Goal: Task Accomplishment & Management: Manage account settings

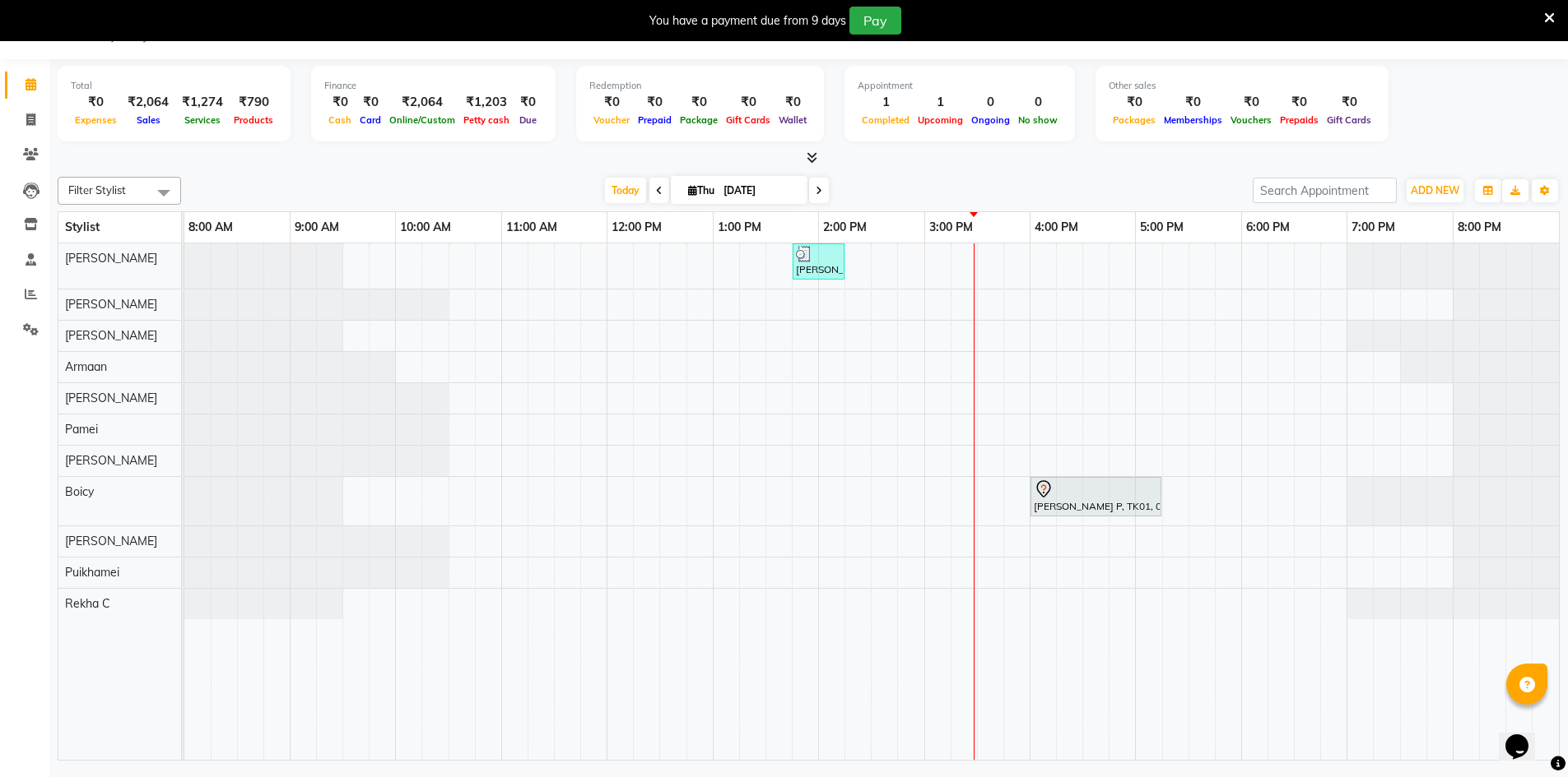
click at [907, 463] on div "[PERSON_NAME] S, TK02, 01:45 PM-02:15 PM, Wash & Blow Dry - Wash & Blow Dry [PE…" at bounding box center [872, 502] width 1375 height 517
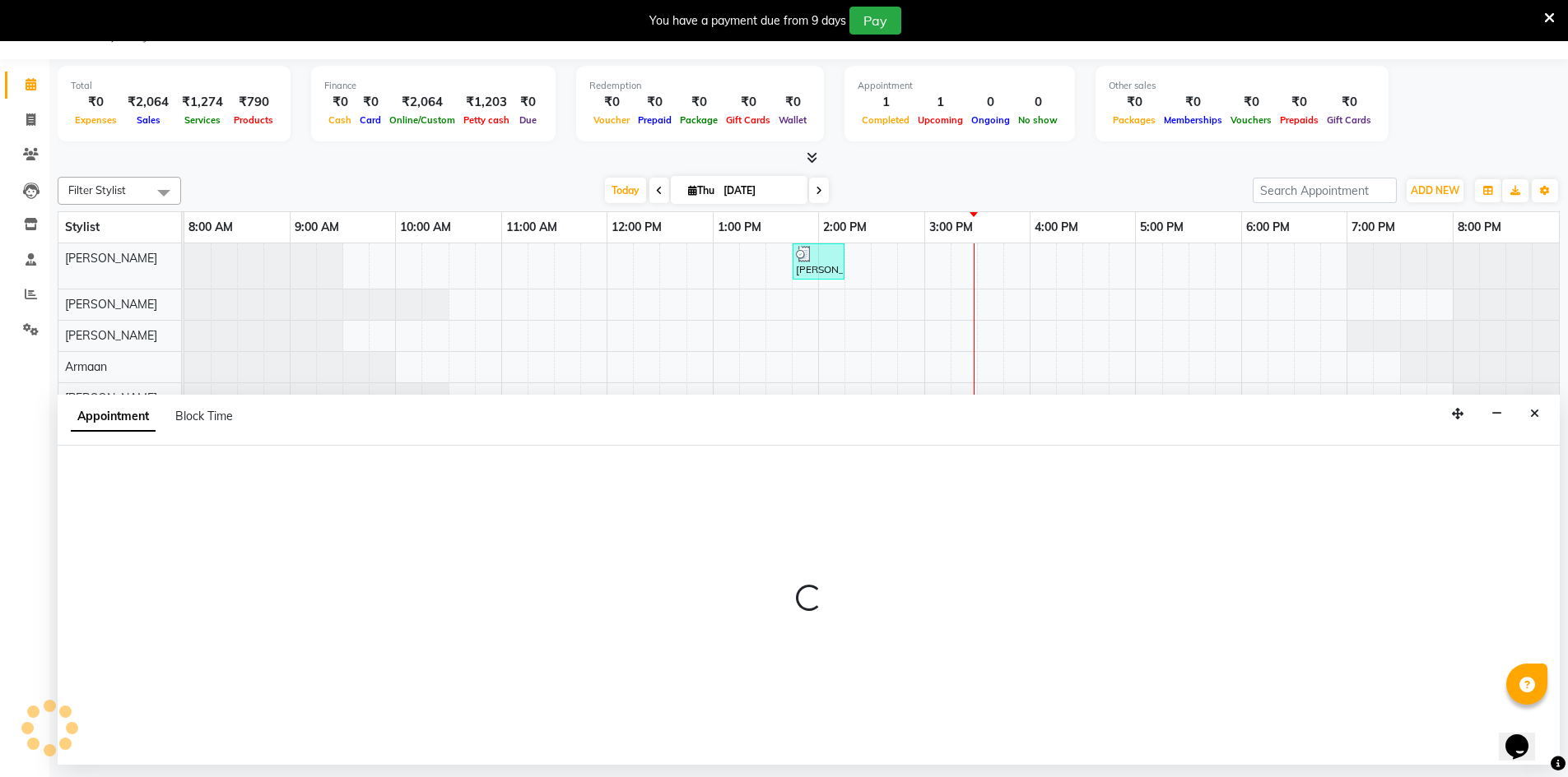
select select "88659"
select select "tentative"
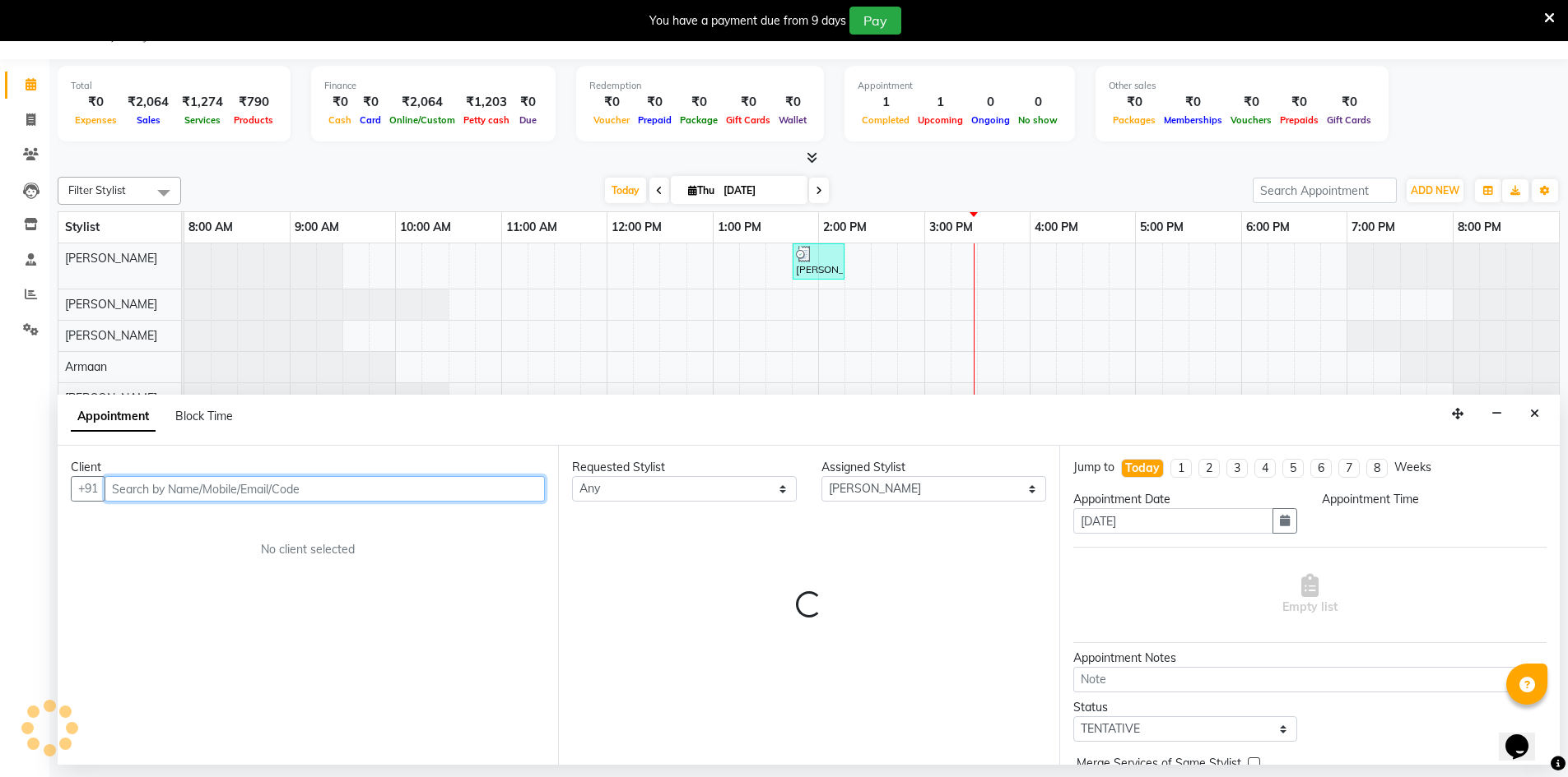
select select "885"
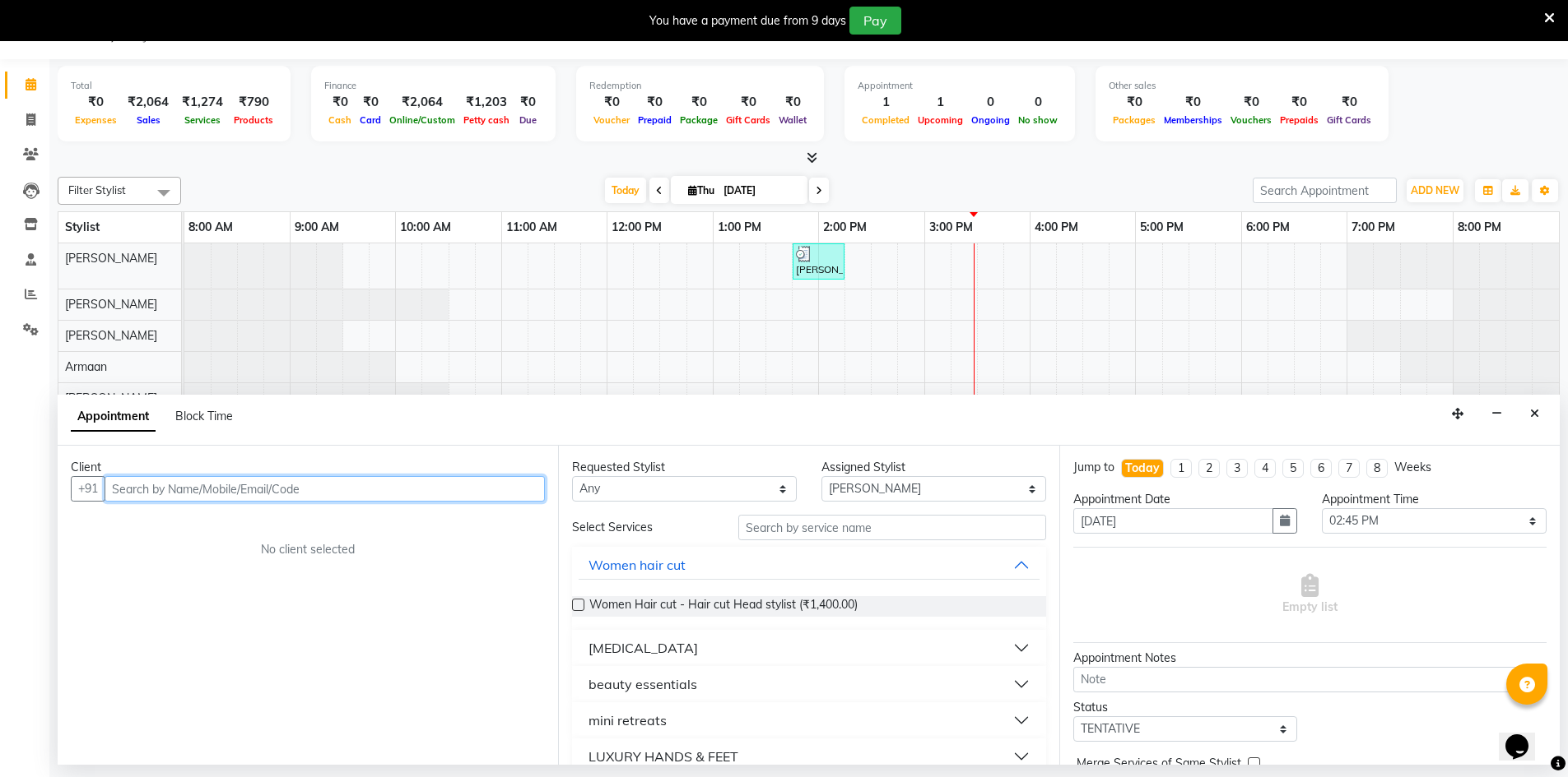
click at [470, 487] on input "text" at bounding box center [324, 489] width 440 height 25
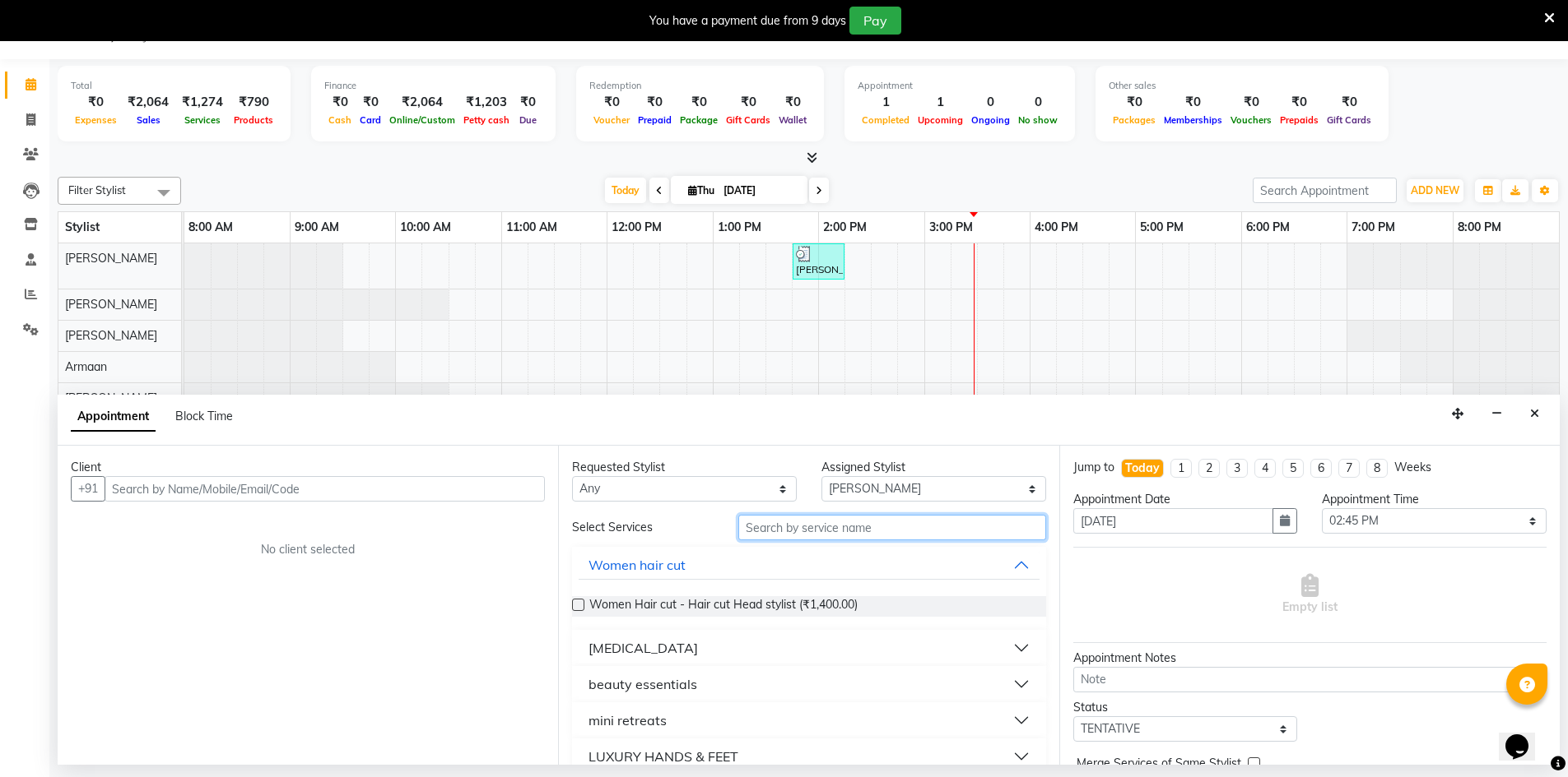
click at [783, 539] on input "text" at bounding box center [892, 527] width 308 height 25
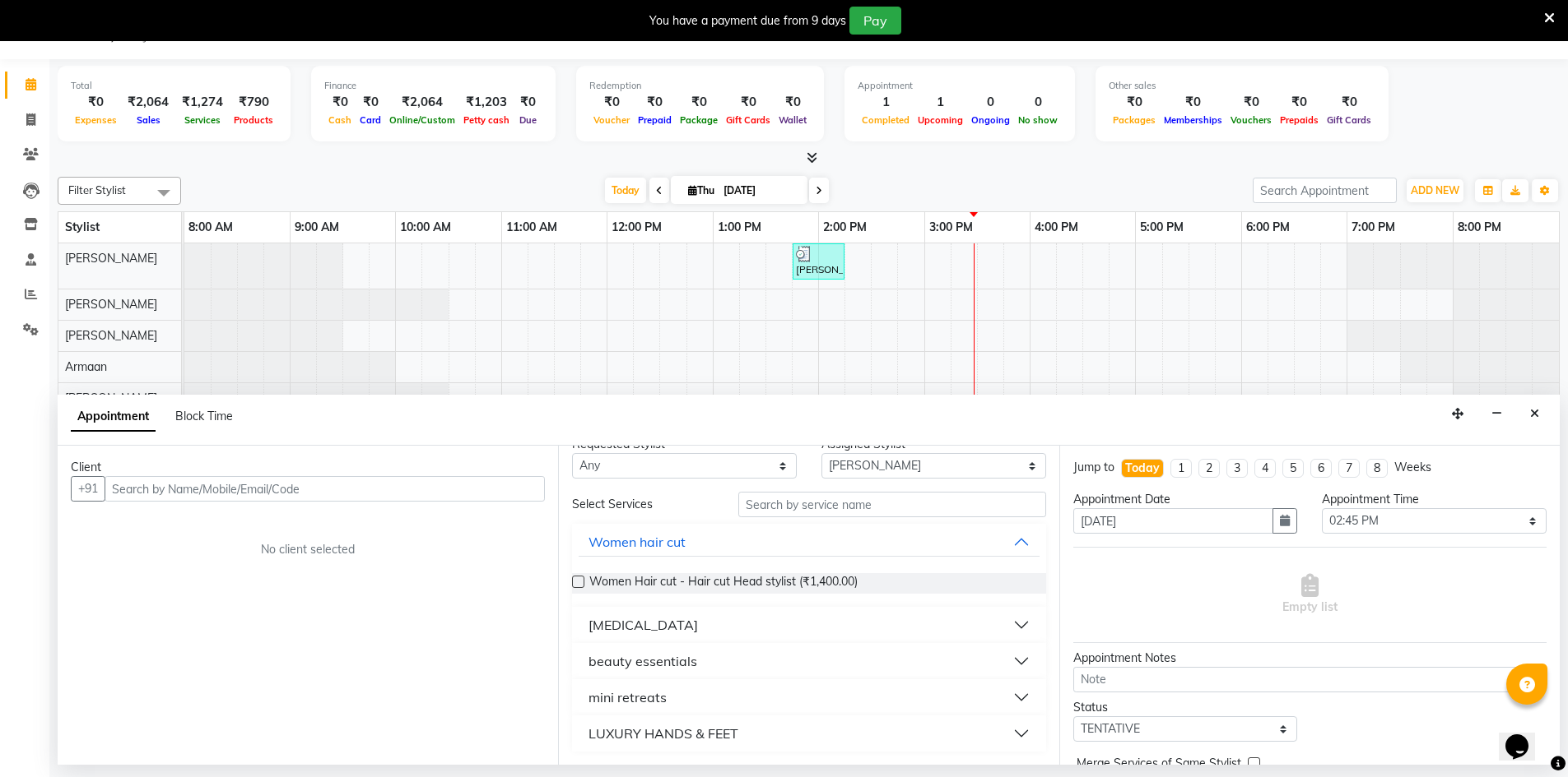
click at [666, 655] on div "beauty essentials" at bounding box center [643, 661] width 108 height 20
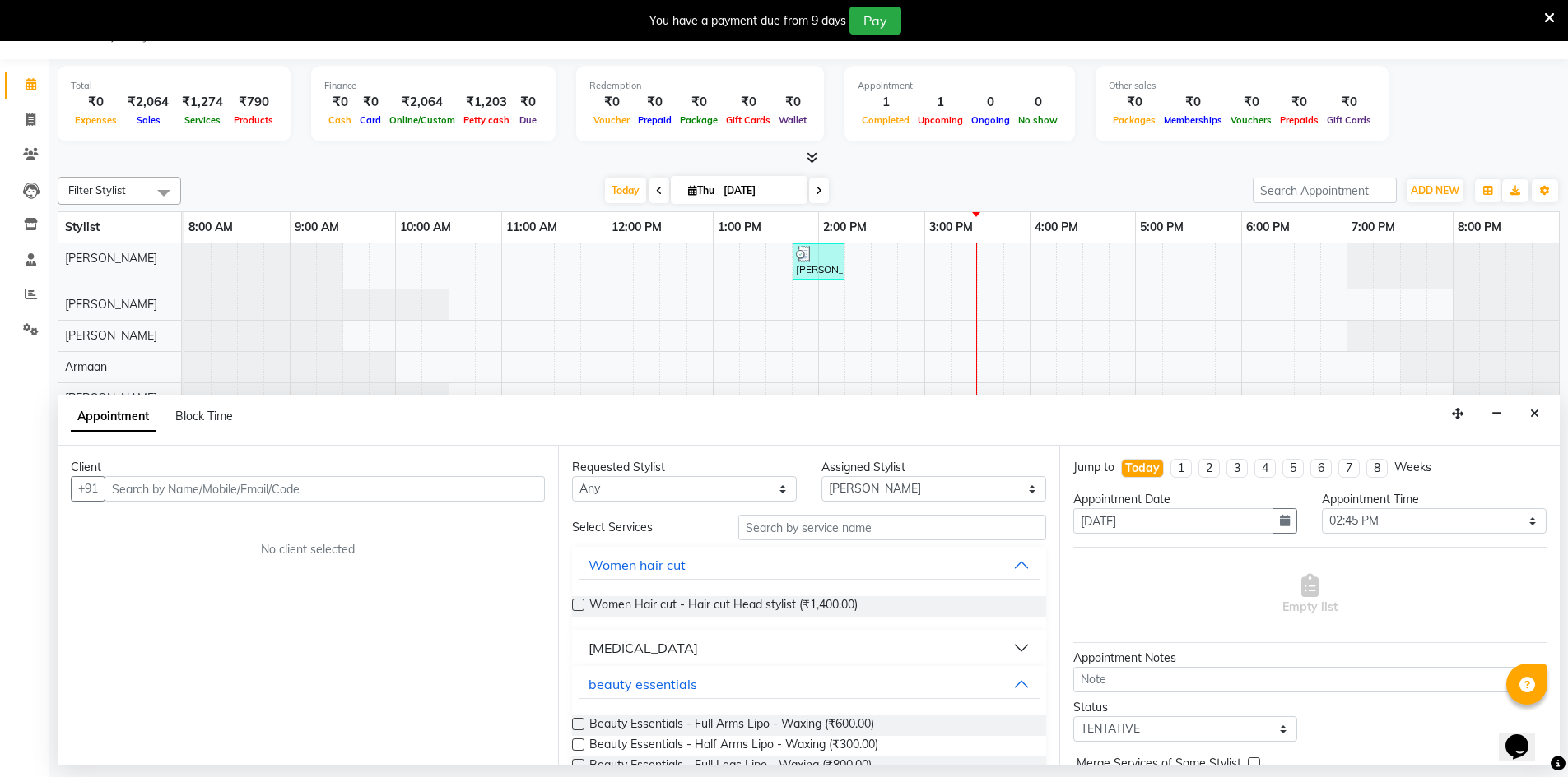
click at [831, 506] on div "Requested Stylist Any Armaan [PERSON_NAME] Boicy Gaiphunliu Kamei Hauzel [PERSO…" at bounding box center [808, 605] width 500 height 319
click at [829, 514] on div "Requested Stylist Any Armaan [PERSON_NAME] Boicy Gaiphunliu Kamei Hauzel [PERSO…" at bounding box center [808, 605] width 500 height 319
click at [828, 517] on input "text" at bounding box center [892, 527] width 308 height 25
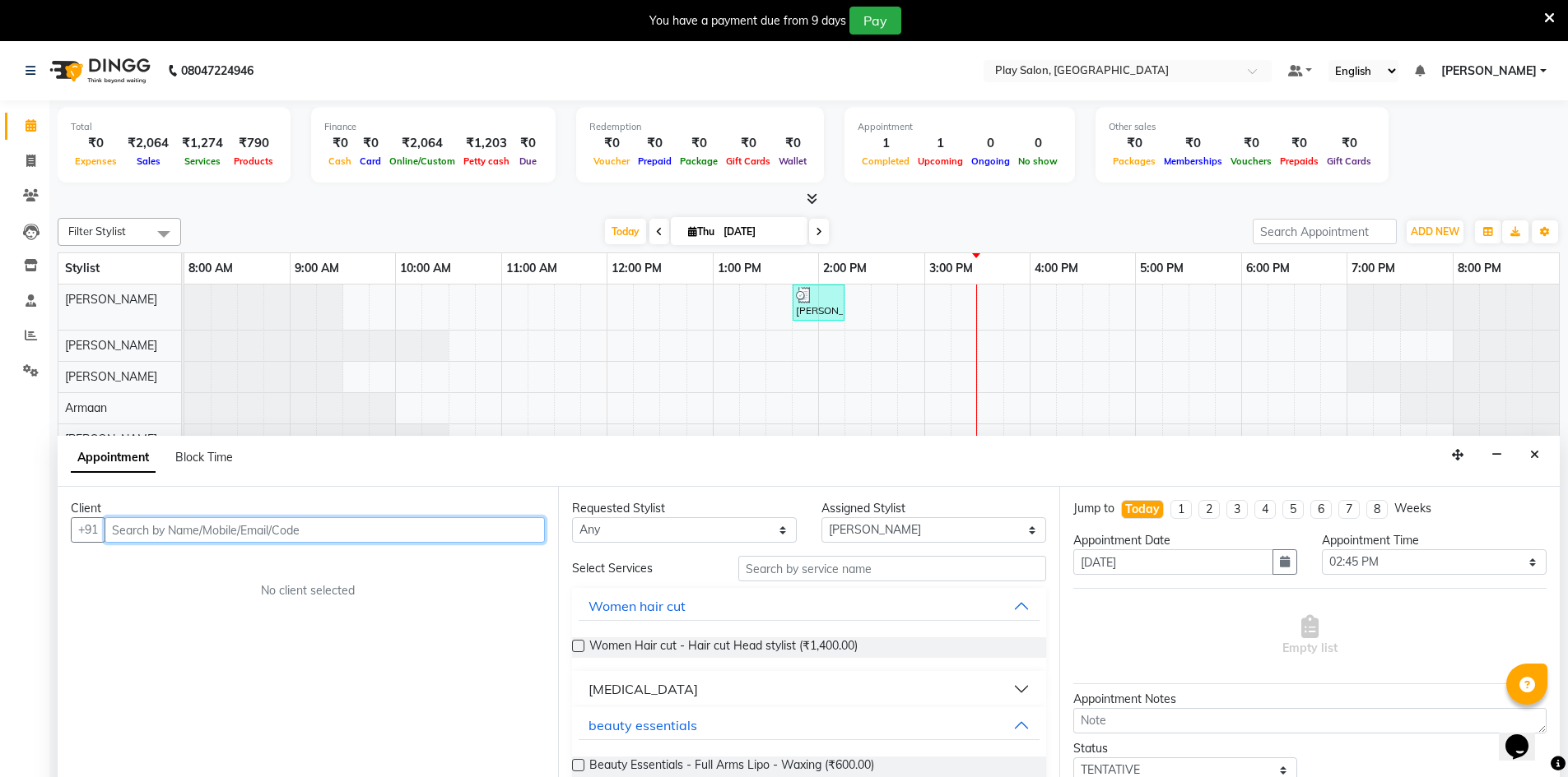
click at [308, 526] on input "text" at bounding box center [324, 529] width 440 height 25
click at [1540, 448] on button "Close" at bounding box center [1534, 455] width 24 height 25
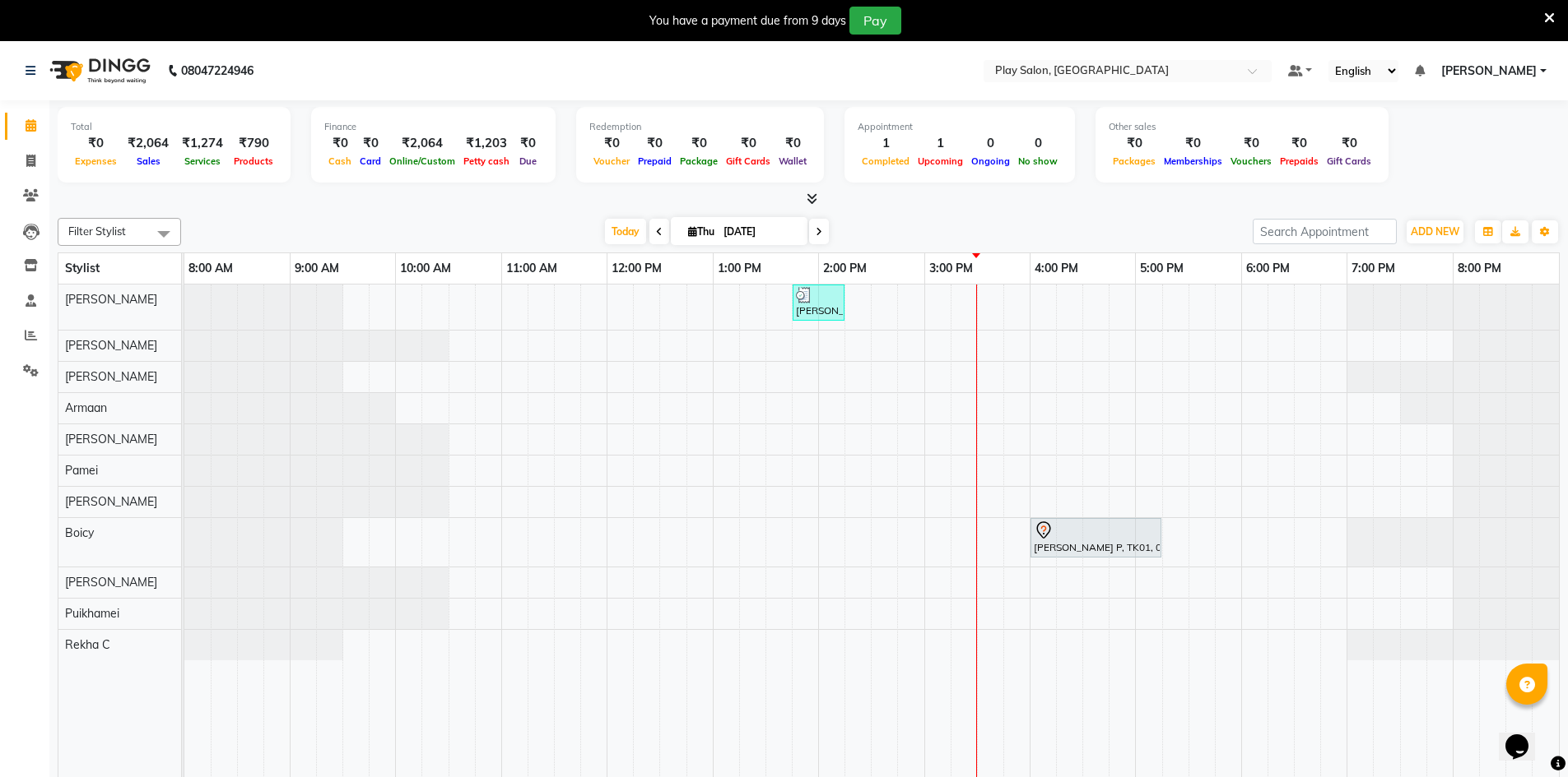
click at [885, 502] on div "[PERSON_NAME] S, TK02, 01:45 PM-02:15 PM, Wash & Blow Dry - Wash & Blow Dry [PE…" at bounding box center [872, 542] width 1375 height 517
select select "88659"
select select "tentative"
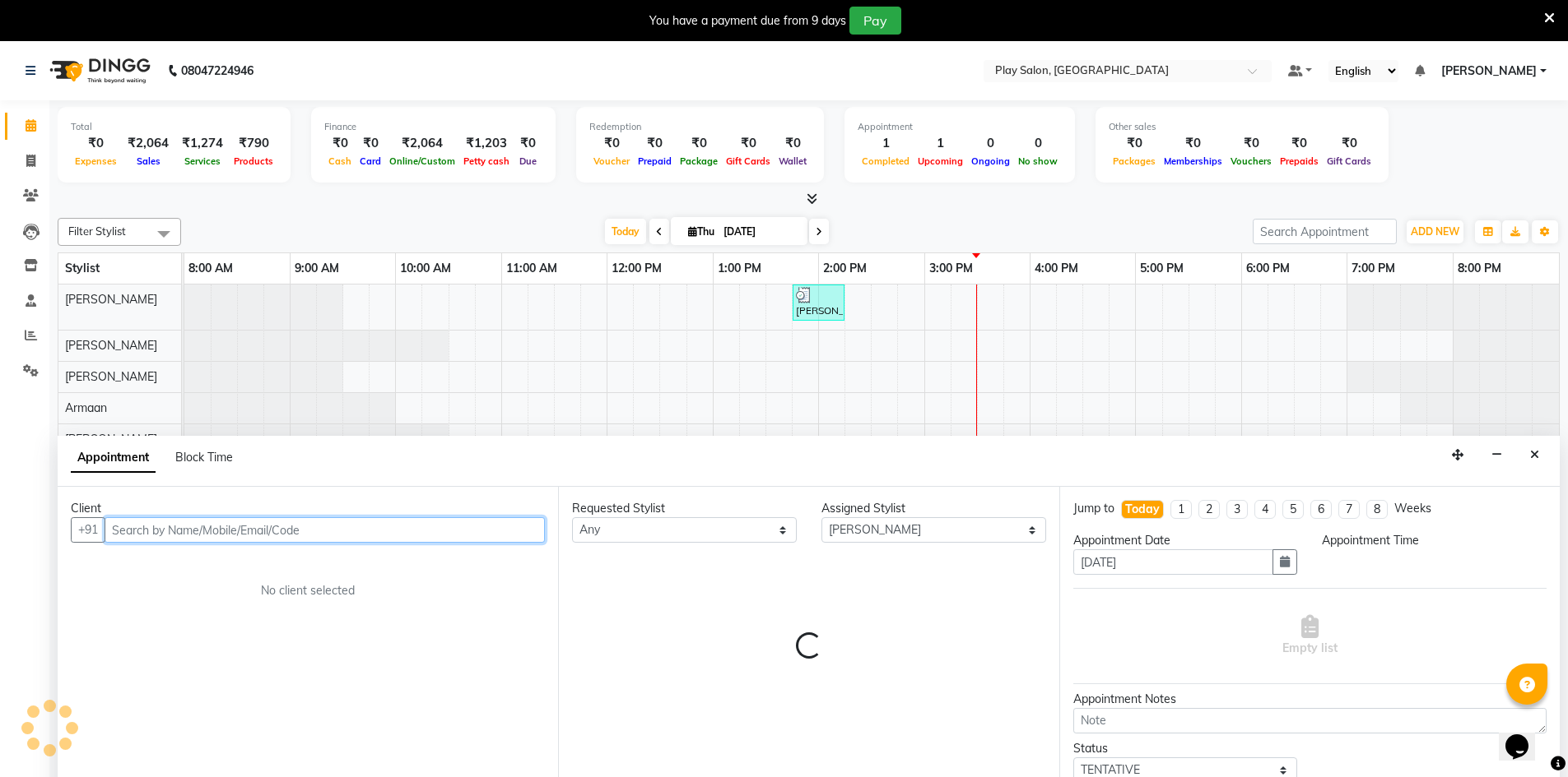
scroll to position [41, 0]
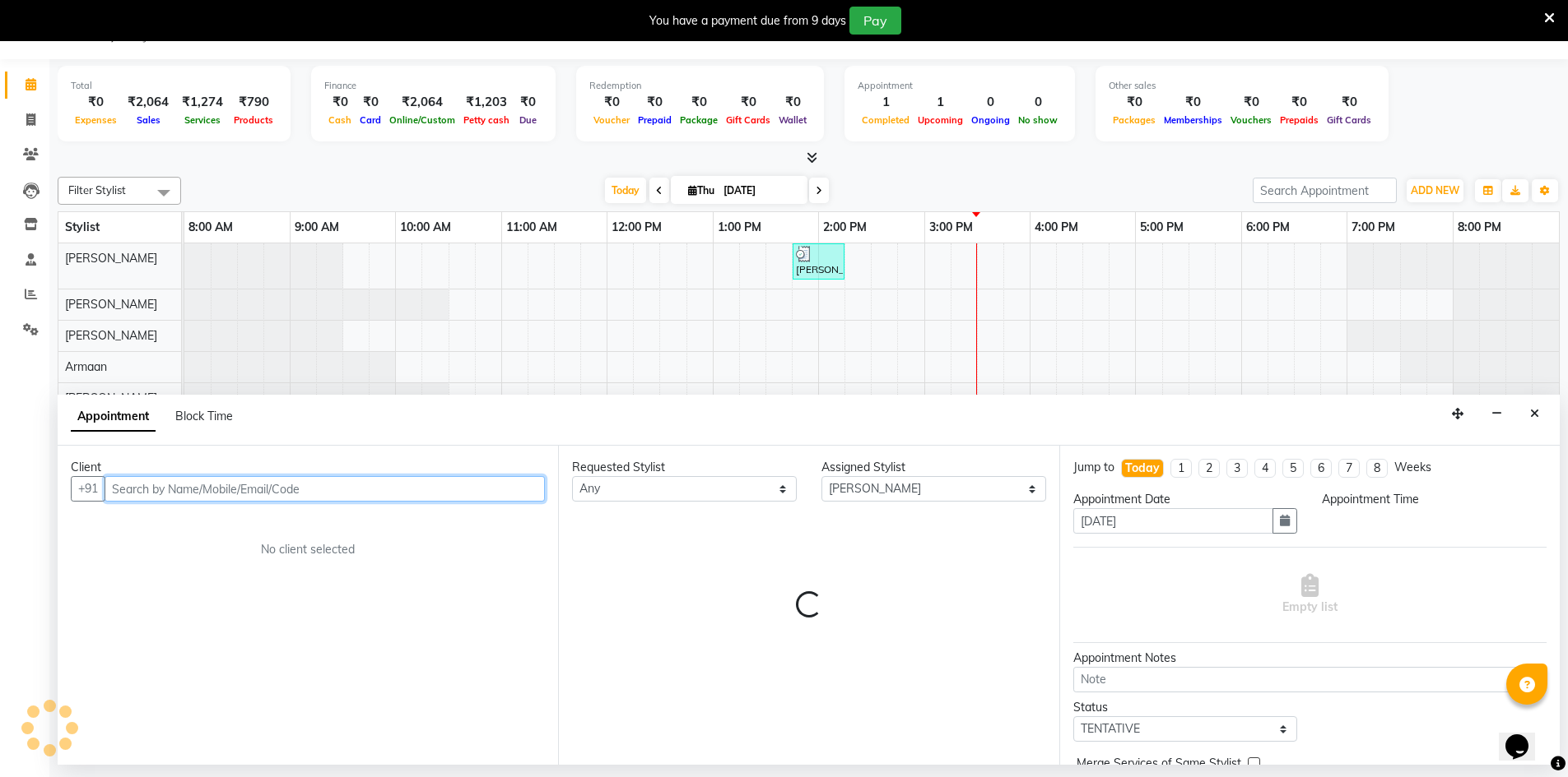
select select "870"
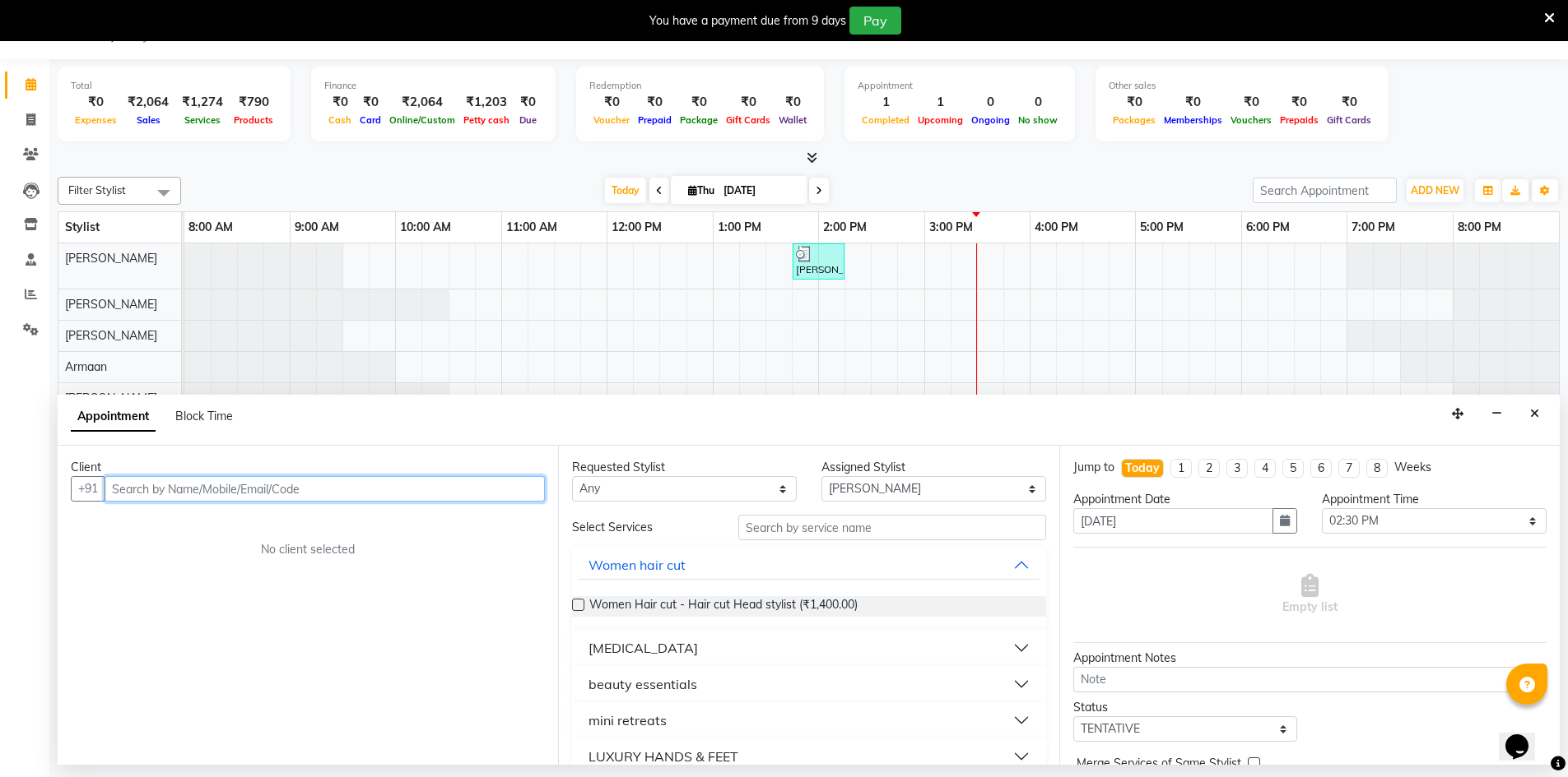
click at [446, 490] on input "text" at bounding box center [324, 489] width 440 height 25
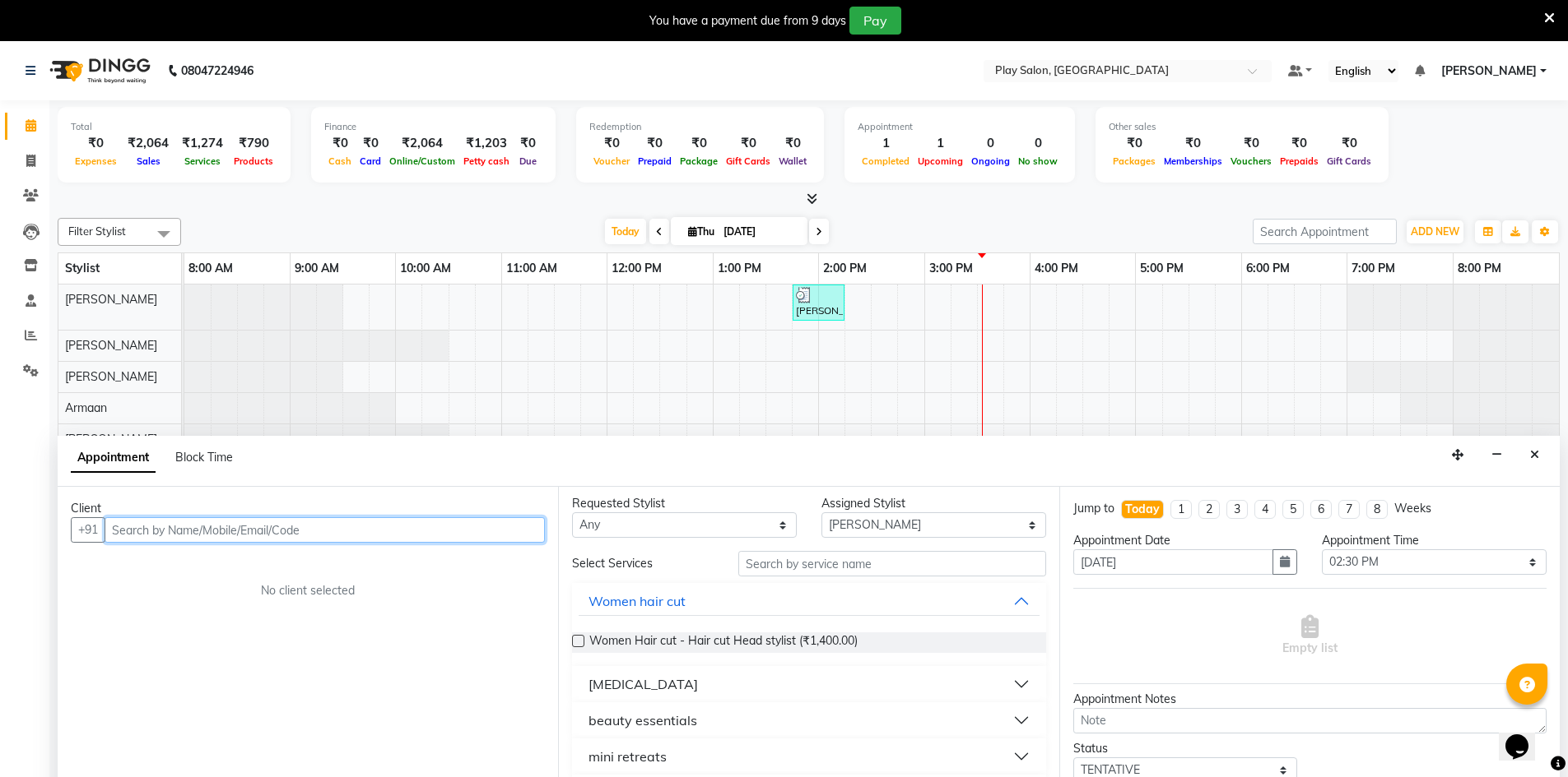
scroll to position [0, 0]
click at [260, 524] on input "text" at bounding box center [324, 529] width 440 height 25
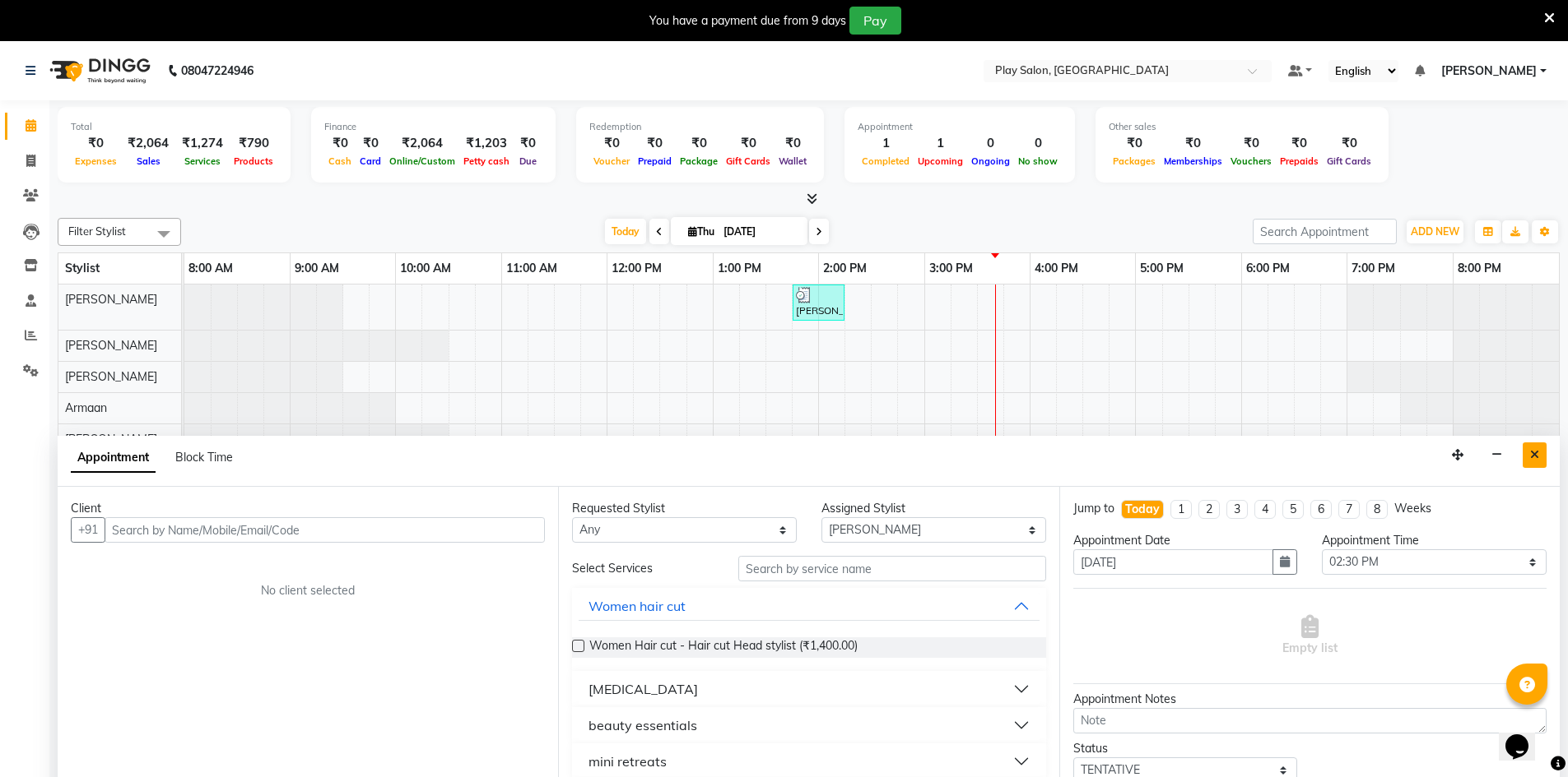
click at [1528, 453] on button "Close" at bounding box center [1534, 455] width 24 height 25
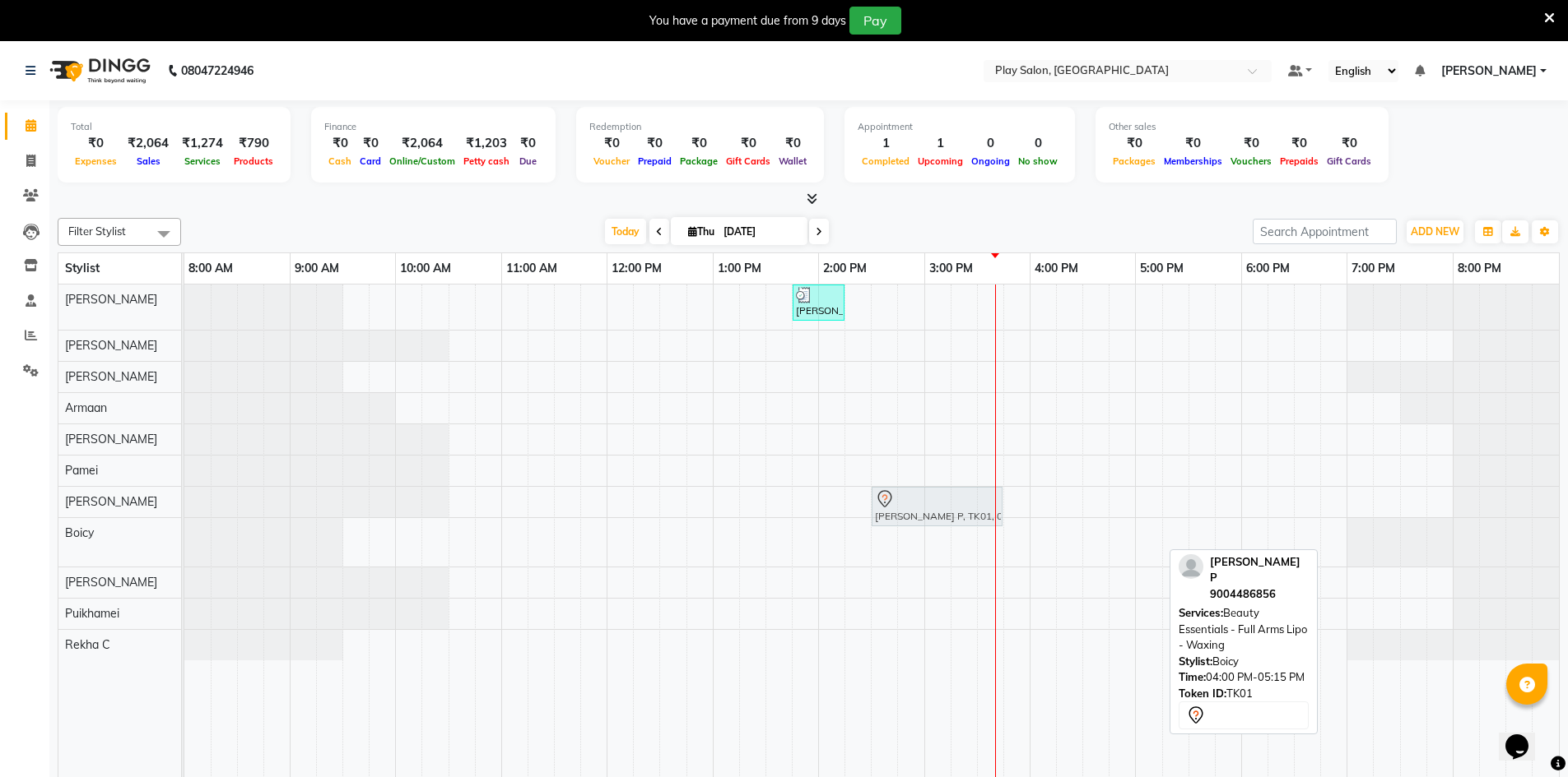
drag, startPoint x: 1051, startPoint y: 533, endPoint x: 904, endPoint y: 485, distance: 154.6
click at [904, 485] on div "[PERSON_NAME] S, TK02, 01:45 PM-02:15 PM, Wash & Blow Dry - Wash & Blow Dry [PE…" at bounding box center [872, 542] width 1375 height 517
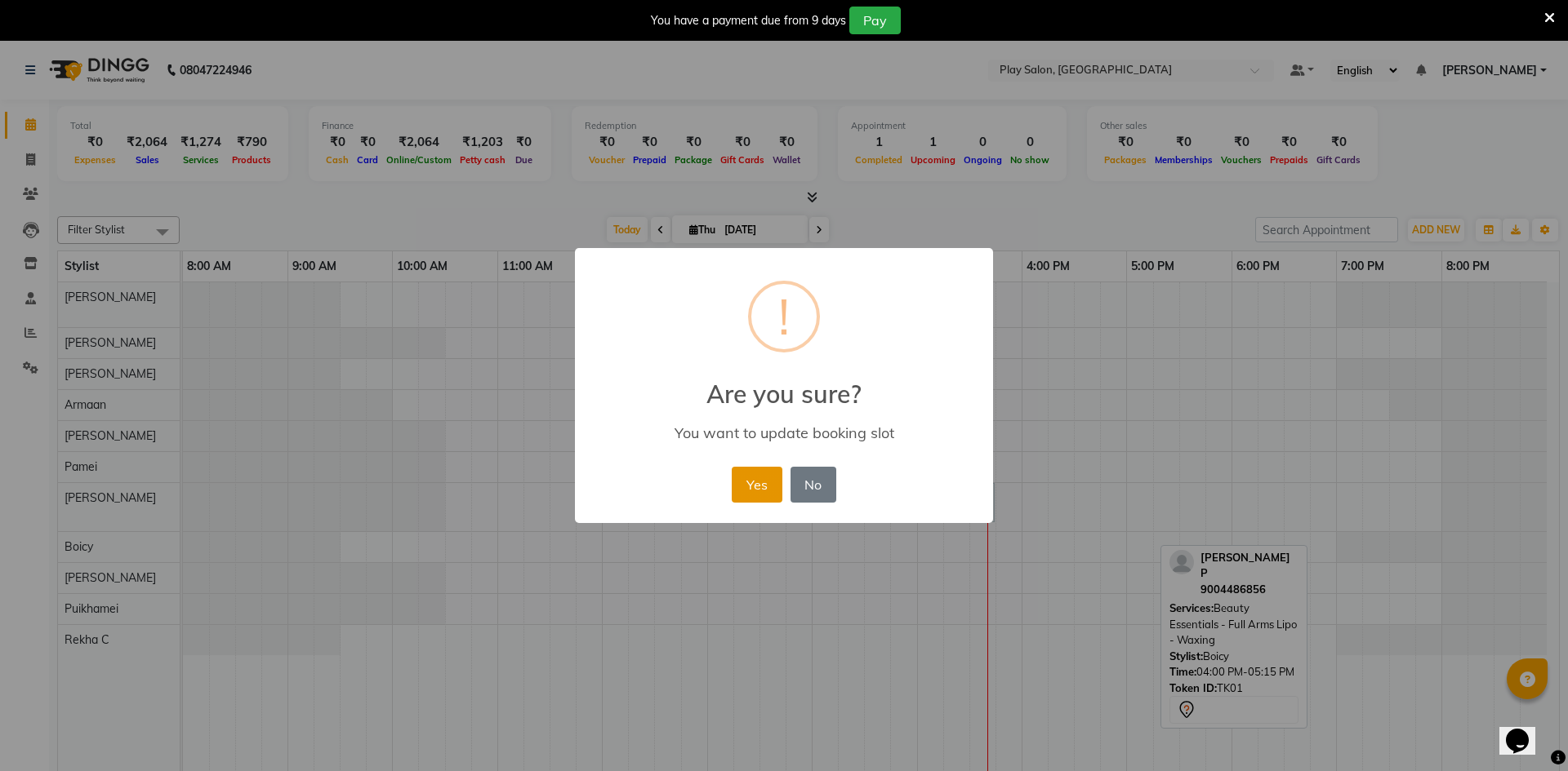
click at [768, 491] on button "Yes" at bounding box center [756, 485] width 50 height 36
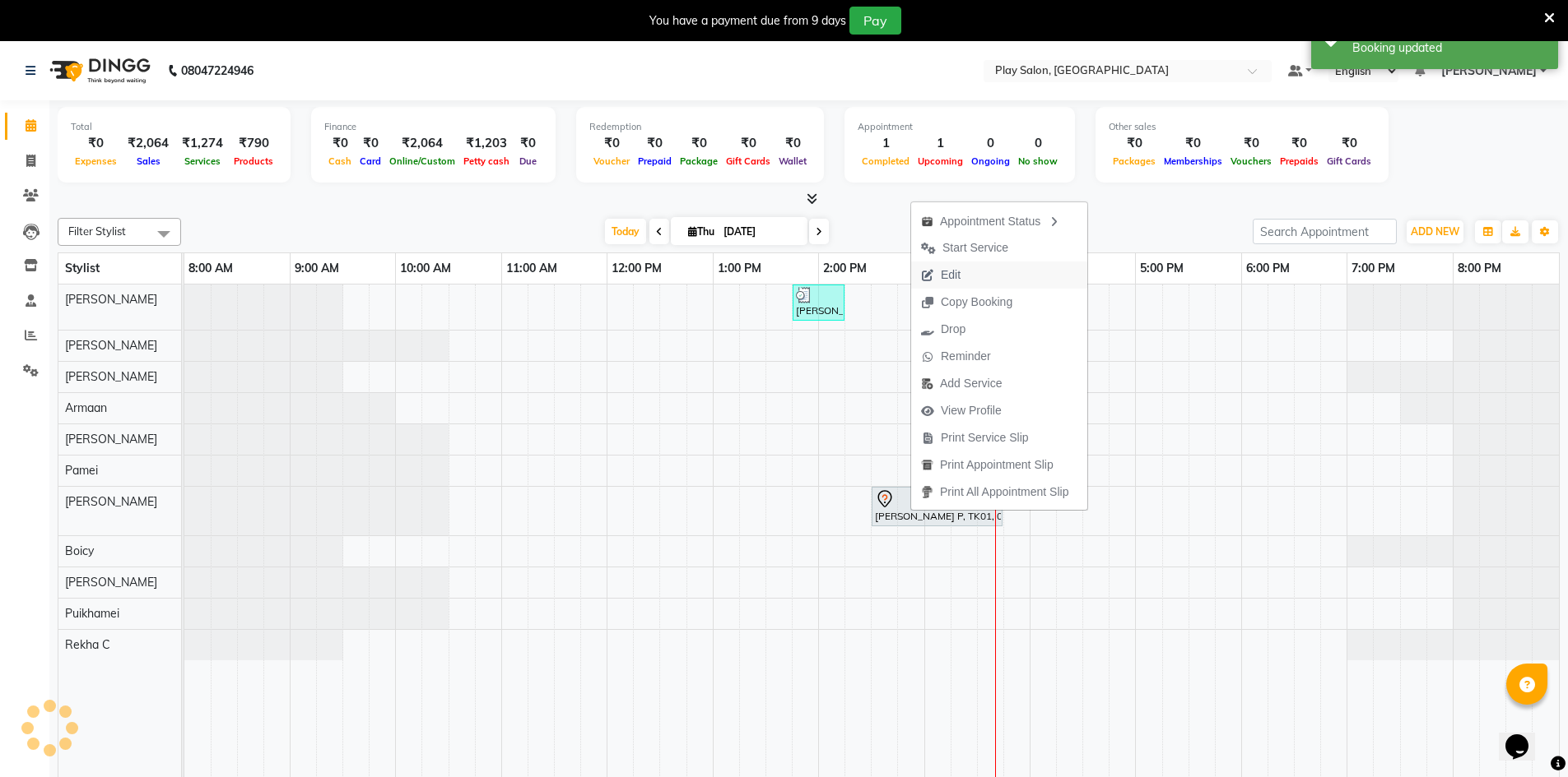
click at [953, 271] on span "Edit" at bounding box center [950, 275] width 20 height 17
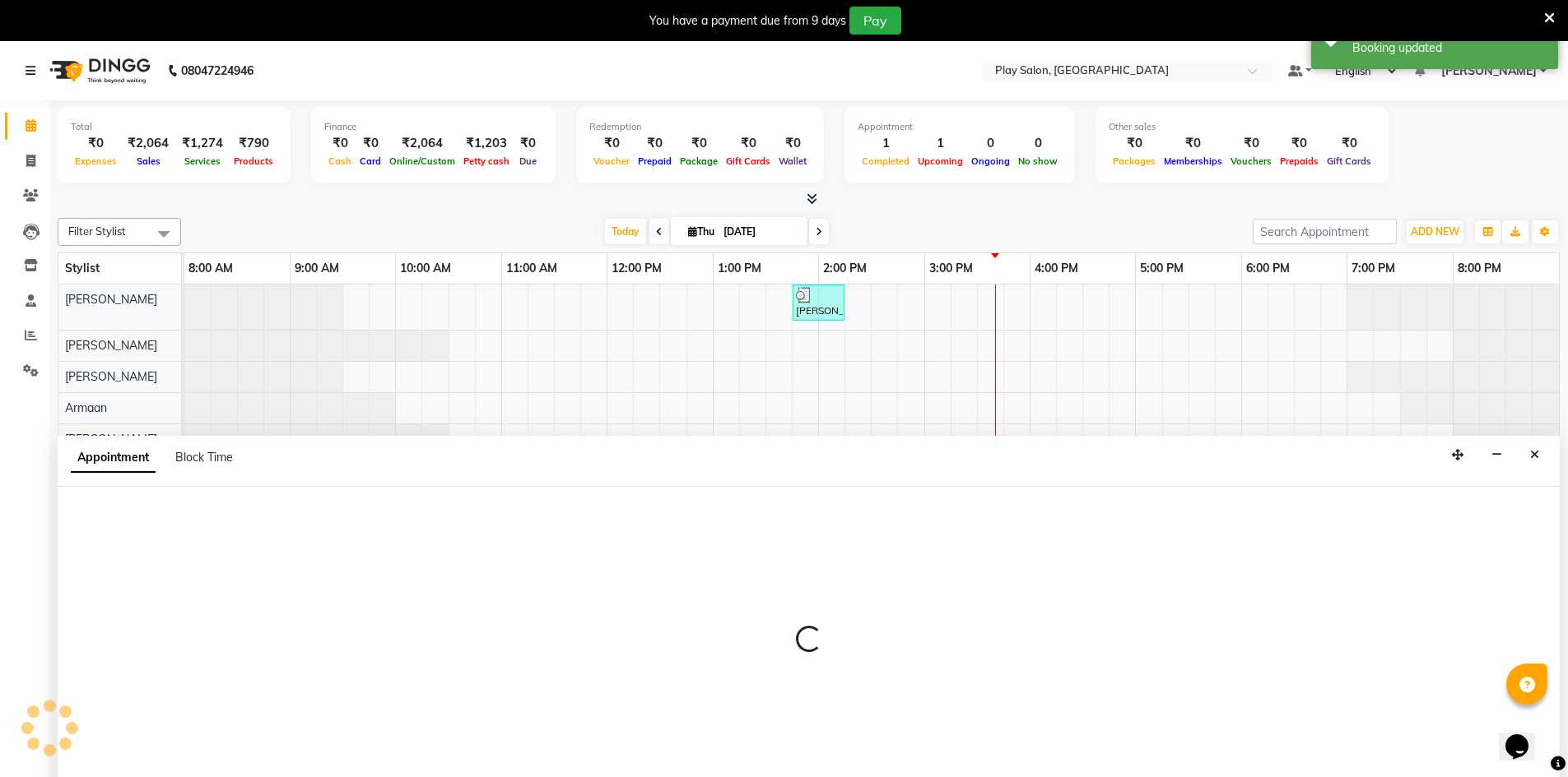
scroll to position [41, 0]
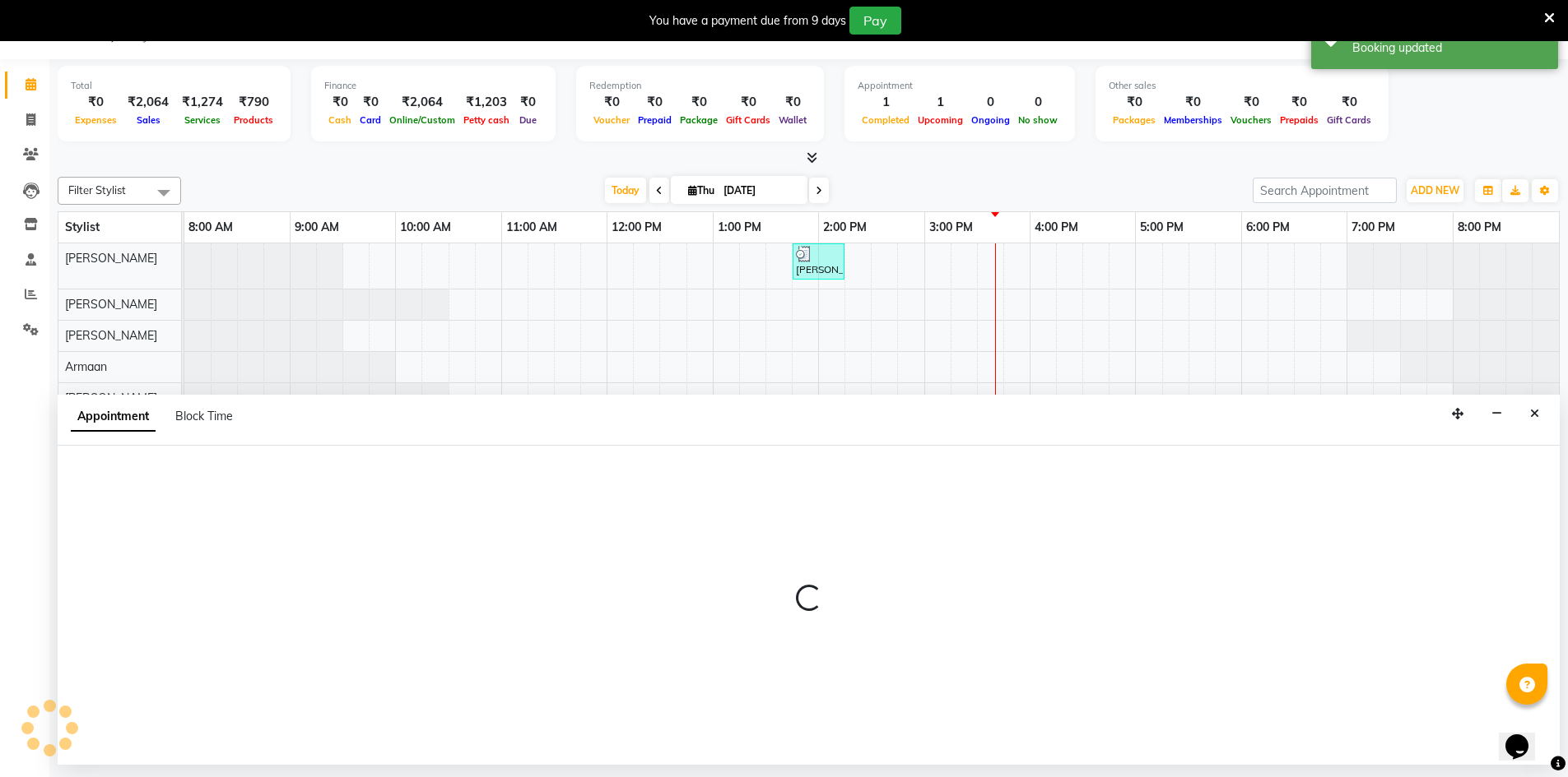
select select "tentative"
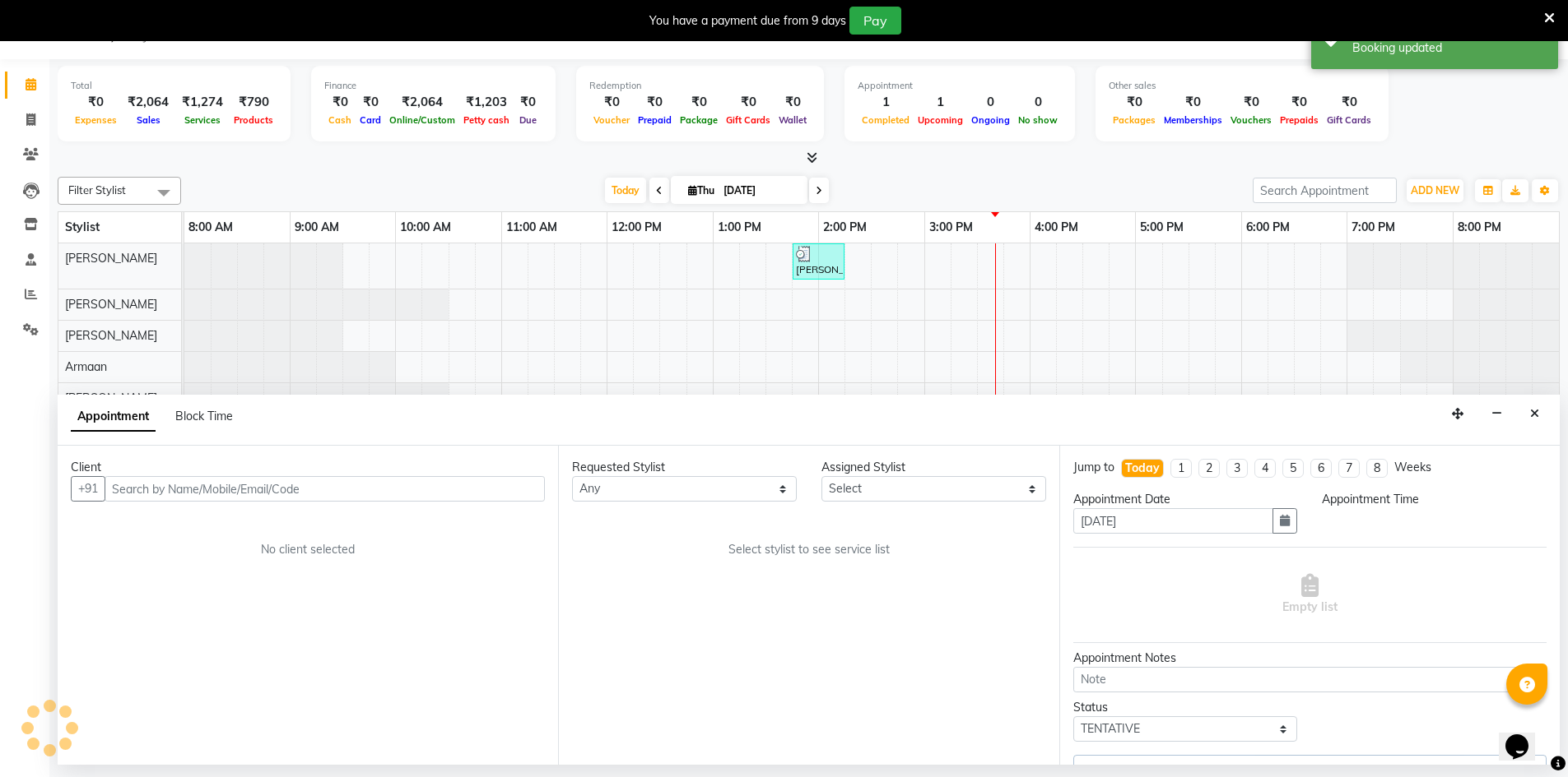
select select "88659"
select select "870"
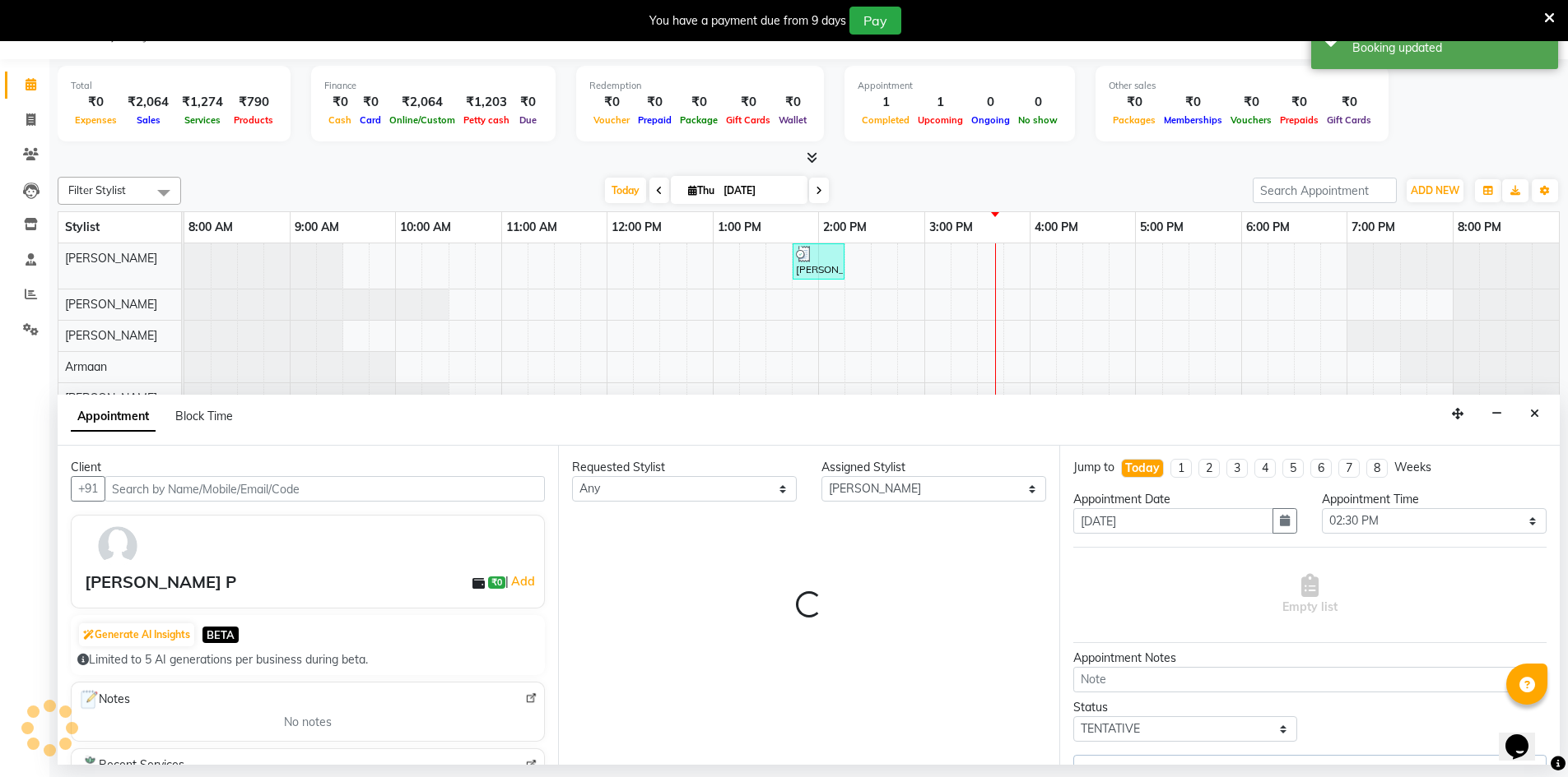
select select "4366"
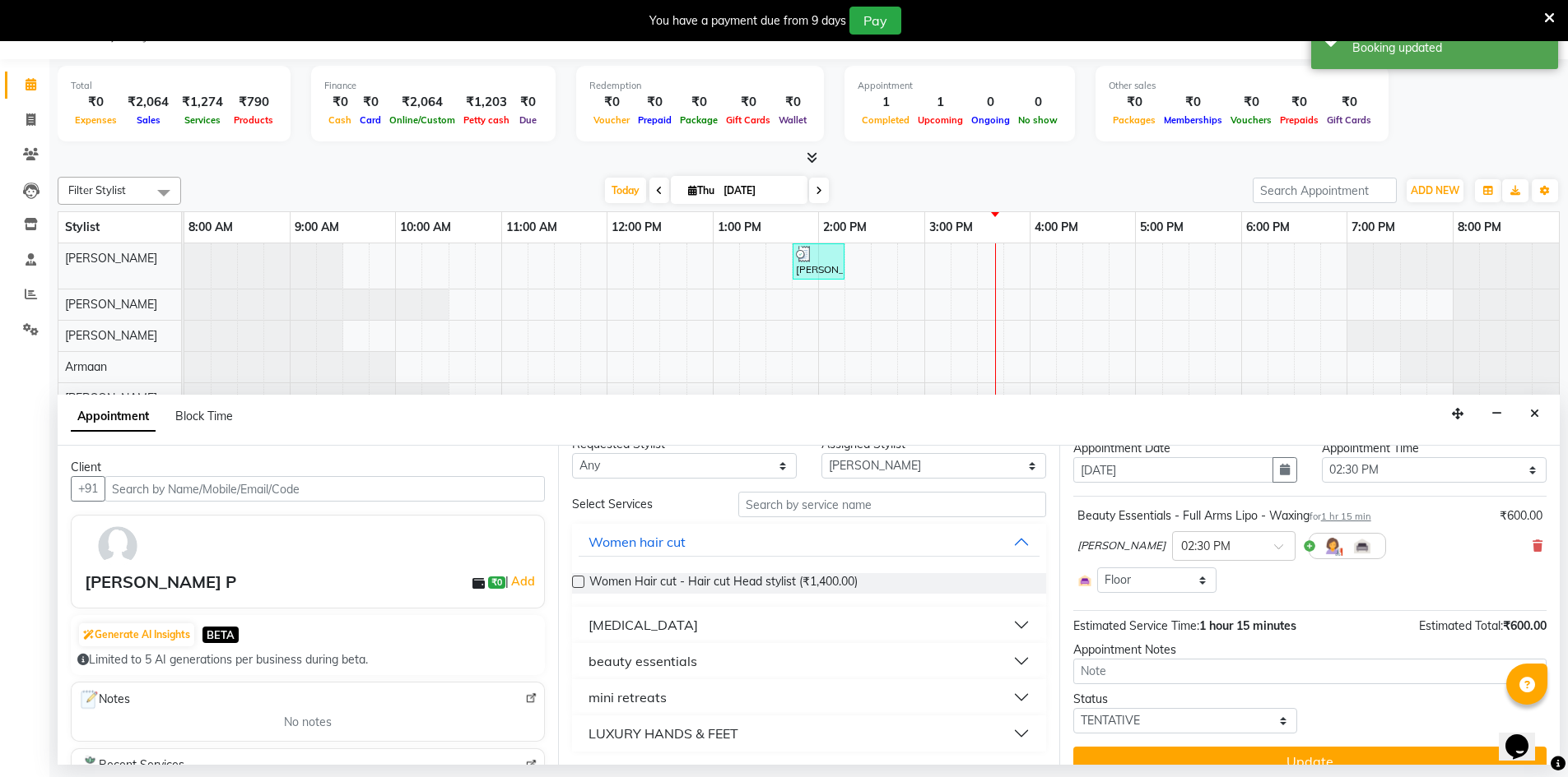
scroll to position [75, 0]
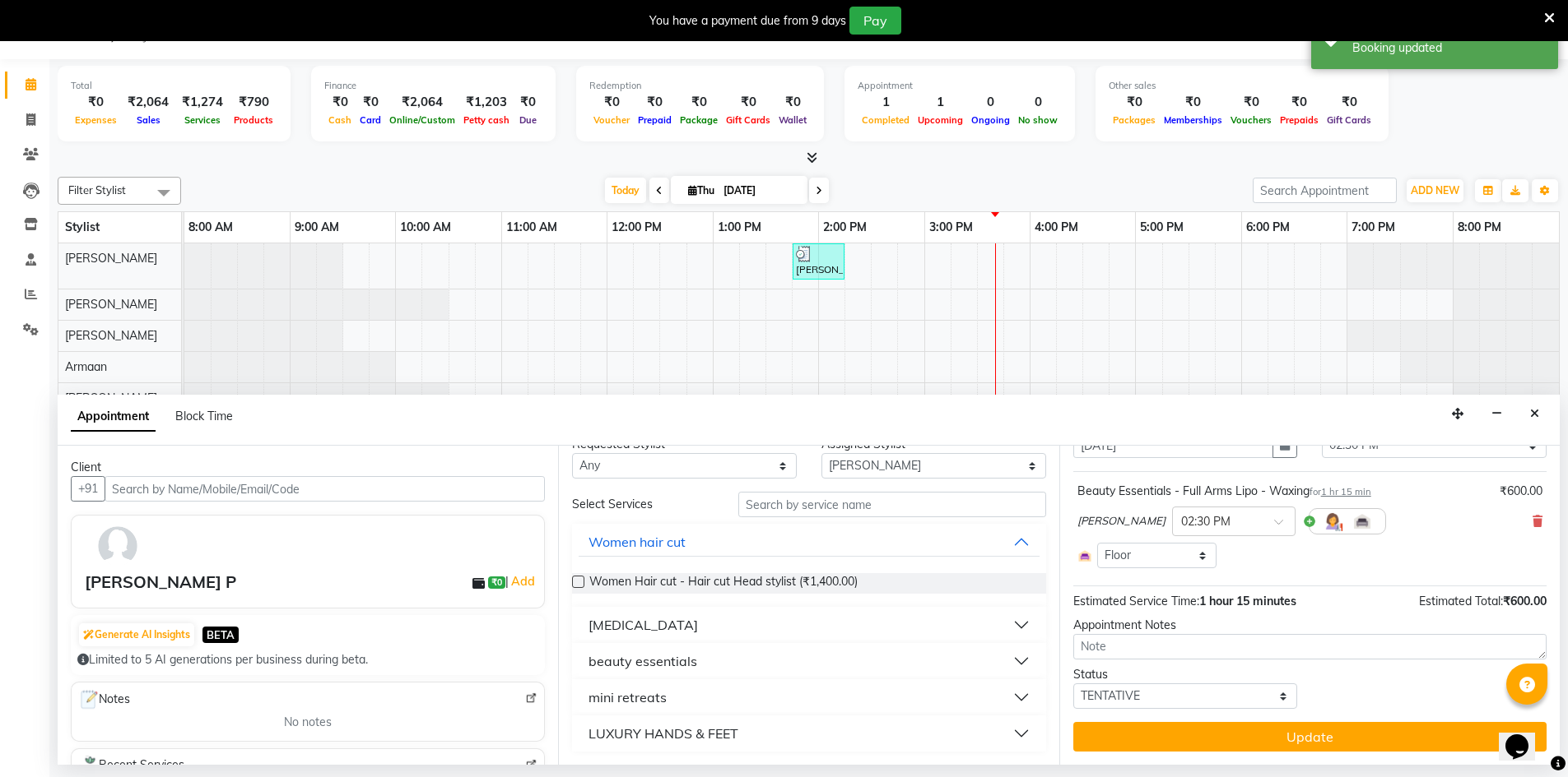
click at [1530, 518] on div "Beauty Essentials - Full Arms Lipo - Waxing for 1 hr 15 min ₹600.00 Puja Thapa …" at bounding box center [1310, 526] width 473 height 94
click at [1532, 521] on icon at bounding box center [1537, 522] width 9 height 11
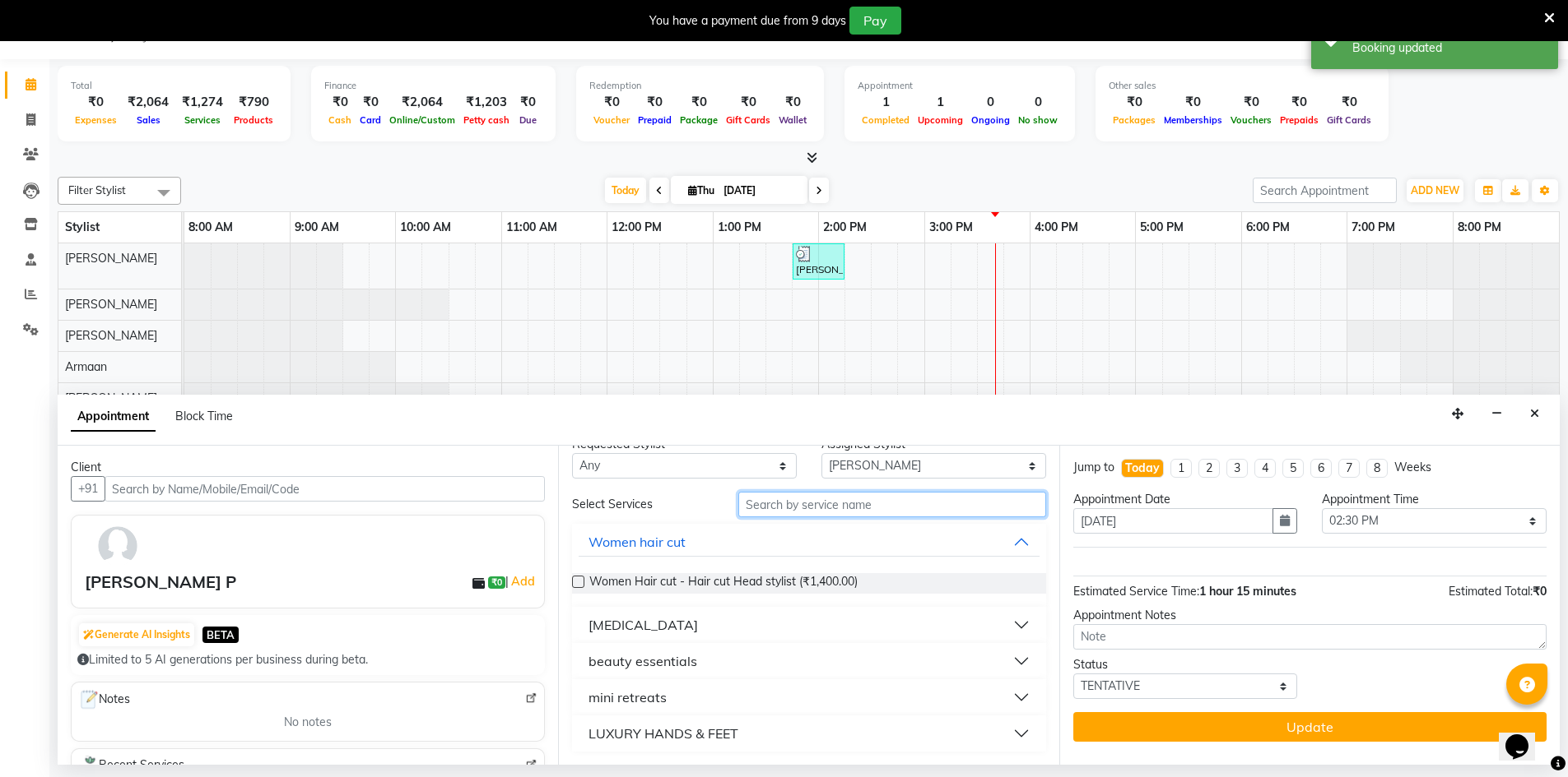
click at [766, 509] on input "text" at bounding box center [892, 504] width 308 height 25
click at [726, 640] on div "[MEDICAL_DATA]" at bounding box center [808, 625] width 473 height 36
click at [725, 653] on button "beauty essentials" at bounding box center [808, 661] width 460 height 29
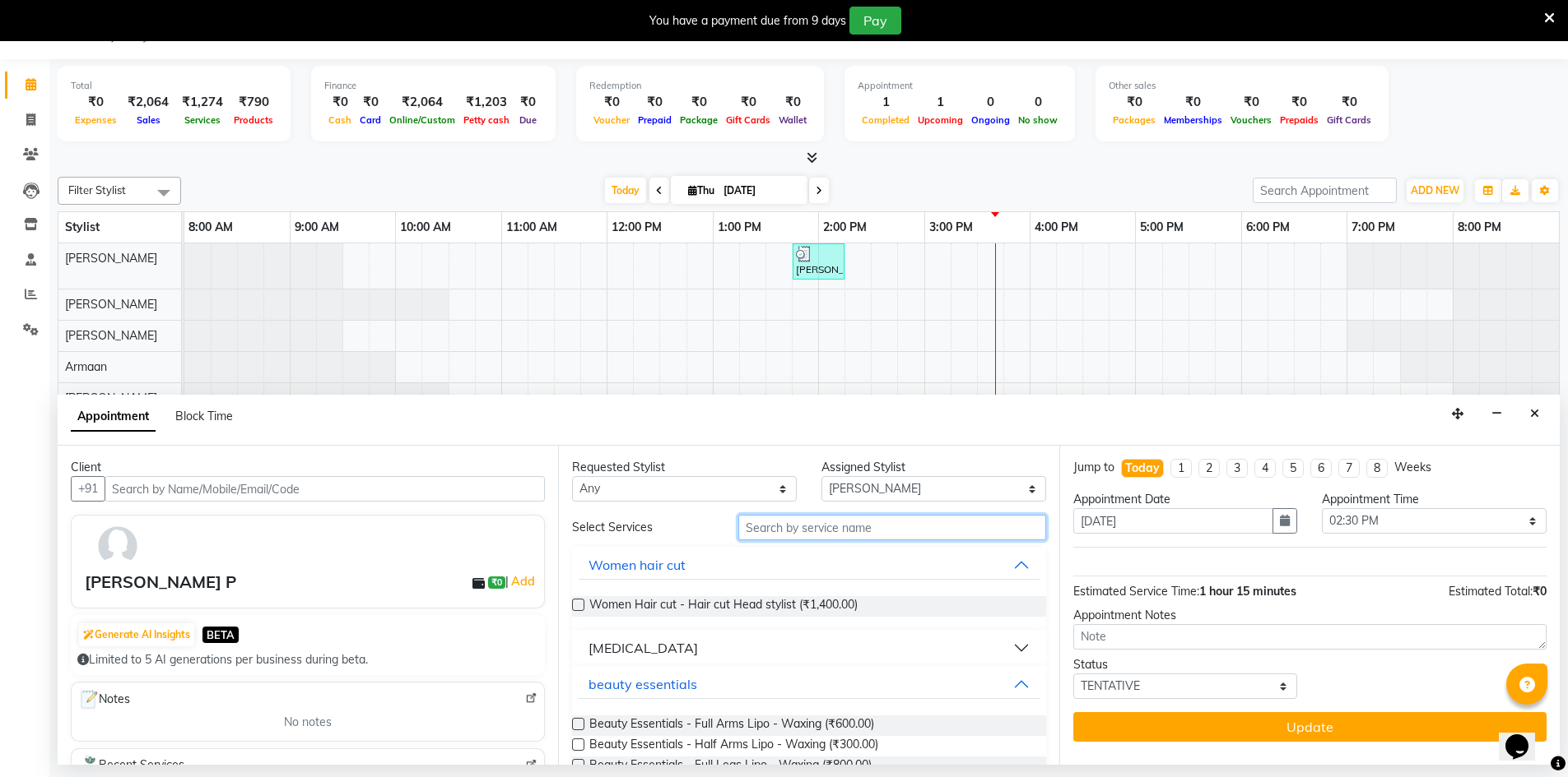
click at [799, 538] on input "text" at bounding box center [892, 527] width 308 height 25
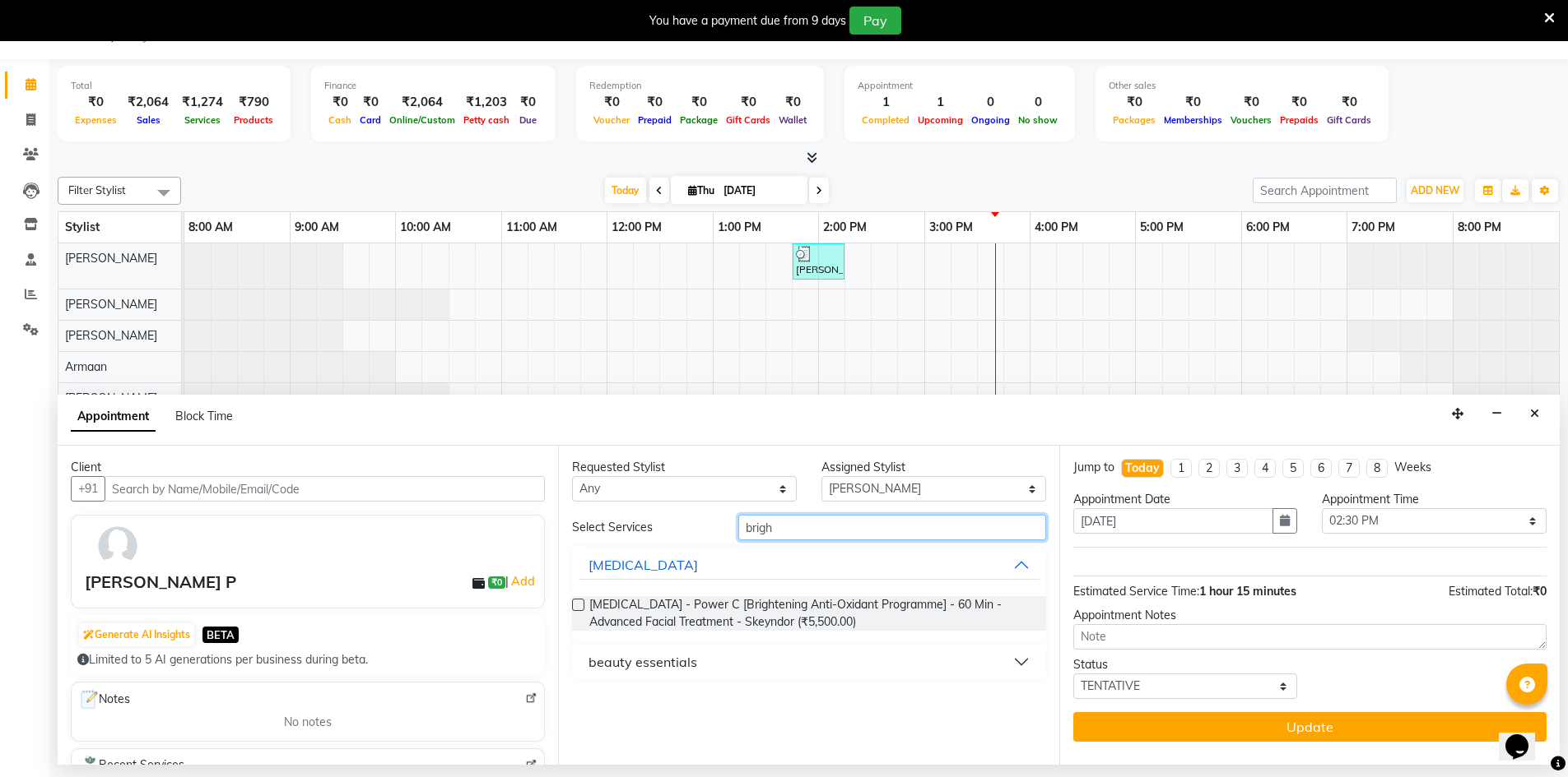
type input "brigh"
click at [715, 680] on div "Requested Stylist Any Armaan [PERSON_NAME] Boicy Gaiphunliu Kamei Hauzel [PERSO…" at bounding box center [808, 605] width 500 height 319
click at [710, 664] on button "beauty essentials" at bounding box center [808, 661] width 460 height 29
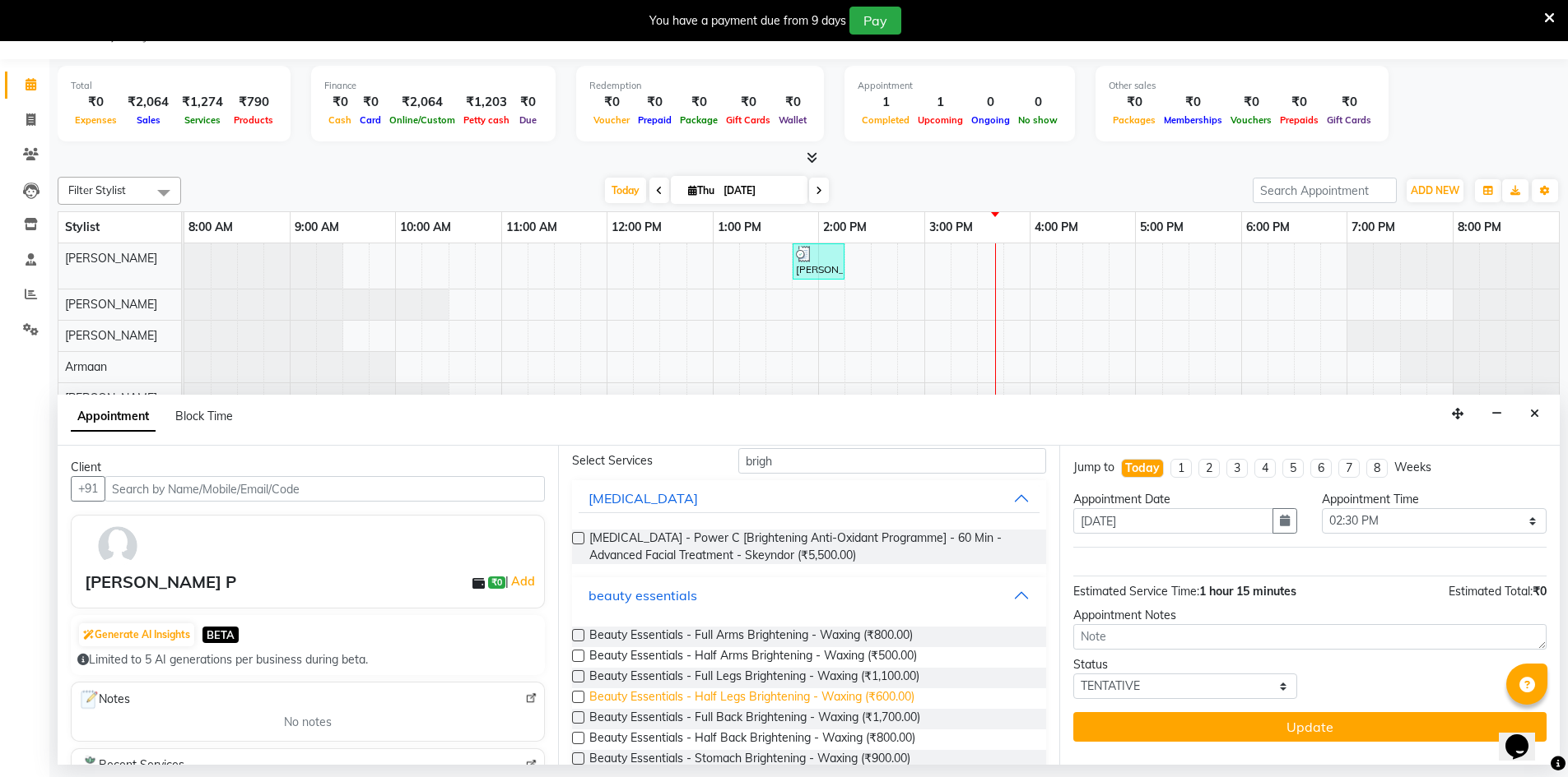
scroll to position [82, 0]
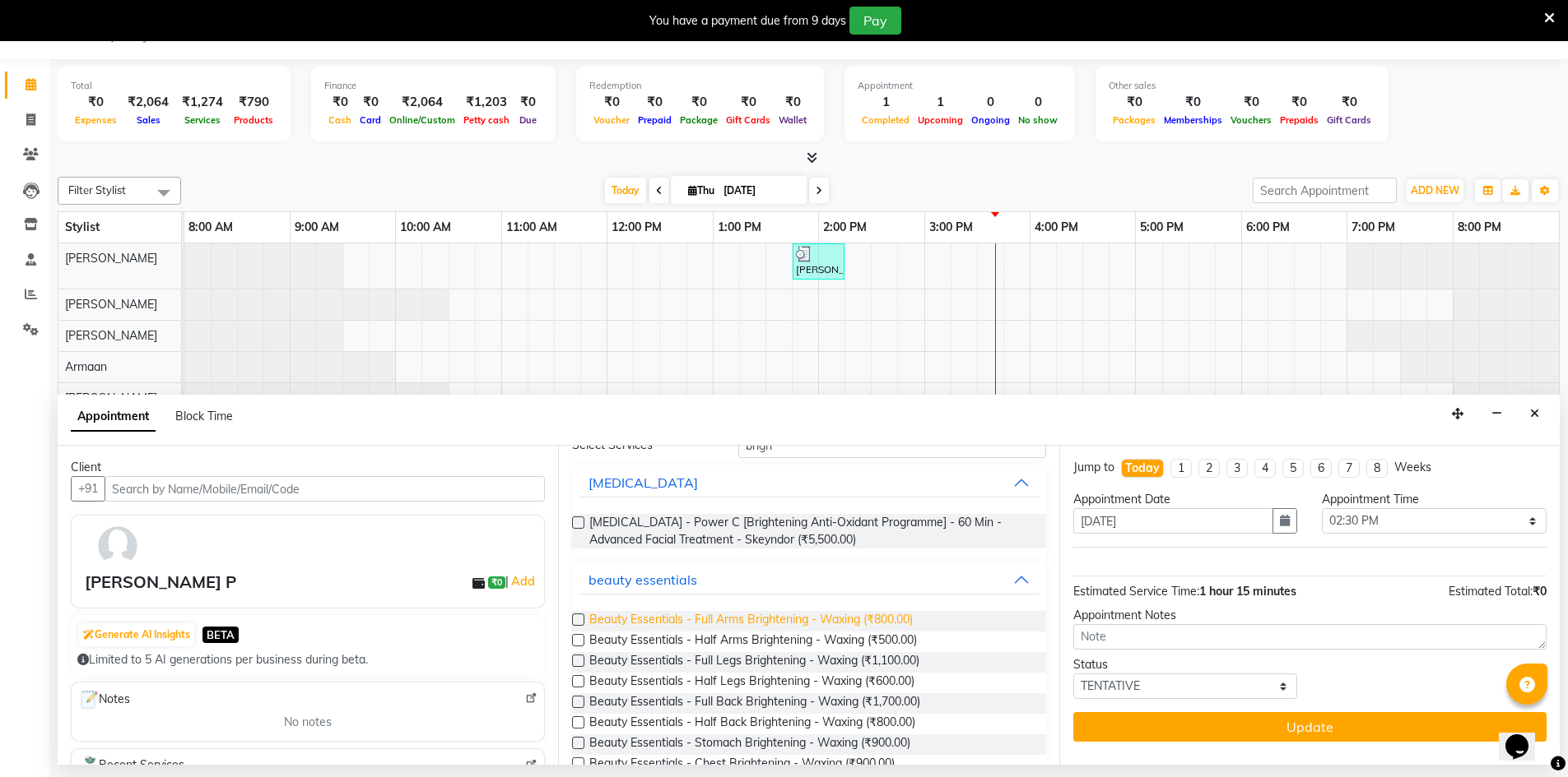
click at [762, 622] on span "Beauty Essentials - Full Arms Brightening - Waxing (₹800.00)" at bounding box center [750, 622] width 323 height 21
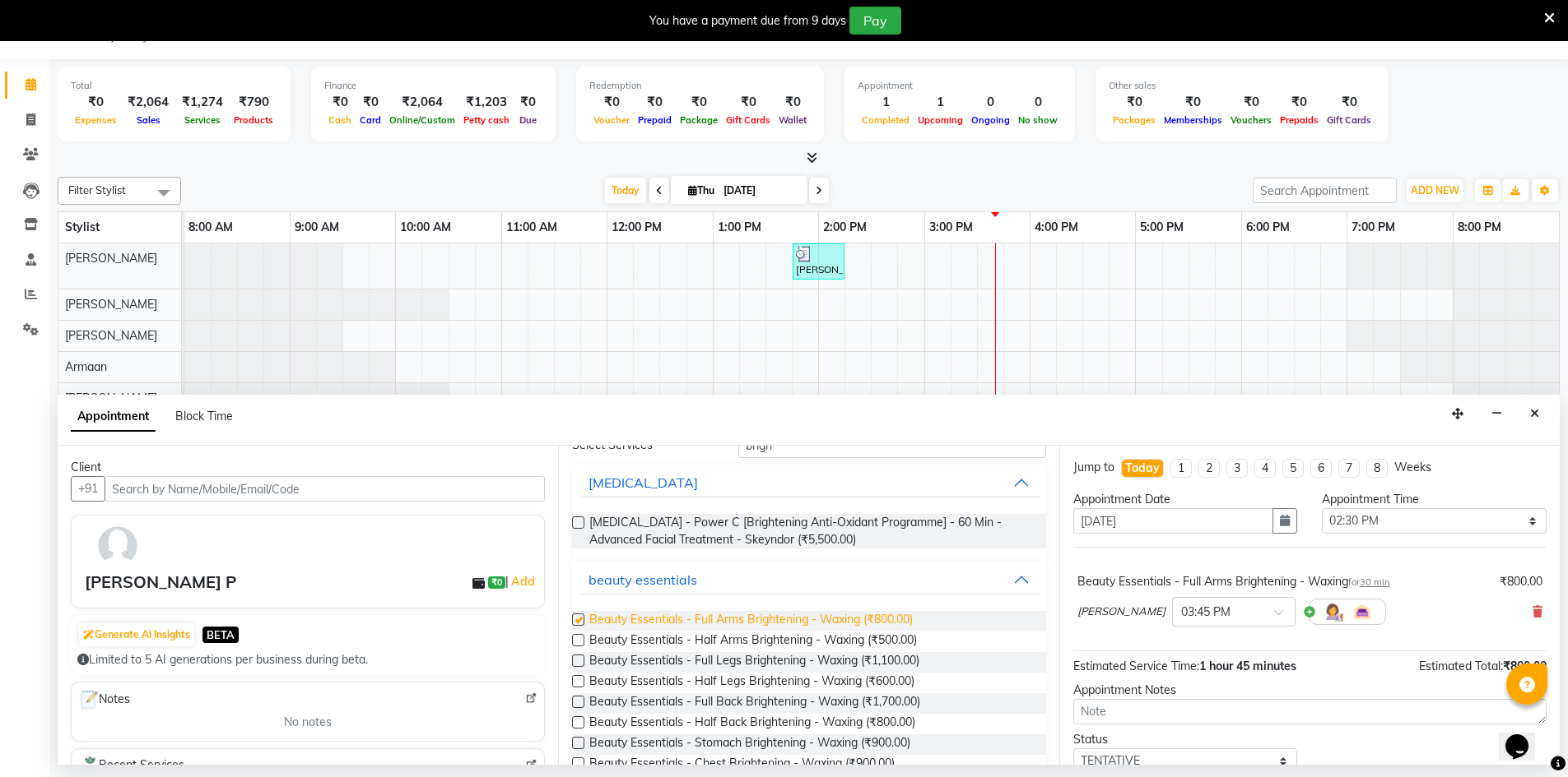
checkbox input "false"
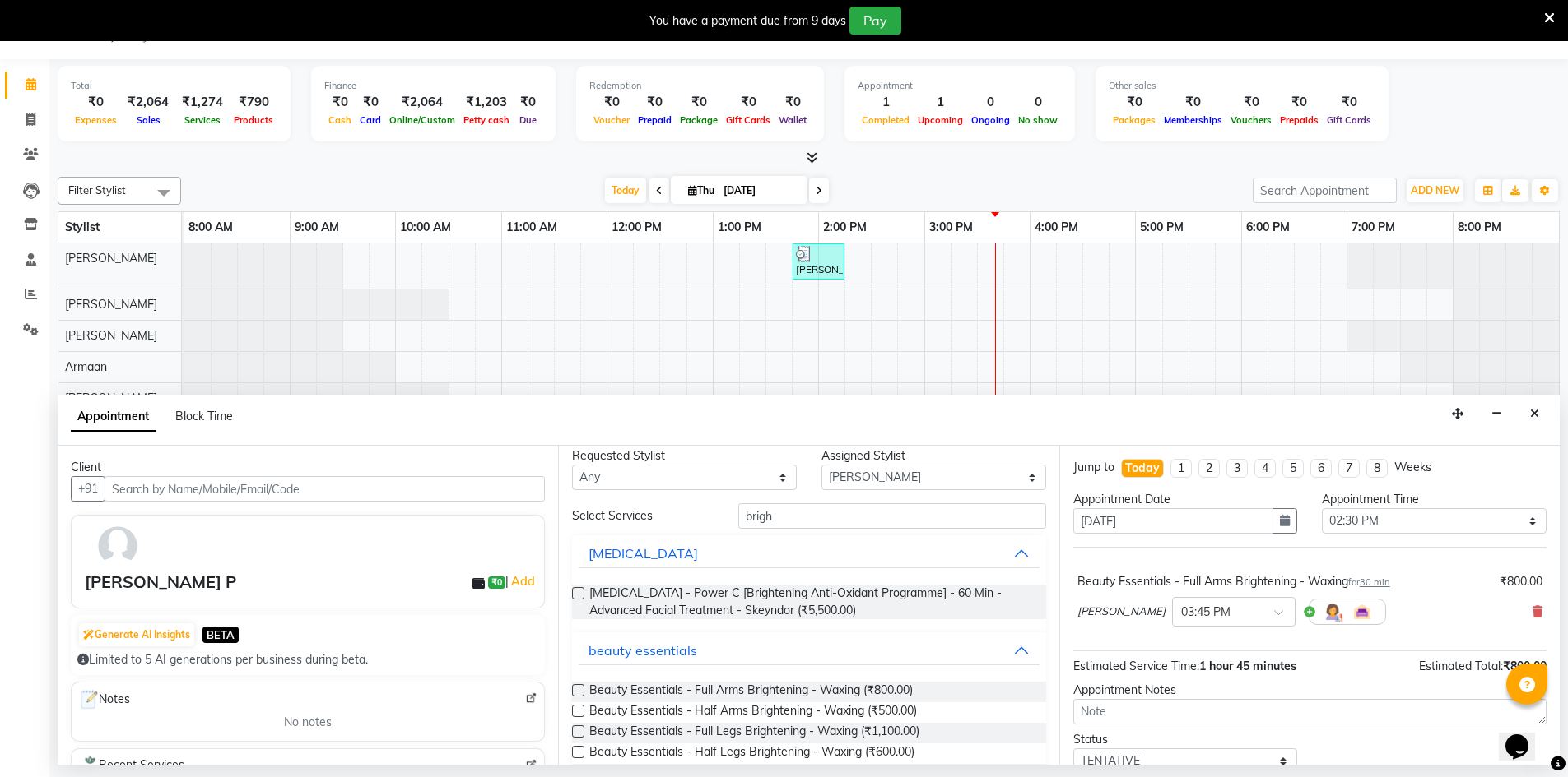
scroll to position [0, 0]
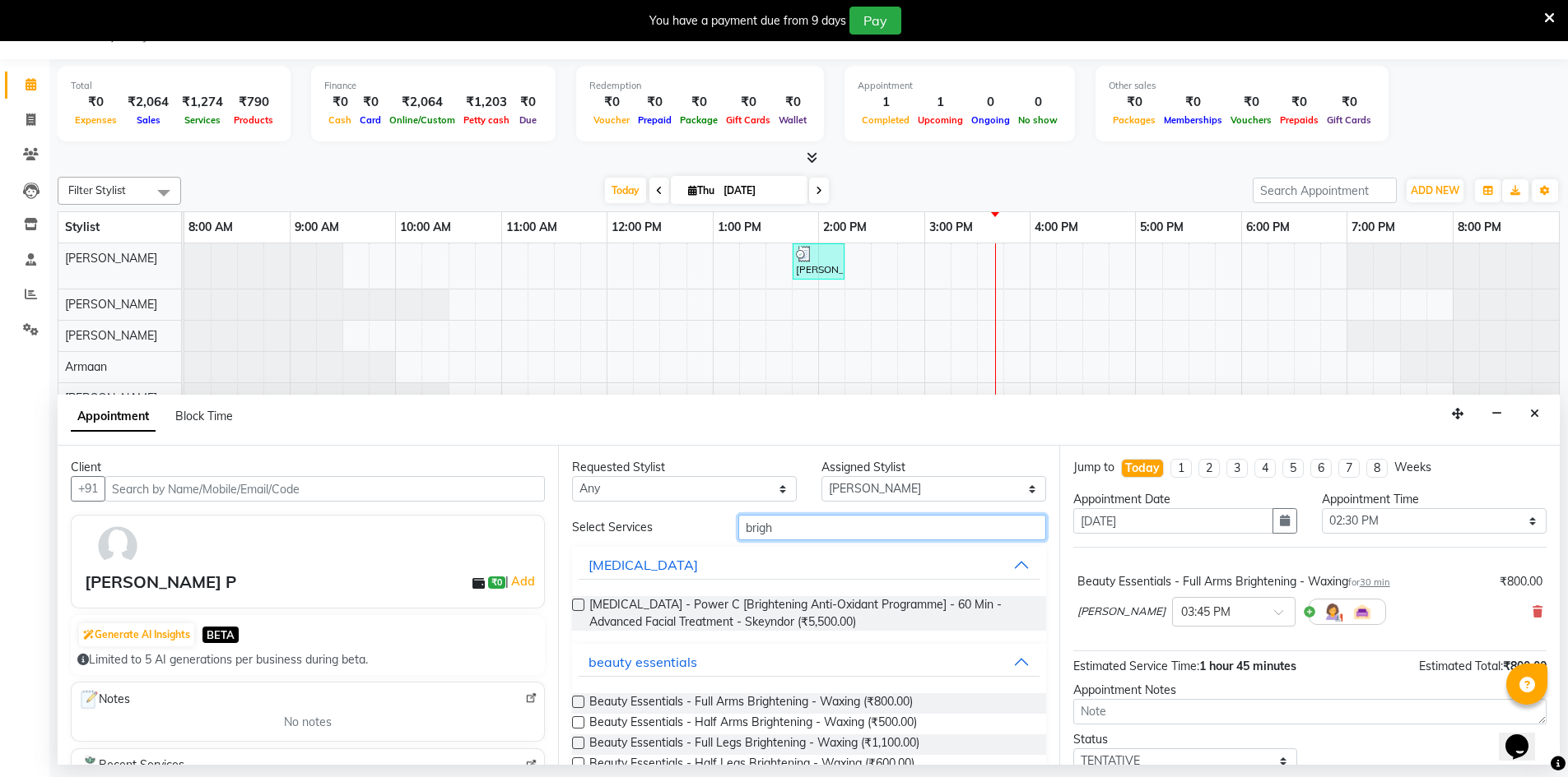
click at [838, 536] on input "brigh" at bounding box center [892, 527] width 308 height 25
type input "b"
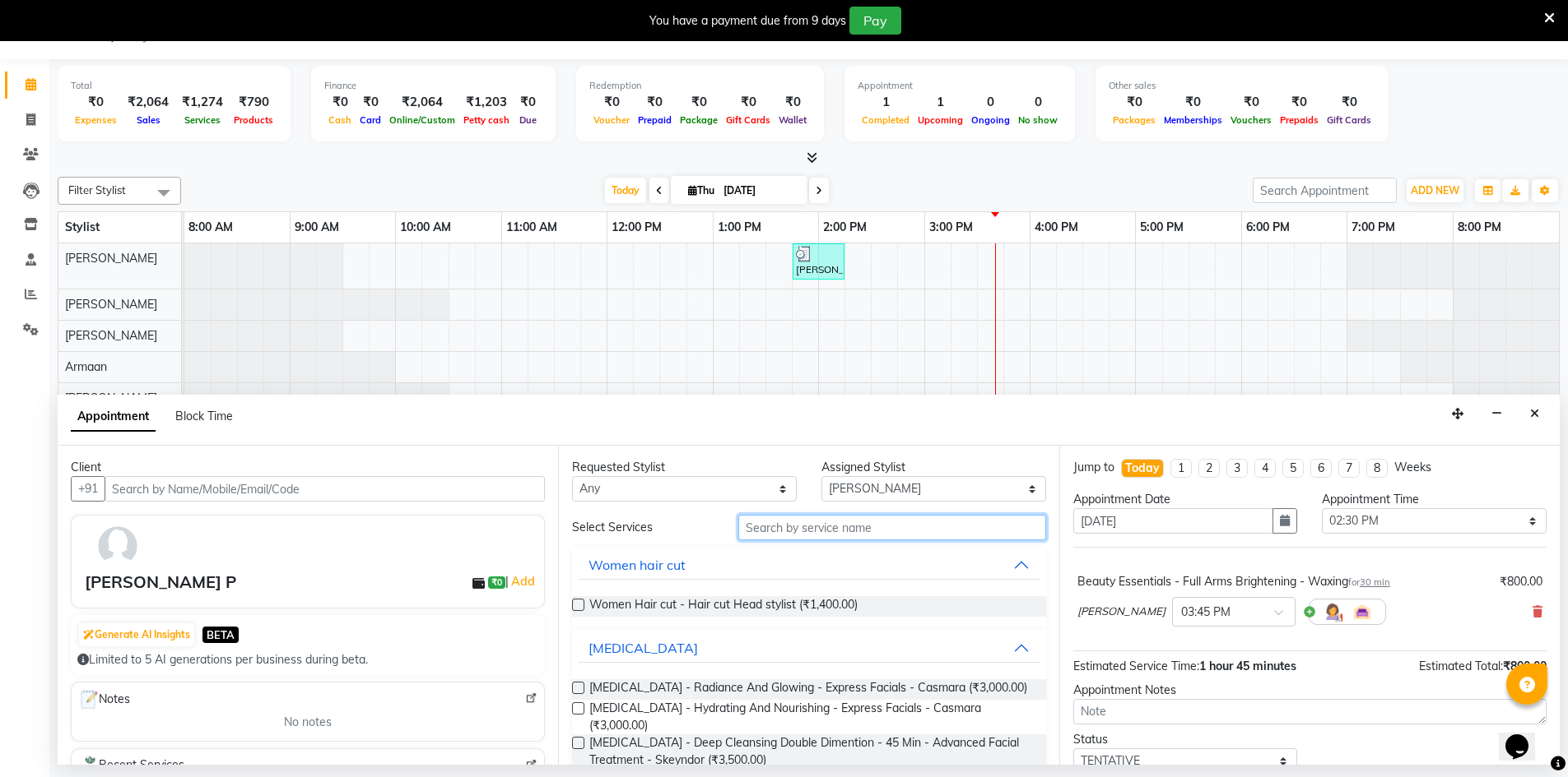
type input "3"
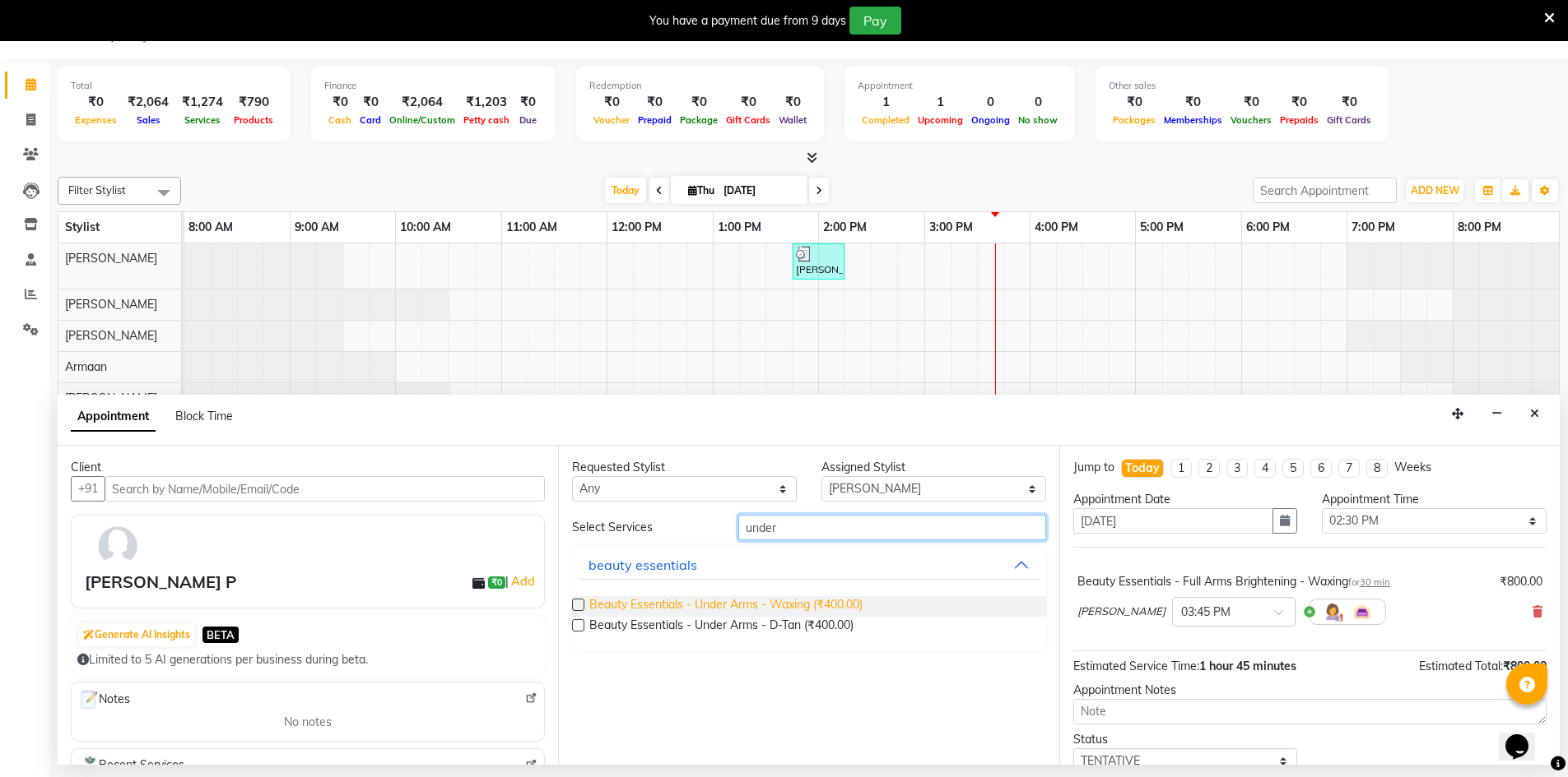
type input "under"
click at [807, 608] on span "Beauty Essentials - Under Arms - Waxing (₹400.00)" at bounding box center [726, 607] width 273 height 21
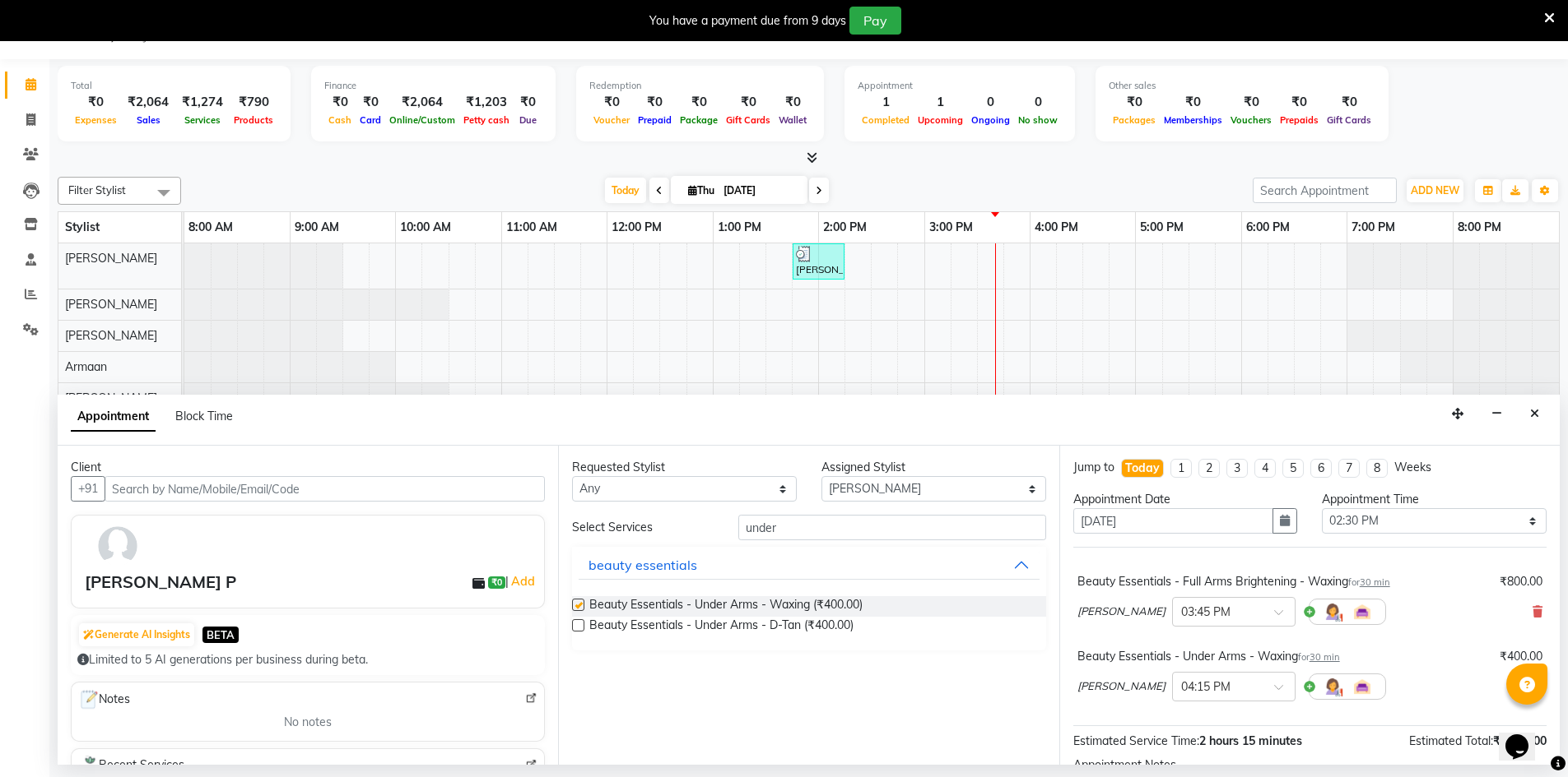
checkbox input "false"
click at [824, 527] on input "under" at bounding box center [892, 527] width 308 height 25
type input "u"
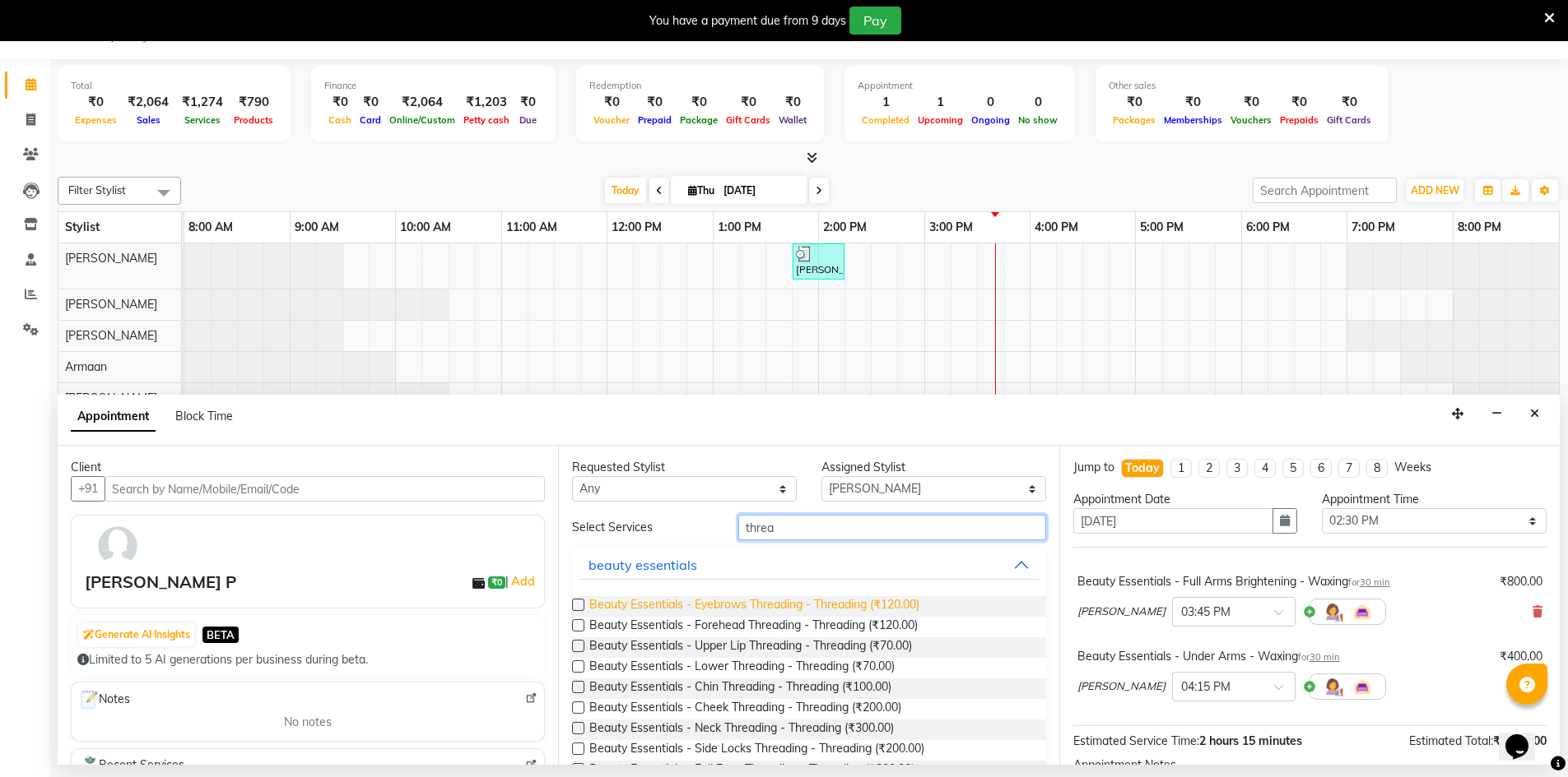
type input "threa"
click at [882, 614] on span "Beauty Essentials - Eyebrows Threading - Threading (₹120.00)" at bounding box center [754, 607] width 330 height 21
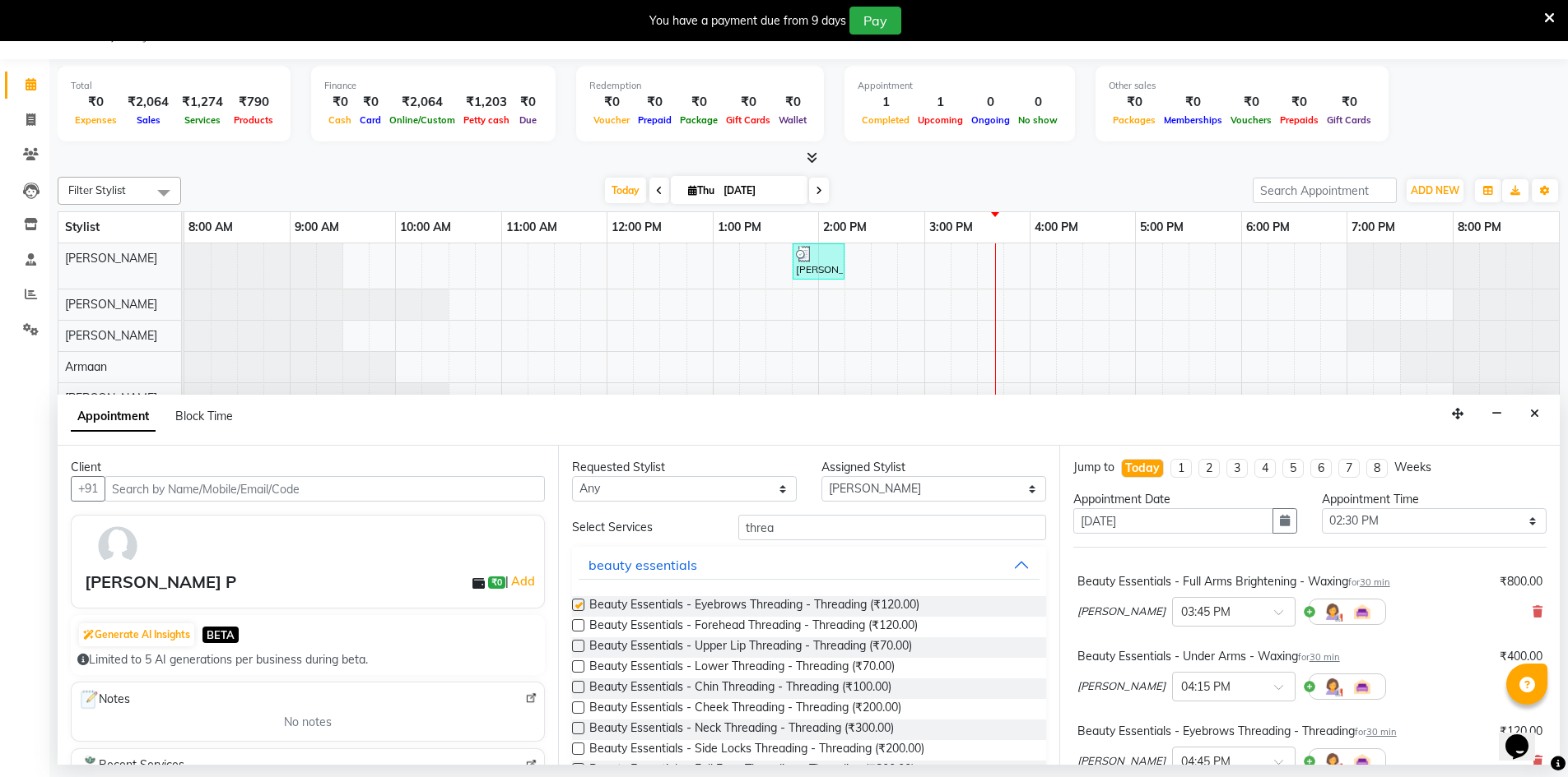
checkbox input "false"
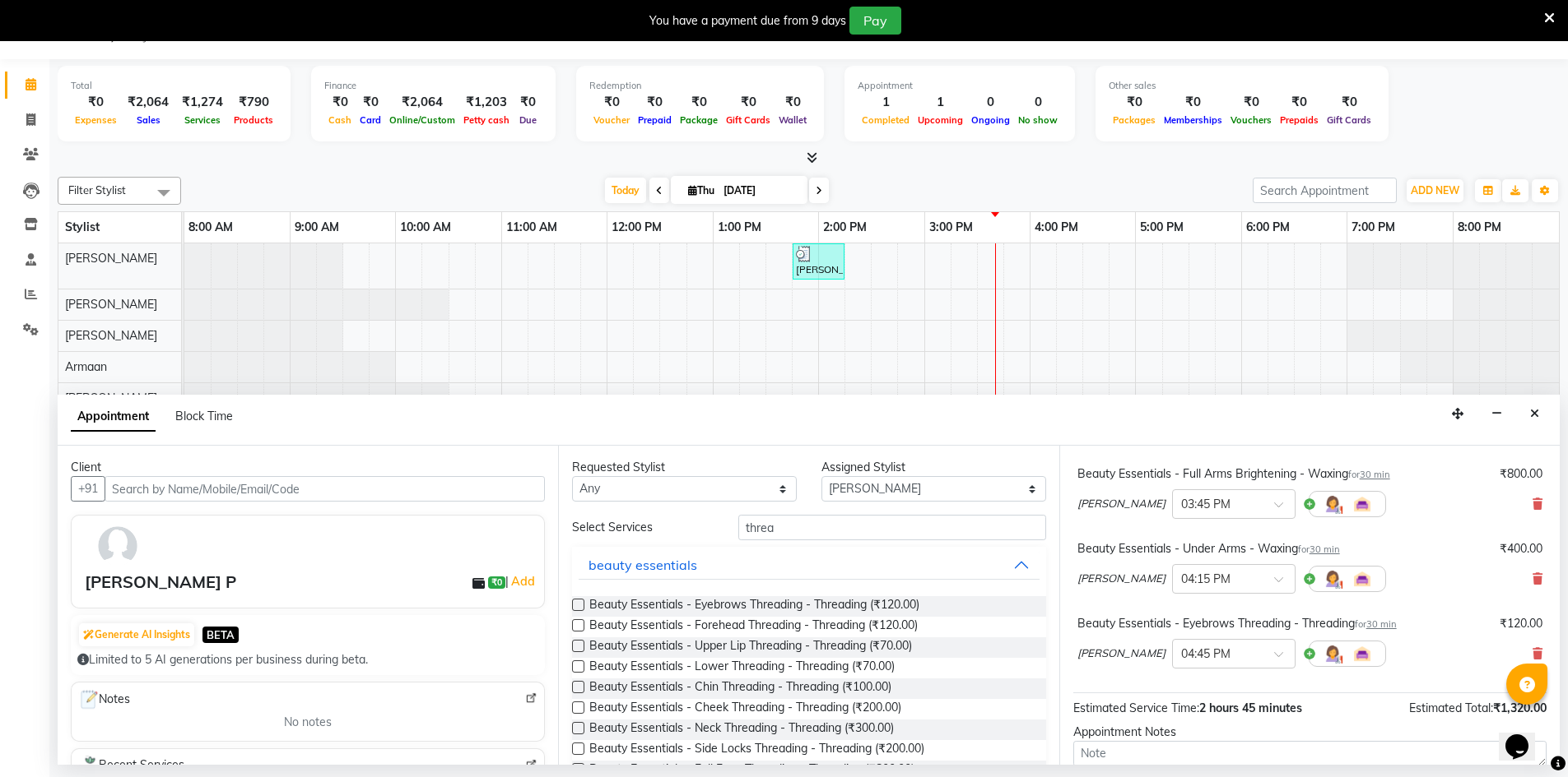
scroll to position [215, 0]
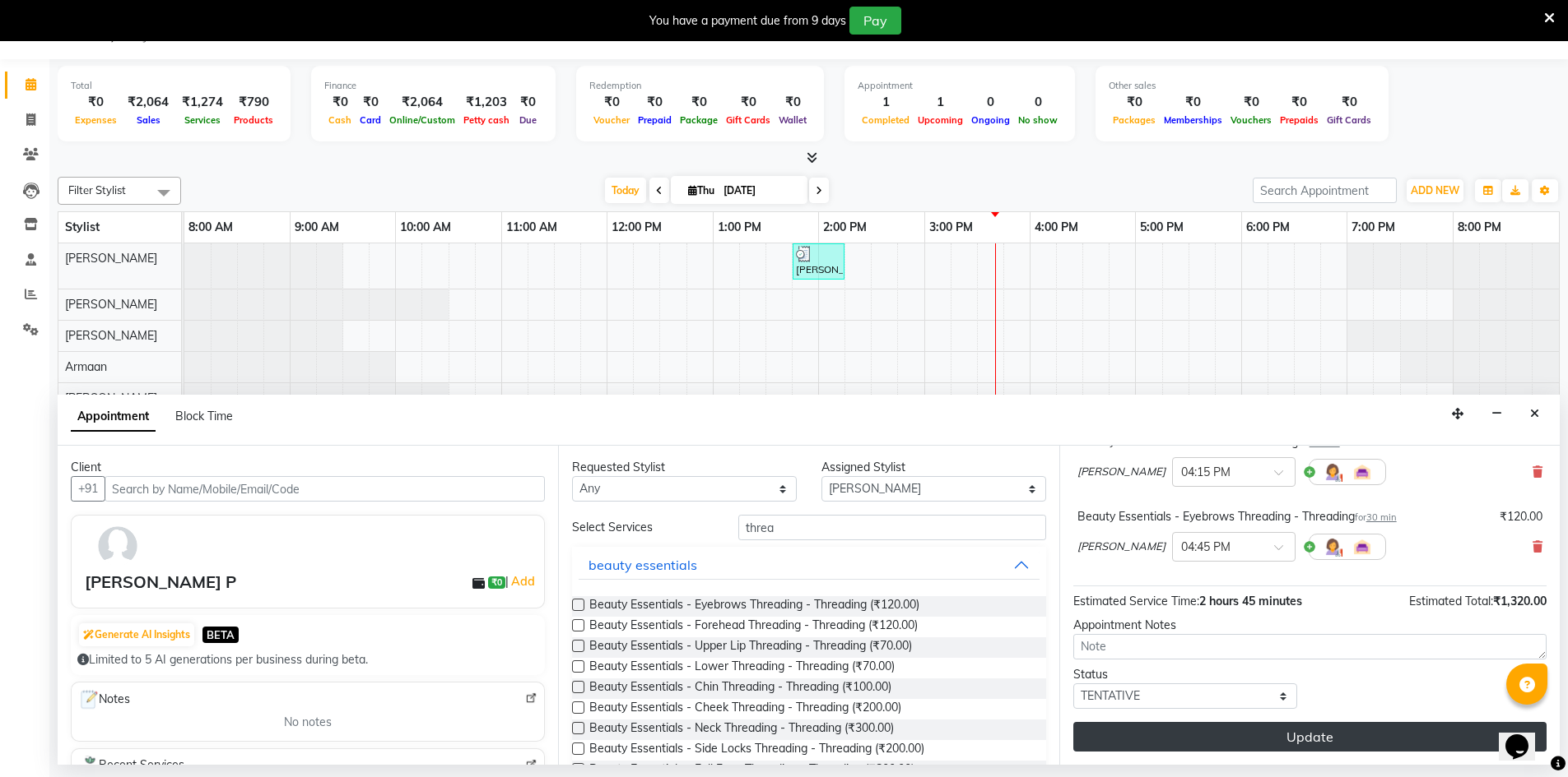
click at [1293, 730] on button "Update" at bounding box center [1310, 737] width 473 height 29
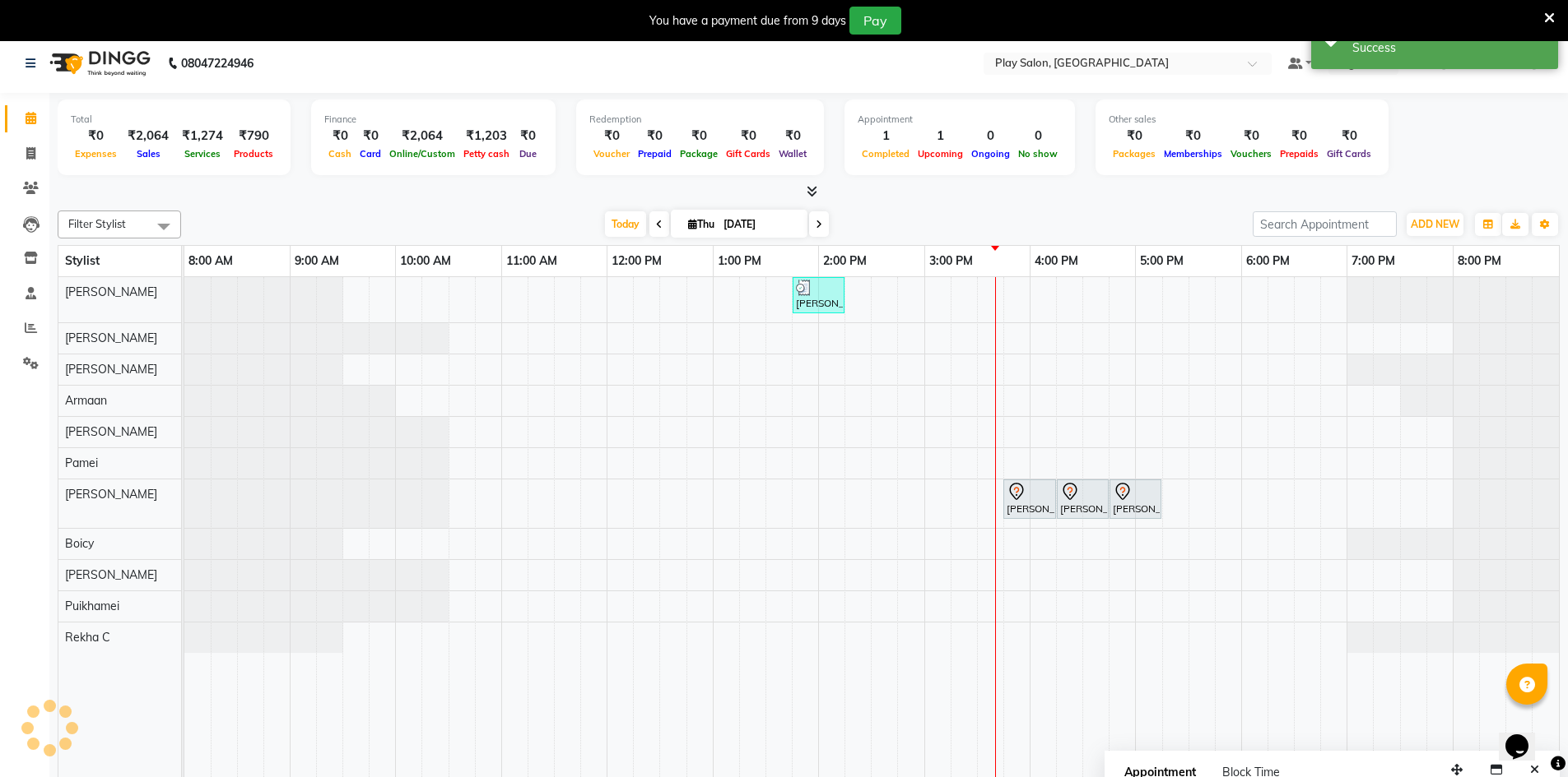
scroll to position [0, 0]
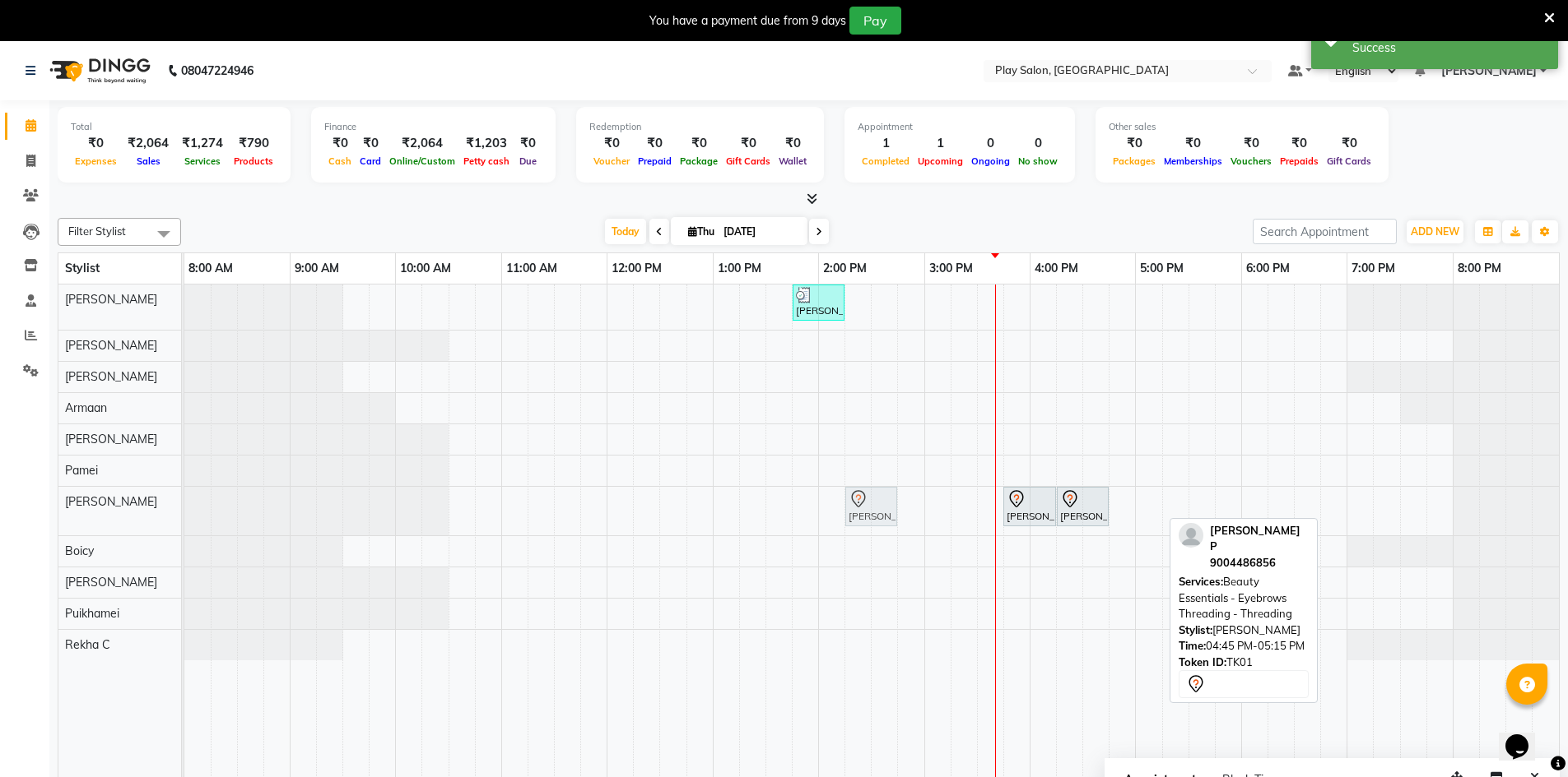
drag, startPoint x: 1123, startPoint y: 501, endPoint x: 864, endPoint y: 510, distance: 259.2
click at [185, 510] on div "[PERSON_NAME] P, TK01, 03:45 PM-04:15 PM, Beauty Essentials - Full Arms Brighte…" at bounding box center [185, 511] width 0 height 49
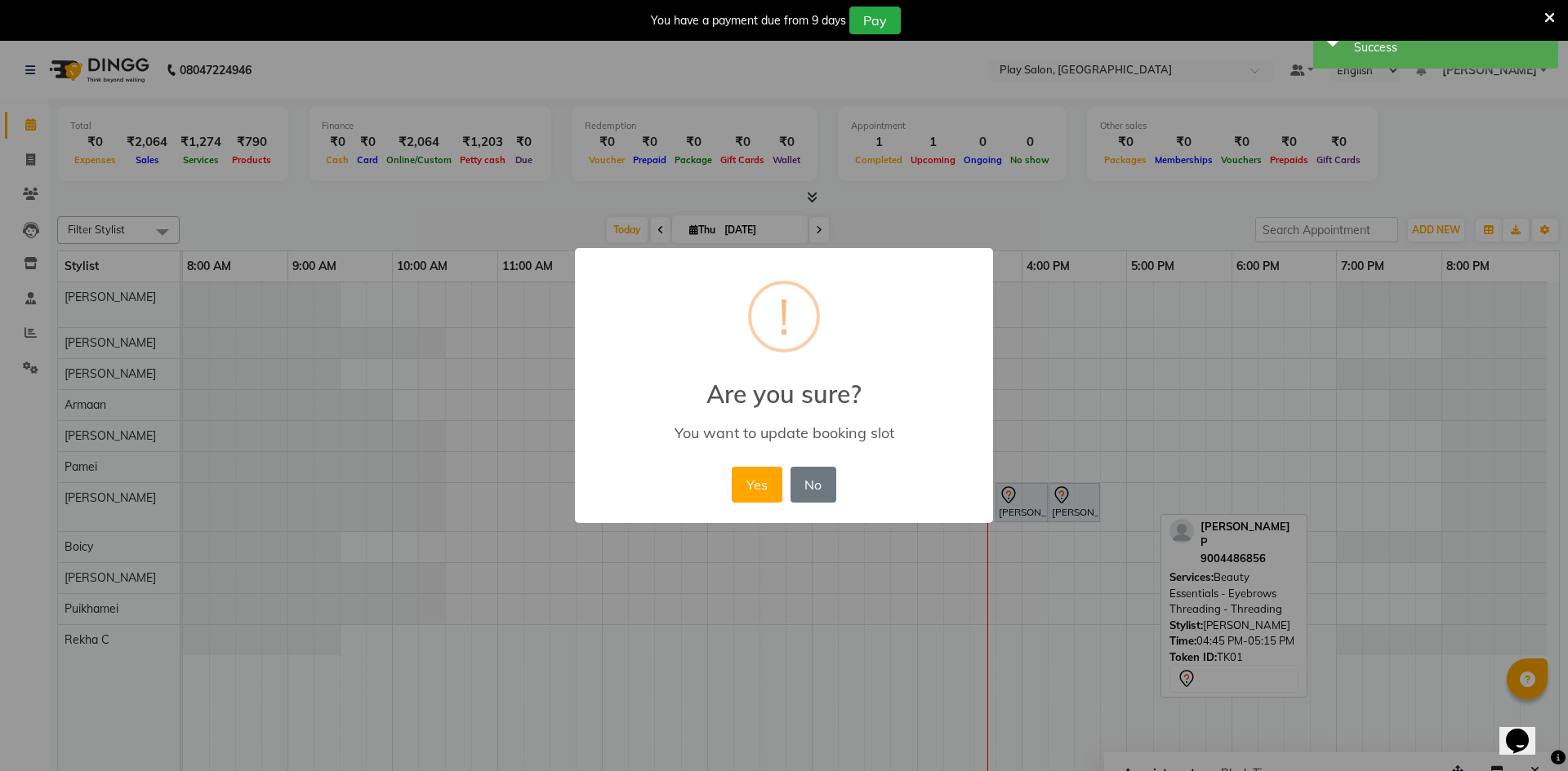
click at [742, 499] on button "Yes" at bounding box center [756, 485] width 50 height 36
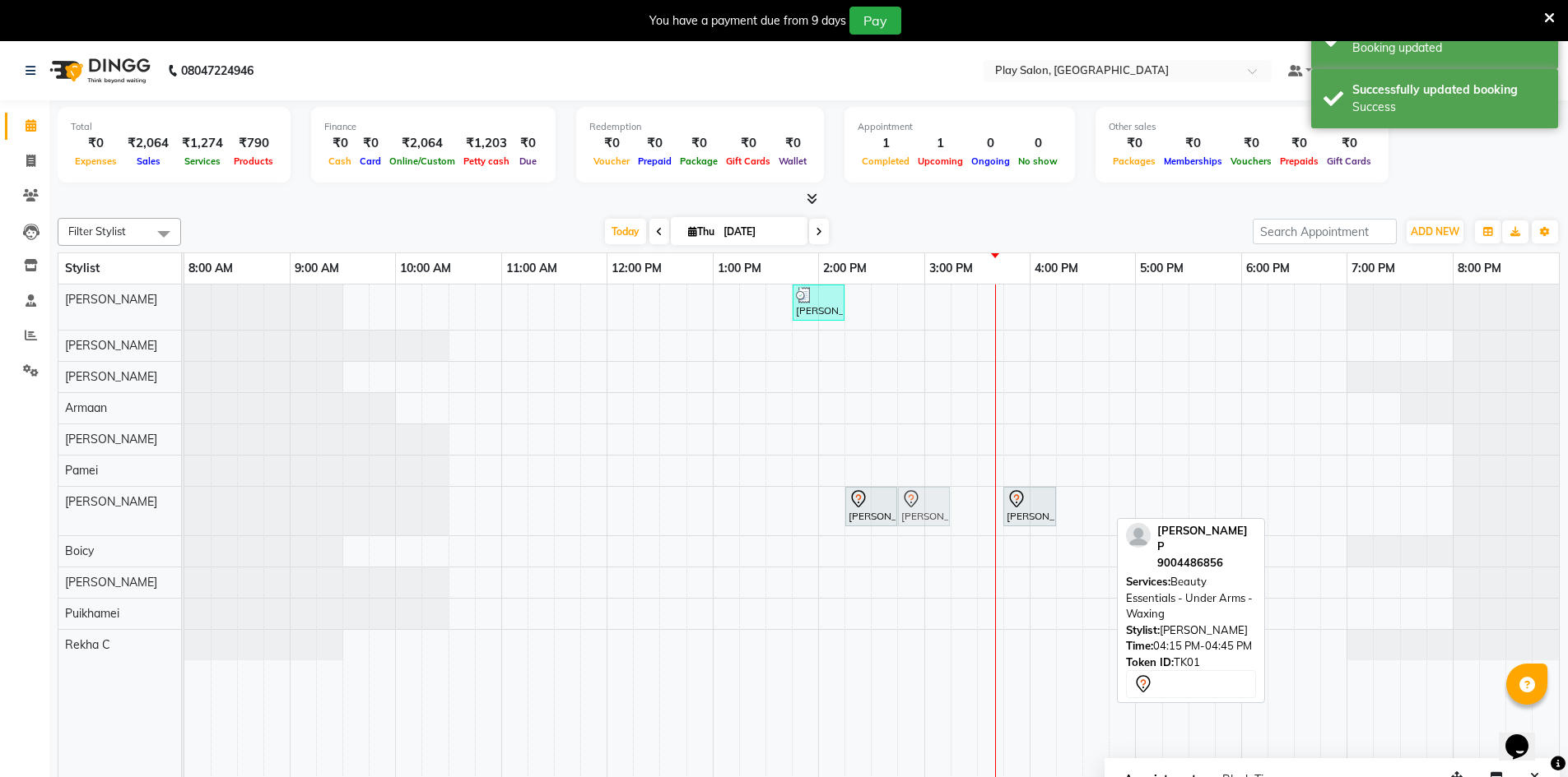
drag, startPoint x: 1079, startPoint y: 508, endPoint x: 917, endPoint y: 509, distance: 162.0
click at [185, 509] on div "[PERSON_NAME] P, TK01, 02:15 PM-02:45 PM, Beauty Essentials - Eyebrows Threadin…" at bounding box center [185, 511] width 0 height 49
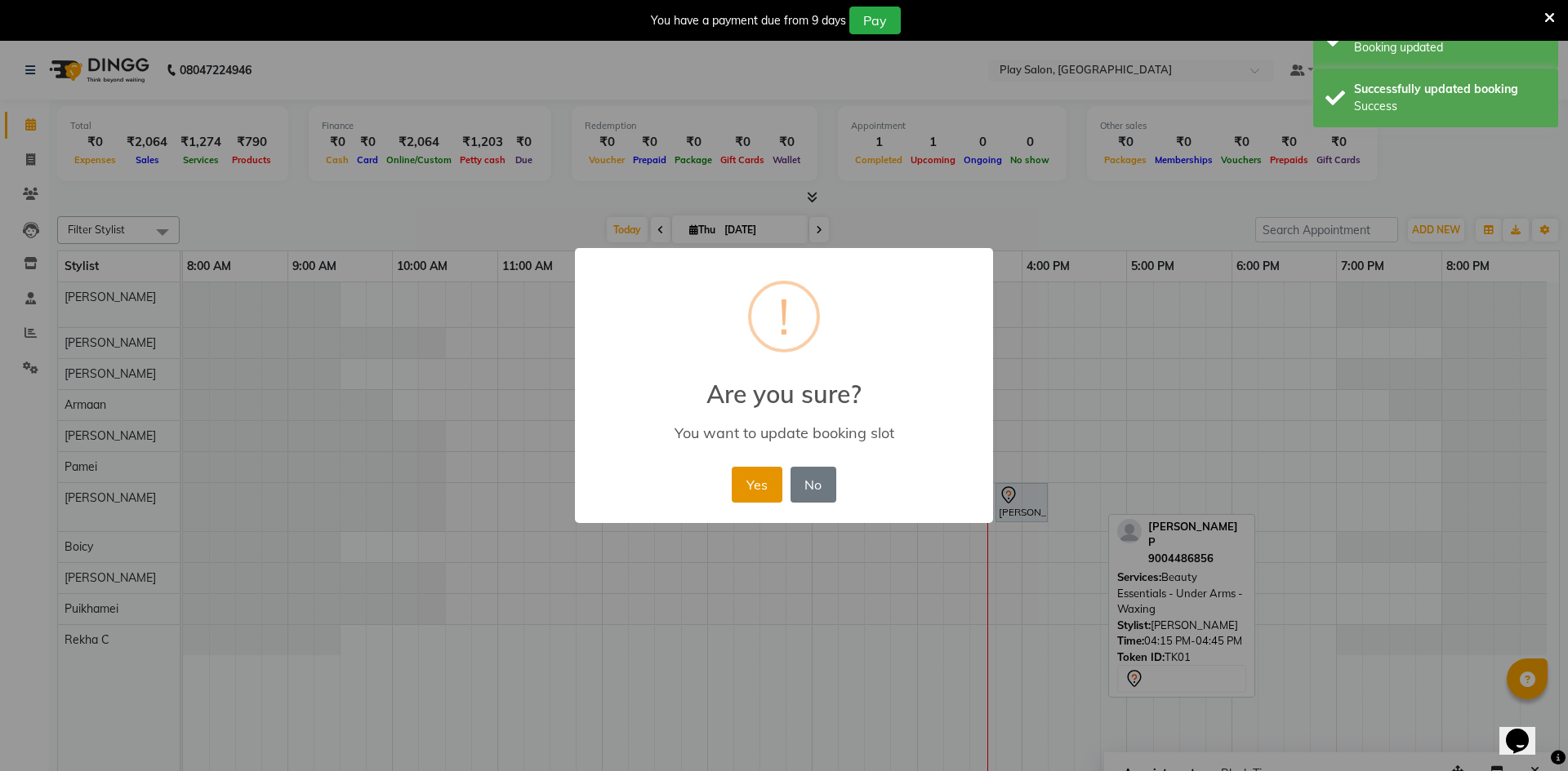
click at [742, 471] on button "Yes" at bounding box center [756, 485] width 50 height 36
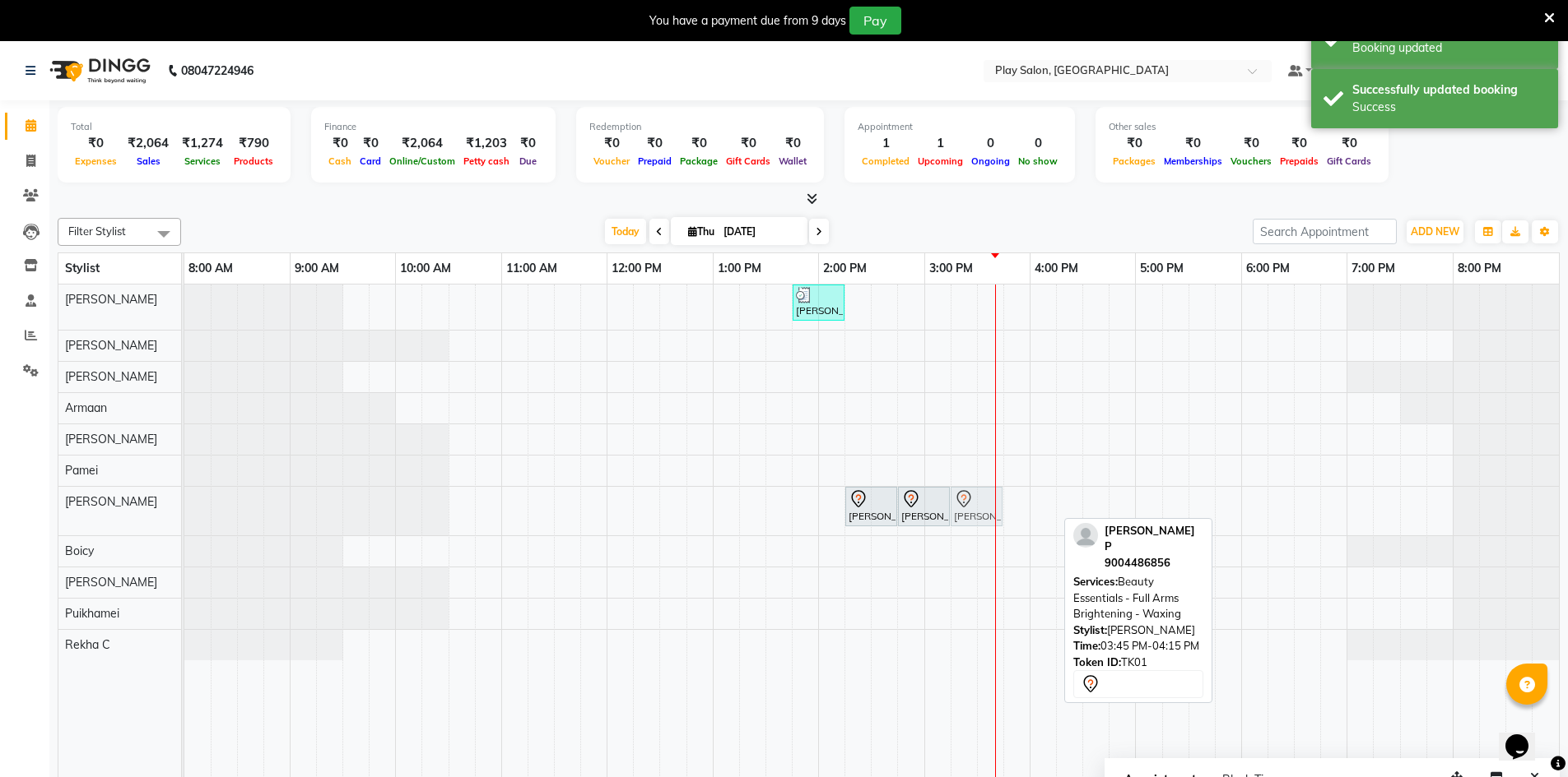
drag, startPoint x: 1030, startPoint y: 507, endPoint x: 984, endPoint y: 507, distance: 46.0
click at [185, 507] on div "[PERSON_NAME] P, TK01, 02:15 PM-02:45 PM, Beauty Essentials - Eyebrows Threadin…" at bounding box center [185, 511] width 0 height 49
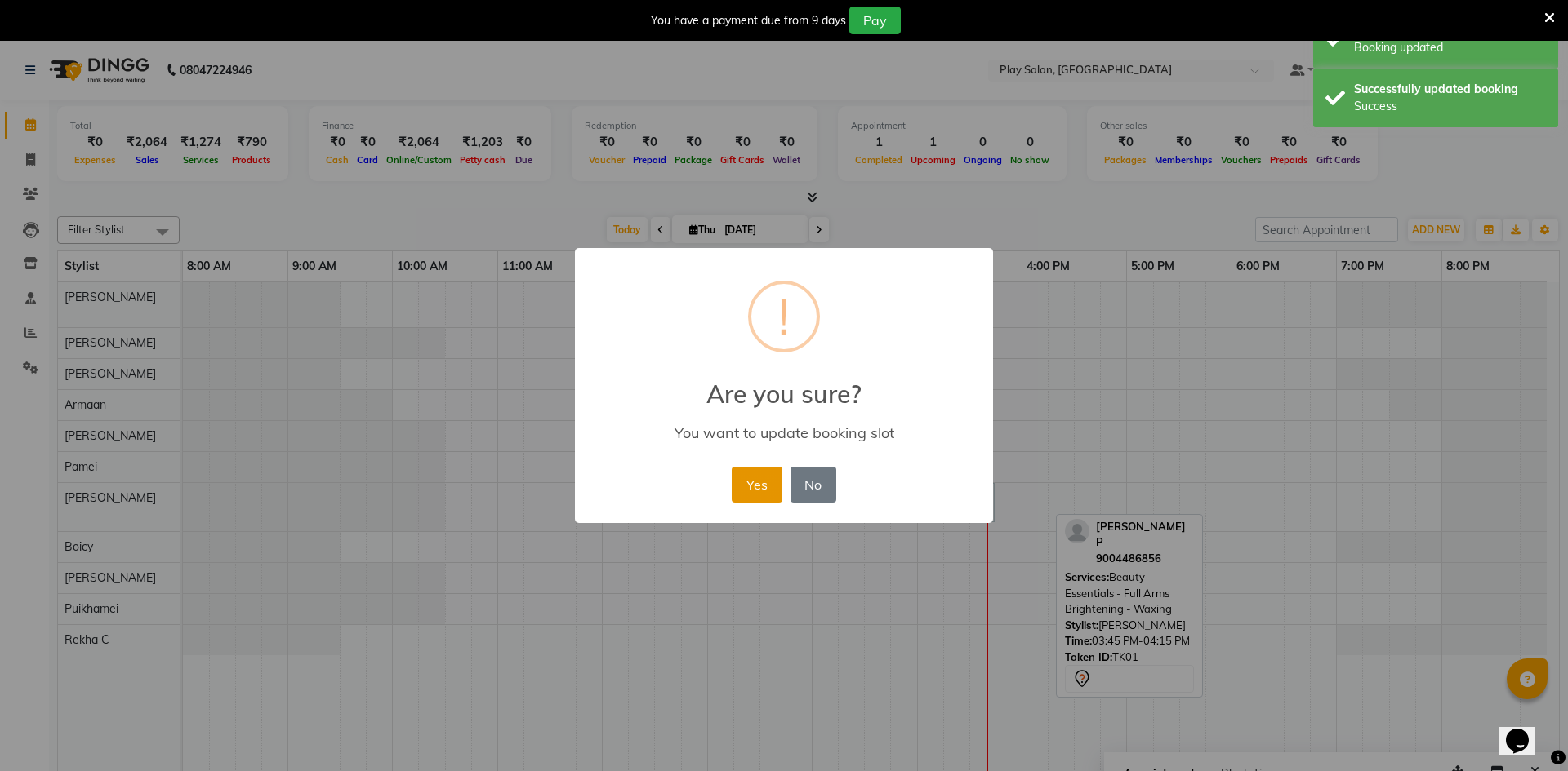
click at [736, 487] on button "Yes" at bounding box center [756, 485] width 50 height 36
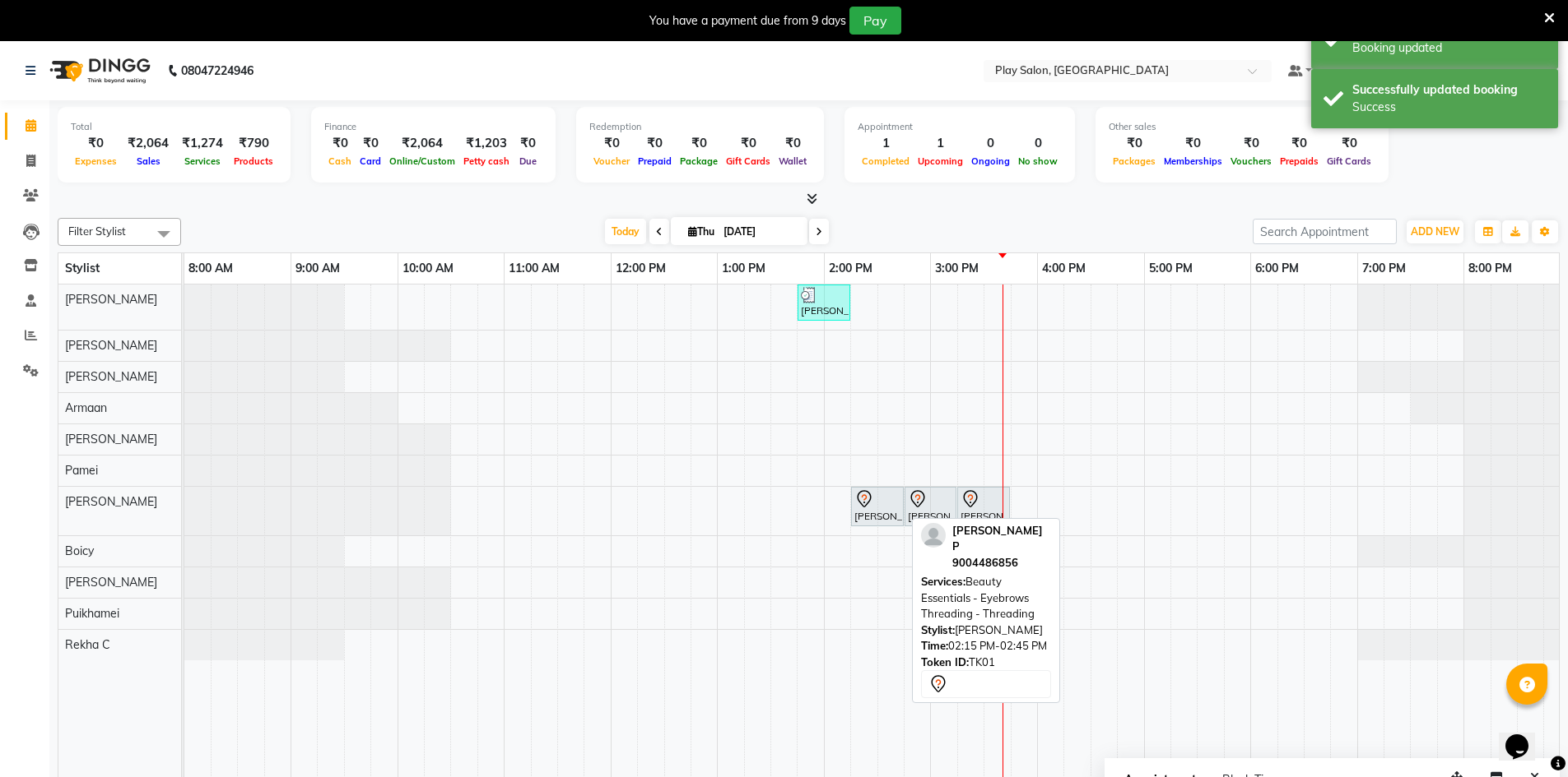
click at [897, 511] on div "[PERSON_NAME] P, TK01, 02:15 PM-02:45 PM, Beauty Essentials - Eyebrows Threadin…" at bounding box center [877, 507] width 49 height 35
click at [921, 535] on div "[PERSON_NAME] S, TK02, 01:45 PM-02:15 PM, Wash & Blow Dry - Wash & Blow Dry [PE…" at bounding box center [872, 542] width 1375 height 517
select select "88659"
select select "885"
select select "tentative"
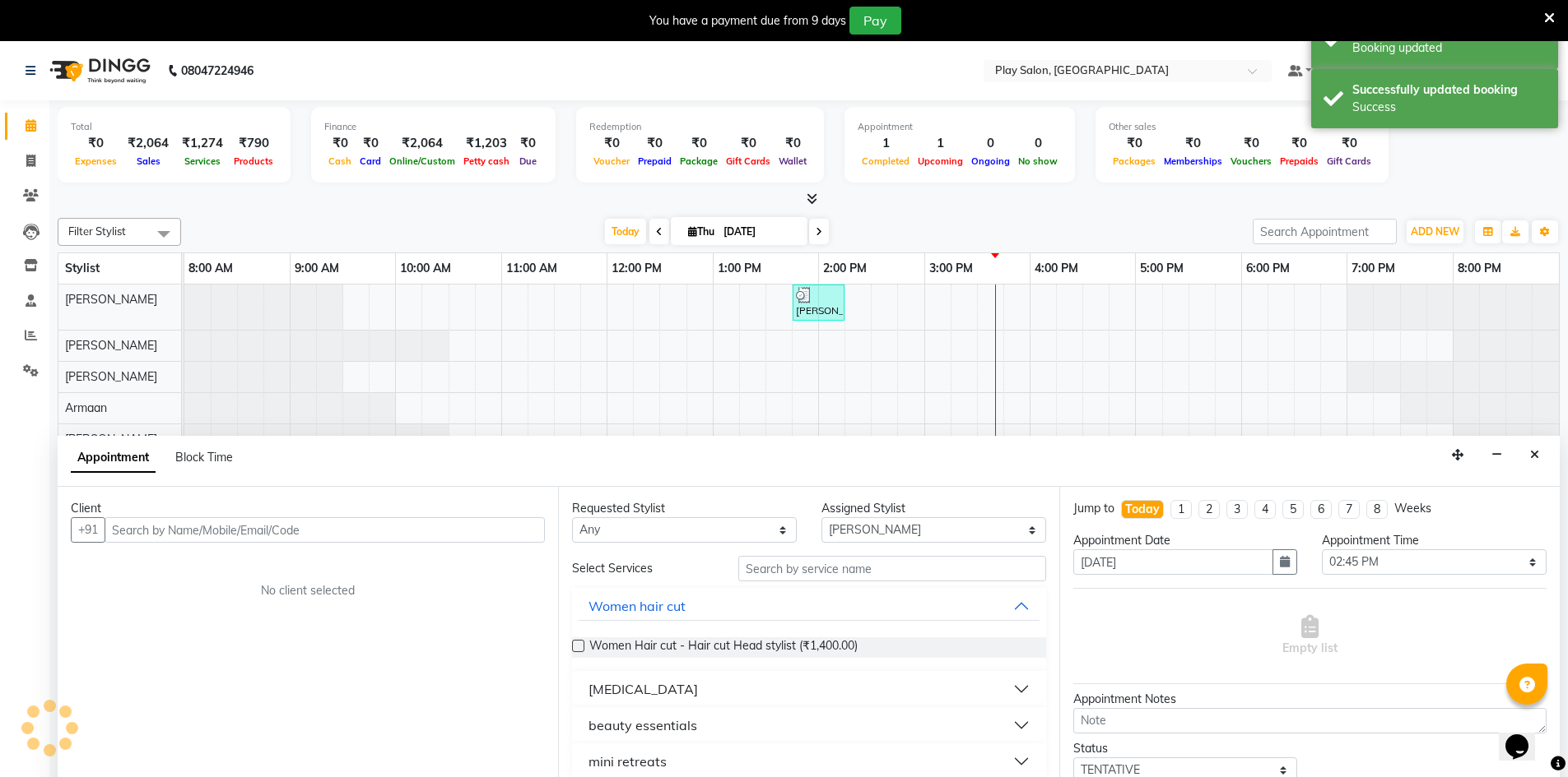
scroll to position [41, 0]
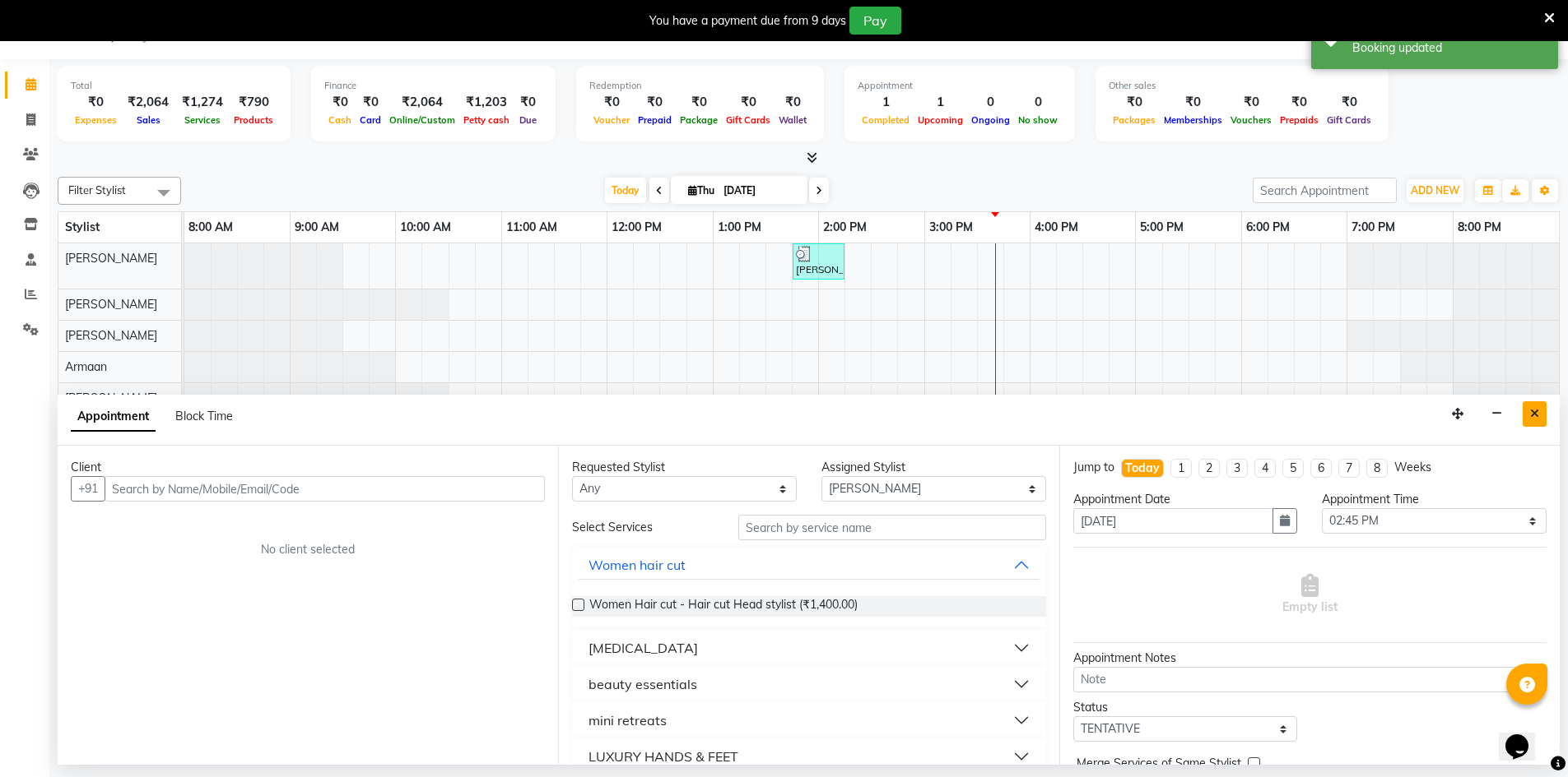
click at [1529, 414] on button "Close" at bounding box center [1534, 413] width 24 height 25
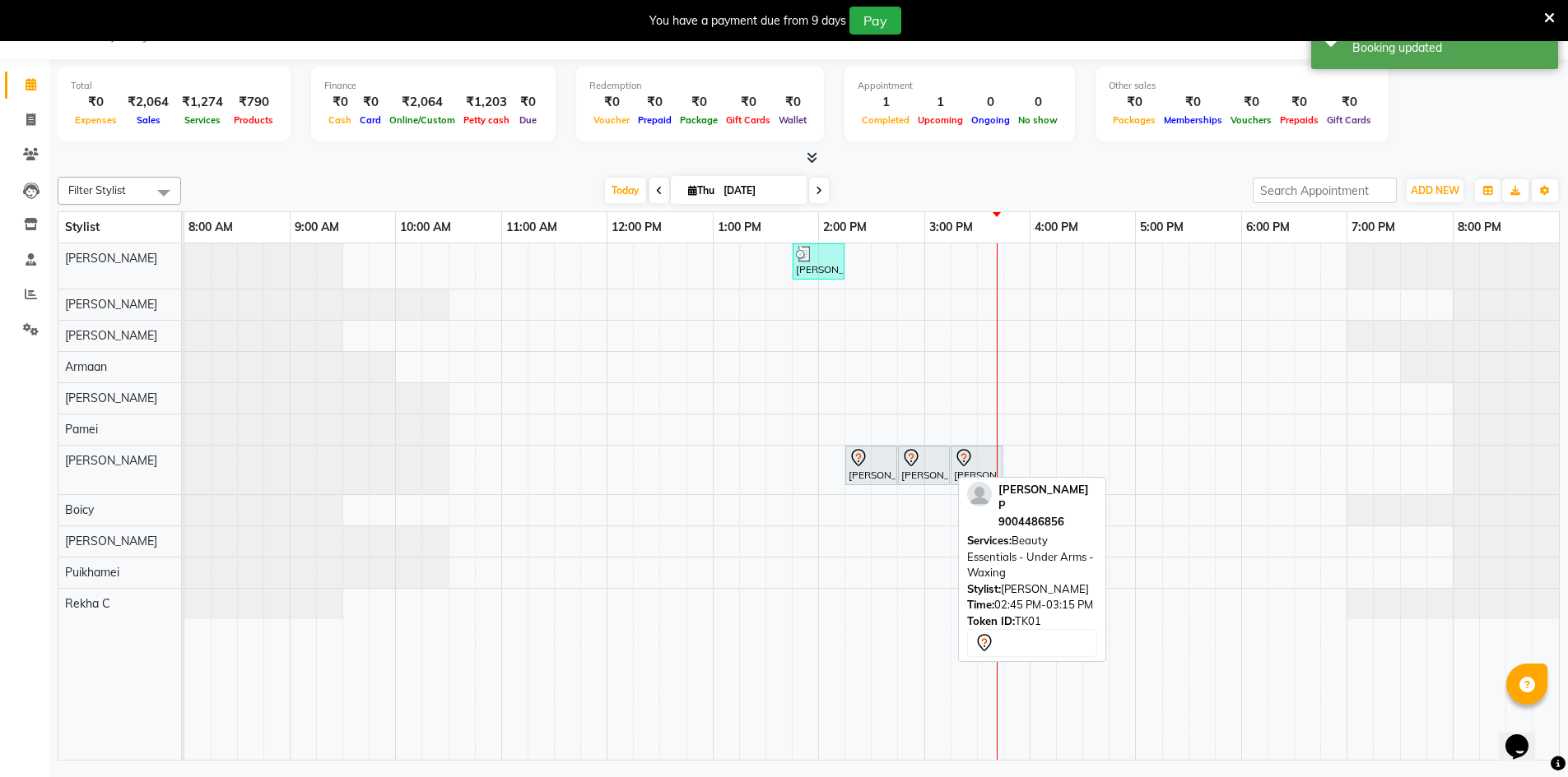
click at [930, 465] on div at bounding box center [923, 458] width 45 height 20
select select "7"
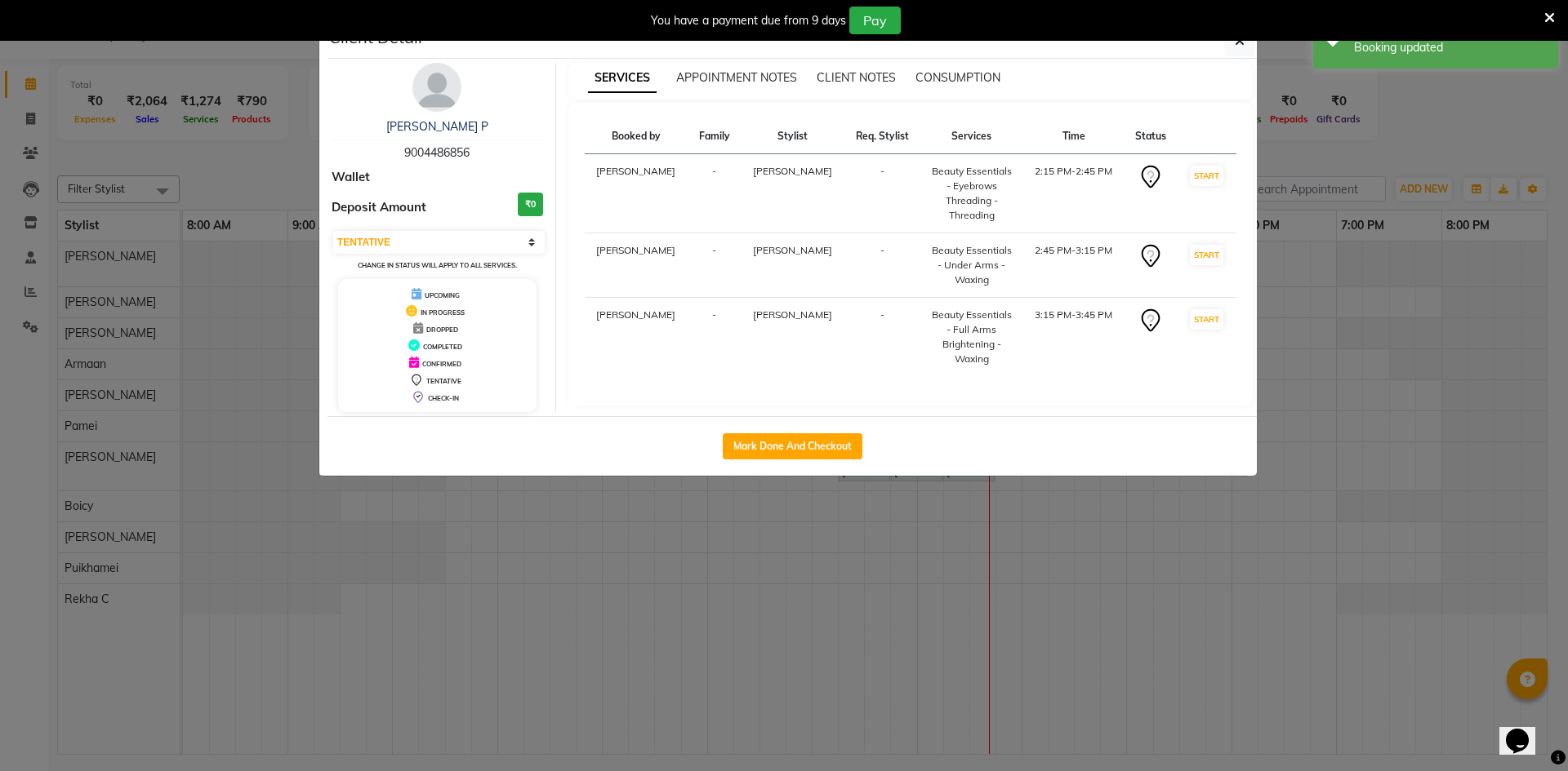
click at [842, 460] on div "Mark Done And Checkout" at bounding box center [792, 446] width 929 height 60
click at [829, 446] on button "Mark Done And Checkout" at bounding box center [792, 447] width 139 height 26
select select "service"
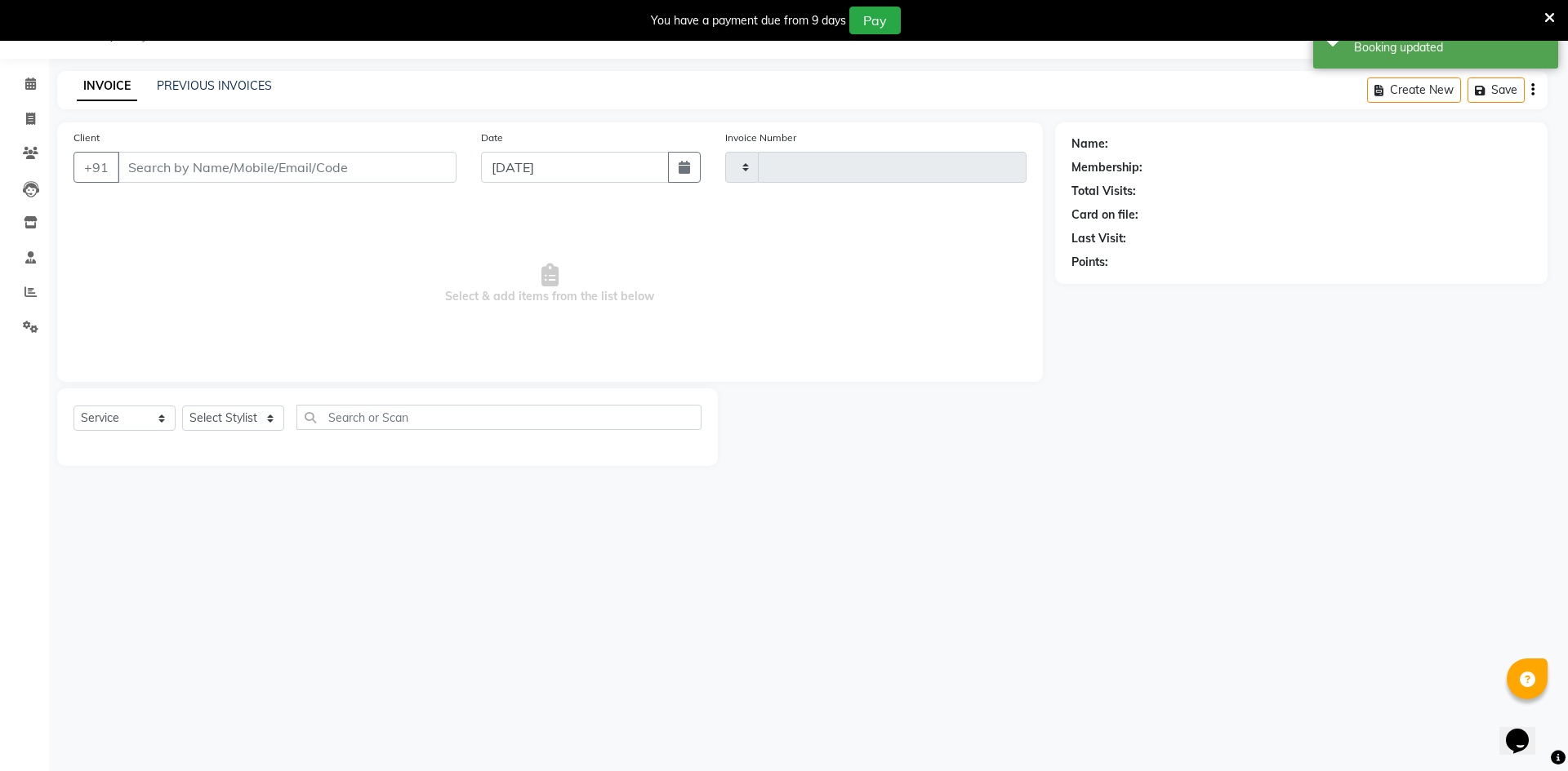
type input "0068"
select select "8631"
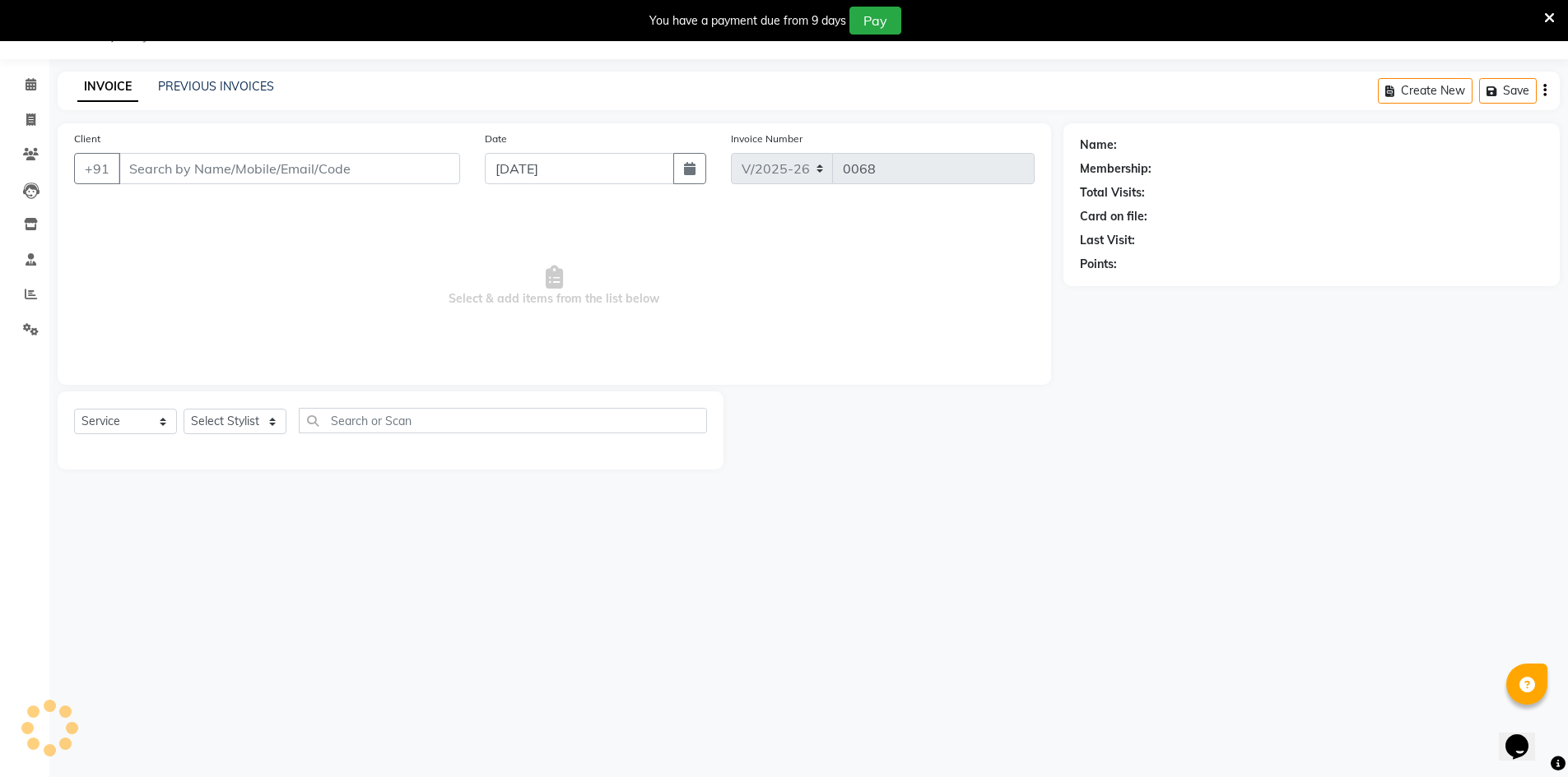
type input "9004486856"
select select "88659"
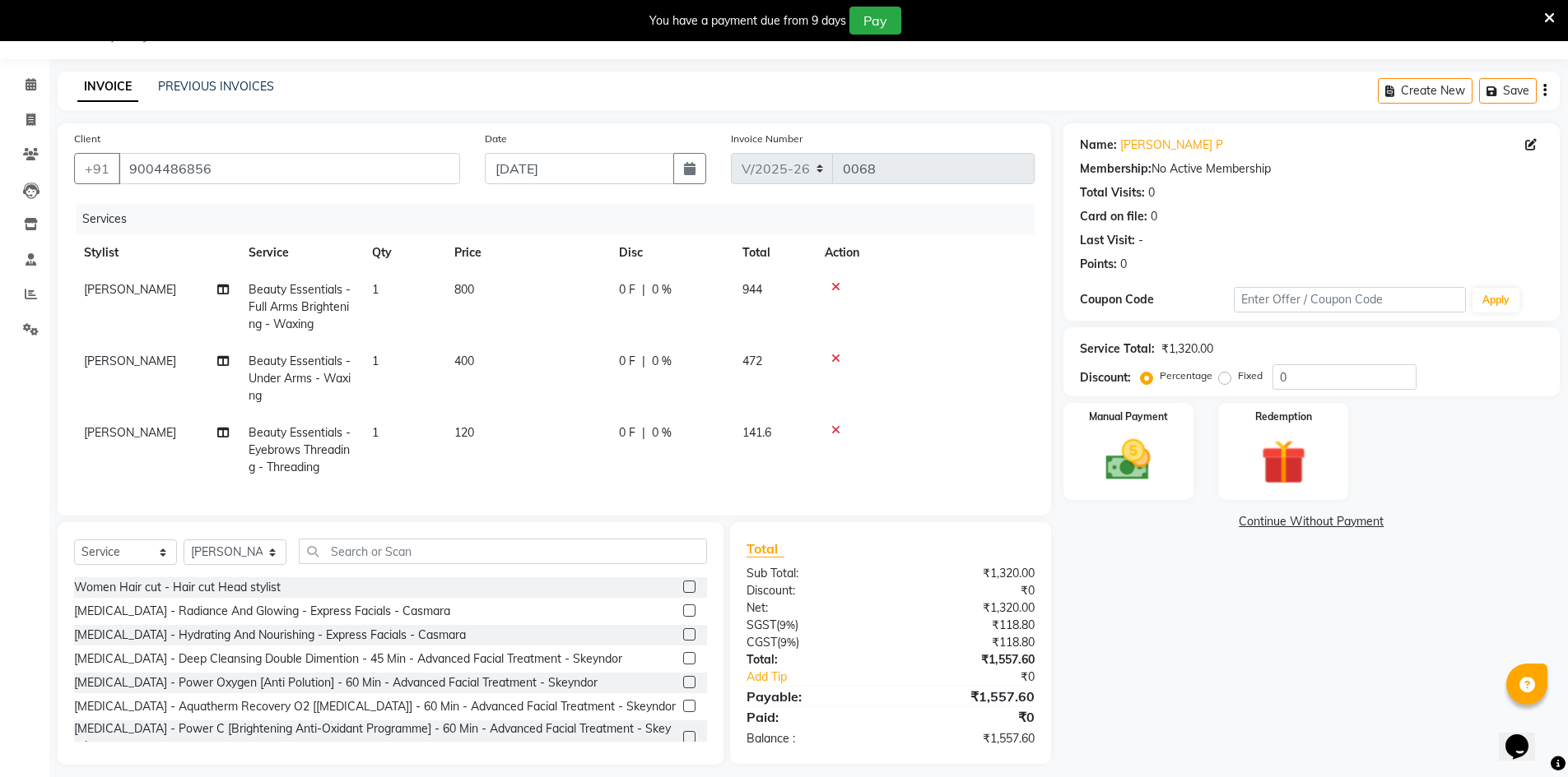
click at [1285, 357] on div "Service Total: ₹1,320.00" at bounding box center [1312, 349] width 464 height 17
click at [1289, 380] on input "0" at bounding box center [1344, 377] width 144 height 25
type input "10"
click at [1166, 535] on div "Name: [PERSON_NAME] P Membership: No Active Membership Total Visits: 0 Card on …" at bounding box center [1318, 444] width 509 height 641
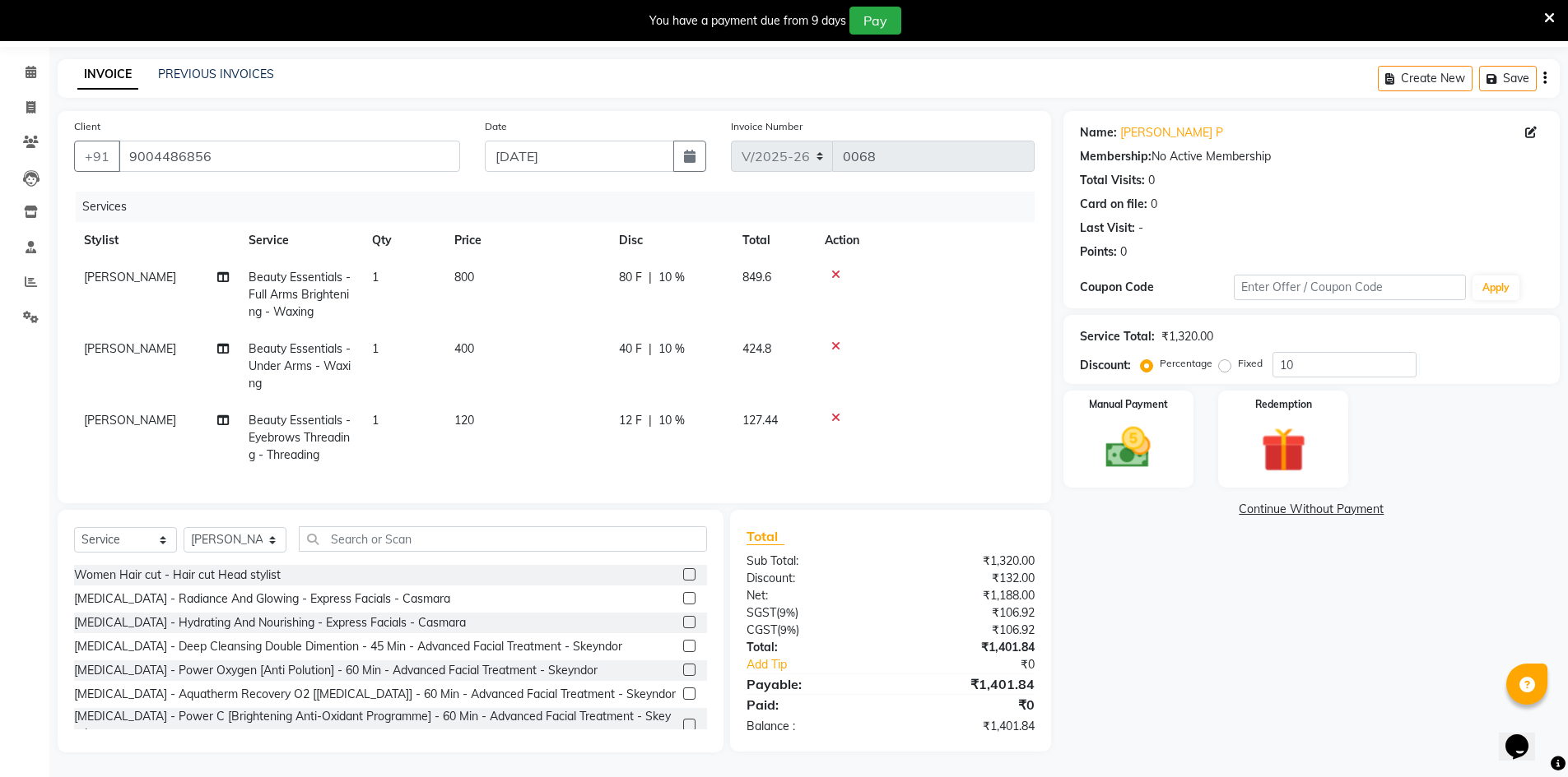
scroll to position [66, 0]
click at [1121, 550] on div "Name: [PERSON_NAME] P Membership: No Active Membership Total Visits: 0 Card on …" at bounding box center [1318, 431] width 509 height 641
click at [1109, 469] on div "Manual Payment" at bounding box center [1128, 439] width 136 height 101
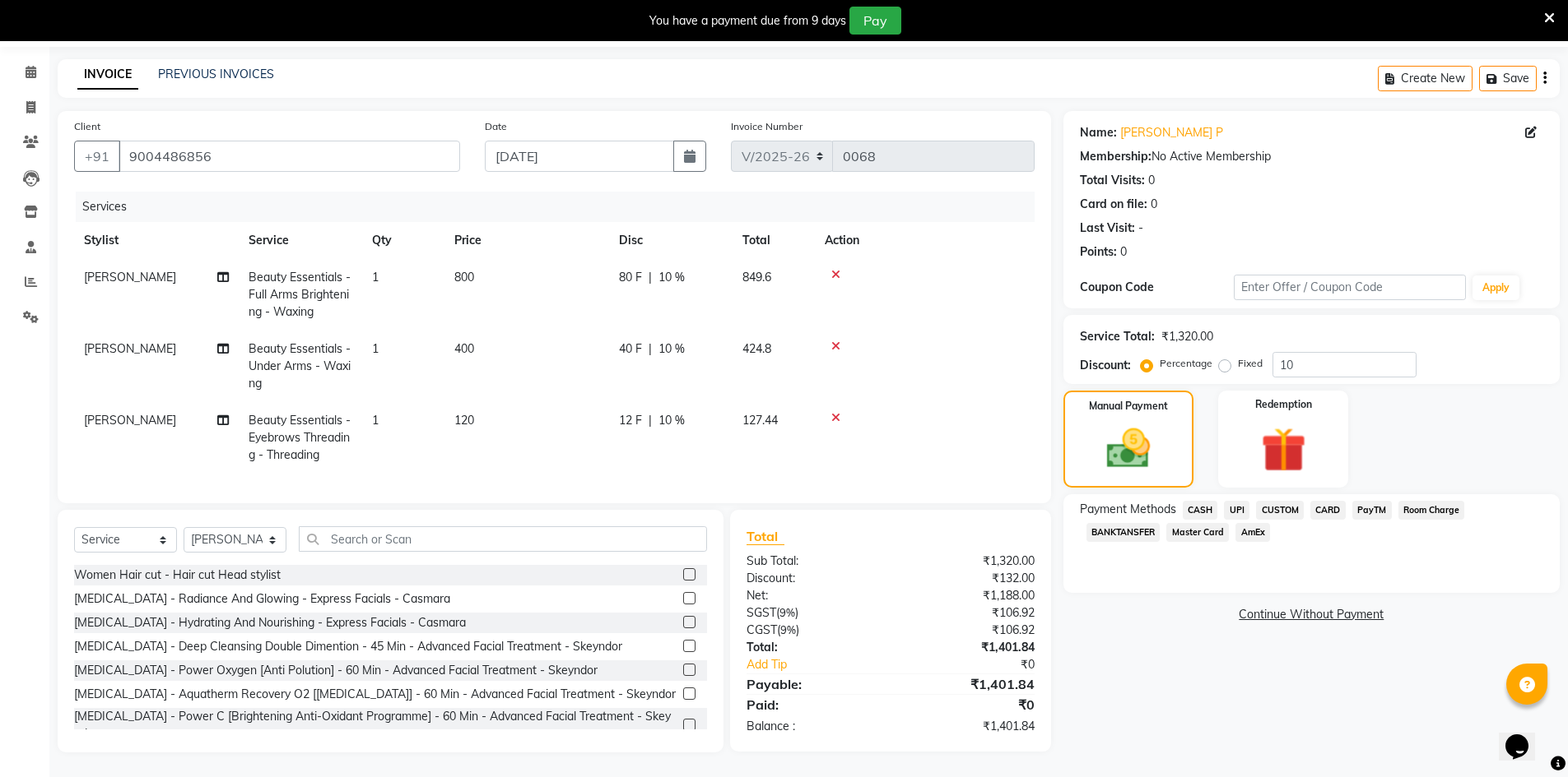
scroll to position [0, 12]
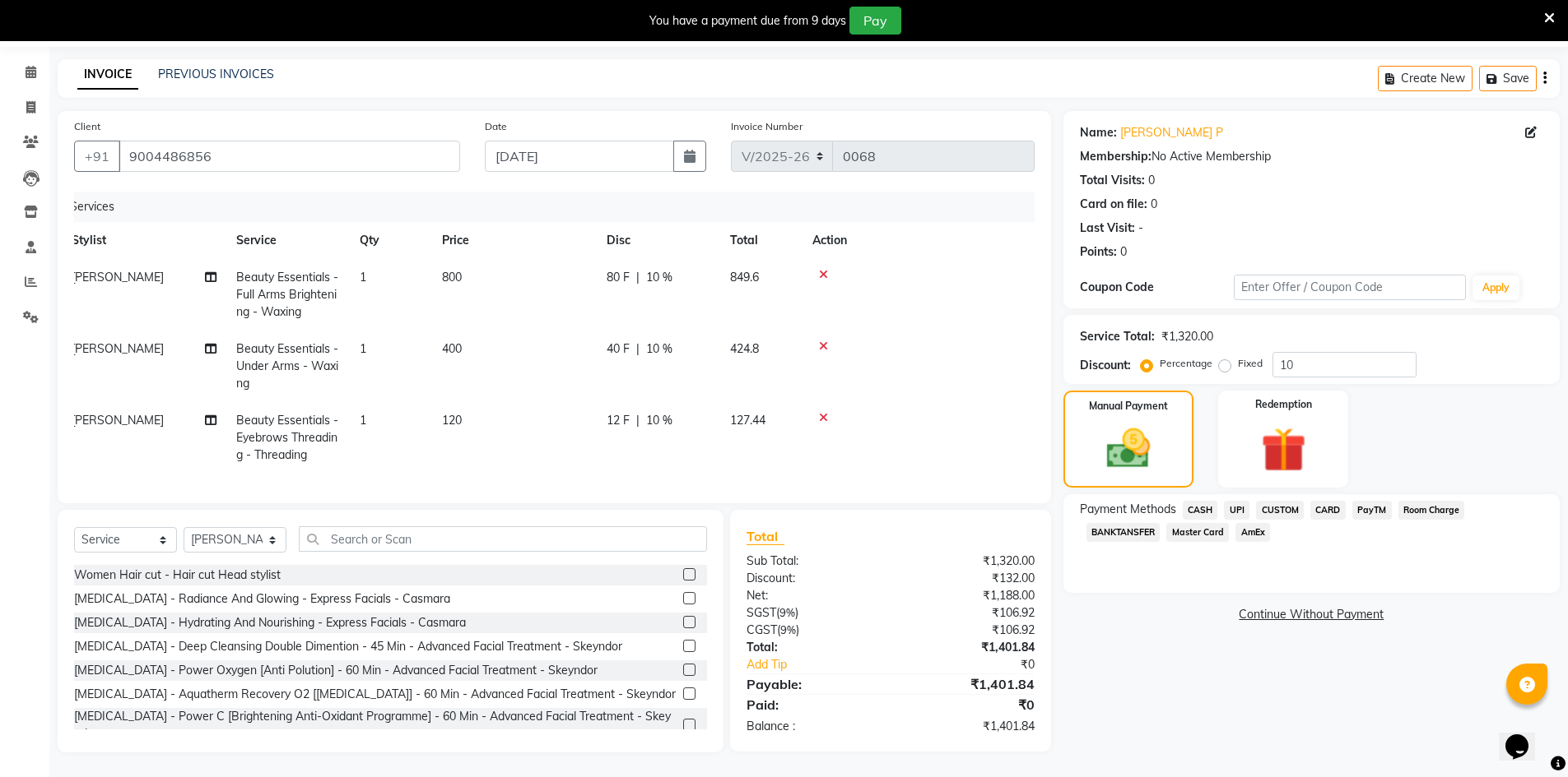
click at [1278, 501] on span "CUSTOM" at bounding box center [1280, 510] width 48 height 19
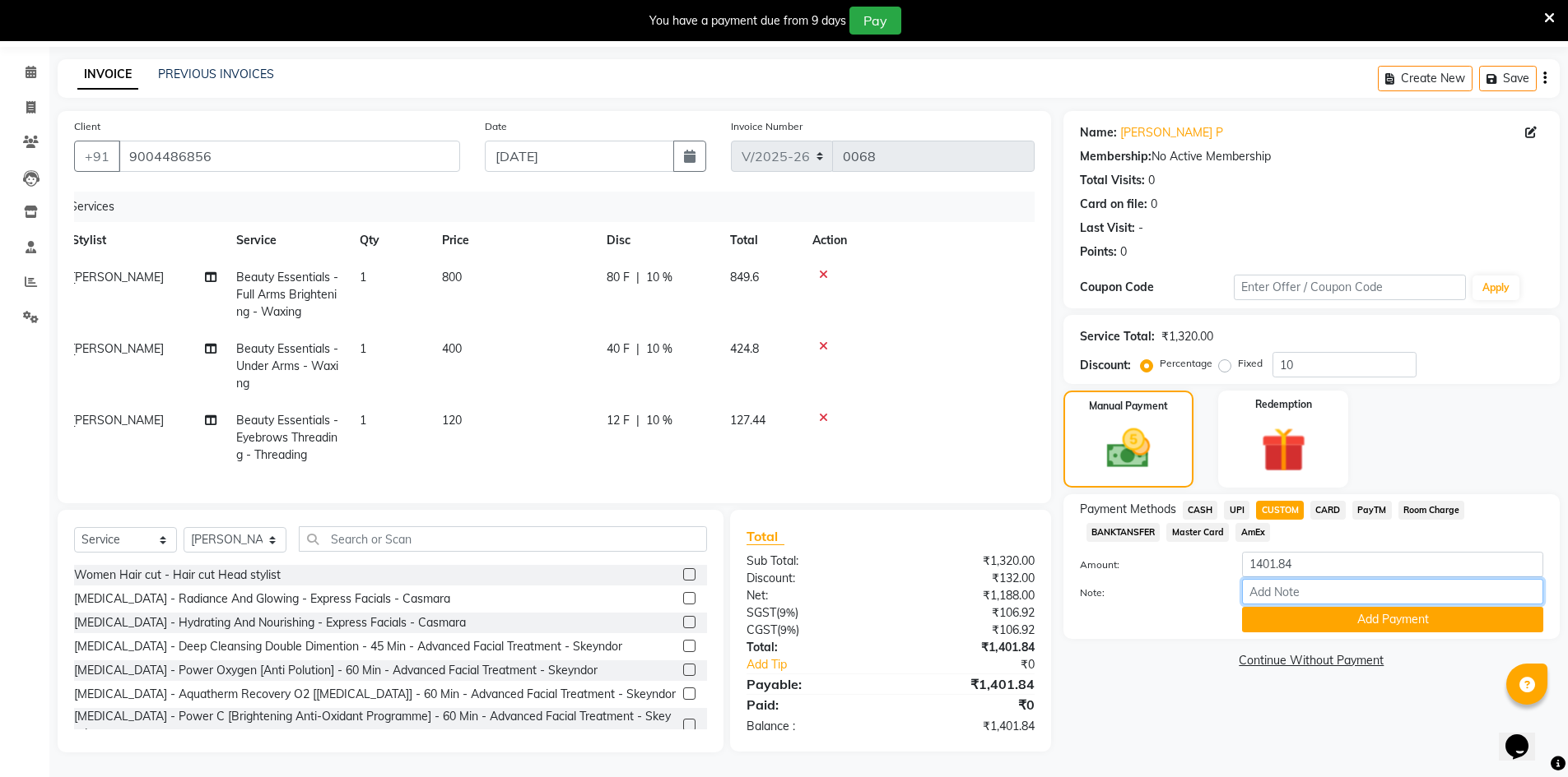
click at [1272, 579] on input "Note:" at bounding box center [1393, 591] width 302 height 25
type input "Upi"
click at [1323, 607] on button "Add Payment" at bounding box center [1393, 620] width 302 height 25
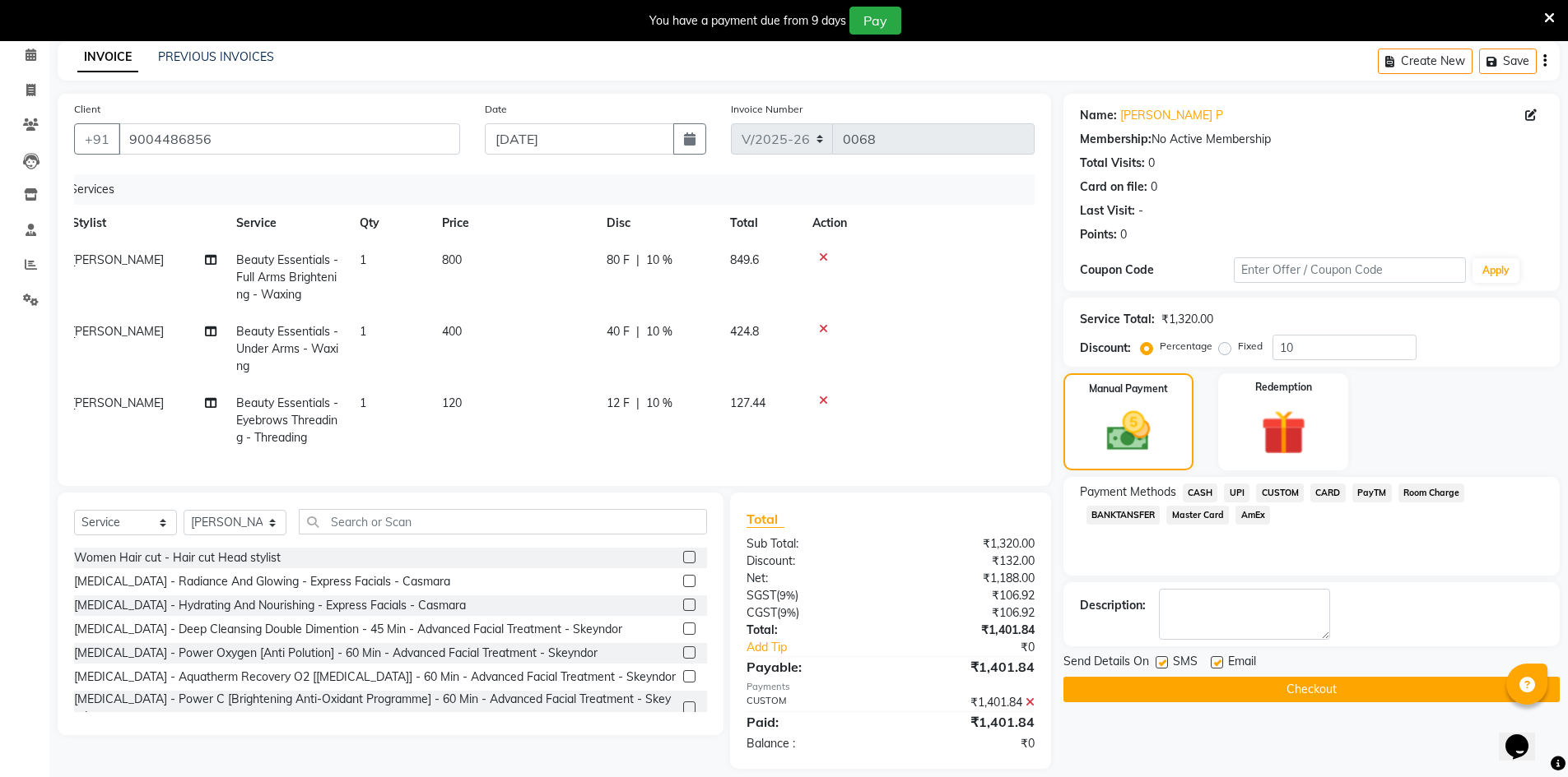
scroll to position [100, 0]
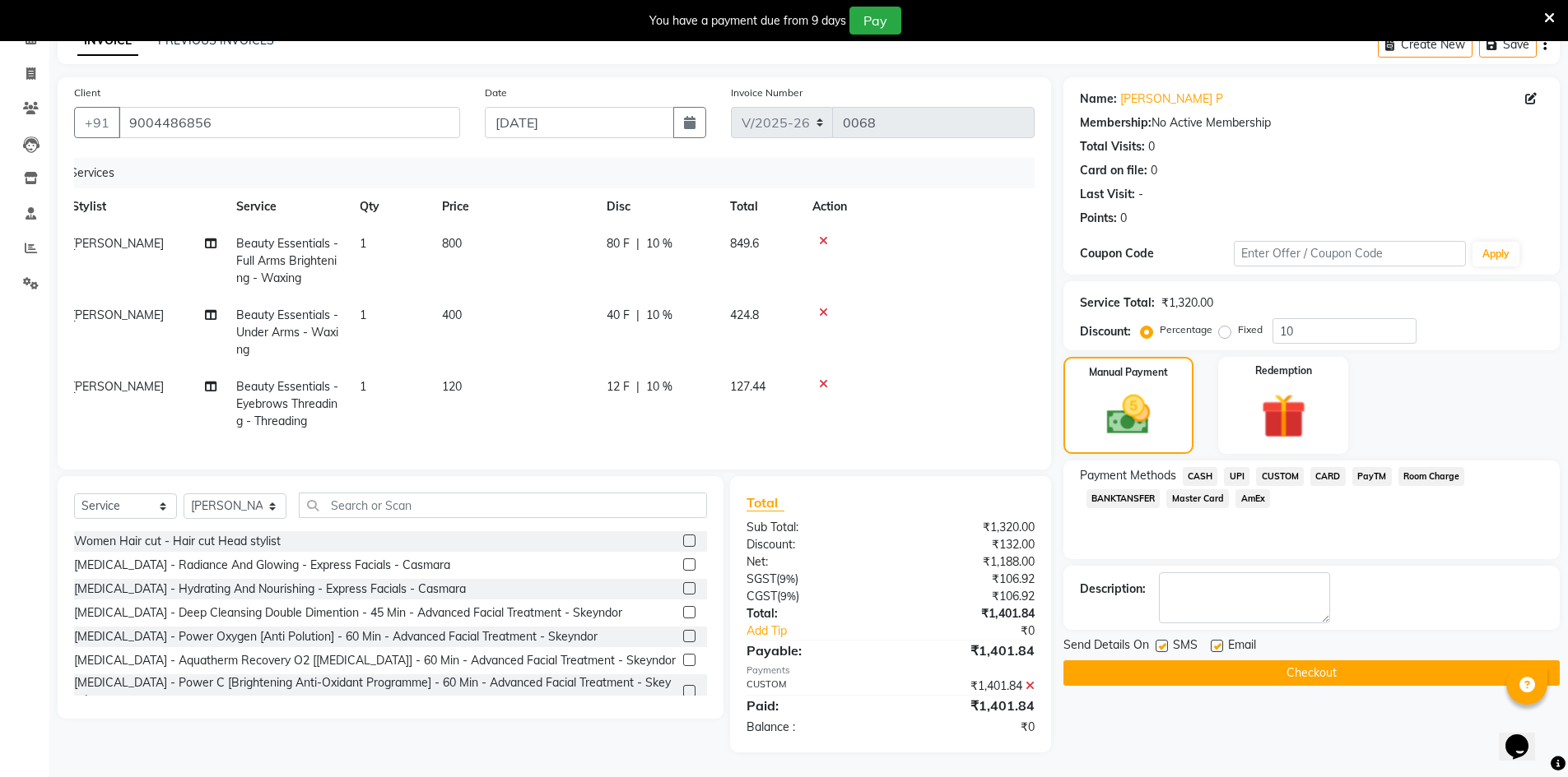
click at [1277, 667] on button "Checkout" at bounding box center [1312, 672] width 497 height 25
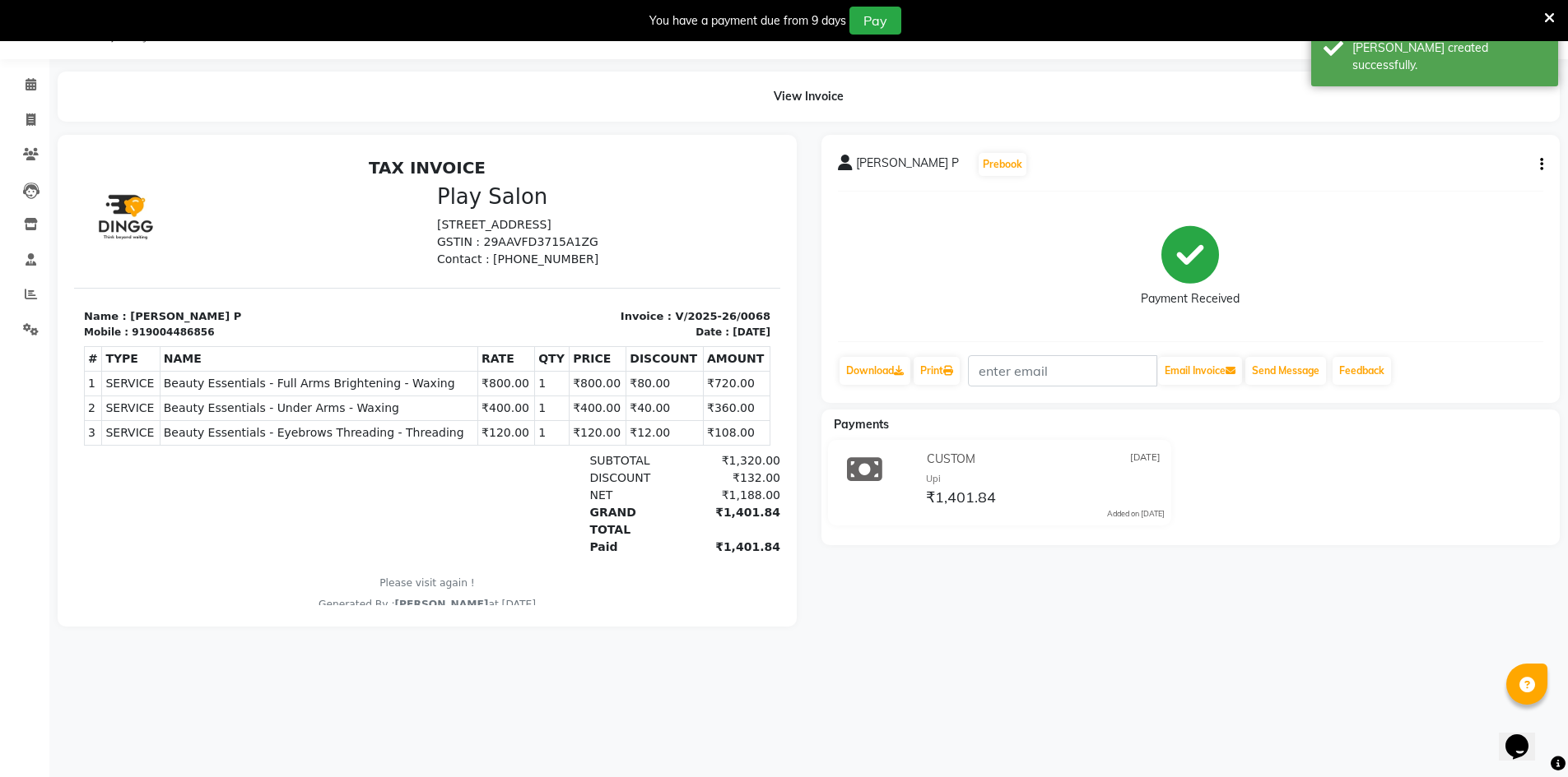
click at [25, 100] on li "Calendar" at bounding box center [24, 86] width 49 height 36
click at [25, 93] on span at bounding box center [30, 85] width 29 height 19
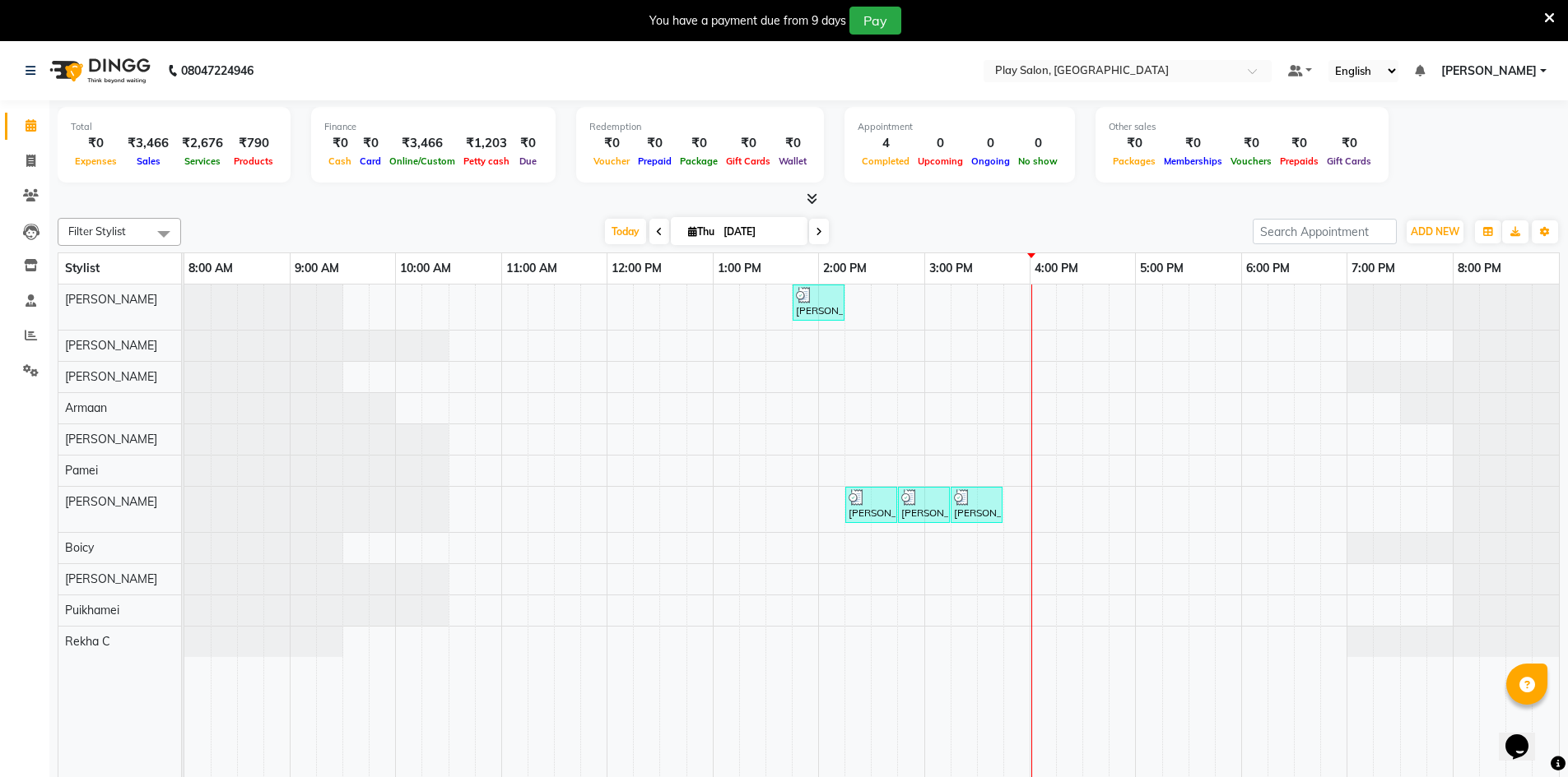
click at [971, 302] on div "[PERSON_NAME] S, TK02, 01:45 PM-02:15 PM, Wash & Blow Dry - Wash & Blow Dry [PE…" at bounding box center [872, 542] width 1375 height 517
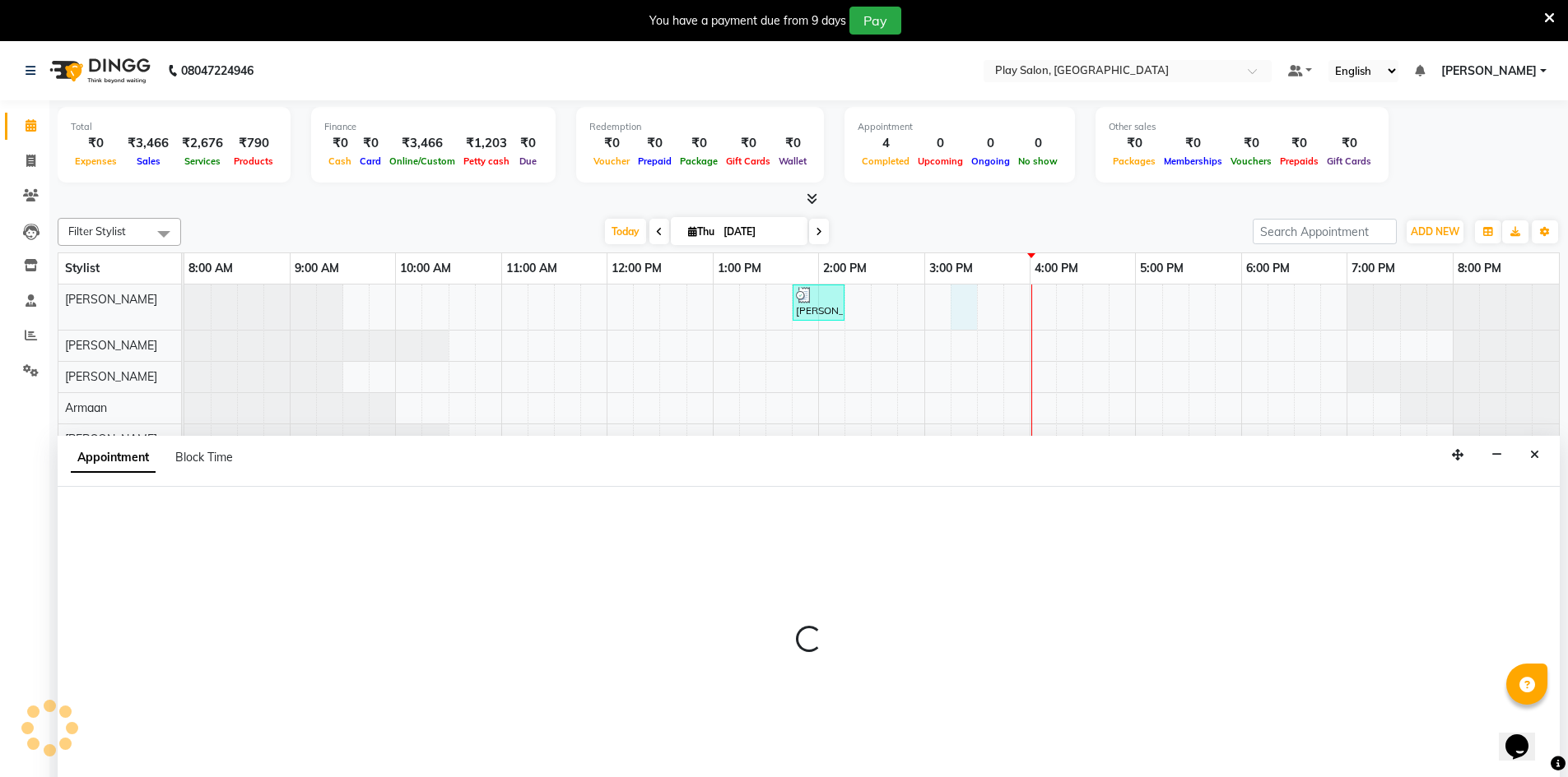
scroll to position [41, 0]
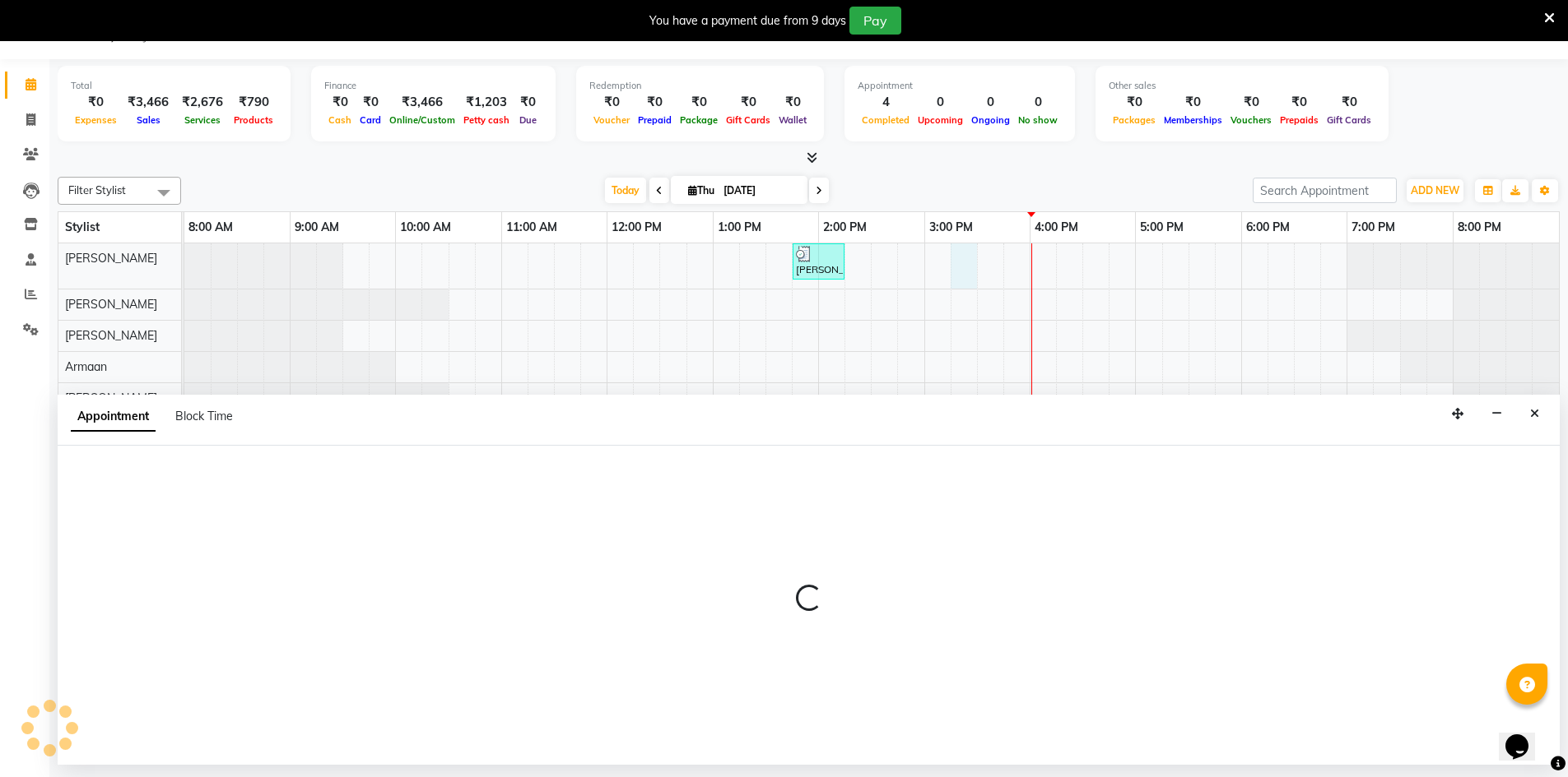
select select "88831"
select select "tentative"
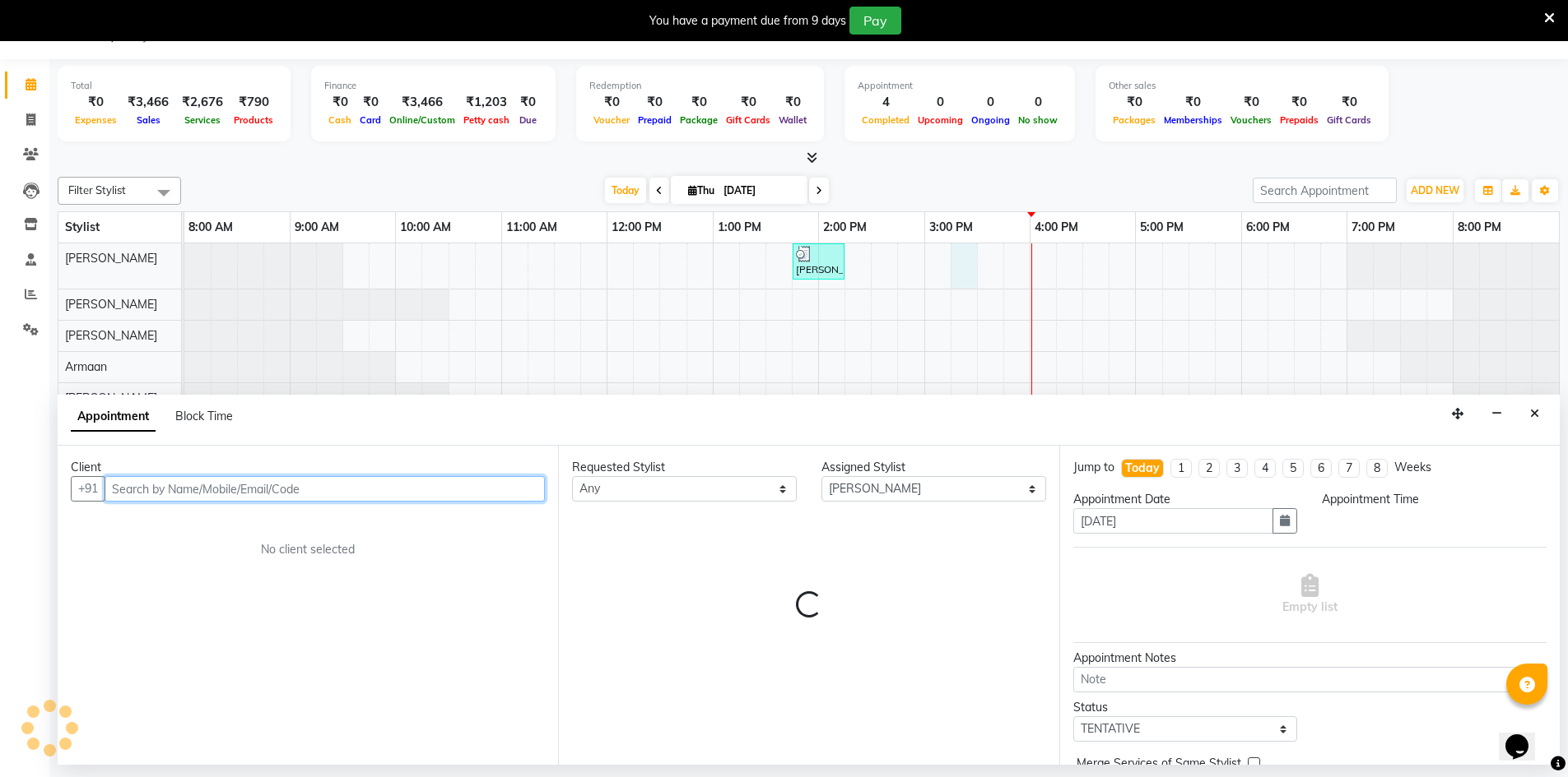
select select "915"
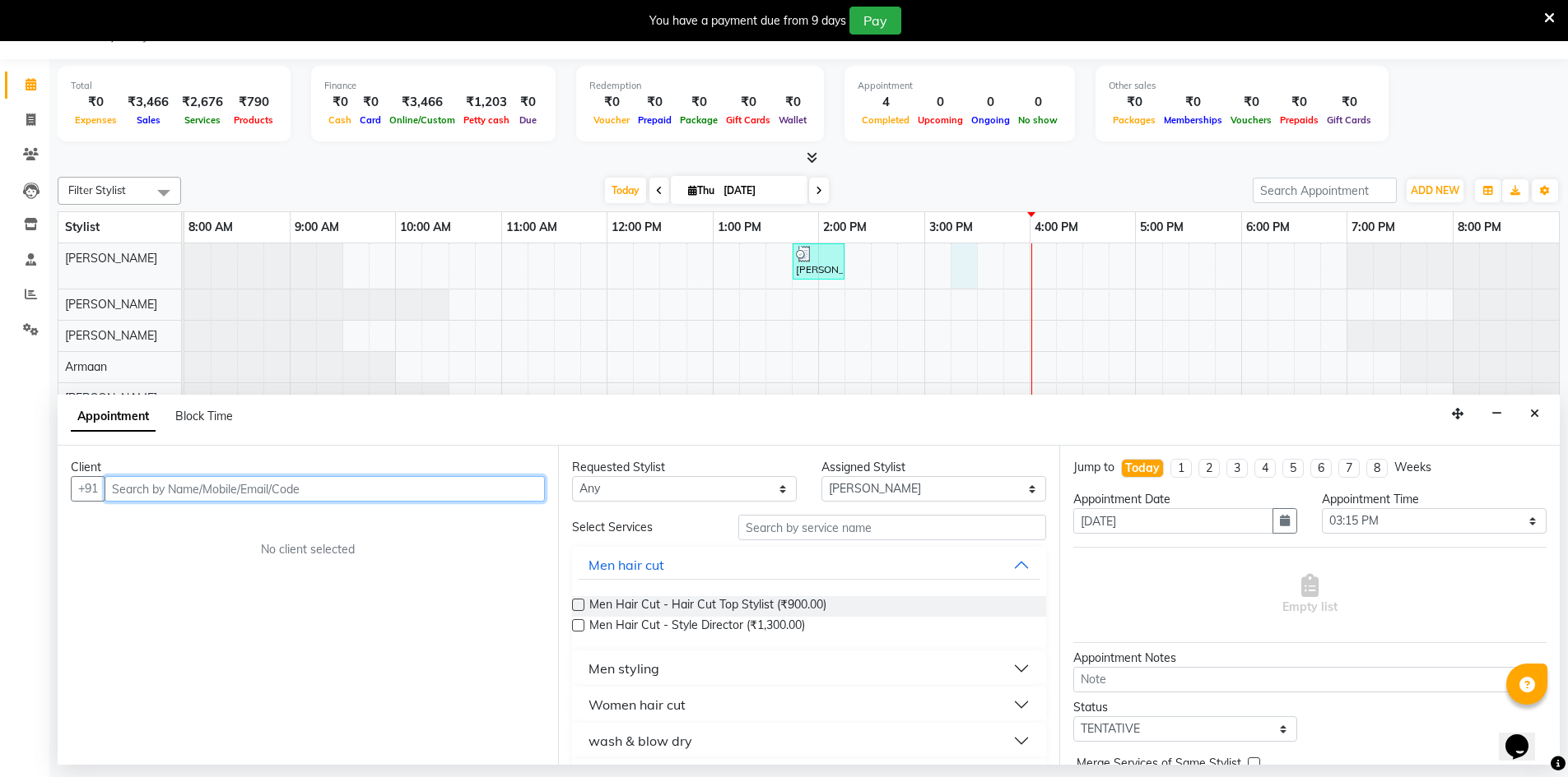
click at [283, 481] on input "text" at bounding box center [324, 489] width 440 height 25
click at [1538, 411] on icon "Close" at bounding box center [1535, 413] width 9 height 11
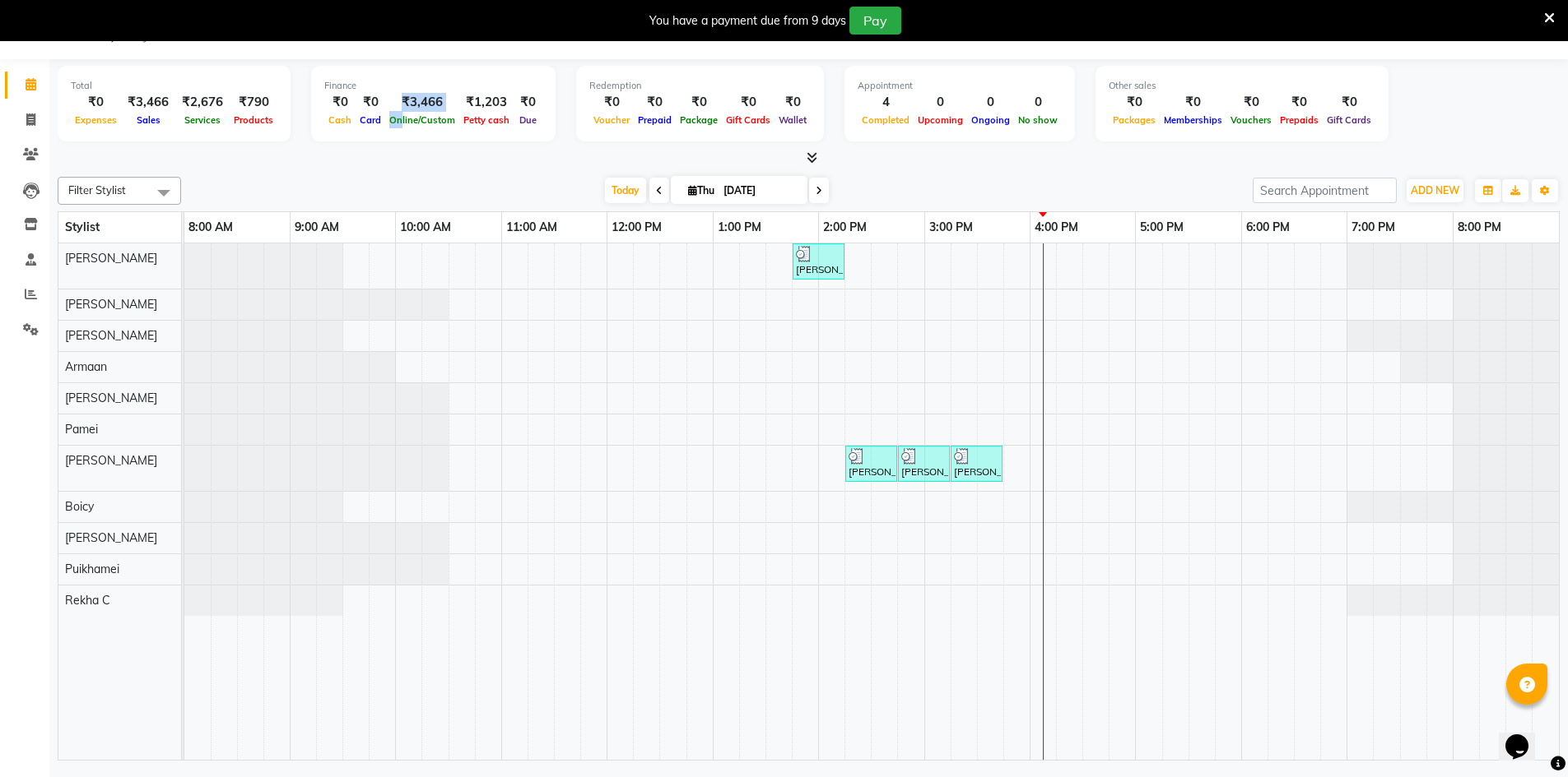
click at [395, 110] on div "₹3,466 Online/Custom" at bounding box center [422, 111] width 74 height 36
click at [407, 100] on div "₹3,466" at bounding box center [422, 103] width 74 height 19
click at [940, 257] on div "[PERSON_NAME] S, TK02, 01:45 PM-02:15 PM, Wash & Blow Dry - Wash & Blow Dry [PE…" at bounding box center [872, 502] width 1375 height 517
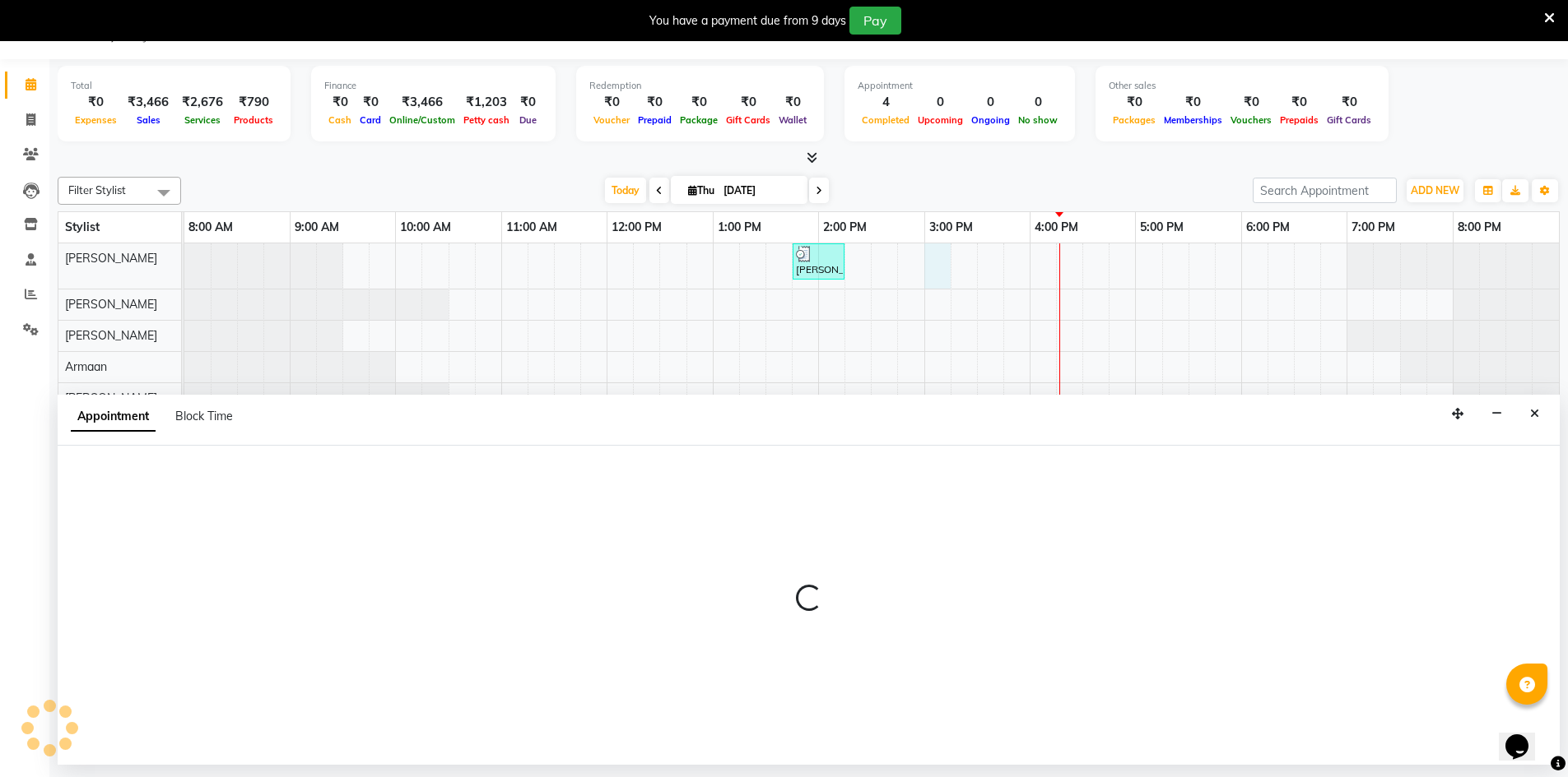
select select "88831"
select select "900"
select select "tentative"
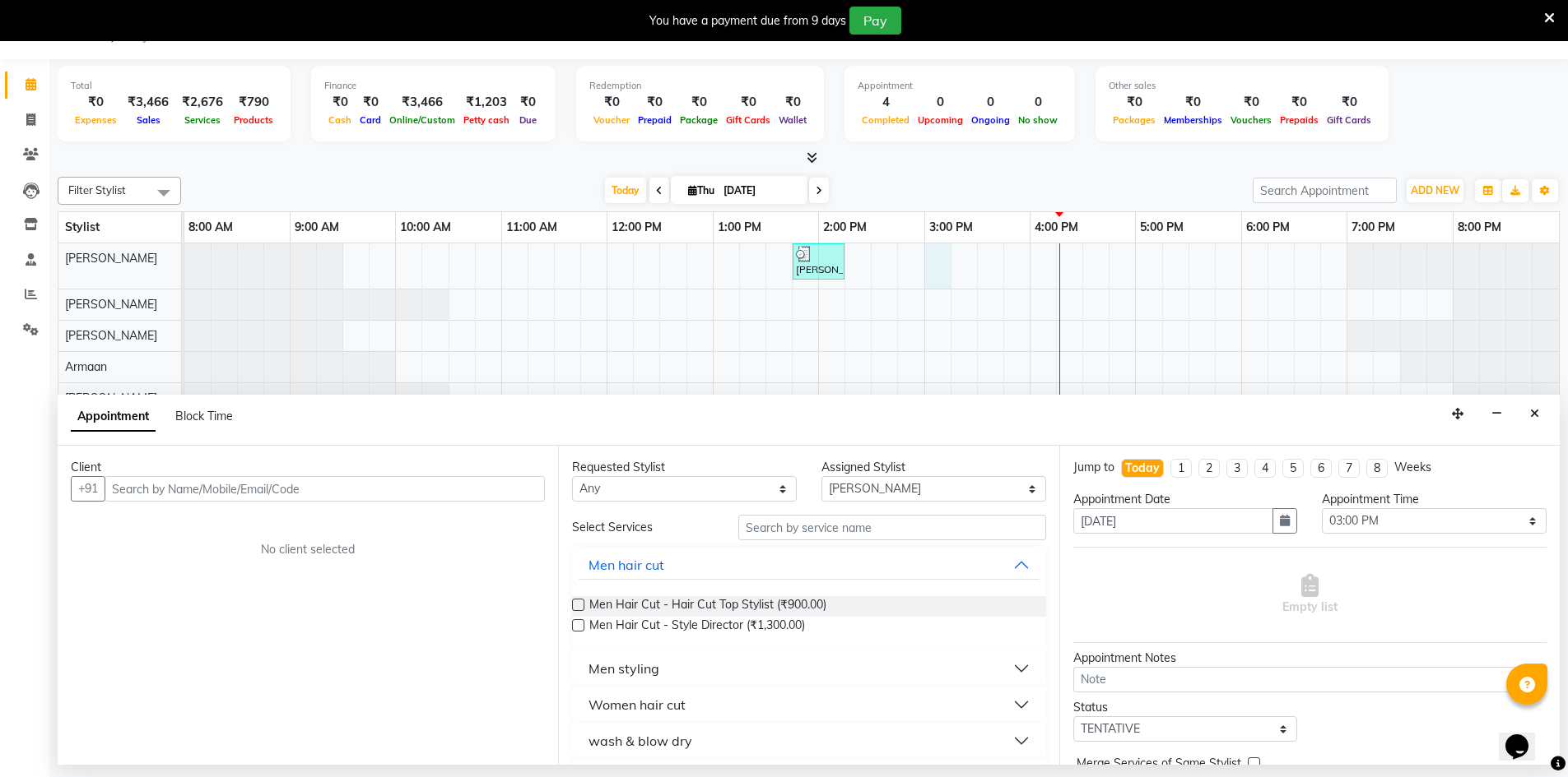
click at [346, 495] on input "text" at bounding box center [324, 489] width 440 height 25
click at [210, 495] on input "8342888999" at bounding box center [290, 489] width 372 height 25
type input "8342888999"
click at [518, 501] on button "Add Client" at bounding box center [511, 489] width 69 height 25
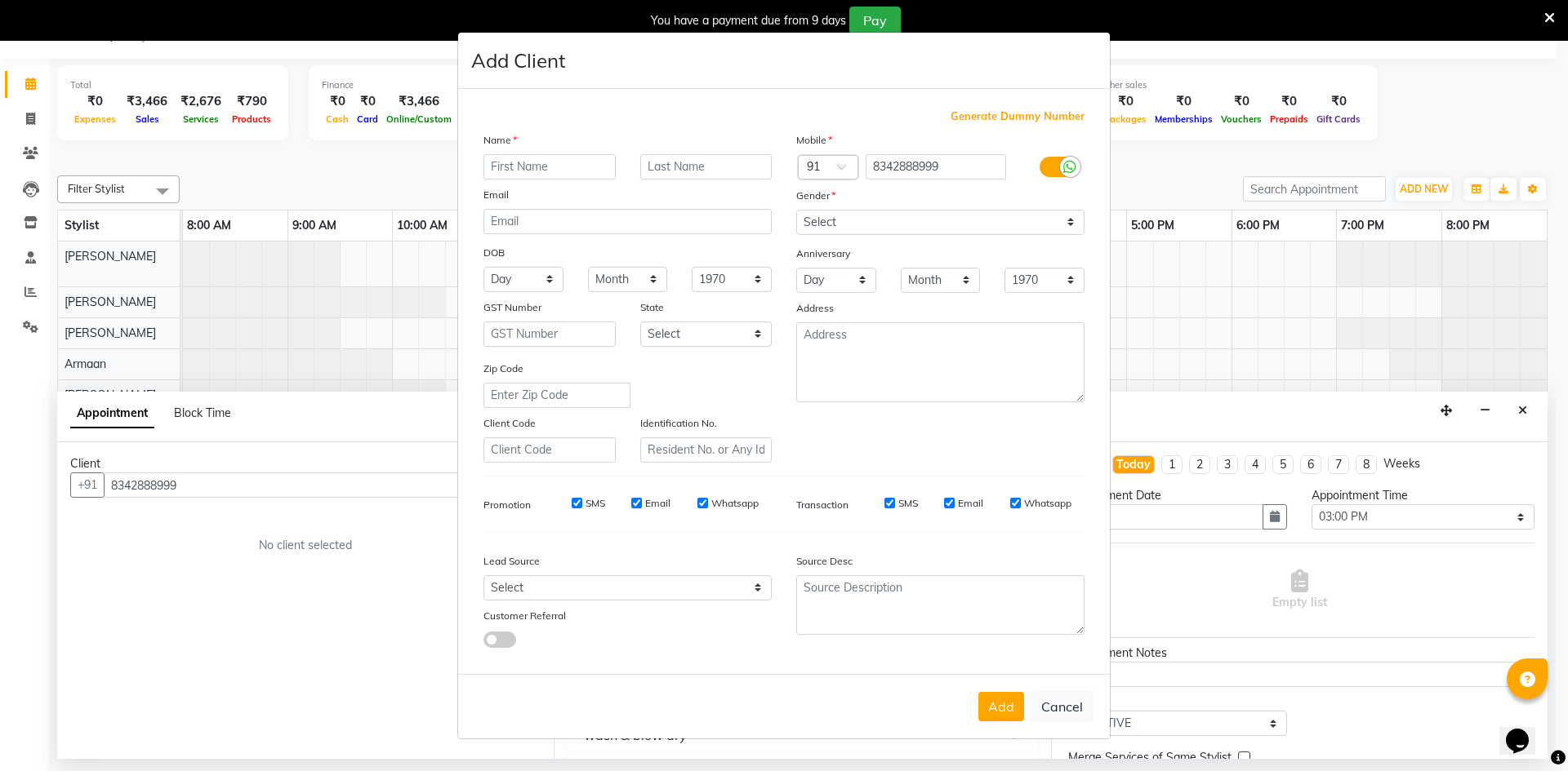
click at [525, 171] on input "text" at bounding box center [550, 166] width 133 height 25
type input "[PERSON_NAME]"
click at [710, 152] on div "Name" at bounding box center [627, 143] width 313 height 22
click at [705, 167] on input "text" at bounding box center [707, 166] width 133 height 25
type input "Prasad"
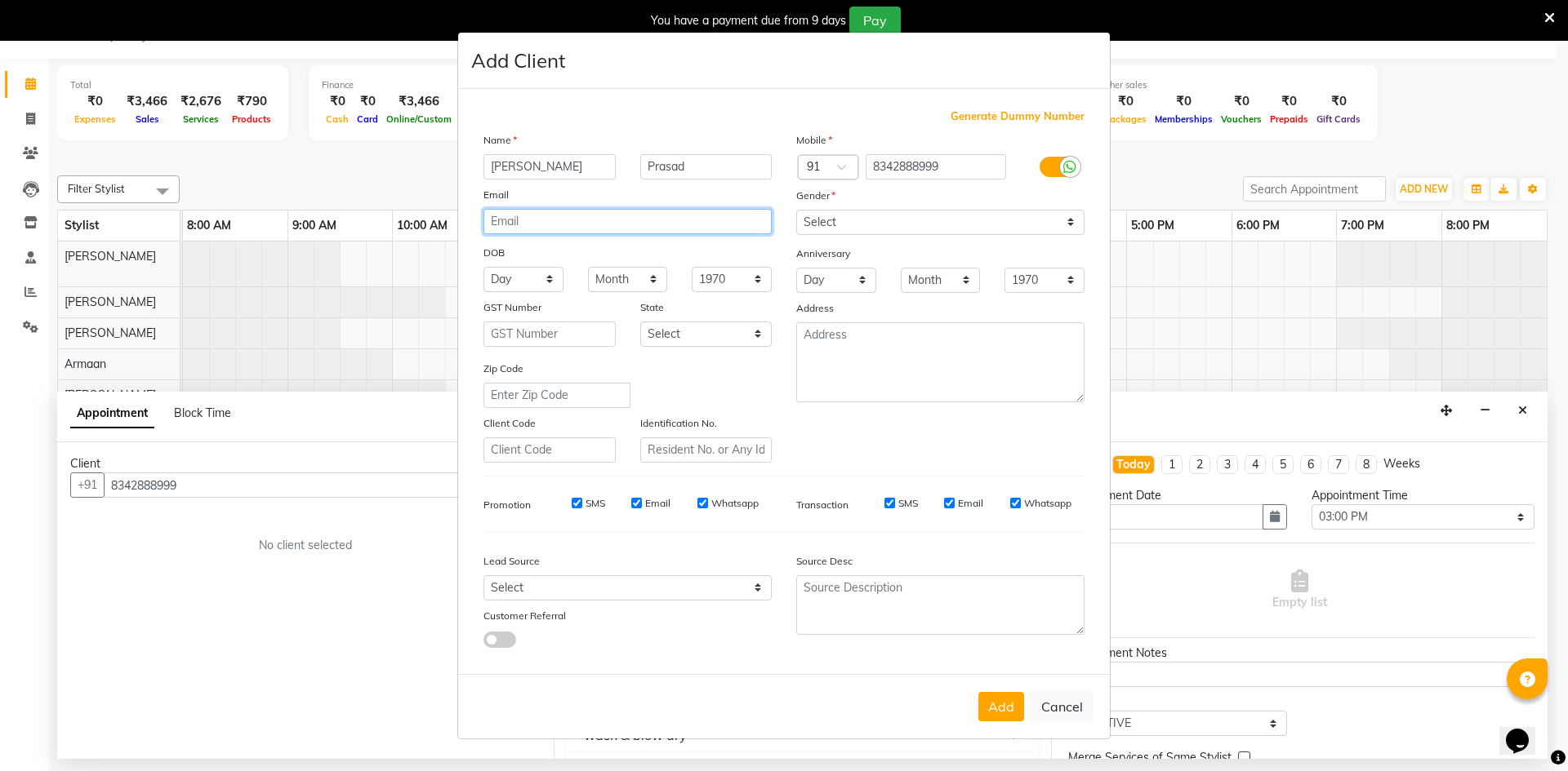
click at [698, 221] on input "email" at bounding box center [627, 221] width 288 height 25
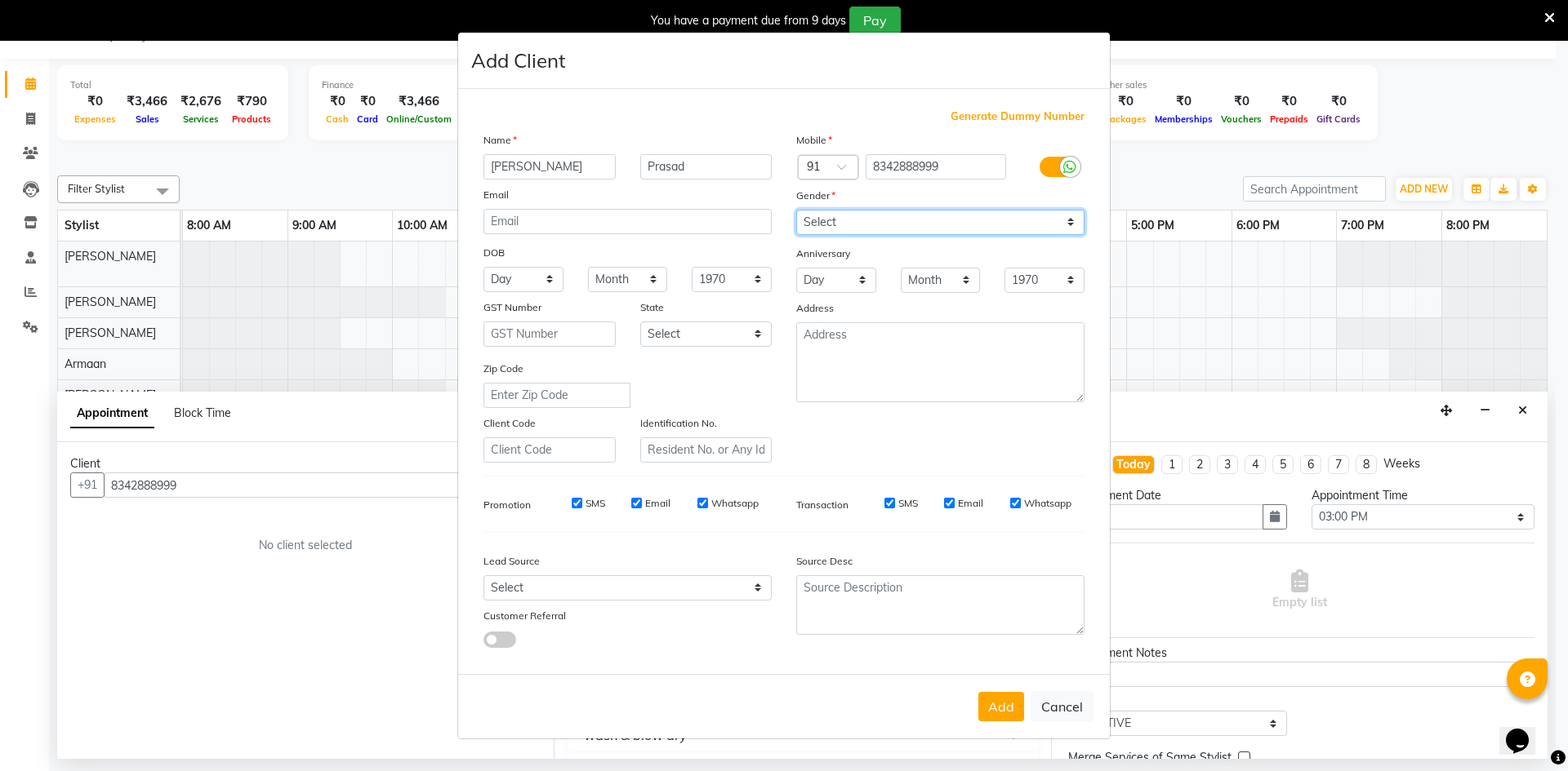
click at [871, 231] on select "Select [DEMOGRAPHIC_DATA] [DEMOGRAPHIC_DATA] Other Prefer Not To Say" at bounding box center [941, 221] width 288 height 25
select select "[DEMOGRAPHIC_DATA]"
click at [797, 209] on select "Select [DEMOGRAPHIC_DATA] [DEMOGRAPHIC_DATA] Other Prefer Not To Say" at bounding box center [941, 221] width 288 height 25
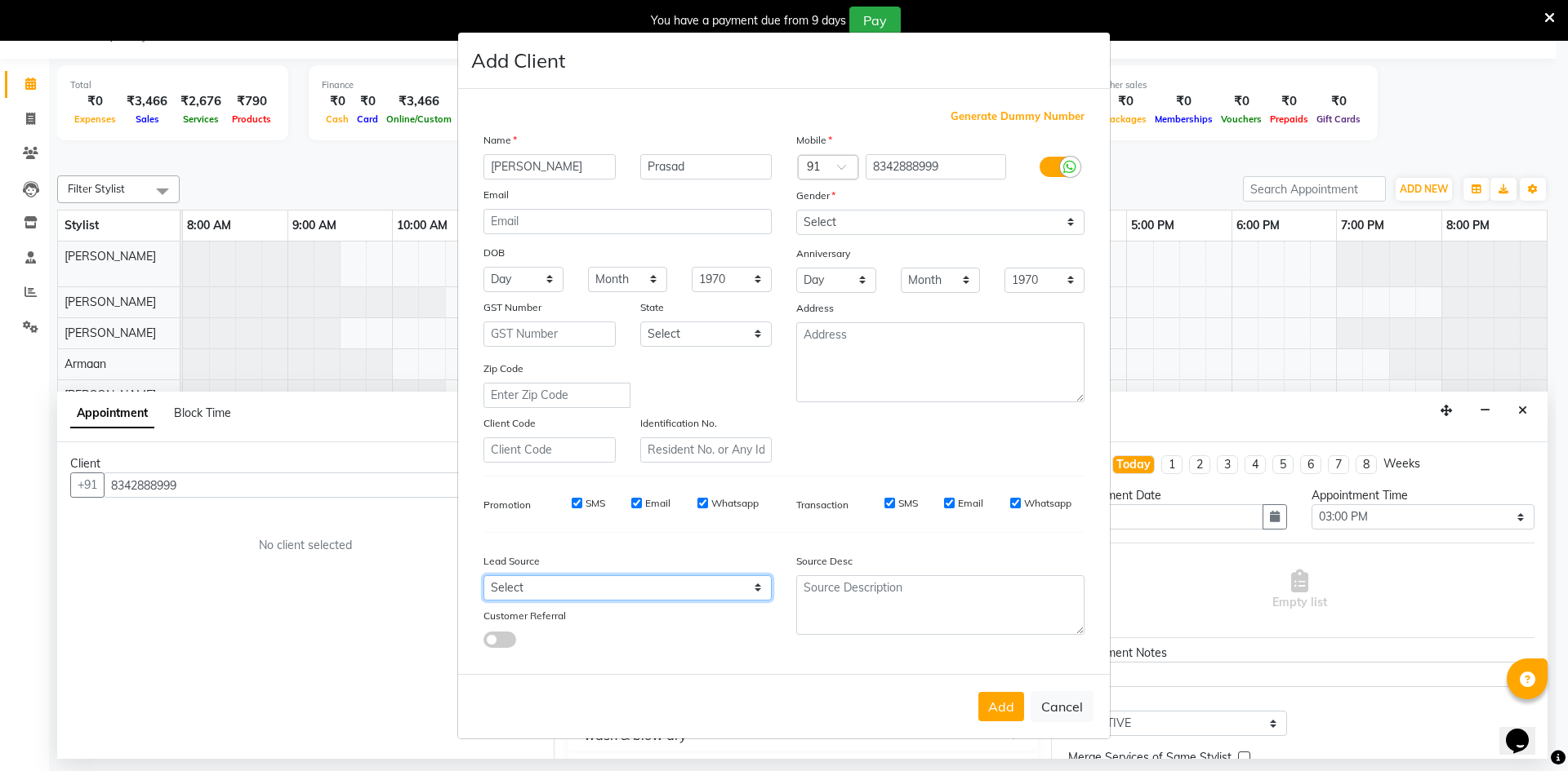
click at [582, 584] on select "Select Walk-in Internet Friend Word of Mouth Advertisement Facebook JustDial Go…" at bounding box center [627, 588] width 288 height 25
select select "56178"
click at [483, 576] on select "Select Walk-in Internet Friend Word of Mouth Advertisement Facebook JustDial Go…" at bounding box center [627, 588] width 288 height 25
click at [1000, 710] on button "Add" at bounding box center [1000, 707] width 46 height 29
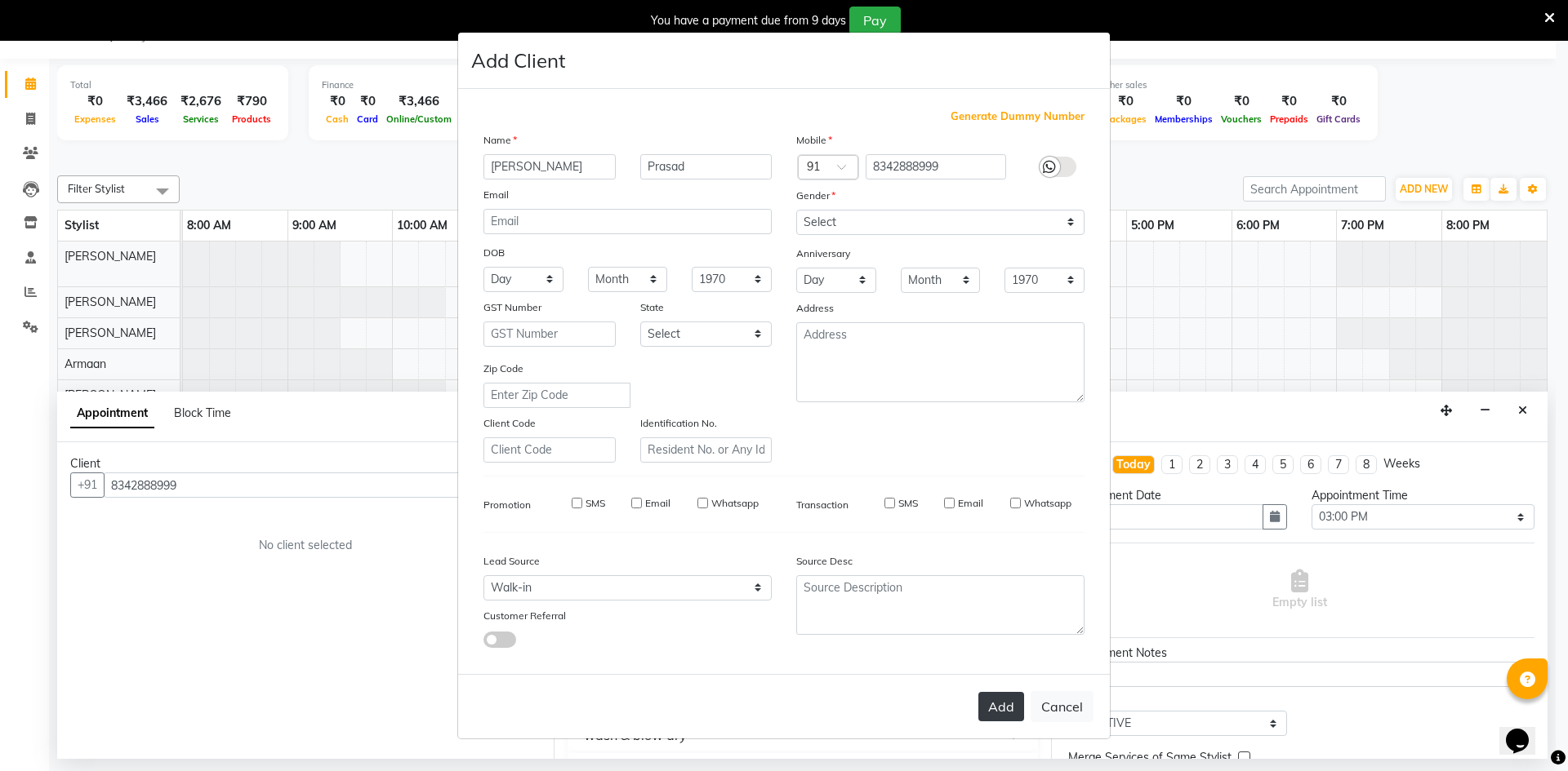
select select
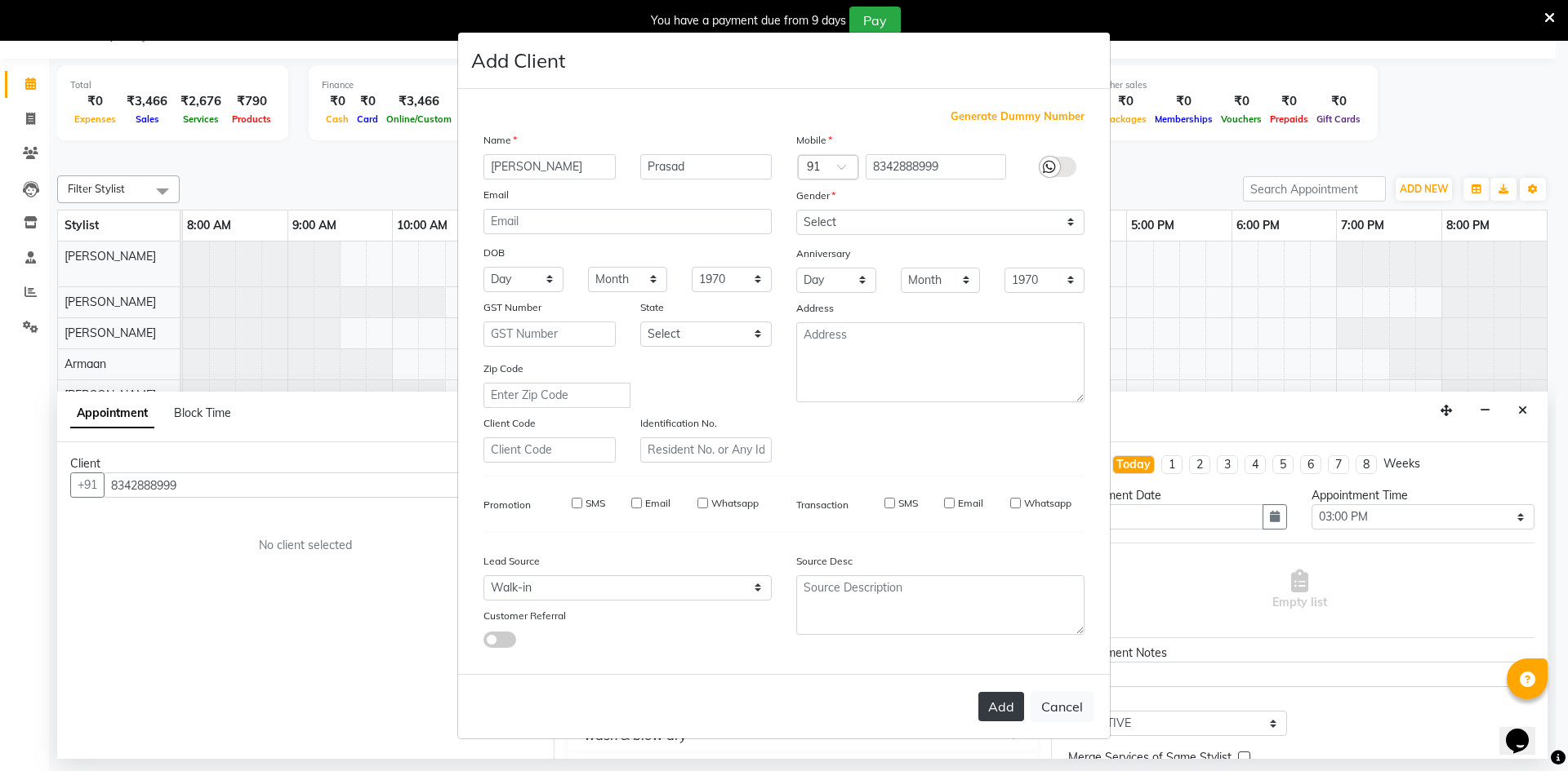
select select
checkbox input "false"
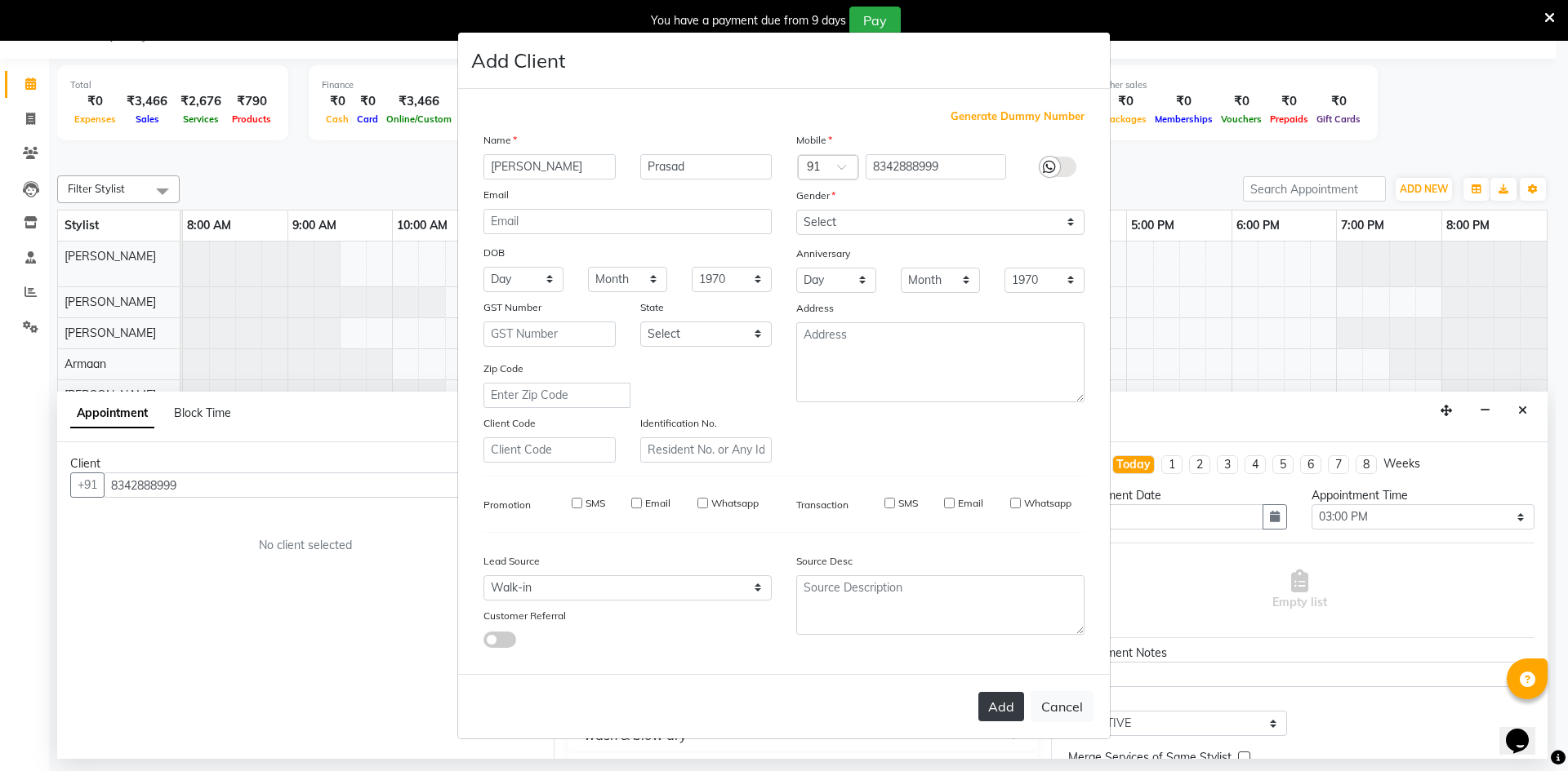
checkbox input "false"
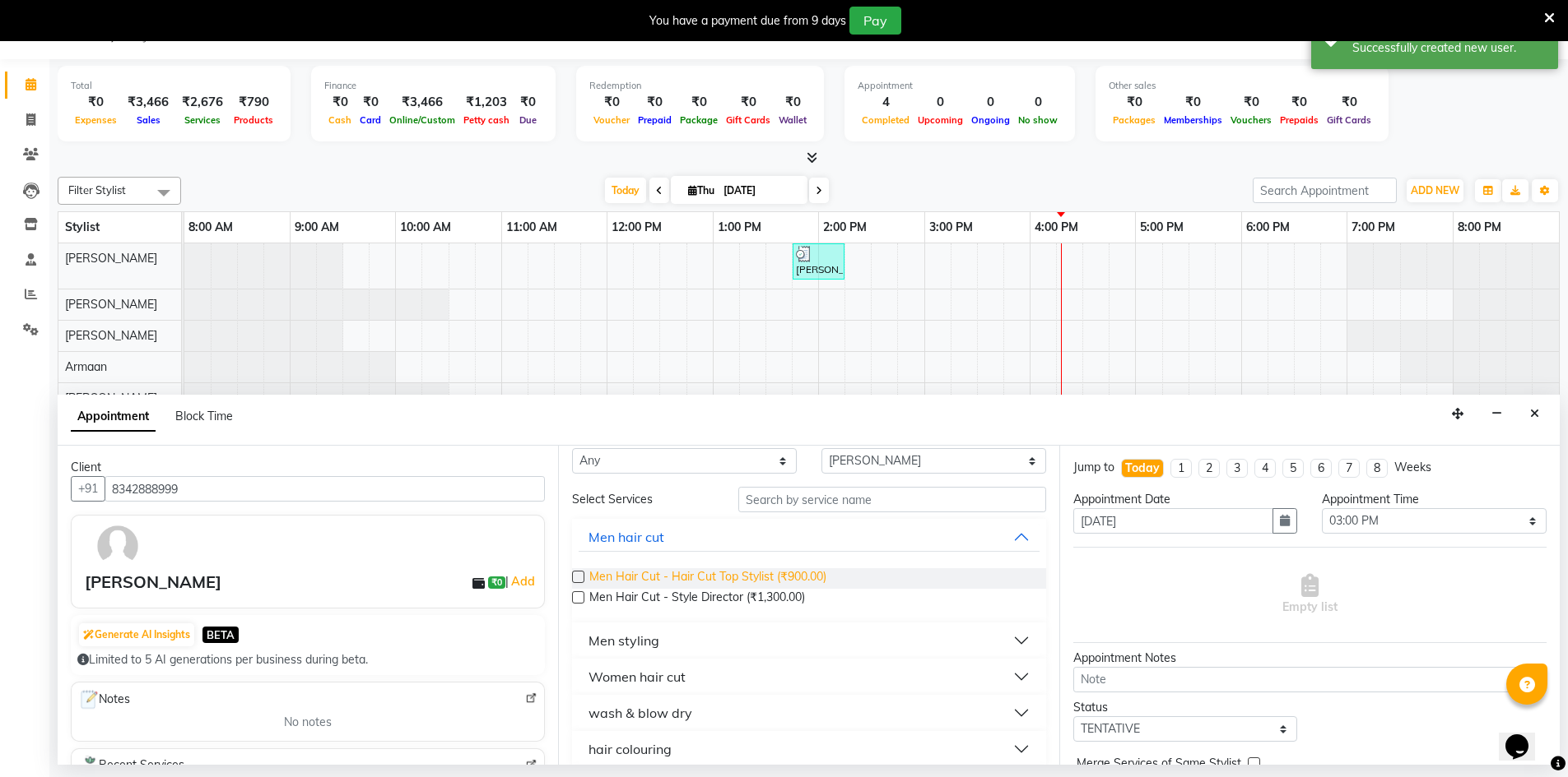
scroll to position [0, 0]
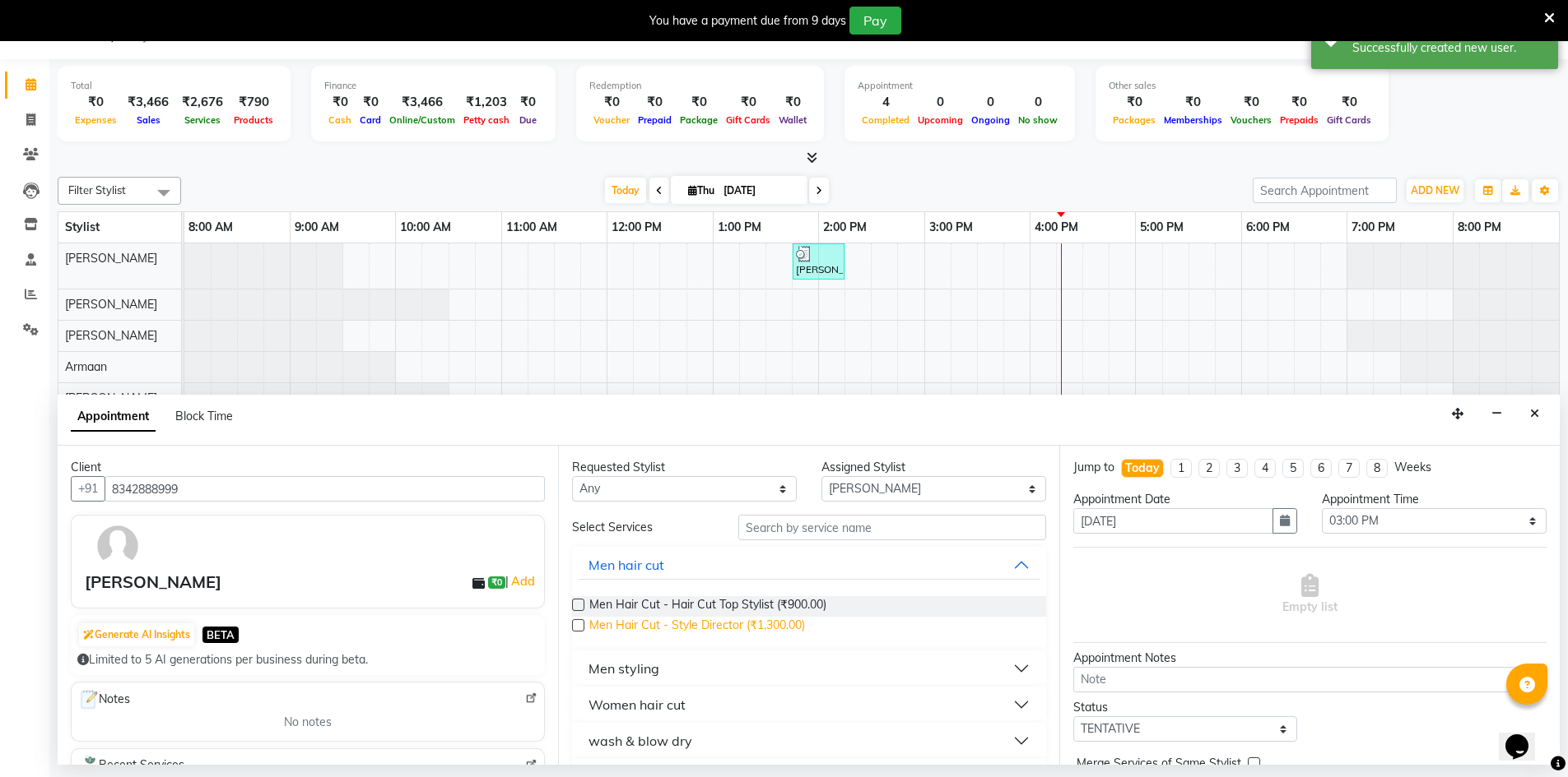
click at [699, 627] on span "Men Hair Cut - Style Director (₹1,300.00)" at bounding box center [696, 627] width 216 height 21
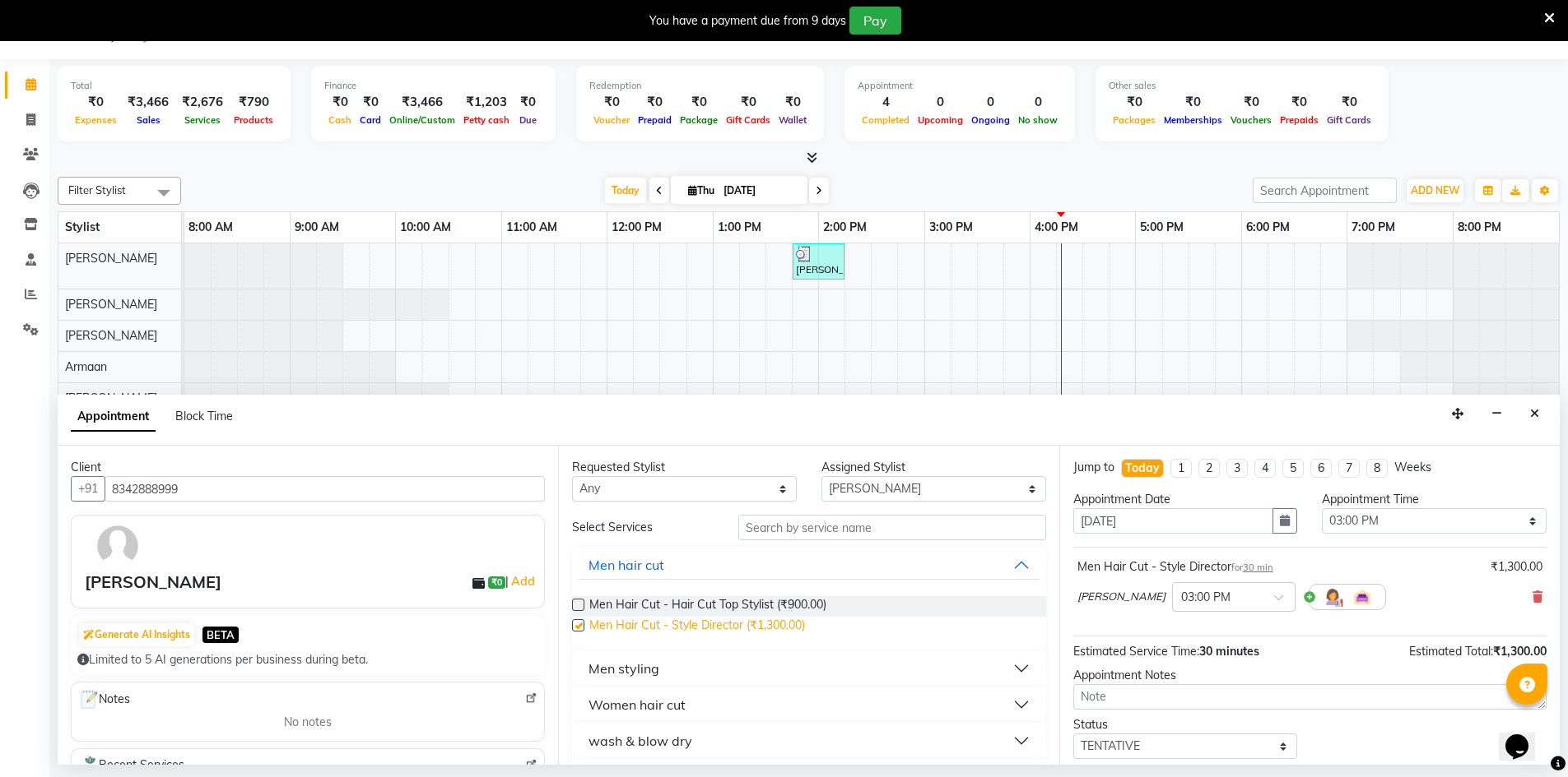
checkbox input "false"
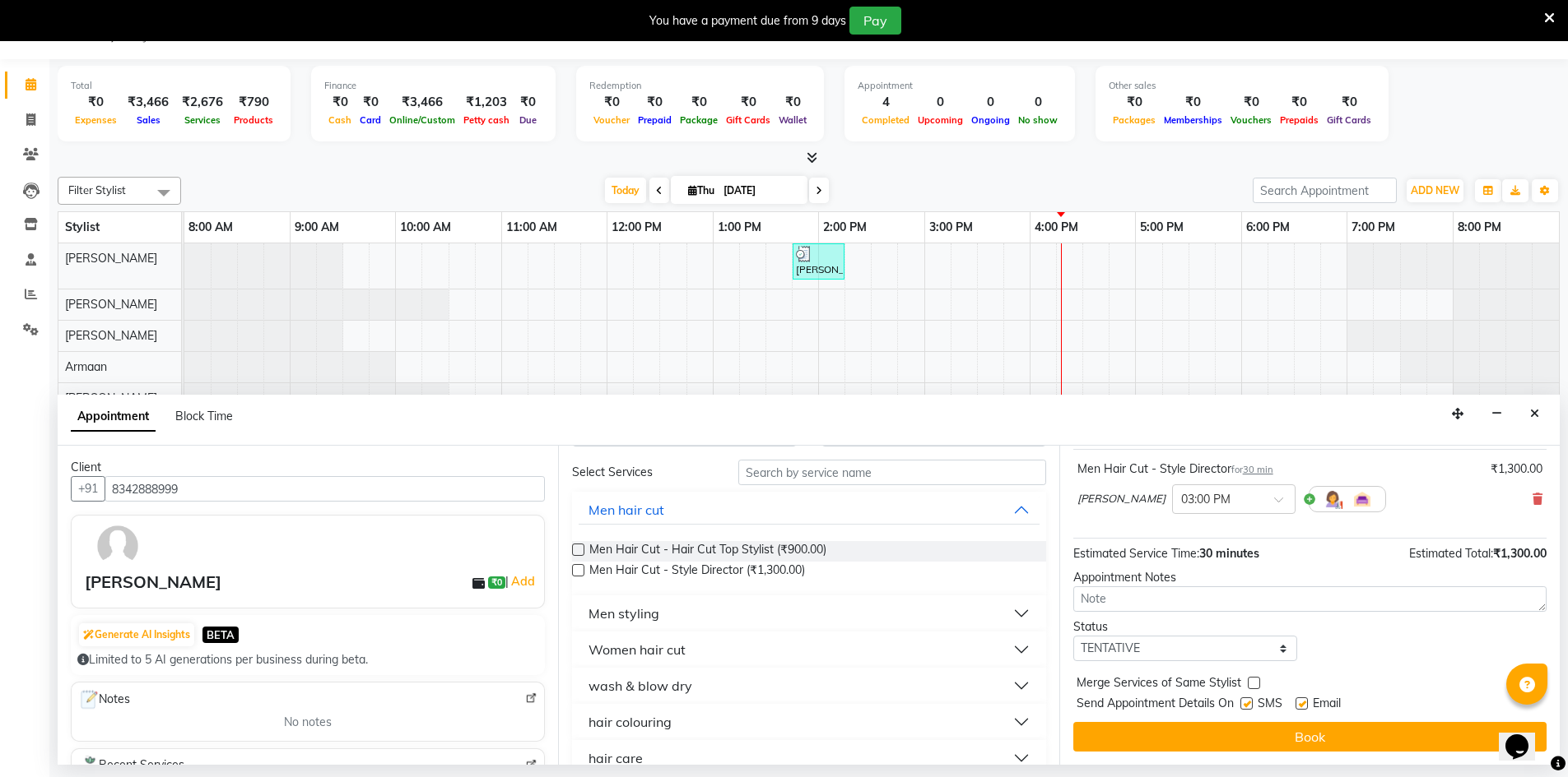
scroll to position [82, 0]
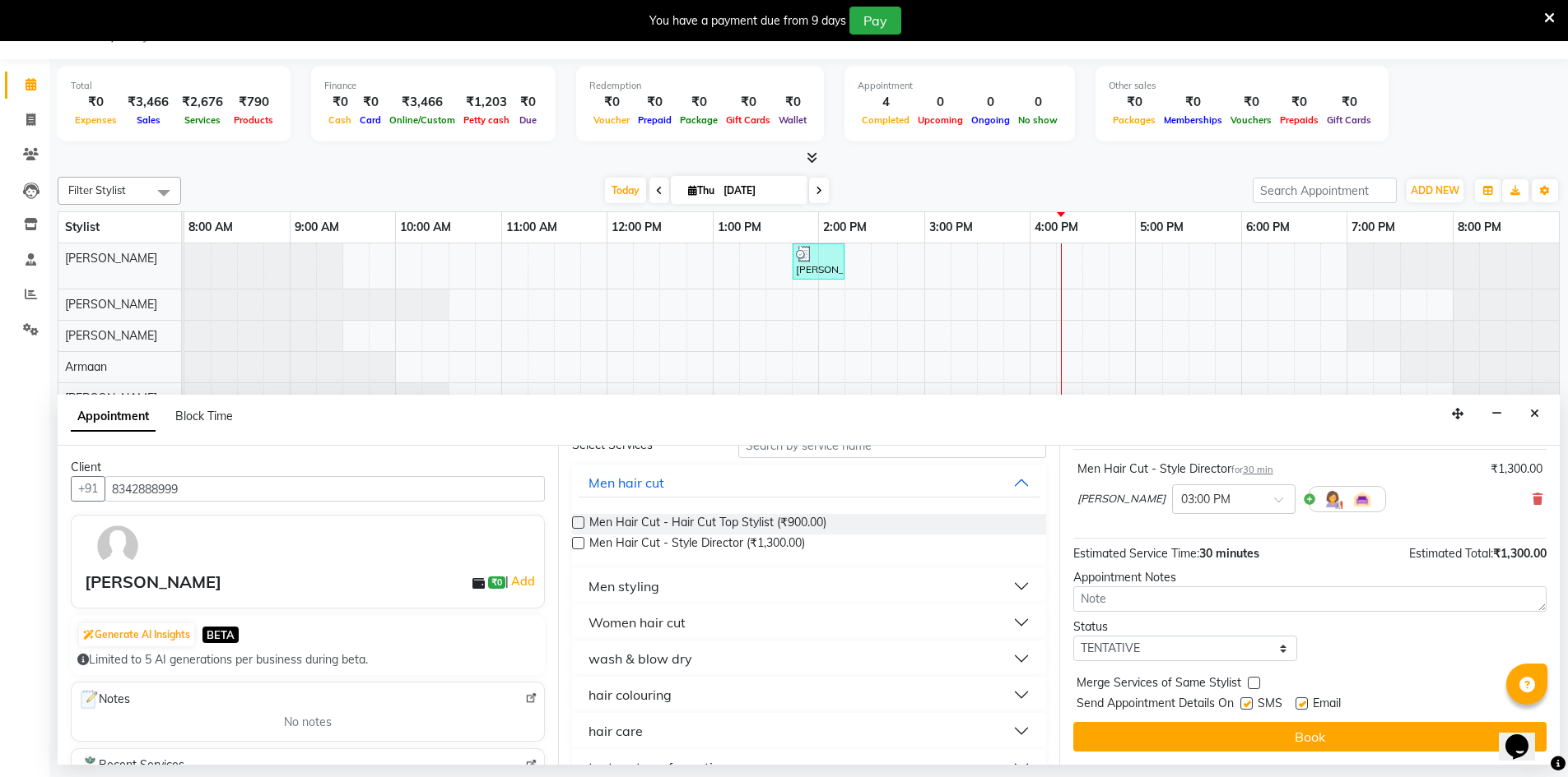
click at [692, 622] on button "Women hair cut" at bounding box center [808, 623] width 460 height 29
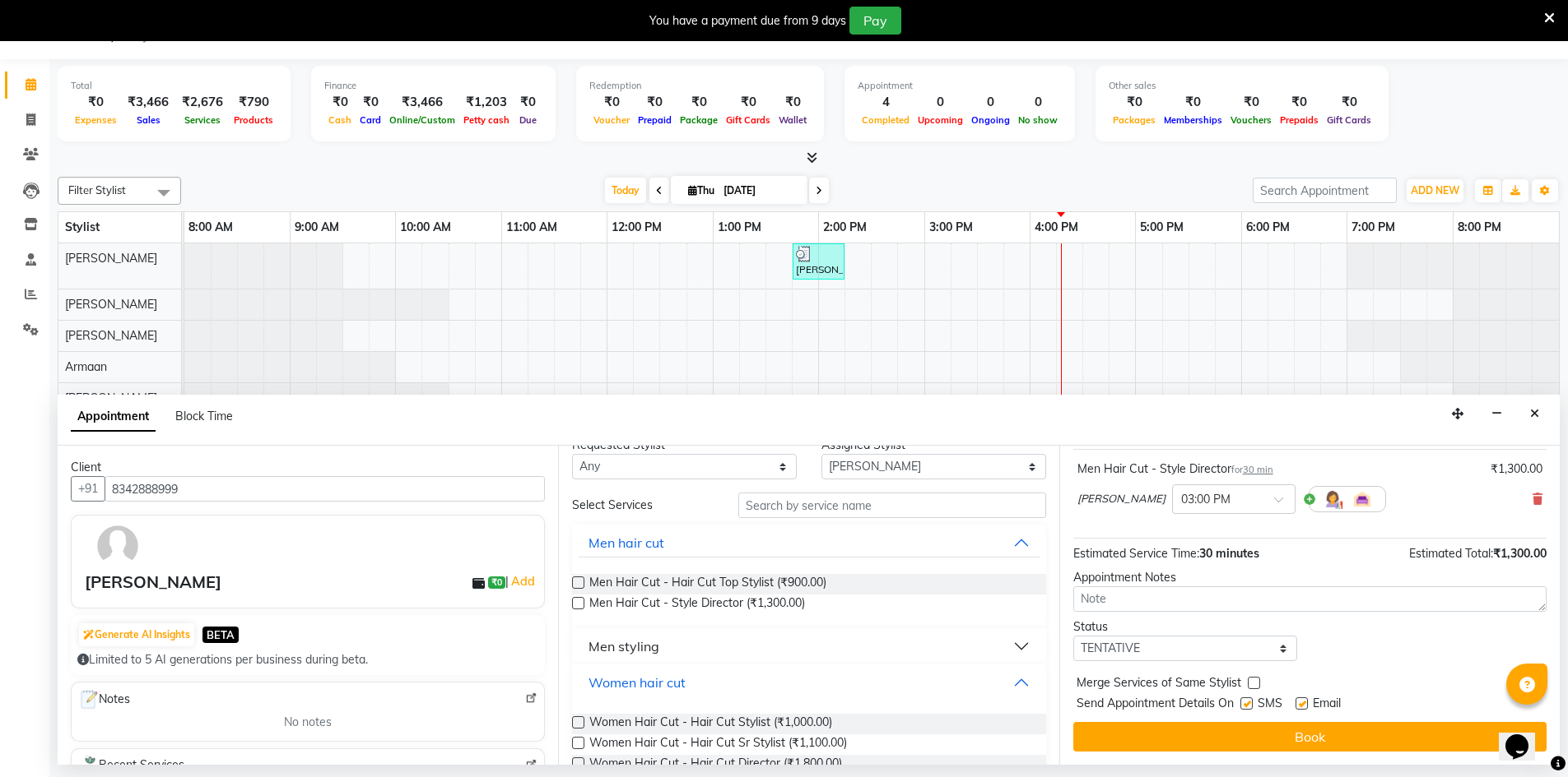
scroll to position [0, 0]
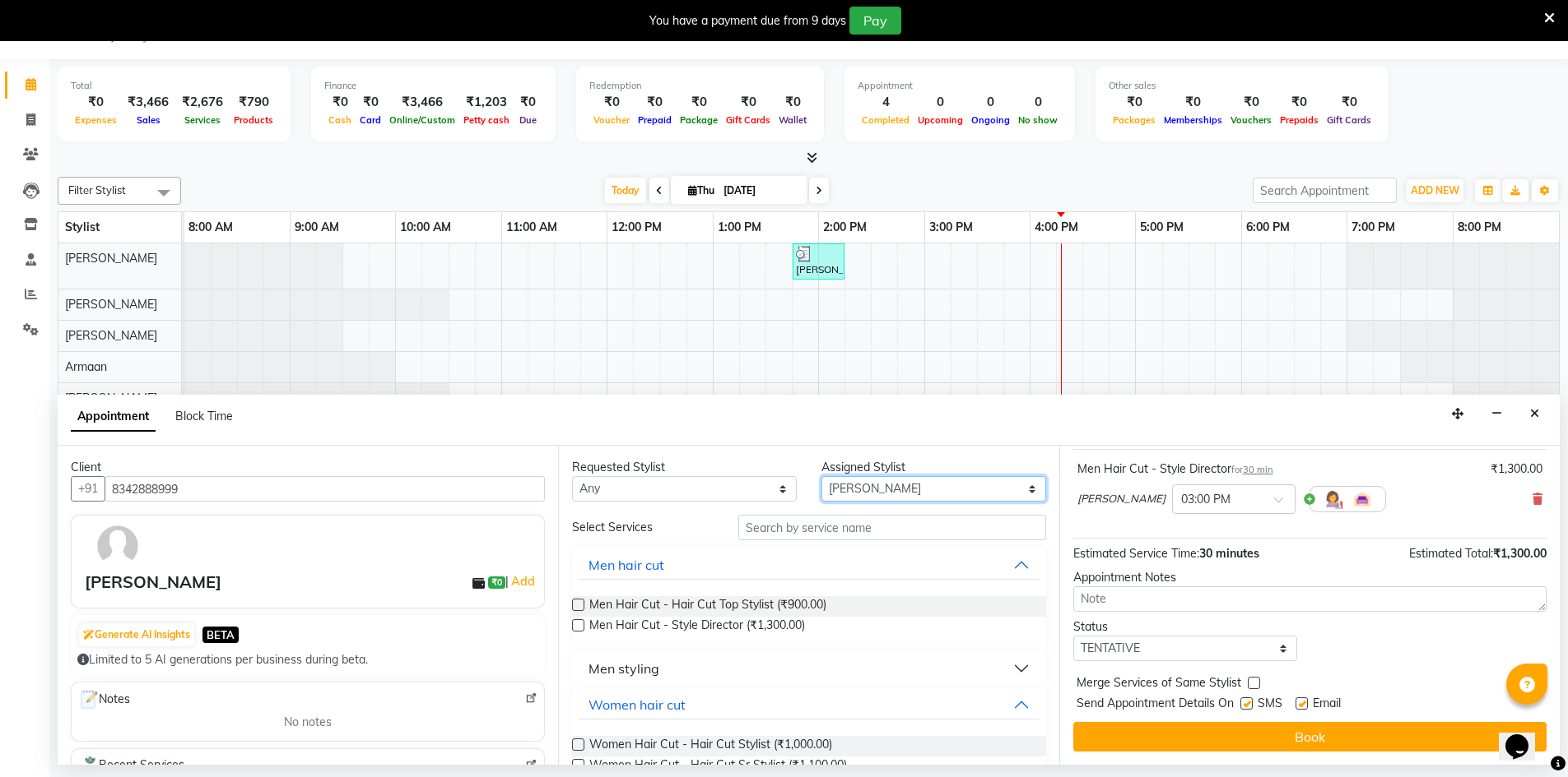
click at [856, 482] on select "Select Armaan [PERSON_NAME] Boicy Gaiphunliu Kamei Hauzel [PERSON_NAME] Puikham…" at bounding box center [934, 489] width 224 height 25
select select "88606"
click at [822, 477] on select "Select Armaan [PERSON_NAME] Boicy Gaiphunliu Kamei Hauzel [PERSON_NAME] Puikham…" at bounding box center [934, 489] width 224 height 25
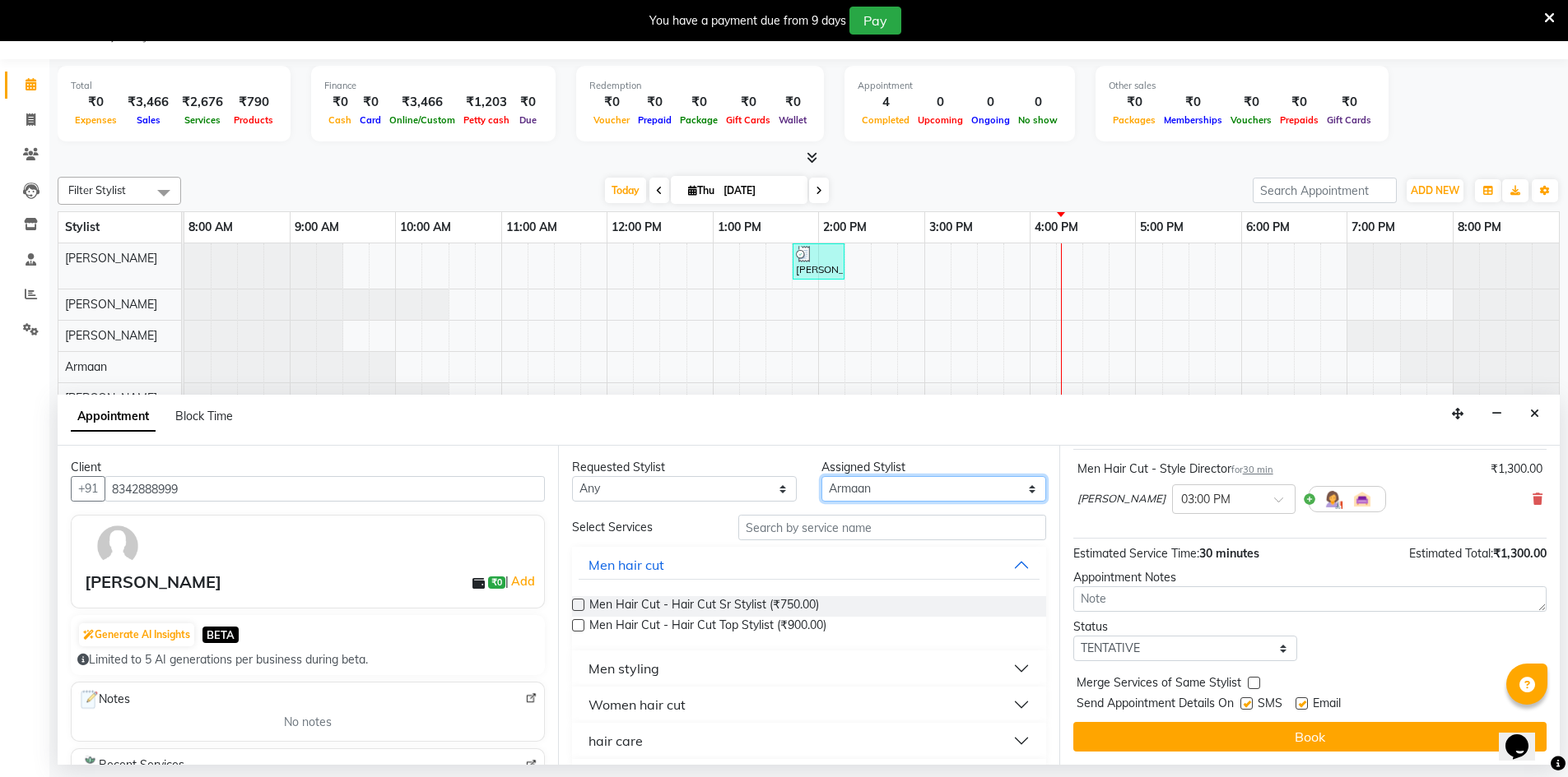
scroll to position [80, 0]
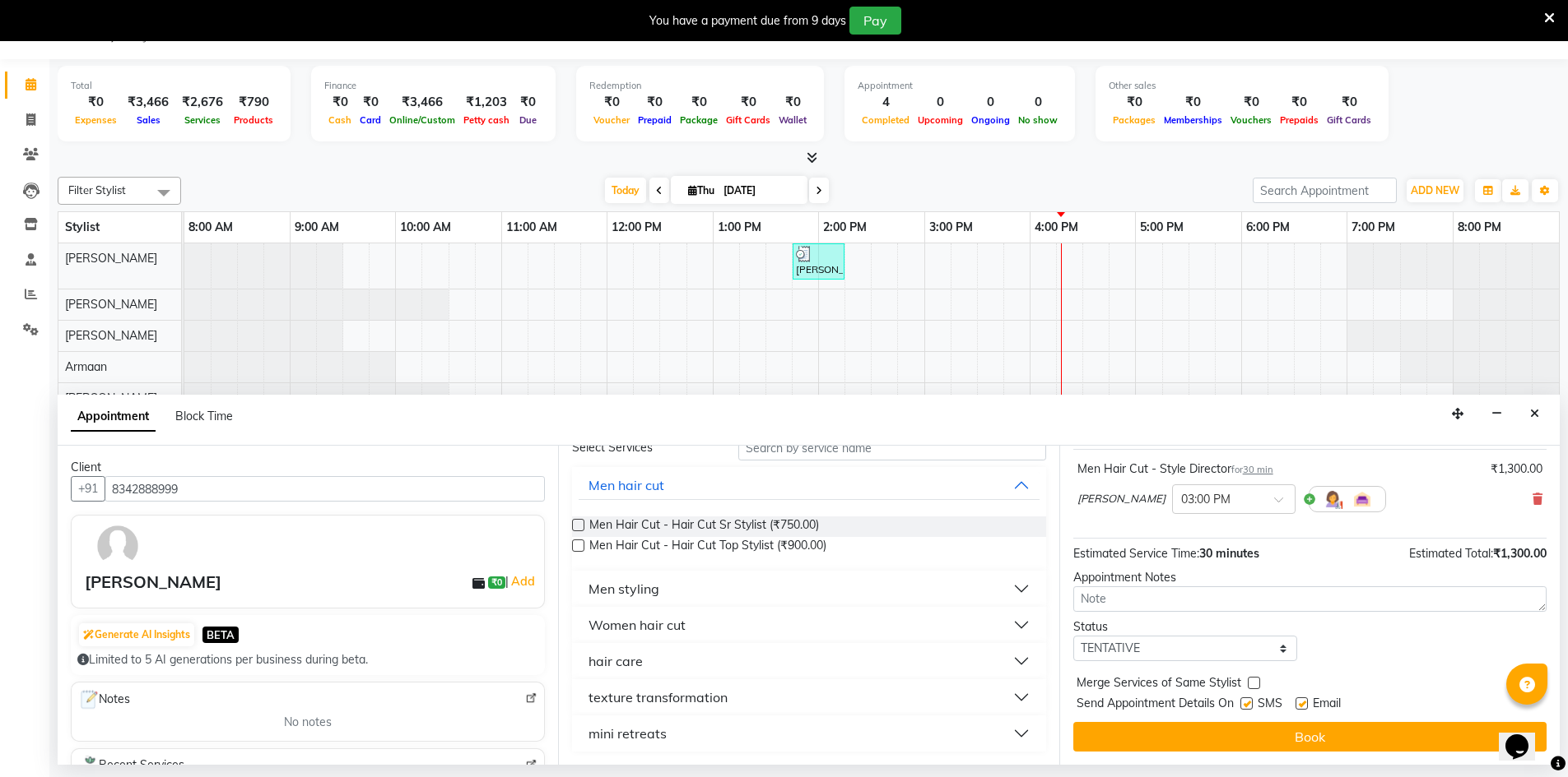
click at [661, 595] on button "Men styling" at bounding box center [808, 589] width 460 height 29
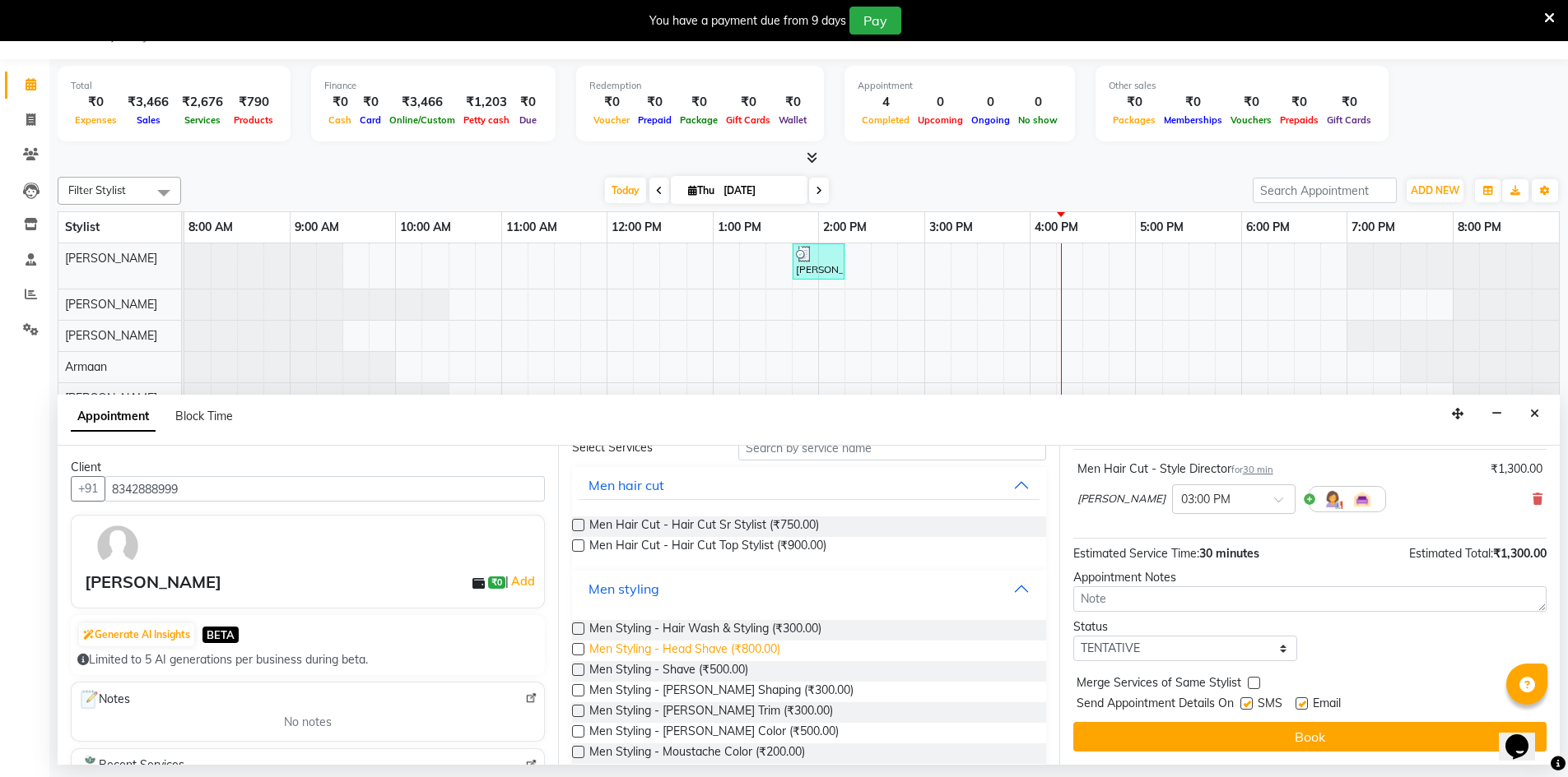
scroll to position [162, 0]
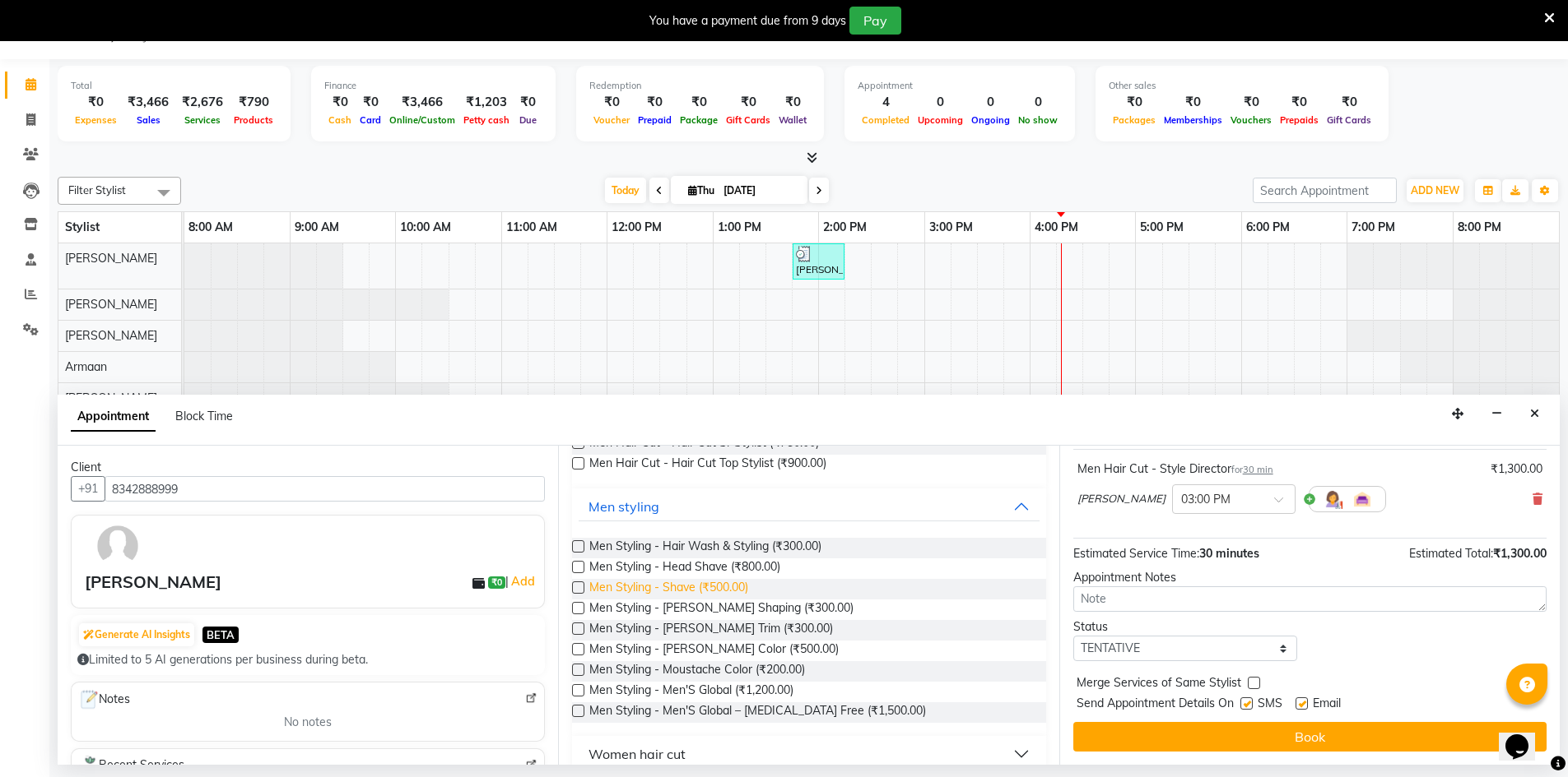
click at [722, 585] on span "Men Styling - Shave (₹500.00)" at bounding box center [668, 590] width 159 height 21
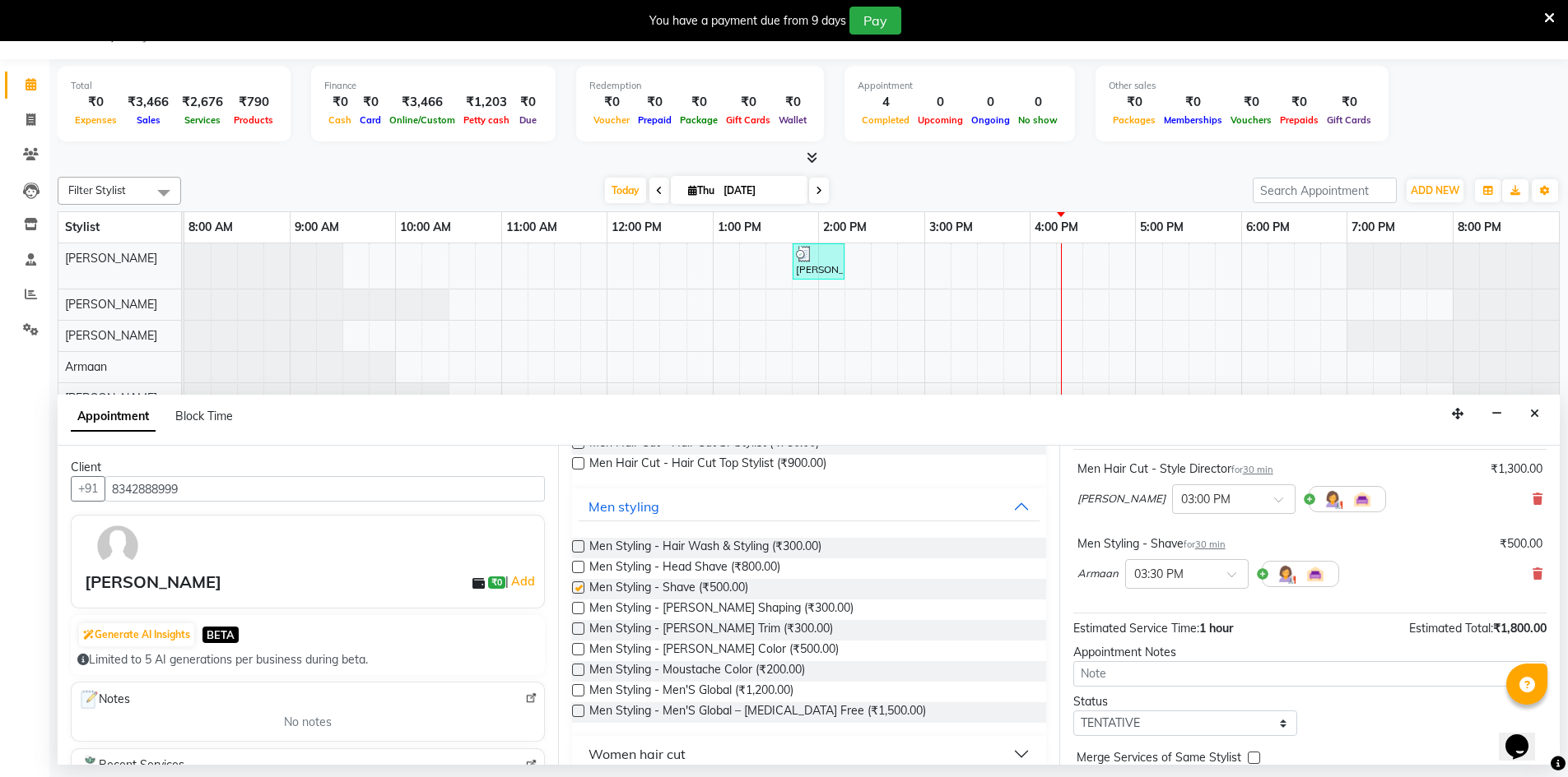
checkbox input "false"
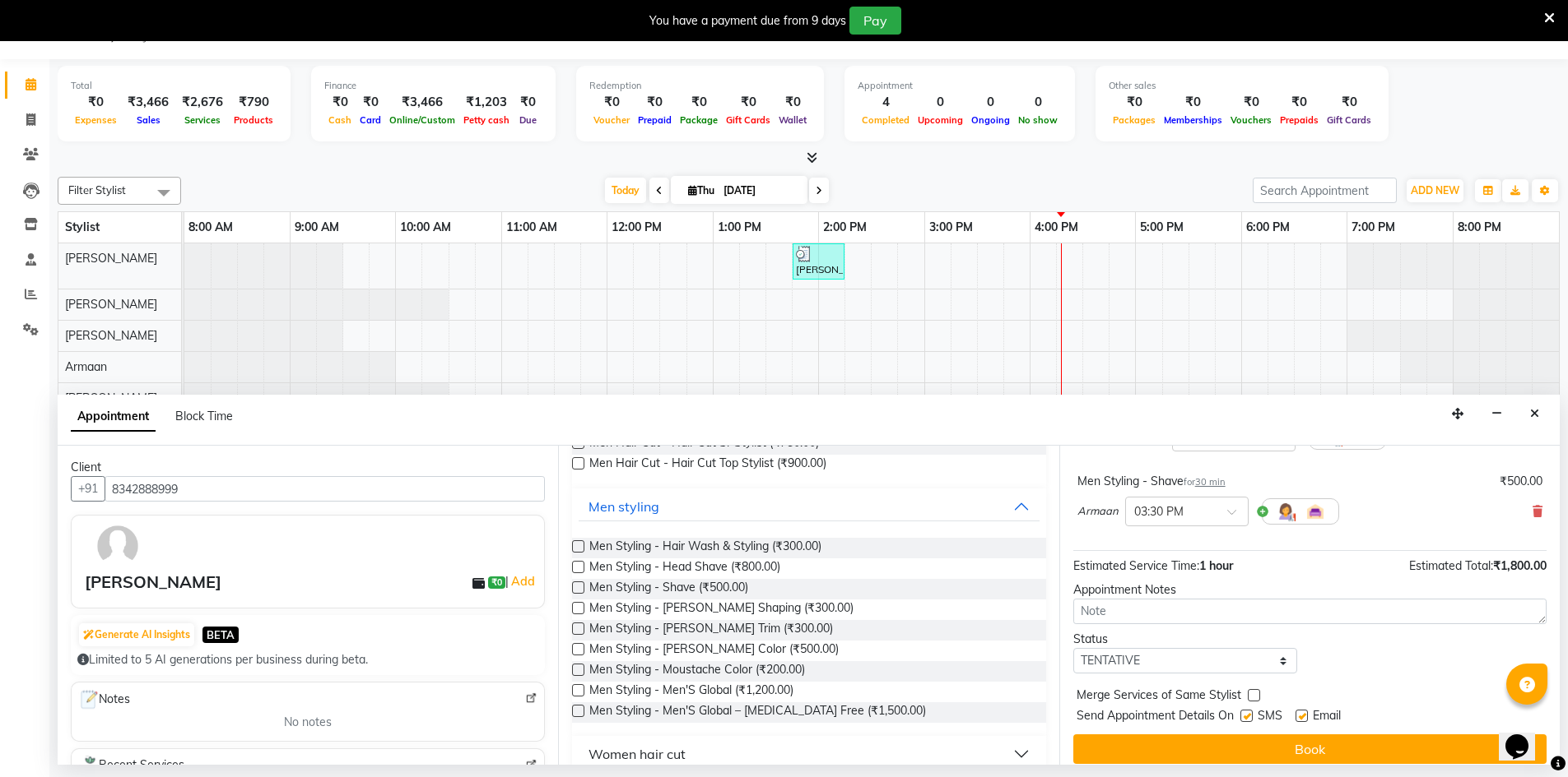
scroll to position [172, 0]
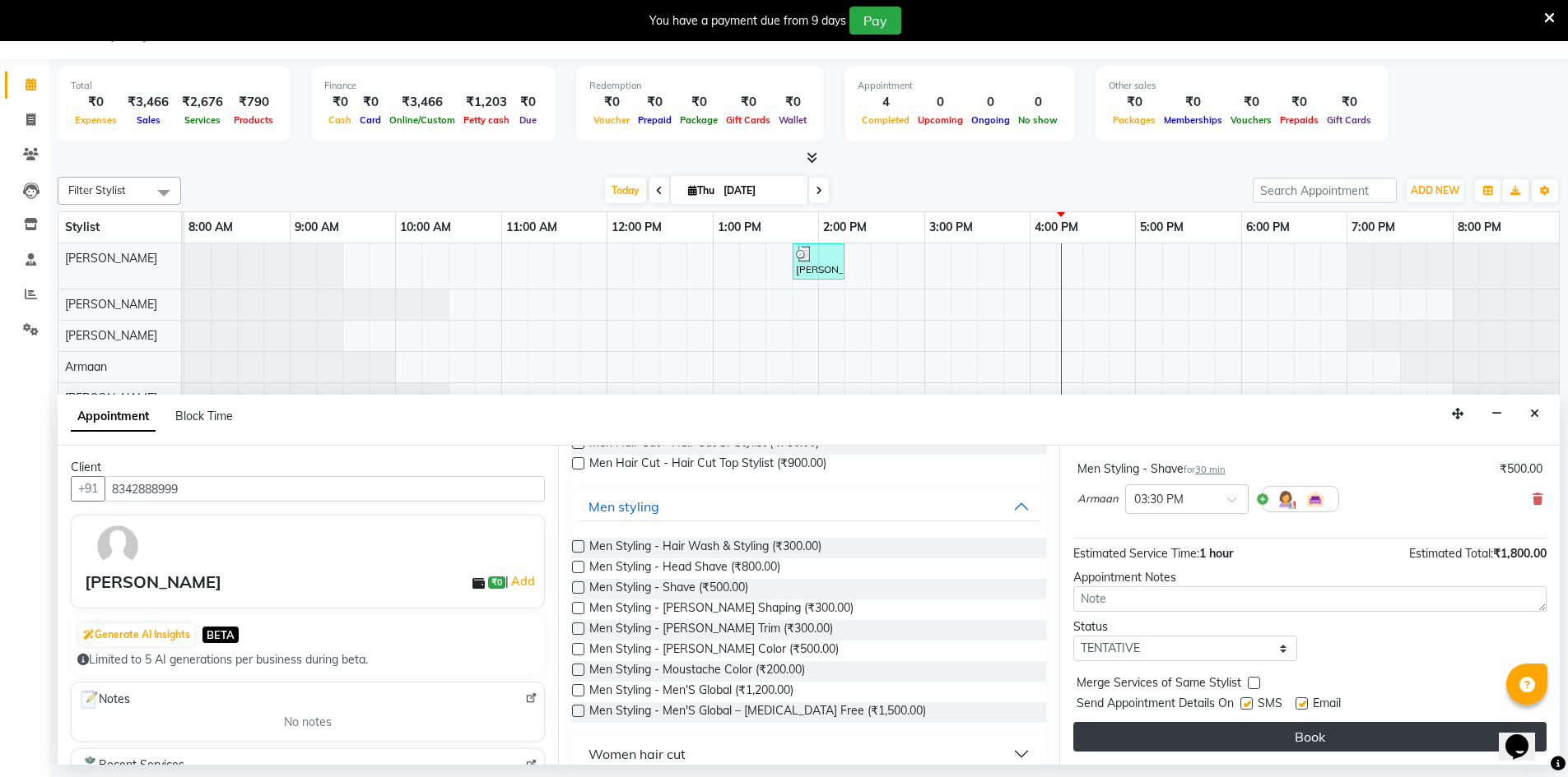
click at [1330, 736] on button "Book" at bounding box center [1310, 737] width 473 height 29
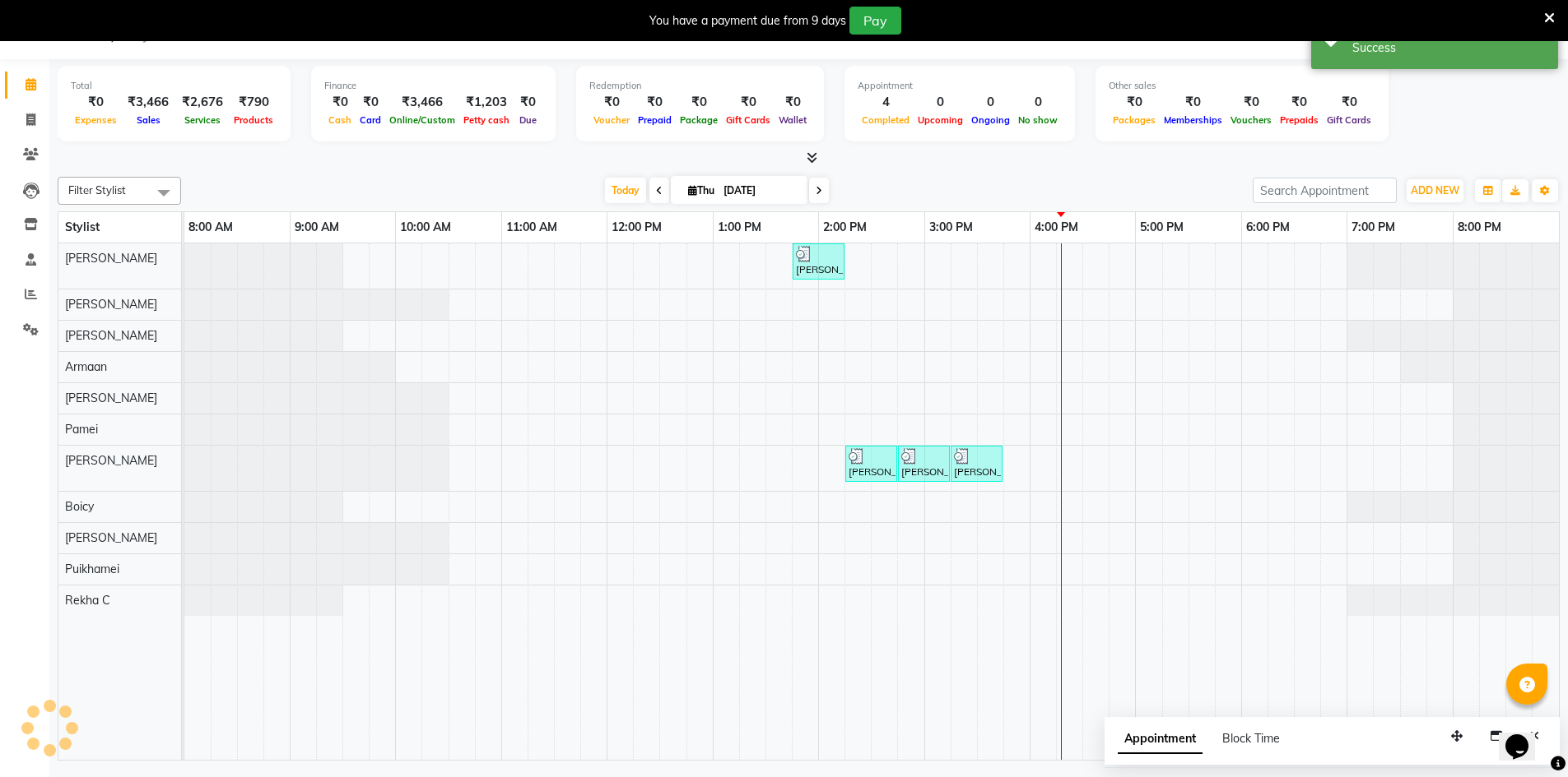
scroll to position [0, 0]
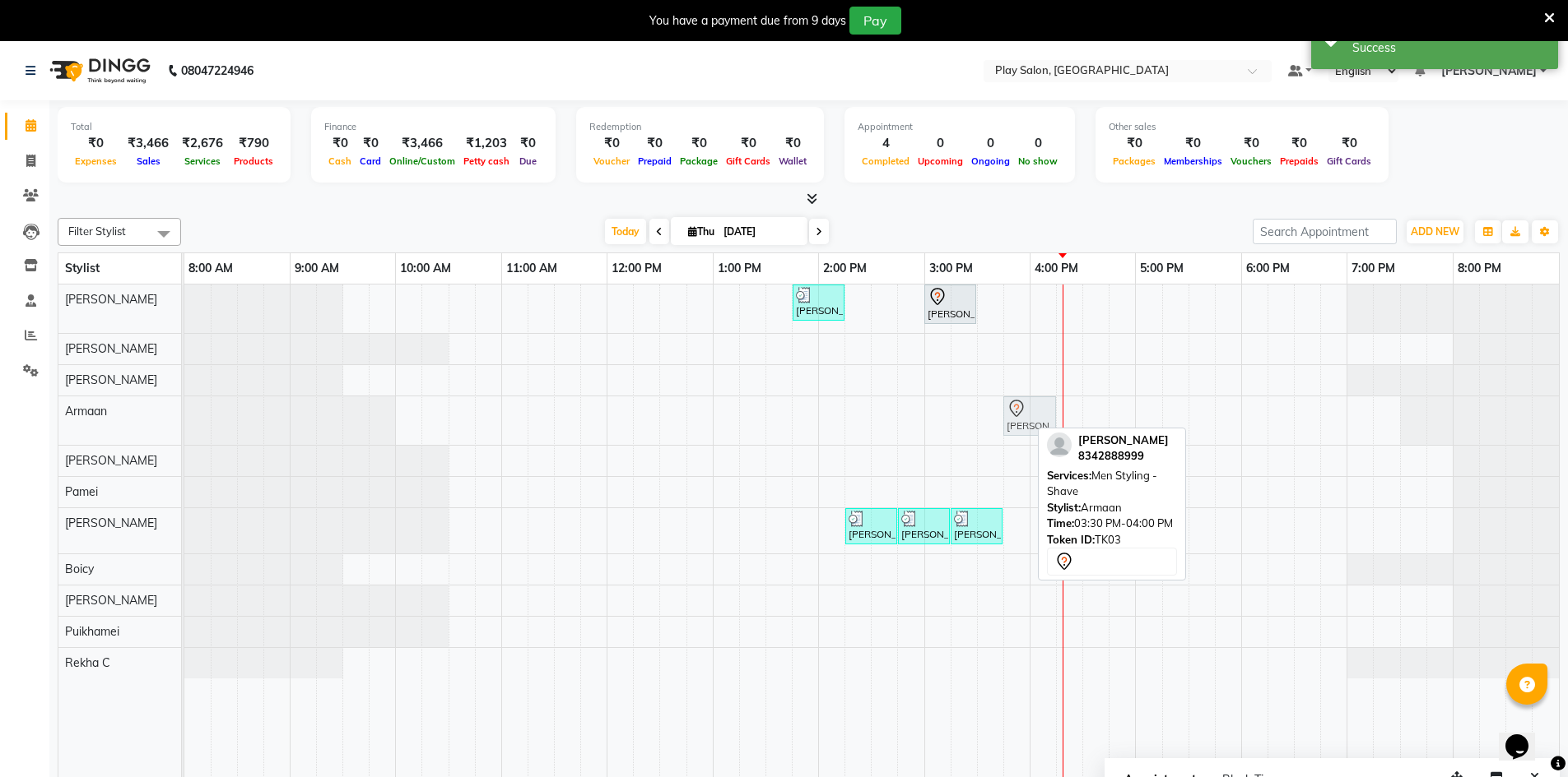
click at [185, 422] on div "[PERSON_NAME], TK03, 03:30 PM-04:00 PM, Men Styling - Shave [PERSON_NAME], TK03…" at bounding box center [185, 421] width 0 height 49
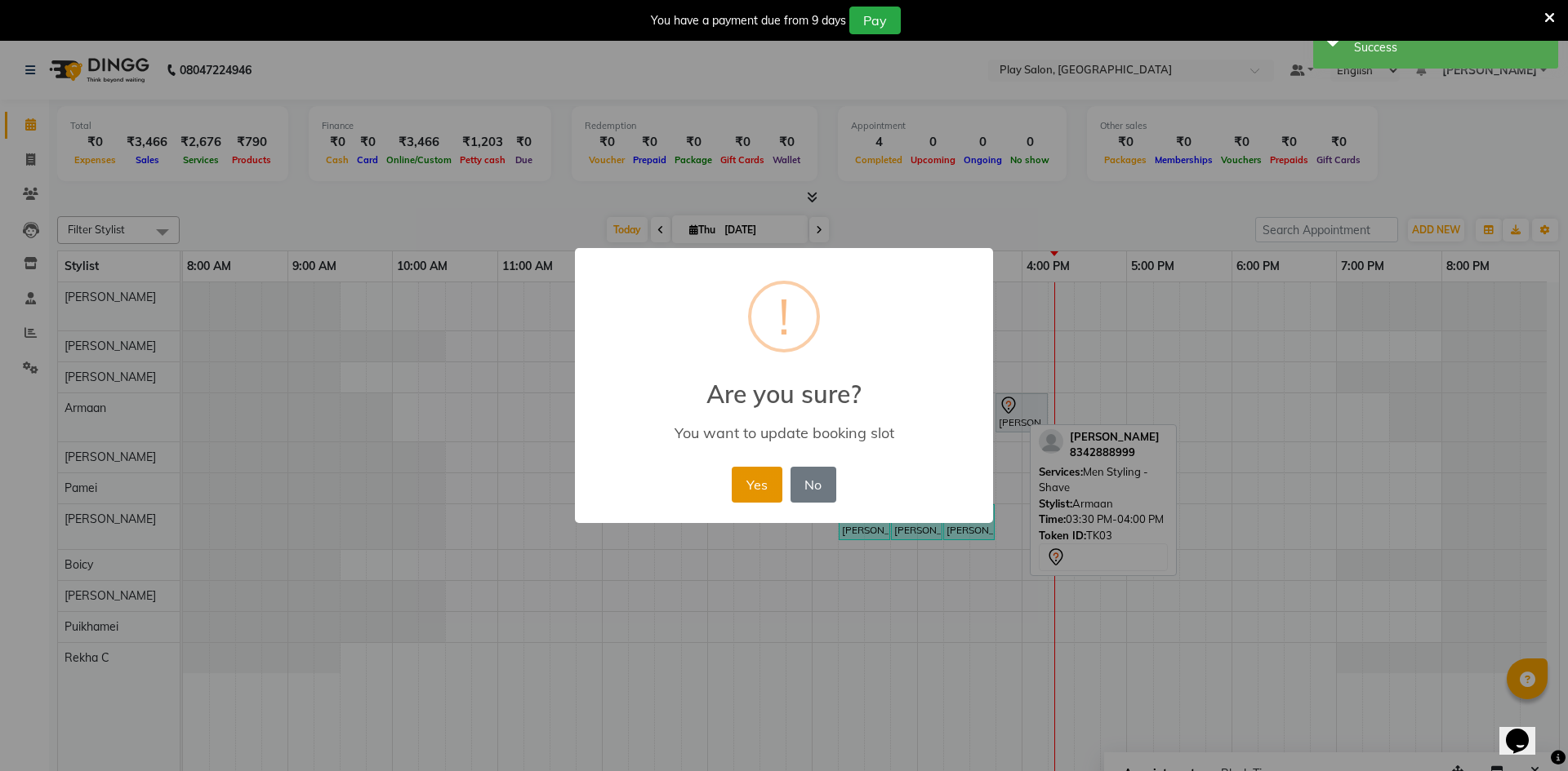
click at [752, 482] on button "Yes" at bounding box center [756, 485] width 50 height 36
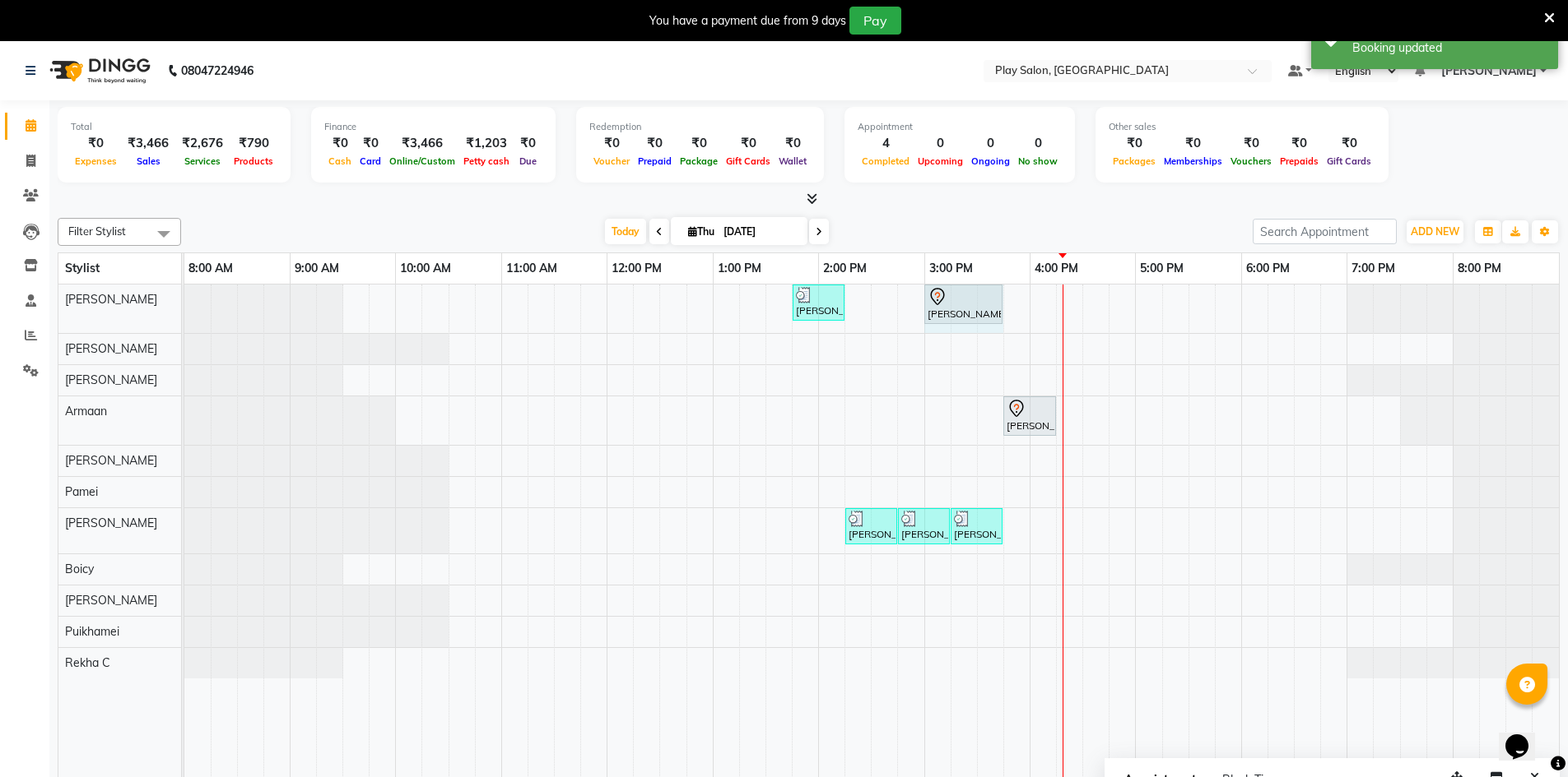
click at [185, 305] on div "[PERSON_NAME] S, TK02, 01:45 PM-02:15 PM, Wash & Blow Dry - Wash & Blow Dry [PE…" at bounding box center [185, 309] width 0 height 49
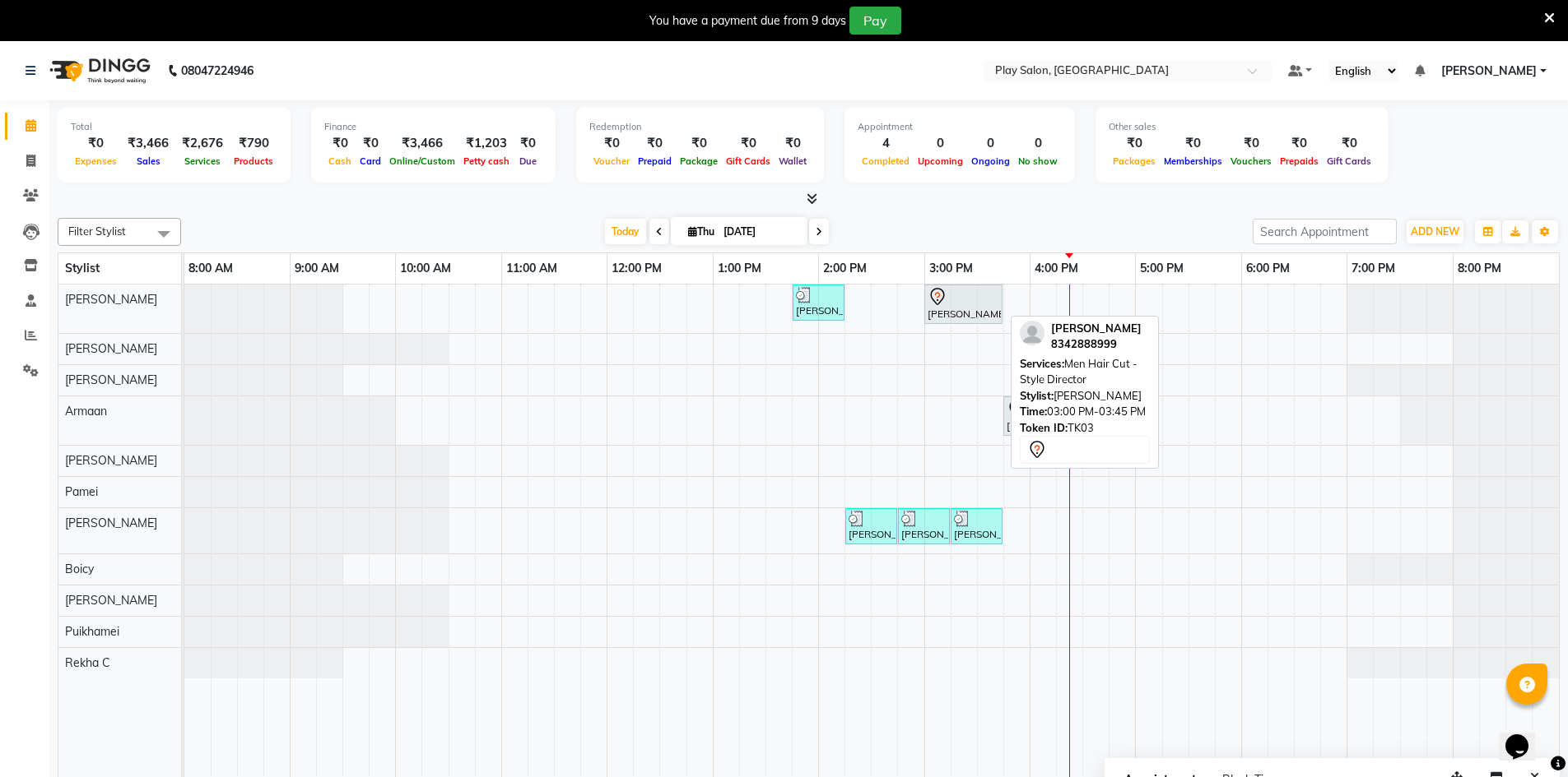
click at [966, 310] on div "[PERSON_NAME], TK03, 03:00 PM-03:45 PM, Men Hair Cut - Style Director" at bounding box center [963, 304] width 74 height 35
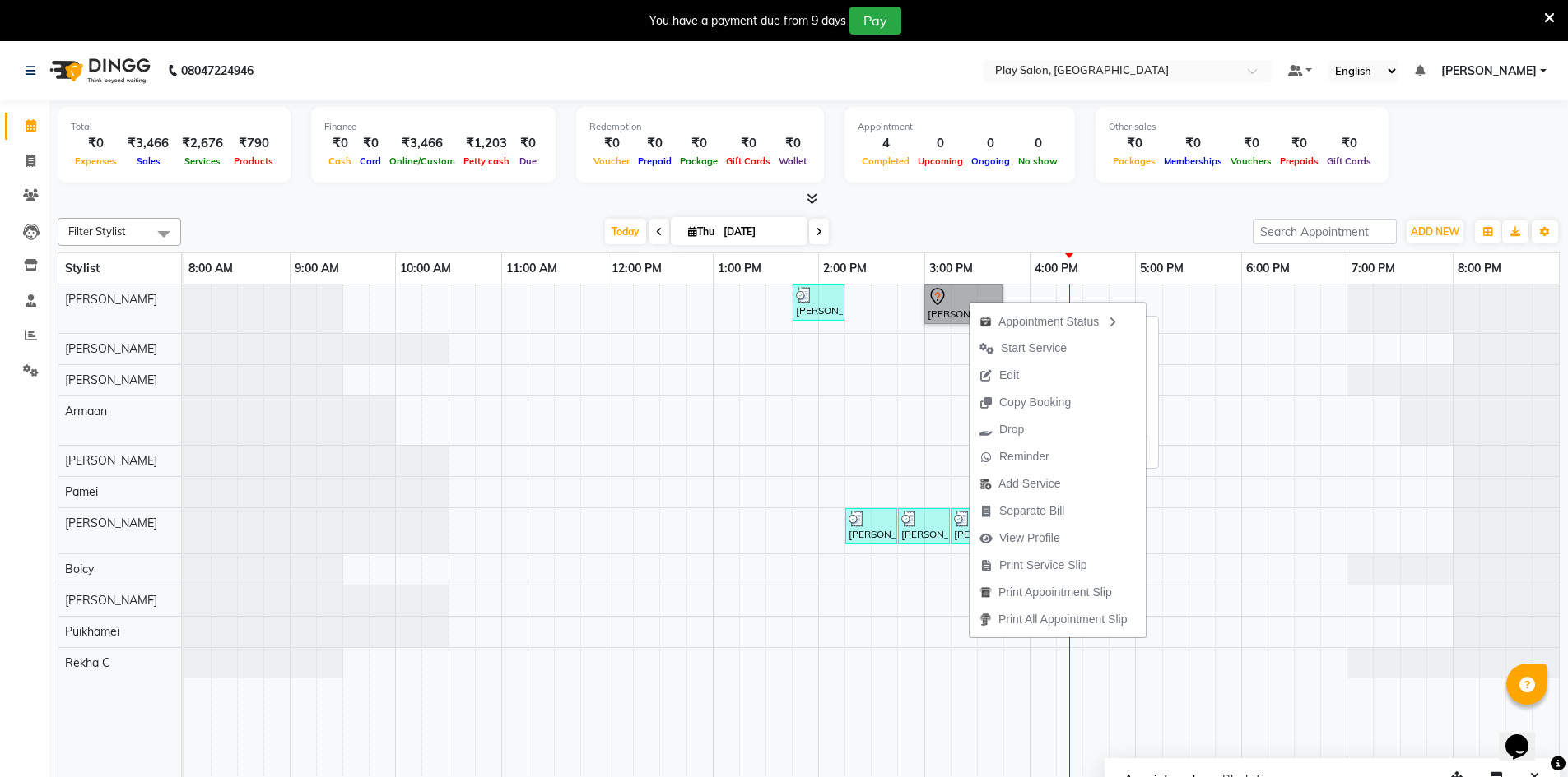
click at [949, 302] on link "[PERSON_NAME], TK03, 03:00 PM-03:45 PM, Men Hair Cut - Style Director" at bounding box center [963, 304] width 78 height 40
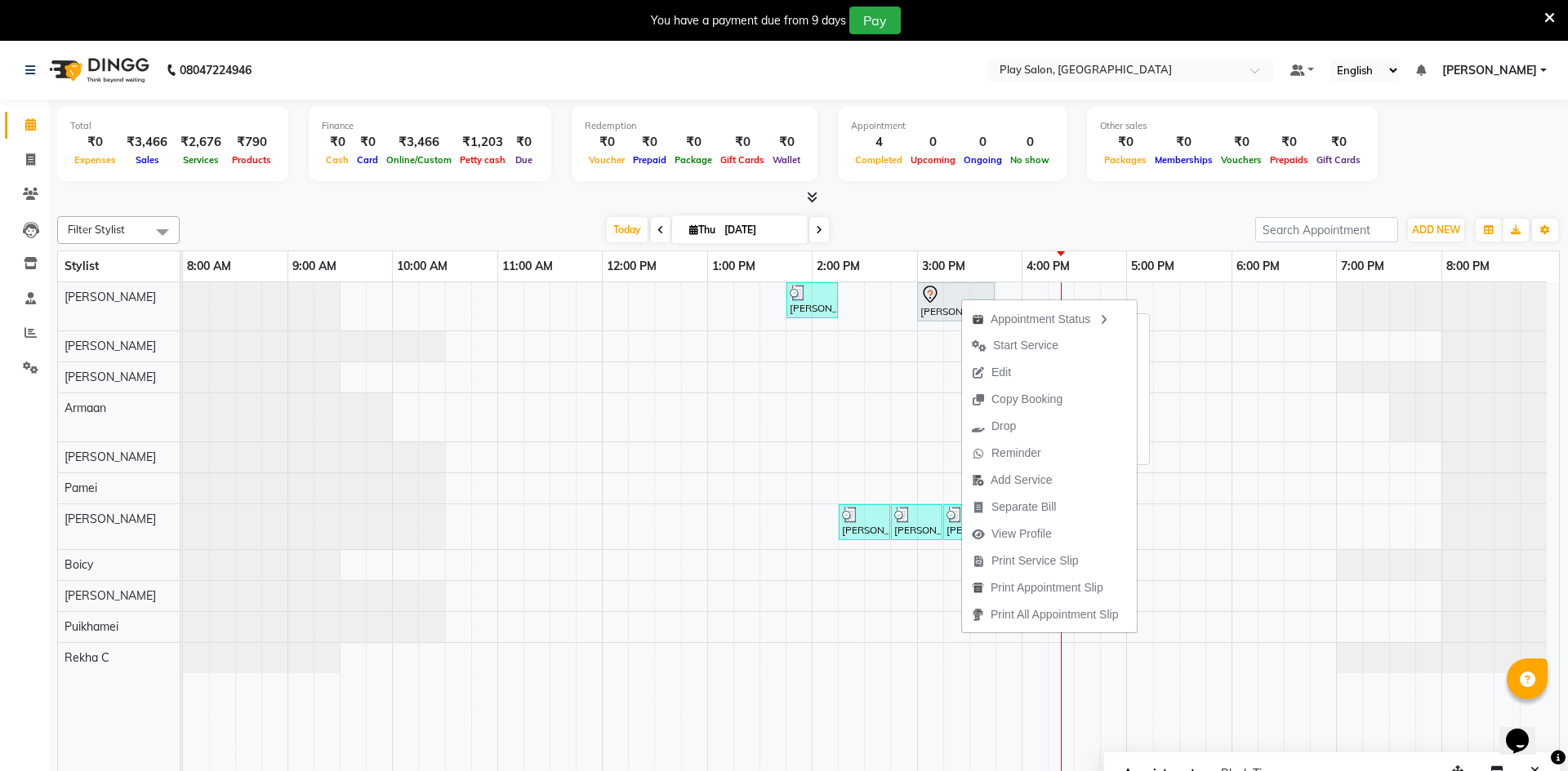
select select "7"
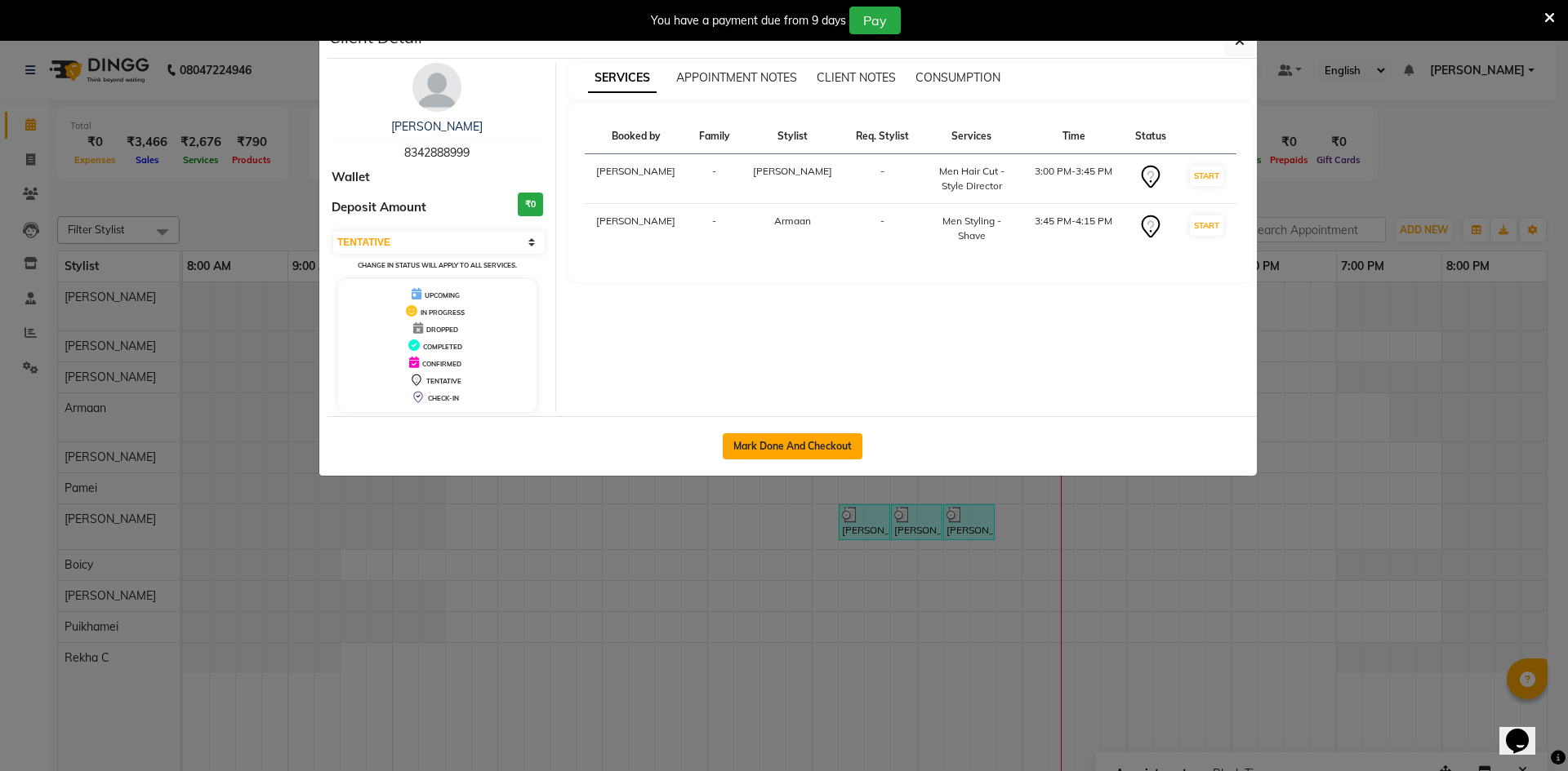
click at [811, 453] on button "Mark Done And Checkout" at bounding box center [792, 447] width 139 height 26
select select "service"
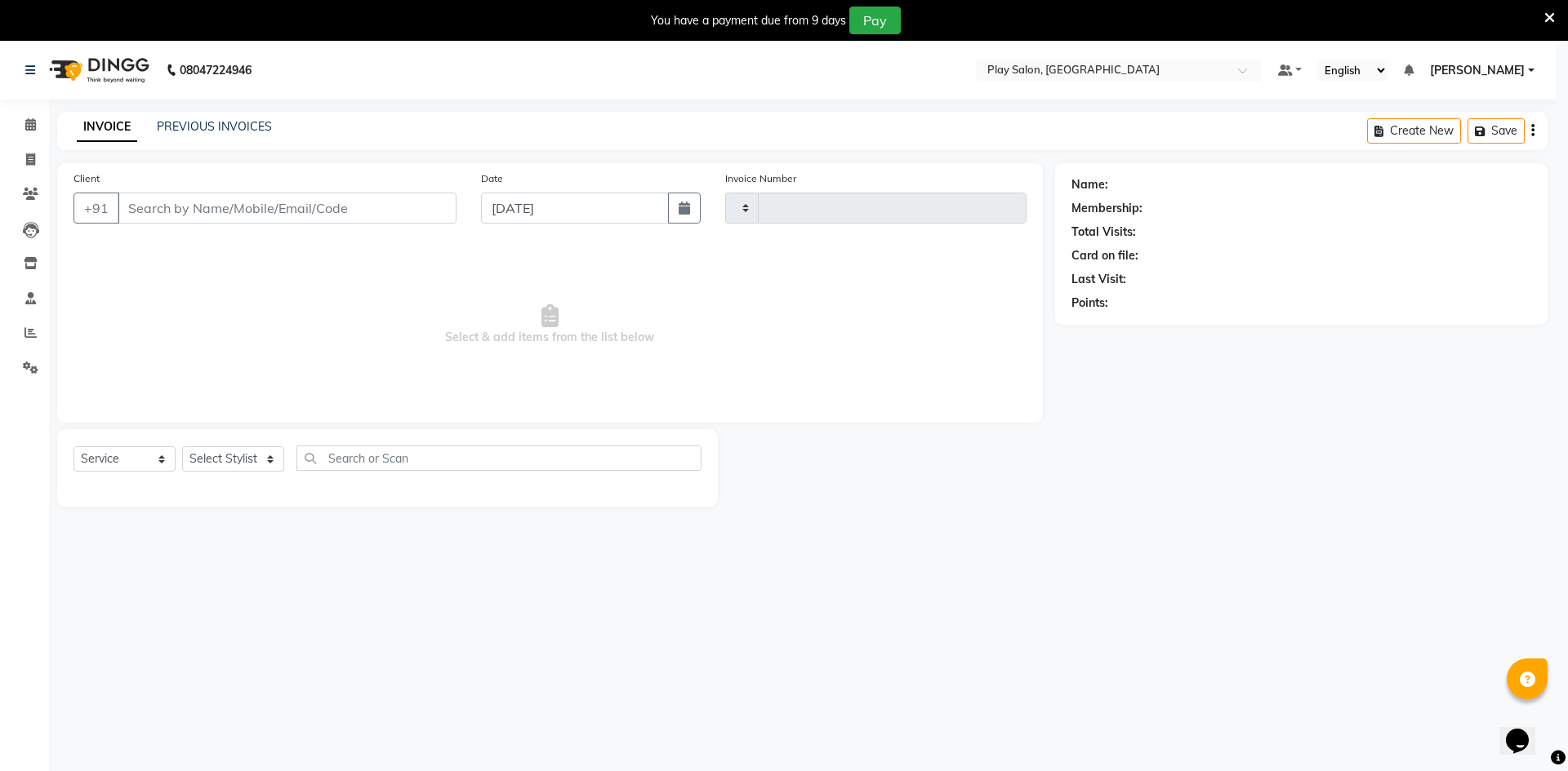
type input "0069"
select select "8631"
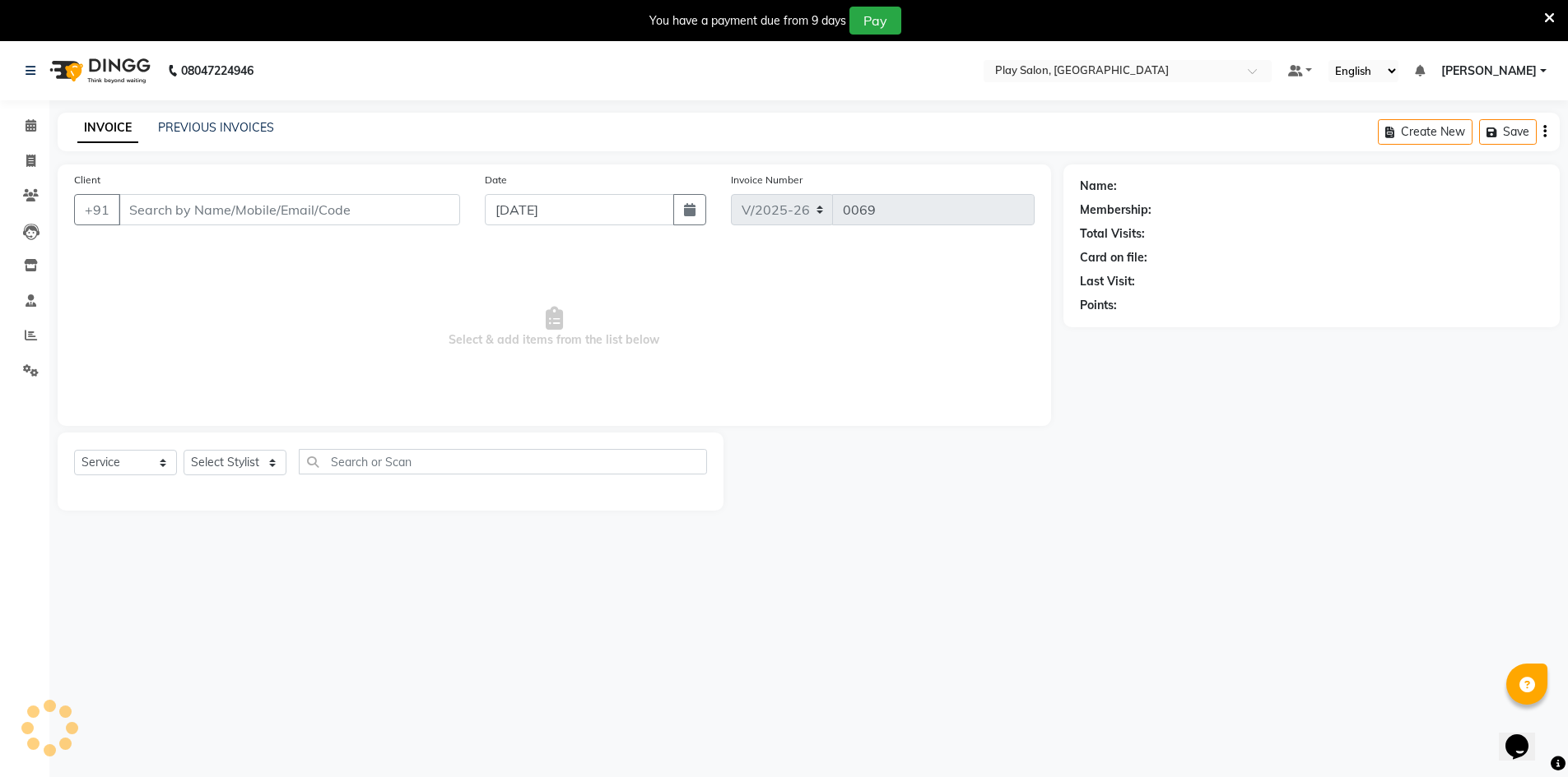
type input "8342888999"
select select "88831"
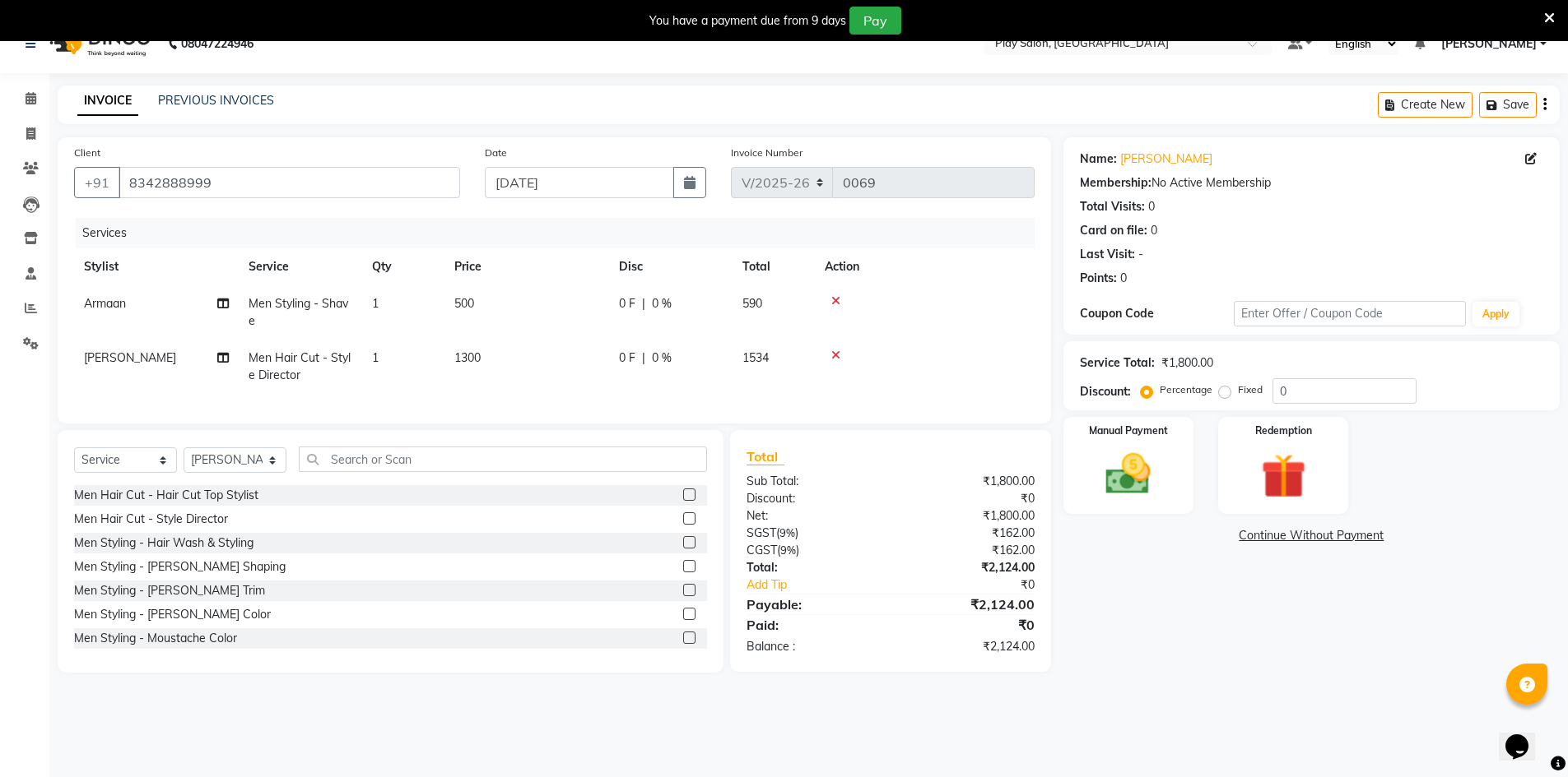
scroll to position [41, 0]
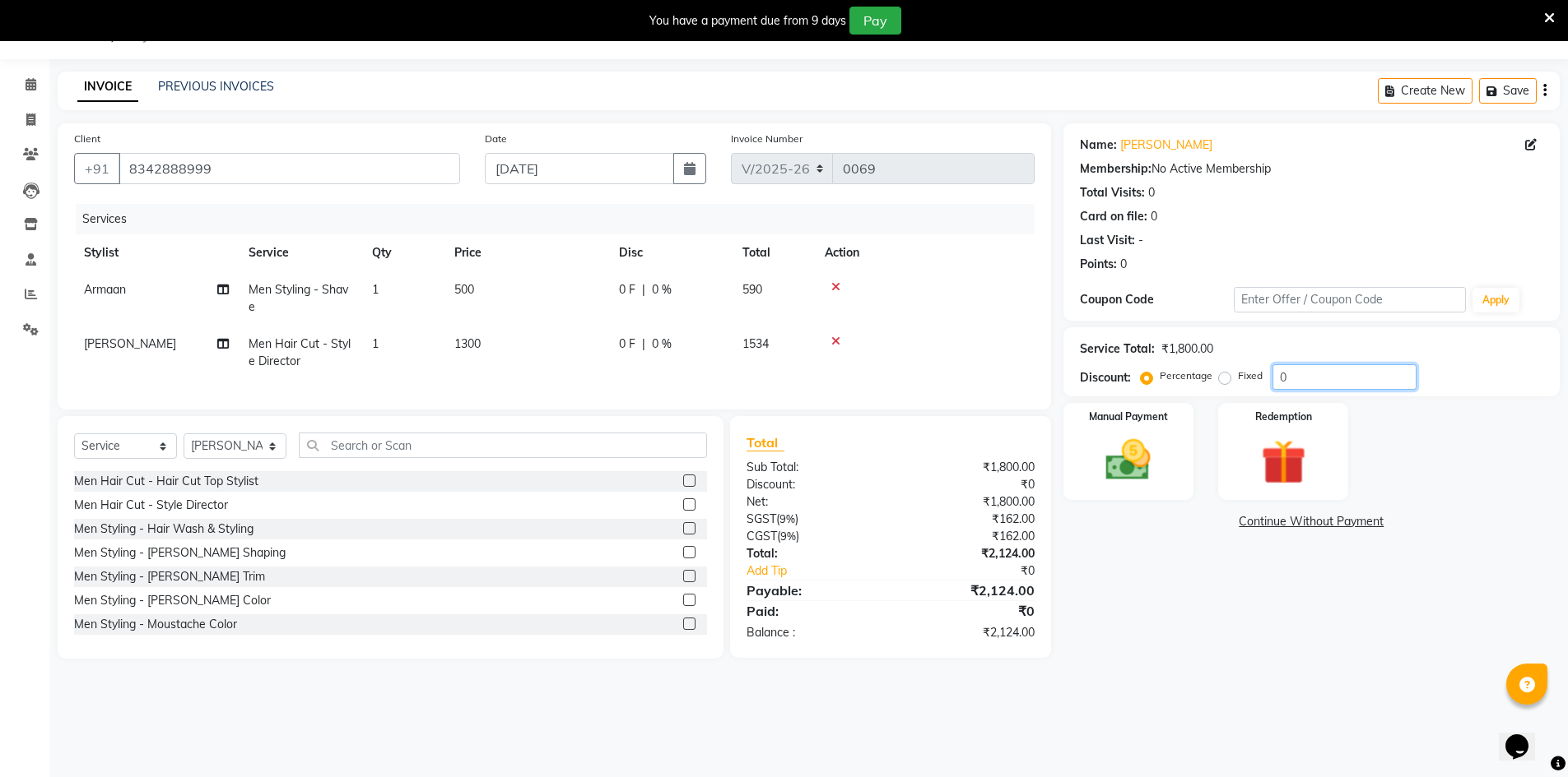
click at [1328, 372] on input "0" at bounding box center [1344, 377] width 144 height 25
type input "010"
click at [1214, 589] on div "Name: [PERSON_NAME] Membership: No Active Membership Total Visits: 0 Card on fi…" at bounding box center [1318, 391] width 509 height 536
click at [1147, 481] on img at bounding box center [1128, 460] width 75 height 54
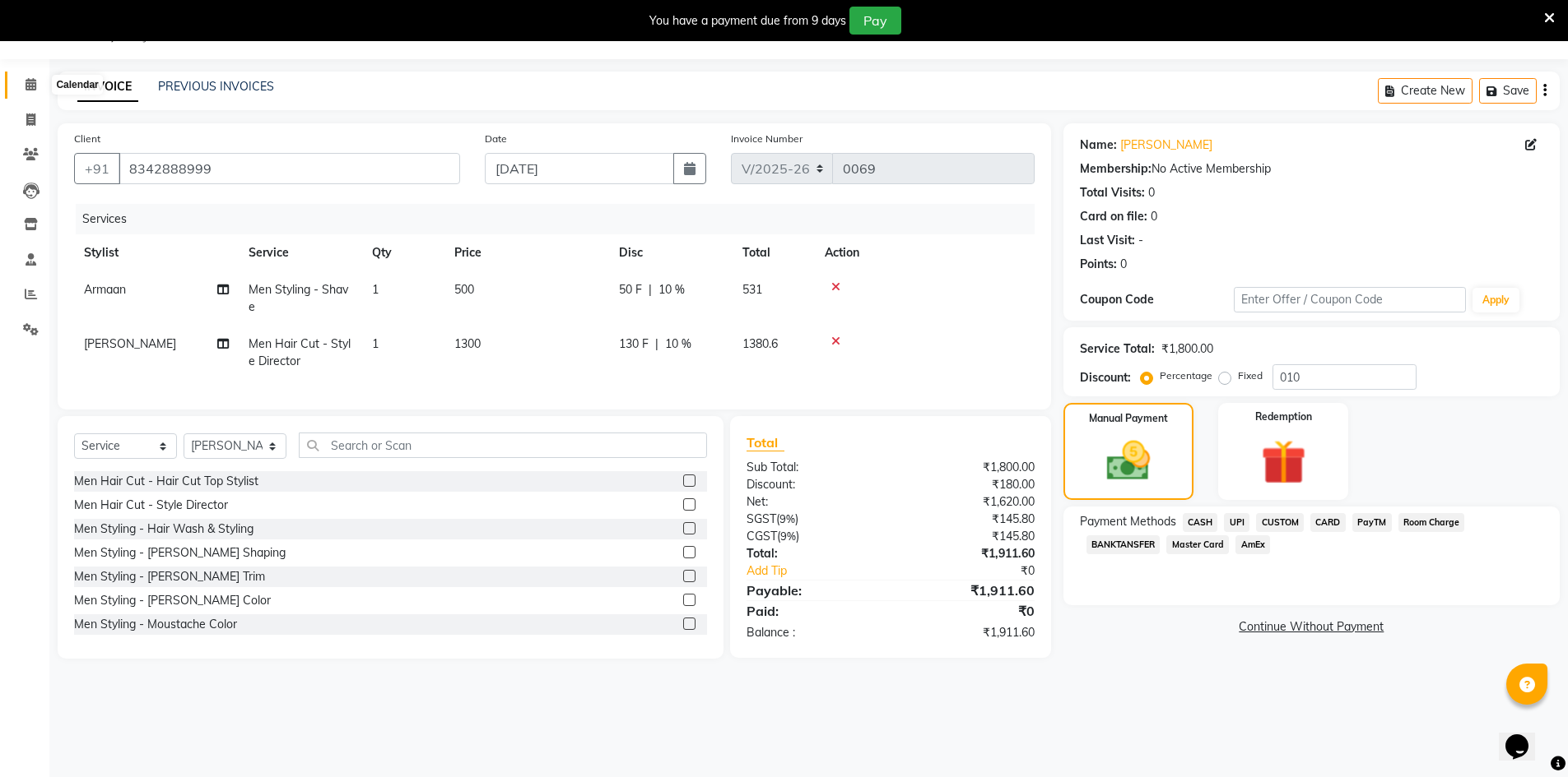
click at [30, 89] on icon at bounding box center [30, 84] width 10 height 12
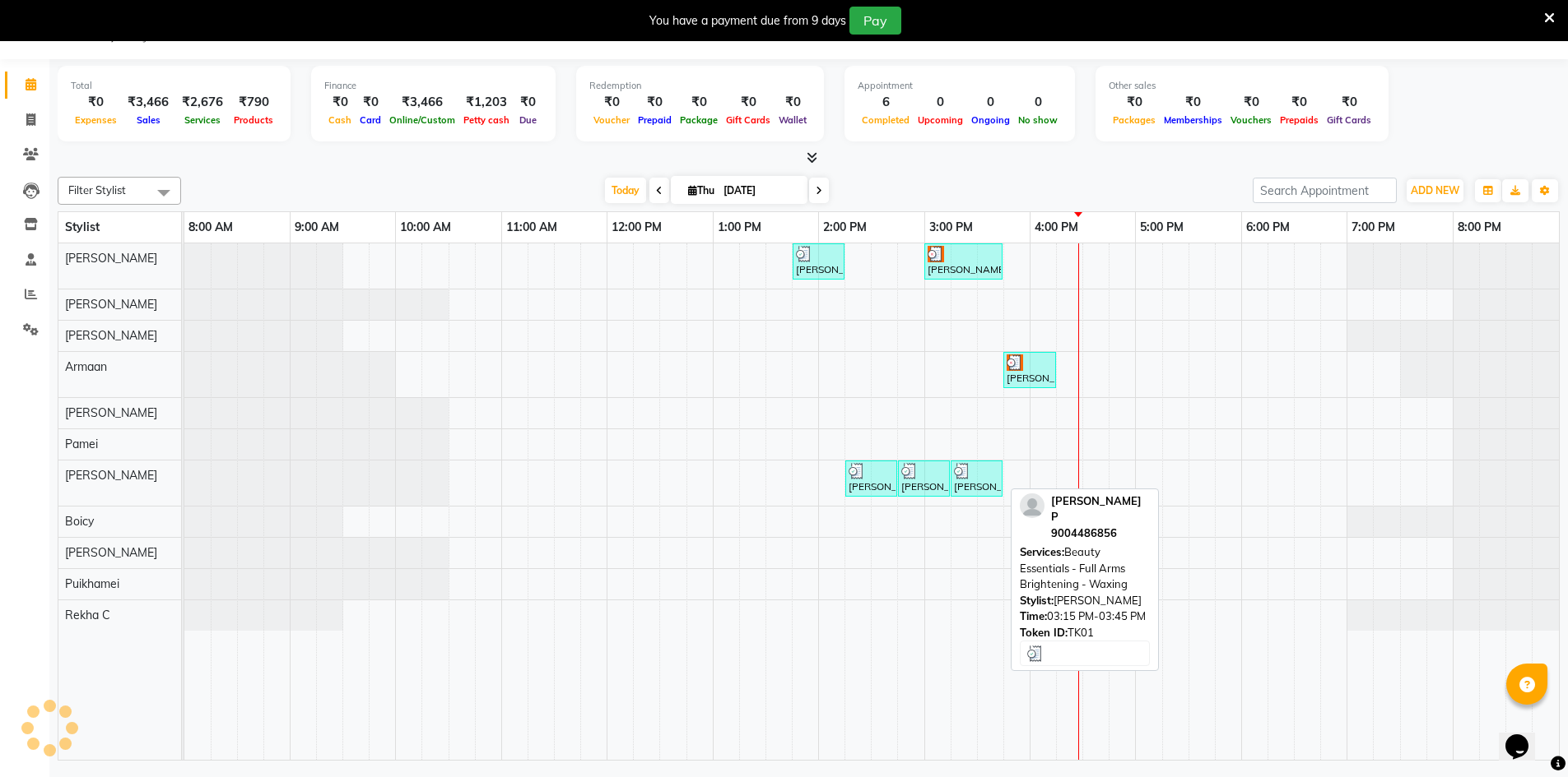
click at [973, 478] on div at bounding box center [976, 471] width 45 height 16
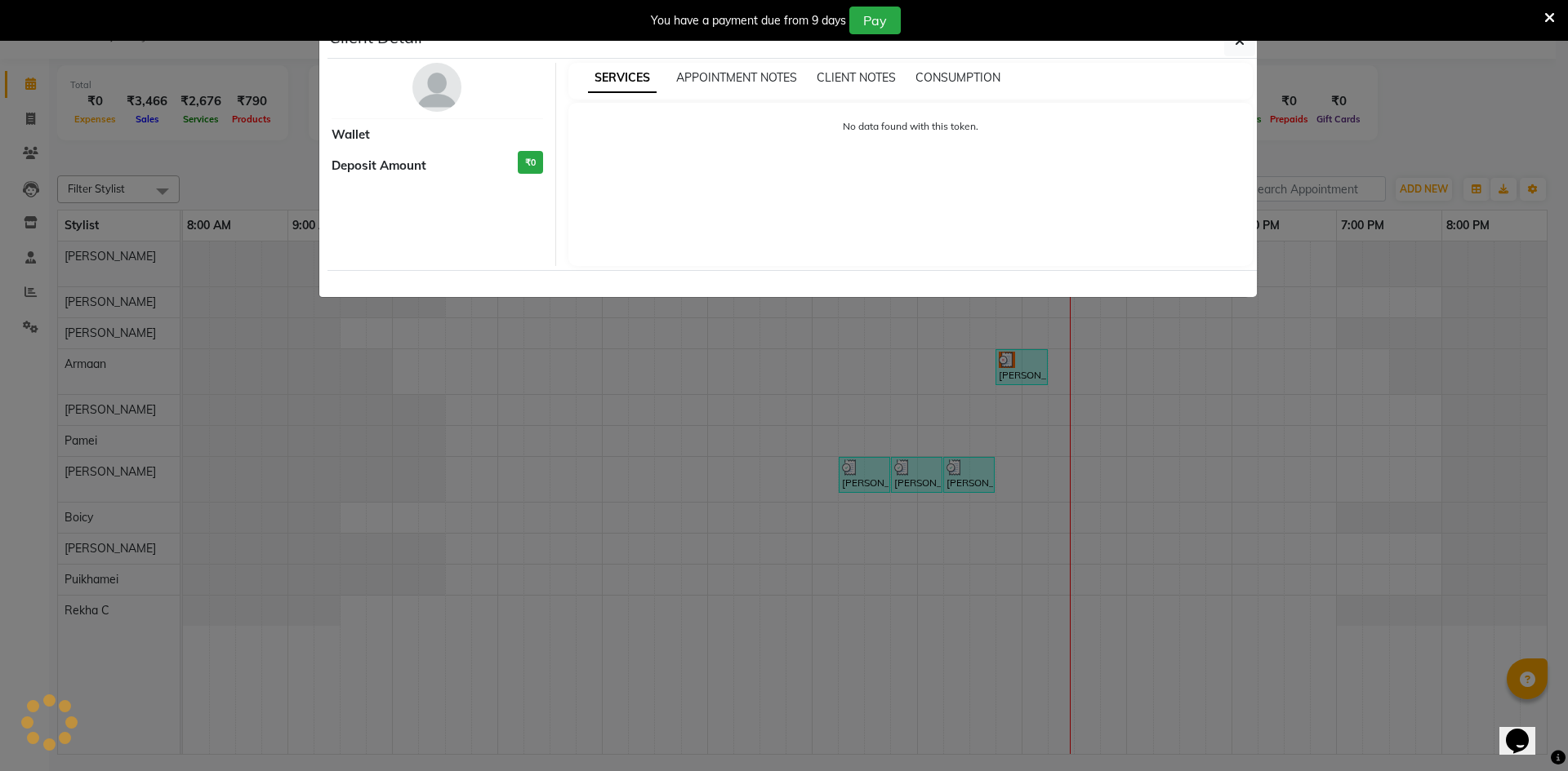
select select "3"
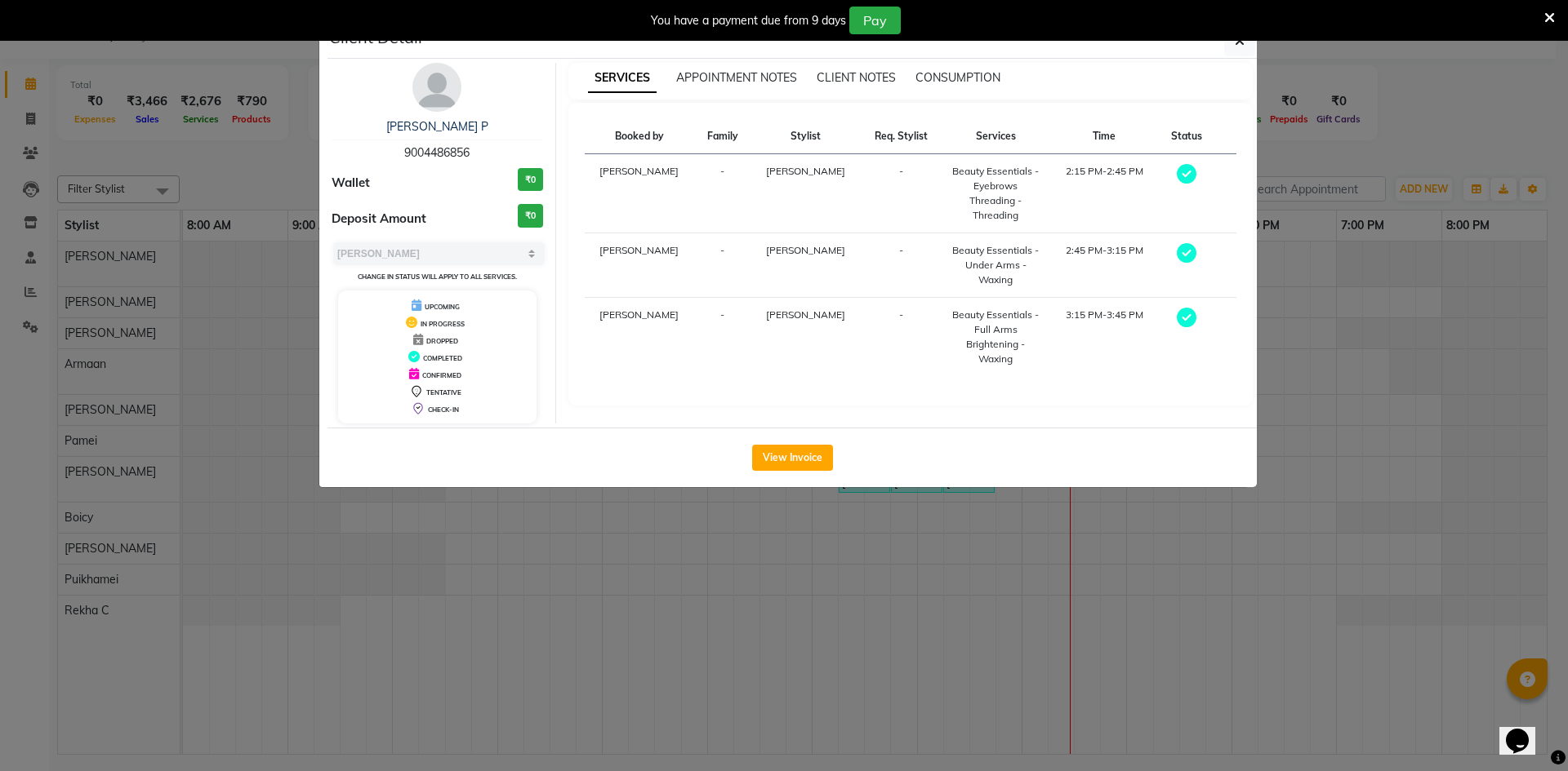
click at [1238, 40] on div "You have a payment due from 9 days Pay" at bounding box center [784, 21] width 1568 height 41
click at [1237, 43] on icon "button" at bounding box center [1240, 41] width 9 height 13
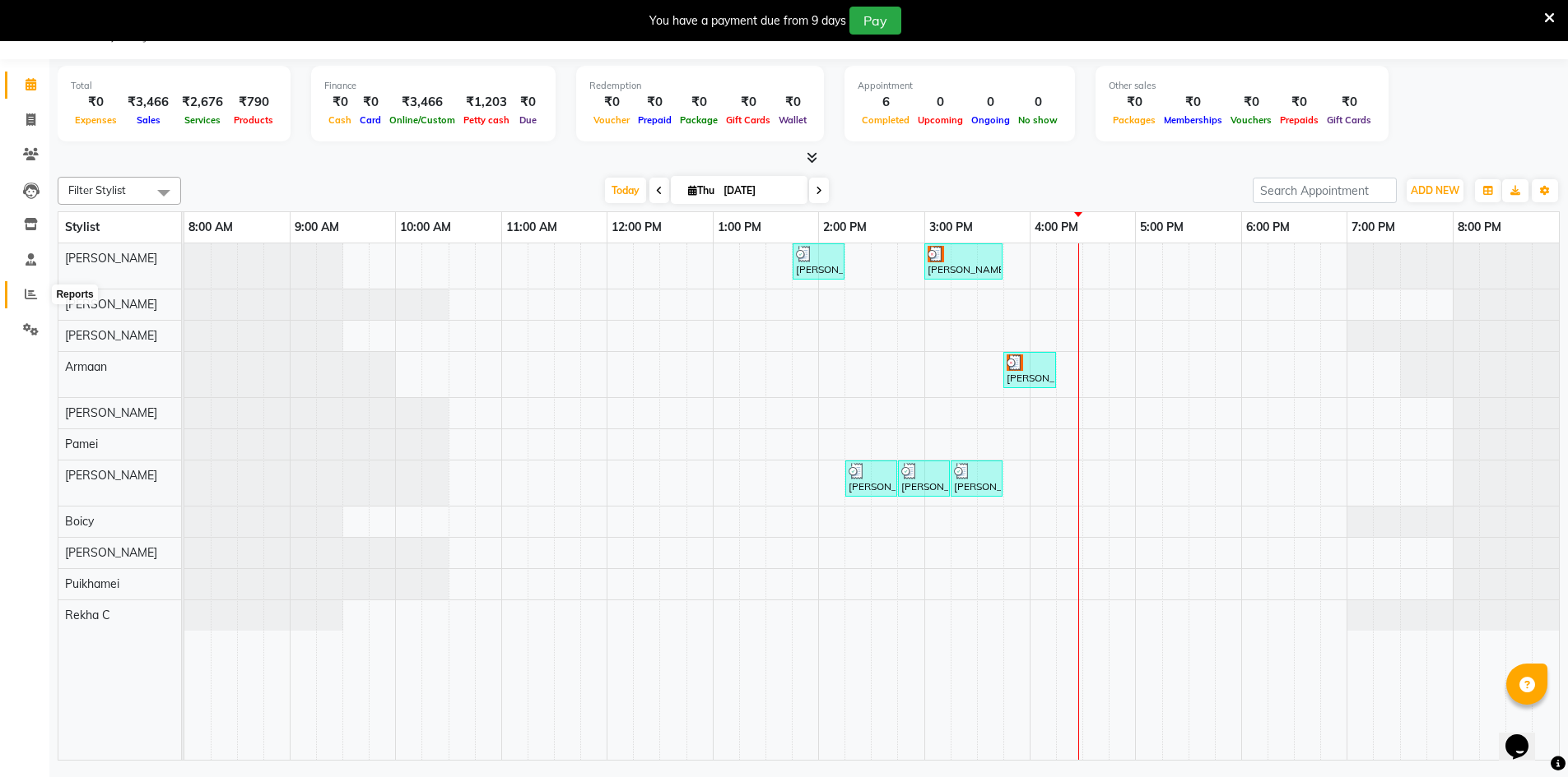
click at [31, 288] on icon at bounding box center [30, 294] width 12 height 12
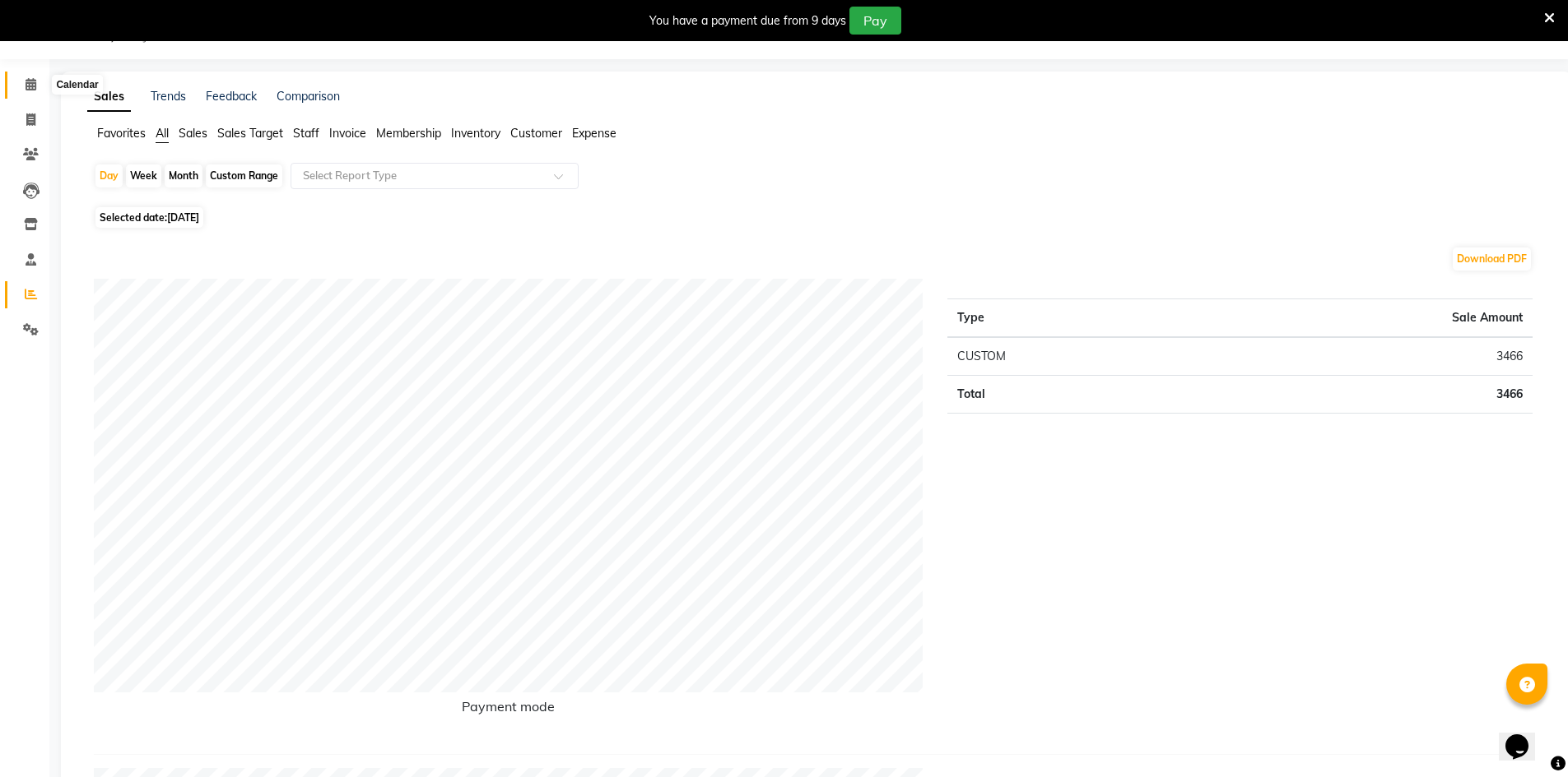
click at [30, 89] on icon at bounding box center [30, 84] width 10 height 12
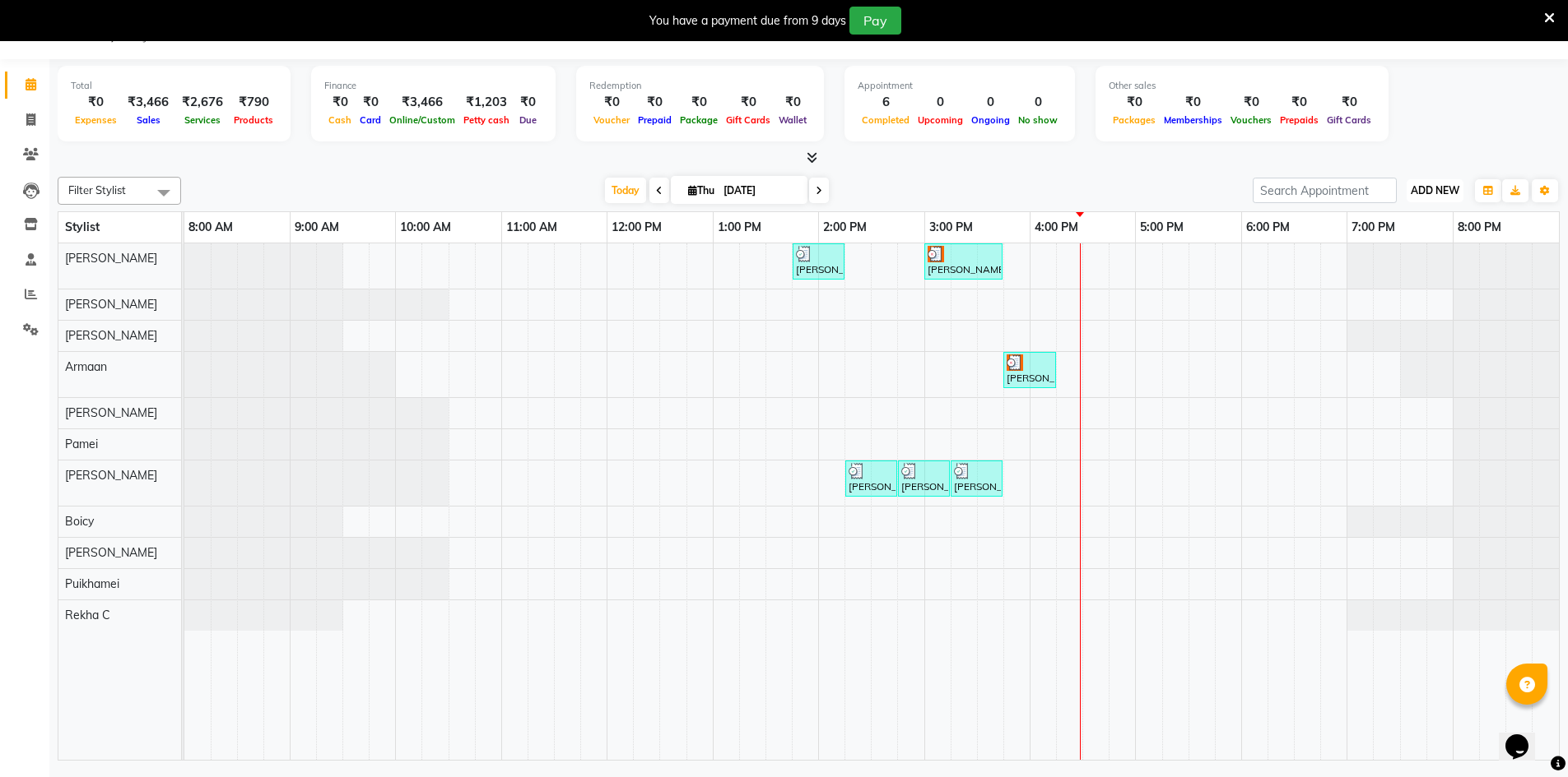
click at [1431, 196] on span "ADD NEW" at bounding box center [1435, 190] width 49 height 12
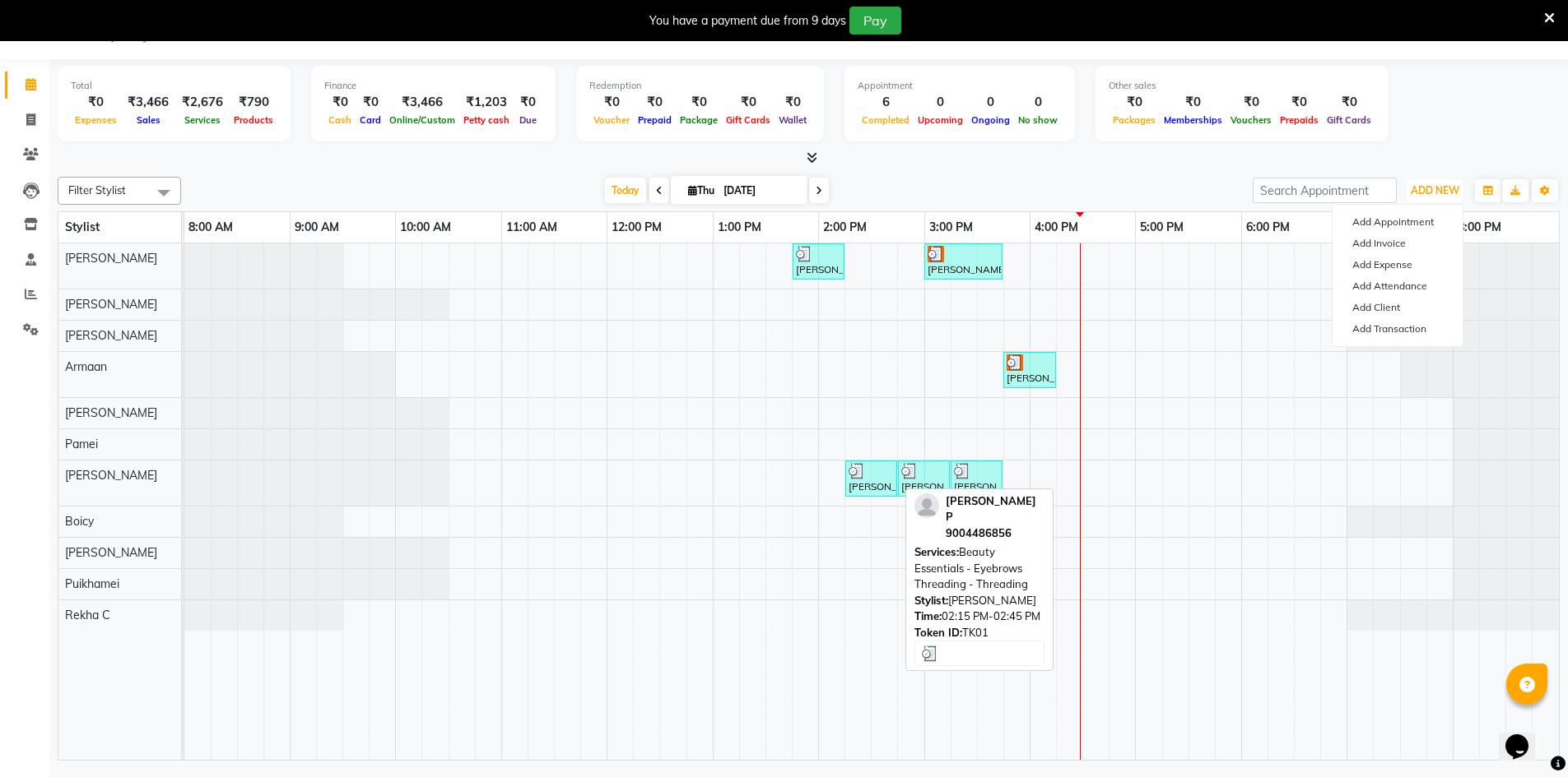
click at [869, 478] on div at bounding box center [872, 471] width 45 height 16
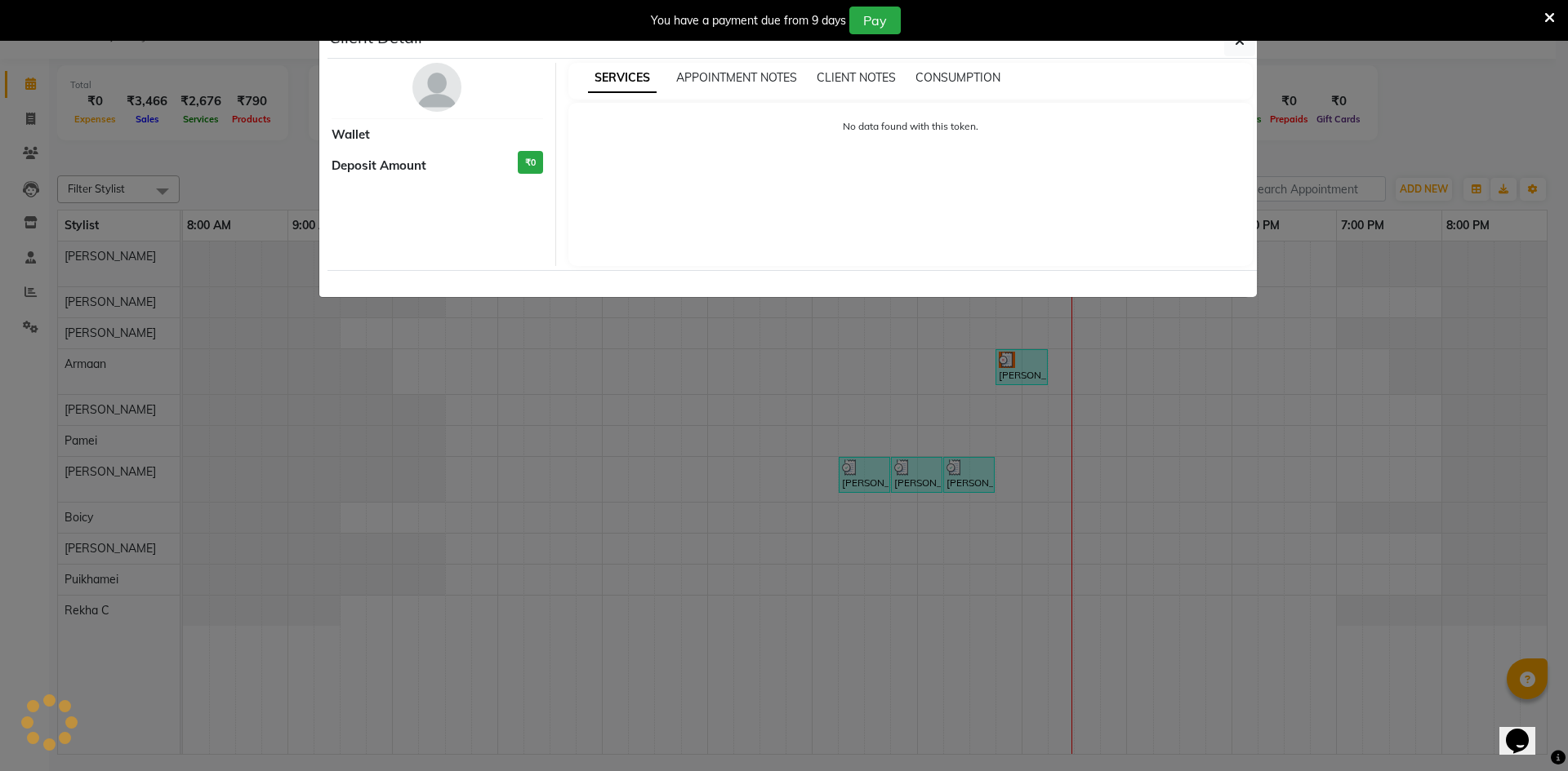
select select "3"
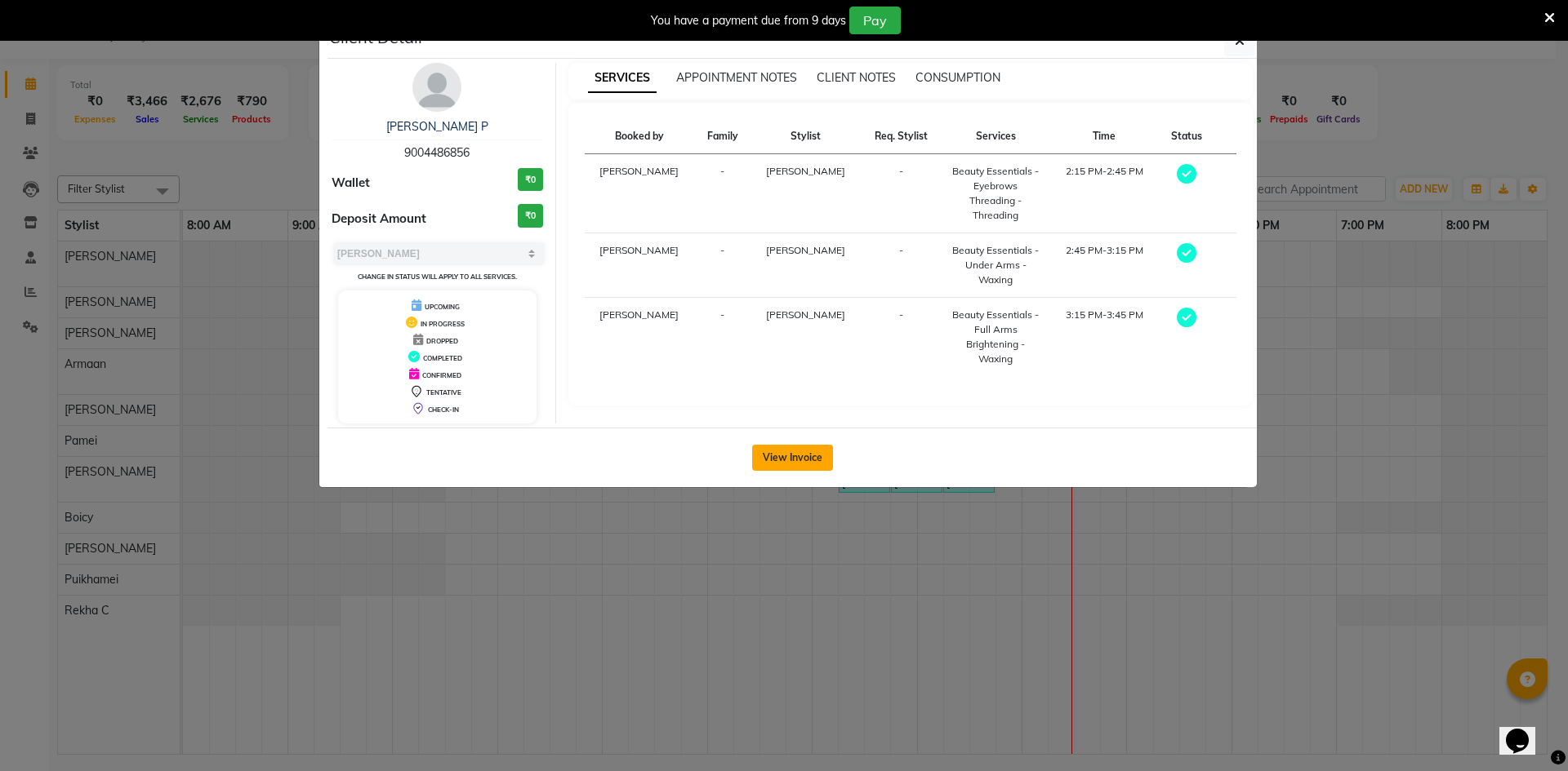
click at [813, 455] on button "View Invoice" at bounding box center [792, 458] width 80 height 26
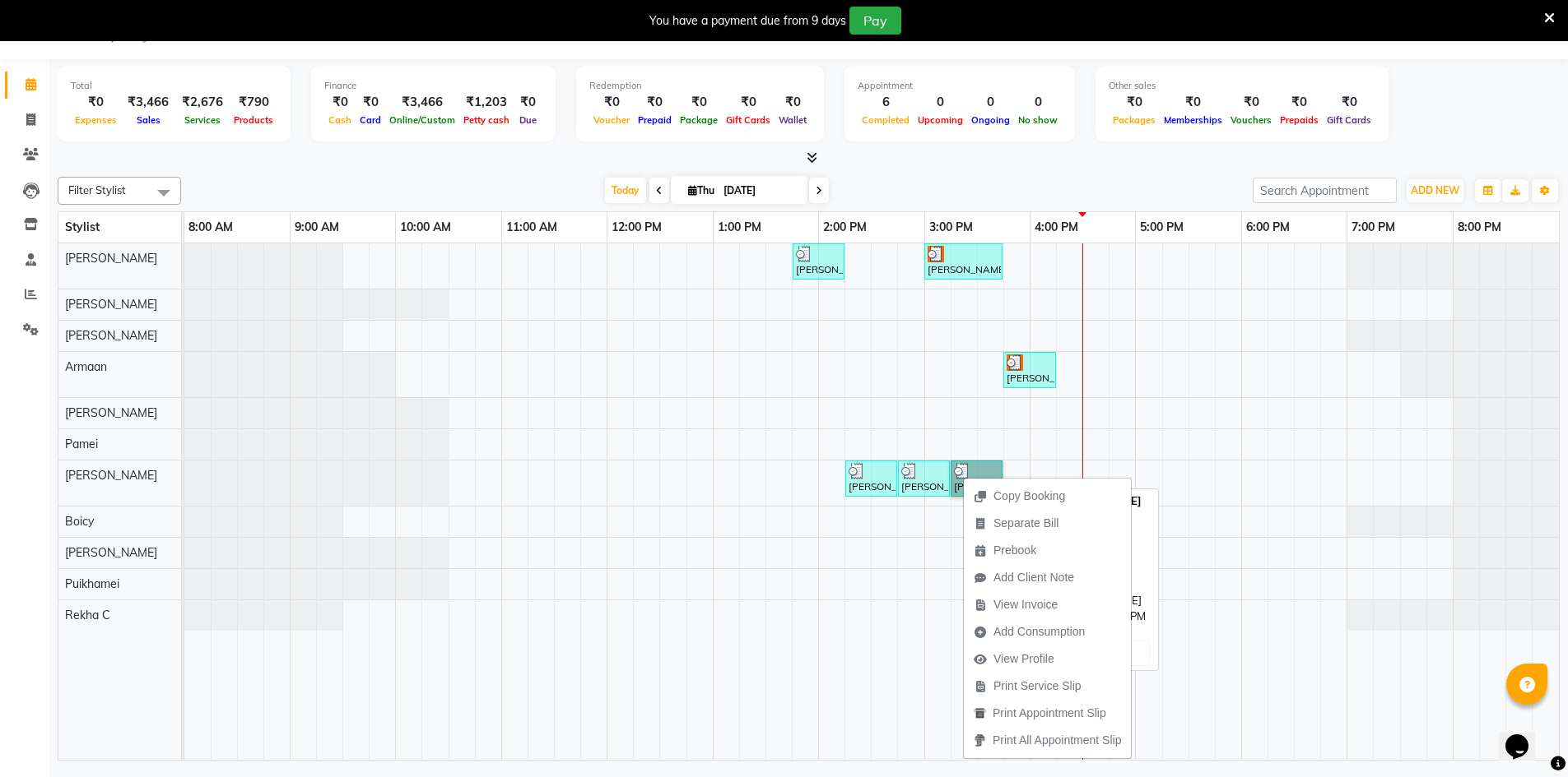
click at [955, 462] on link "[PERSON_NAME] P, TK01, 03:15 PM-03:45 PM, Beauty Essentials - Full Arms Brighte…" at bounding box center [976, 478] width 52 height 36
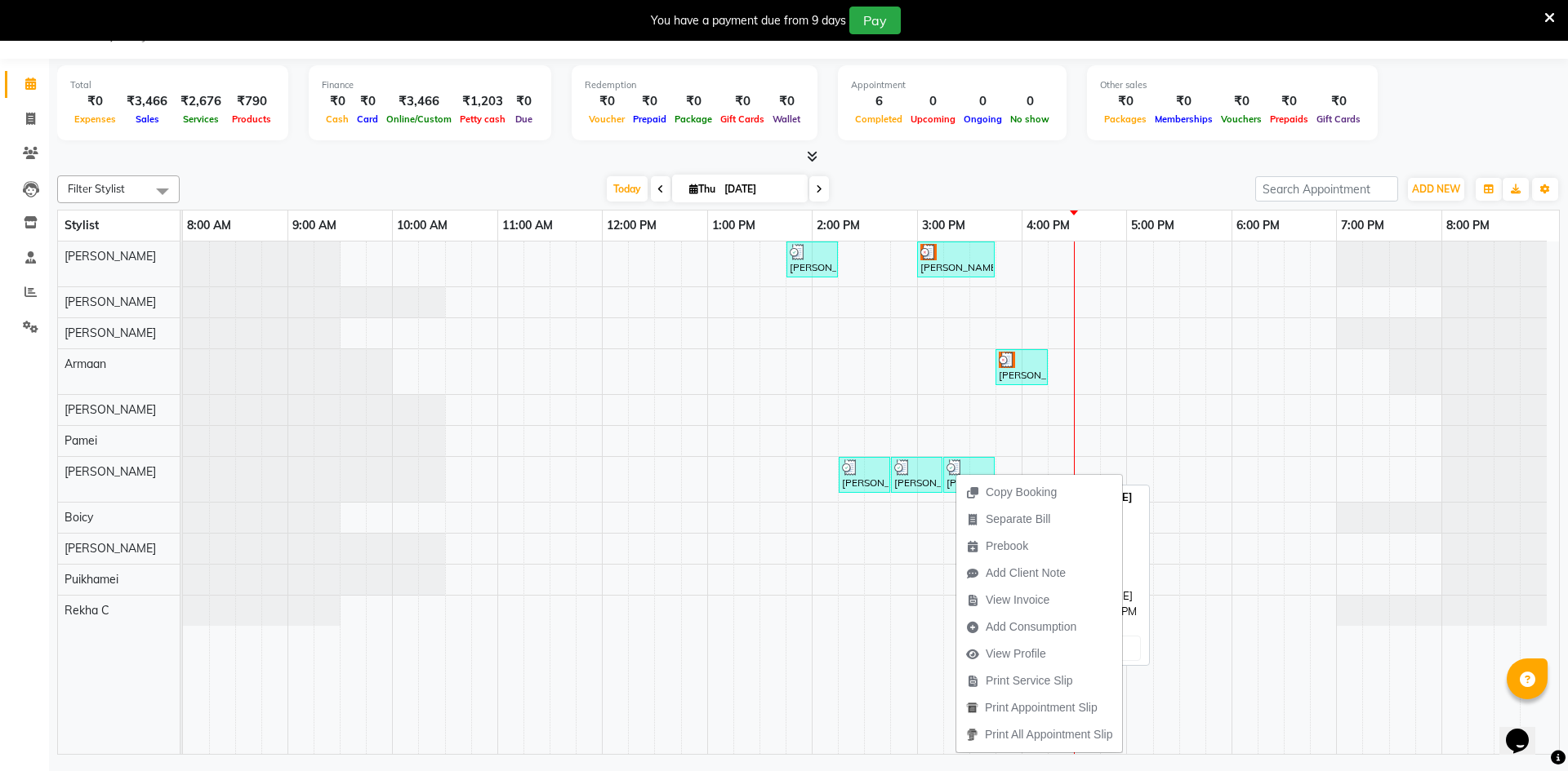
select select "3"
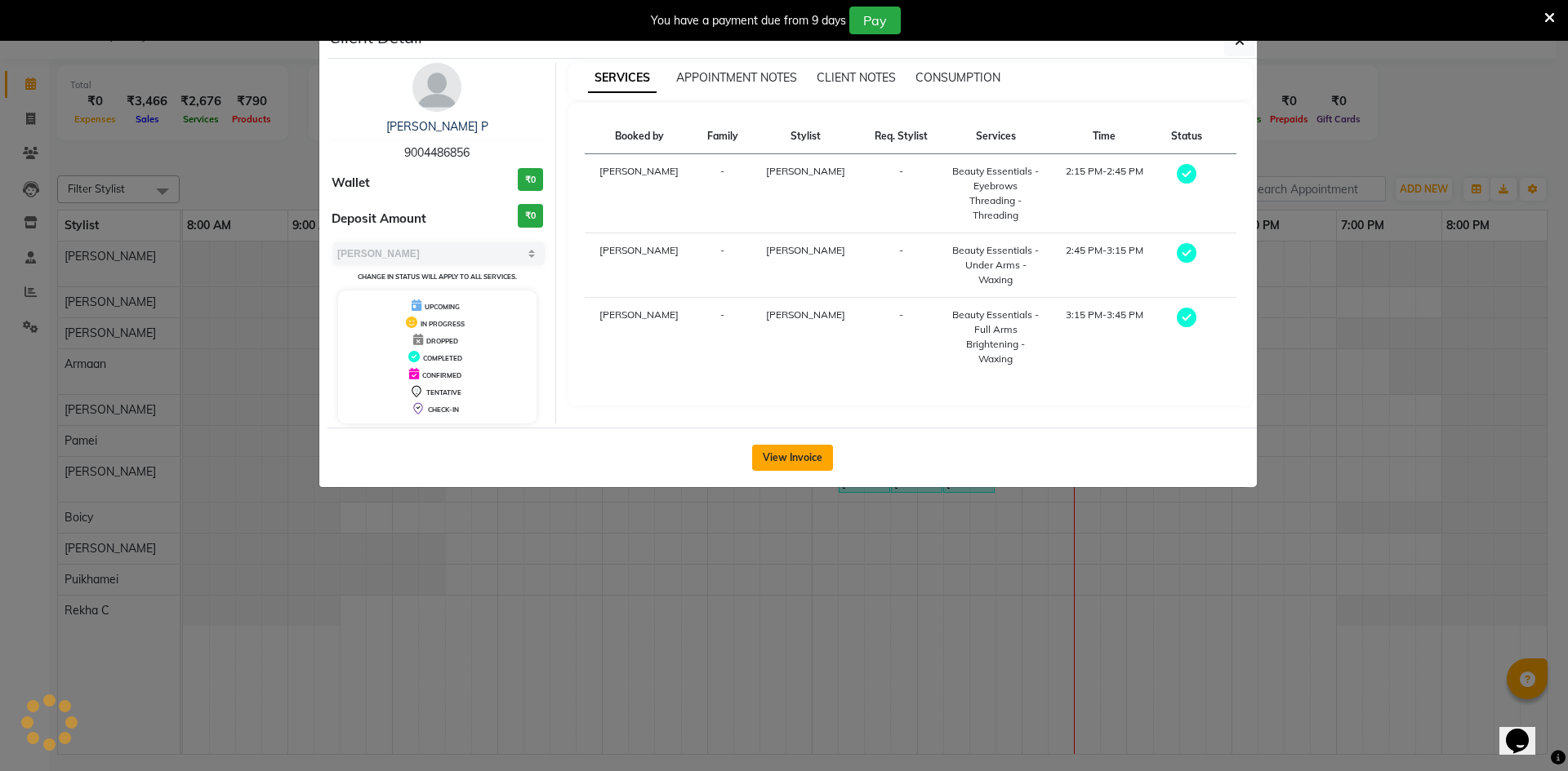
click at [796, 456] on button "View Invoice" at bounding box center [792, 458] width 80 height 26
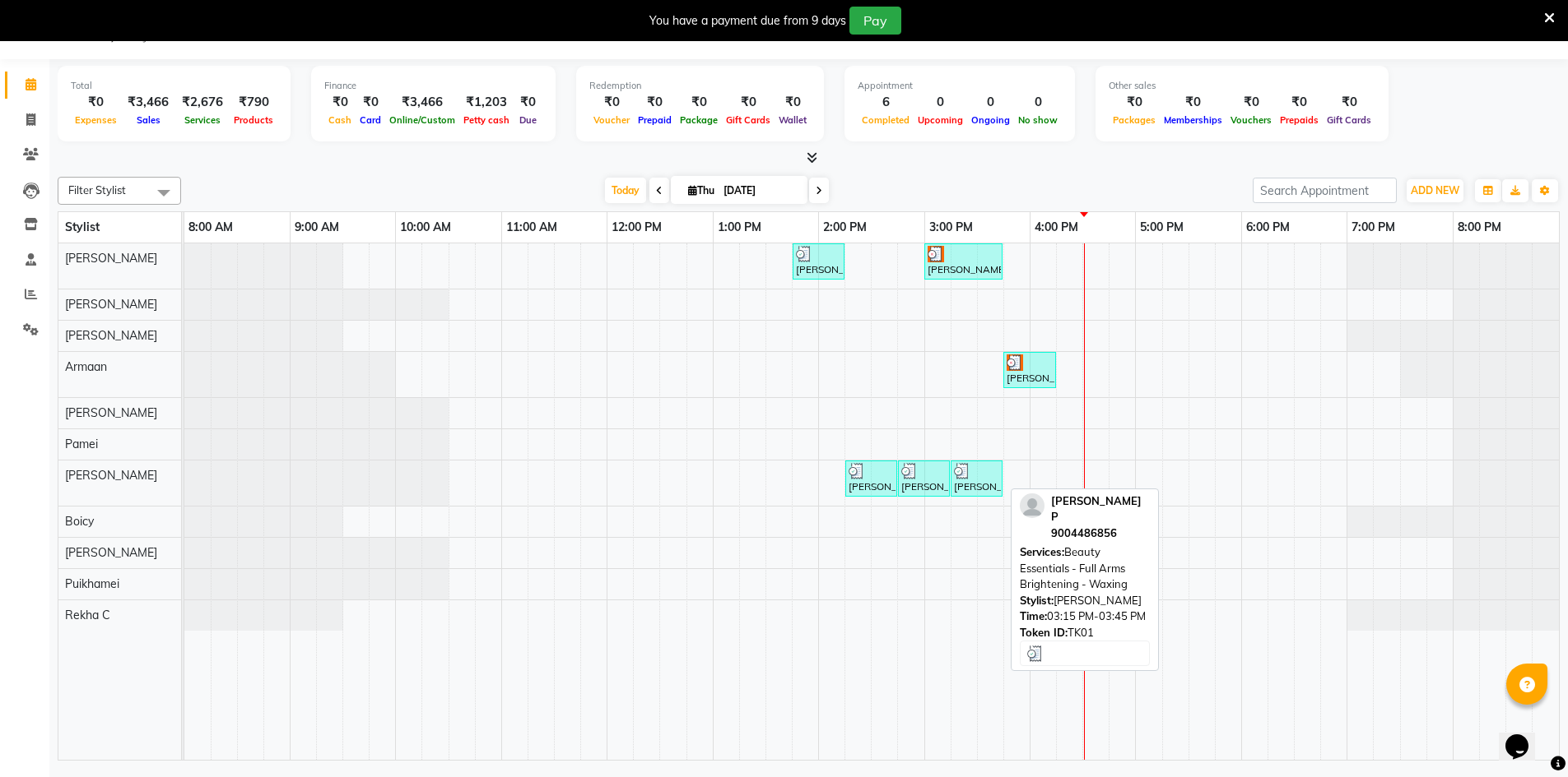
click at [965, 476] on img at bounding box center [961, 471] width 16 height 16
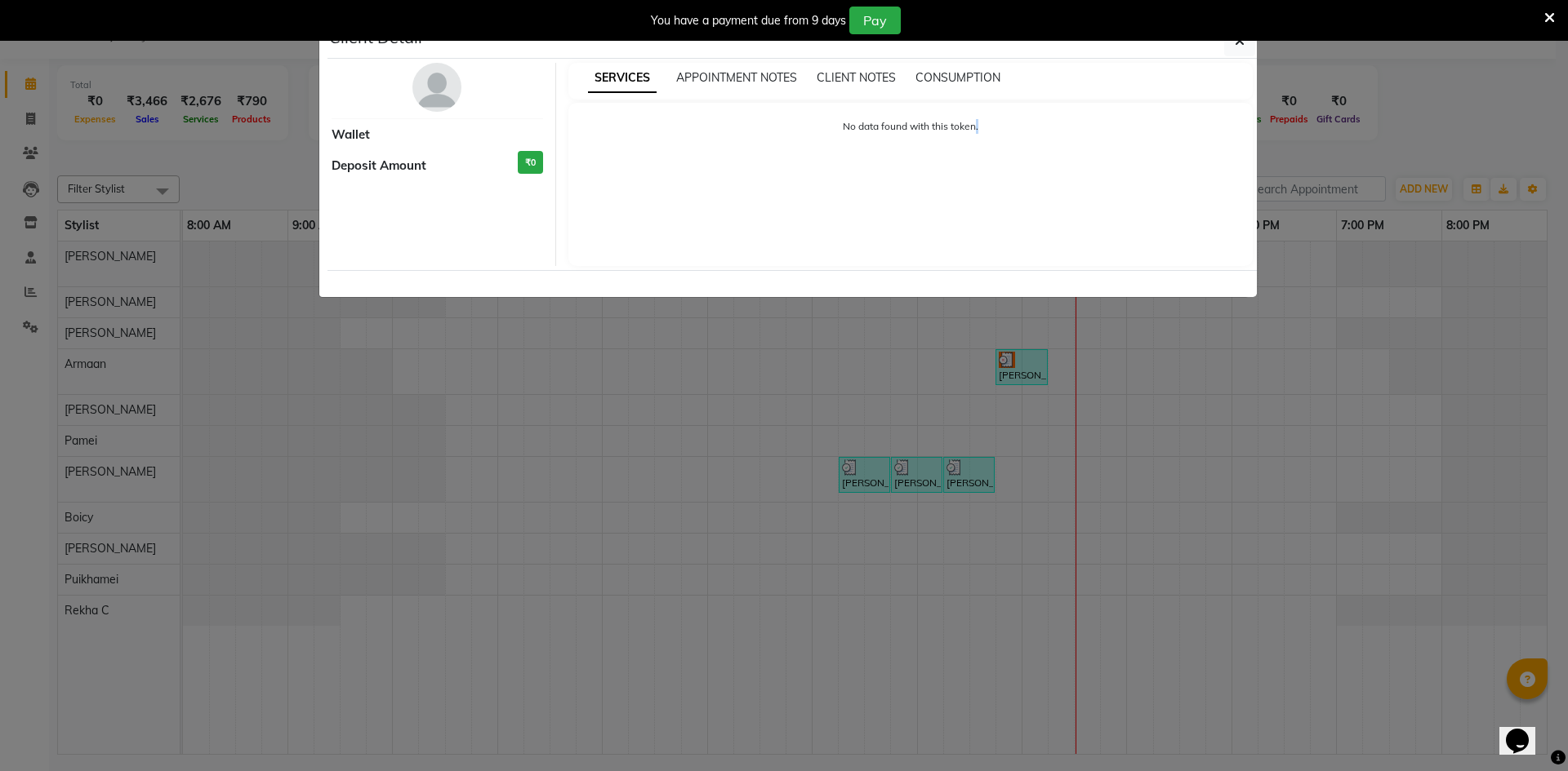
click at [957, 472] on ngb-modal-window "Client Detail Wallet Deposit Amount ₹0 SERVICES APPOINTMENT NOTES CLIENT NOTES …" at bounding box center [784, 385] width 1568 height 771
select select "3"
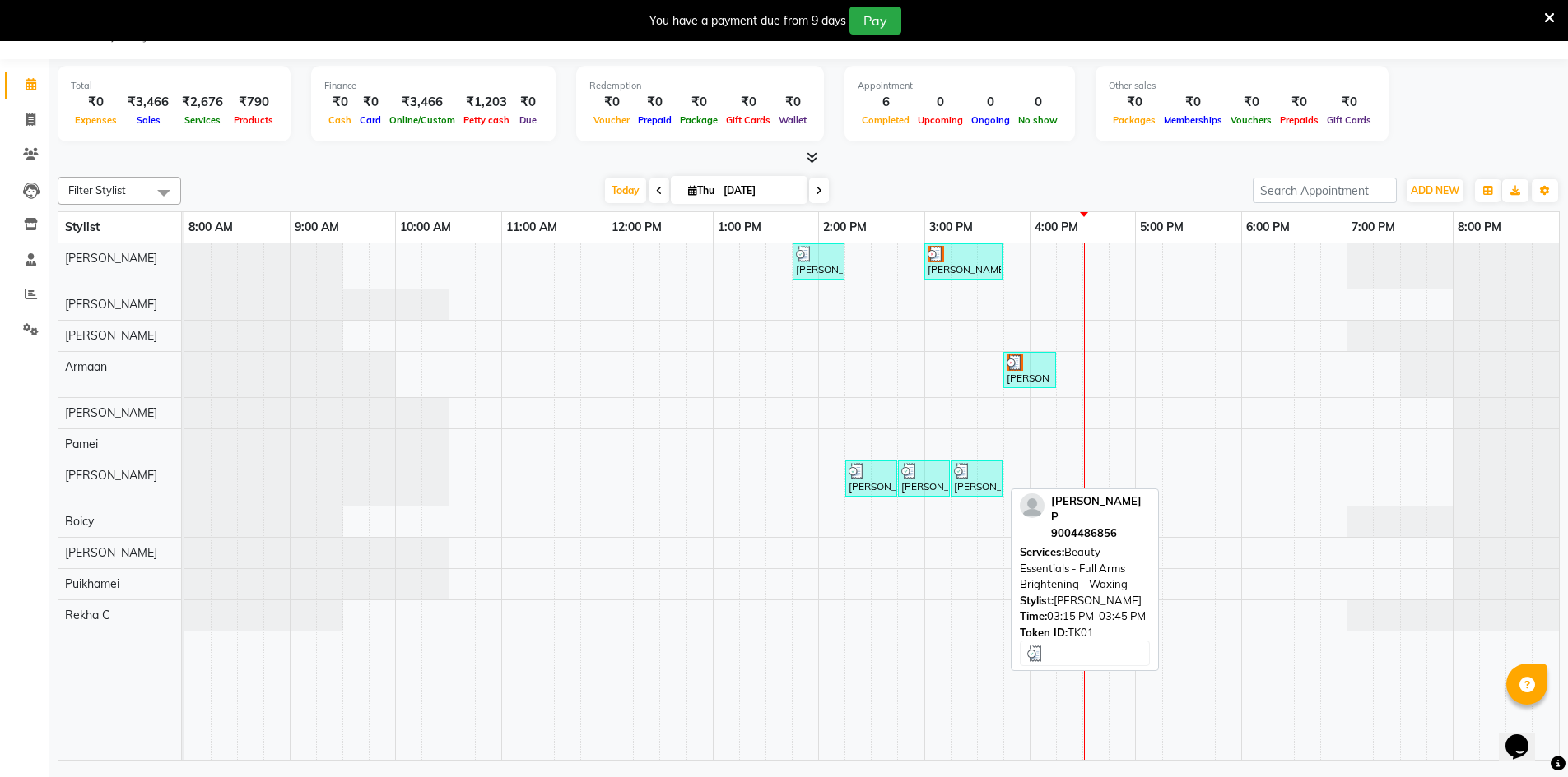
click at [965, 476] on img at bounding box center [961, 471] width 16 height 16
select select "3"
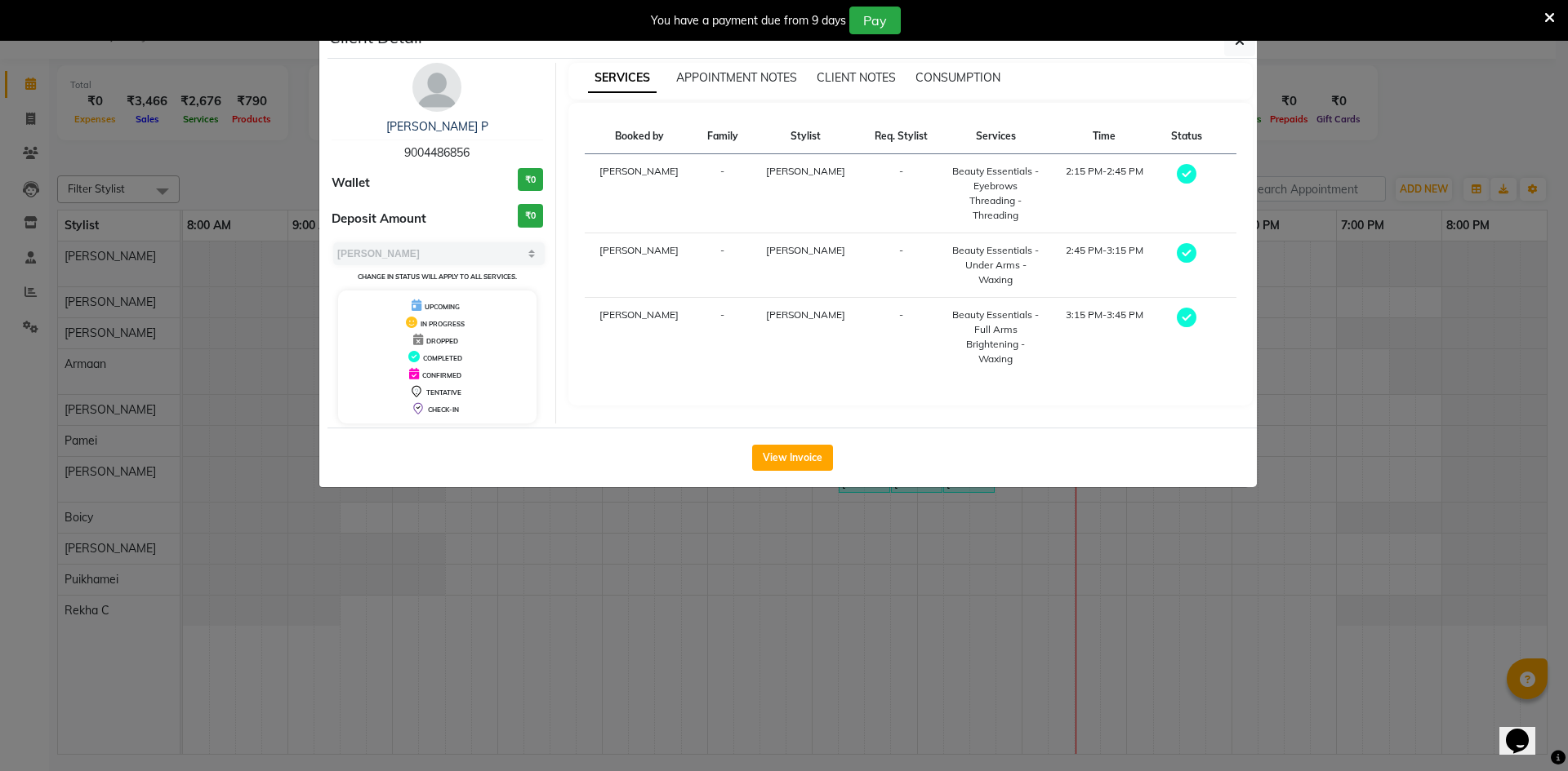
click at [1004, 586] on ngb-modal-window "Client Detail [PERSON_NAME] P 9004486856 Wallet ₹0 Deposit Amount ₹0 Select MAR…" at bounding box center [784, 385] width 1568 height 771
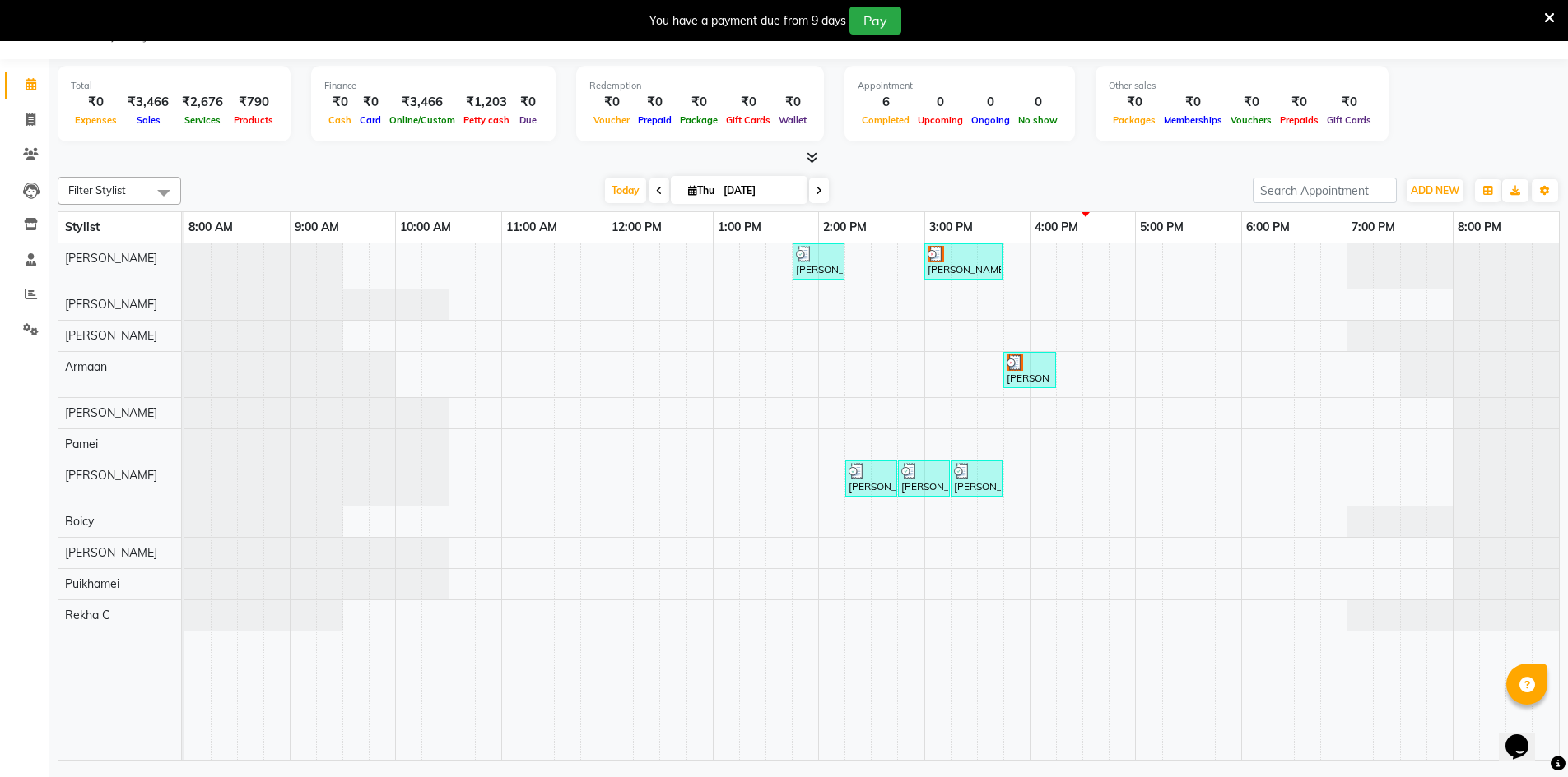
click at [1099, 494] on div "[PERSON_NAME] S, TK02, 01:45 PM-02:15 PM, Wash & Blow Dry - Wash & Blow Dry [PE…" at bounding box center [872, 502] width 1375 height 517
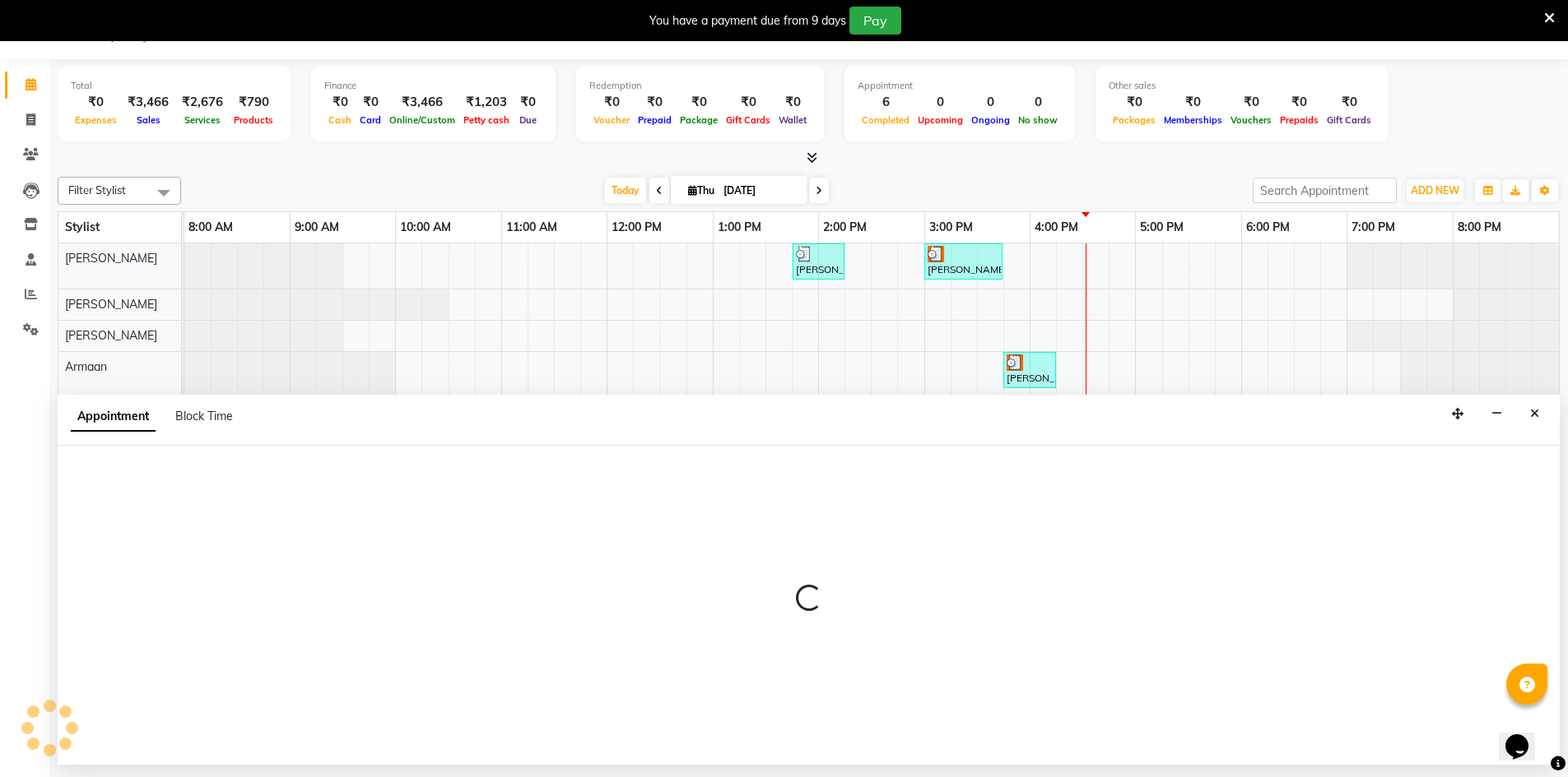
select select "88659"
select select "tentative"
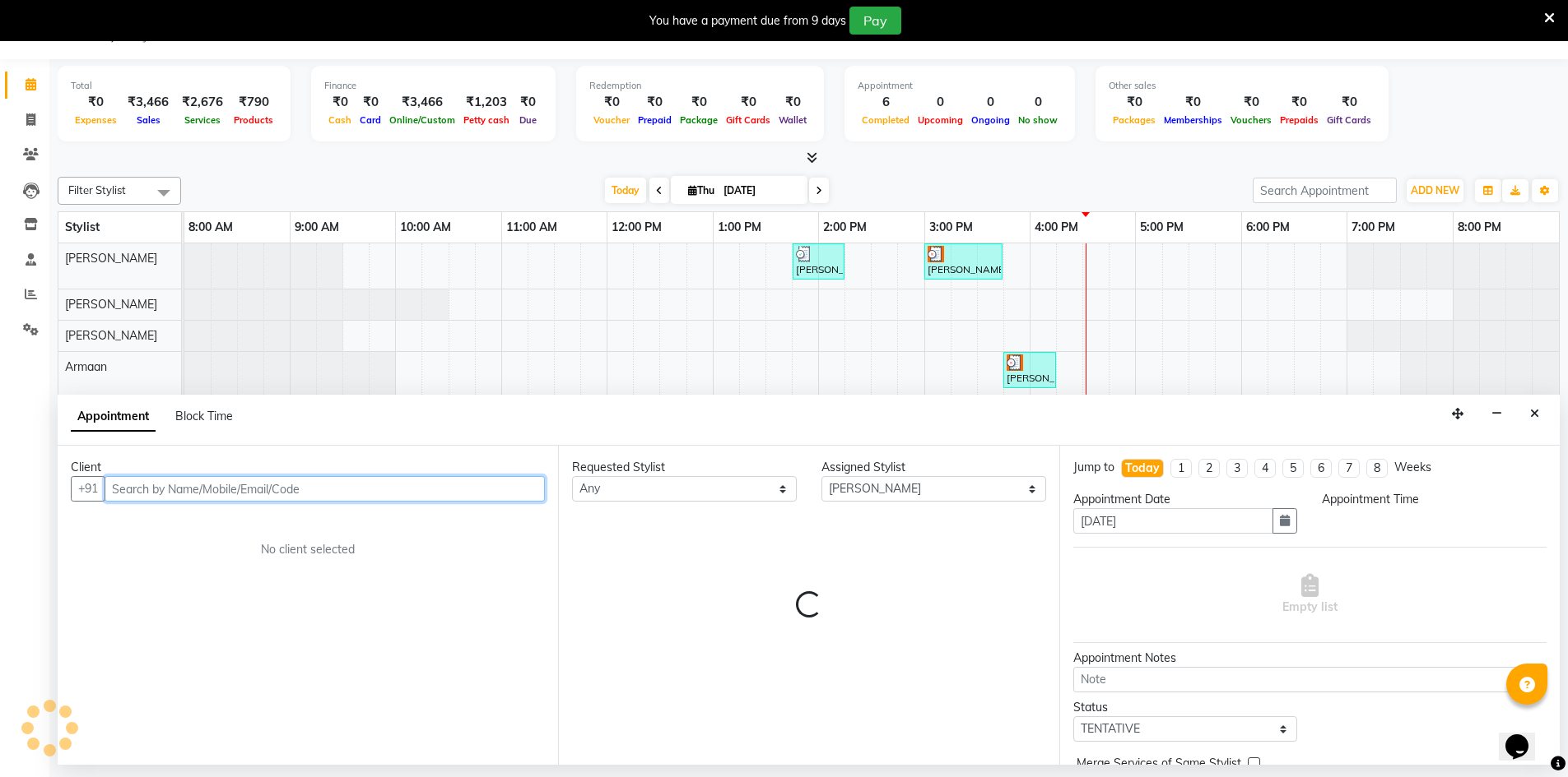
select select "990"
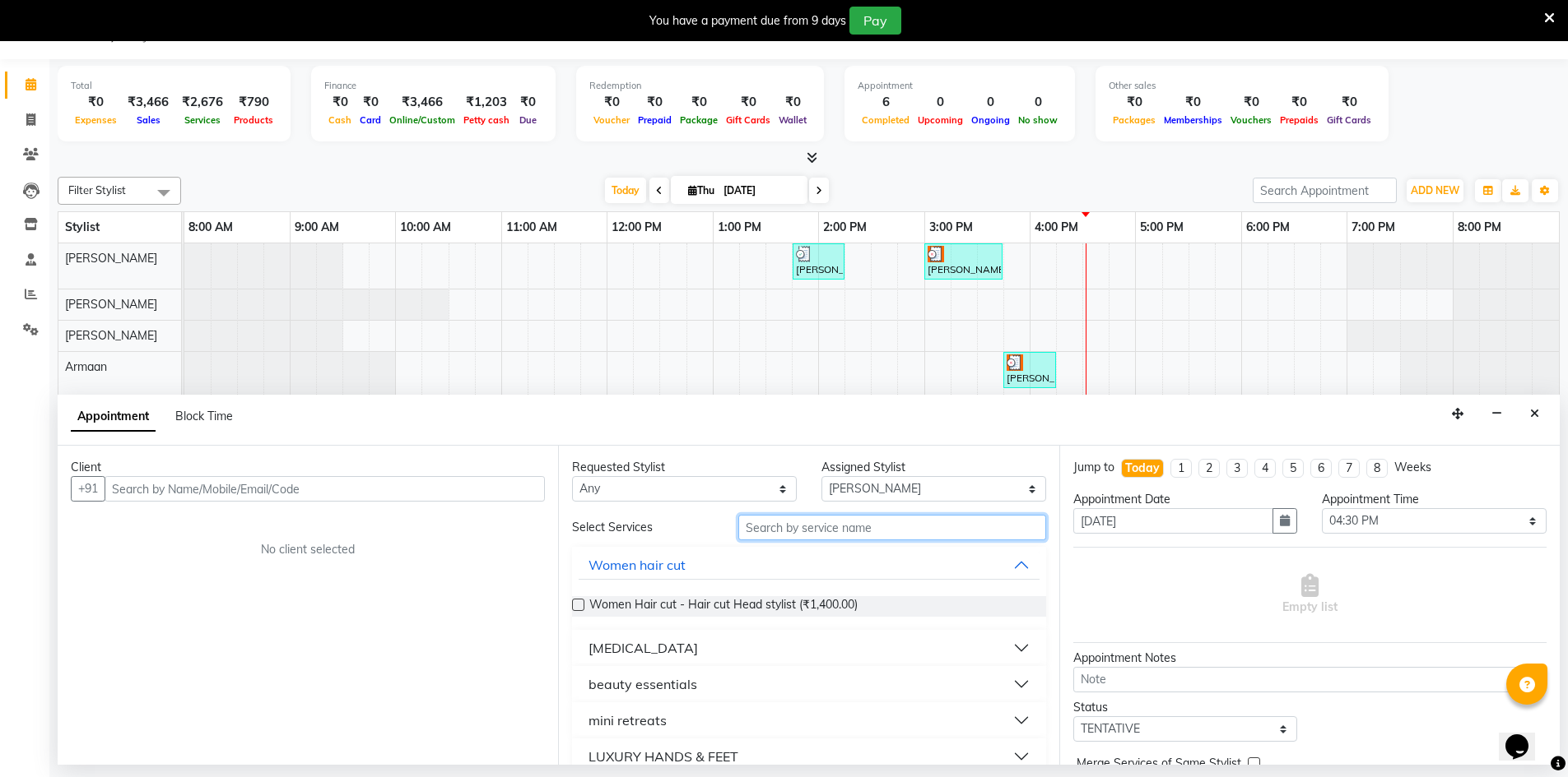
click at [780, 529] on input "text" at bounding box center [892, 527] width 308 height 25
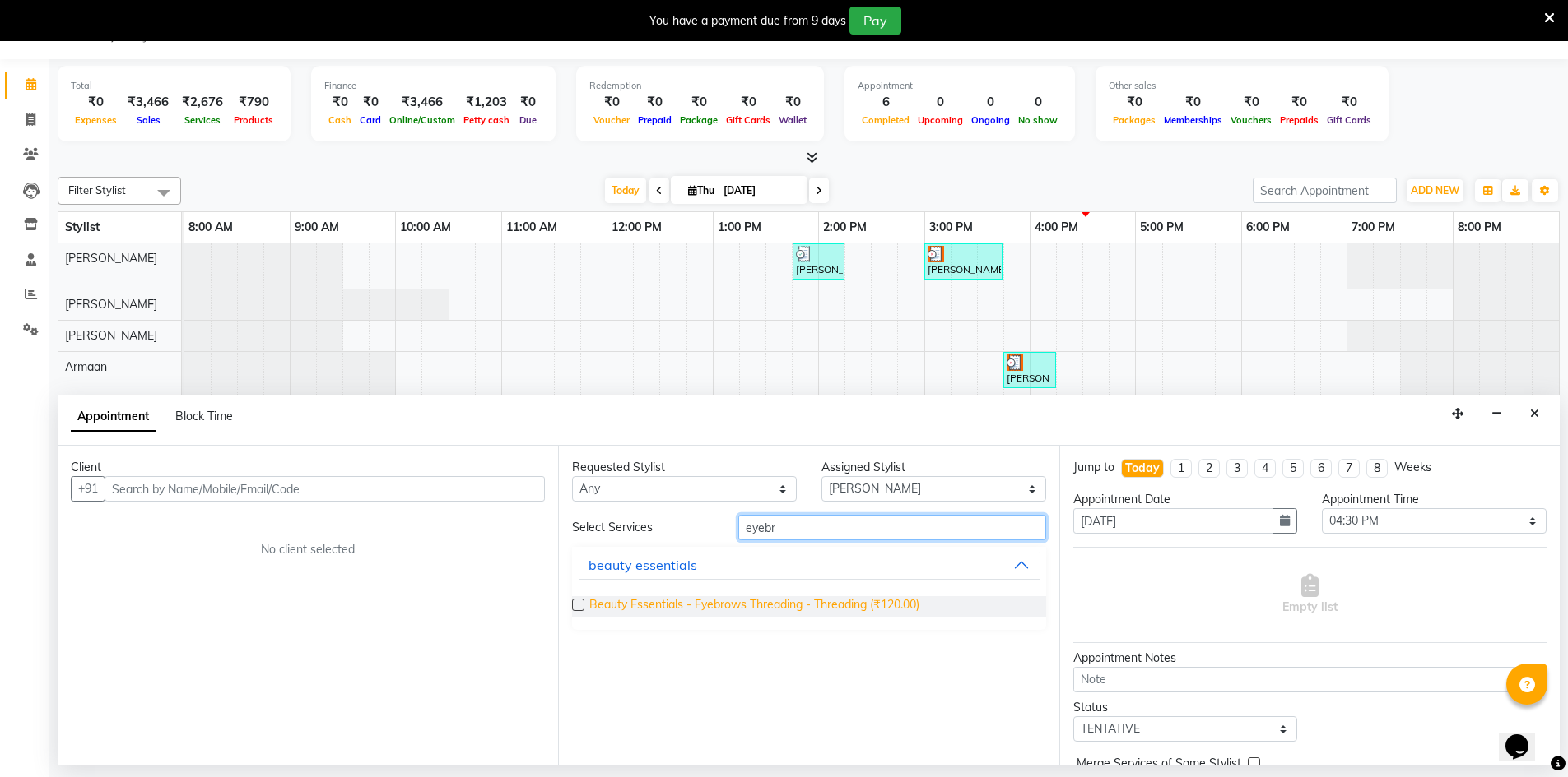
type input "eyebr"
click at [802, 602] on span "Beauty Essentials - Eyebrows Threading - Threading (₹120.00)" at bounding box center [754, 607] width 330 height 21
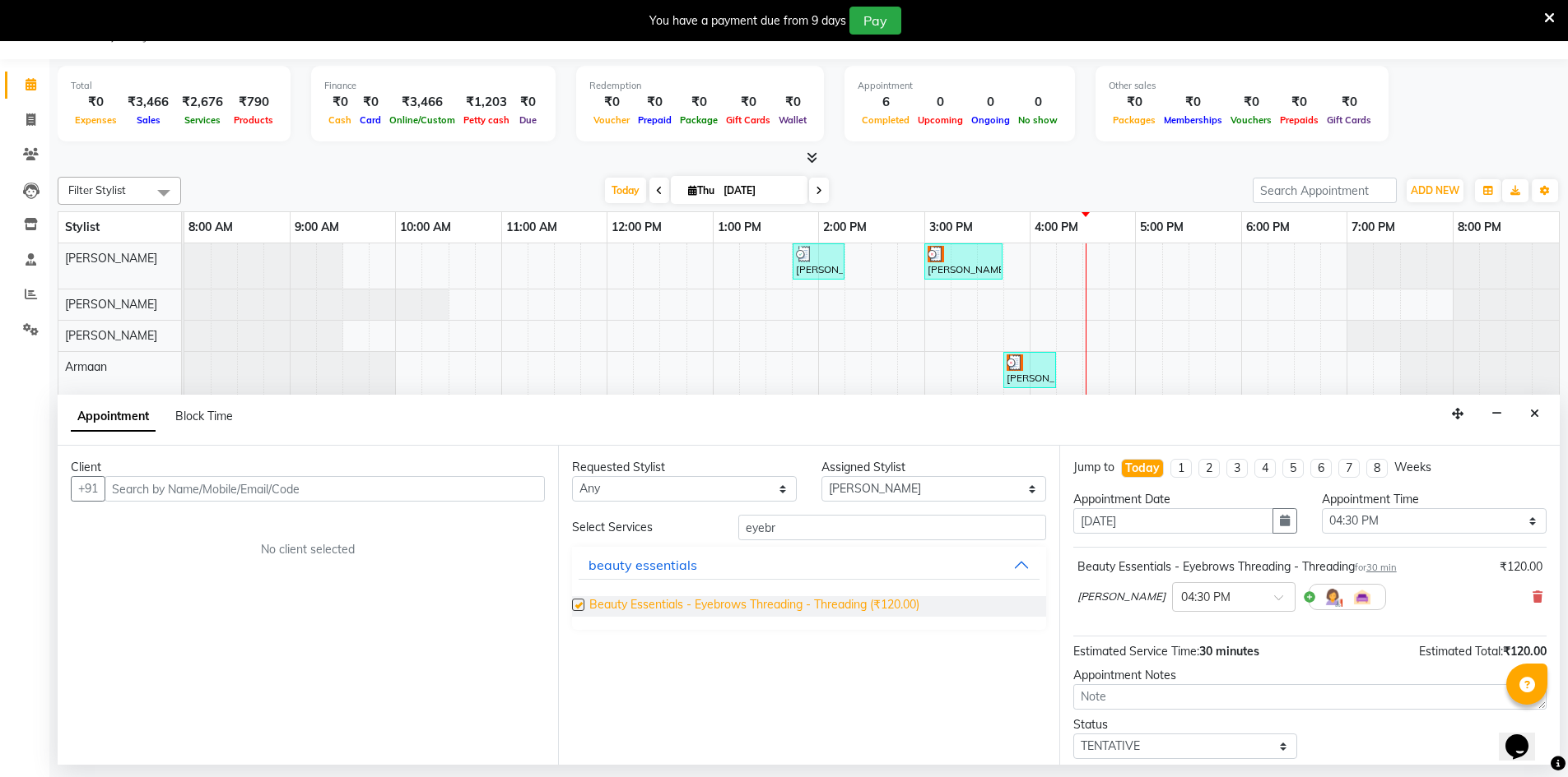
checkbox input "false"
click at [788, 528] on input "eyebr" at bounding box center [892, 527] width 308 height 25
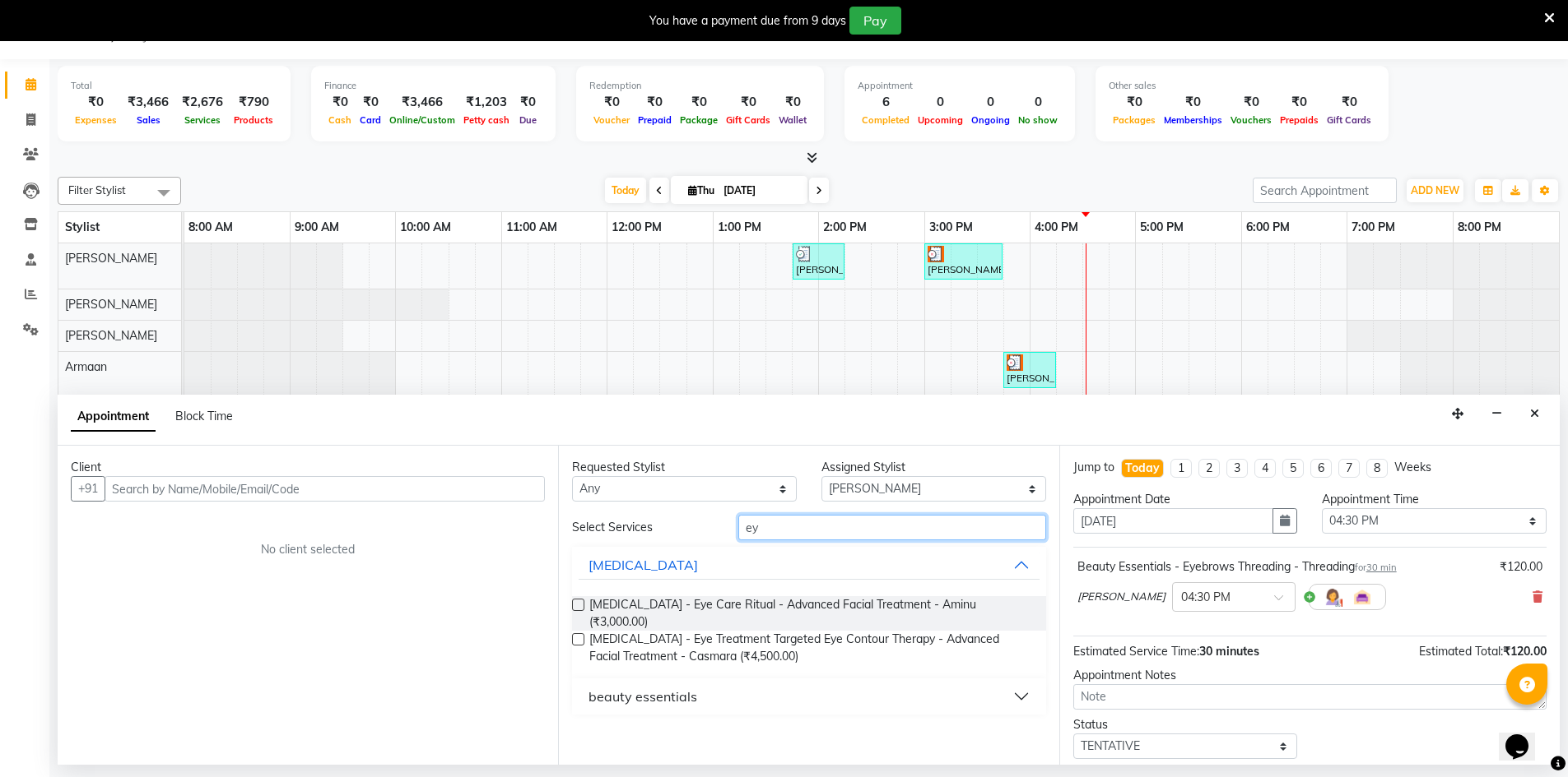
type input "e"
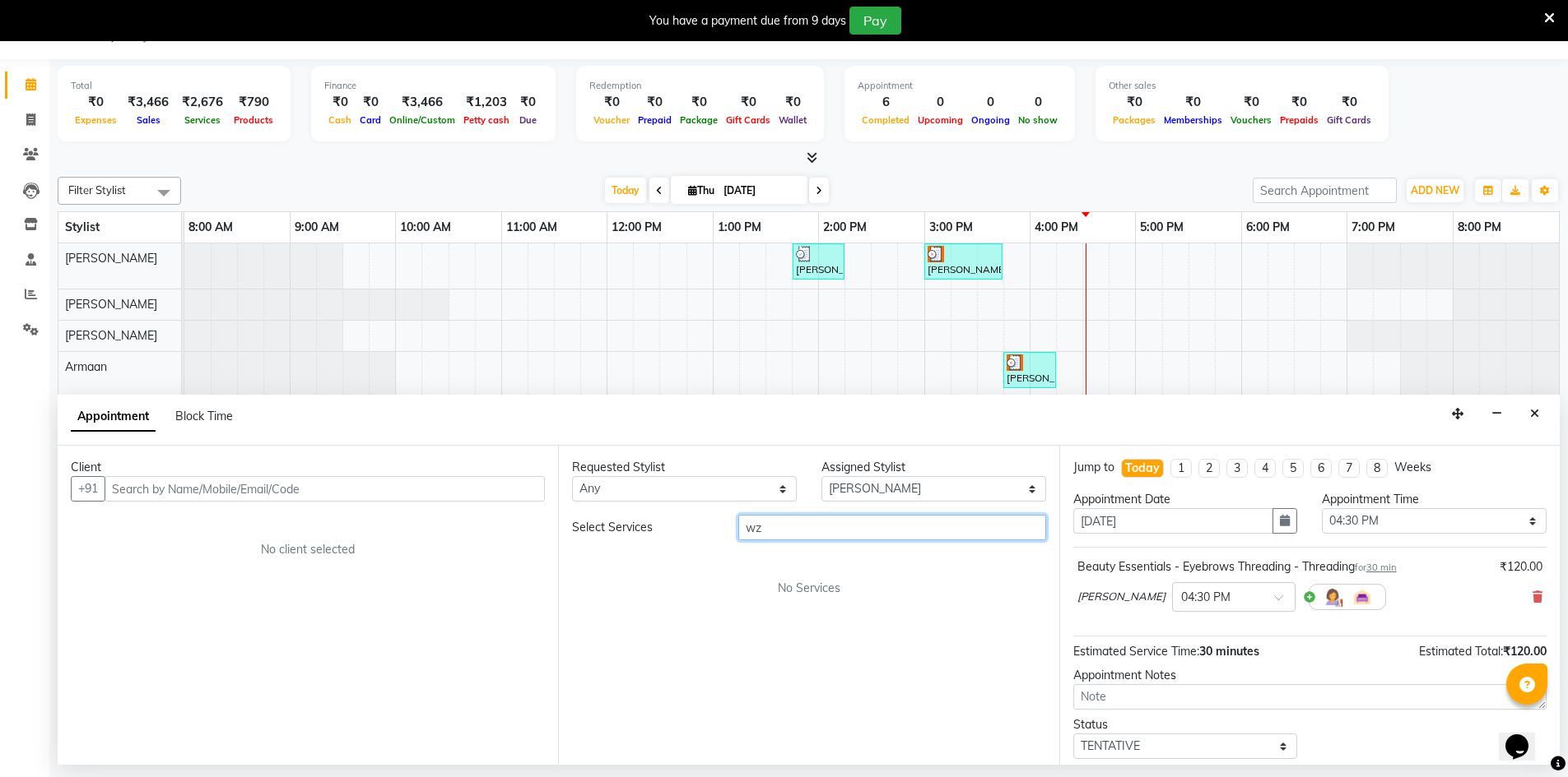
type input "w"
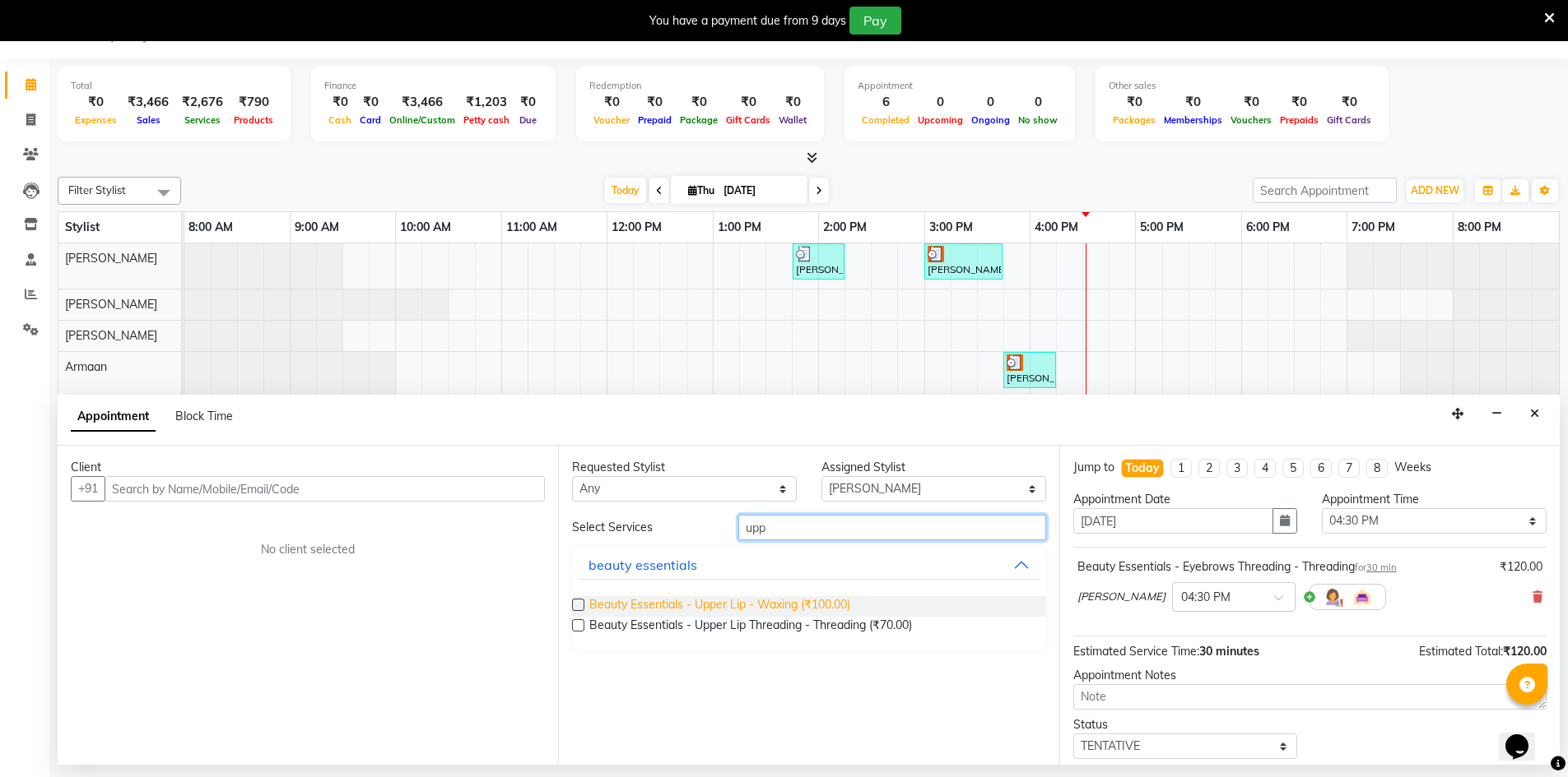
type input "upp"
click at [788, 608] on span "Beauty Essentials - Upper Lip - Waxing (₹100.00)" at bounding box center [719, 607] width 261 height 21
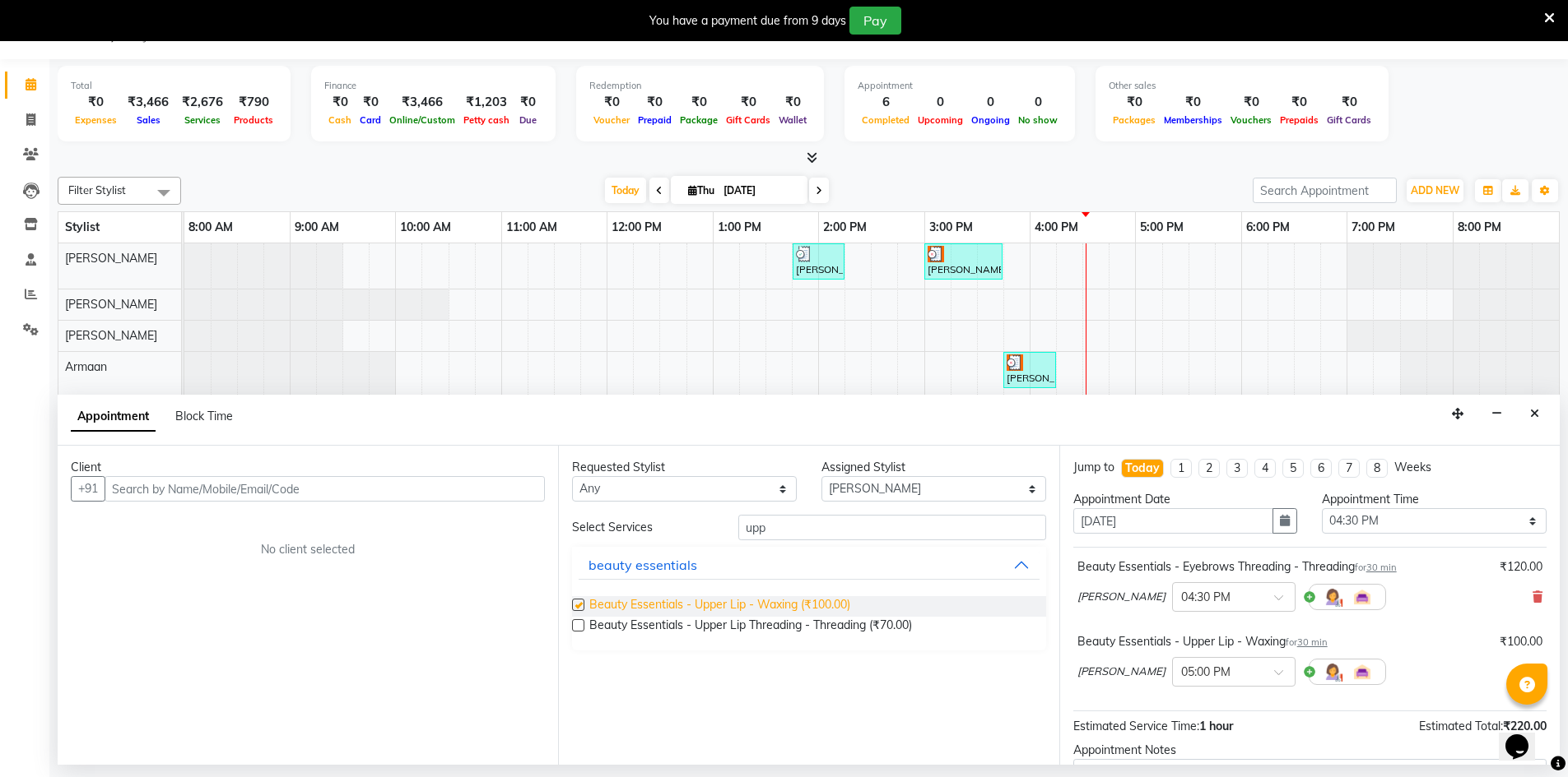
checkbox input "false"
click at [843, 527] on input "upp" at bounding box center [892, 527] width 308 height 25
type input "u"
type input "[PERSON_NAME]"
click at [782, 601] on span "Beauty Essentials - Lower Lip - Waxing (₹100.00)" at bounding box center [720, 607] width 263 height 21
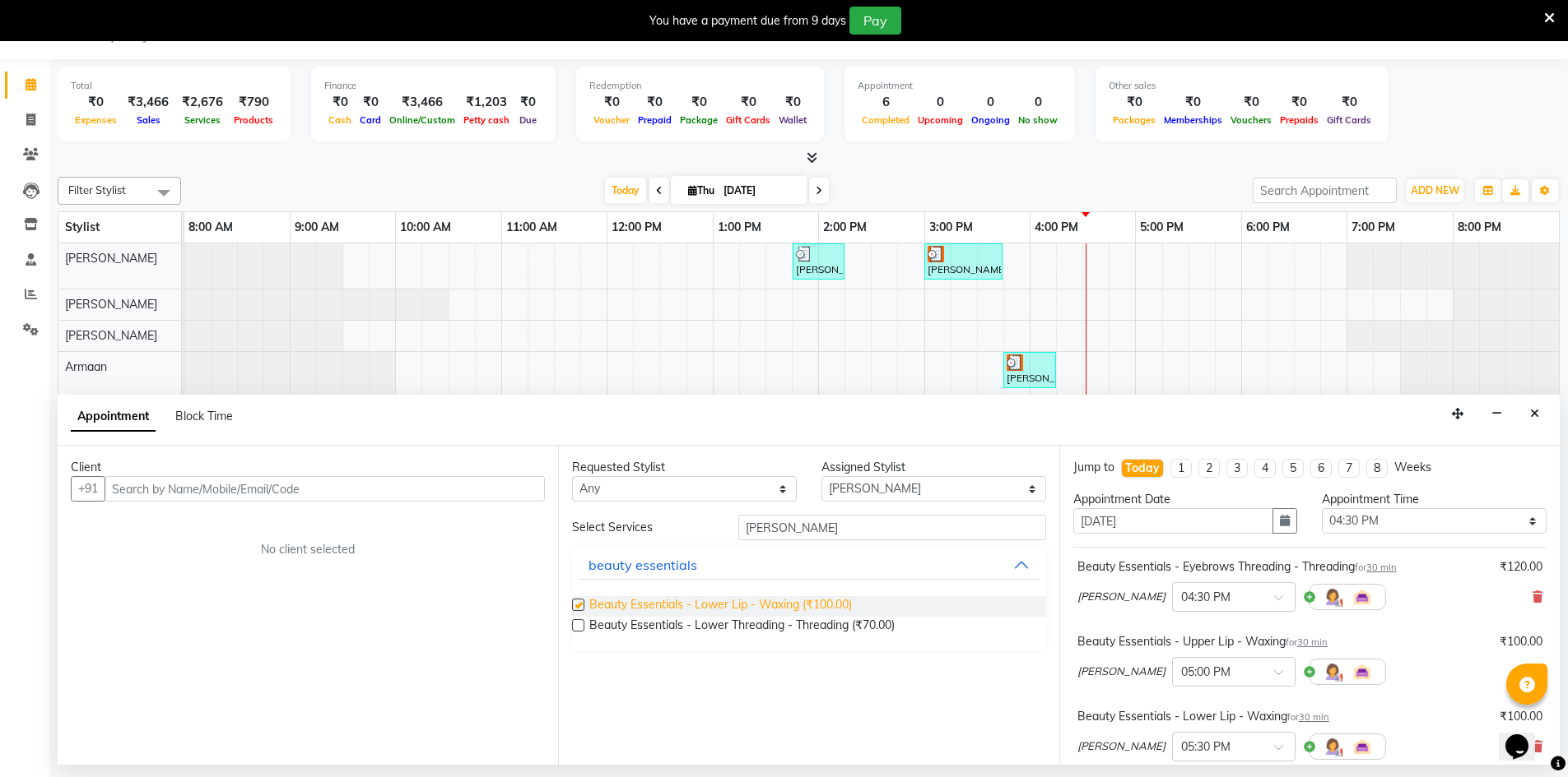
checkbox input "false"
click at [822, 527] on input "[PERSON_NAME]" at bounding box center [892, 527] width 308 height 25
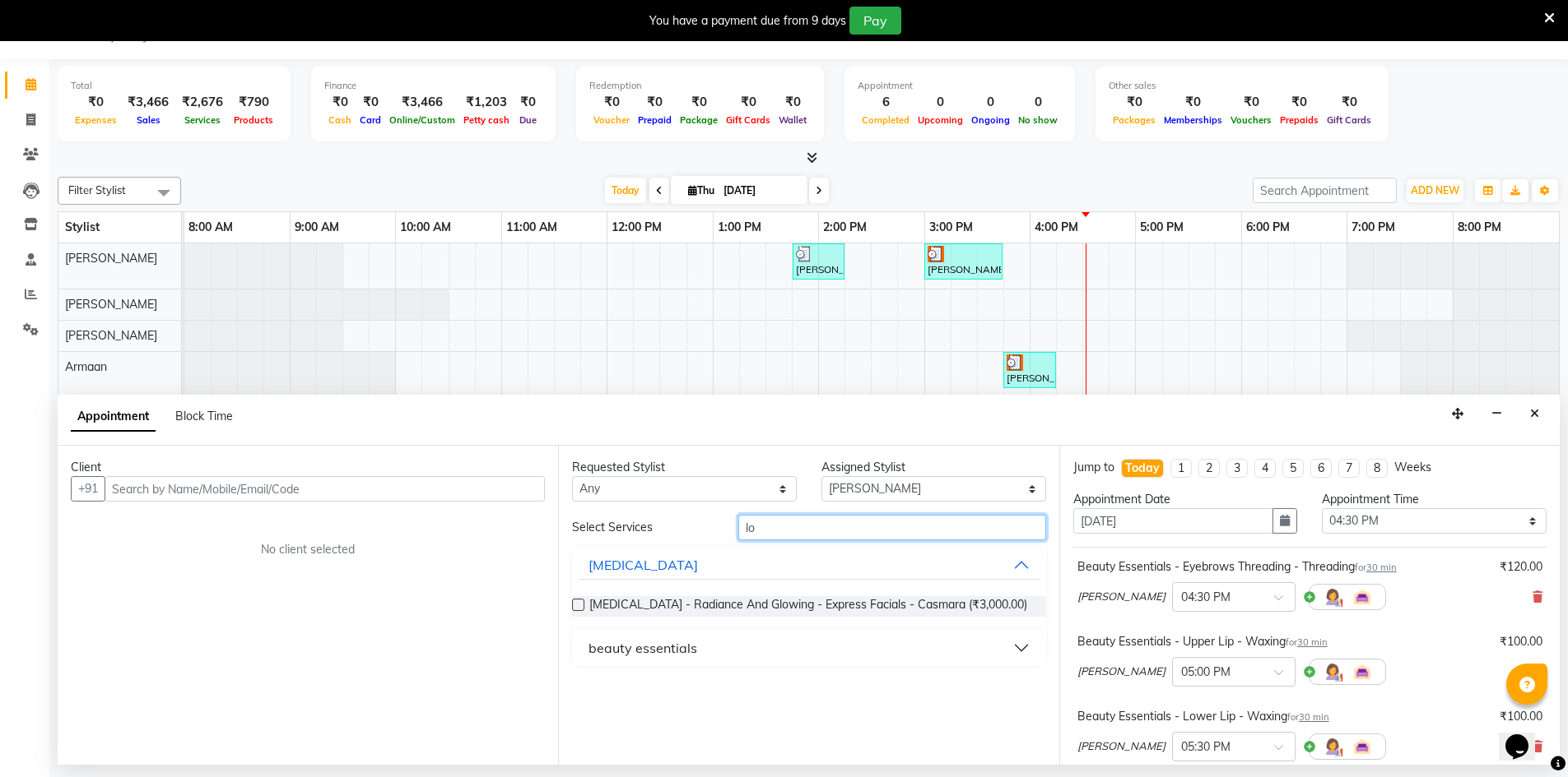
type input "l"
type input "chin"
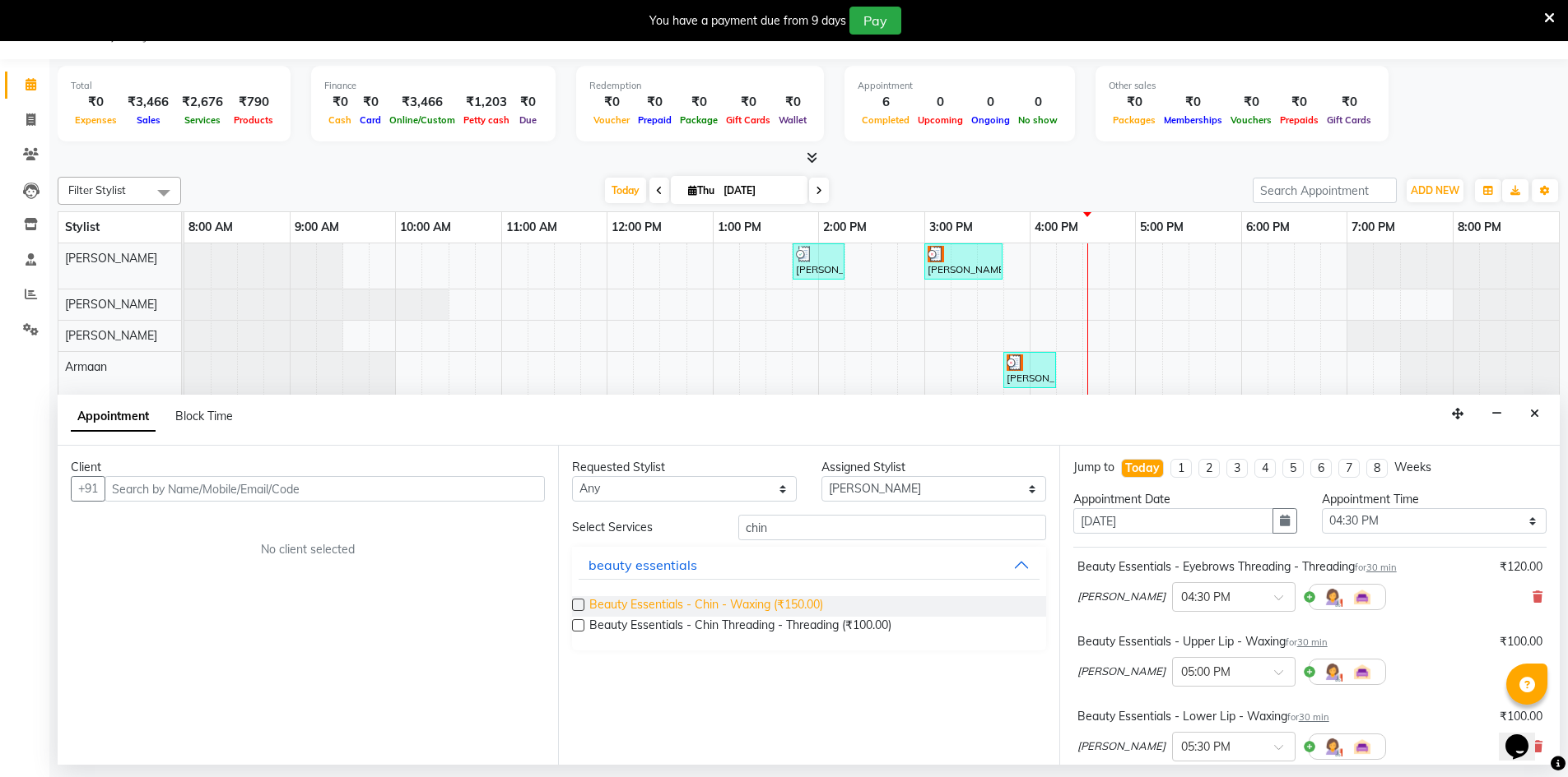
click at [819, 605] on span "Beauty Essentials - Chin - Waxing (₹150.00)" at bounding box center [706, 607] width 234 height 21
checkbox input "false"
click at [396, 495] on input "text" at bounding box center [324, 489] width 440 height 25
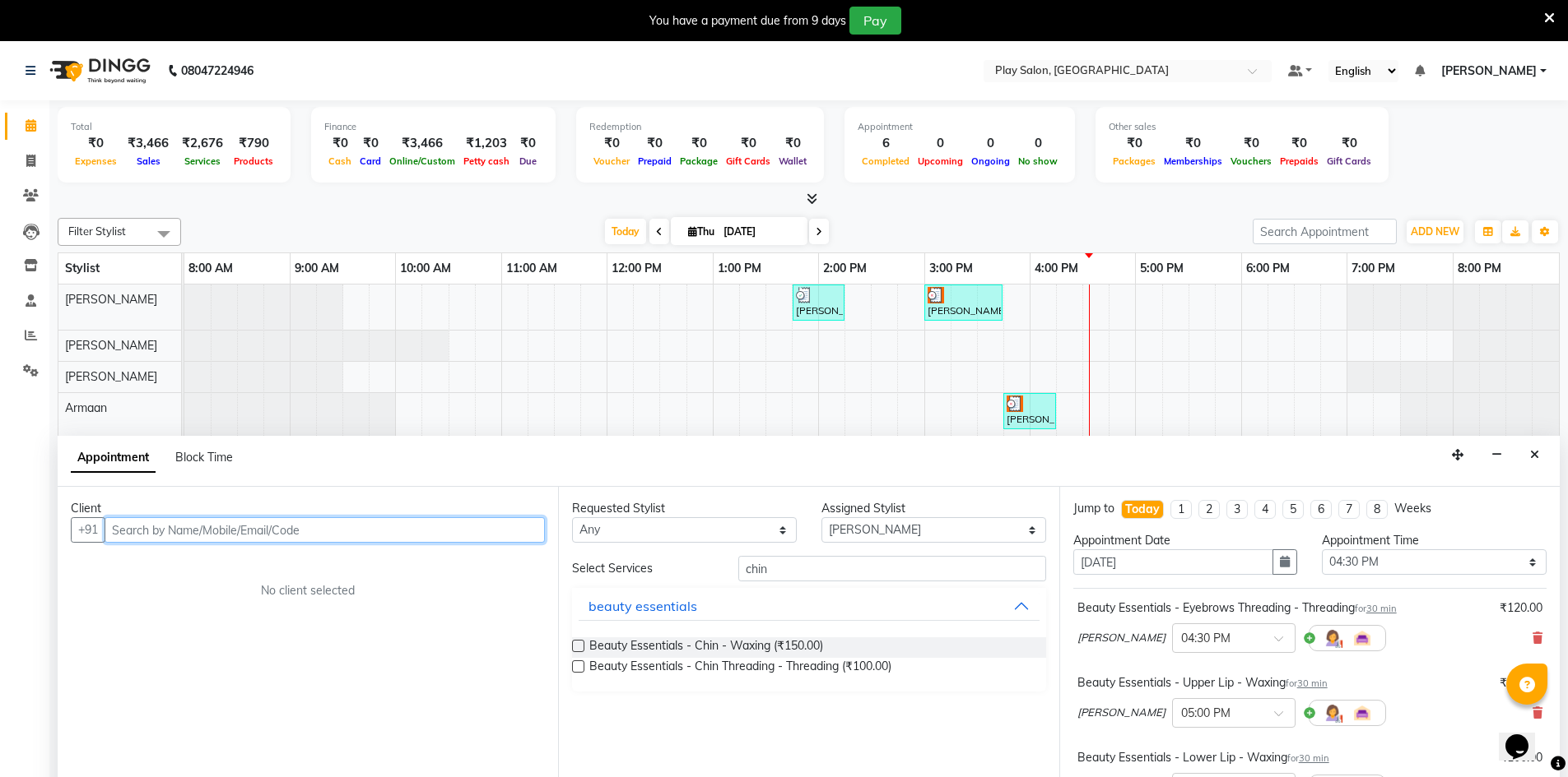
click at [308, 530] on input "text" at bounding box center [324, 529] width 440 height 25
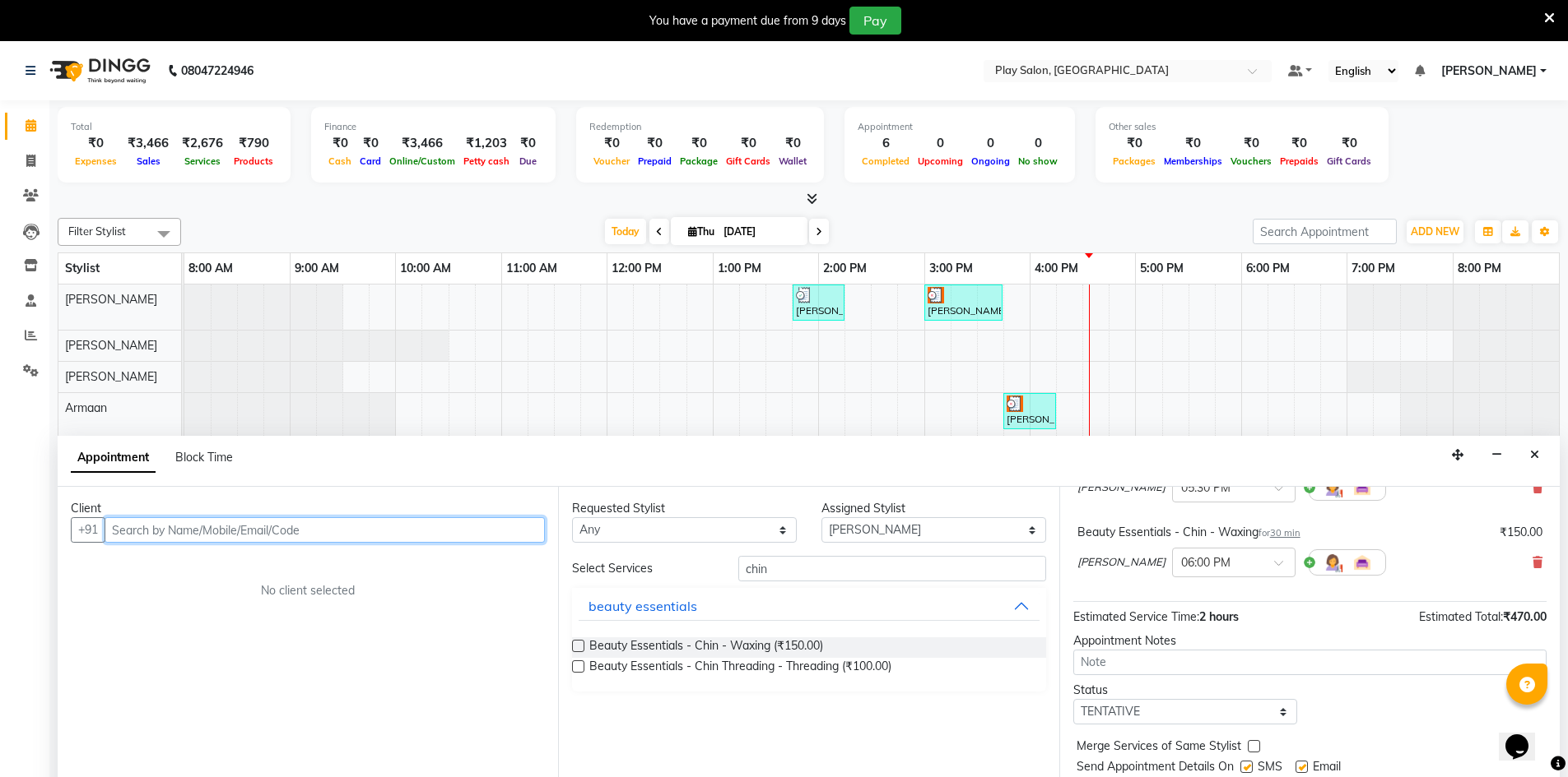
scroll to position [324, 0]
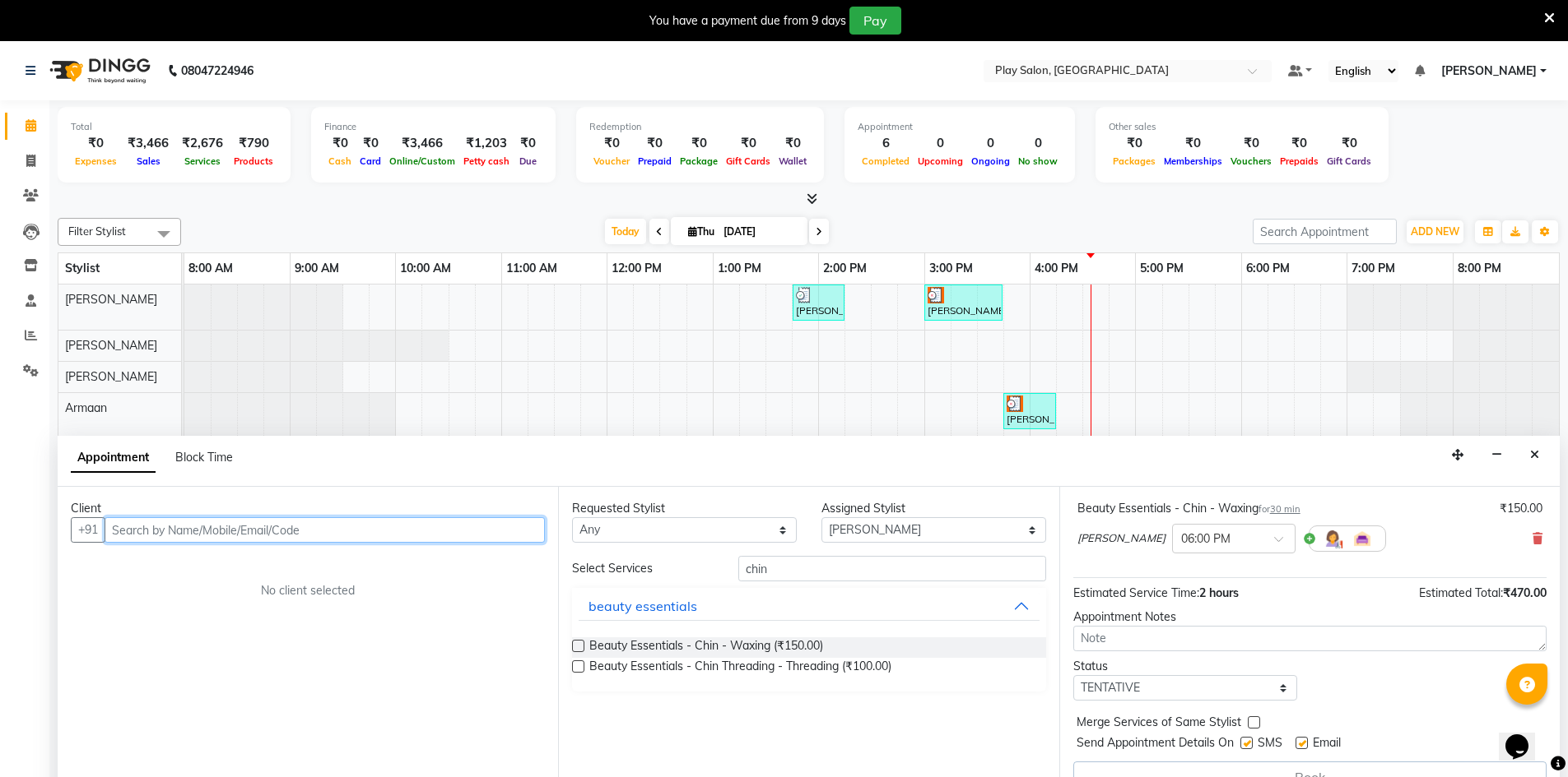
click at [213, 528] on input "text" at bounding box center [324, 529] width 440 height 25
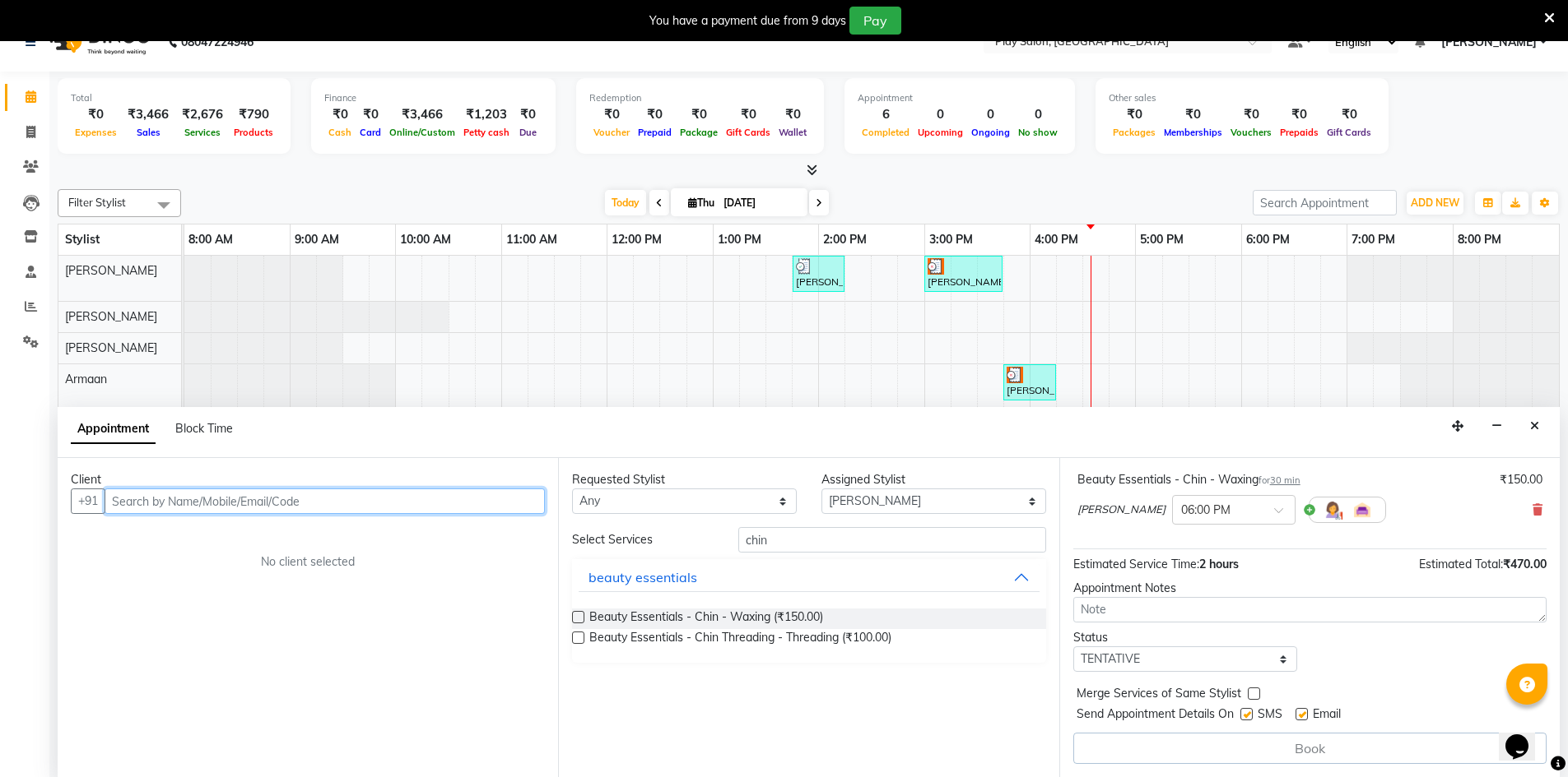
scroll to position [41, 0]
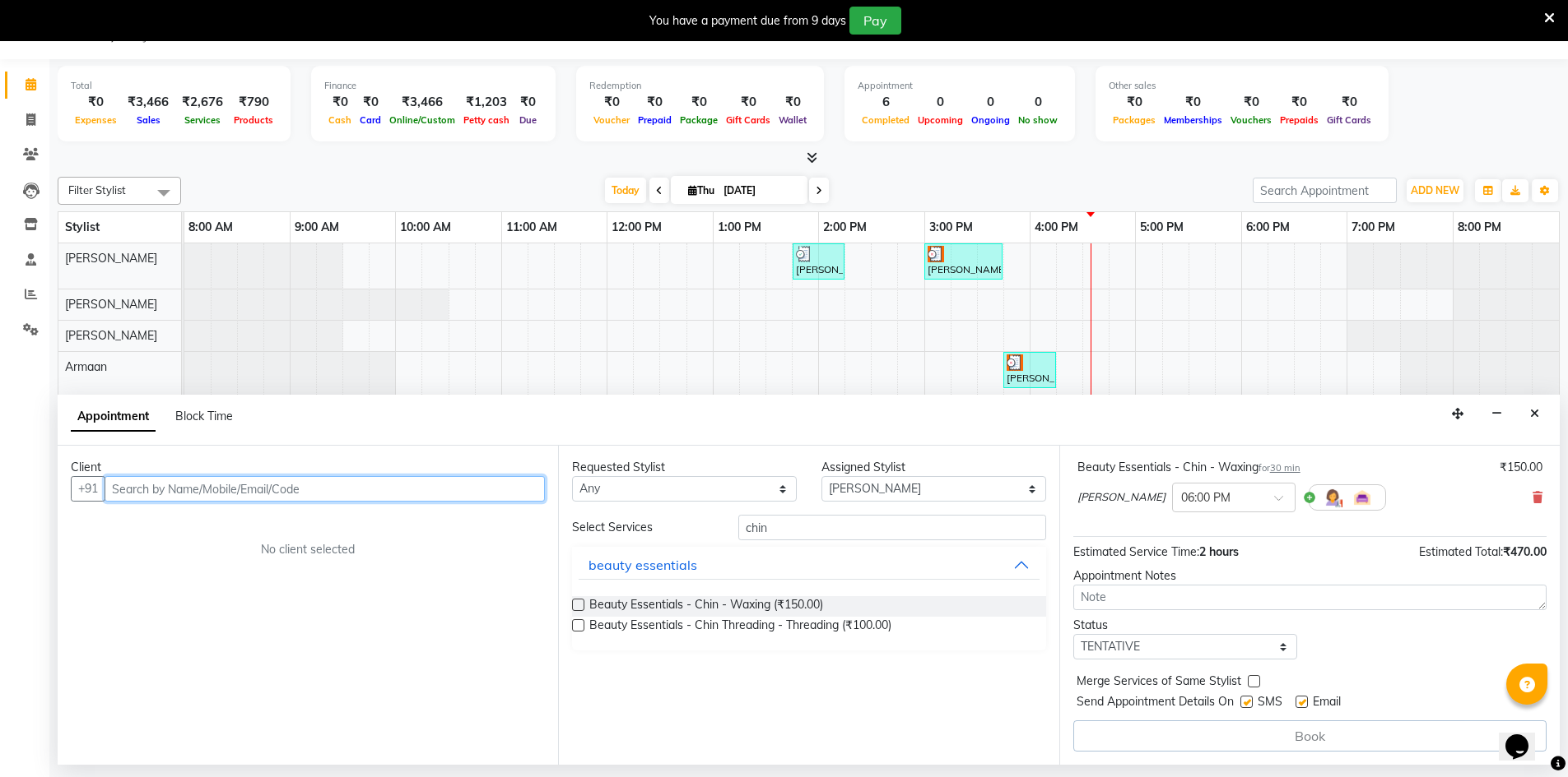
click at [183, 491] on input "text" at bounding box center [324, 489] width 440 height 25
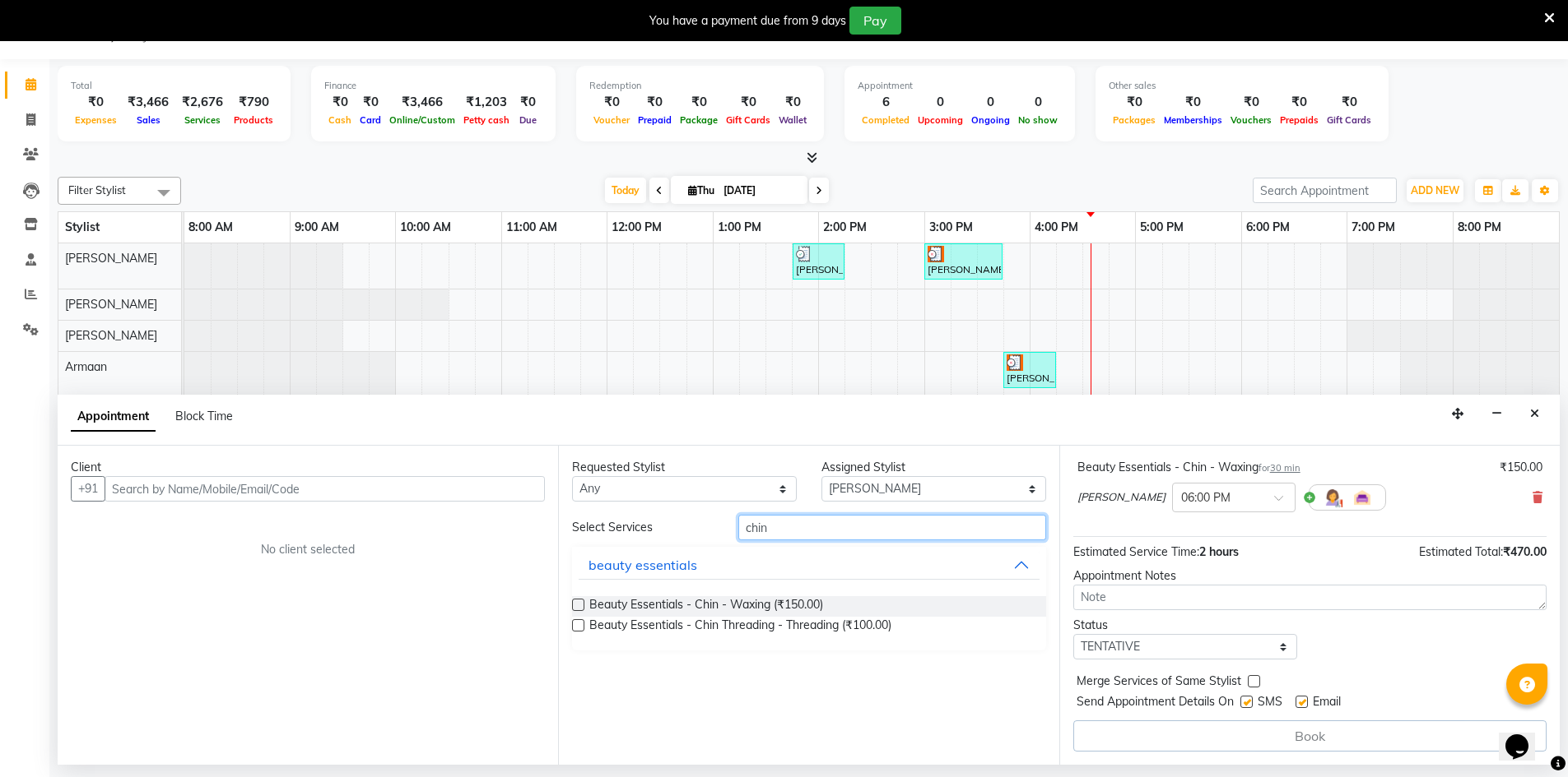
click at [774, 527] on input "chin" at bounding box center [892, 527] width 308 height 25
drag, startPoint x: 1512, startPoint y: 430, endPoint x: 1185, endPoint y: 437, distance: 327.1
click at [1185, 437] on div "Appointment Block Time" at bounding box center [808, 420] width 1502 height 51
drag, startPoint x: 1523, startPoint y: 497, endPoint x: 1178, endPoint y: 439, distance: 349.8
click at [1178, 439] on div "Appointment Block Time" at bounding box center [808, 420] width 1502 height 51
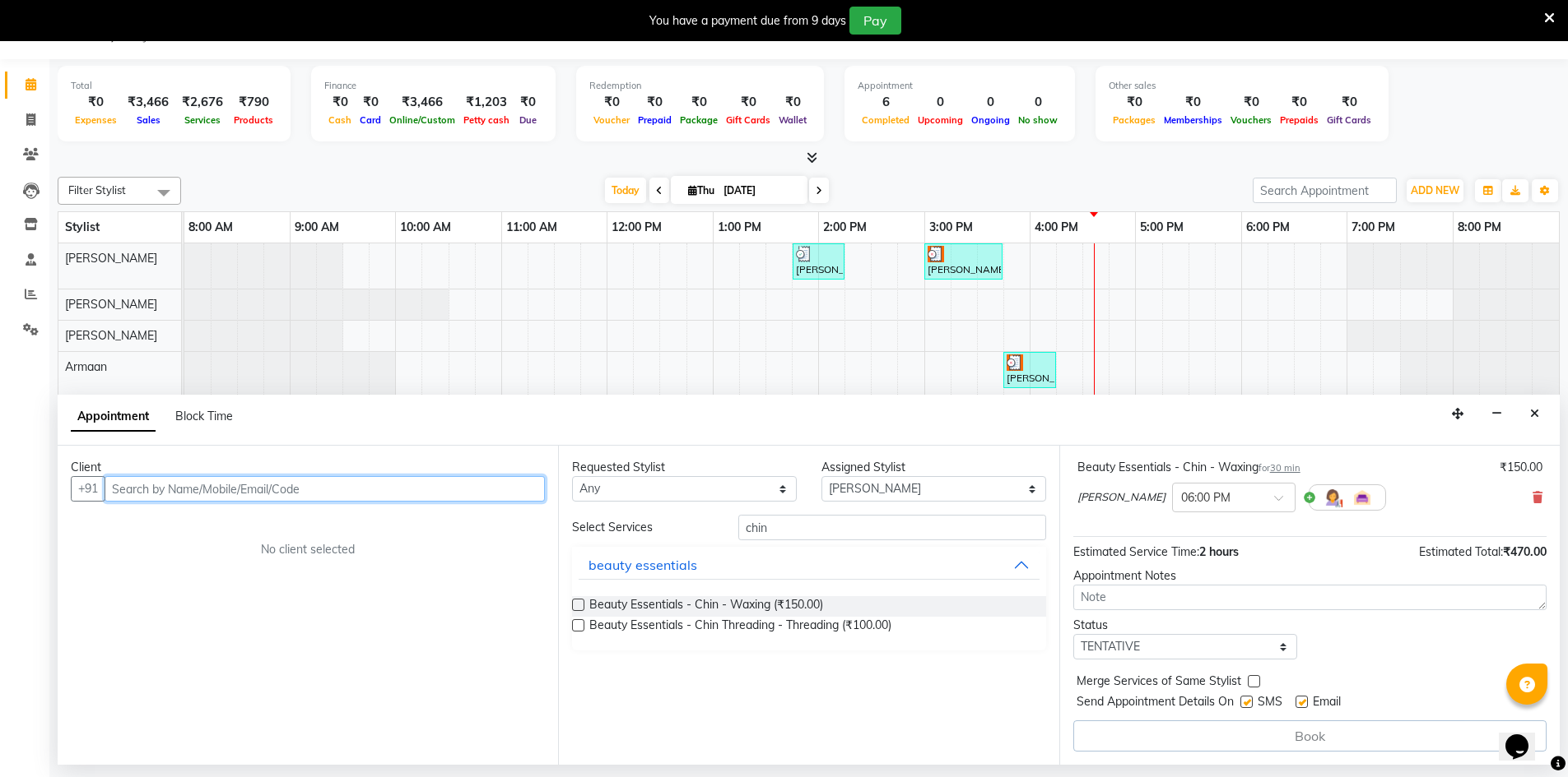
click at [128, 494] on input "text" at bounding box center [324, 489] width 440 height 25
click at [128, 489] on input "text" at bounding box center [324, 489] width 440 height 25
type input "9883294382"
drag, startPoint x: 498, startPoint y: 473, endPoint x: 498, endPoint y: 488, distance: 15.0
click at [498, 488] on div "Client [PHONE_NUMBER] Add Client No client selected" at bounding box center [307, 605] width 500 height 319
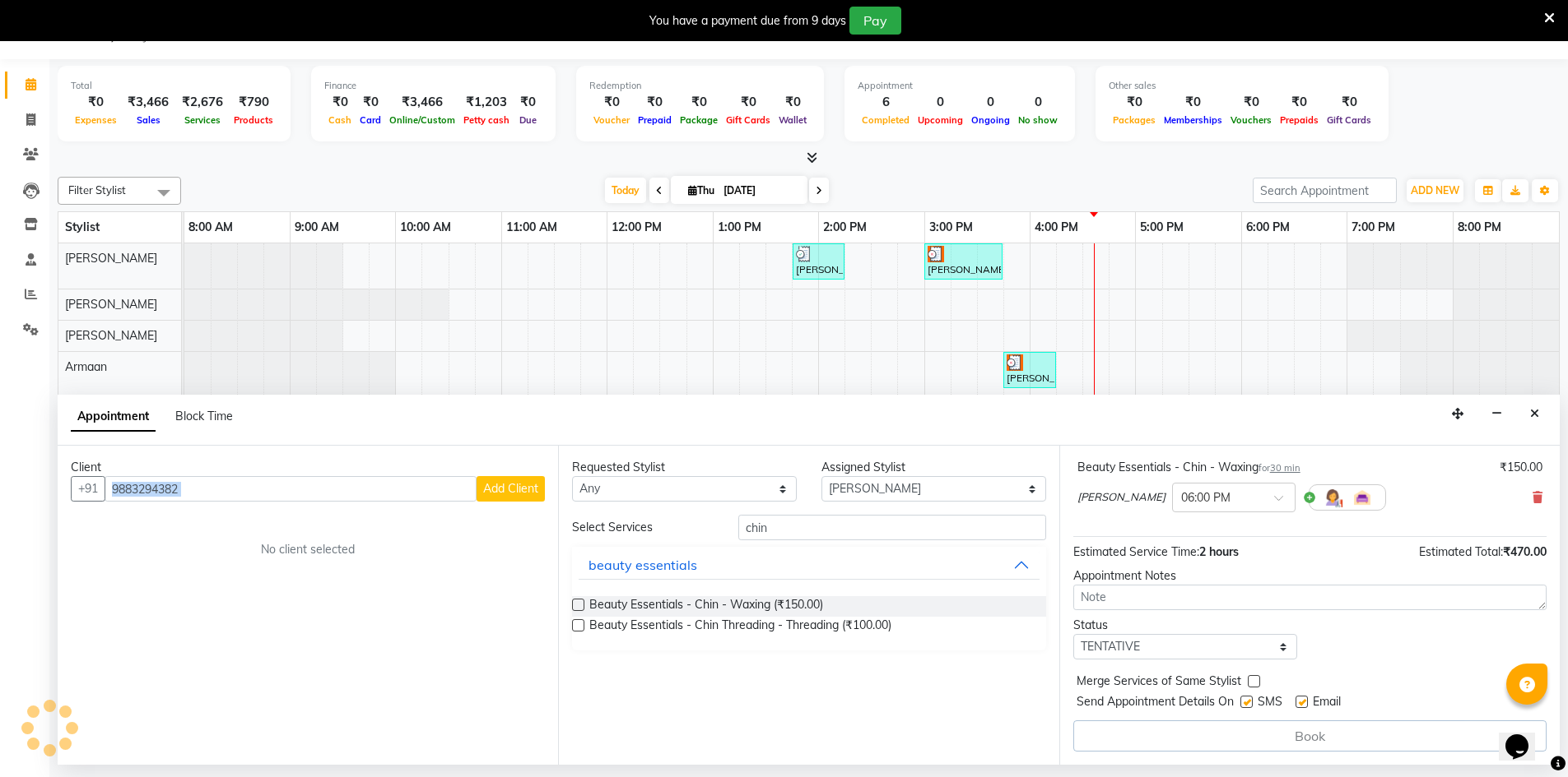
click at [498, 488] on span "Add Client" at bounding box center [511, 489] width 56 height 15
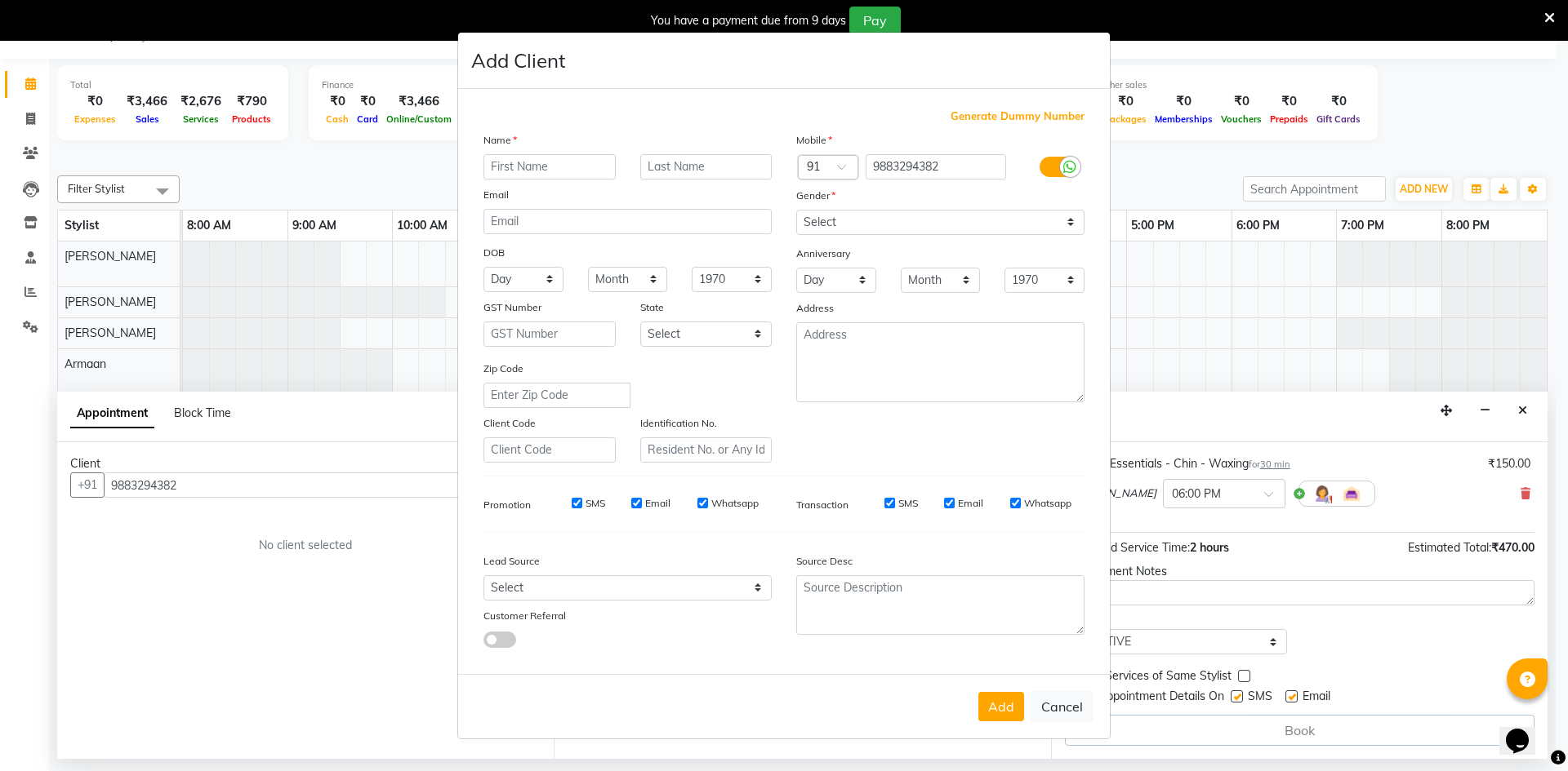
click at [525, 169] on input "text" at bounding box center [550, 166] width 133 height 25
type input "[PERSON_NAME]"
click at [642, 166] on div at bounding box center [707, 166] width 157 height 25
click at [642, 166] on input "text" at bounding box center [707, 166] width 133 height 25
type input "N"
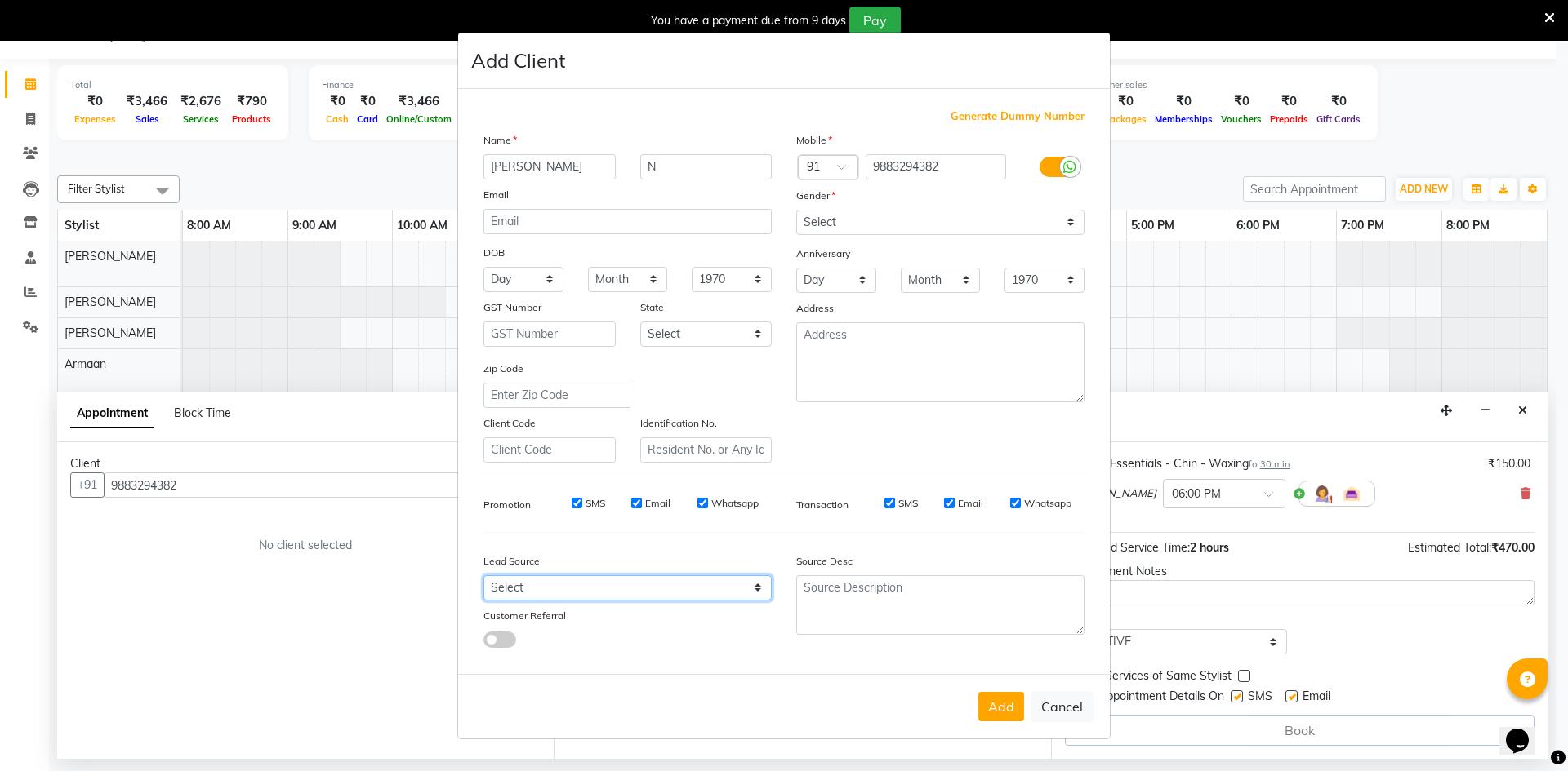
click at [565, 578] on select "Select Walk-in Internet Friend Word of Mouth Advertisement Facebook JustDial Go…" at bounding box center [627, 588] width 288 height 25
select select "56178"
click at [483, 576] on select "Select Walk-in Internet Friend Word of Mouth Advertisement Facebook JustDial Go…" at bounding box center [627, 588] width 288 height 25
click at [941, 251] on div "Anniversary" at bounding box center [941, 255] width 313 height 26
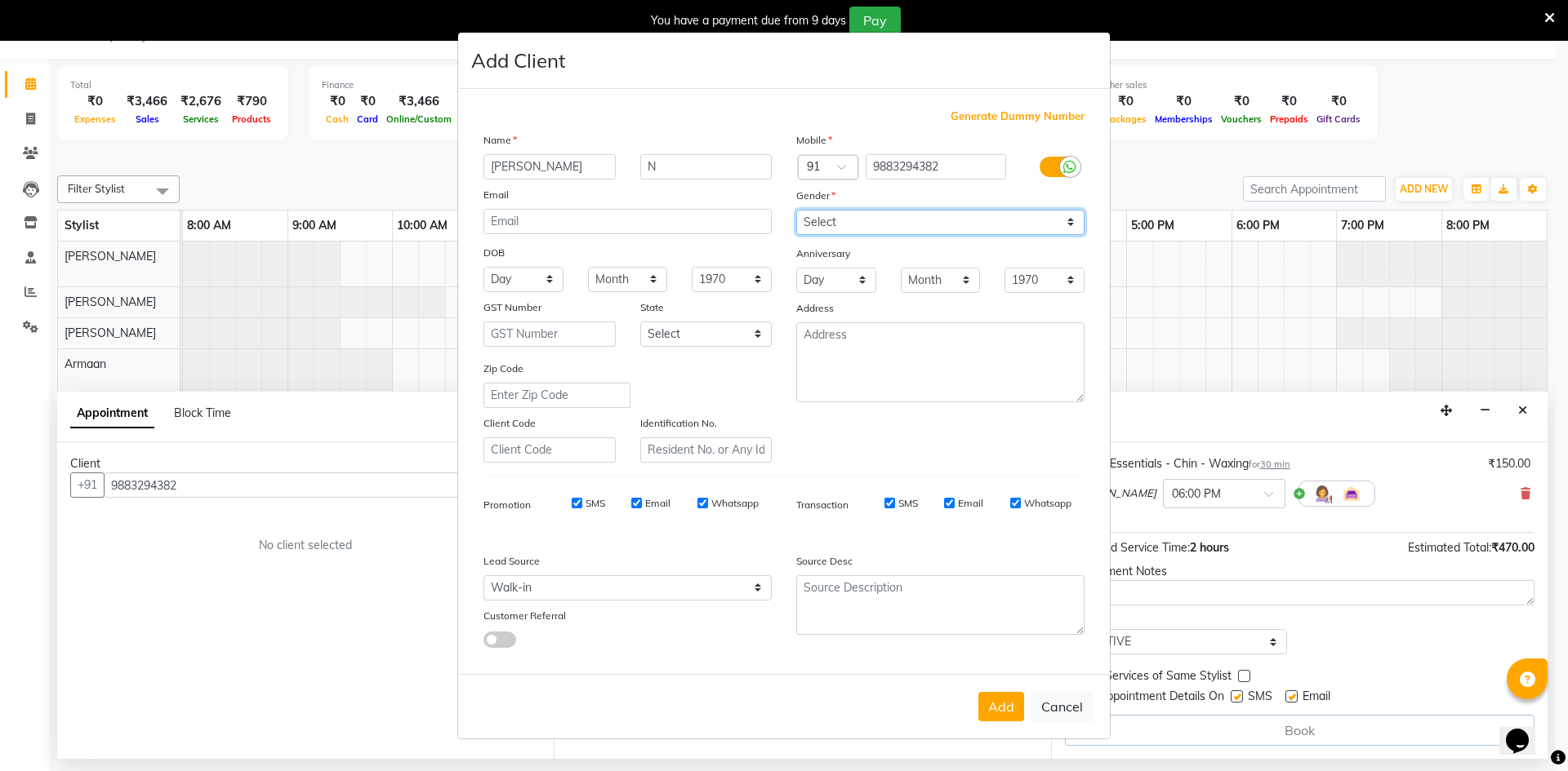
click at [914, 235] on select "Select [DEMOGRAPHIC_DATA] [DEMOGRAPHIC_DATA] Other Prefer Not To Say" at bounding box center [941, 221] width 288 height 25
select select "[DEMOGRAPHIC_DATA]"
click at [797, 209] on select "Select [DEMOGRAPHIC_DATA] [DEMOGRAPHIC_DATA] Other Prefer Not To Say" at bounding box center [941, 221] width 288 height 25
click at [990, 710] on button "Add" at bounding box center [1000, 707] width 46 height 29
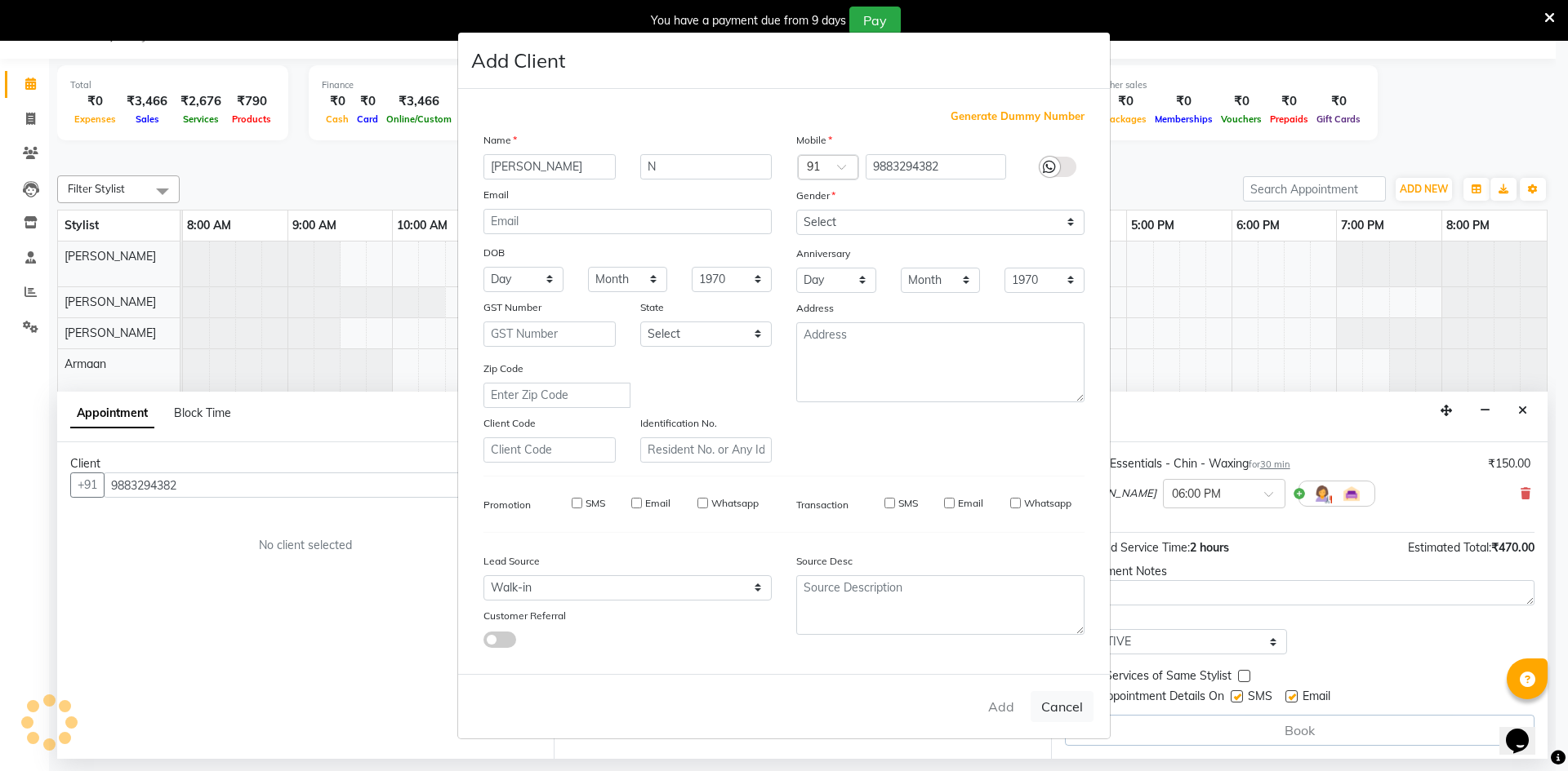
select select
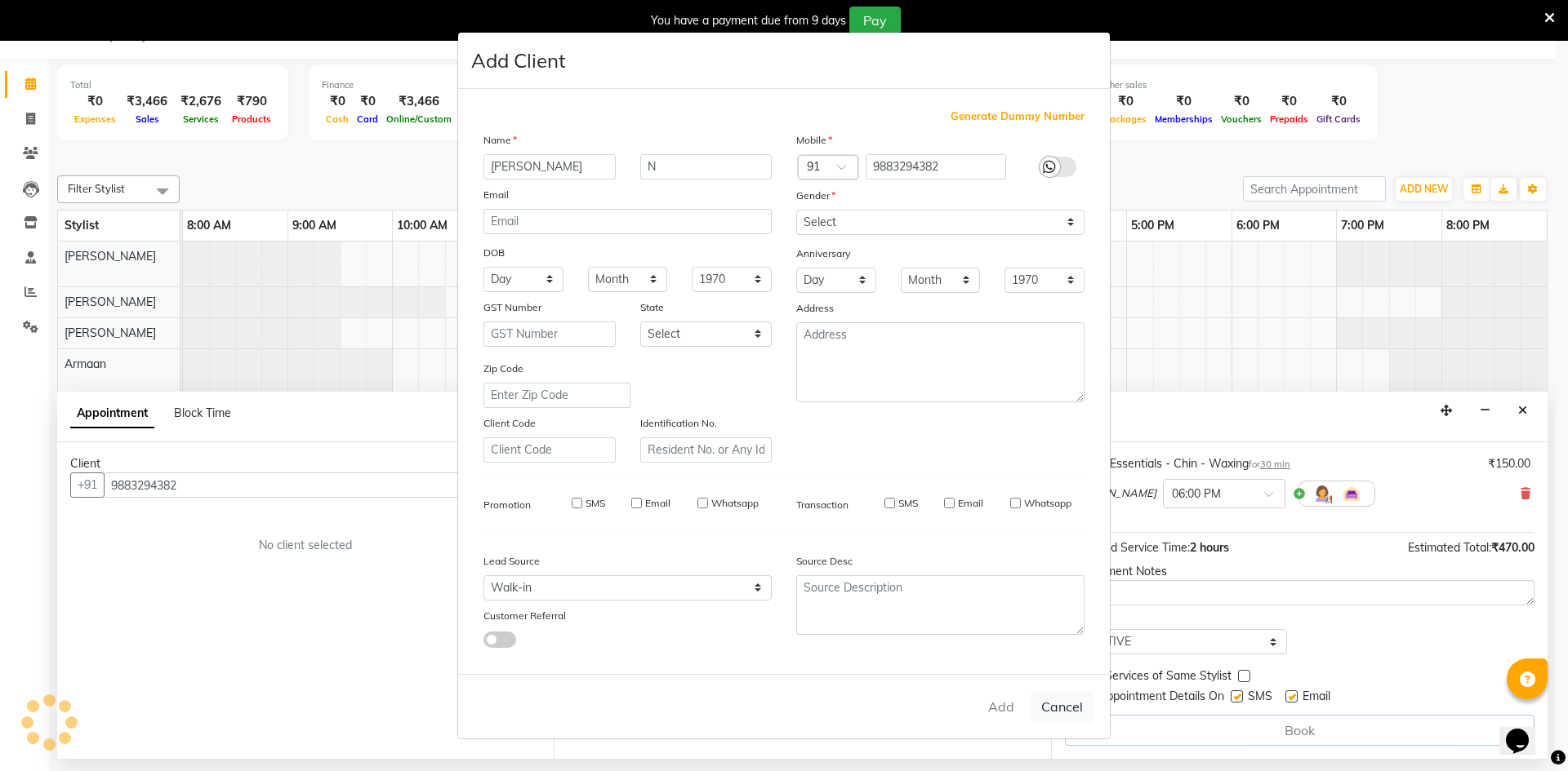
select select
checkbox input "false"
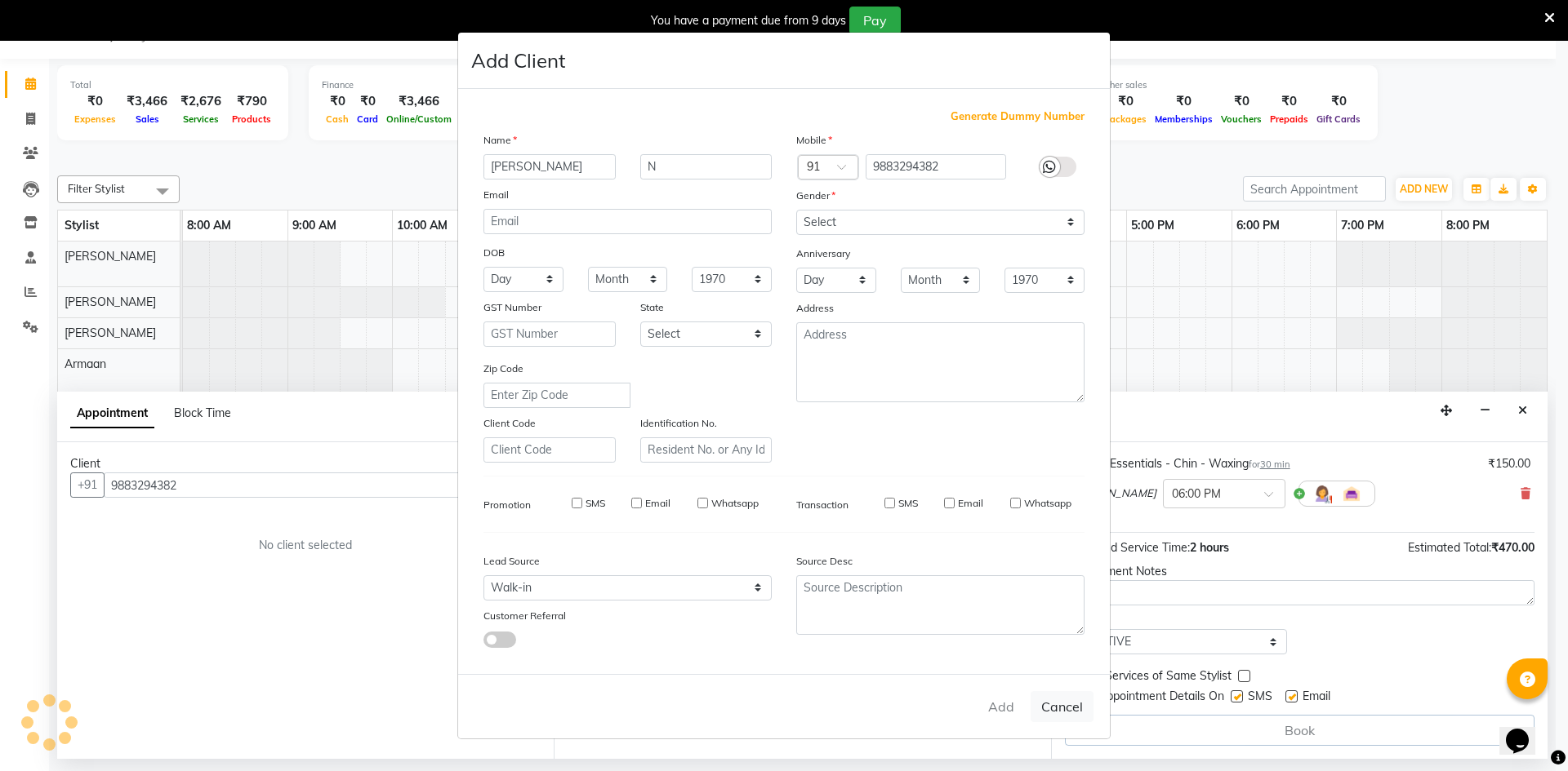
checkbox input "false"
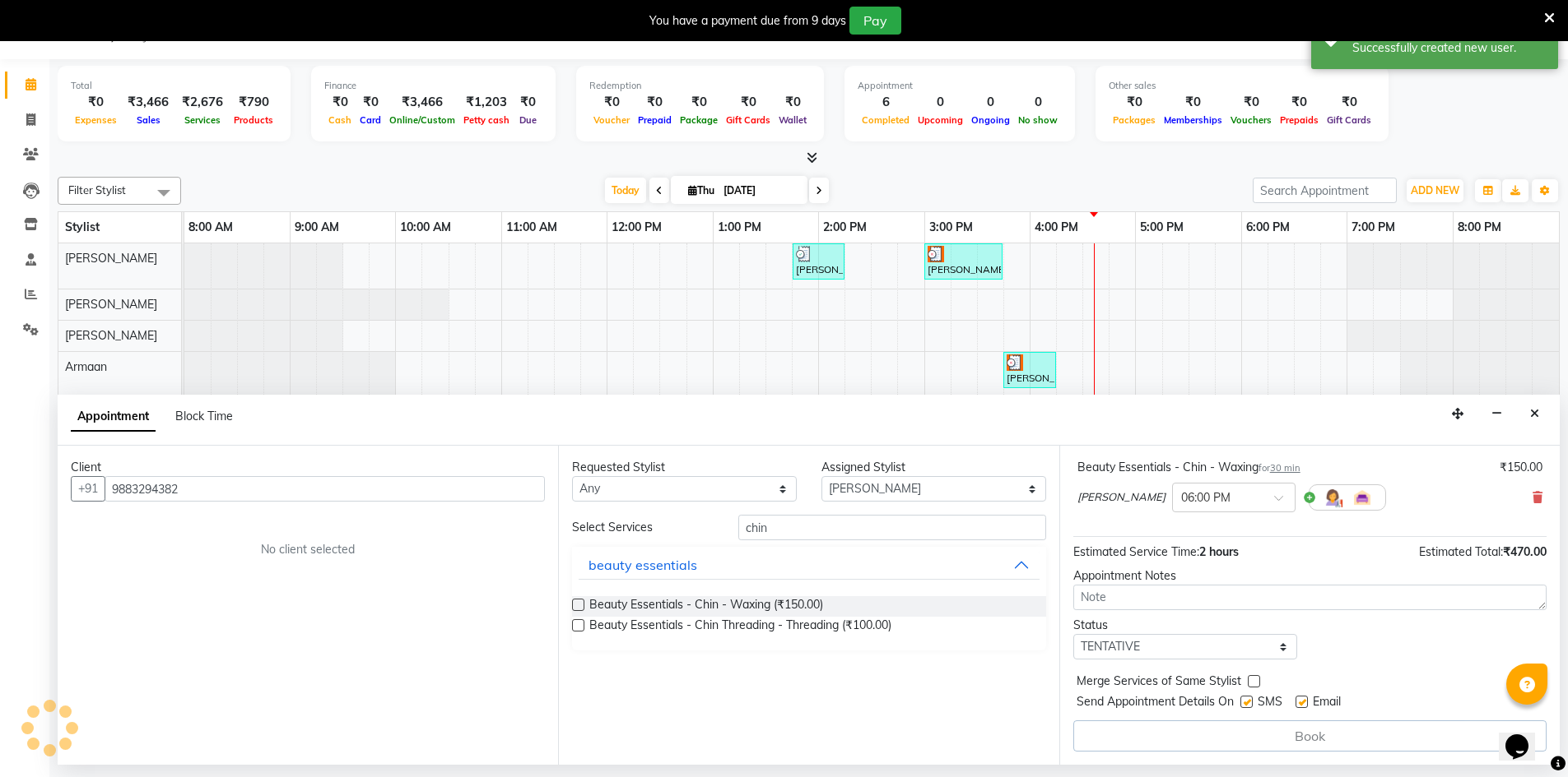
scroll to position [322, 0]
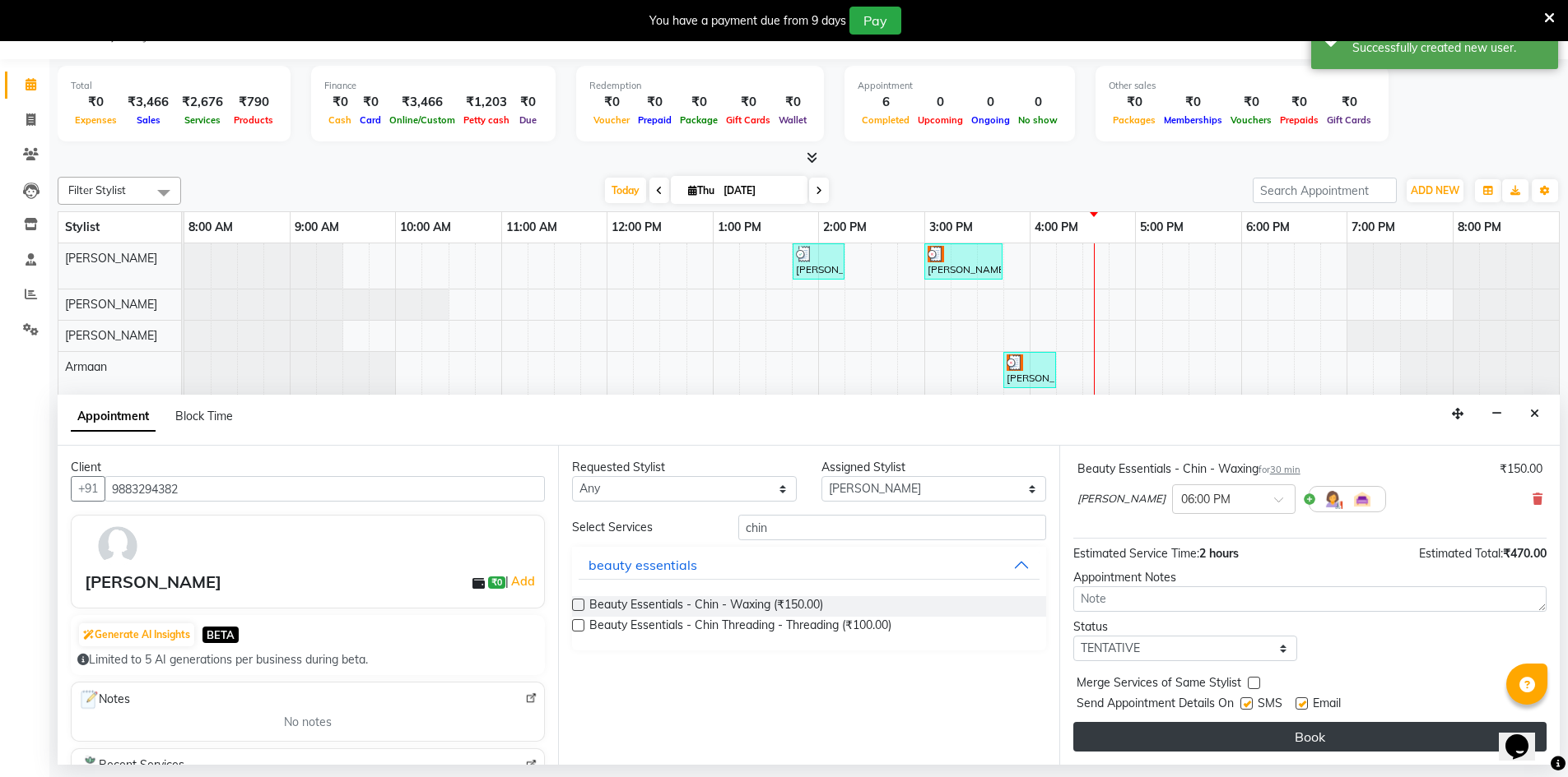
click at [1193, 738] on button "Book" at bounding box center [1310, 737] width 473 height 29
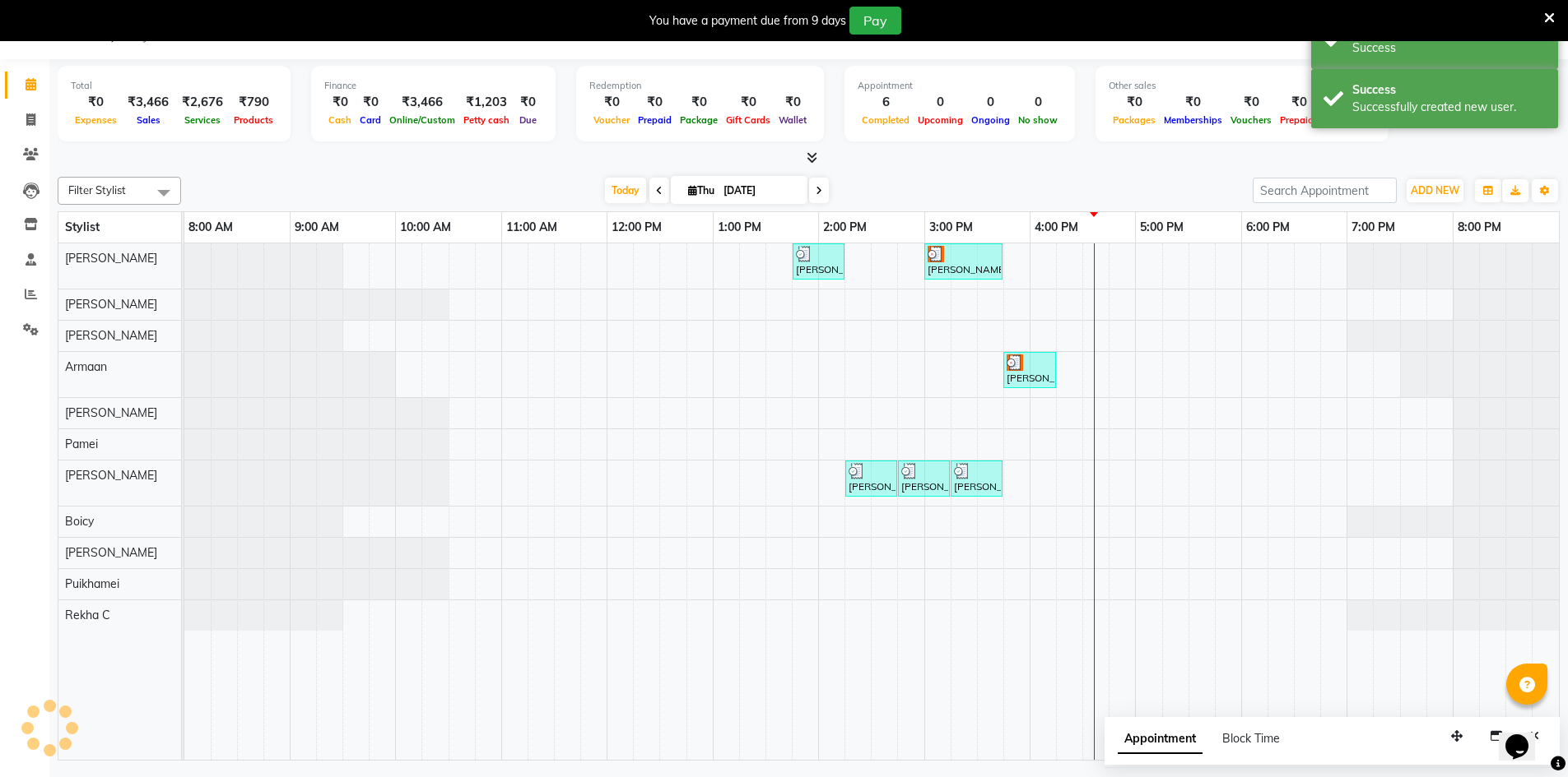
scroll to position [0, 0]
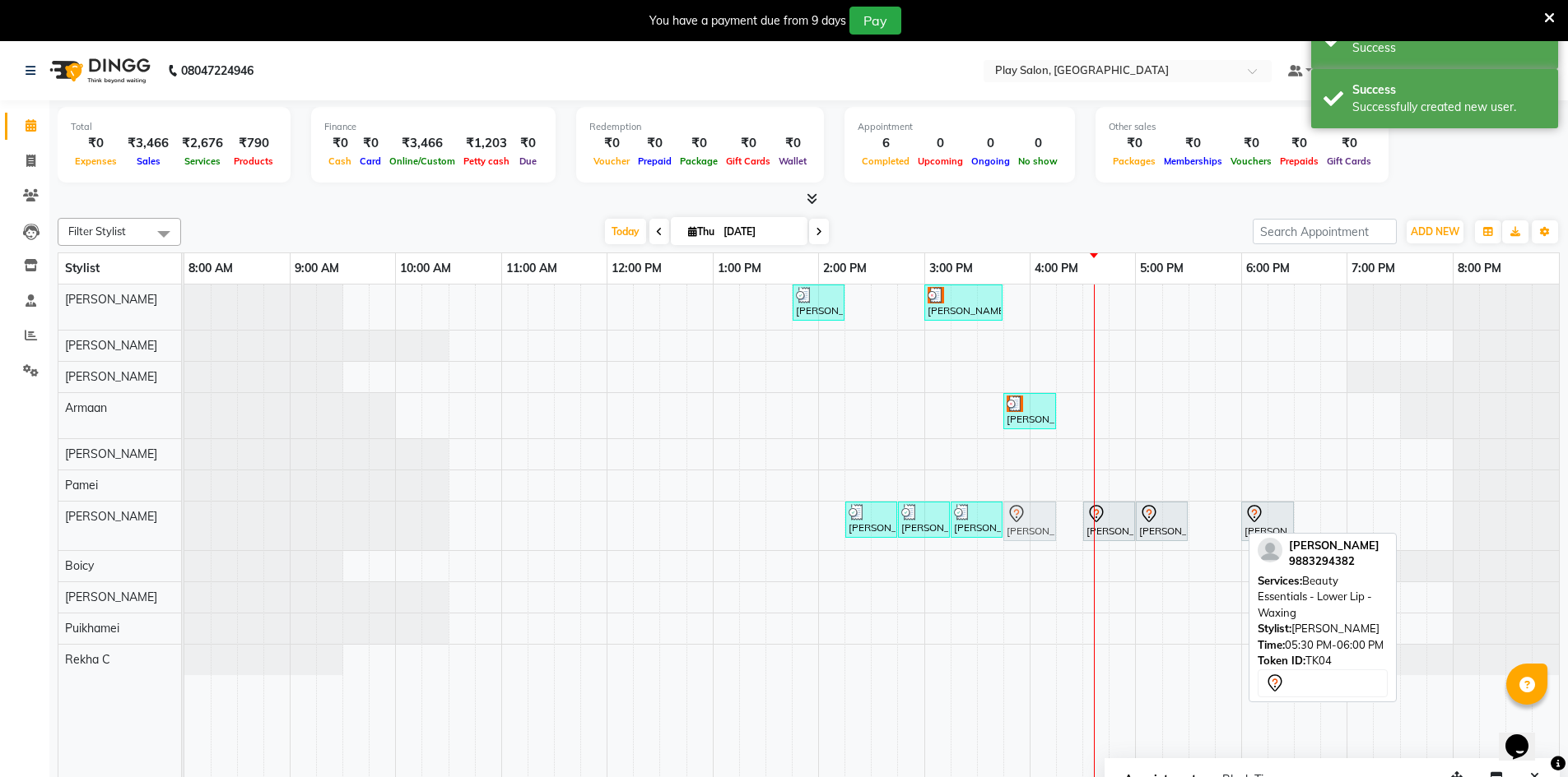
drag, startPoint x: 1221, startPoint y: 513, endPoint x: 1025, endPoint y: 512, distance: 196.0
click at [185, 512] on div "[PERSON_NAME] P, TK01, 02:15 PM-02:45 PM, Beauty Essentials - Eyebrows Threadin…" at bounding box center [185, 526] width 0 height 49
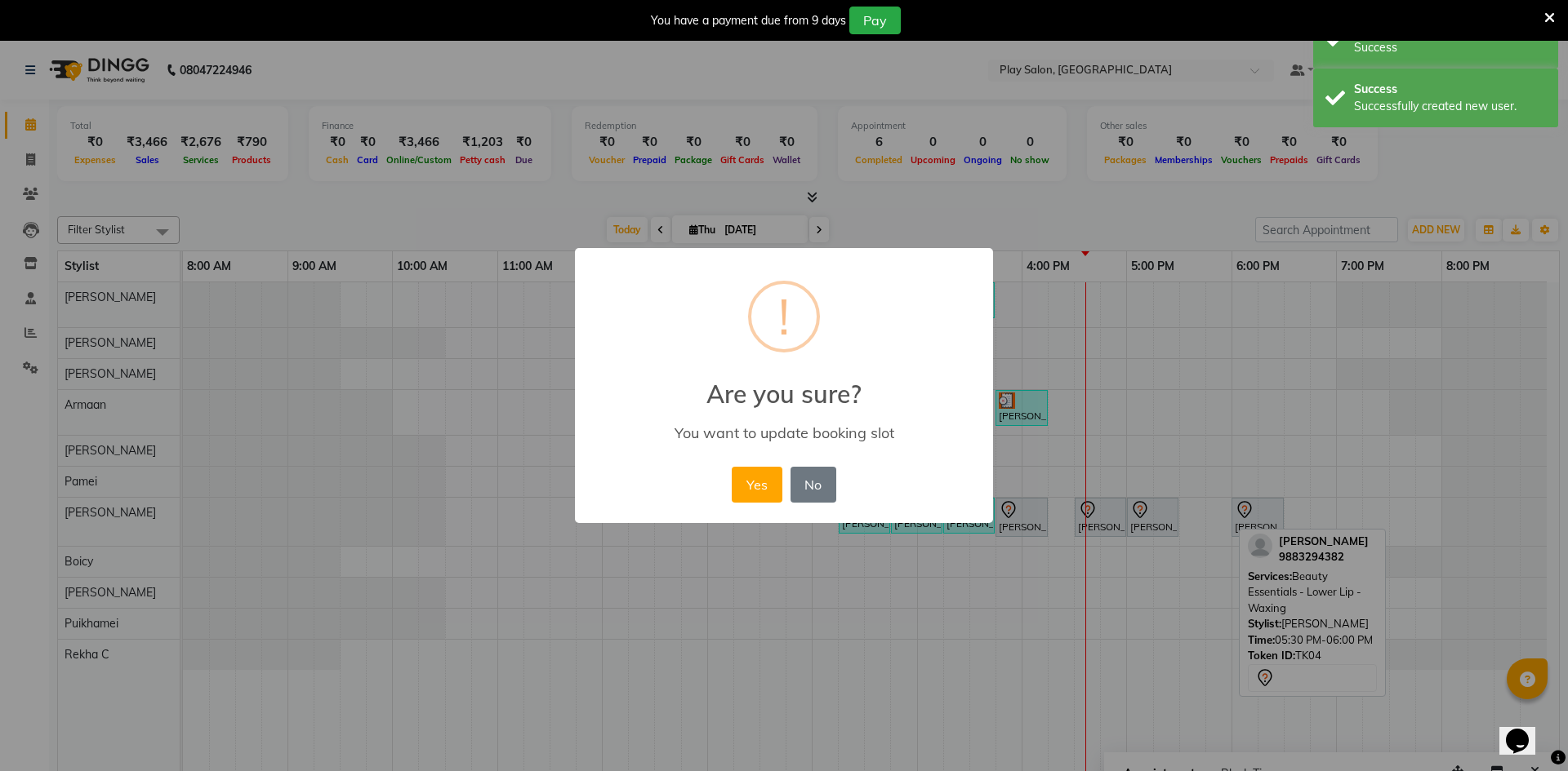
click at [730, 493] on div "Yes No No" at bounding box center [784, 484] width 112 height 44
click at [752, 492] on button "Yes" at bounding box center [756, 485] width 50 height 36
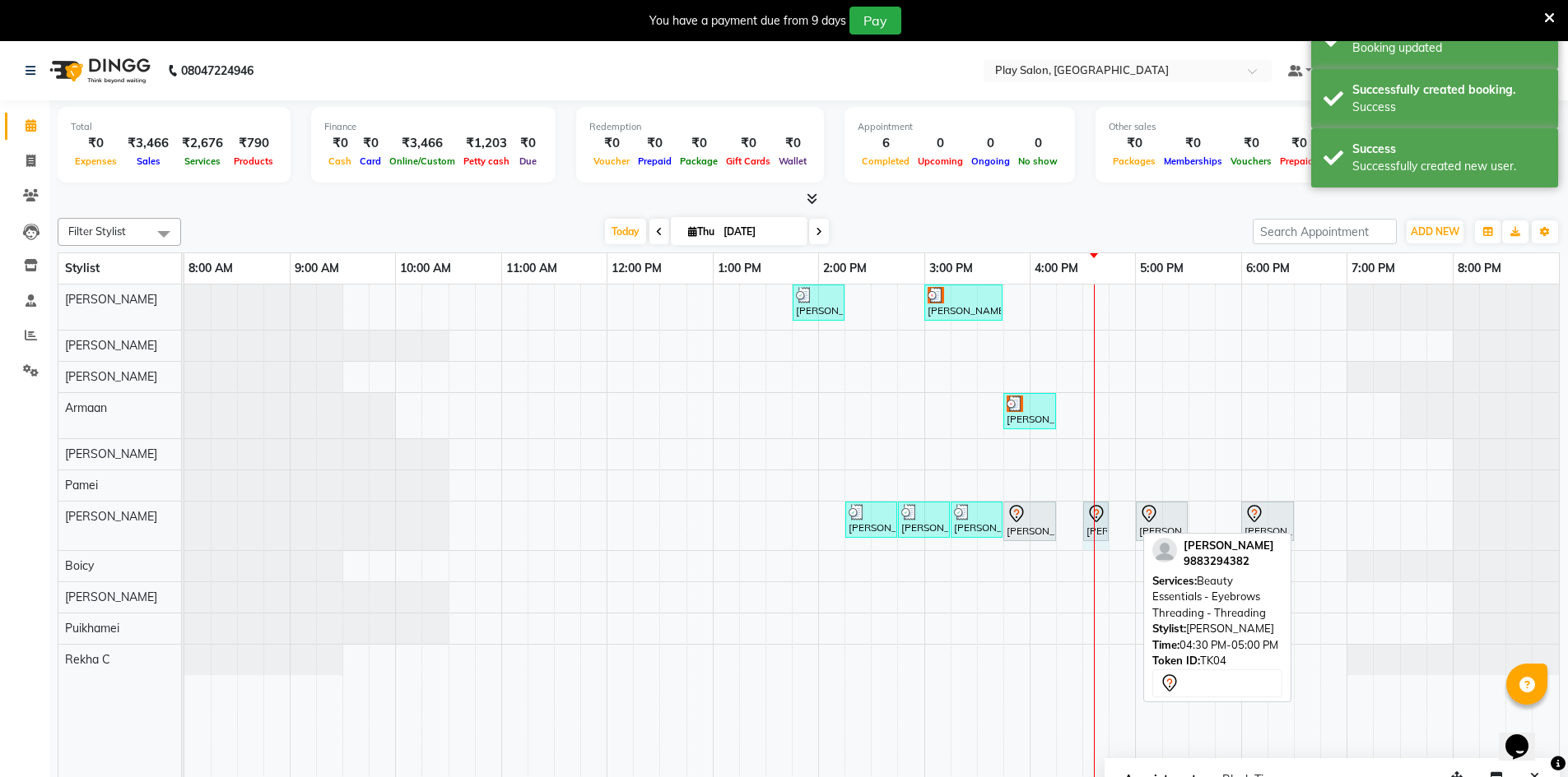
drag, startPoint x: 1133, startPoint y: 514, endPoint x: 1102, endPoint y: 515, distance: 31.0
click at [185, 515] on div "[PERSON_NAME] P, TK01, 02:15 PM-02:45 PM, Beauty Essentials - Eyebrows Threadin…" at bounding box center [185, 526] width 0 height 49
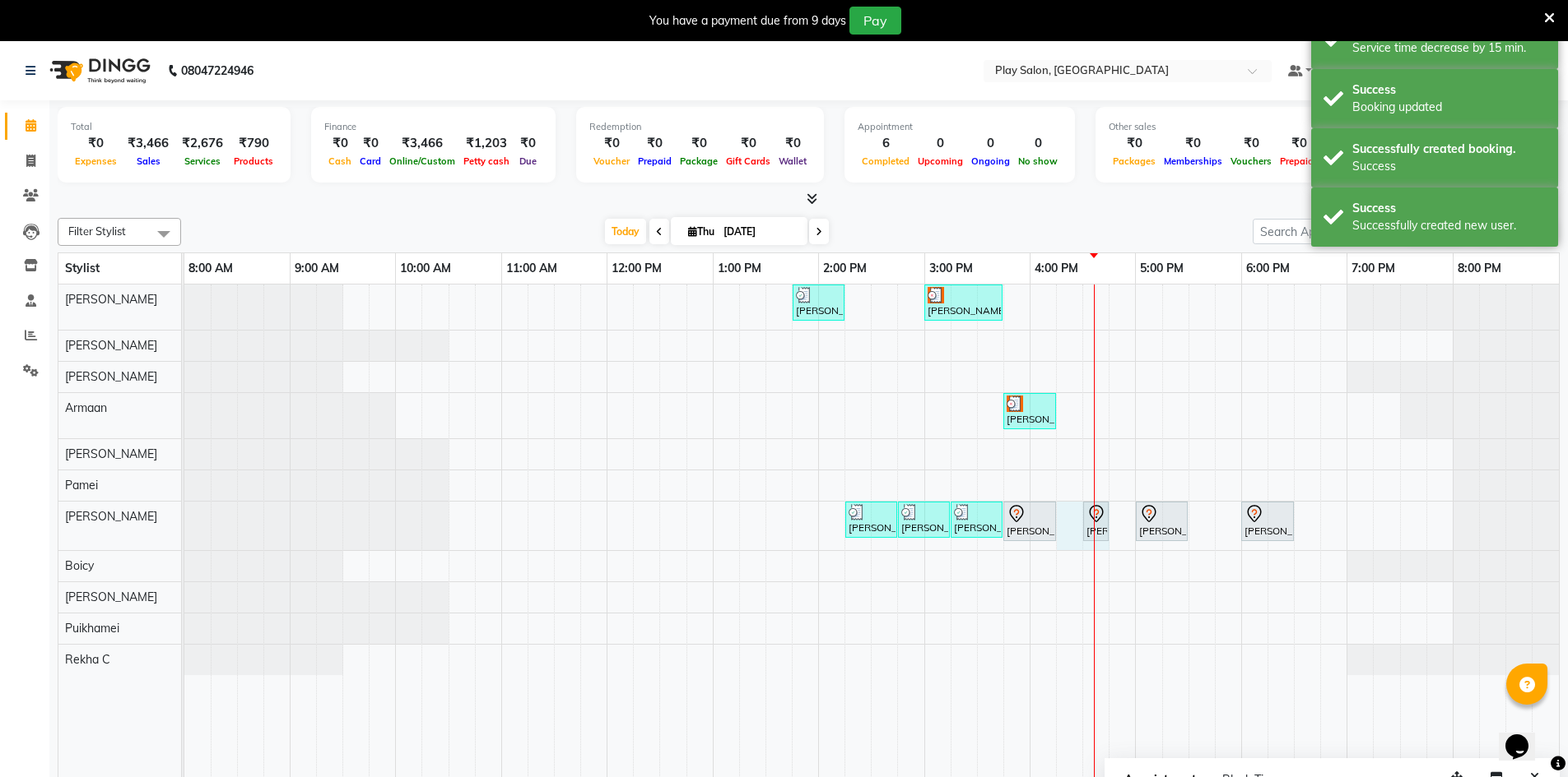
drag, startPoint x: 1095, startPoint y: 518, endPoint x: 1078, endPoint y: 519, distance: 17.0
click at [1070, 519] on div "[PERSON_NAME] S, TK02, 01:45 PM-02:15 PM, Wash & Blow Dry - Wash & Blow Dry [PE…" at bounding box center [872, 542] width 1375 height 517
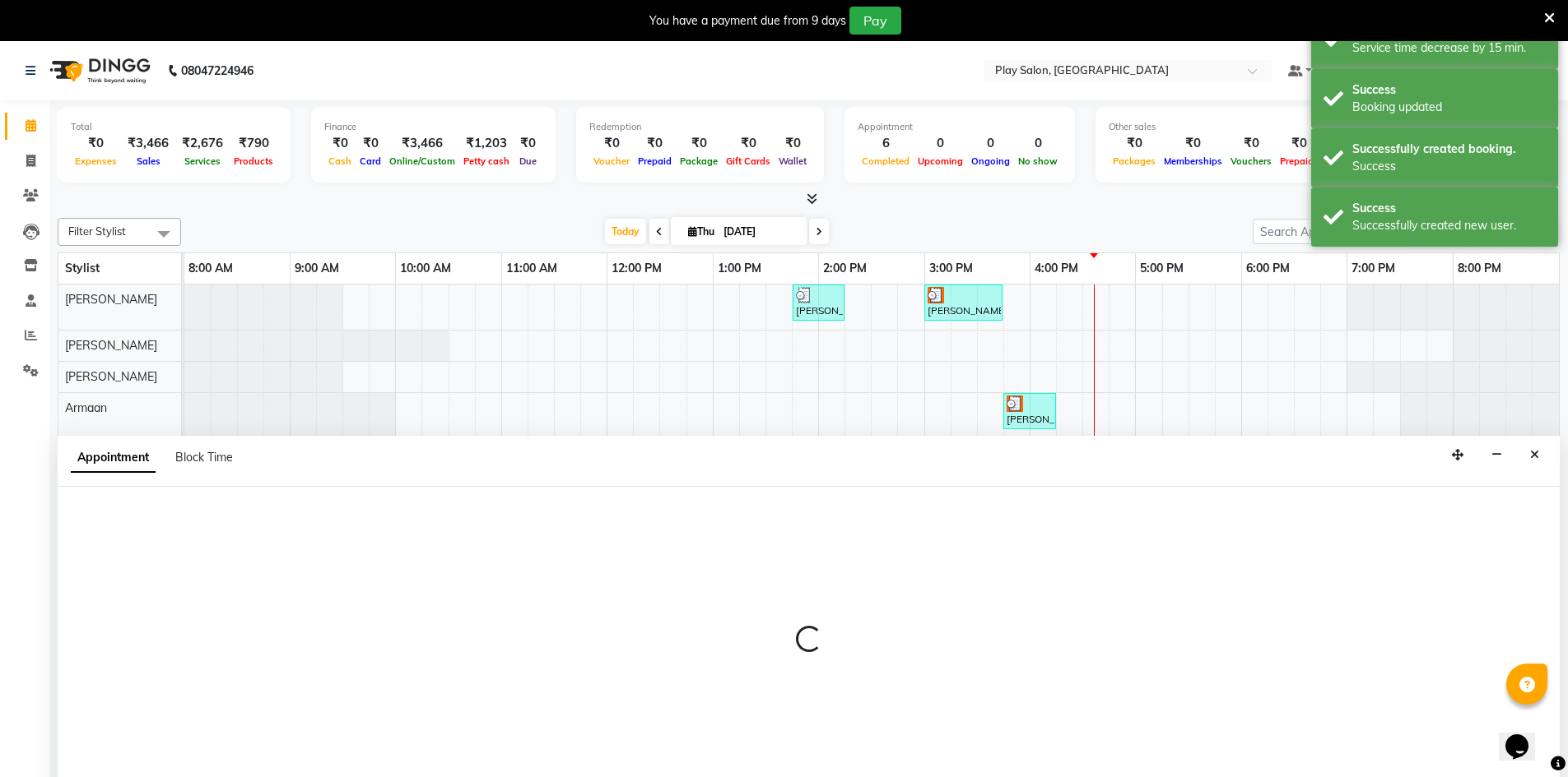
scroll to position [41, 0]
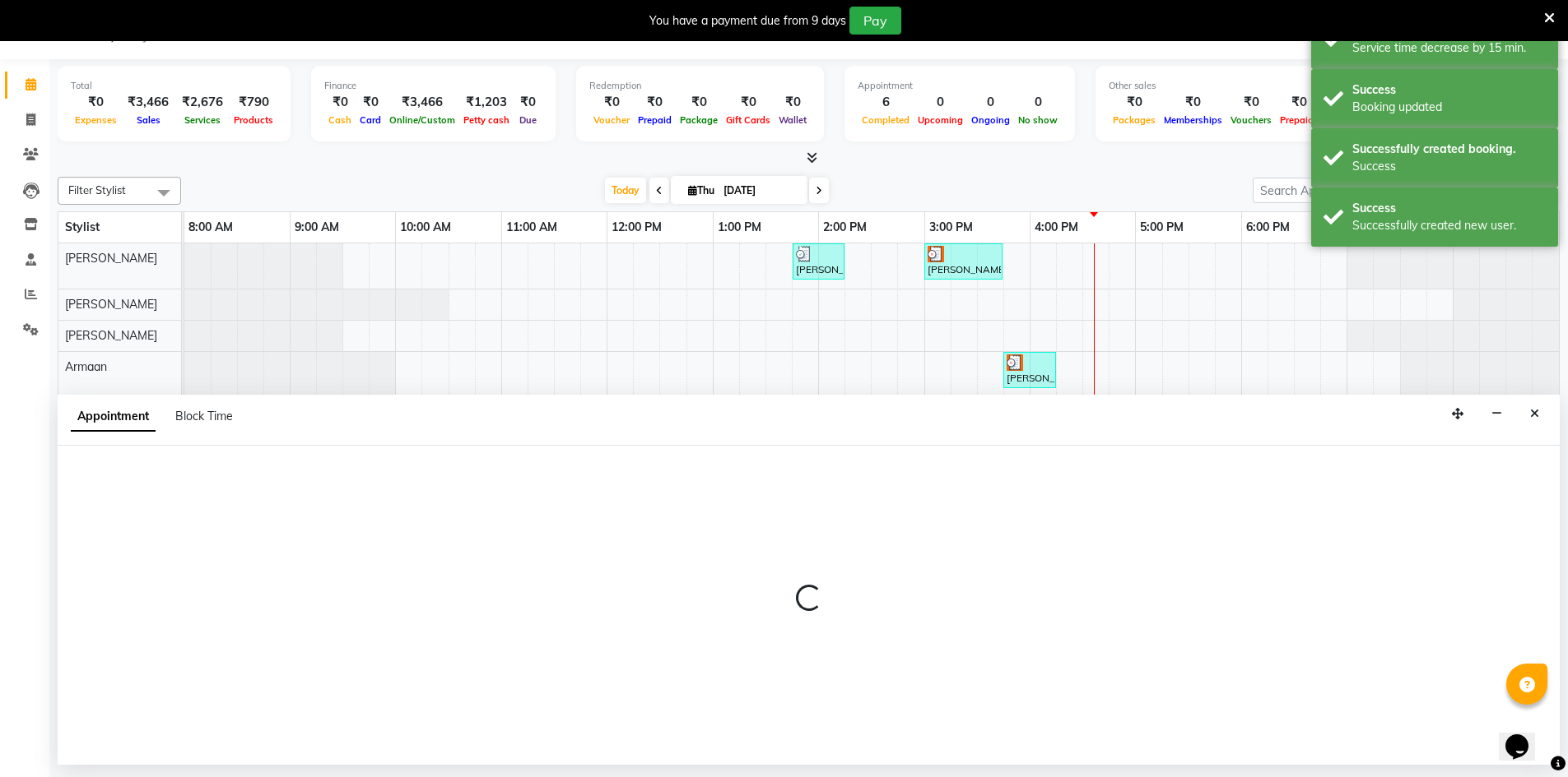
select select "88659"
select select "975"
select select "tentative"
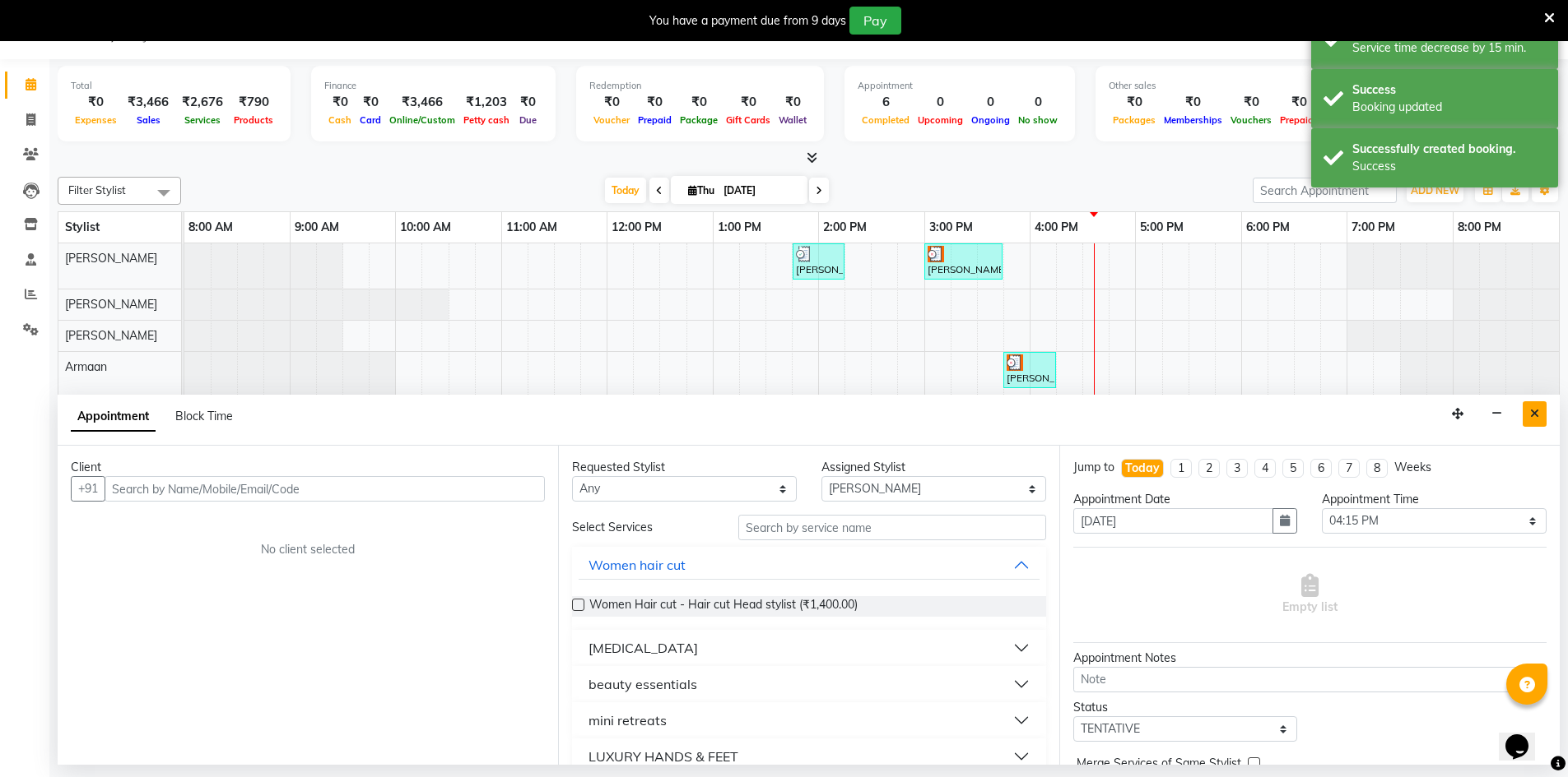
click at [1537, 409] on icon "Close" at bounding box center [1535, 413] width 9 height 11
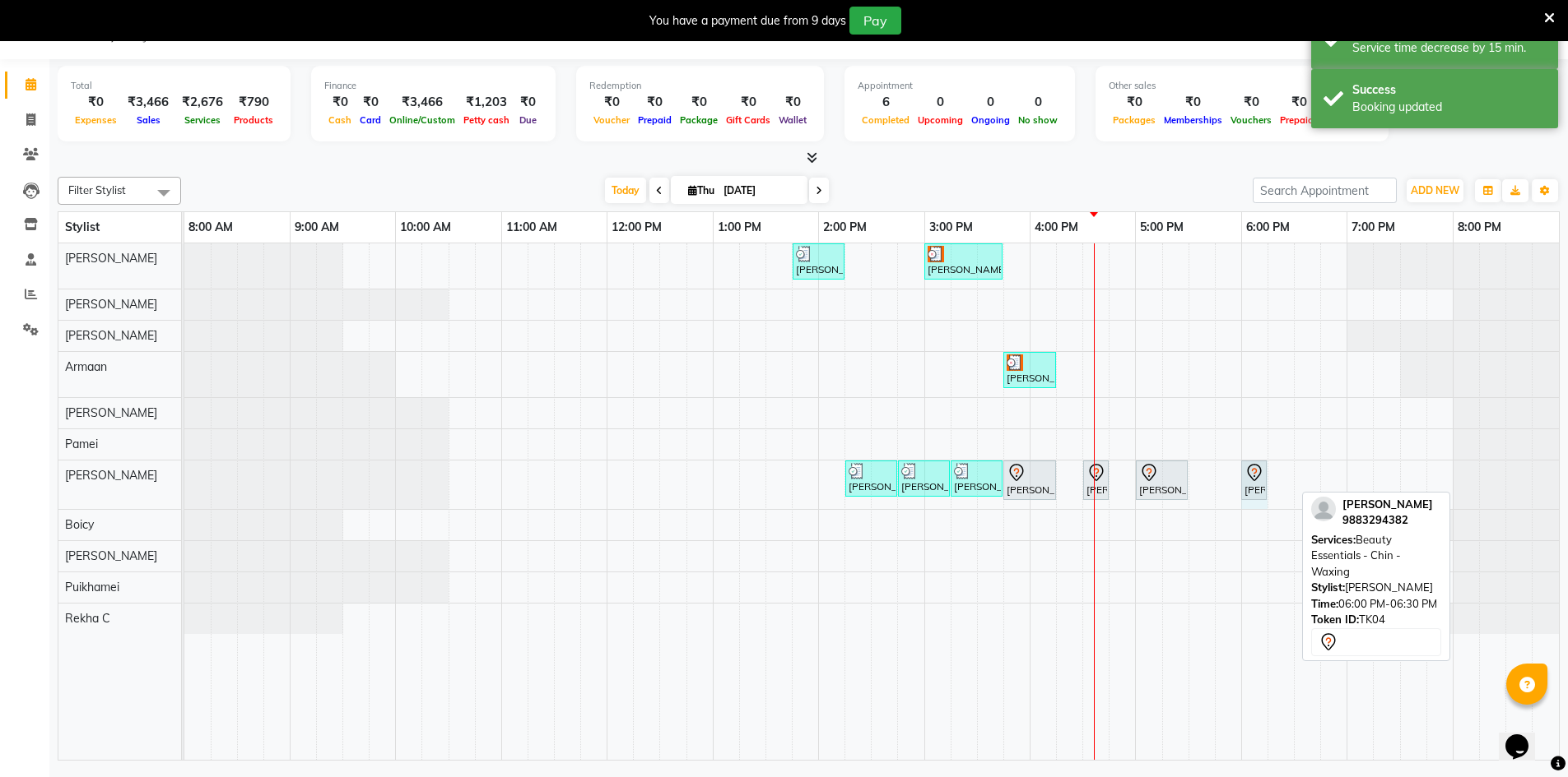
drag, startPoint x: 1293, startPoint y: 480, endPoint x: 1257, endPoint y: 478, distance: 36.1
click at [185, 478] on div "[PERSON_NAME] P, TK01, 02:15 PM-02:45 PM, Beauty Essentials - Eyebrows Threadin…" at bounding box center [185, 485] width 0 height 49
drag, startPoint x: 1250, startPoint y: 481, endPoint x: 1067, endPoint y: 496, distance: 183.6
click at [185, 496] on div "[PERSON_NAME] P, TK01, 02:15 PM-02:45 PM, Beauty Essentials - Eyebrows Threadin…" at bounding box center [185, 485] width 0 height 49
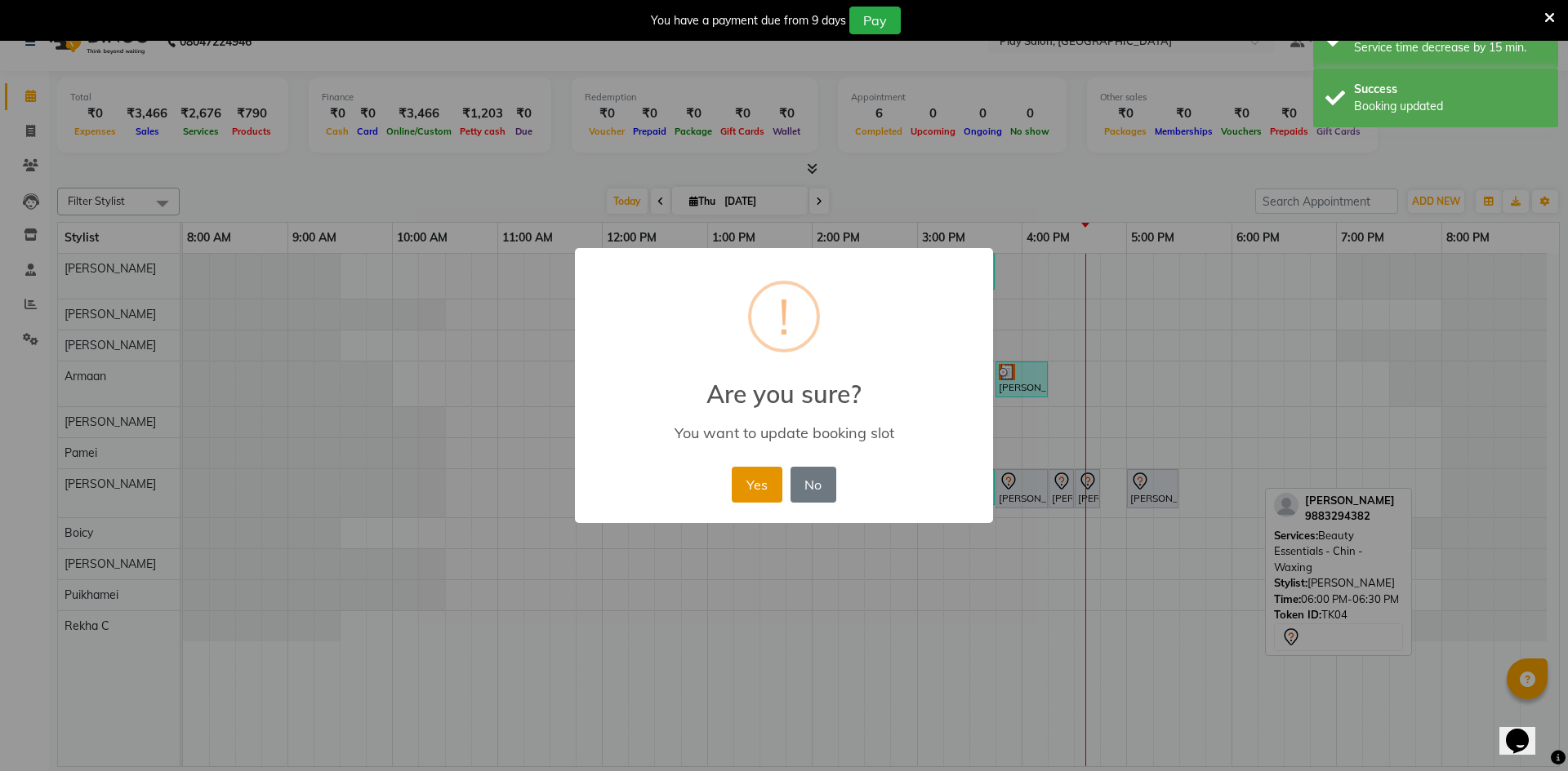
click at [747, 497] on button "Yes" at bounding box center [756, 485] width 50 height 36
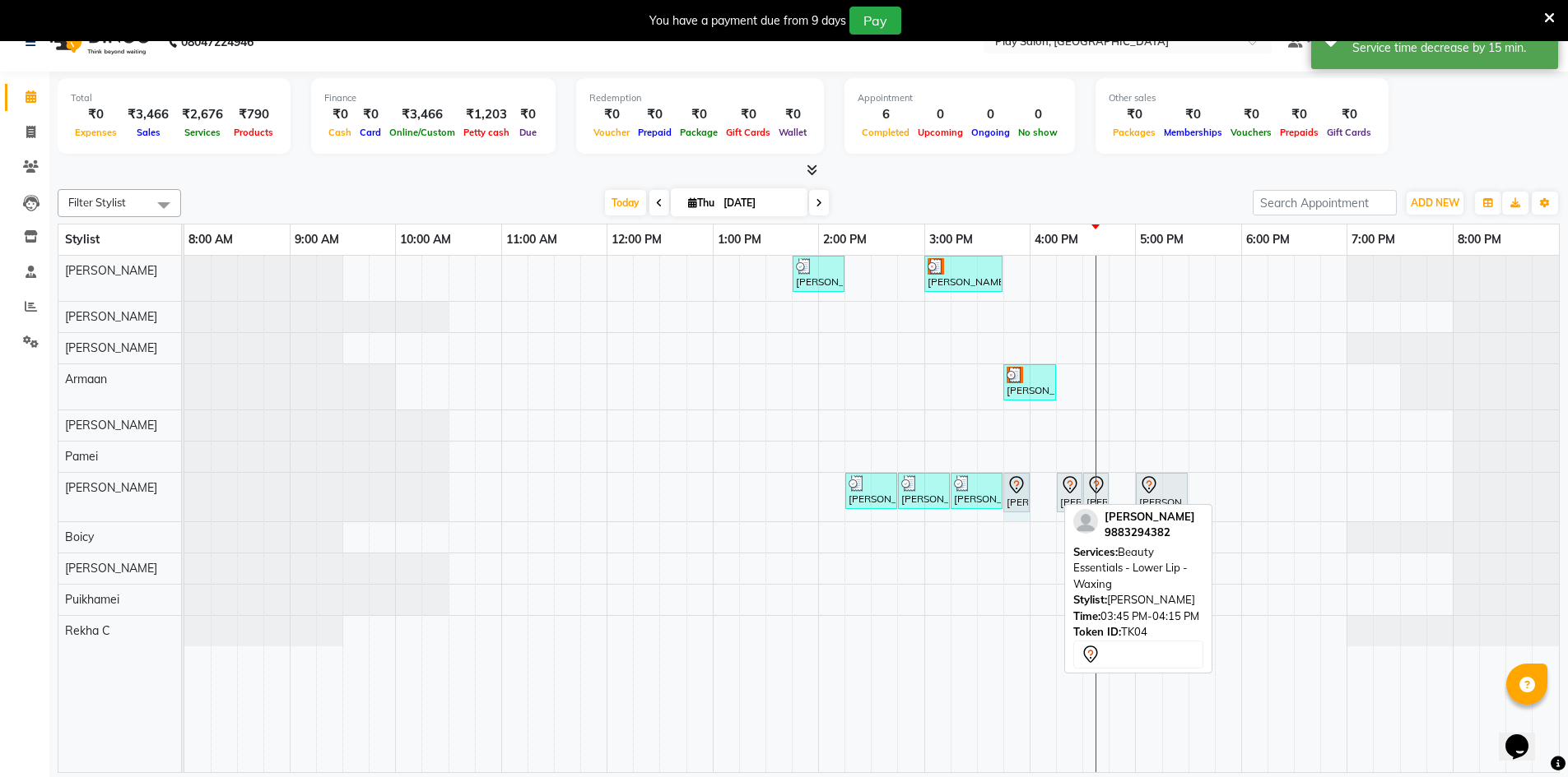
drag, startPoint x: 1054, startPoint y: 491, endPoint x: 1018, endPoint y: 491, distance: 36.0
click at [185, 491] on div "[PERSON_NAME] P, TK01, 02:15 PM-02:45 PM, Beauty Essentials - Eyebrows Threadin…" at bounding box center [185, 497] width 0 height 49
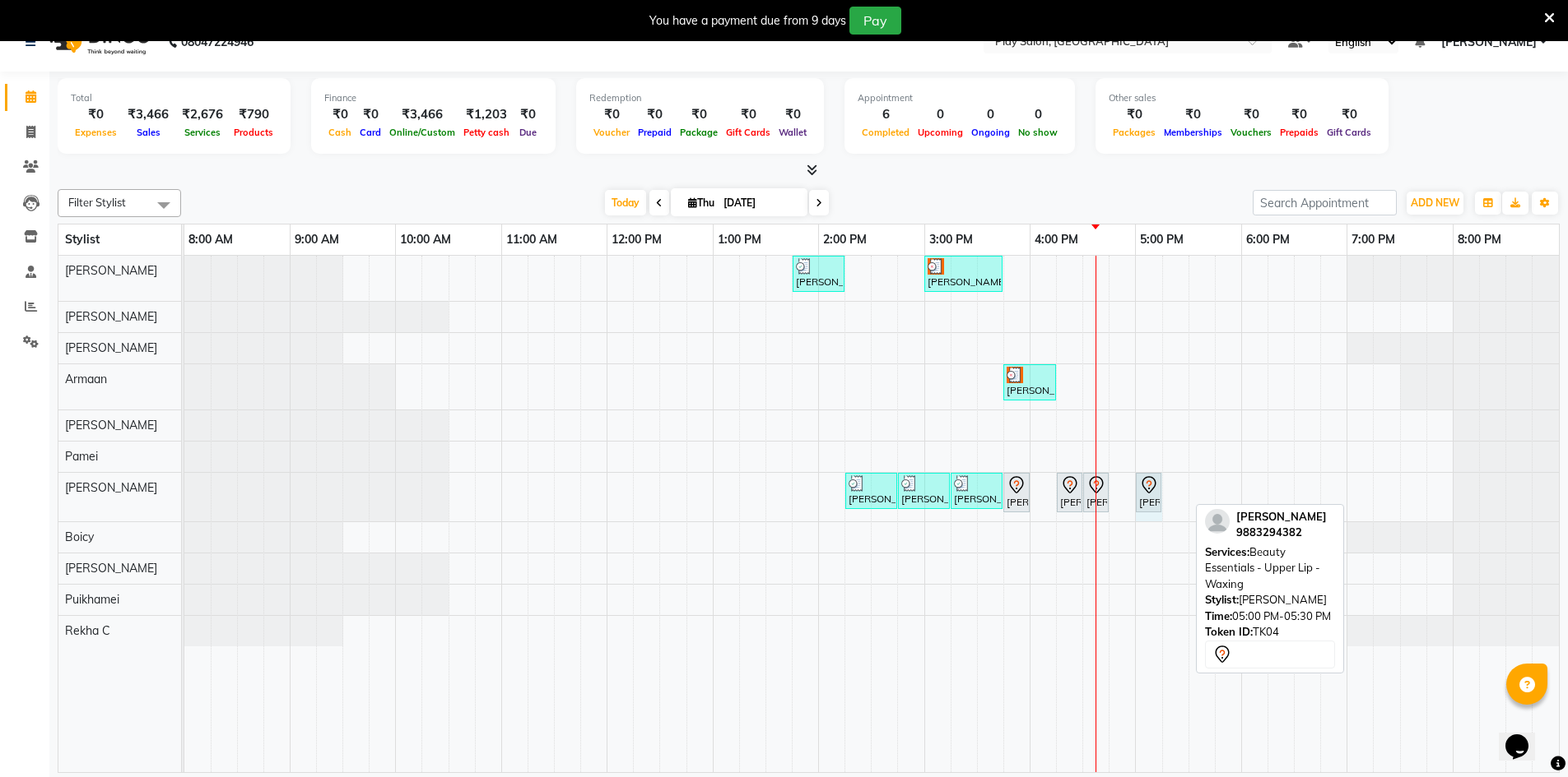
drag, startPoint x: 1187, startPoint y: 496, endPoint x: 1161, endPoint y: 492, distance: 26.3
click at [185, 492] on div "[PERSON_NAME] P, TK01, 02:15 PM-02:45 PM, Beauty Essentials - Eyebrows Threadin…" at bounding box center [185, 497] width 0 height 49
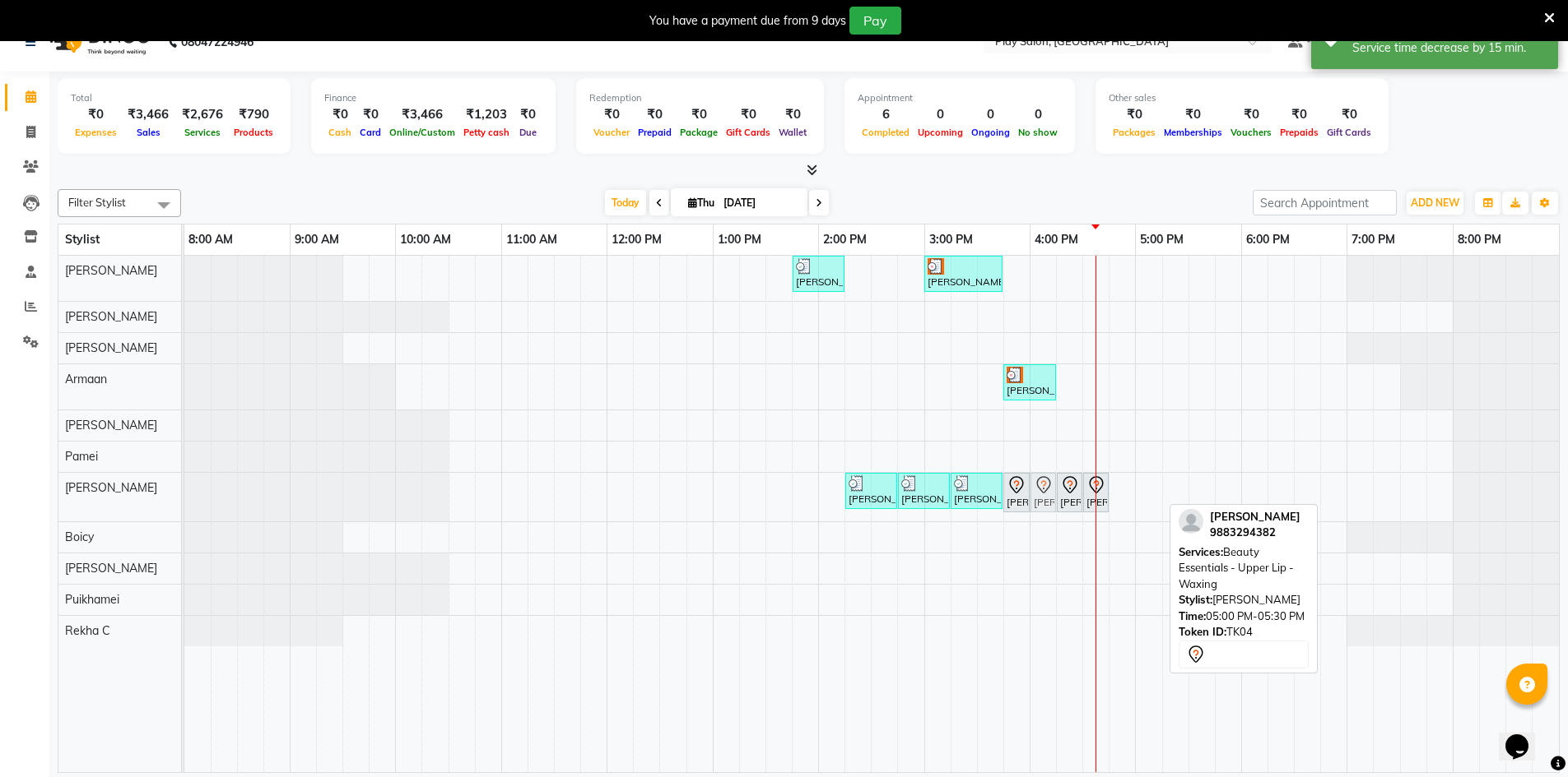
drag, startPoint x: 1149, startPoint y: 497, endPoint x: 1037, endPoint y: 498, distance: 112.0
click at [185, 498] on div "[PERSON_NAME] P, TK01, 02:15 PM-02:45 PM, Beauty Essentials - Eyebrows Threadin…" at bounding box center [185, 497] width 0 height 49
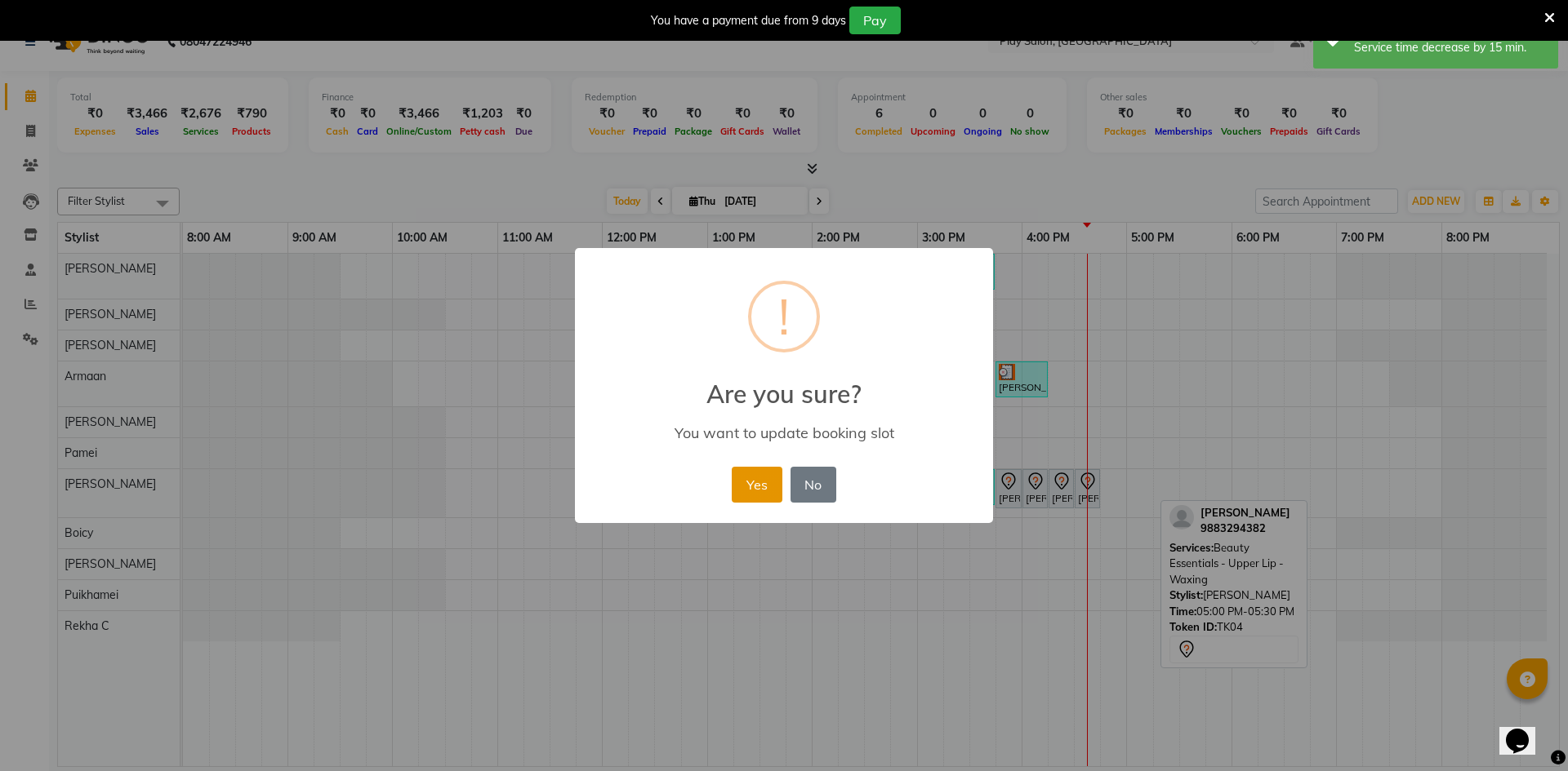
click at [768, 494] on button "Yes" at bounding box center [756, 485] width 50 height 36
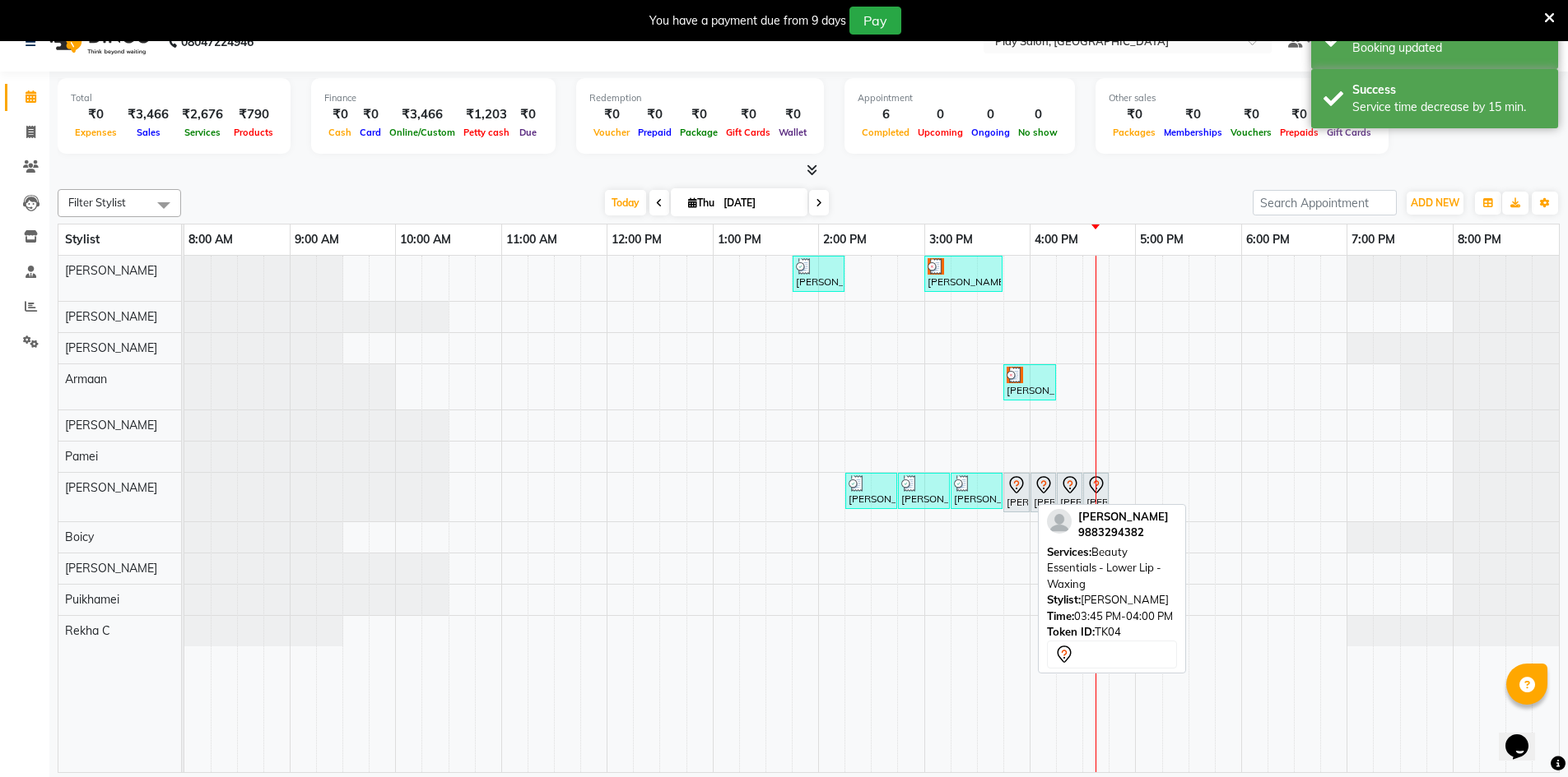
click at [1008, 488] on icon at bounding box center [1016, 485] width 20 height 20
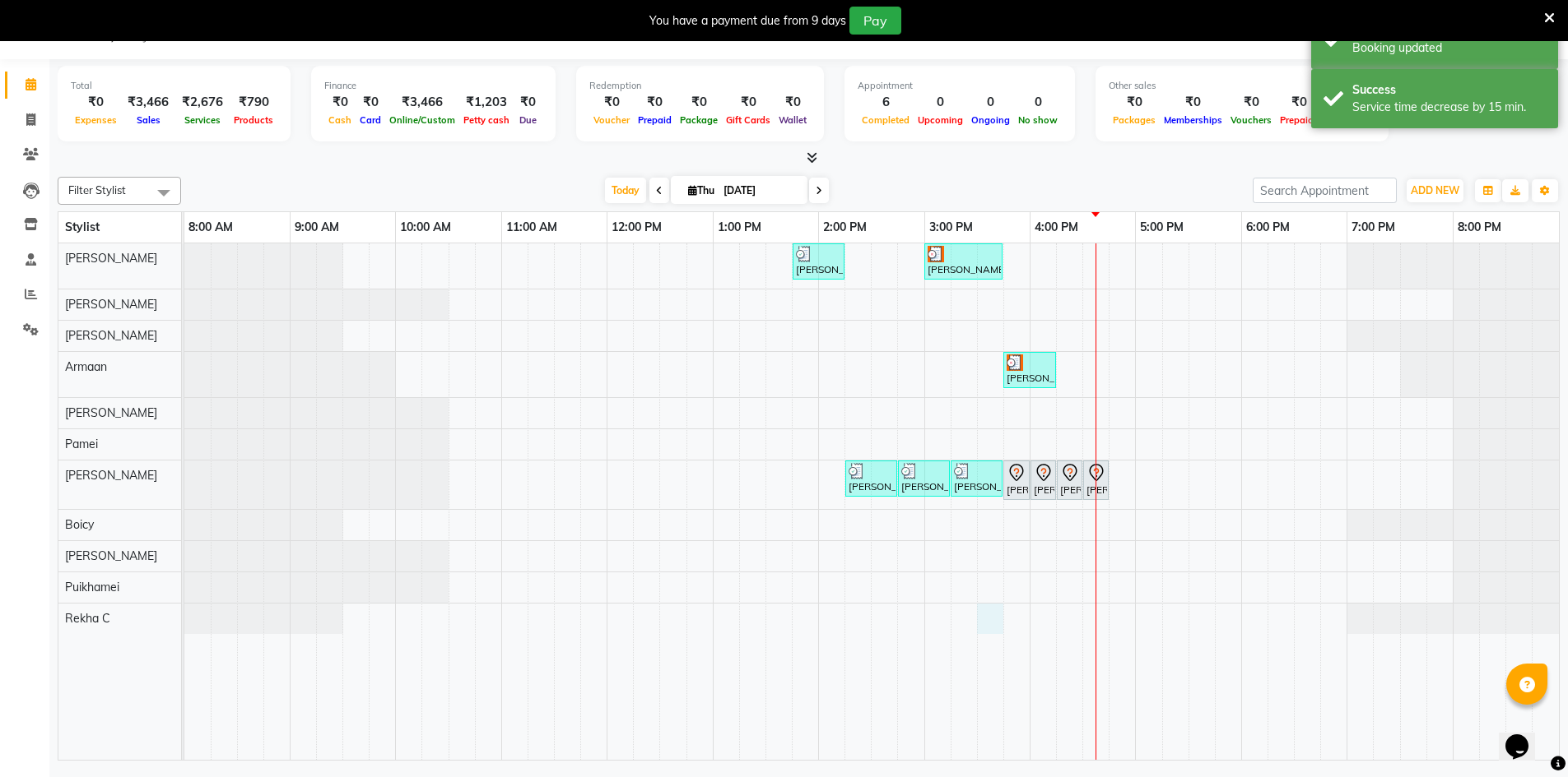
click at [988, 612] on div "[PERSON_NAME] S, TK02, 01:45 PM-02:15 PM, Wash & Blow Dry - Wash & Blow Dry [PE…" at bounding box center [872, 502] width 1375 height 517
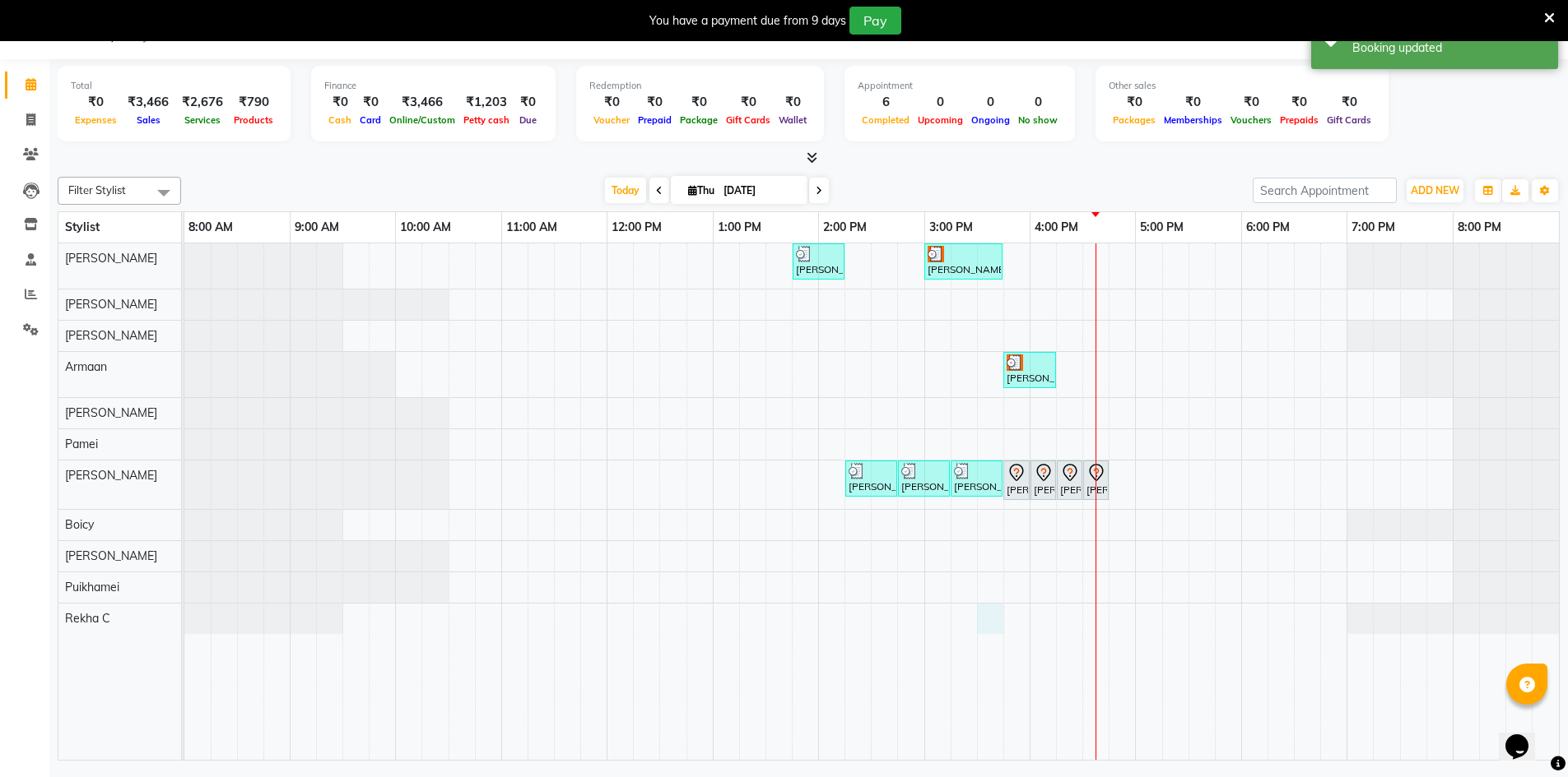
select select "88572"
select select "930"
select select "tentative"
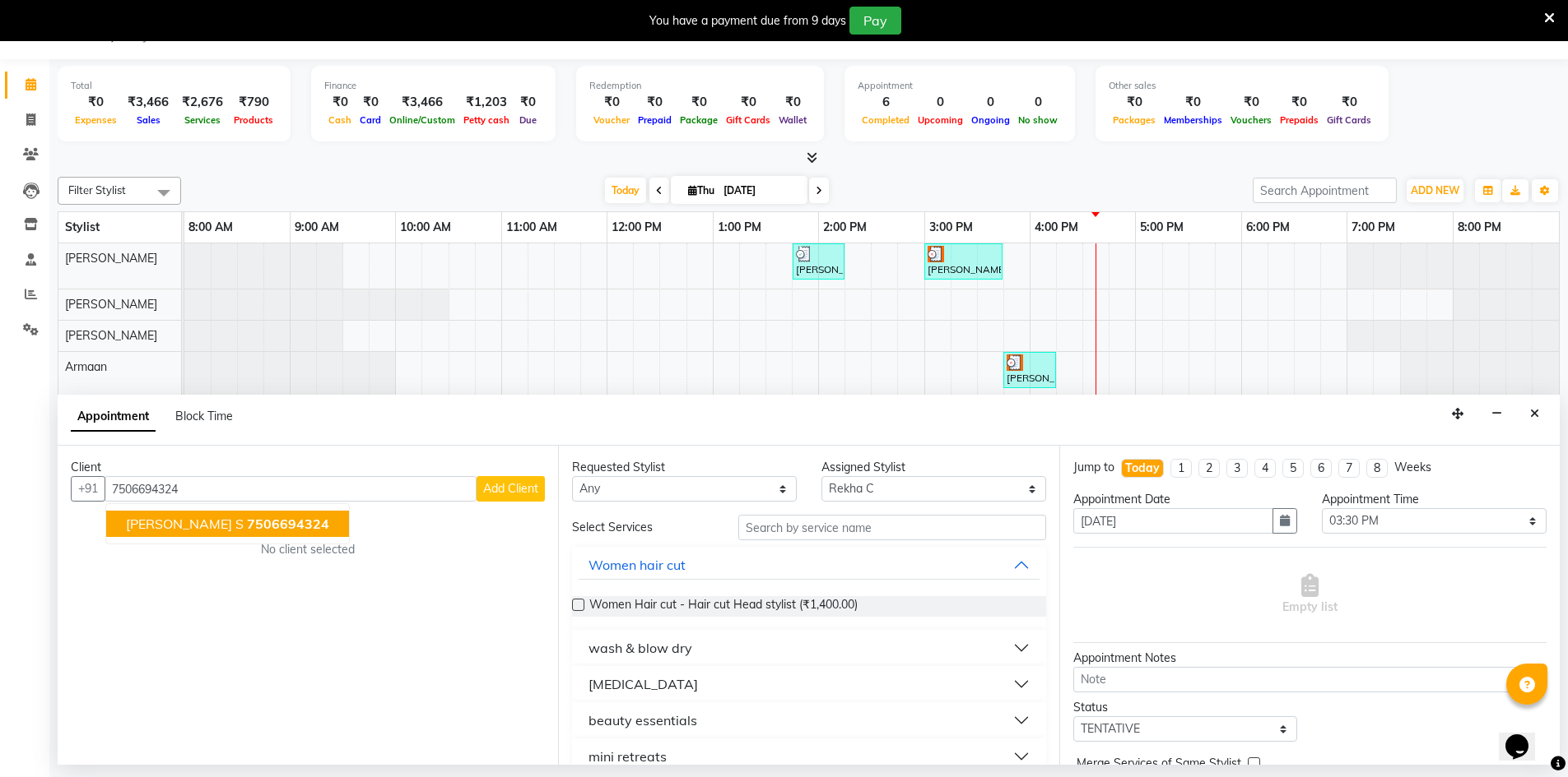
click at [247, 523] on span "7506694324" at bounding box center [287, 524] width 82 height 16
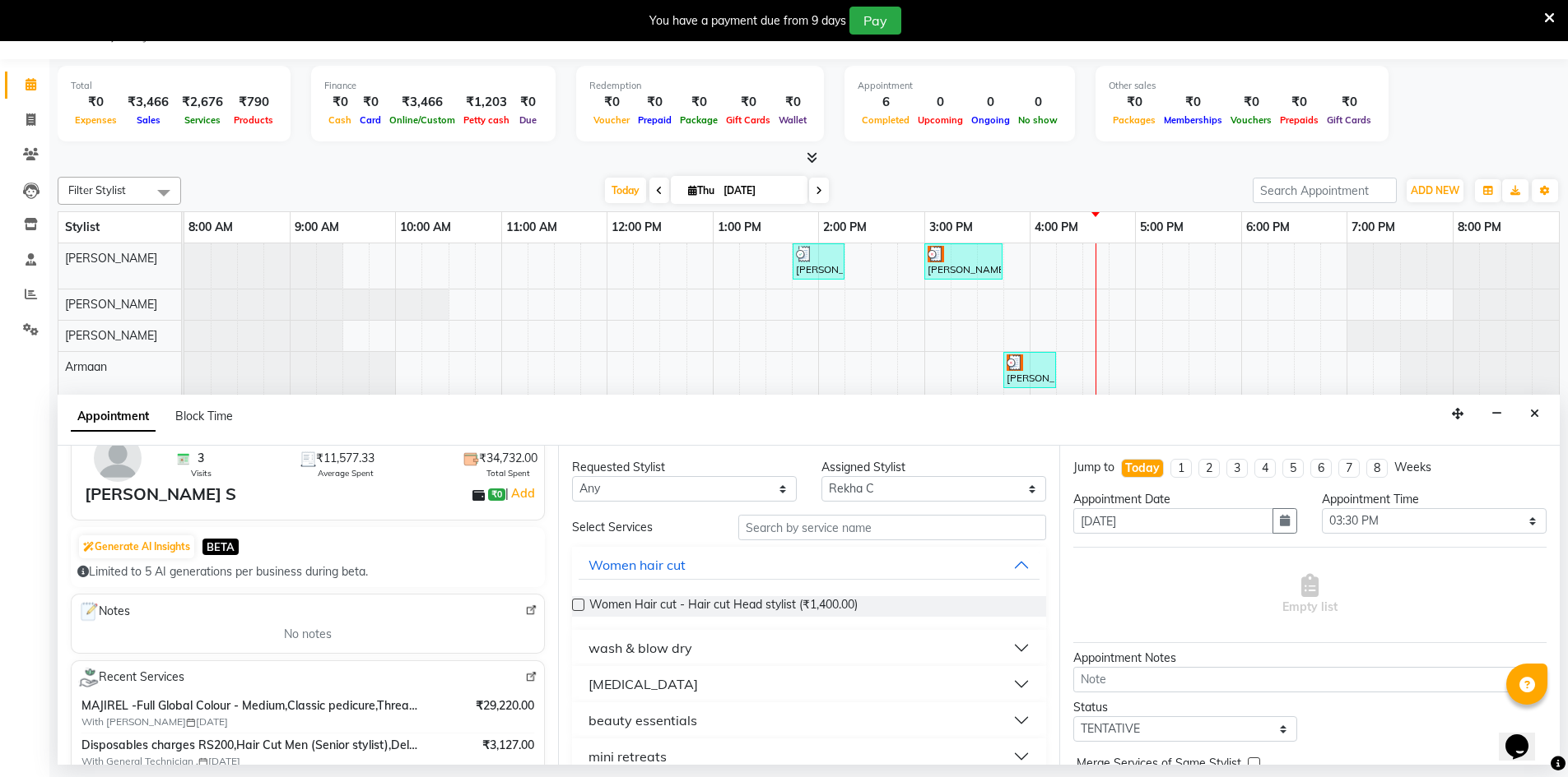
scroll to position [247, 0]
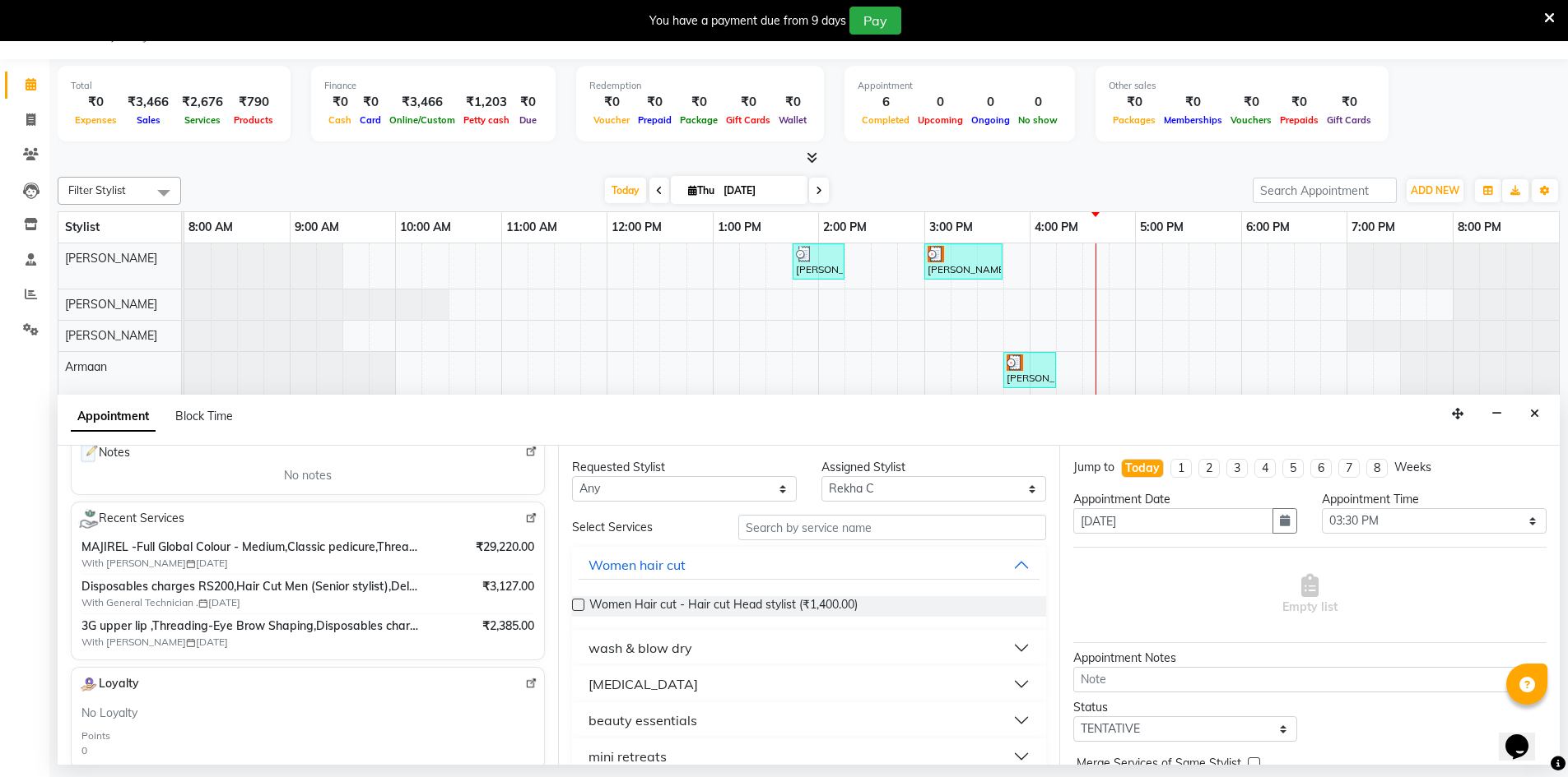
type input "7506694324"
click at [761, 537] on input "text" at bounding box center [892, 527] width 308 height 25
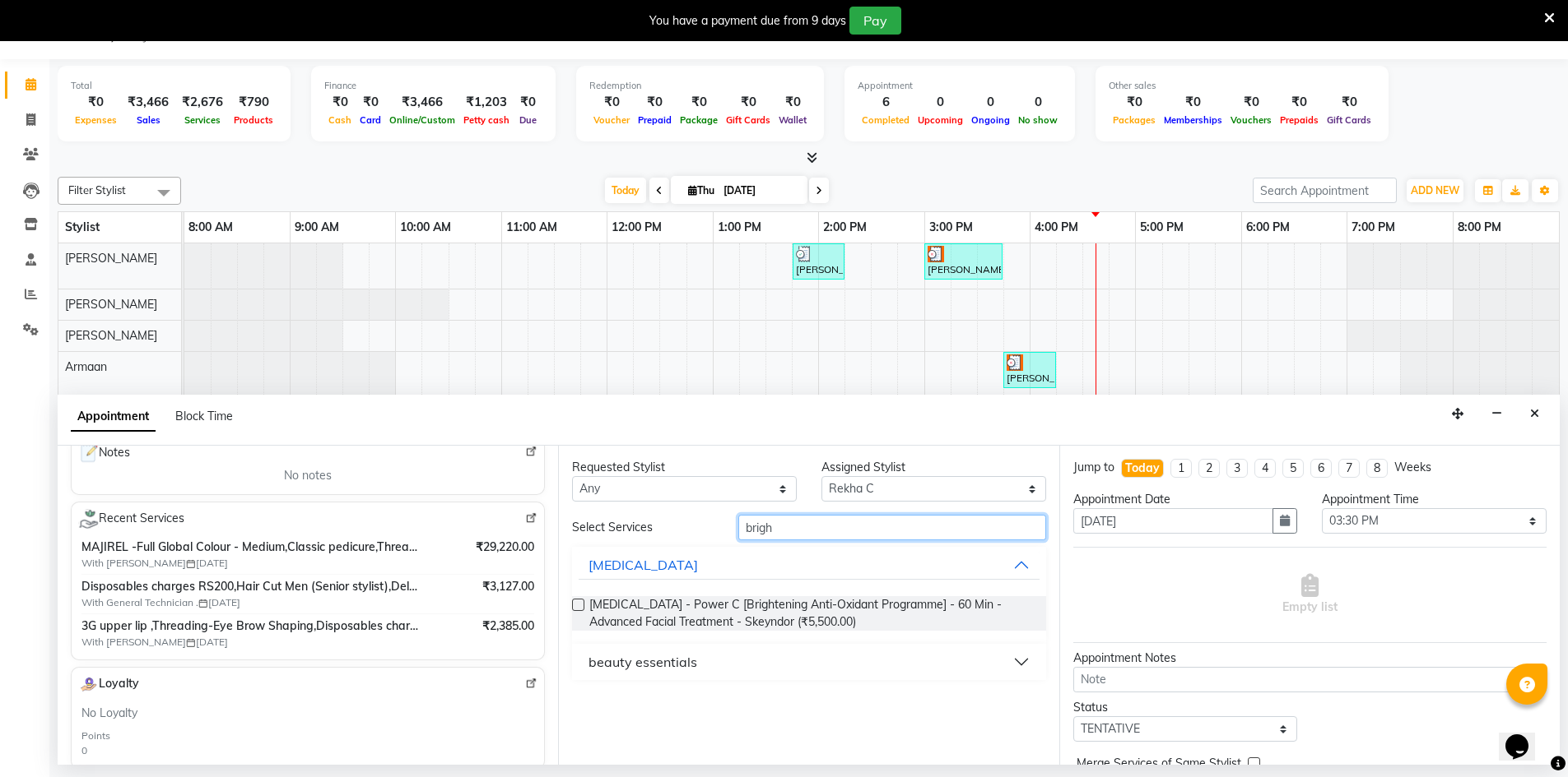
type input "brigh"
click at [718, 660] on button "beauty essentials" at bounding box center [808, 661] width 460 height 29
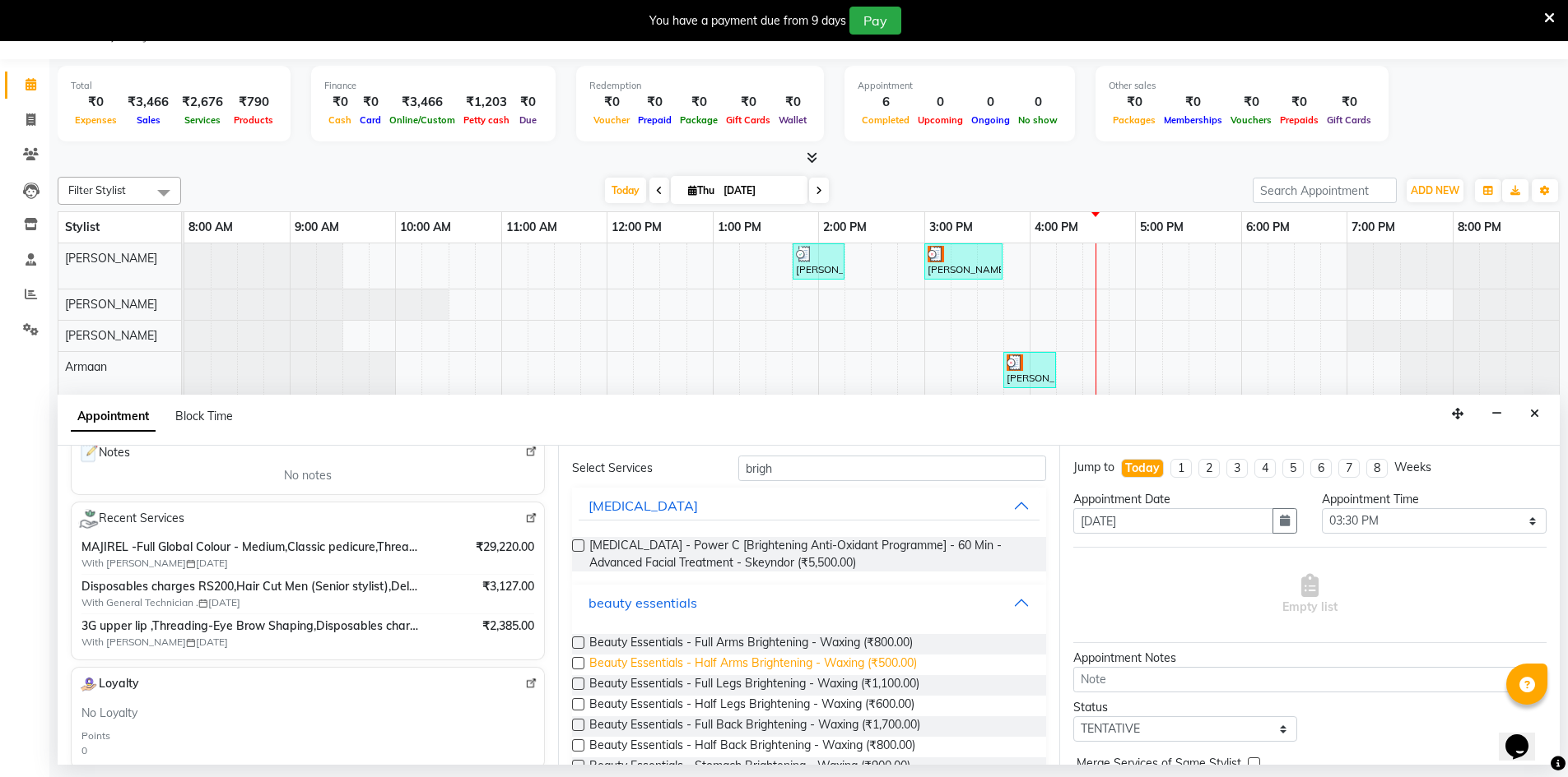
scroll to position [82, 0]
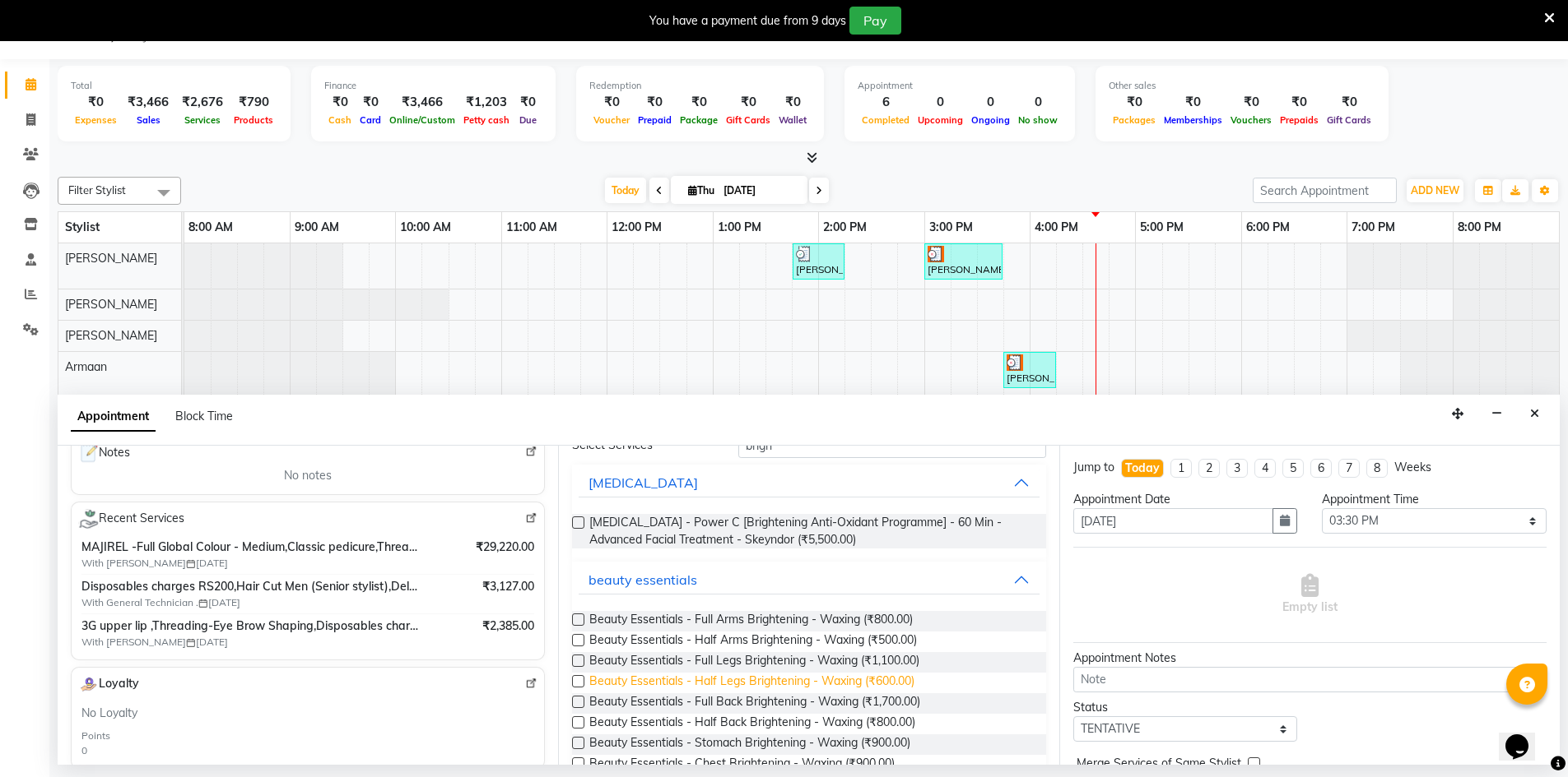
click at [729, 681] on span "Beauty Essentials - Half Legs Brightening - Waxing (₹600.00)" at bounding box center [751, 684] width 325 height 21
checkbox input "false"
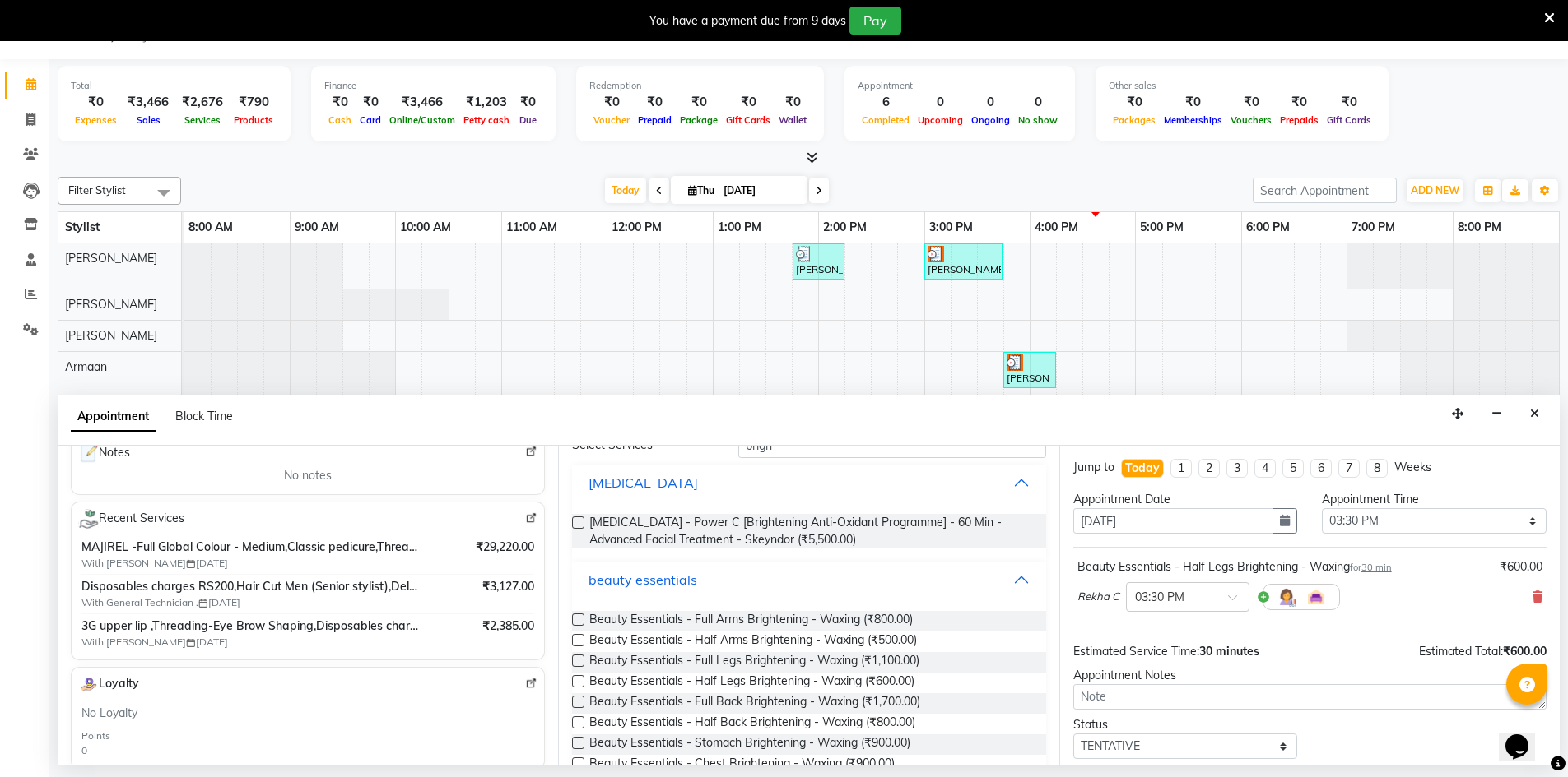
scroll to position [0, 0]
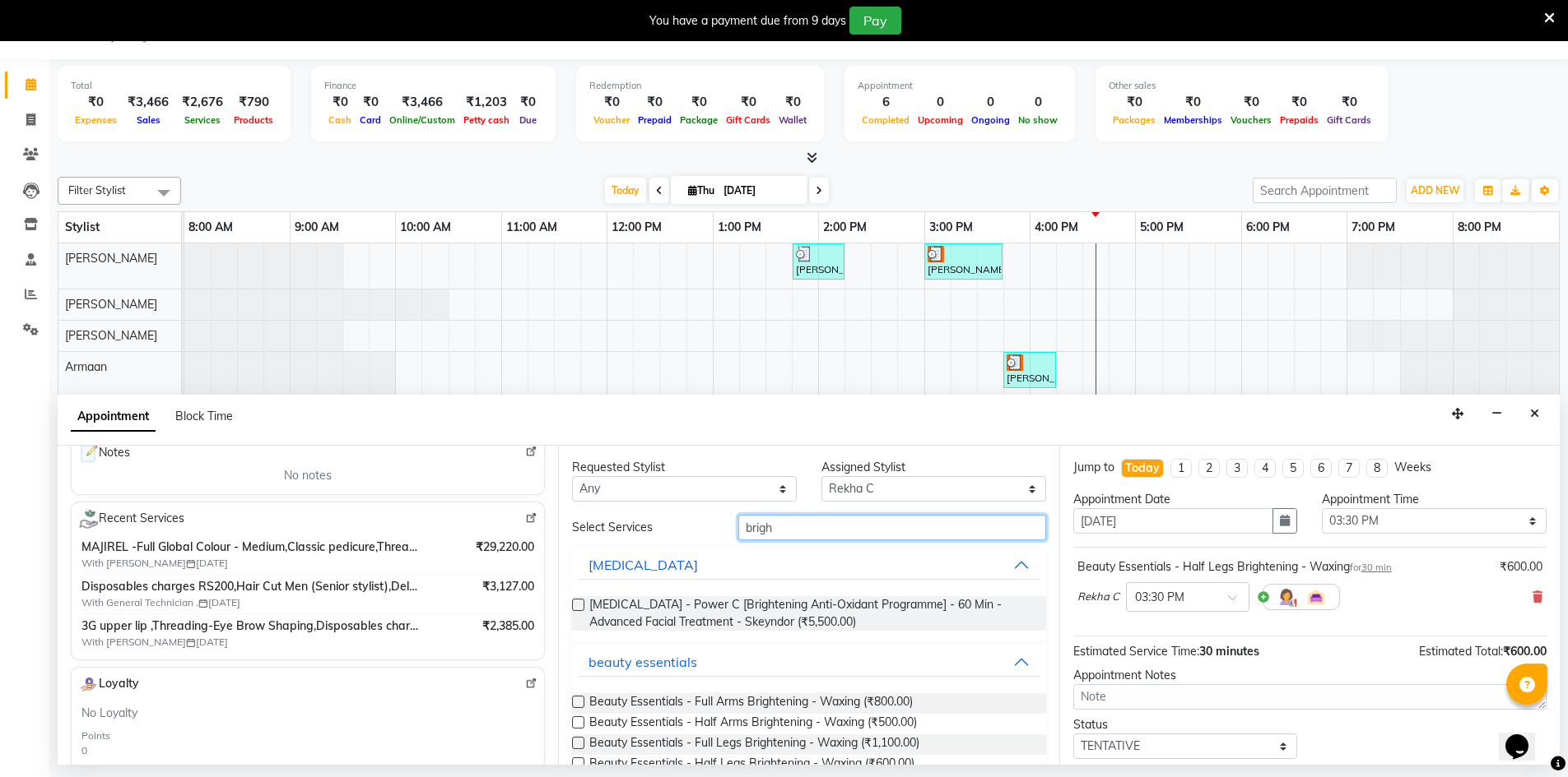
click at [792, 531] on input "brigh" at bounding box center [892, 527] width 308 height 25
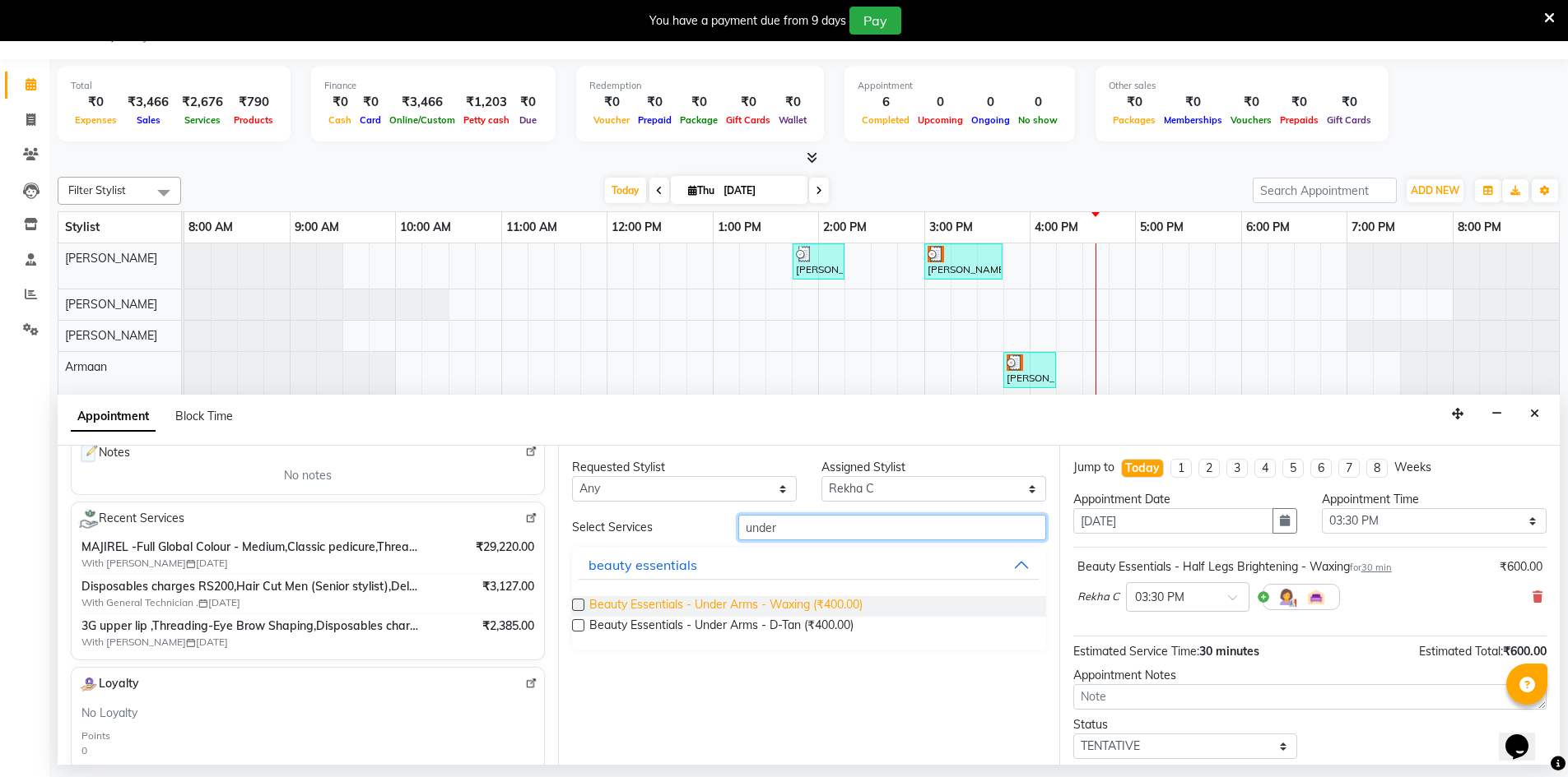
type input "under"
click at [784, 597] on span "Beauty Essentials - Under Arms - Waxing (₹400.00)" at bounding box center [726, 607] width 273 height 21
checkbox input "false"
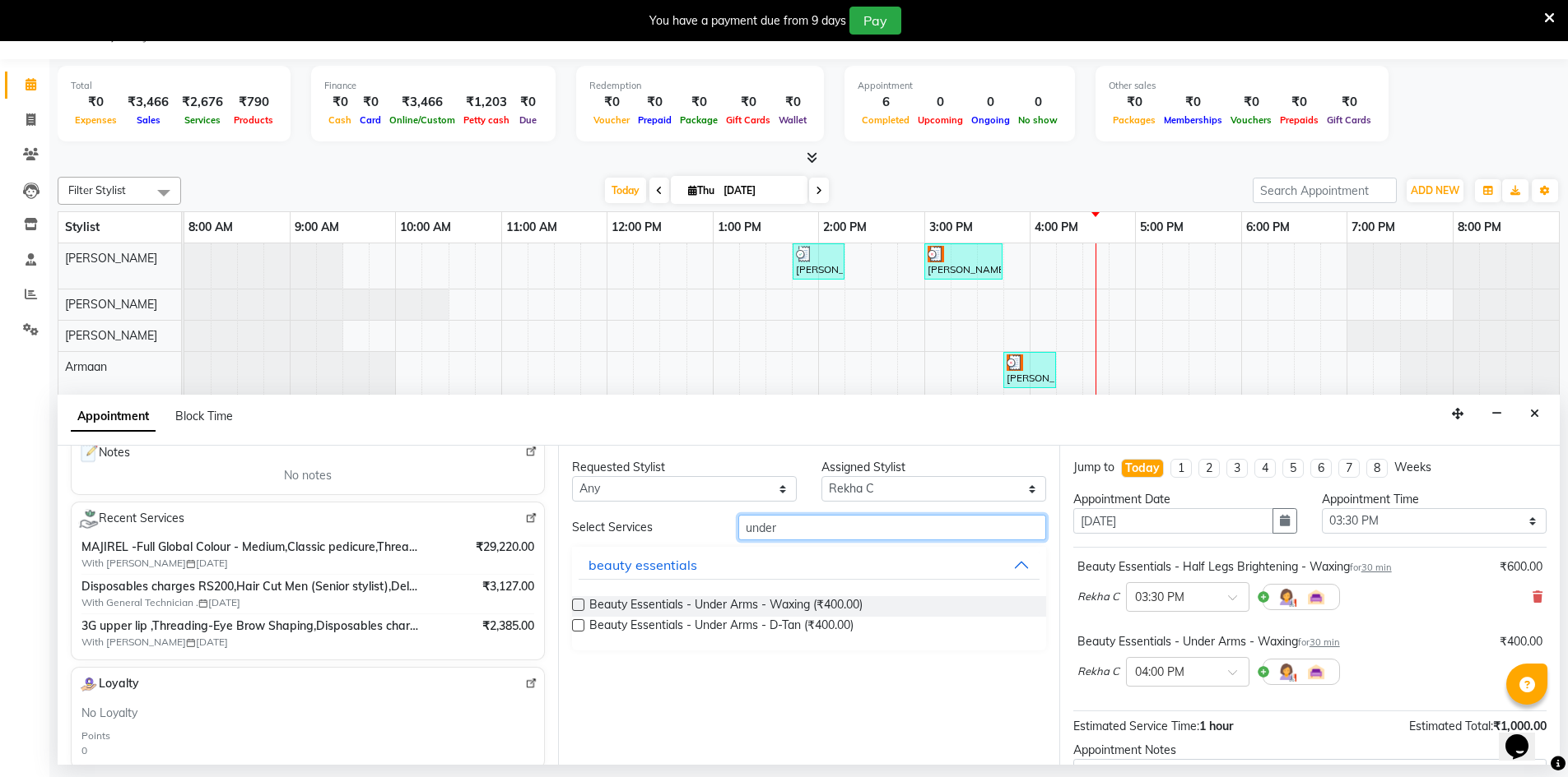
click at [856, 521] on input "under" at bounding box center [892, 527] width 308 height 25
type input "u"
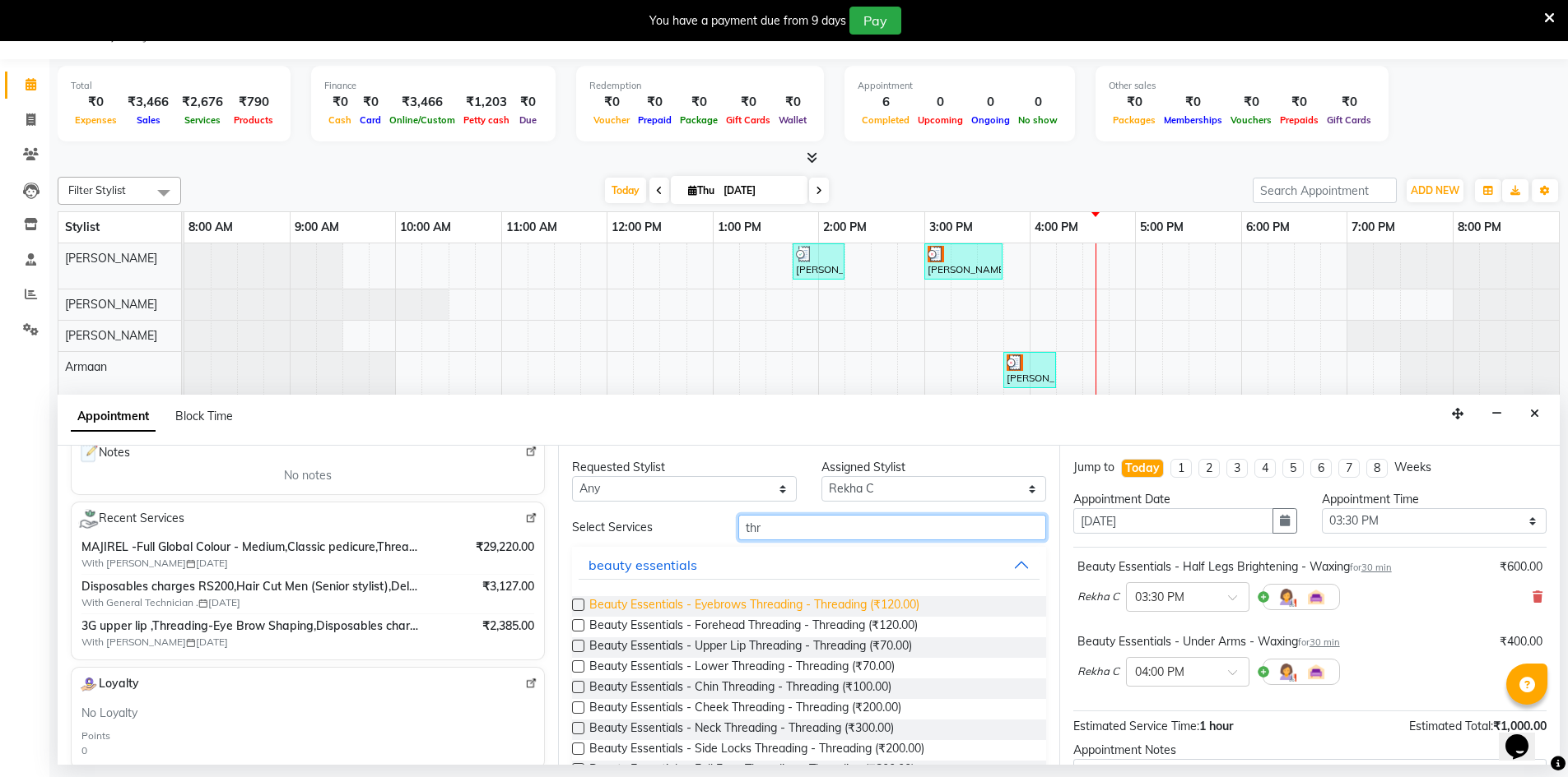
type input "thr"
click at [837, 607] on span "Beauty Essentials - Eyebrows Threading - Threading (₹120.00)" at bounding box center [754, 607] width 330 height 21
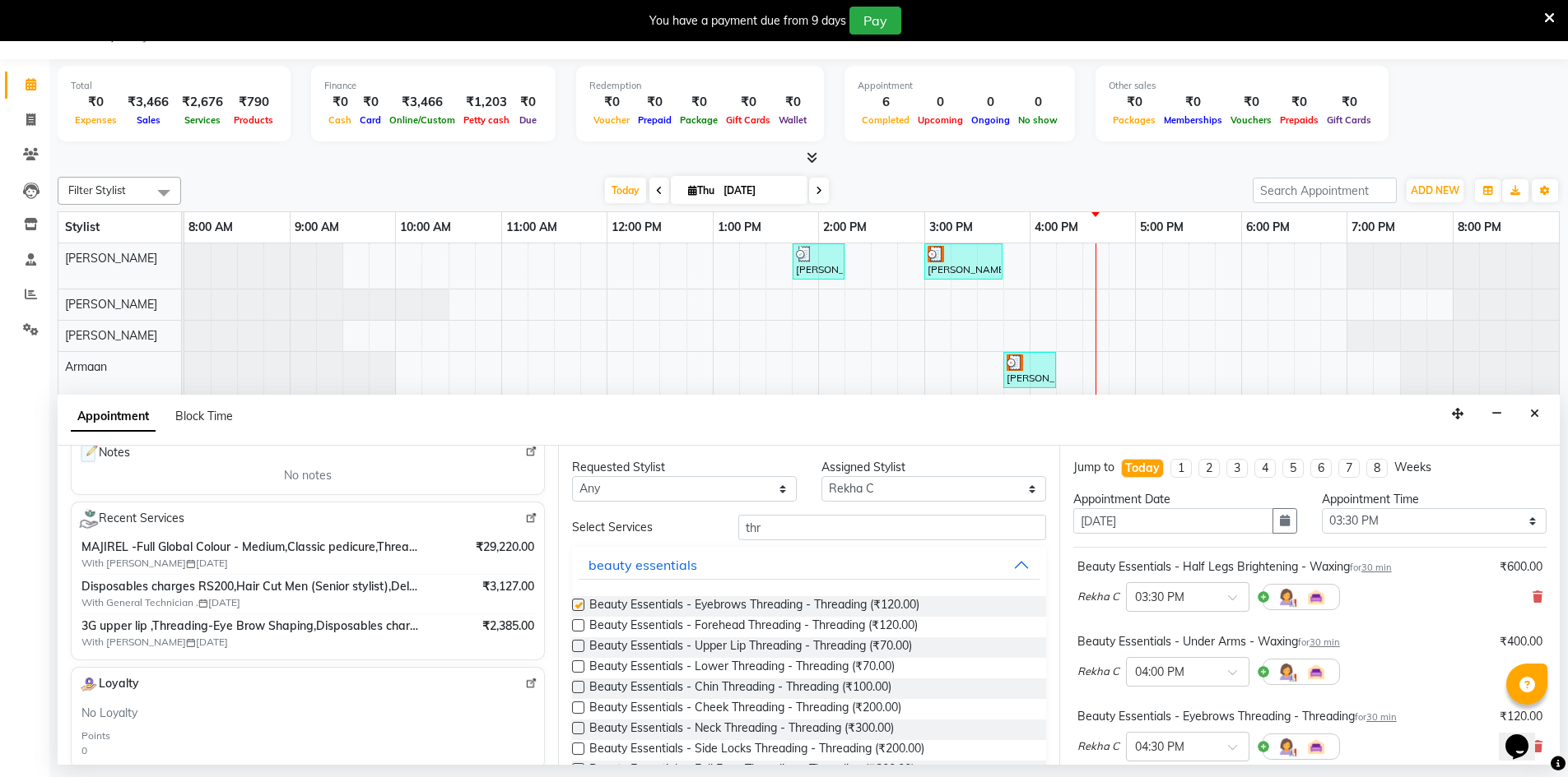
checkbox input "false"
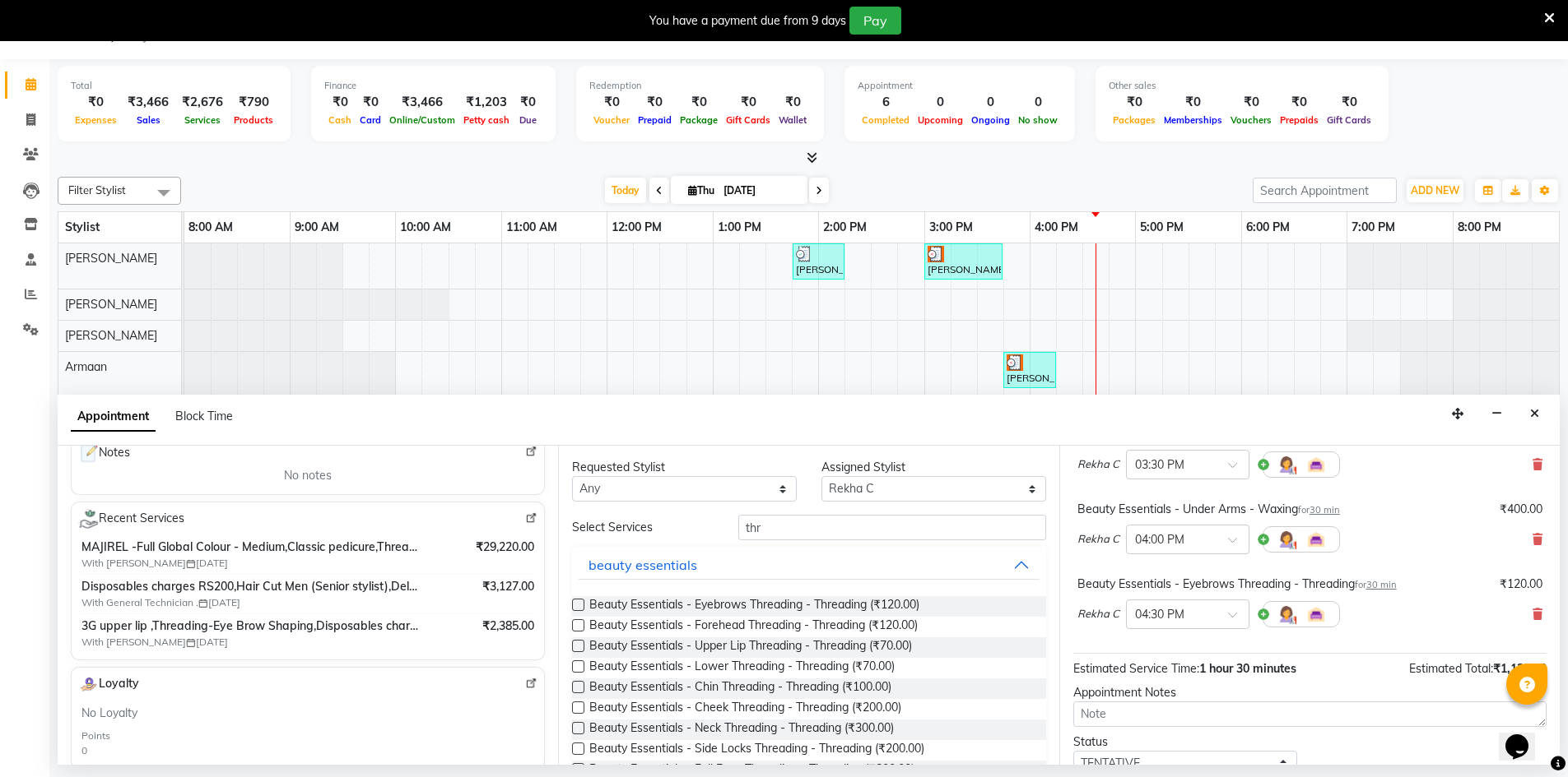
scroll to position [248, 0]
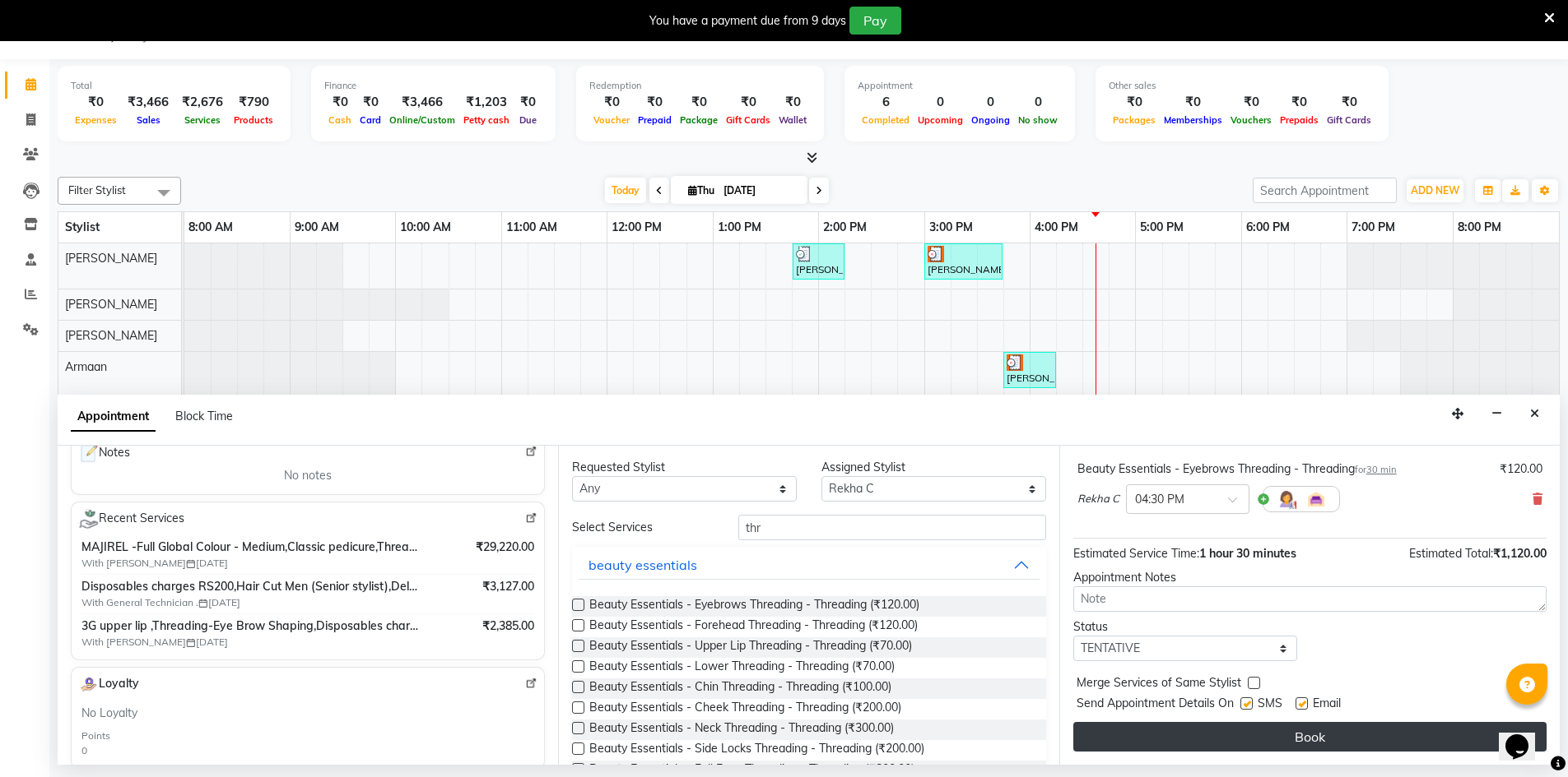
click at [1324, 735] on button "Book" at bounding box center [1310, 737] width 473 height 29
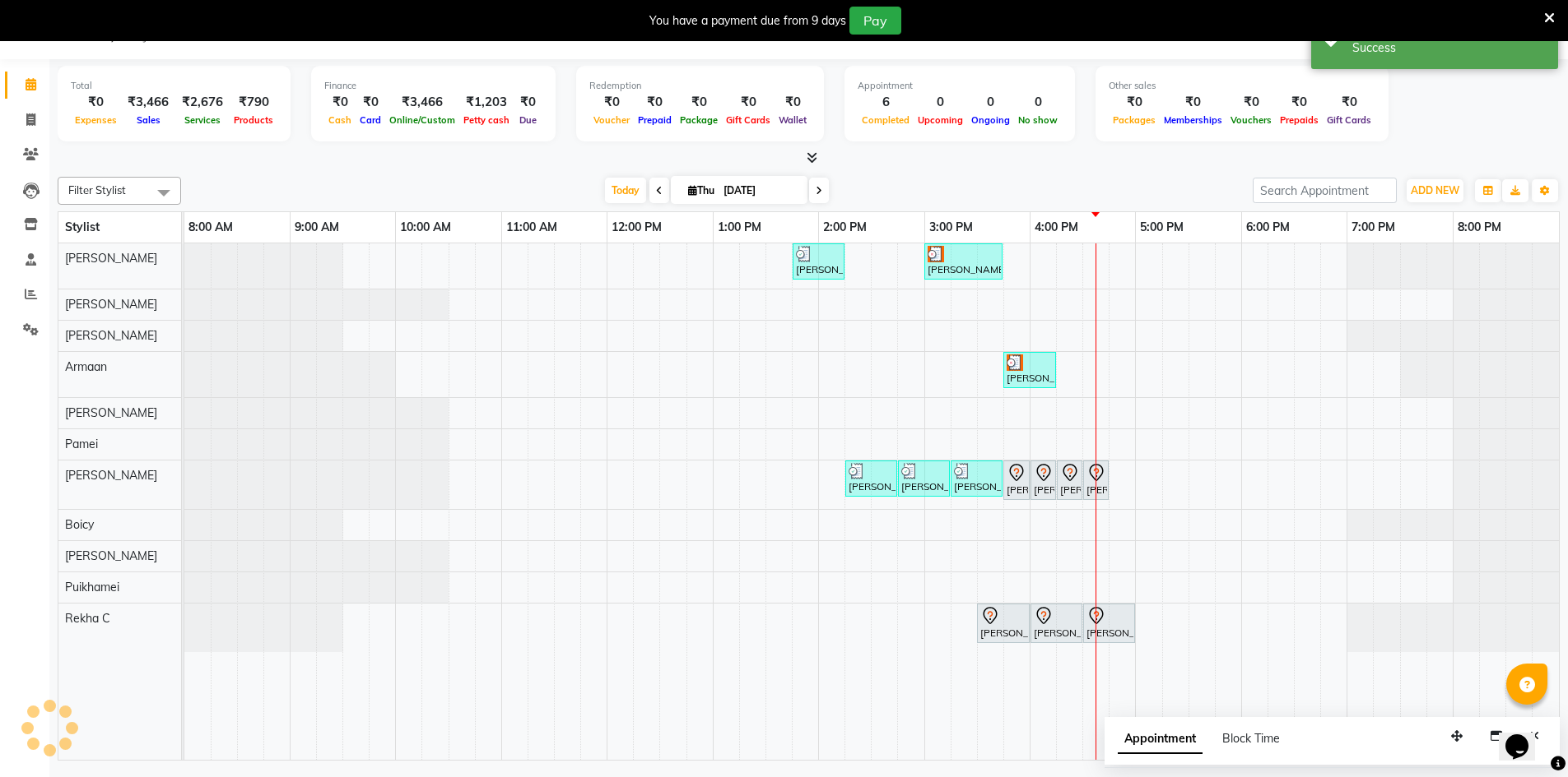
scroll to position [0, 0]
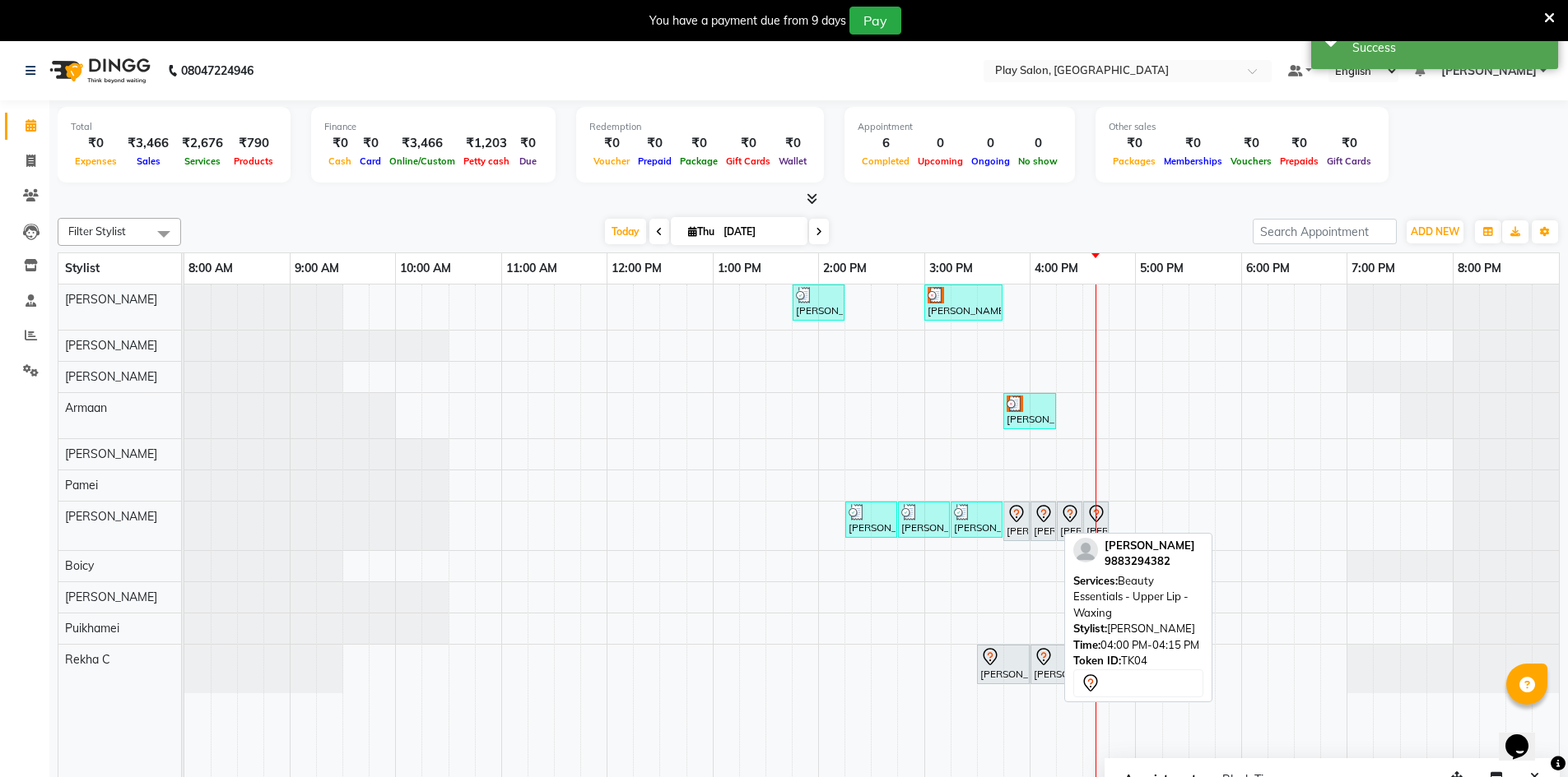
click at [1048, 530] on div "[PERSON_NAME], TK04, 04:00 PM-04:15 PM, Beauty Essentials - Upper Lip - Waxing" at bounding box center [1043, 521] width 23 height 35
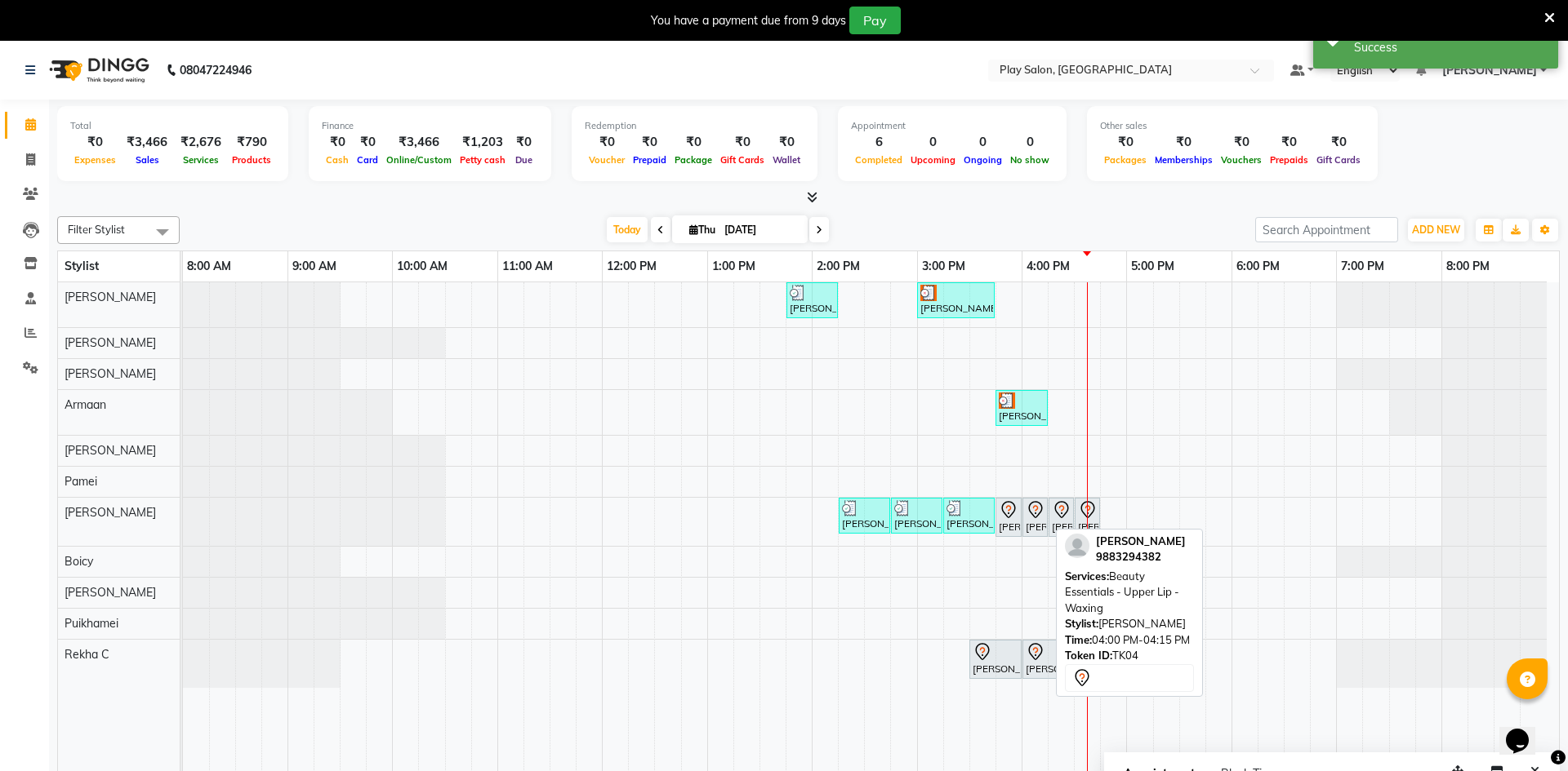
select select "7"
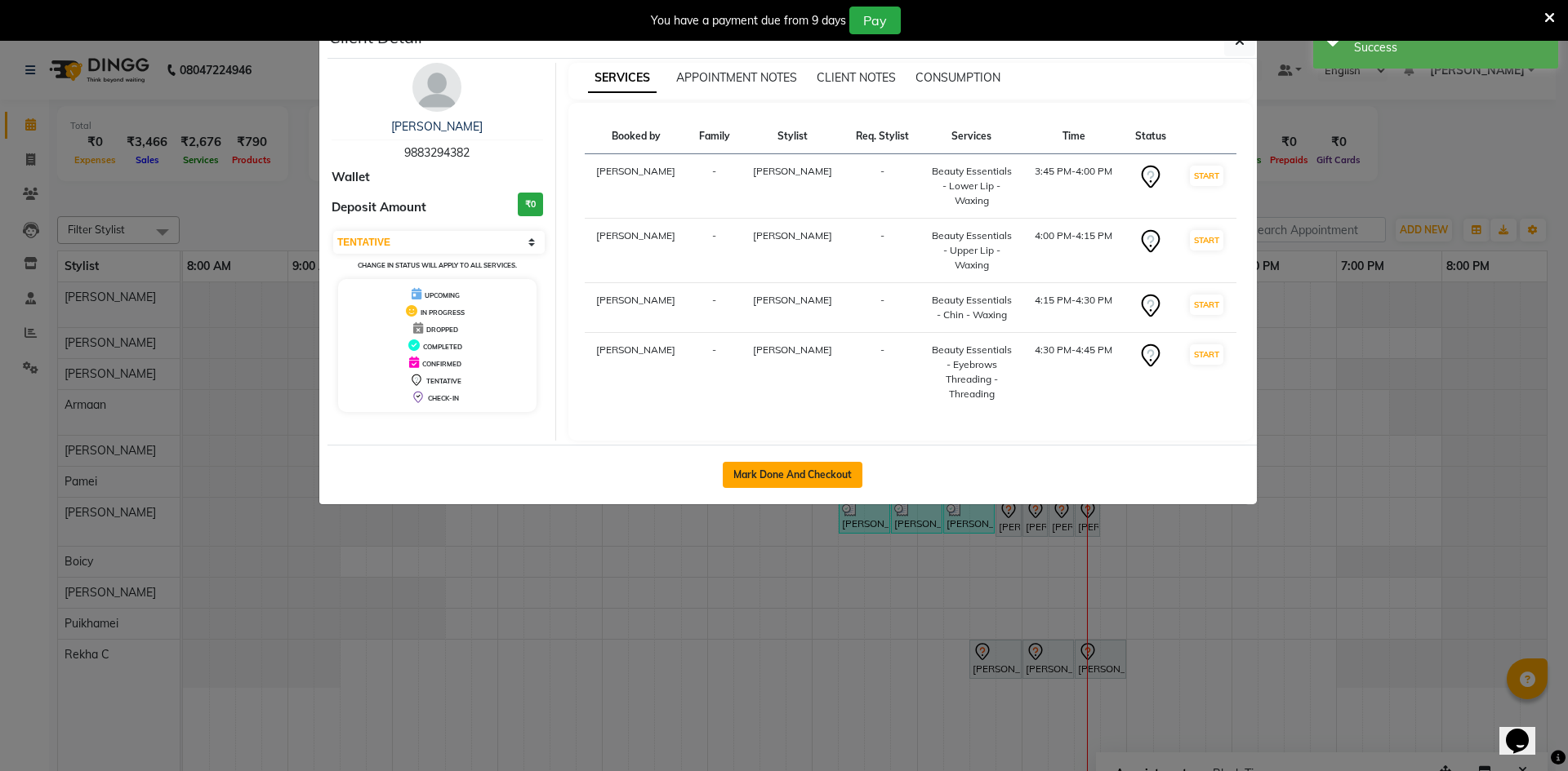
click at [811, 462] on button "Mark Done And Checkout" at bounding box center [792, 475] width 139 height 26
select select "service"
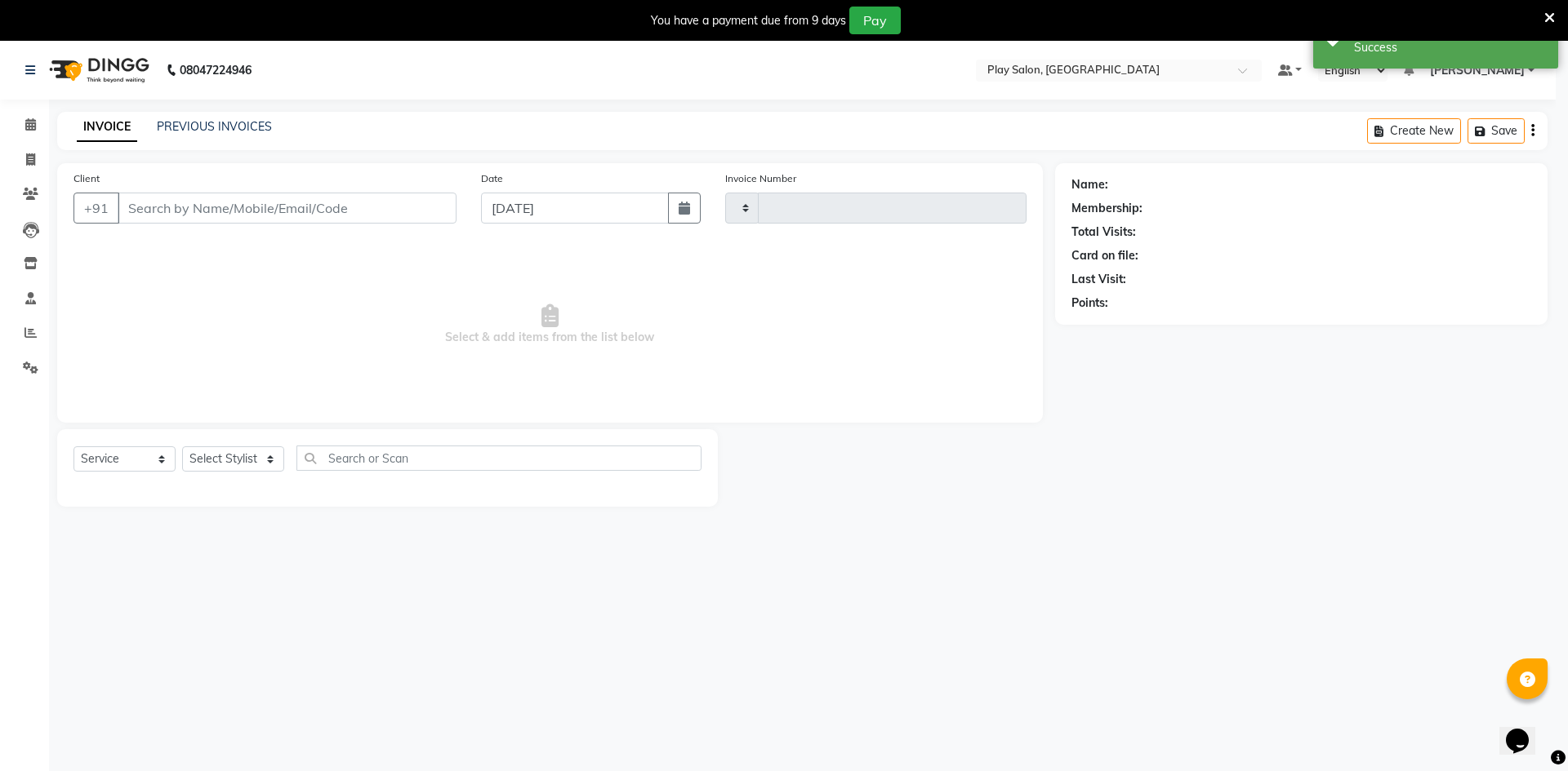
type input "0069"
select select "8631"
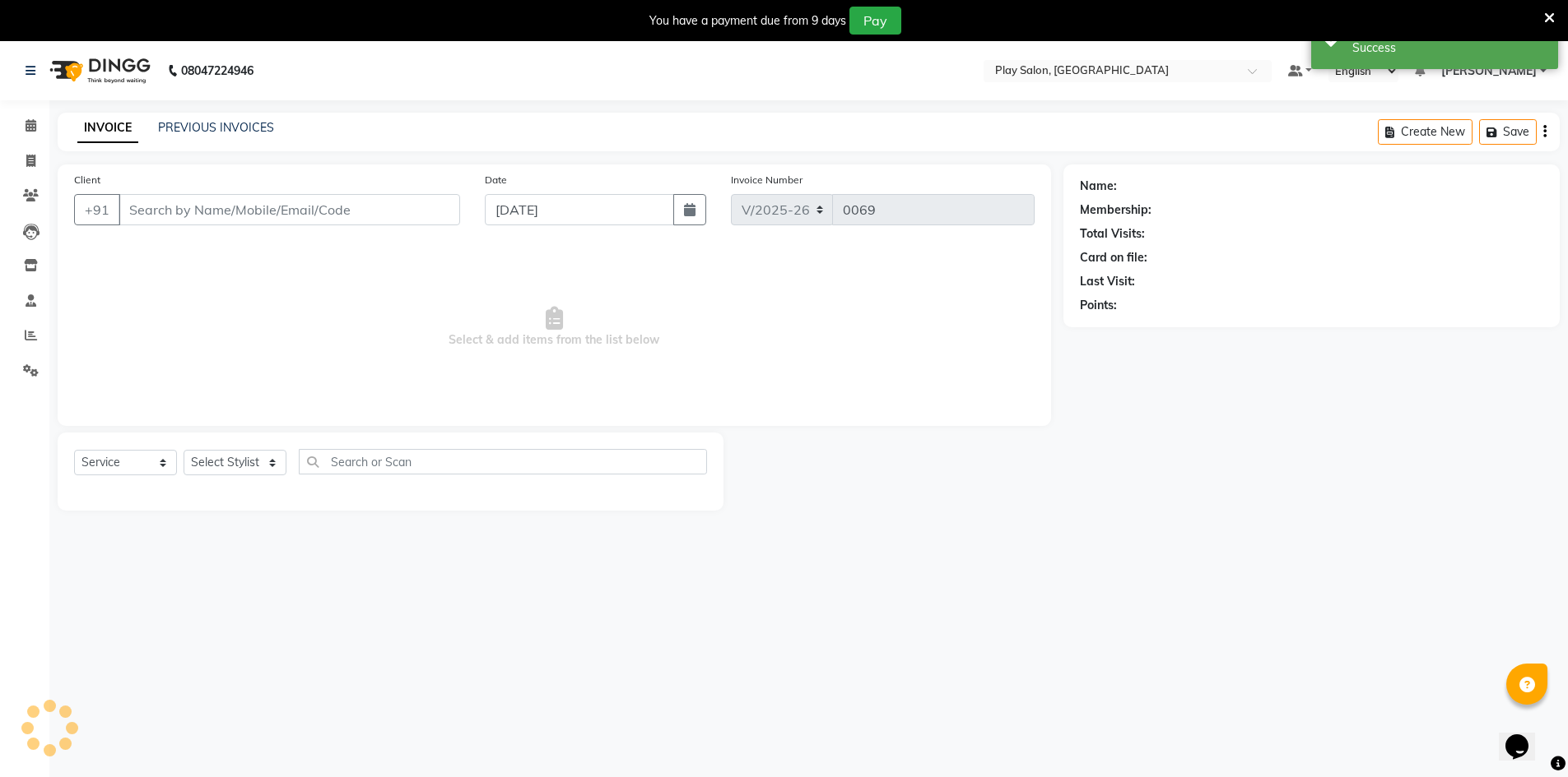
type input "9883294382"
select select "88659"
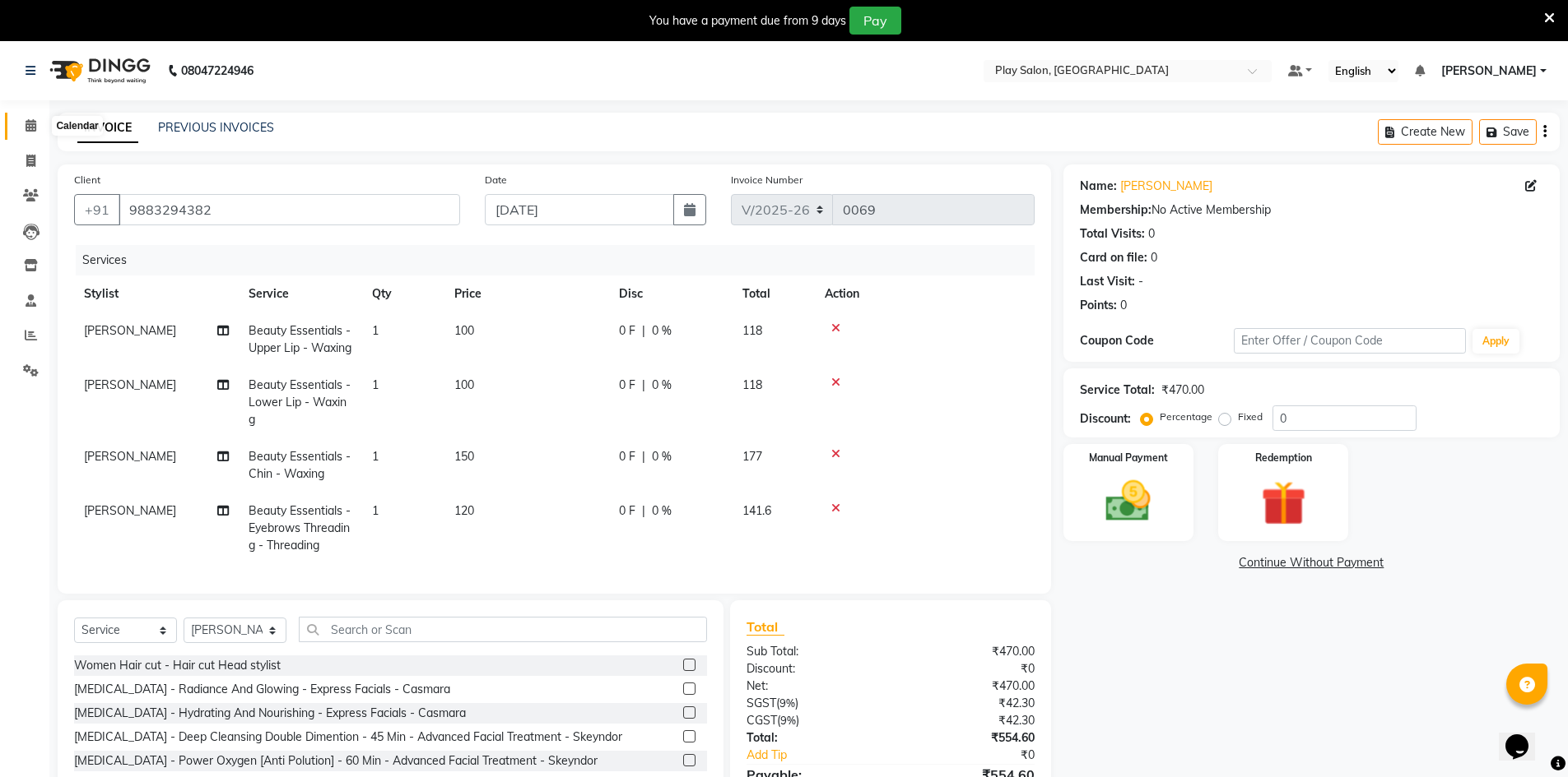
click at [29, 130] on icon at bounding box center [30, 125] width 10 height 12
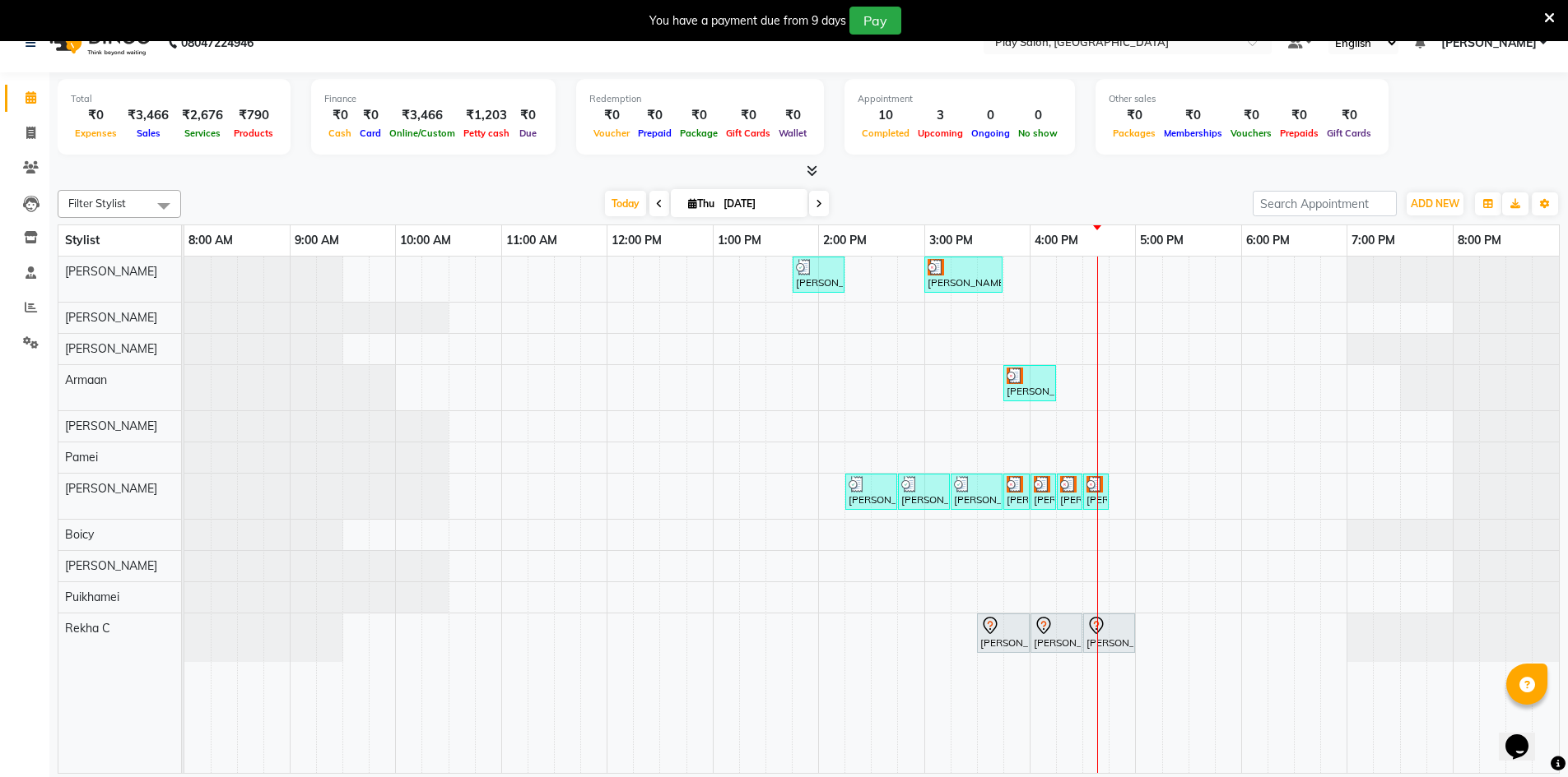
scroll to position [41, 0]
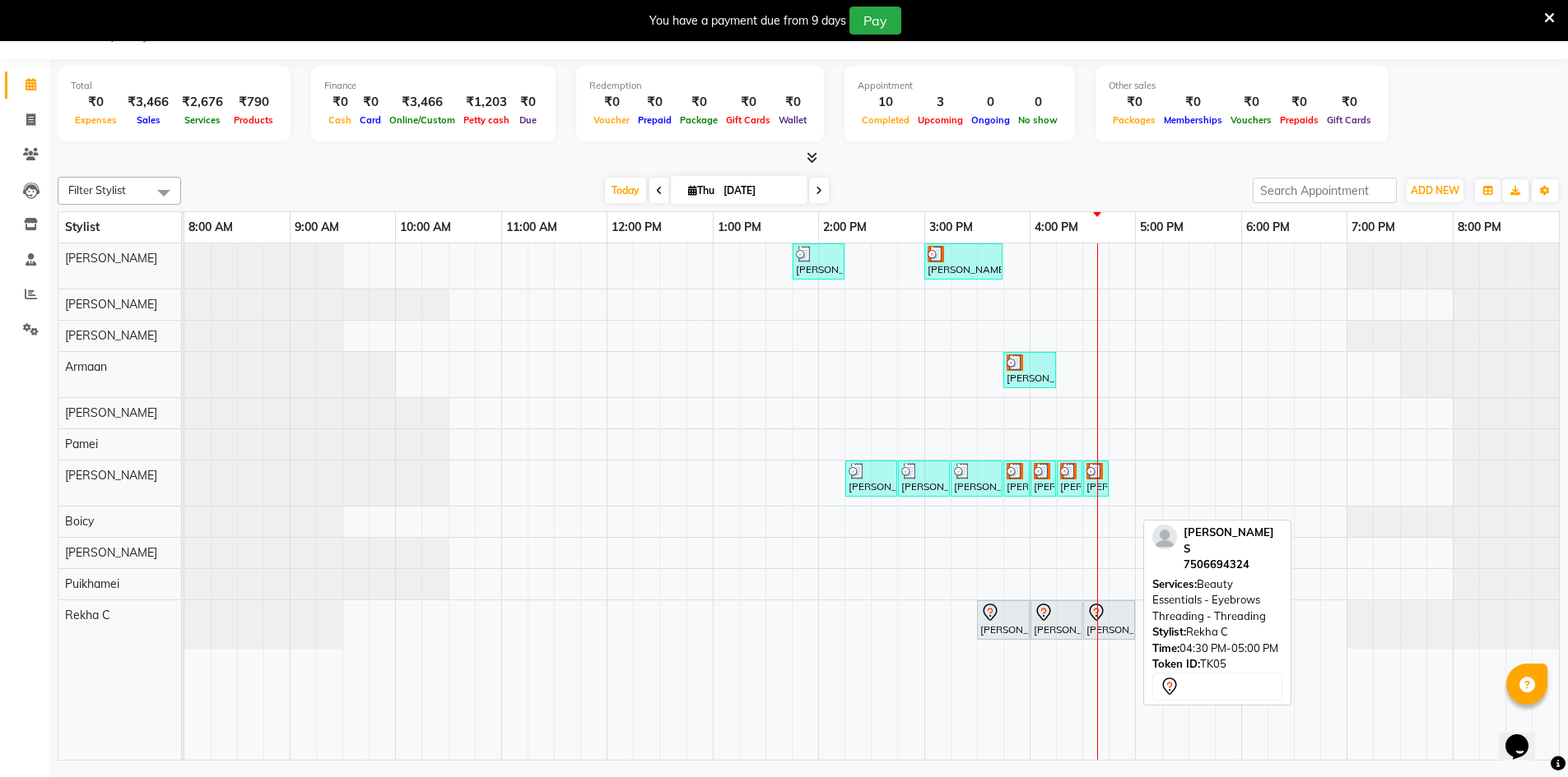
click at [1061, 628] on div "[PERSON_NAME] S, TK05, 04:00 PM-04:30 PM, Beauty Essentials - Under Arms - Waxi…" at bounding box center [1056, 620] width 49 height 35
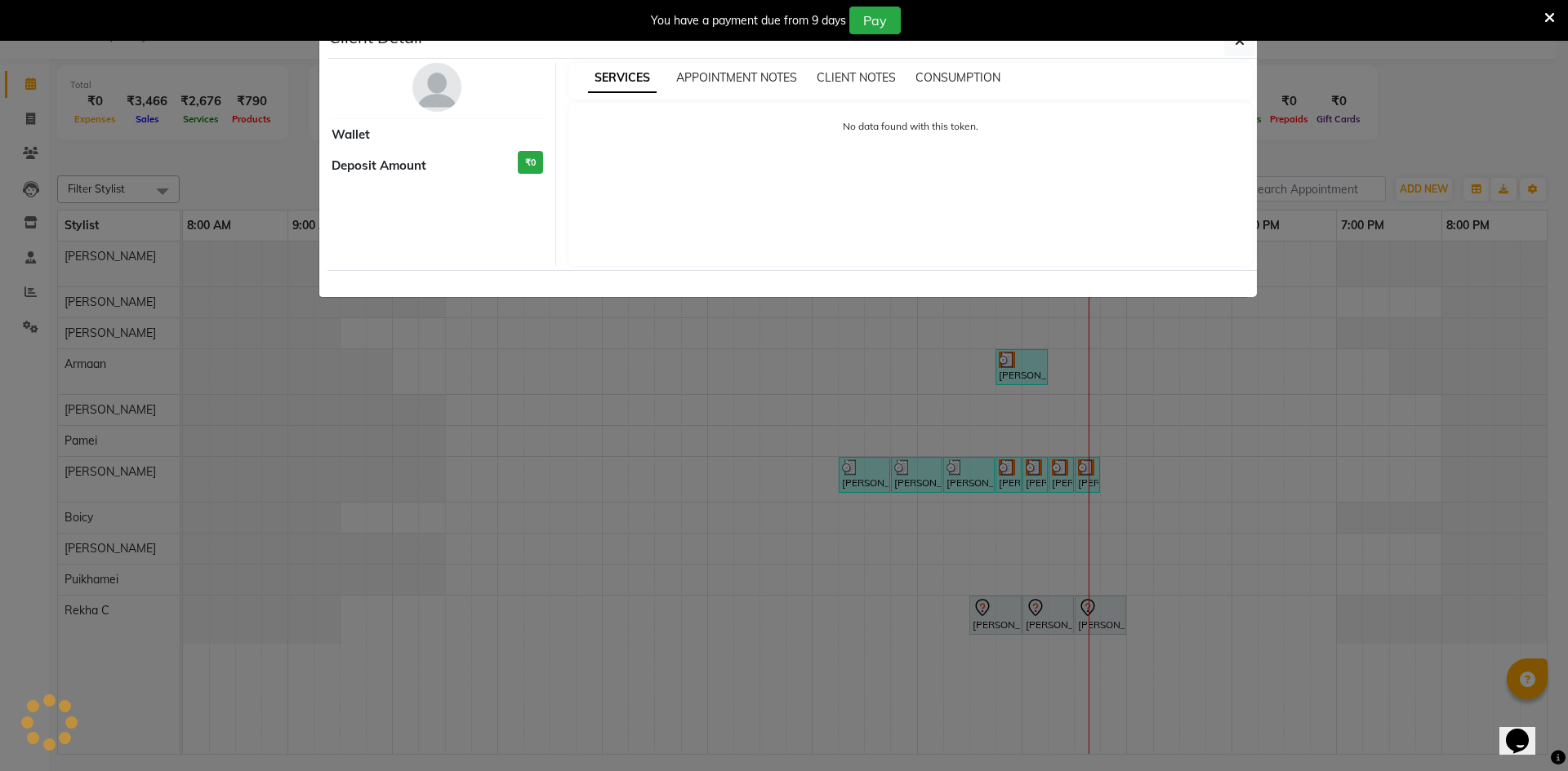
select select "7"
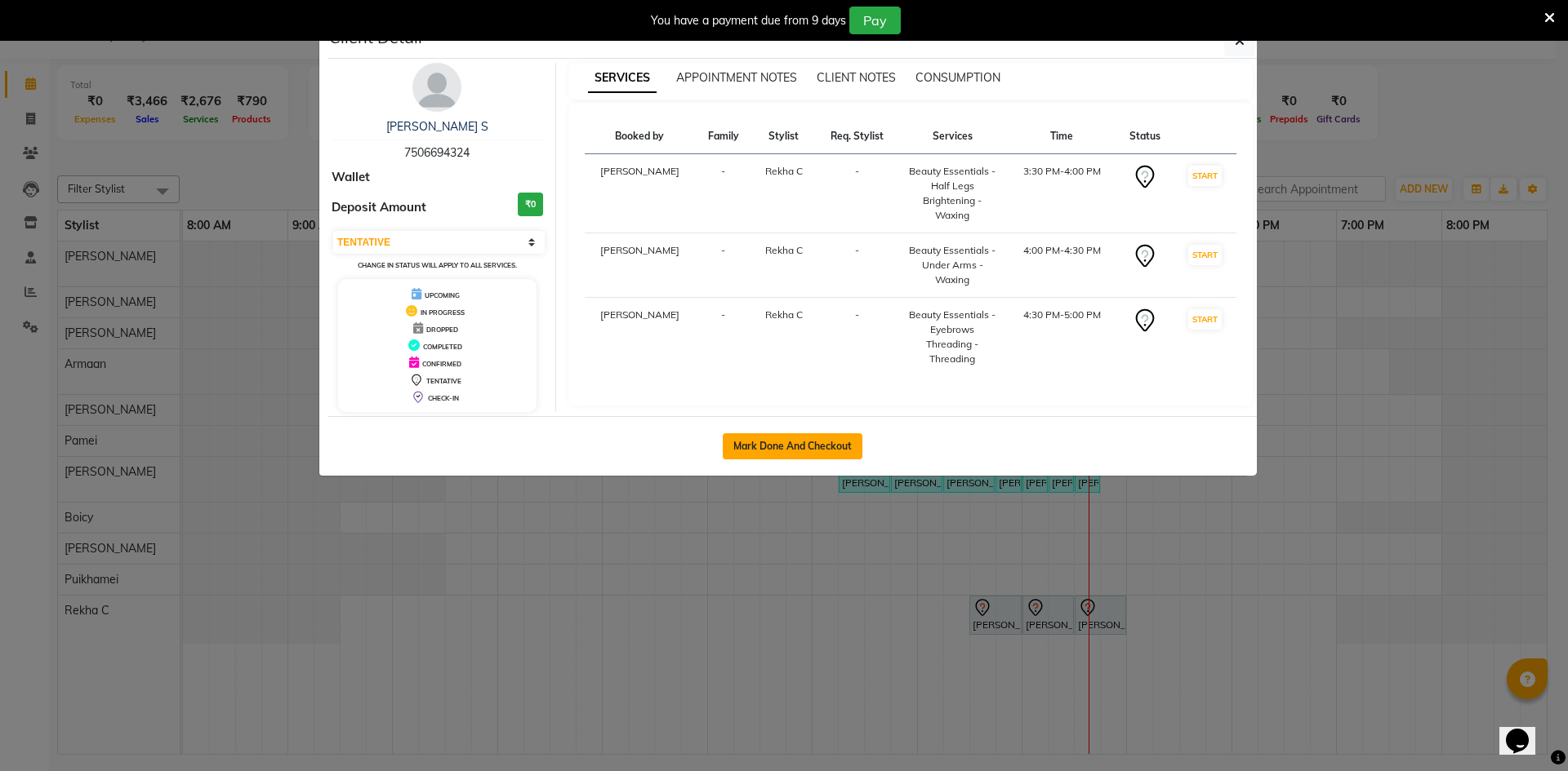
click at [791, 442] on button "Mark Done And Checkout" at bounding box center [792, 447] width 139 height 26
select select "service"
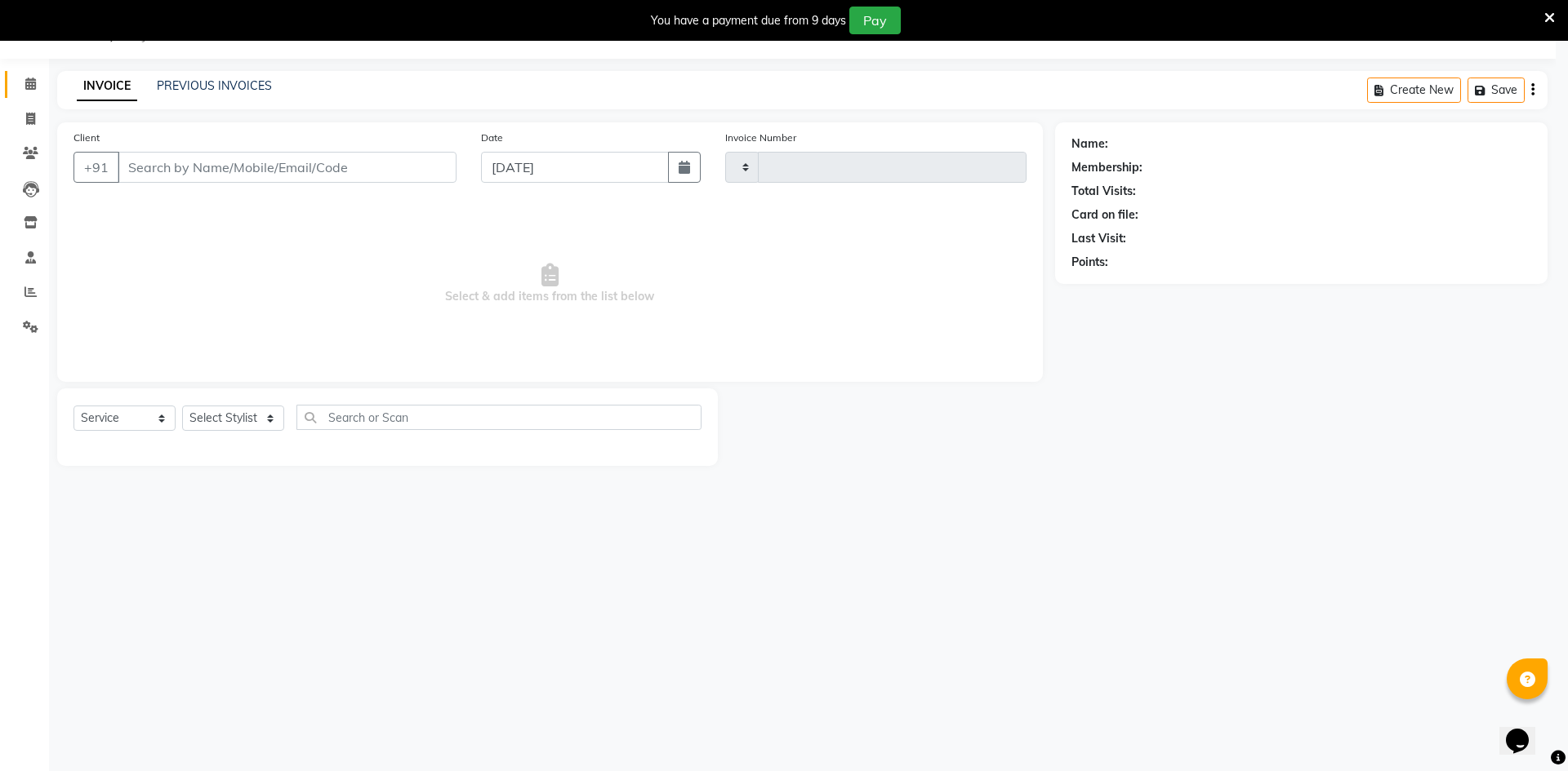
type input "0069"
select select "8631"
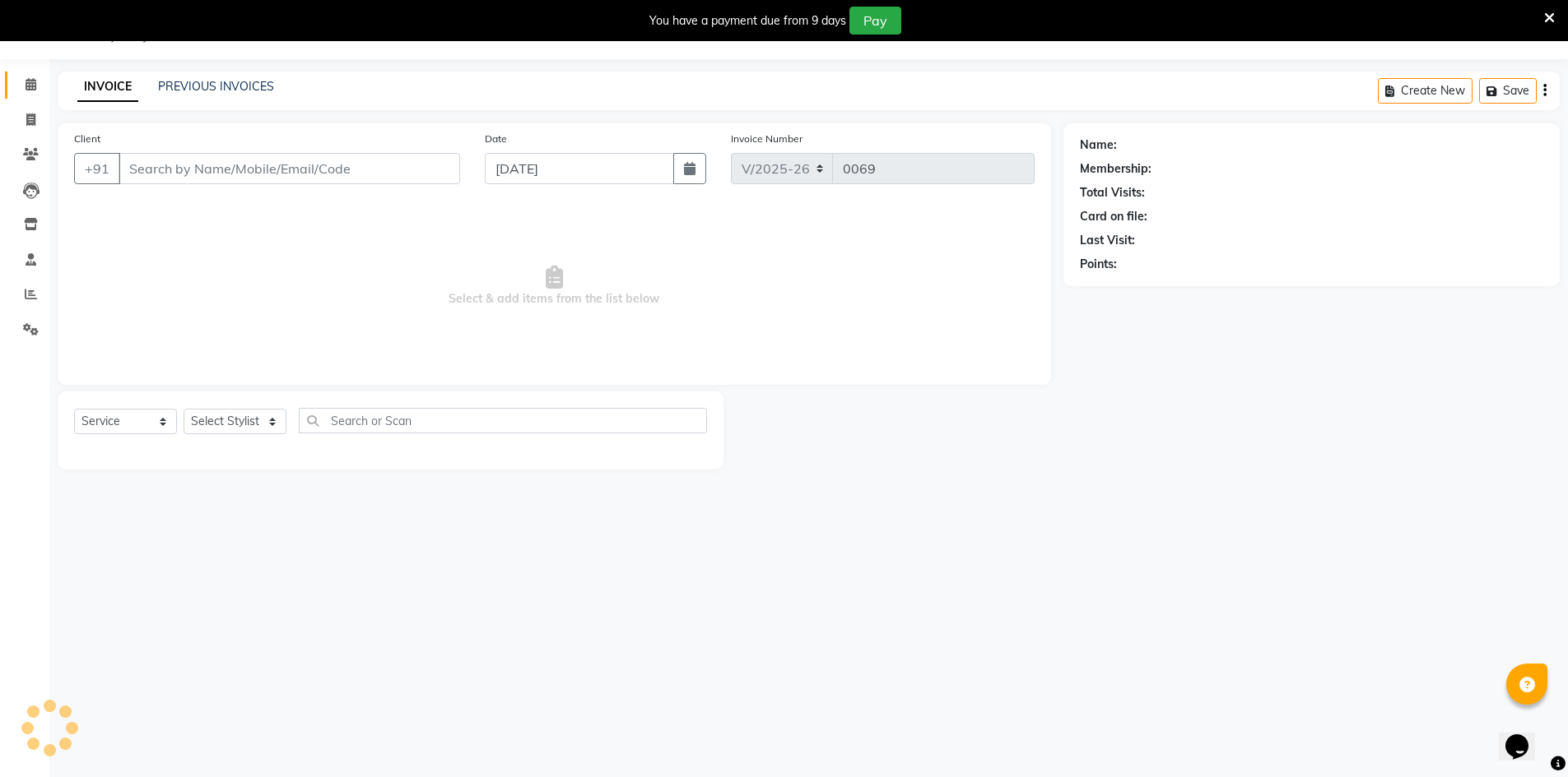
type input "7506694324"
select select "88572"
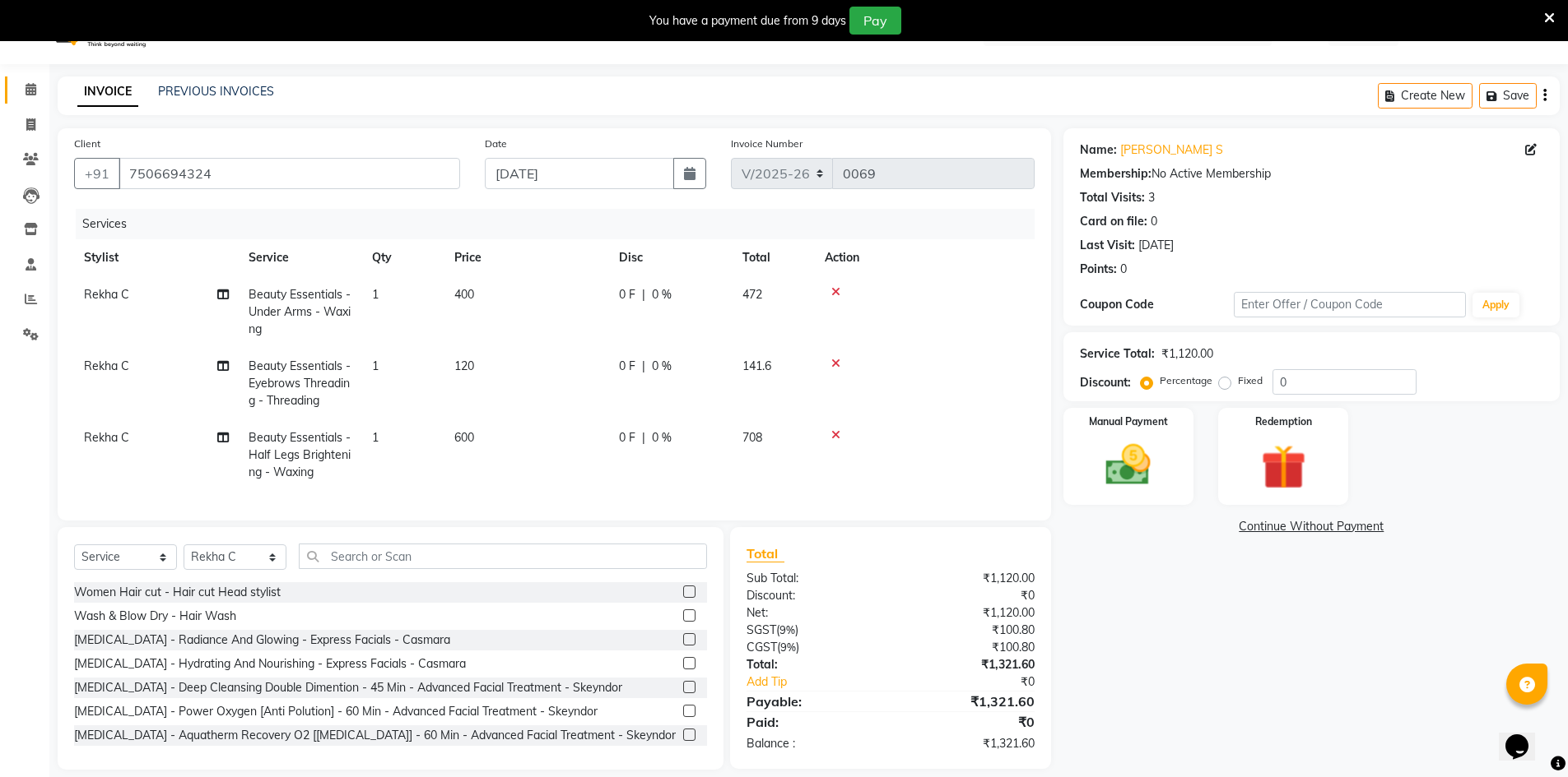
scroll to position [66, 0]
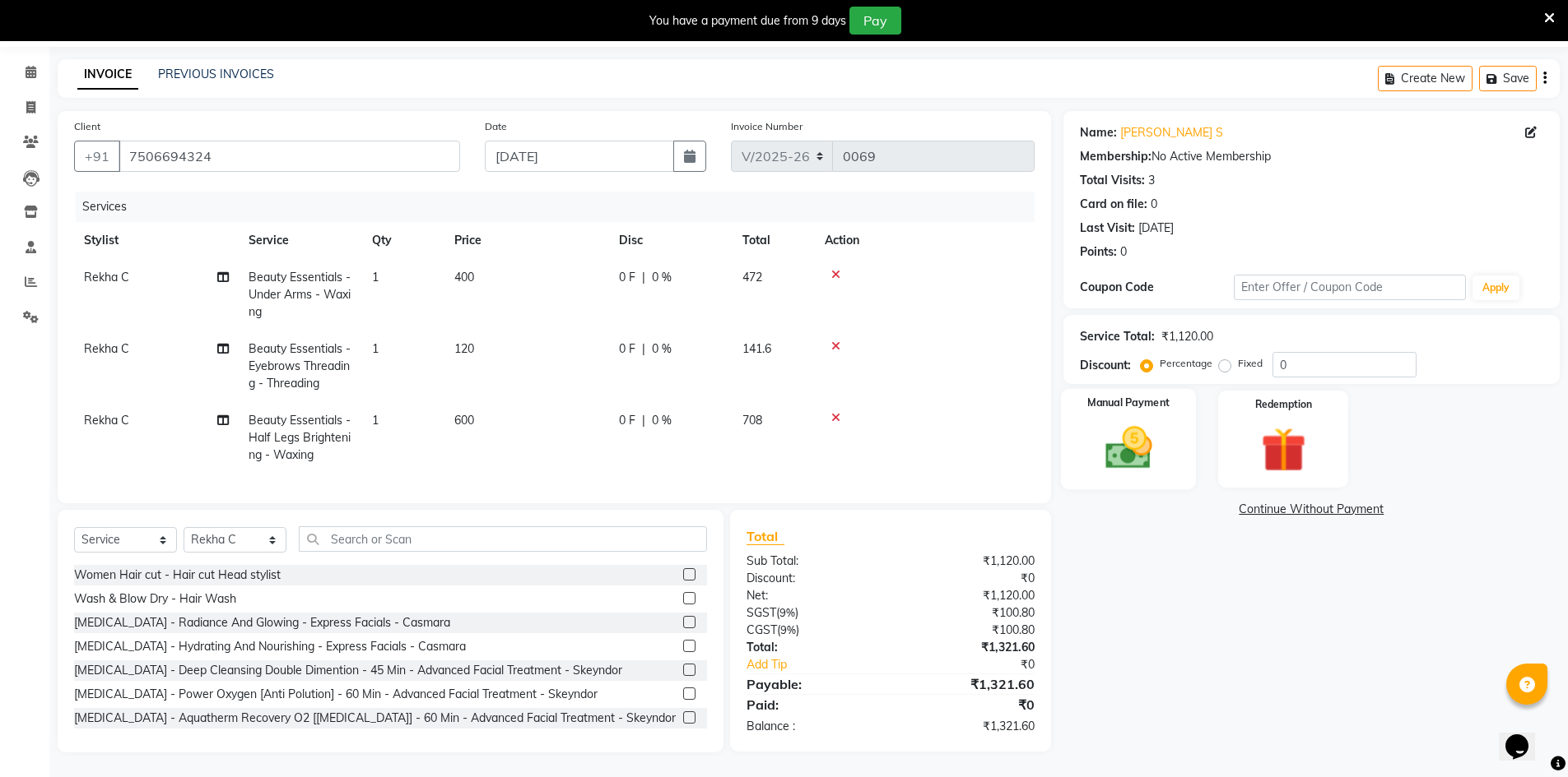
click at [1129, 442] on img at bounding box center [1128, 447] width 75 height 54
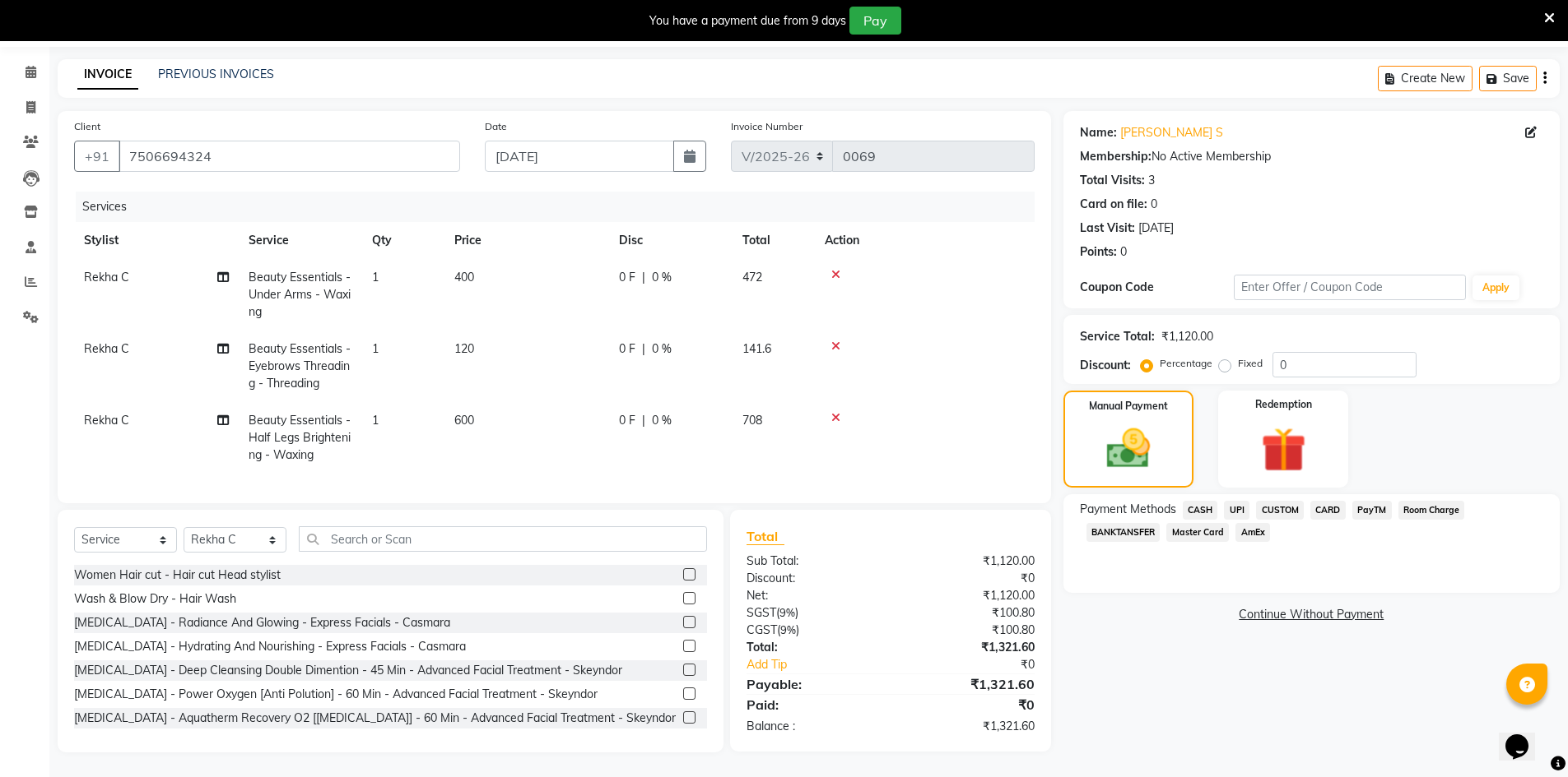
click at [1282, 501] on span "CUSTOM" at bounding box center [1280, 510] width 48 height 19
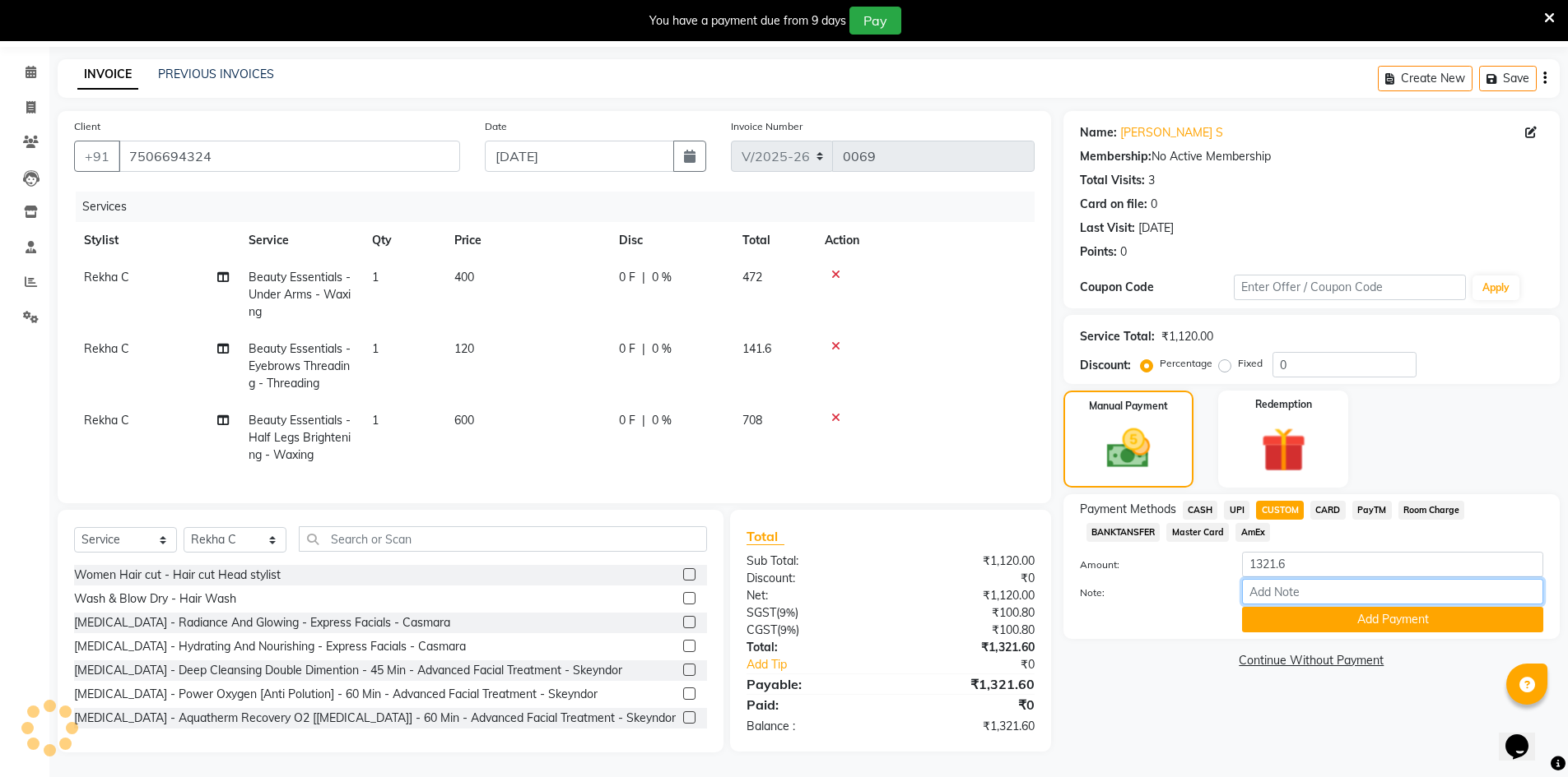
click at [1262, 579] on input "Note:" at bounding box center [1393, 591] width 302 height 25
type input "Upi"
click at [1279, 607] on button "Add Payment" at bounding box center [1393, 620] width 302 height 25
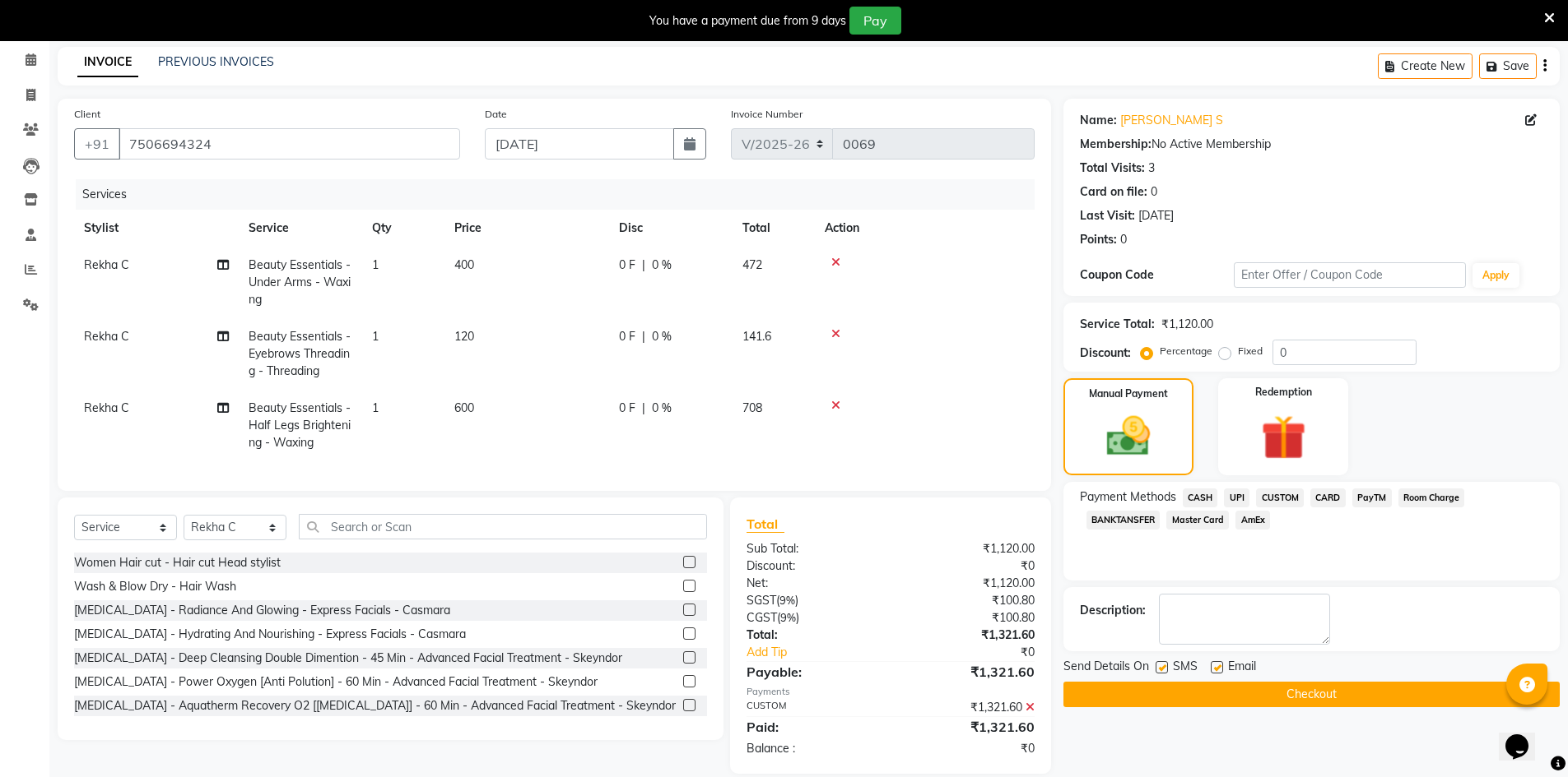
scroll to position [100, 0]
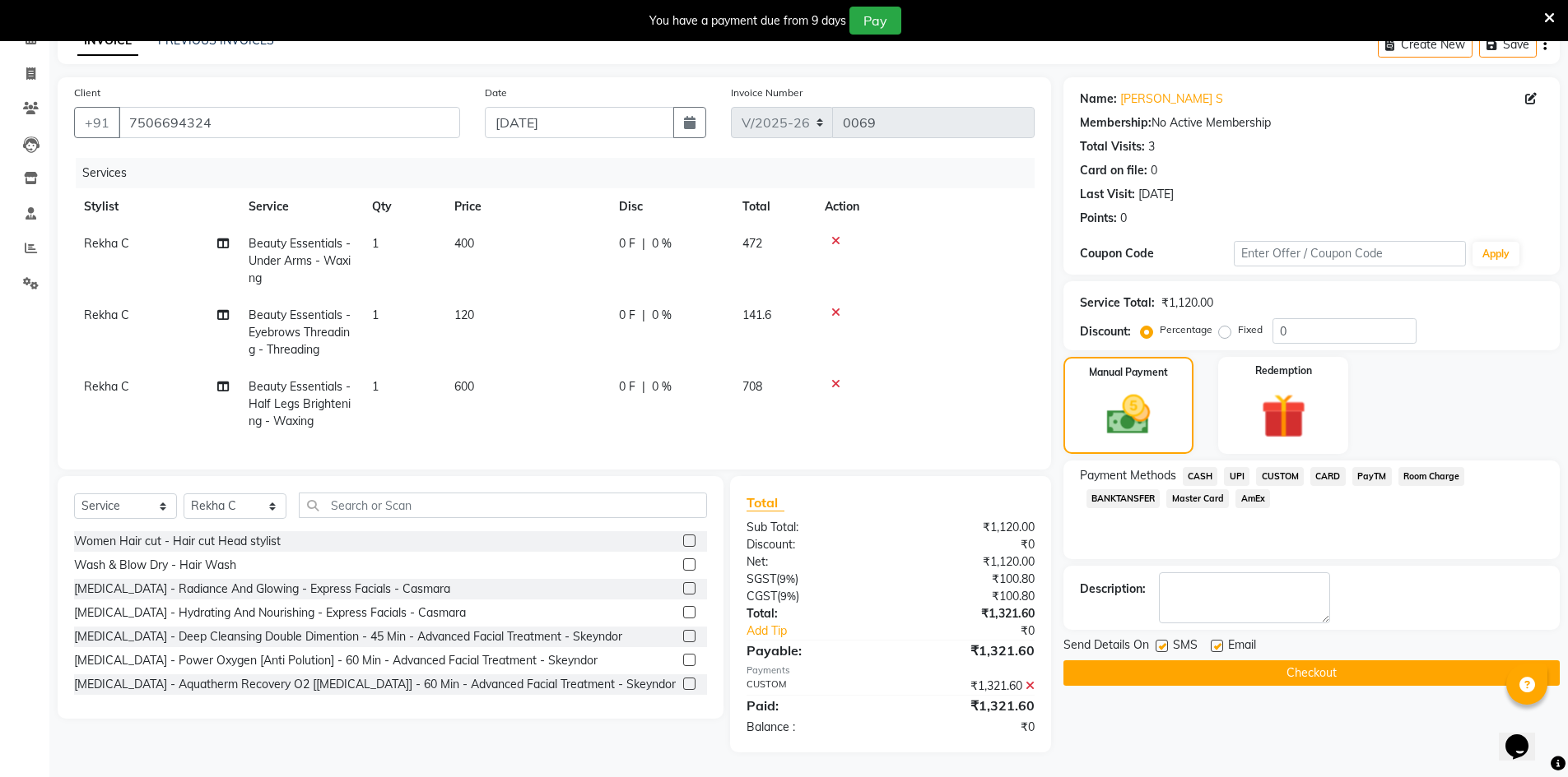
click at [1119, 660] on button "Checkout" at bounding box center [1312, 672] width 497 height 25
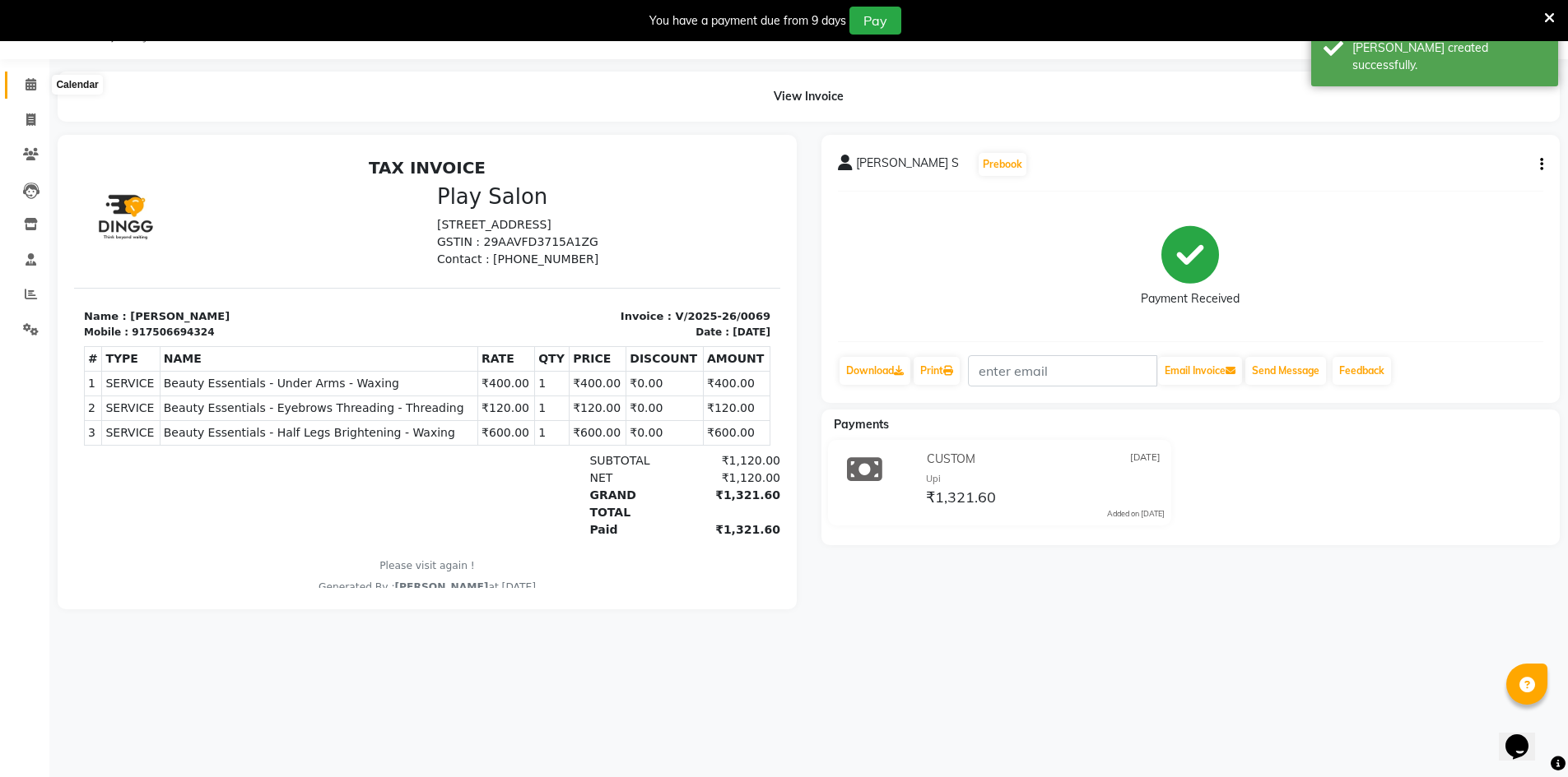
click at [35, 80] on icon at bounding box center [30, 84] width 10 height 12
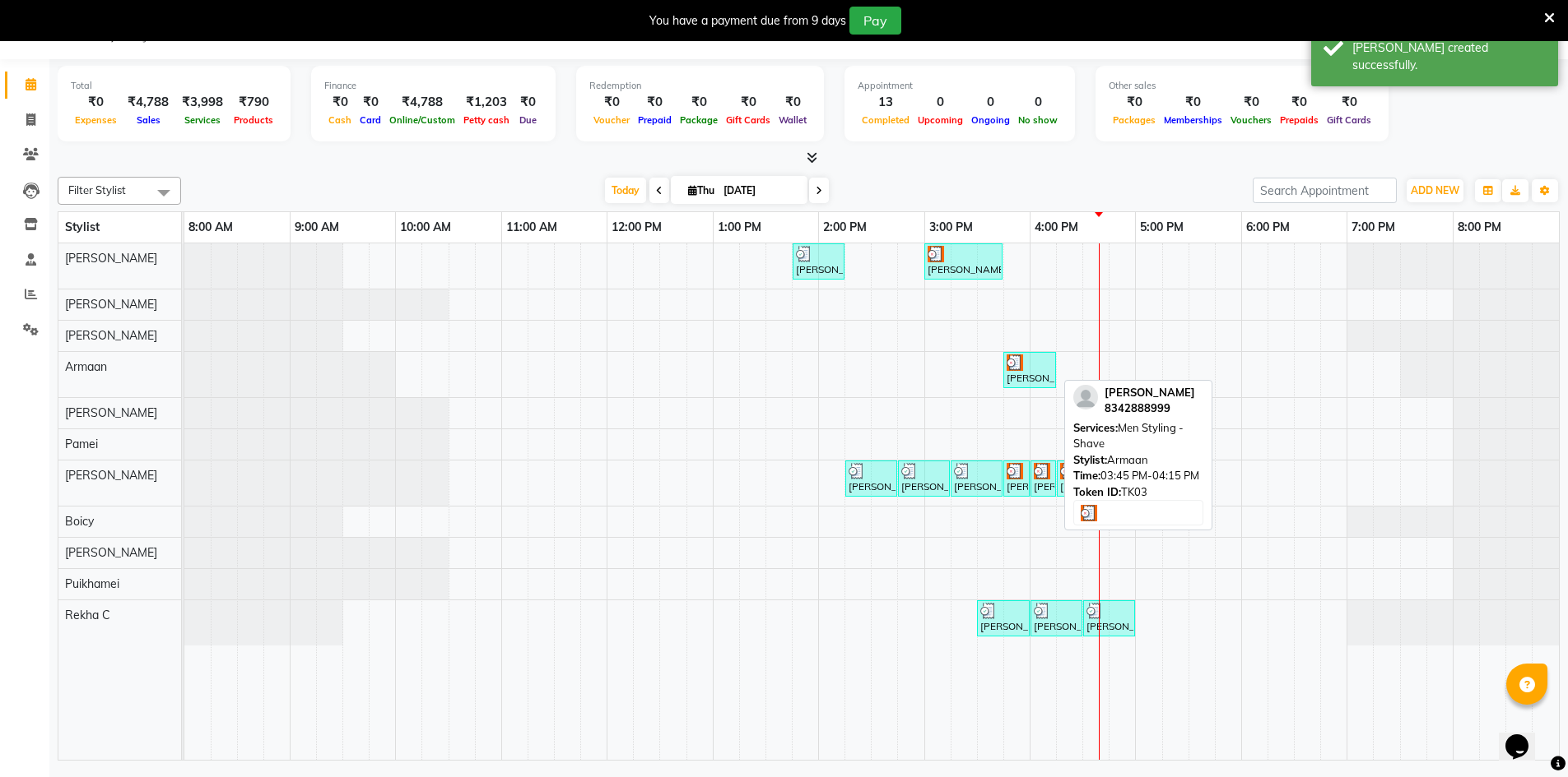
click at [1042, 370] on div "[PERSON_NAME], TK03, 03:45 PM-04:15 PM, Men Styling - Shave" at bounding box center [1030, 369] width 49 height 31
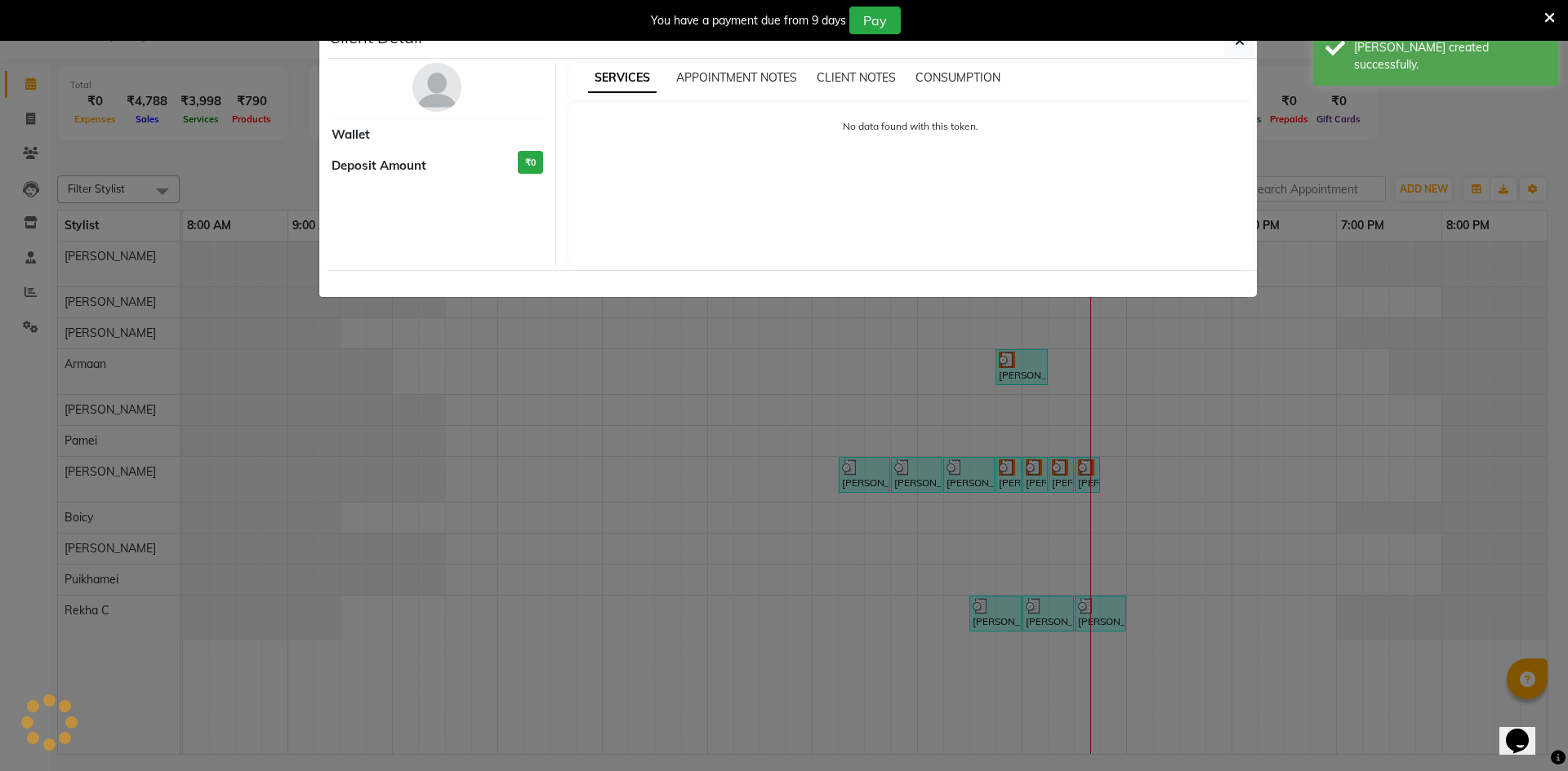
select select "3"
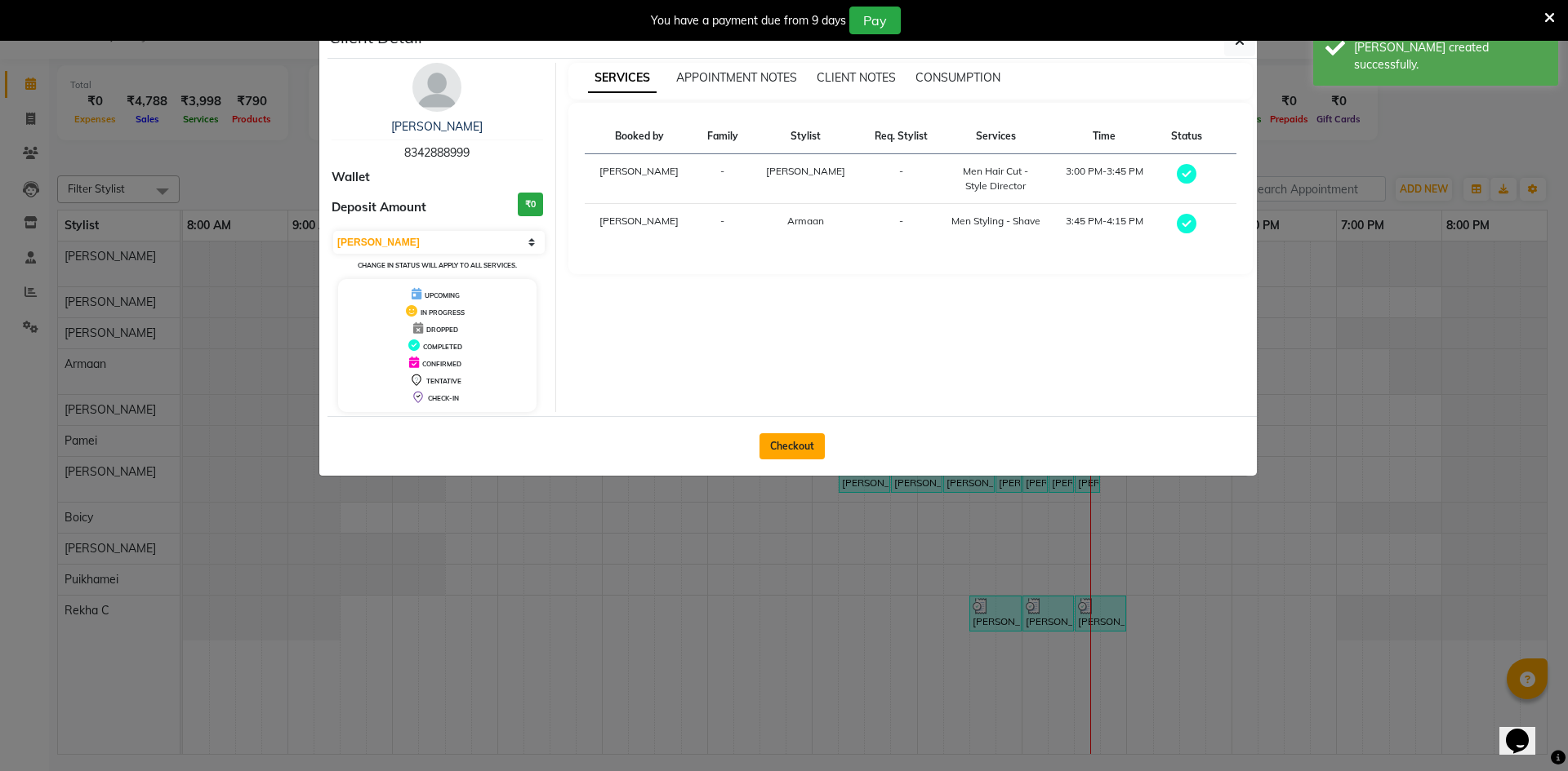
click at [798, 447] on button "Checkout" at bounding box center [792, 447] width 65 height 26
select select "service"
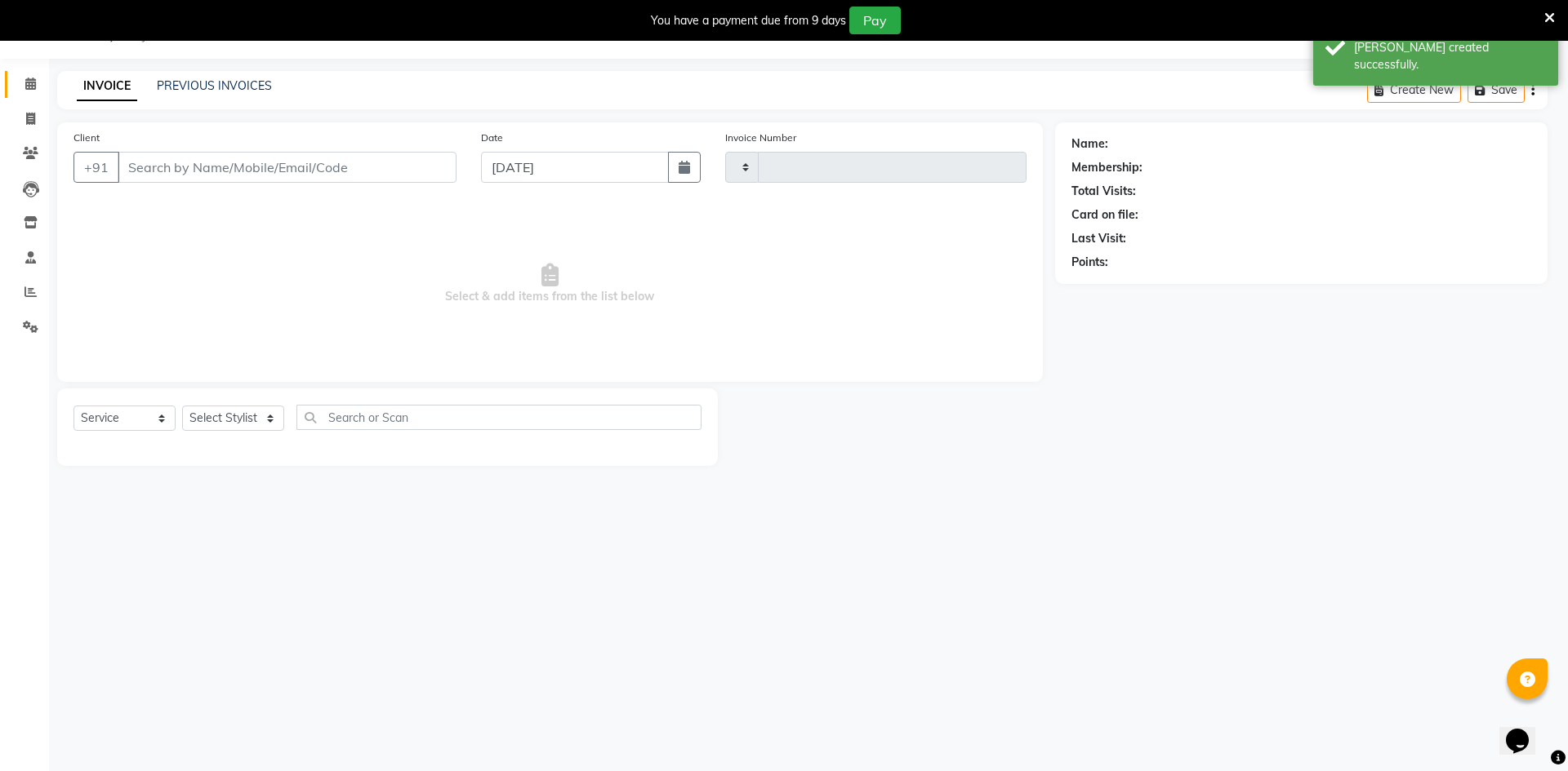
type input "0070"
select select "8631"
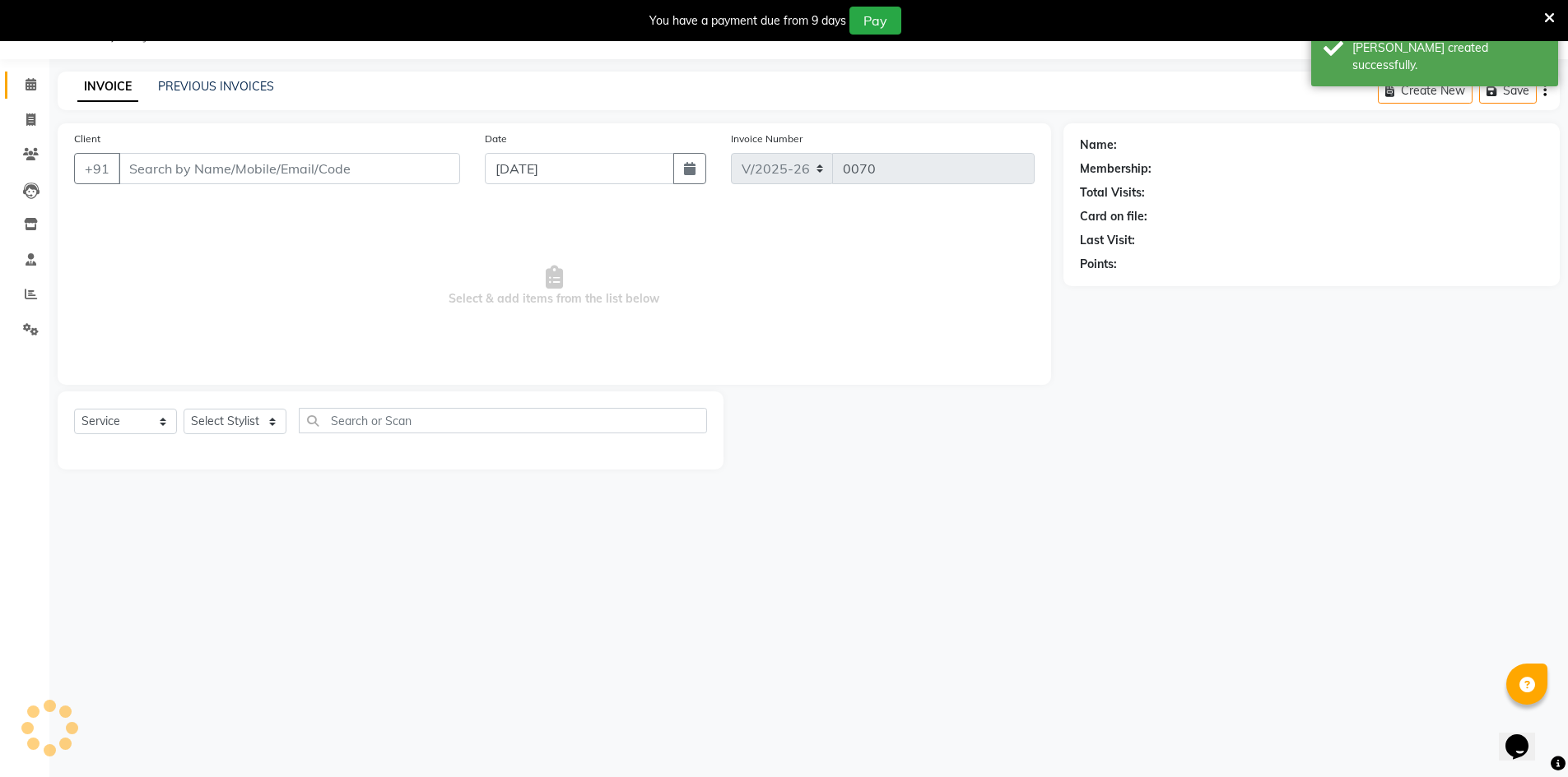
type input "8342888999"
select select "88831"
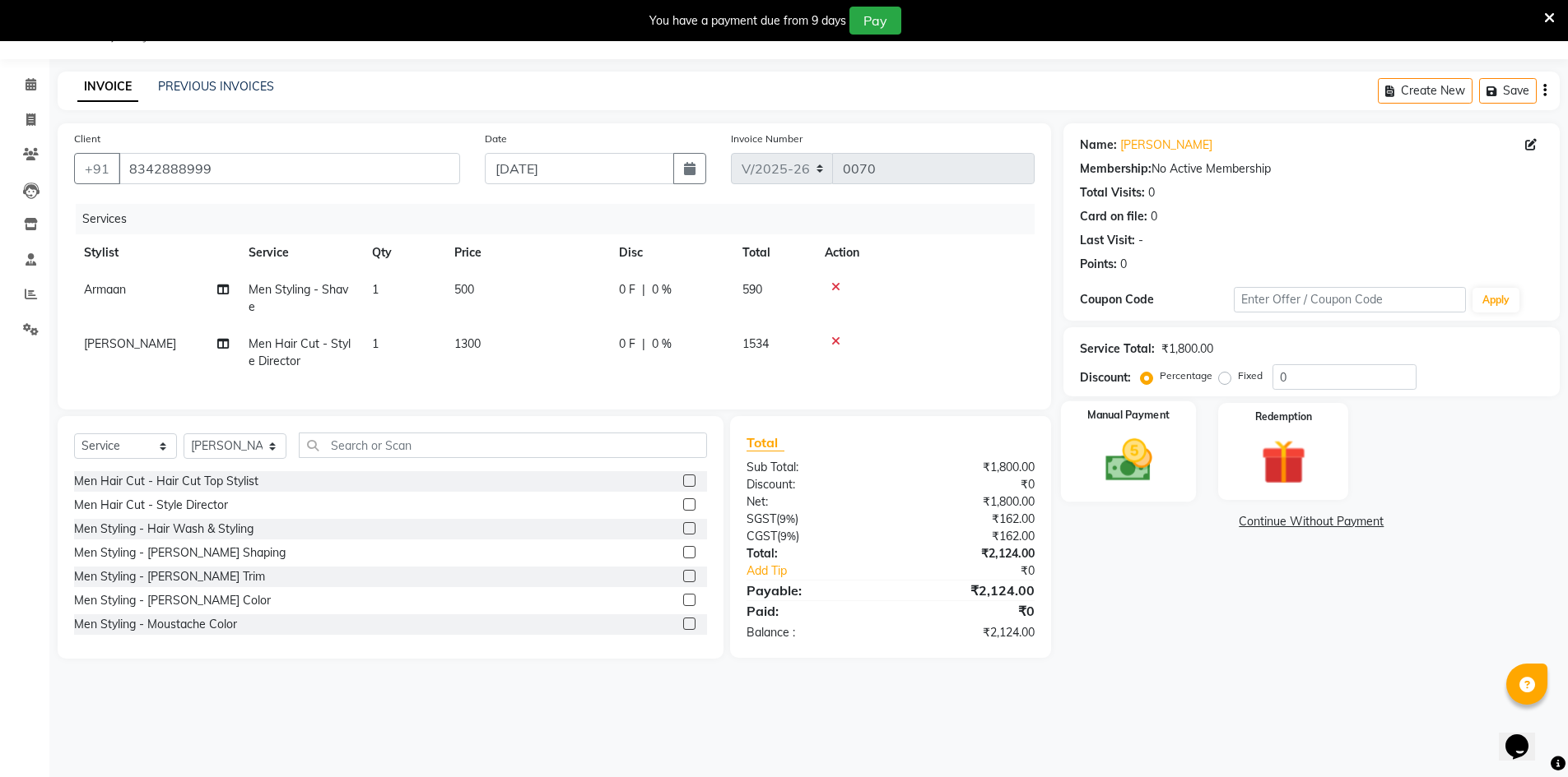
click at [1110, 465] on img at bounding box center [1128, 460] width 75 height 54
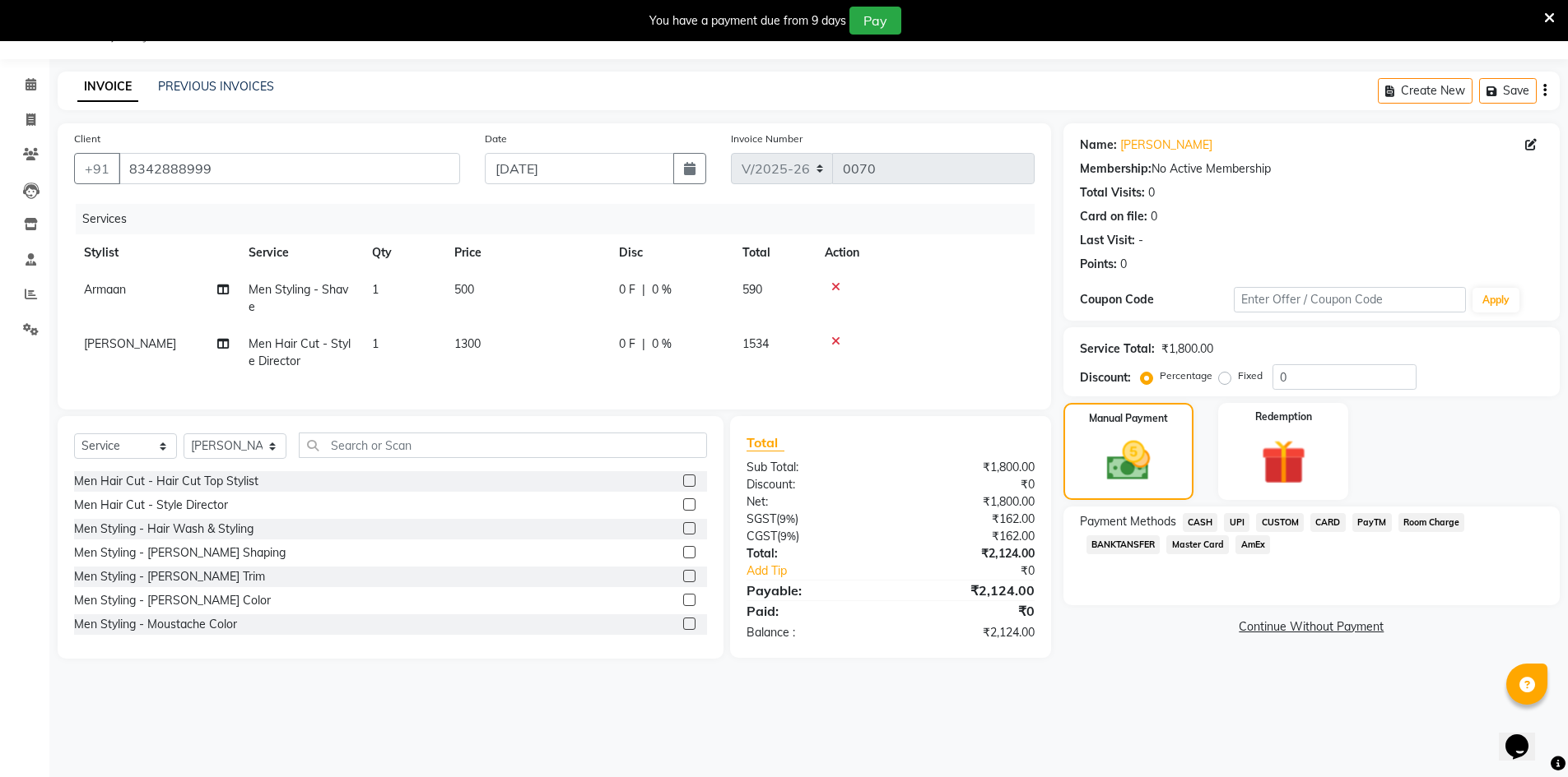
click at [1281, 523] on span "CUSTOM" at bounding box center [1280, 523] width 48 height 19
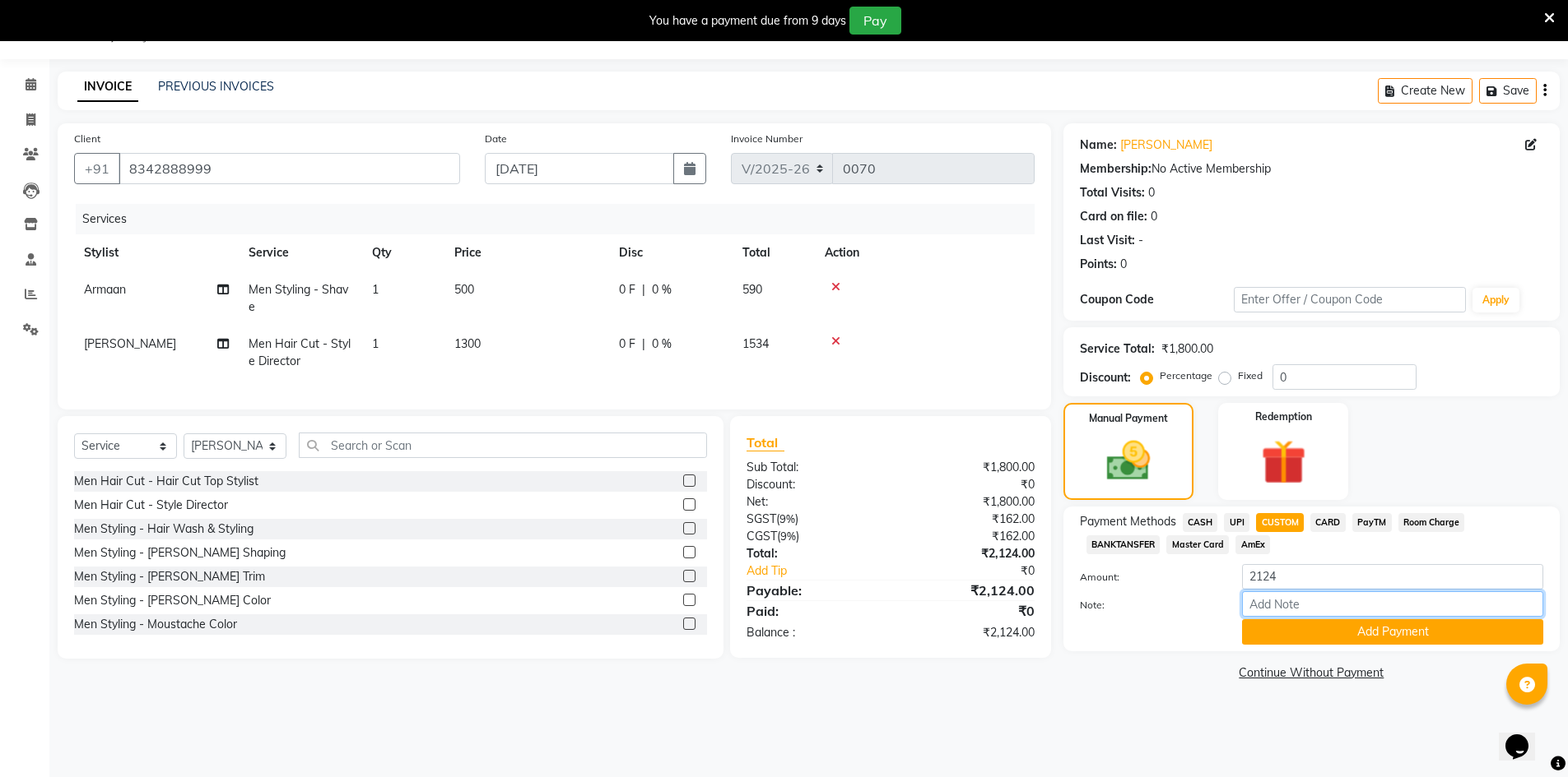
click at [1280, 600] on input "Note:" at bounding box center [1393, 604] width 302 height 25
type input "Upi"
click at [1305, 629] on button "Add Payment" at bounding box center [1393, 632] width 302 height 25
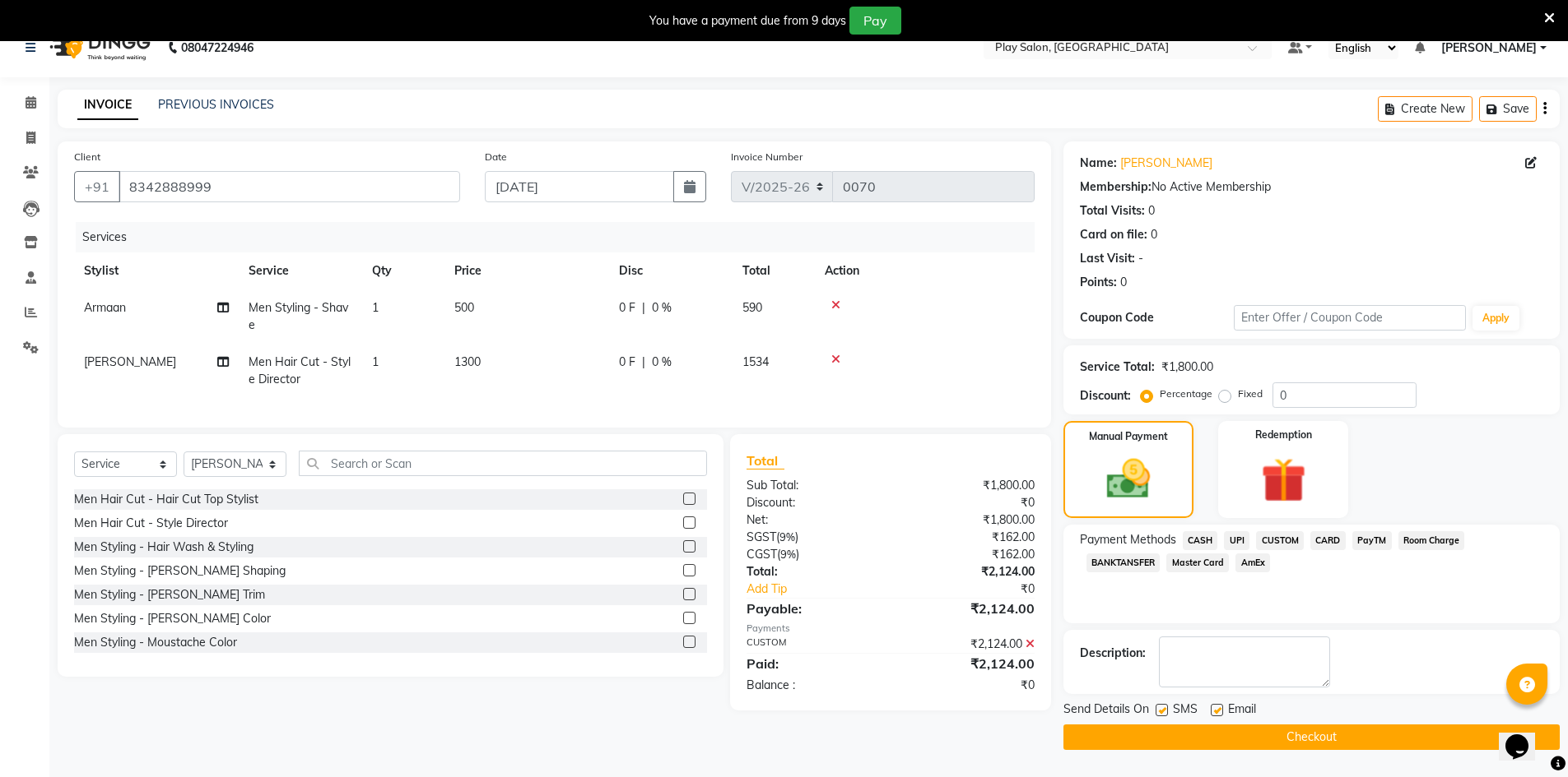
scroll to position [41, 0]
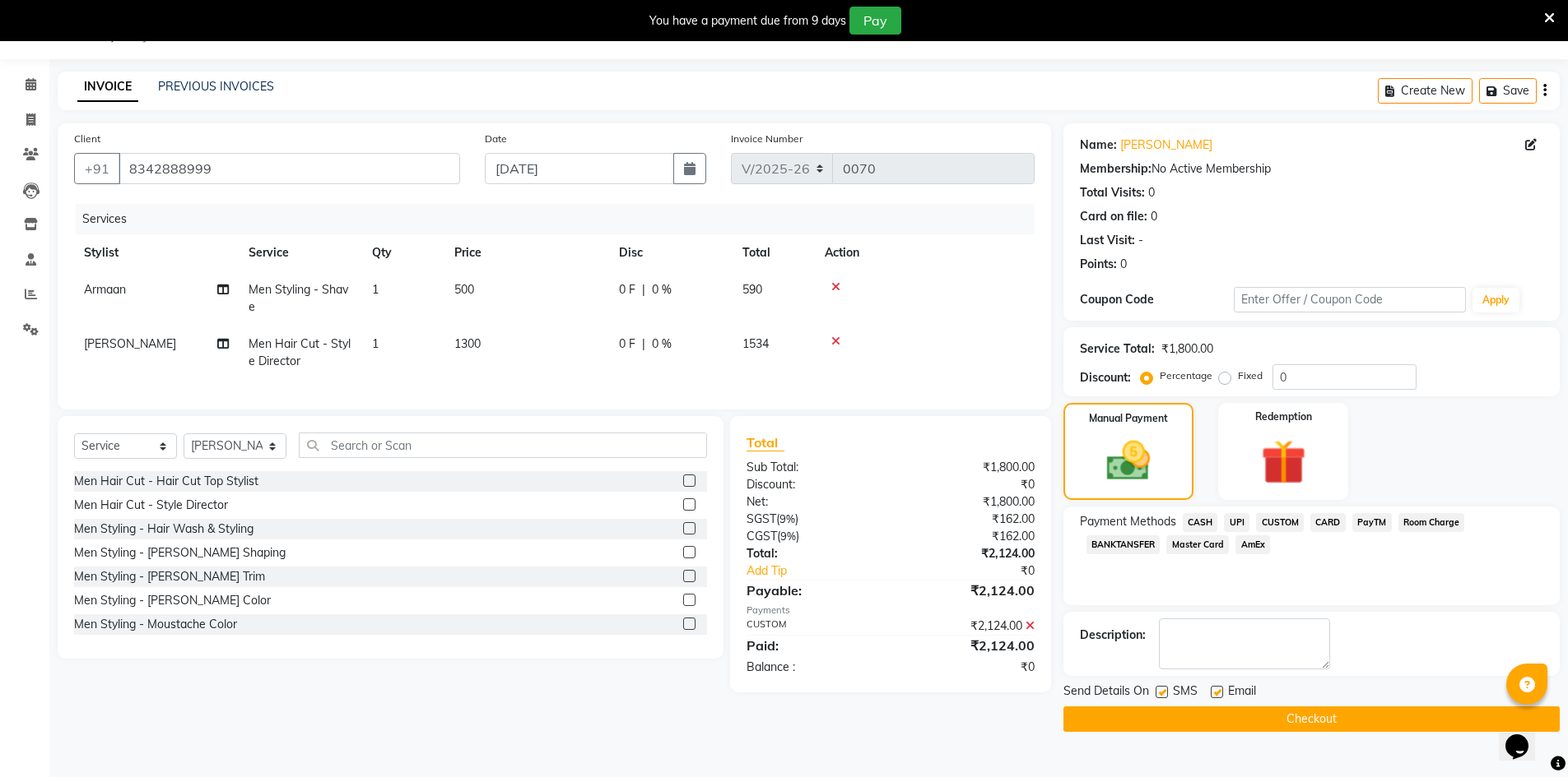
click at [1027, 632] on icon at bounding box center [1030, 626] width 9 height 11
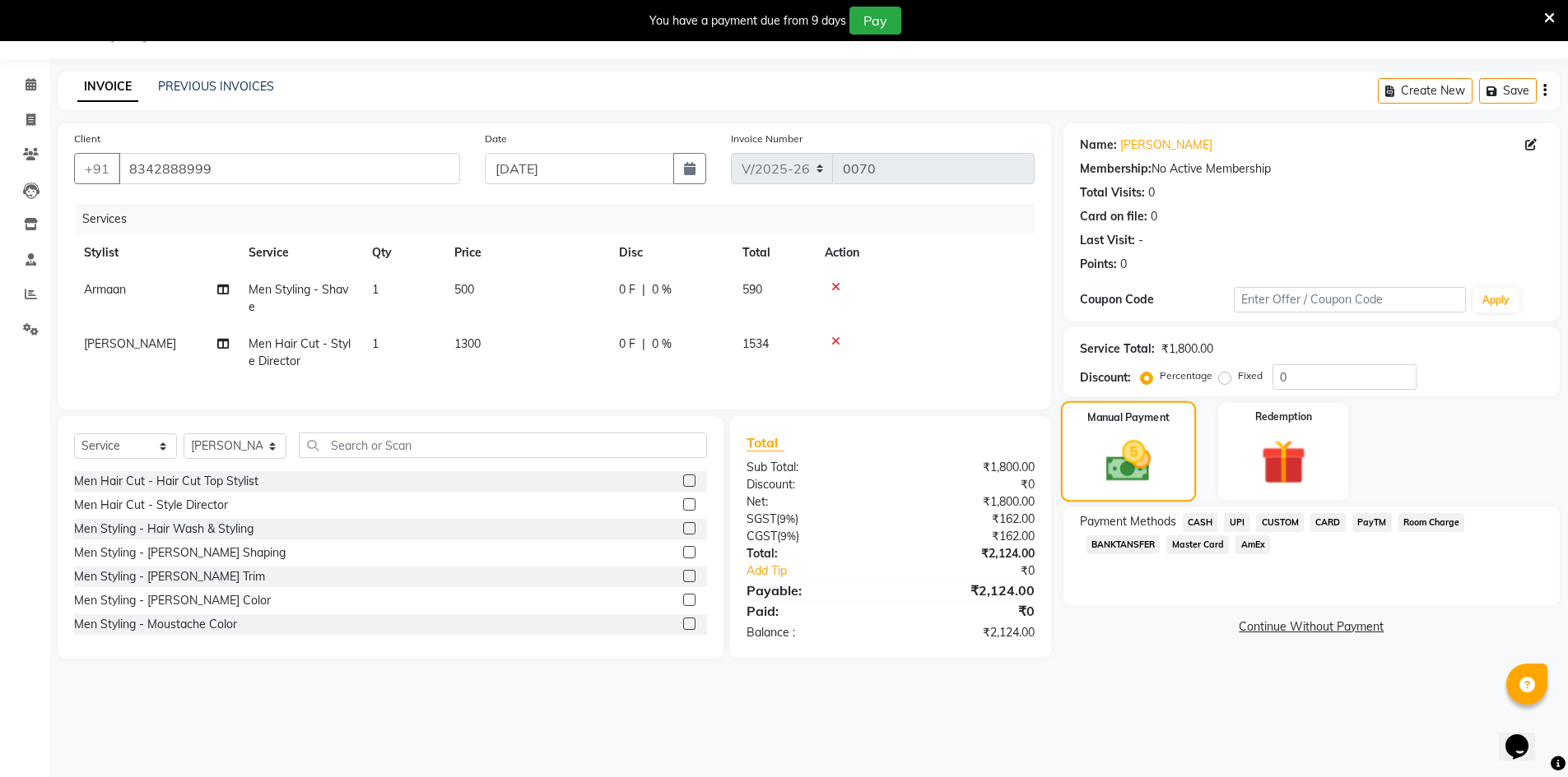
click at [1149, 486] on img at bounding box center [1128, 461] width 74 height 52
click at [1294, 380] on input "0" at bounding box center [1344, 377] width 144 height 25
type input "010"
click at [1088, 672] on main "INVOICE PREVIOUS INVOICES Create New Save Client [PHONE_NUMBER] Date [DATE] Inv…" at bounding box center [808, 378] width 1519 height 612
click at [1272, 522] on span "CUSTOM" at bounding box center [1280, 523] width 48 height 19
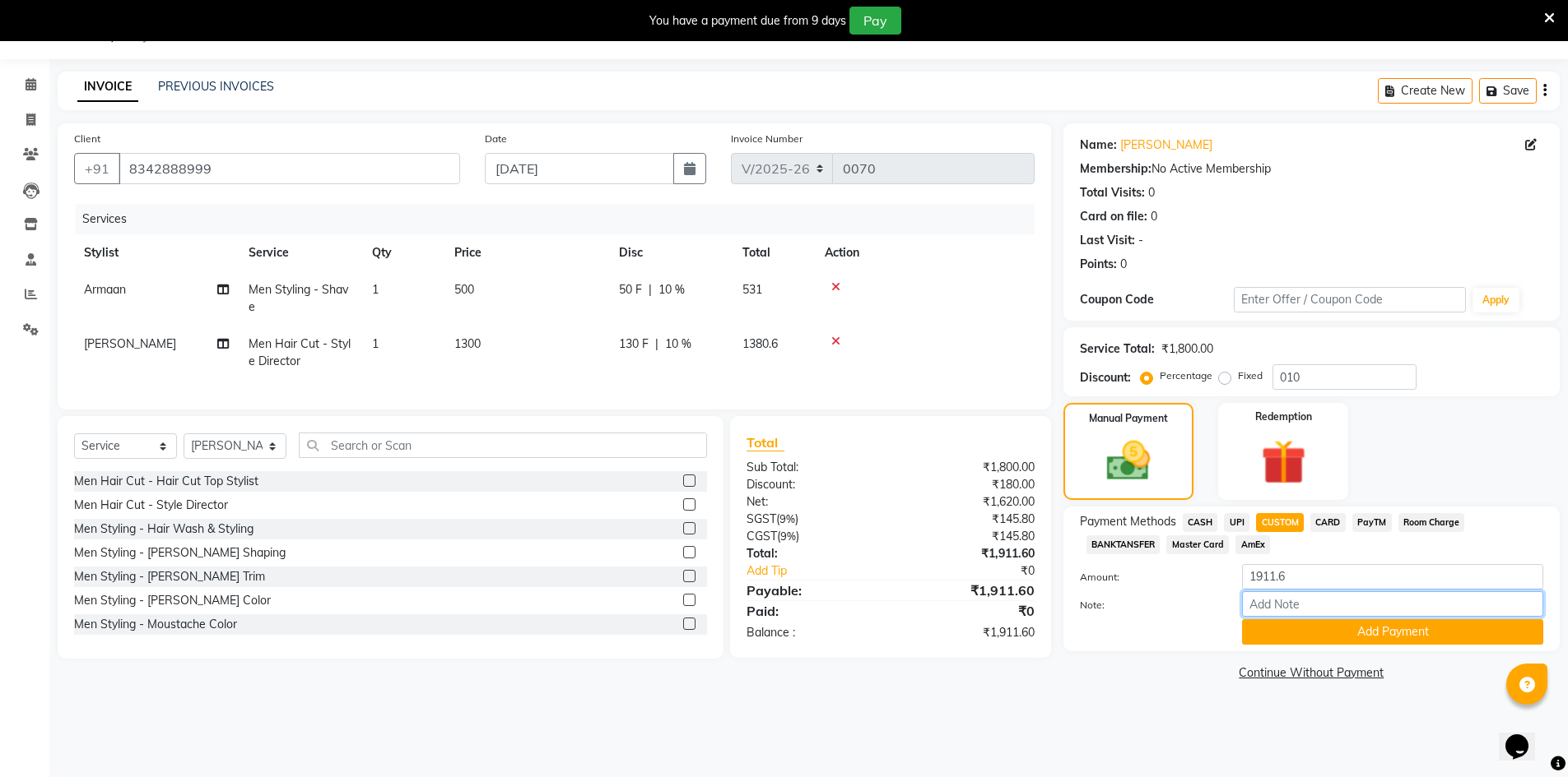
click at [1254, 597] on input "Note:" at bounding box center [1393, 604] width 302 height 25
type input "Upi"
click at [1352, 643] on button "Add Payment" at bounding box center [1393, 632] width 302 height 25
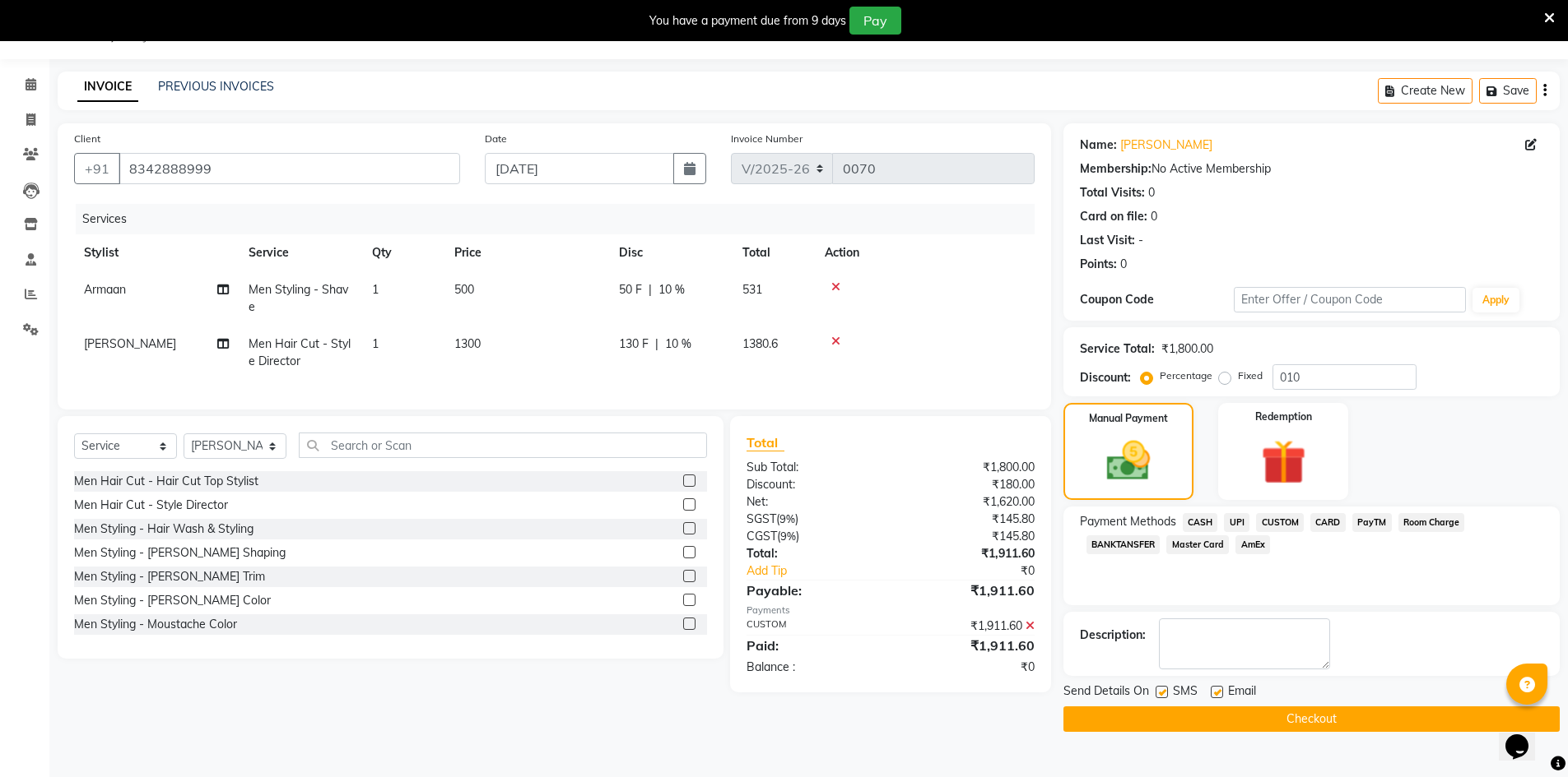
click at [1254, 719] on button "Checkout" at bounding box center [1312, 719] width 497 height 25
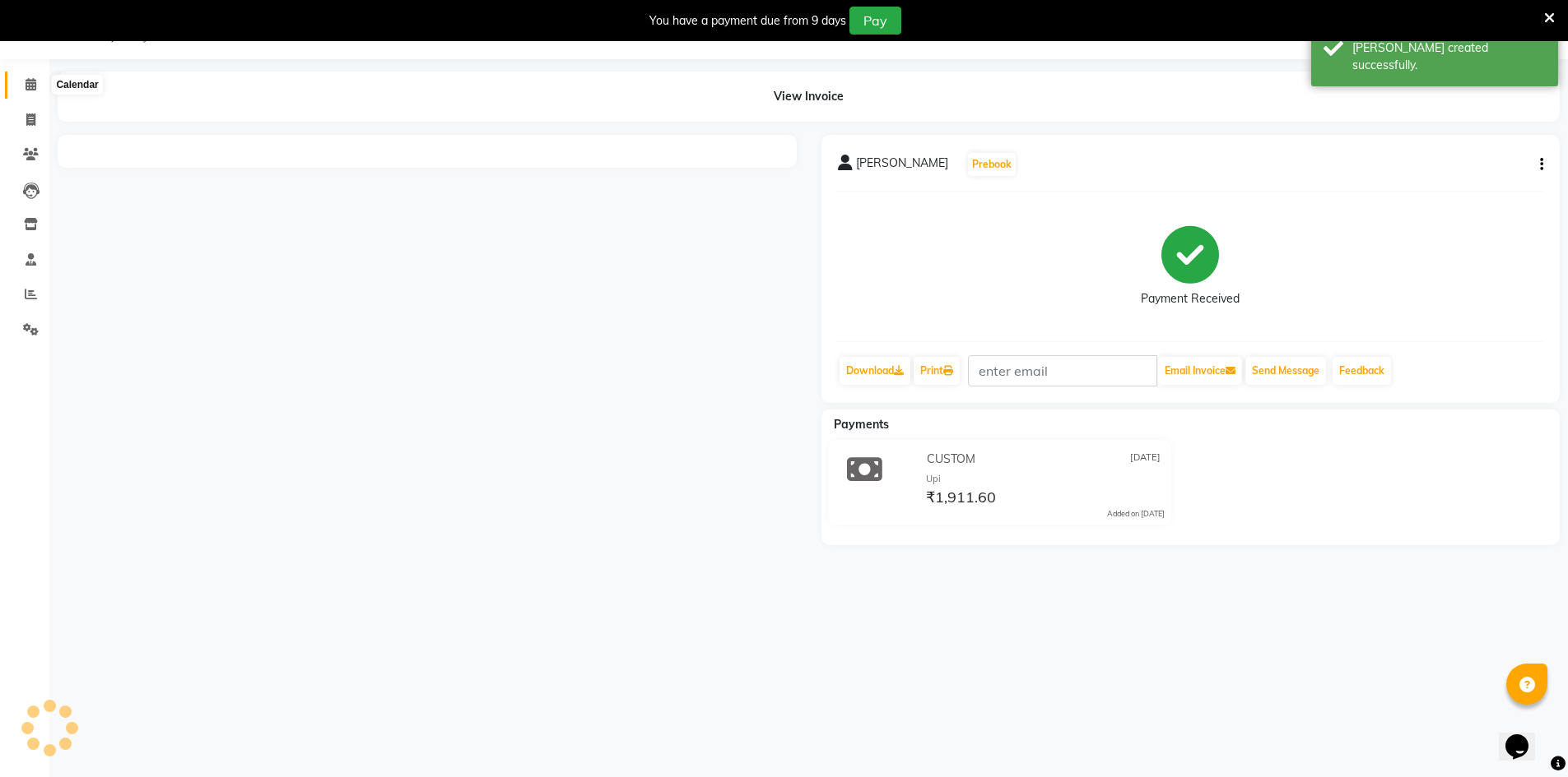
click at [16, 88] on span at bounding box center [30, 85] width 29 height 19
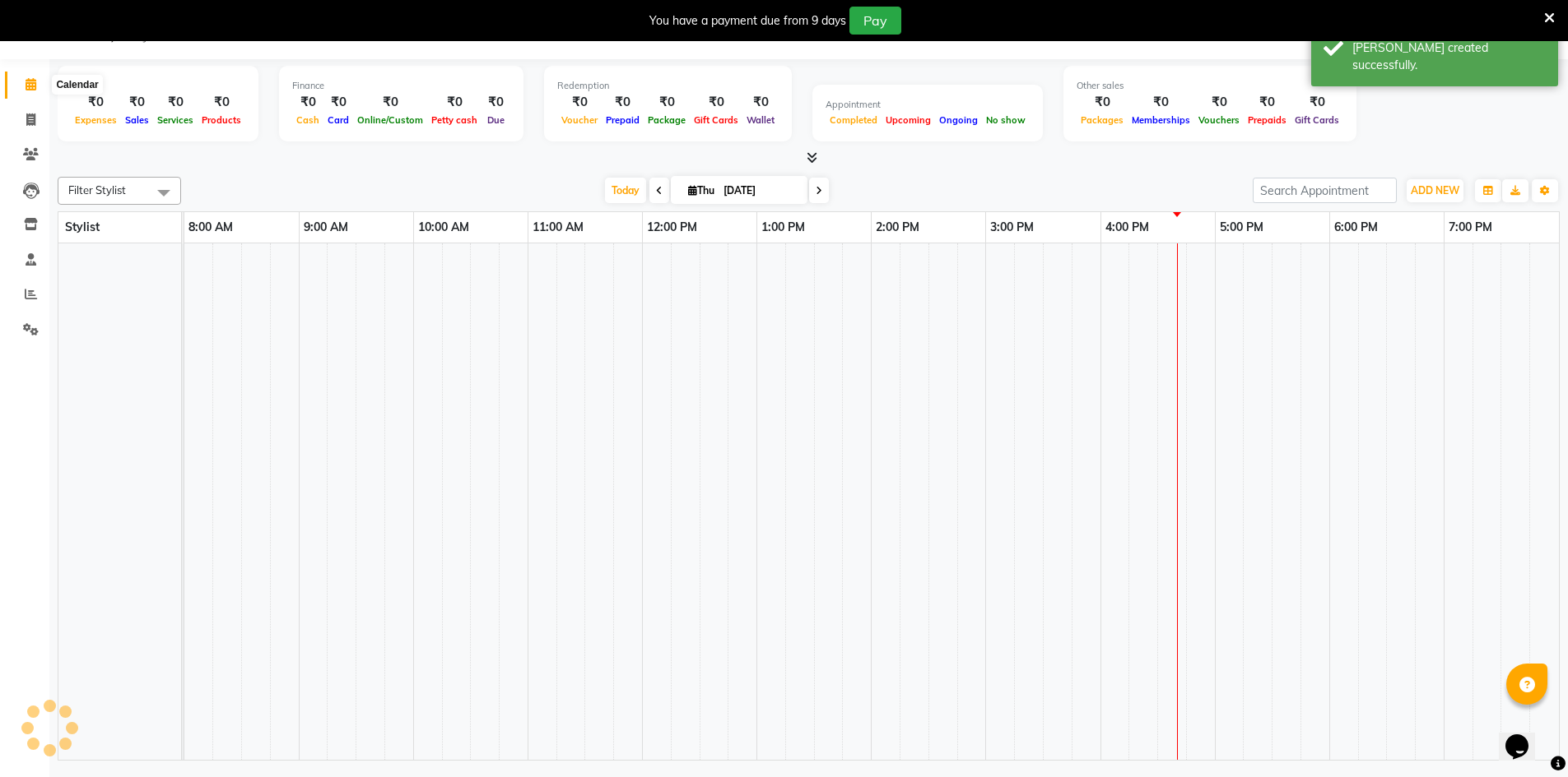
click at [32, 88] on icon at bounding box center [30, 84] width 10 height 12
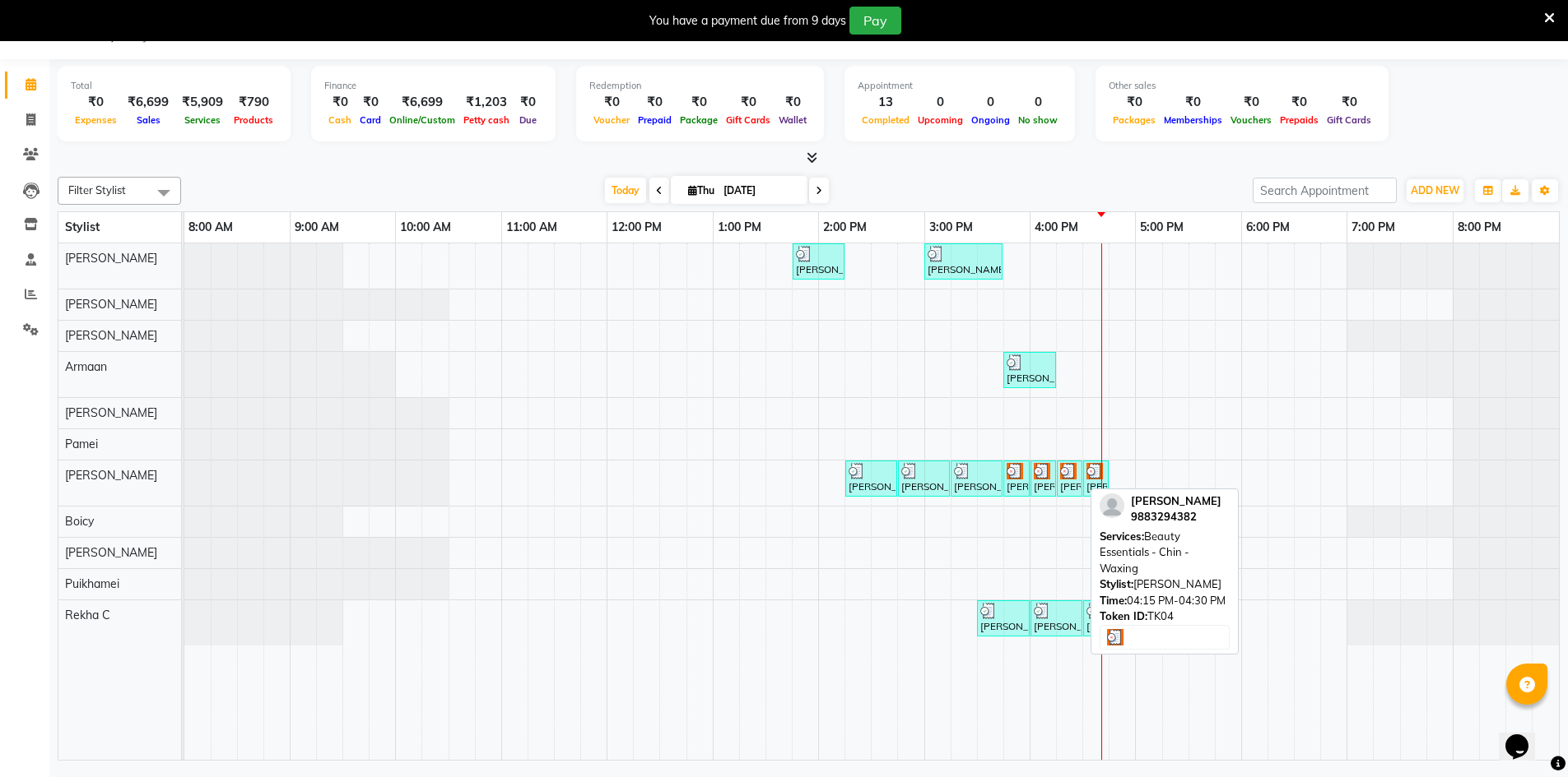
click at [1074, 493] on div "[PERSON_NAME], TK04, 04:15 PM-04:30 PM, Beauty Essentials - Chin - Waxing" at bounding box center [1070, 478] width 23 height 31
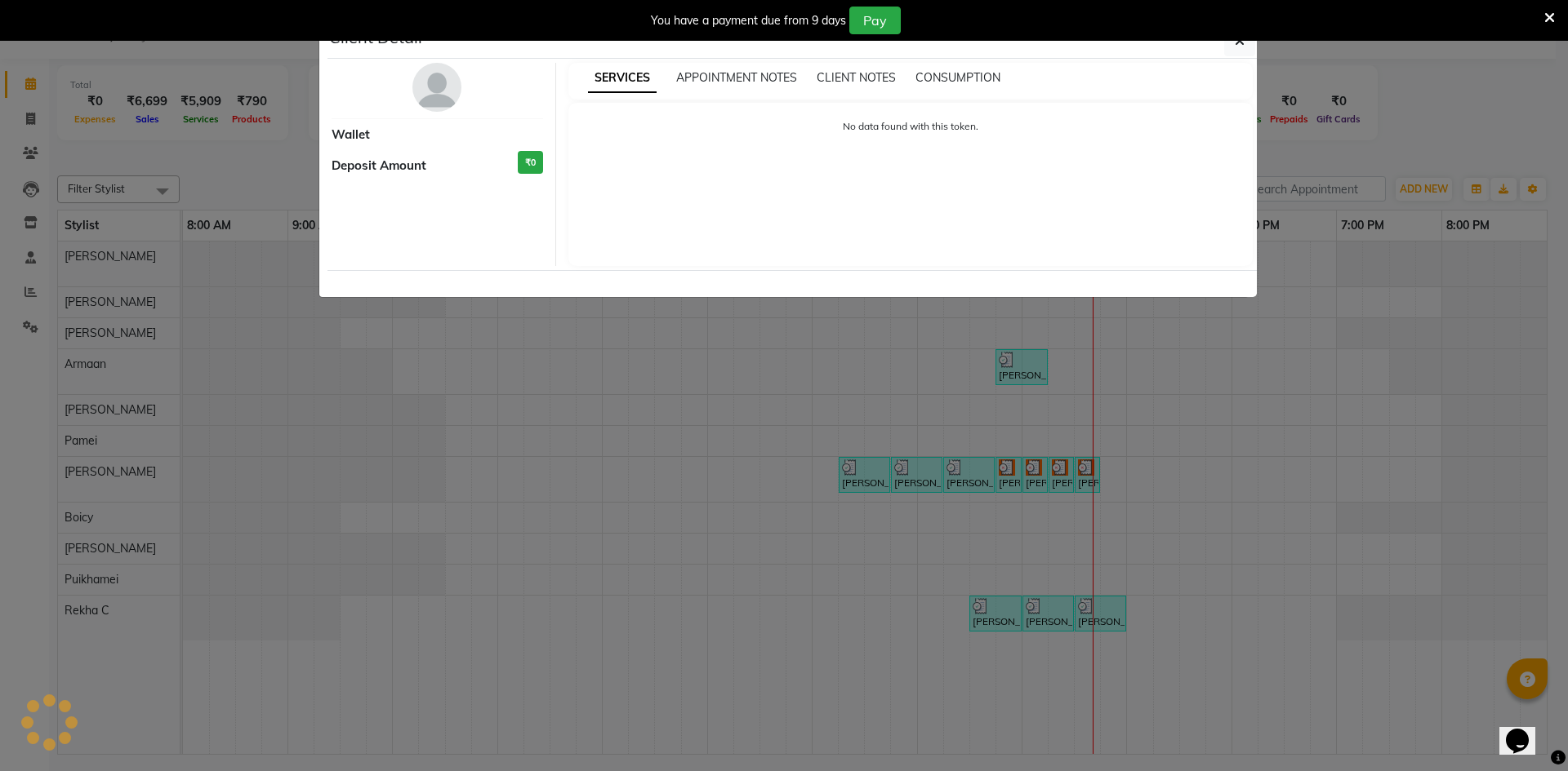
select select "3"
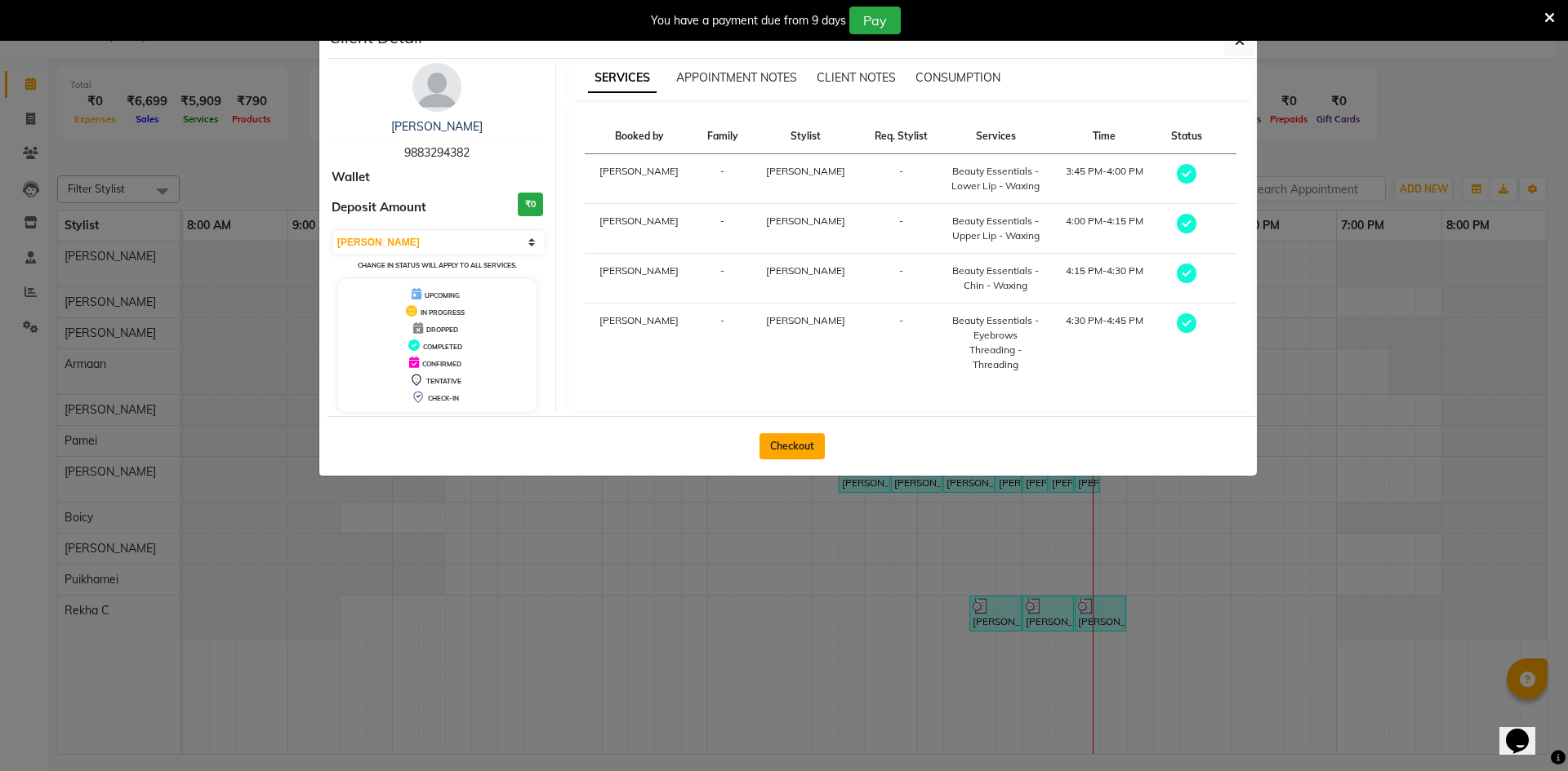
click at [793, 443] on button "Checkout" at bounding box center [792, 447] width 65 height 26
select select "service"
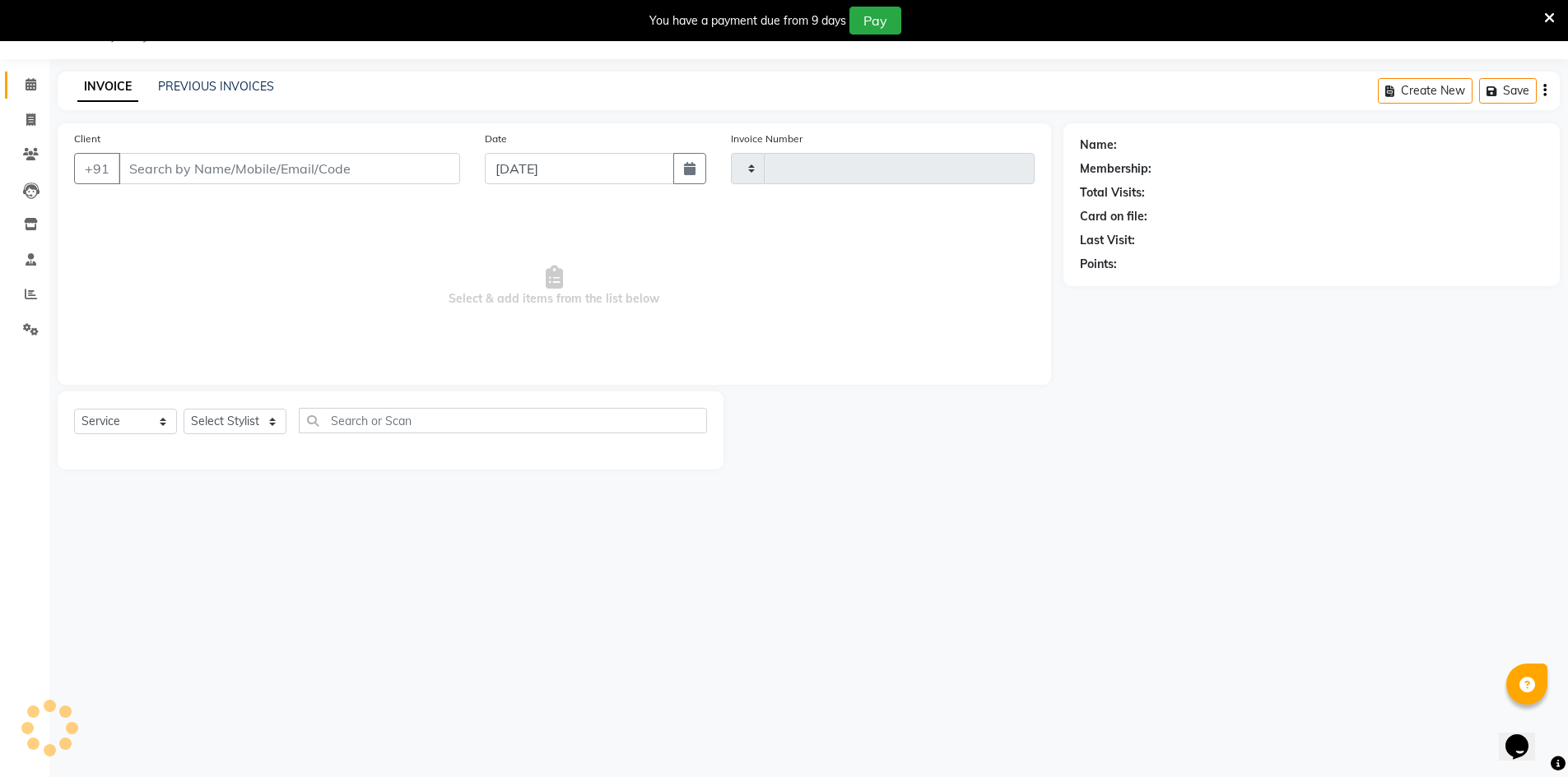
type input "0071"
select select "8631"
type input "9883294382"
select select "88659"
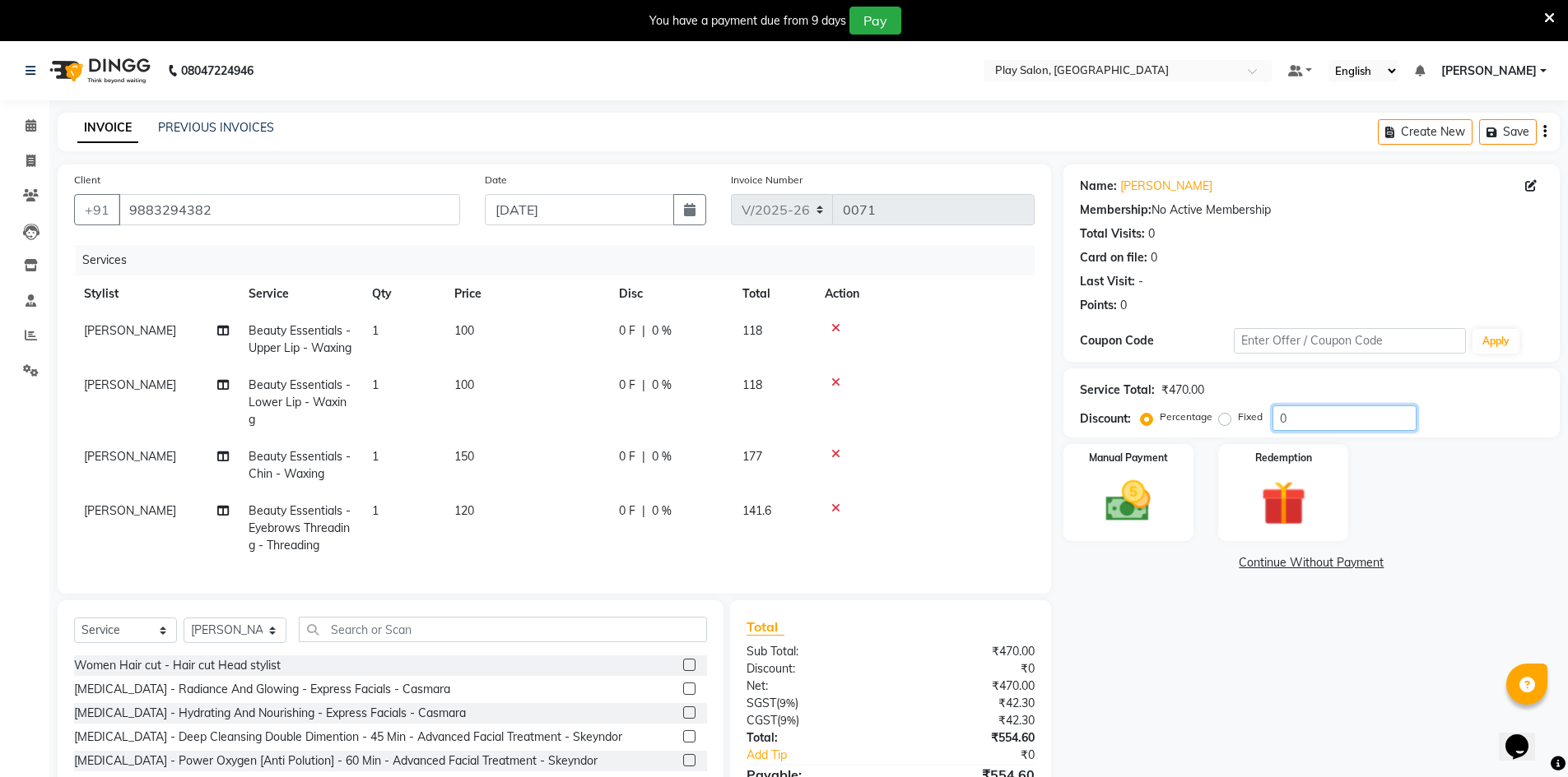
click at [1289, 429] on input "0" at bounding box center [1344, 418] width 144 height 25
click at [1160, 532] on div "Manual Payment" at bounding box center [1128, 493] width 136 height 101
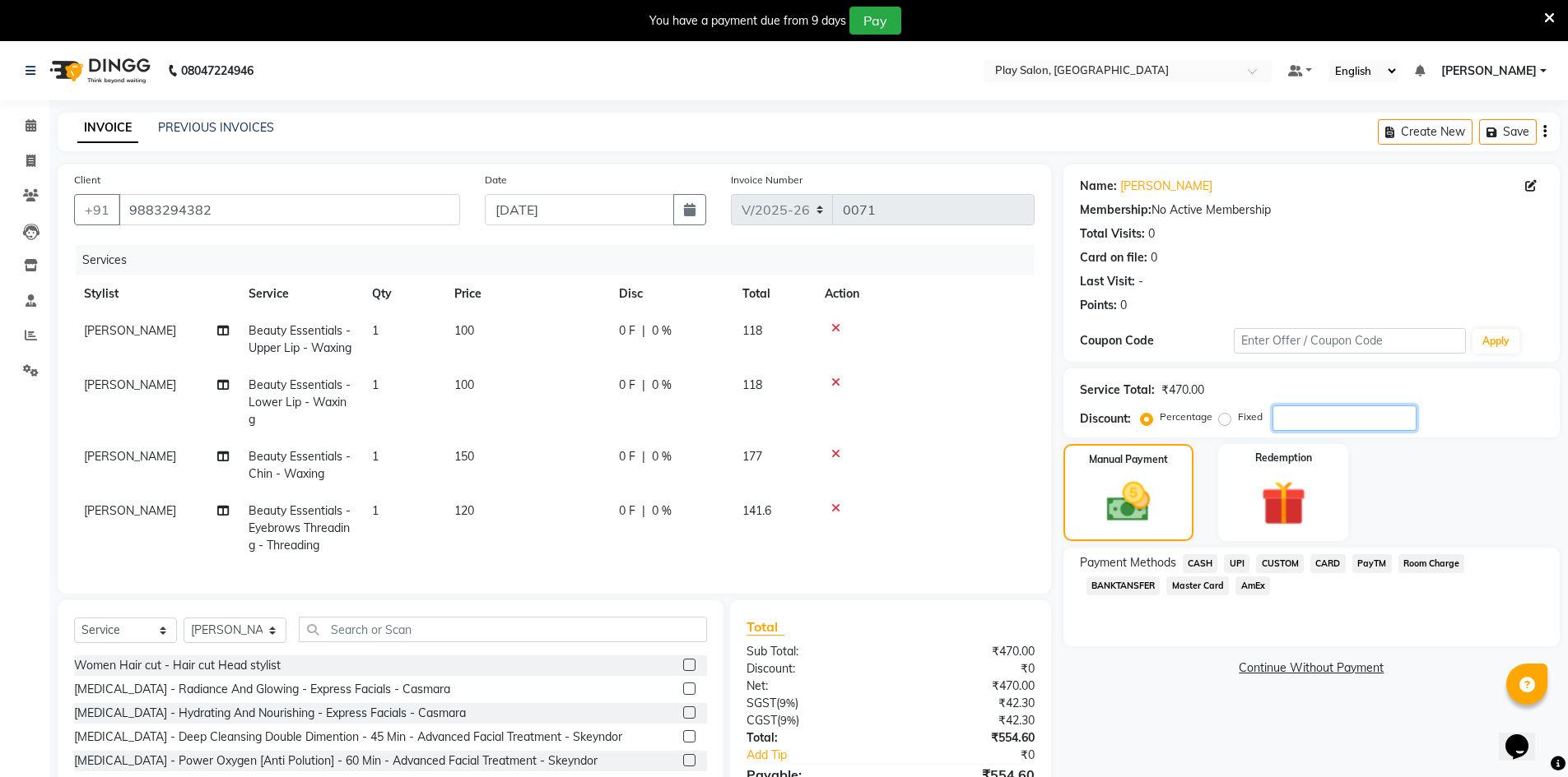
click at [1338, 425] on input "number" at bounding box center [1344, 418] width 144 height 25
click at [1271, 565] on span "CUSTOM" at bounding box center [1280, 564] width 48 height 19
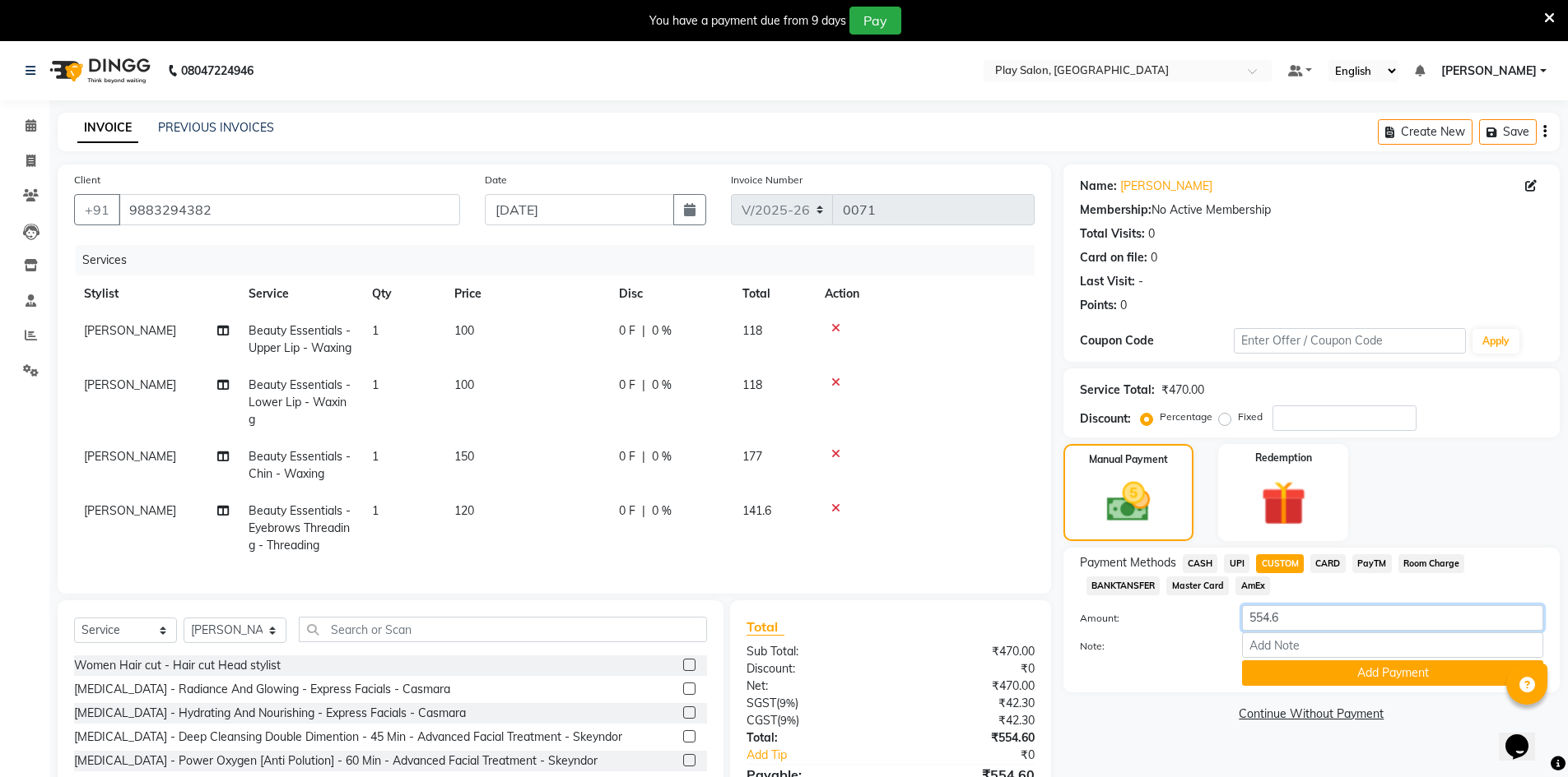
click at [1290, 627] on input "554.6" at bounding box center [1393, 618] width 302 height 25
click at [1290, 634] on input "Note:" at bounding box center [1393, 645] width 302 height 25
type input "Upi"
click at [1349, 665] on button "Add Payment" at bounding box center [1393, 672] width 302 height 25
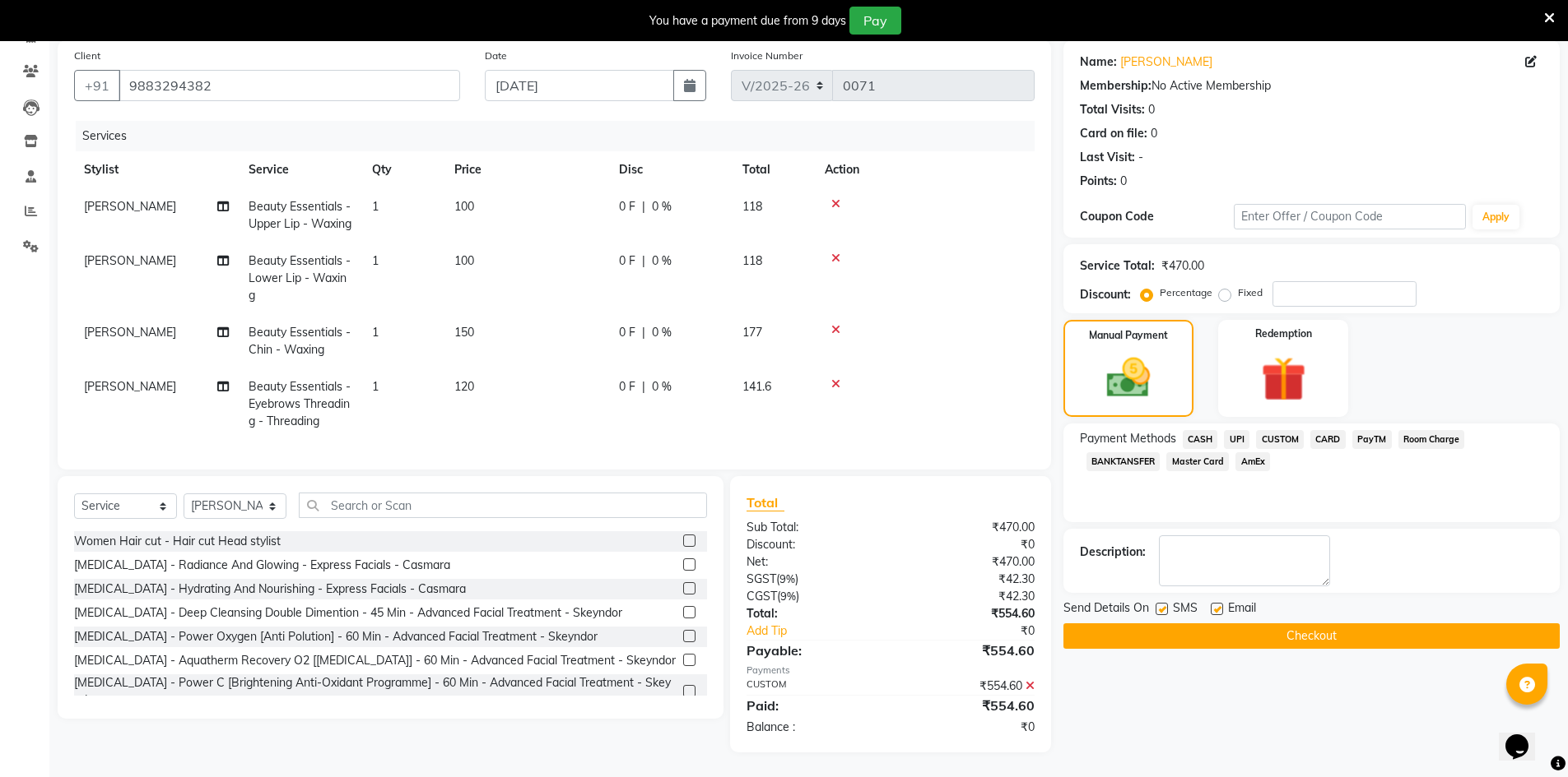
scroll to position [154, 0]
click at [1319, 623] on button "Checkout" at bounding box center [1312, 636] width 497 height 25
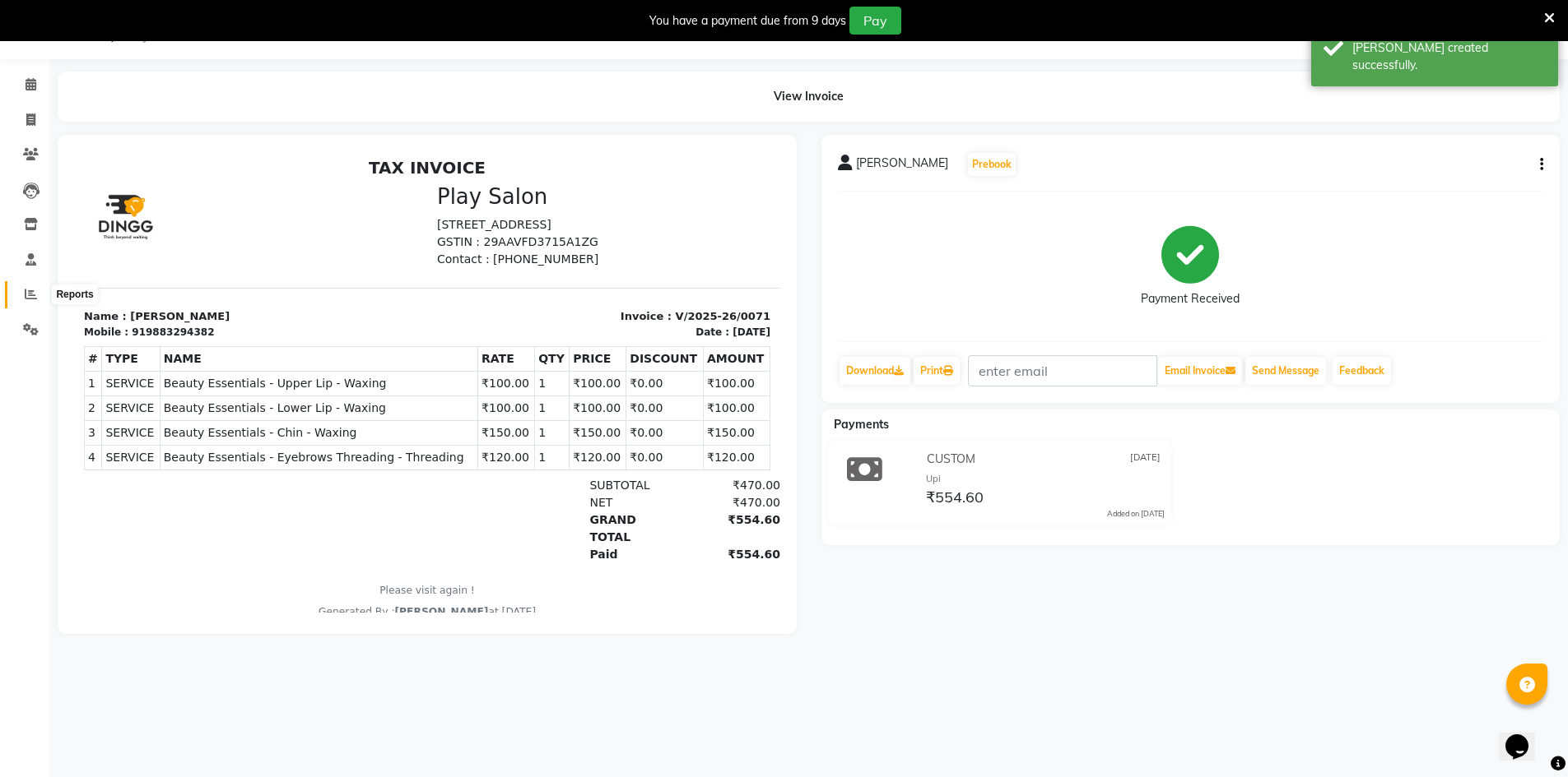
click at [32, 293] on icon at bounding box center [30, 294] width 12 height 12
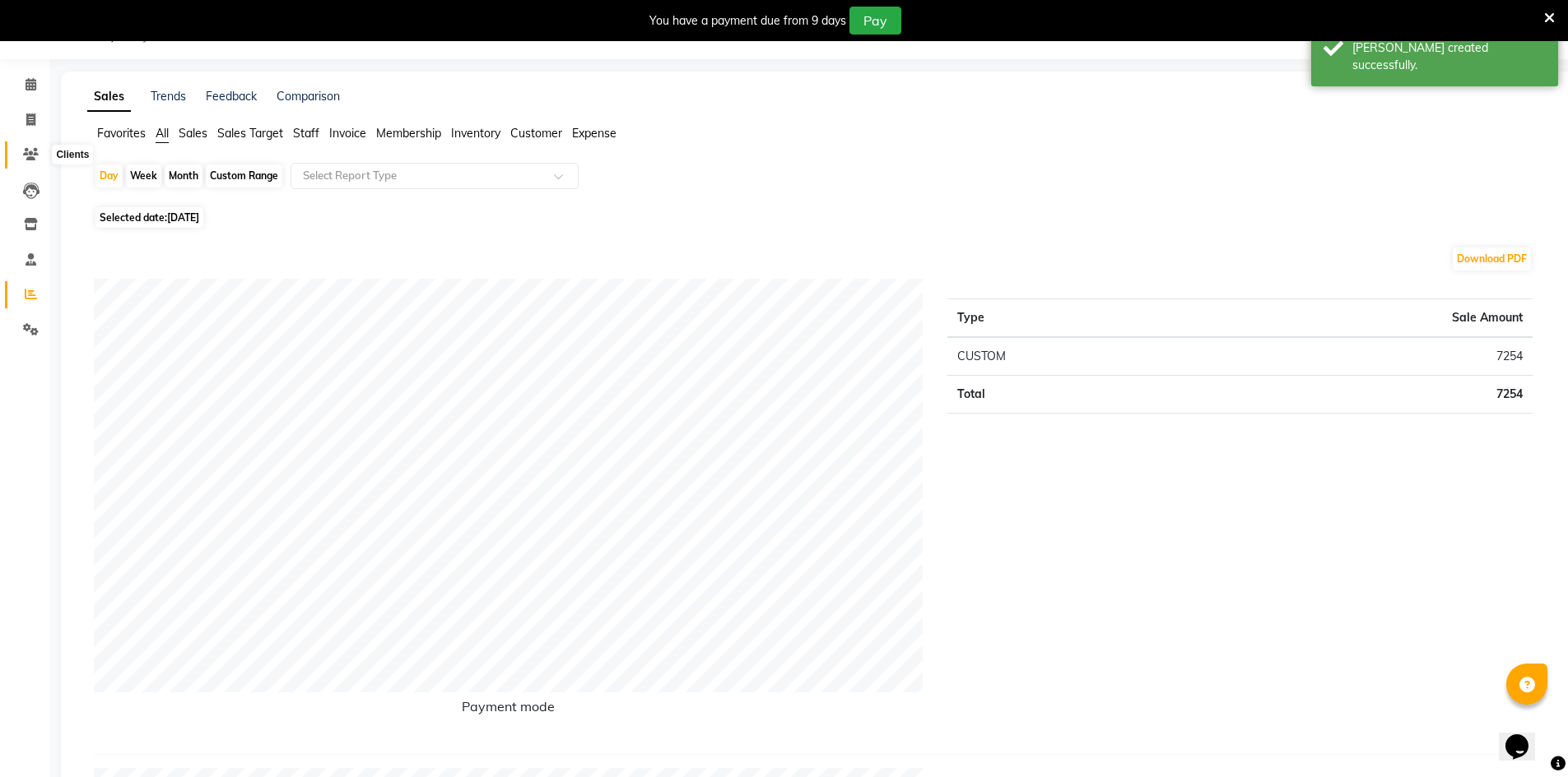
click at [36, 155] on icon at bounding box center [30, 154] width 16 height 12
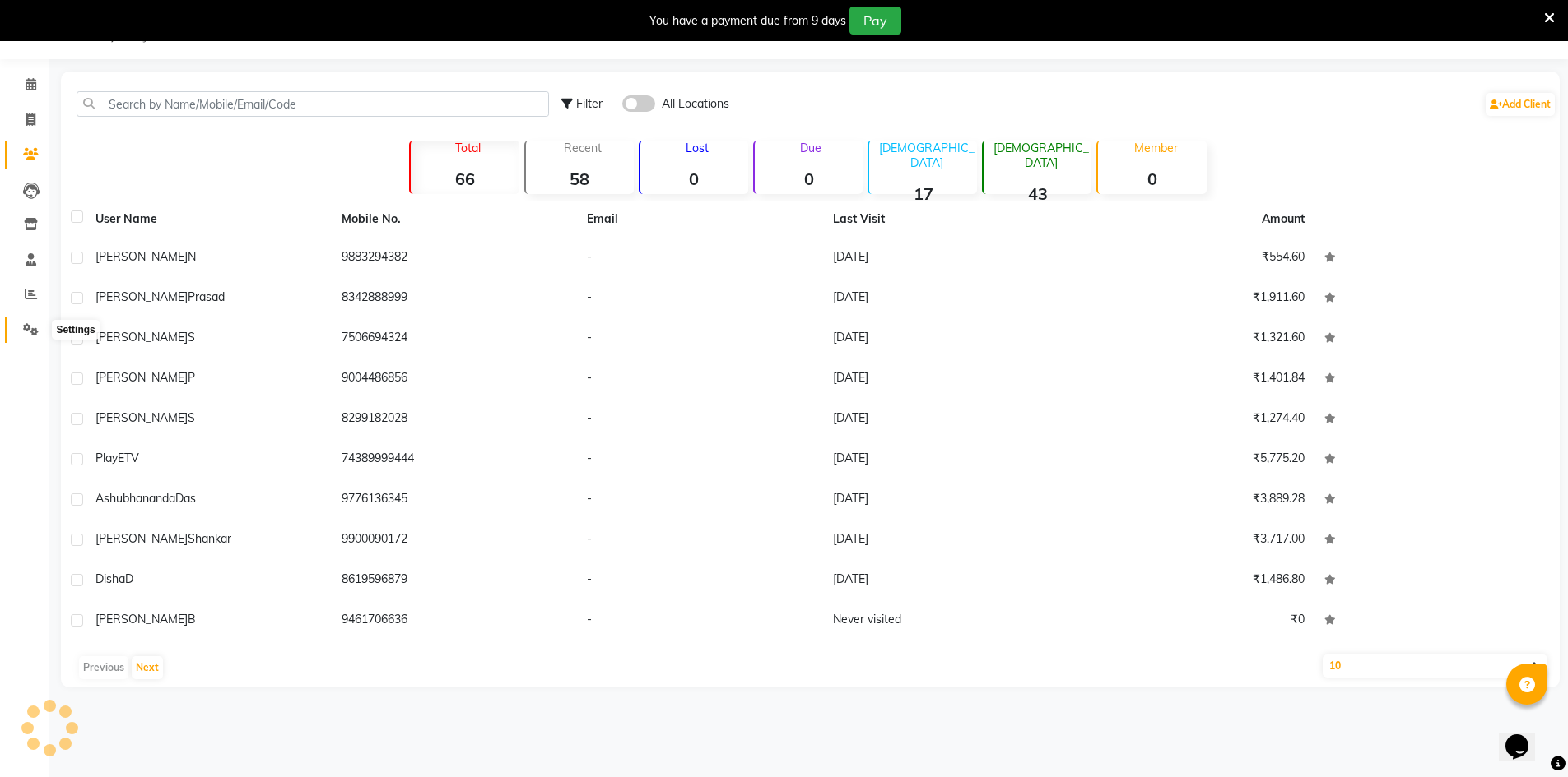
click at [25, 325] on icon at bounding box center [30, 329] width 16 height 12
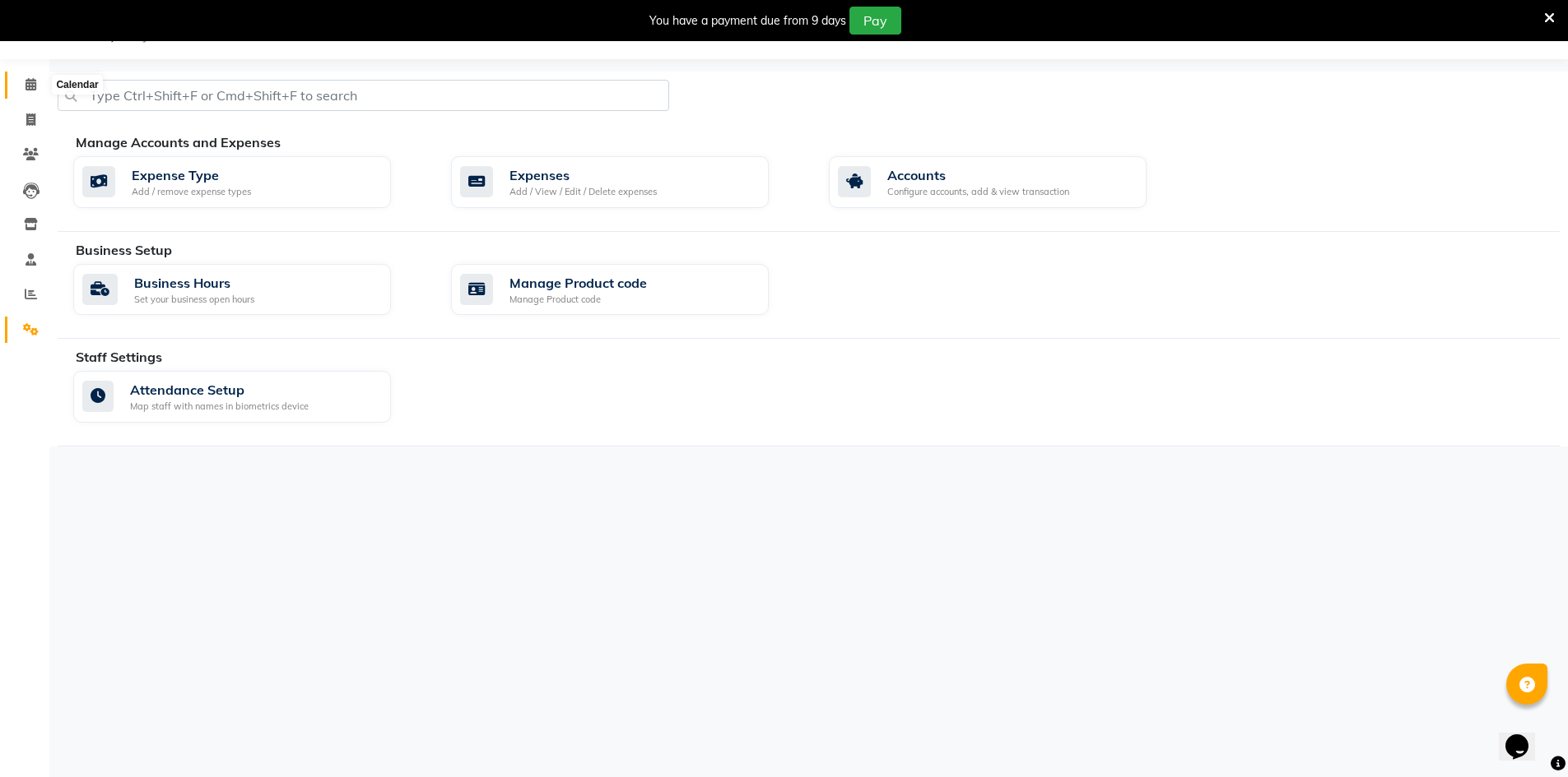
click at [20, 76] on span at bounding box center [30, 85] width 29 height 19
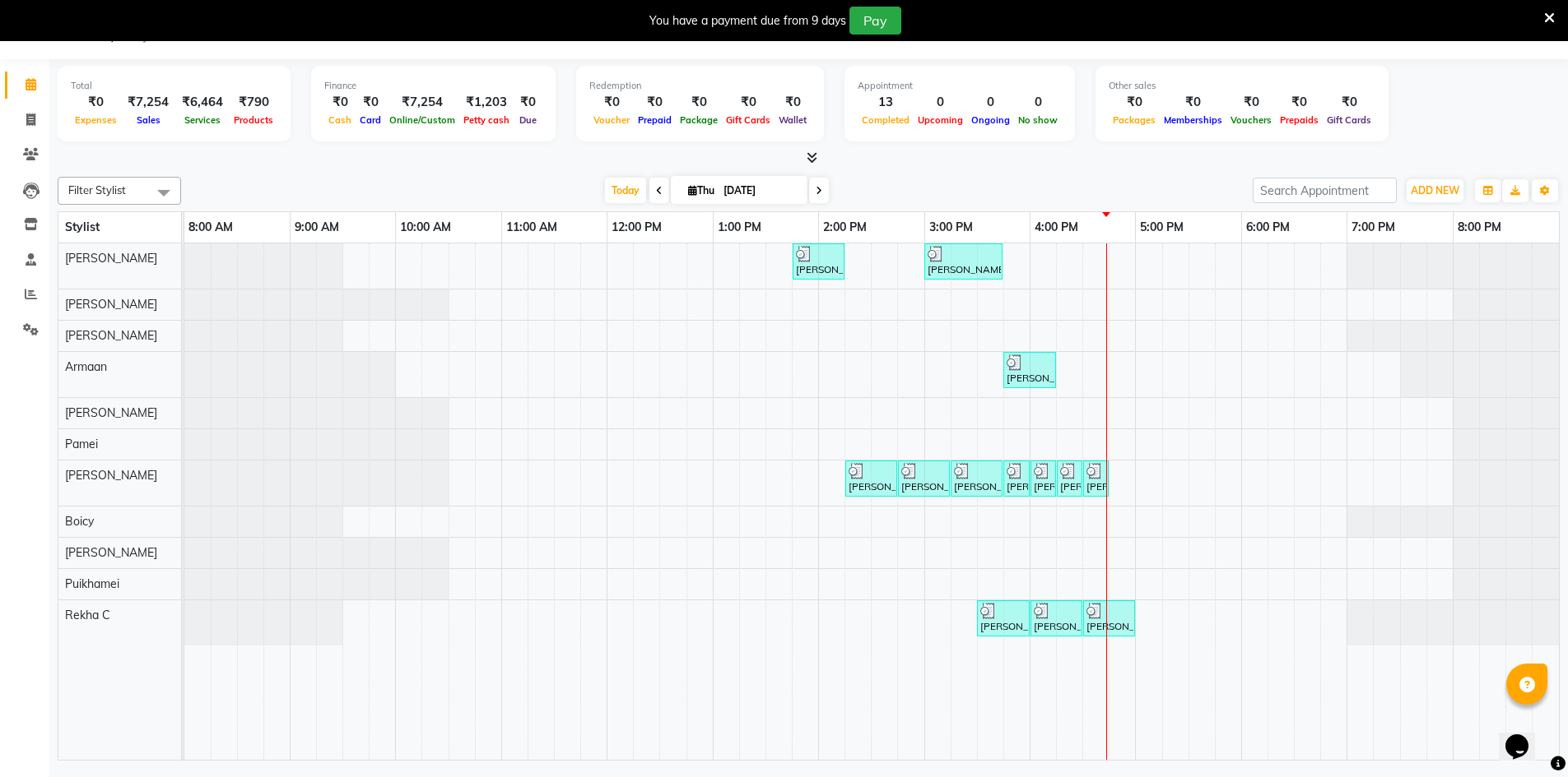
click at [657, 194] on icon at bounding box center [659, 190] width 7 height 9
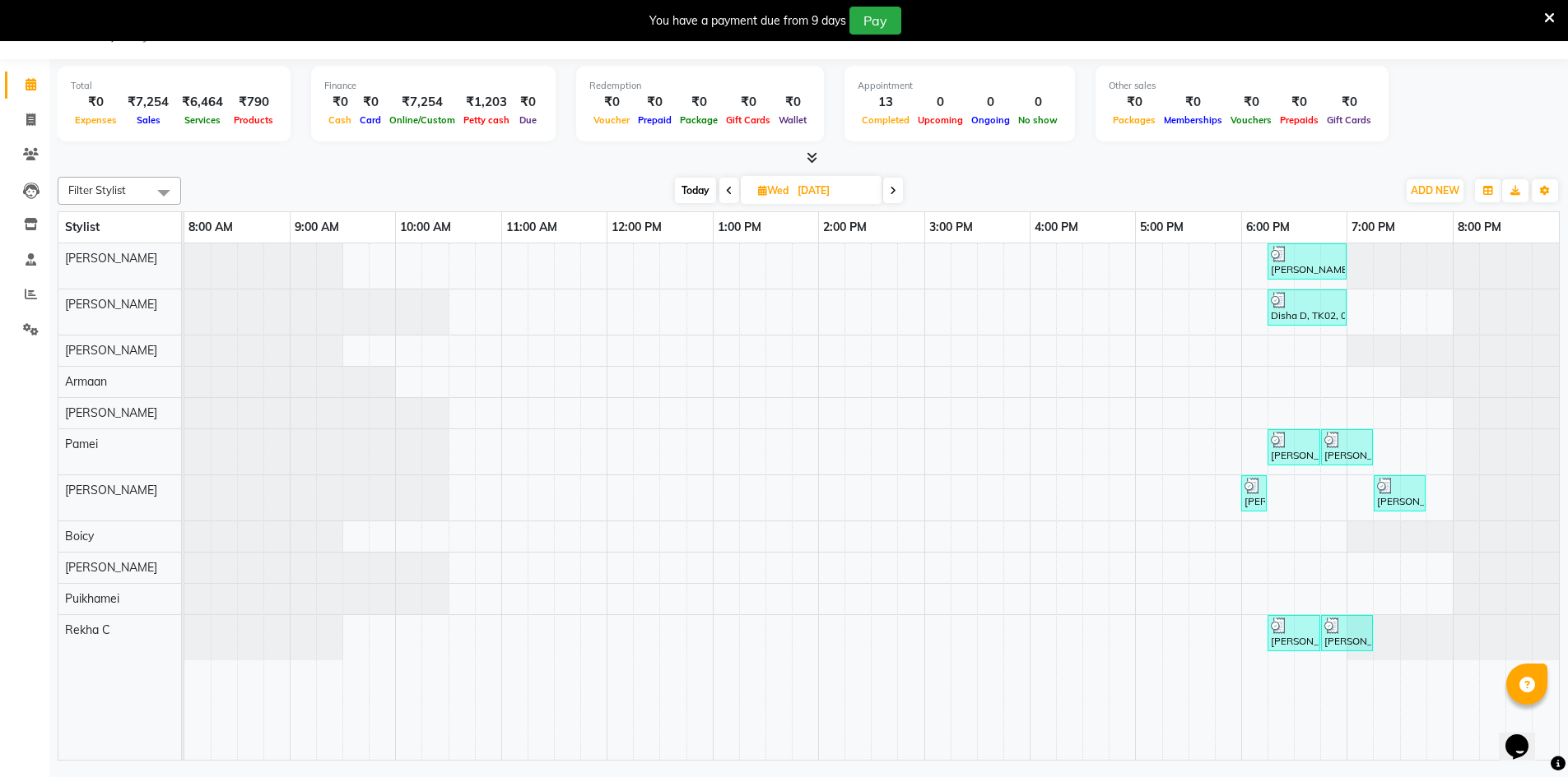
click at [889, 189] on span at bounding box center [892, 190] width 20 height 25
type input "[DATE]"
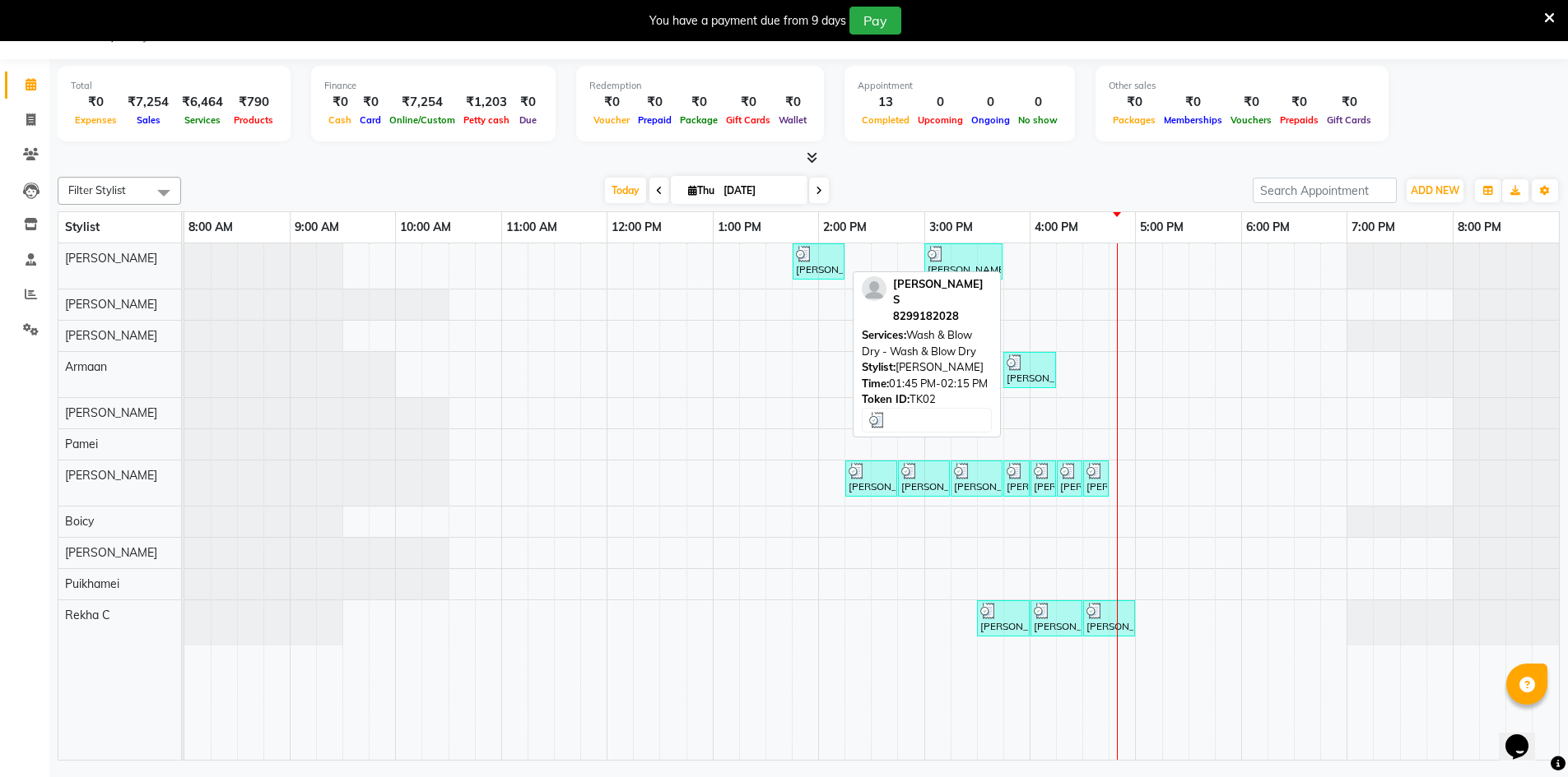
click at [800, 272] on div "[PERSON_NAME] S, TK02, 01:45 PM-02:15 PM, Wash & Blow Dry - Wash & Blow Dry" at bounding box center [819, 261] width 49 height 31
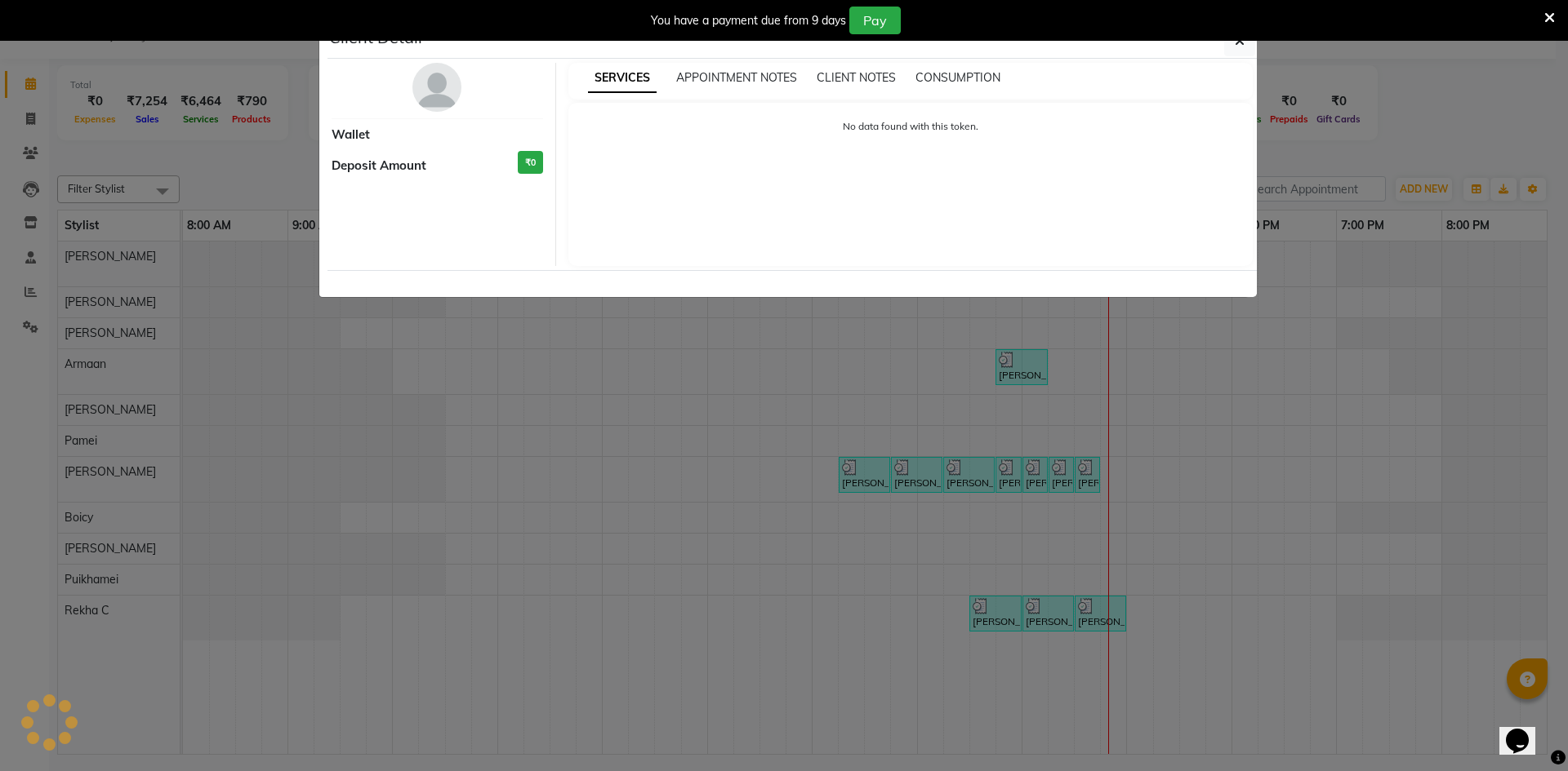
select select "3"
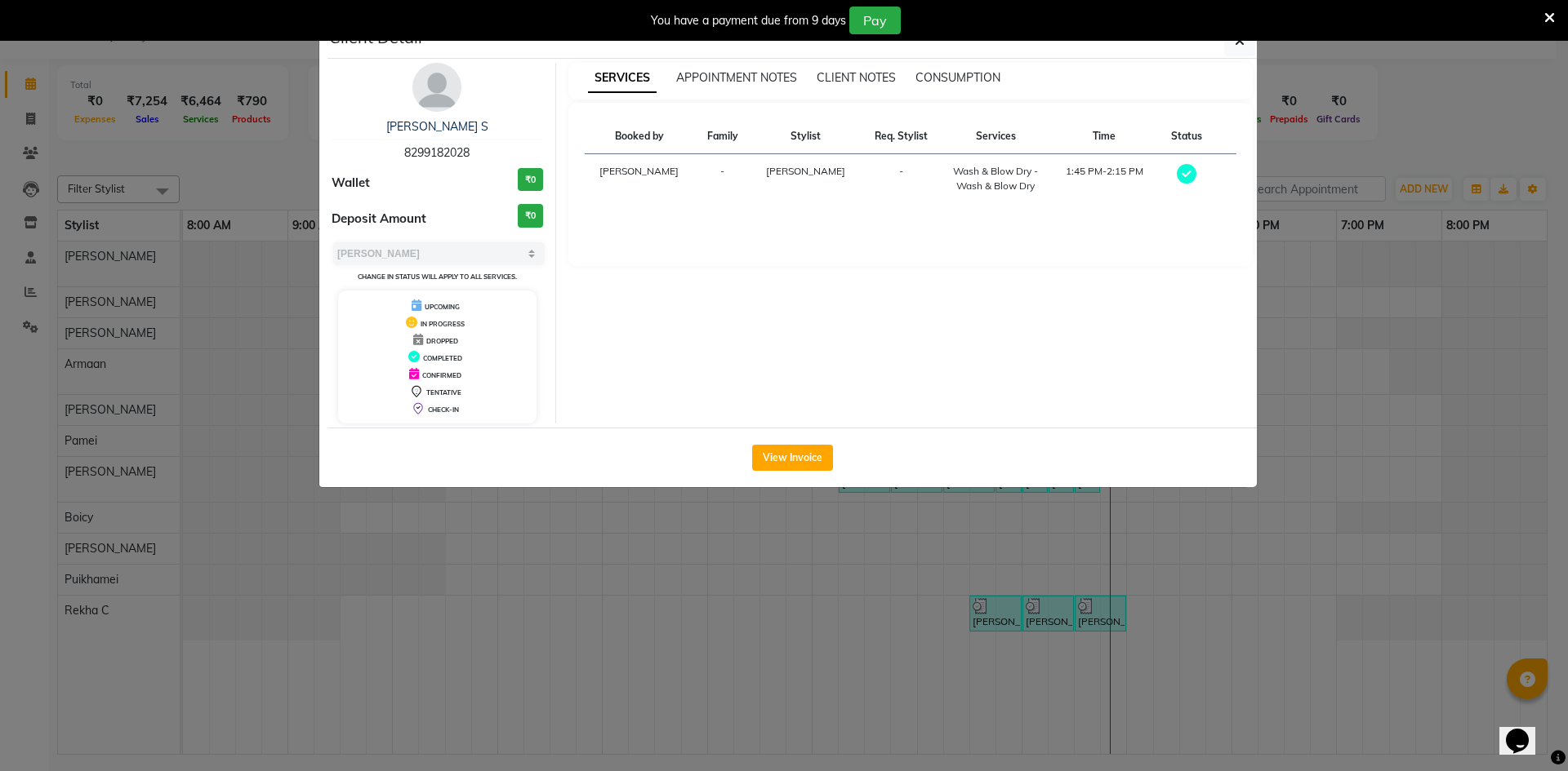
click at [1230, 37] on div "You have a payment due from 9 days Pay" at bounding box center [784, 21] width 1568 height 41
click at [1230, 40] on div "You have a payment due from 9 days Pay" at bounding box center [784, 21] width 1568 height 41
click at [1243, 42] on icon "button" at bounding box center [1240, 41] width 9 height 13
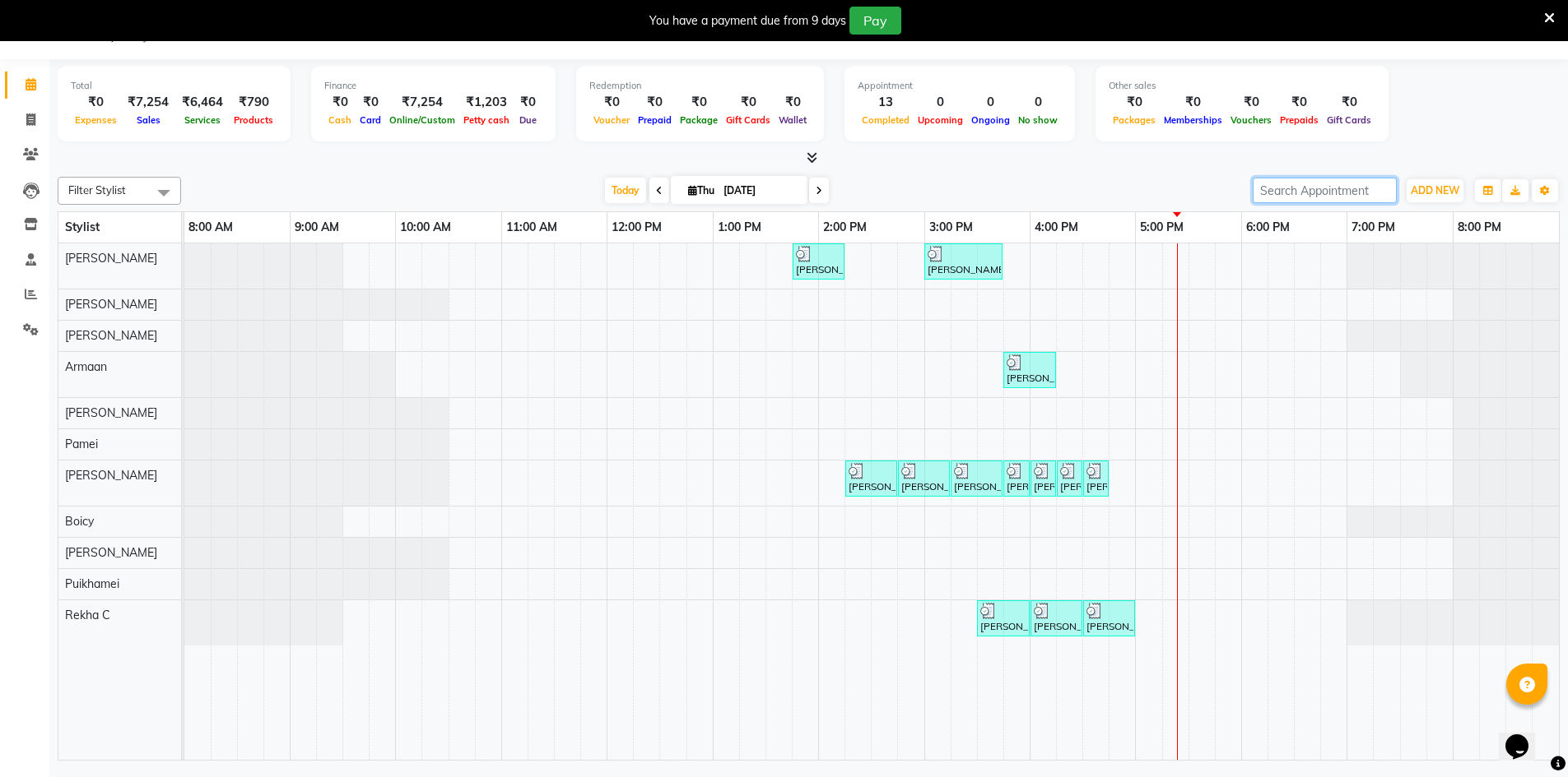
click at [1286, 195] on input "search" at bounding box center [1324, 190] width 144 height 25
click at [1264, 512] on div "[PERSON_NAME] S, TK02, 01:45 PM-02:15 PM, Wash & Blow Dry - Wash & Blow Dry [PE…" at bounding box center [872, 502] width 1375 height 517
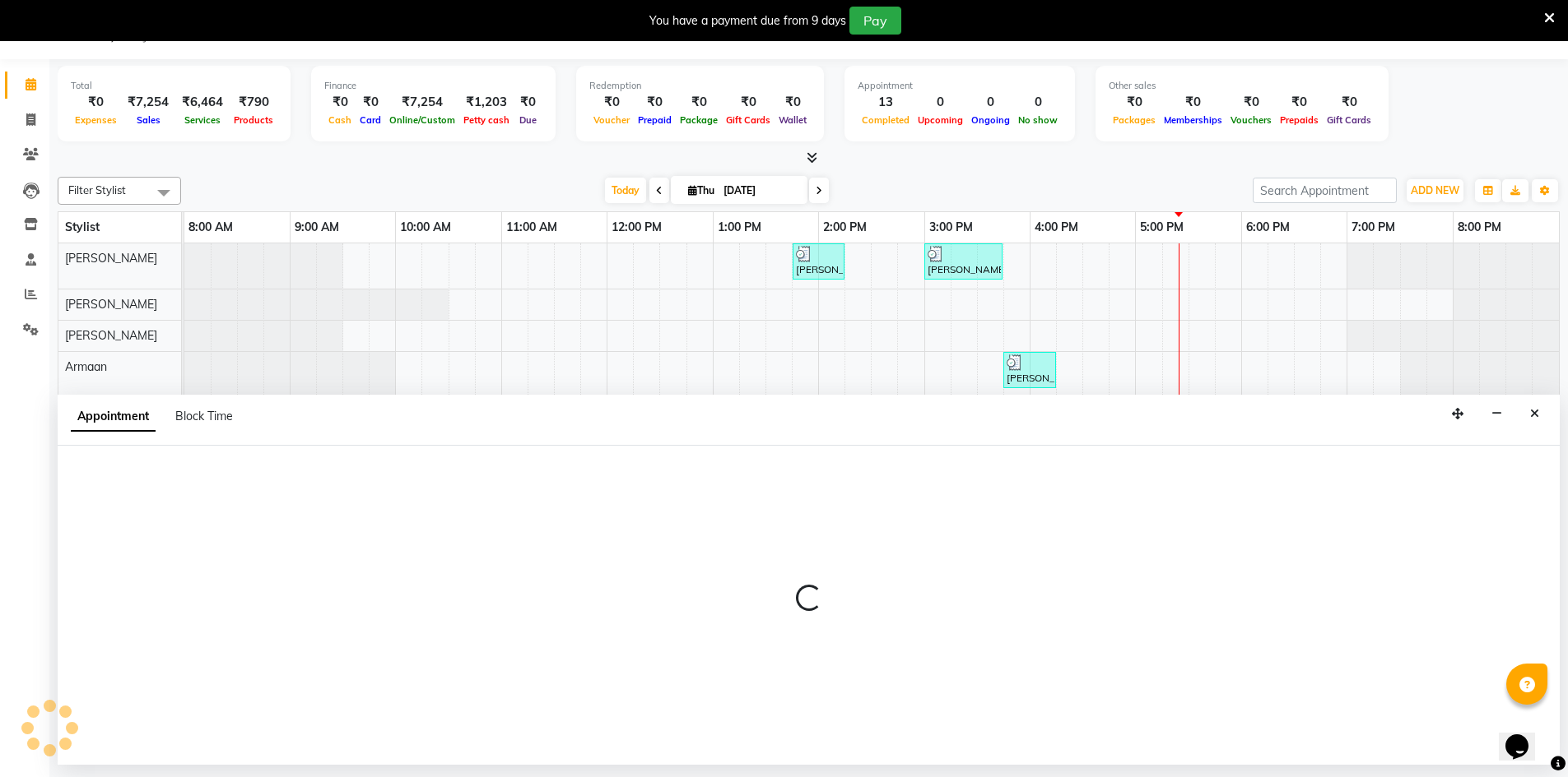
select select "88574"
select select "1080"
select select "tentative"
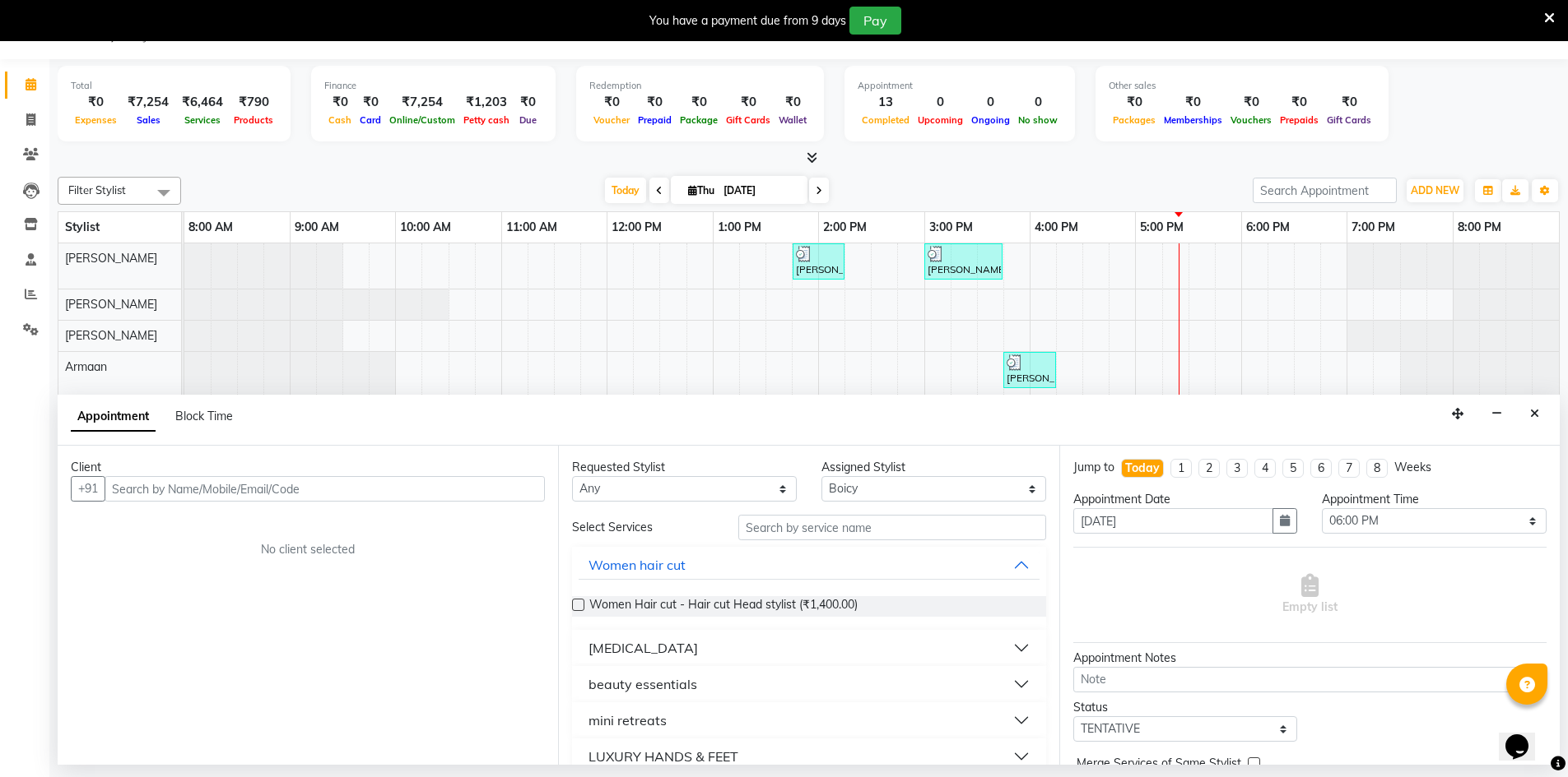
click at [166, 484] on input "text" at bounding box center [324, 489] width 440 height 25
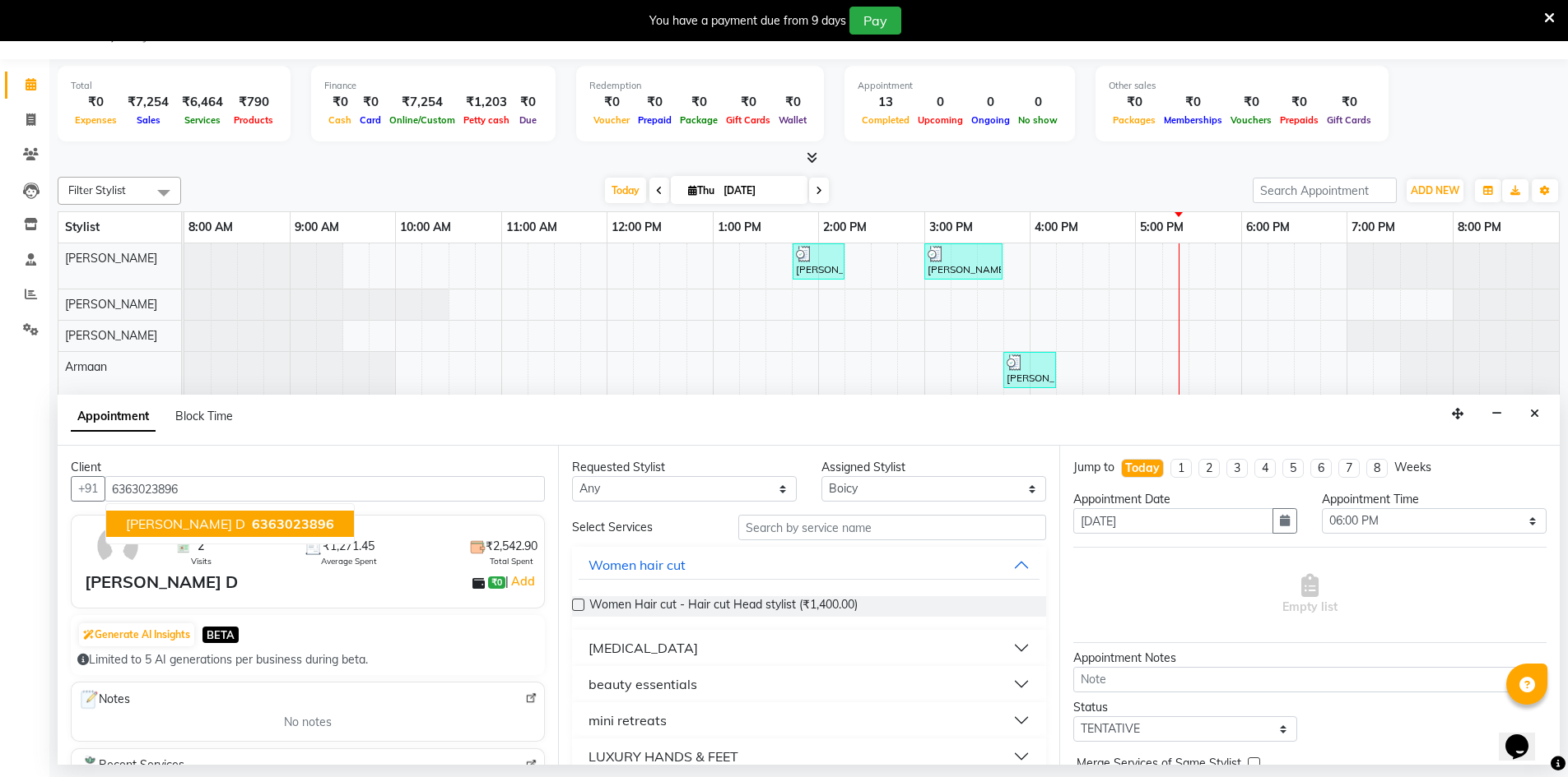
click at [201, 523] on button "[PERSON_NAME] D 6363023896" at bounding box center [230, 524] width 248 height 26
type input "6363023896"
click at [699, 483] on select "Any Armaan [PERSON_NAME] Boicy Gaiphunliu Kamei Hauzel [PERSON_NAME] Puikhamei …" at bounding box center [684, 489] width 224 height 25
click at [764, 484] on select "Any Armaan [PERSON_NAME] Boicy Gaiphunliu Kamei Hauzel [PERSON_NAME] Puikhamei …" at bounding box center [684, 489] width 224 height 25
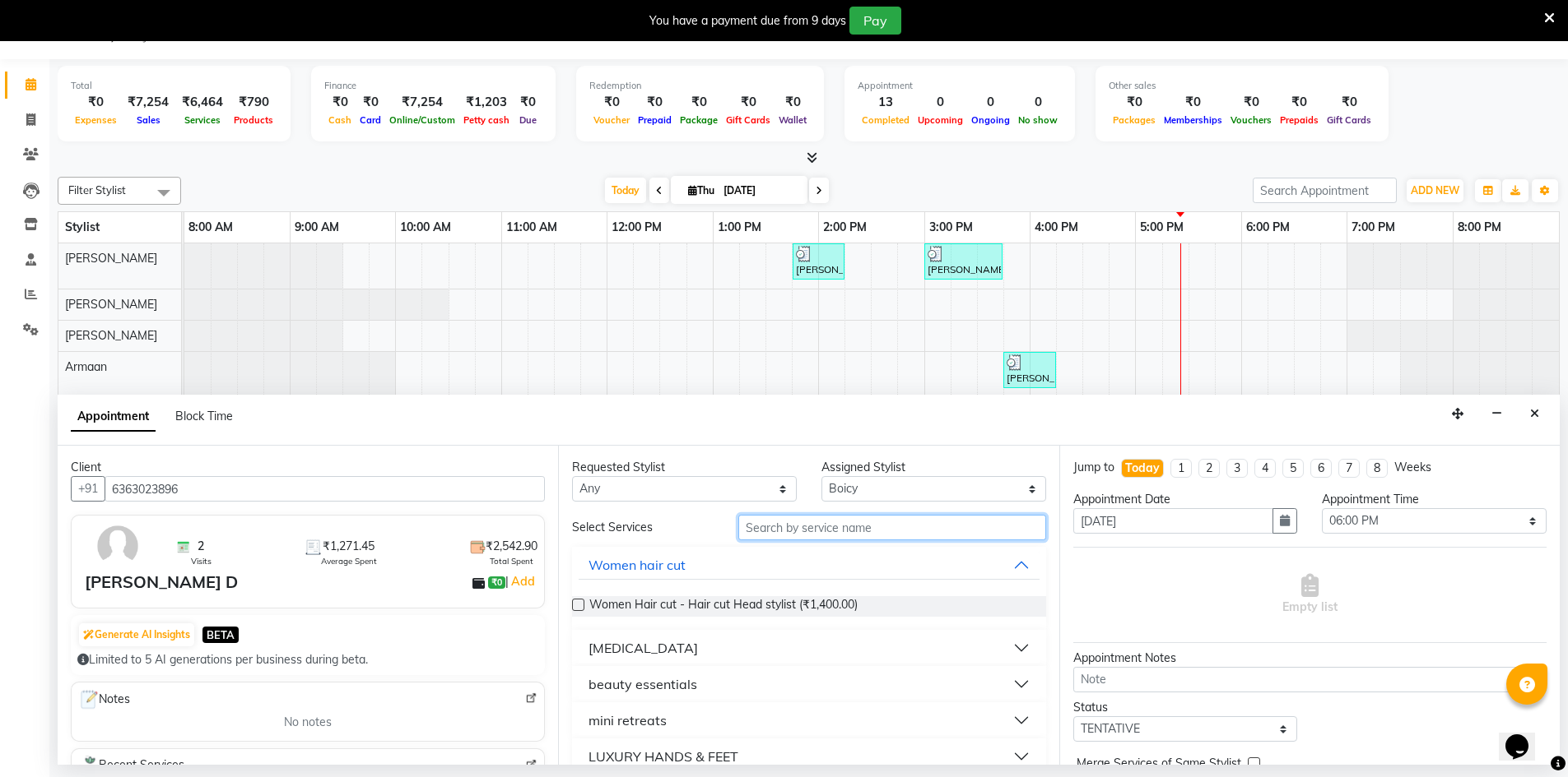
click at [855, 531] on input "text" at bounding box center [892, 527] width 308 height 25
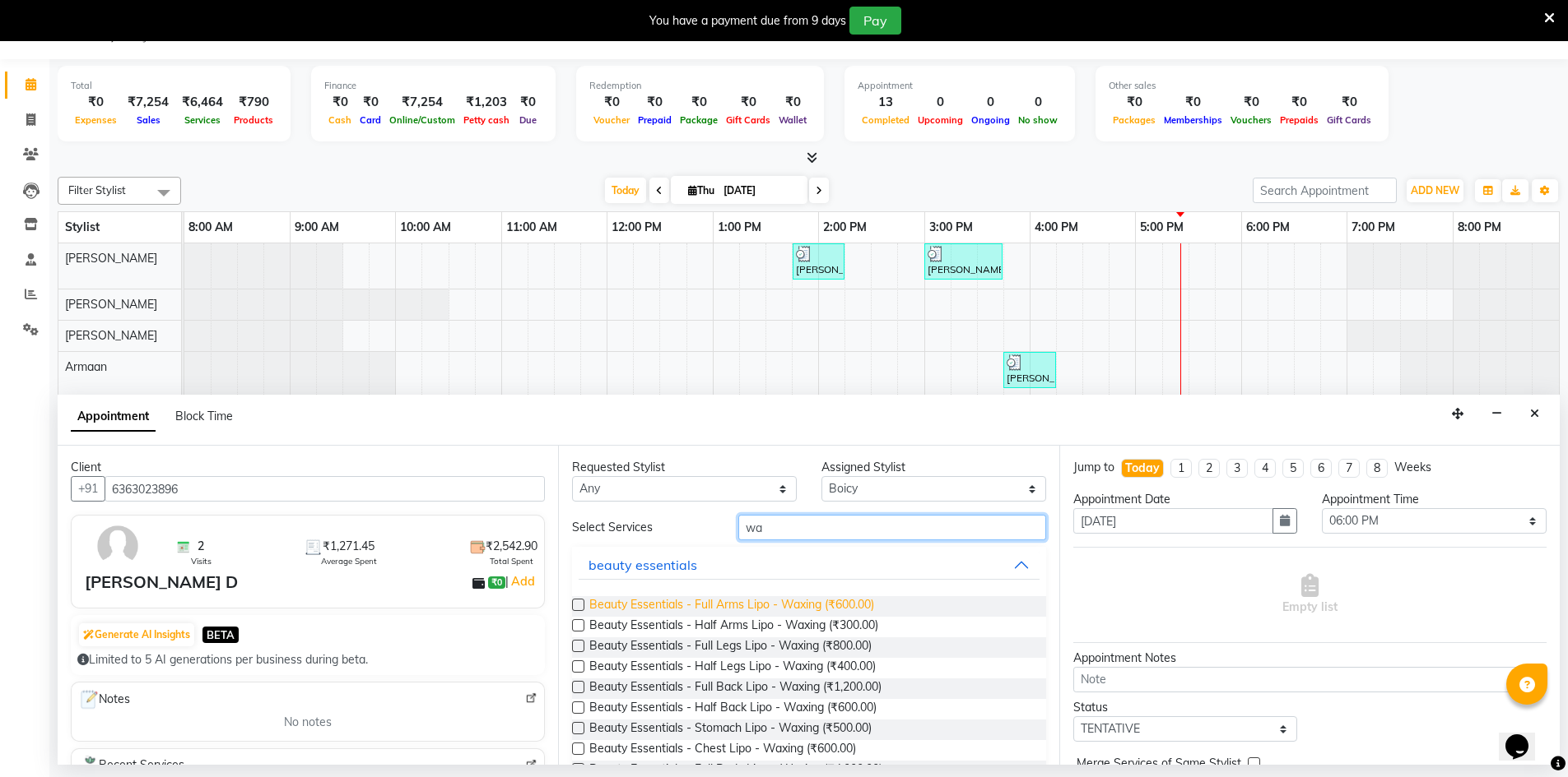
type input "w"
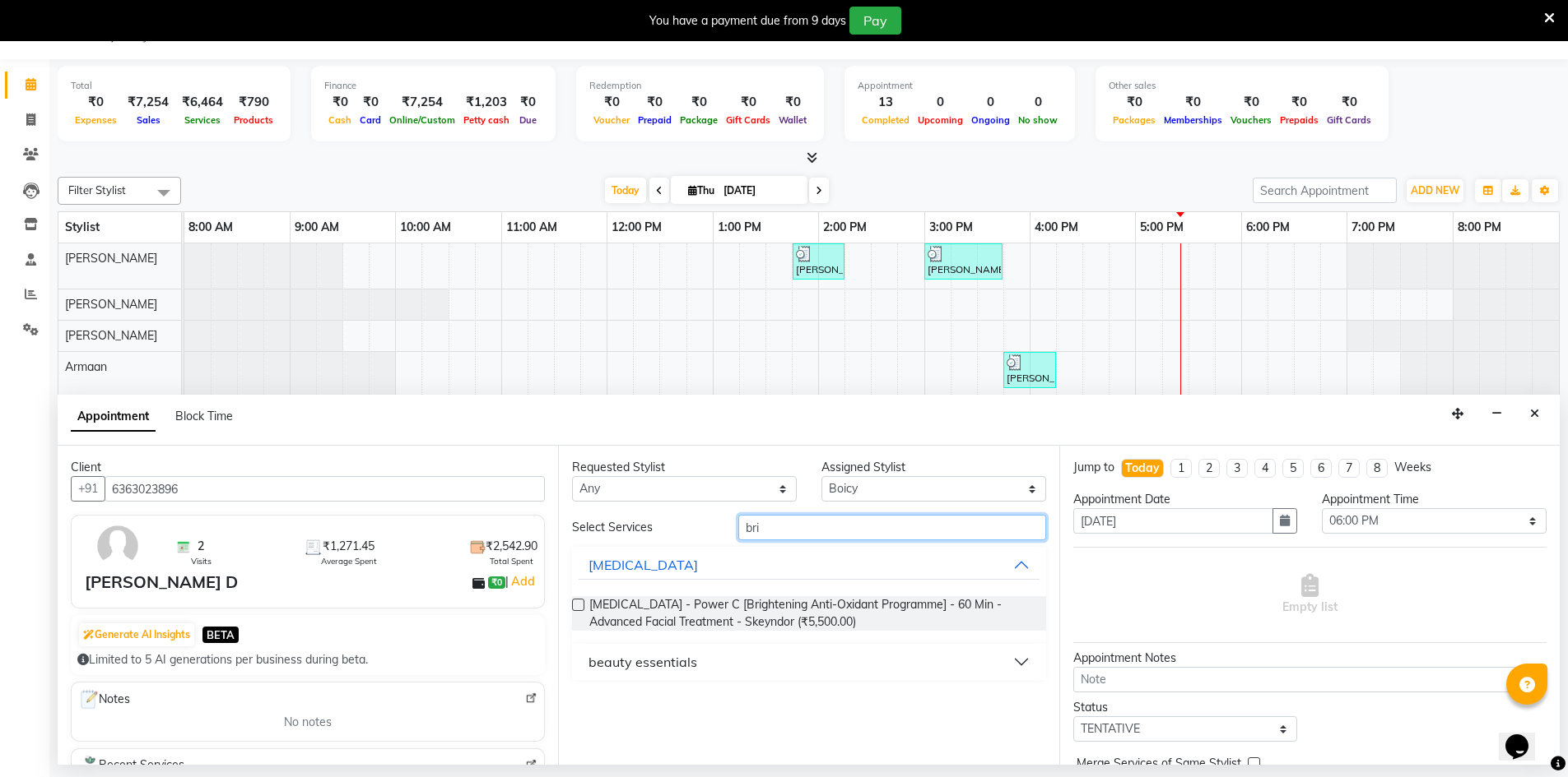
type input "bri"
click at [804, 656] on button "beauty essentials" at bounding box center [808, 661] width 460 height 29
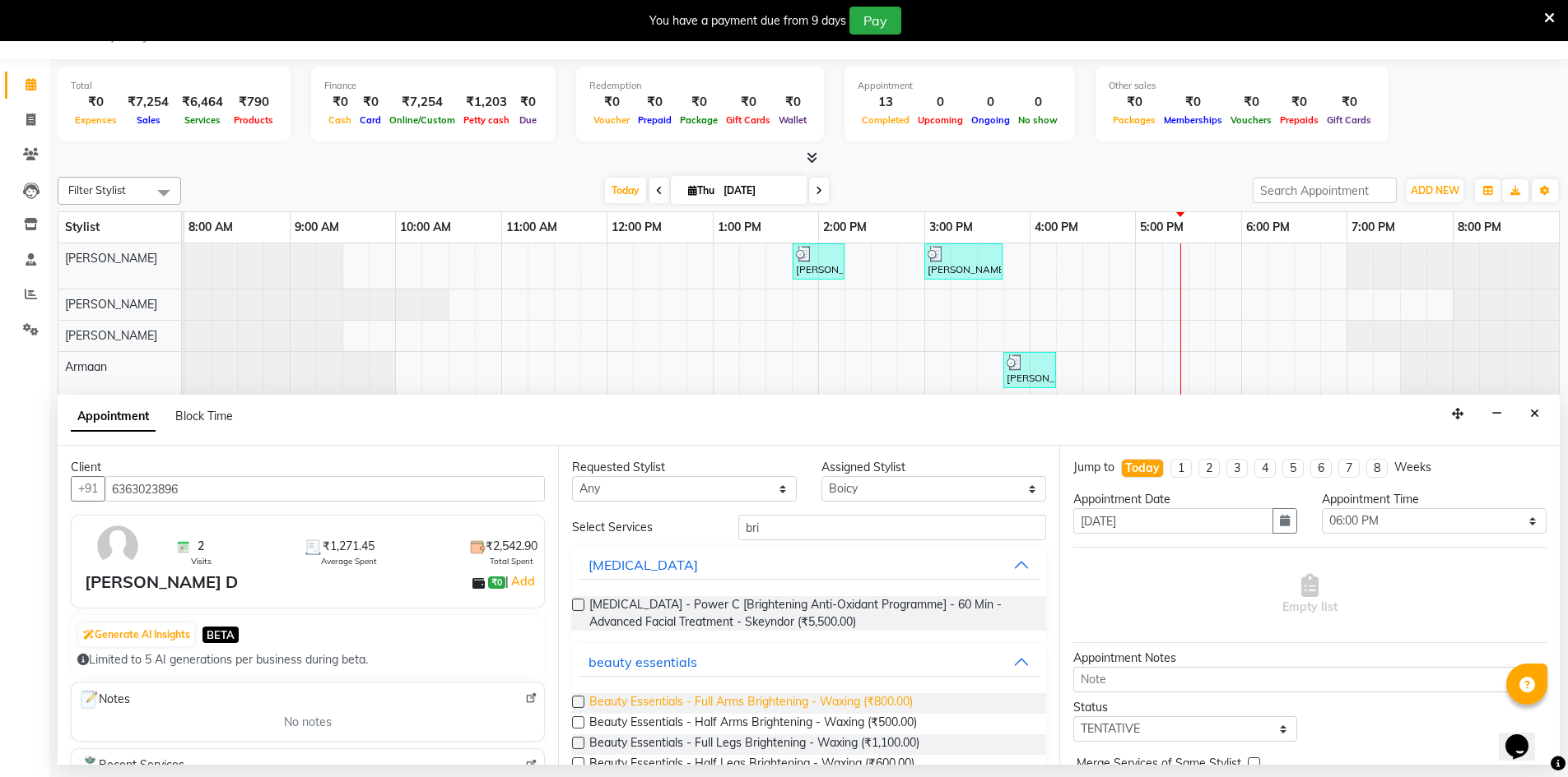
click at [777, 698] on span "Beauty Essentials - Full Arms Brightening - Waxing (₹800.00)" at bounding box center [750, 704] width 323 height 21
checkbox input "false"
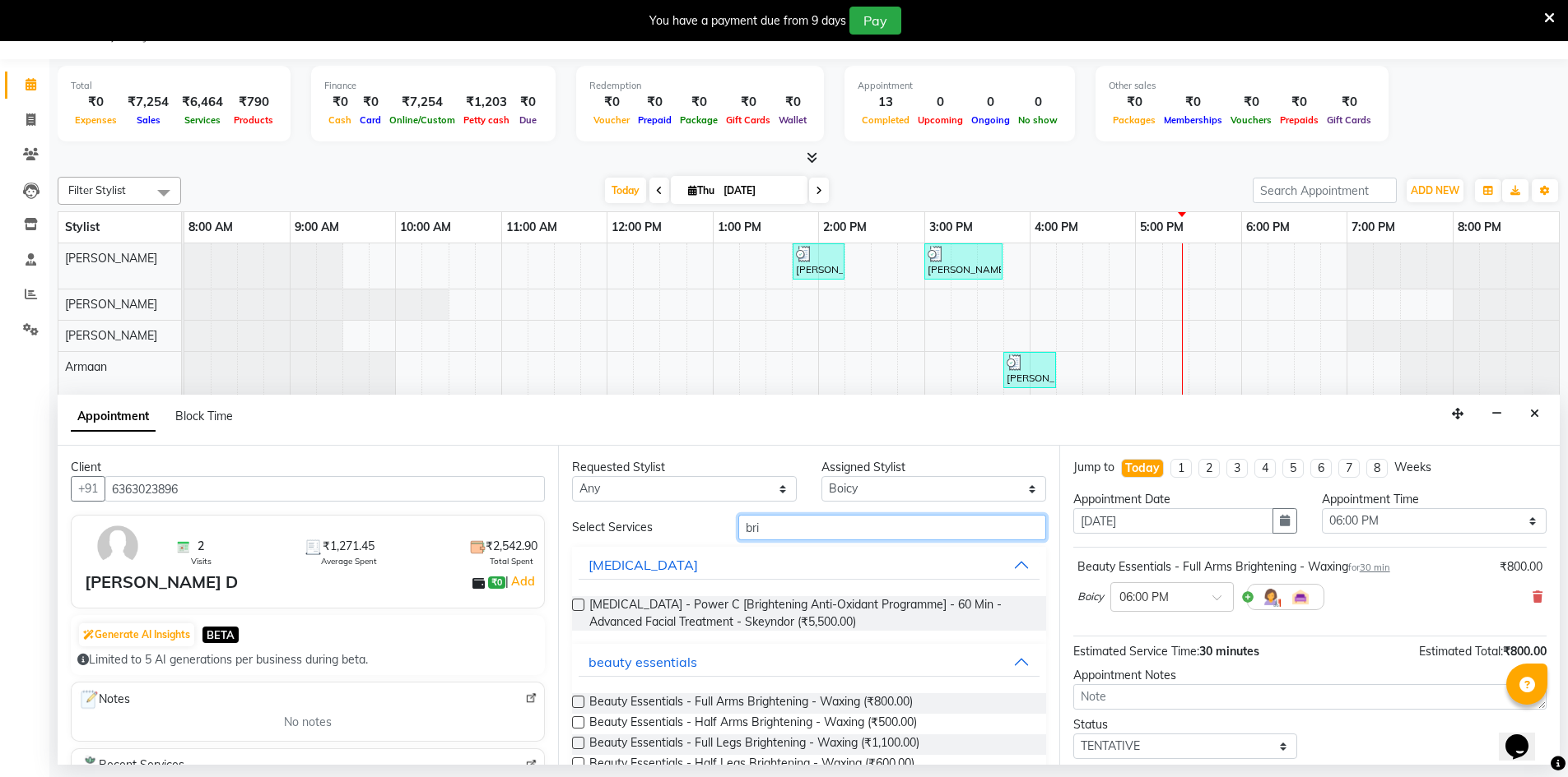
click at [766, 531] on input "bri" at bounding box center [892, 527] width 308 height 25
type input "b"
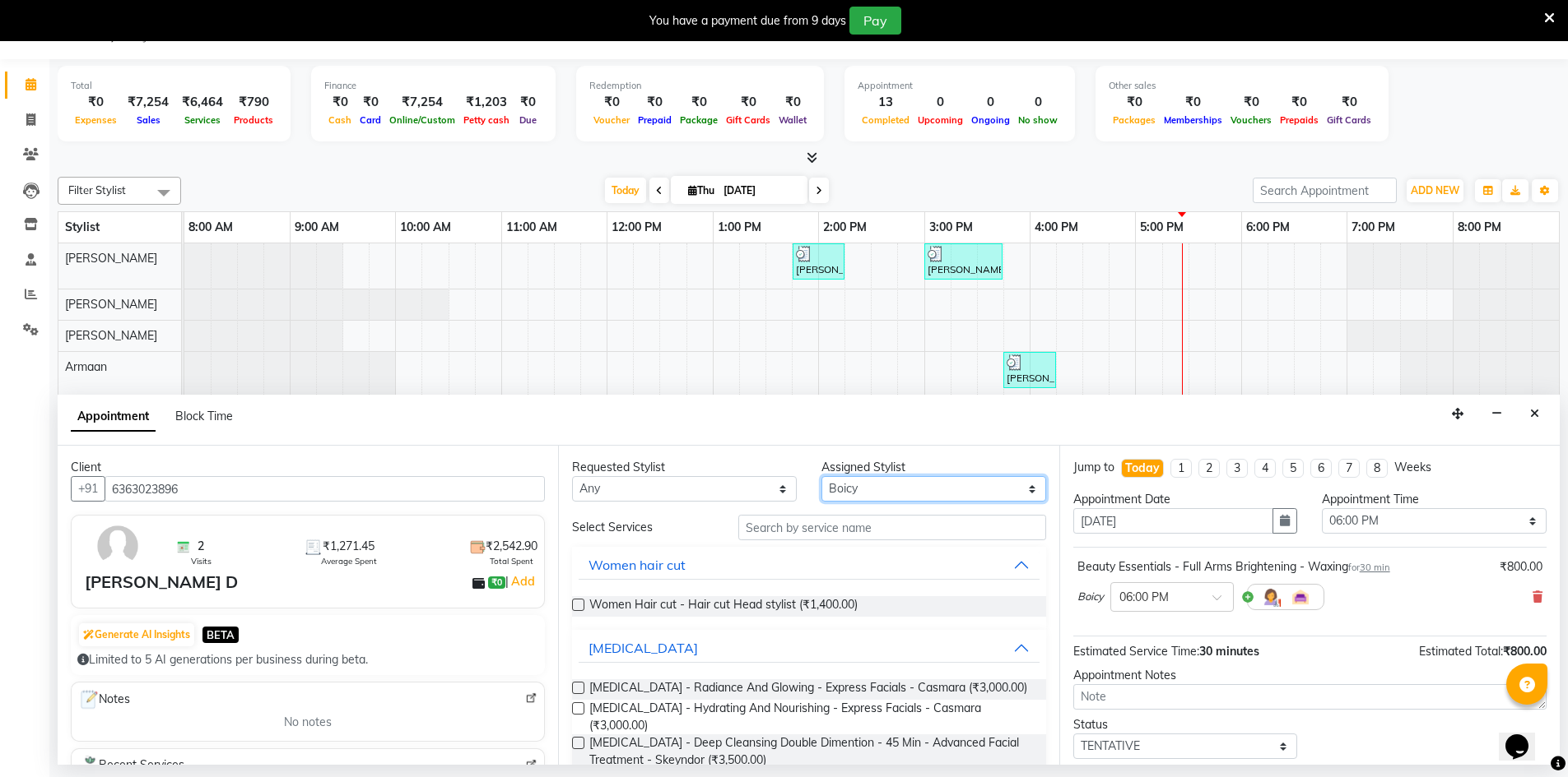
click at [1023, 481] on select "Select Armaan [PERSON_NAME] Boicy Gaiphunliu Kamei Hauzel [PERSON_NAME] Puikham…" at bounding box center [934, 489] width 224 height 25
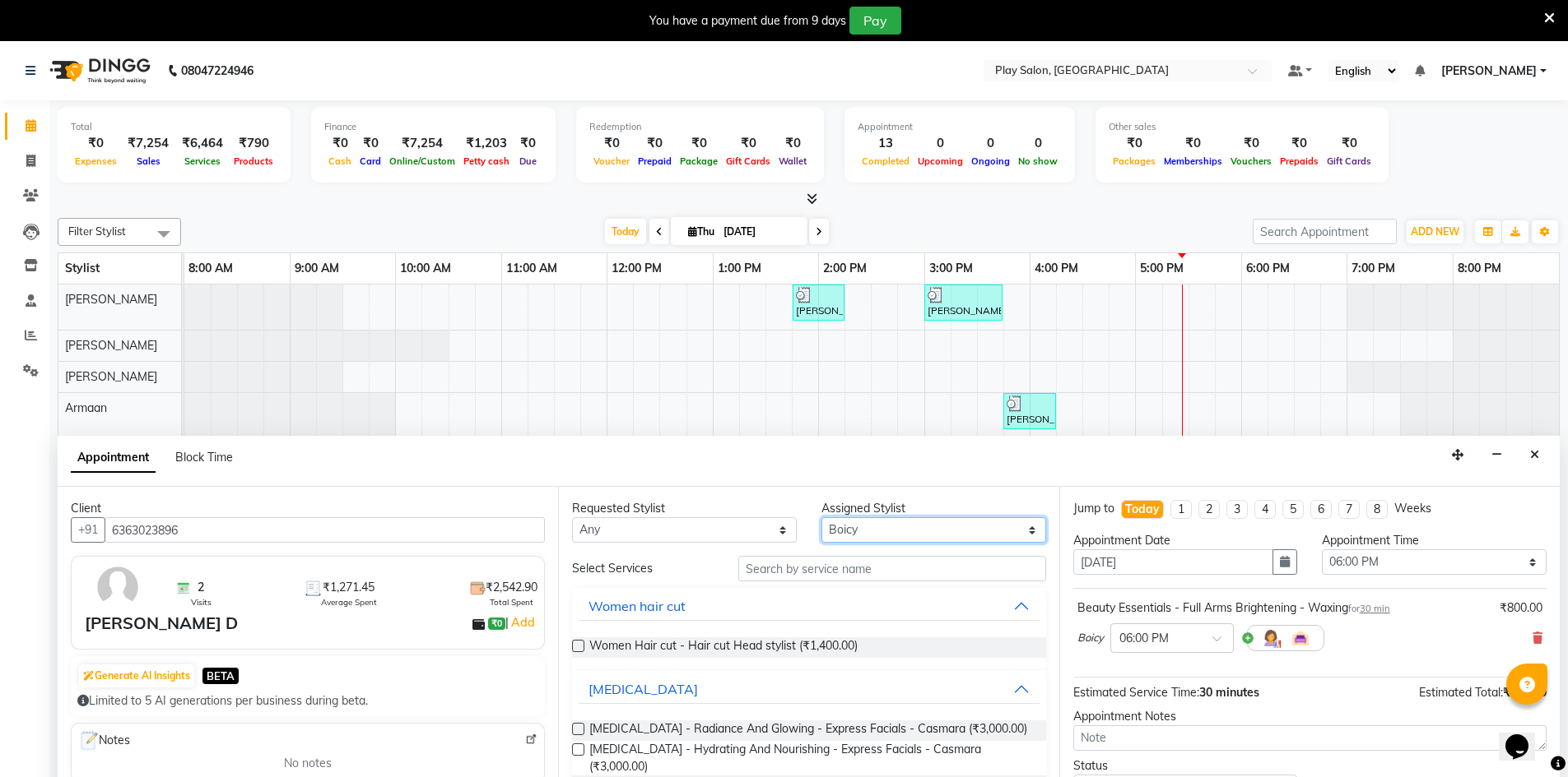
click at [1023, 536] on select "Select Armaan [PERSON_NAME] Boicy Gaiphunliu Kamei Hauzel [PERSON_NAME] Puikham…" at bounding box center [934, 529] width 224 height 25
select select "88578"
click at [822, 517] on select "Select Armaan [PERSON_NAME] Boicy Gaiphunliu Kamei Hauzel [PERSON_NAME] Puikham…" at bounding box center [934, 529] width 224 height 25
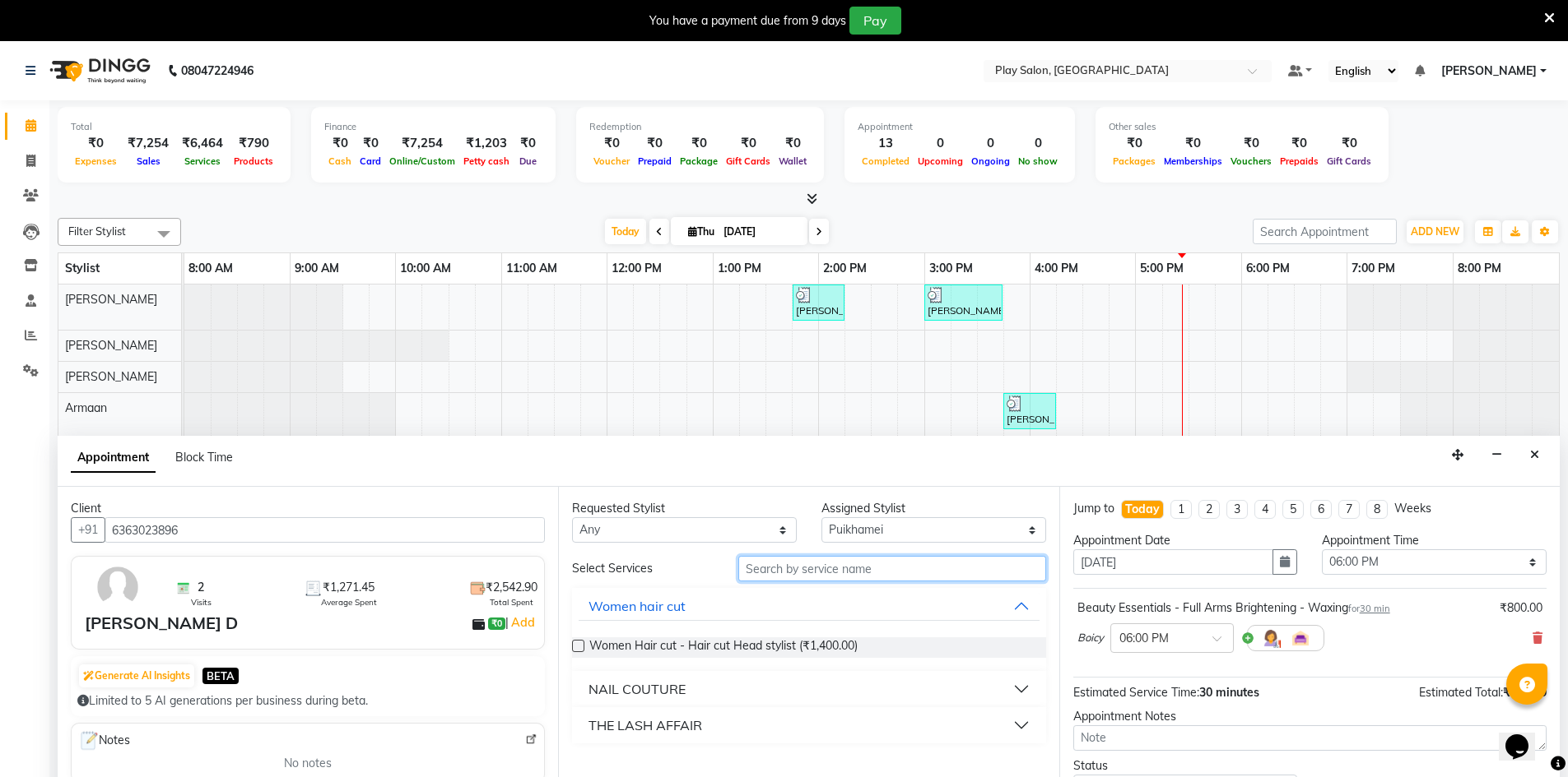
click at [757, 571] on input "text" at bounding box center [892, 568] width 308 height 25
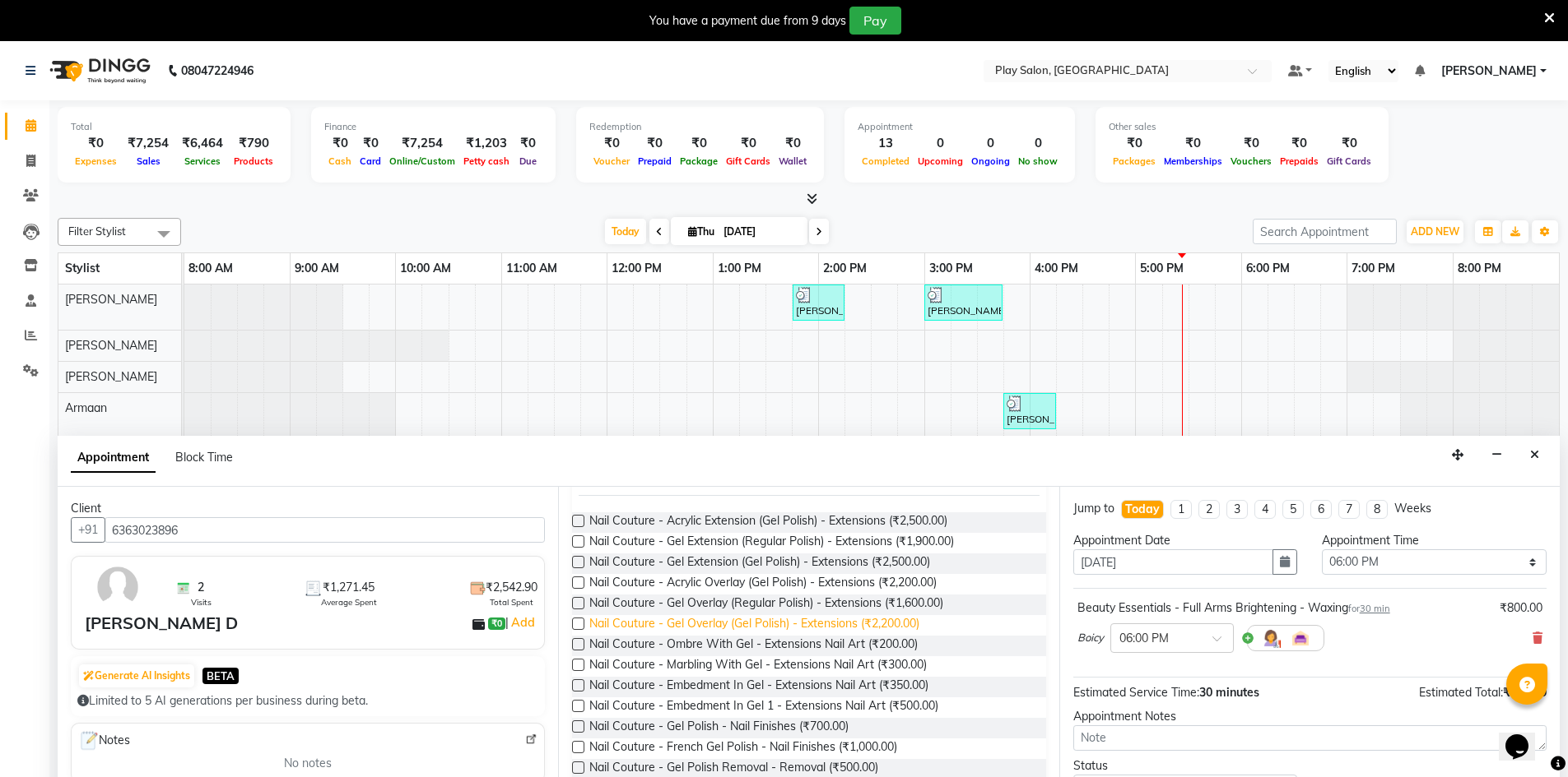
scroll to position [41, 0]
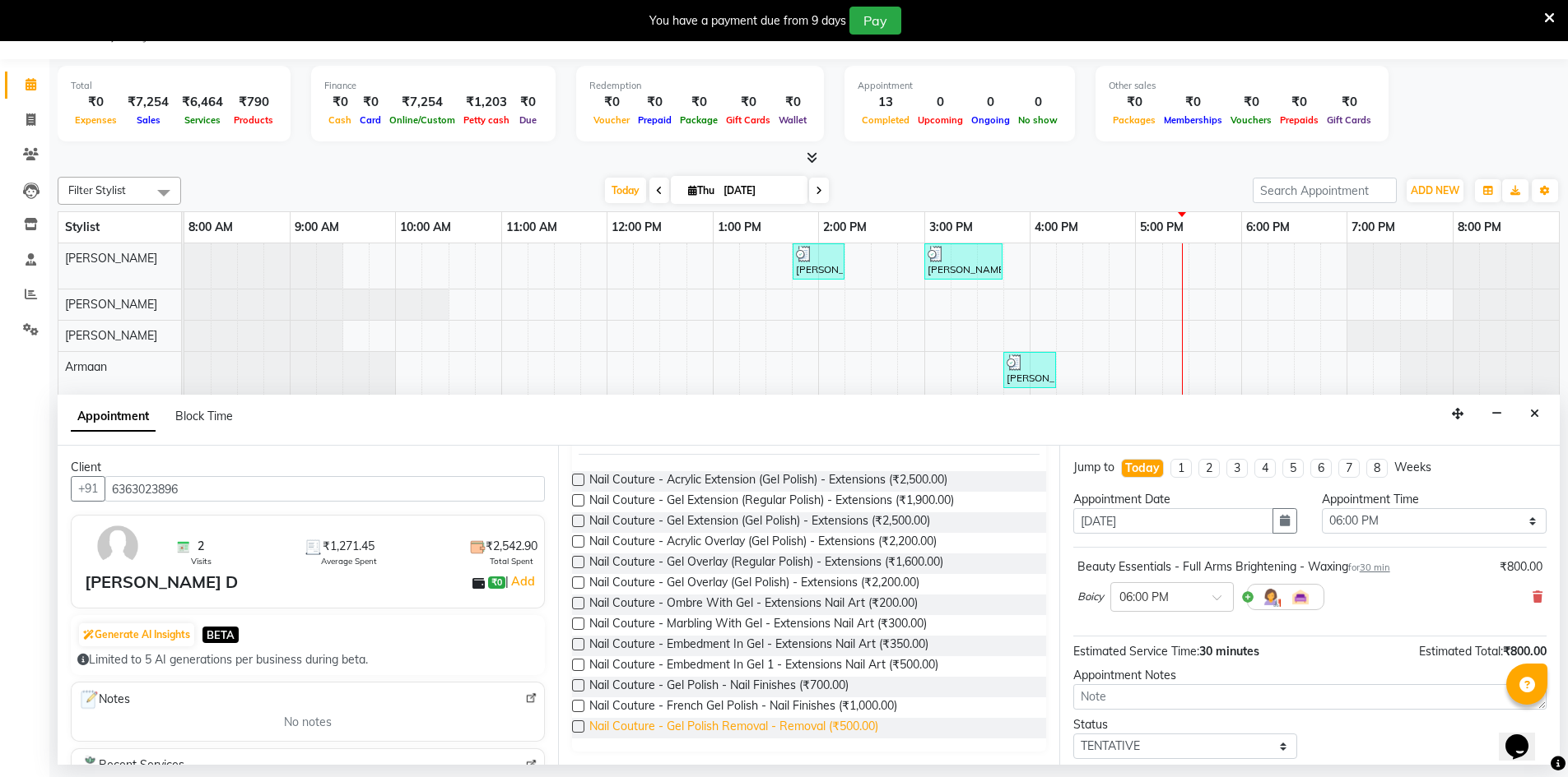
type input "gel"
click at [755, 732] on span "Nail Couture - Gel Polish Removal - Removal (₹500.00)" at bounding box center [733, 729] width 289 height 21
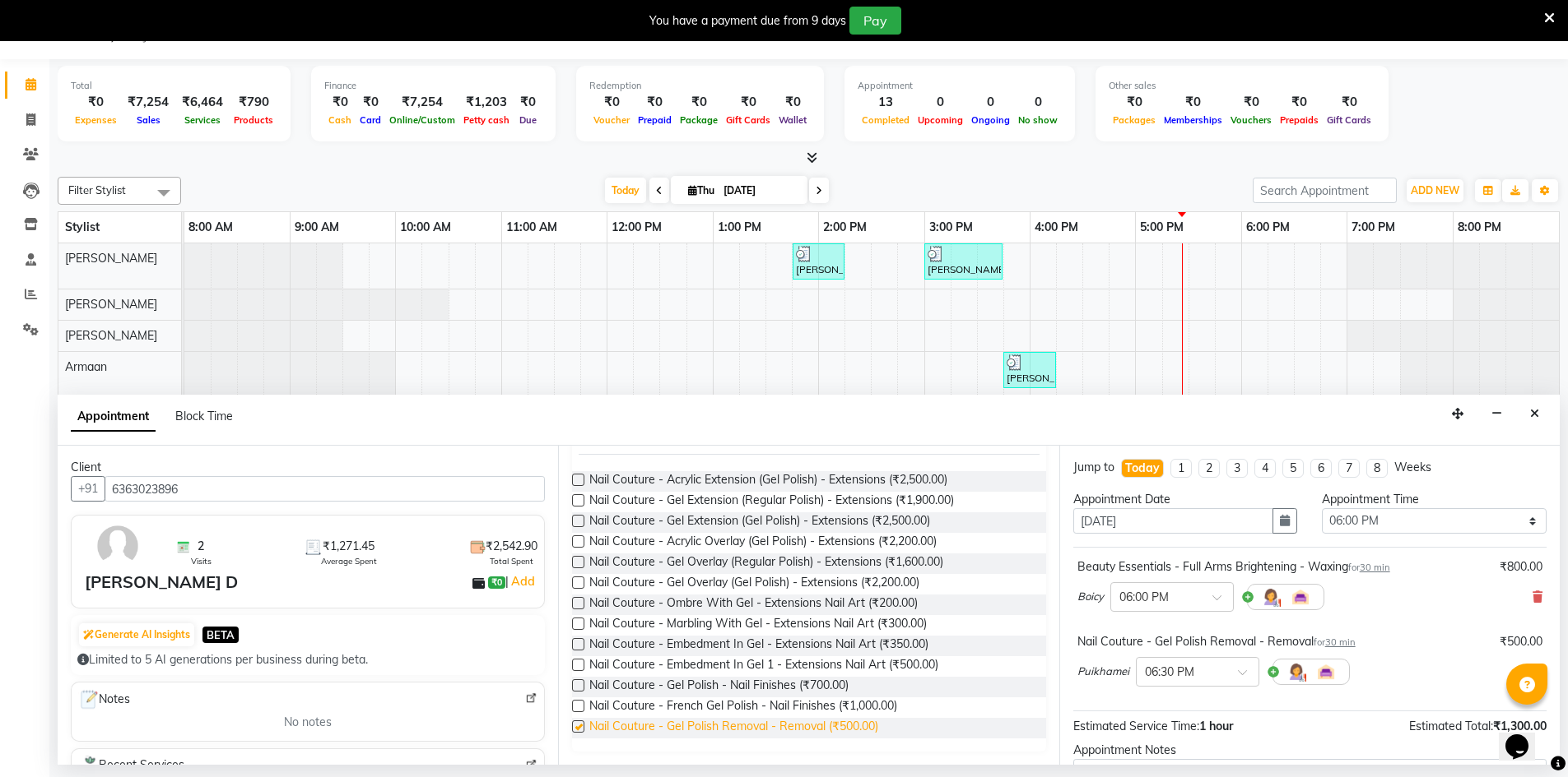
checkbox input "false"
click at [1544, 411] on button "Close" at bounding box center [1534, 413] width 24 height 25
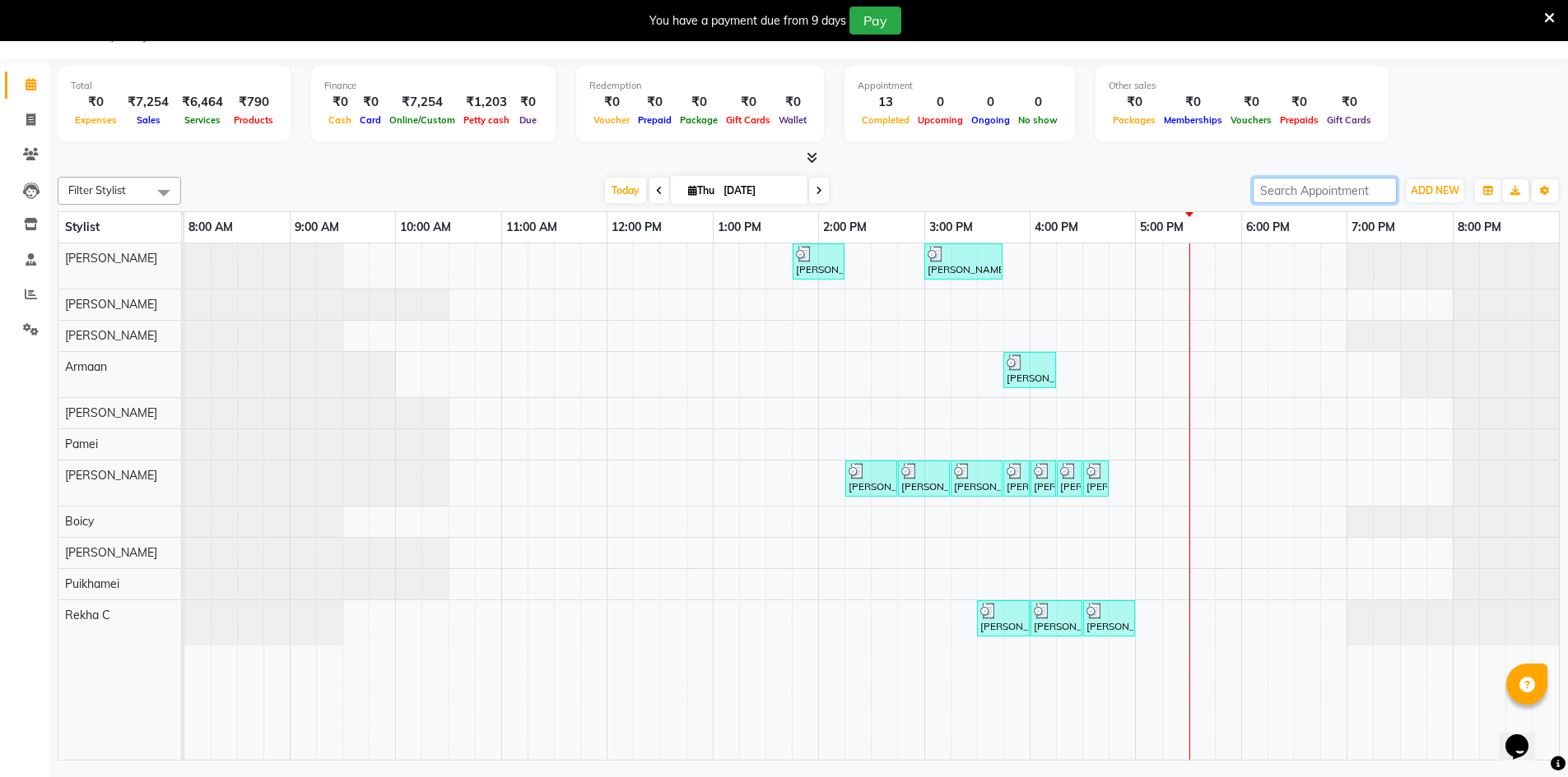
click at [1266, 192] on input "search" at bounding box center [1324, 190] width 144 height 25
click at [127, 186] on span "Filter Stylist" at bounding box center [119, 191] width 123 height 28
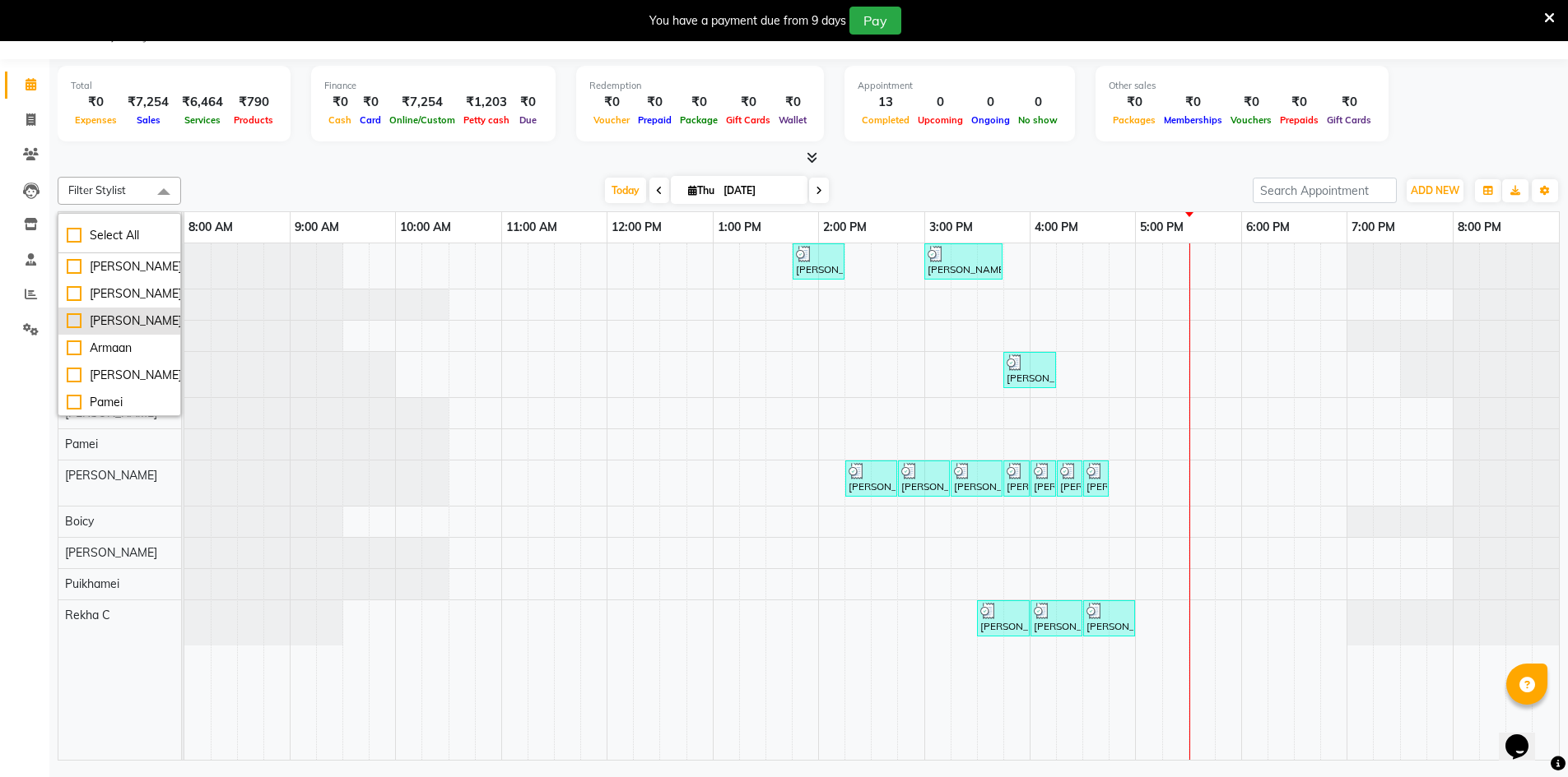
click at [108, 330] on div "[PERSON_NAME]" at bounding box center [120, 321] width 106 height 17
checkbox input "true"
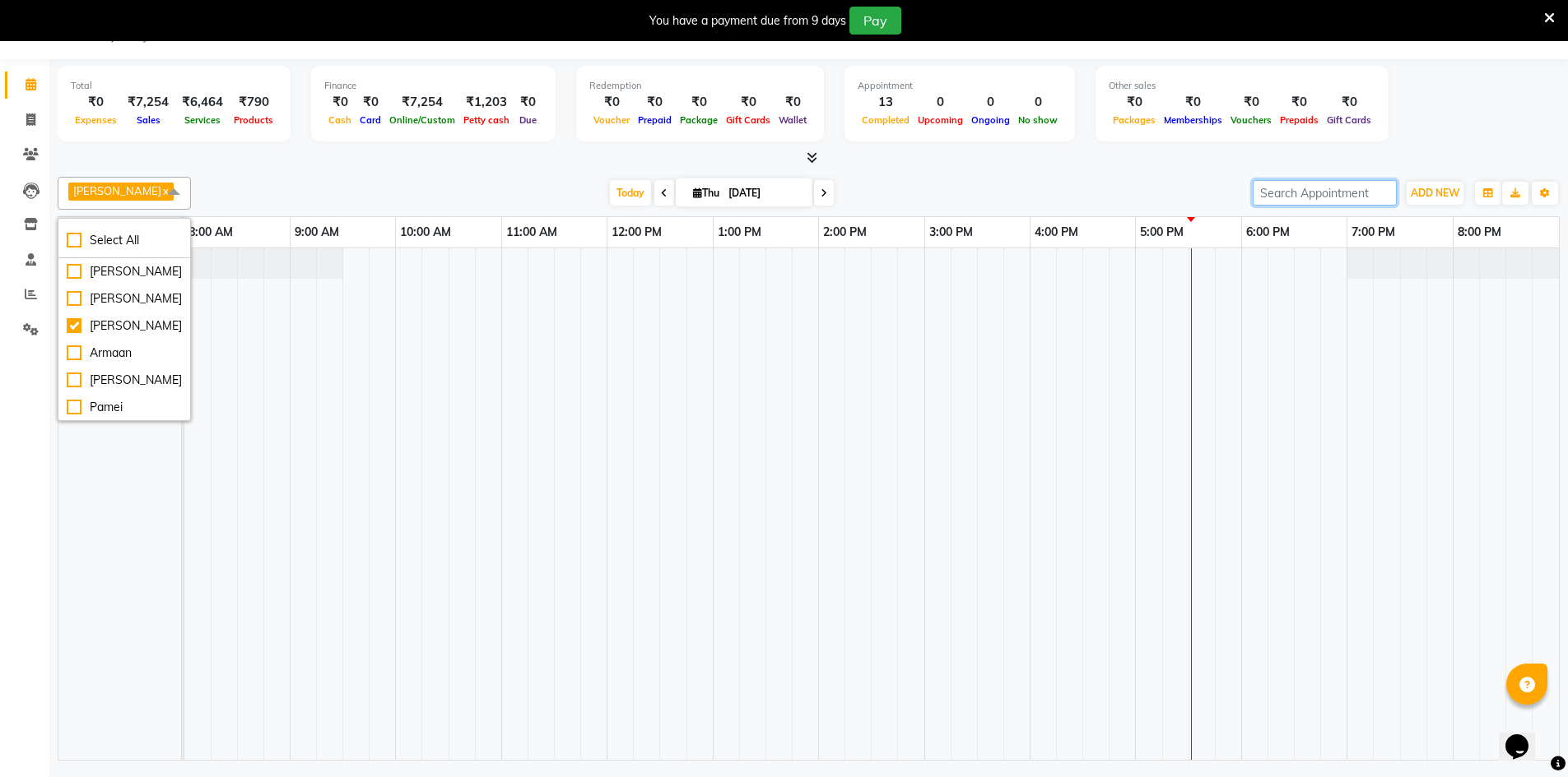
click at [1279, 192] on input "search" at bounding box center [1324, 192] width 144 height 25
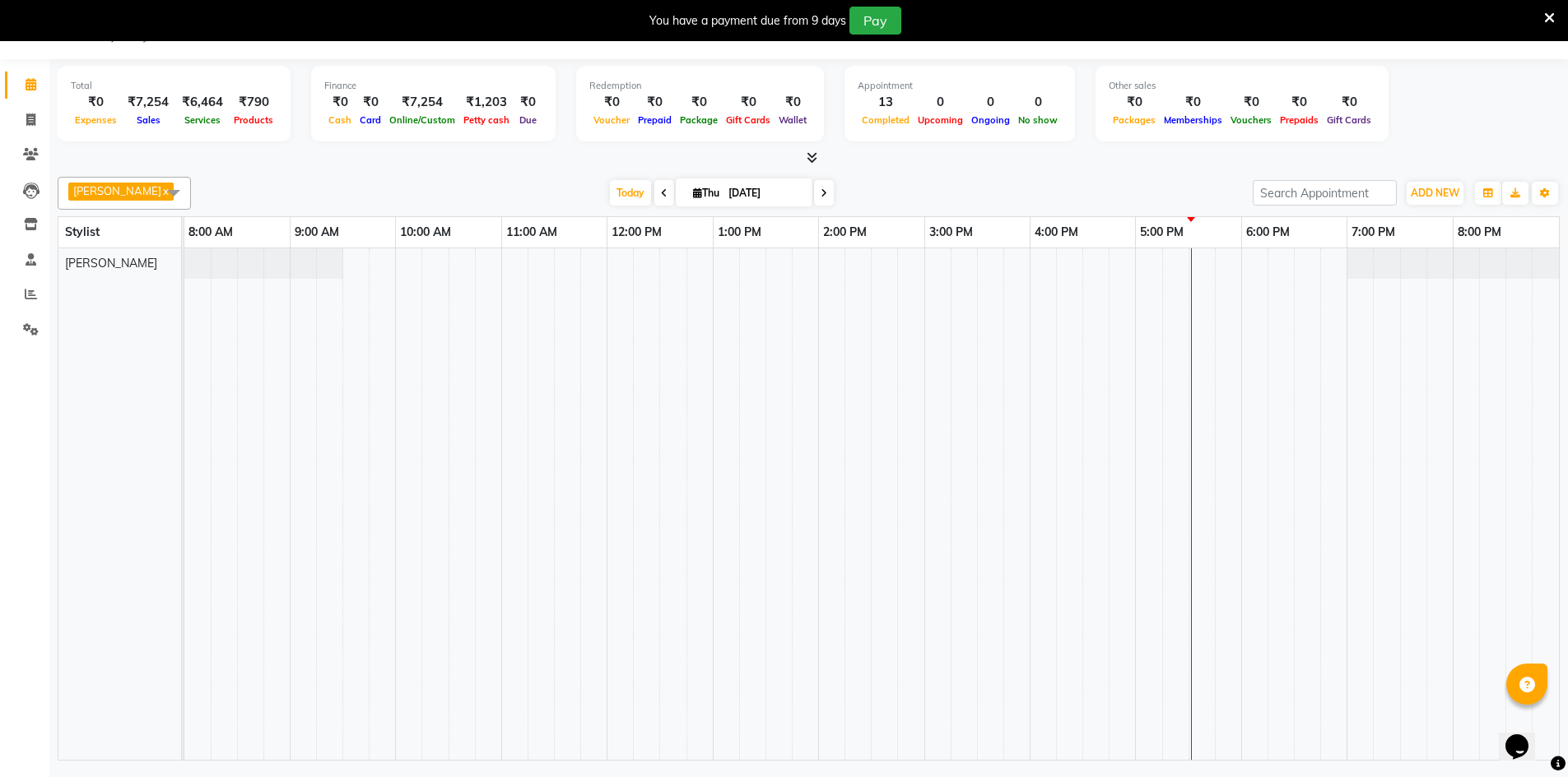
click at [164, 235] on div "Stylist" at bounding box center [120, 233] width 122 height 30
click at [157, 192] on span at bounding box center [173, 192] width 33 height 31
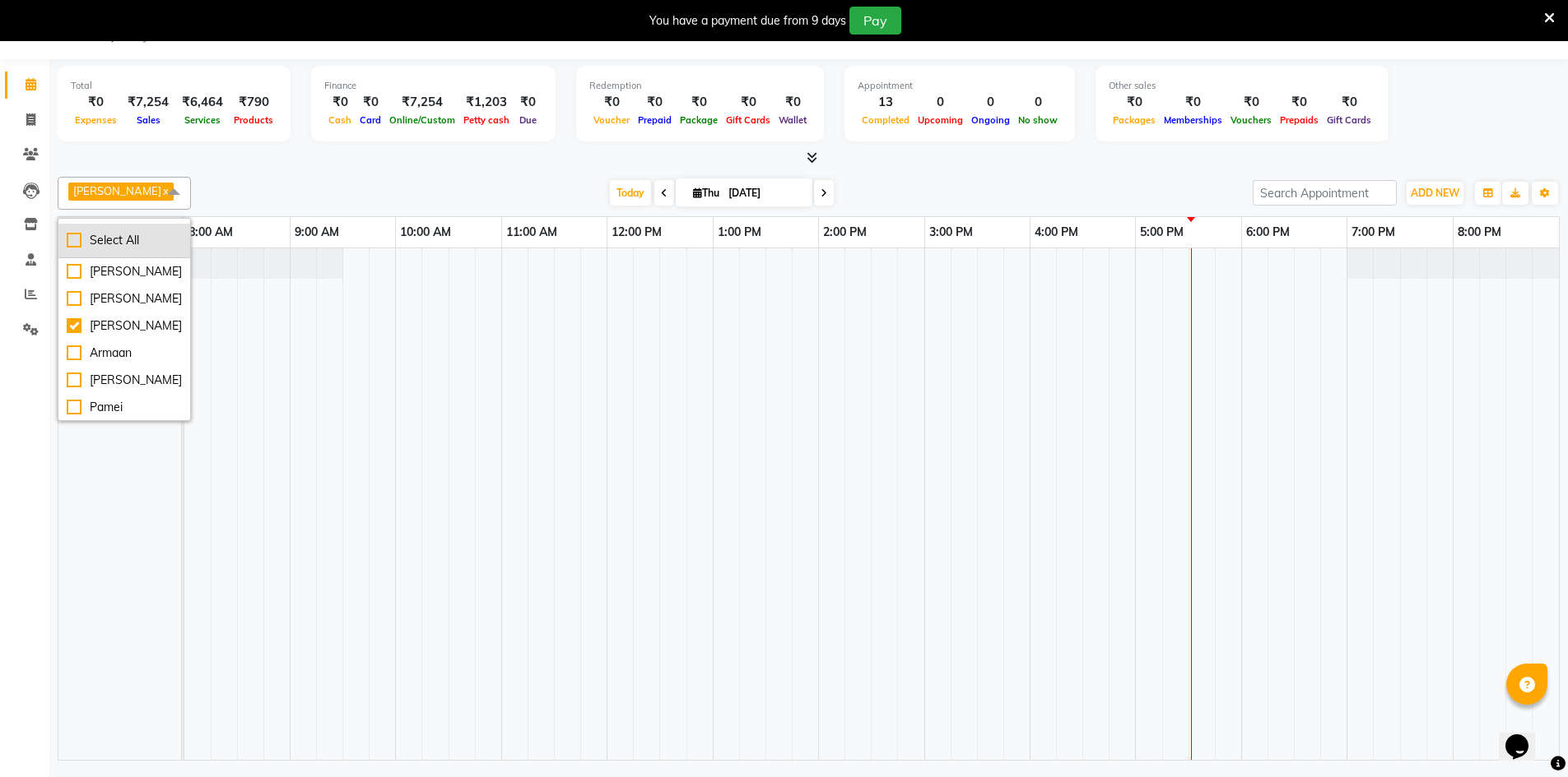
click at [133, 237] on div "Select All" at bounding box center [124, 240] width 115 height 17
checkbox input "true"
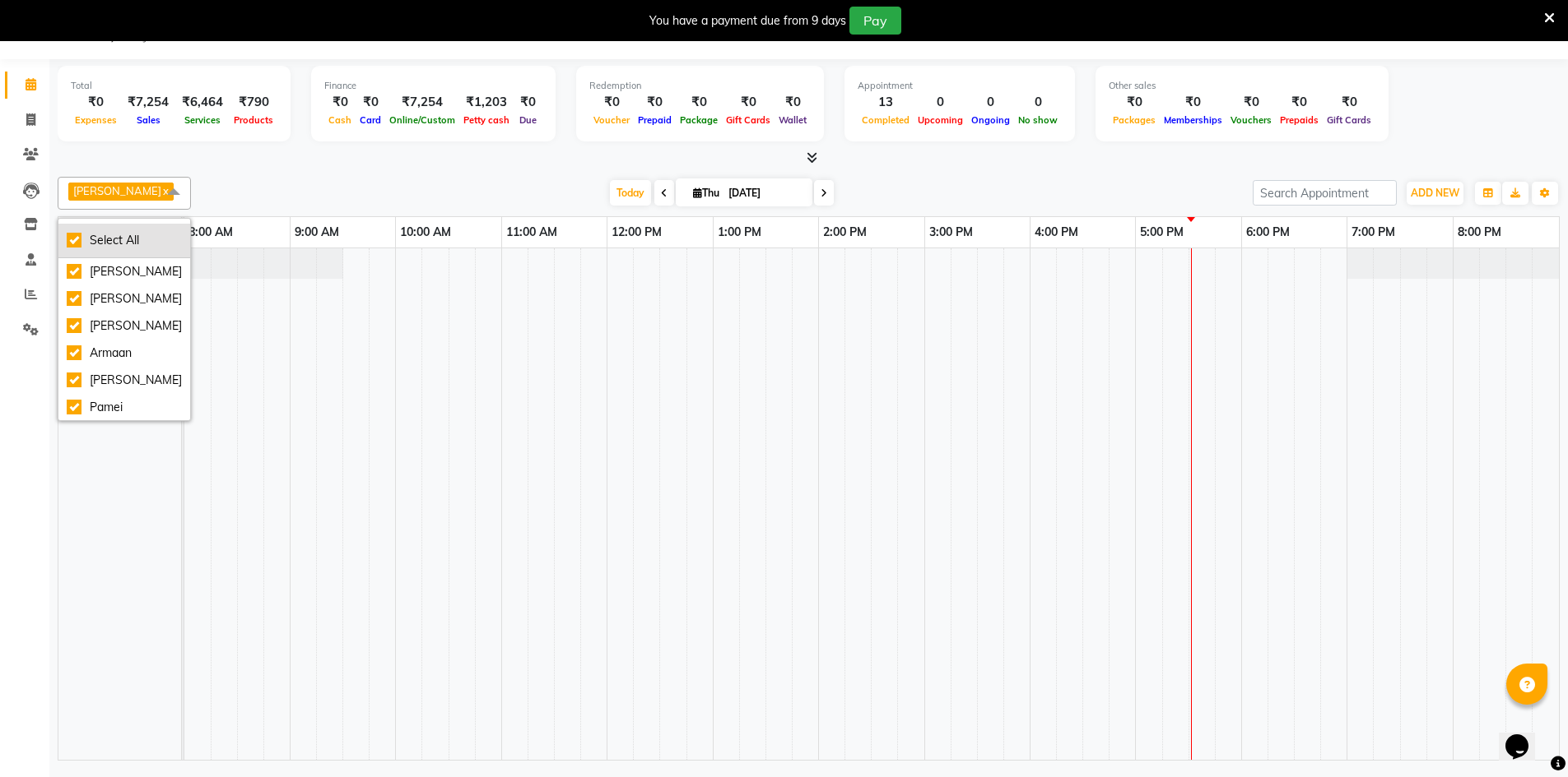
checkbox input "true"
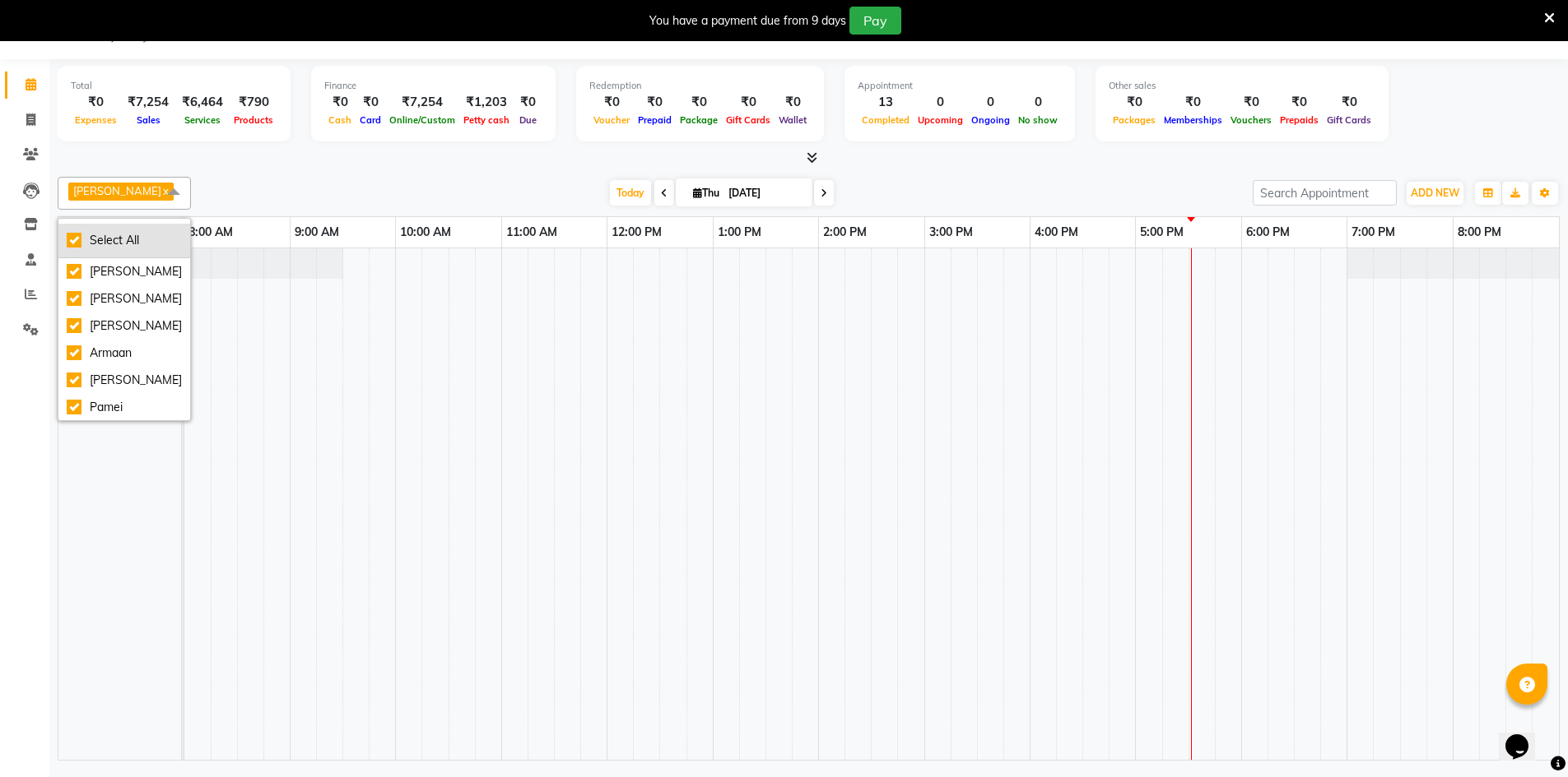
checkbox input "true"
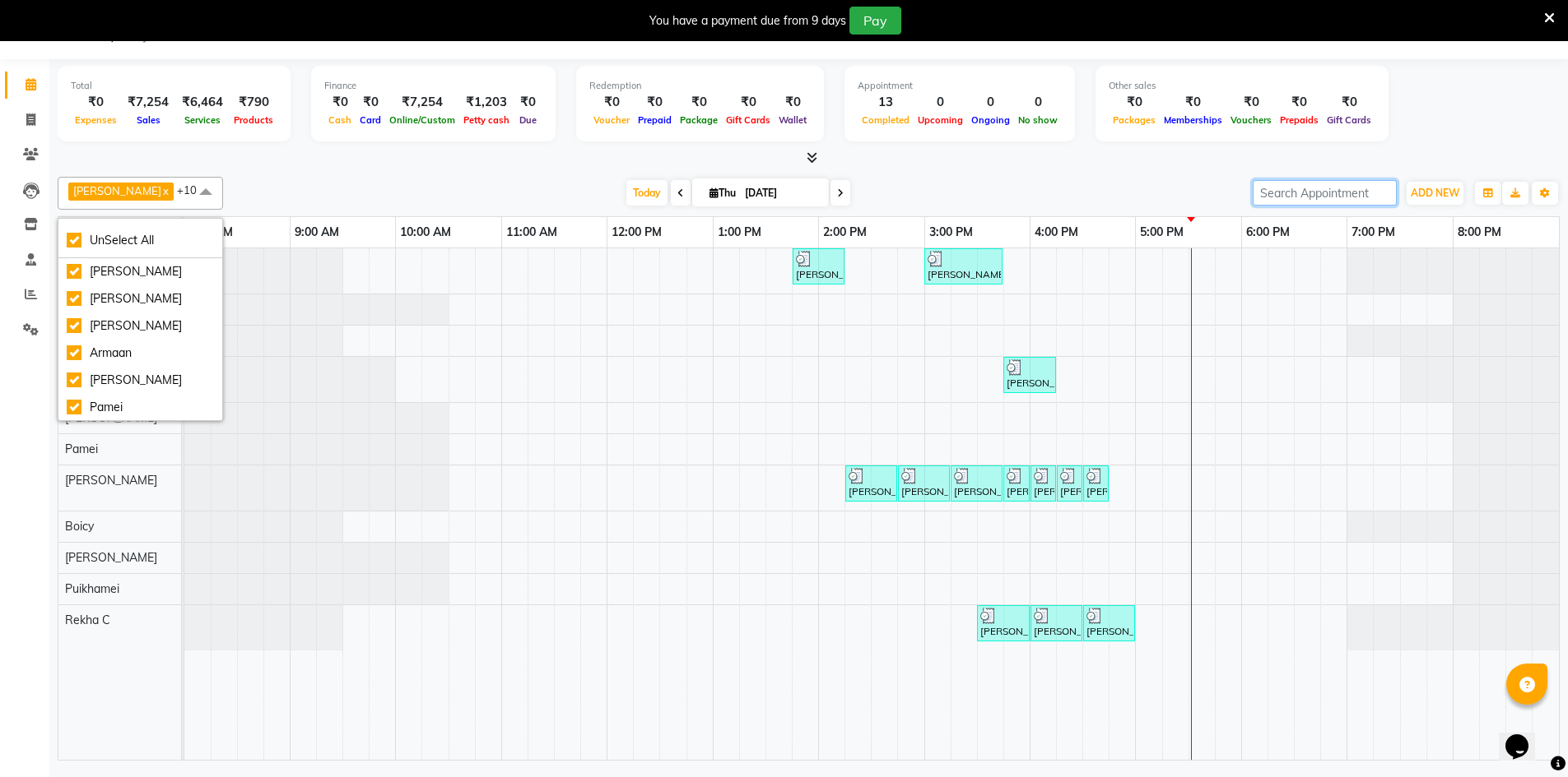
click at [1335, 195] on input "search" at bounding box center [1324, 192] width 144 height 25
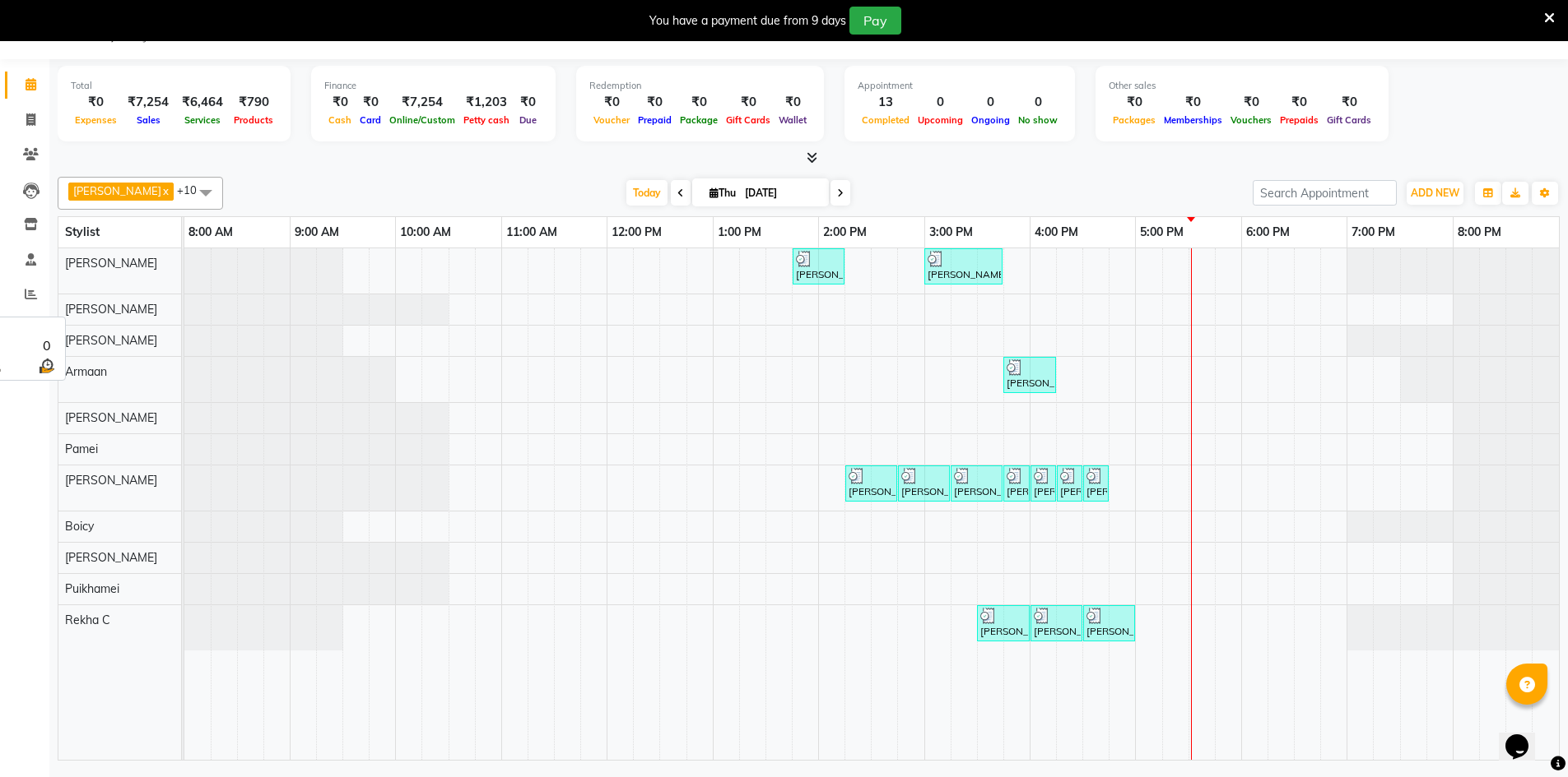
click at [114, 314] on span "[PERSON_NAME]" at bounding box center [111, 310] width 92 height 15
click at [1347, 309] on div "[PERSON_NAME] S, TK02, 01:45 PM-02:15 PM, Wash & Blow Dry - Wash & Blow Dry [PE…" at bounding box center [872, 504] width 1375 height 511
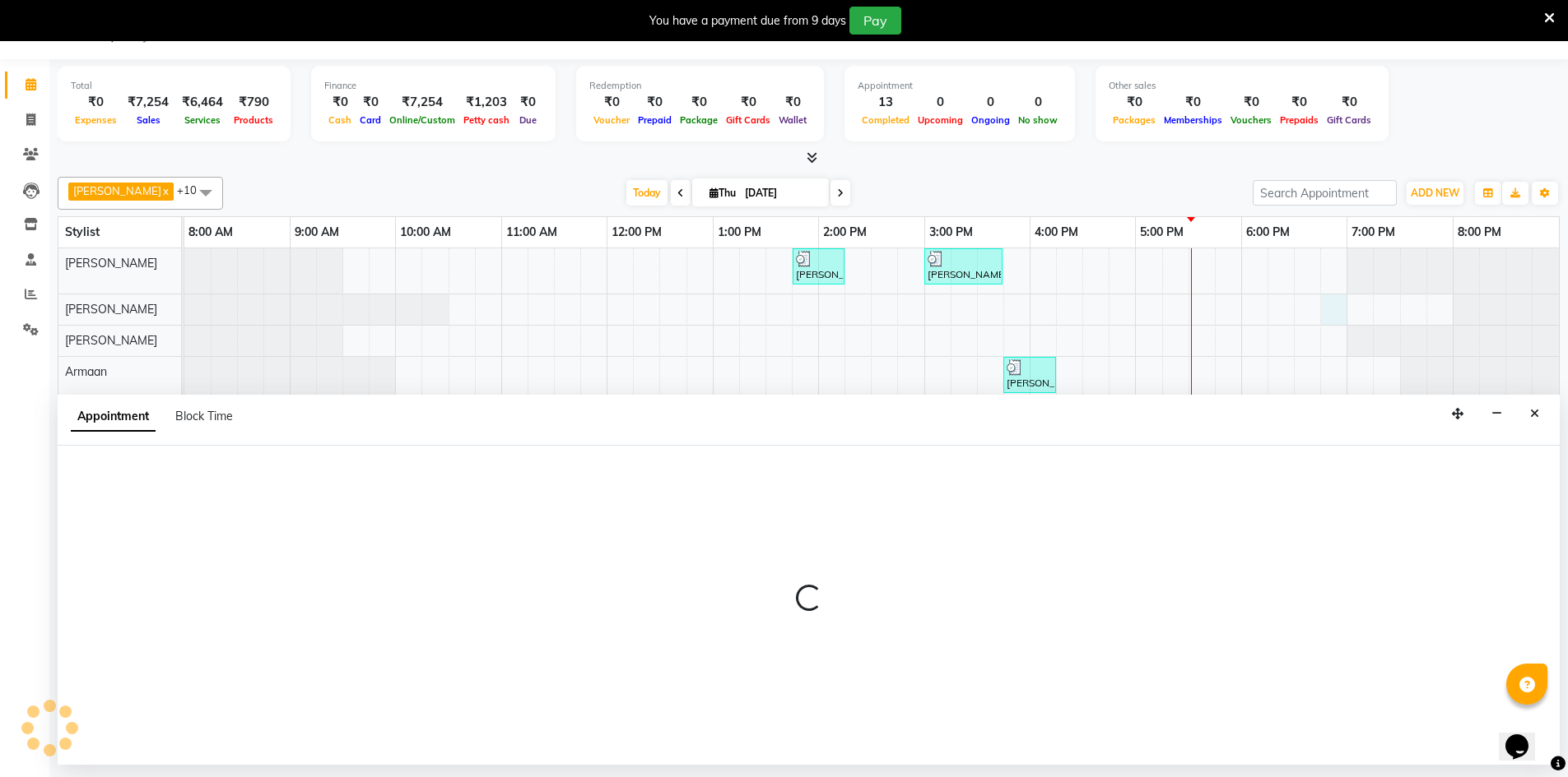
select select "88575"
select select "tentative"
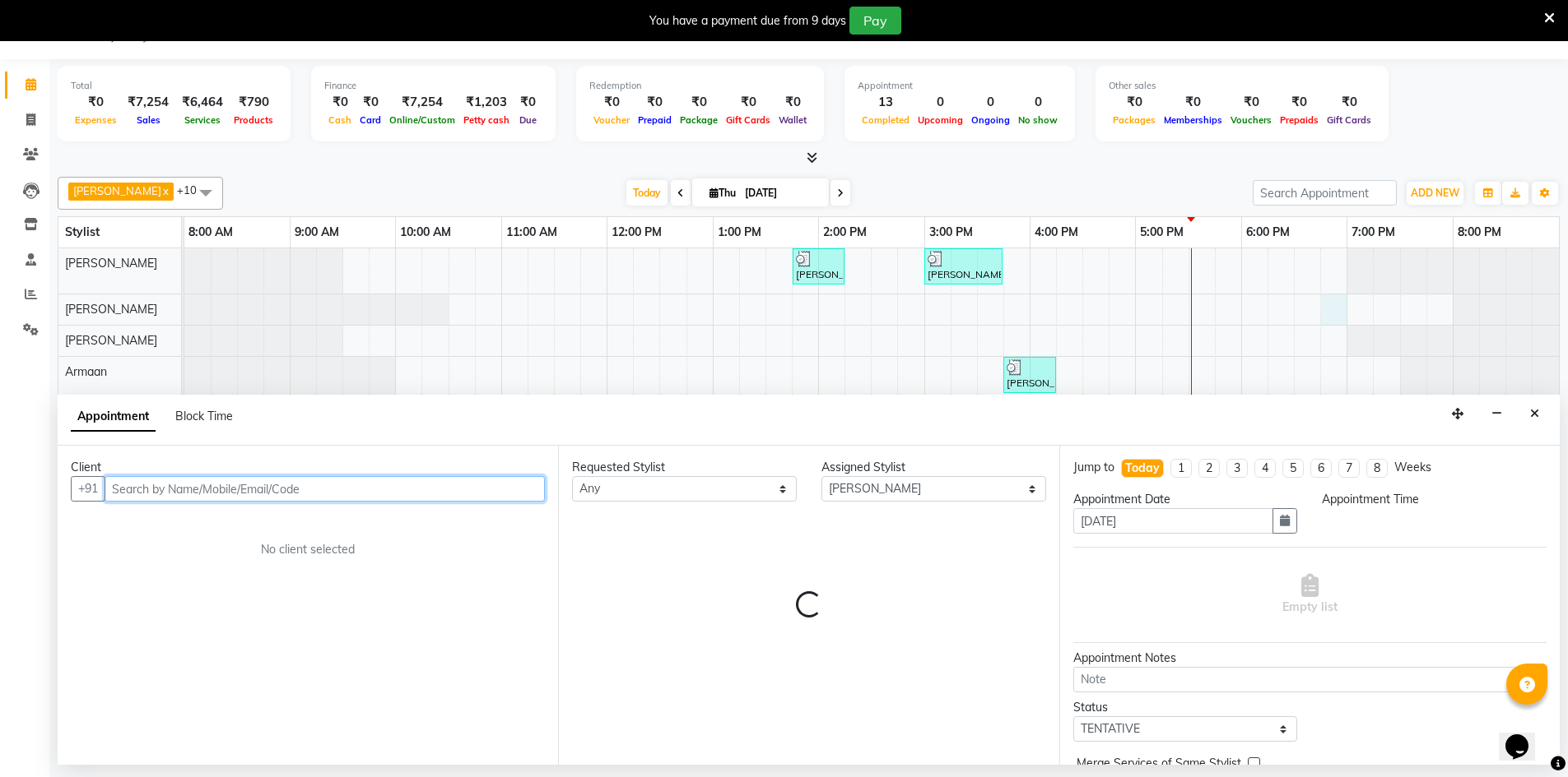
select select "1125"
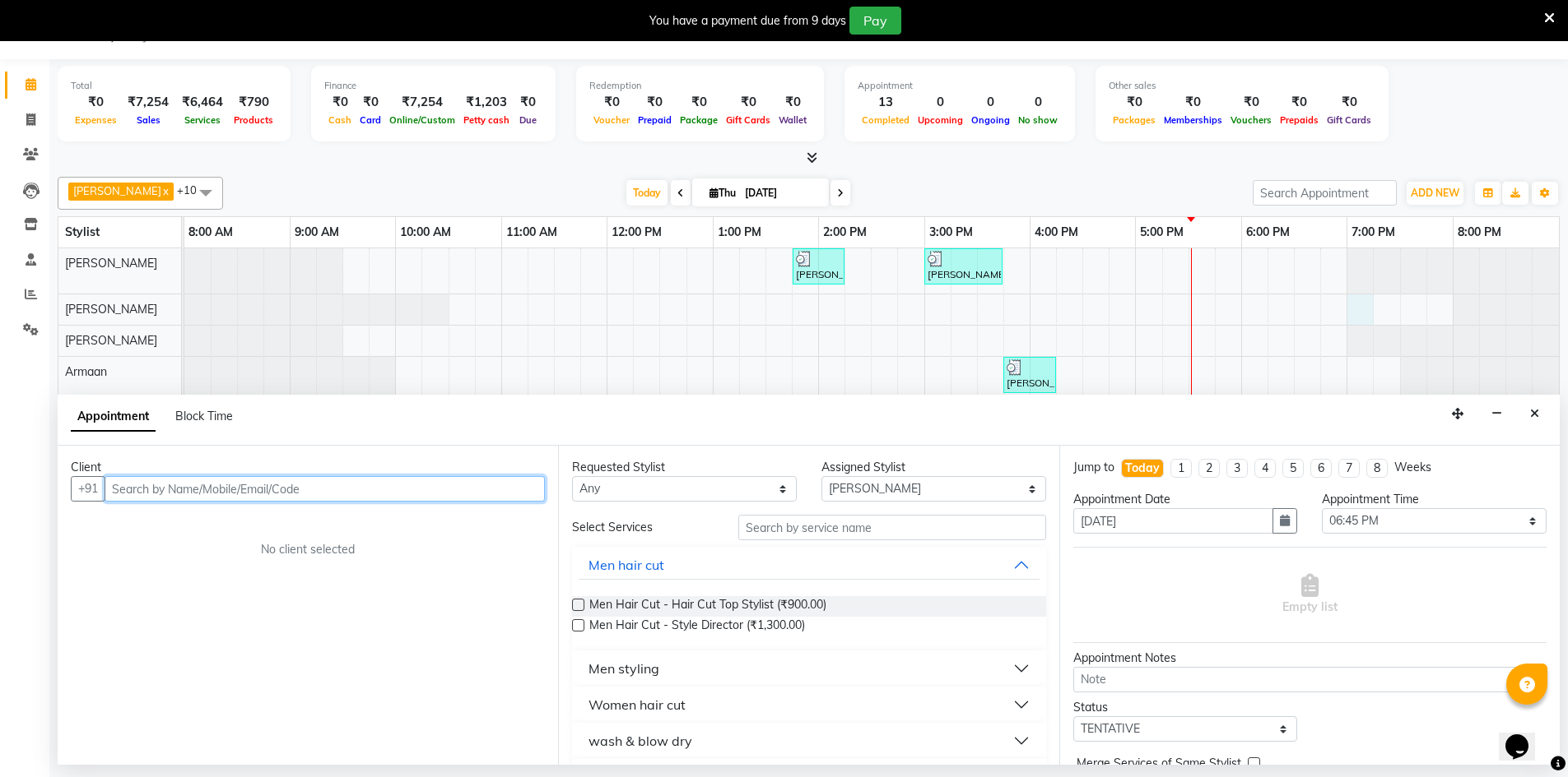
click at [1357, 306] on div "[PERSON_NAME] S, TK02, 01:45 PM-02:15 PM, Wash & Blow Dry - Wash & Blow Dry [PE…" at bounding box center [872, 504] width 1375 height 511
type input "7628898286"
click at [504, 486] on span "Add Client" at bounding box center [511, 489] width 56 height 15
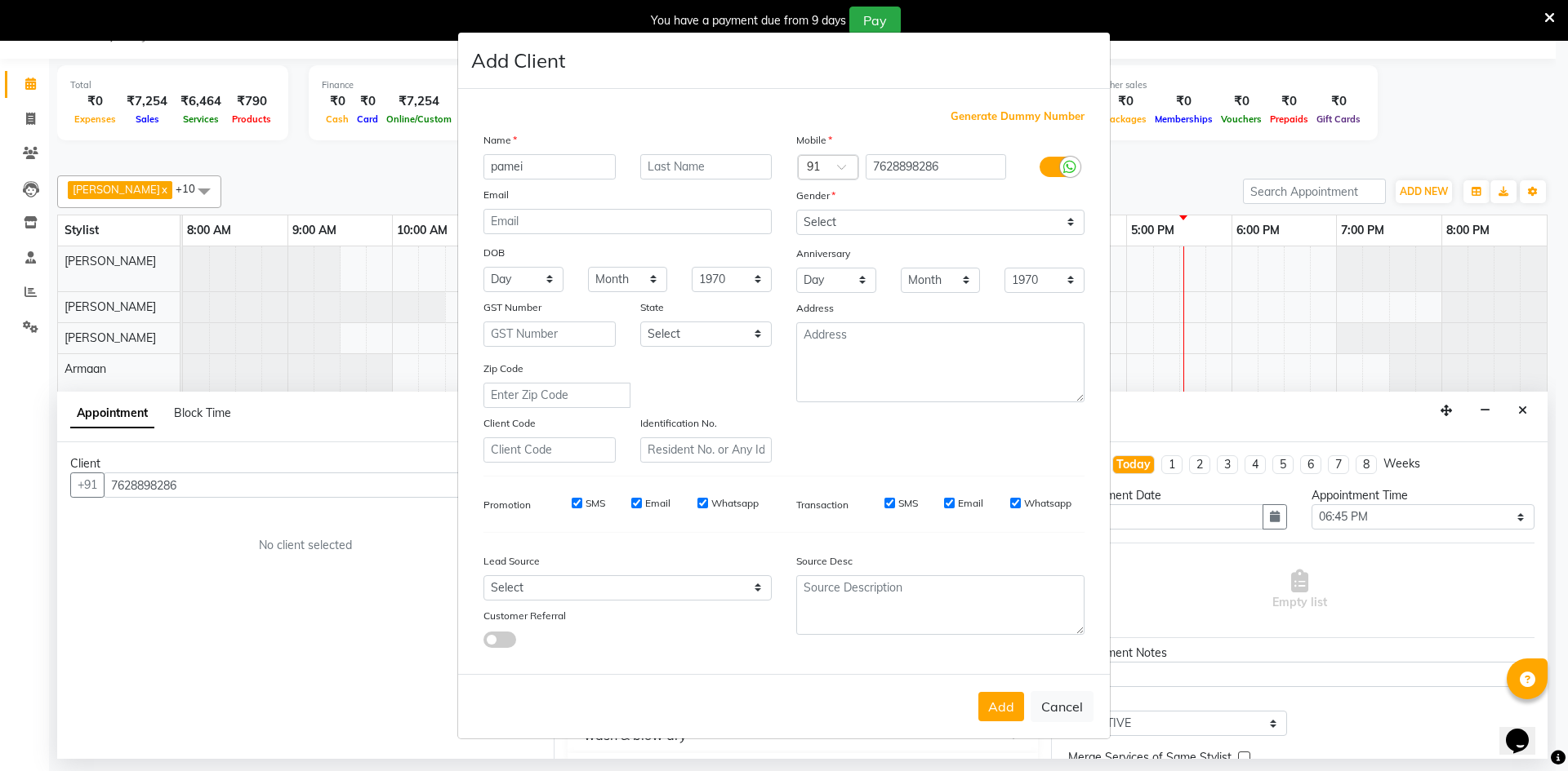
type input "pamei"
click at [726, 175] on input "text" at bounding box center [707, 166] width 133 height 25
type input "p"
click at [831, 221] on select "Select [DEMOGRAPHIC_DATA] [DEMOGRAPHIC_DATA] Other Prefer Not To Say" at bounding box center [941, 221] width 288 height 25
select select "[DEMOGRAPHIC_DATA]"
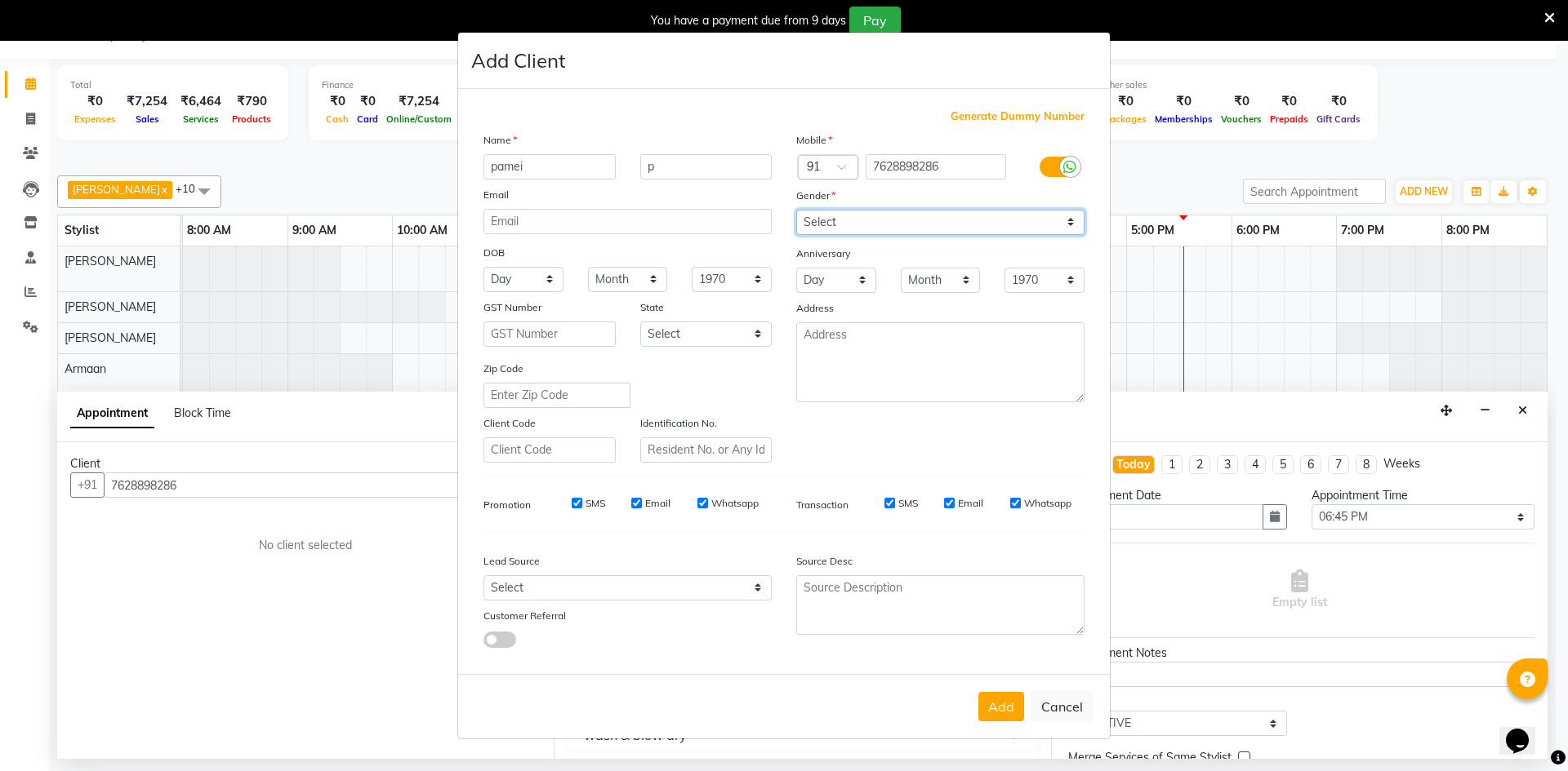
click at [797, 209] on select "Select [DEMOGRAPHIC_DATA] [DEMOGRAPHIC_DATA] Other Prefer Not To Say" at bounding box center [941, 221] width 288 height 25
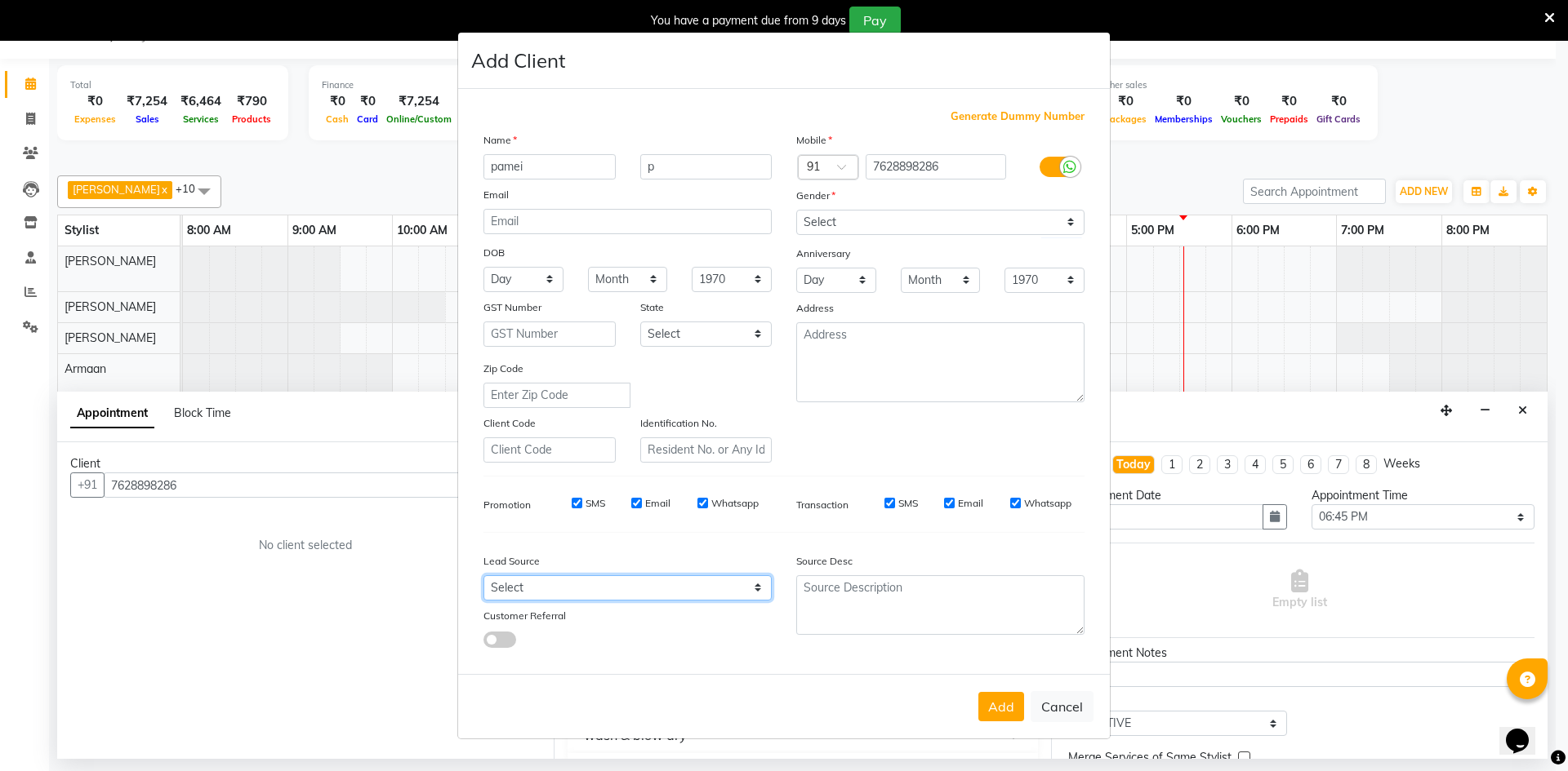
click at [520, 591] on select "Select Walk-in Internet Friend Word of Mouth Advertisement Facebook JustDial Go…" at bounding box center [627, 588] width 288 height 25
click at [483, 576] on select "Select Walk-in Internet Friend Word of Mouth Advertisement Facebook JustDial Go…" at bounding box center [627, 588] width 288 height 25
click at [504, 592] on select "Select Walk-in Internet Friend Word of Mouth Advertisement Facebook JustDial Go…" at bounding box center [627, 588] width 288 height 25
select select "56183"
click at [483, 576] on select "Select Walk-in Internet Friend Word of Mouth Advertisement Facebook JustDial Go…" at bounding box center [627, 588] width 288 height 25
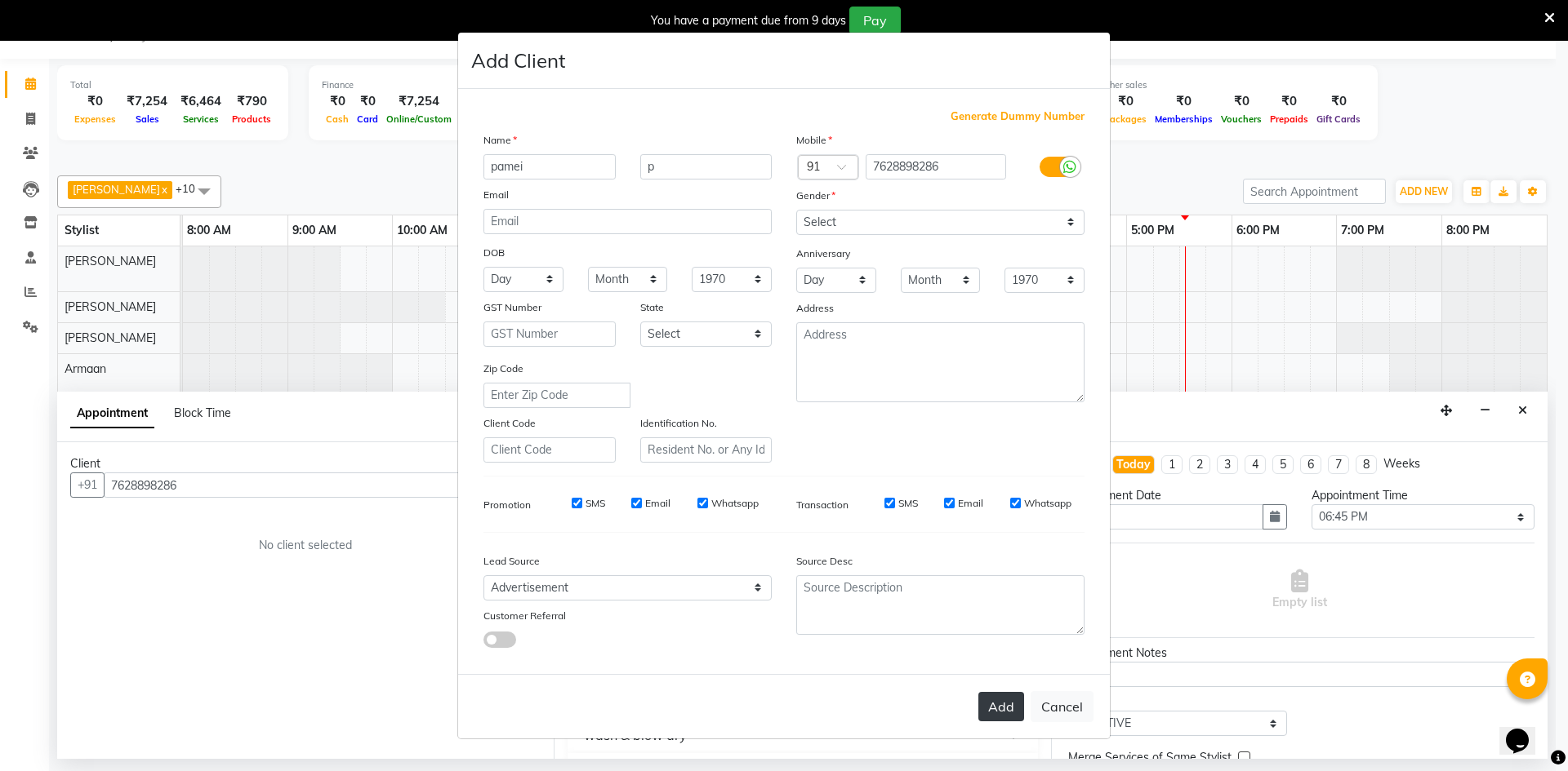
click at [998, 707] on button "Add" at bounding box center [1000, 707] width 46 height 29
select select
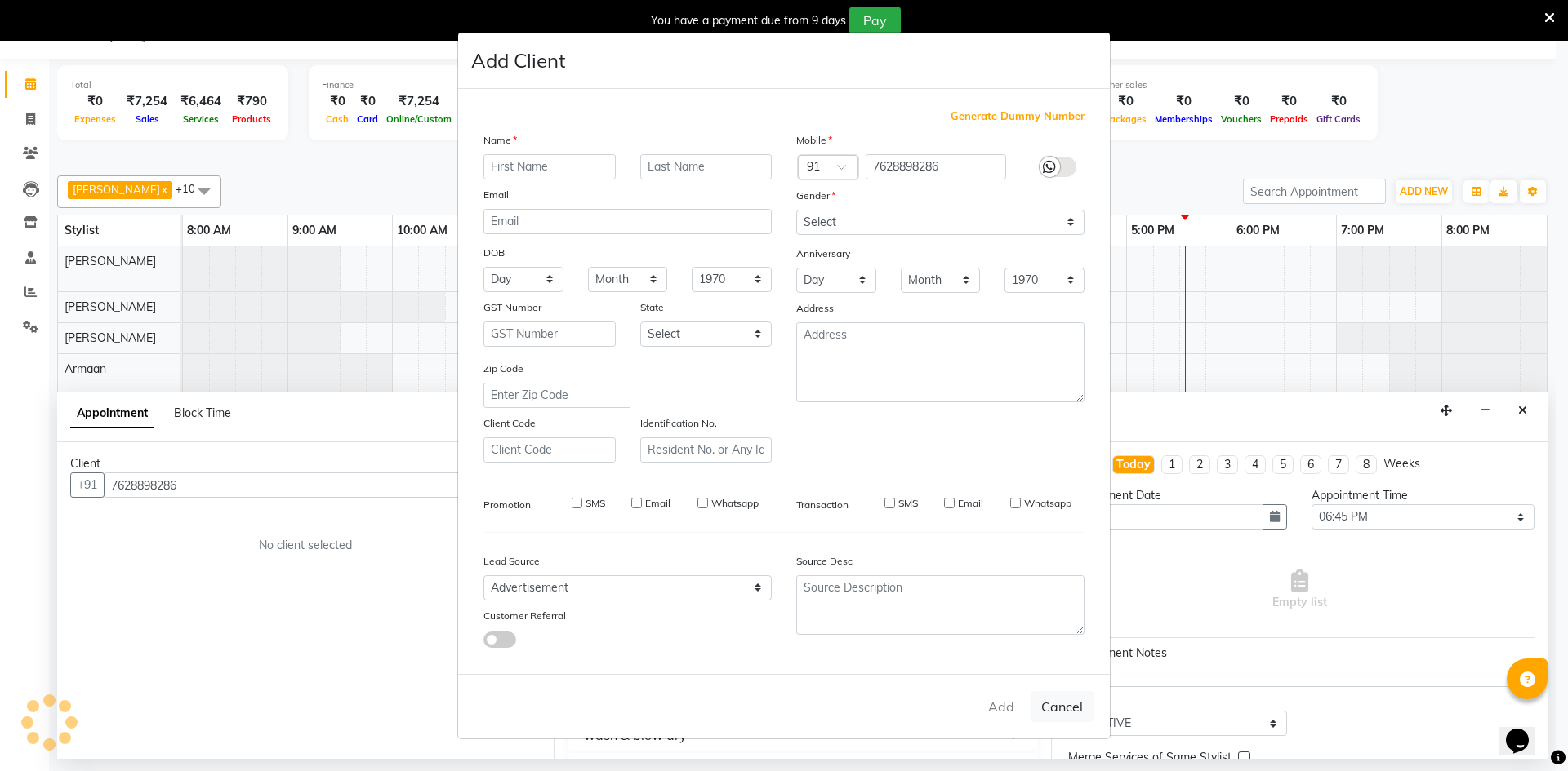
select select
checkbox input "false"
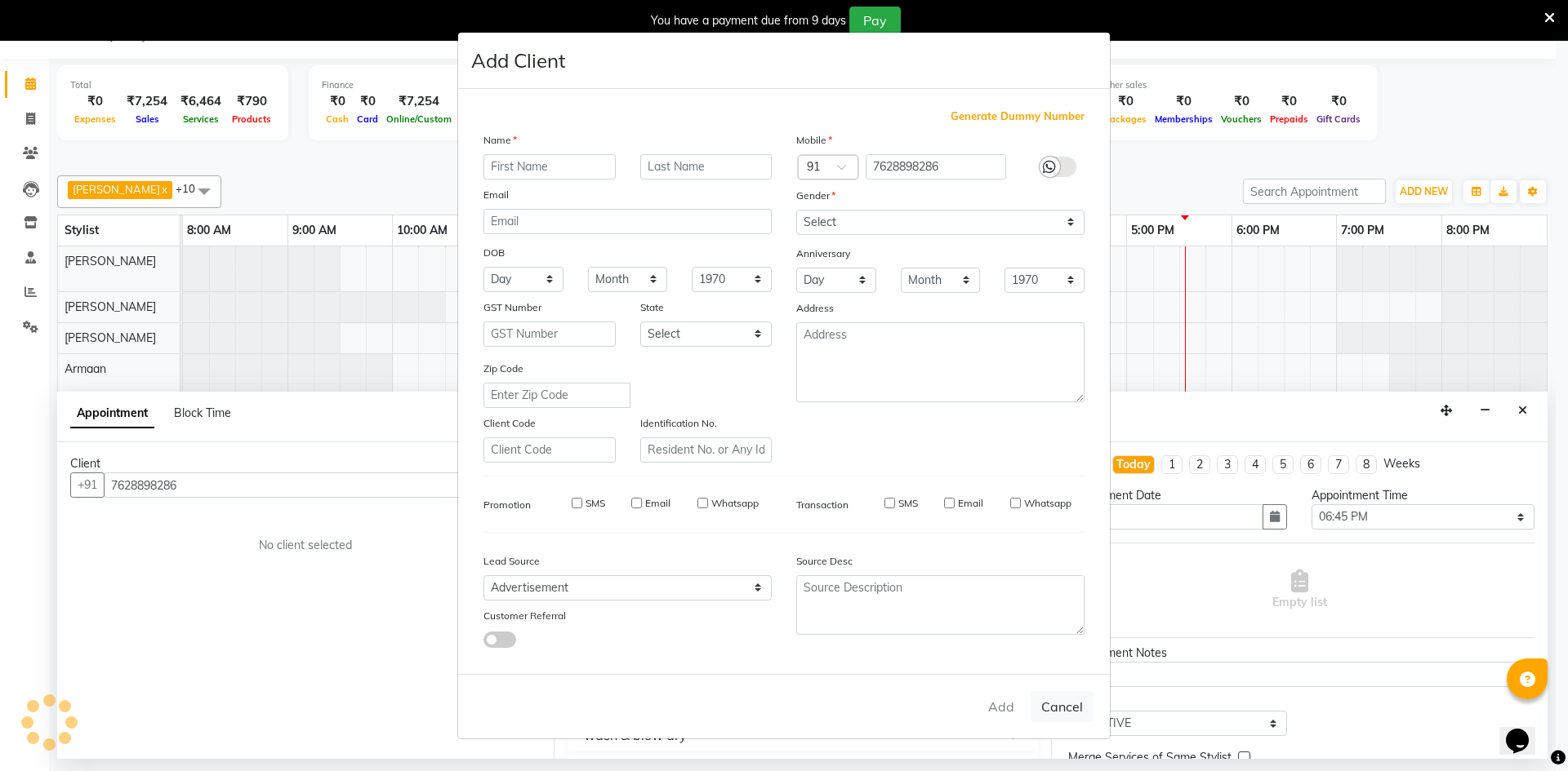
checkbox input "false"
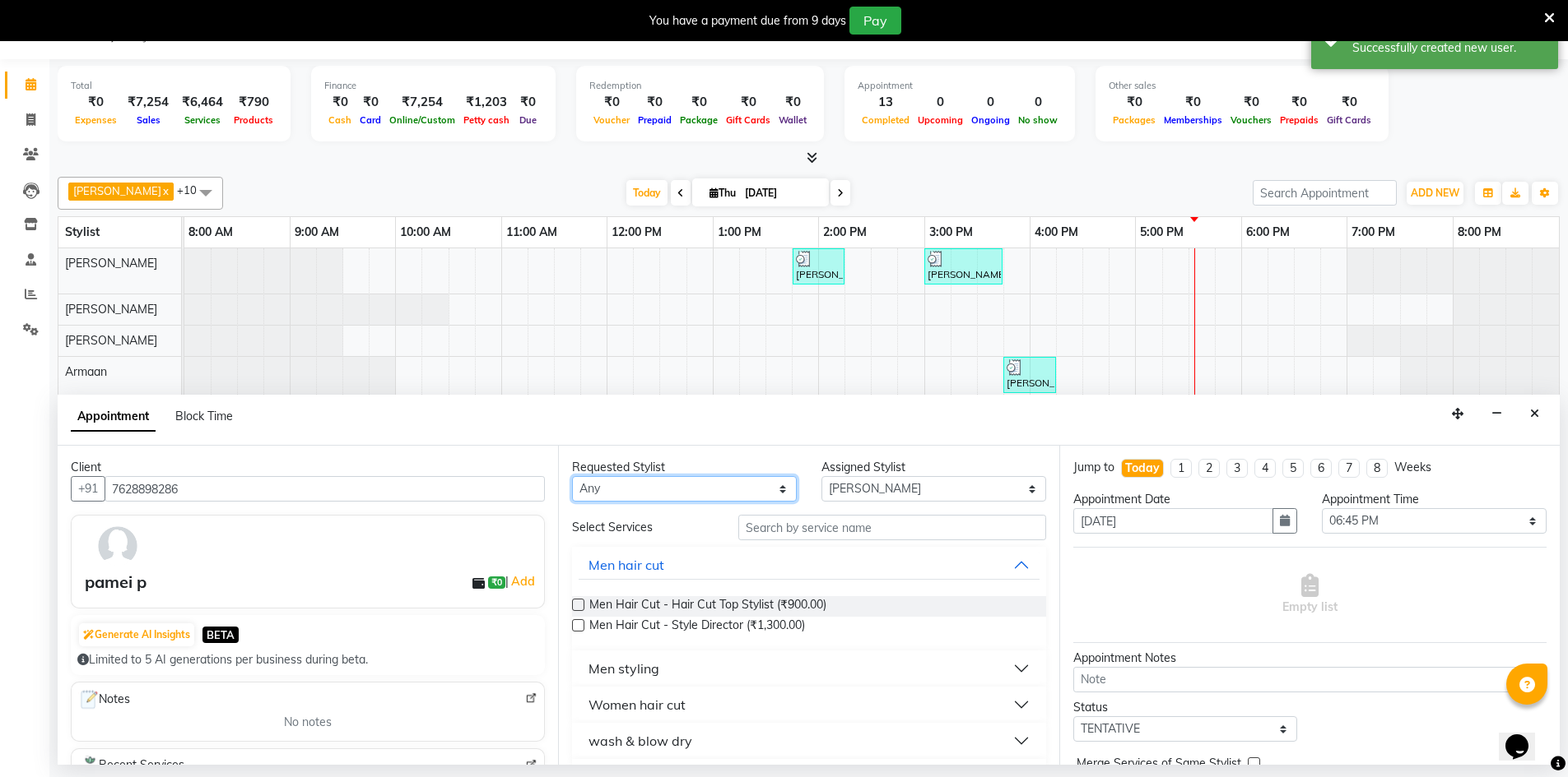
click at [639, 484] on select "Any Armaan [PERSON_NAME] Boicy Gaiphunliu Kamei Hauzel [PERSON_NAME] Puikhamei …" at bounding box center [684, 489] width 224 height 25
select select "88576"
click at [572, 477] on select "Any Armaan [PERSON_NAME] Boicy Gaiphunliu Kamei Hauzel [PERSON_NAME] Puikhamei …" at bounding box center [684, 489] width 224 height 25
select select "88576"
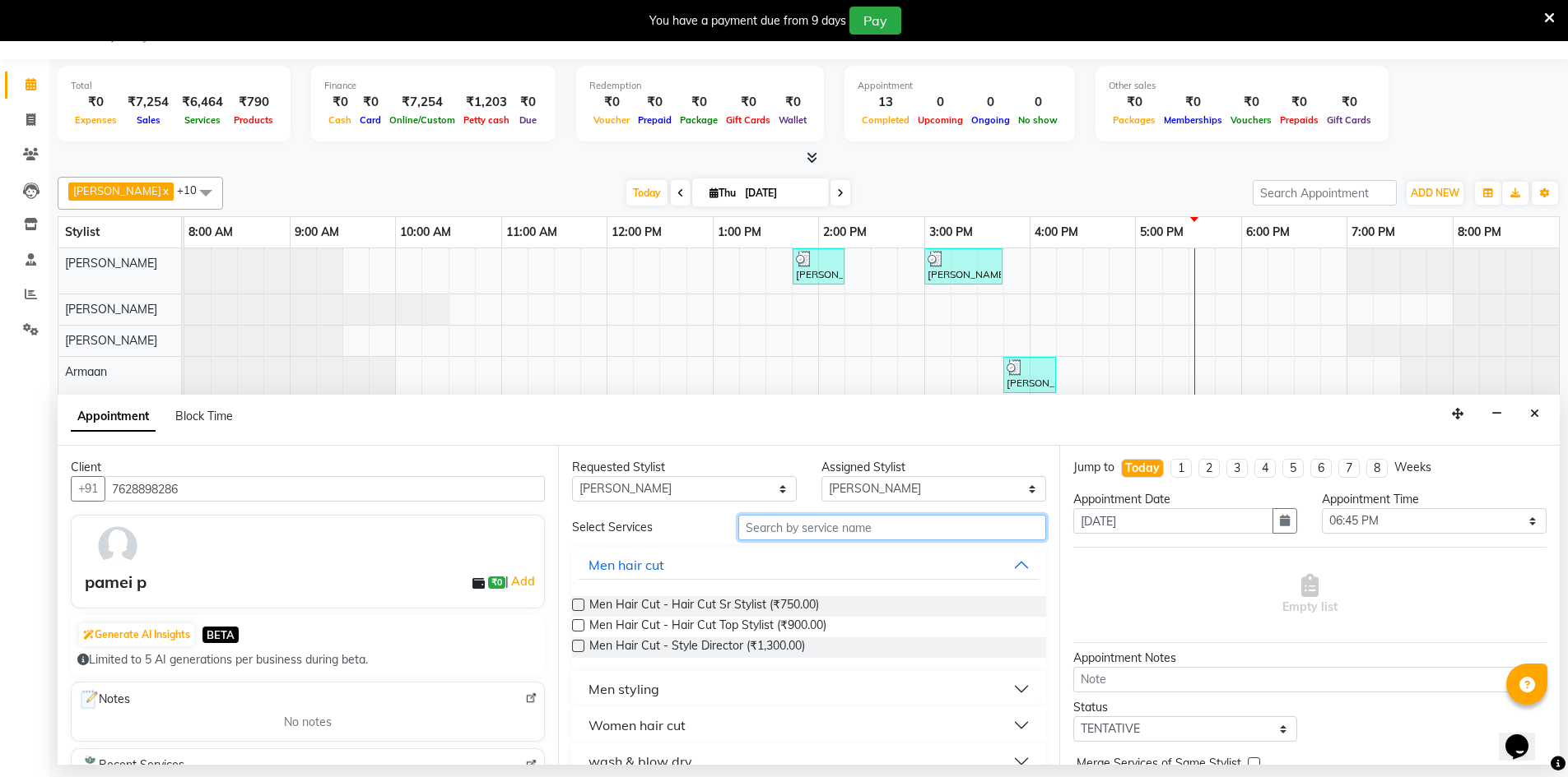
click at [841, 530] on input "text" at bounding box center [892, 527] width 308 height 25
click at [777, 492] on select "Any Armaan [PERSON_NAME] Boicy Gaiphunliu Kamei Hauzel [PERSON_NAME] Puikhamei …" at bounding box center [684, 489] width 224 height 25
select select "null"
click at [572, 477] on select "Any Armaan [PERSON_NAME] Boicy Gaiphunliu Kamei Hauzel [PERSON_NAME] Puikhamei …" at bounding box center [684, 489] width 224 height 25
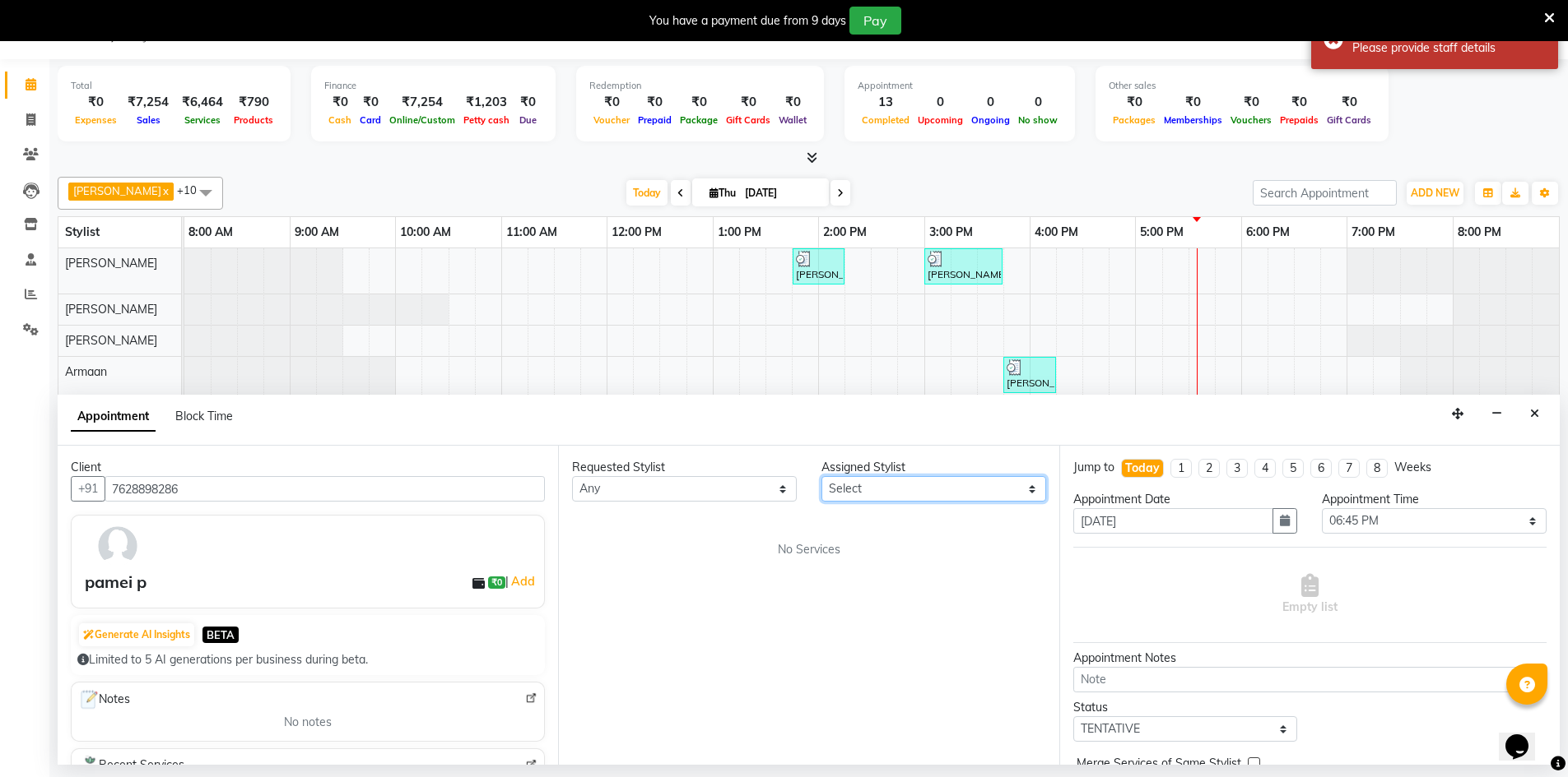
click at [870, 491] on select "Select Armaan [PERSON_NAME] Boicy Gaiphunliu Kamei Hauzel [PERSON_NAME] Puikham…" at bounding box center [934, 489] width 224 height 25
select select "88576"
click at [822, 477] on select "Select Armaan [PERSON_NAME] Boicy Gaiphunliu Kamei Hauzel [PERSON_NAME] Puikham…" at bounding box center [934, 489] width 224 height 25
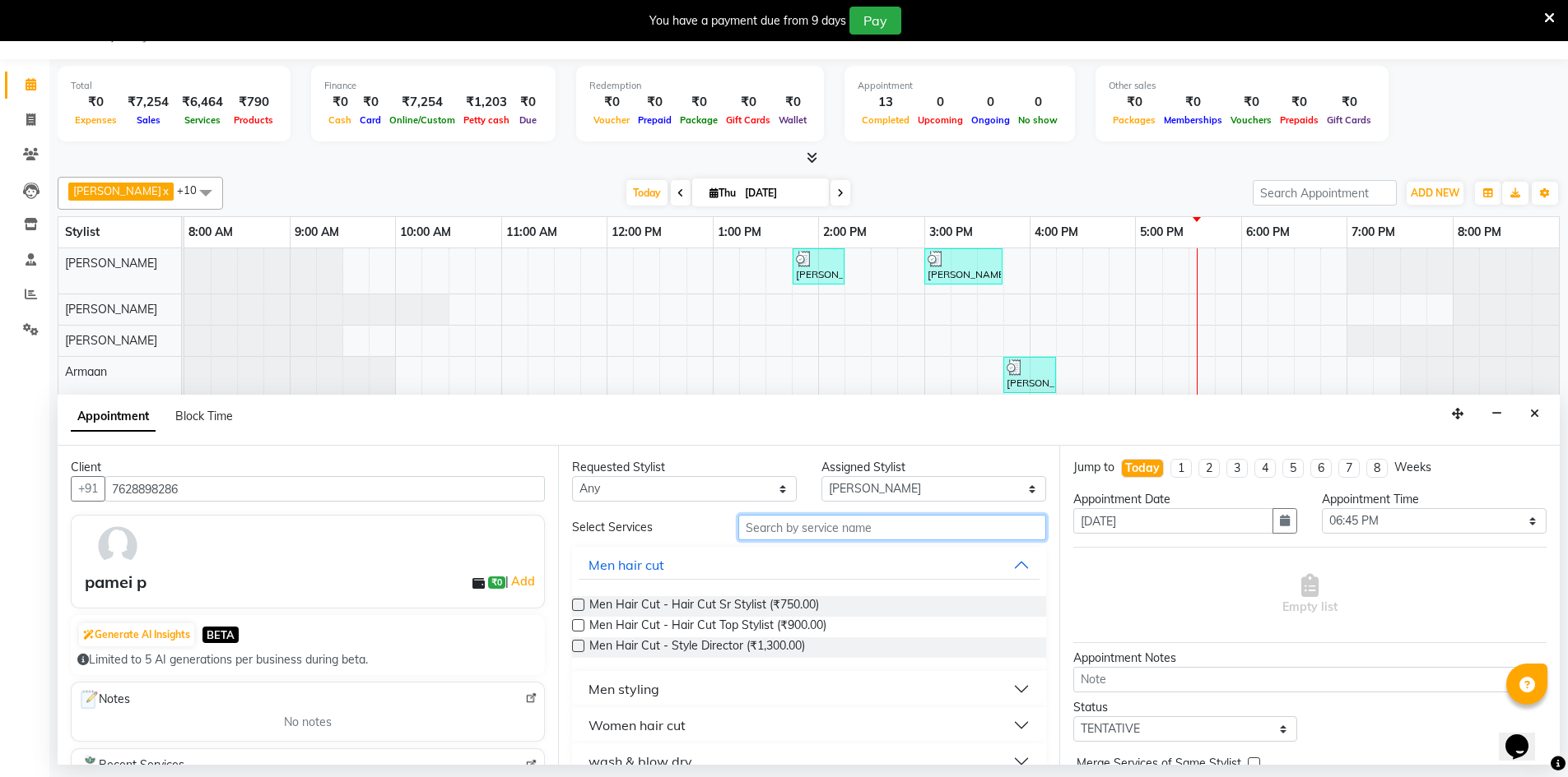
click at [831, 535] on input "text" at bounding box center [892, 527] width 308 height 25
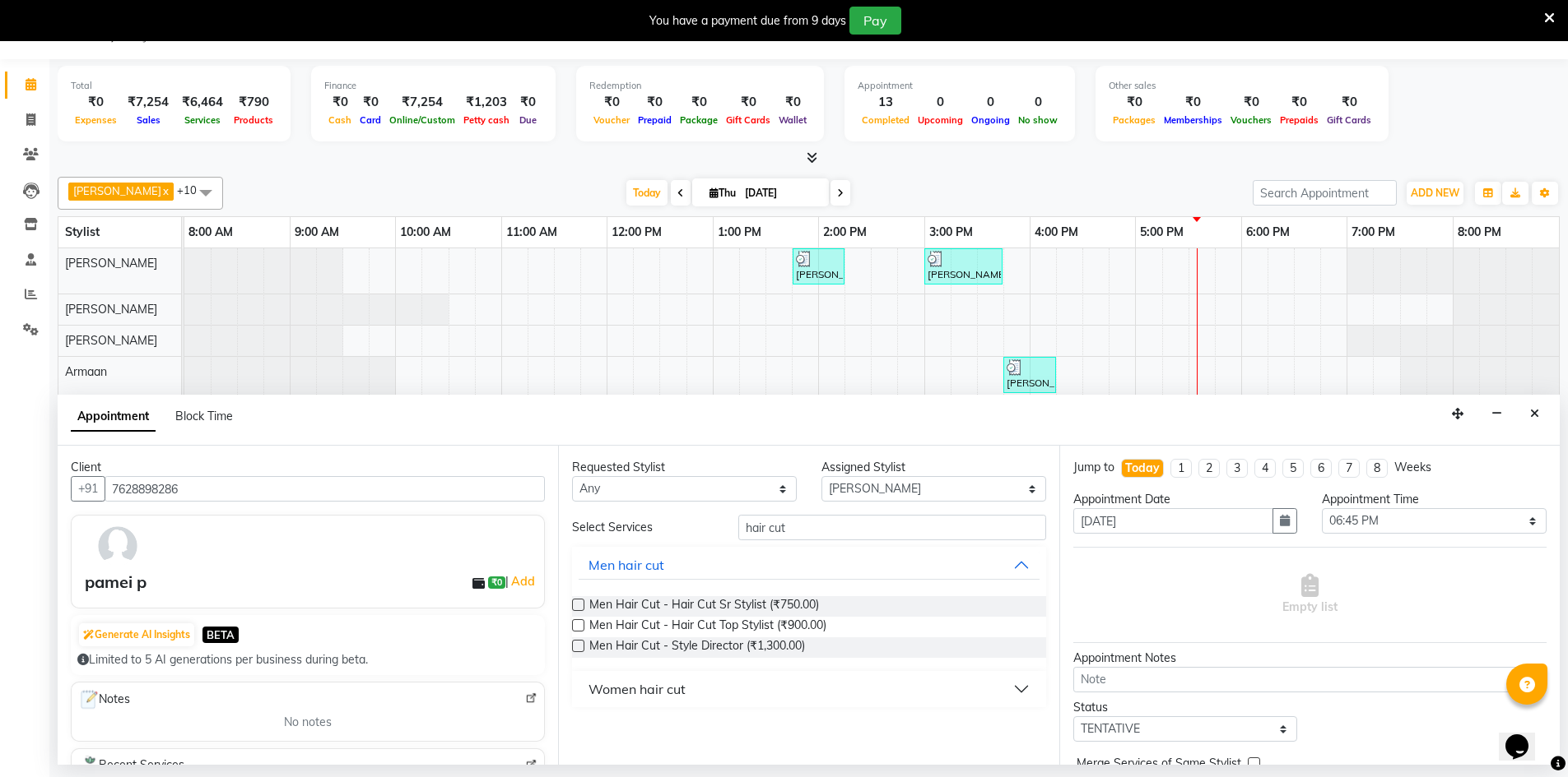
click at [696, 682] on button "Women hair cut" at bounding box center [808, 688] width 460 height 29
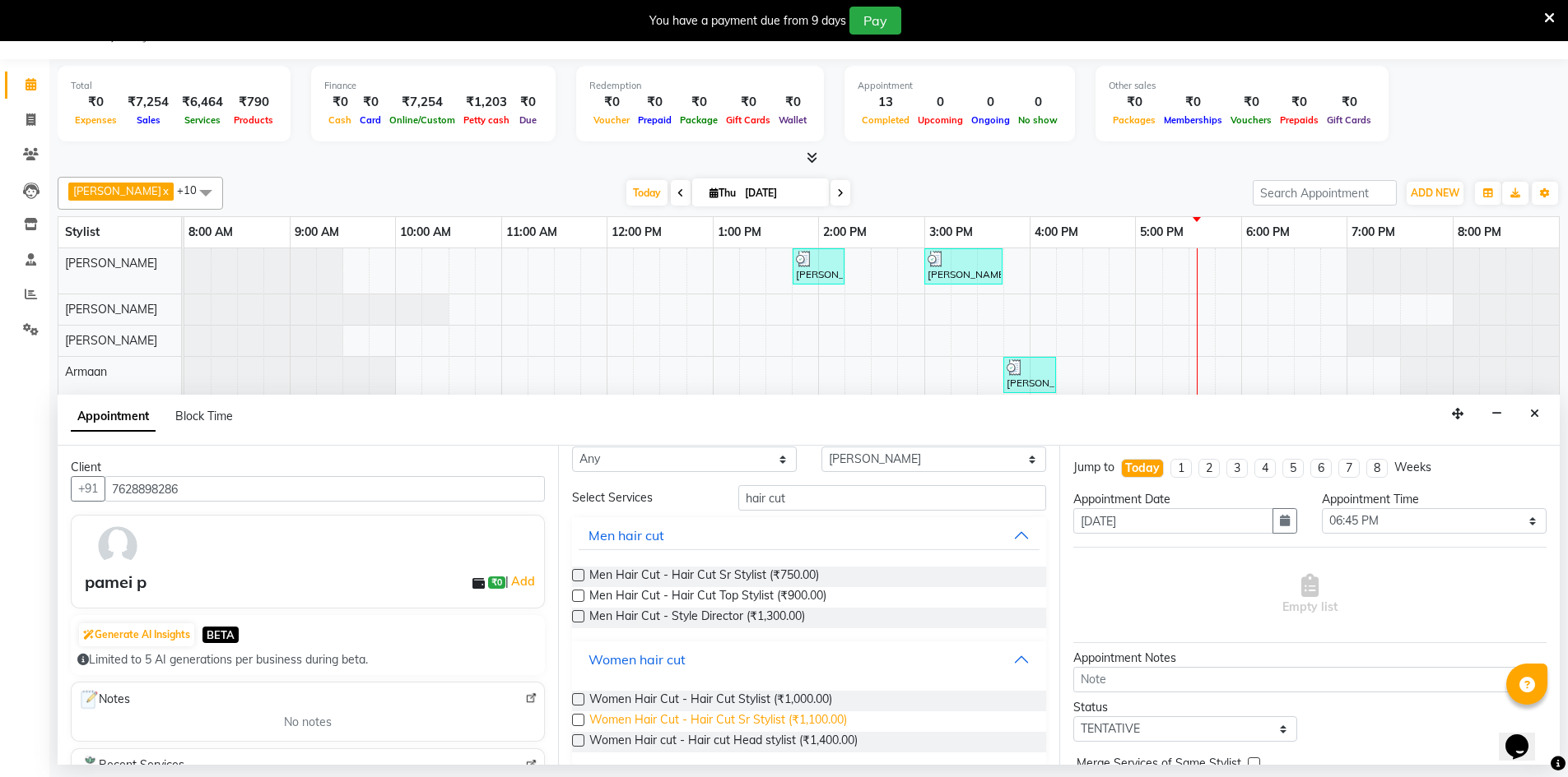
scroll to position [43, 0]
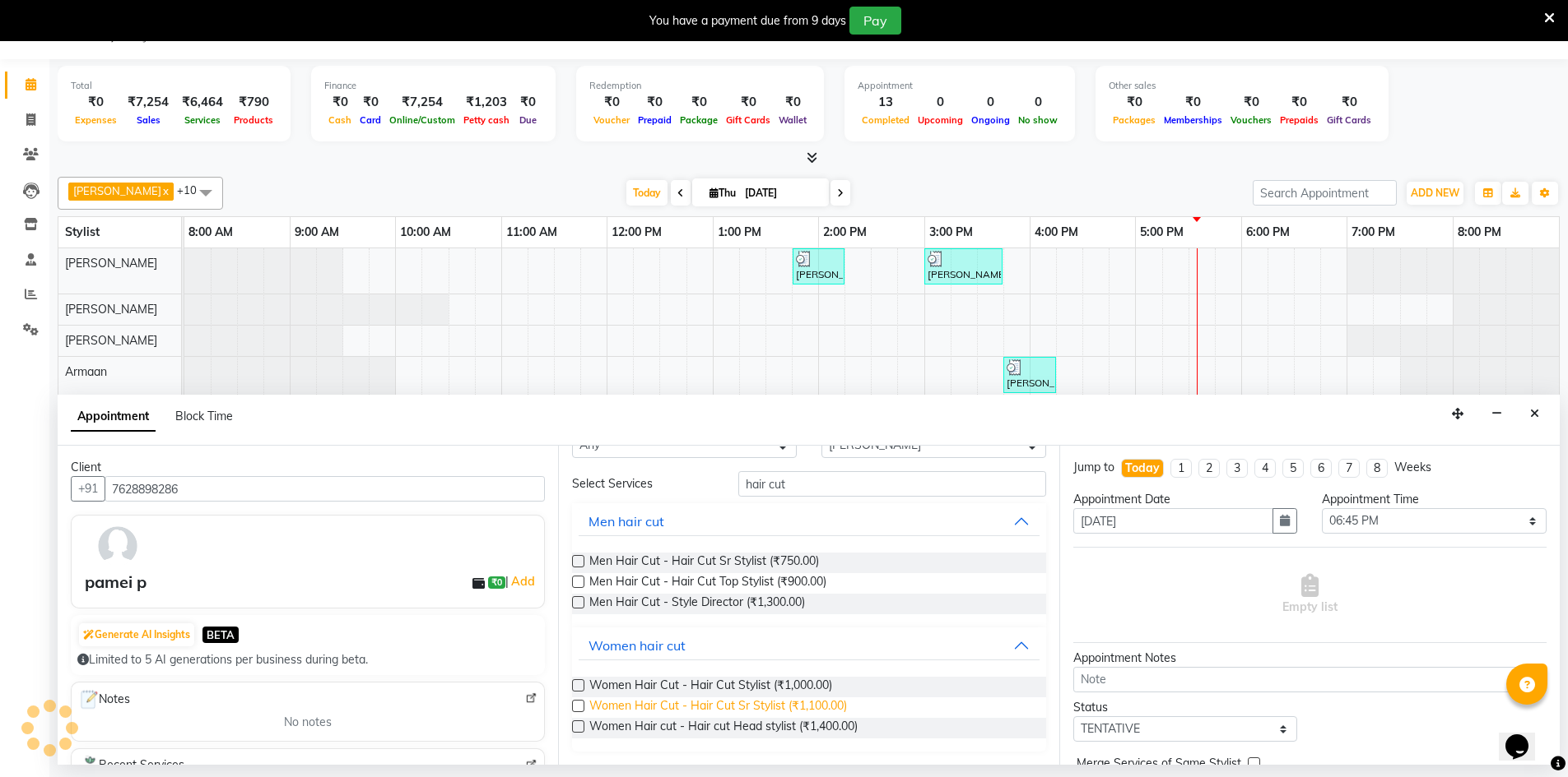
click at [720, 713] on span "Women Hair Cut - Hair Cut Sr Stylist (₹1,100.00)" at bounding box center [717, 708] width 257 height 21
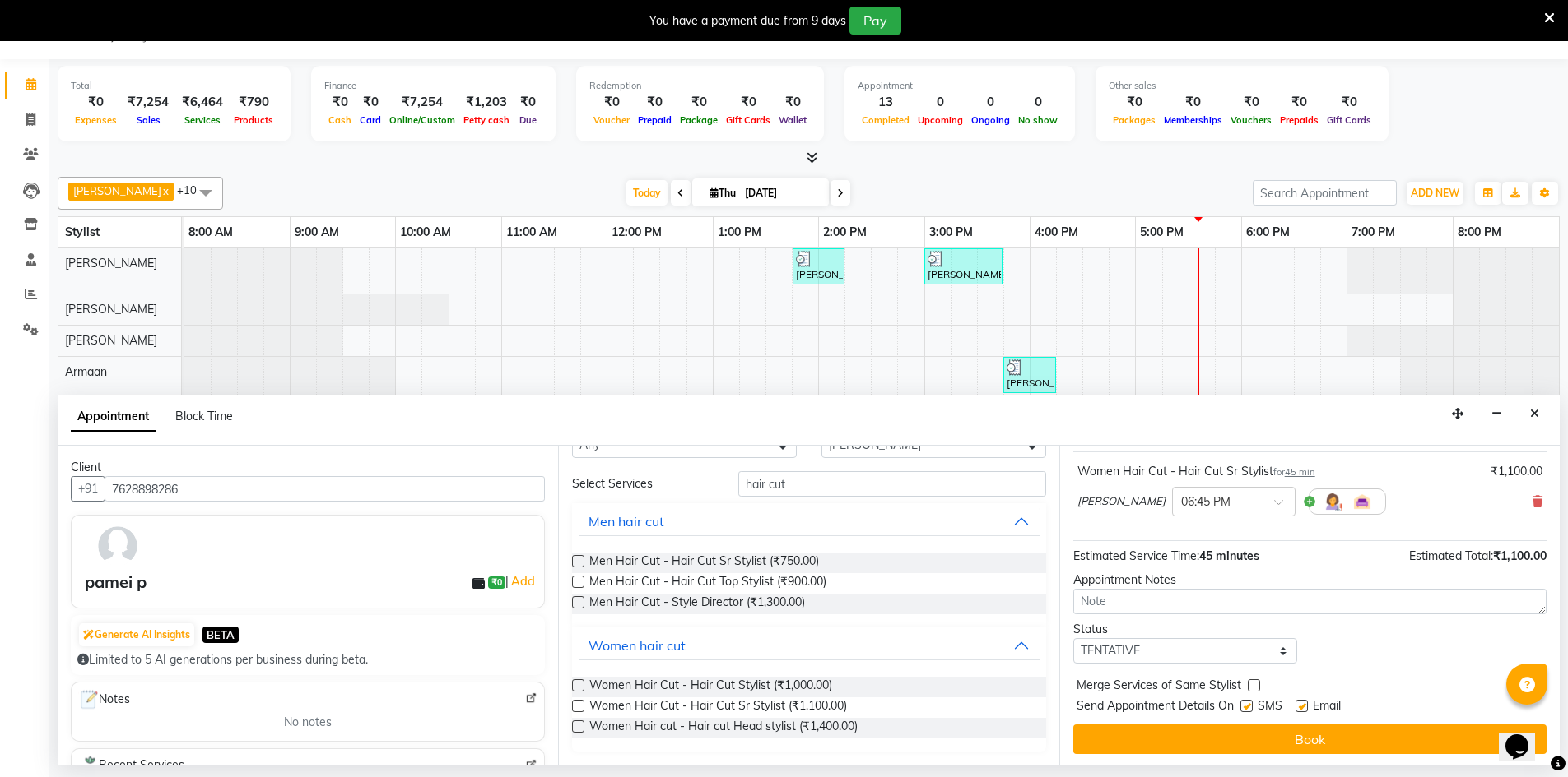
scroll to position [98, 0]
click at [1543, 411] on button "Close" at bounding box center [1534, 413] width 24 height 25
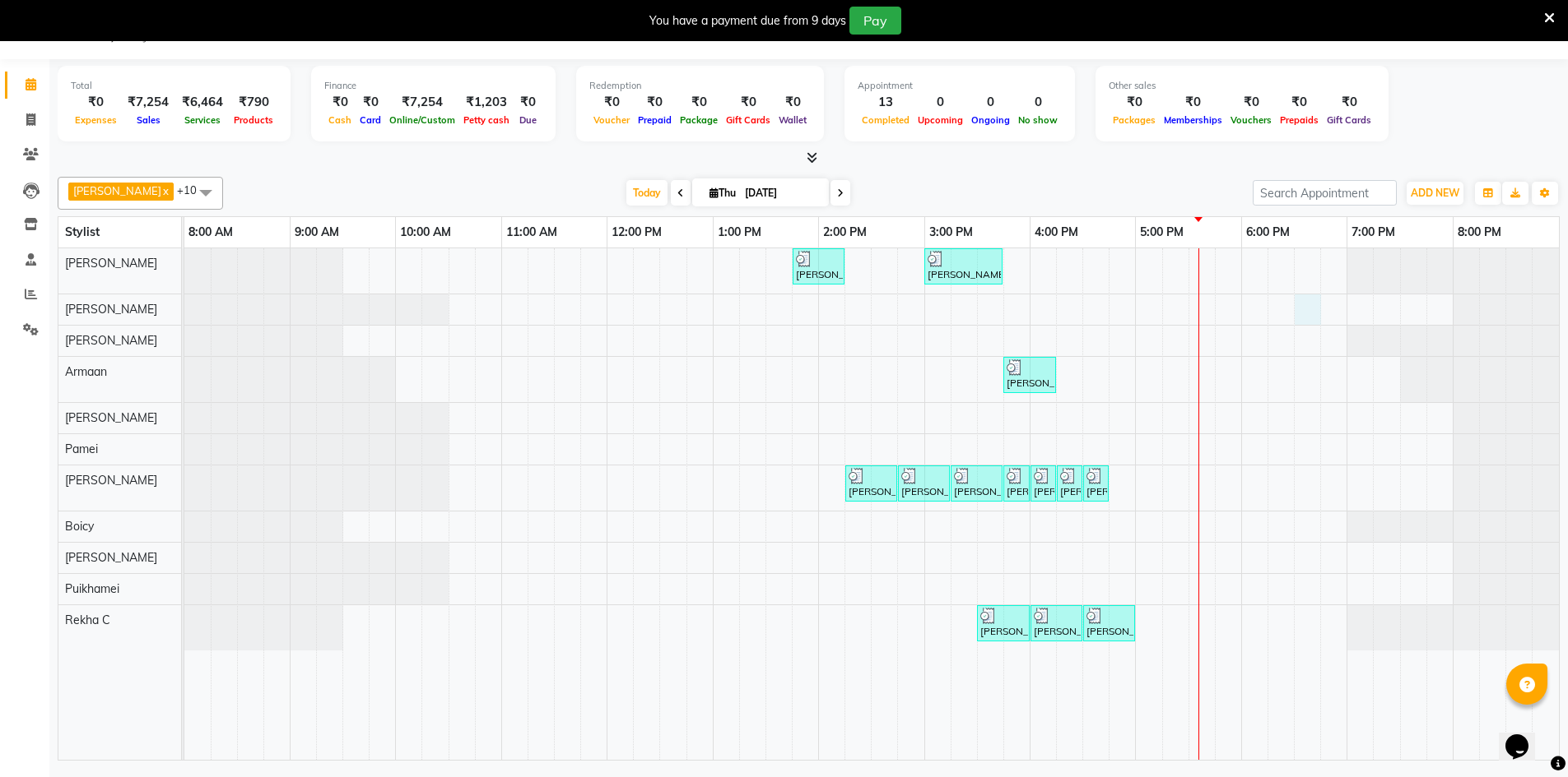
click at [1305, 302] on div "[PERSON_NAME] S, TK02, 01:45 PM-02:15 PM, Wash & Blow Dry - Wash & Blow Dry [PE…" at bounding box center [872, 504] width 1375 height 511
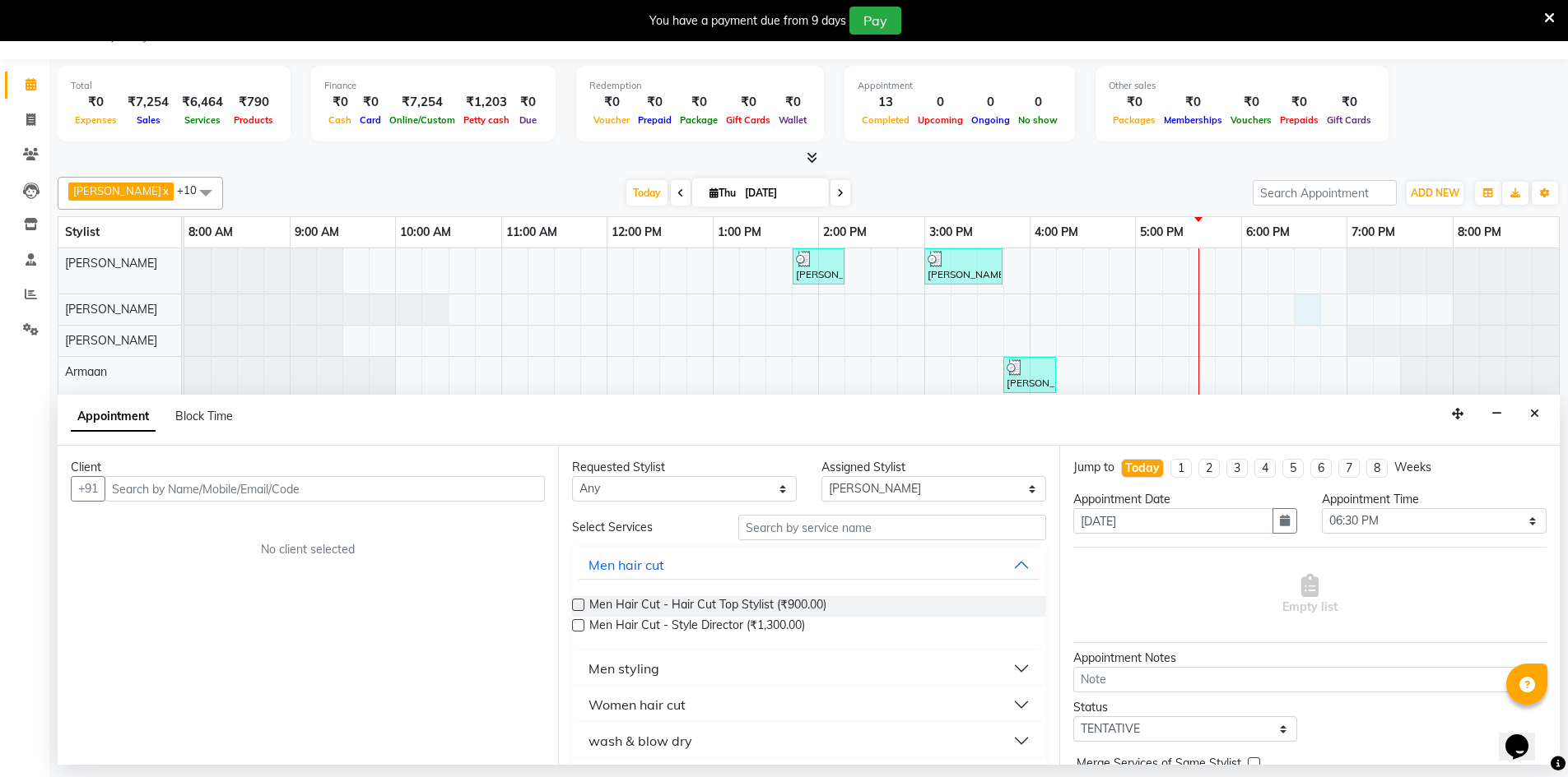
click at [122, 488] on input "text" at bounding box center [324, 489] width 440 height 25
click at [158, 516] on span "Puiiiiii P" at bounding box center [150, 524] width 47 height 16
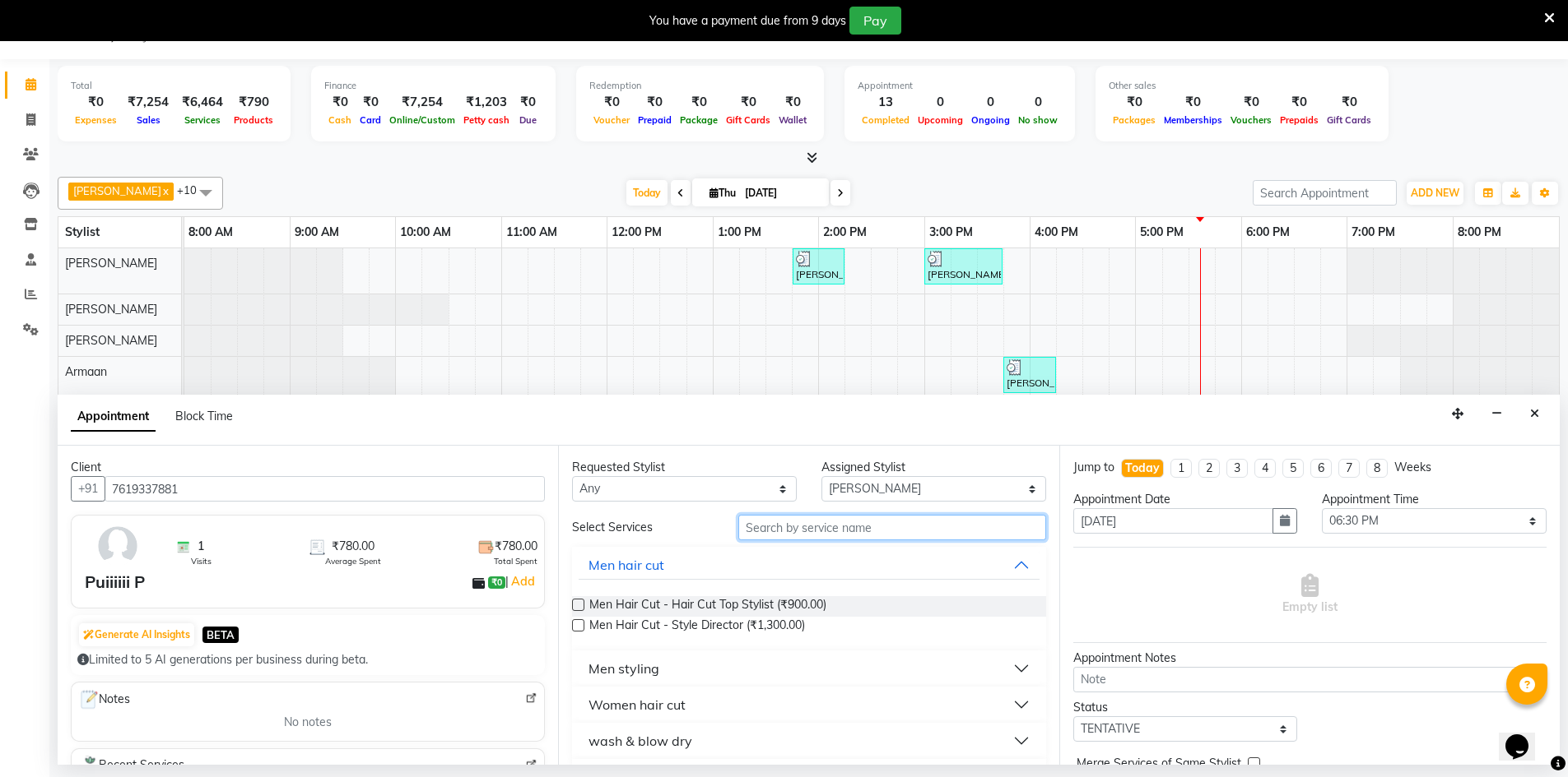
click at [764, 536] on input "text" at bounding box center [892, 527] width 308 height 25
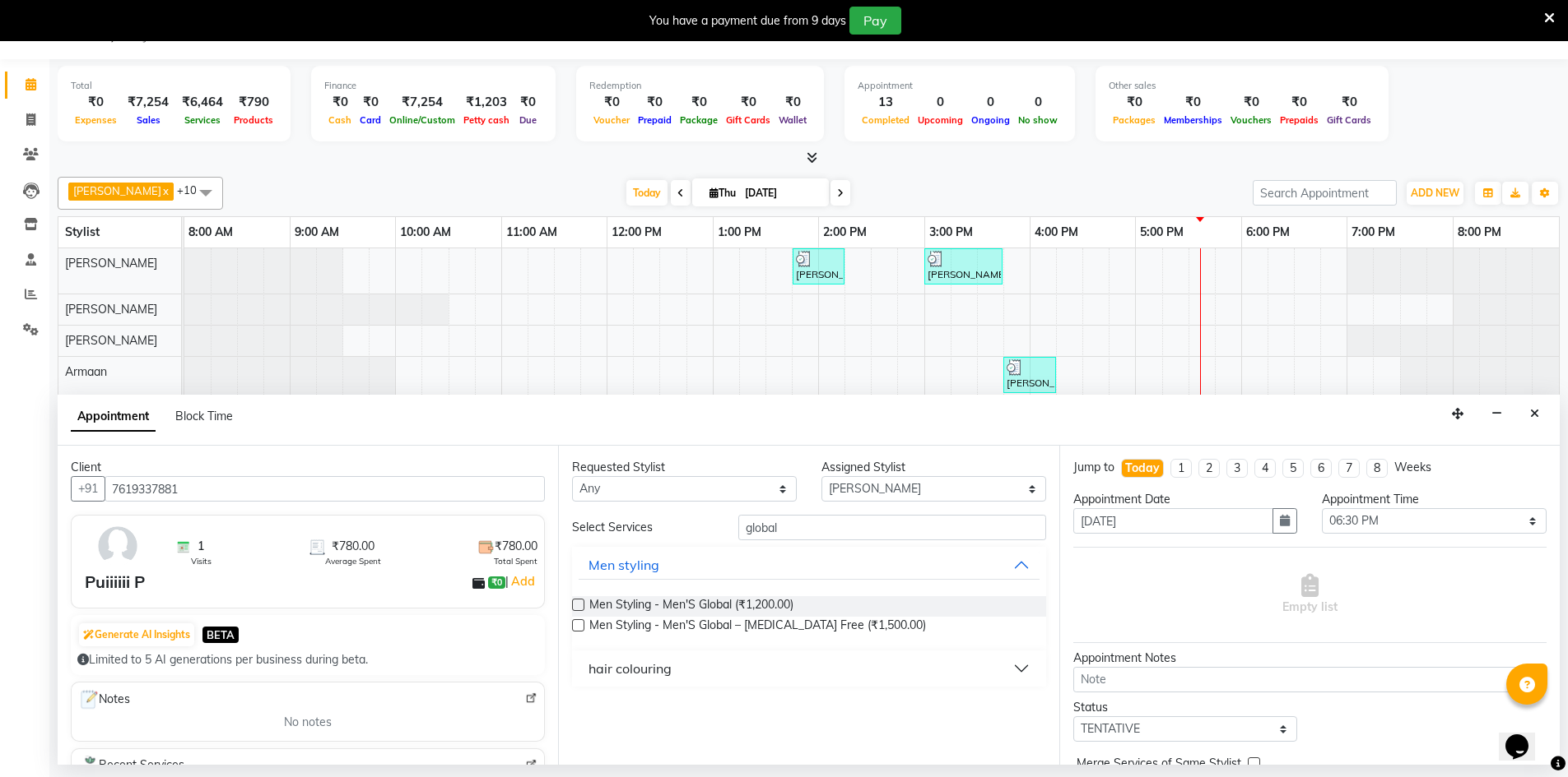
click at [1012, 670] on button "hair colouring" at bounding box center [808, 668] width 460 height 29
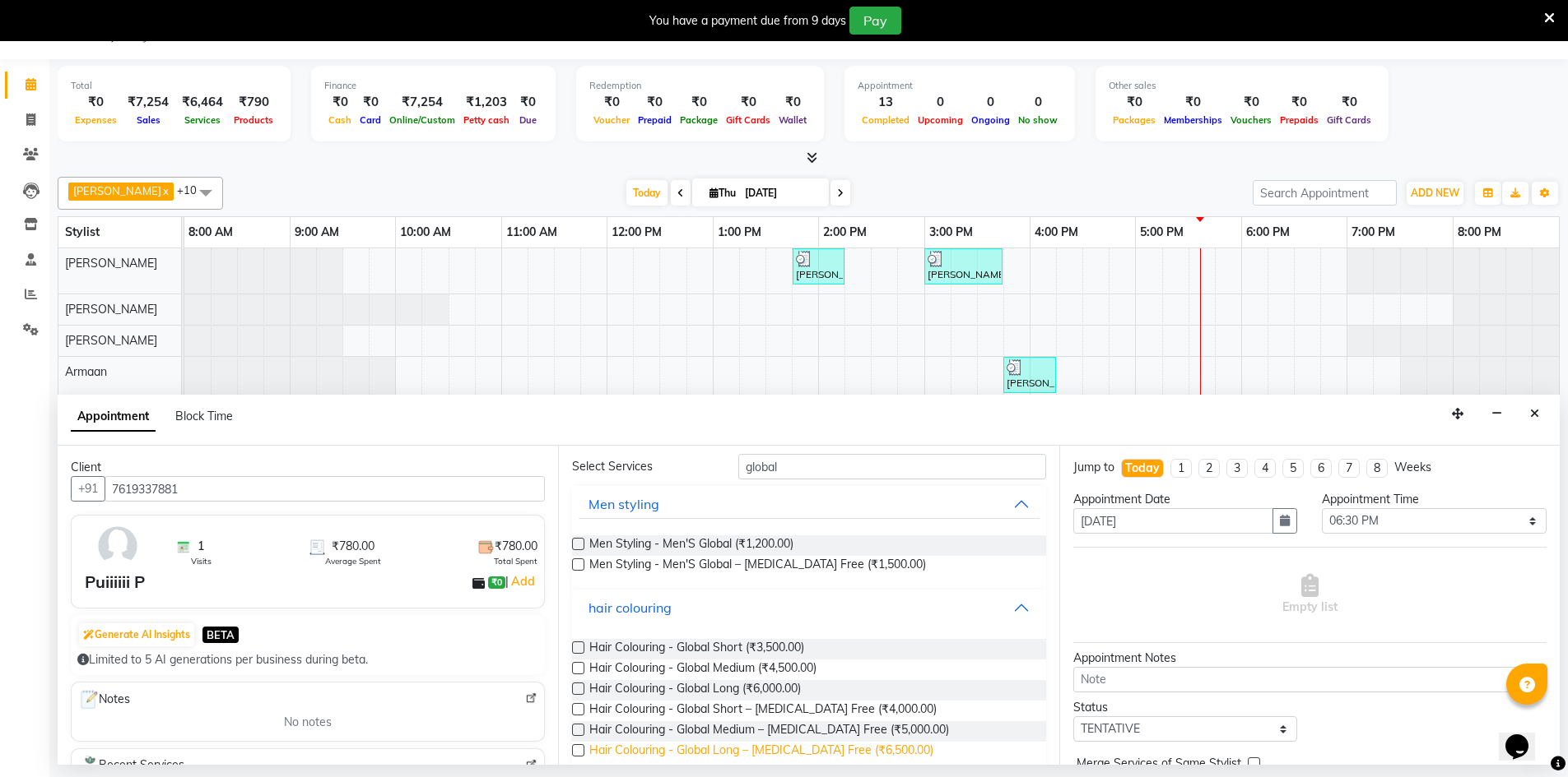
scroll to position [85, 0]
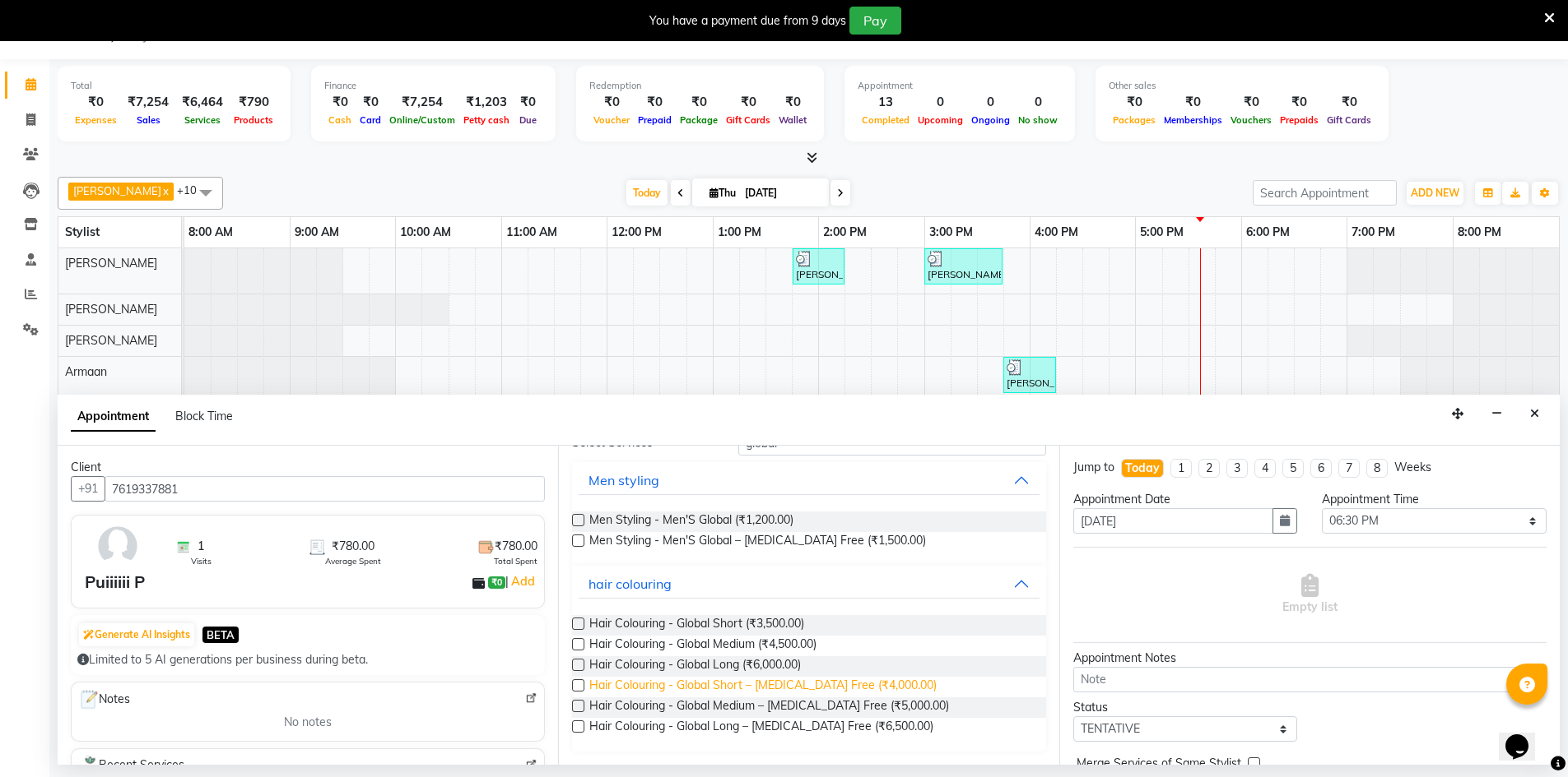
click at [792, 691] on span "Hair Colouring - Global Short – [MEDICAL_DATA] Free (₹4,000.00)" at bounding box center [762, 688] width 348 height 21
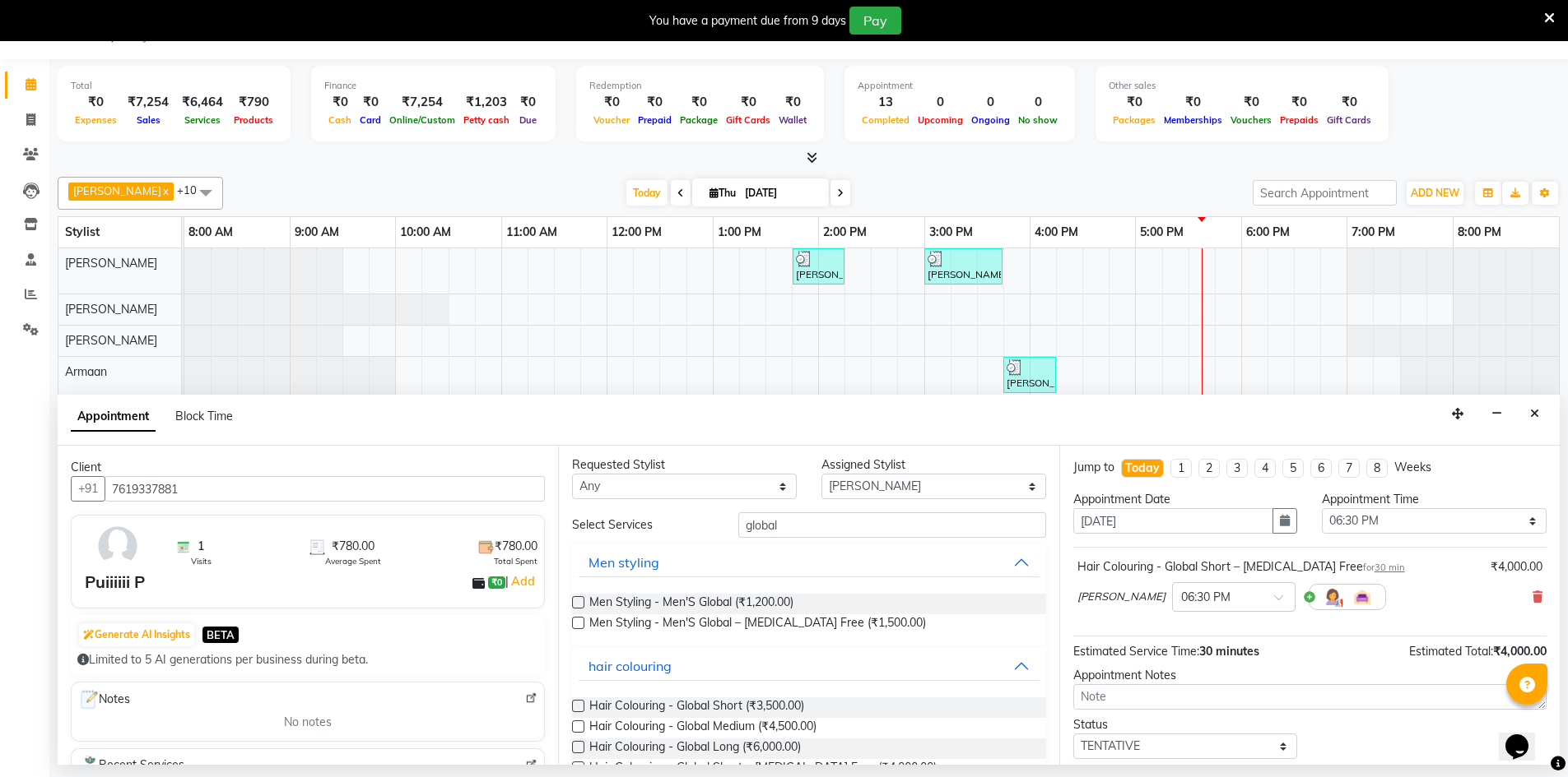
scroll to position [0, 0]
click at [828, 525] on input "global" at bounding box center [892, 527] width 308 height 25
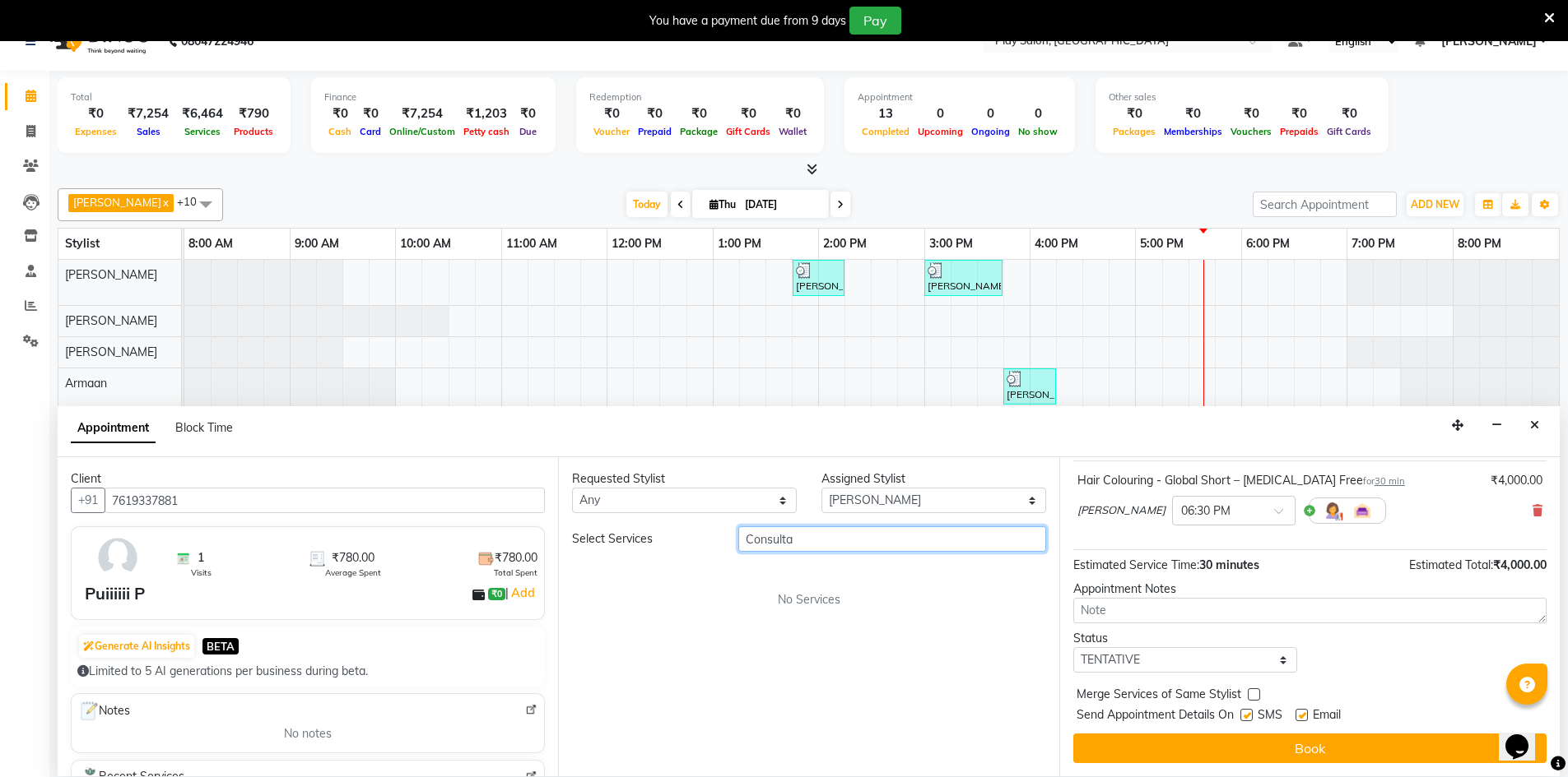
scroll to position [41, 0]
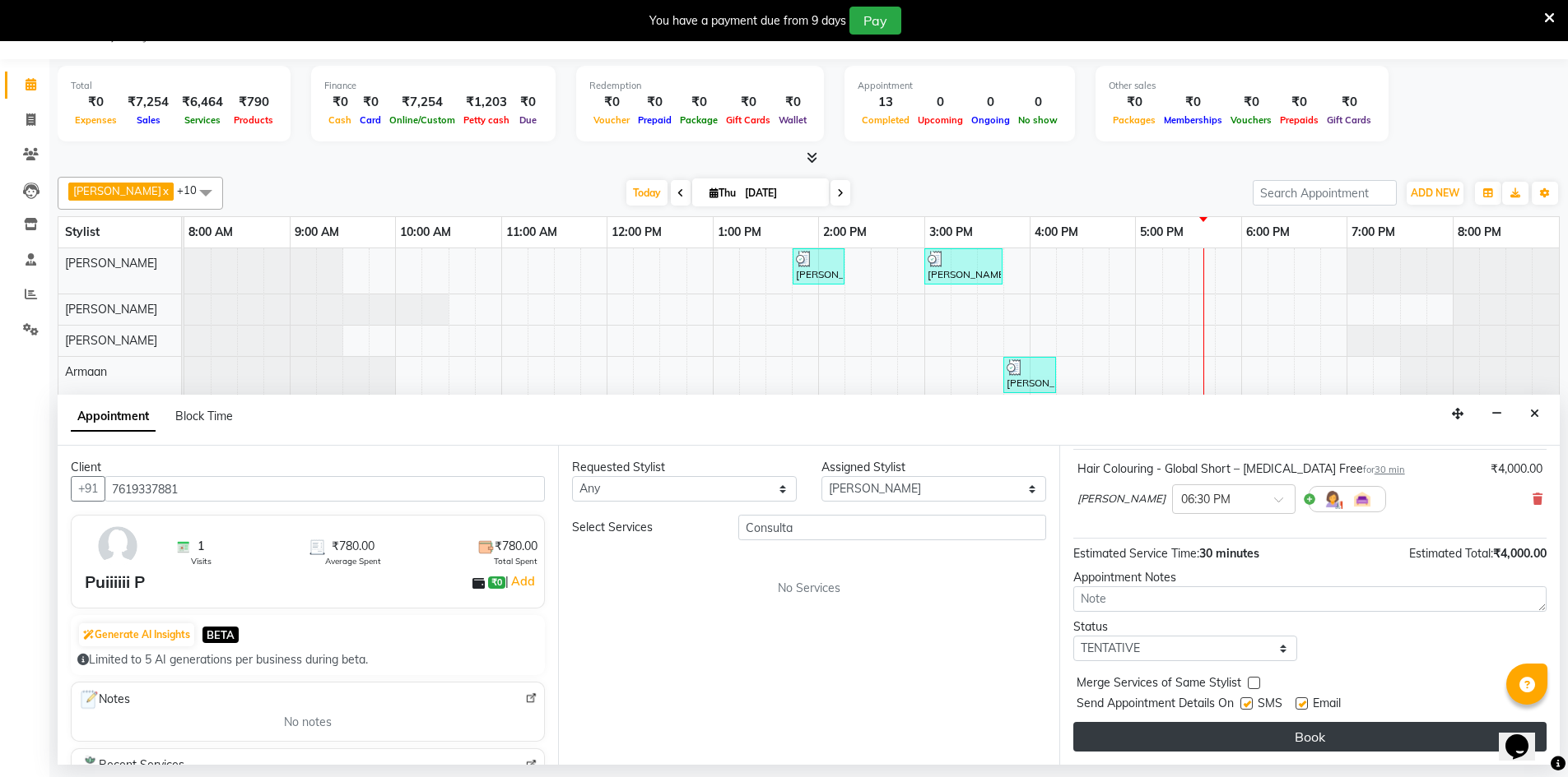
click at [1260, 725] on button "Book" at bounding box center [1310, 737] width 473 height 29
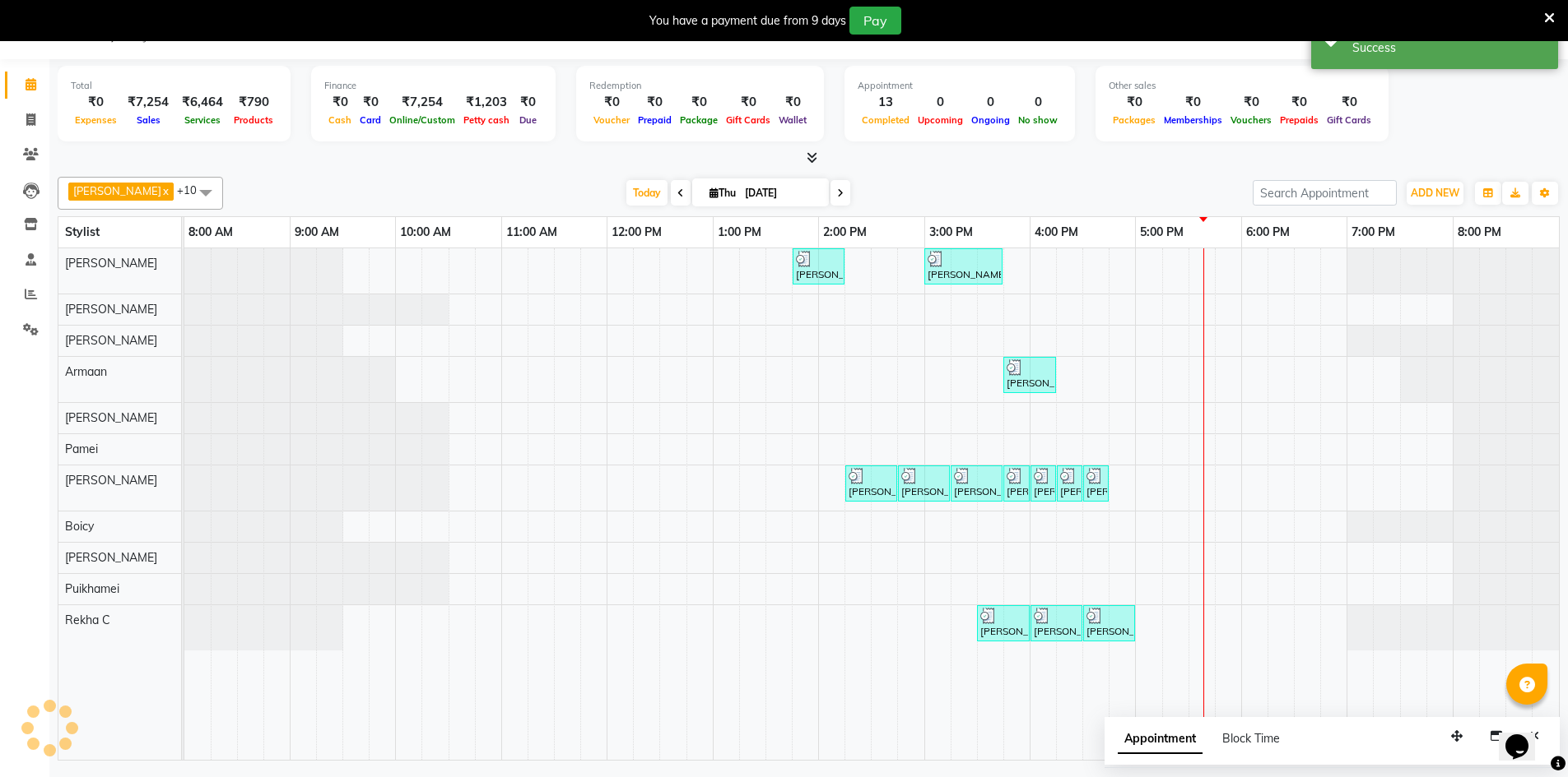
scroll to position [0, 0]
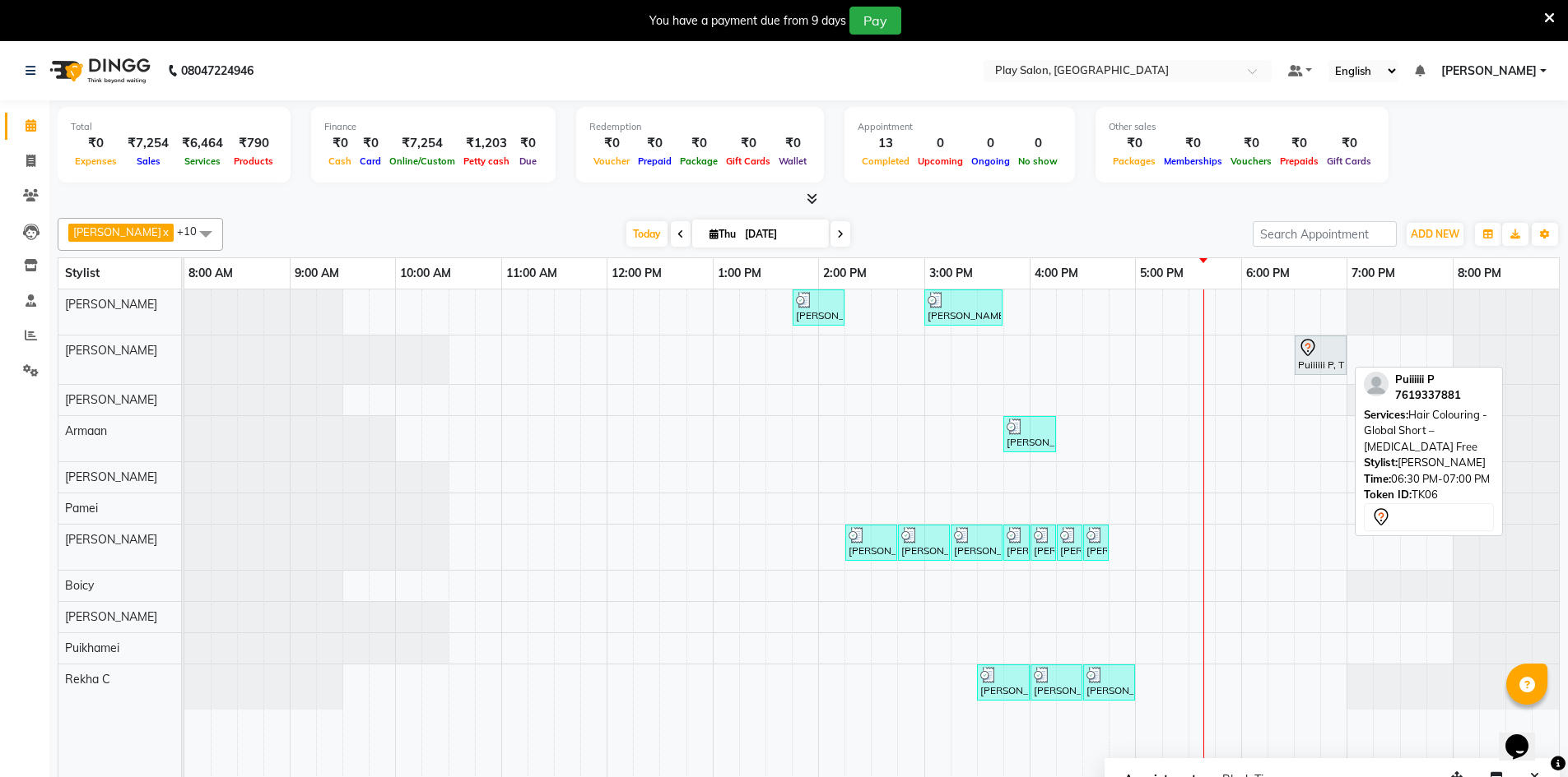
click at [1328, 369] on div "Puiiiiii P, TK06, 06:30 PM-07:00 PM, Hair Colouring - Global Short – [MEDICAL_D…" at bounding box center [1321, 355] width 49 height 35
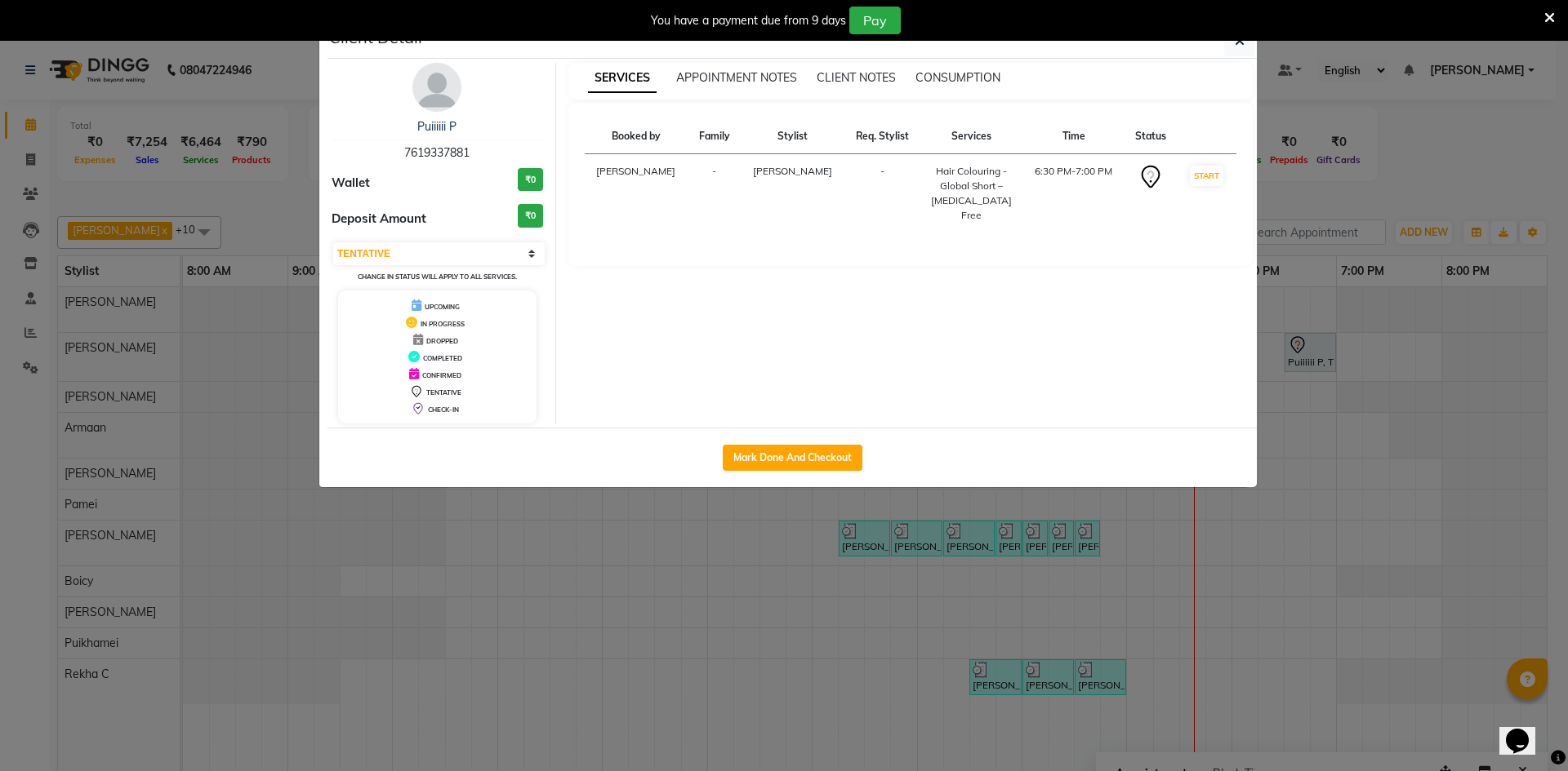
click at [1230, 36] on div "You have a payment due from 9 days Pay" at bounding box center [784, 21] width 1568 height 41
click at [1244, 47] on icon "button" at bounding box center [1240, 41] width 9 height 13
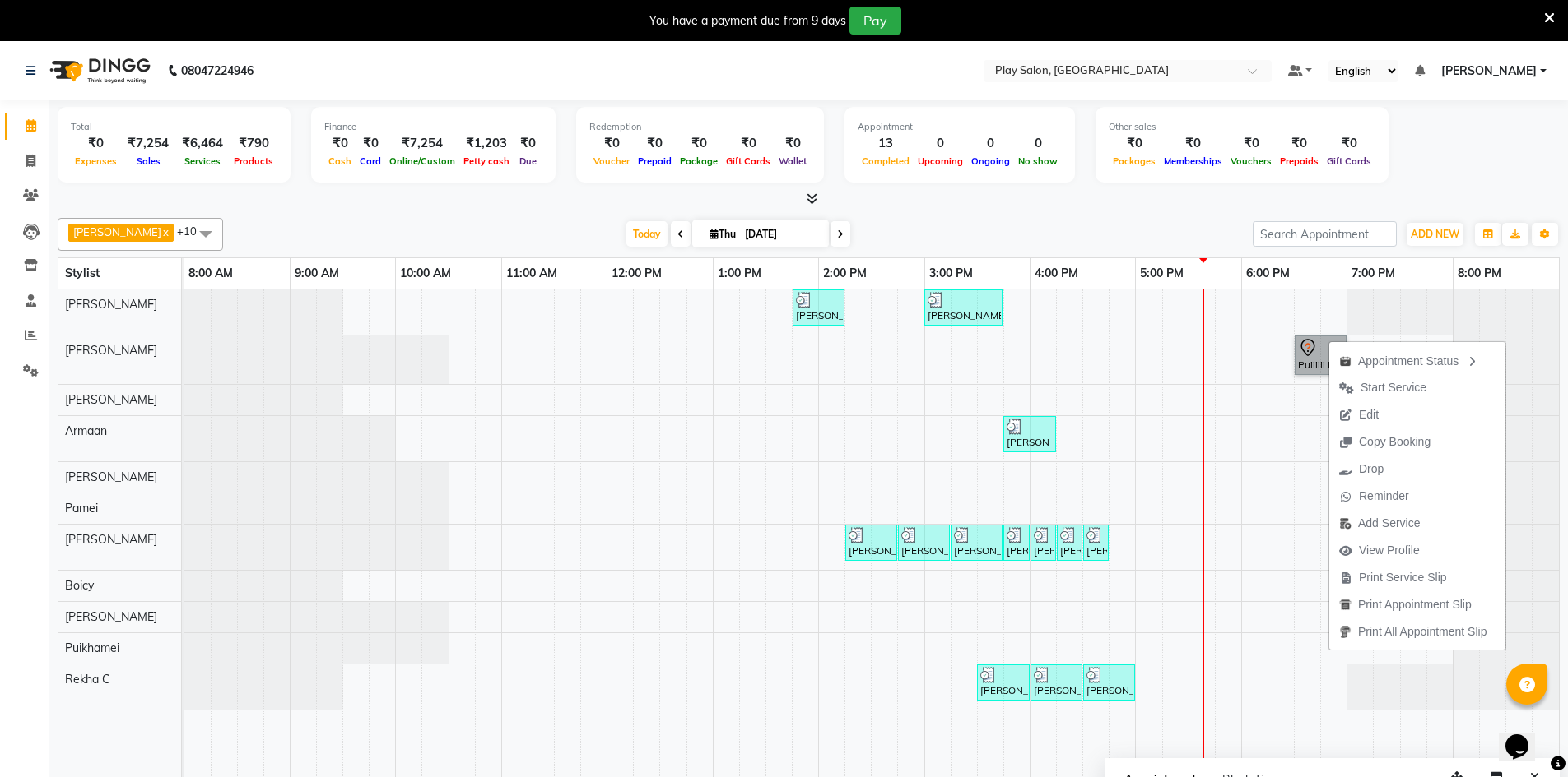
click at [1318, 357] on link "Puiiiiii P, TK06, 06:30 PM-07:00 PM, Hair Colouring - Global Short – [MEDICAL_D…" at bounding box center [1320, 355] width 52 height 40
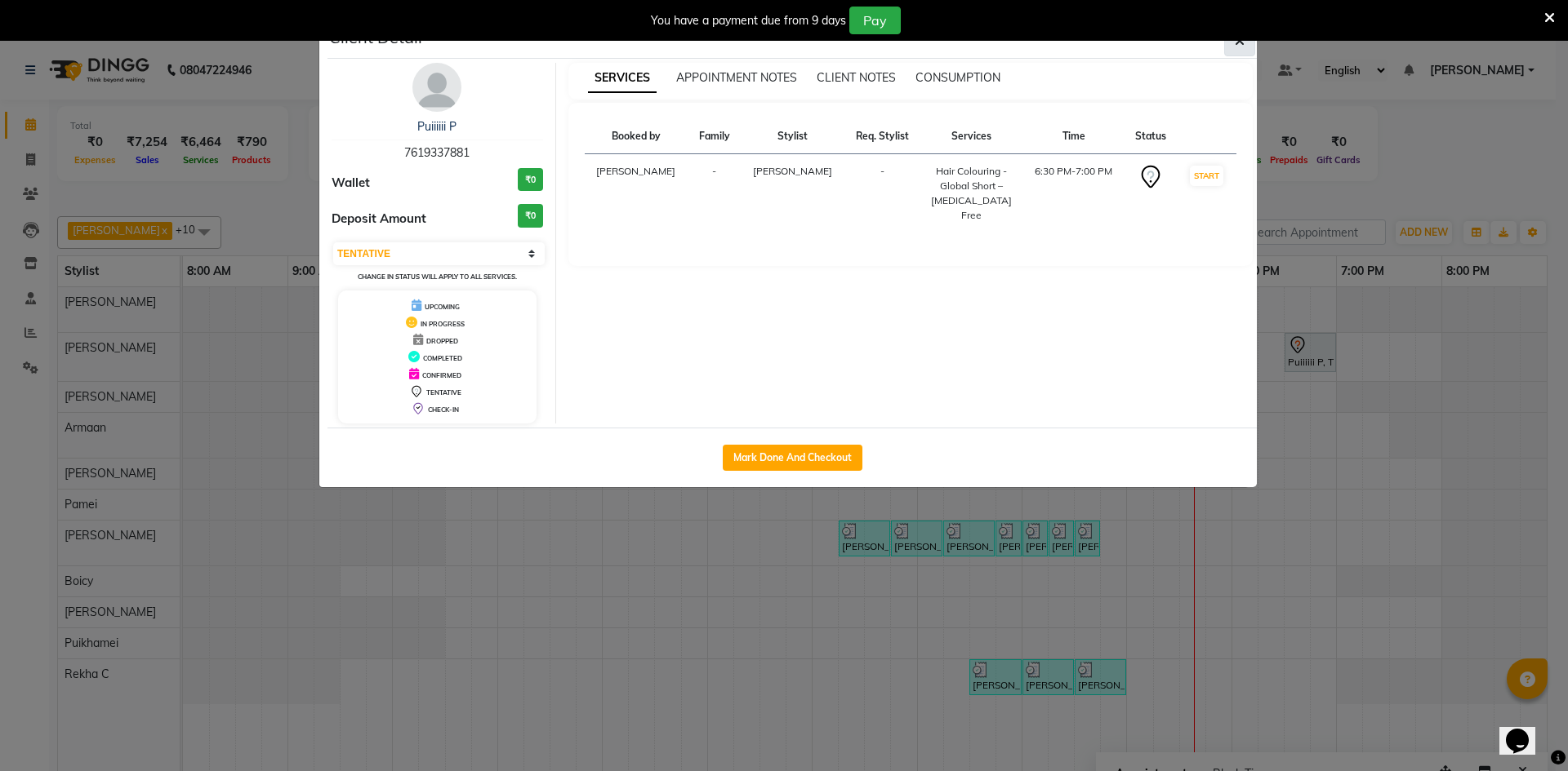
click at [1232, 45] on button "button" at bounding box center [1239, 40] width 31 height 31
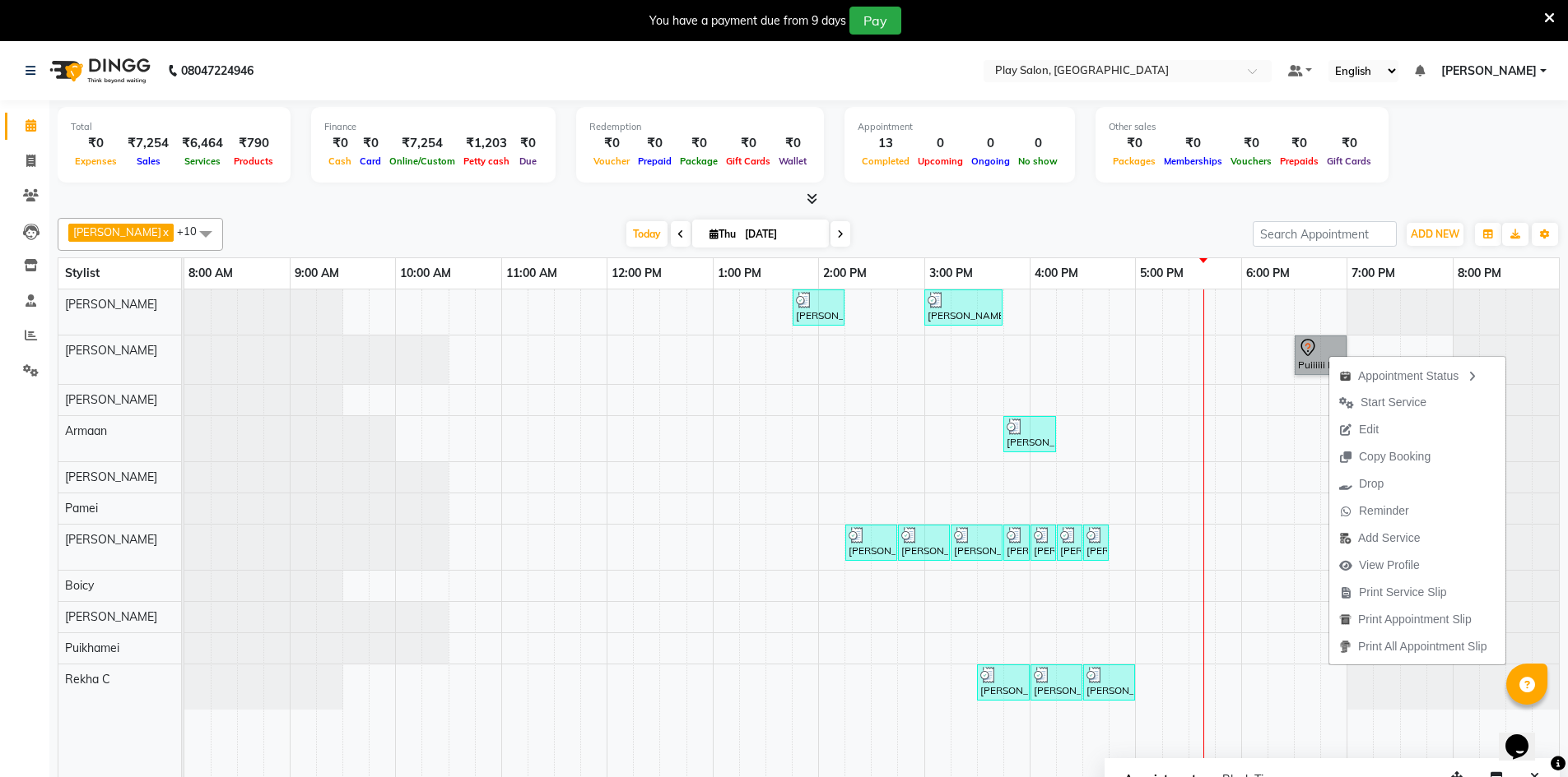
click at [1298, 359] on link "Puiiiiii P, TK06, 06:30 PM-07:00 PM, Hair Colouring - Global Short – [MEDICAL_D…" at bounding box center [1320, 355] width 52 height 40
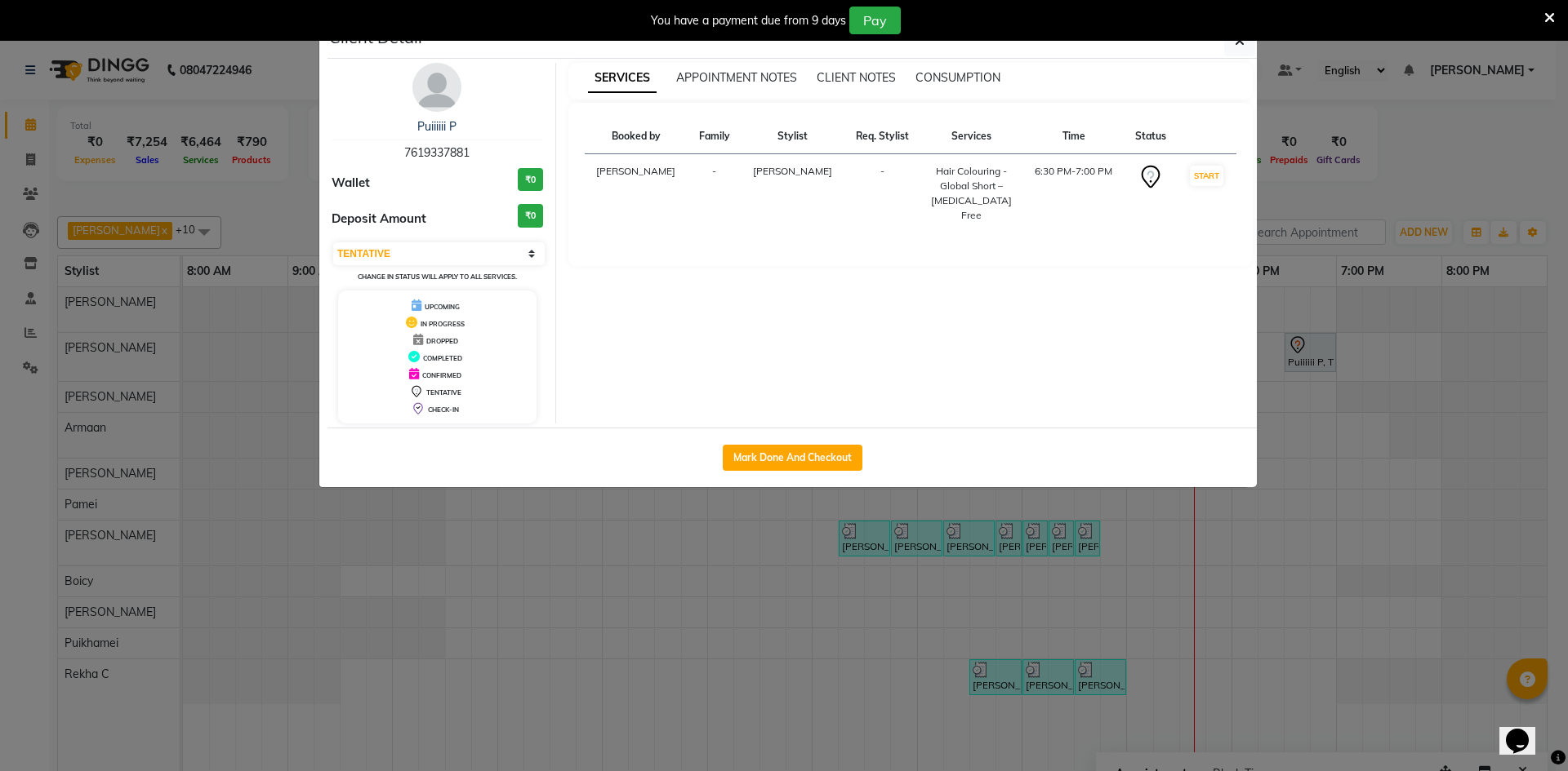
click at [1300, 232] on ngb-modal-window "Client Detail Puiiiiii P 7619337881 Wallet ₹0 Deposit Amount ₹0 Select IN SERVI…" at bounding box center [784, 385] width 1568 height 771
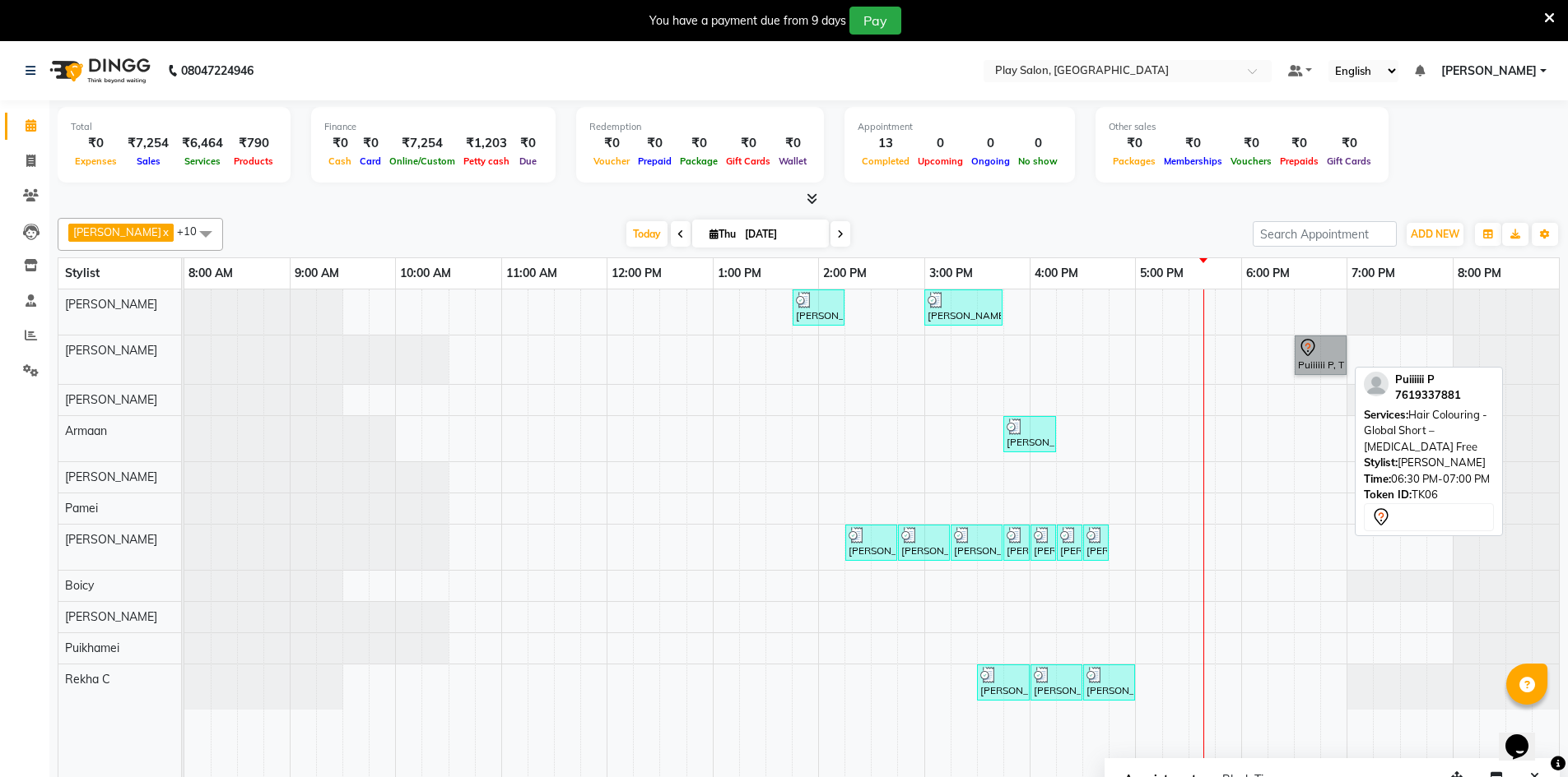
click at [1335, 366] on link "Puiiiiii P, TK06, 06:30 PM-07:00 PM, Hair Colouring - Global Short – [MEDICAL_D…" at bounding box center [1320, 355] width 52 height 40
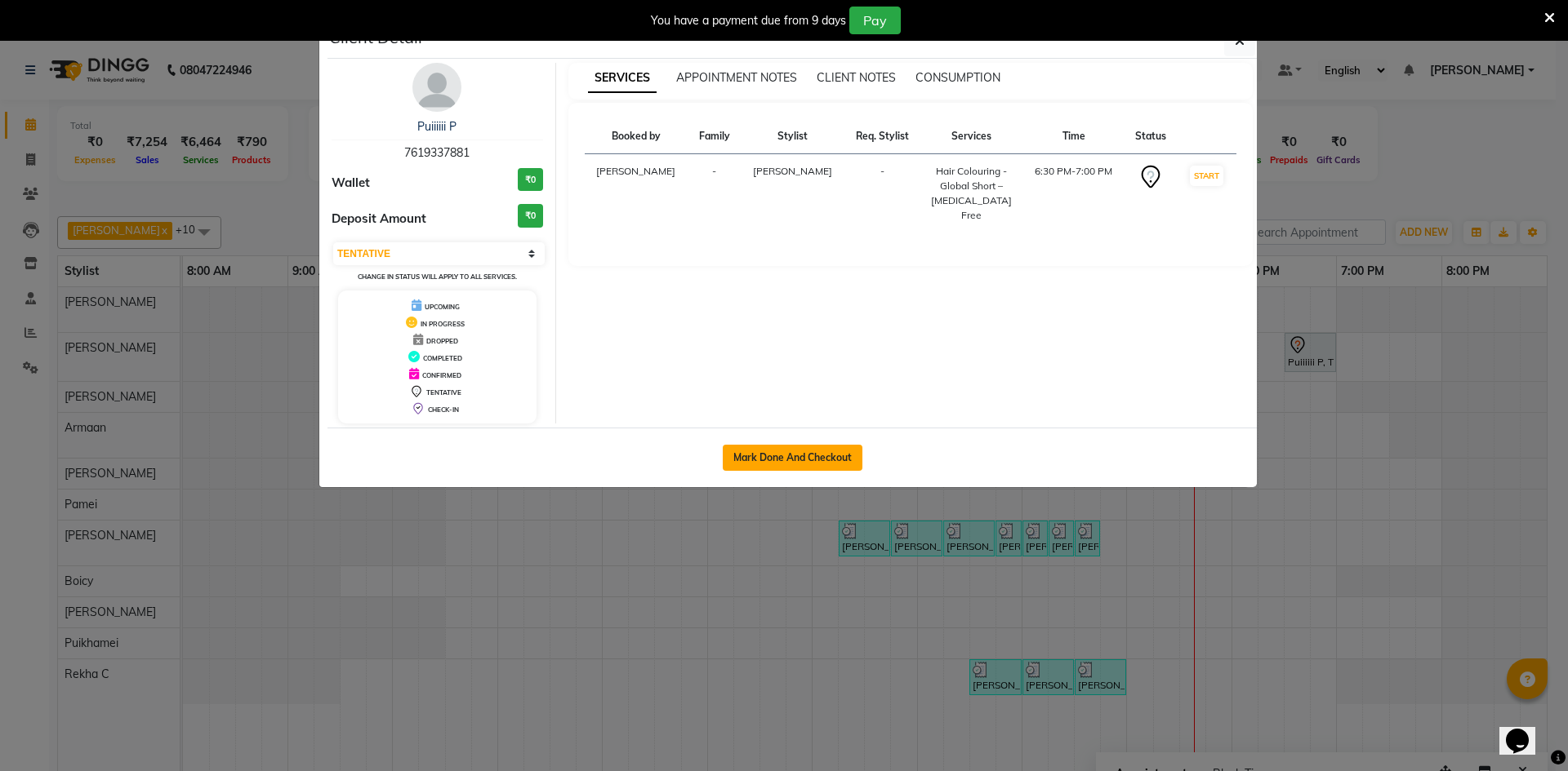
click at [838, 454] on button "Mark Done And Checkout" at bounding box center [792, 458] width 139 height 26
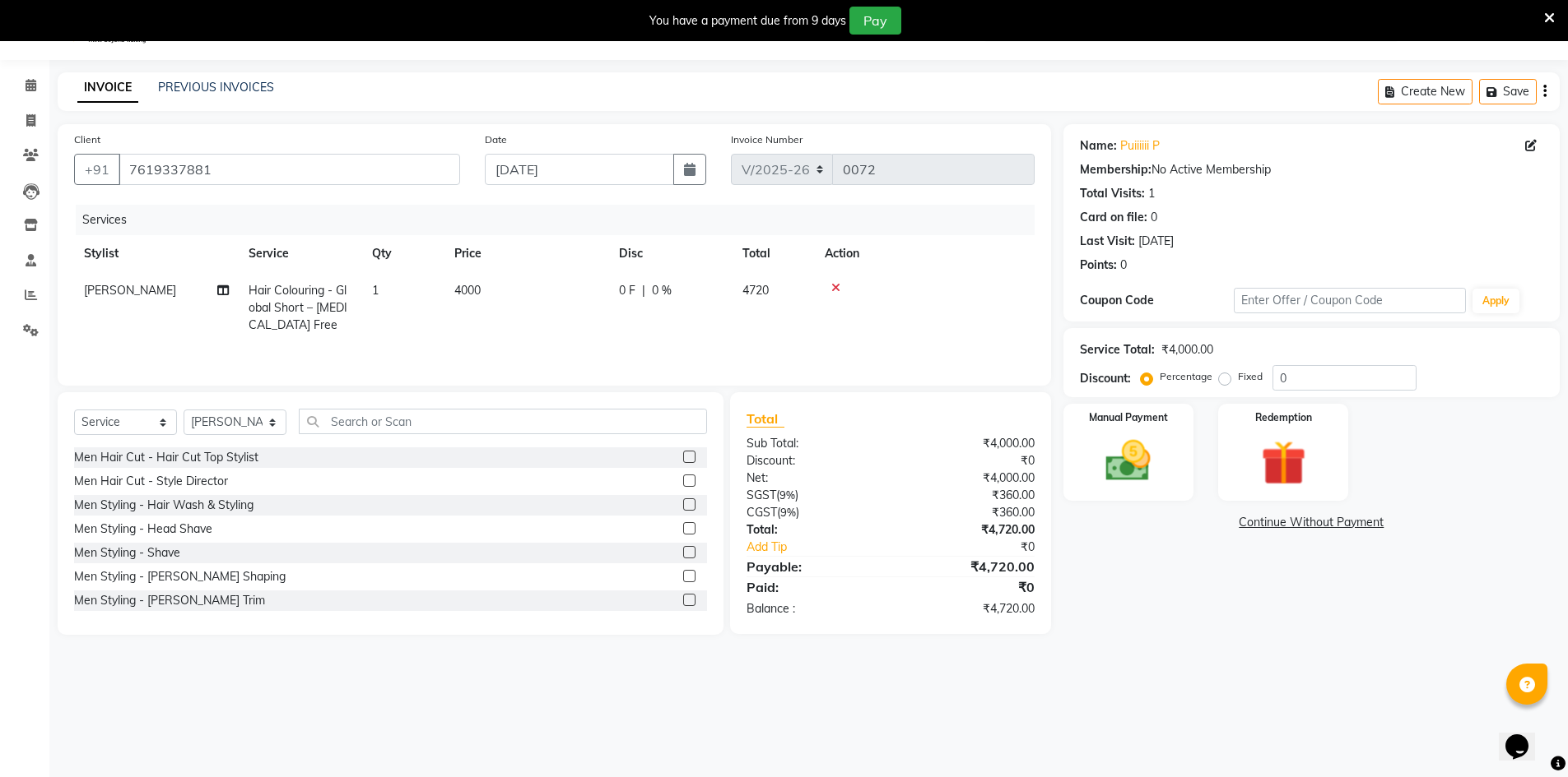
scroll to position [41, 0]
click at [1298, 378] on input "0" at bounding box center [1344, 377] width 144 height 25
click at [1143, 428] on div "Manual Payment" at bounding box center [1128, 451] width 136 height 101
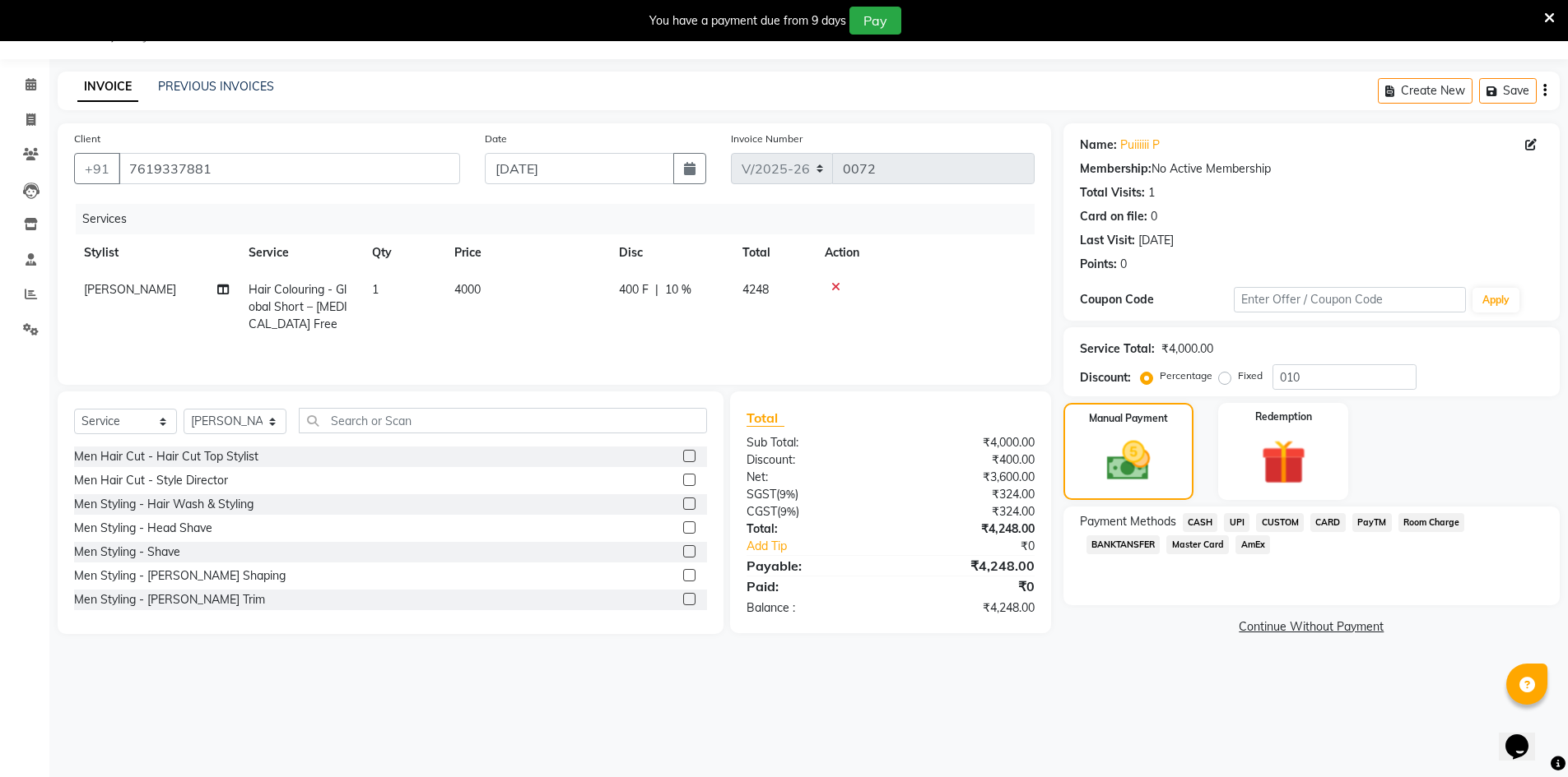
click at [1268, 519] on span "CUSTOM" at bounding box center [1280, 523] width 48 height 19
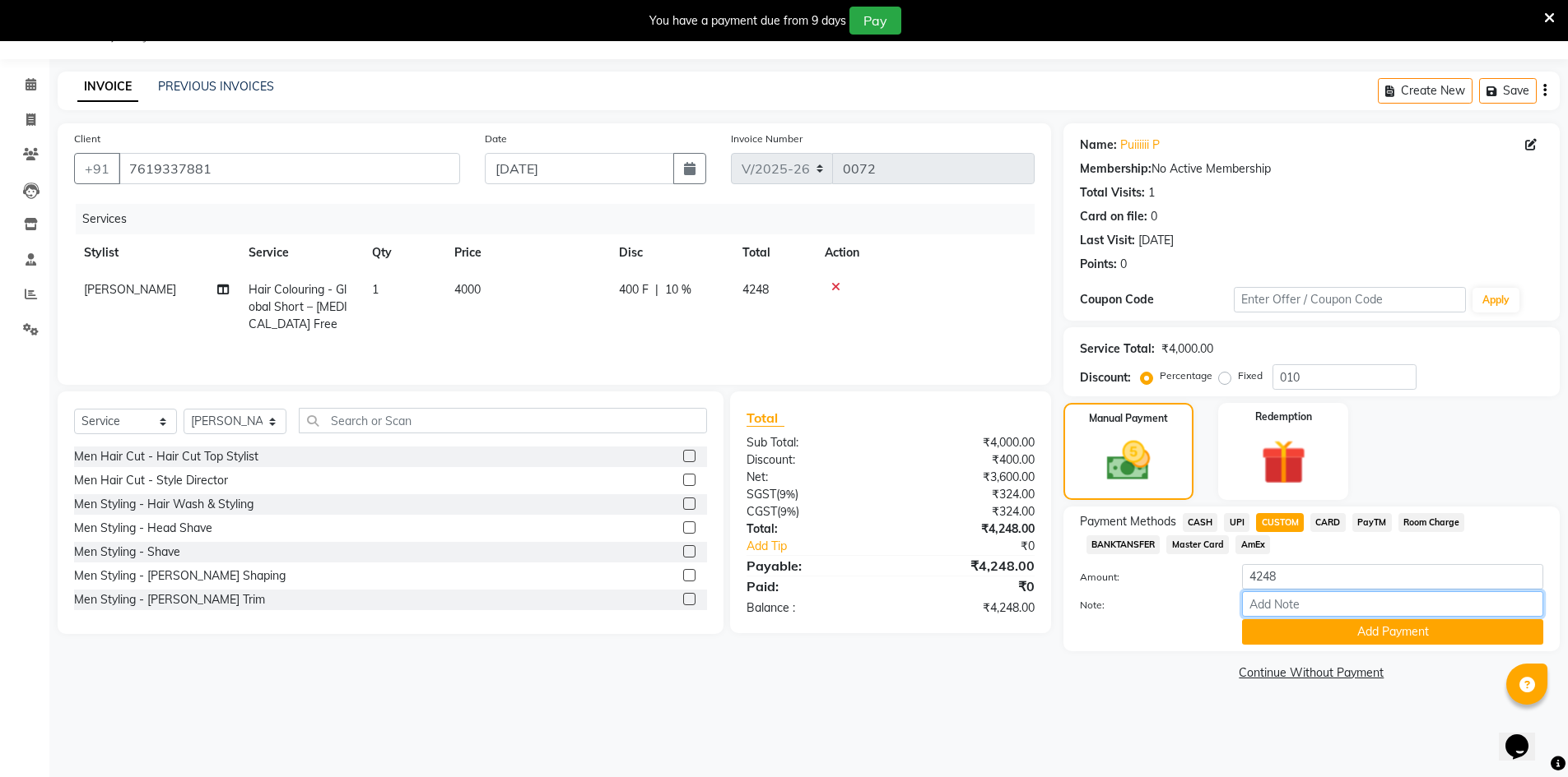
click at [1301, 603] on input "Note:" at bounding box center [1393, 604] width 302 height 25
click at [1318, 633] on button "Add Payment" at bounding box center [1393, 632] width 302 height 25
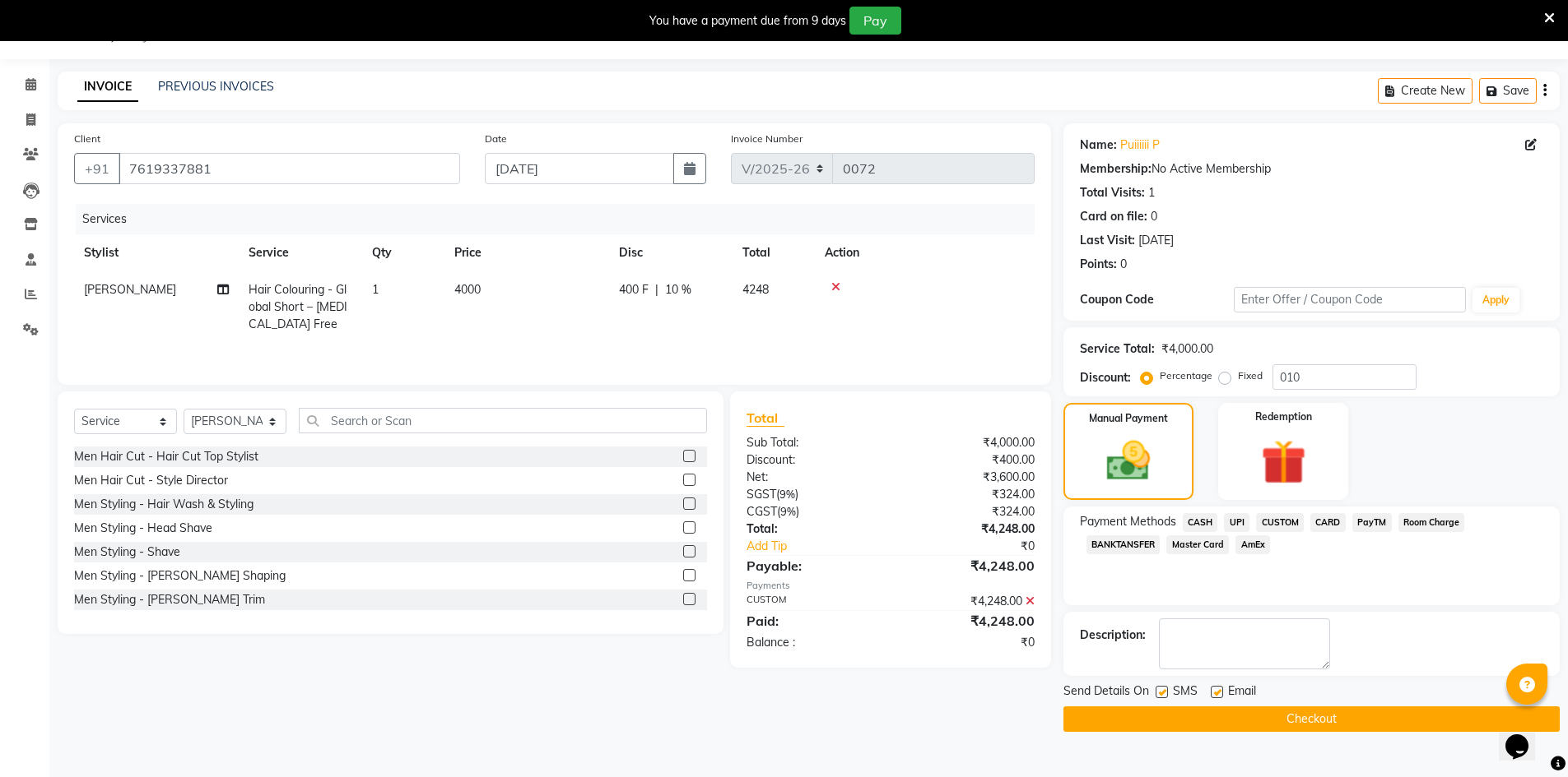
click at [1031, 596] on icon at bounding box center [1030, 601] width 9 height 11
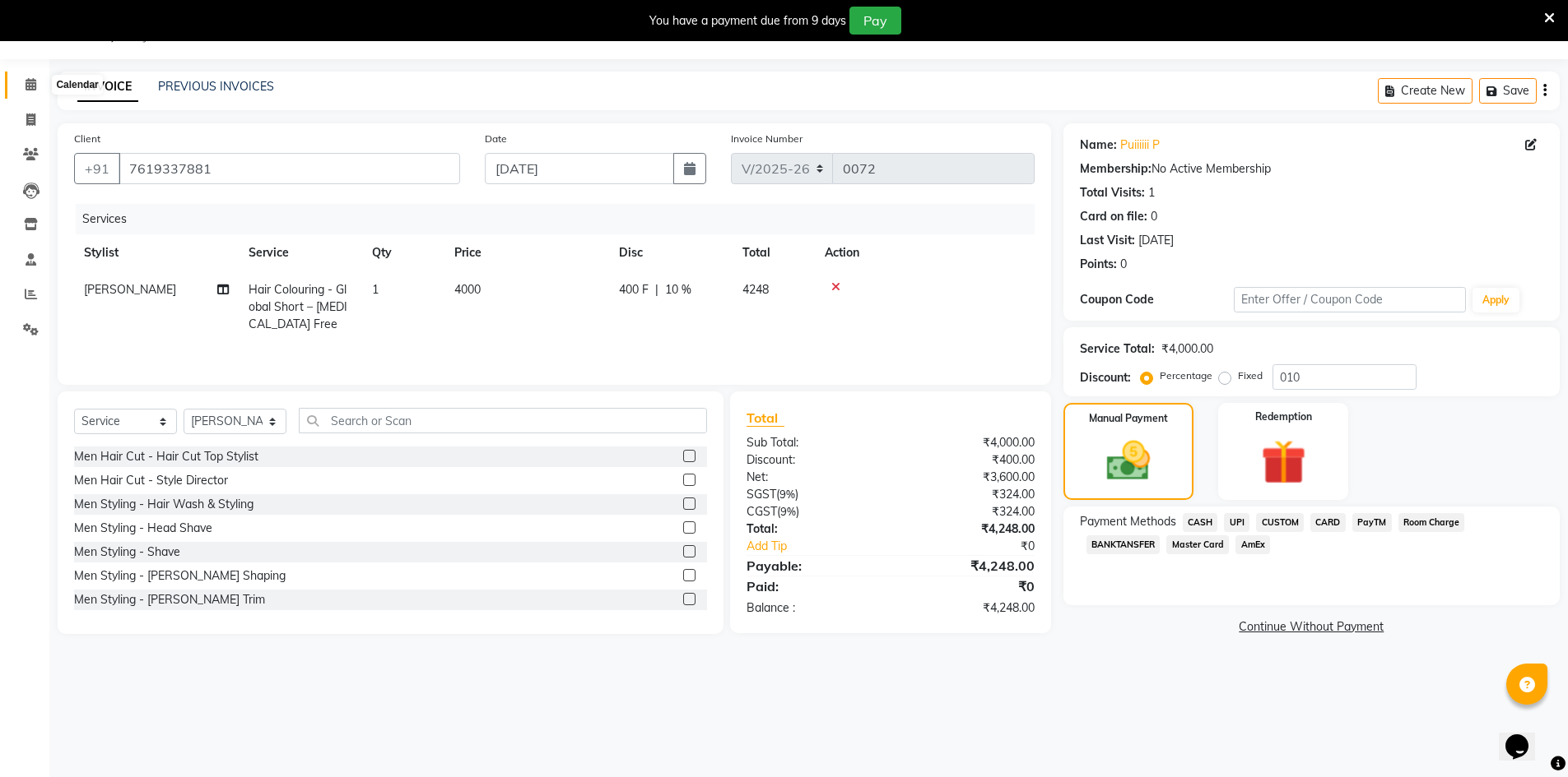
click at [22, 85] on span at bounding box center [30, 85] width 29 height 19
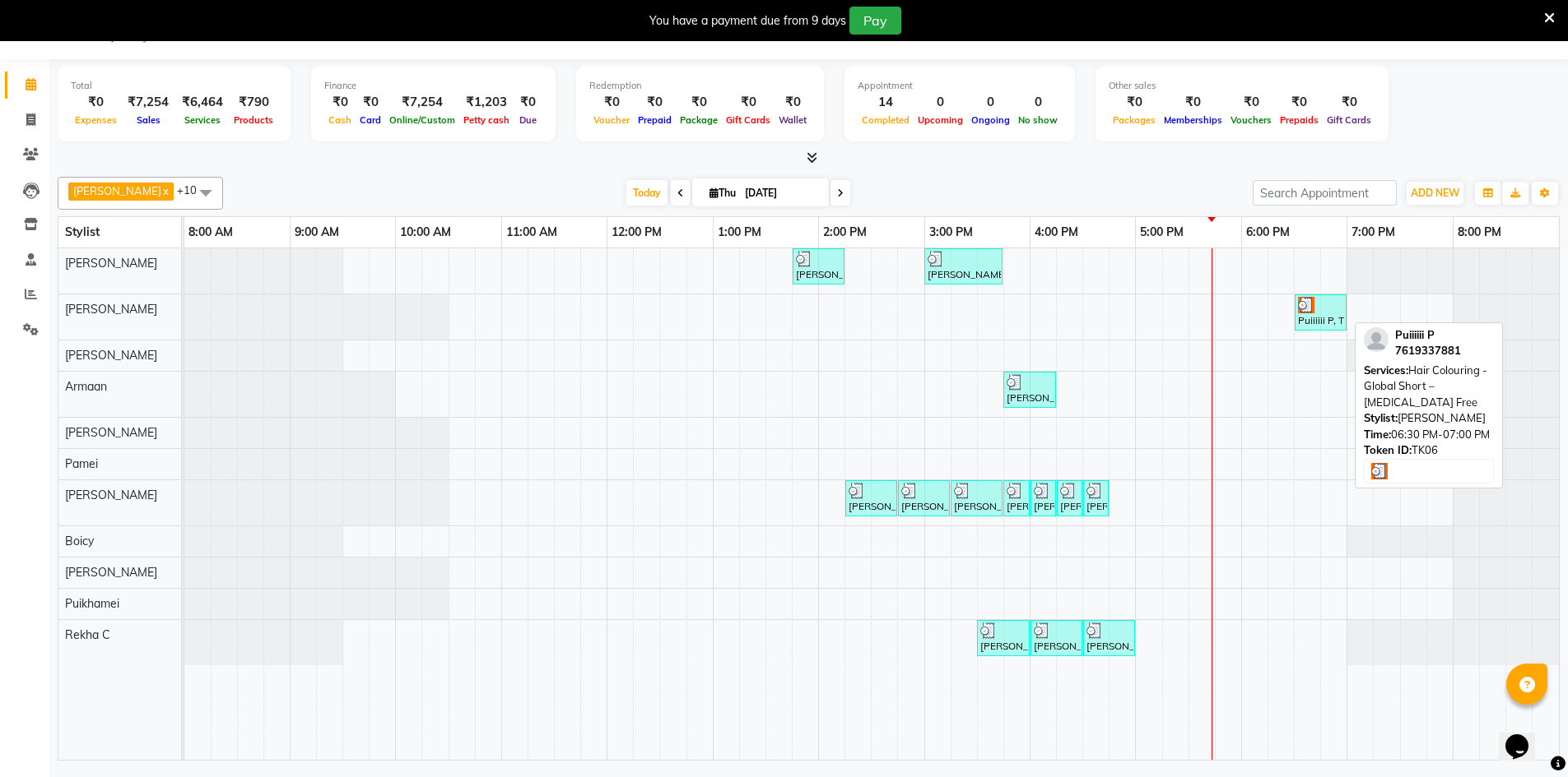
click at [1325, 320] on div "Puiiiiii P, TK06, 06:30 PM-07:00 PM, Hair Colouring - Global Short – [MEDICAL_D…" at bounding box center [1321, 312] width 49 height 31
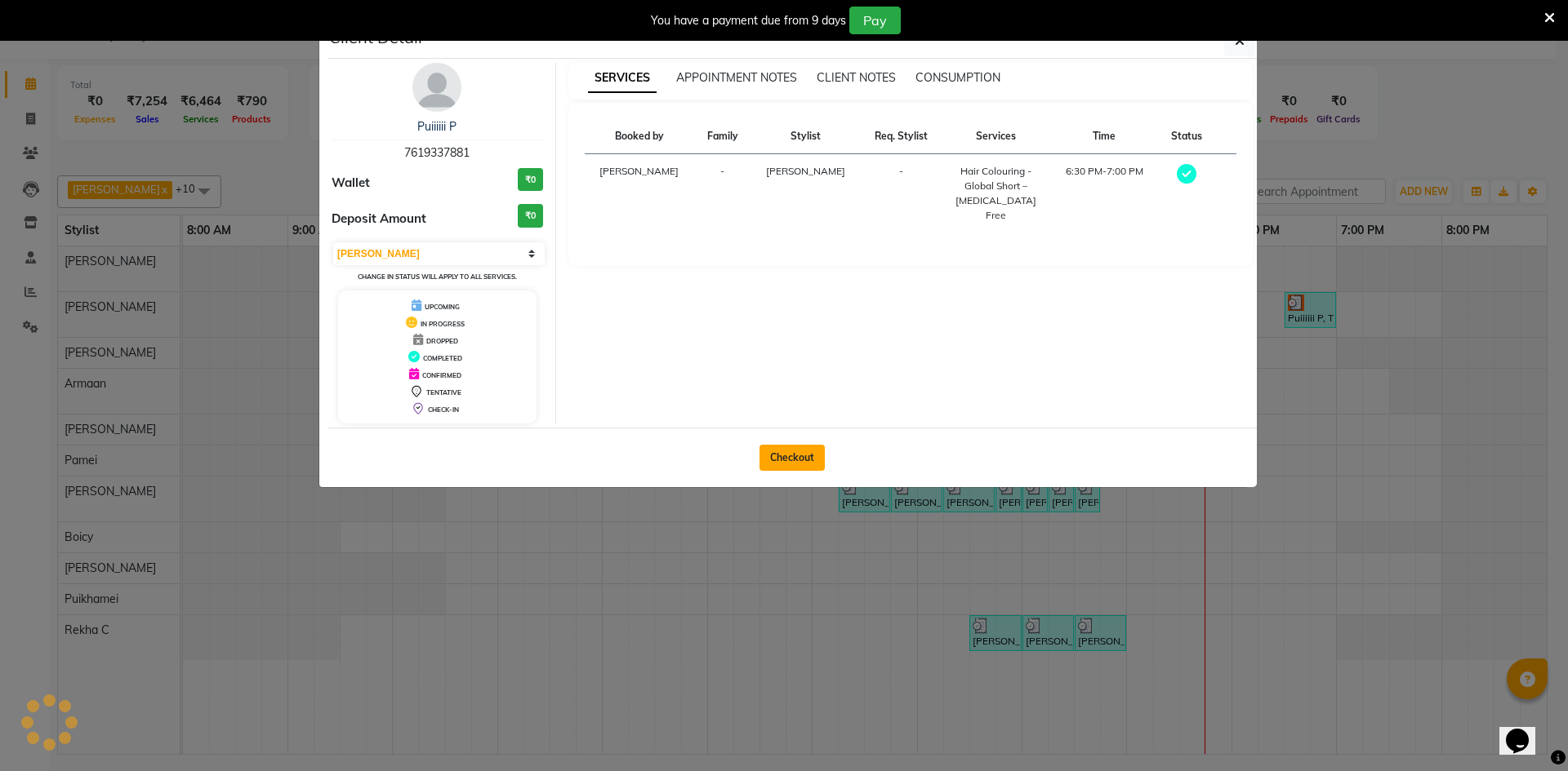
click at [786, 461] on button "Checkout" at bounding box center [792, 458] width 65 height 26
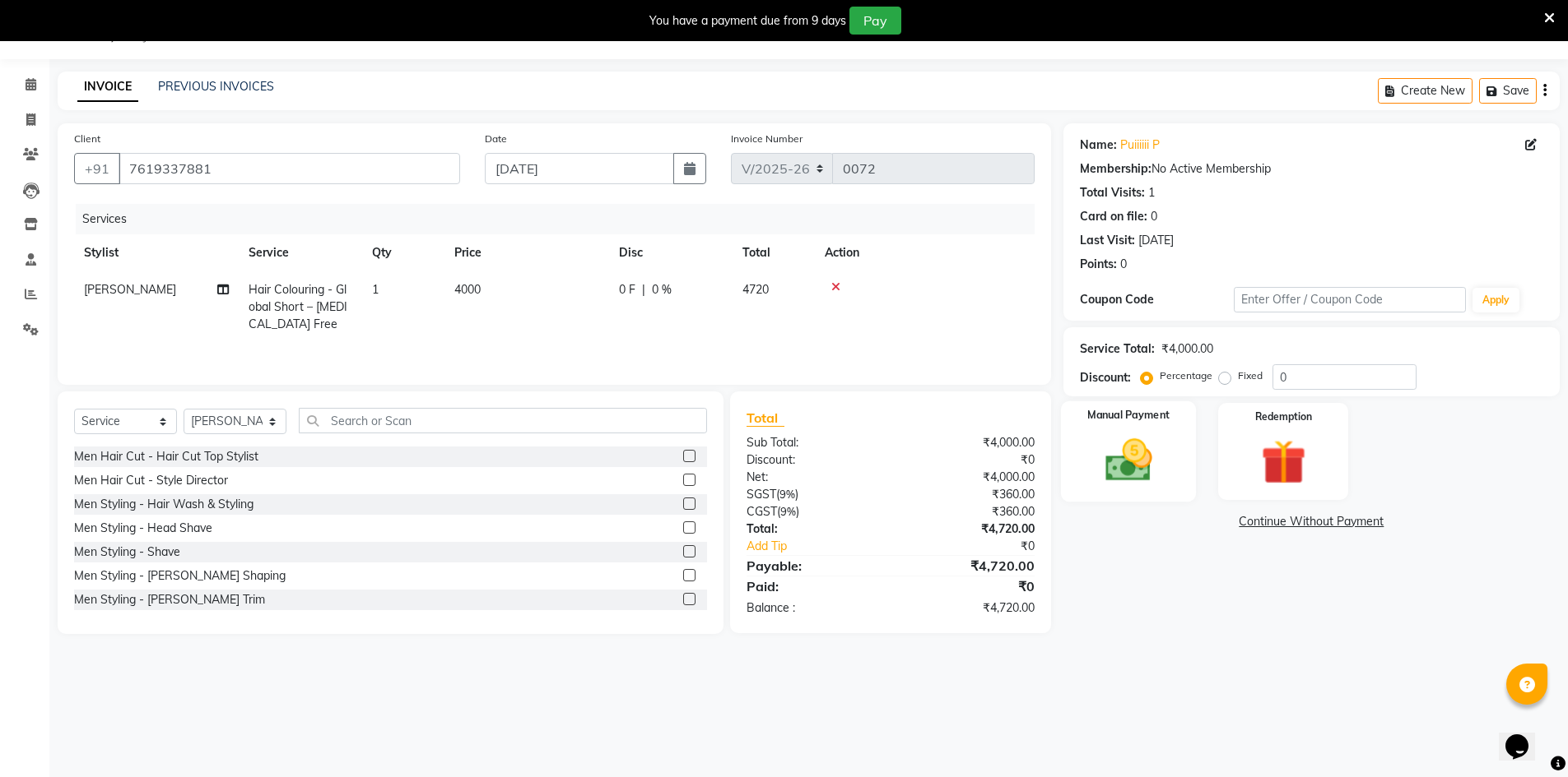
click at [1158, 451] on img at bounding box center [1128, 460] width 75 height 54
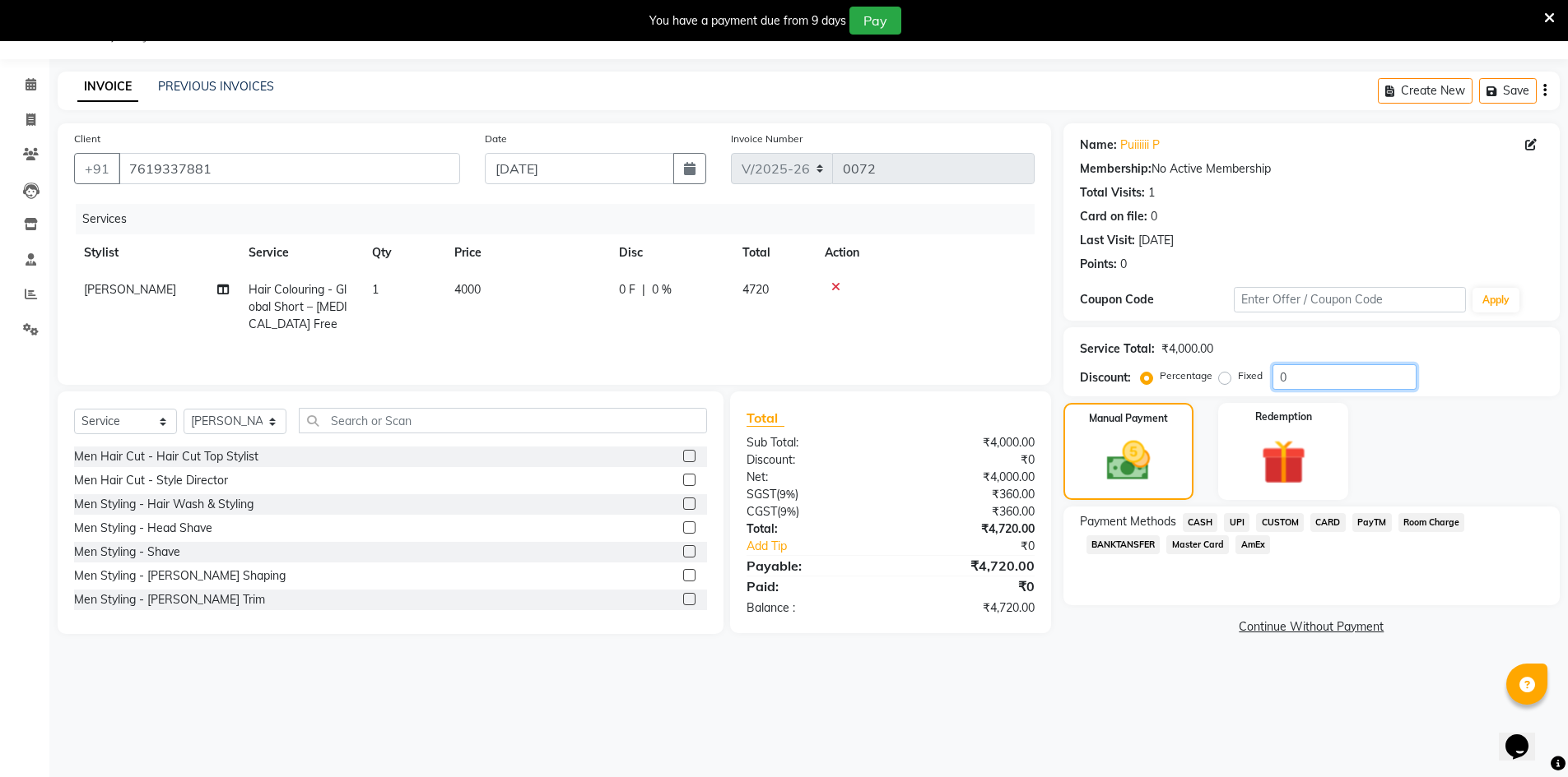
click at [1292, 376] on input "0" at bounding box center [1344, 377] width 144 height 25
click at [1114, 447] on img at bounding box center [1128, 461] width 74 height 52
click at [1331, 527] on span "CARD" at bounding box center [1329, 523] width 36 height 19
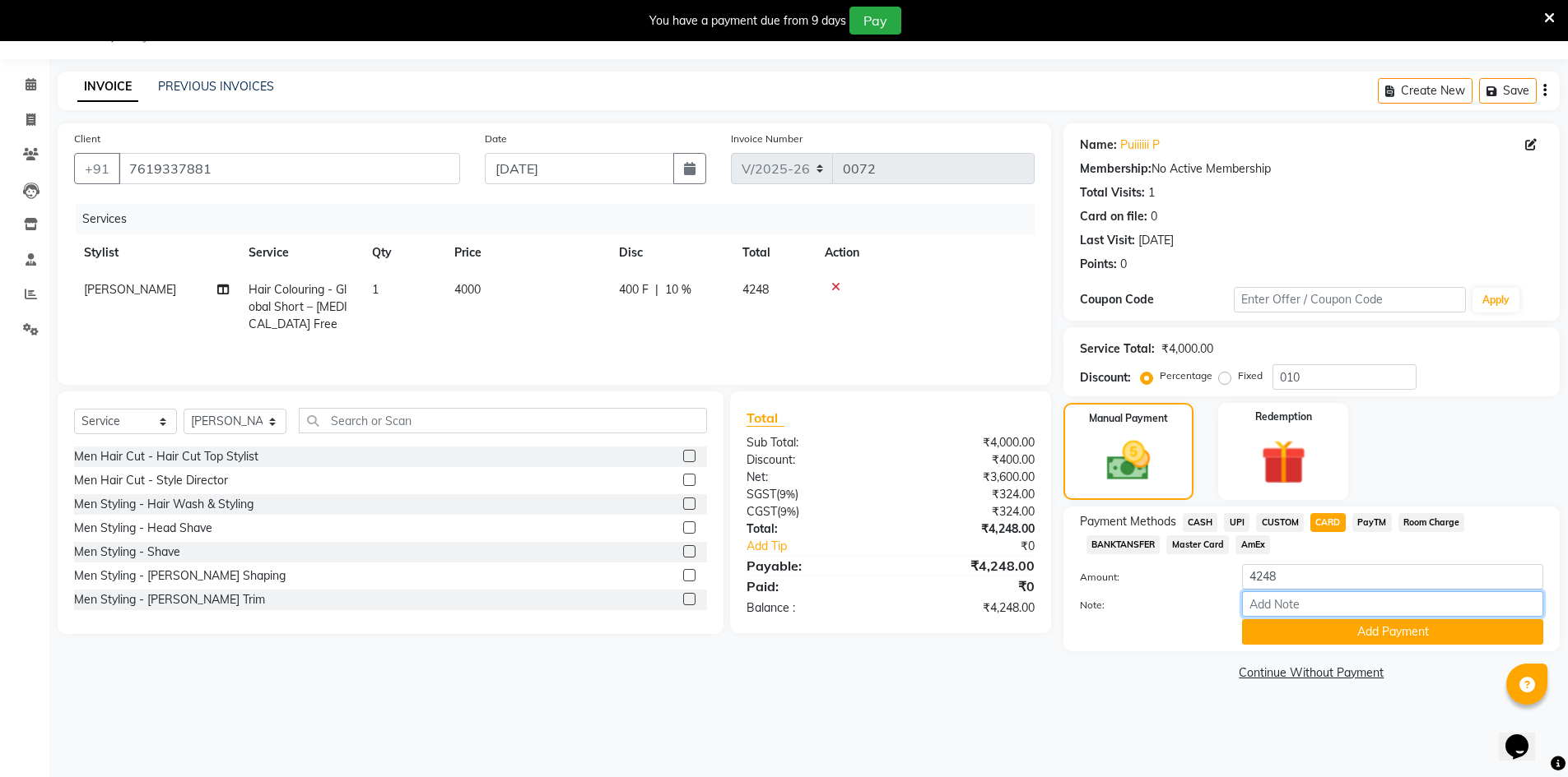
click at [1289, 602] on input "Note:" at bounding box center [1393, 604] width 302 height 25
click at [1347, 623] on button "Add Payment" at bounding box center [1393, 632] width 302 height 25
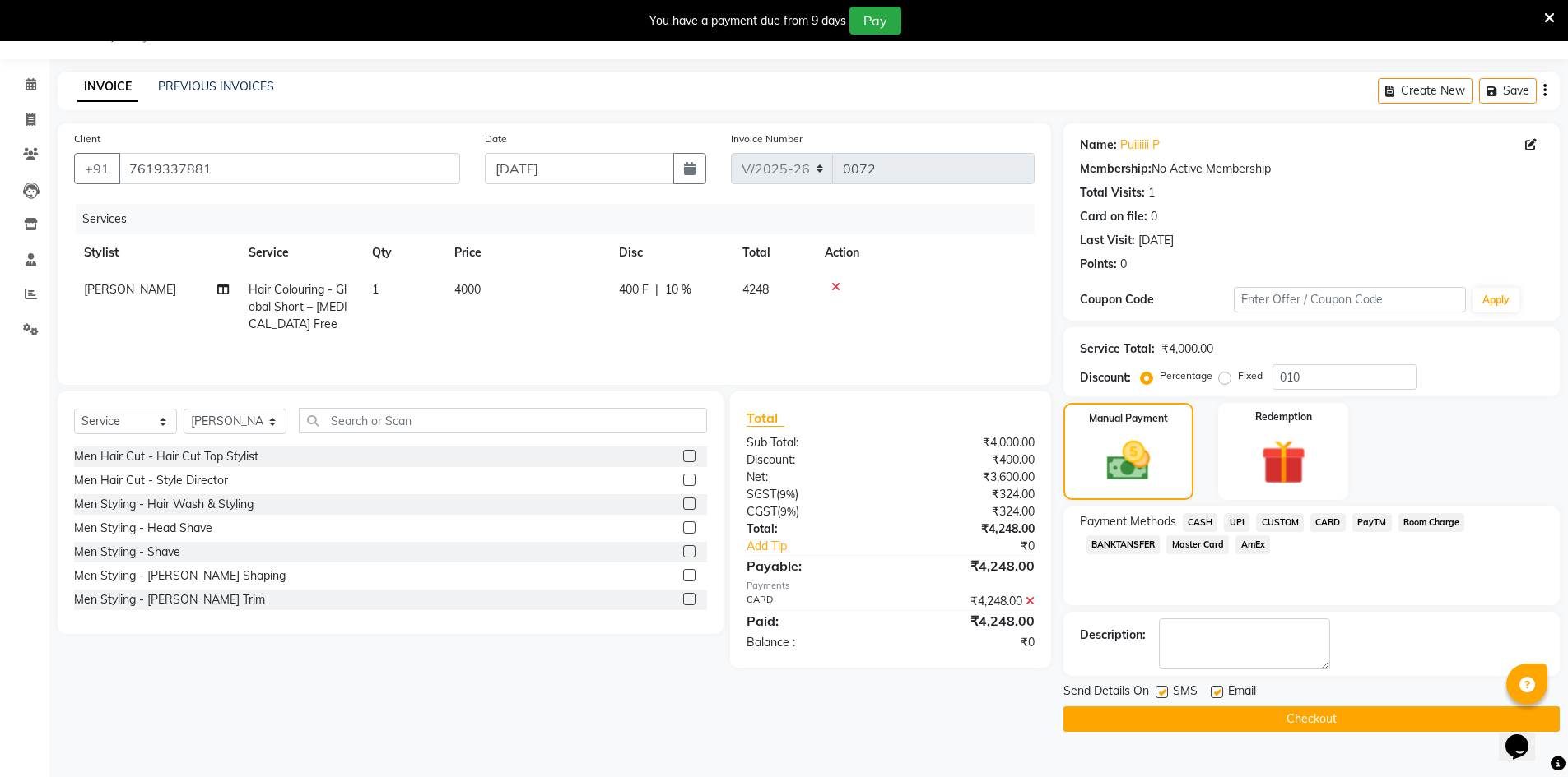
click at [1014, 567] on div "₹4,248.00" at bounding box center [969, 565] width 156 height 20
click at [1032, 600] on icon at bounding box center [1030, 601] width 9 height 11
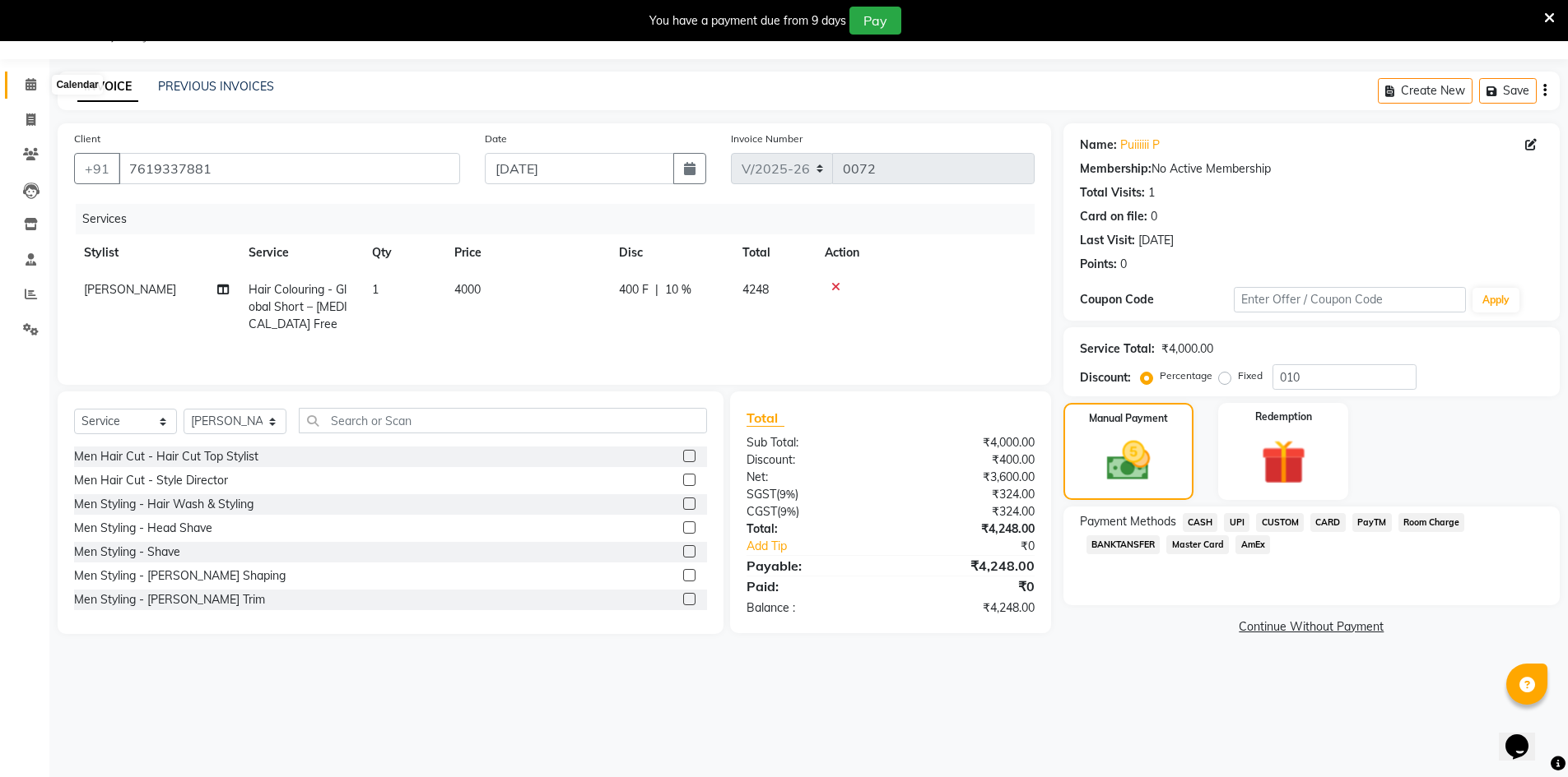
click at [41, 91] on span at bounding box center [30, 85] width 29 height 19
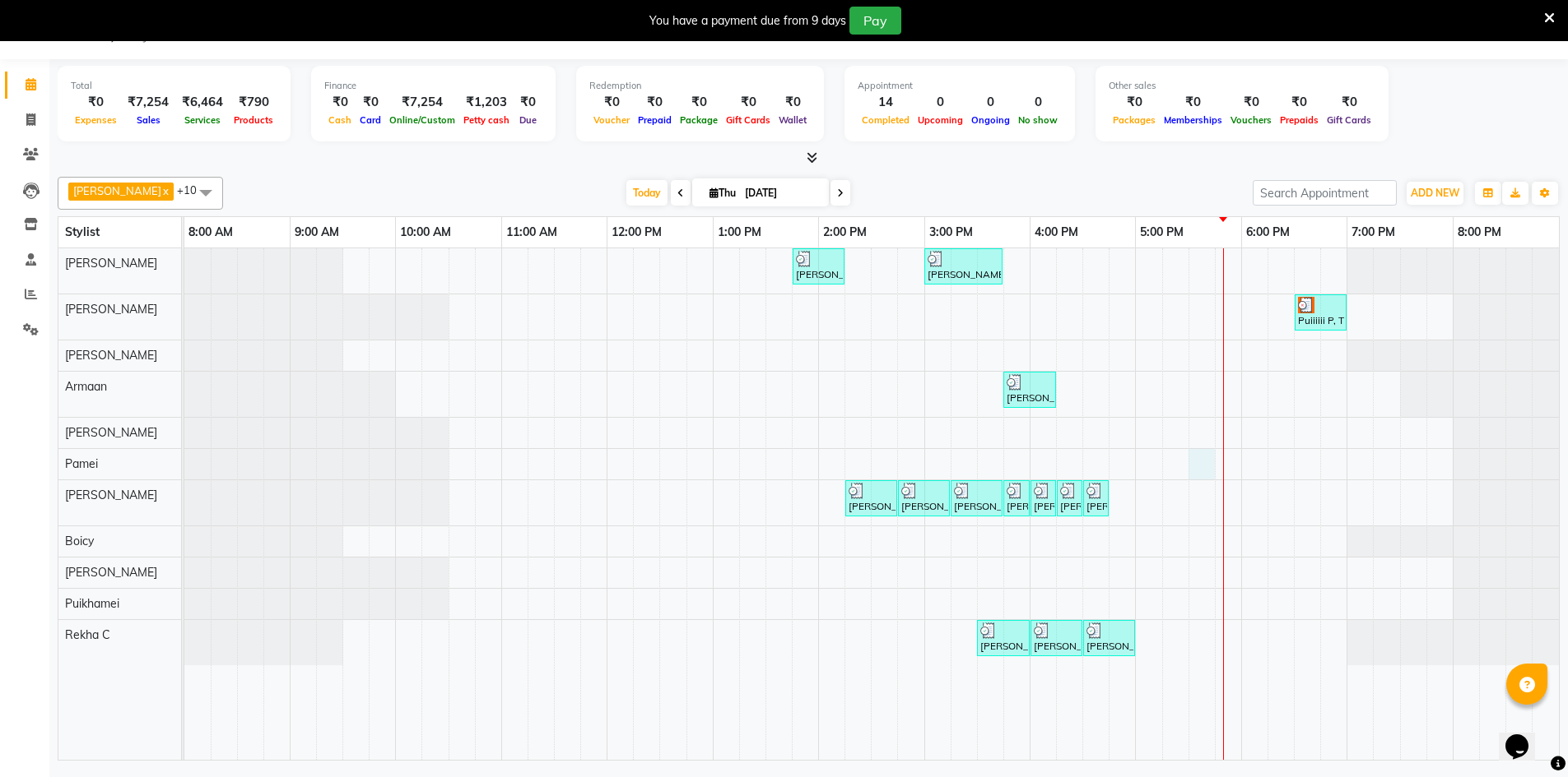
click at [1190, 469] on div "[PERSON_NAME] S, TK02, 01:45 PM-02:15 PM, Wash & Blow Dry - Wash & Blow Dry [PE…" at bounding box center [872, 504] width 1375 height 511
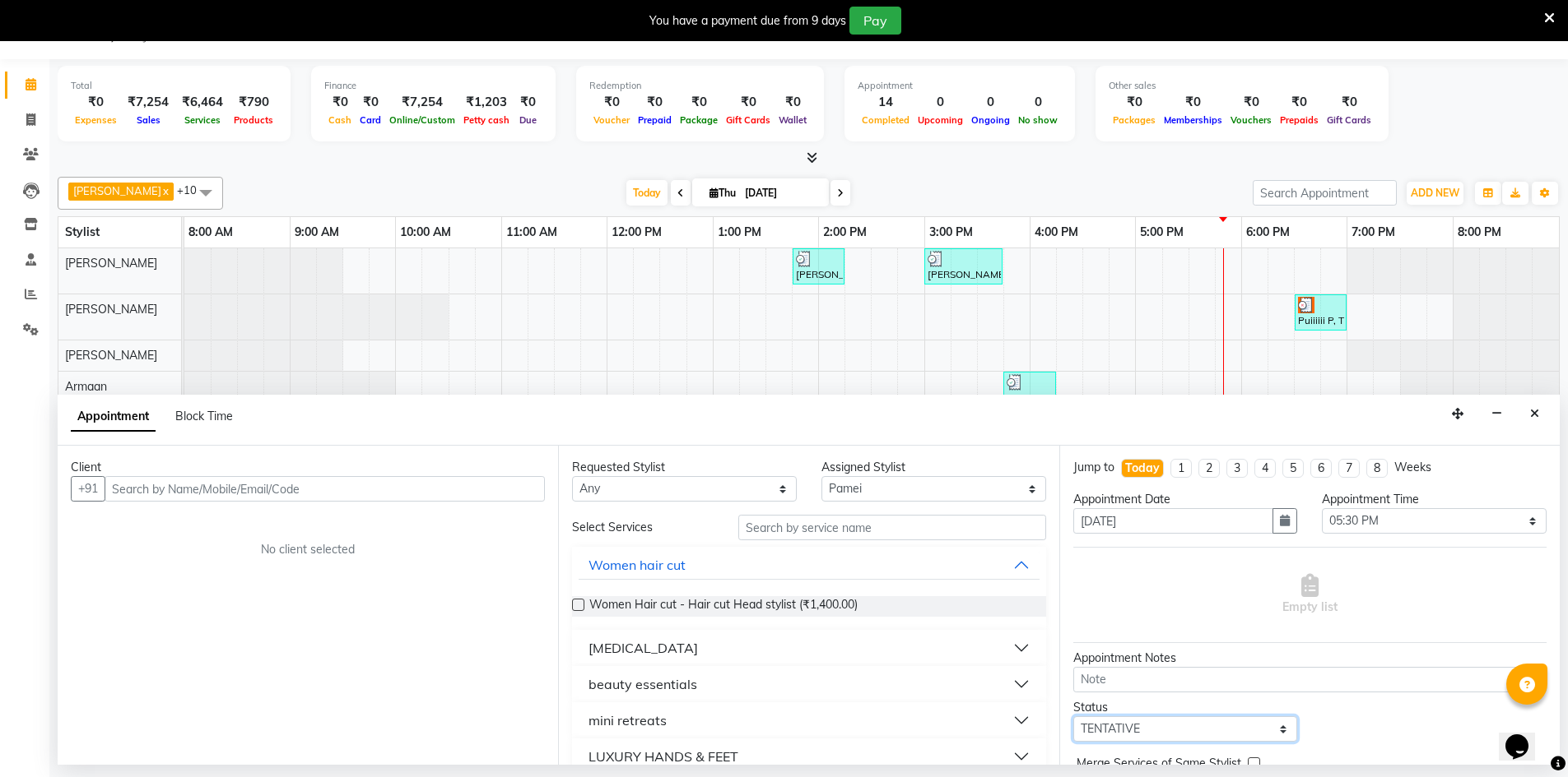
click at [1281, 731] on select "Select TENTATIVE CONFIRM CHECK-IN UPCOMING" at bounding box center [1185, 729] width 224 height 25
click at [1396, 595] on div "Empty list" at bounding box center [1310, 595] width 473 height 81
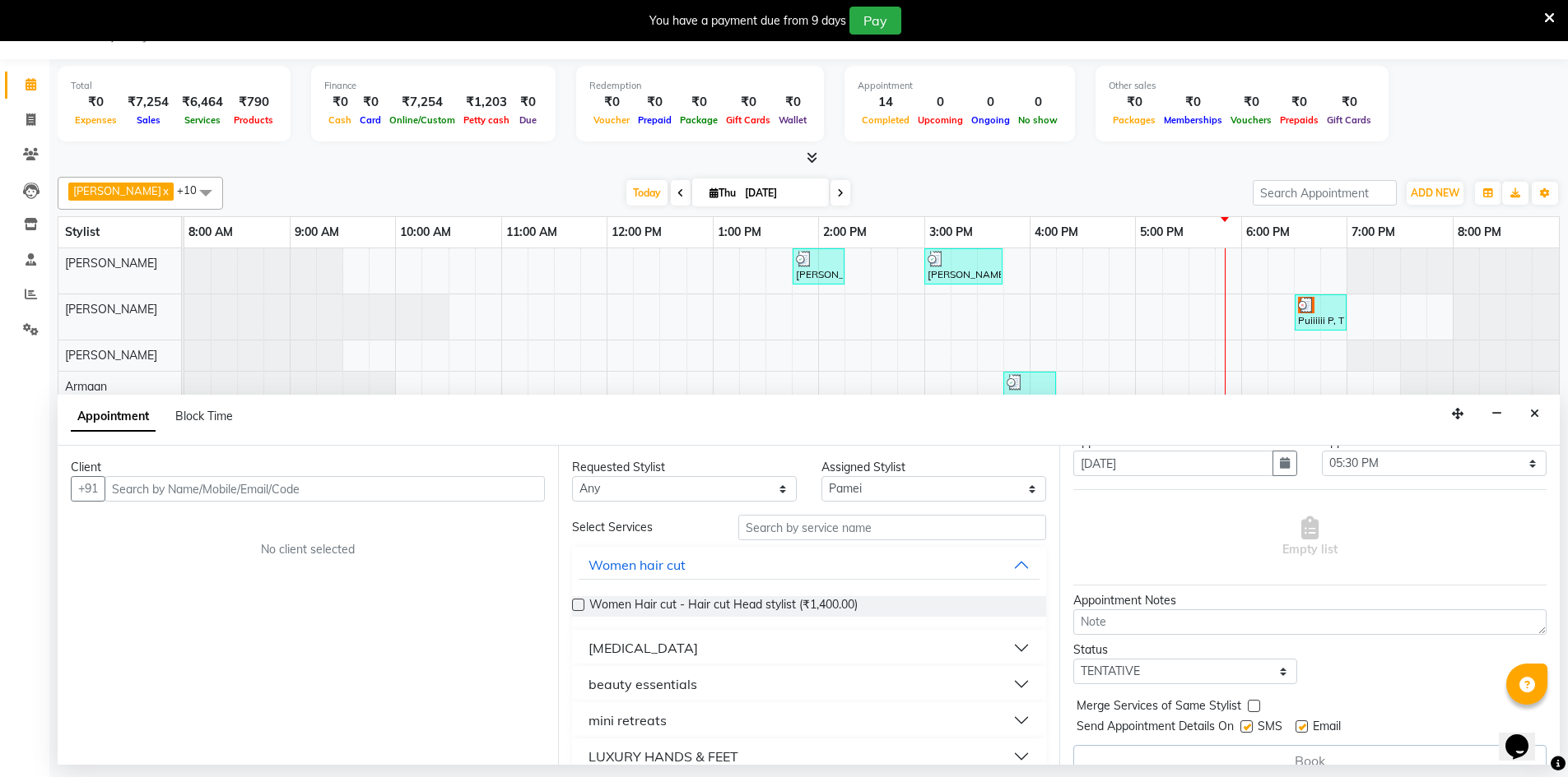
scroll to position [82, 0]
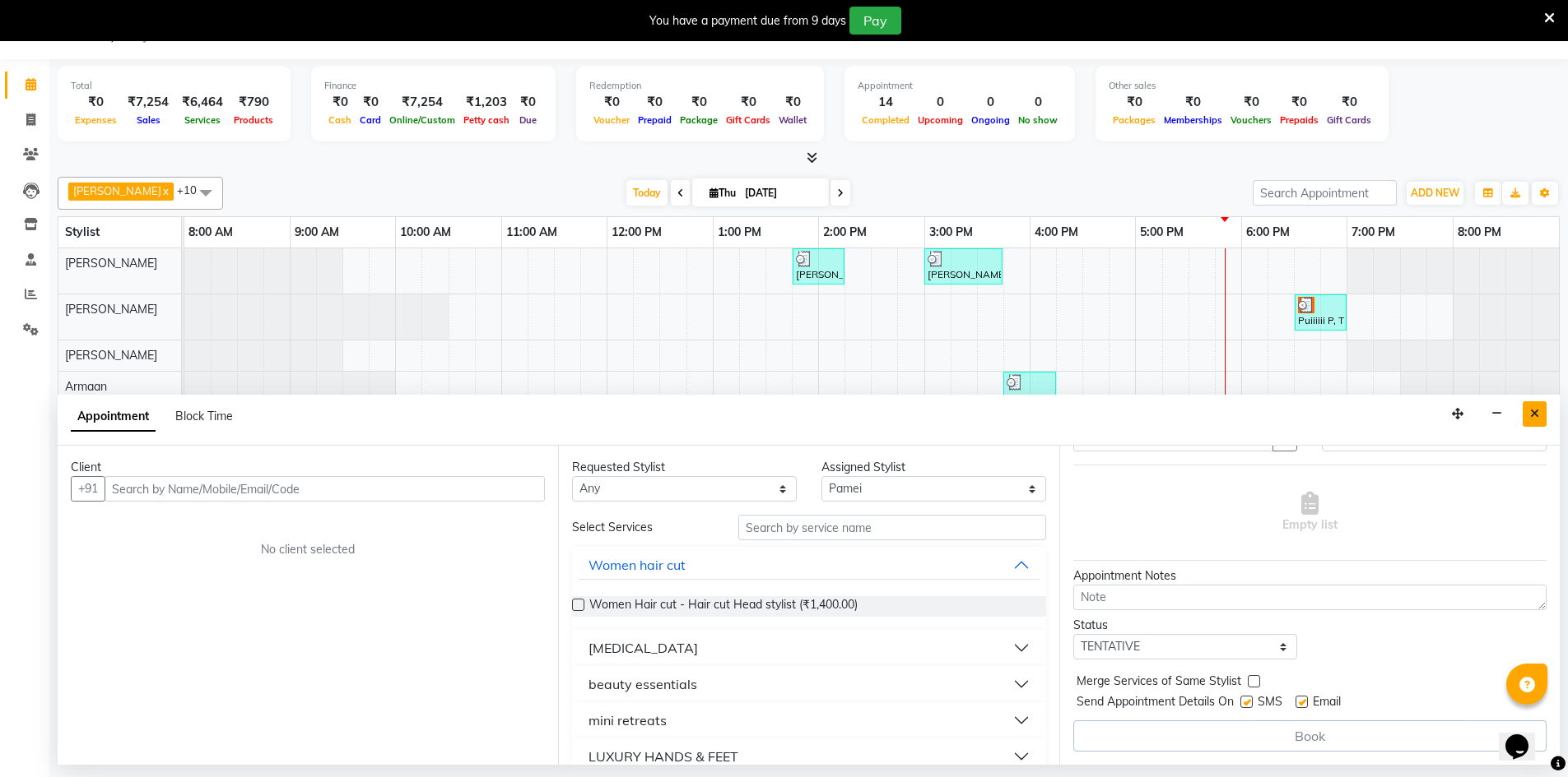
click at [1540, 416] on button "Close" at bounding box center [1534, 413] width 24 height 25
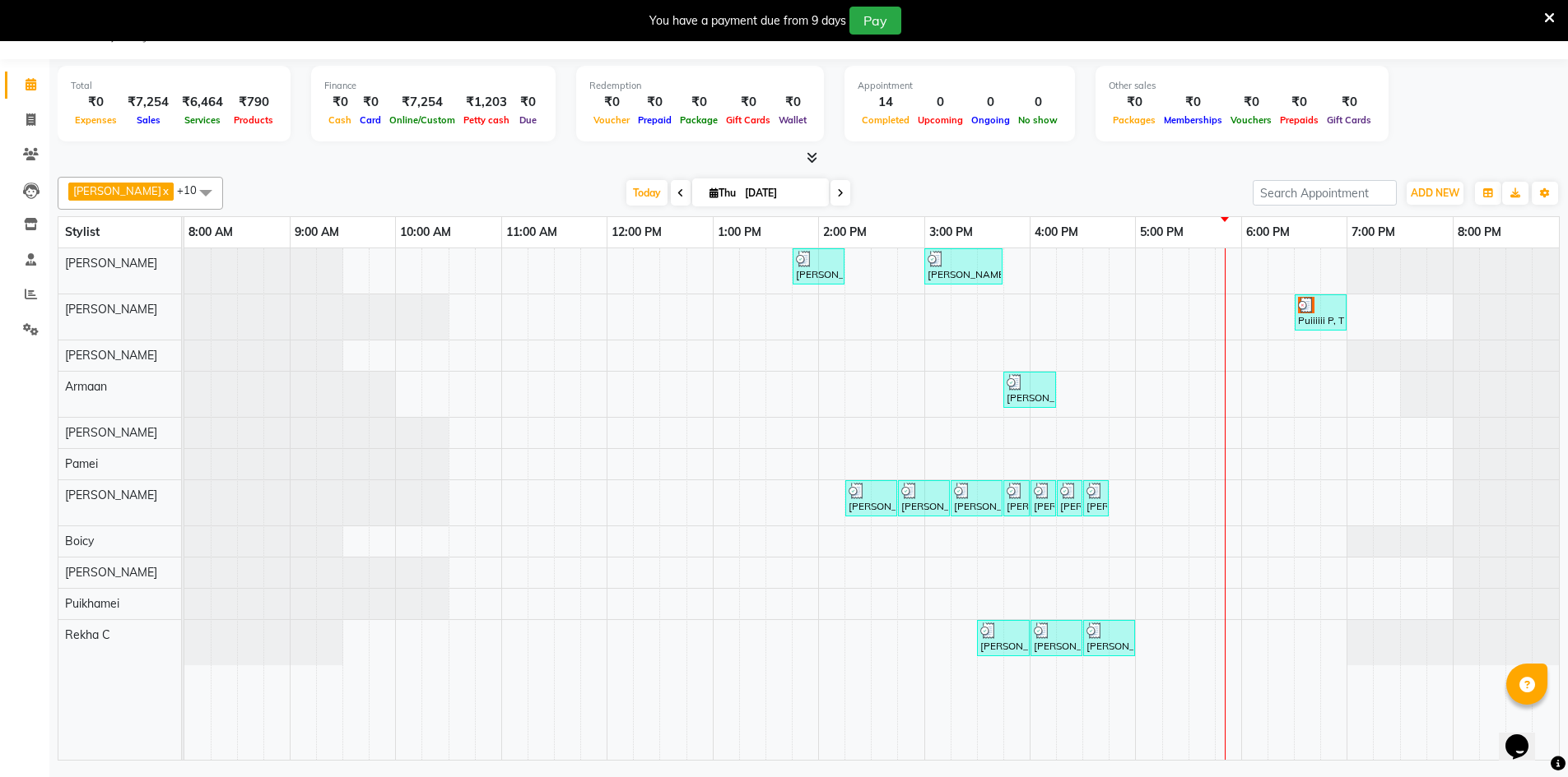
click at [1165, 465] on div "[PERSON_NAME] S, TK02, 01:45 PM-02:15 PM, Wash & Blow Dry - Wash & Blow Dry [PE…" at bounding box center [872, 504] width 1375 height 511
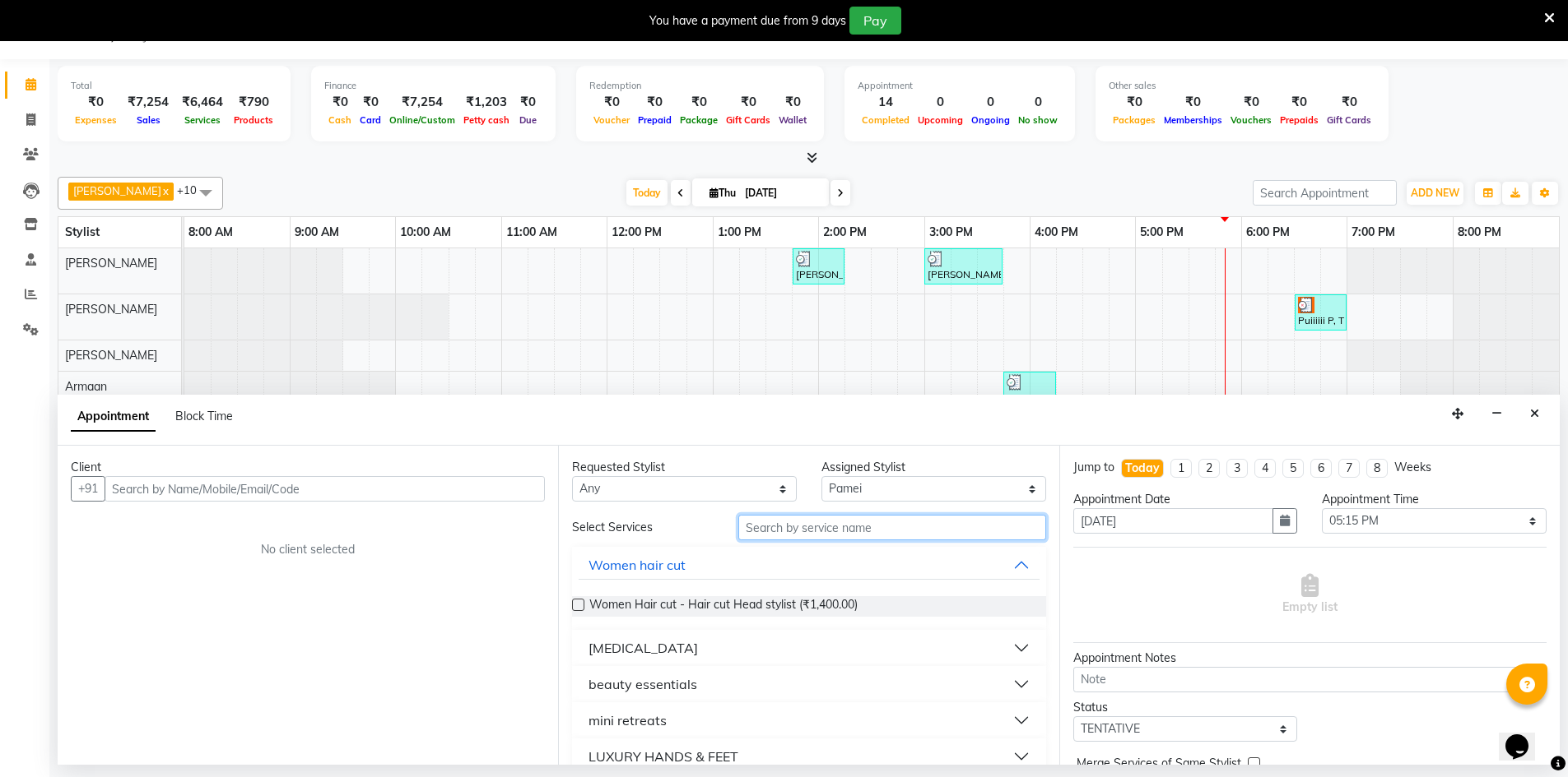
click at [881, 528] on input "text" at bounding box center [892, 527] width 308 height 25
click at [1535, 411] on icon "Close" at bounding box center [1535, 413] width 9 height 11
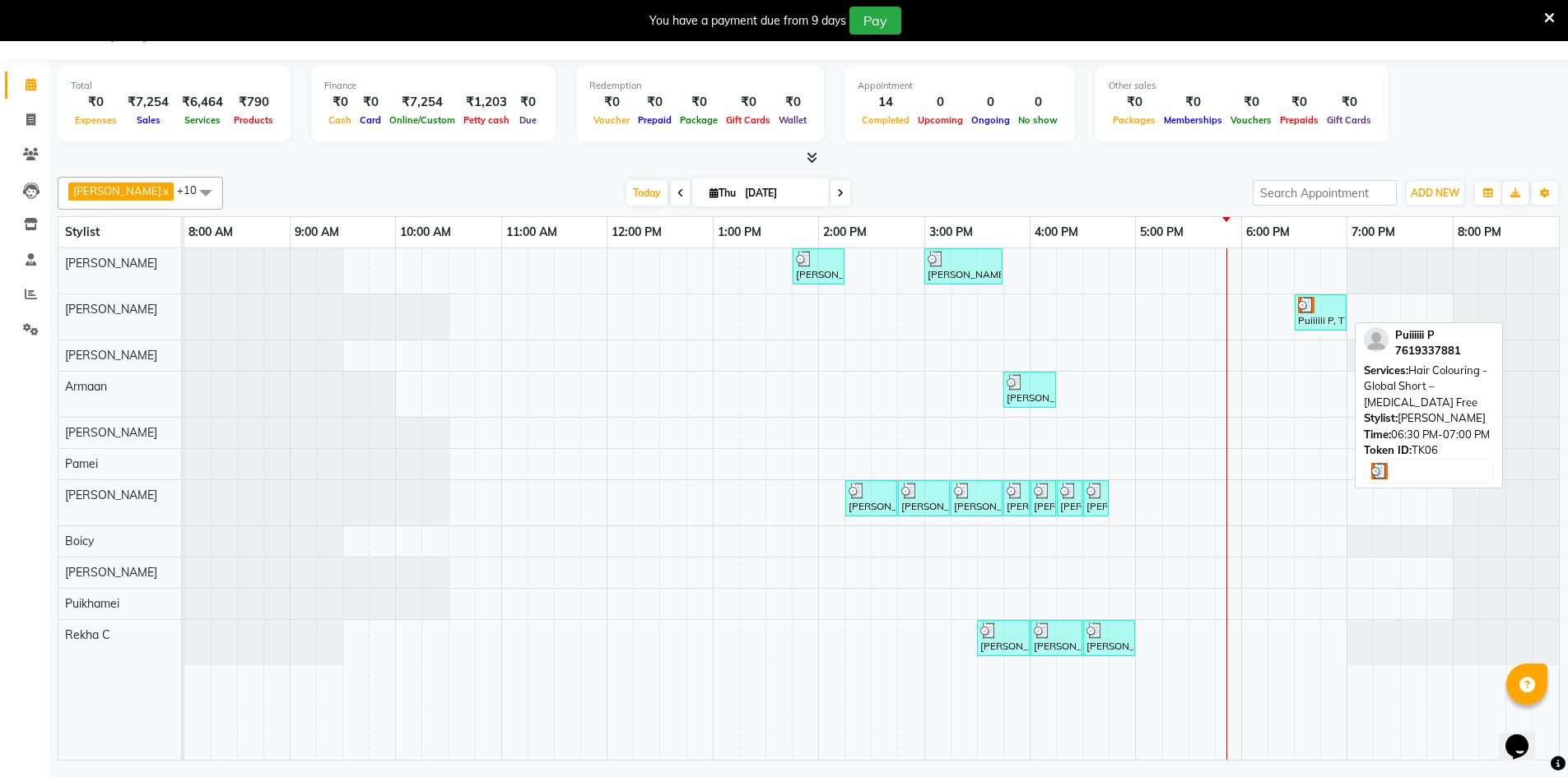
click at [1315, 313] on div "Puiiiiii P, TK06, 06:30 PM-07:00 PM, Hair Colouring - Global Short – [MEDICAL_D…" at bounding box center [1321, 312] width 49 height 31
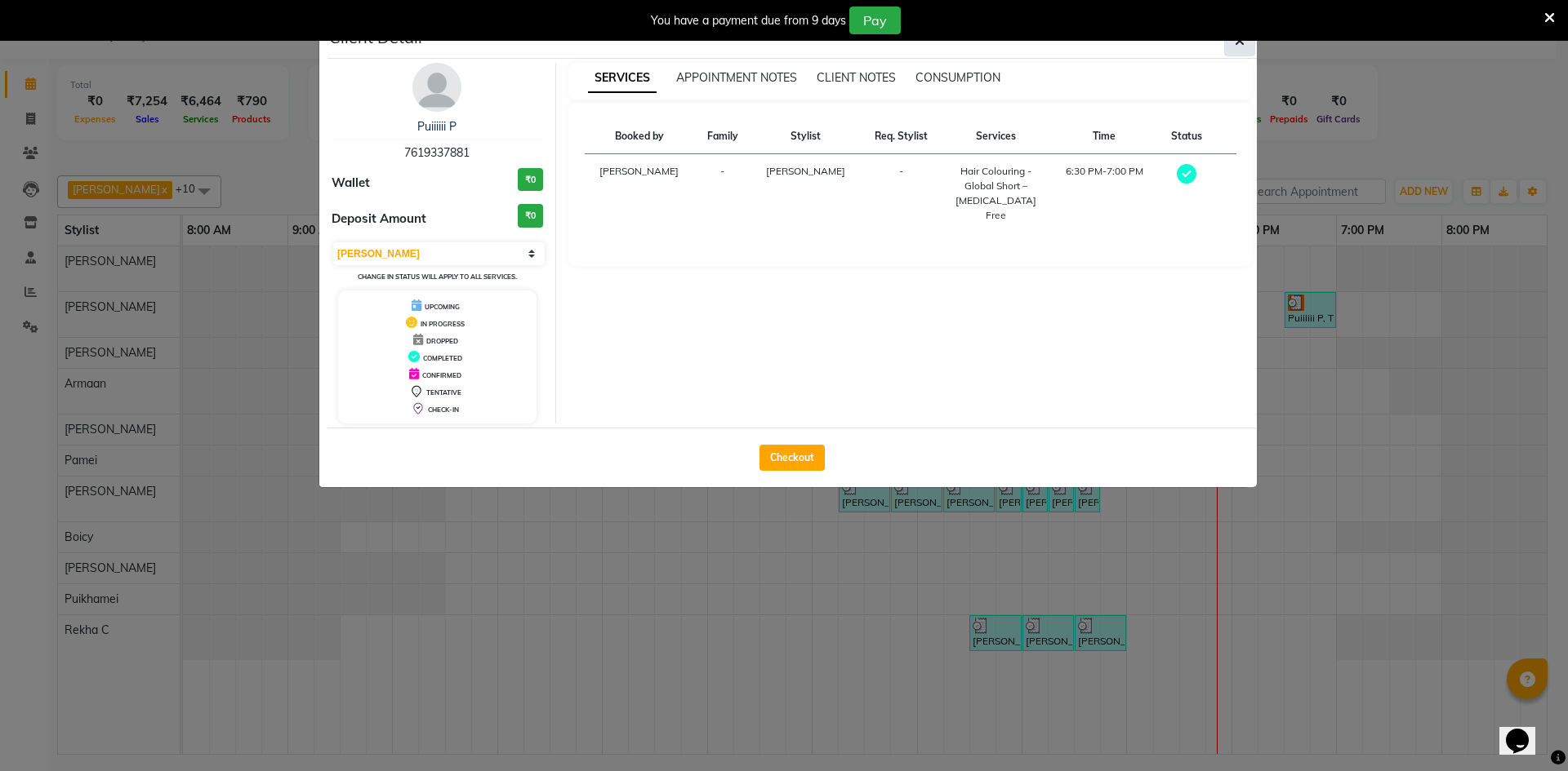
click at [1245, 47] on button "button" at bounding box center [1239, 40] width 31 height 31
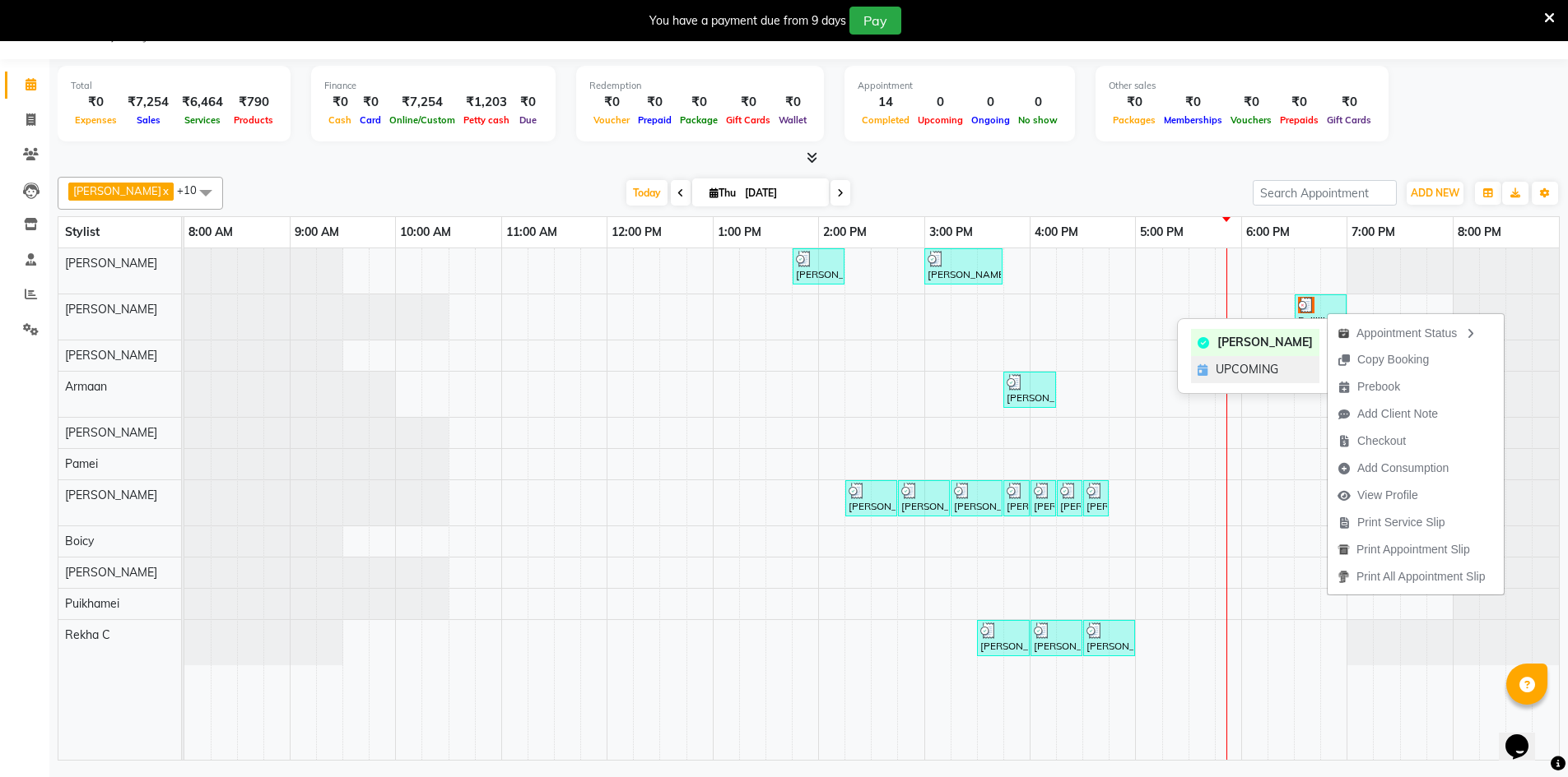
click at [1261, 366] on span "UPCOMING" at bounding box center [1247, 369] width 62 height 17
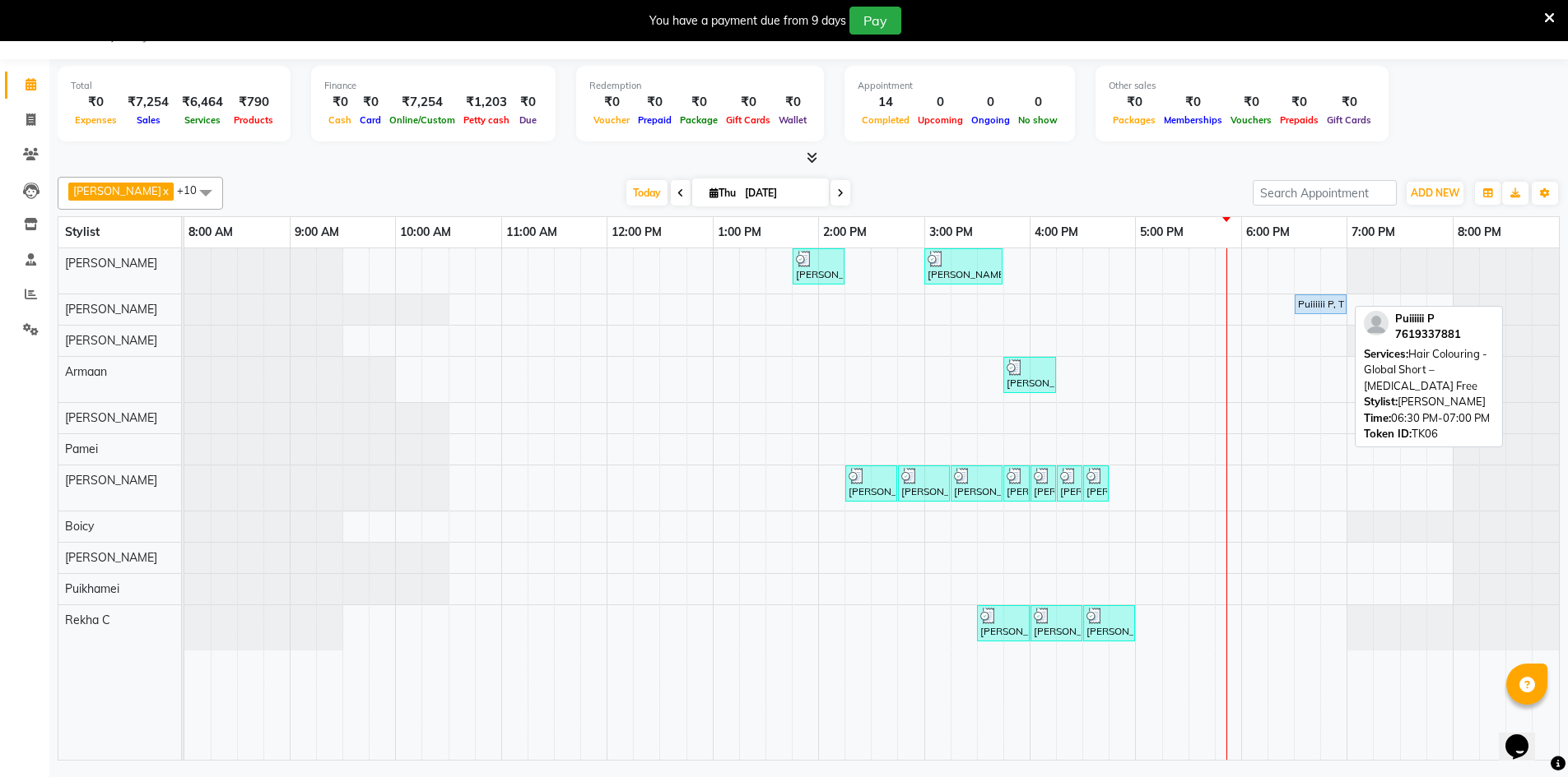
click at [1320, 297] on div "Puiiiiii P, TK06, 06:30 PM-07:00 PM, Hair Colouring - Global Short – [MEDICAL_D…" at bounding box center [1321, 304] width 49 height 15
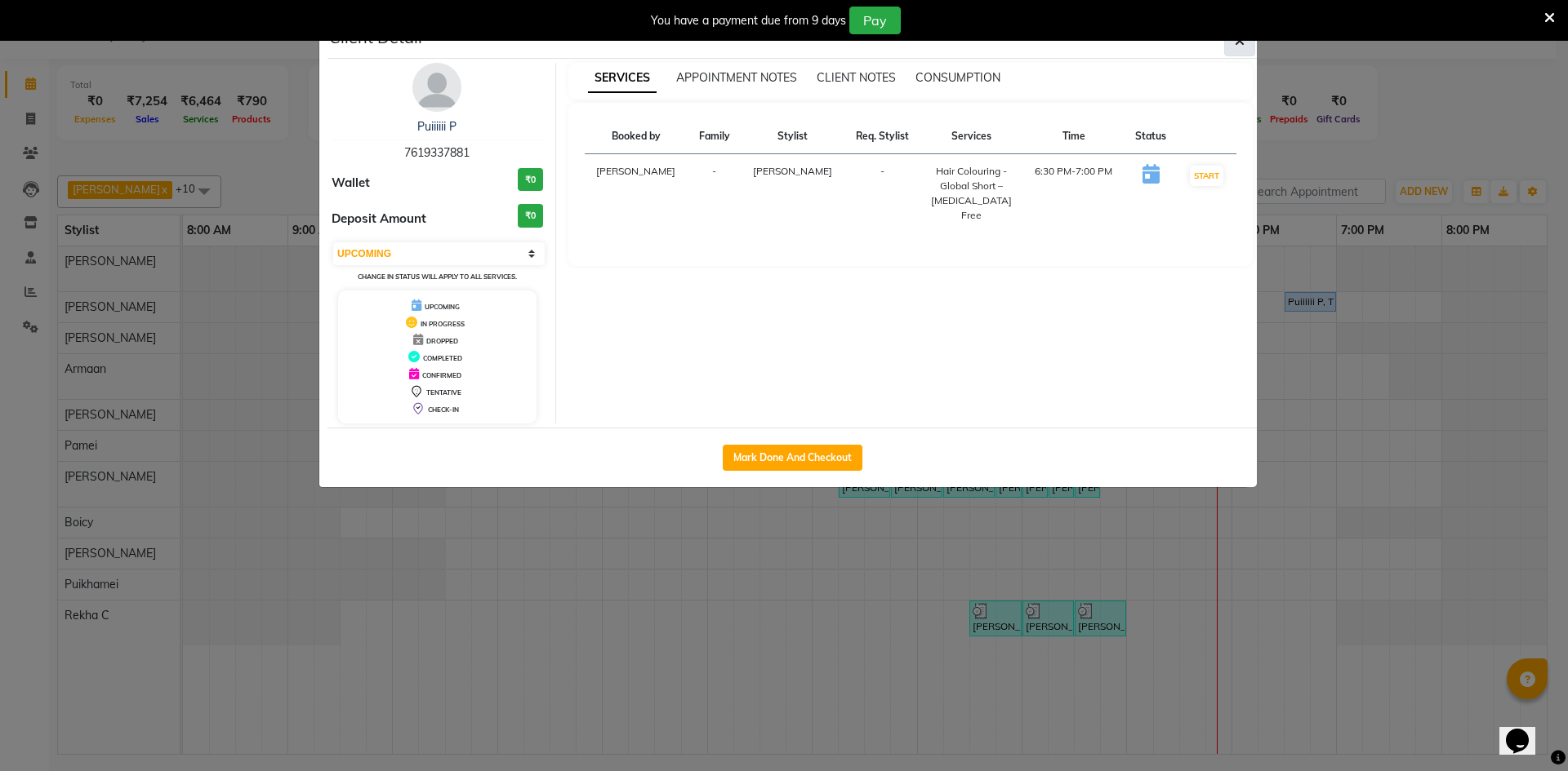
drag, startPoint x: 788, startPoint y: 446, endPoint x: 1246, endPoint y: 42, distance: 610.7
click at [1246, 42] on button "button" at bounding box center [1239, 40] width 31 height 31
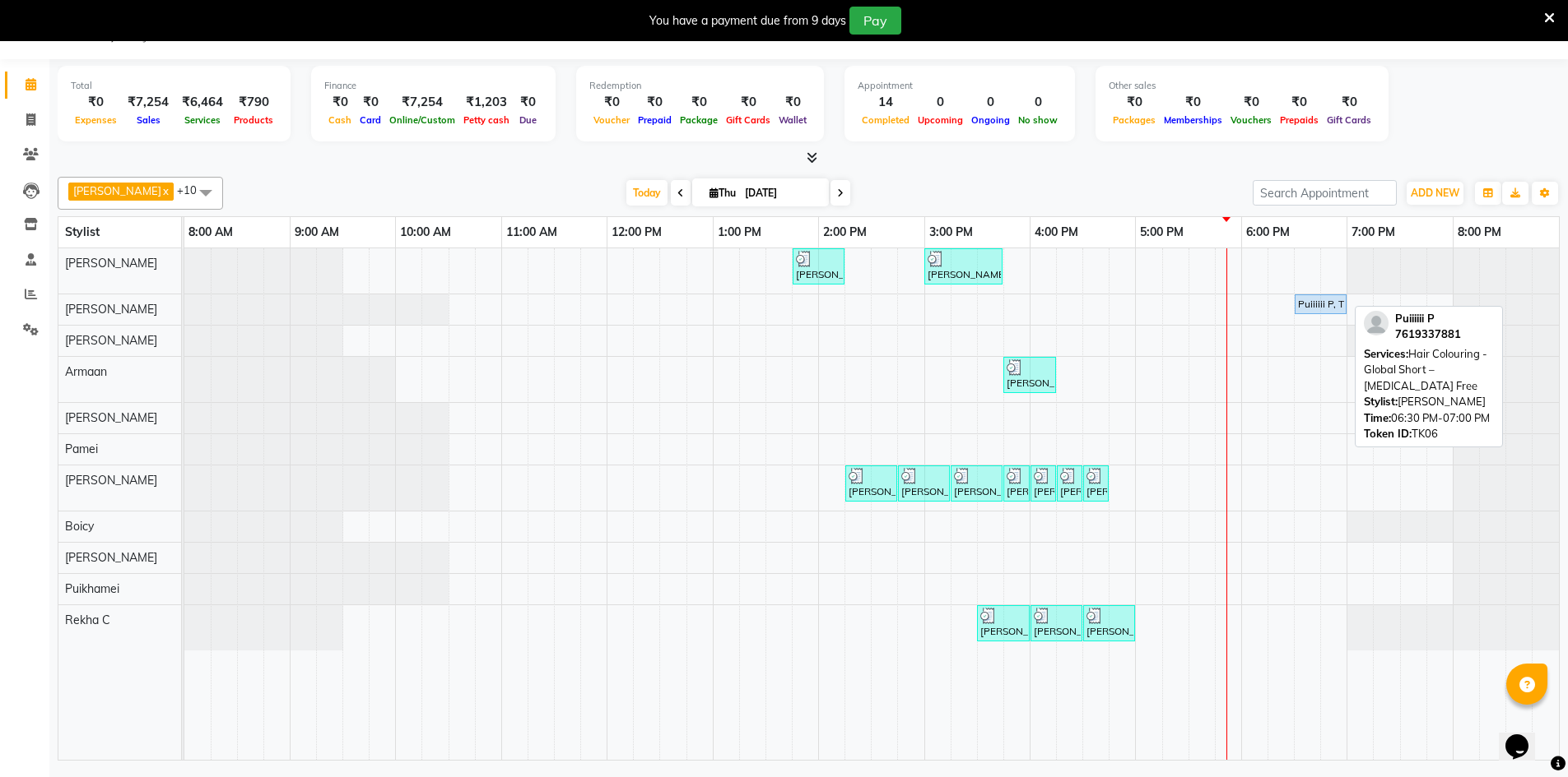
click at [1318, 300] on div "Puiiiiii P, TK06, 06:30 PM-07:00 PM, Hair Colouring - Global Short – [MEDICAL_D…" at bounding box center [1321, 304] width 49 height 15
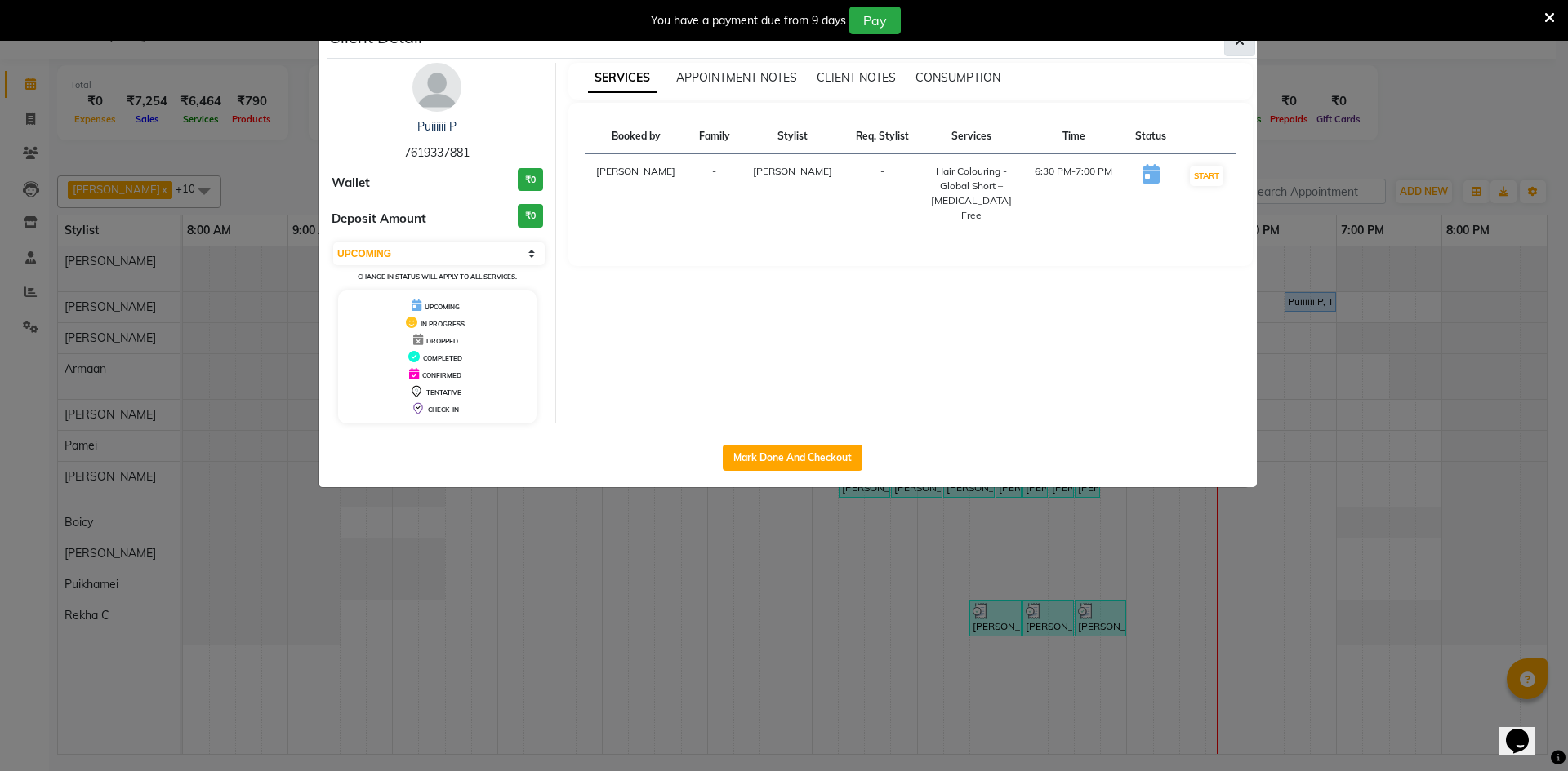
click at [1242, 42] on icon "button" at bounding box center [1240, 41] width 9 height 13
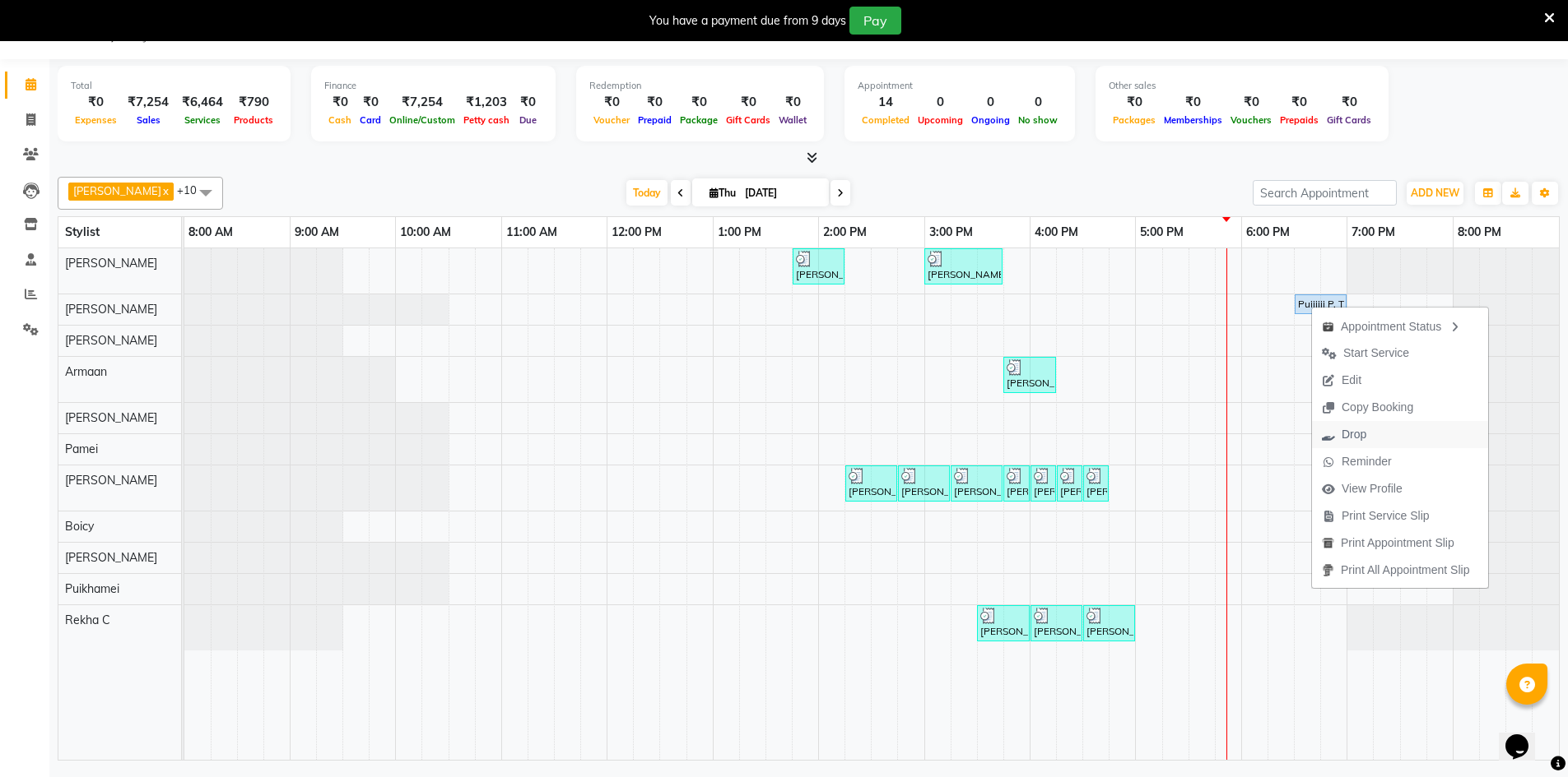
click at [1348, 432] on span "Drop" at bounding box center [1354, 434] width 24 height 17
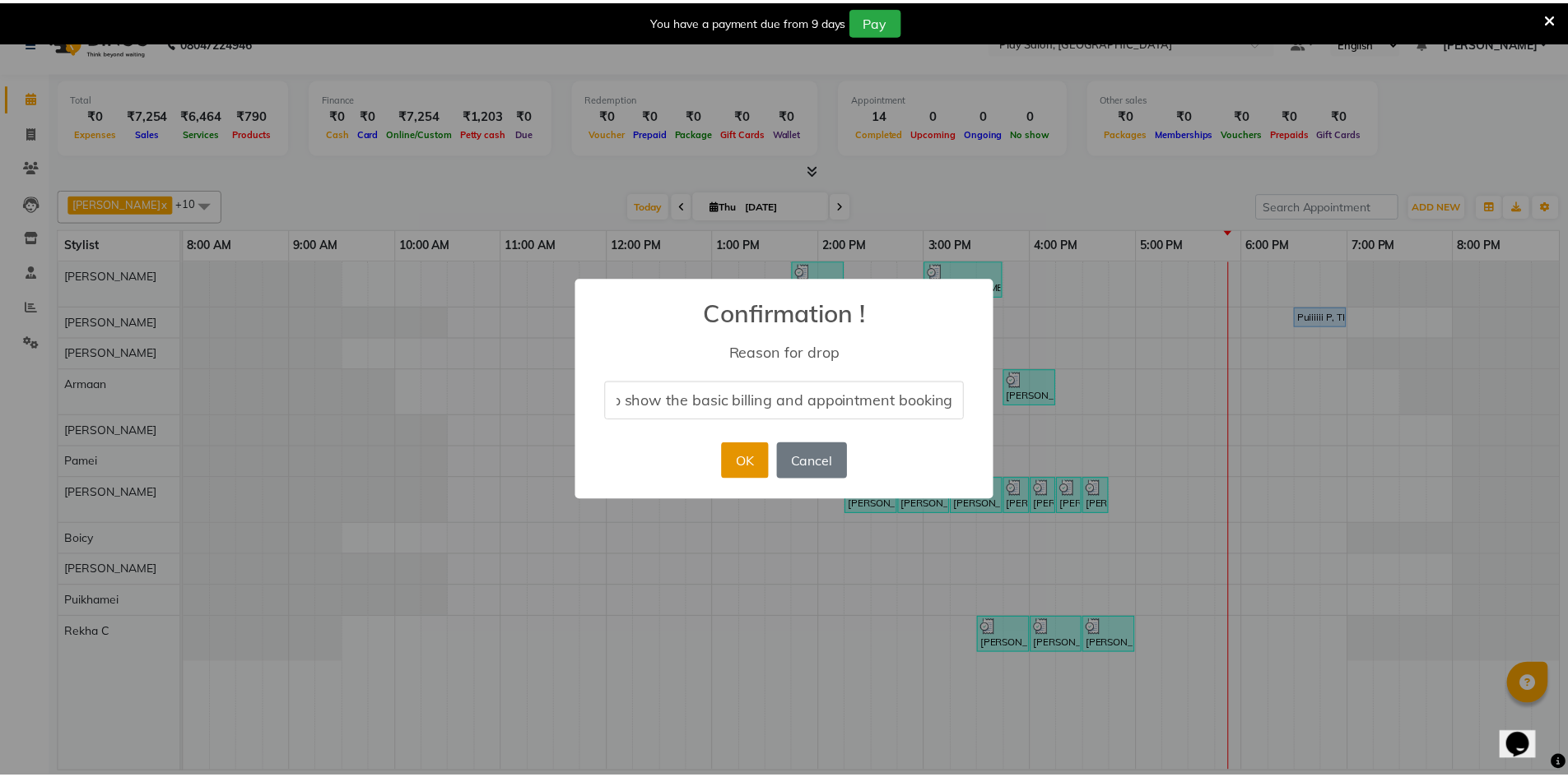
scroll to position [0, 0]
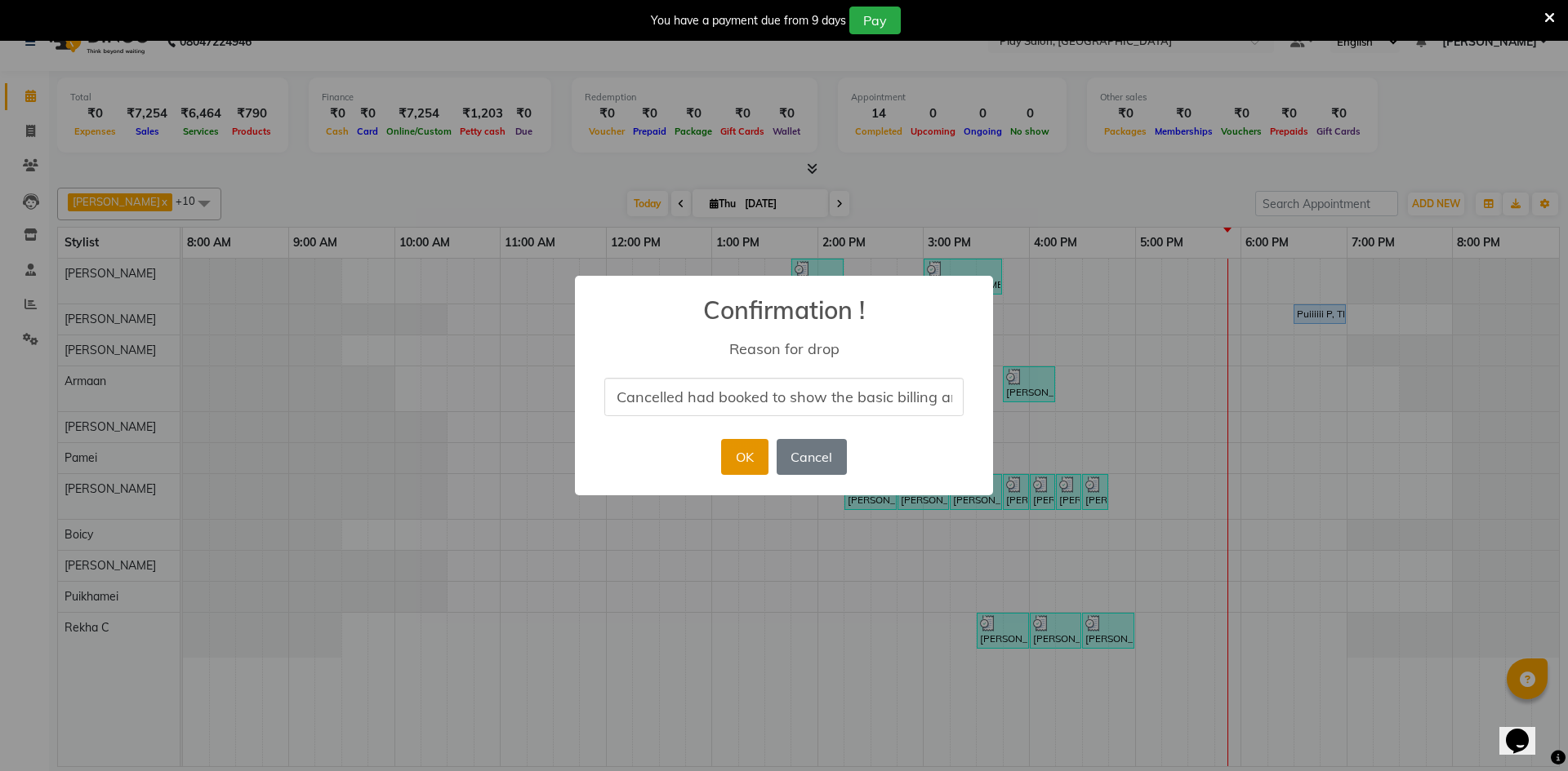
click at [741, 457] on button "OK" at bounding box center [744, 457] width 47 height 36
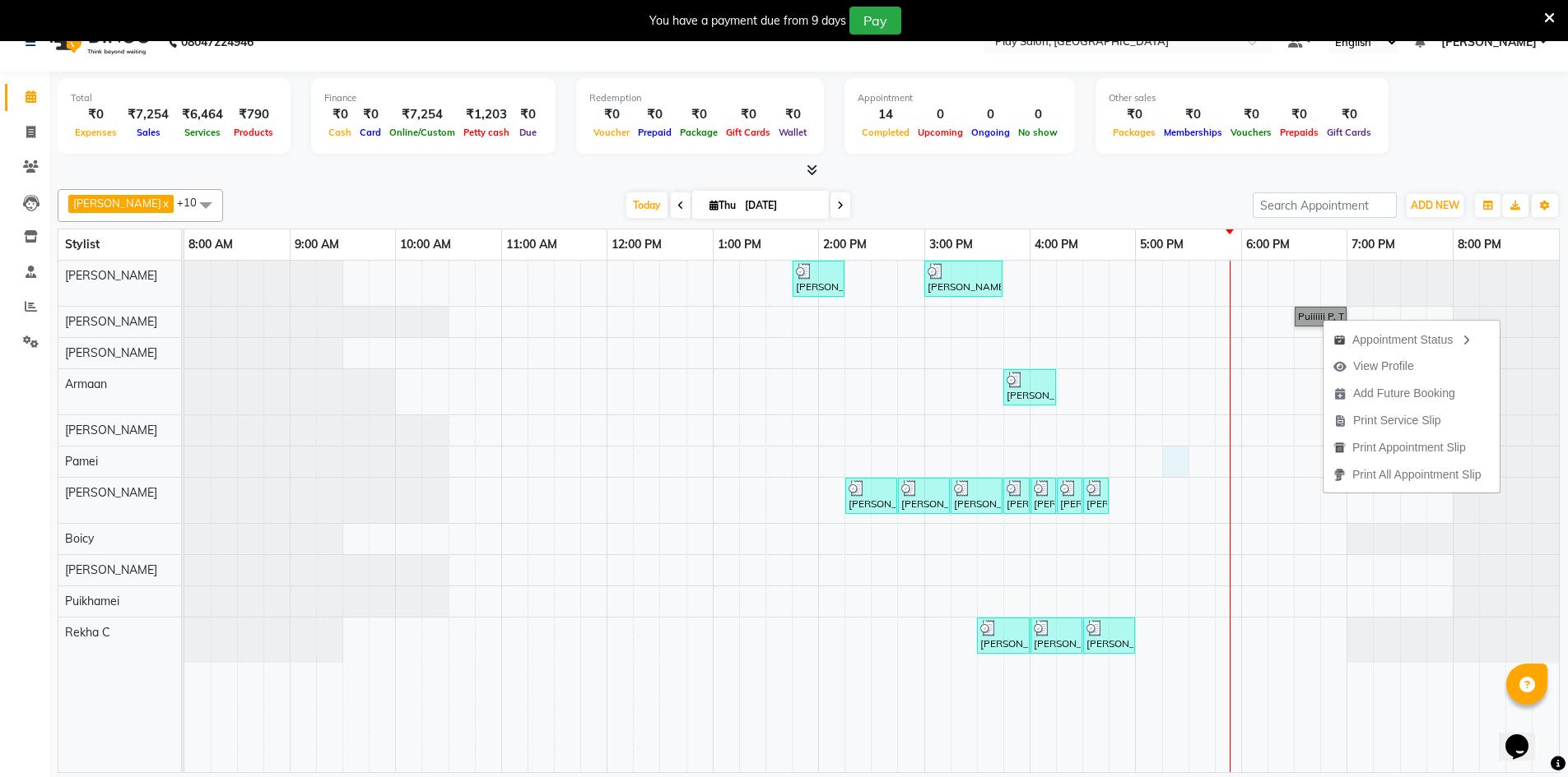
click at [1183, 457] on div "[PERSON_NAME] S, TK02, 01:45 PM-02:15 PM, Wash & Blow Dry - Wash & Blow Dry [PE…" at bounding box center [872, 516] width 1375 height 511
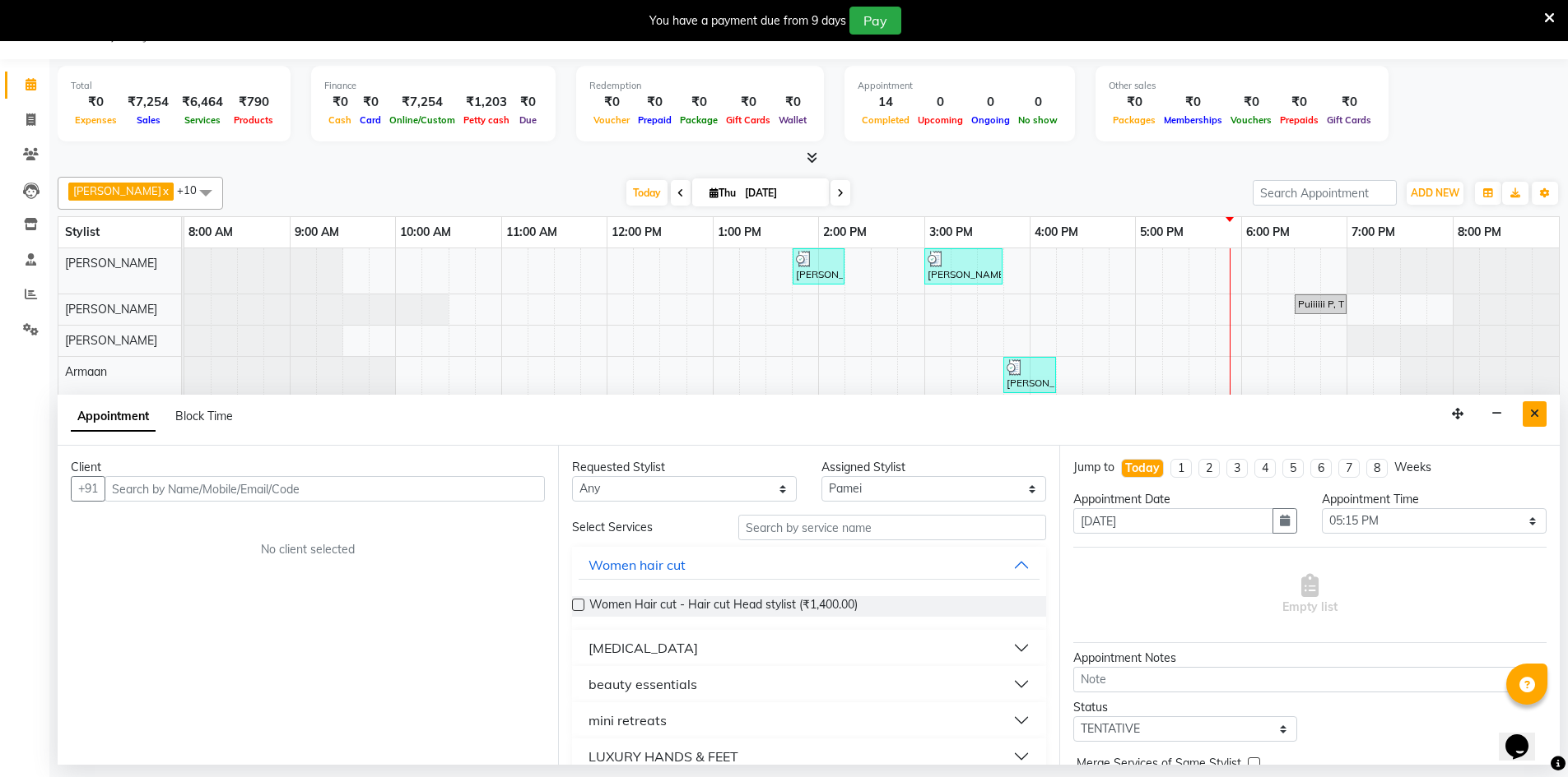
click at [1536, 419] on icon "Close" at bounding box center [1535, 413] width 9 height 11
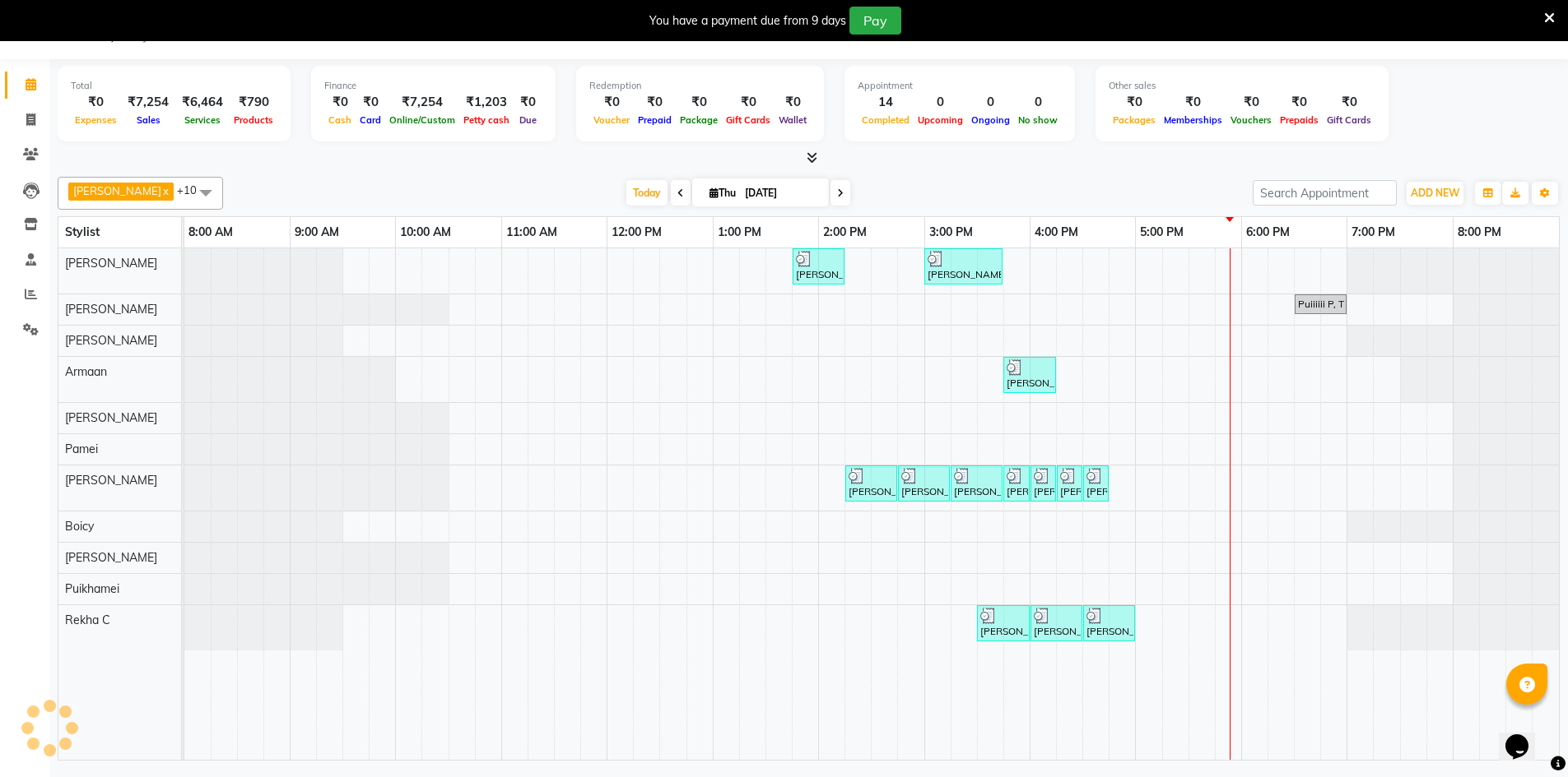
click at [189, 191] on span at bounding box center [205, 192] width 33 height 31
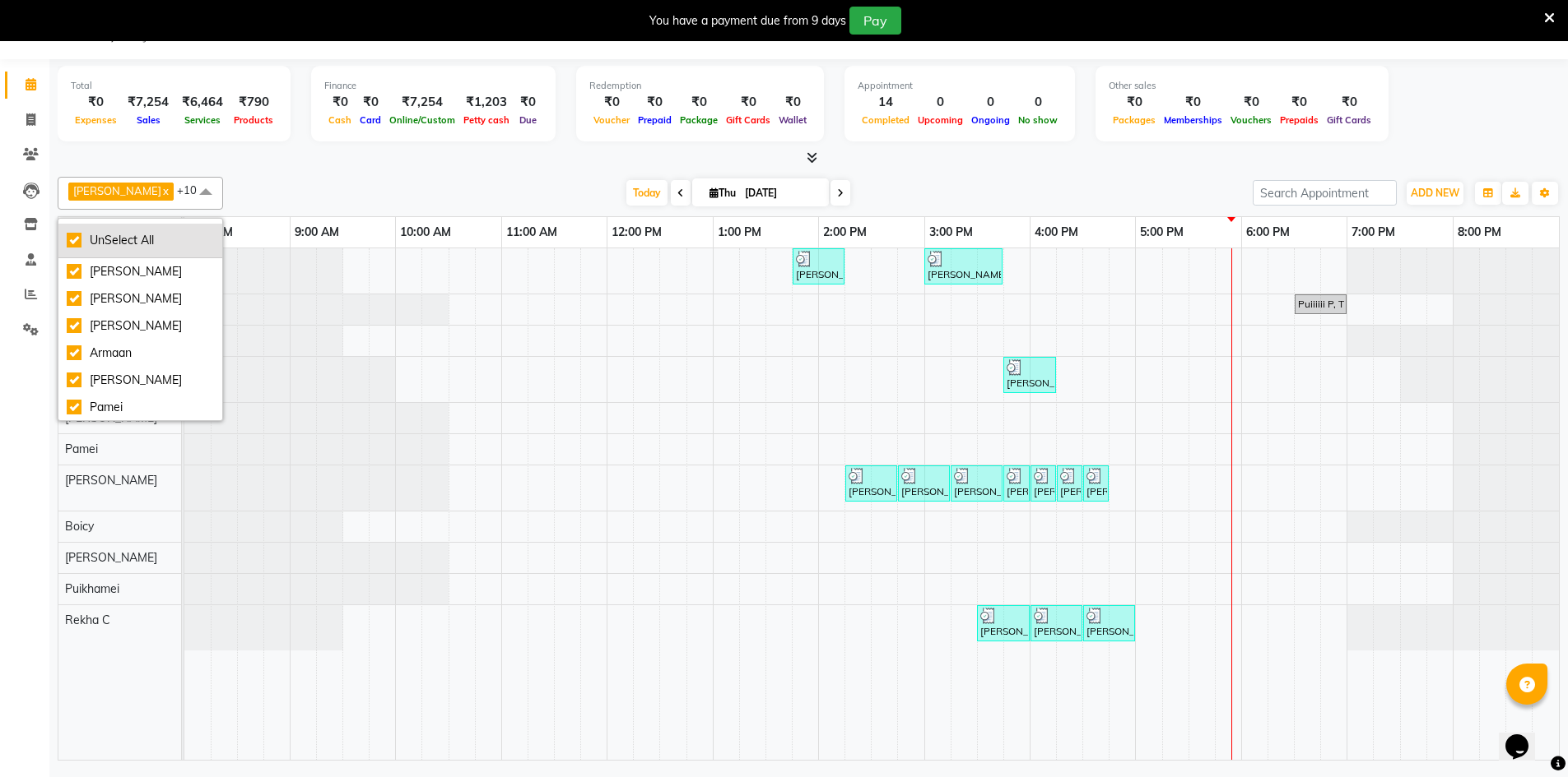
click at [75, 237] on div "UnSelect All" at bounding box center [140, 240] width 147 height 17
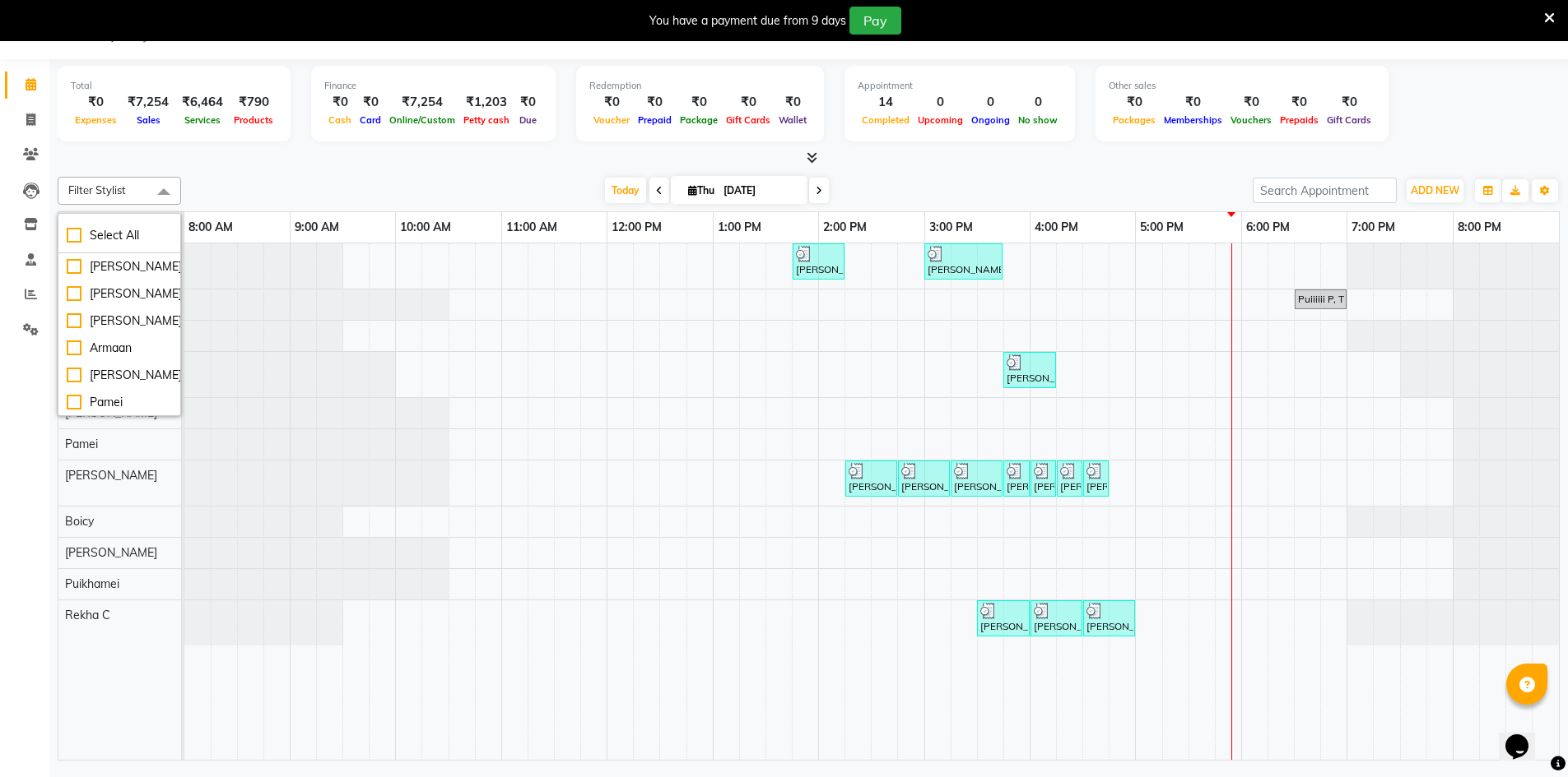
click at [237, 261] on div at bounding box center [264, 267] width 159 height 45
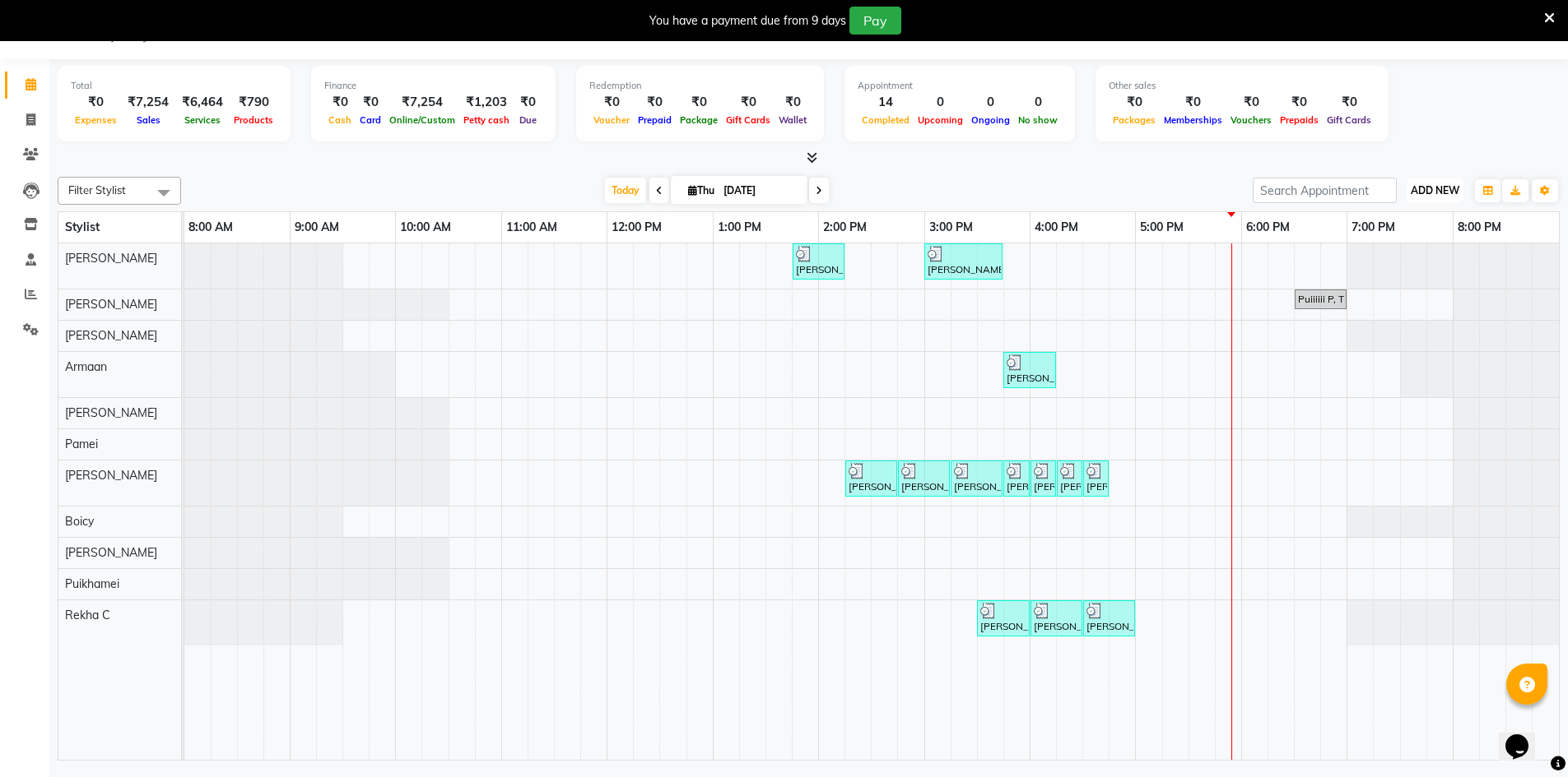
click at [1428, 191] on span "ADD NEW" at bounding box center [1435, 190] width 49 height 12
click at [1403, 245] on link "Add Invoice" at bounding box center [1397, 243] width 130 height 22
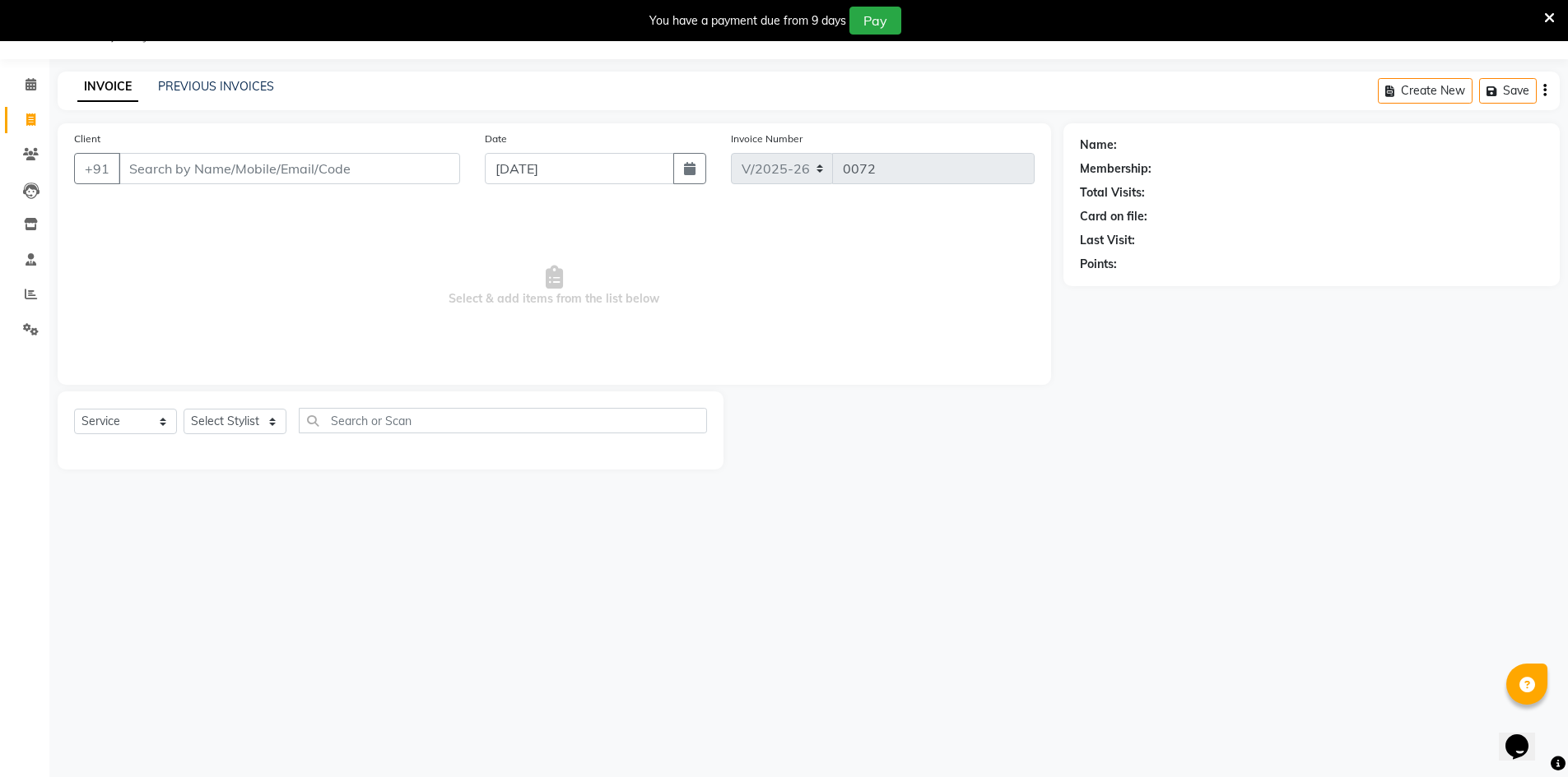
click at [144, 170] on input "Client" at bounding box center [289, 168] width 342 height 31
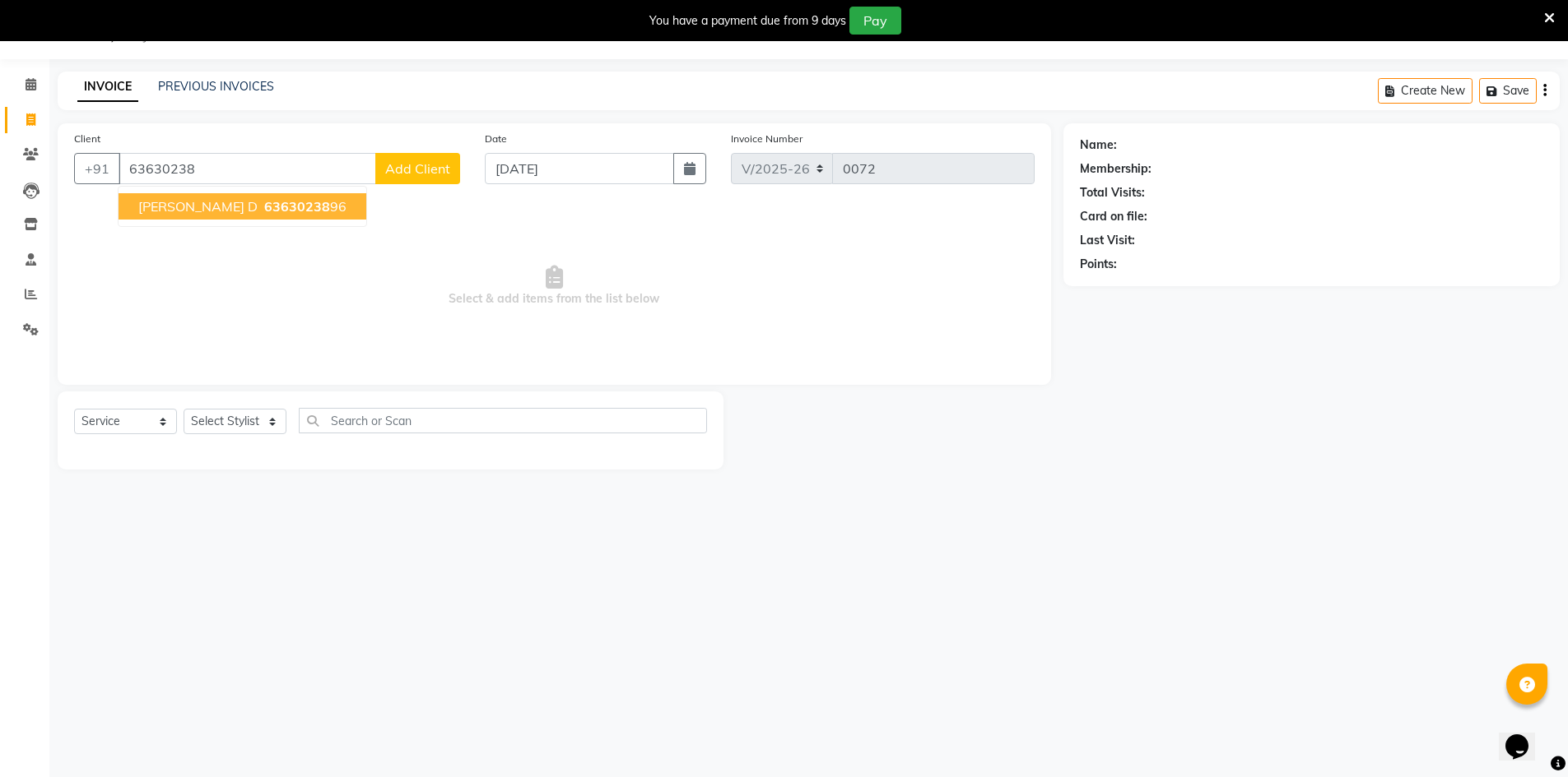
click at [415, 164] on span "Add Client" at bounding box center [417, 168] width 65 height 16
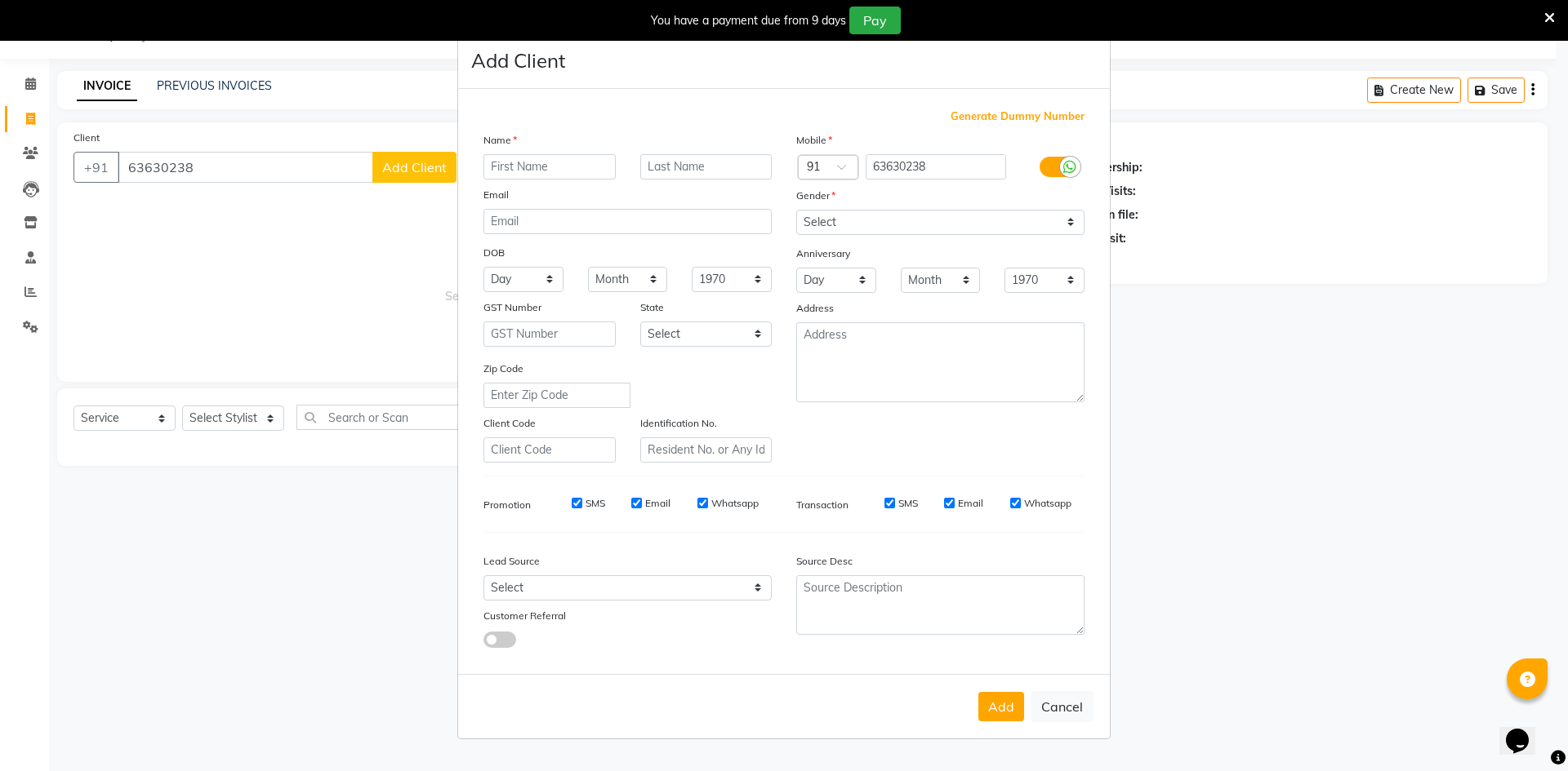
click at [1083, 69] on div "Add Client" at bounding box center [784, 61] width 652 height 56
click at [1055, 709] on button "Cancel" at bounding box center [1061, 707] width 63 height 31
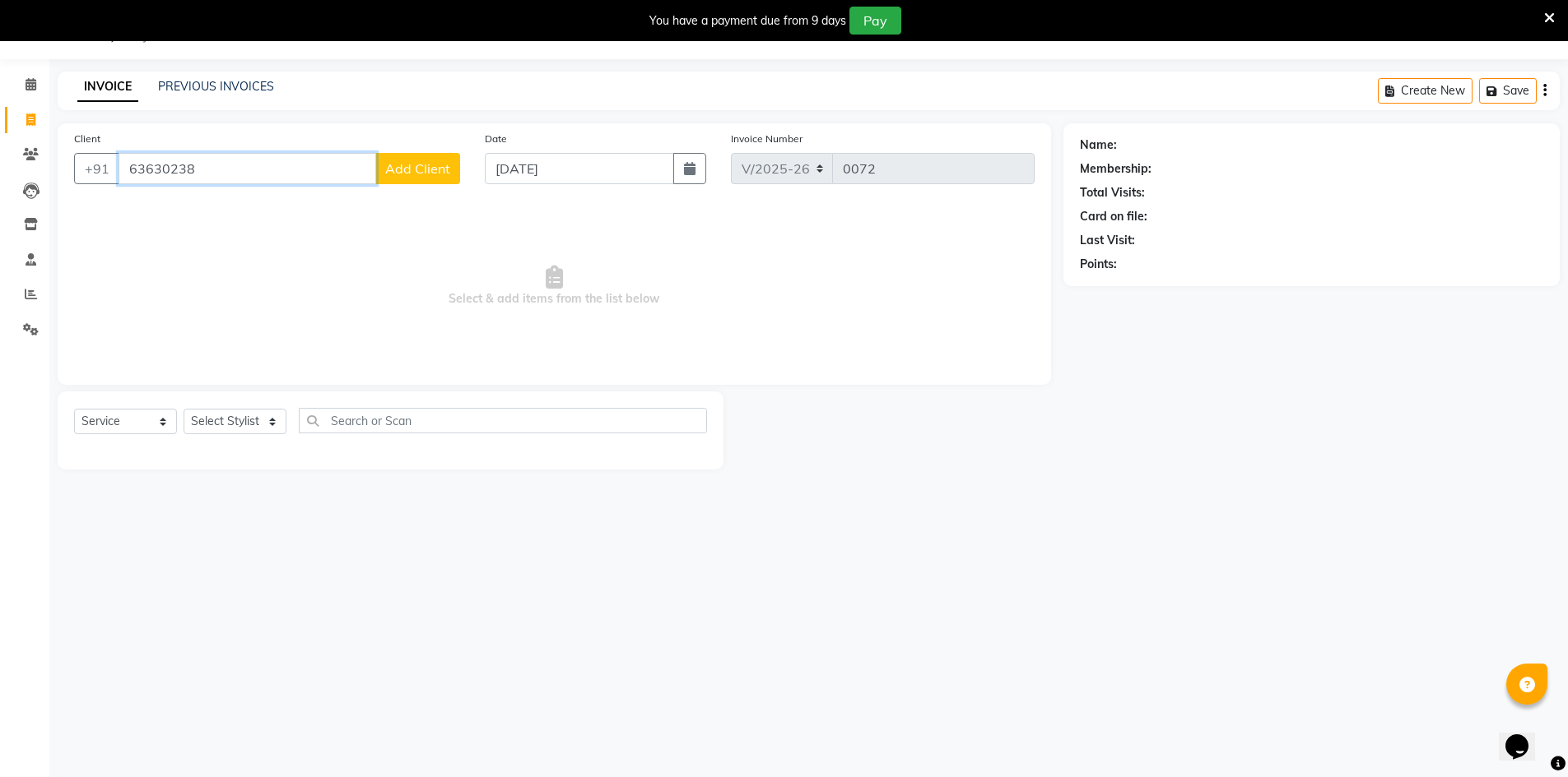
click at [191, 166] on input "63630238" at bounding box center [247, 168] width 257 height 31
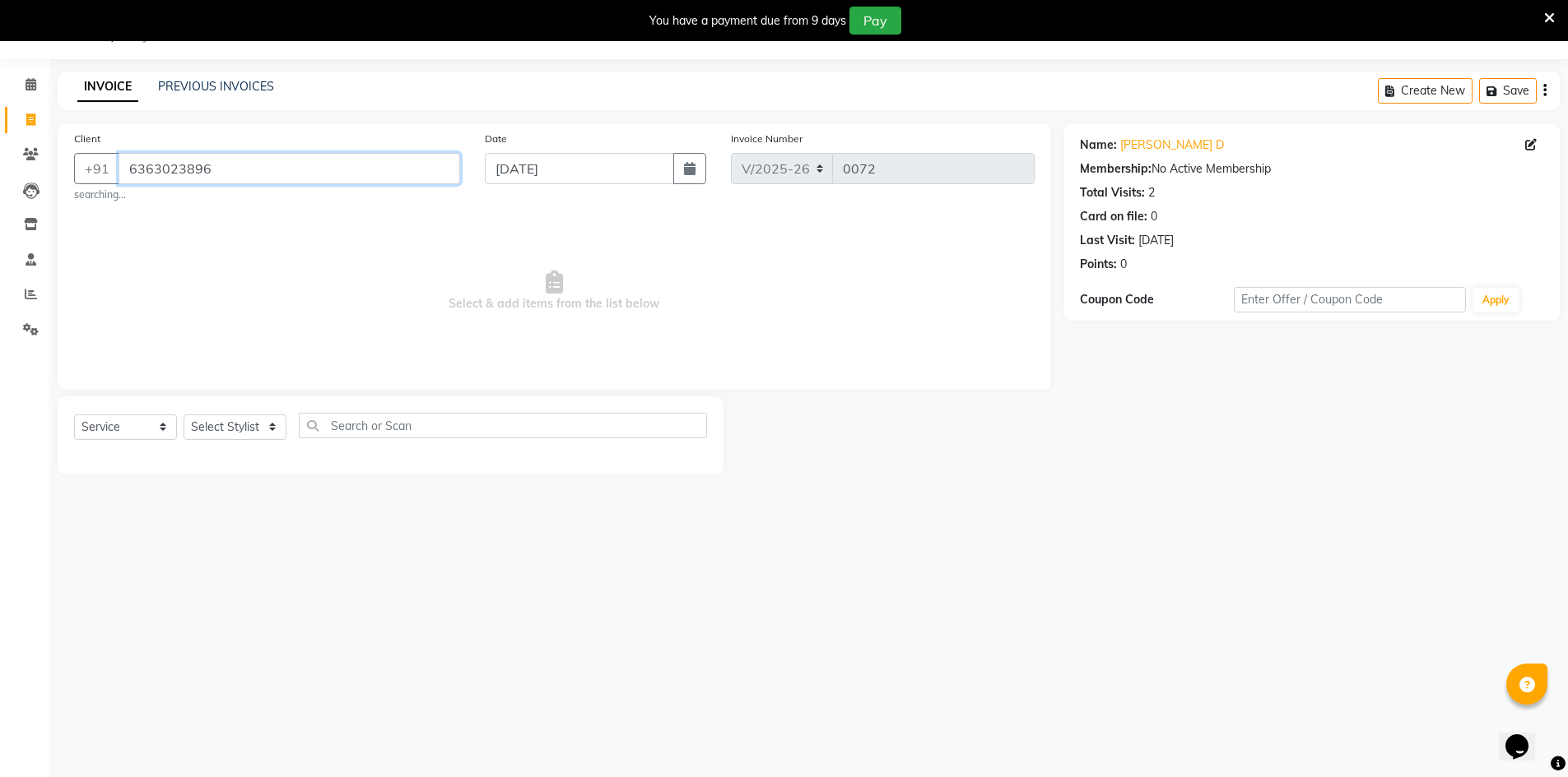
click at [219, 166] on input "6363023896" at bounding box center [289, 168] width 342 height 31
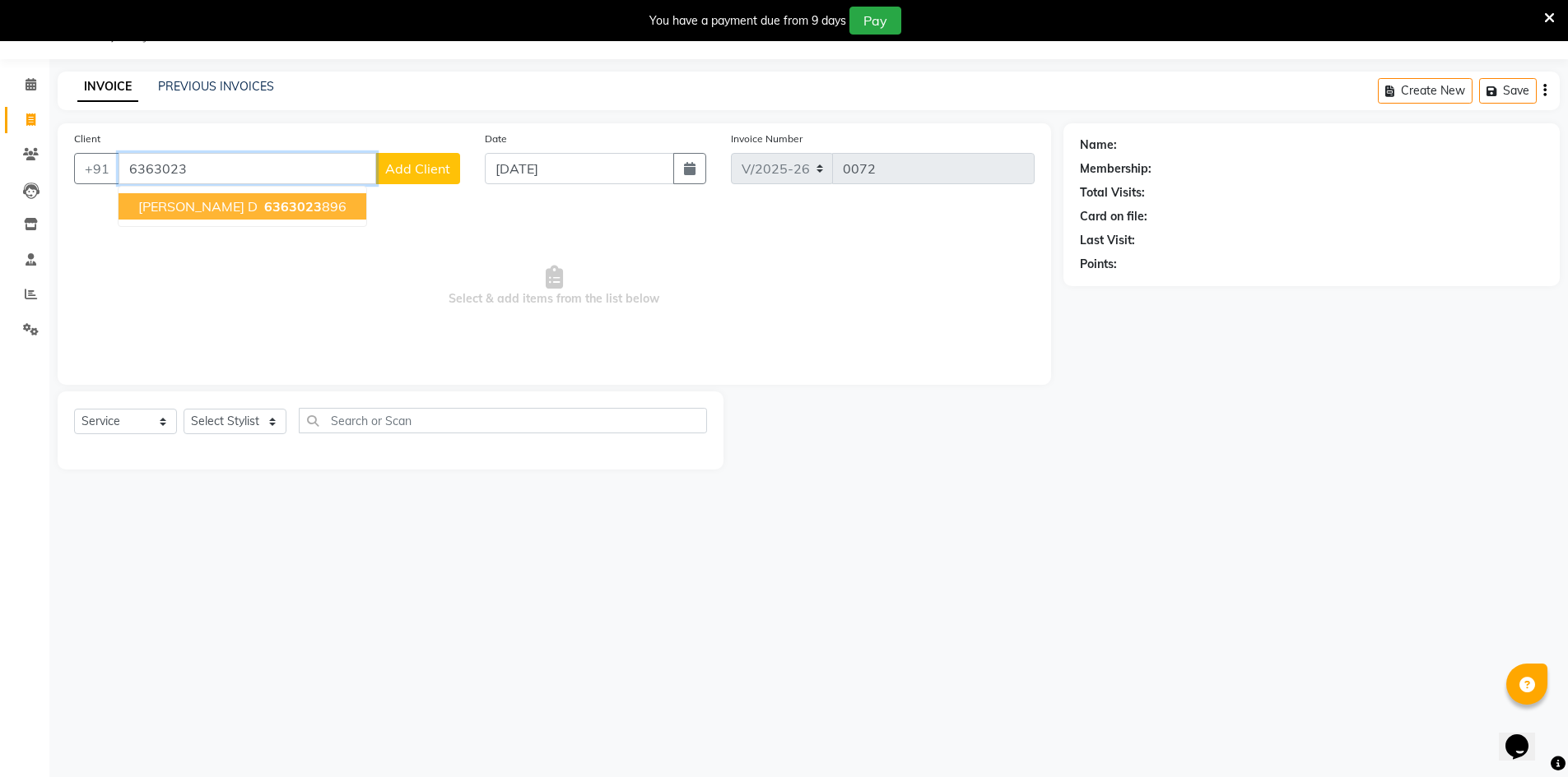
click at [264, 201] on span "6363023" at bounding box center [292, 206] width 57 height 16
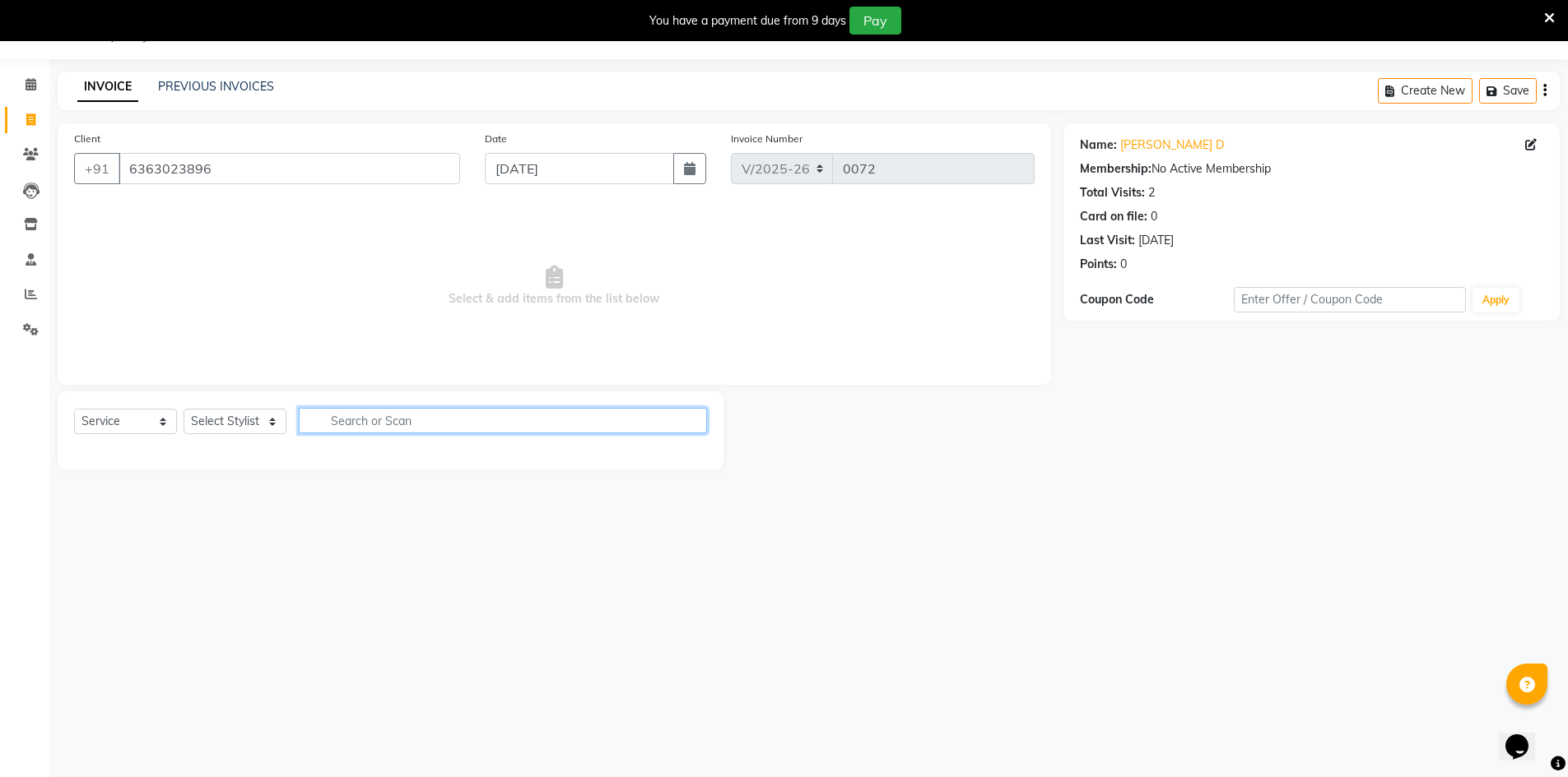
click at [339, 423] on input "text" at bounding box center [502, 420] width 408 height 25
click at [164, 421] on select "Select Service Product Membership Package Voucher Prepaid Gift Card" at bounding box center [125, 421] width 103 height 25
click at [74, 409] on select "Select Service Product Membership Package Voucher Prepaid Gift Card" at bounding box center [125, 421] width 103 height 25
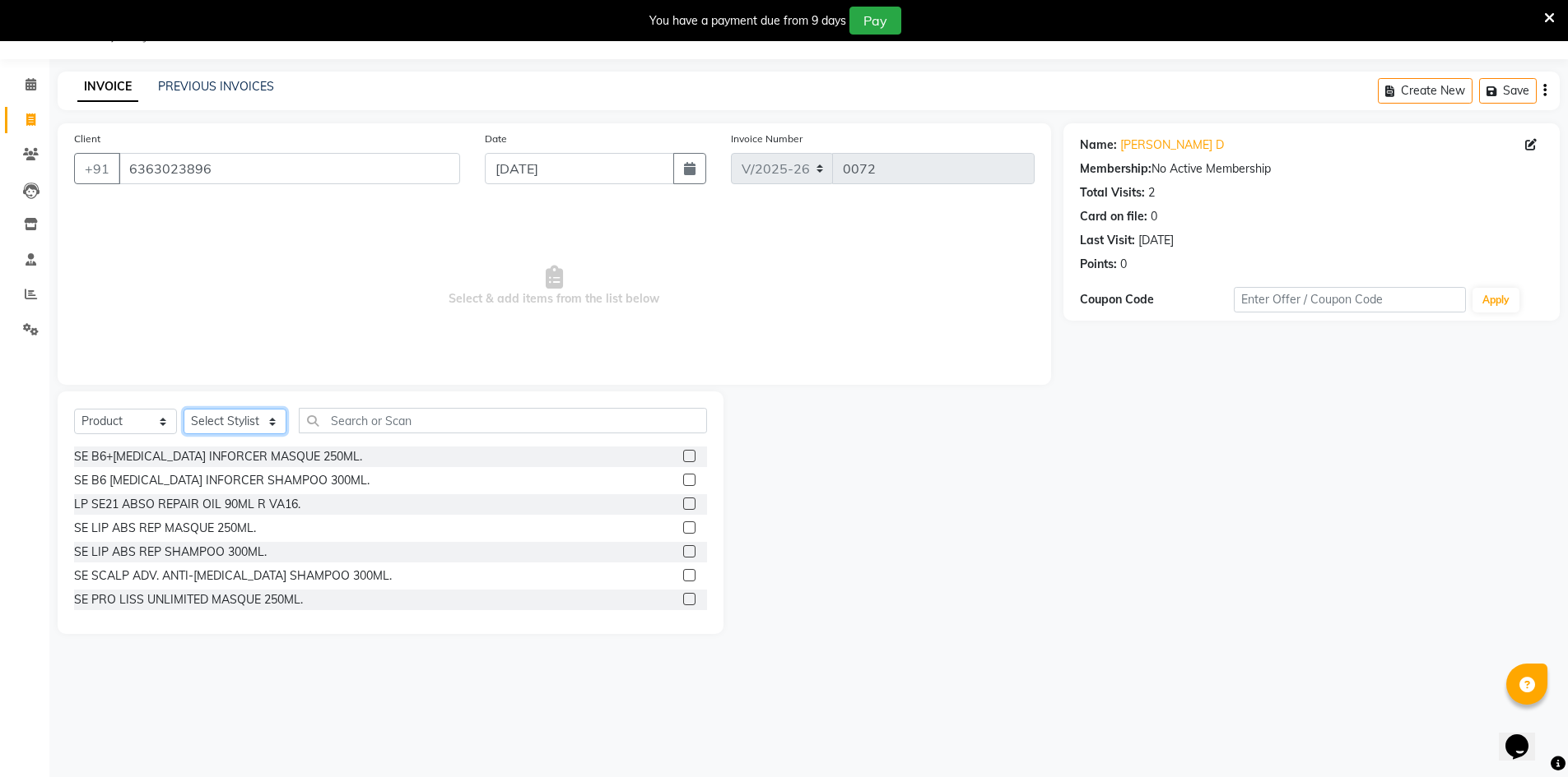
click at [231, 419] on select "Select Stylist Armaan [PERSON_NAME] Boicy Gaiphunliu Kamei Hauzel [PERSON_NAME]…" at bounding box center [235, 421] width 103 height 25
click at [184, 409] on select "Select Stylist Armaan [PERSON_NAME] Boicy Gaiphunliu Kamei Hauzel [PERSON_NAME]…" at bounding box center [235, 421] width 103 height 25
click at [386, 423] on input "text" at bounding box center [502, 420] width 408 height 25
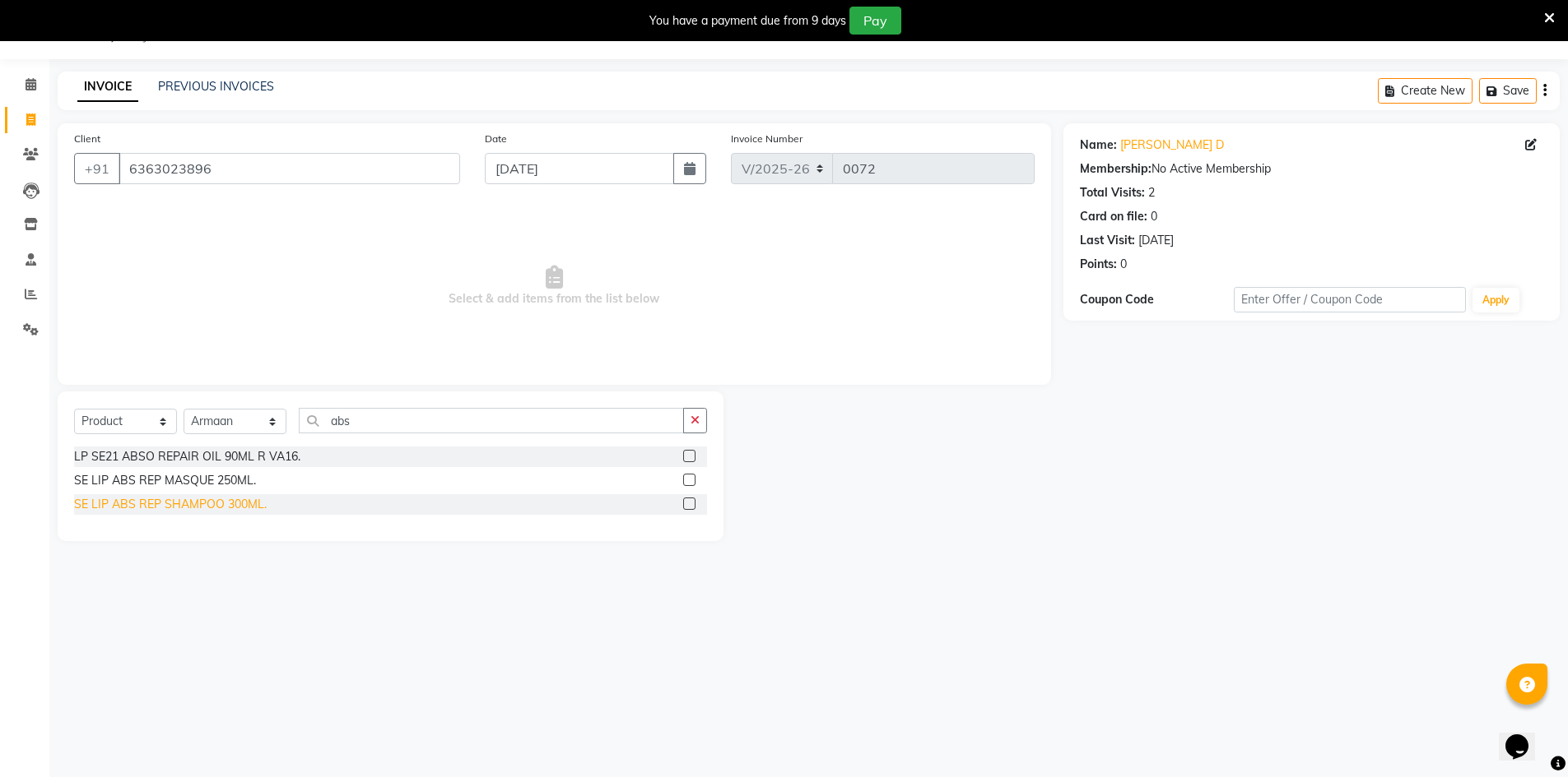
click at [139, 500] on div "SE LIP ABS REP SHAMPOO 300ML." at bounding box center [171, 505] width 192 height 17
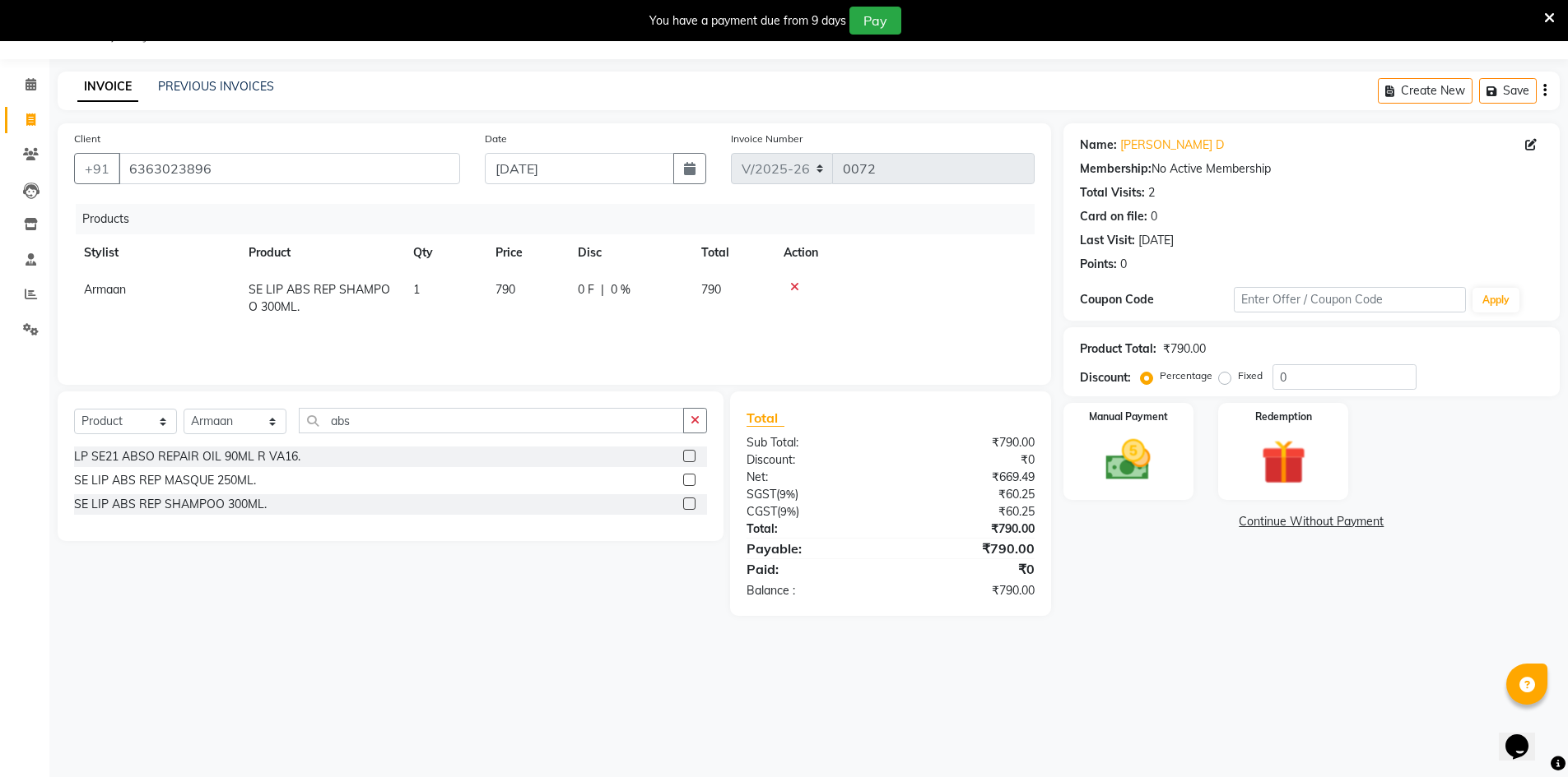
click at [503, 285] on span "790" at bounding box center [505, 290] width 20 height 15
click at [503, 285] on input "790" at bounding box center [527, 294] width 62 height 25
click at [523, 293] on input "790" at bounding box center [527, 294] width 62 height 25
click at [579, 623] on main "INVOICE PREVIOUS INVOICES Create New Save Client [PHONE_NUMBER] Date [DATE] Inv…" at bounding box center [808, 356] width 1519 height 569
click at [791, 290] on icon at bounding box center [795, 287] width 9 height 11
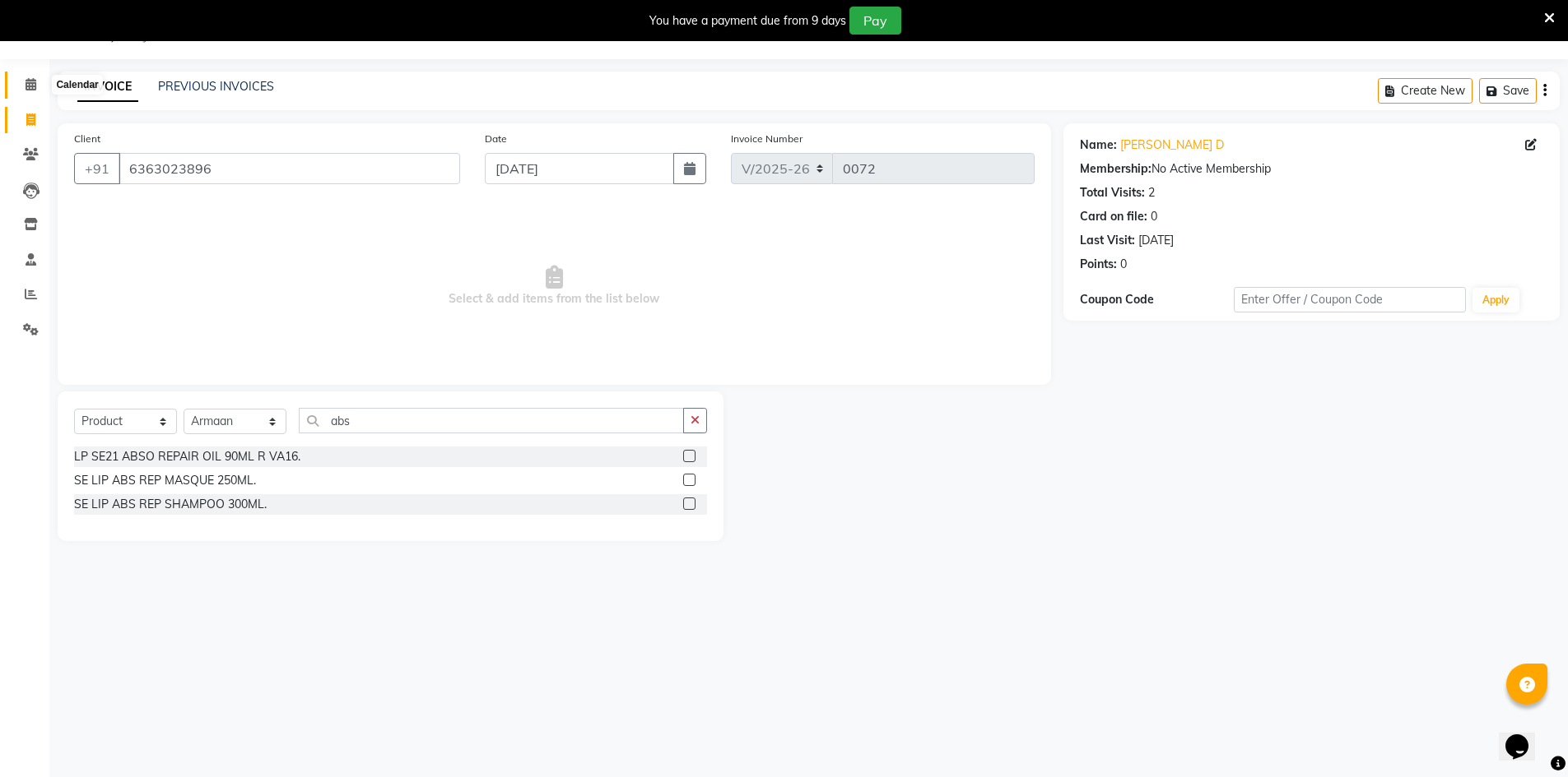
click at [23, 81] on span at bounding box center [30, 85] width 29 height 19
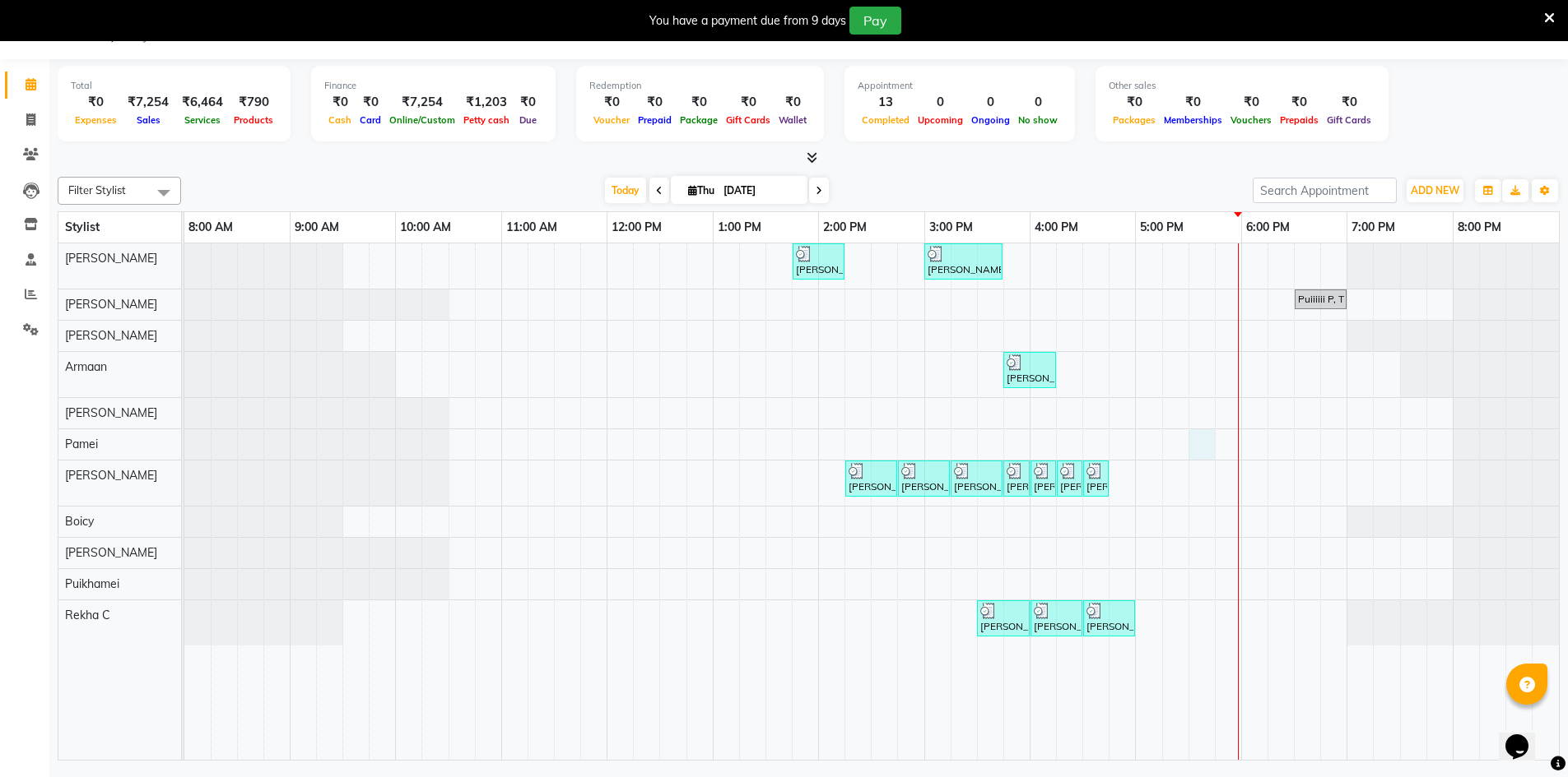
click at [1190, 445] on div "[PERSON_NAME] S, TK02, 01:45 PM-02:15 PM, Wash & Blow Dry - Wash & Blow Dry [PE…" at bounding box center [872, 502] width 1375 height 517
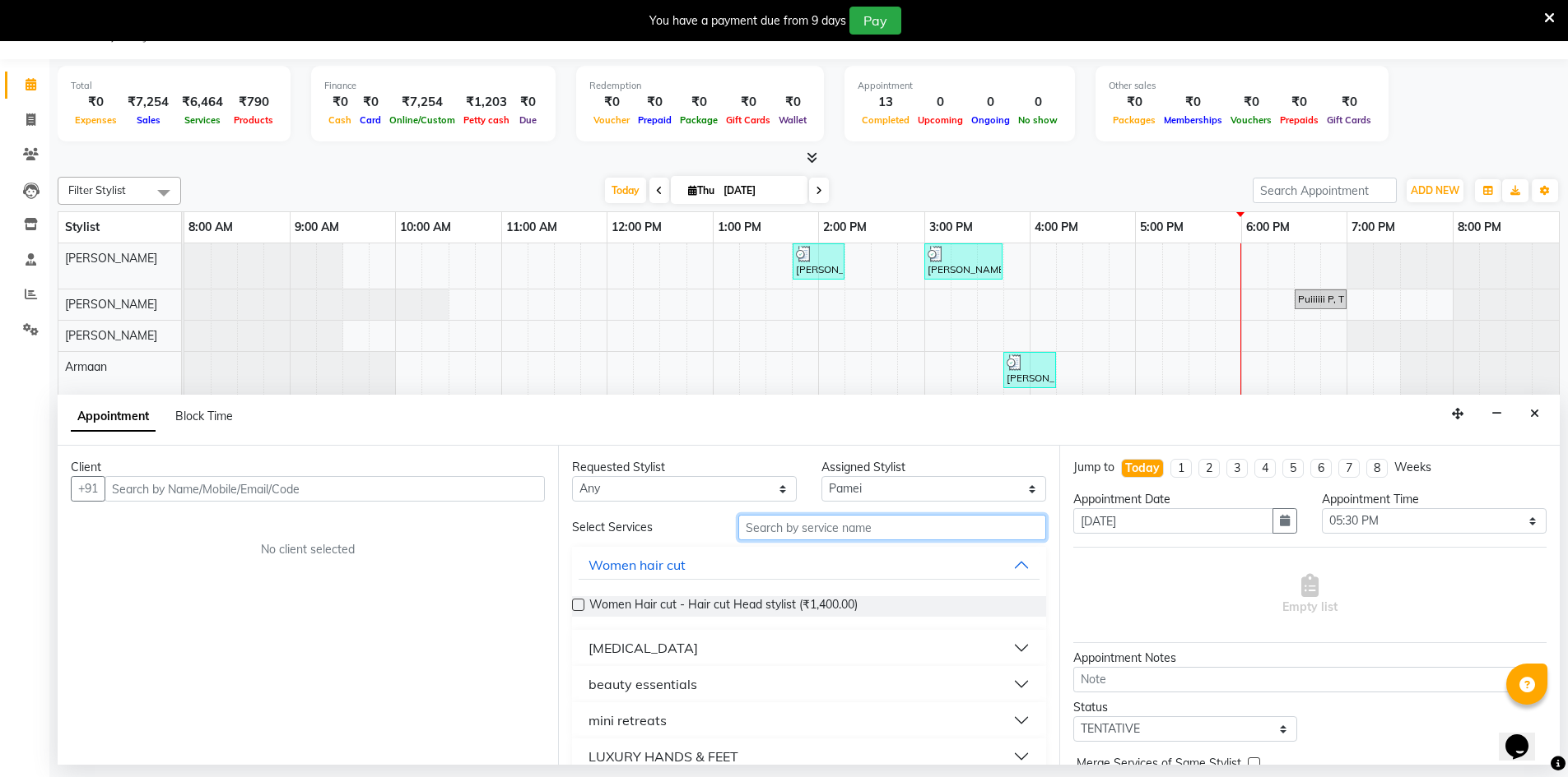
click at [825, 525] on input "text" at bounding box center [892, 527] width 308 height 25
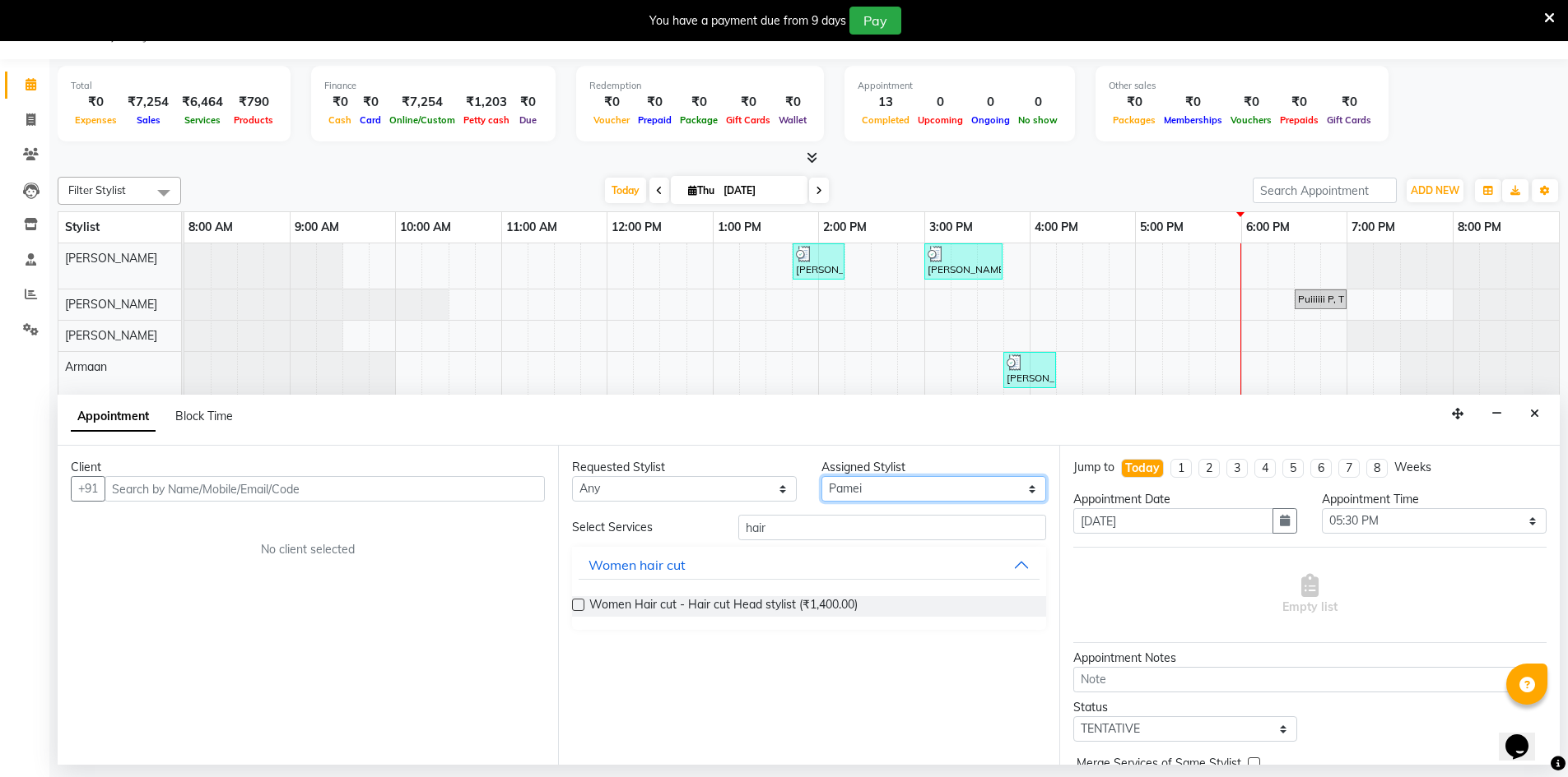
click at [861, 483] on select "Select Armaan [PERSON_NAME] Boicy Gaiphunliu Kamei Hauzel [PERSON_NAME] Puikham…" at bounding box center [934, 489] width 224 height 25
click at [822, 477] on select "Select Armaan [PERSON_NAME] Boicy Gaiphunliu Kamei Hauzel [PERSON_NAME] Puikham…" at bounding box center [934, 489] width 224 height 25
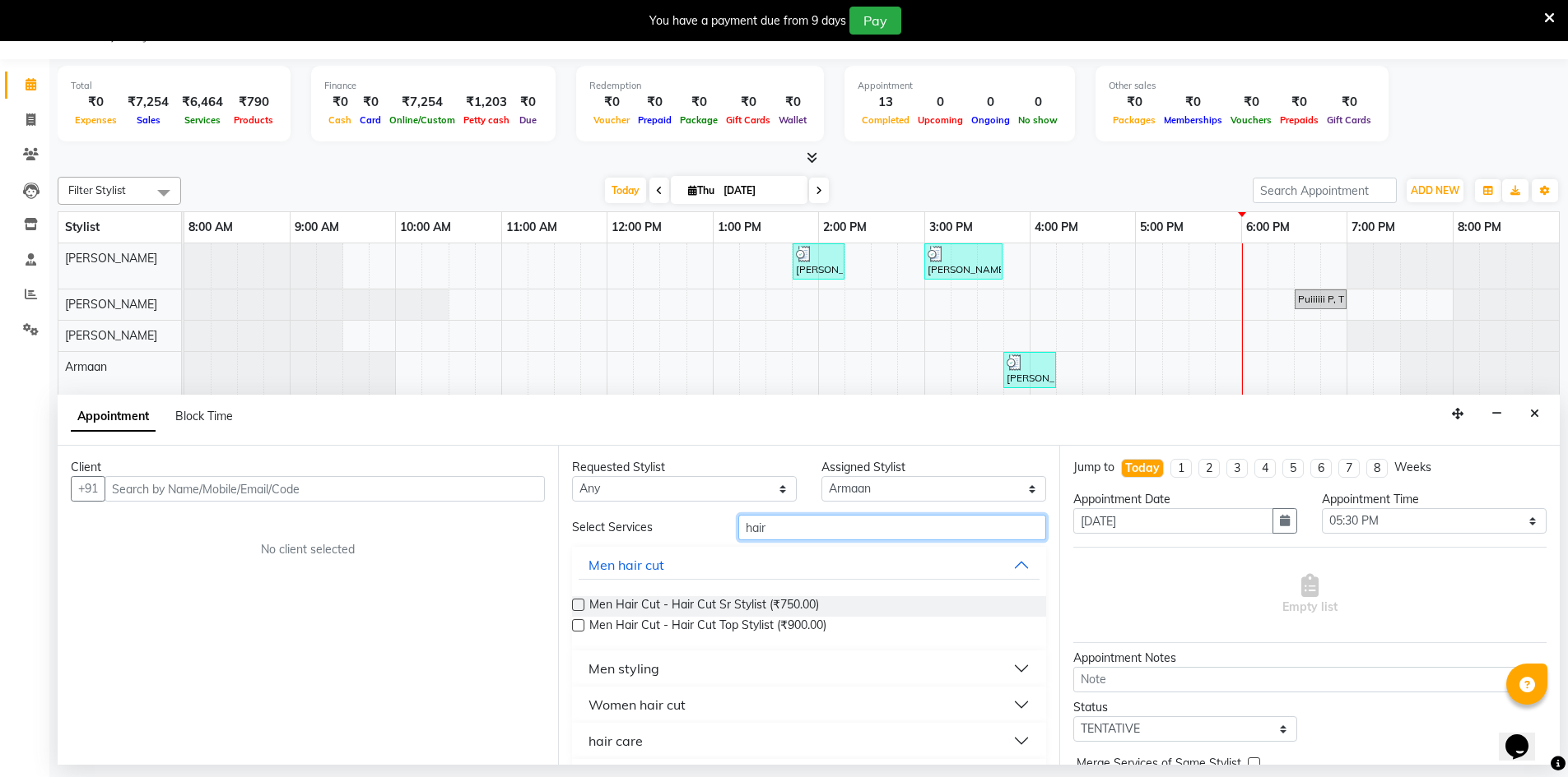
click at [773, 528] on input "hair" at bounding box center [892, 527] width 308 height 25
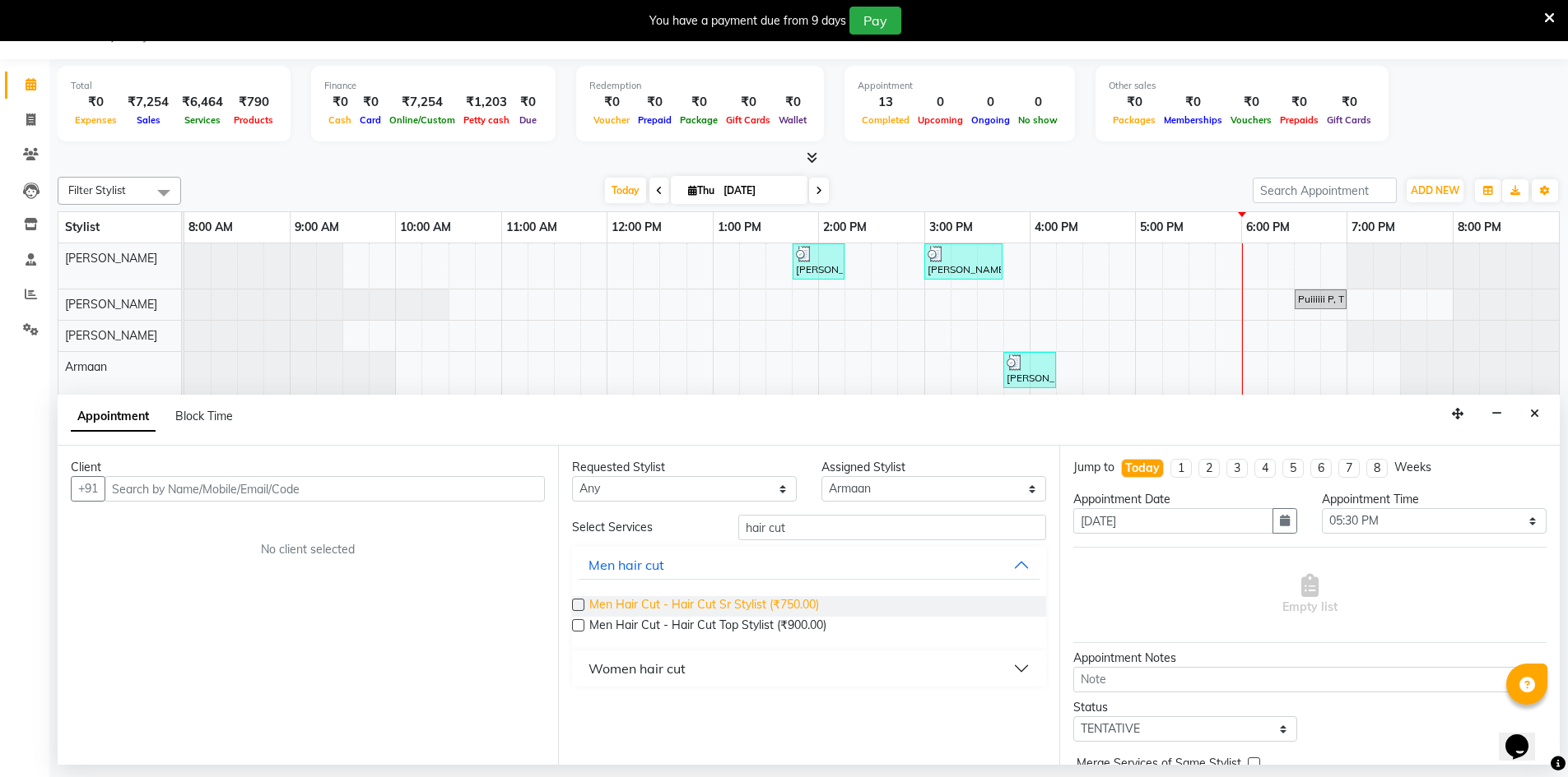
click at [591, 596] on span "Men Hair Cut - Hair Cut Sr Stylist (₹750.00)" at bounding box center [704, 607] width 230 height 21
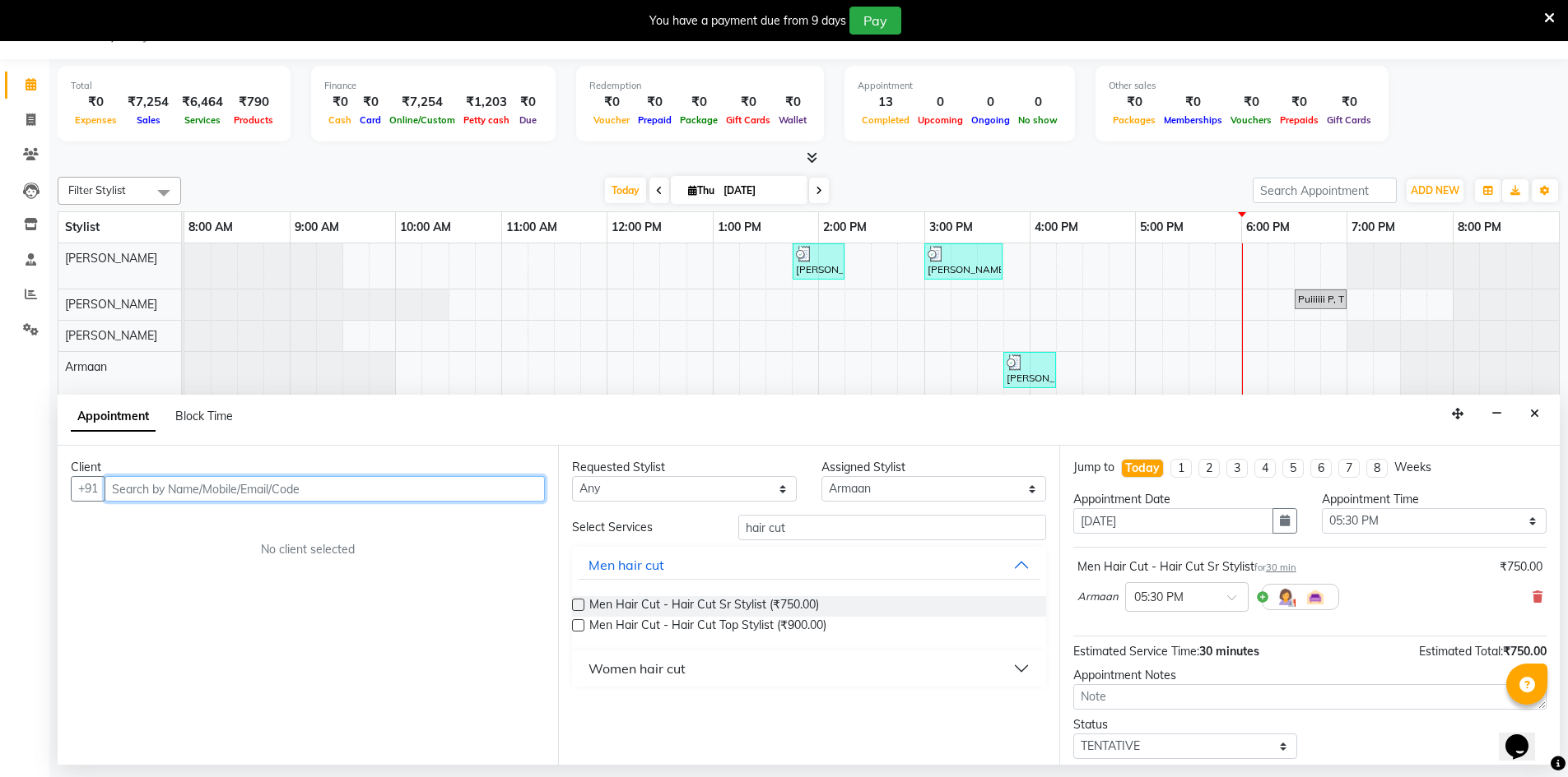
click at [314, 488] on input "text" at bounding box center [324, 489] width 440 height 25
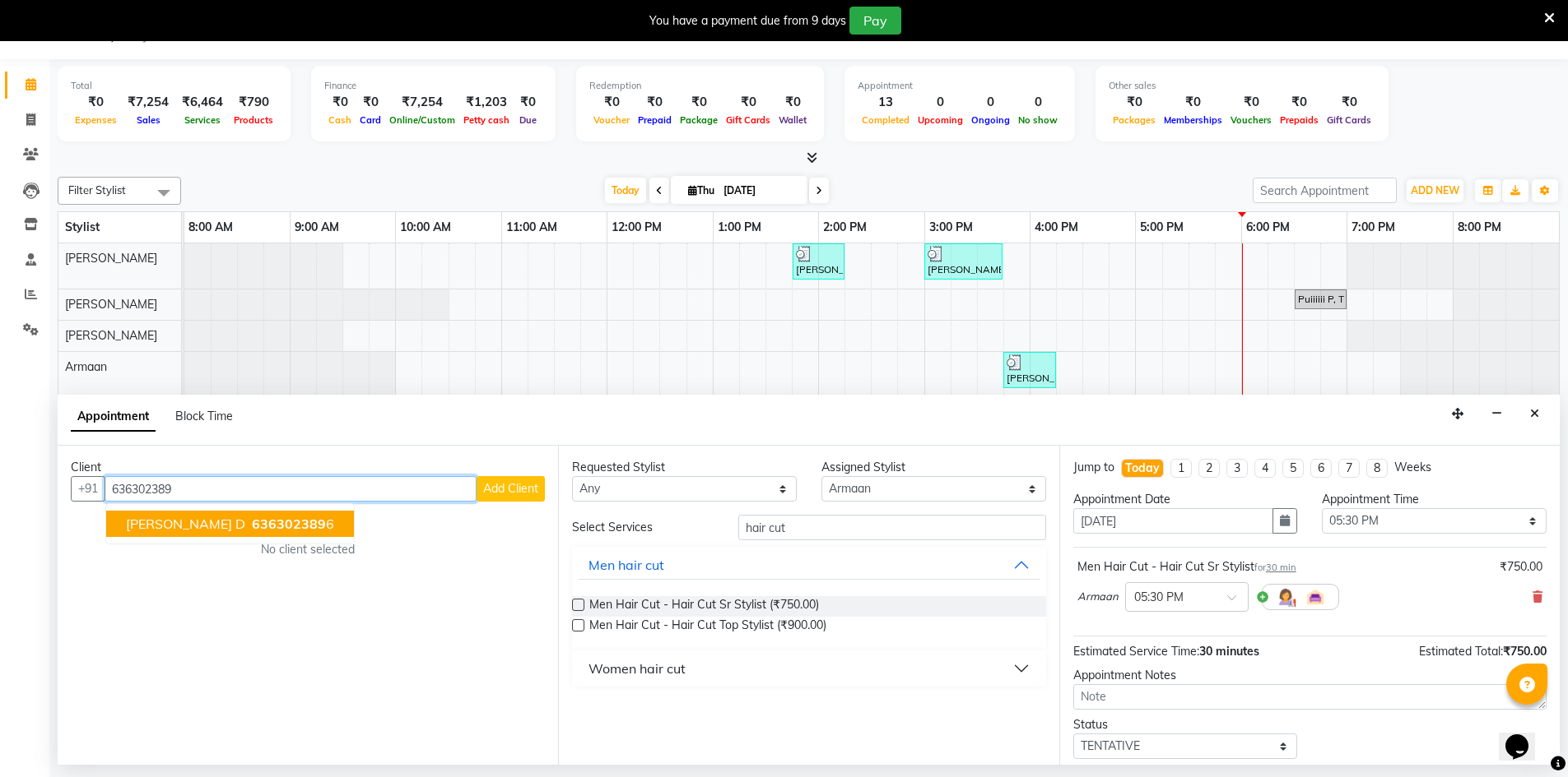
click at [254, 521] on span "636302389" at bounding box center [288, 524] width 74 height 16
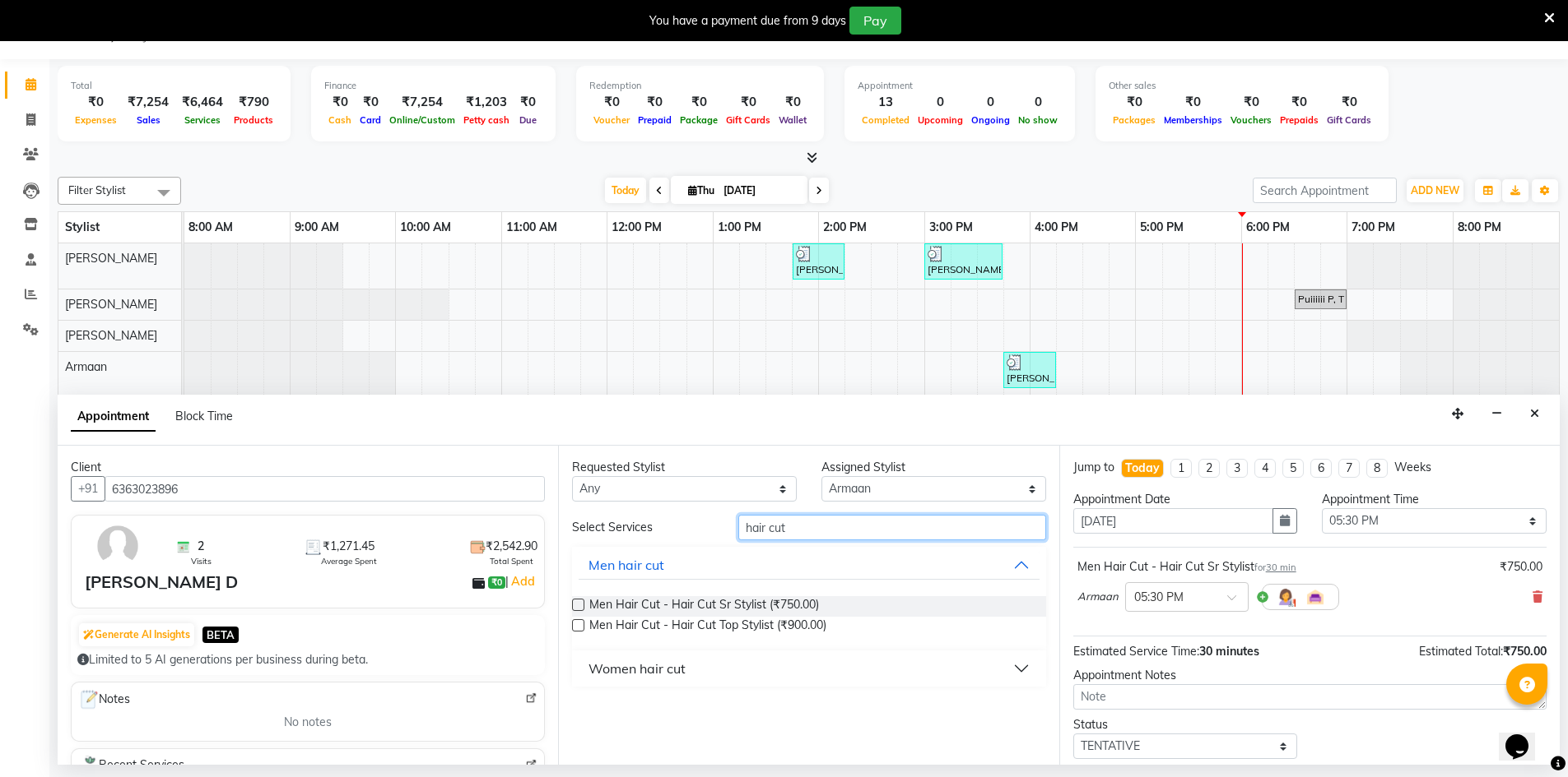
click at [799, 530] on input "hair cut" at bounding box center [892, 527] width 308 height 25
click at [582, 626] on label at bounding box center [578, 625] width 12 height 12
click at [582, 626] on input "checkbox" at bounding box center [577, 626] width 10 height 10
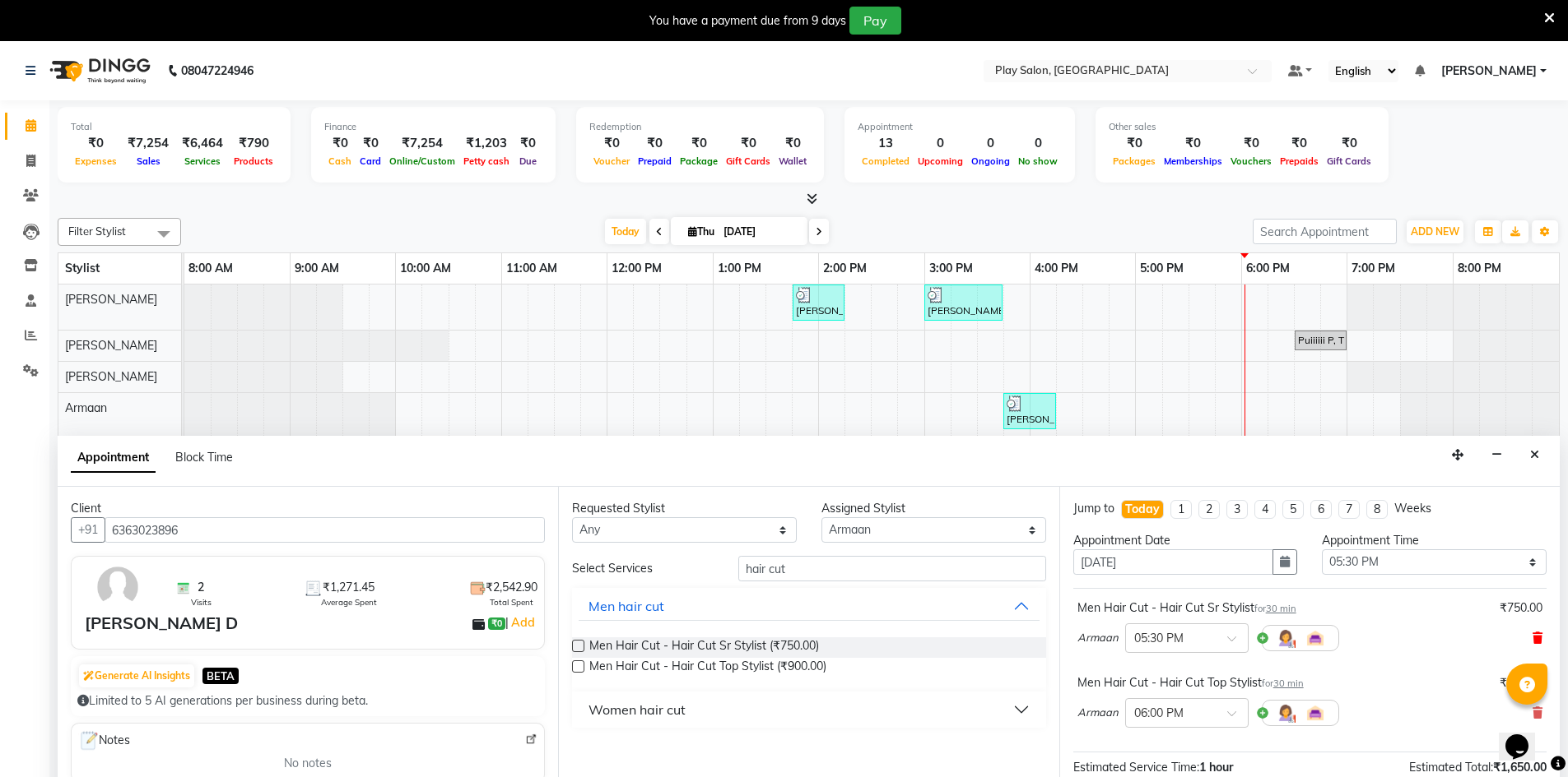
click at [1532, 640] on icon at bounding box center [1537, 639] width 9 height 11
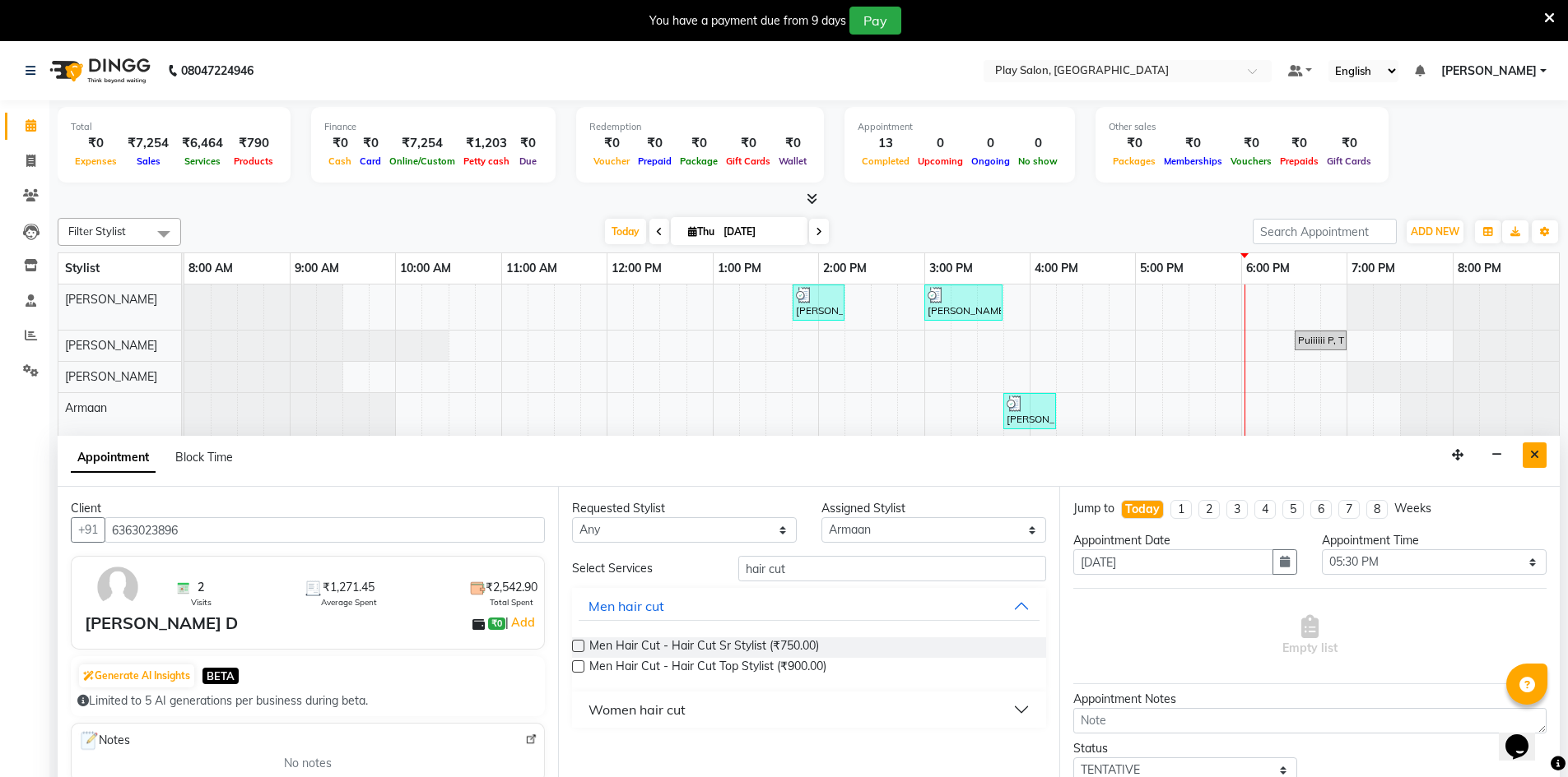
click at [1539, 467] on button "Close" at bounding box center [1534, 455] width 24 height 25
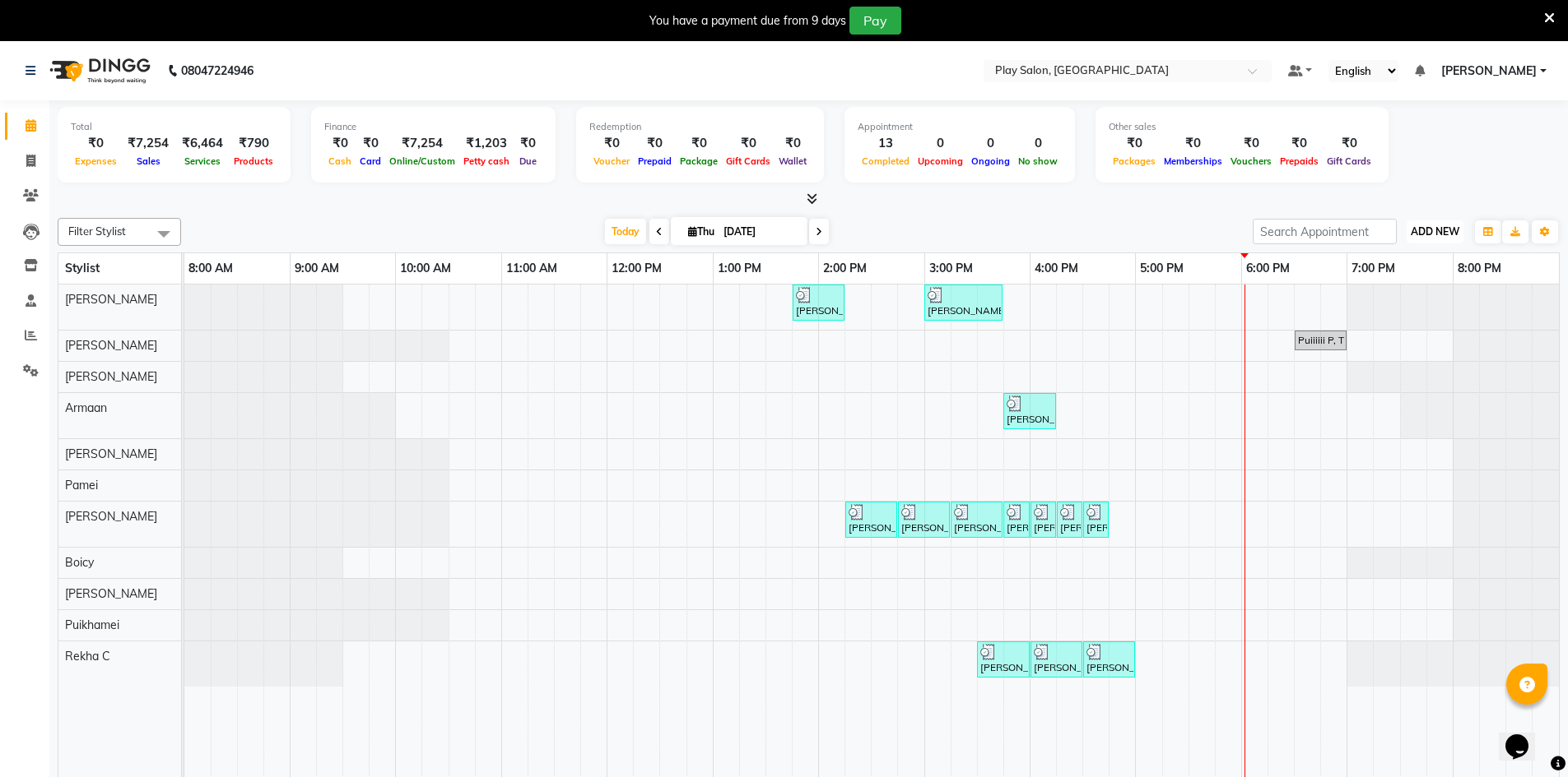
click at [1429, 231] on span "ADD NEW" at bounding box center [1435, 231] width 49 height 12
click at [1409, 283] on link "Add Invoice" at bounding box center [1397, 284] width 130 height 22
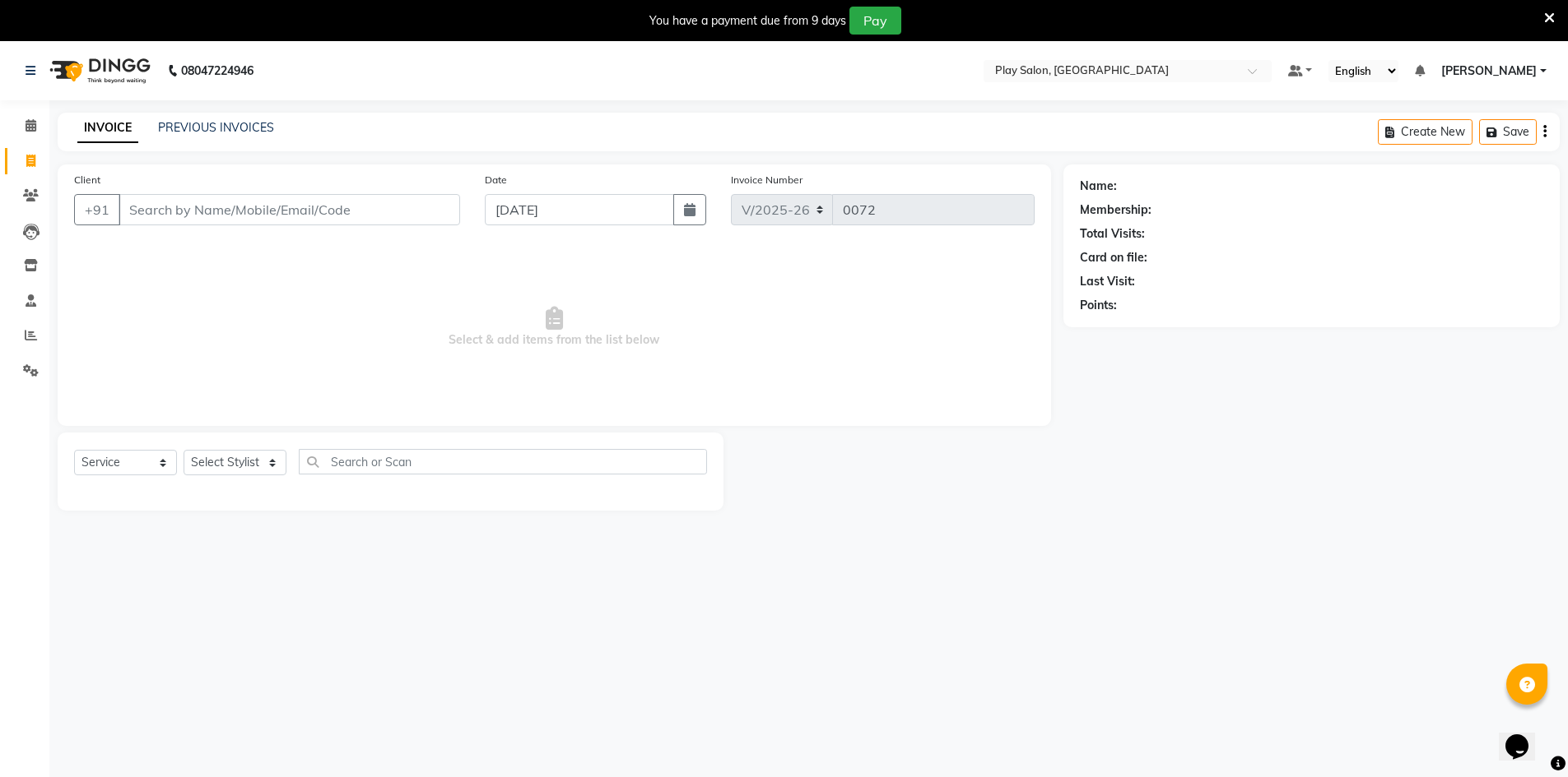
click at [200, 219] on input "Client" at bounding box center [289, 209] width 342 height 31
click at [192, 211] on input "Client" at bounding box center [289, 209] width 342 height 31
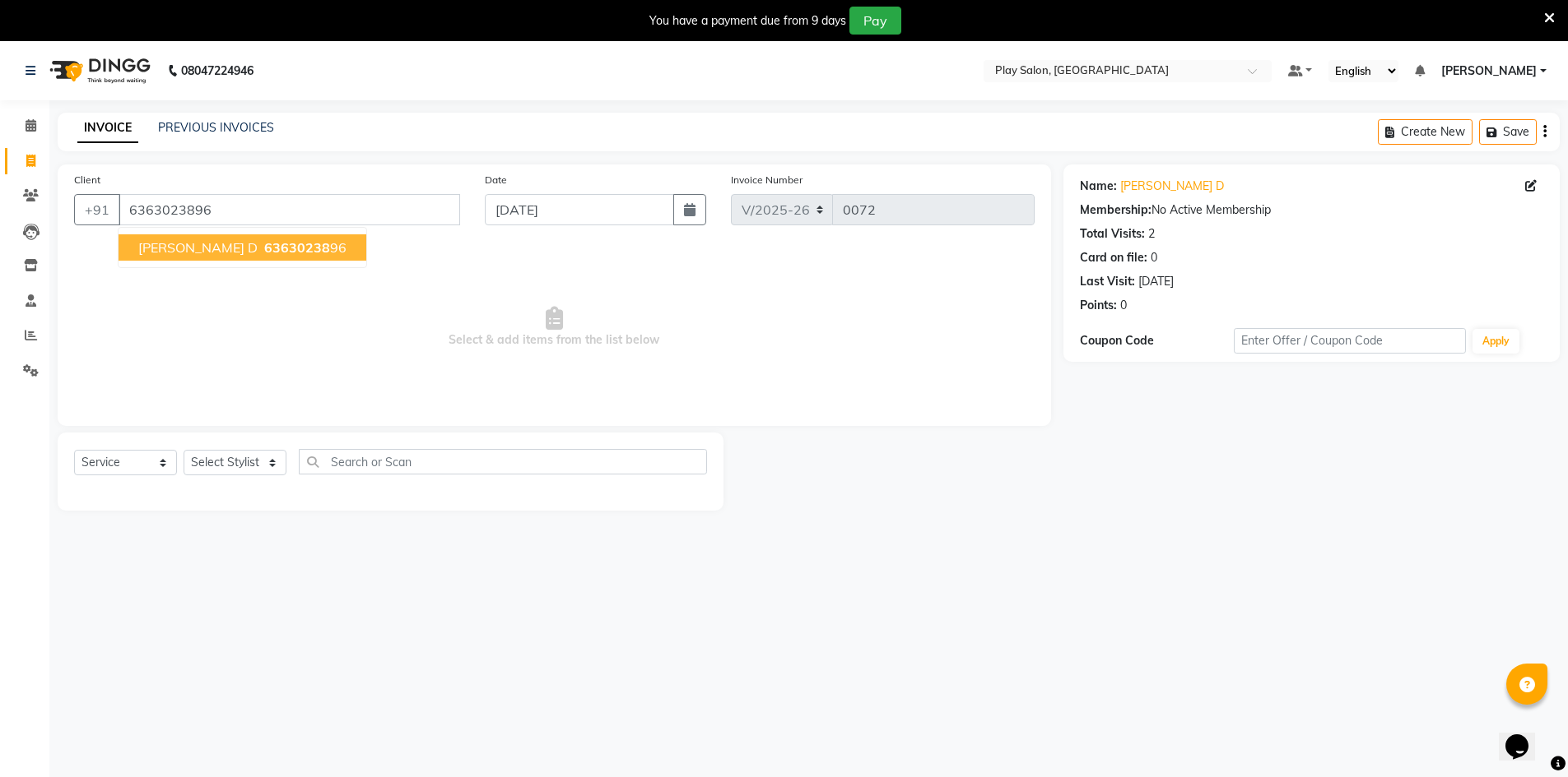
click at [156, 241] on span "[PERSON_NAME] D" at bounding box center [198, 247] width 120 height 16
click at [159, 461] on select "Select Service Product Membership Package Voucher Prepaid Gift Card" at bounding box center [125, 462] width 103 height 25
click at [74, 450] on select "Select Service Product Membership Package Voucher Prepaid Gift Card" at bounding box center [125, 462] width 103 height 25
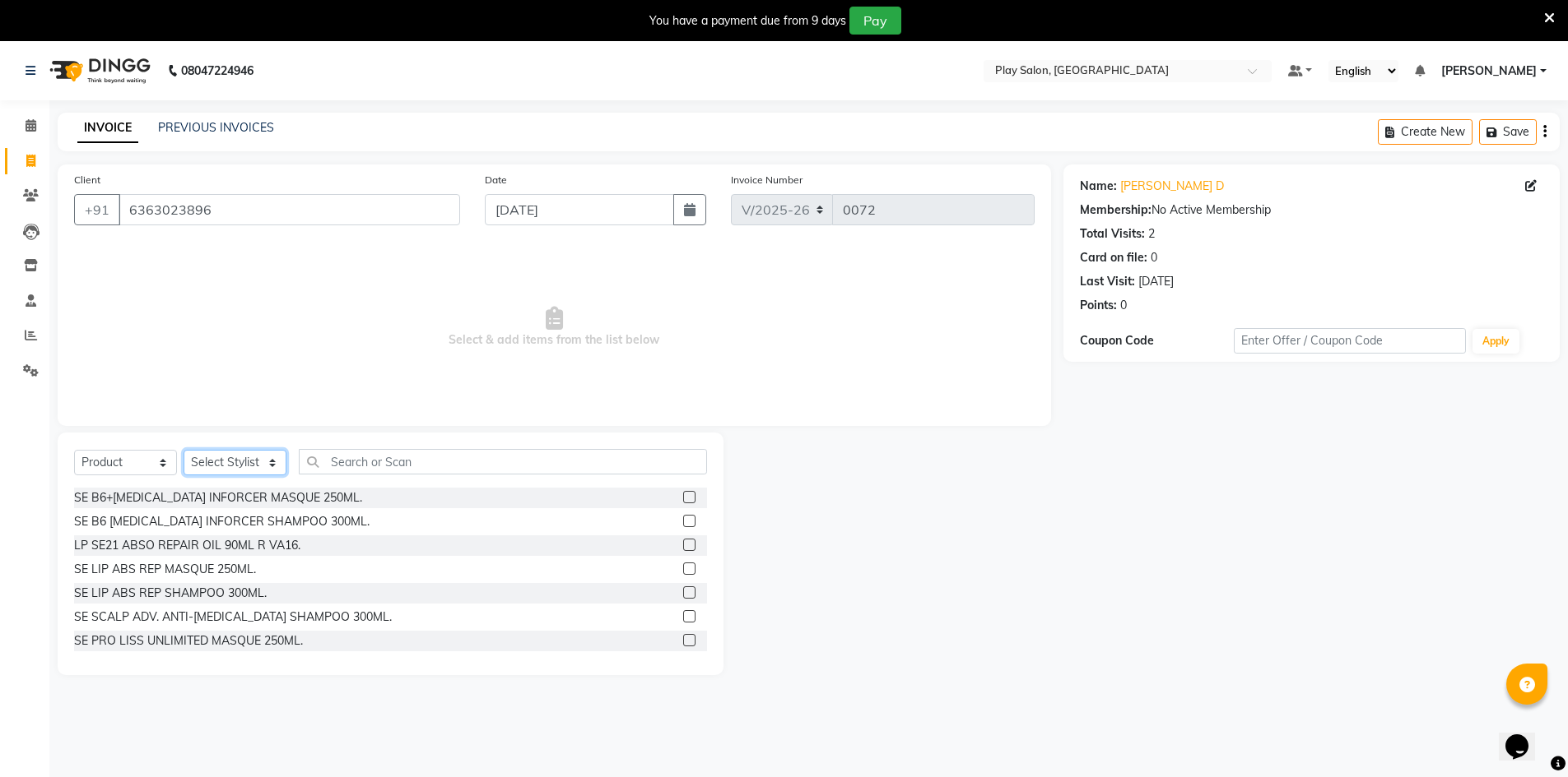
click at [271, 467] on select "Select Stylist Armaan [PERSON_NAME] Boicy Gaiphunliu Kamei Hauzel [PERSON_NAME]…" at bounding box center [235, 462] width 103 height 25
click at [184, 450] on select "Select Stylist Armaan [PERSON_NAME] Boicy Gaiphunliu Kamei Hauzel [PERSON_NAME]…" at bounding box center [235, 462] width 103 height 25
click at [154, 459] on select "Select Service Product Membership Package Voucher Prepaid Gift Card" at bounding box center [125, 462] width 103 height 25
click at [74, 450] on select "Select Service Product Membership Package Voucher Prepaid Gift Card" at bounding box center [125, 462] width 103 height 25
click at [404, 463] on input "text" at bounding box center [502, 461] width 408 height 25
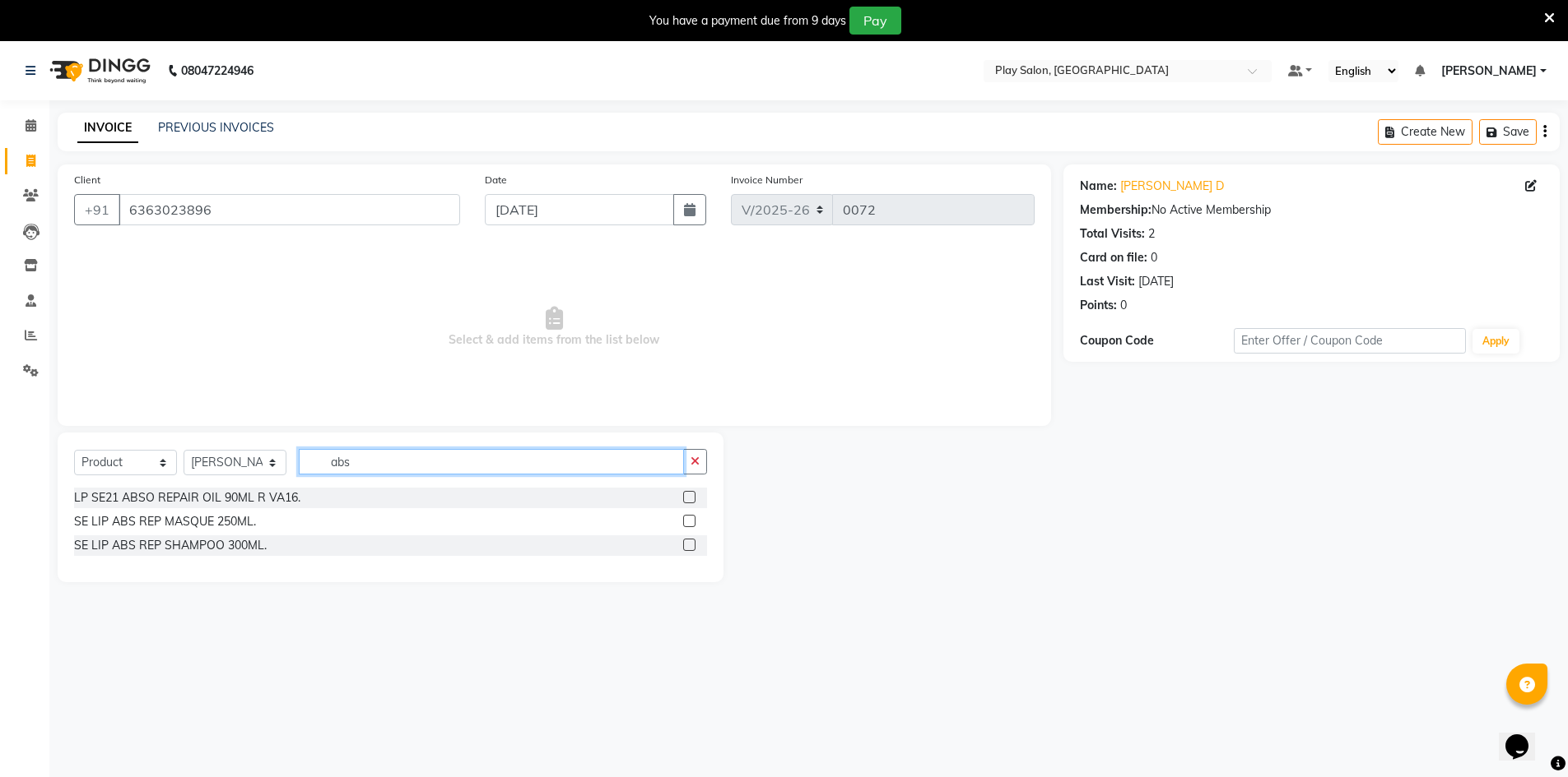
click at [348, 461] on input "abs" at bounding box center [491, 461] width 385 height 25
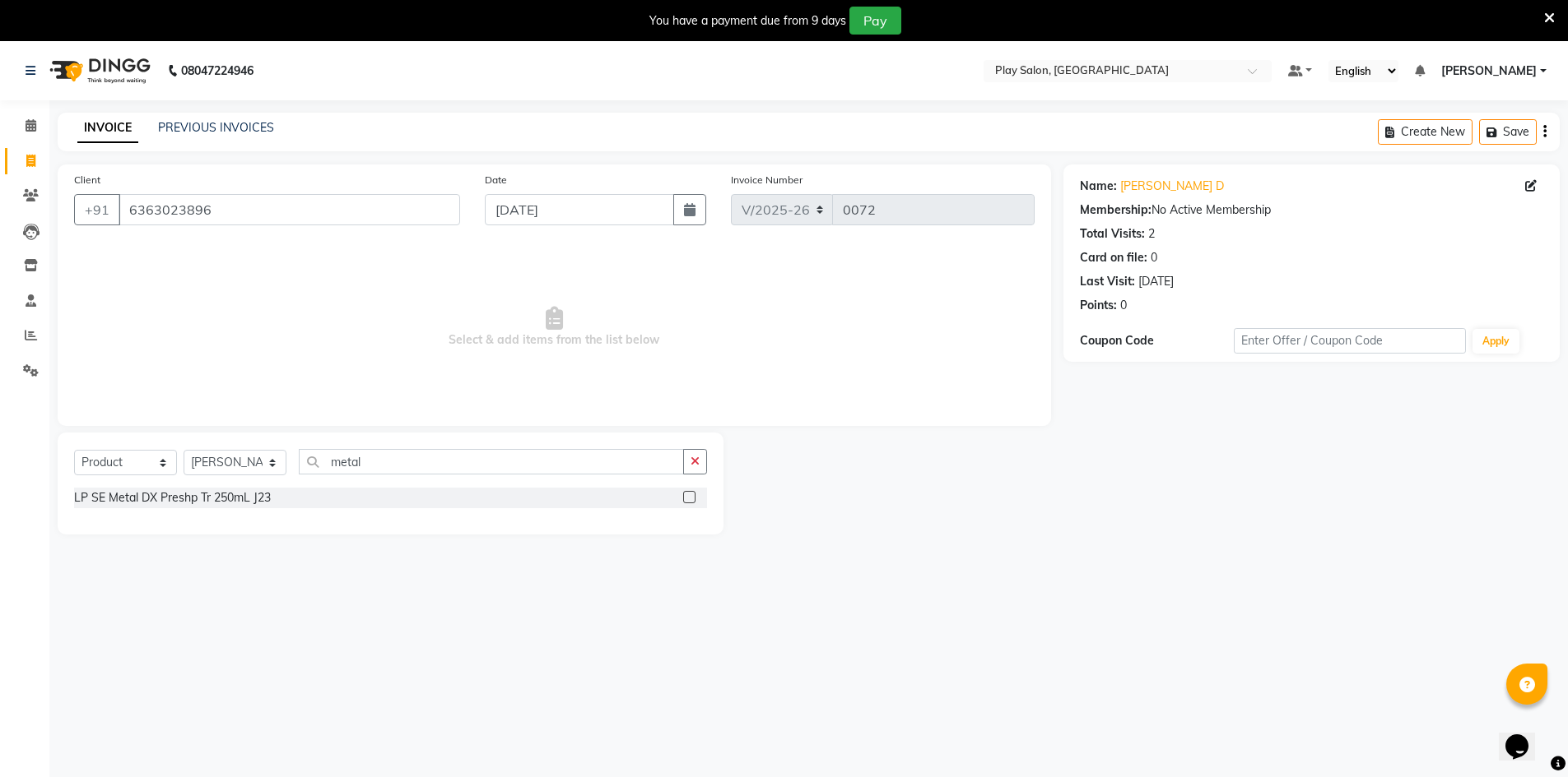
click at [278, 494] on div "LP SE Metal DX Preshp Tr 250mL J23" at bounding box center [391, 498] width 633 height 21
click at [365, 460] on input "metal" at bounding box center [491, 461] width 385 height 25
click at [699, 463] on icon "button" at bounding box center [695, 461] width 9 height 11
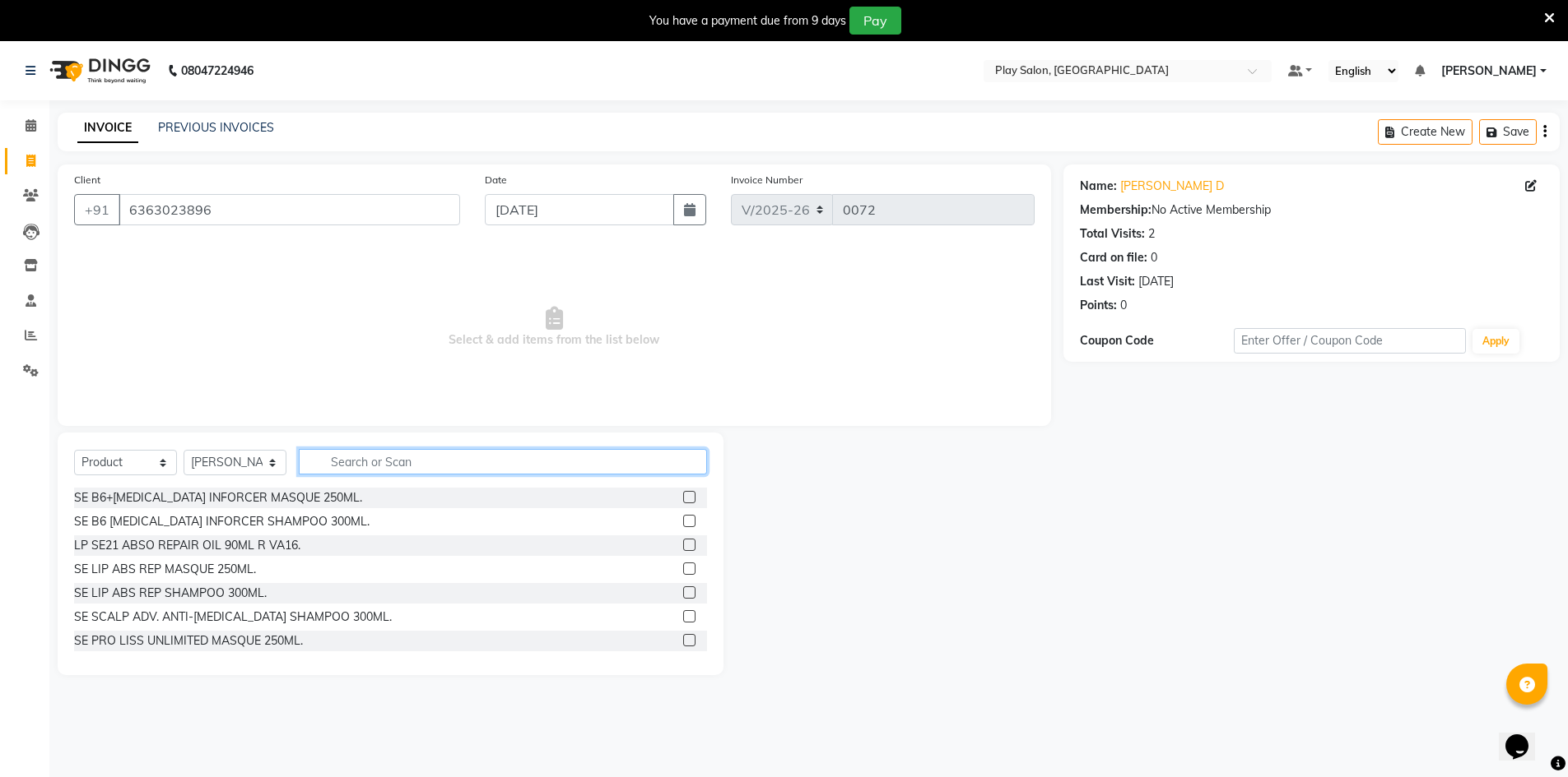
click at [418, 459] on input "text" at bounding box center [502, 461] width 408 height 25
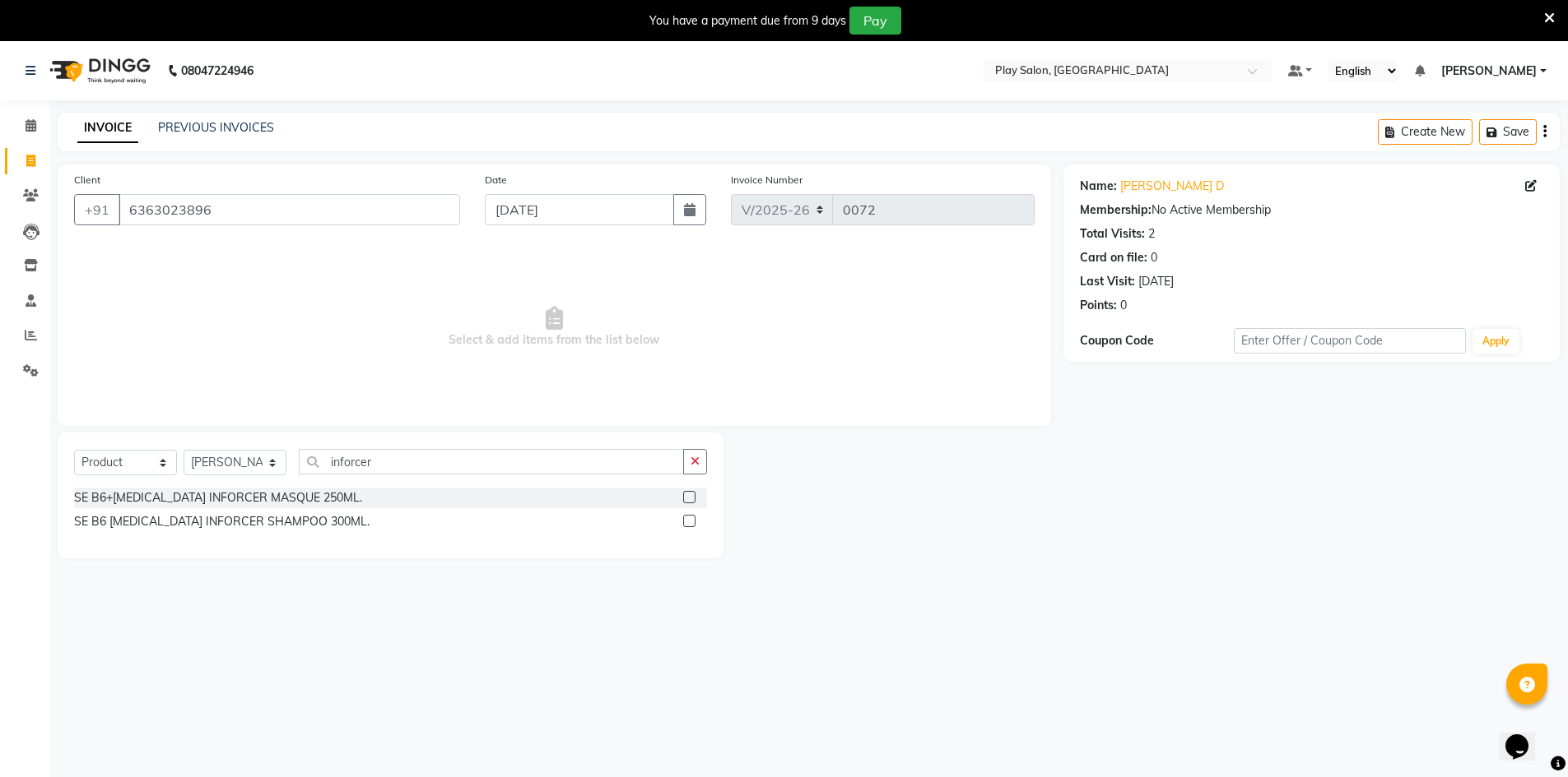
click at [355, 520] on div "SE B6 [MEDICAL_DATA] INFORCER SHAMPOO 300ML." at bounding box center [391, 522] width 633 height 21
click at [686, 524] on label at bounding box center [689, 521] width 12 height 12
click at [686, 524] on input "checkbox" at bounding box center [688, 522] width 10 height 10
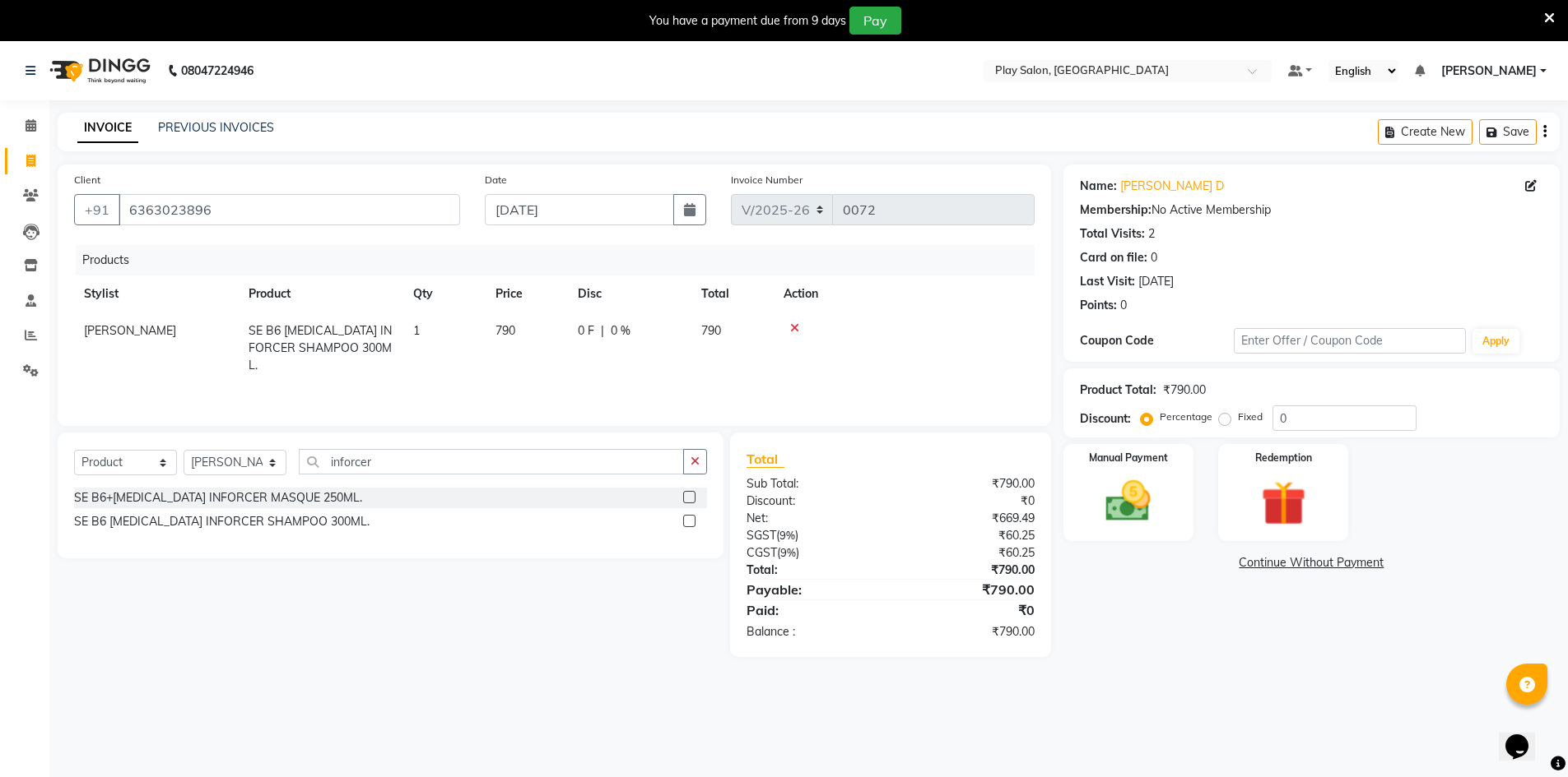
click at [421, 324] on td "1" at bounding box center [444, 348] width 82 height 72
click at [430, 336] on input "1" at bounding box center [444, 334] width 62 height 25
click at [784, 727] on div "08047224946 Select Location × Play Salon, Embassy Tech Village Default Panel My…" at bounding box center [784, 429] width 1568 height 777
click at [796, 332] on icon at bounding box center [795, 328] width 9 height 11
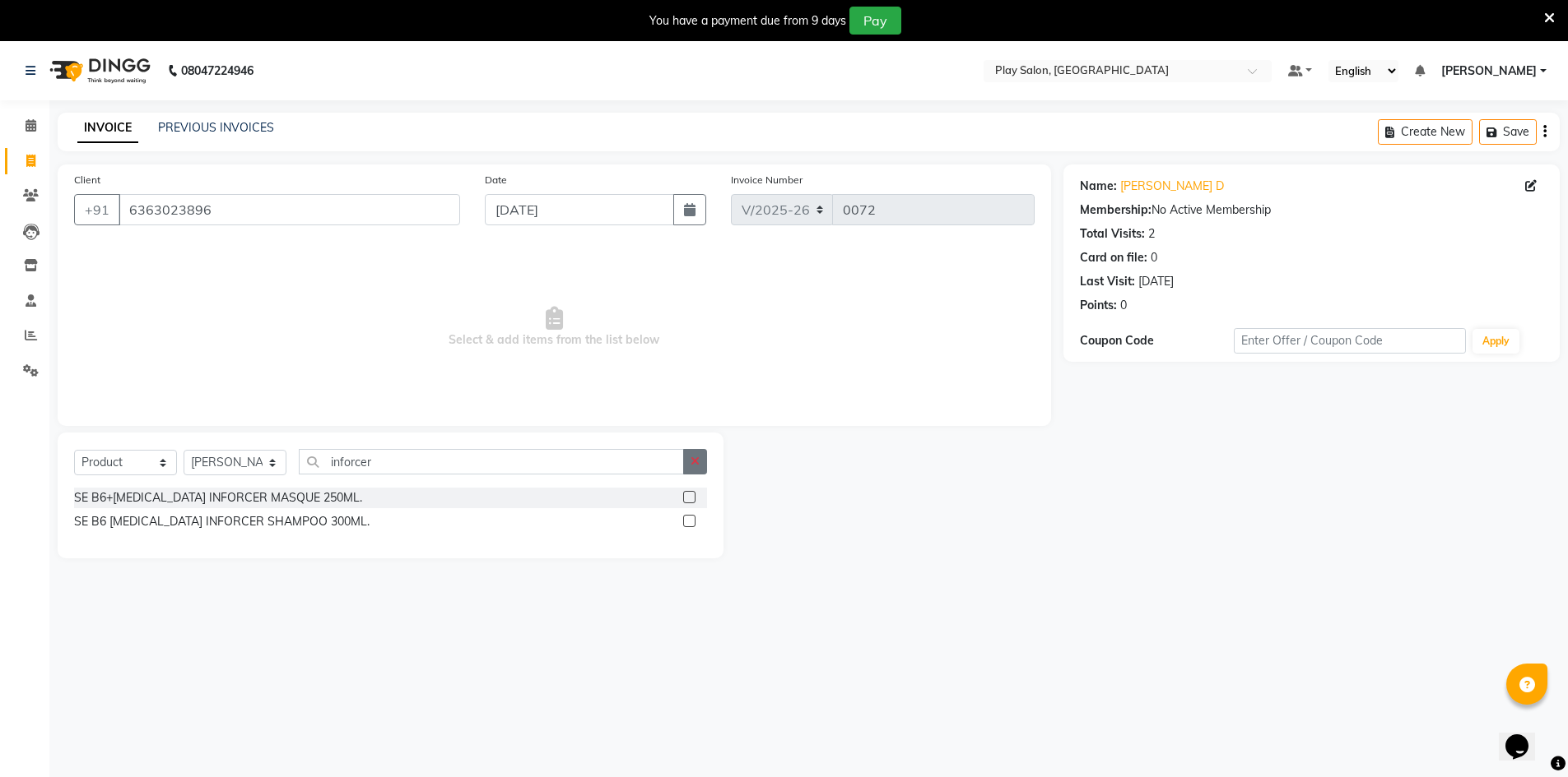
click at [698, 460] on icon "button" at bounding box center [695, 461] width 9 height 11
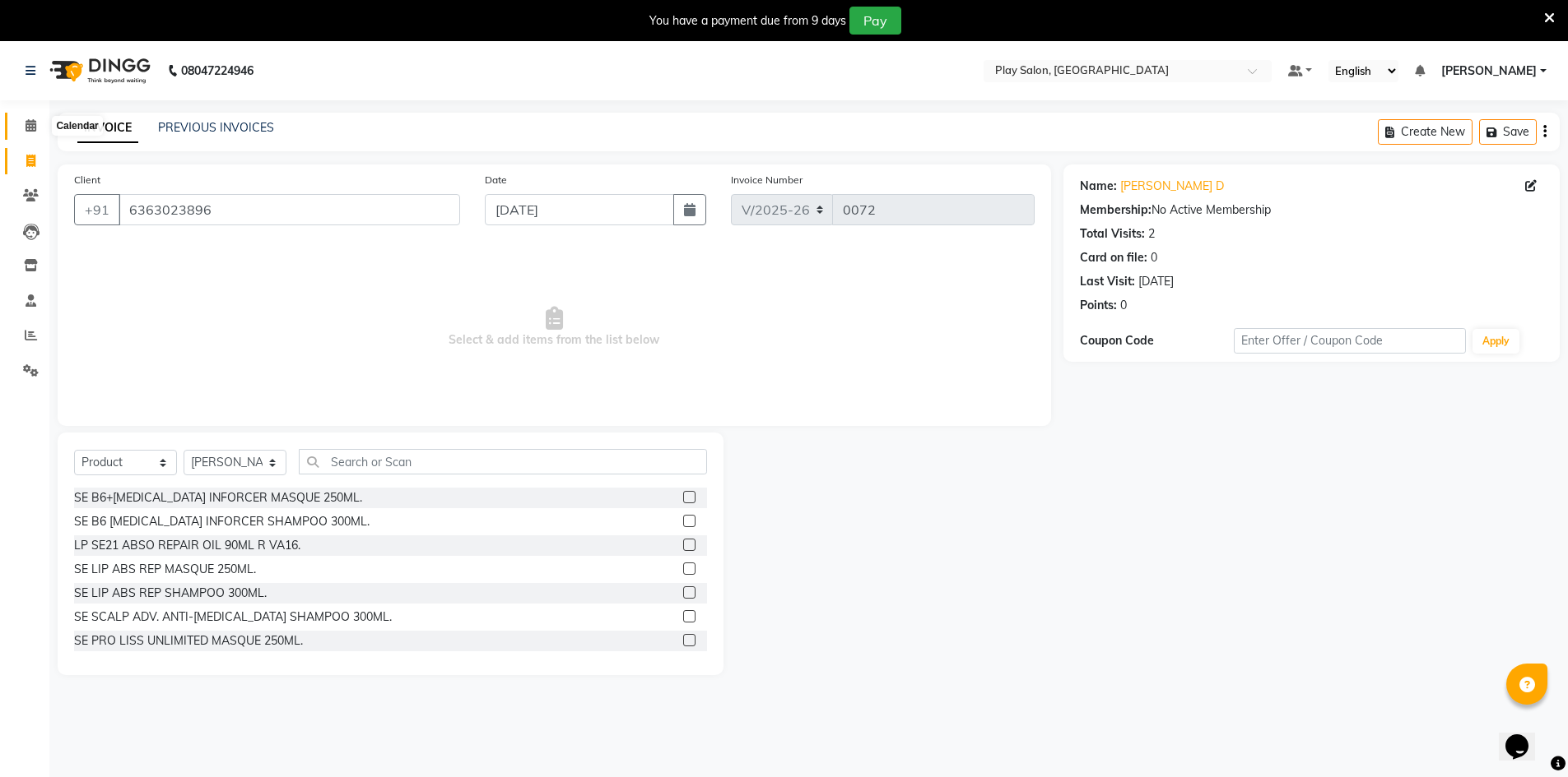
click at [28, 131] on icon at bounding box center [30, 125] width 10 height 12
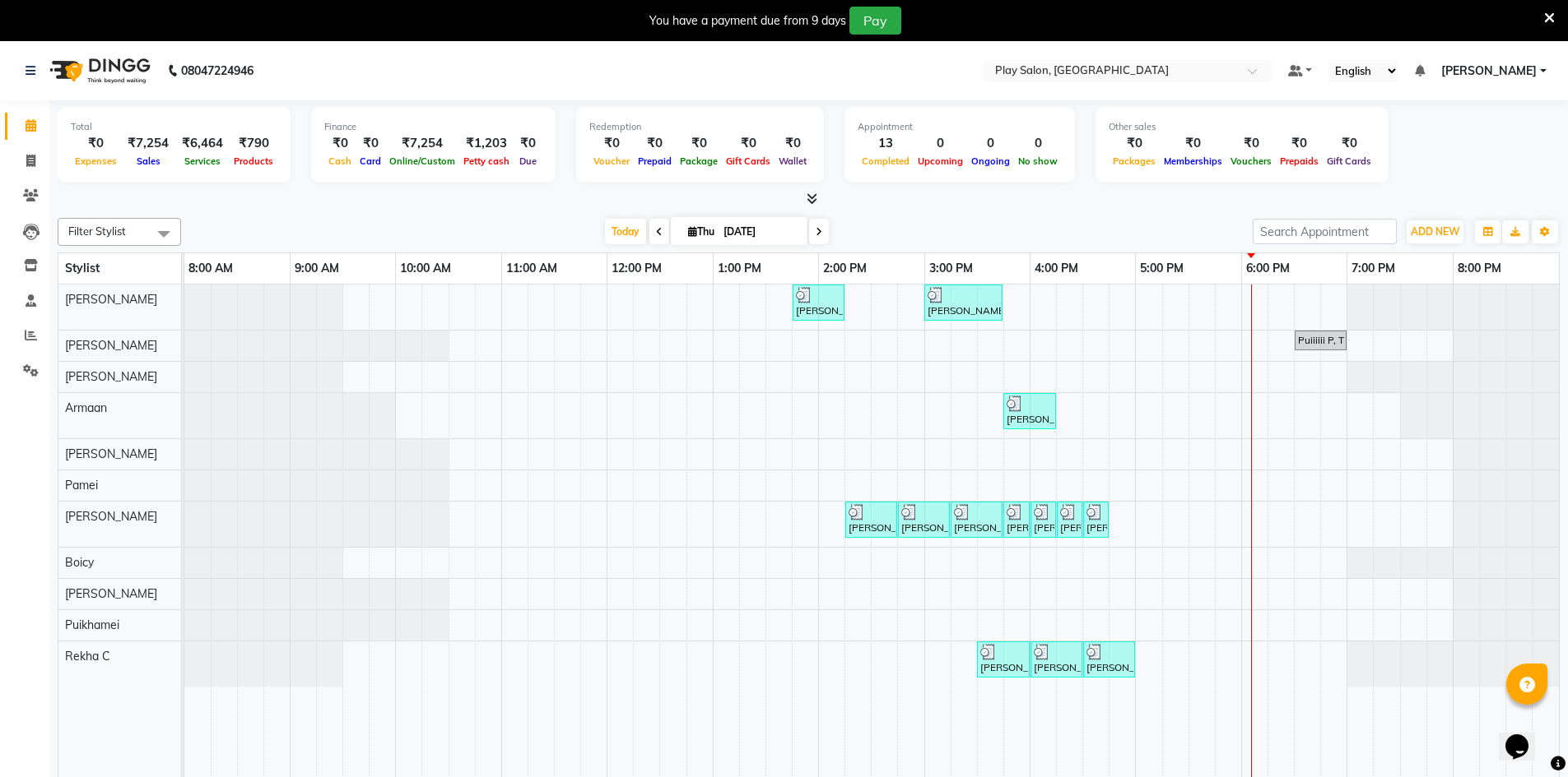
click at [1204, 481] on div "[PERSON_NAME] S, TK02, 01:45 PM-02:15 PM, Wash & Blow Dry - Wash & Blow Dry [PE…" at bounding box center [872, 542] width 1375 height 517
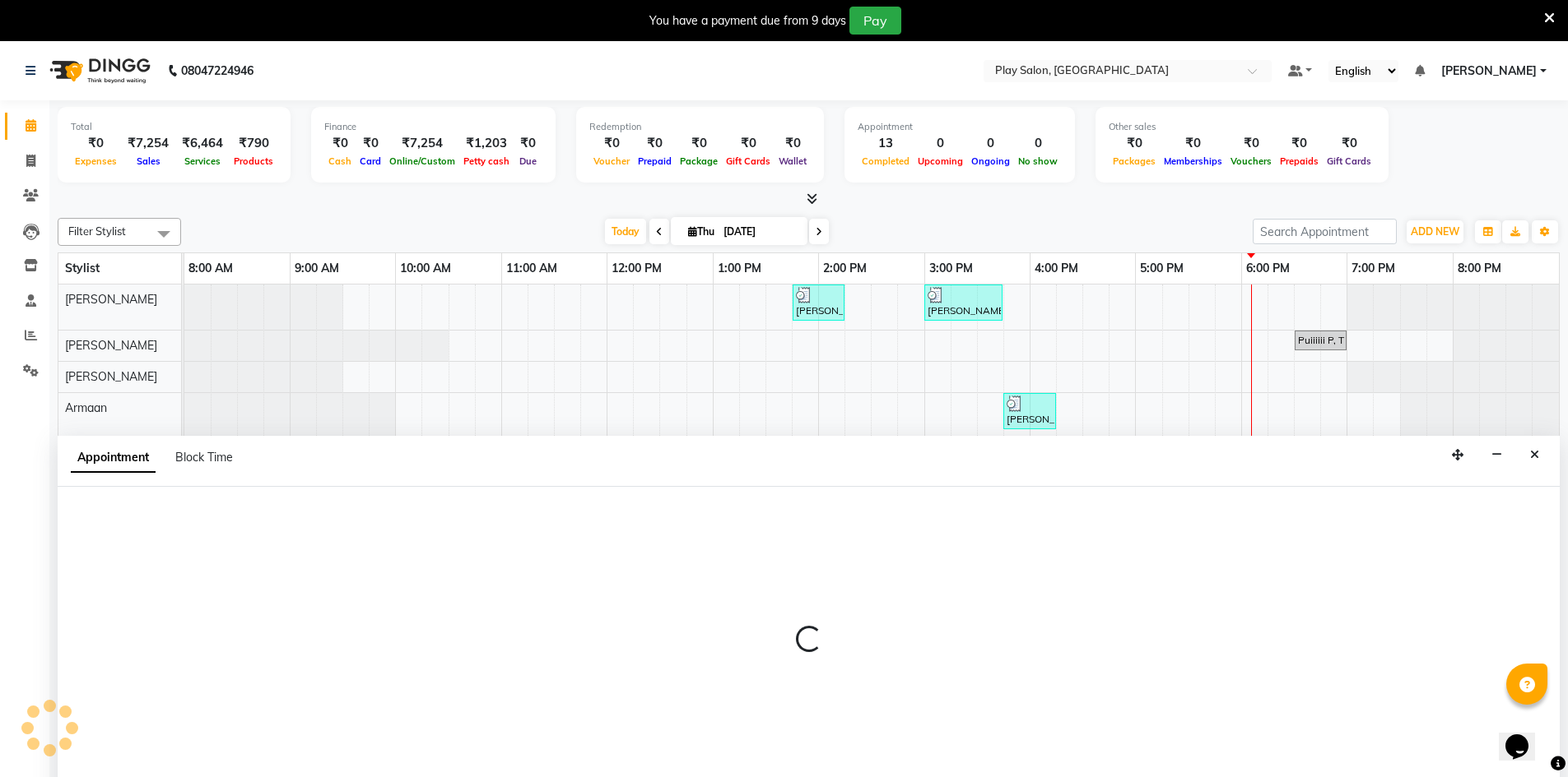
scroll to position [41, 0]
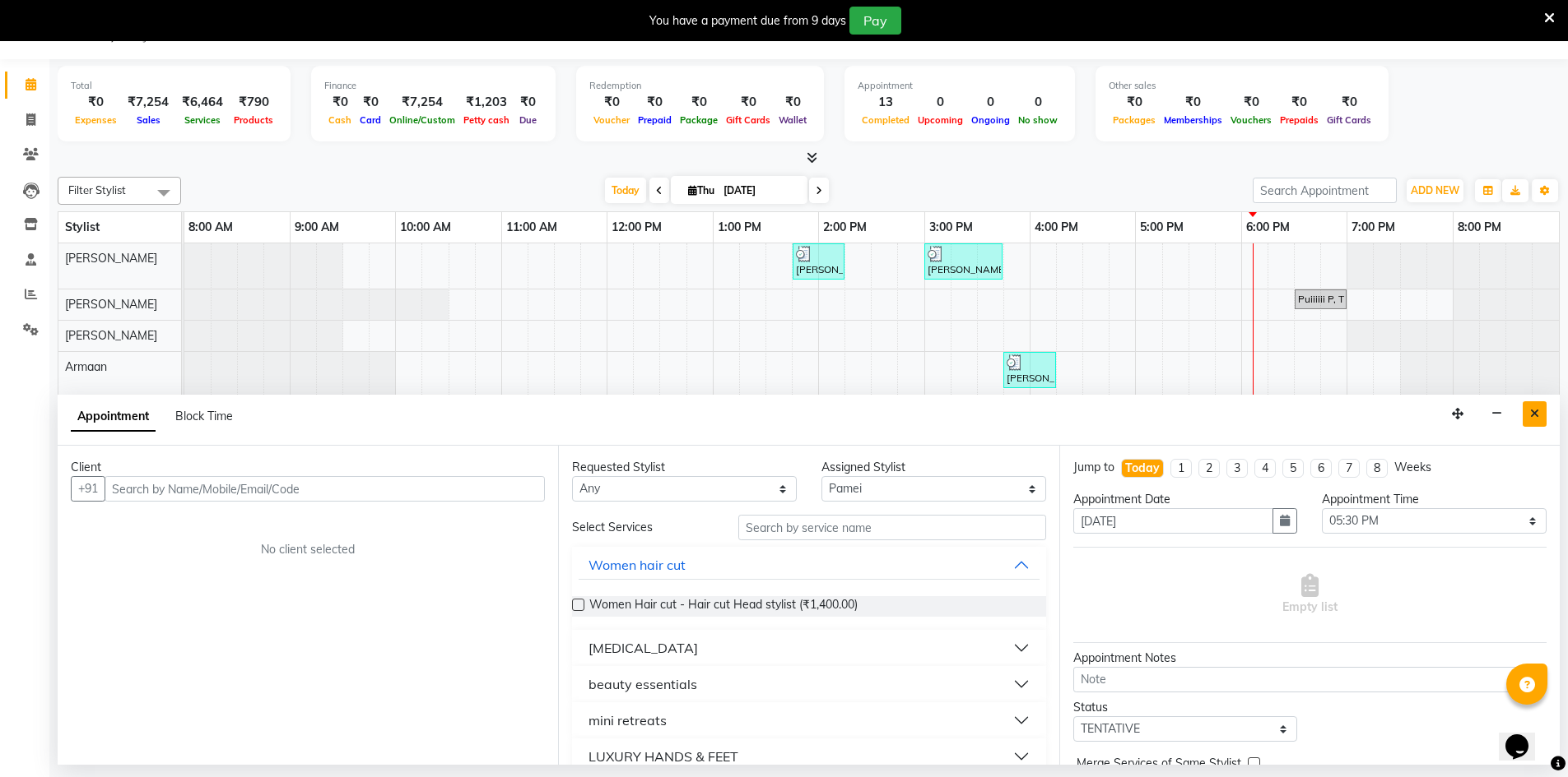
click at [1539, 413] on icon "Close" at bounding box center [1535, 413] width 9 height 11
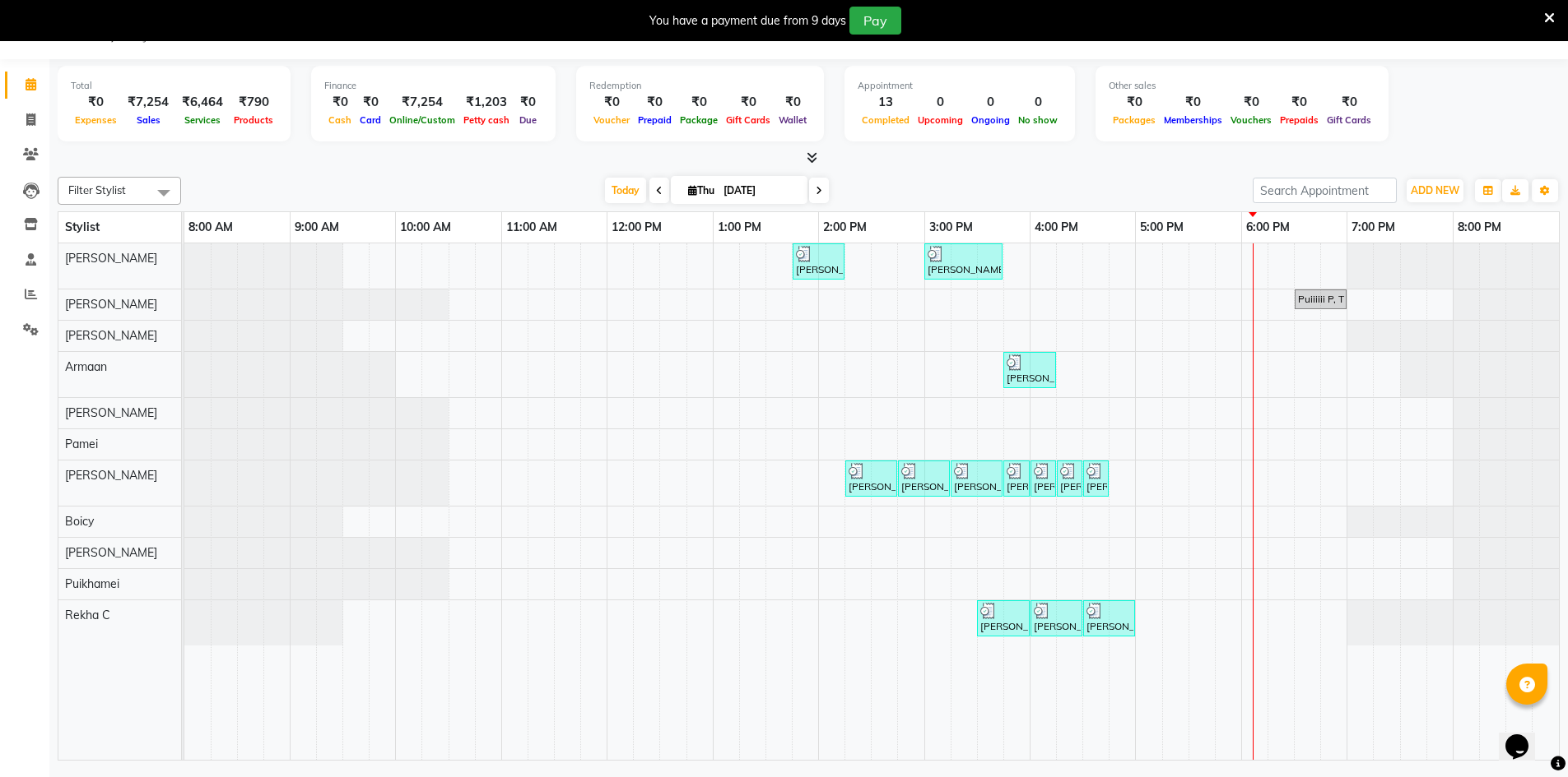
click at [694, 192] on span "Thu" at bounding box center [701, 190] width 35 height 12
click at [772, 323] on span "13" at bounding box center [778, 322] width 26 height 26
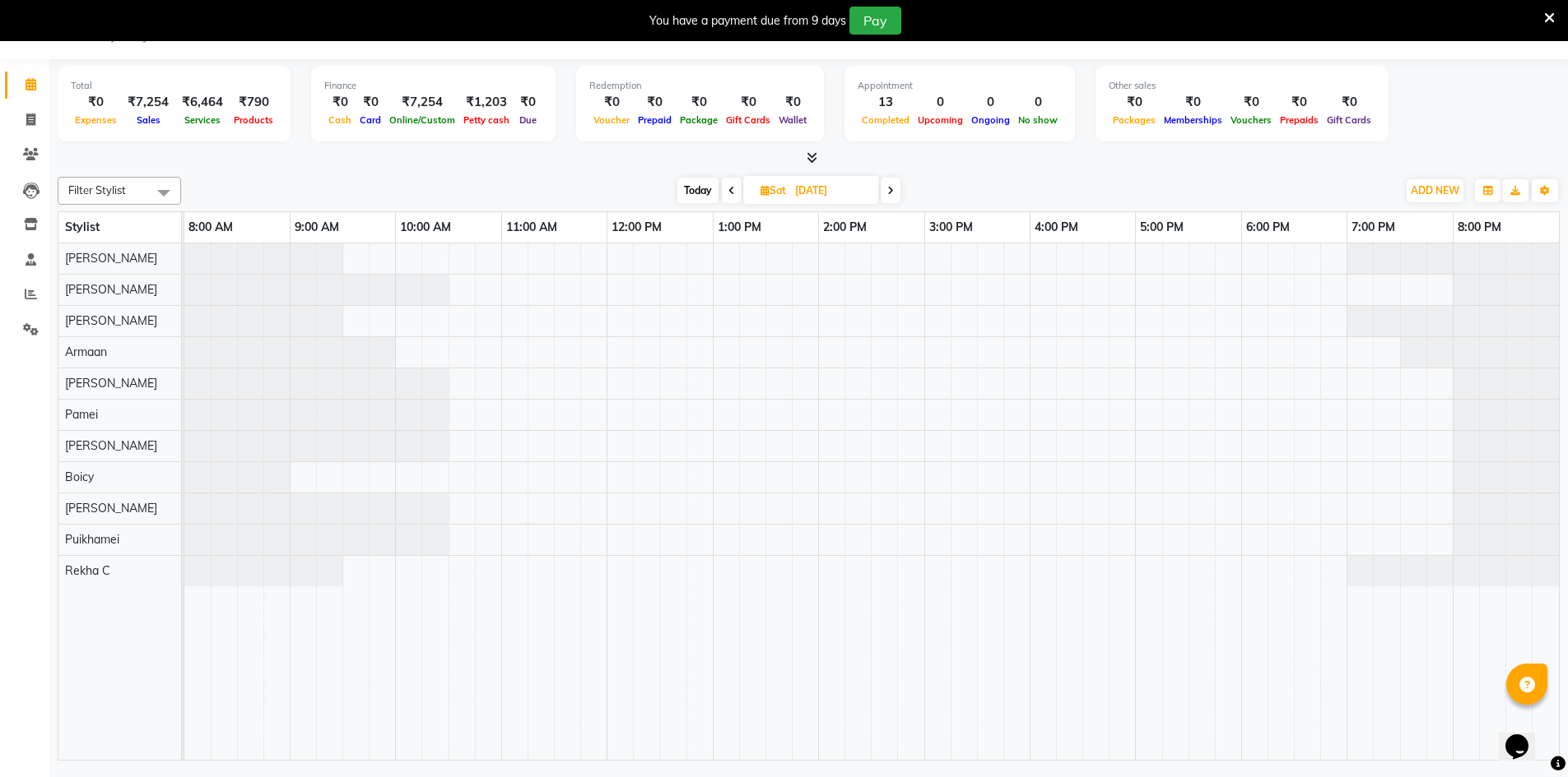
click at [760, 195] on icon at bounding box center [765, 190] width 9 height 10
click at [792, 289] on span "4" at bounding box center [800, 296] width 26 height 26
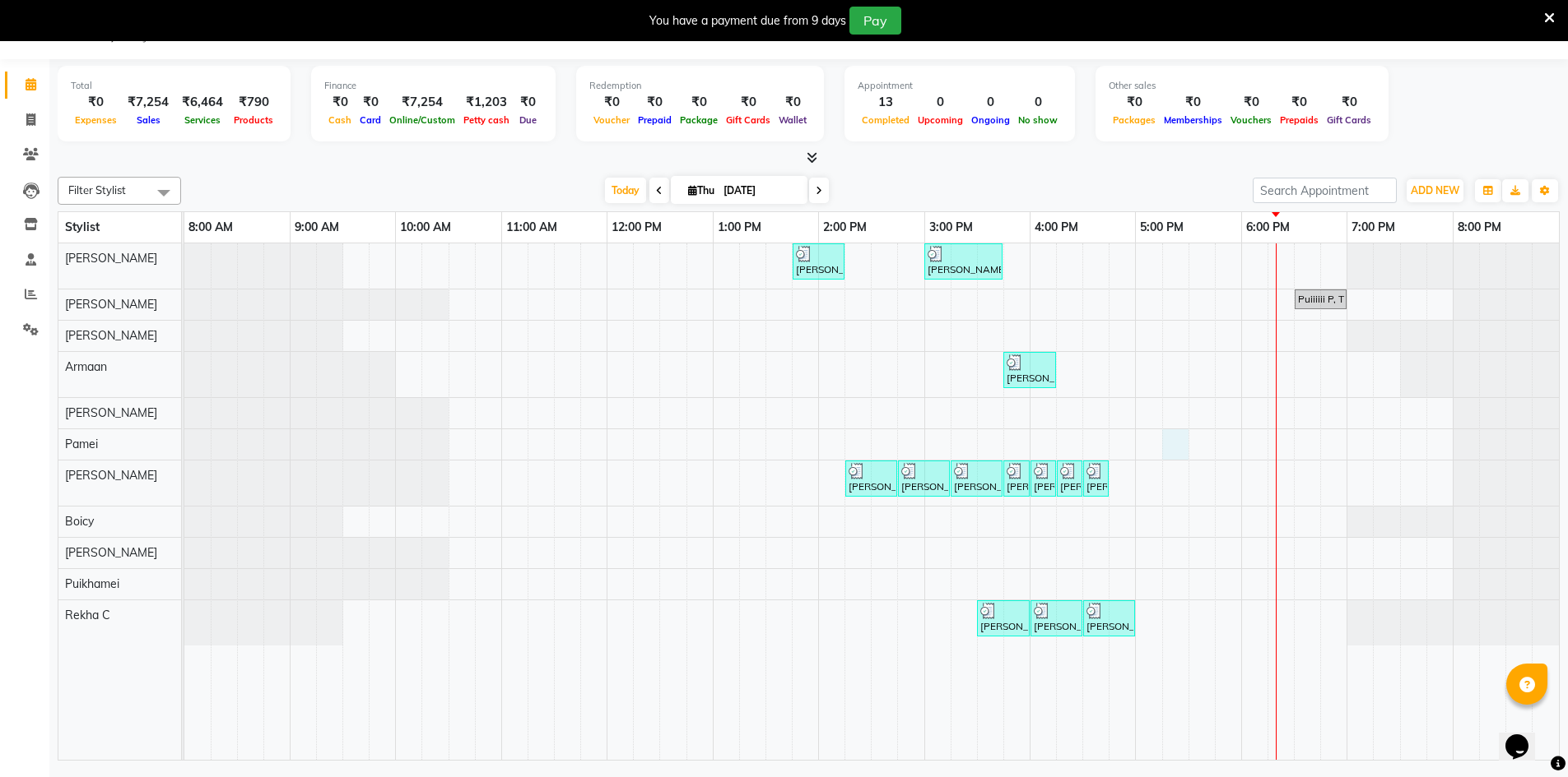
click at [1181, 443] on div "[PERSON_NAME] S, TK02, 01:45 PM-02:15 PM, Wash & Blow Dry - Wash & Blow Dry [PE…" at bounding box center [872, 502] width 1375 height 517
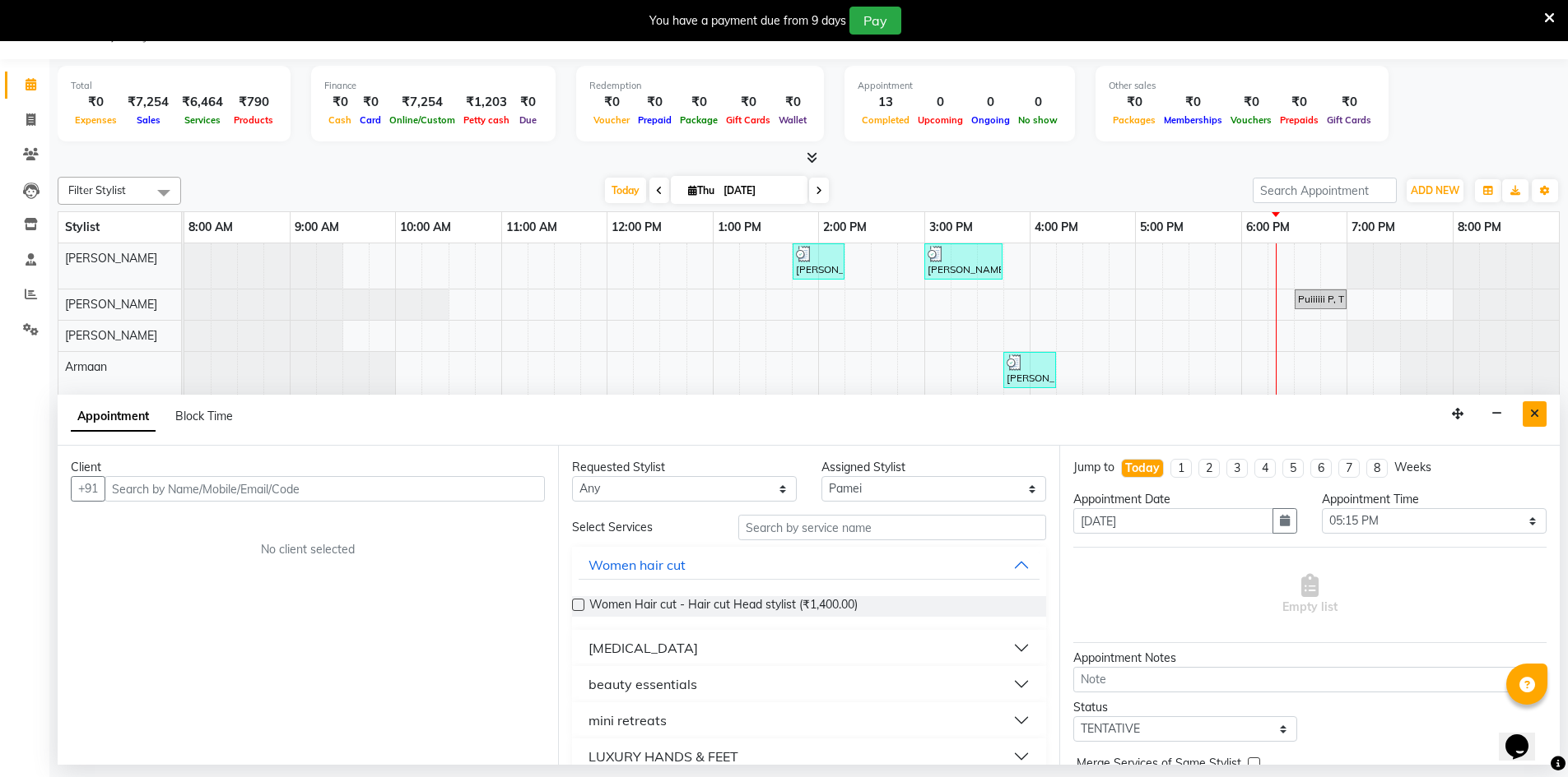
click at [1542, 410] on button "Close" at bounding box center [1534, 413] width 24 height 25
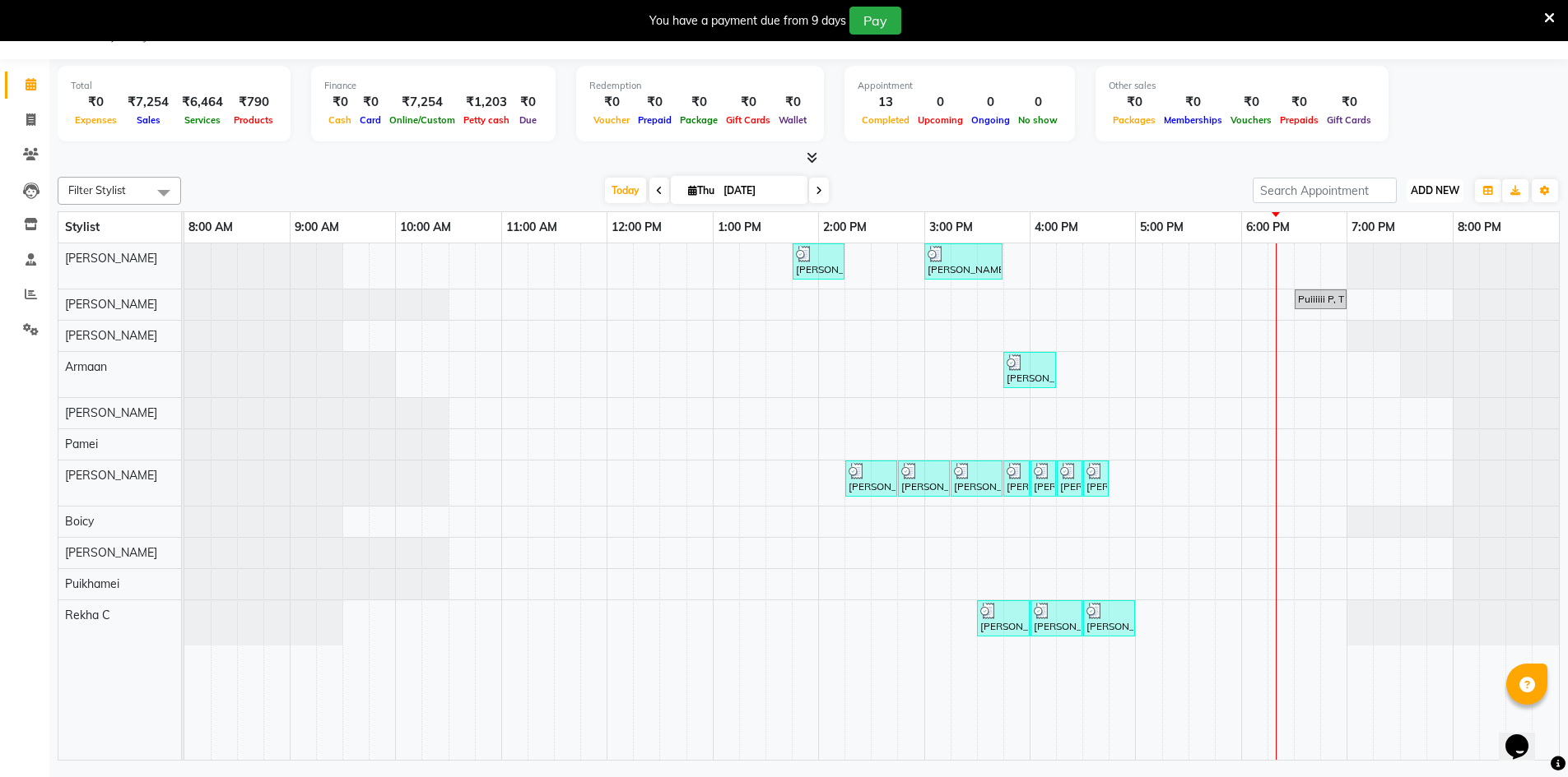
click at [1442, 190] on span "ADD NEW" at bounding box center [1435, 190] width 49 height 12
click at [1387, 240] on link "Add Invoice" at bounding box center [1397, 243] width 130 height 22
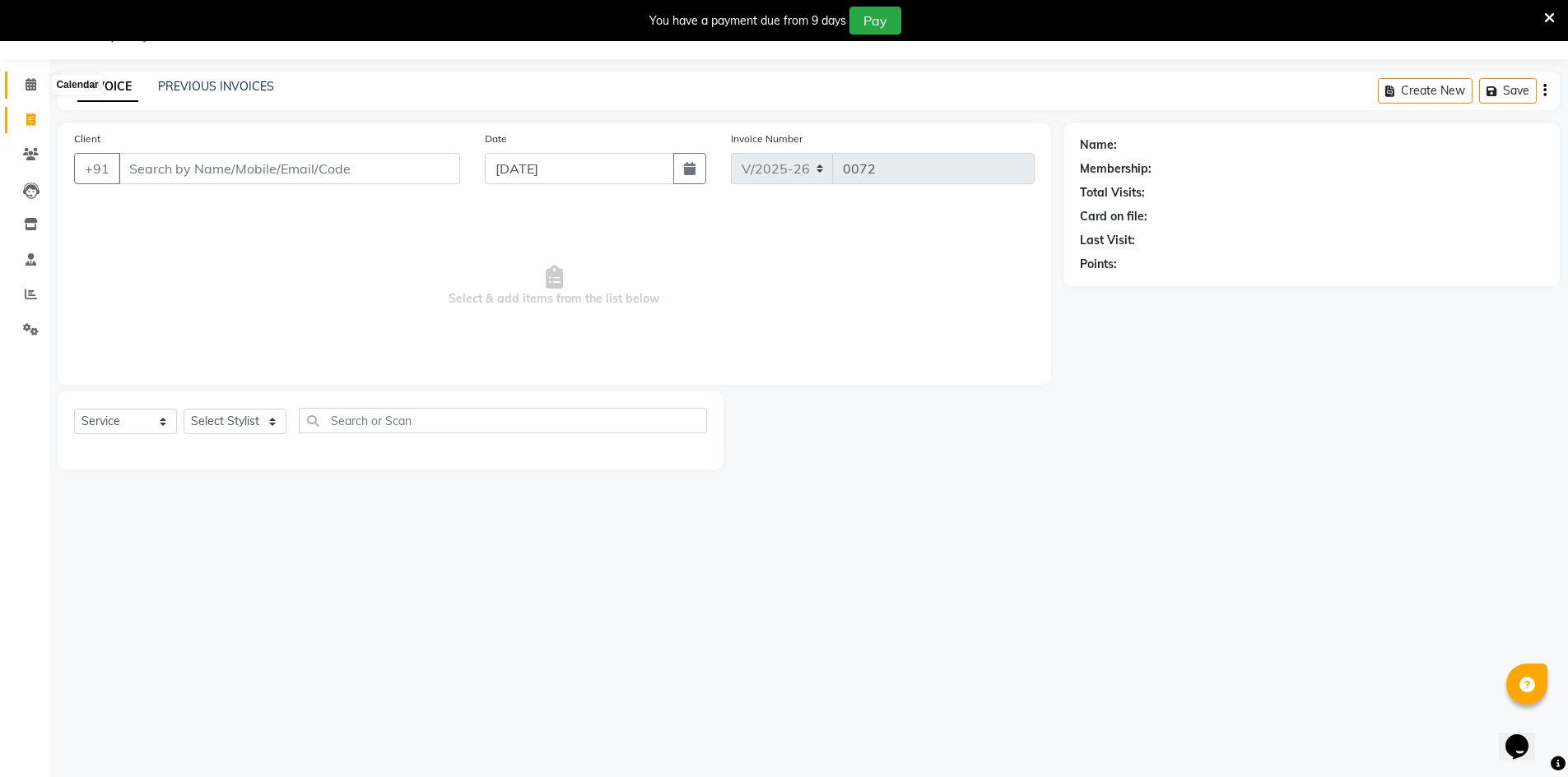
click at [34, 86] on icon at bounding box center [30, 84] width 10 height 12
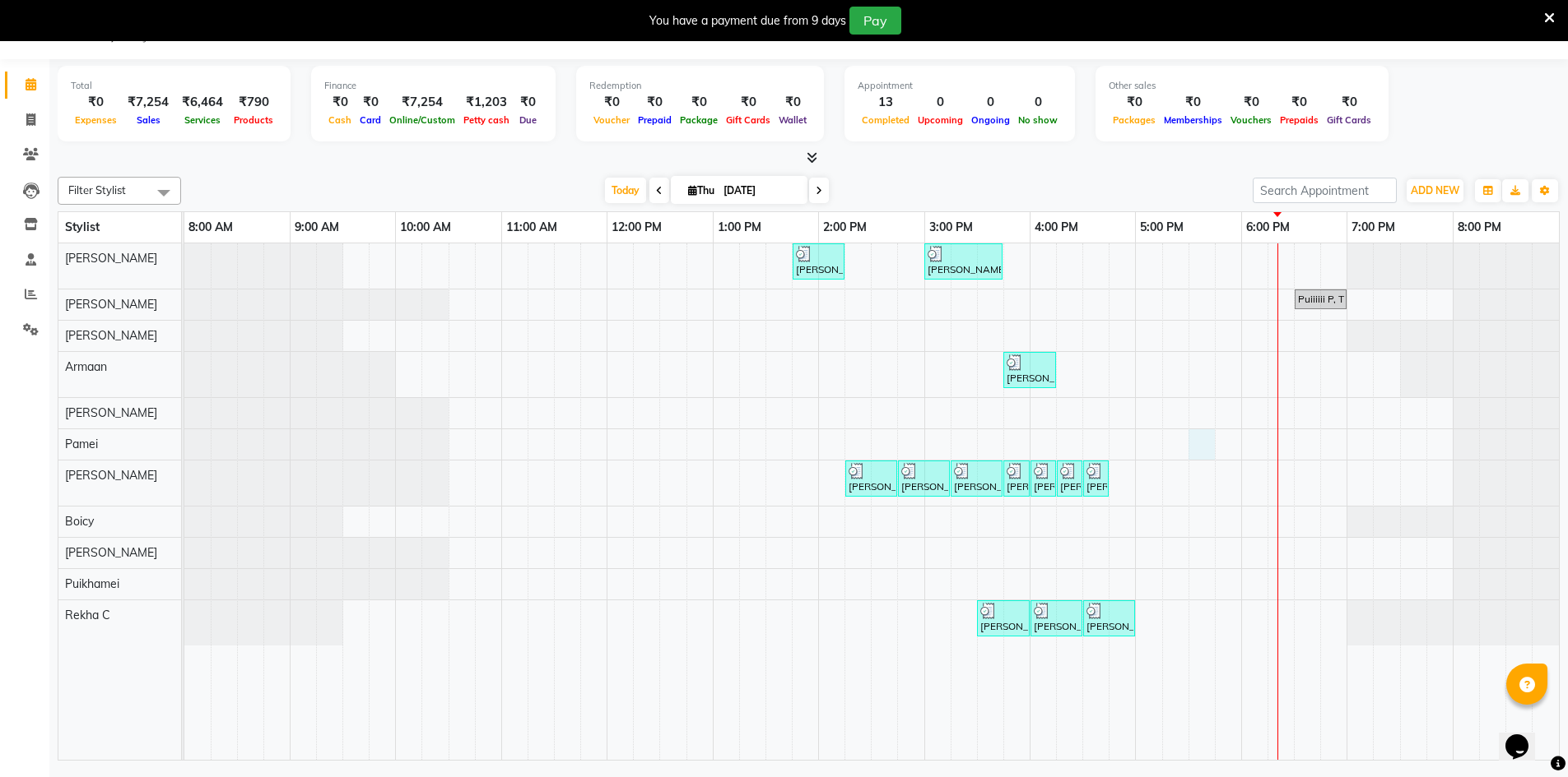
click at [1202, 434] on div "[PERSON_NAME] S, TK02, 01:45 PM-02:15 PM, Wash & Blow Dry - Wash & Blow Dry [PE…" at bounding box center [872, 502] width 1375 height 517
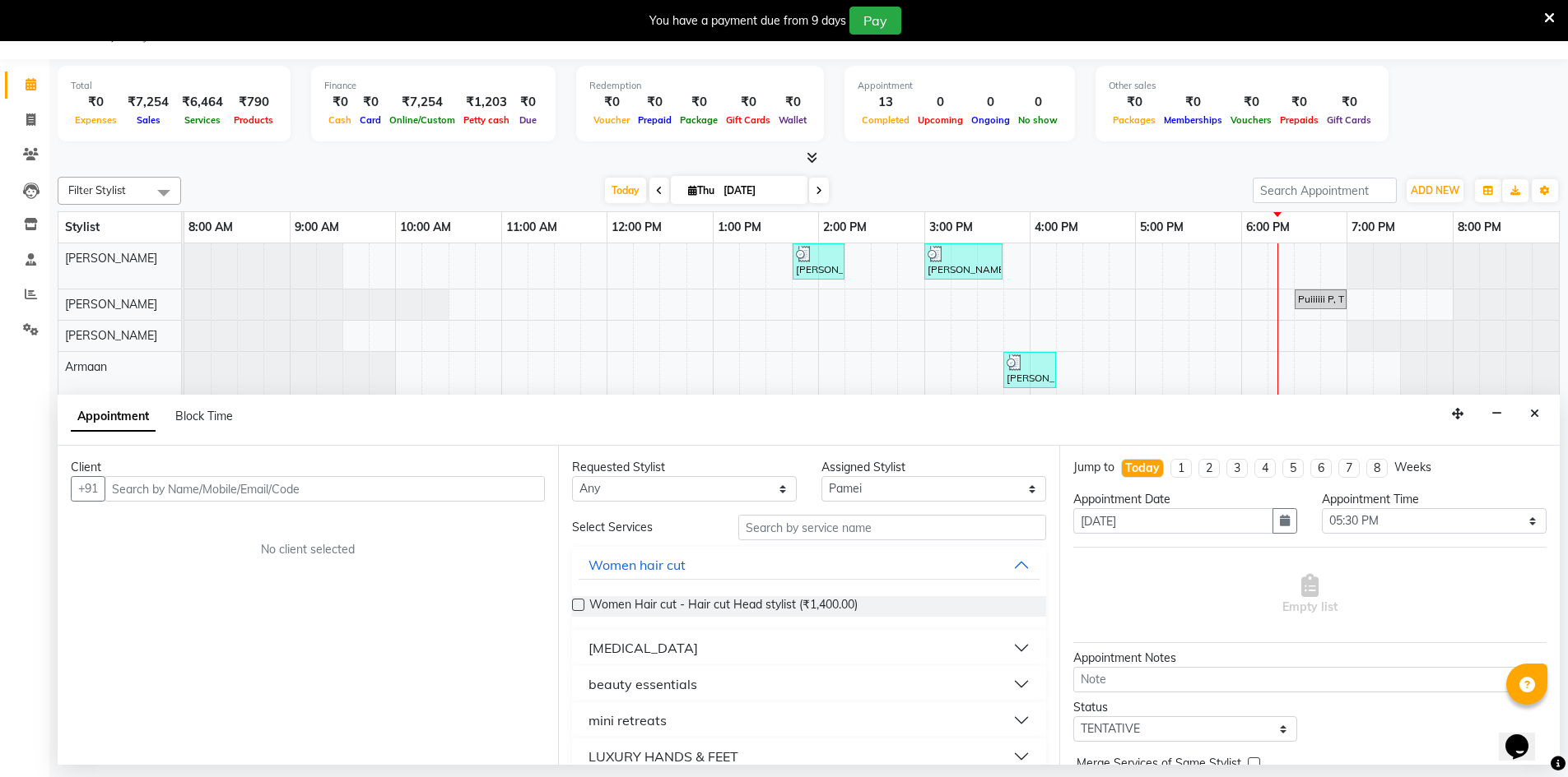
click at [134, 493] on input "text" at bounding box center [324, 489] width 440 height 25
click at [498, 490] on span "Add Client" at bounding box center [511, 489] width 56 height 15
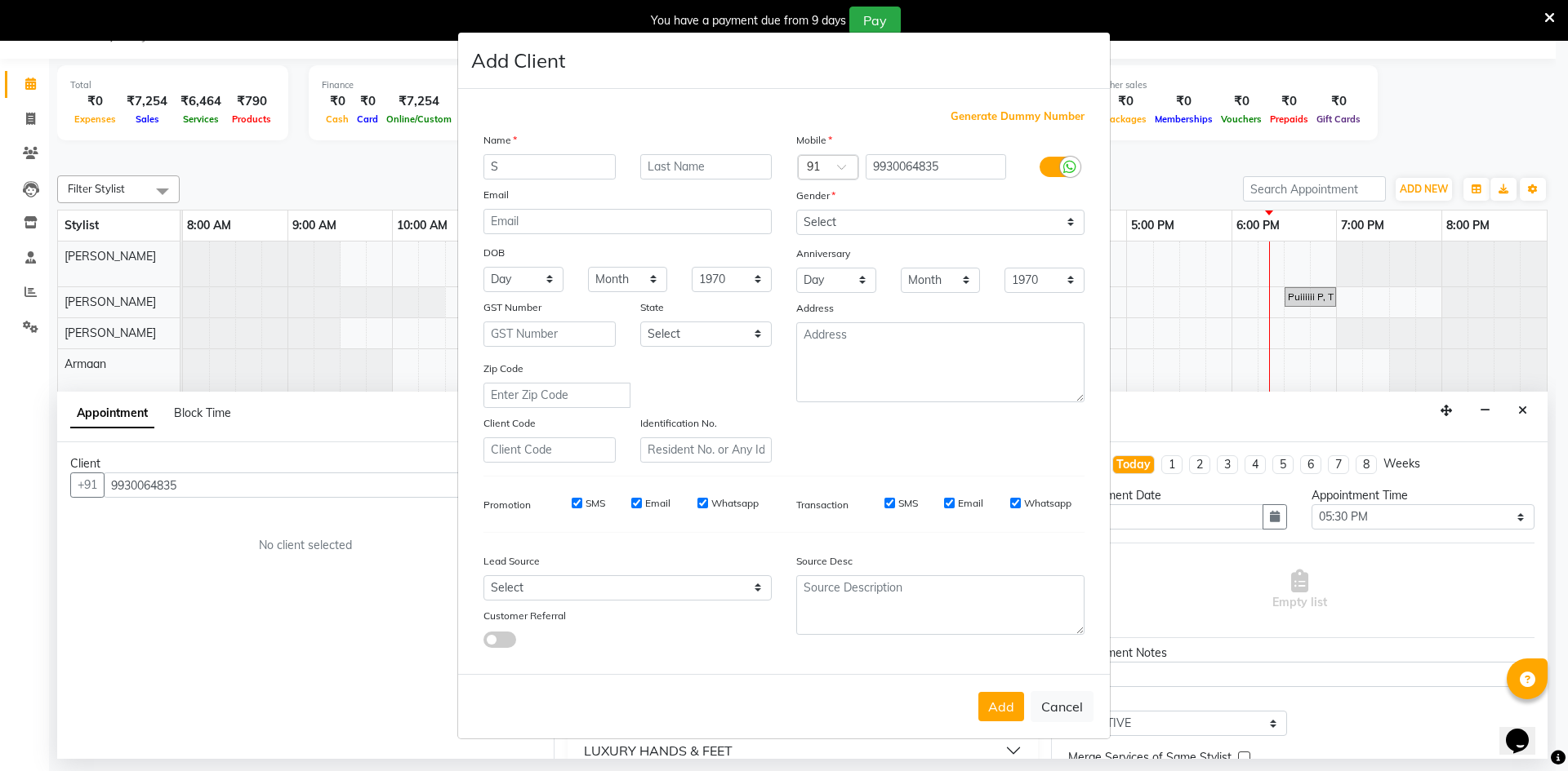
click at [534, 164] on input "S" at bounding box center [550, 166] width 133 height 25
click at [680, 178] on input "text" at bounding box center [707, 166] width 133 height 25
click at [831, 217] on select "Select [DEMOGRAPHIC_DATA] [DEMOGRAPHIC_DATA] Other Prefer Not To Say" at bounding box center [941, 221] width 288 height 25
click at [797, 209] on select "Select [DEMOGRAPHIC_DATA] [DEMOGRAPHIC_DATA] Other Prefer Not To Say" at bounding box center [941, 221] width 288 height 25
click at [1005, 699] on button "Add" at bounding box center [1000, 707] width 46 height 29
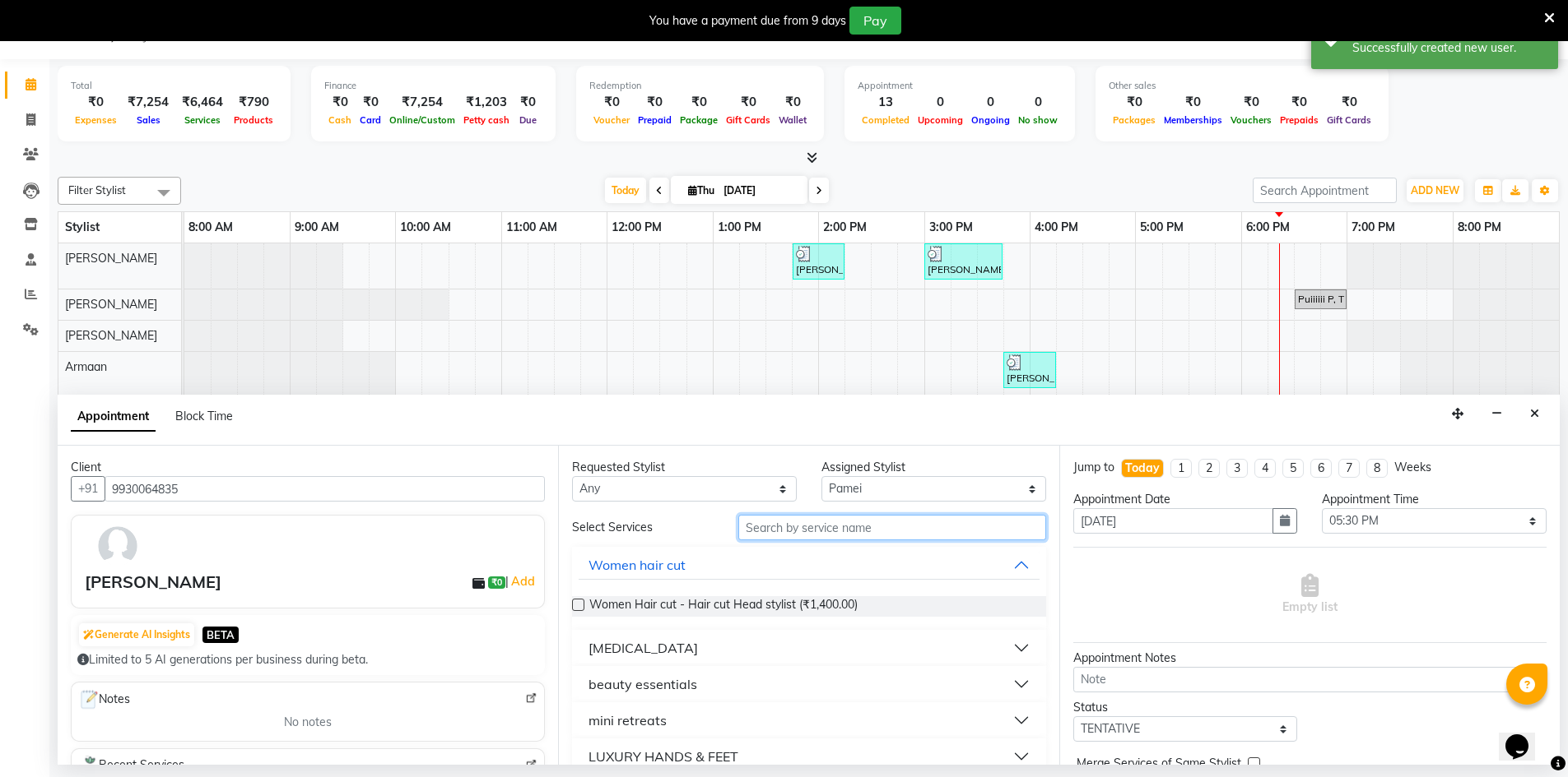
click at [855, 526] on input "text" at bounding box center [892, 527] width 308 height 25
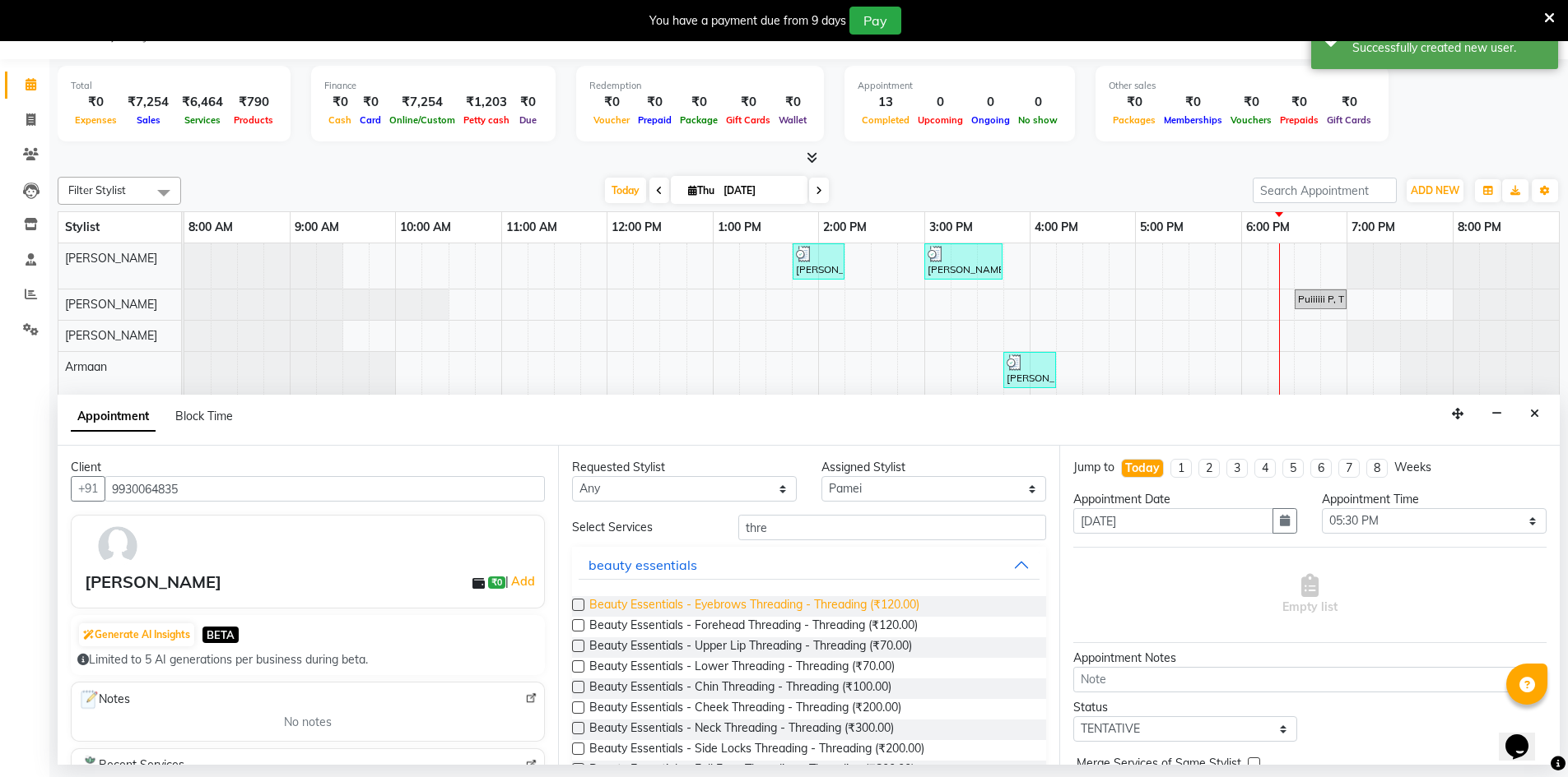
click at [818, 608] on span "Beauty Essentials - Eyebrows Threading - Threading (₹120.00)" at bounding box center [754, 607] width 330 height 21
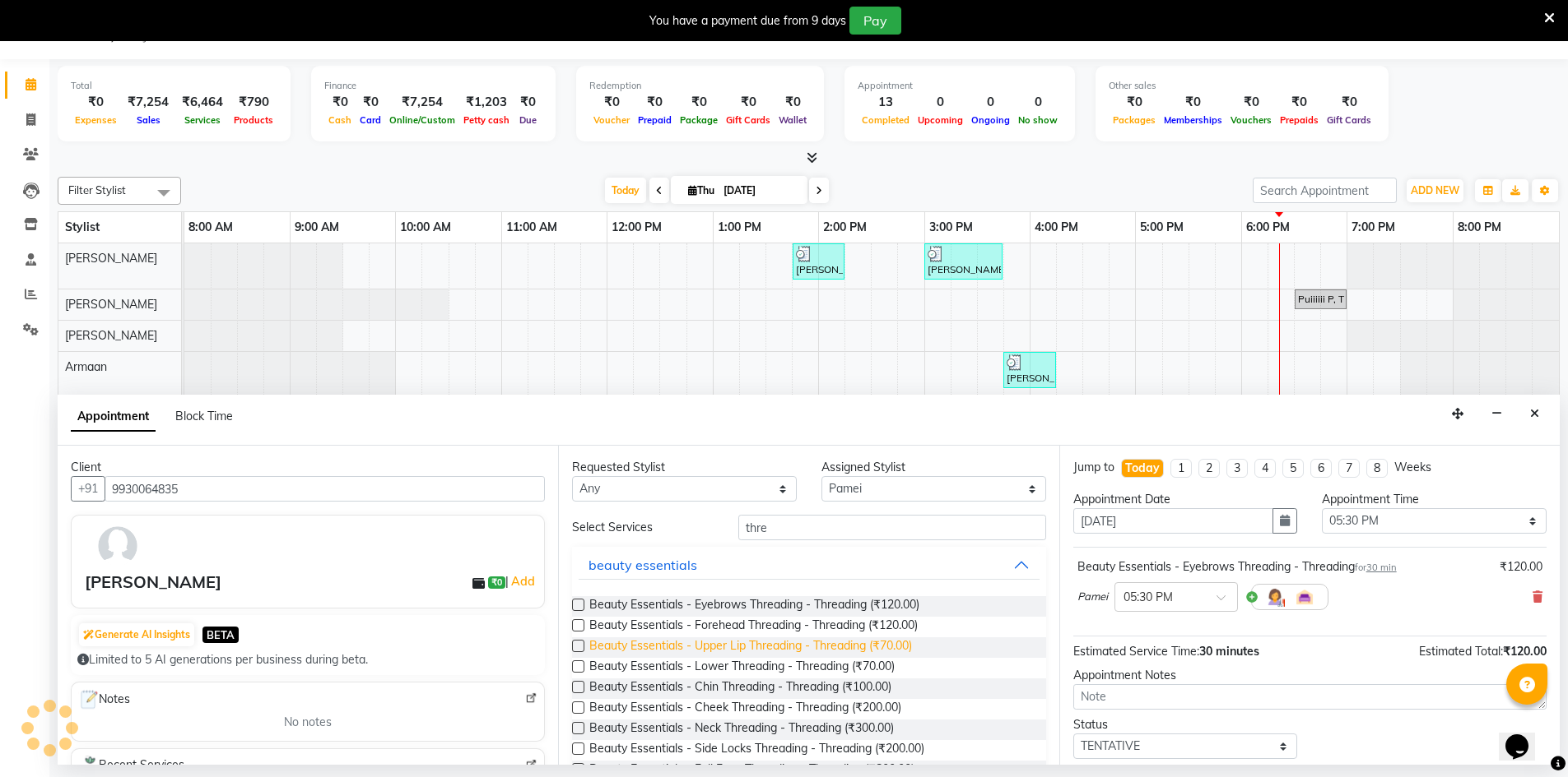
click at [783, 648] on span "Beauty Essentials - Upper Lip Threading - Threading (₹70.00)" at bounding box center [750, 648] width 322 height 21
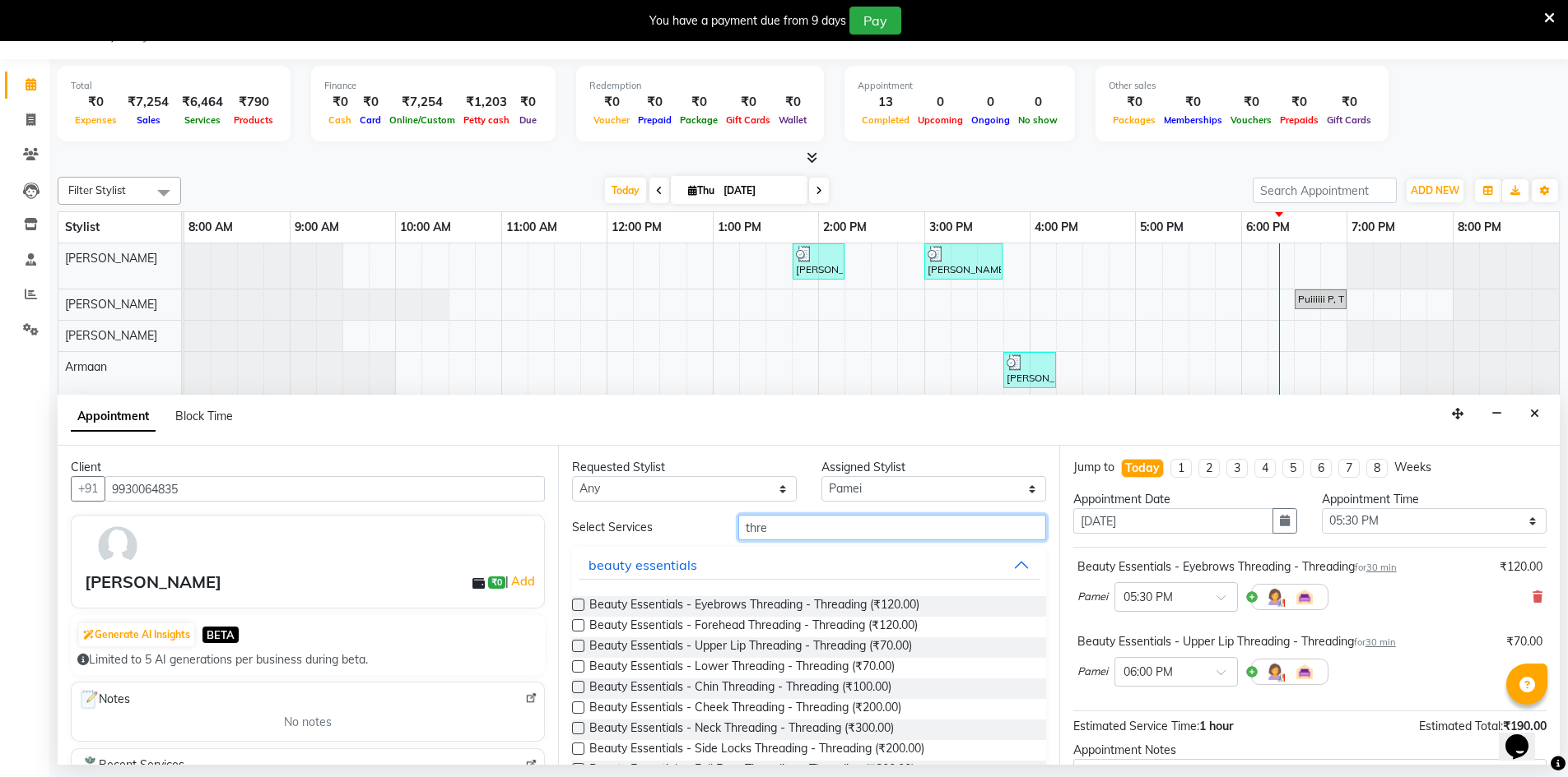
click at [843, 536] on input "thre" at bounding box center [892, 527] width 308 height 25
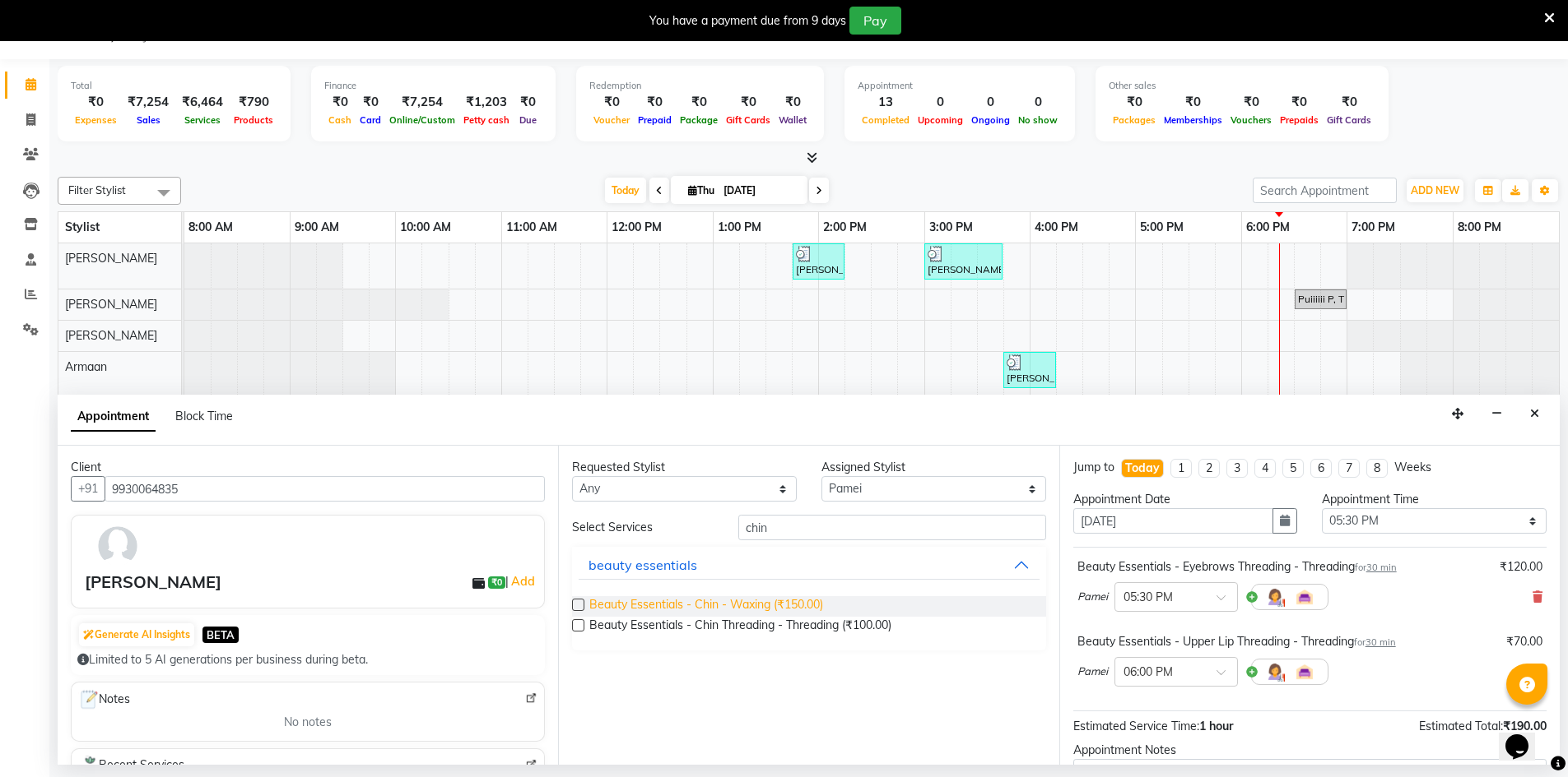
click at [799, 600] on span "Beauty Essentials - Chin - Waxing (₹150.00)" at bounding box center [706, 607] width 234 height 21
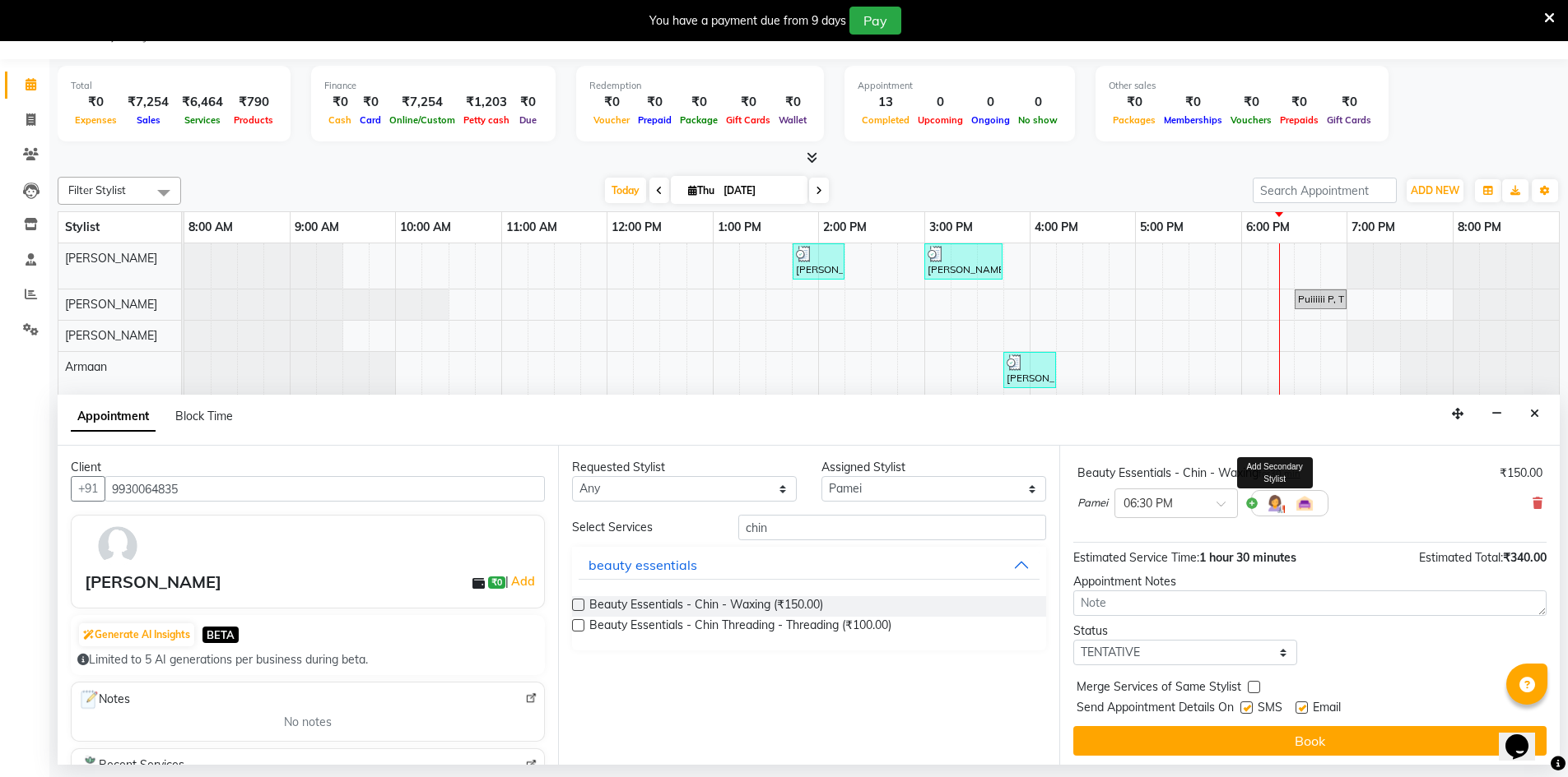
scroll to position [248, 0]
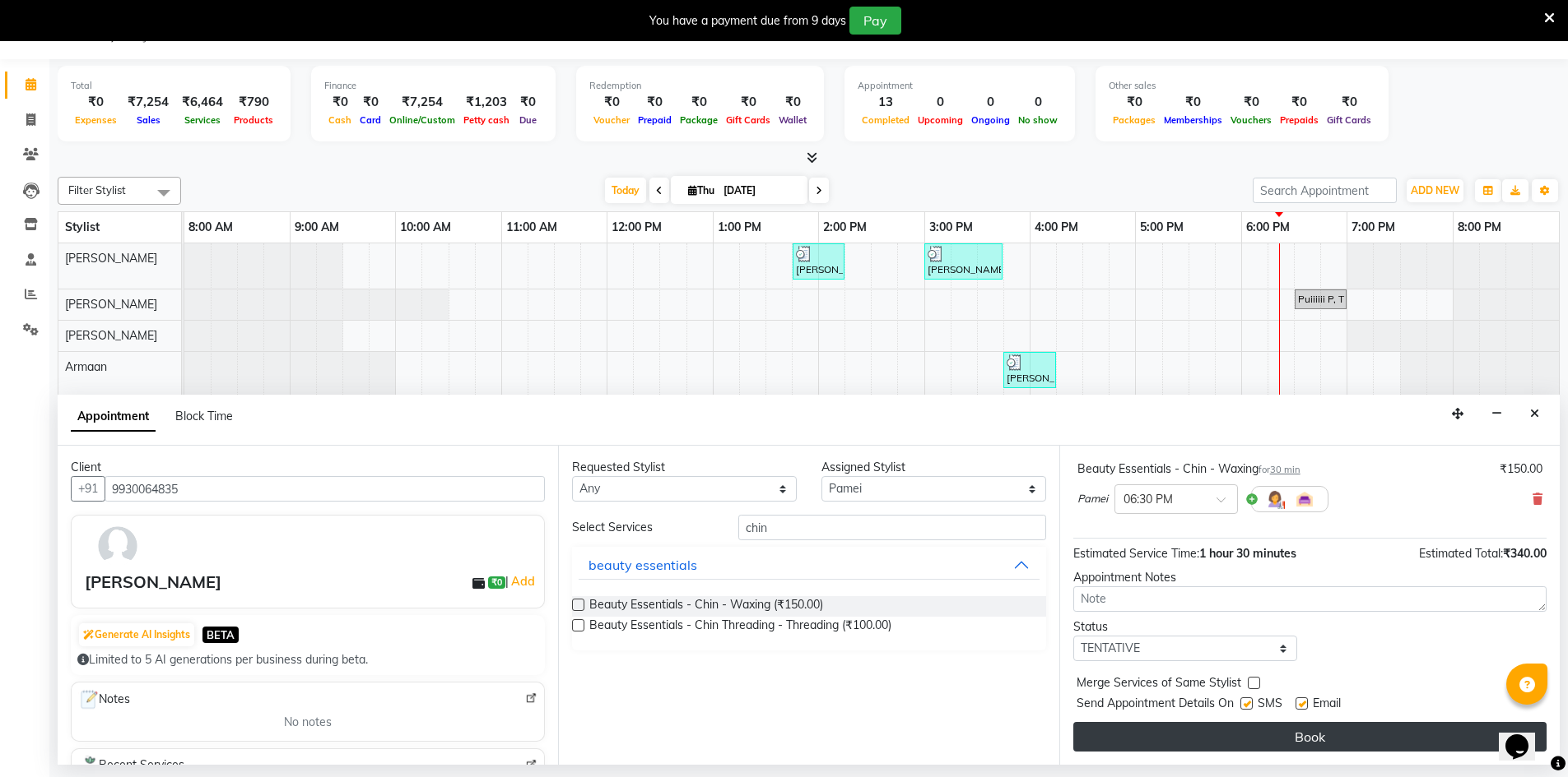
click at [1268, 731] on button "Book" at bounding box center [1310, 737] width 473 height 29
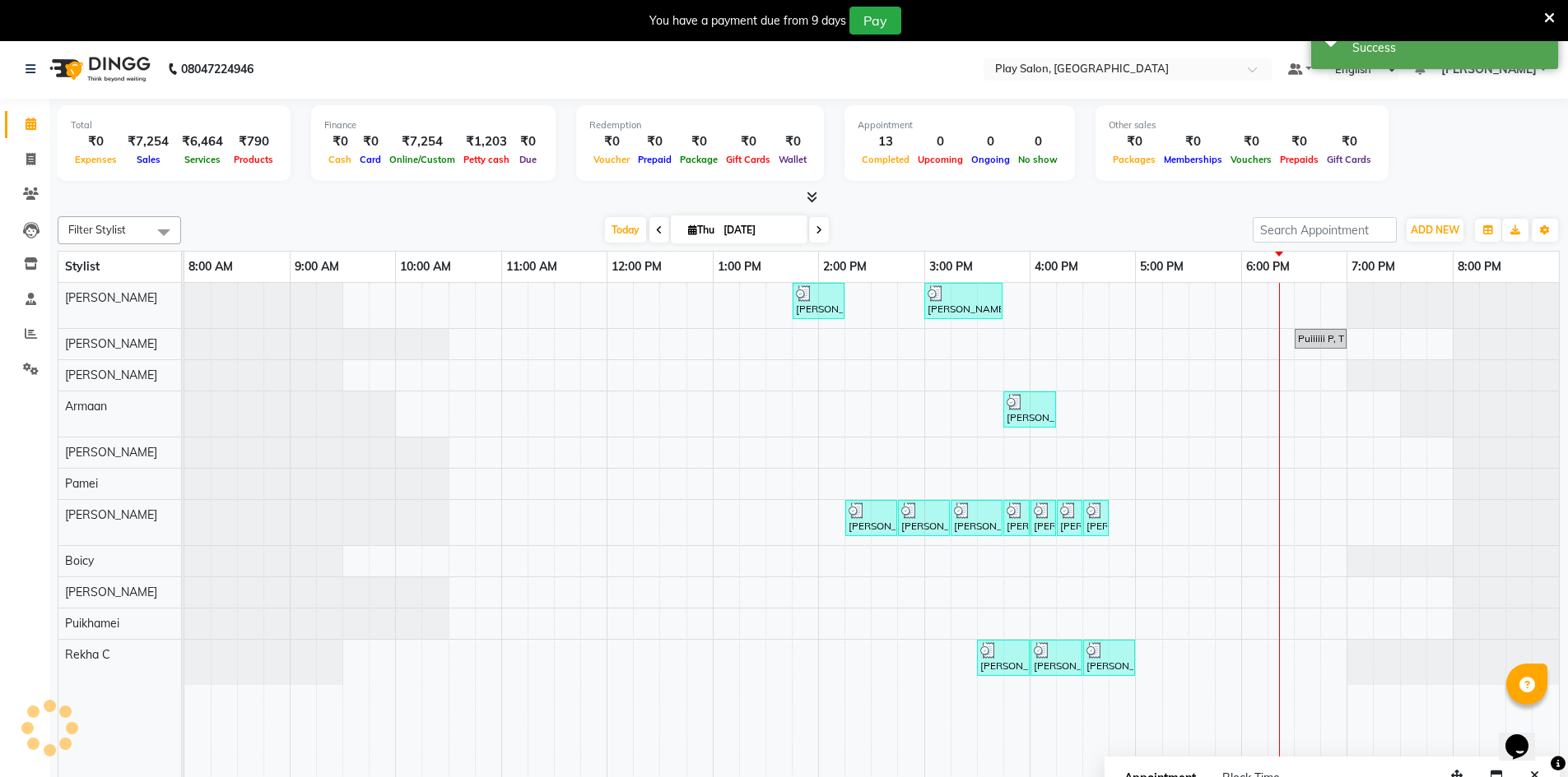
scroll to position [0, 0]
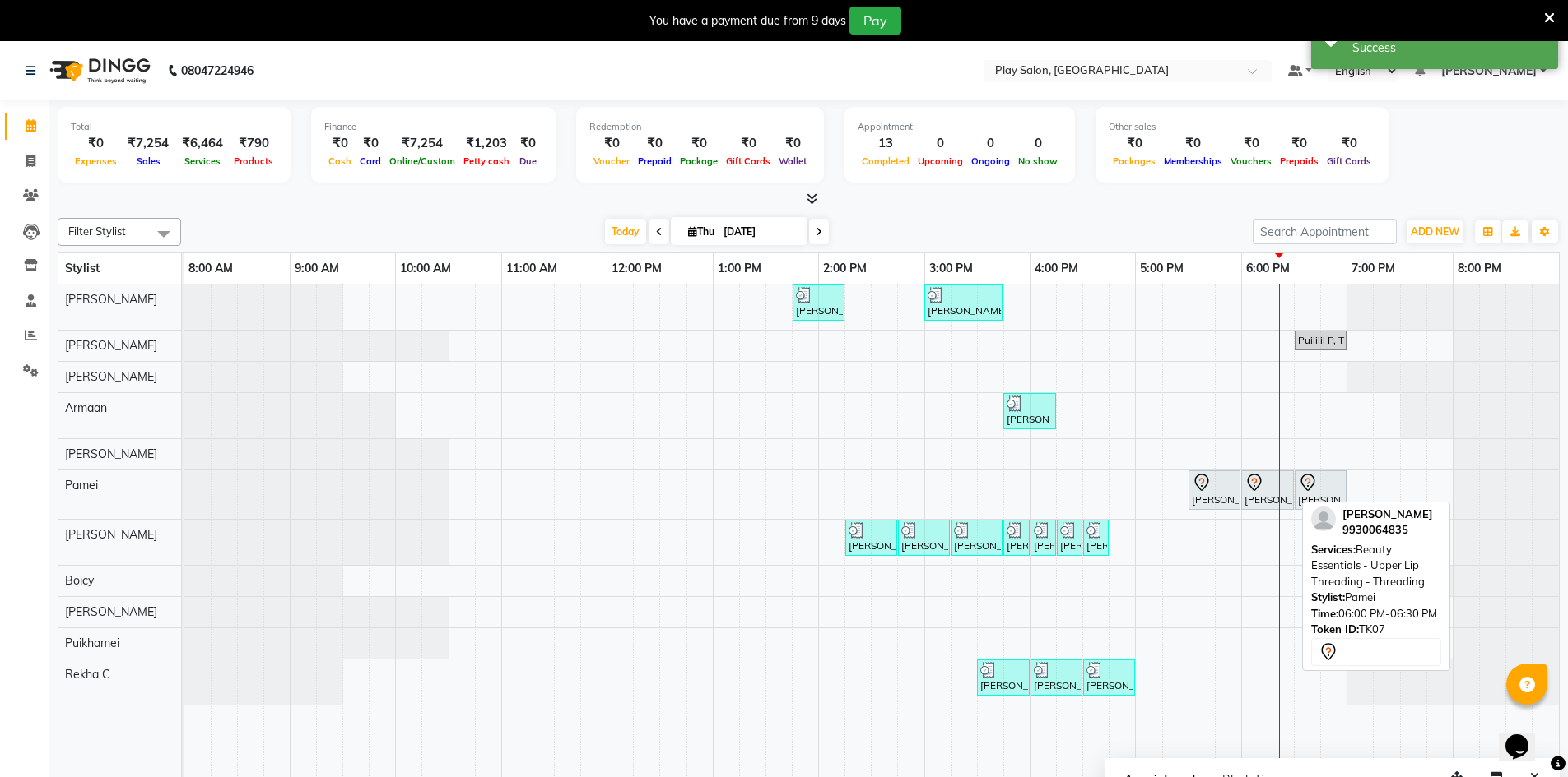
click at [1265, 497] on div "[PERSON_NAME], TK07, 06:00 PM-06:30 PM, Beauty Essentials - Upper Lip Threading…" at bounding box center [1267, 490] width 49 height 35
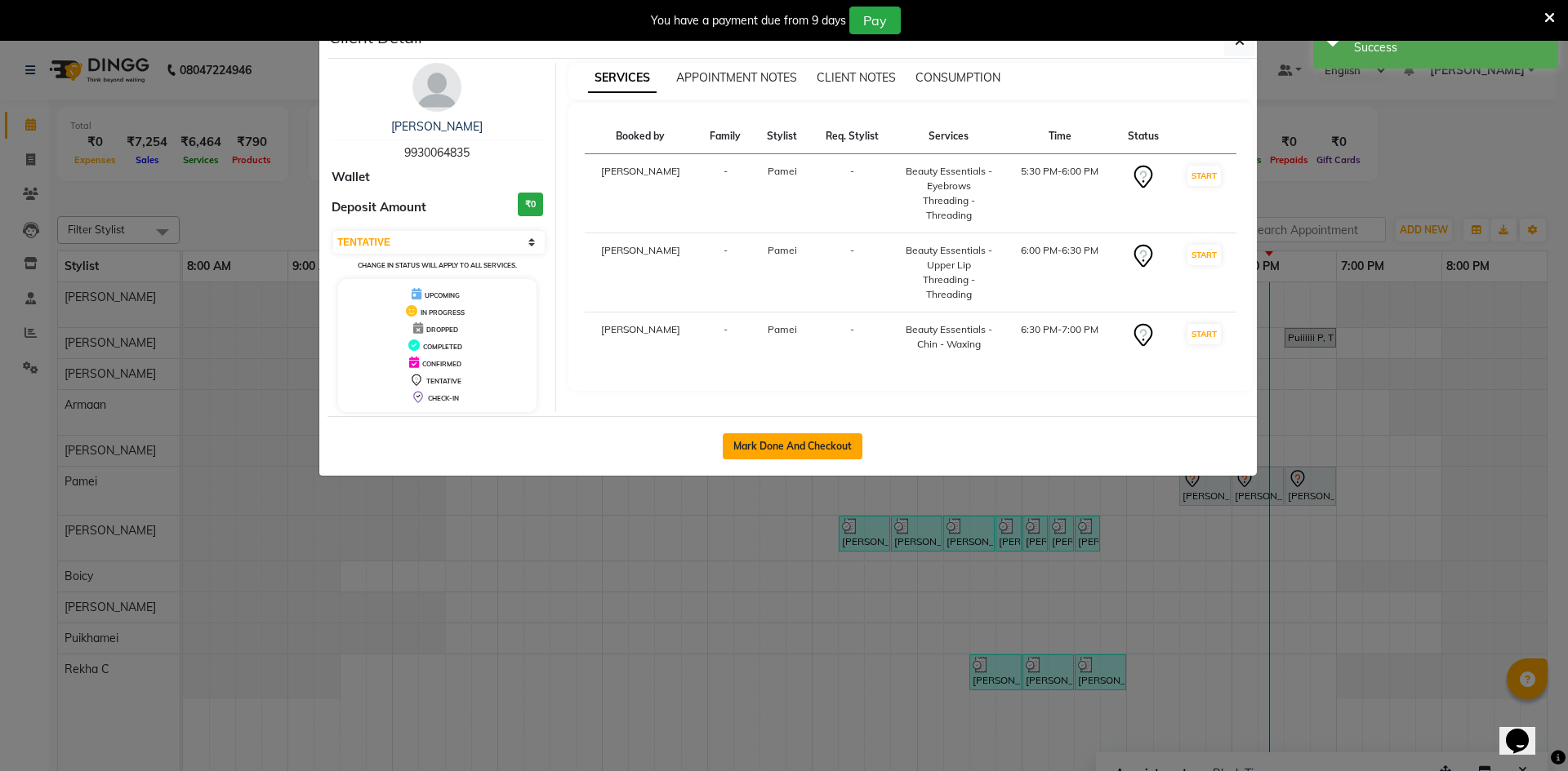
click at [802, 448] on button "Mark Done And Checkout" at bounding box center [792, 447] width 139 height 26
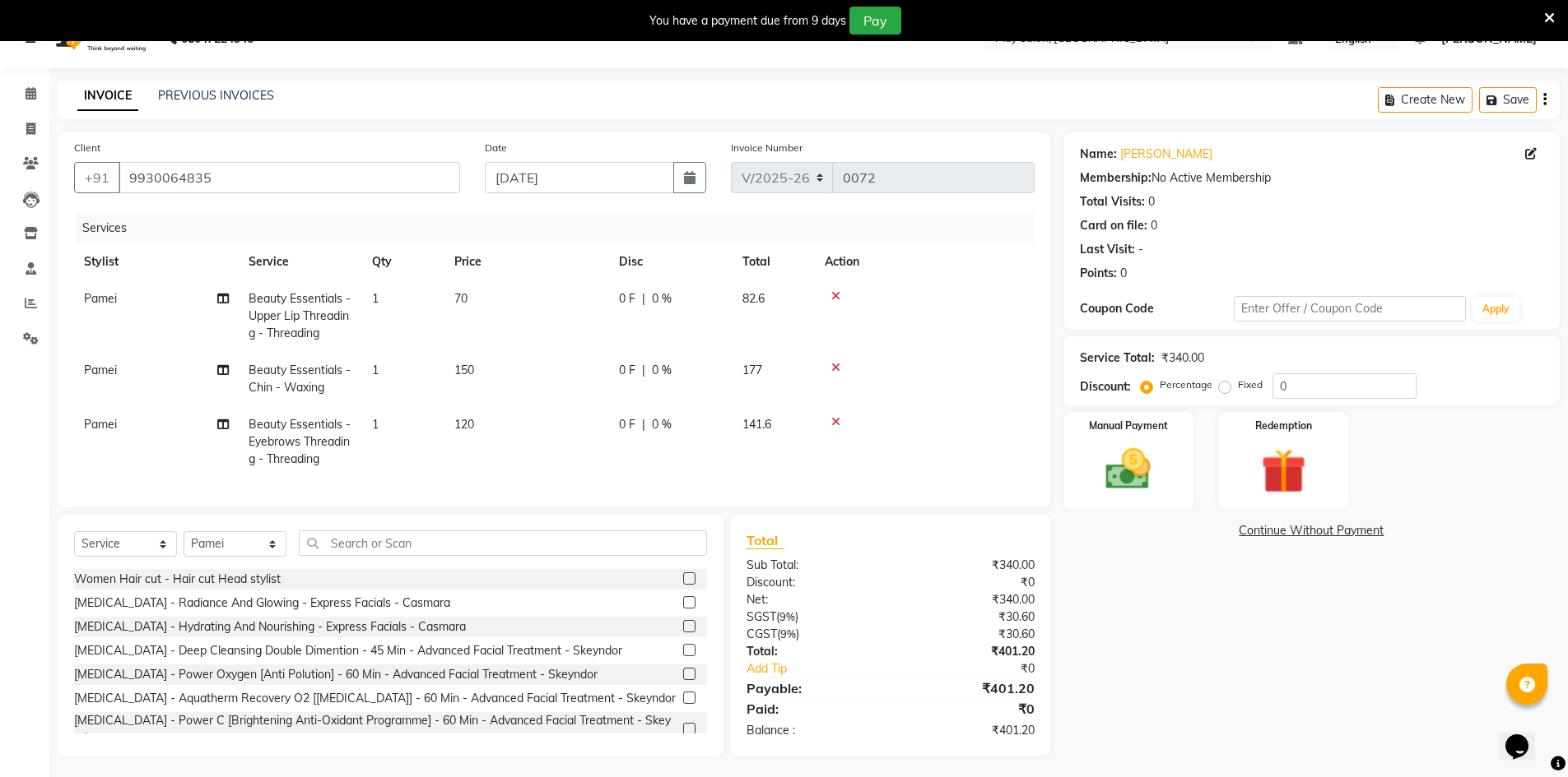
scroll to position [49, 0]
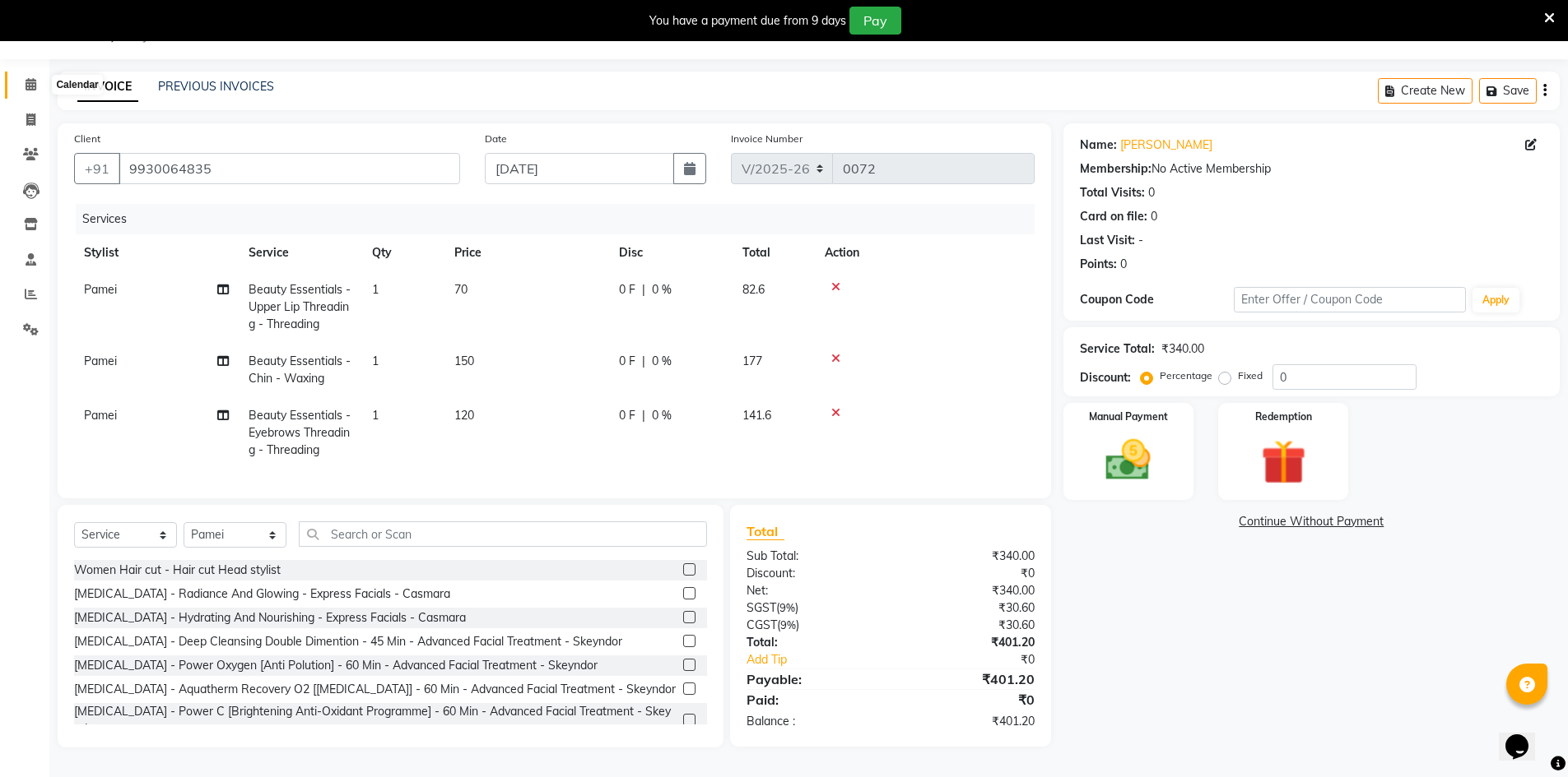
click at [23, 75] on span at bounding box center [30, 85] width 29 height 19
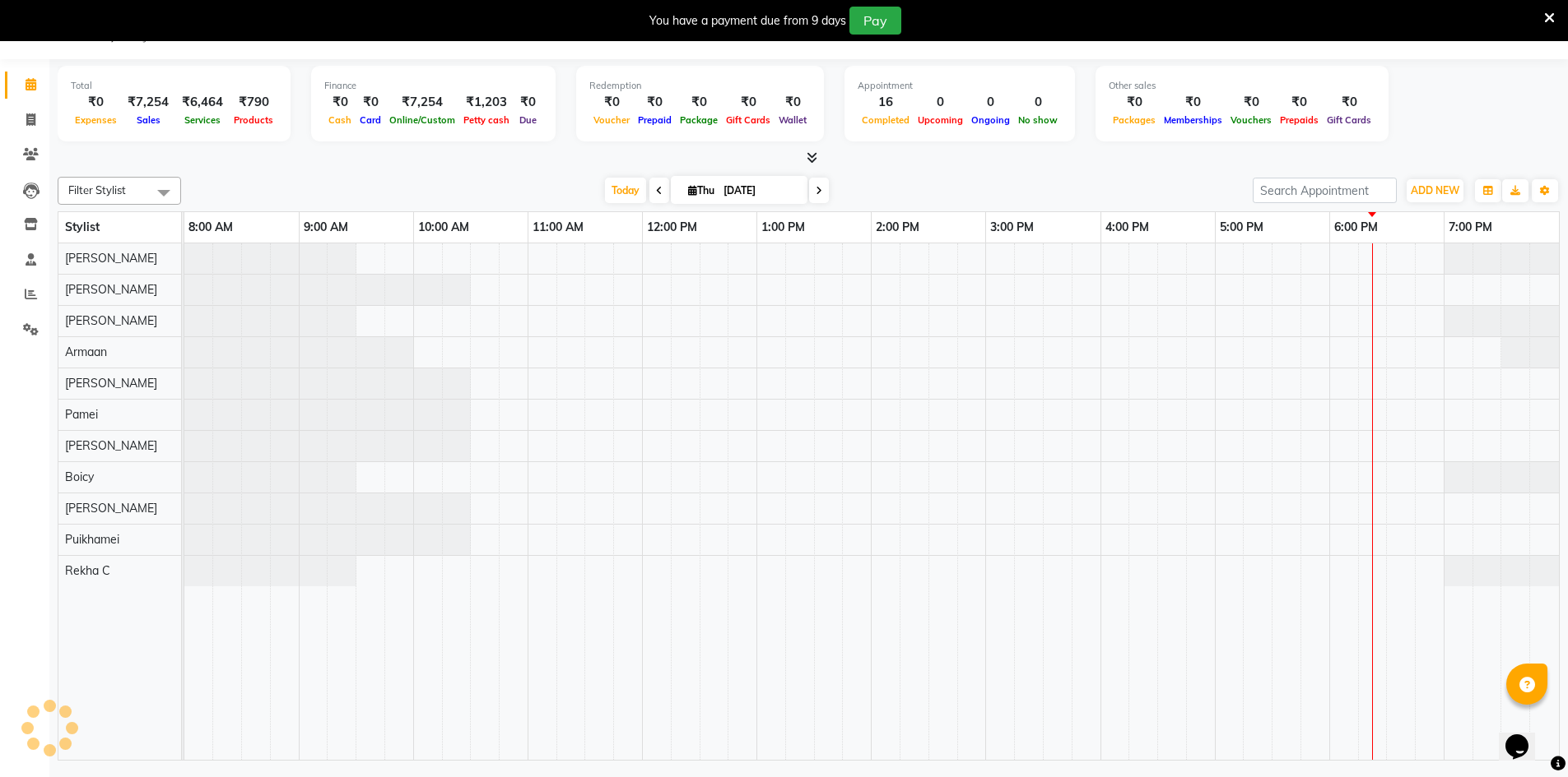
scroll to position [41, 0]
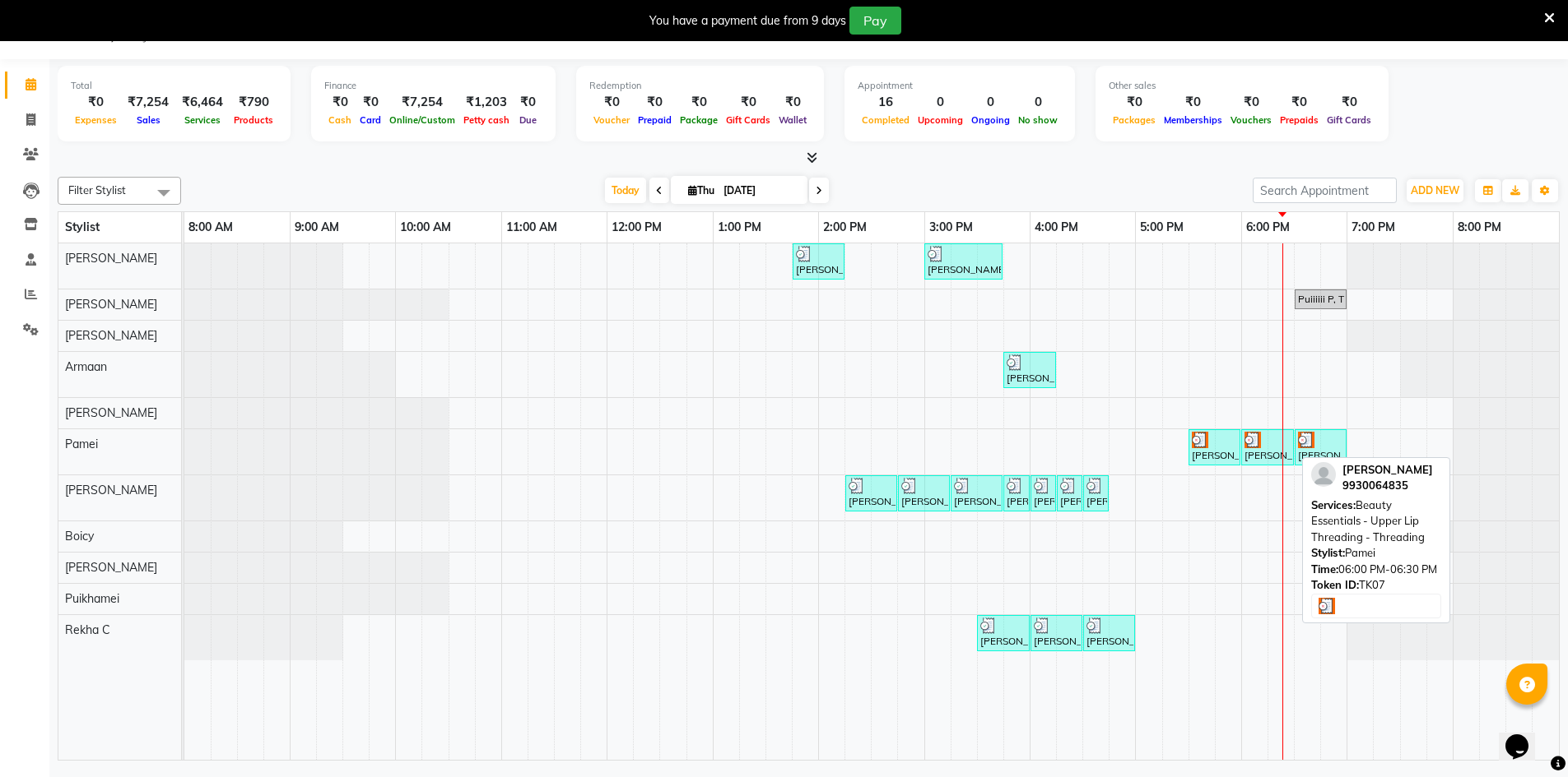
click at [1261, 452] on div "[PERSON_NAME], TK07, 06:00 PM-06:30 PM, Beauty Essentials - Upper Lip Threading…" at bounding box center [1267, 447] width 49 height 31
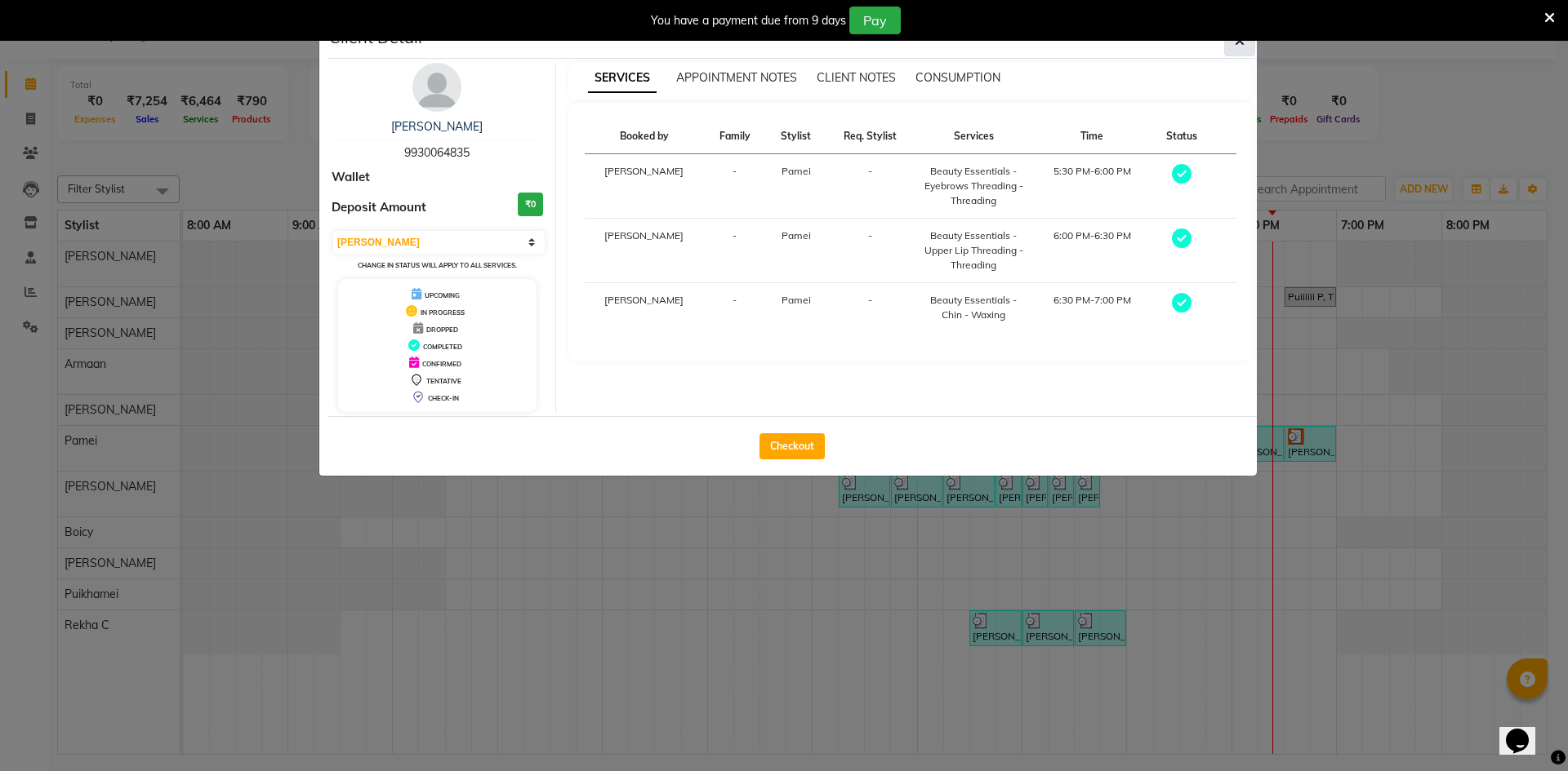
click at [1234, 44] on button "button" at bounding box center [1239, 40] width 31 height 31
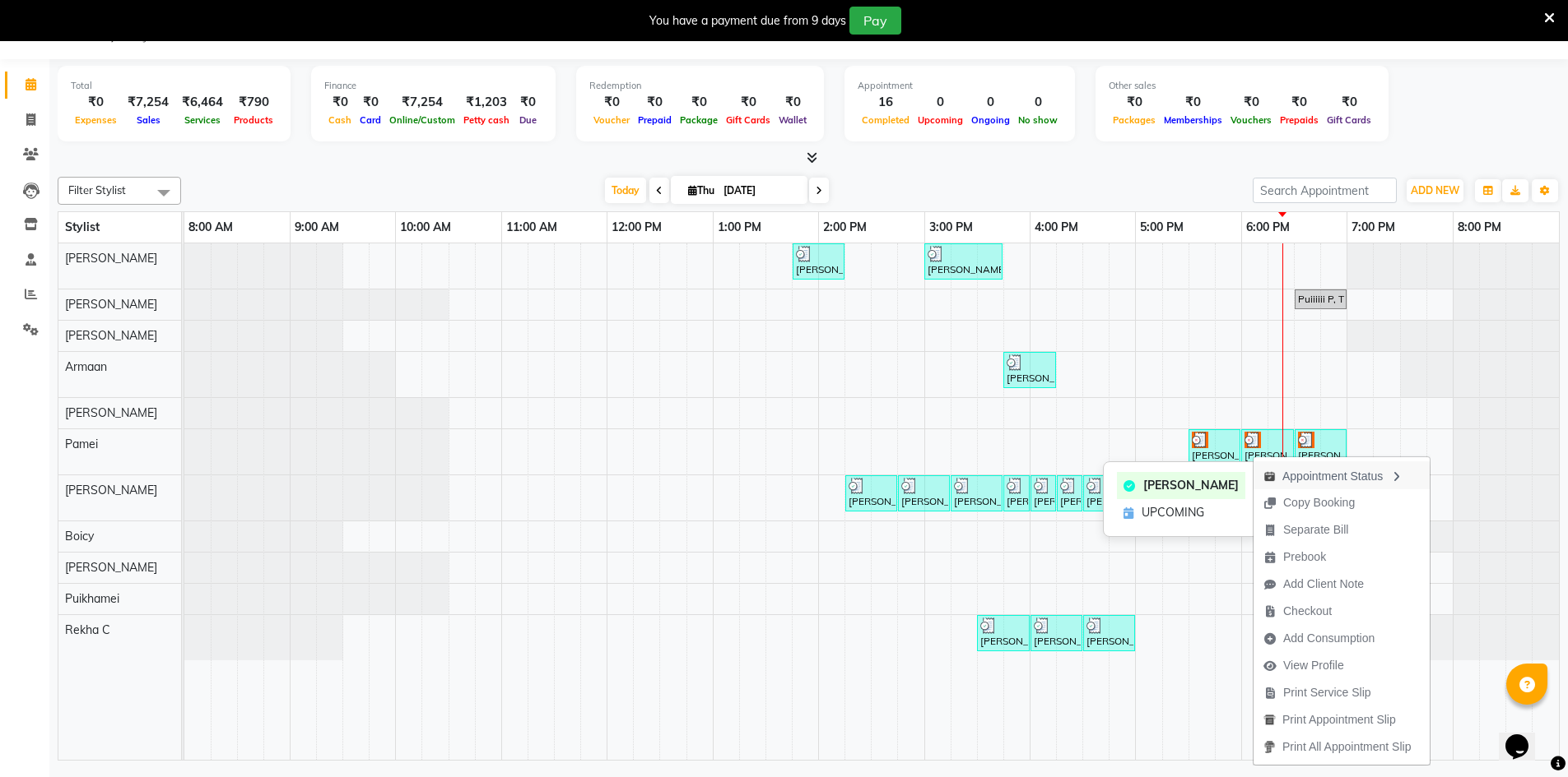
click at [1305, 478] on div "Appointment Status" at bounding box center [1341, 476] width 176 height 28
click at [1207, 510] on span "UPCOMING" at bounding box center [1186, 510] width 62 height 17
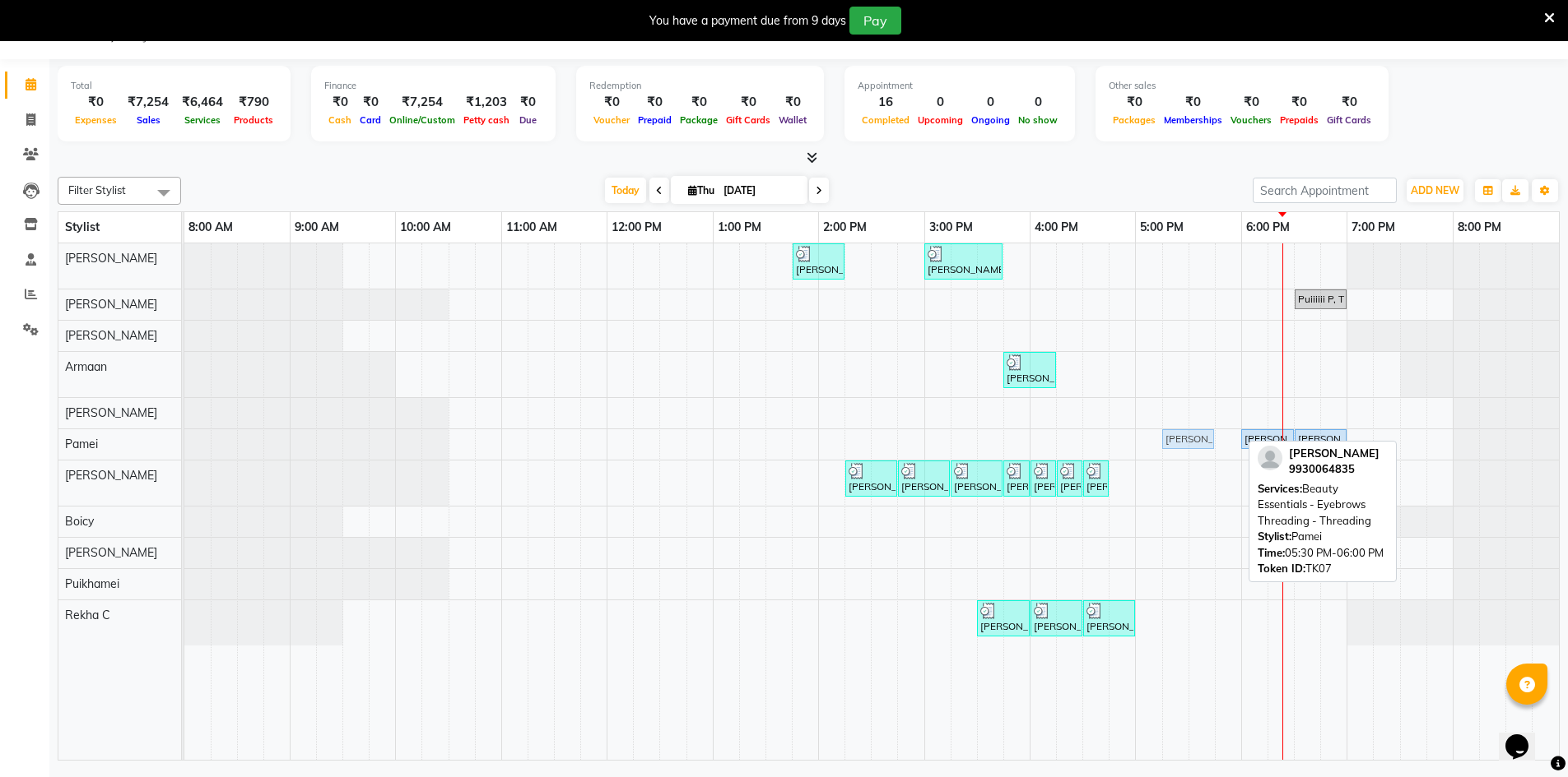
drag, startPoint x: 1201, startPoint y: 438, endPoint x: 1186, endPoint y: 435, distance: 15.3
click at [185, 431] on div "[PERSON_NAME] S, TK07, 05:30 PM-06:00 PM, Beauty Essentials - Eyebrows Threadin…" at bounding box center [185, 444] width 0 height 29
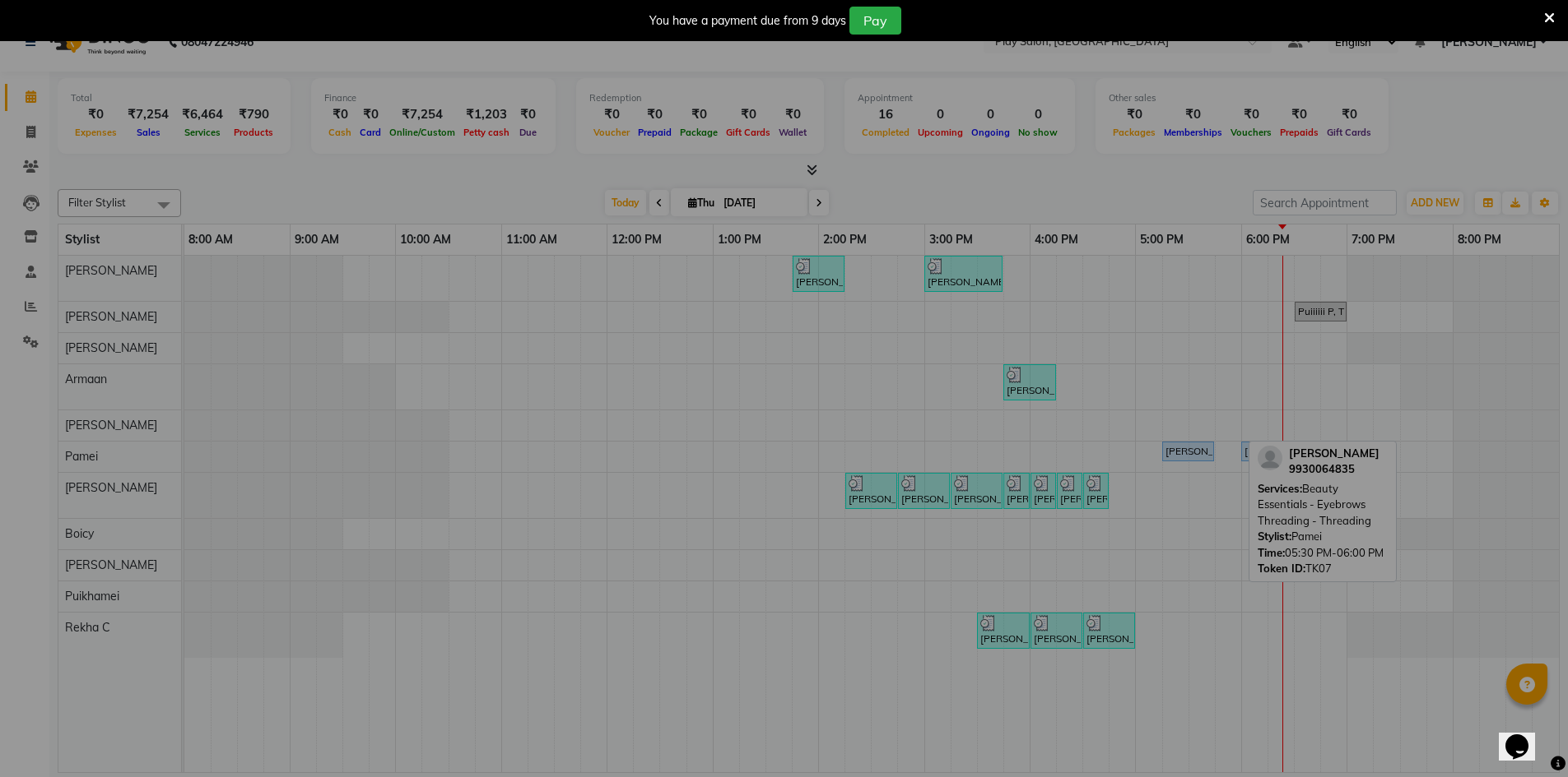
scroll to position [29, 0]
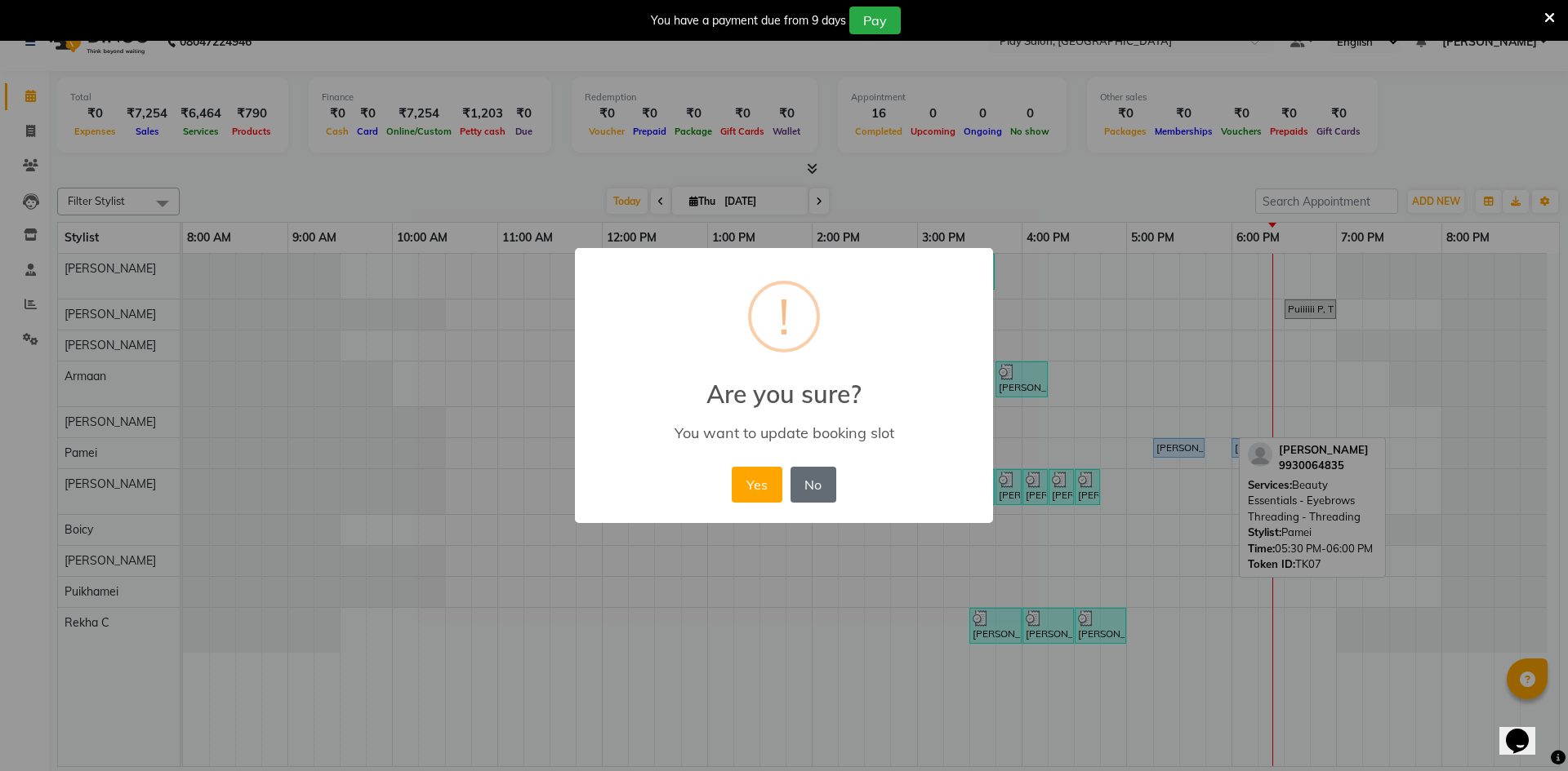
click at [811, 480] on button "No" at bounding box center [813, 485] width 46 height 36
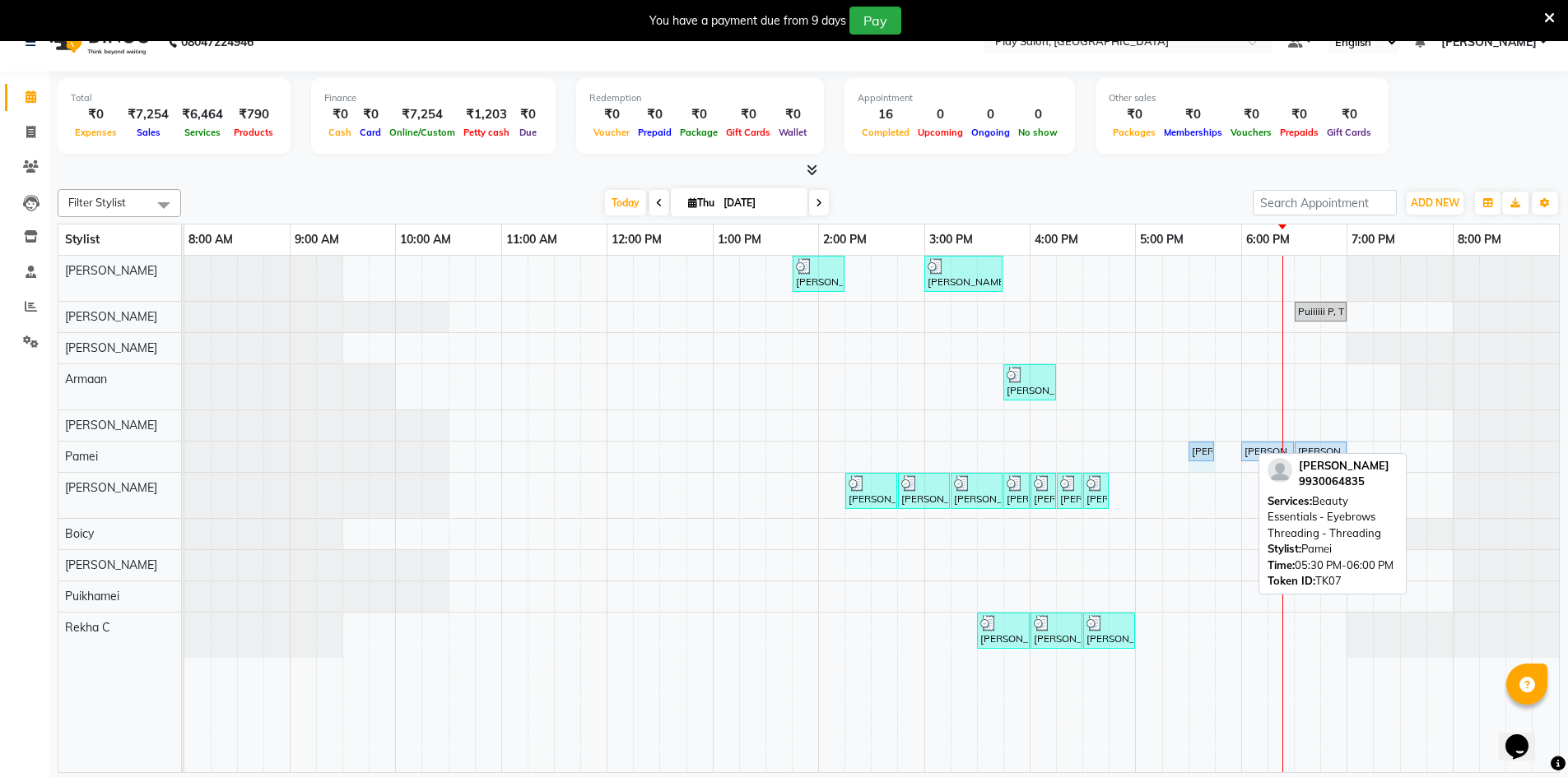
drag, startPoint x: 1250, startPoint y: 446, endPoint x: 1203, endPoint y: 444, distance: 47.0
click at [185, 444] on div "[PERSON_NAME] S, TK07, 05:30 PM-06:00 PM, Beauty Essentials - Eyebrows Threadin…" at bounding box center [185, 456] width 0 height 29
drag, startPoint x: 1290, startPoint y: 447, endPoint x: 1234, endPoint y: 445, distance: 56.0
click at [1234, 445] on div "[PERSON_NAME] S, TK02, 01:45 PM-02:15 PM, Wash & Blow Dry - Wash & Blow Dry [PE…" at bounding box center [872, 514] width 1375 height 517
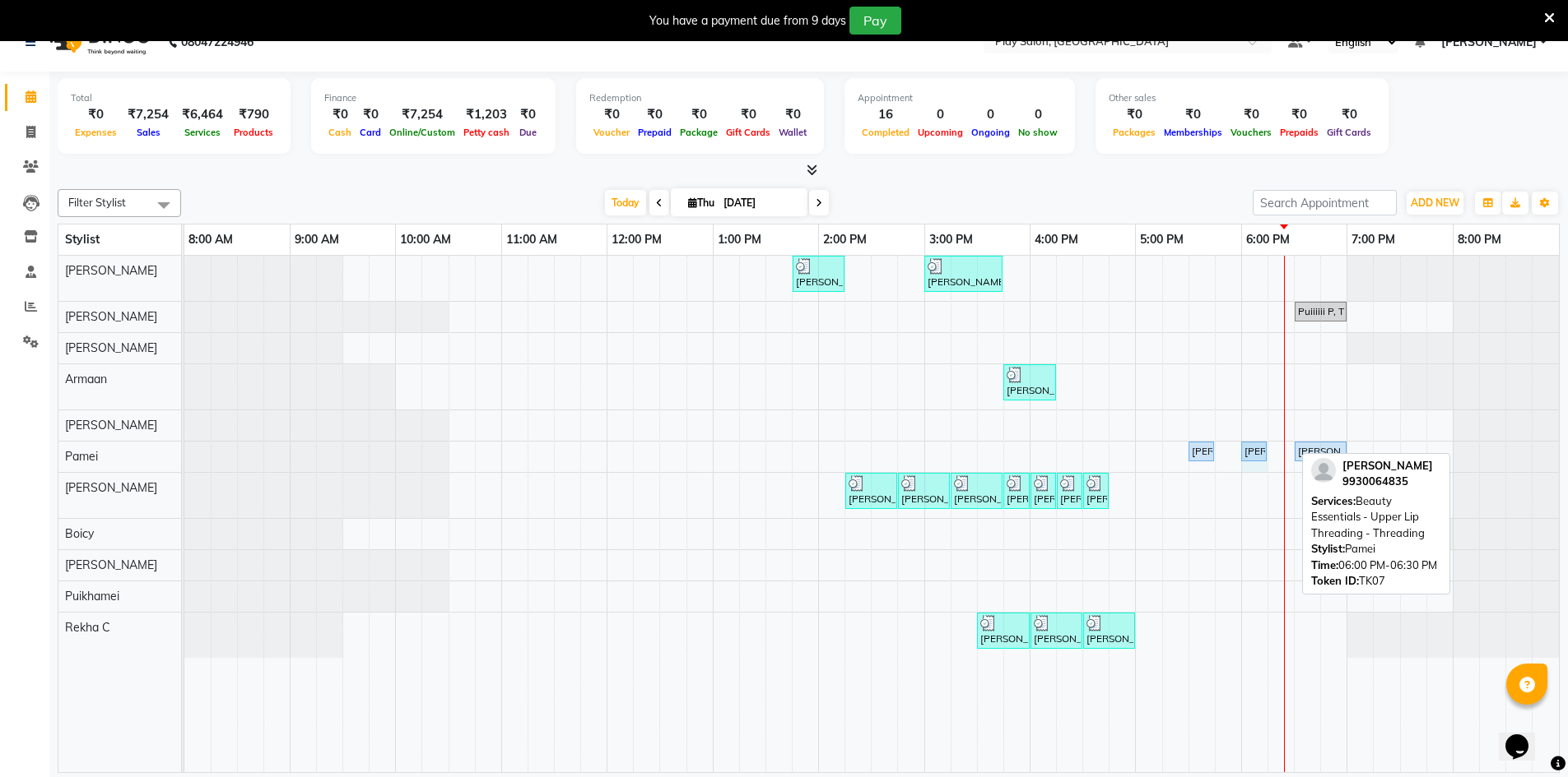
drag, startPoint x: 1290, startPoint y: 445, endPoint x: 1254, endPoint y: 445, distance: 36.0
click at [185, 445] on div "[PERSON_NAME] S, TK07, 05:30 PM-05:45 PM, Beauty Essentials - Eyebrows Threadin…" at bounding box center [185, 456] width 0 height 29
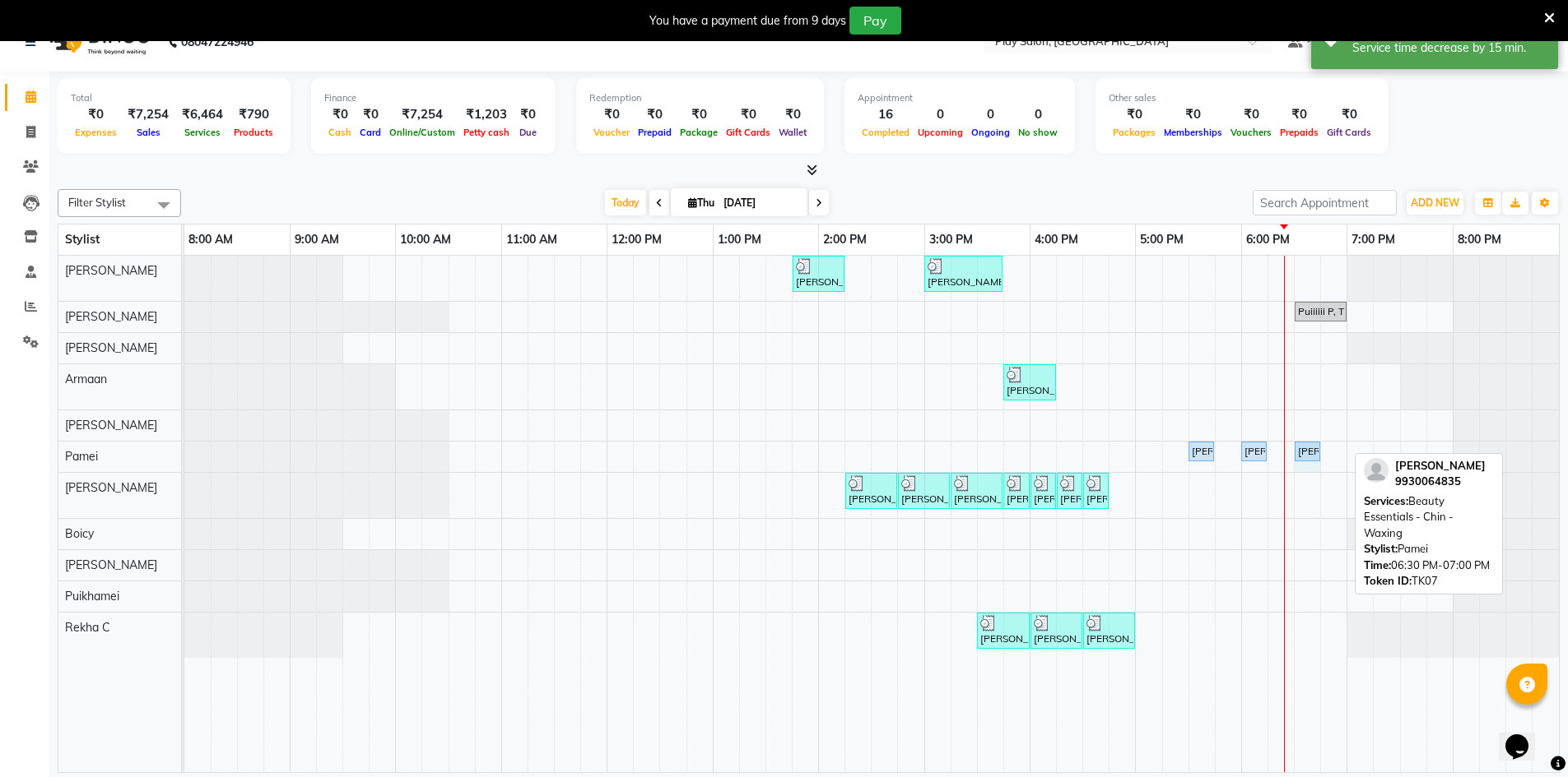
drag, startPoint x: 1343, startPoint y: 447, endPoint x: 1298, endPoint y: 446, distance: 45.0
click at [185, 446] on div "[PERSON_NAME] S, TK07, 05:30 PM-05:45 PM, Beauty Essentials - Eyebrows Threadin…" at bounding box center [185, 456] width 0 height 29
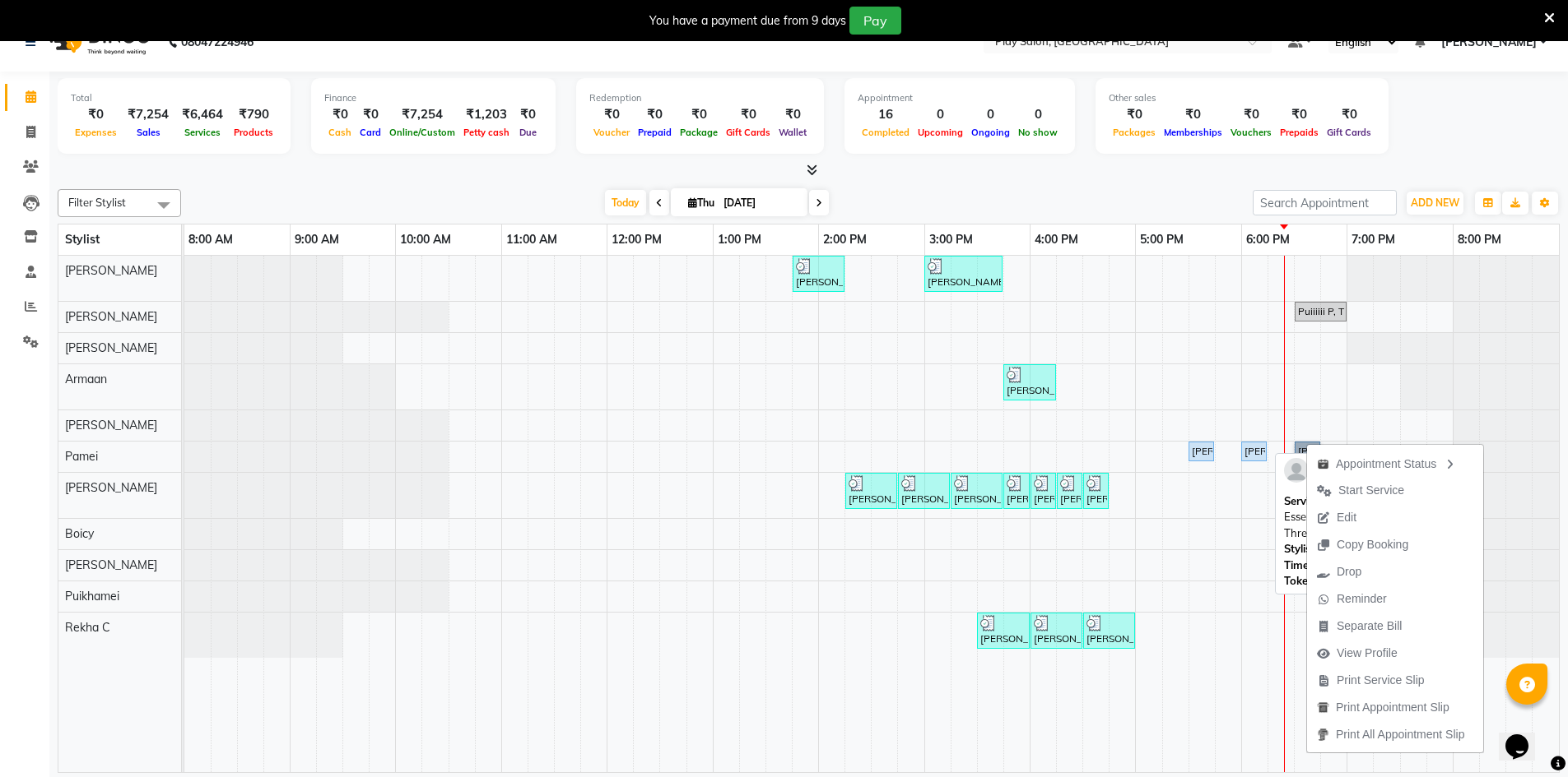
click at [1255, 454] on div "[PERSON_NAME], TK07, 06:00 PM-06:15 PM, Beauty Essentials - Upper Lip Threading…" at bounding box center [1254, 452] width 23 height 15
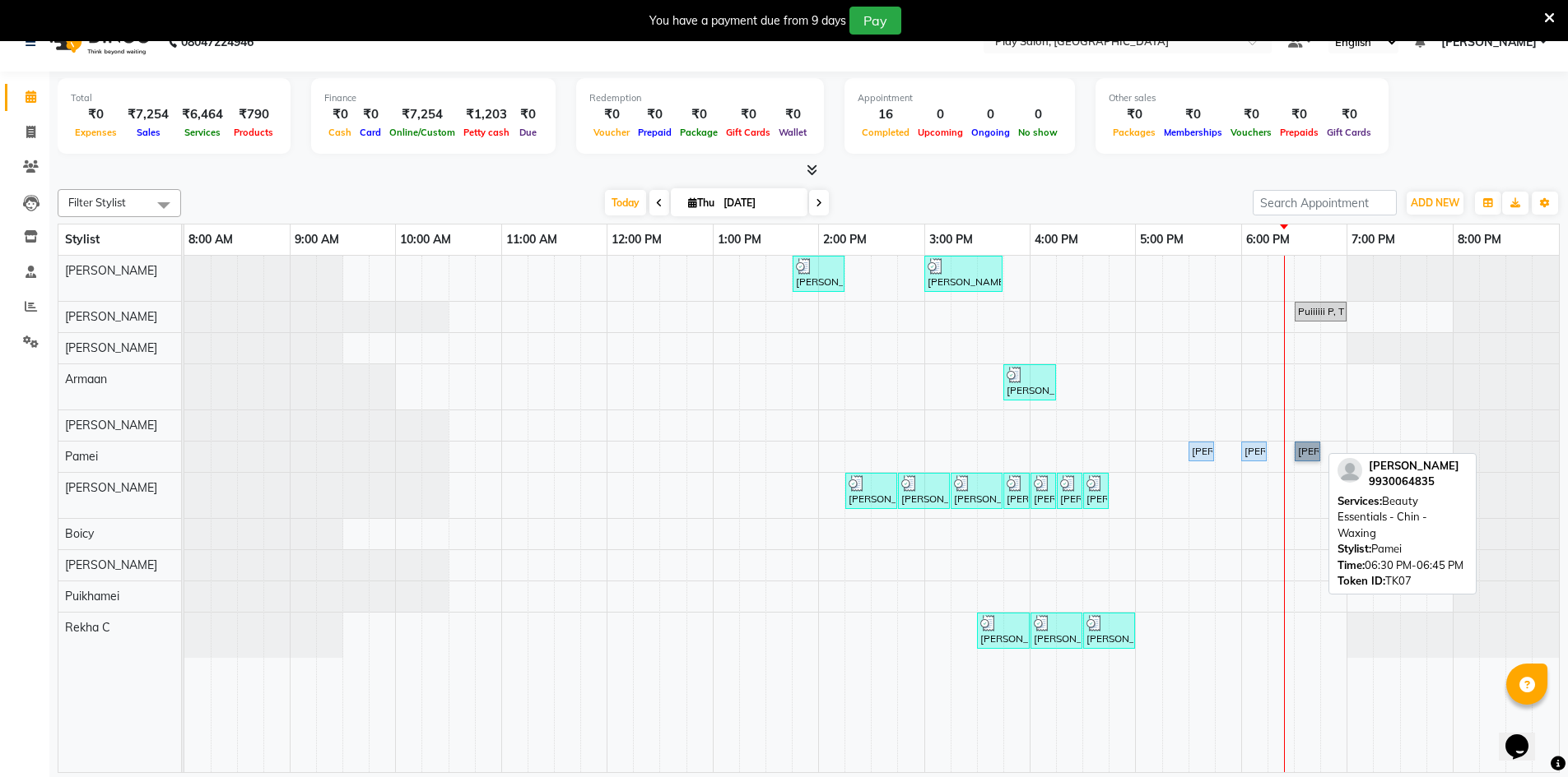
click at [1300, 452] on link "[PERSON_NAME], TK07, 06:30 PM-06:45 PM, Beauty Essentials - Chin - Waxing" at bounding box center [1307, 451] width 25 height 20
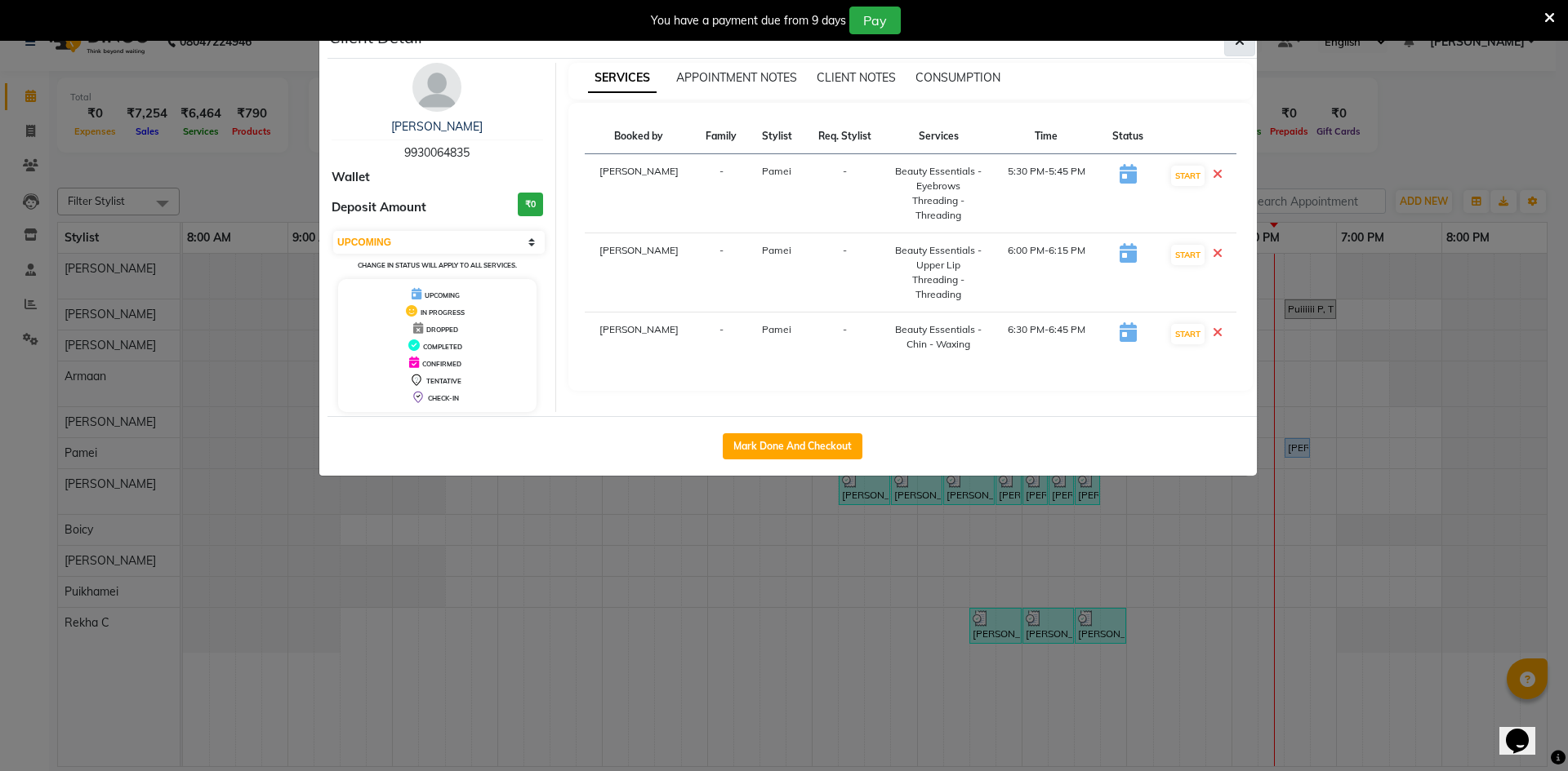
click at [1240, 50] on button "button" at bounding box center [1239, 40] width 31 height 31
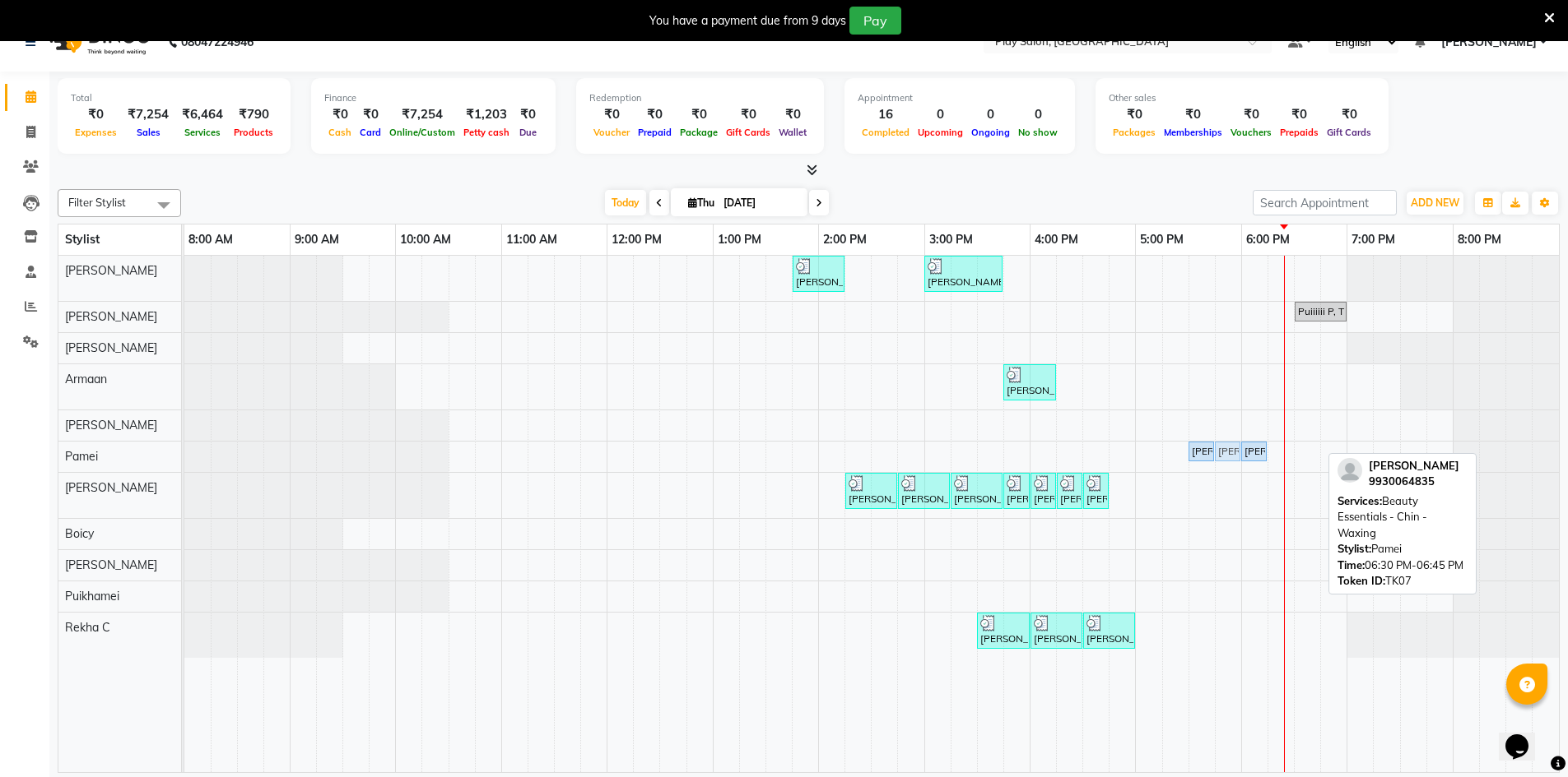
drag, startPoint x: 1311, startPoint y: 449, endPoint x: 1237, endPoint y: 468, distance: 76.4
click at [1237, 468] on div "[PERSON_NAME] S, TK02, 01:45 PM-02:15 PM, Wash & Blow Dry - Wash & Blow Dry [PE…" at bounding box center [872, 514] width 1375 height 517
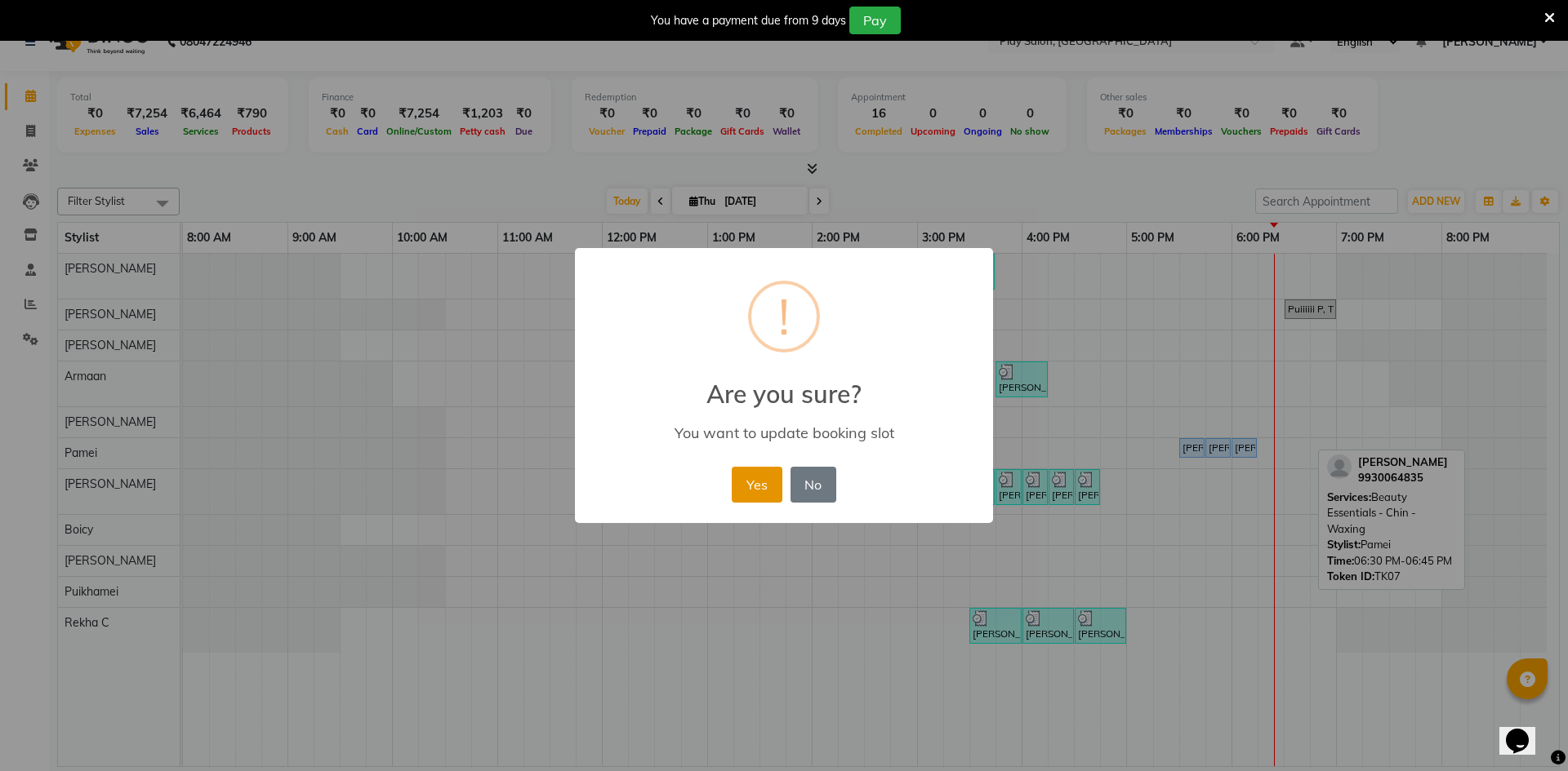
click at [769, 476] on button "Yes" at bounding box center [756, 485] width 50 height 36
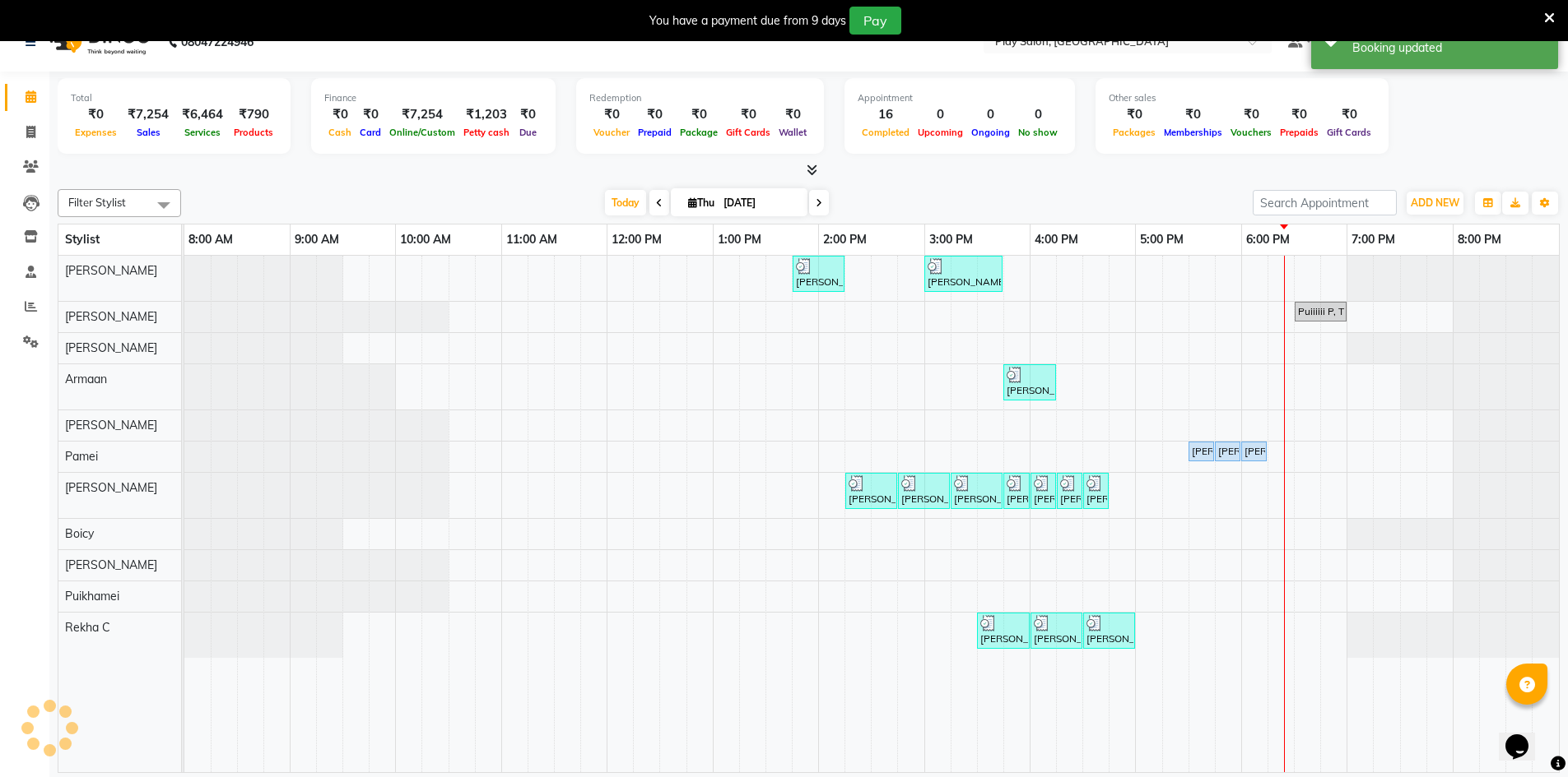
scroll to position [41, 0]
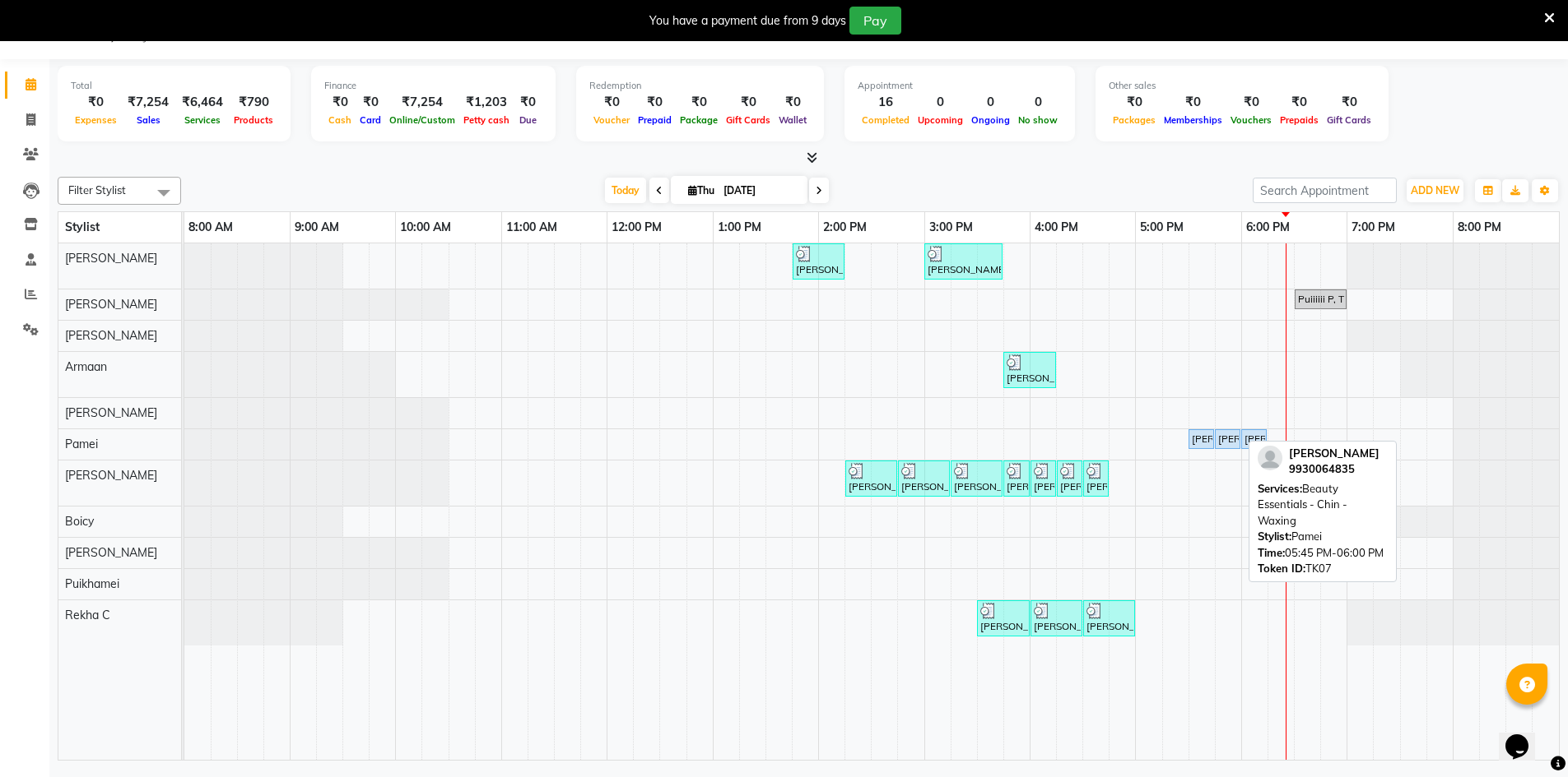
click at [1223, 443] on div "[PERSON_NAME], TK07, 05:45 PM-06:00 PM, Beauty Essentials - Chin - Waxing" at bounding box center [1228, 440] width 23 height 15
click at [1233, 435] on div "[PERSON_NAME], TK07, 05:45 PM-06:00 PM, Beauty Essentials - Chin - Waxing" at bounding box center [1228, 440] width 23 height 15
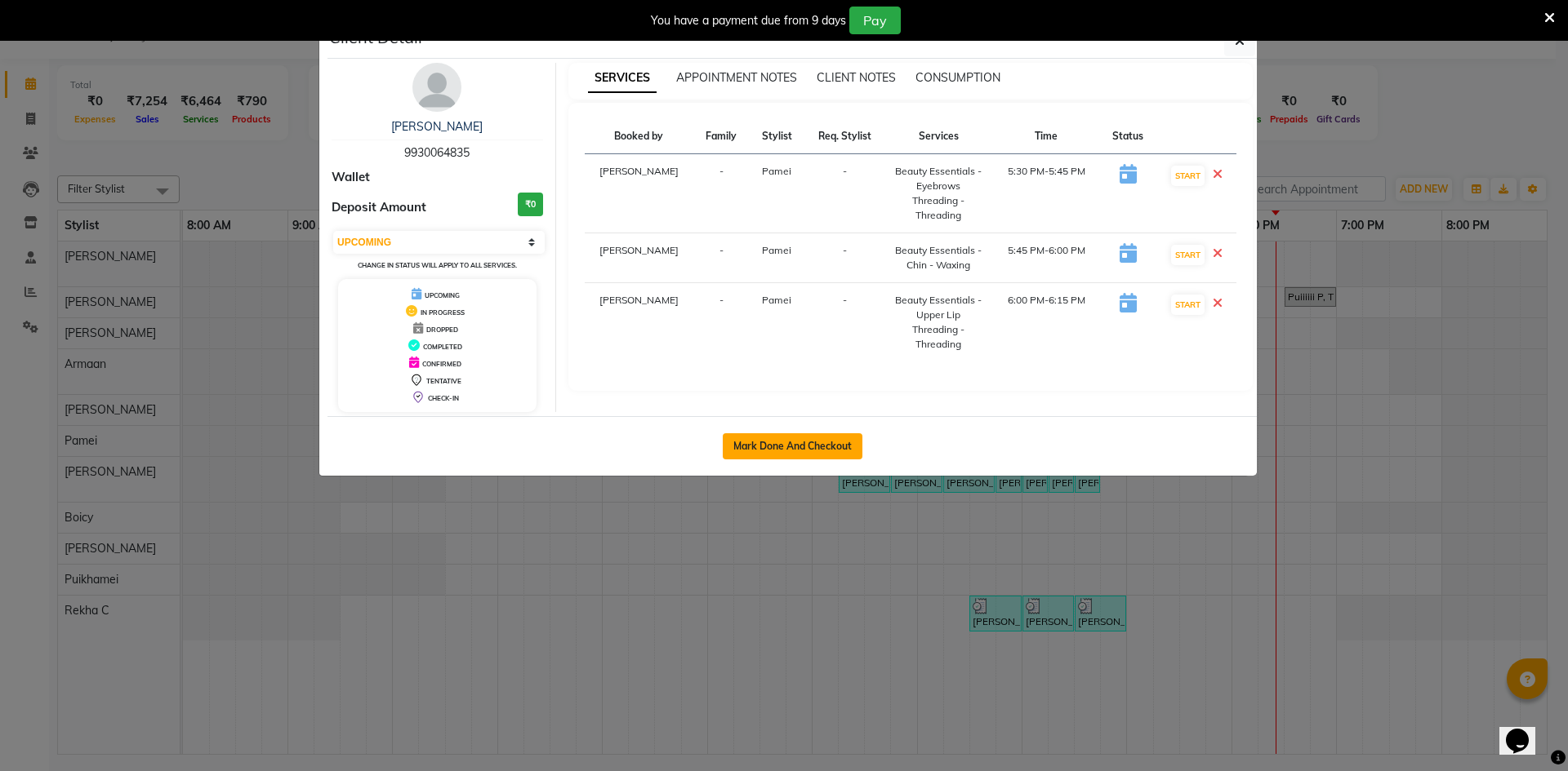
click at [791, 448] on button "Mark Done And Checkout" at bounding box center [792, 447] width 139 height 26
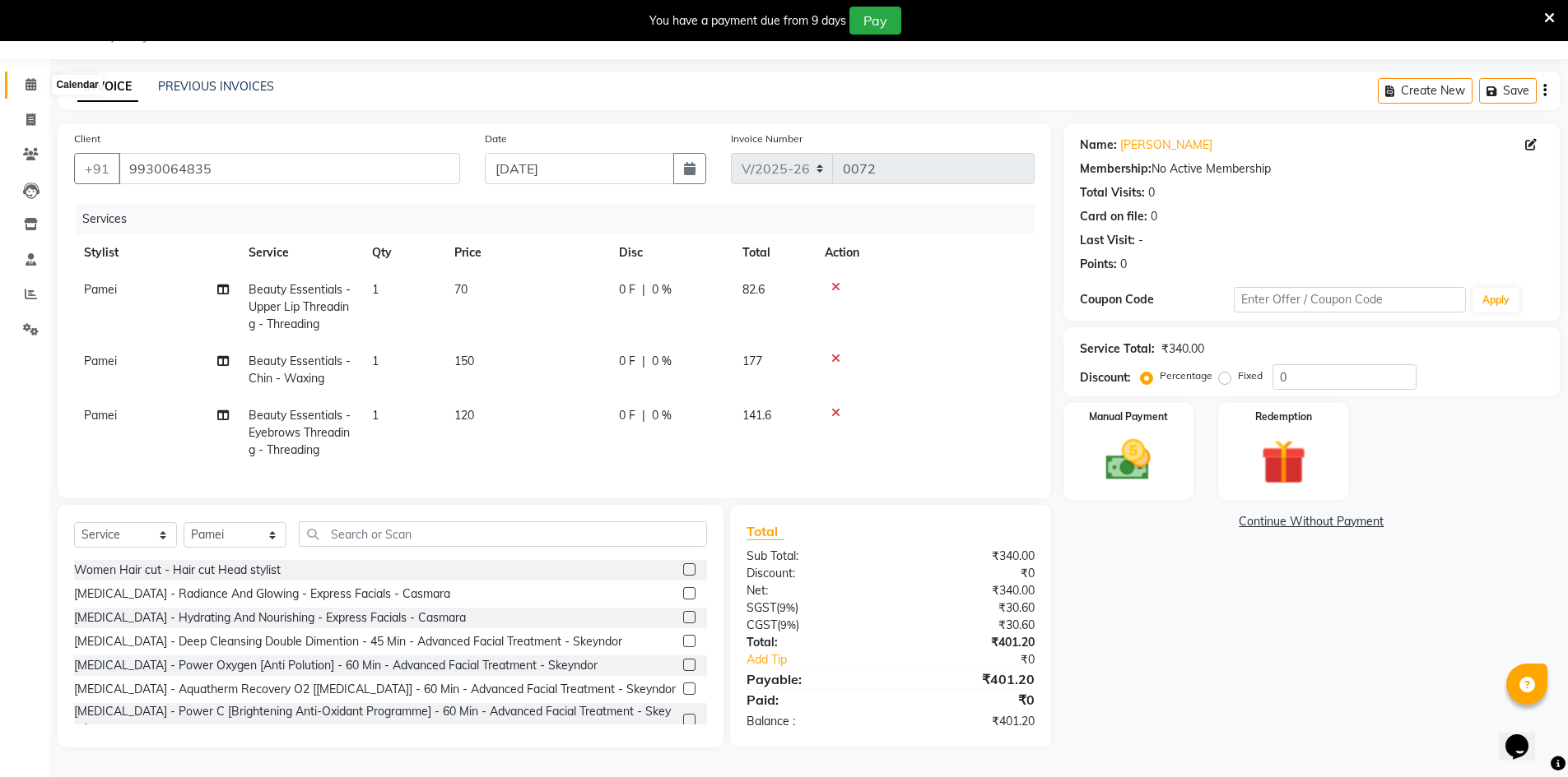
click at [42, 88] on span at bounding box center [30, 85] width 29 height 19
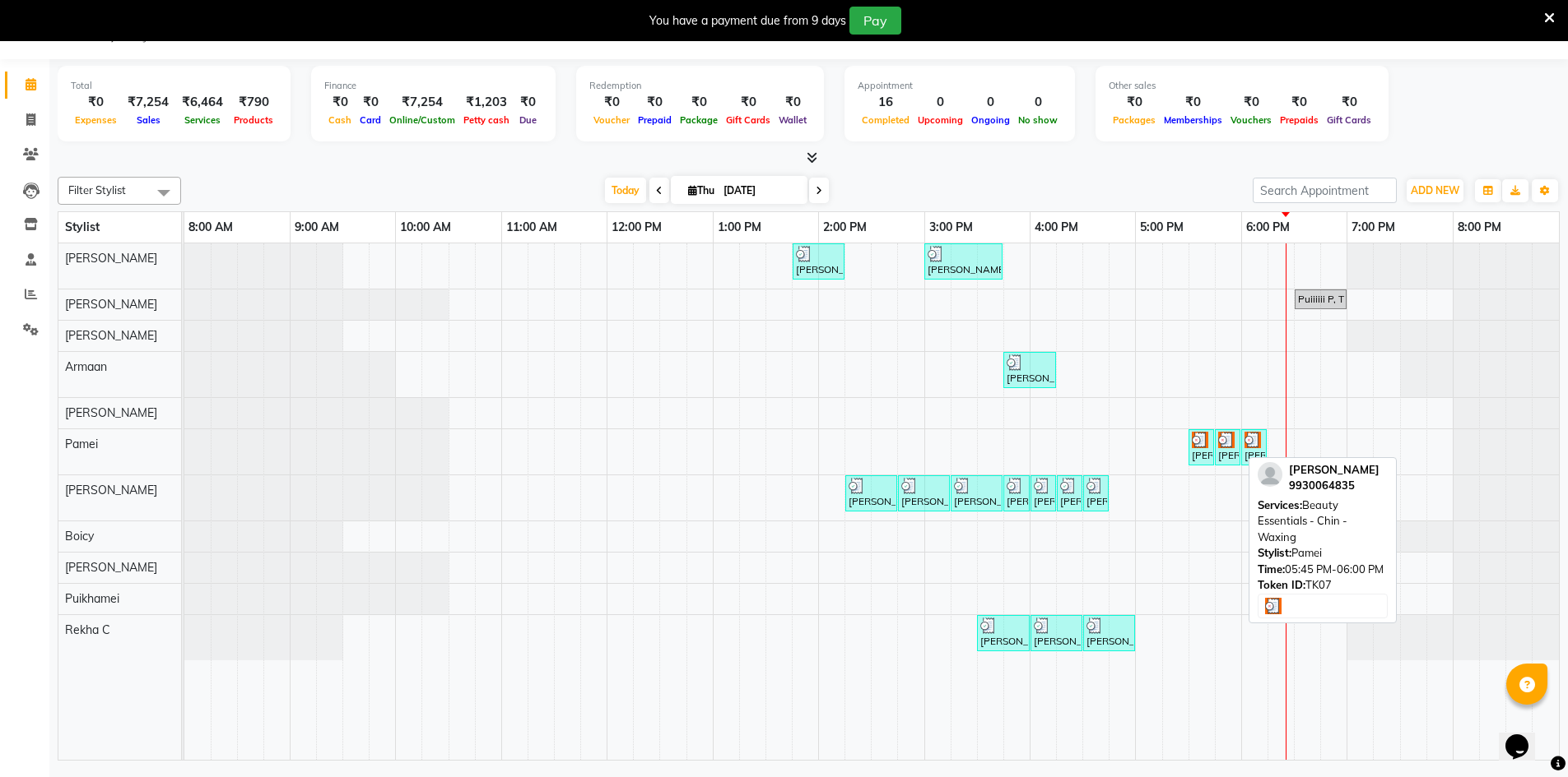
click at [1227, 446] on img at bounding box center [1226, 440] width 16 height 16
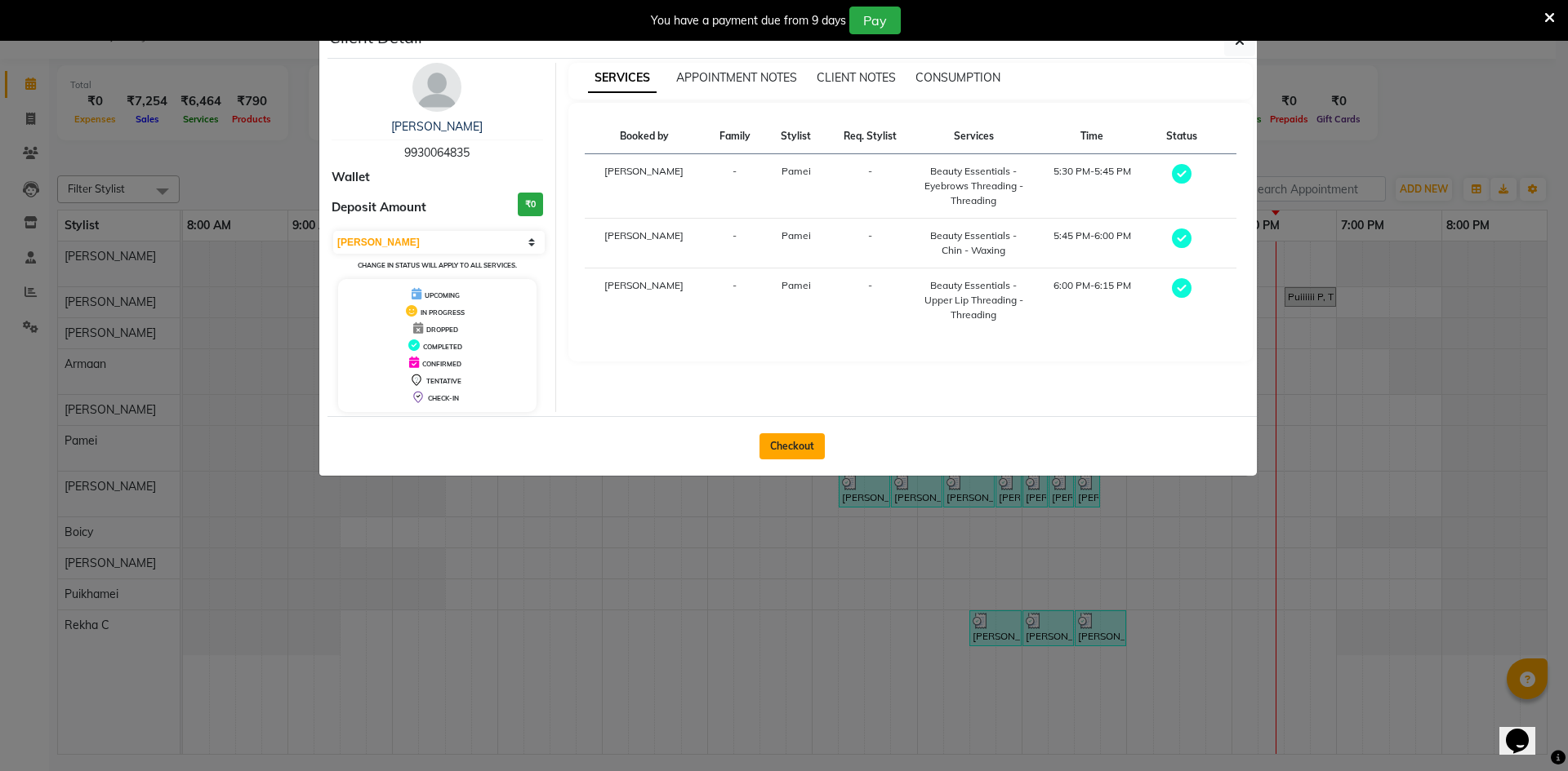
click at [802, 442] on button "Checkout" at bounding box center [792, 447] width 65 height 26
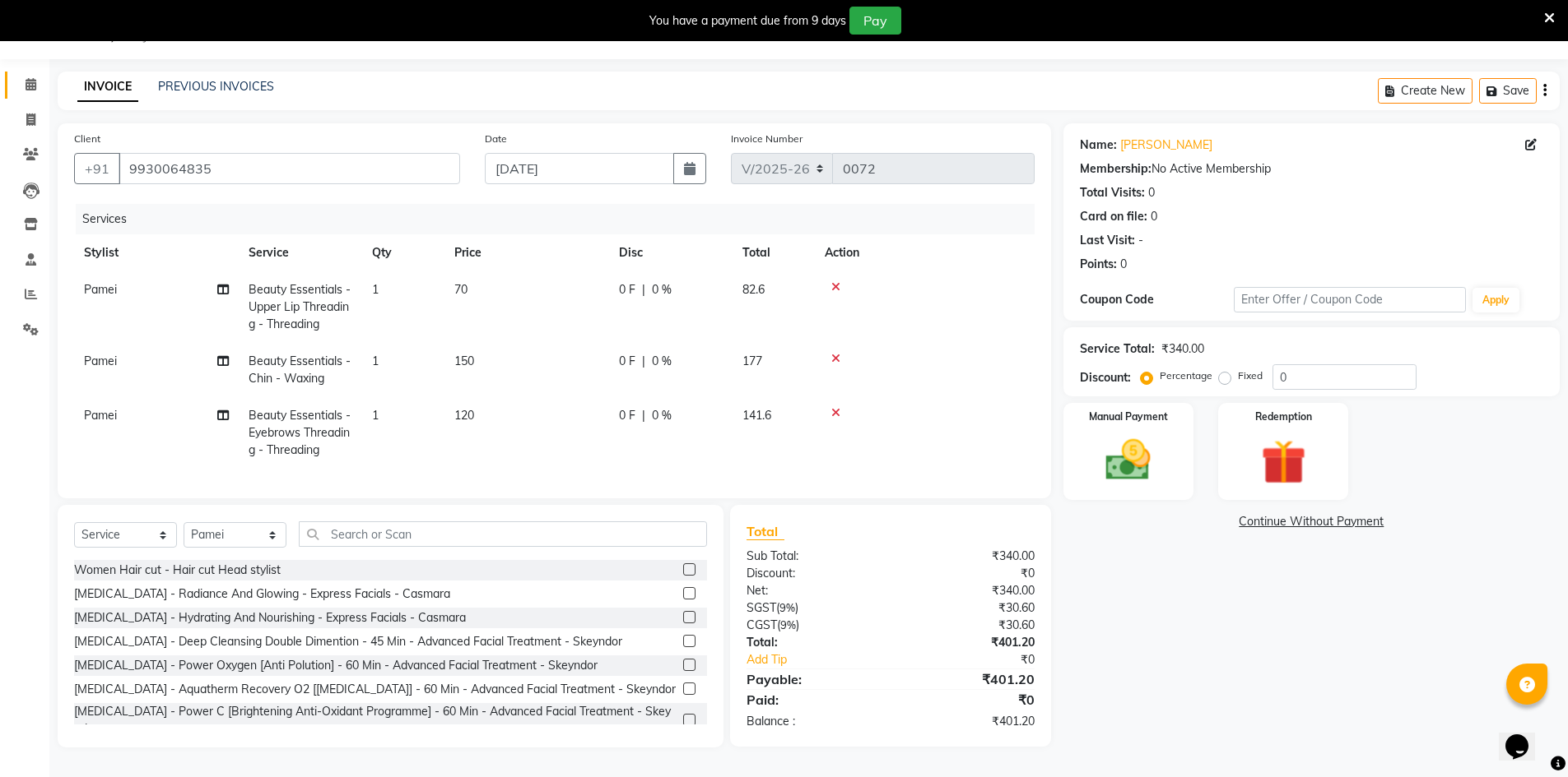
scroll to position [49, 0]
click at [1116, 434] on img at bounding box center [1128, 460] width 75 height 54
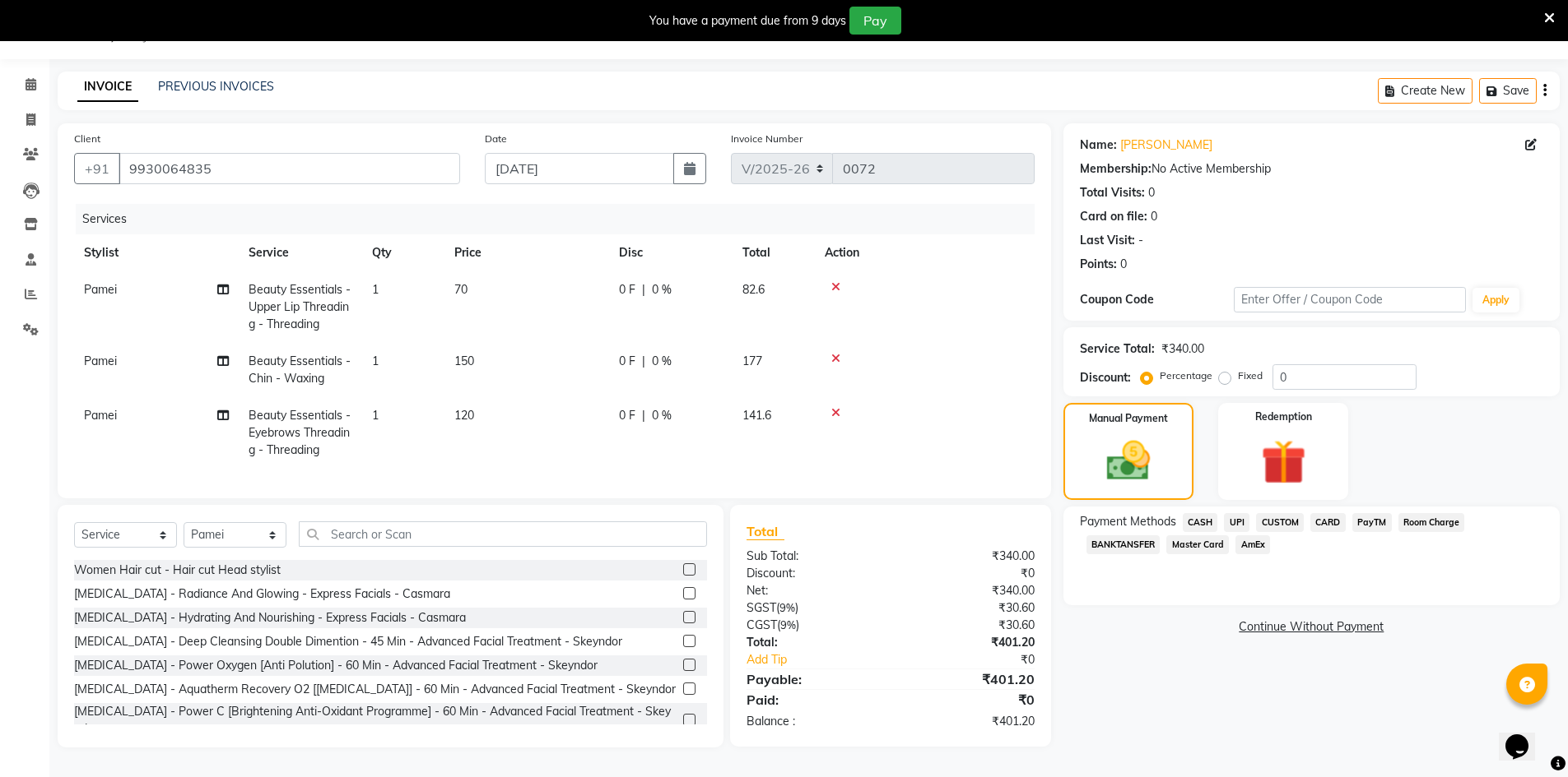
click at [1330, 519] on span "CARD" at bounding box center [1329, 523] width 36 height 19
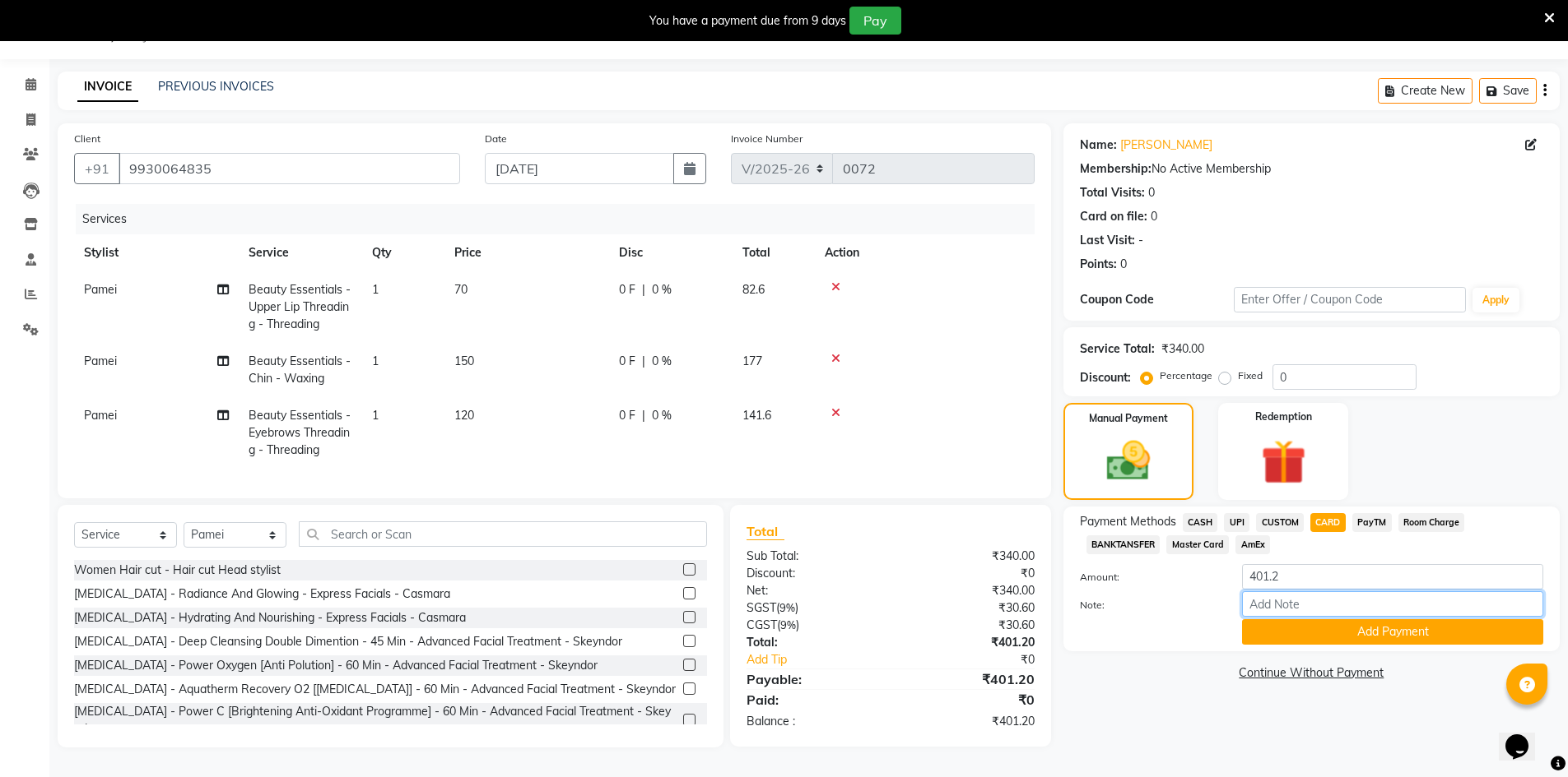
click at [1299, 599] on input "Note:" at bounding box center [1393, 604] width 302 height 25
click at [1278, 602] on input "Note:" at bounding box center [1393, 604] width 302 height 25
click at [1317, 599] on input "visa 6927" at bounding box center [1393, 604] width 302 height 25
click at [1389, 622] on button "Add Payment" at bounding box center [1393, 632] width 302 height 25
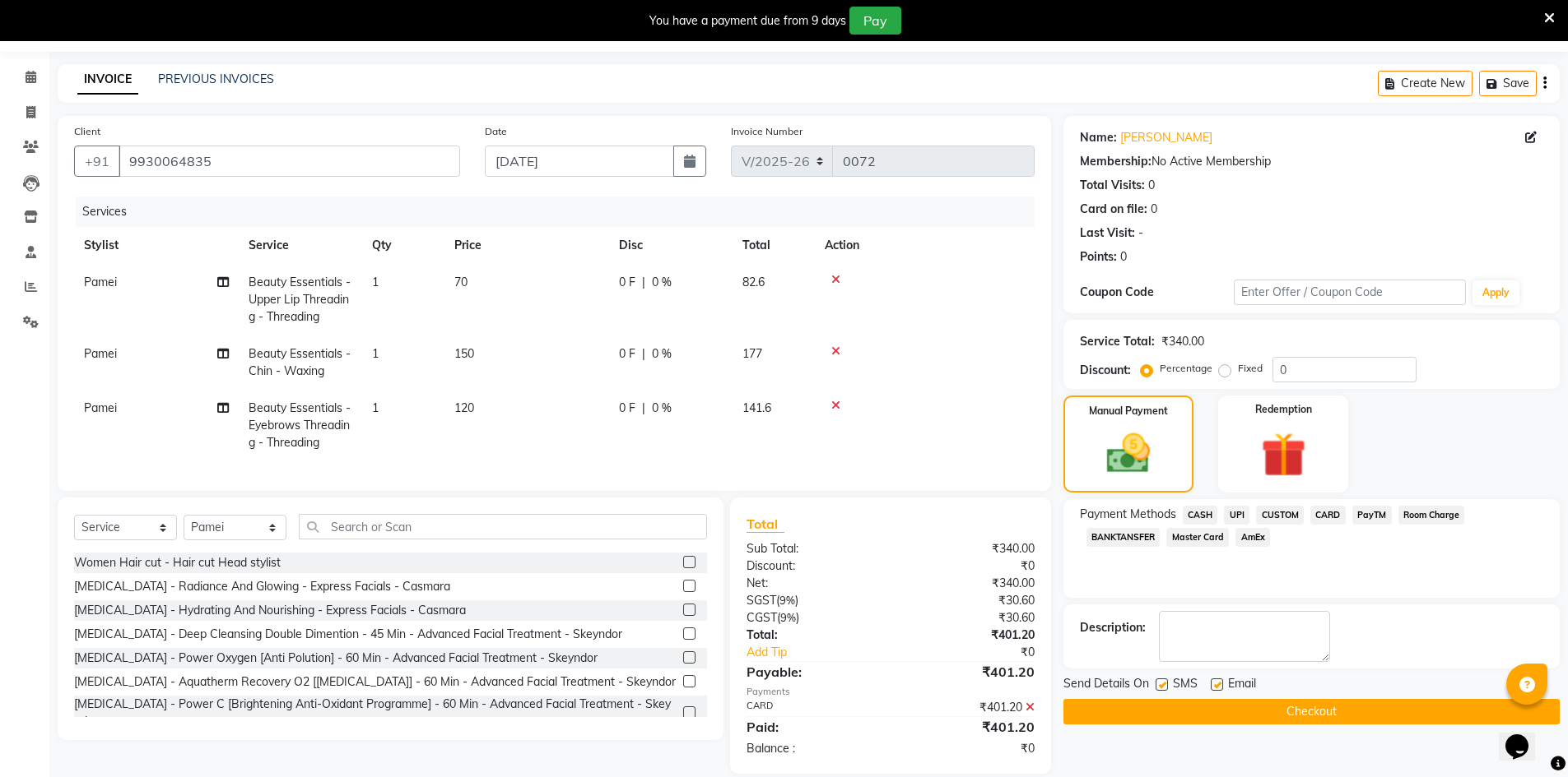
click at [1305, 715] on button "Checkout" at bounding box center [1312, 711] width 497 height 25
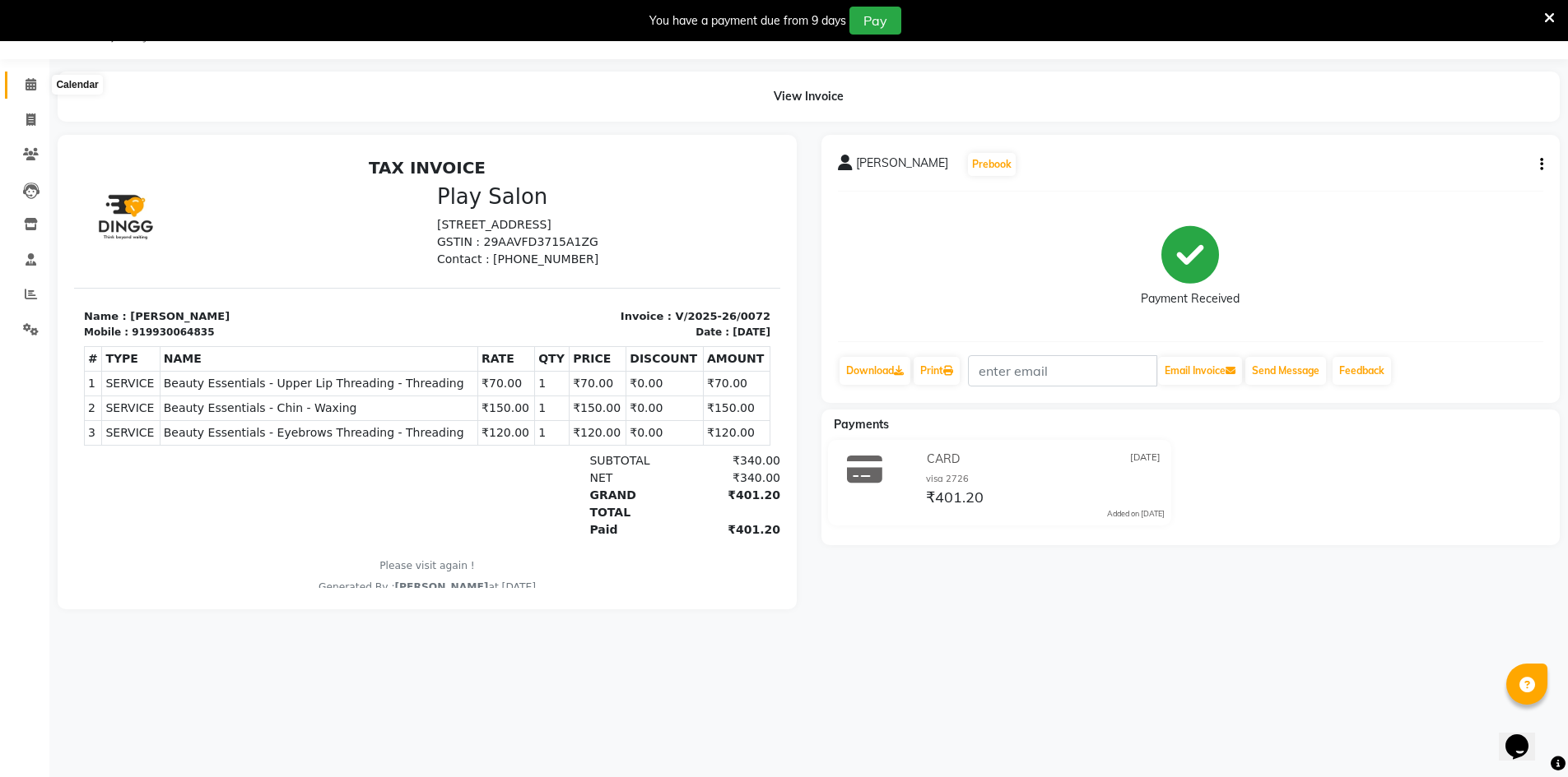
click at [19, 87] on span at bounding box center [30, 85] width 29 height 19
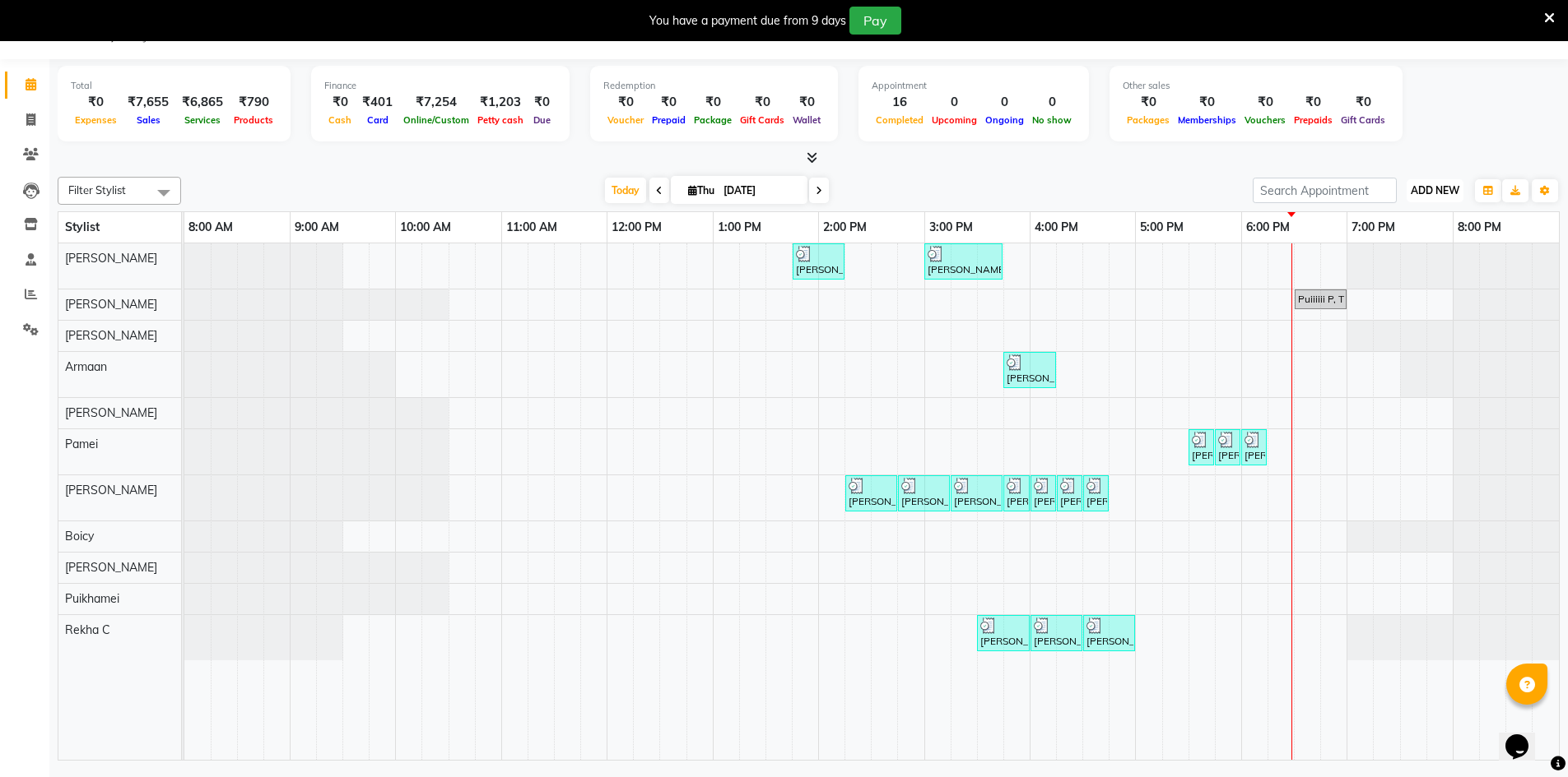
click at [1436, 185] on span "ADD NEW" at bounding box center [1435, 190] width 49 height 12
click at [1388, 240] on link "Add Invoice" at bounding box center [1397, 243] width 130 height 22
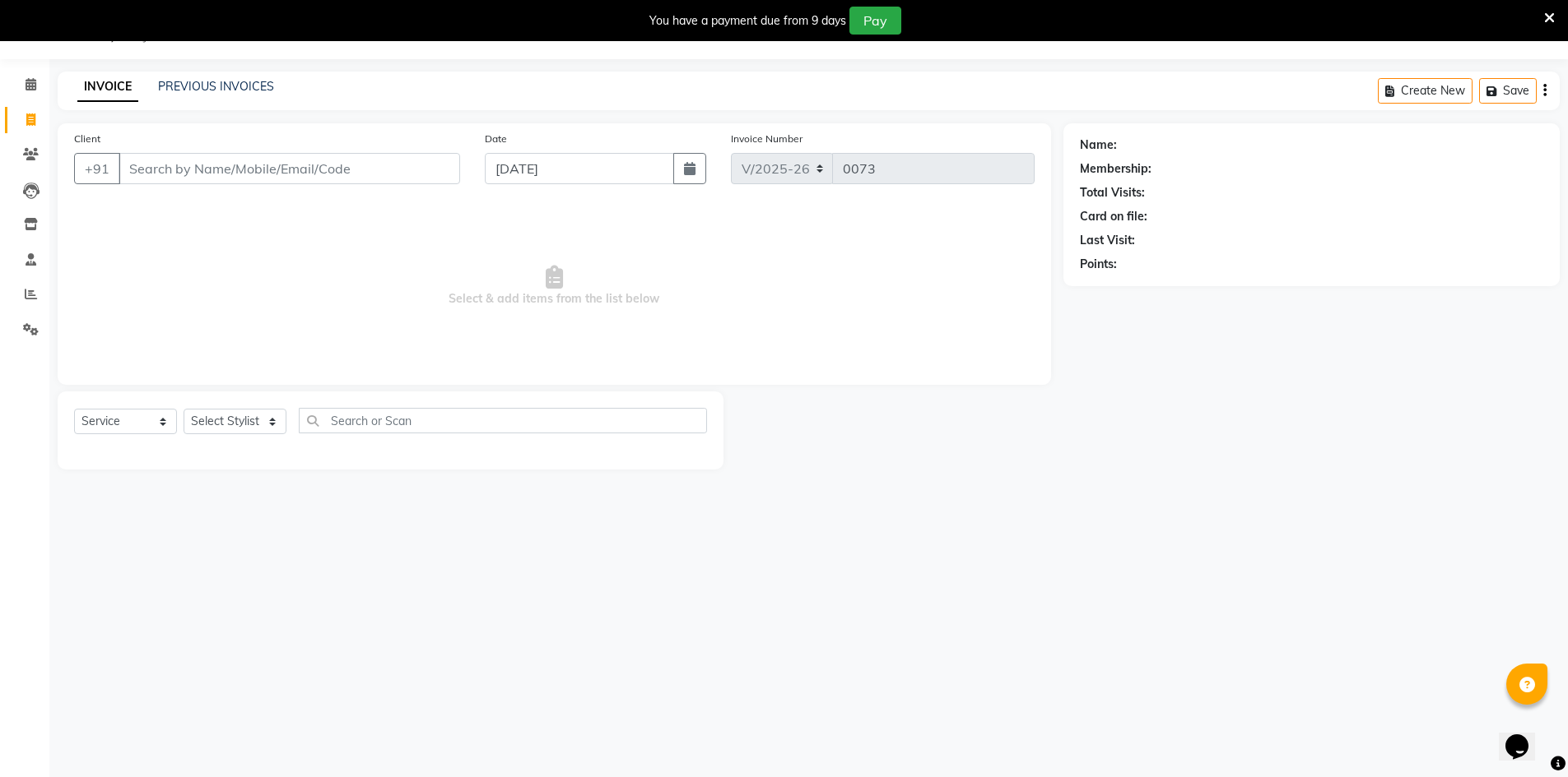
click at [255, 173] on input "Client" at bounding box center [289, 168] width 342 height 31
click at [308, 177] on input "Client" at bounding box center [289, 168] width 342 height 31
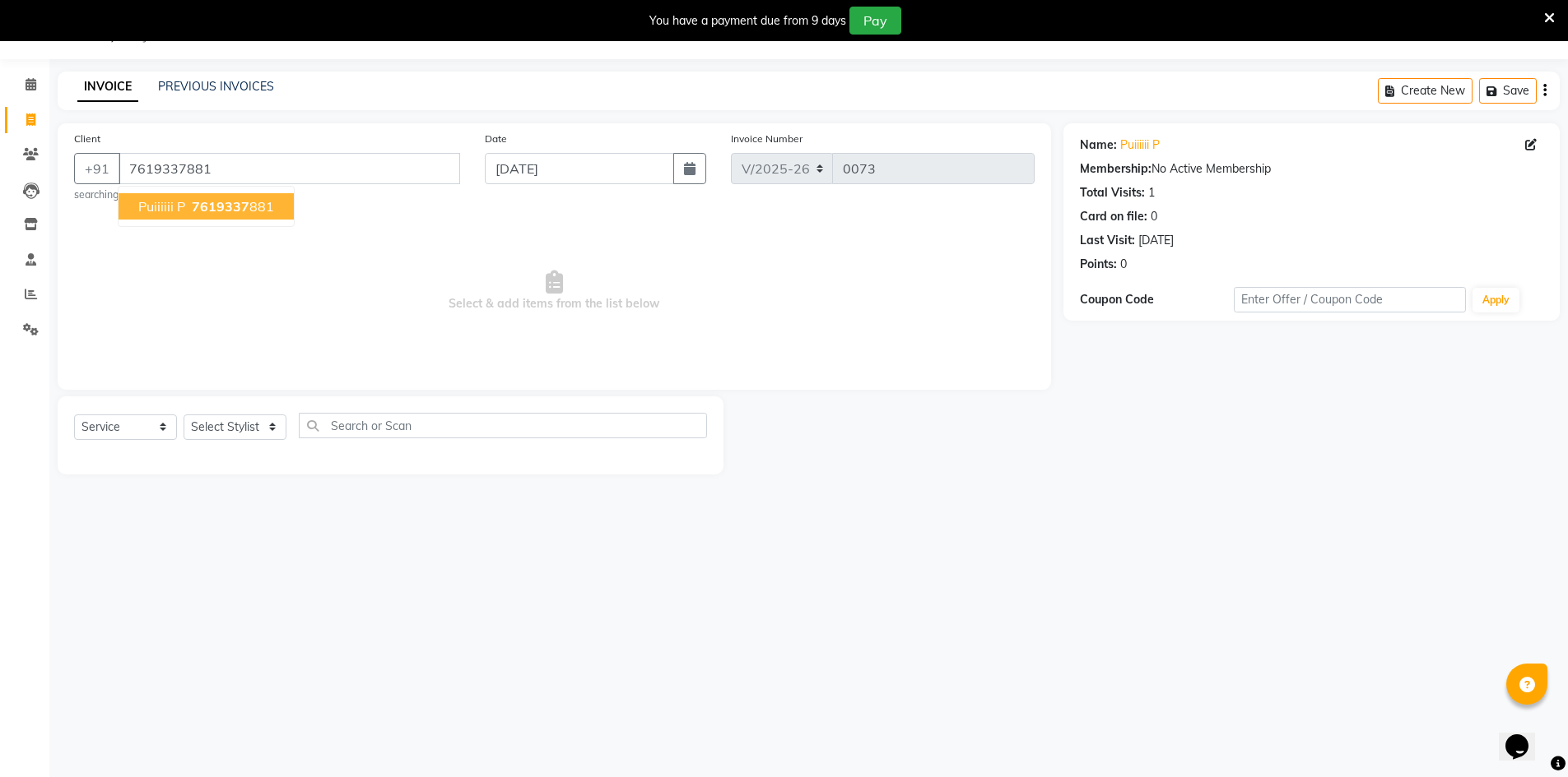
click at [210, 206] on span "7619337" at bounding box center [220, 206] width 57 height 16
click at [158, 423] on select "Select Service Product Membership Package Voucher Prepaid Gift Card" at bounding box center [125, 427] width 103 height 25
click at [74, 414] on select "Select Service Product Membership Package Voucher Prepaid Gift Card" at bounding box center [125, 427] width 103 height 25
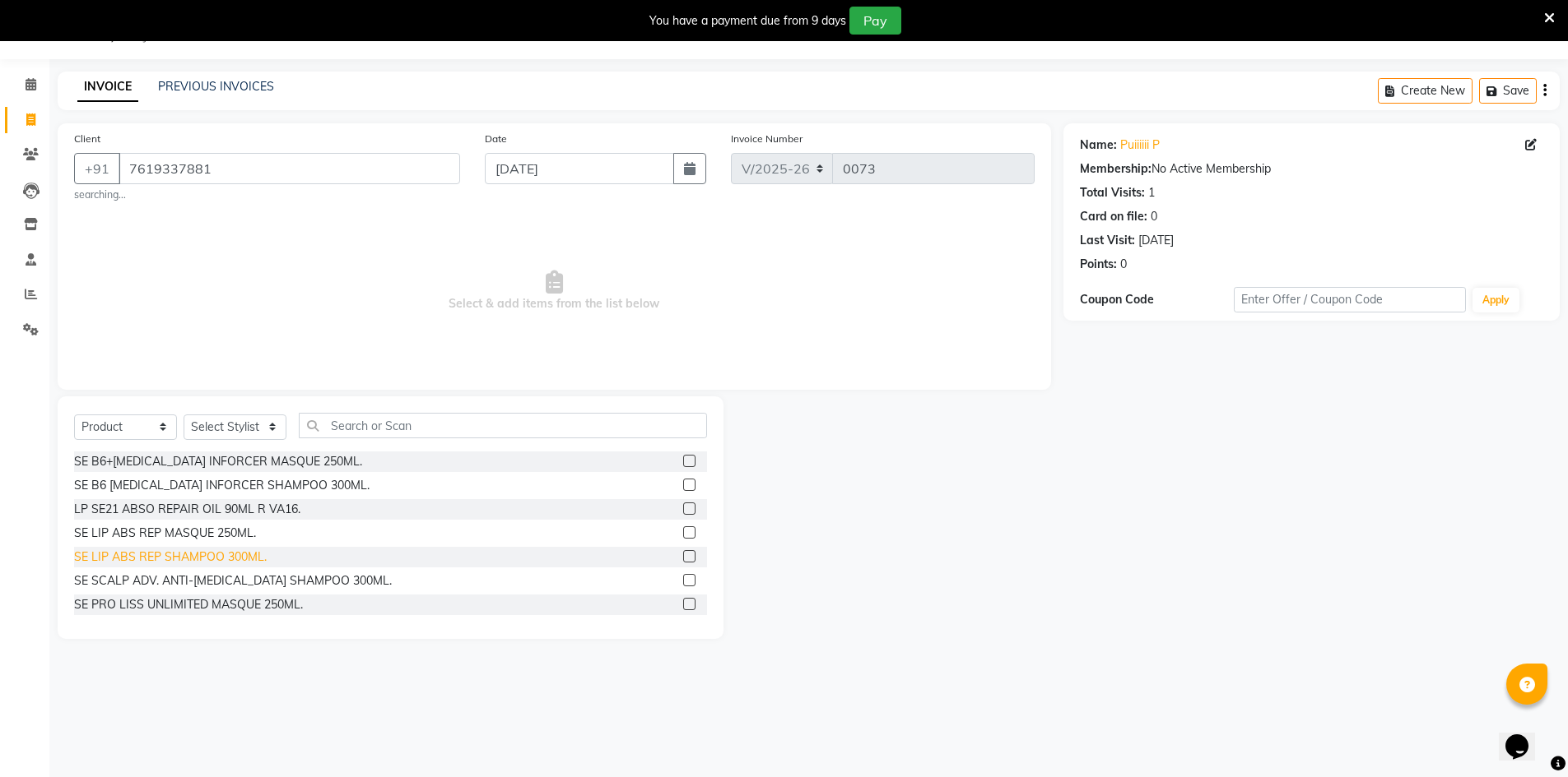
drag, startPoint x: 261, startPoint y: 559, endPoint x: 264, endPoint y: 550, distance: 9.5
click at [262, 556] on div "SE LIP ABS REP SHAMPOO 300ML." at bounding box center [171, 558] width 192 height 17
drag, startPoint x: 166, startPoint y: 554, endPoint x: 174, endPoint y: 539, distance: 17.0
click at [170, 549] on div "SE LIP ABS REP SHAMPOO 300ML." at bounding box center [171, 558] width 192 height 17
click at [270, 432] on select "Select Stylist Armaan [PERSON_NAME] Boicy Gaiphunliu Kamei Hauzel [PERSON_NAME]…" at bounding box center [235, 427] width 103 height 25
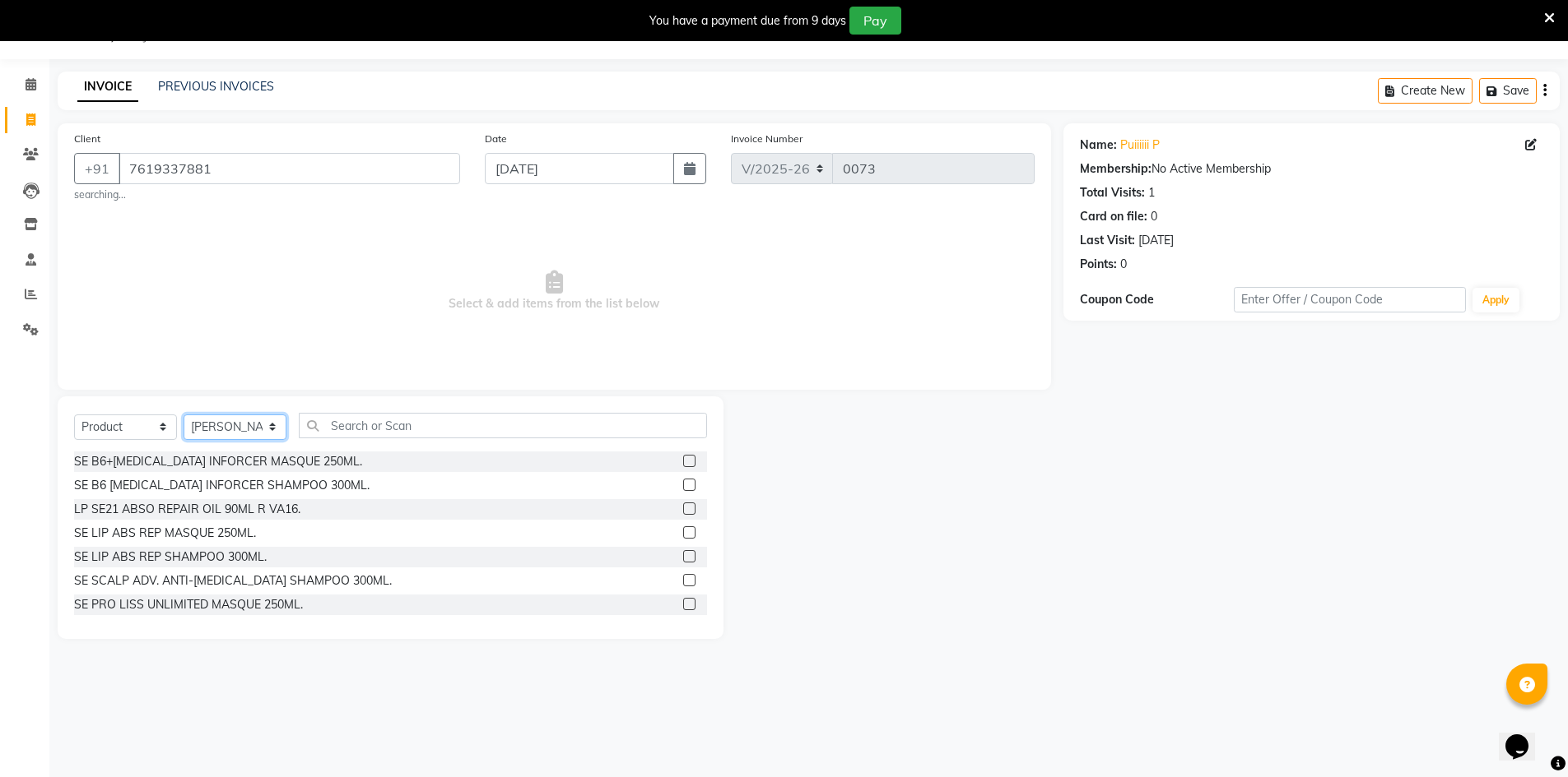
click at [184, 414] on select "Select Stylist Armaan [PERSON_NAME] Boicy Gaiphunliu Kamei Hauzel [PERSON_NAME]…" at bounding box center [235, 427] width 103 height 25
drag, startPoint x: 284, startPoint y: 512, endPoint x: 289, endPoint y: 501, distance: 12.1
click at [286, 509] on div "LP SE21 ABSO REPAIR OIL 90ML R VA16." at bounding box center [188, 510] width 226 height 17
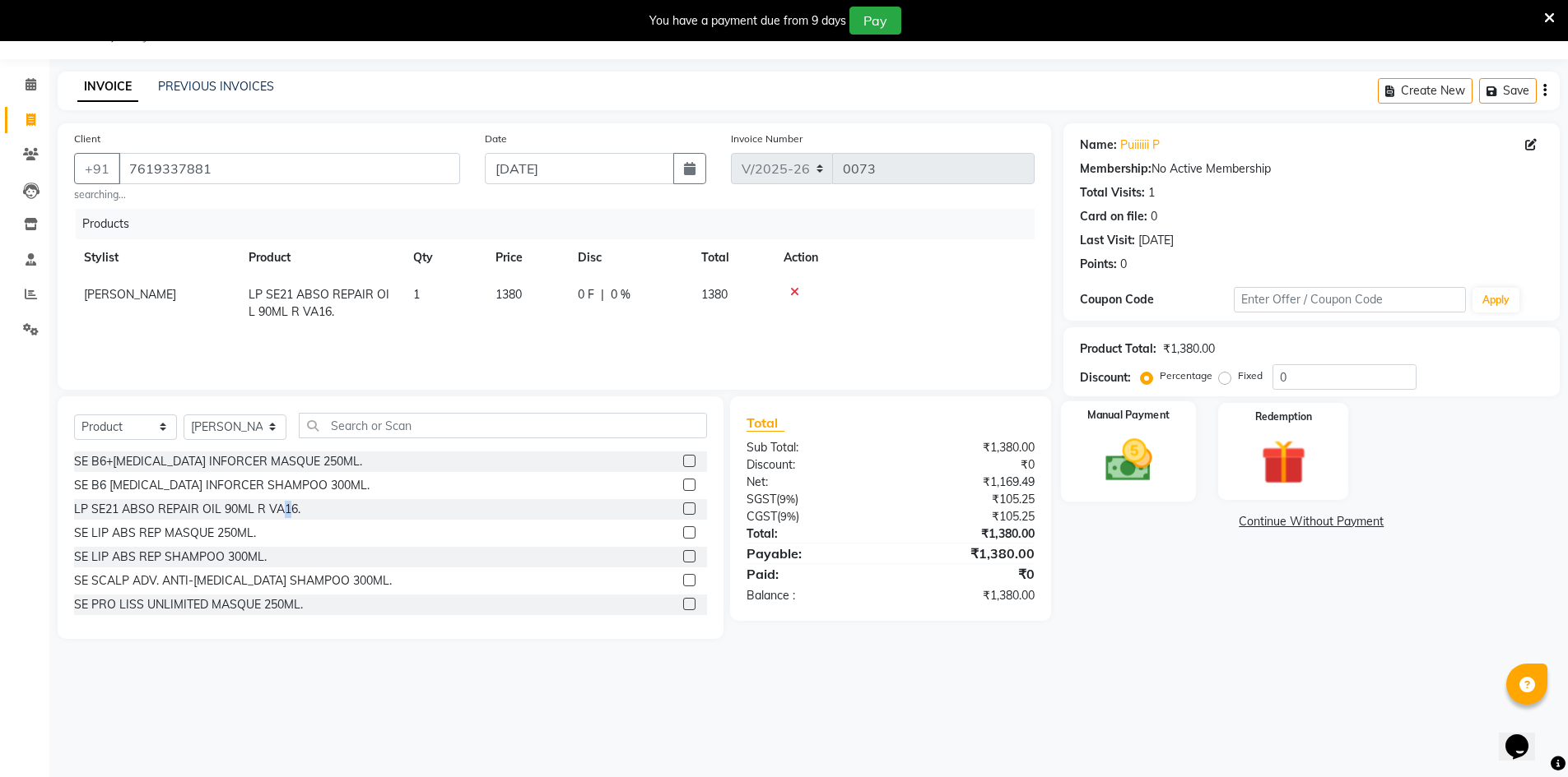
click at [1119, 445] on img at bounding box center [1128, 460] width 75 height 54
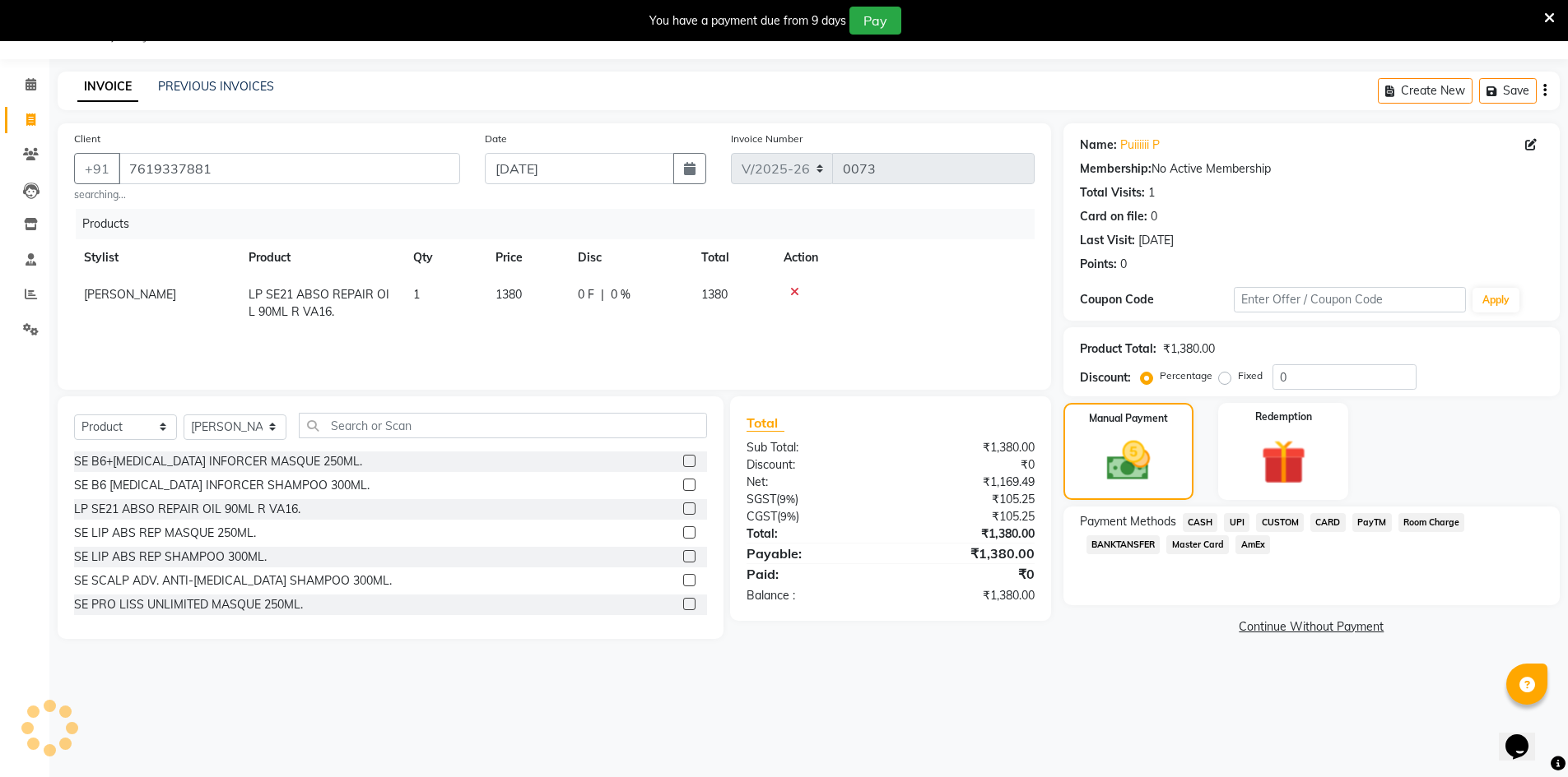
click at [1330, 527] on span "CARD" at bounding box center [1329, 523] width 36 height 19
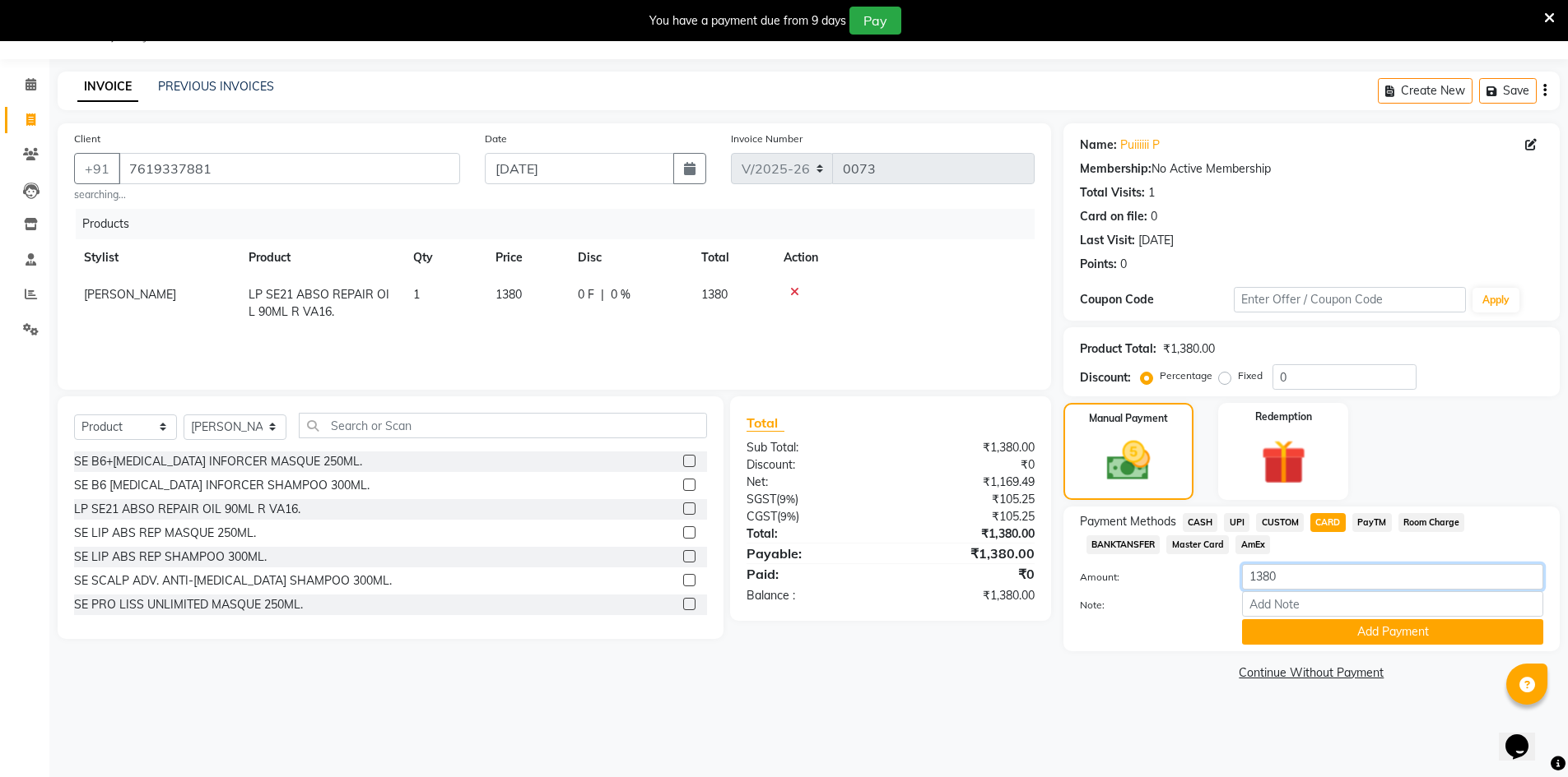
click at [1311, 586] on input "1380" at bounding box center [1393, 576] width 302 height 25
click at [1279, 615] on input "Note:" at bounding box center [1393, 604] width 302 height 25
click at [1542, 21] on div "You have a payment due from 9 days Pay" at bounding box center [776, 21] width 1538 height 28
click at [1557, 9] on div "You have a payment due from 9 days Pay" at bounding box center [784, 21] width 1568 height 41
click at [1549, 16] on icon at bounding box center [1549, 18] width 10 height 15
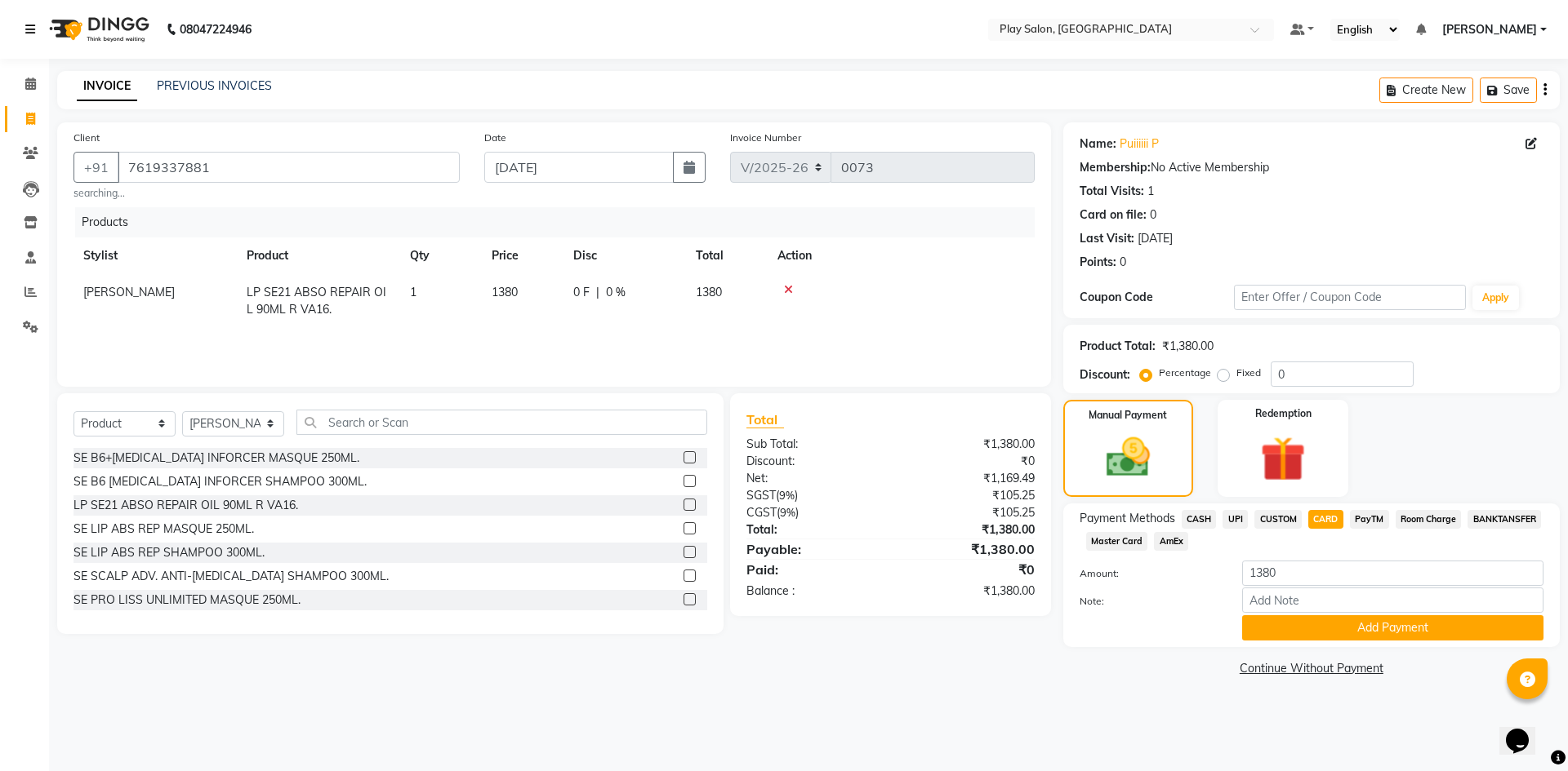
click at [27, 29] on icon at bounding box center [30, 29] width 9 height 11
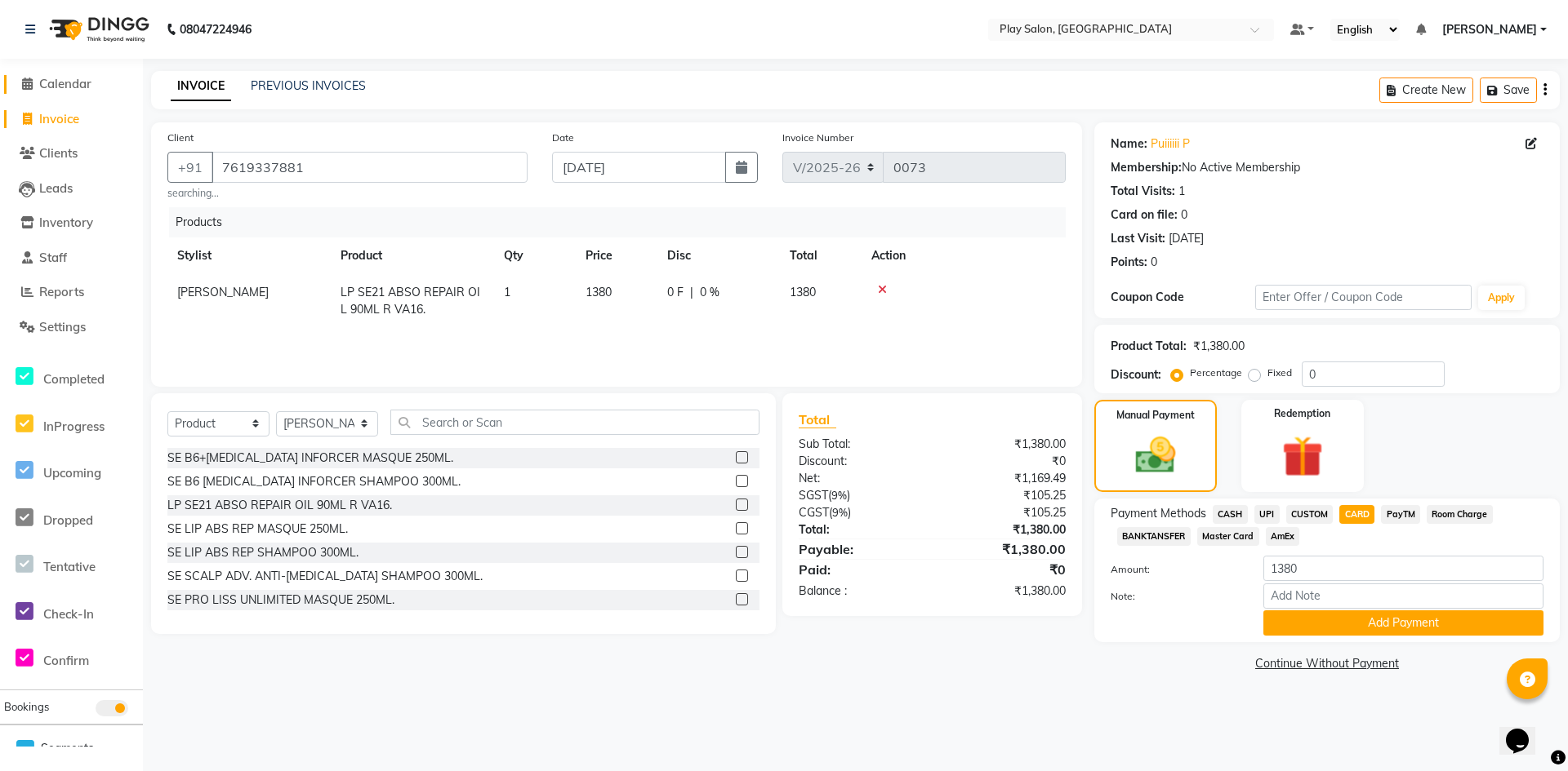
click at [68, 80] on span "Calendar" at bounding box center [65, 83] width 52 height 16
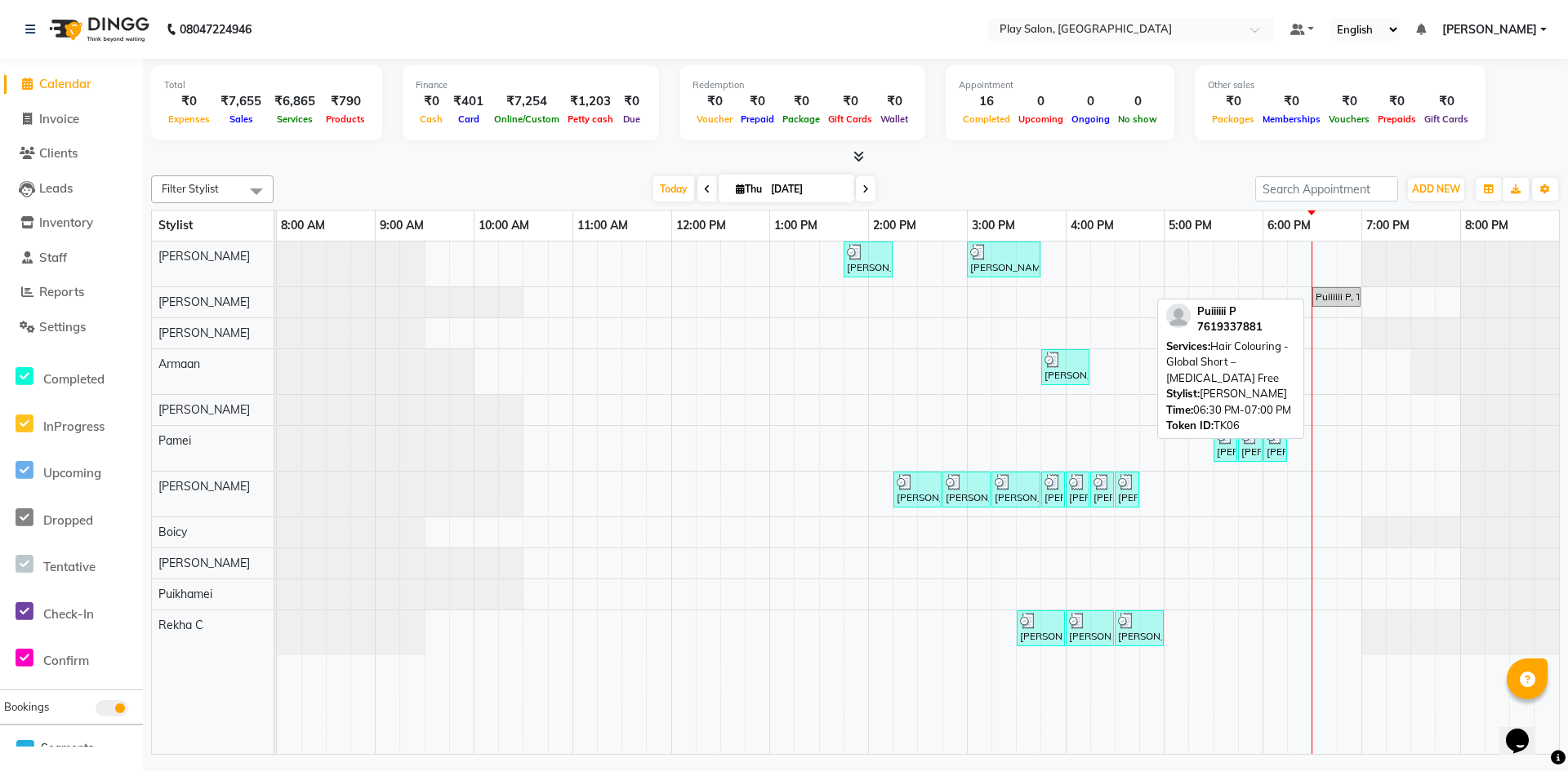
click at [1340, 297] on div "Puiiiiii P, TK06, 06:30 PM-07:00 PM, Hair Colouring - Global Short – [MEDICAL_D…" at bounding box center [1336, 297] width 45 height 15
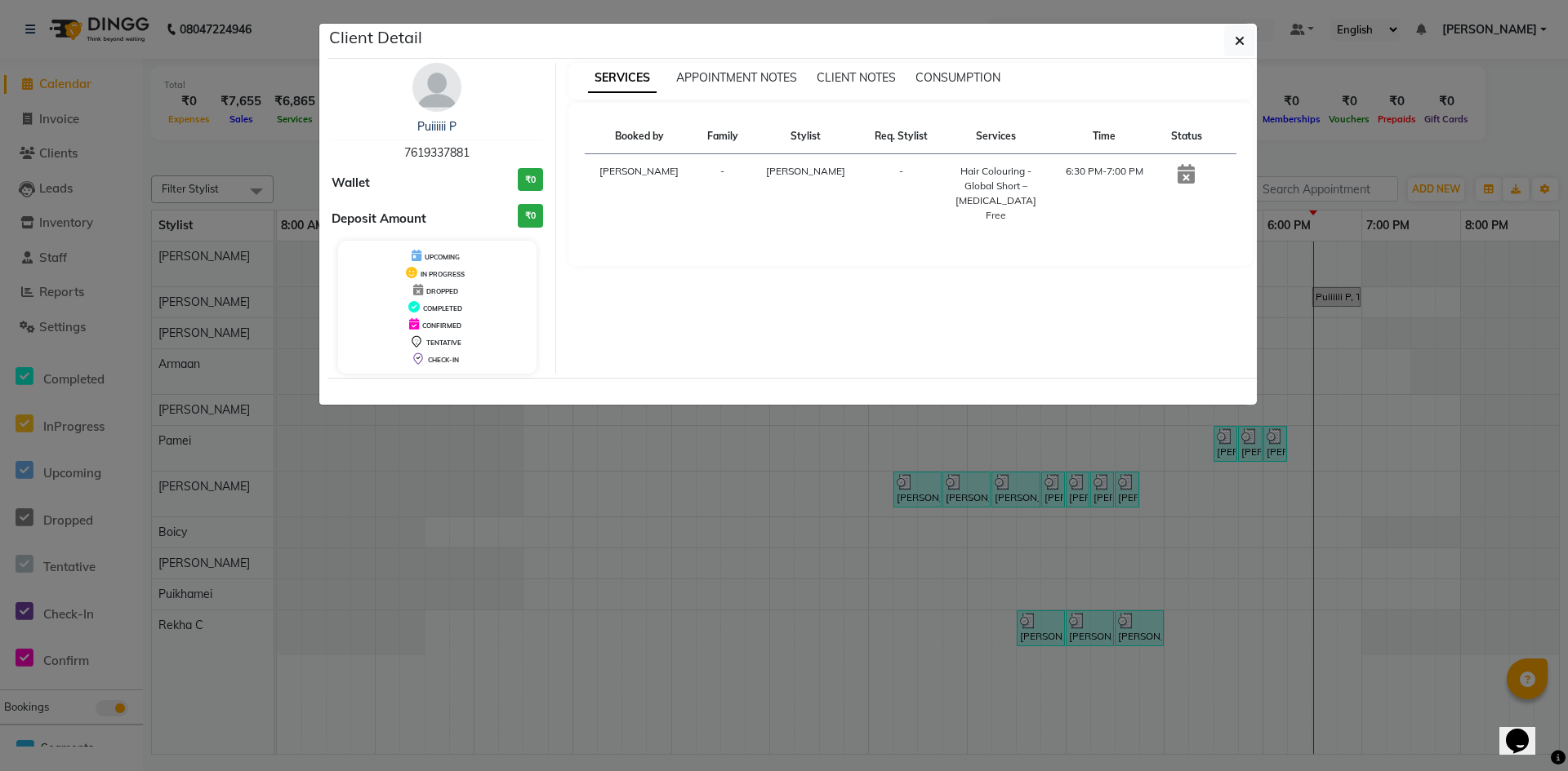
click at [1178, 179] on icon at bounding box center [1187, 174] width 17 height 20
click at [1243, 44] on icon "button" at bounding box center [1240, 41] width 9 height 13
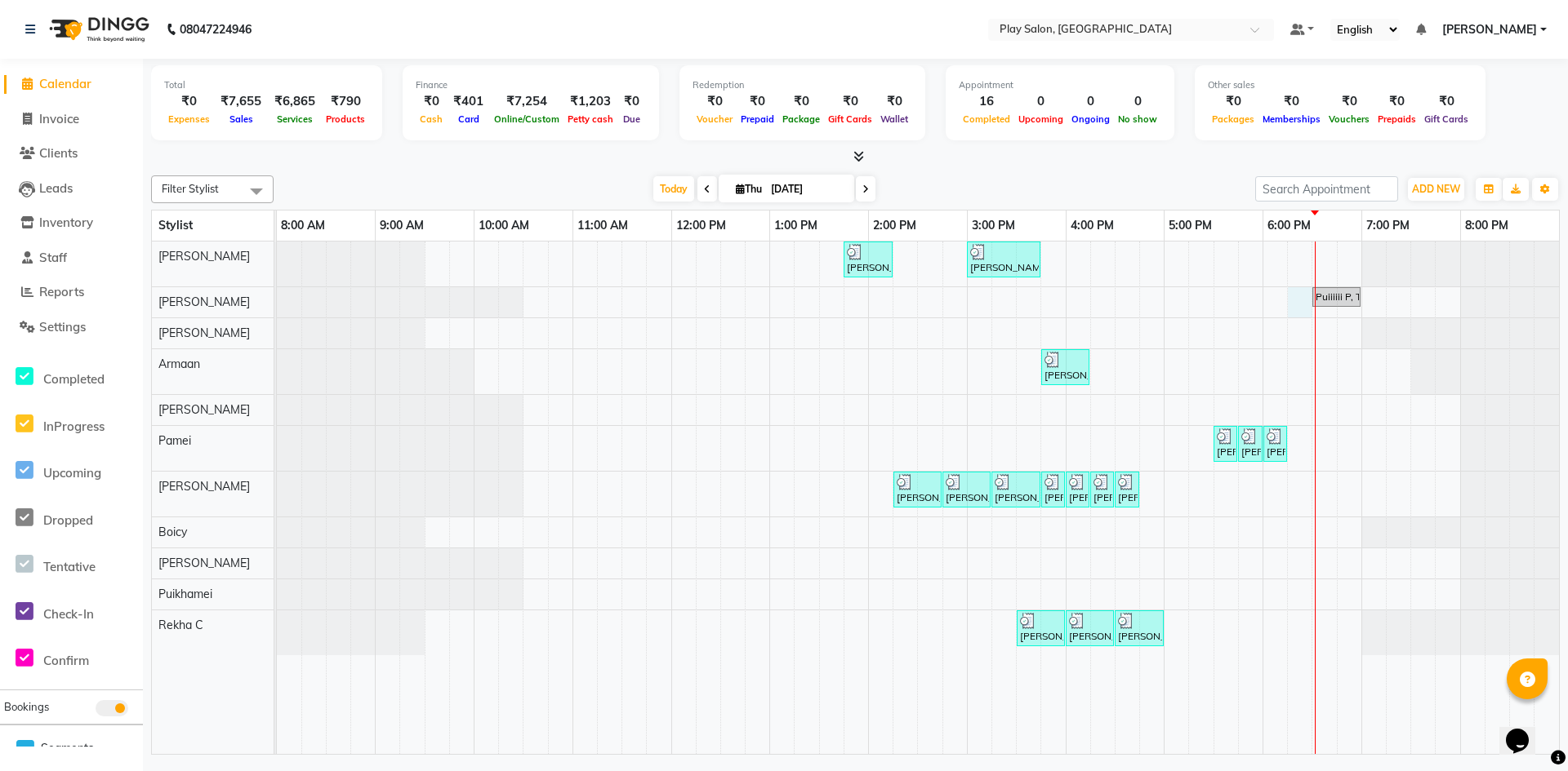
click at [1312, 294] on div "[PERSON_NAME] S, TK02, 01:45 PM-02:15 PM, Wash & Blow Dry - Wash & Blow Dry [PE…" at bounding box center [917, 498] width 1282 height 513
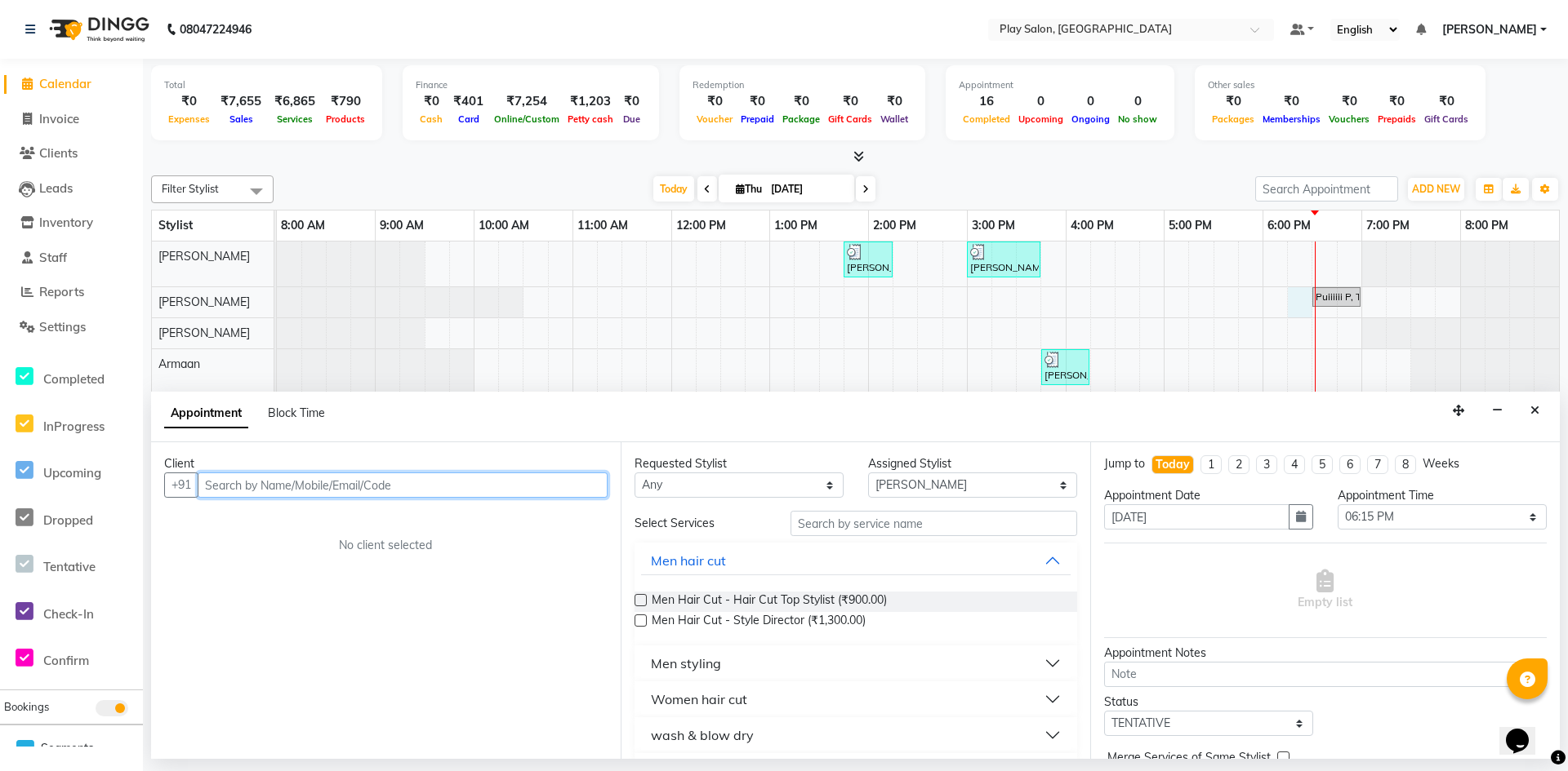
scroll to position [81, 0]
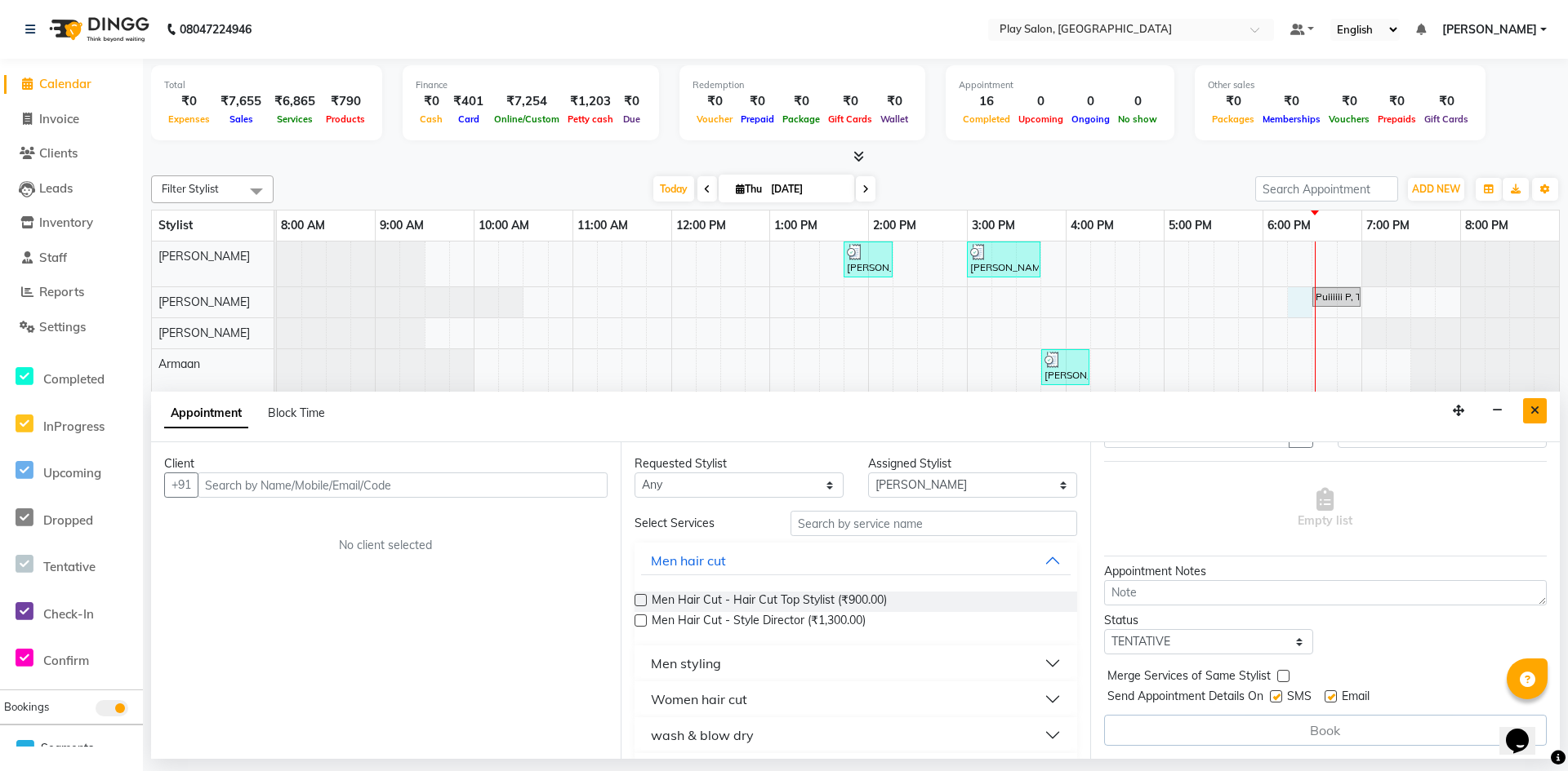
click at [1528, 416] on button "Close" at bounding box center [1534, 410] width 23 height 25
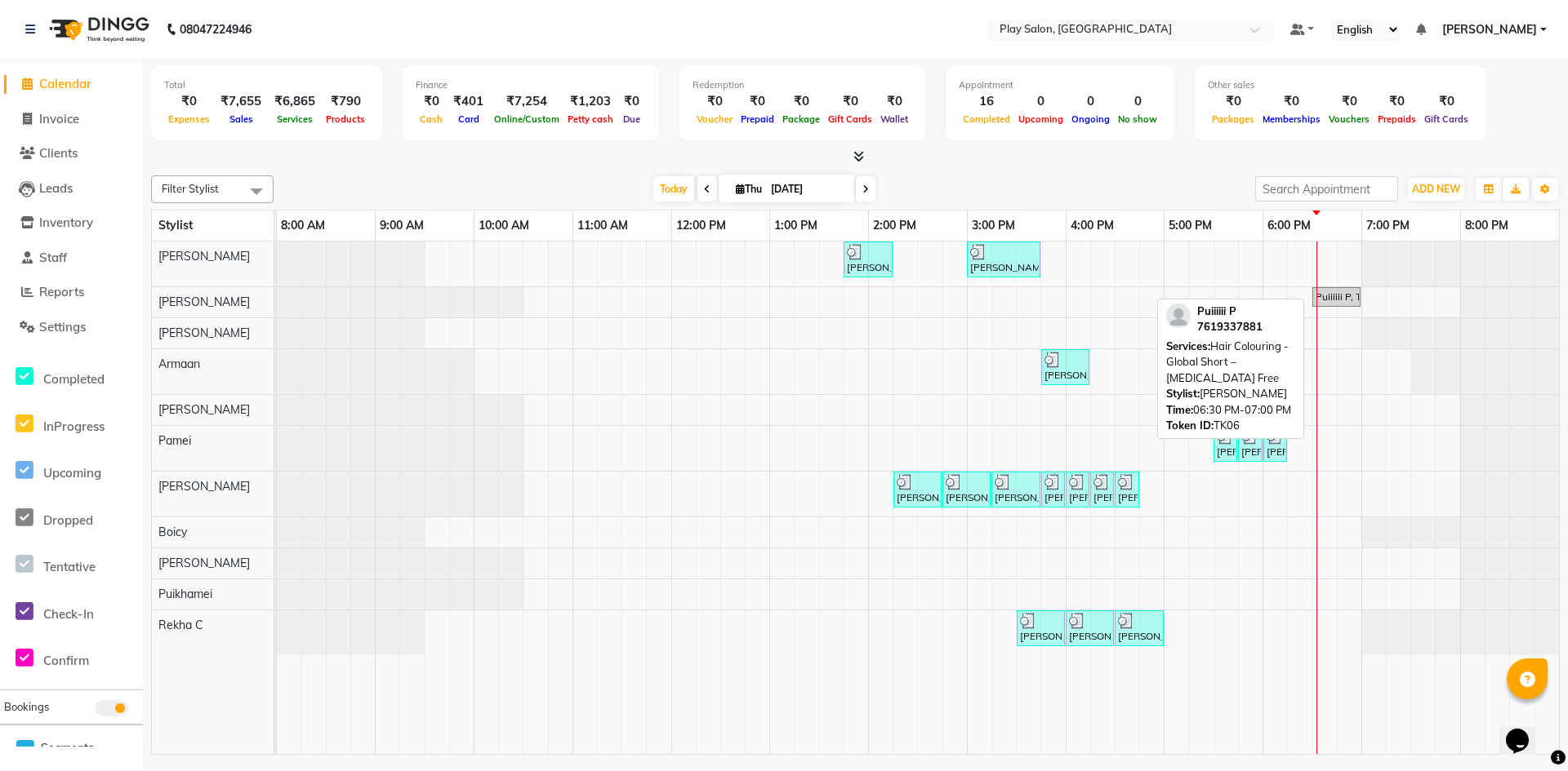
click at [1338, 299] on div "Puiiiiii P, TK06, 06:30 PM-07:00 PM, Hair Colouring - Global Short – [MEDICAL_D…" at bounding box center [1336, 297] width 45 height 15
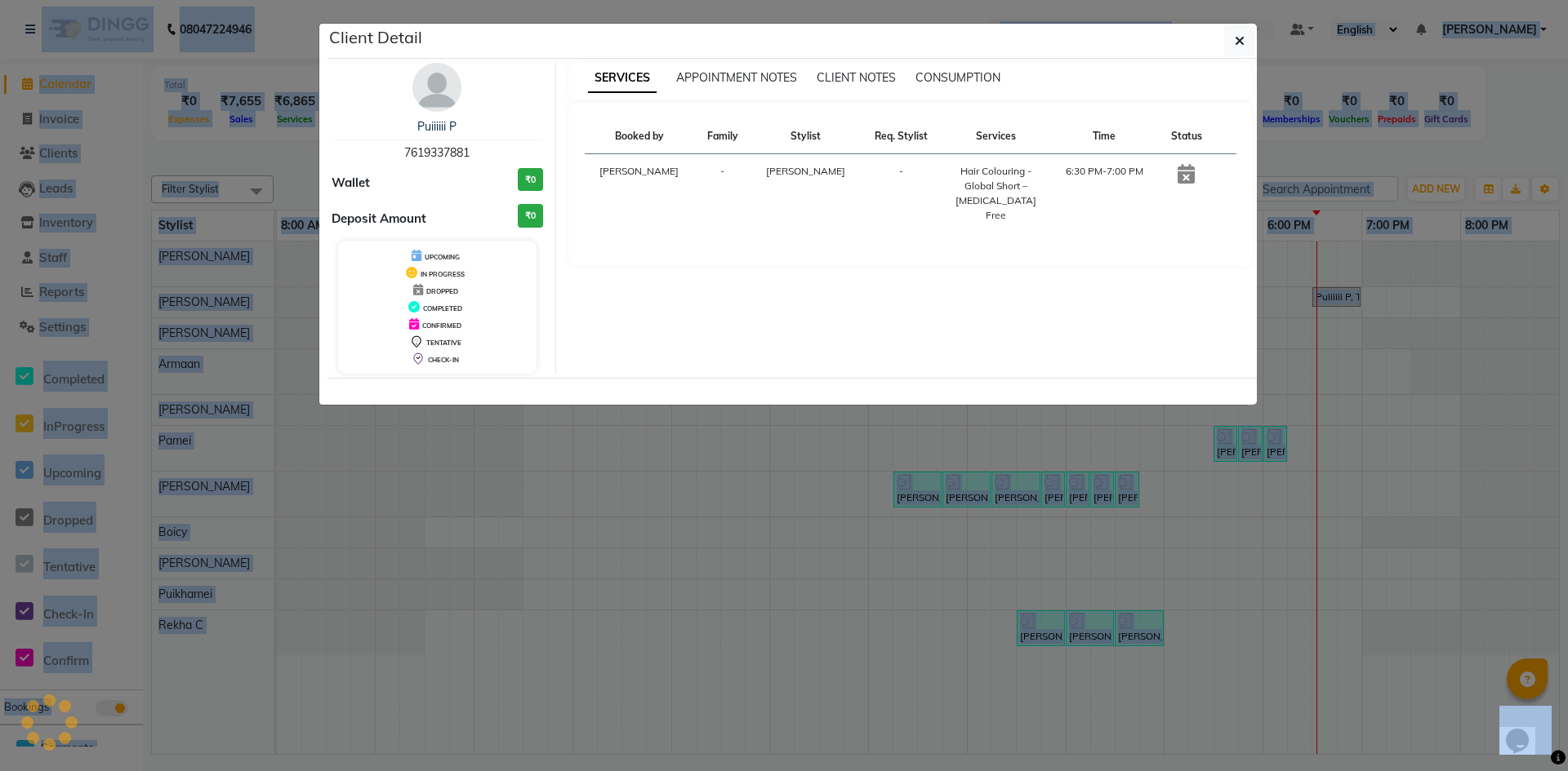
click at [1338, 299] on ngb-modal-window "Client Detail Puiiiiii P 7619337881 Wallet ₹0 Deposit Amount ₹0 UPCOMING IN PRO…" at bounding box center [784, 385] width 1568 height 771
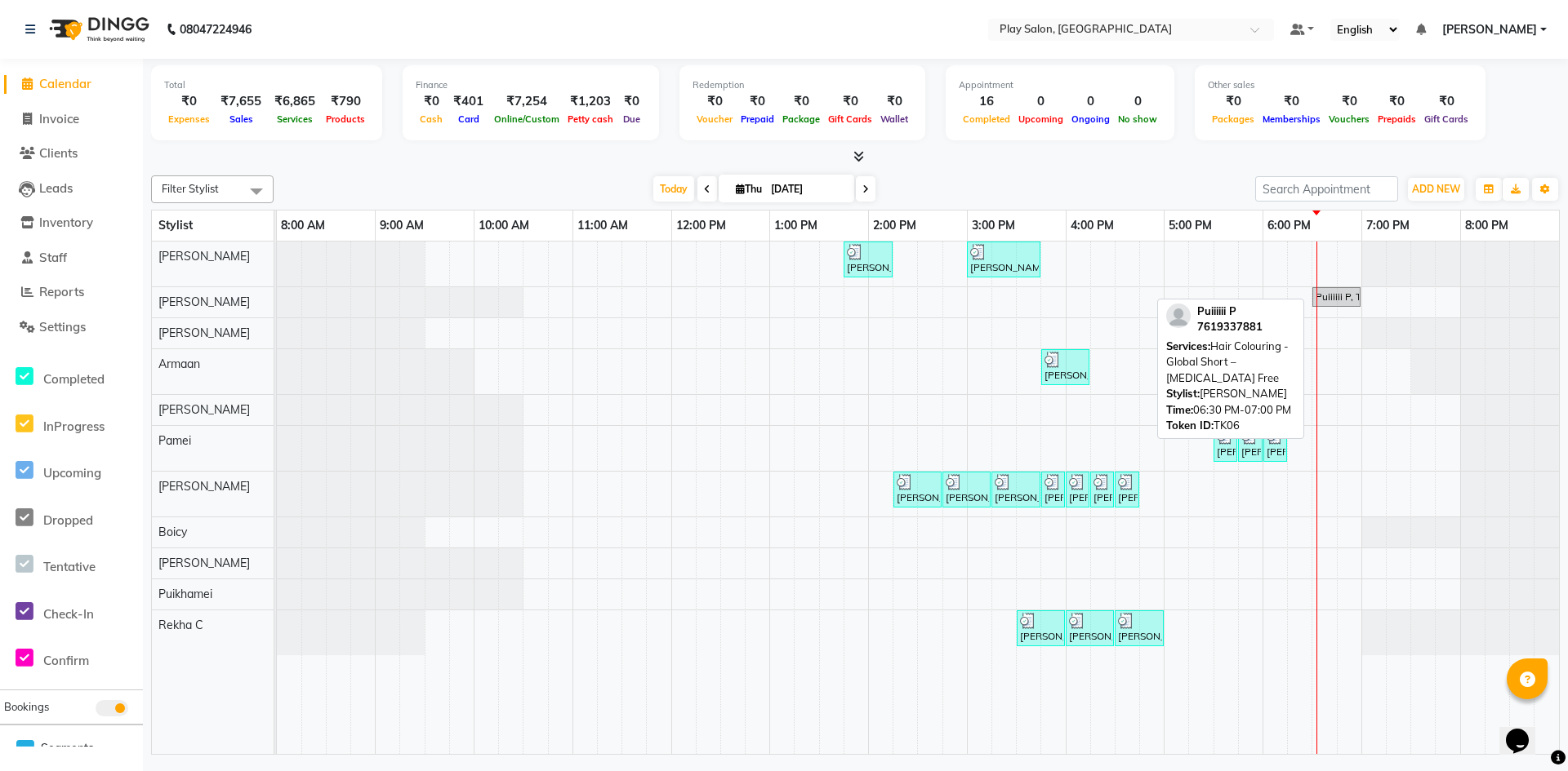
click at [1338, 299] on div "Puiiiiii P, TK06, 06:30 PM-07:00 PM, Hair Colouring - Global Short – [MEDICAL_D…" at bounding box center [1336, 297] width 45 height 15
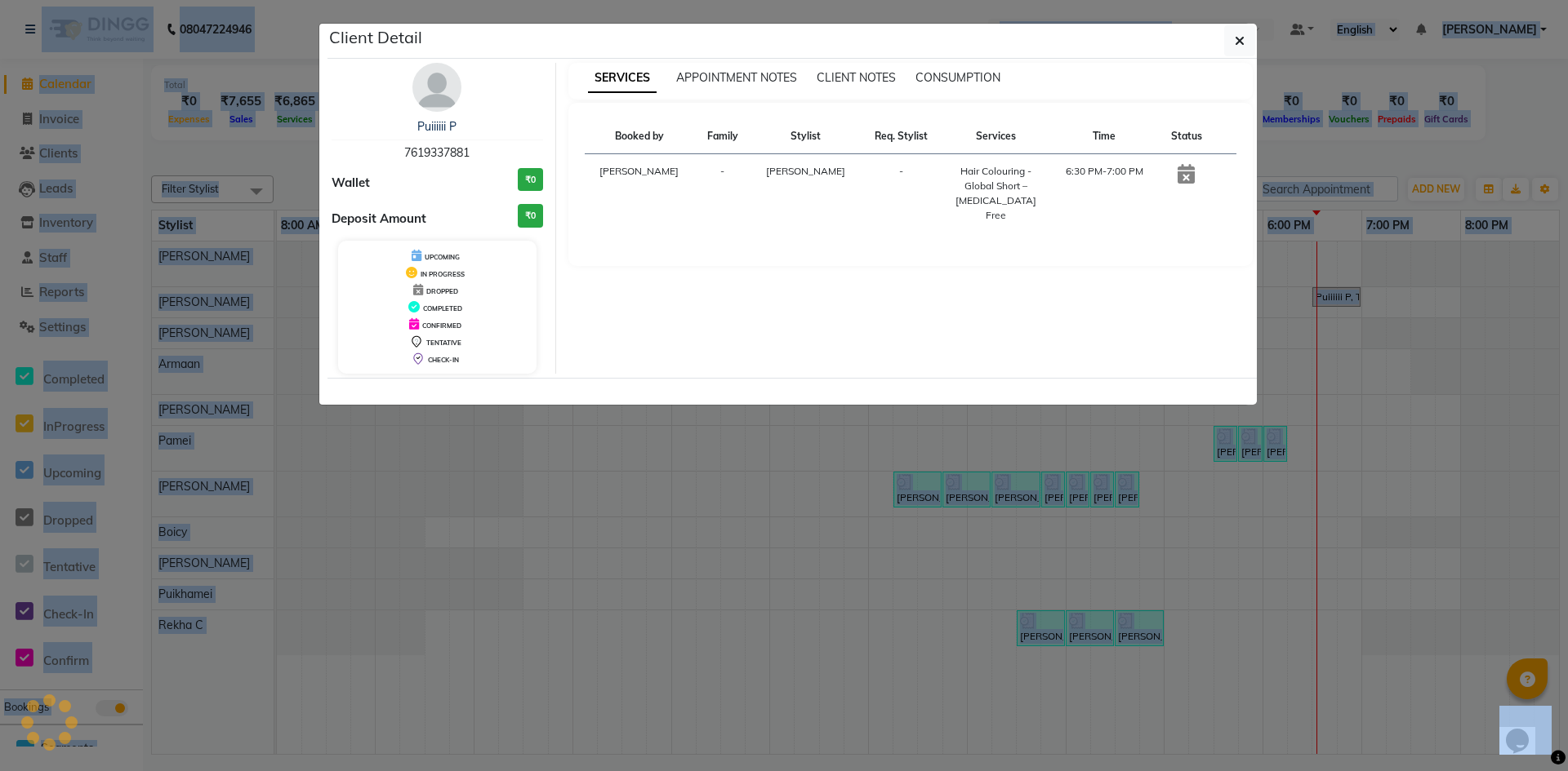
click at [1338, 299] on ngb-modal-window "Client Detail Puiiiiii P 7619337881 Wallet ₹0 Deposit Amount ₹0 UPCOMING IN PRO…" at bounding box center [784, 385] width 1568 height 771
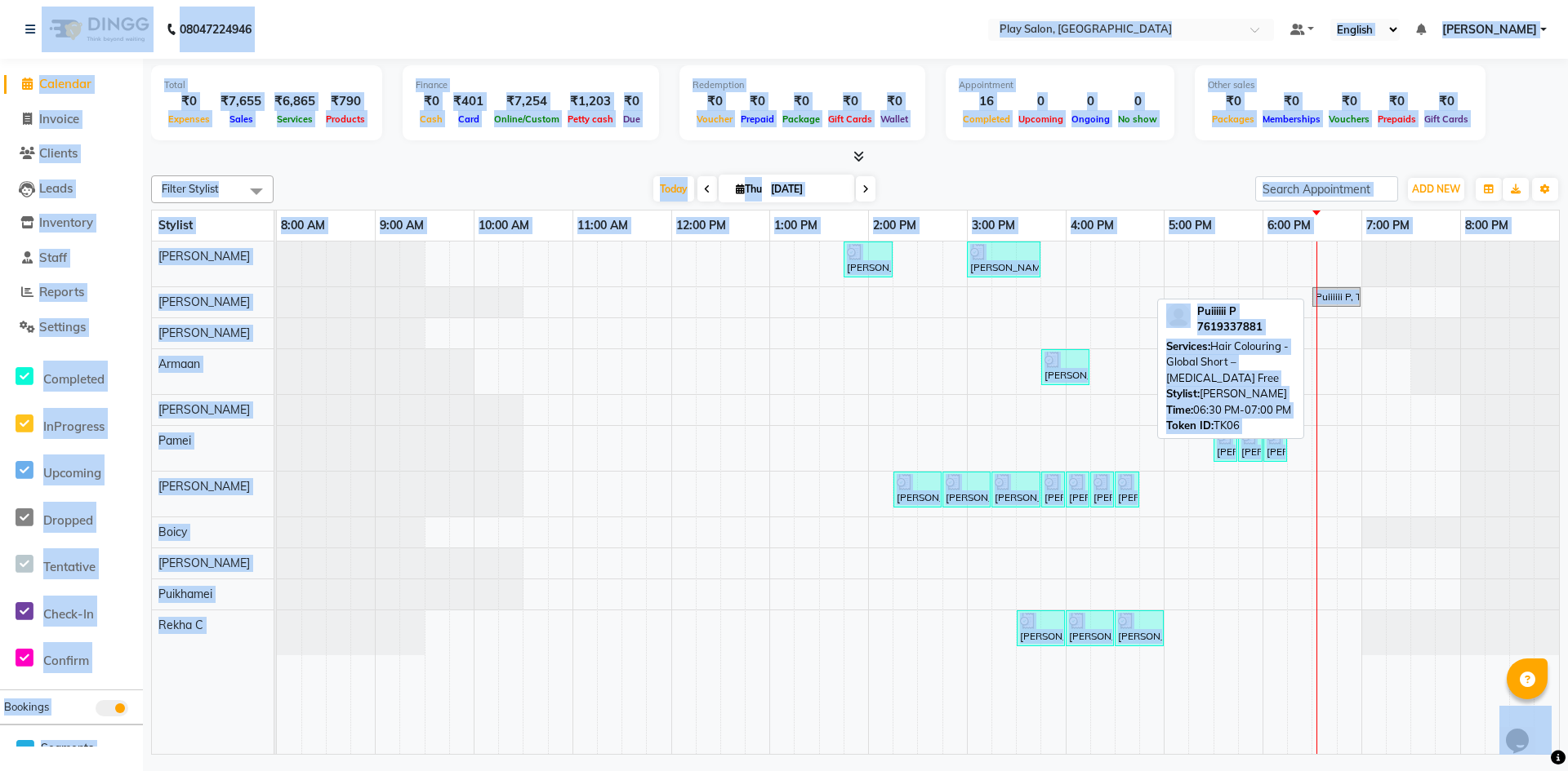
click at [1338, 299] on div "Puiiiiii P, TK06, 06:30 PM-07:00 PM, Hair Colouring - Global Short – [MEDICAL_D…" at bounding box center [1336, 297] width 45 height 15
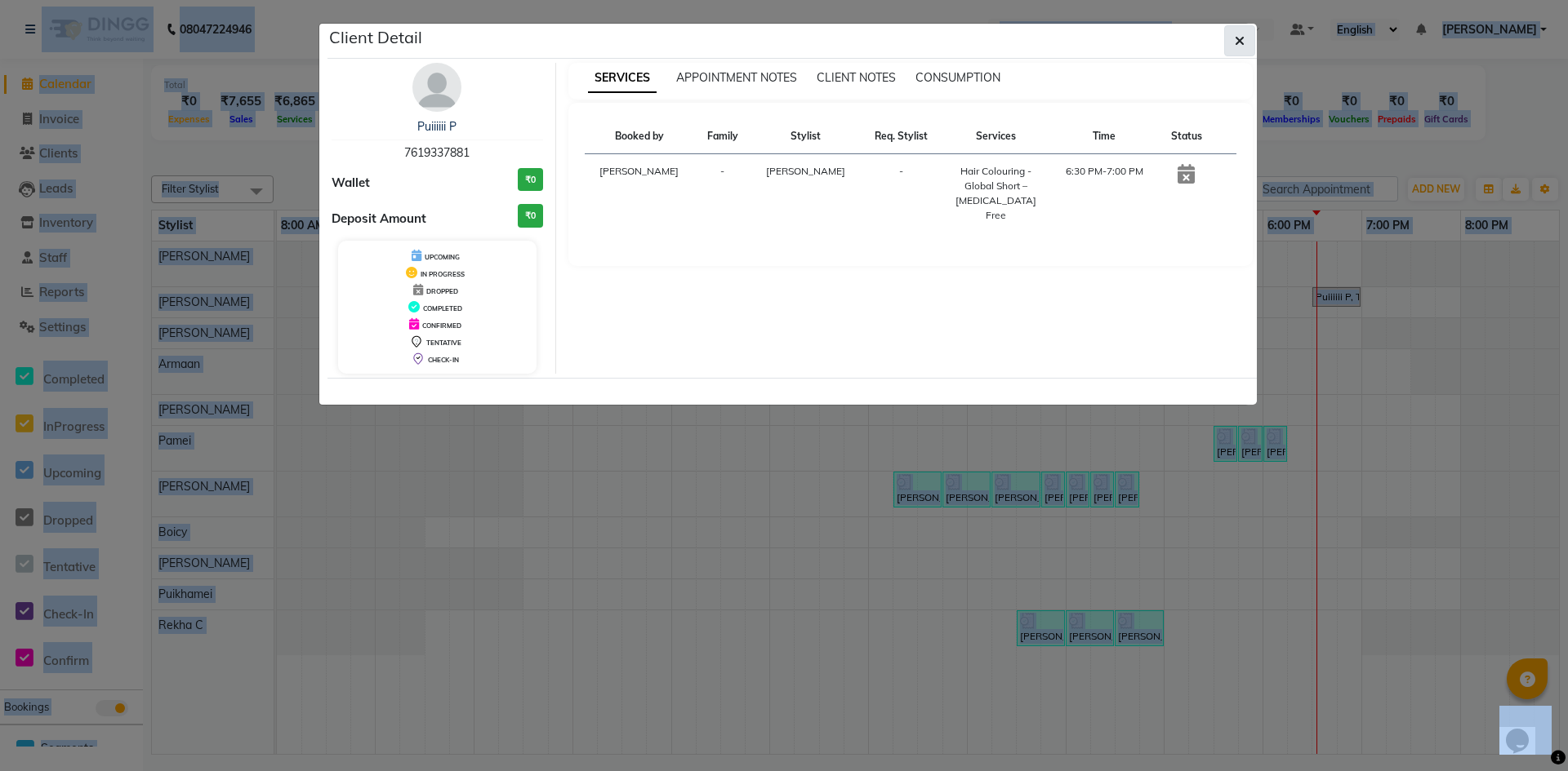
click at [1244, 34] on button "button" at bounding box center [1239, 40] width 31 height 31
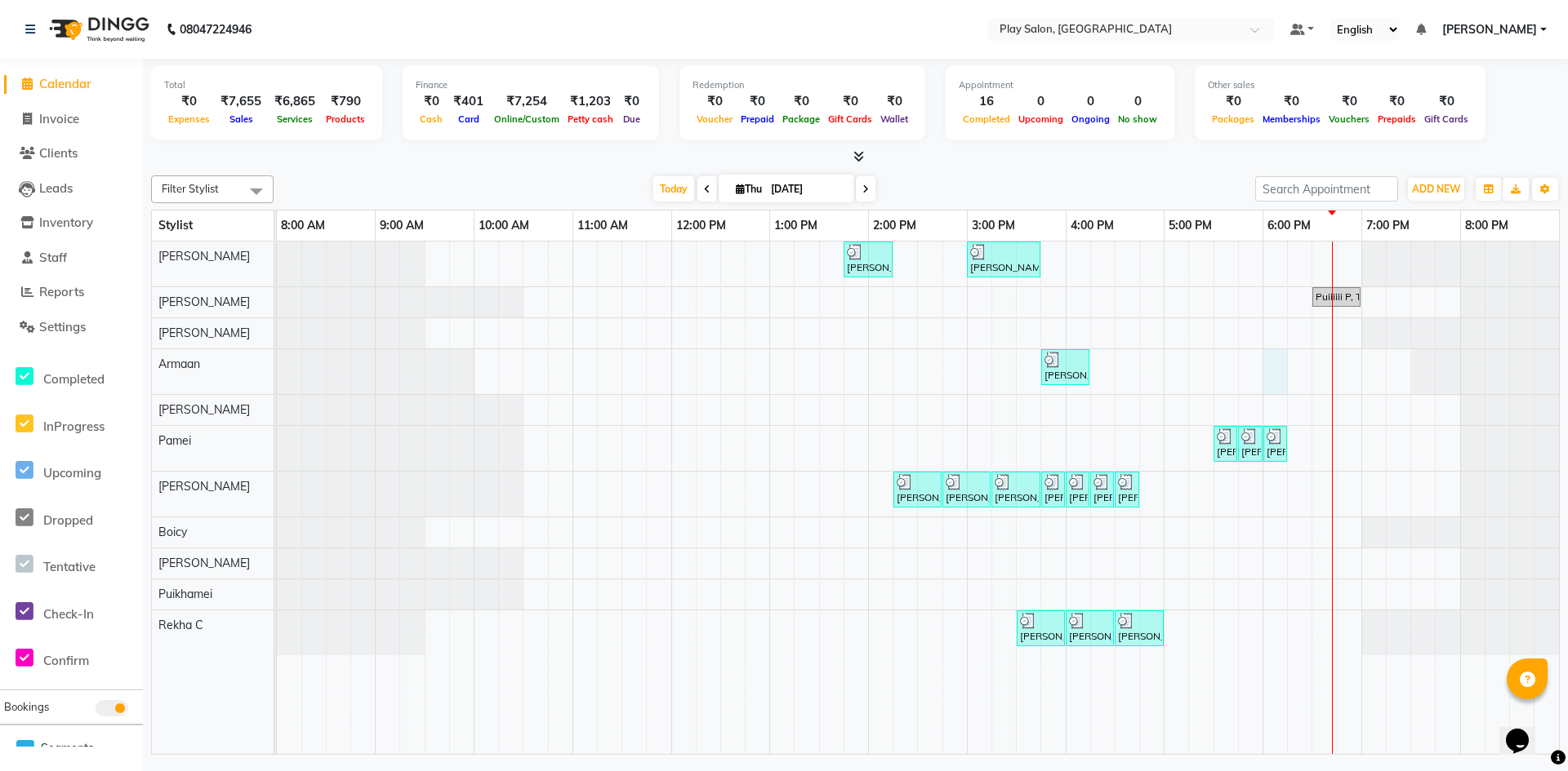
click at [1265, 375] on div "[PERSON_NAME] S, TK02, 01:45 PM-02:15 PM, Wash & Blow Dry - Wash & Blow Dry [PE…" at bounding box center [917, 498] width 1282 height 513
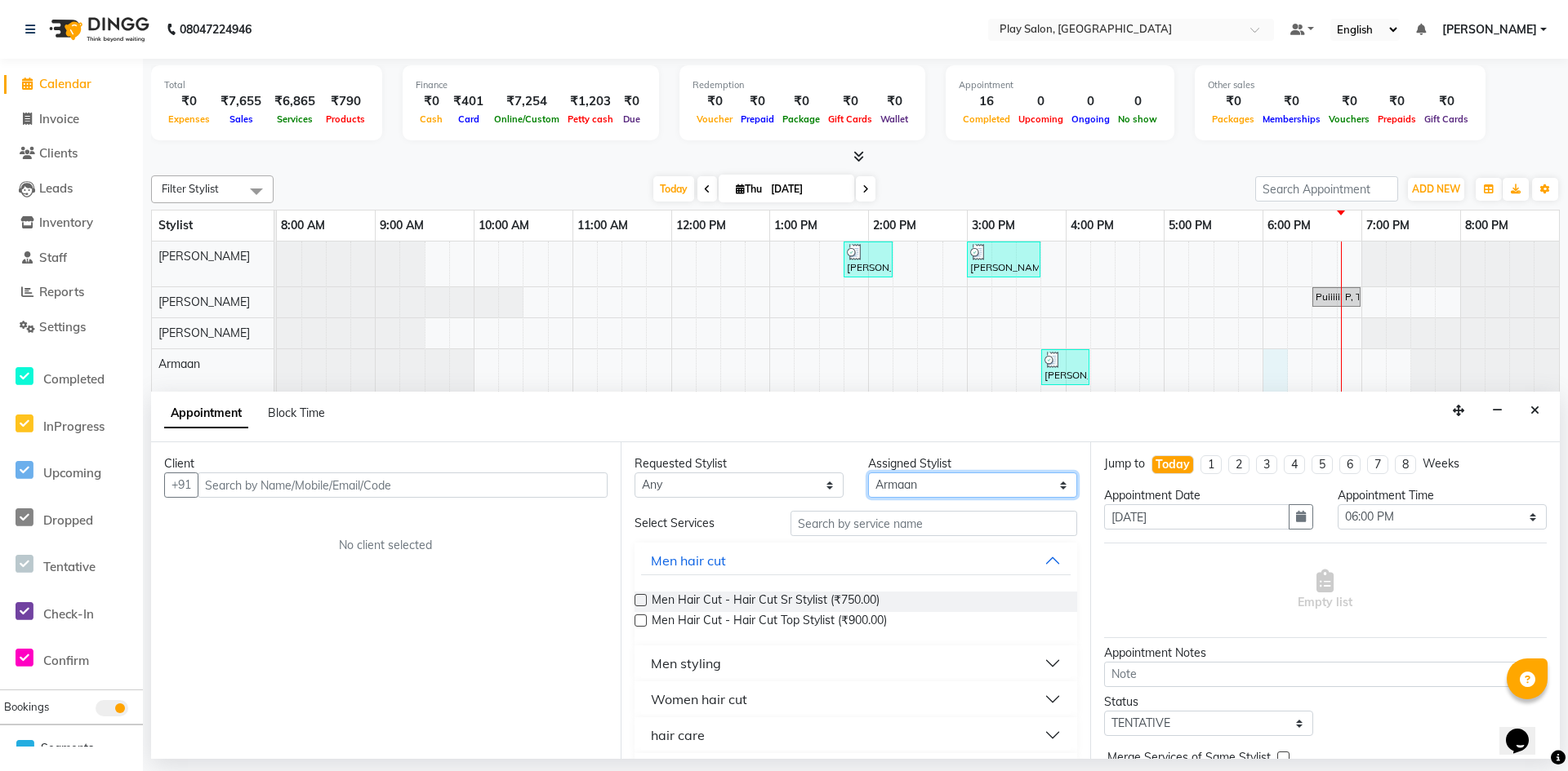
click at [943, 480] on select "Select Armaan [PERSON_NAME] Boicy Gaiphunliu Kamei Hauzel [PERSON_NAME] Puikham…" at bounding box center [973, 485] width 209 height 25
click at [869, 473] on select "Select Armaan [PERSON_NAME] Boicy Gaiphunliu Kamei Hauzel [PERSON_NAME] Puikham…" at bounding box center [973, 485] width 209 height 25
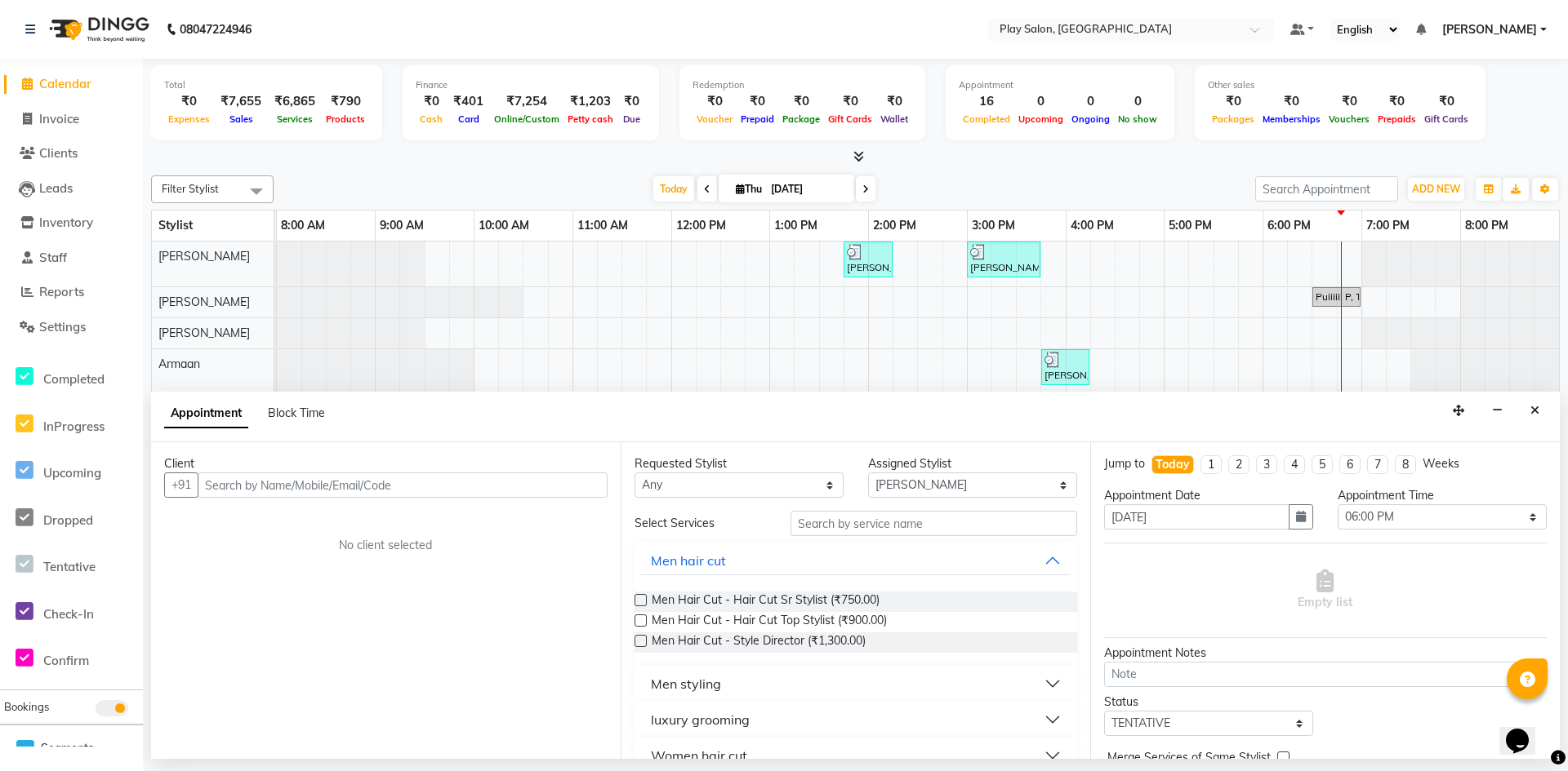
click at [856, 507] on div "Requested Stylist Any Armaan [PERSON_NAME] Boicy Gaiphunliu Kamei Hauzel [PERSO…" at bounding box center [856, 600] width 469 height 317
click at [846, 531] on input "text" at bounding box center [934, 523] width 287 height 25
click at [1501, 418] on button "button" at bounding box center [1497, 410] width 25 height 25
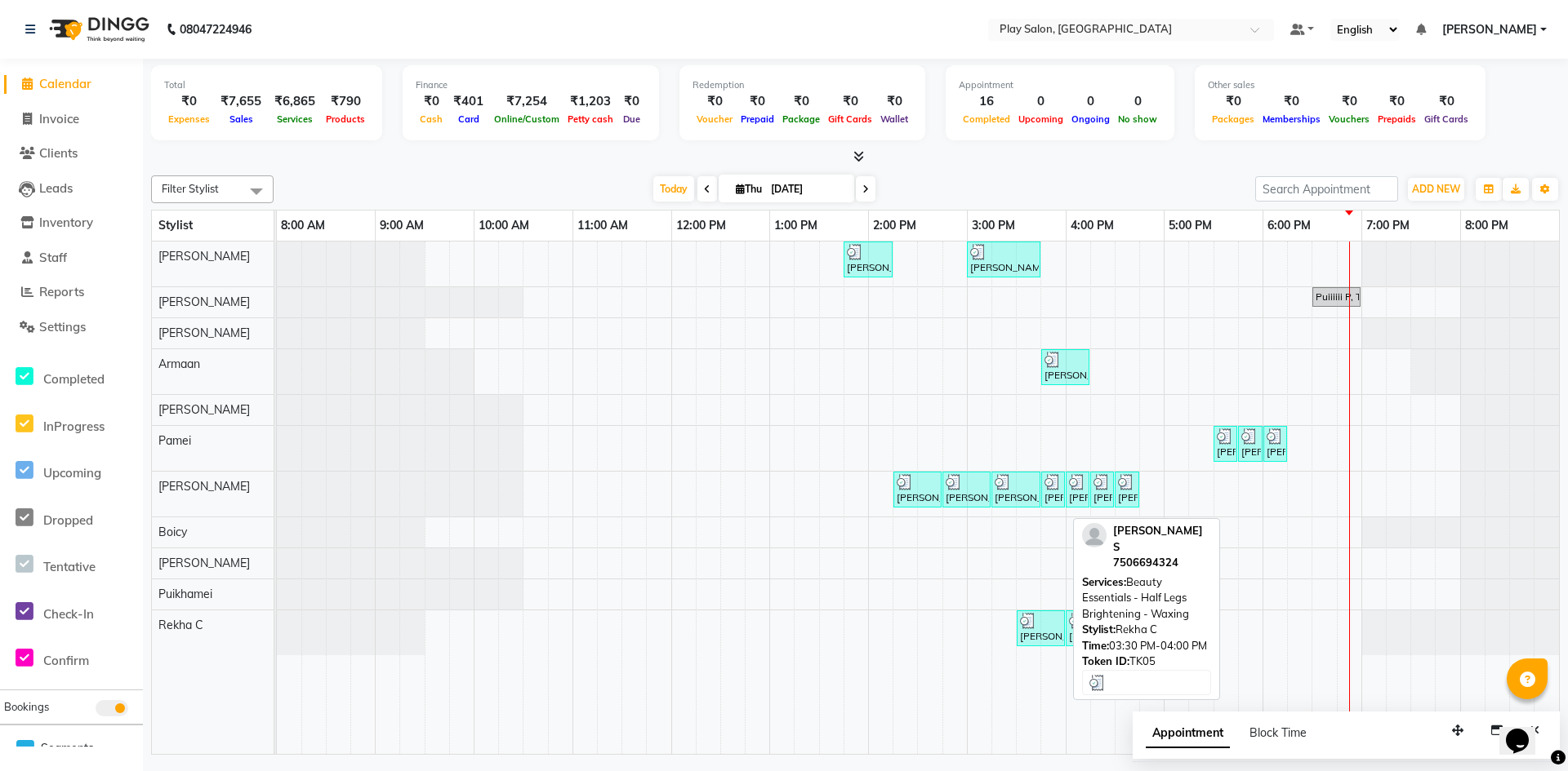
click at [1033, 640] on div "[PERSON_NAME] S, TK05, 03:30 PM-04:00 PM, Beauty Essentials - Half Legs Brighte…" at bounding box center [1041, 628] width 45 height 31
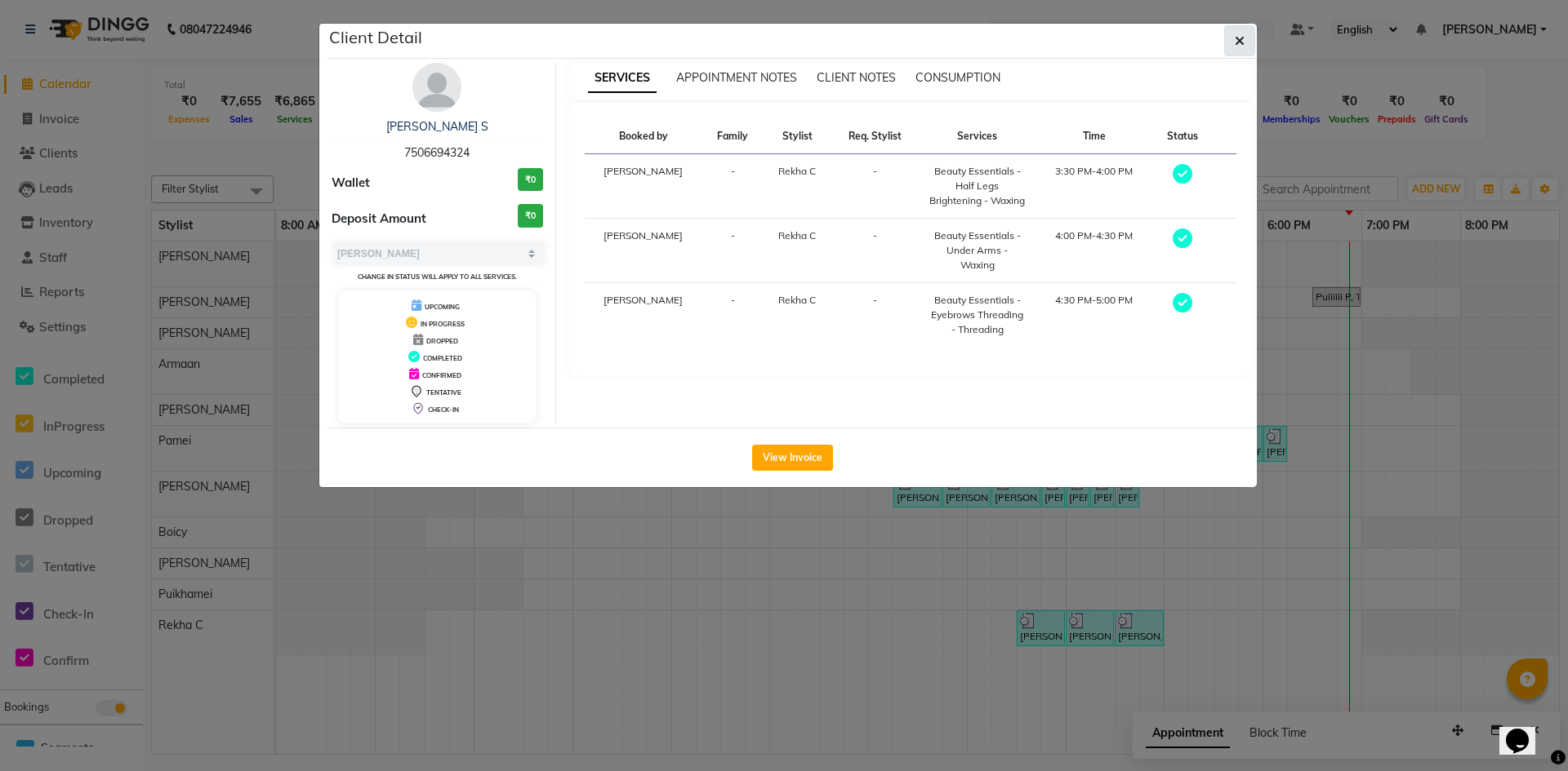
click at [1246, 39] on button "button" at bounding box center [1239, 40] width 31 height 31
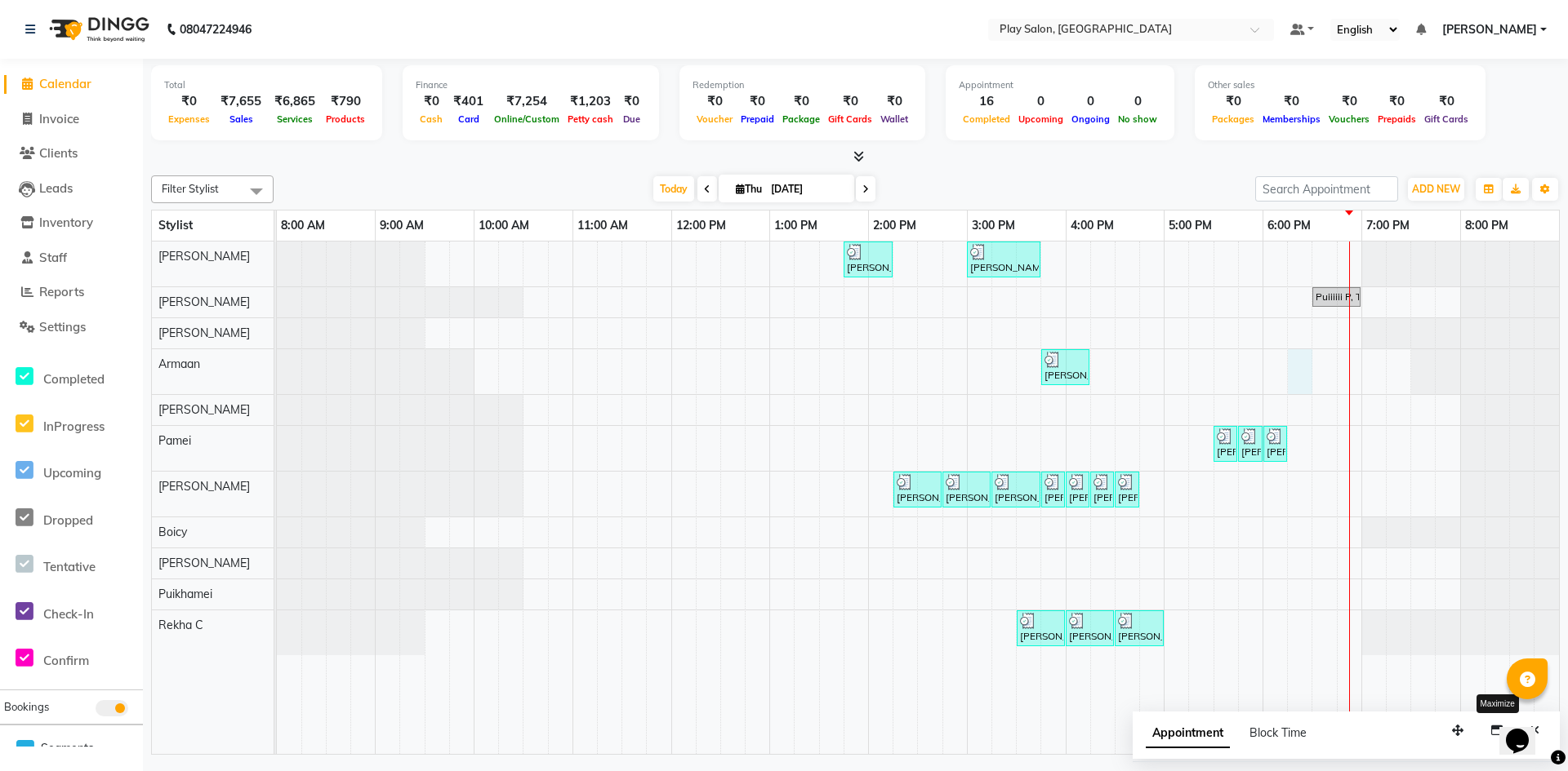
click at [1292, 368] on div "[PERSON_NAME] S, TK02, 01:45 PM-02:15 PM, Wash & Blow Dry - Wash & Blow Dry [PE…" at bounding box center [917, 498] width 1282 height 513
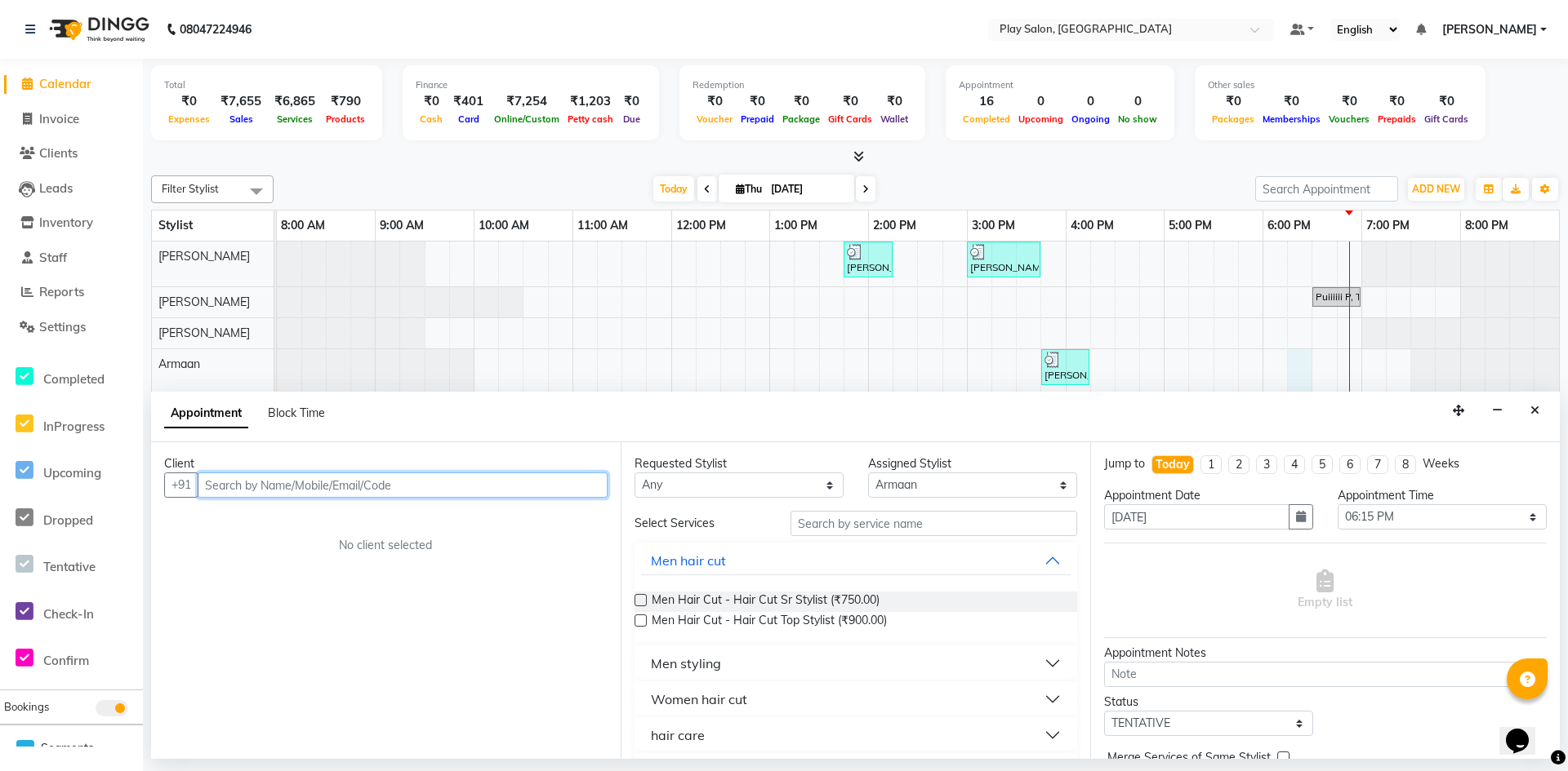
click at [249, 492] on input "text" at bounding box center [402, 485] width 410 height 25
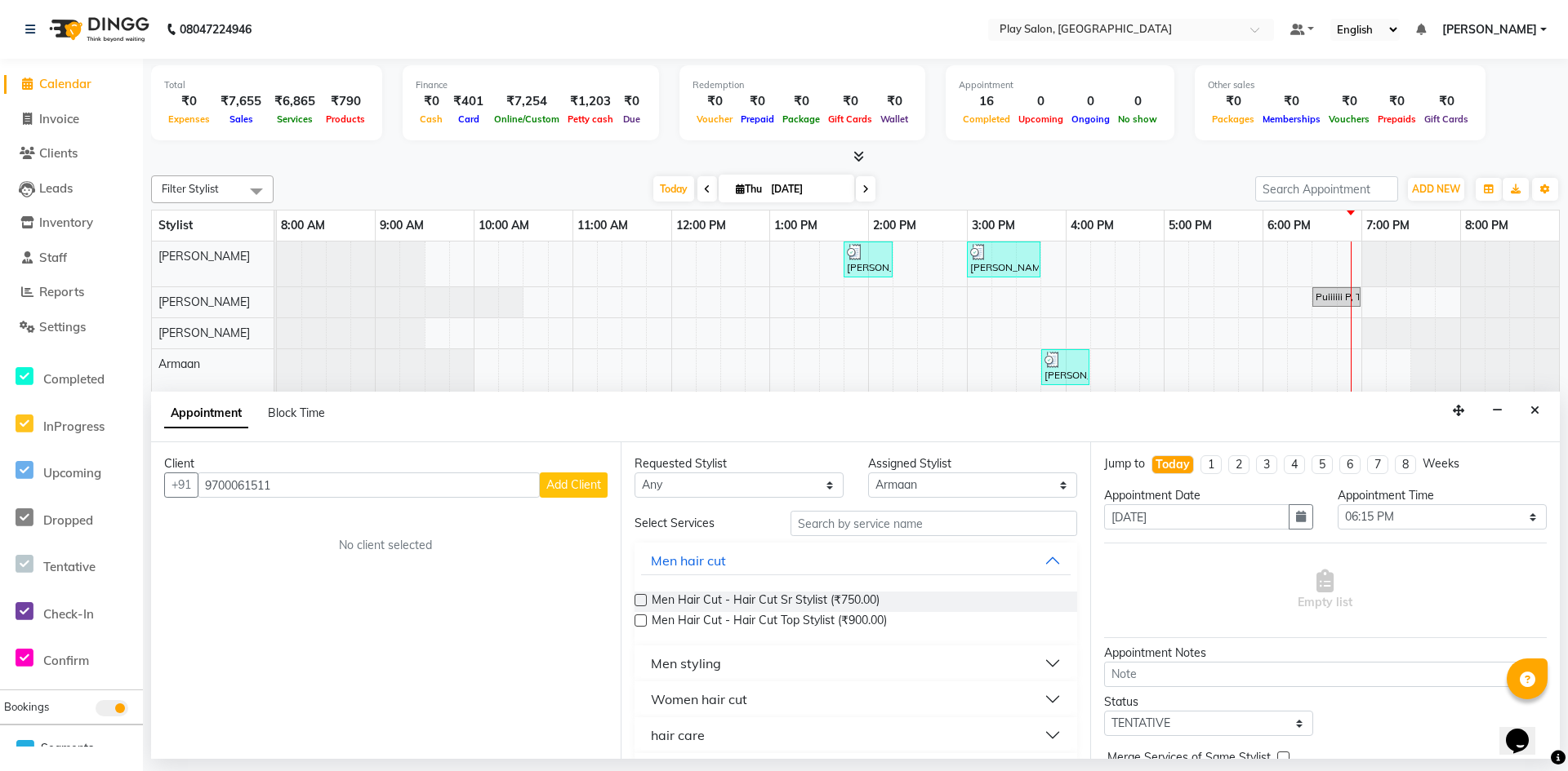
click at [577, 480] on span "Add Client" at bounding box center [573, 485] width 55 height 15
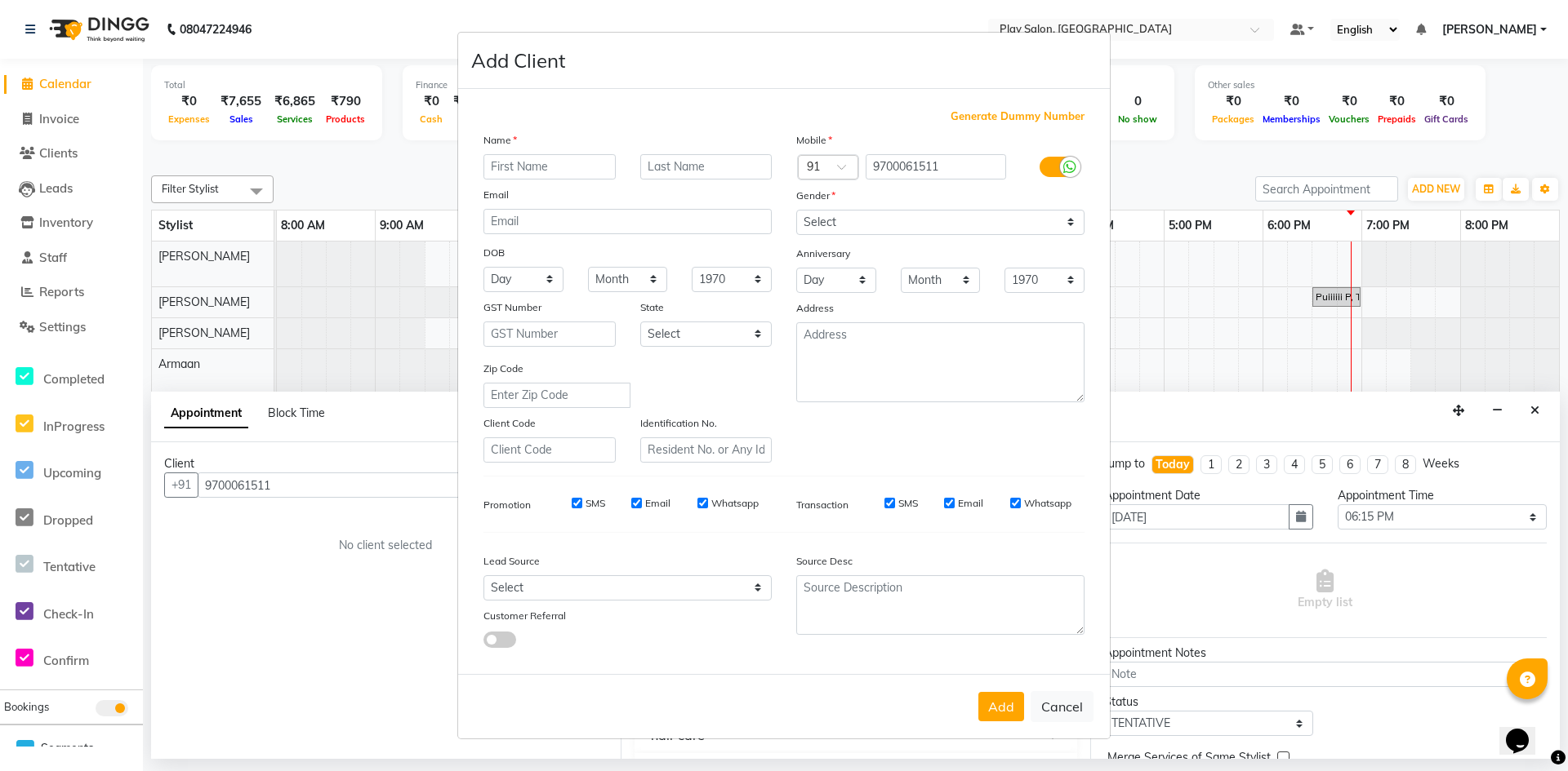
click at [554, 164] on input "text" at bounding box center [550, 166] width 133 height 25
click at [735, 171] on input "text" at bounding box center [707, 166] width 133 height 25
click at [1069, 222] on select "Select [DEMOGRAPHIC_DATA] [DEMOGRAPHIC_DATA] Other Prefer Not To Say" at bounding box center [941, 221] width 288 height 25
click at [797, 209] on select "Select [DEMOGRAPHIC_DATA] [DEMOGRAPHIC_DATA] Other Prefer Not To Say" at bounding box center [941, 221] width 288 height 25
click at [546, 589] on select "Select Walk-in Internet Friend Word of Mouth Advertisement Facebook JustDial Go…" at bounding box center [627, 588] width 288 height 25
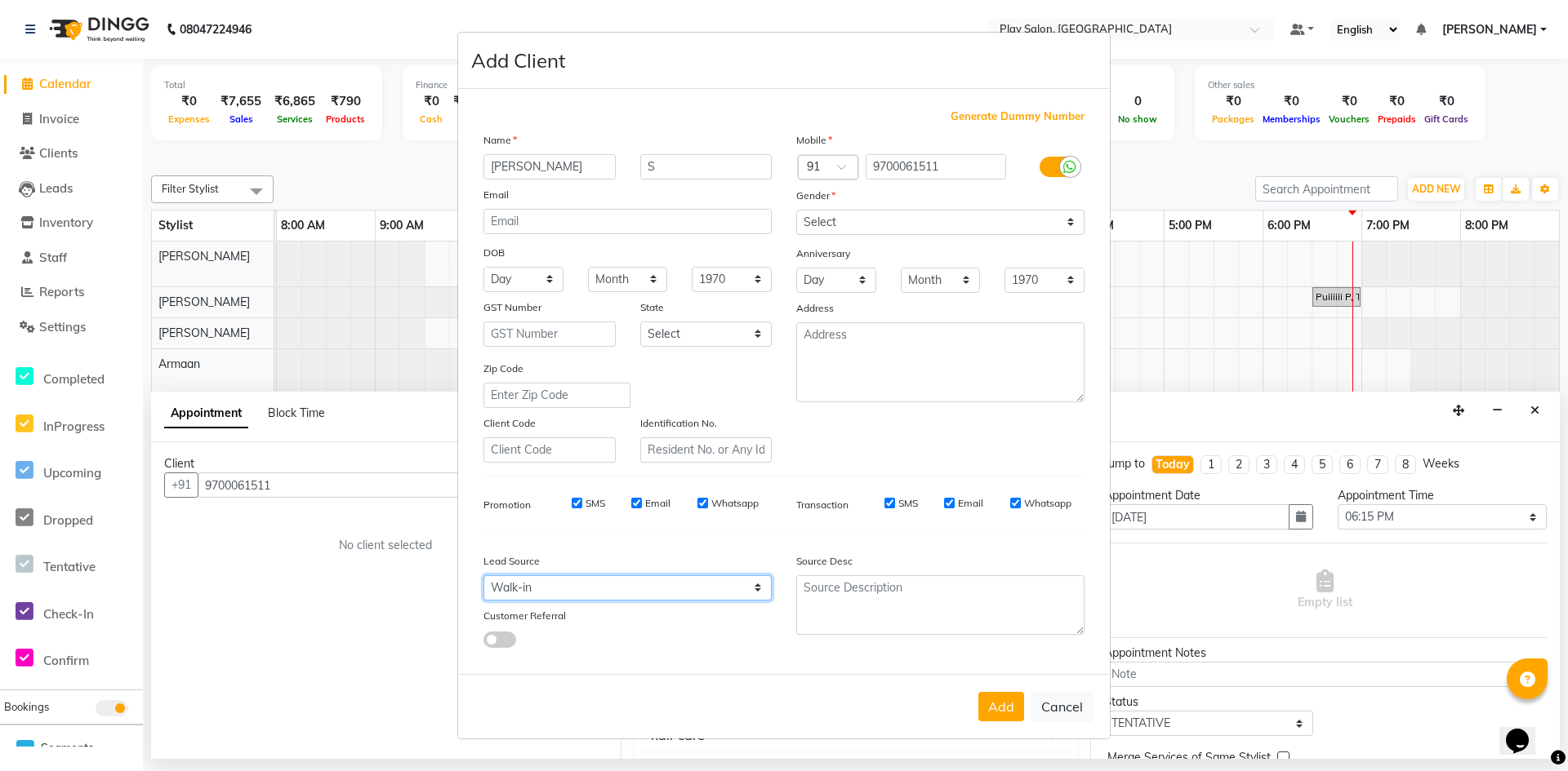
click at [483, 576] on select "Select Walk-in Internet Friend Word of Mouth Advertisement Facebook JustDial Go…" at bounding box center [627, 588] width 288 height 25
click at [1006, 724] on div "Add Cancel" at bounding box center [784, 707] width 652 height 64
click at [1005, 713] on button "Add" at bounding box center [1000, 707] width 46 height 29
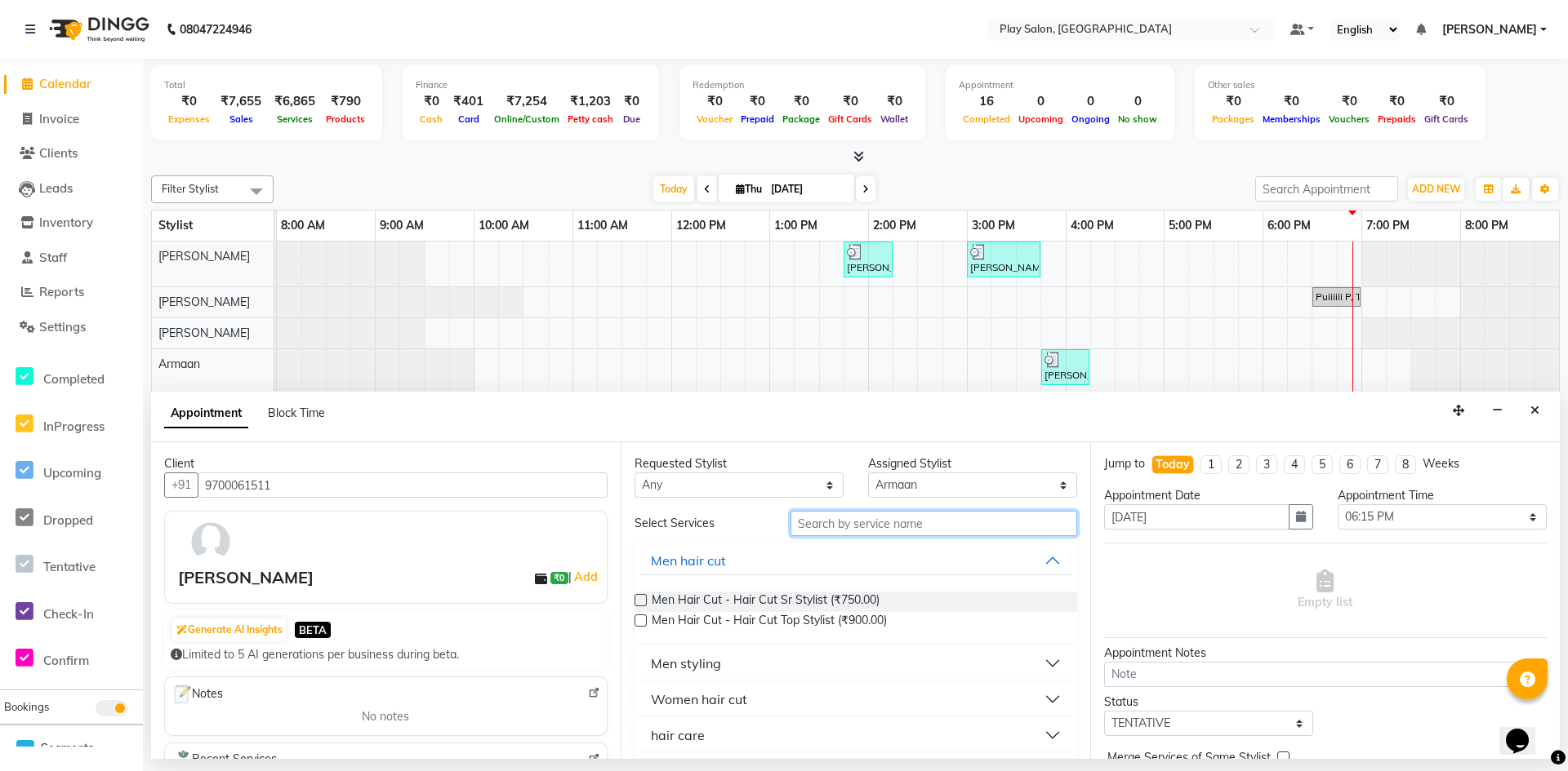
click at [913, 514] on input "text" at bounding box center [934, 523] width 287 height 25
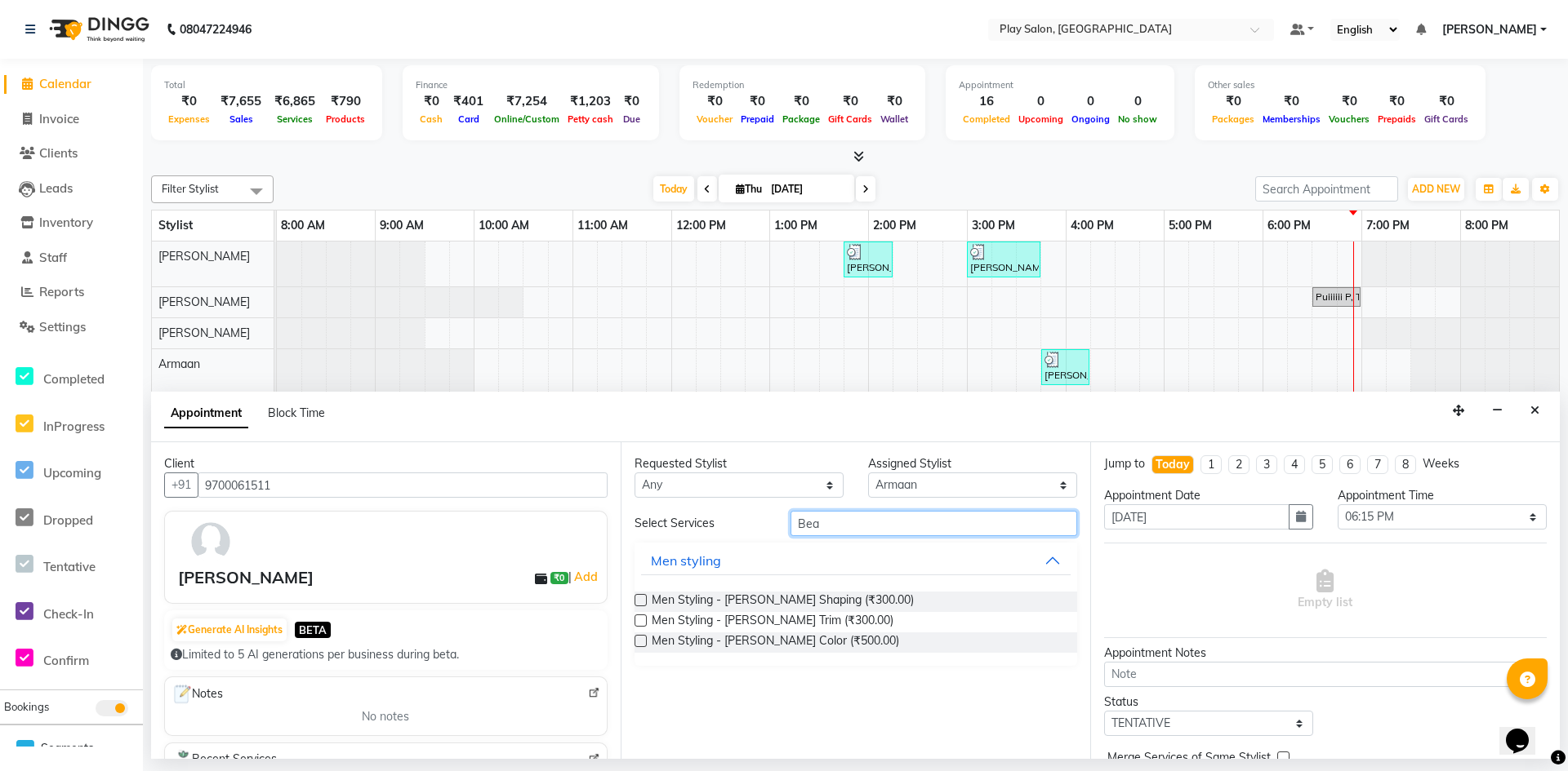
click at [829, 526] on input "Bea" at bounding box center [934, 523] width 287 height 25
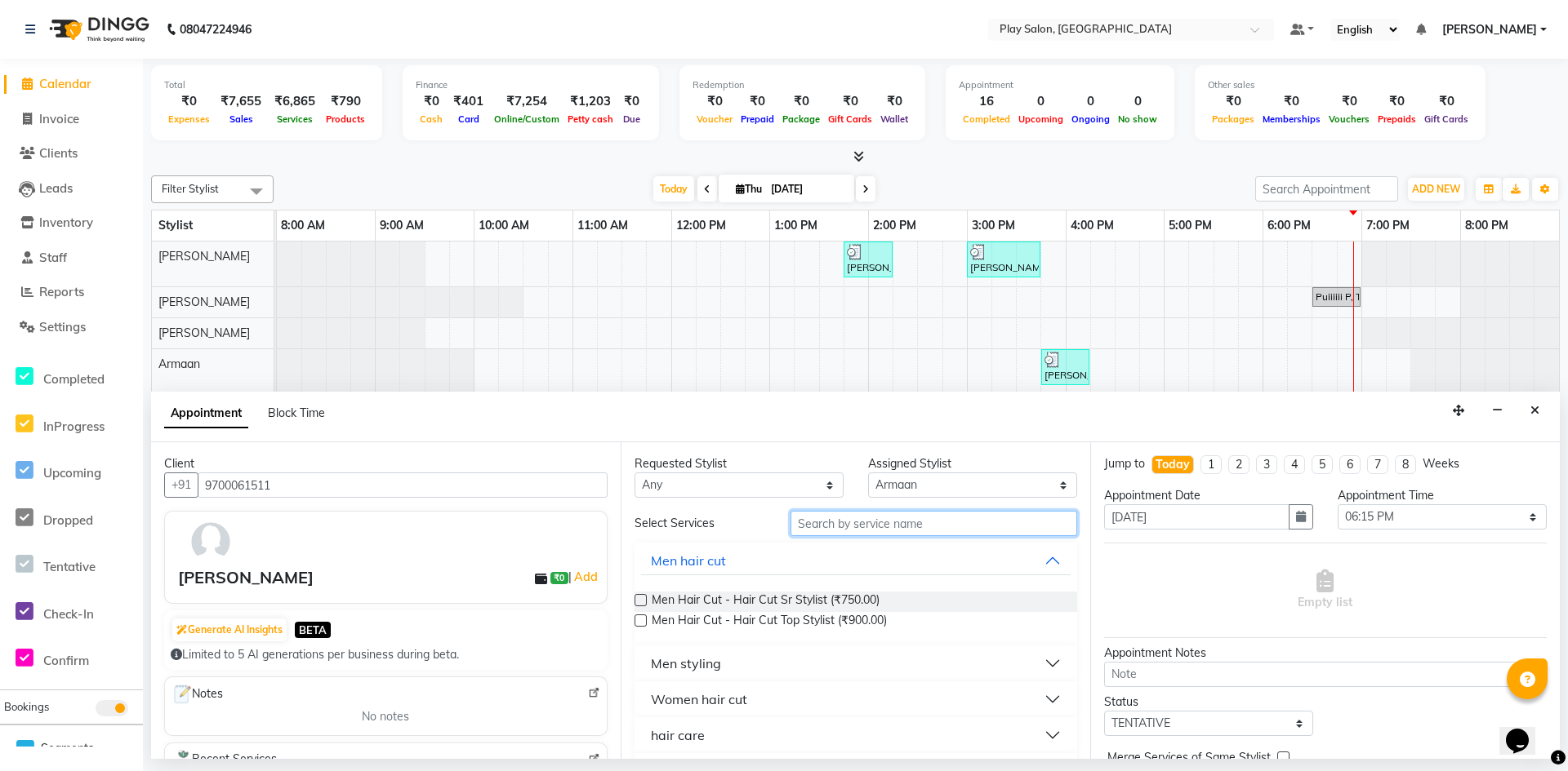
click at [829, 526] on input "text" at bounding box center [934, 523] width 287 height 25
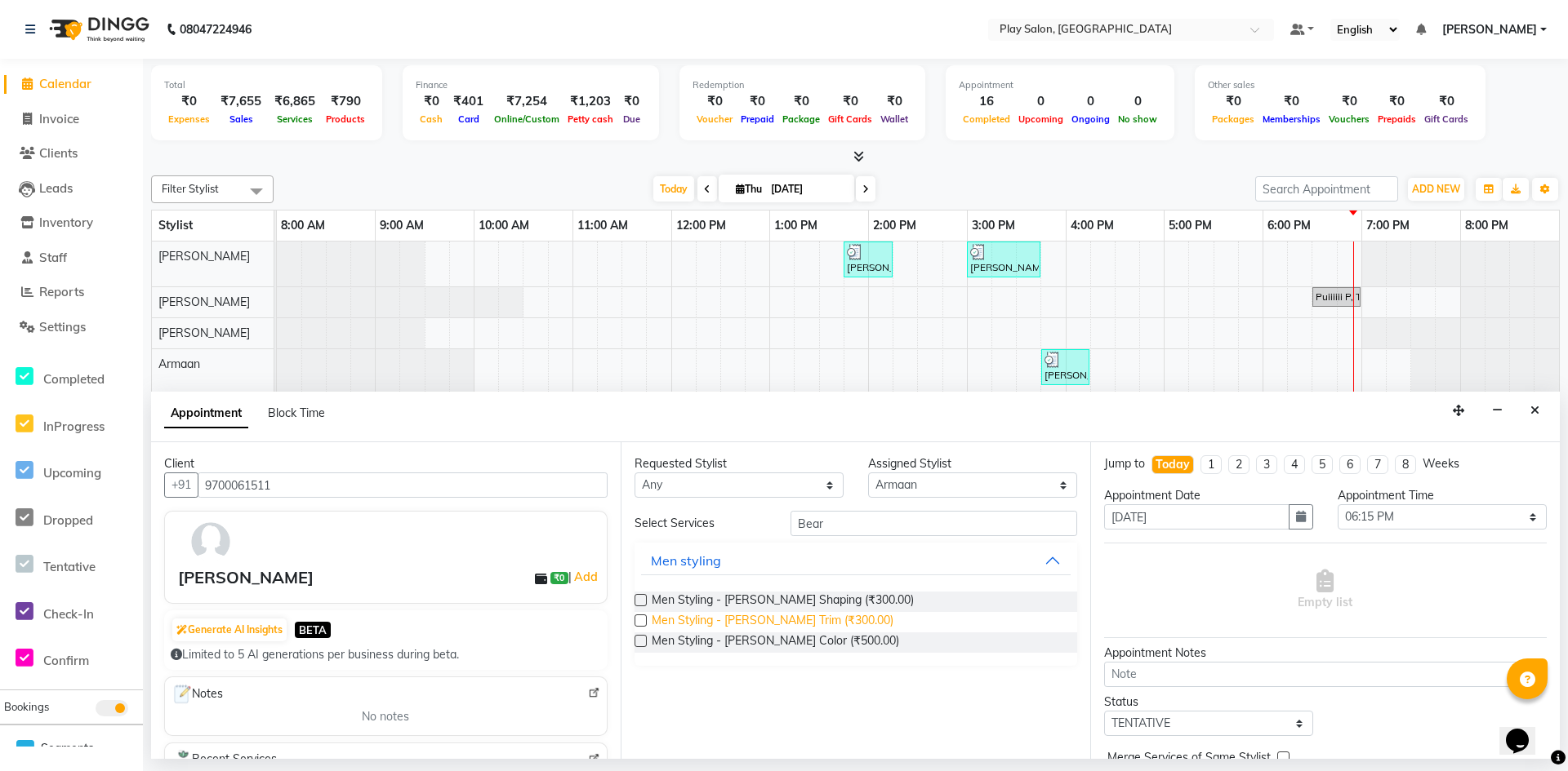
click at [808, 621] on span "Men Styling - [PERSON_NAME] Trim (₹300.00)" at bounding box center [772, 622] width 242 height 21
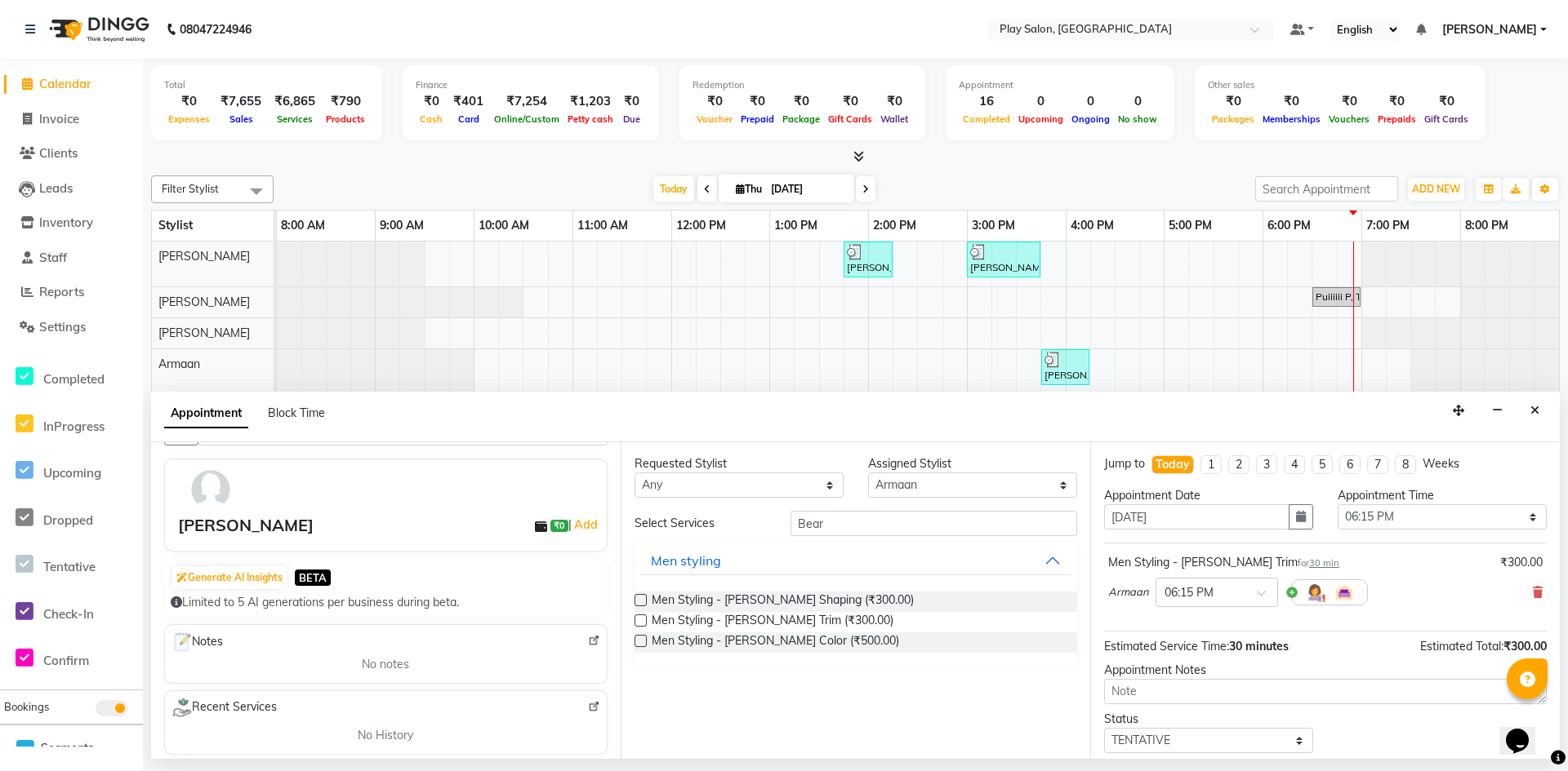
scroll to position [0, 0]
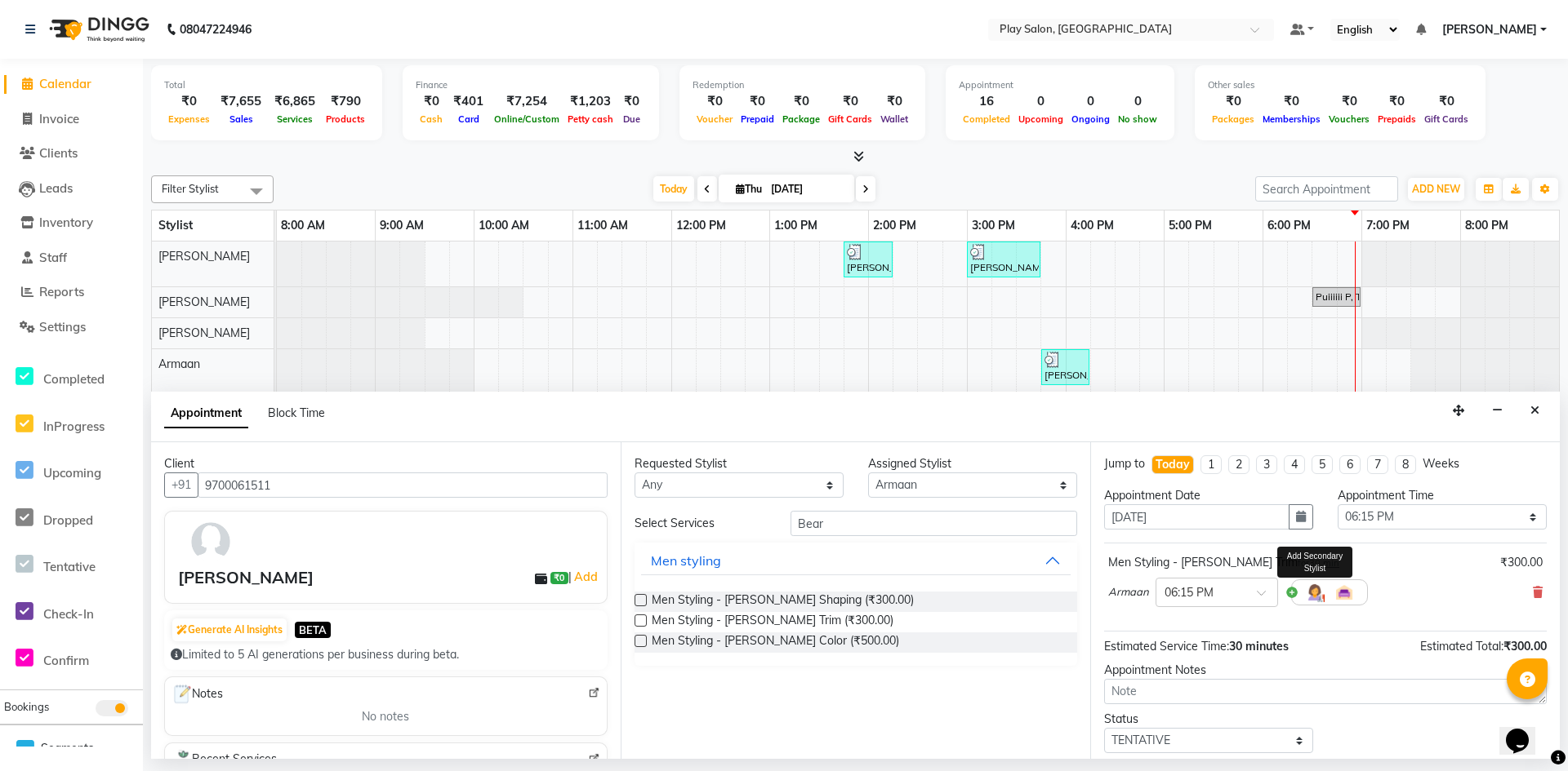
click at [1305, 590] on img at bounding box center [1315, 593] width 20 height 20
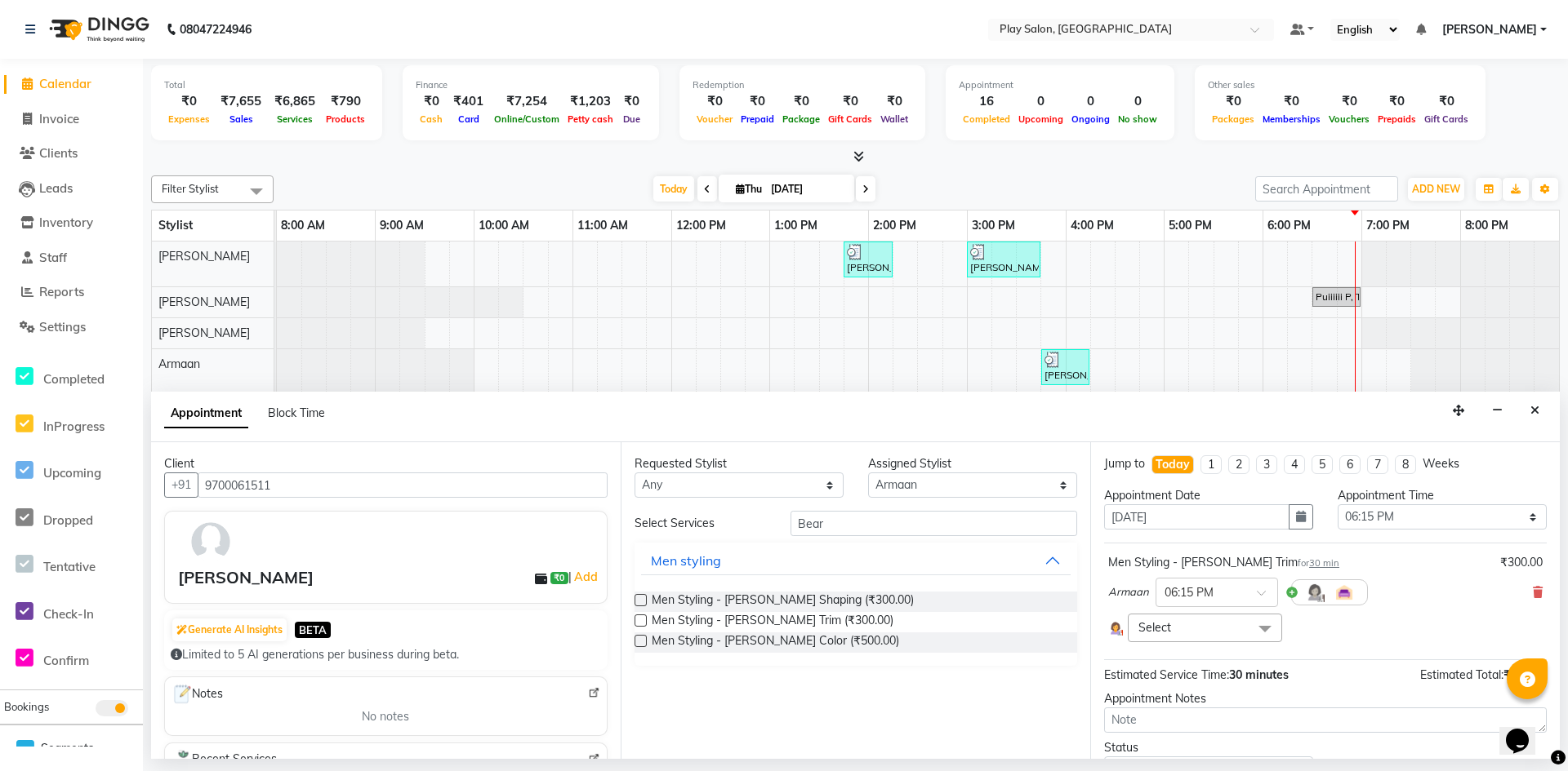
click at [1256, 622] on span at bounding box center [1265, 629] width 33 height 31
click at [1262, 629] on span at bounding box center [1265, 629] width 33 height 31
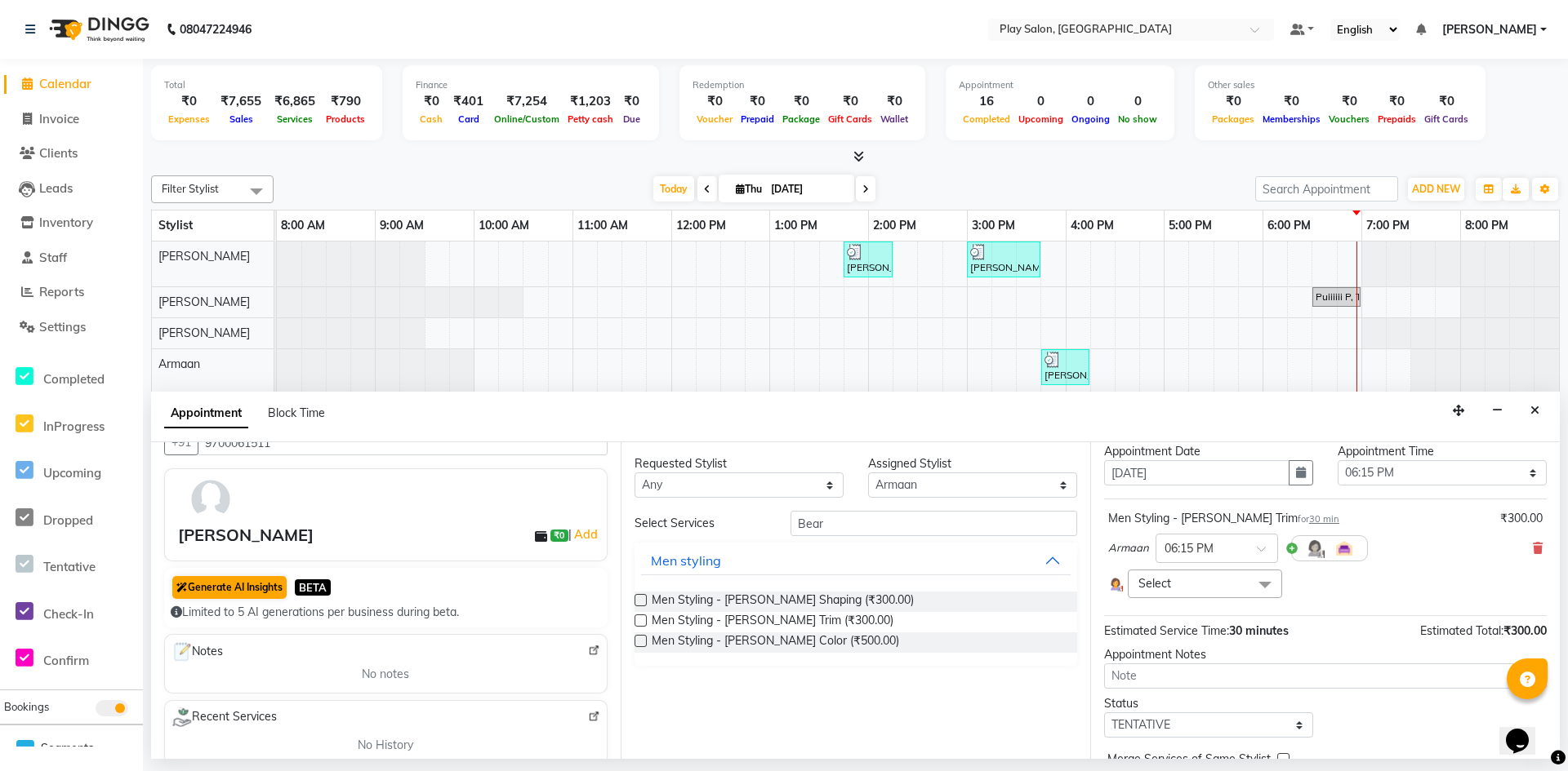
scroll to position [81, 0]
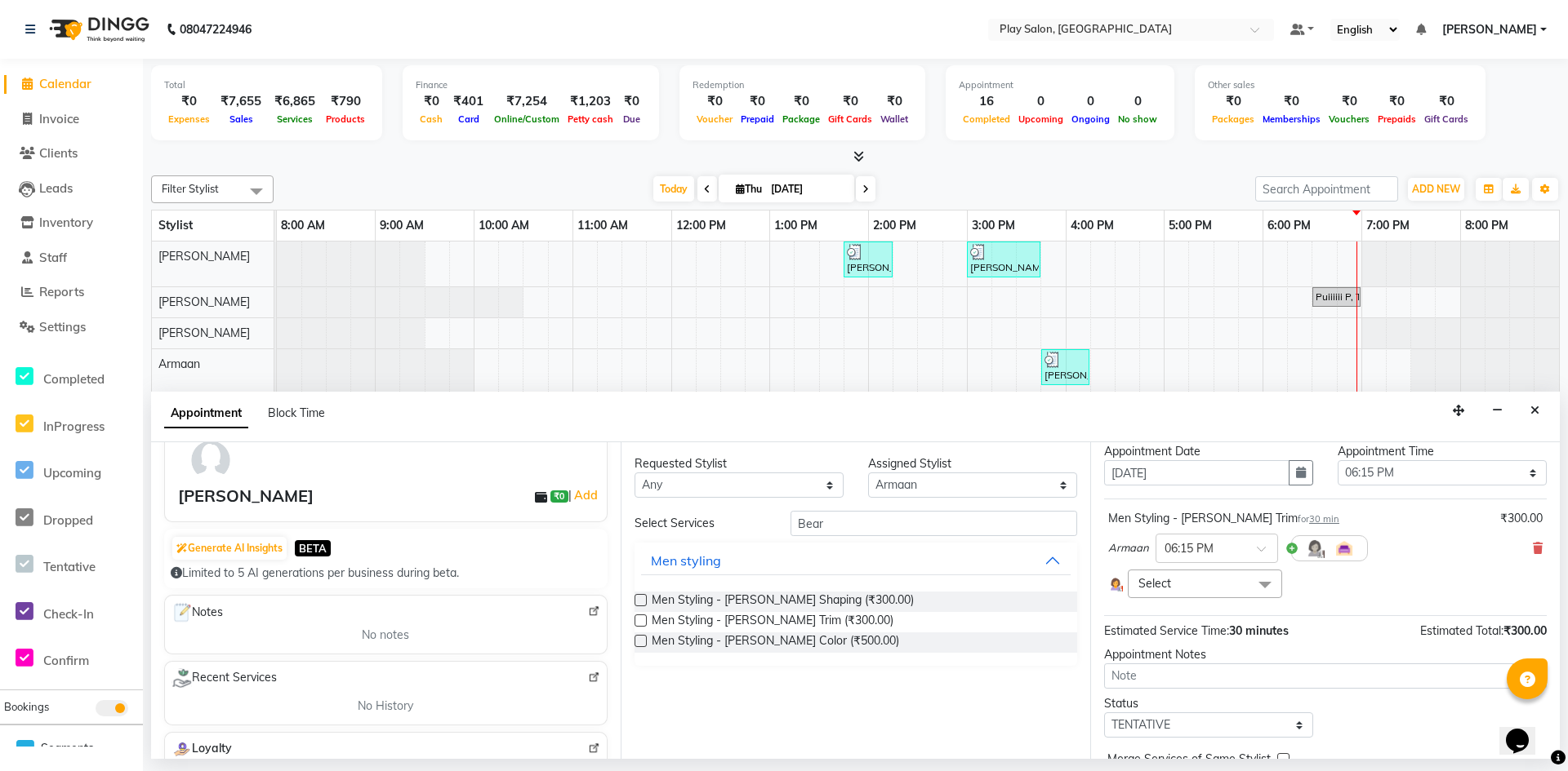
click at [200, 477] on img at bounding box center [210, 460] width 48 height 48
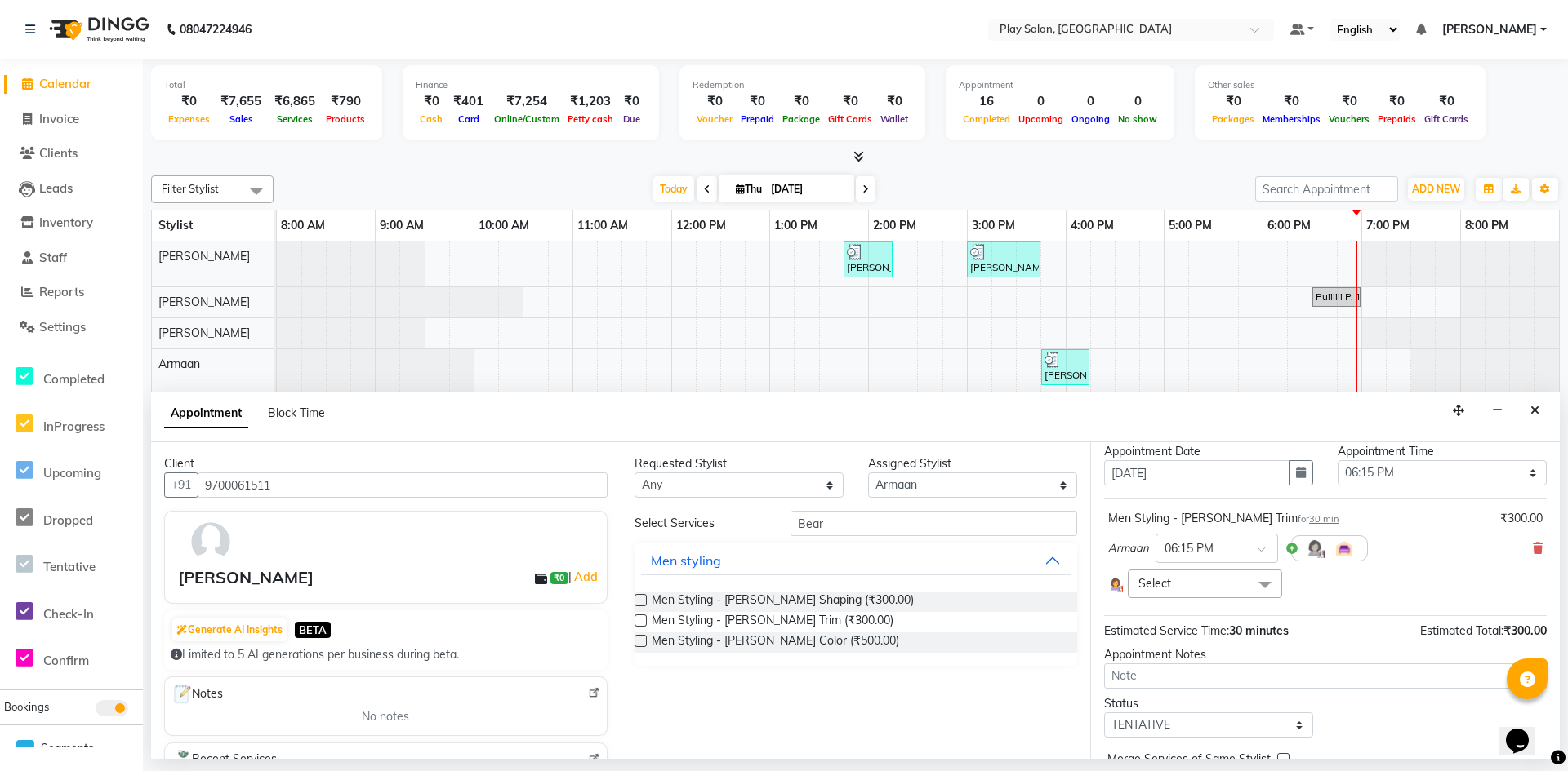
click at [218, 535] on img at bounding box center [210, 542] width 48 height 48
drag, startPoint x: 215, startPoint y: 535, endPoint x: 416, endPoint y: 579, distance: 205.8
click at [416, 588] on div "[PERSON_NAME] S ₹0 | Add" at bounding box center [389, 578] width 423 height 24
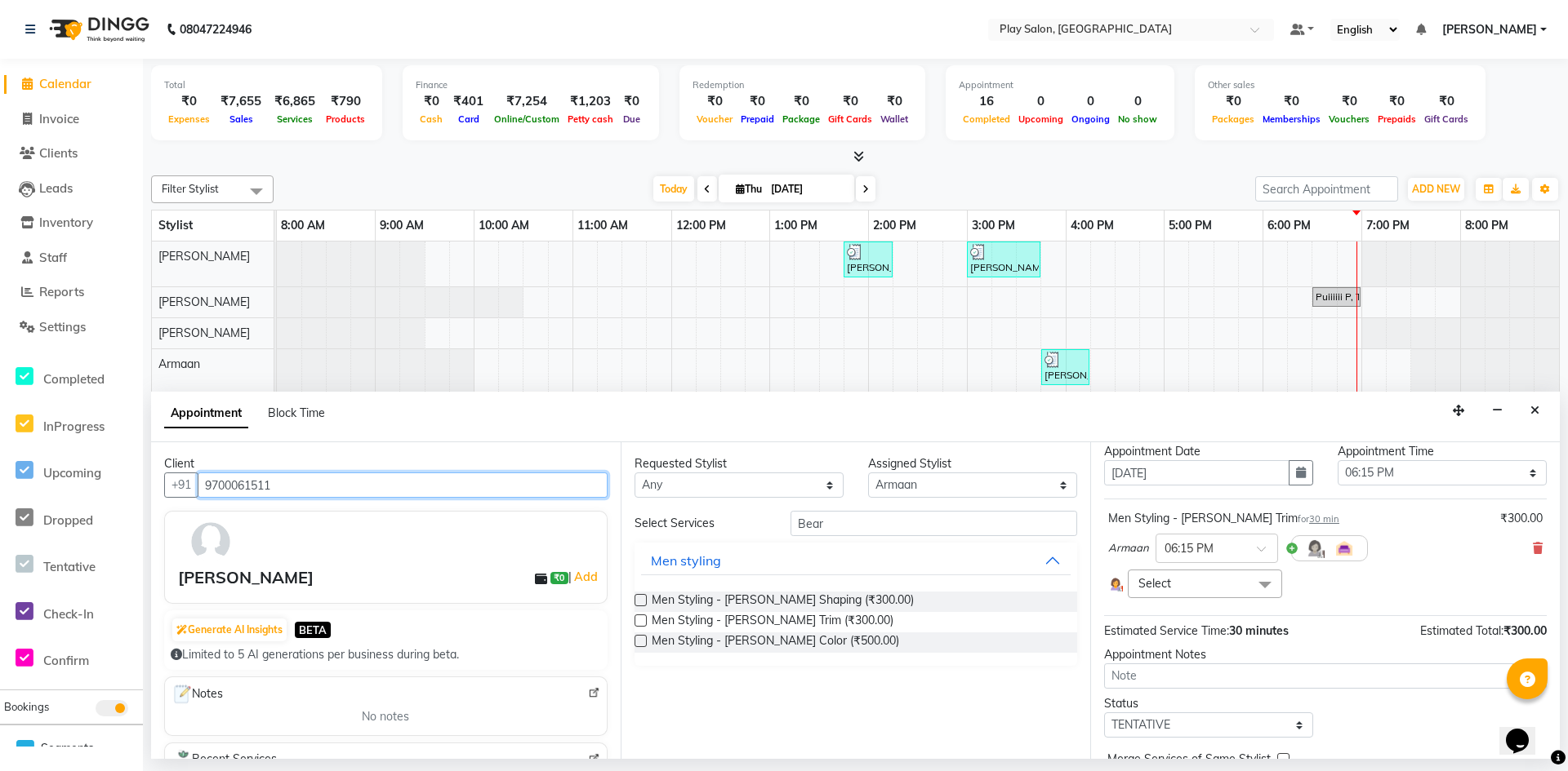
click at [272, 490] on input "9700061511" at bounding box center [402, 485] width 410 height 25
click at [1532, 421] on button "Close" at bounding box center [1534, 410] width 23 height 25
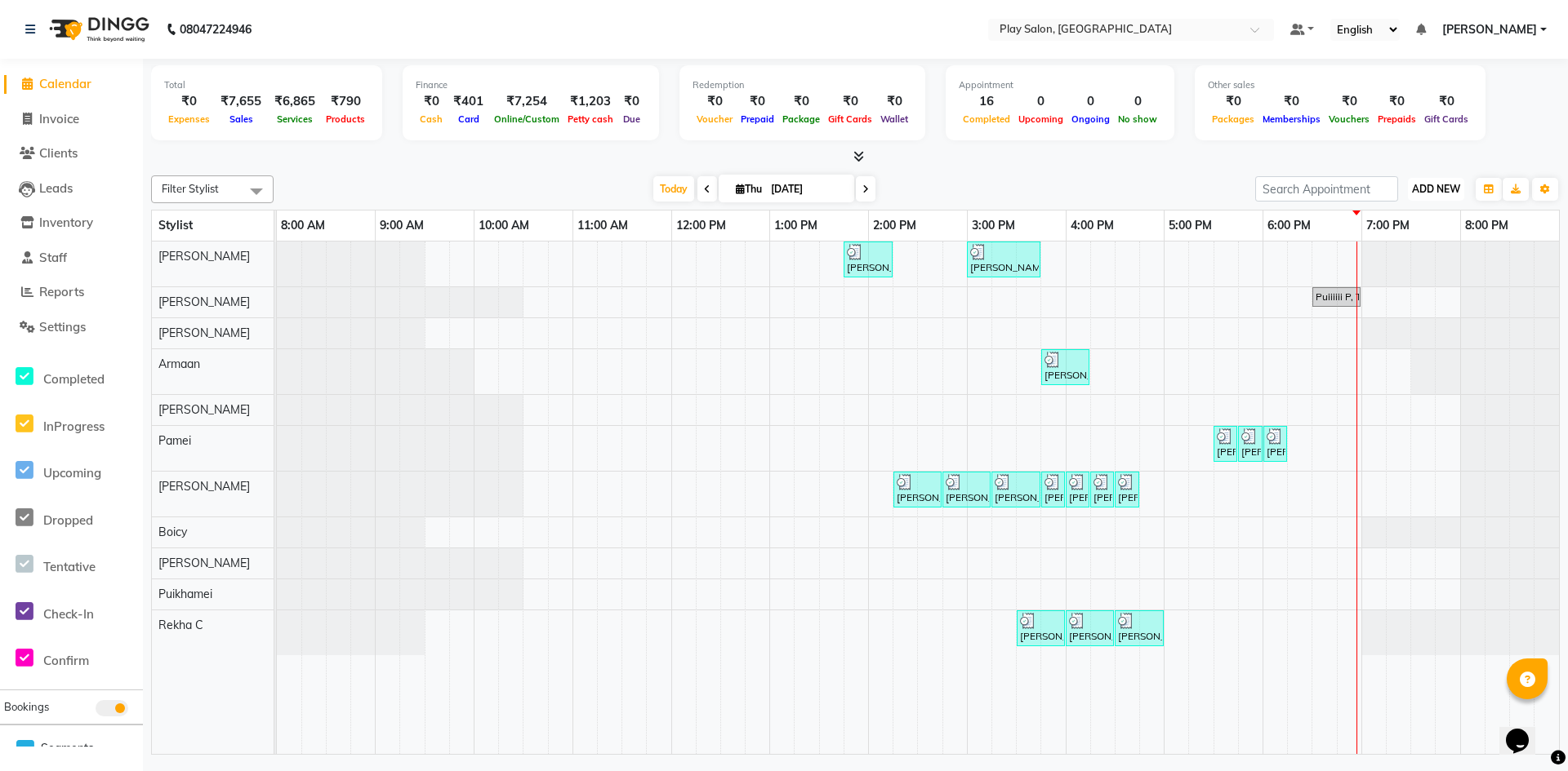
click at [1432, 193] on span "ADD NEW" at bounding box center [1436, 189] width 49 height 12
click at [1439, 220] on button "Add Appointment" at bounding box center [1399, 220] width 129 height 21
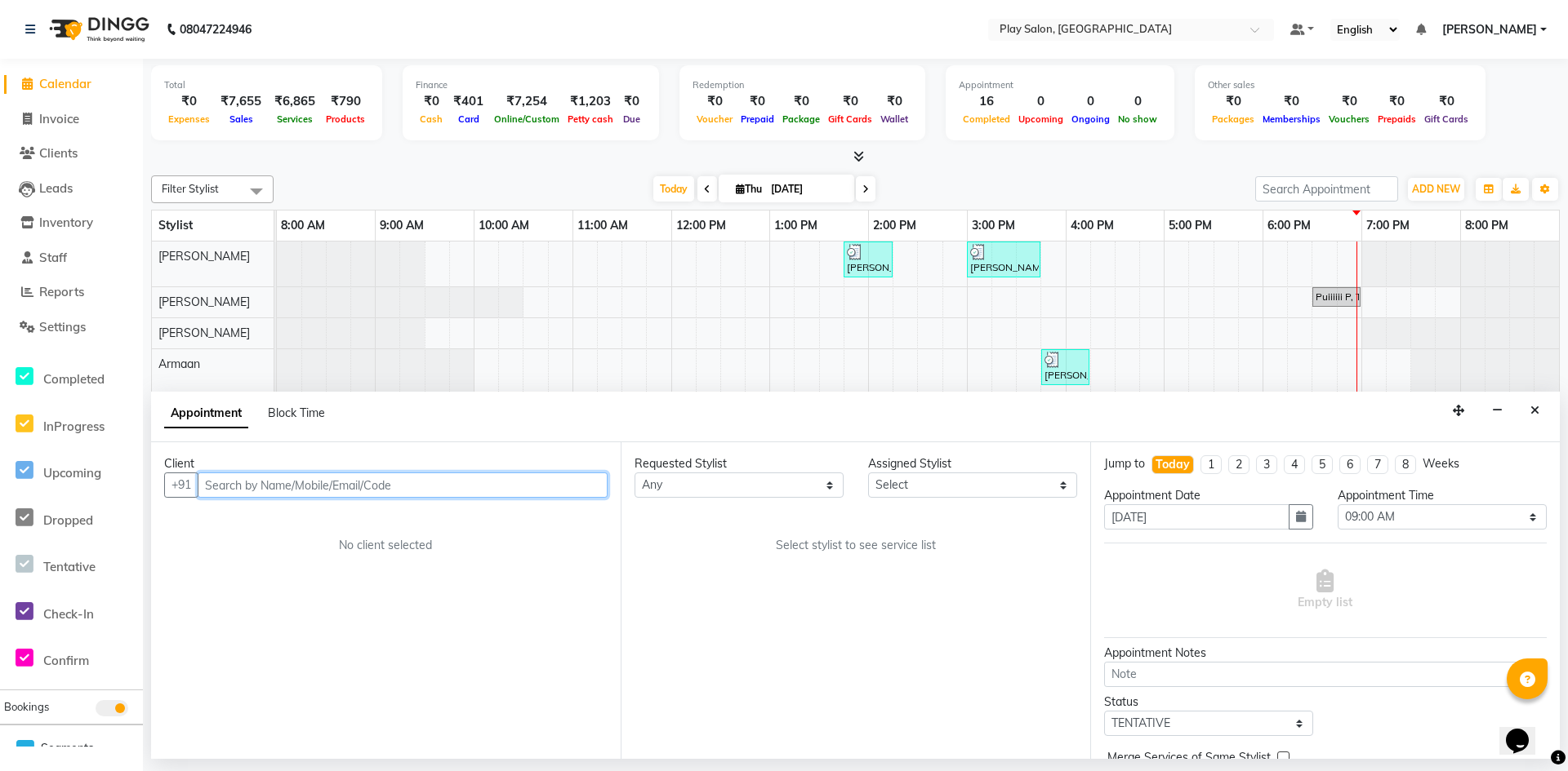
click at [313, 476] on input "text" at bounding box center [402, 485] width 410 height 25
paste input "9700061511"
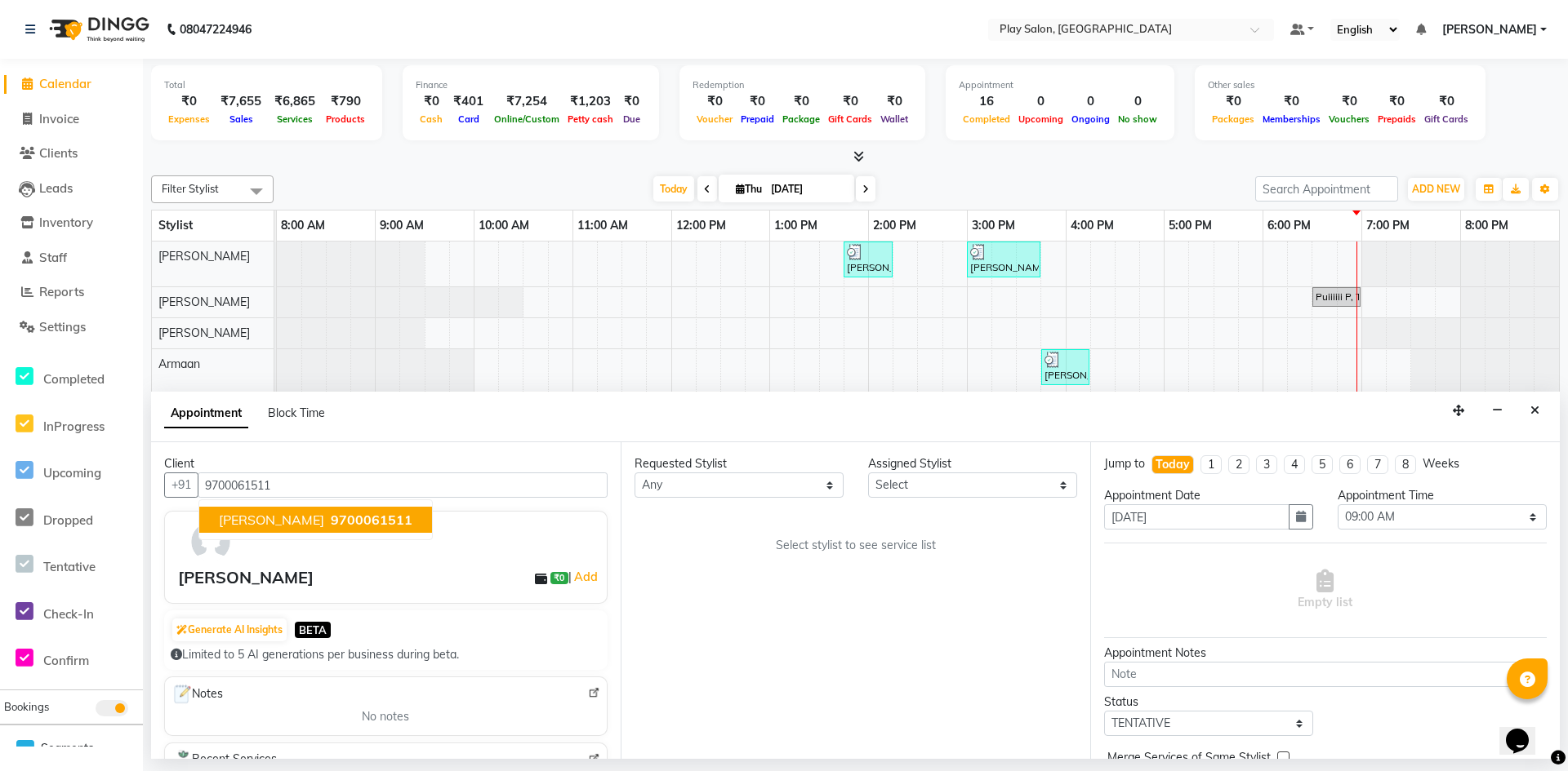
click at [209, 556] on img at bounding box center [210, 542] width 48 height 48
click at [209, 558] on img at bounding box center [210, 542] width 48 height 48
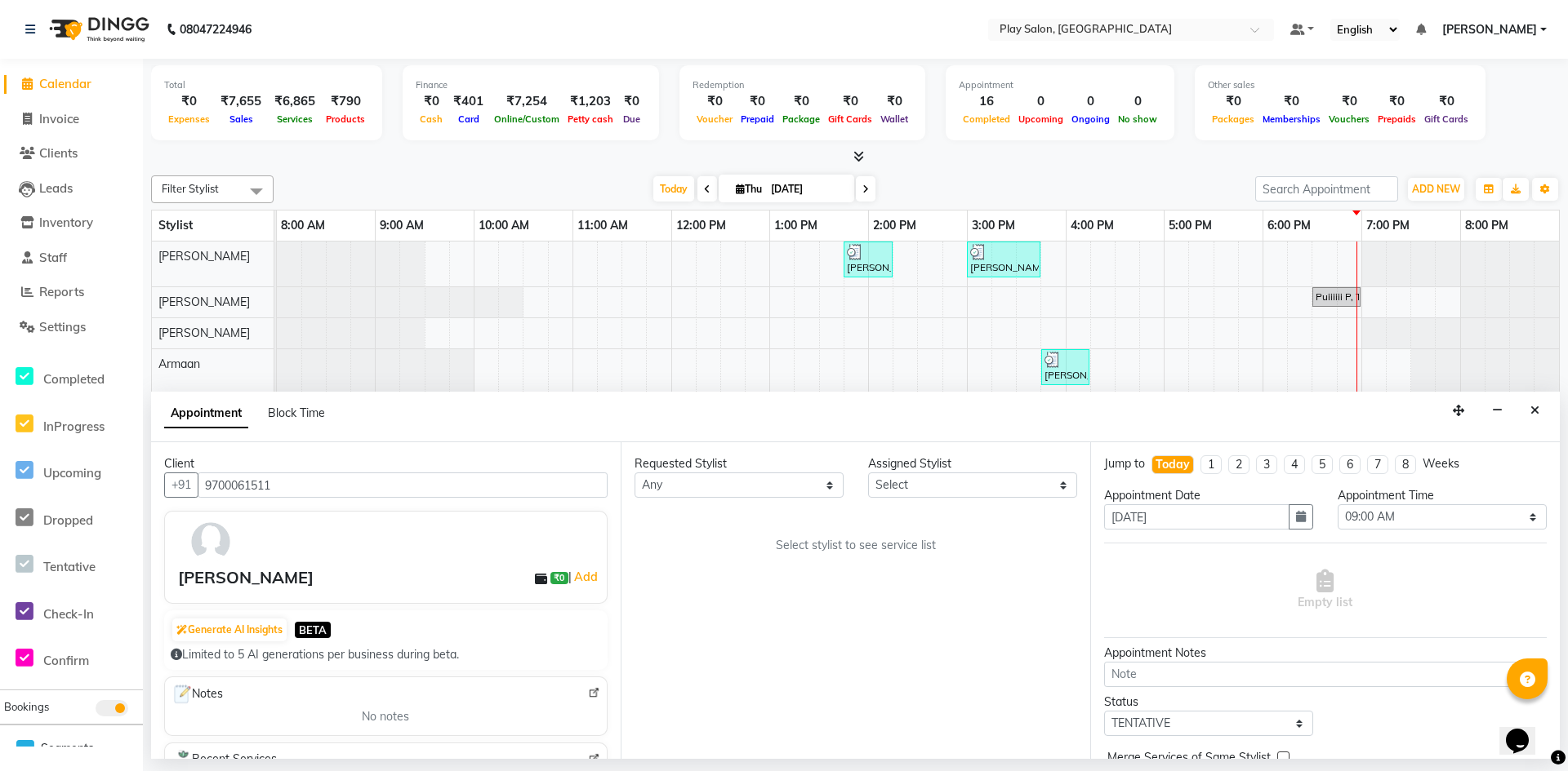
click at [211, 567] on div "[PERSON_NAME]" at bounding box center [245, 578] width 136 height 24
click at [1542, 417] on button "Close" at bounding box center [1534, 410] width 23 height 25
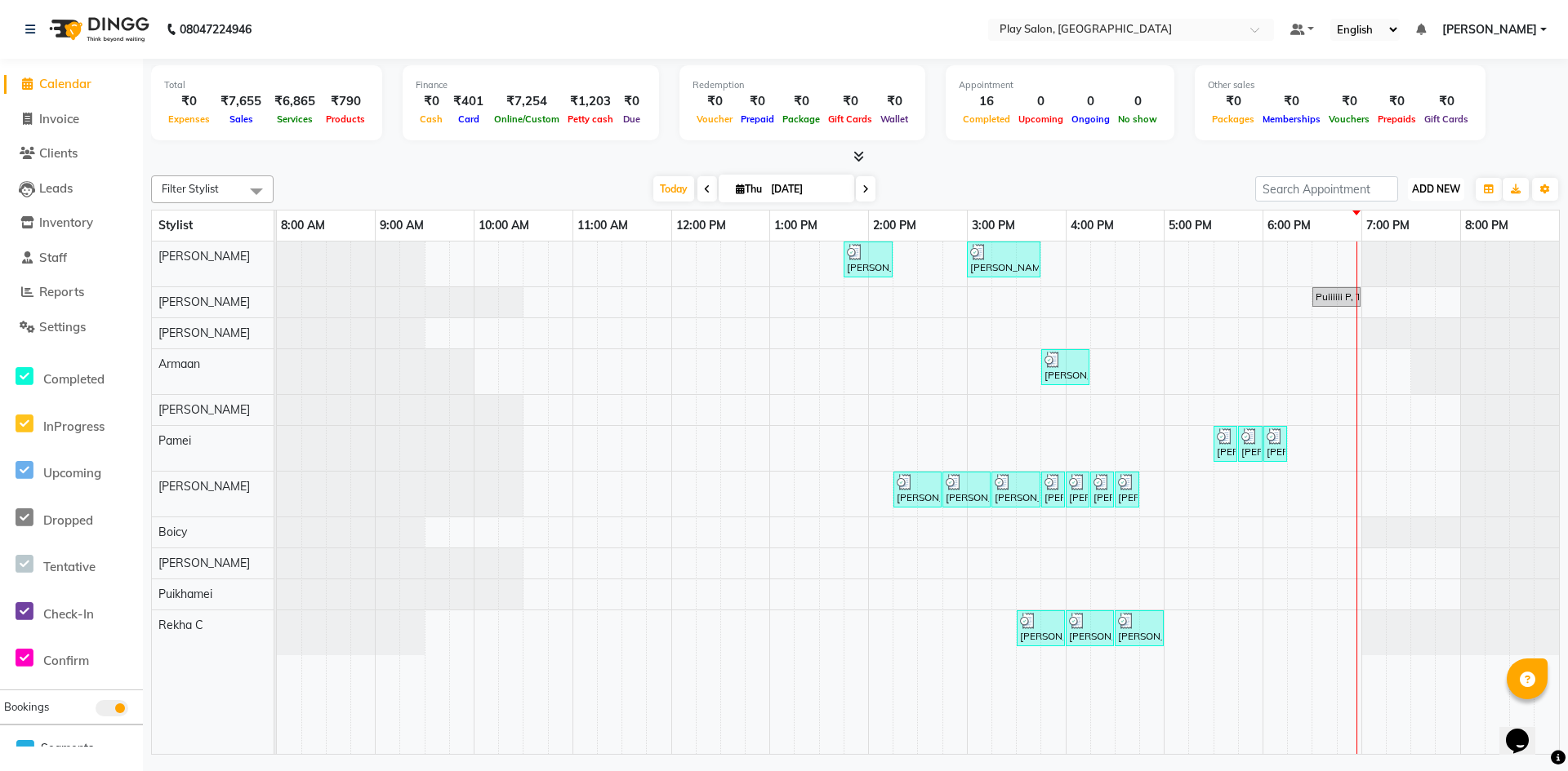
click at [1452, 195] on button "ADD NEW Toggle Dropdown" at bounding box center [1436, 189] width 56 height 22
click at [1419, 249] on link "Add Invoice" at bounding box center [1399, 241] width 129 height 21
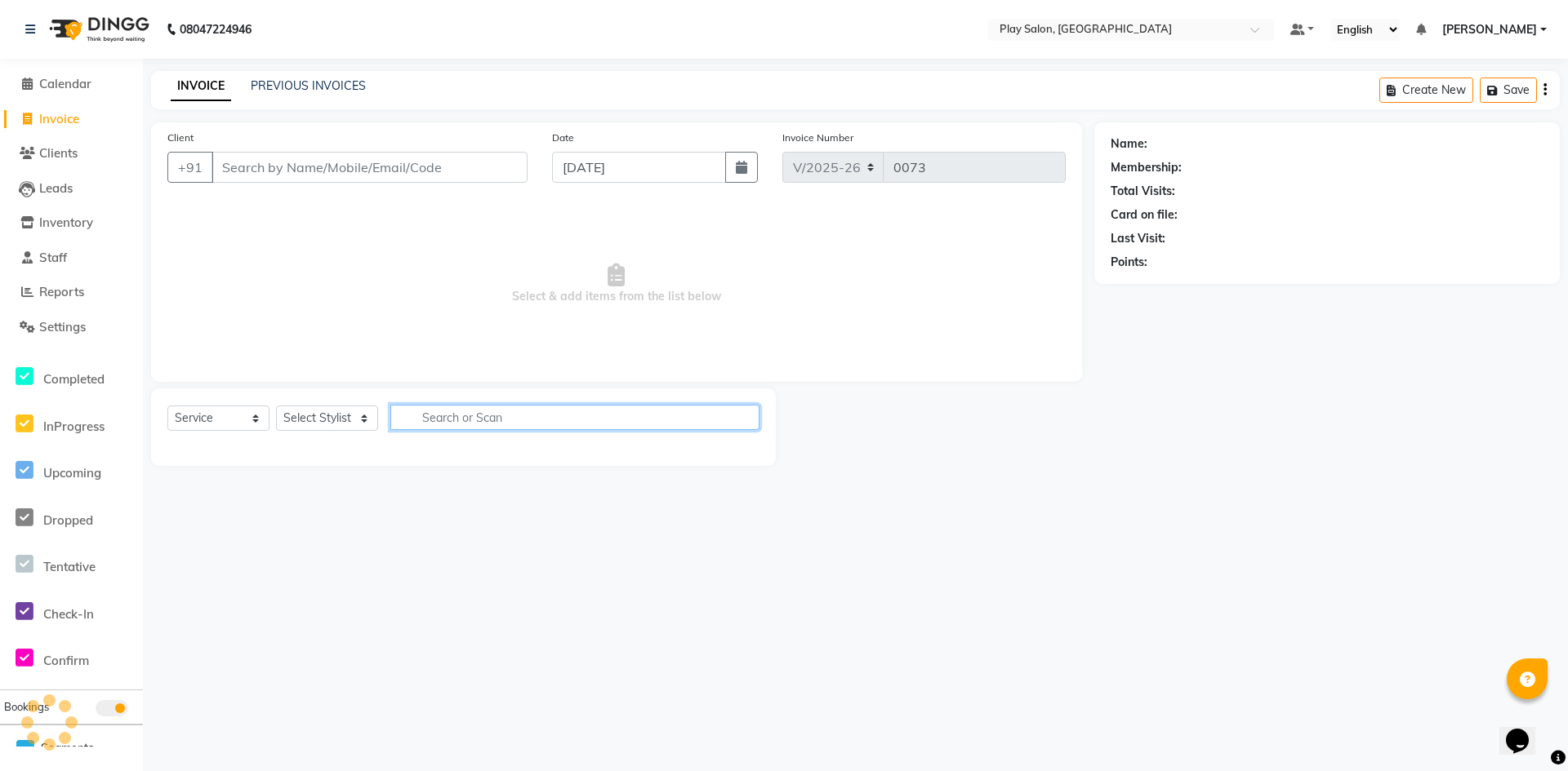
click at [449, 428] on input "text" at bounding box center [575, 417] width 369 height 25
click at [295, 178] on input "Client" at bounding box center [369, 166] width 316 height 31
paste input "9700061511"
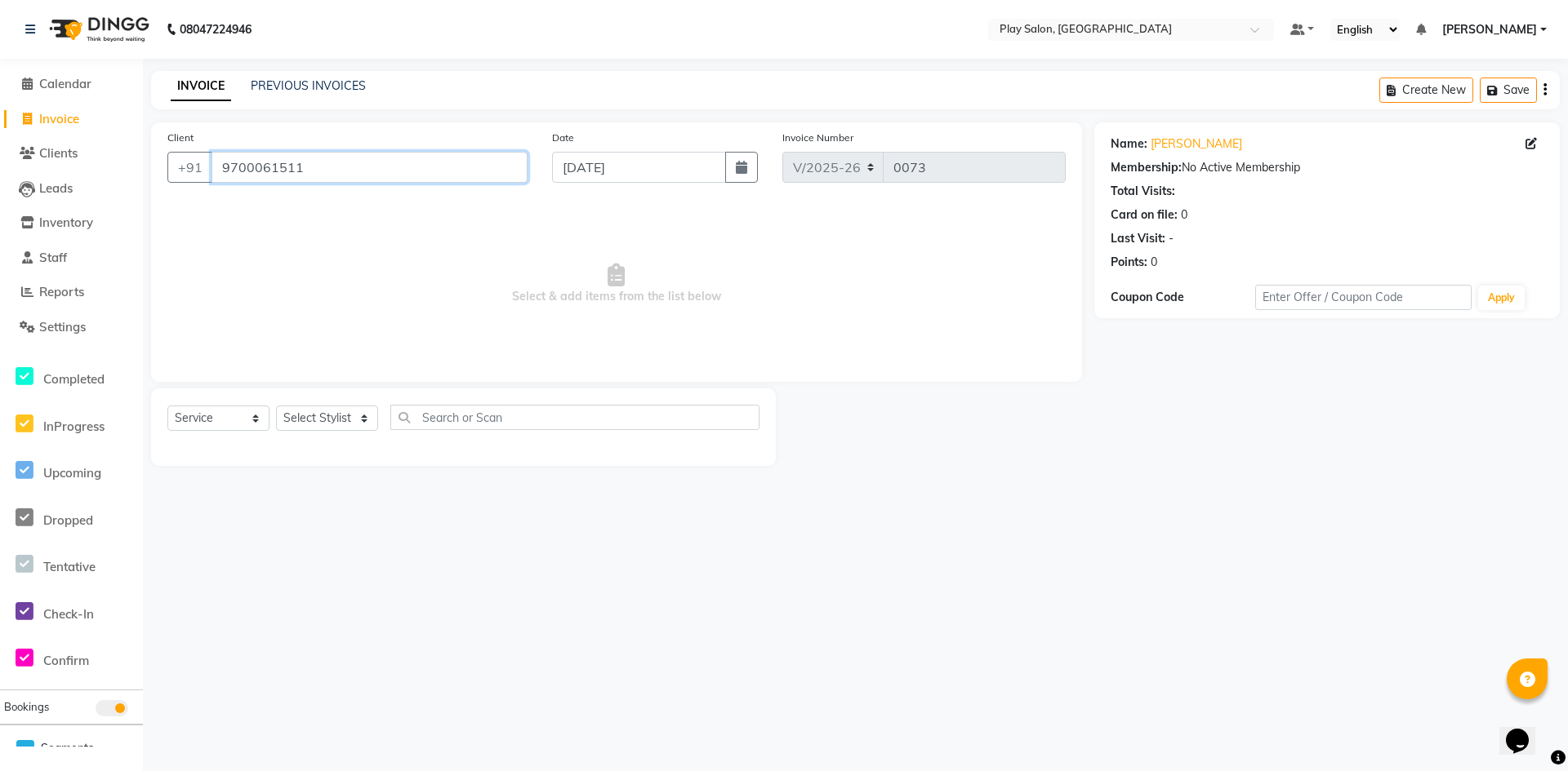
click at [324, 171] on input "9700061511" at bounding box center [369, 166] width 316 height 31
click at [288, 174] on input "9700061511" at bounding box center [369, 166] width 316 height 31
click at [316, 178] on input "9700061511" at bounding box center [369, 166] width 316 height 31
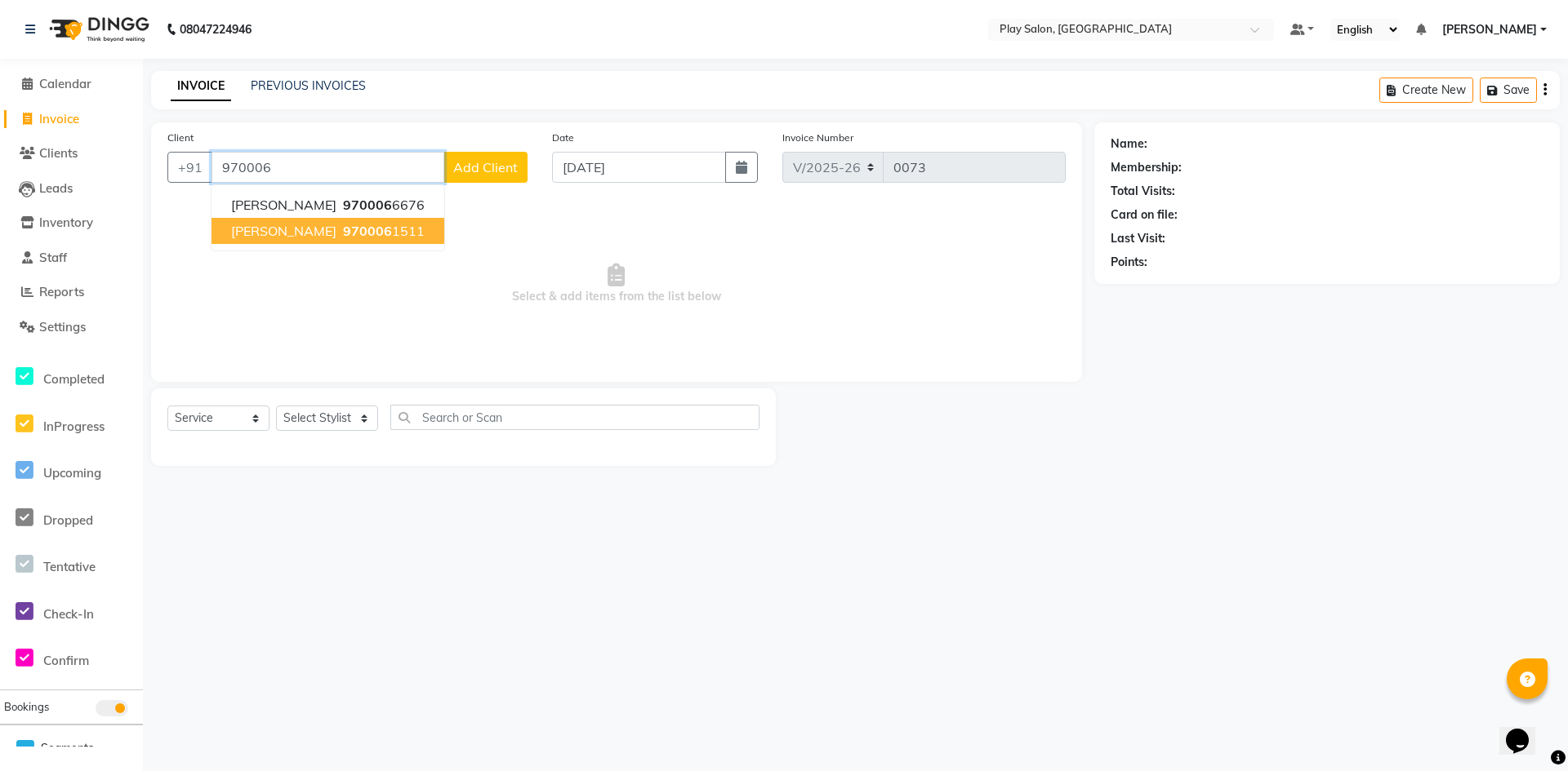
click at [291, 233] on span "[PERSON_NAME]" at bounding box center [283, 230] width 106 height 16
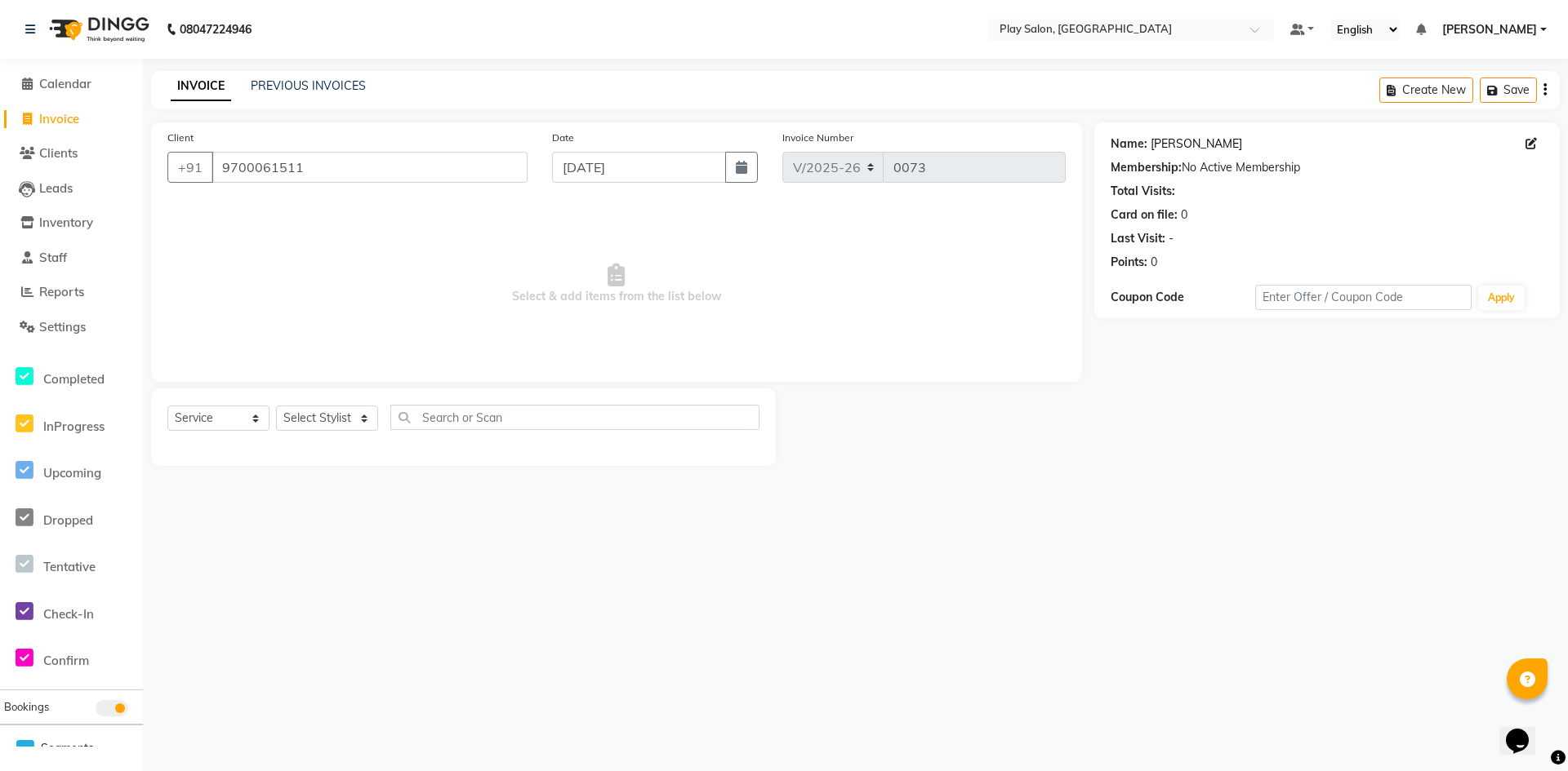
click at [1173, 141] on link "[PERSON_NAME]" at bounding box center [1197, 144] width 92 height 17
click at [100, 83] on link "Calendar" at bounding box center [71, 84] width 135 height 19
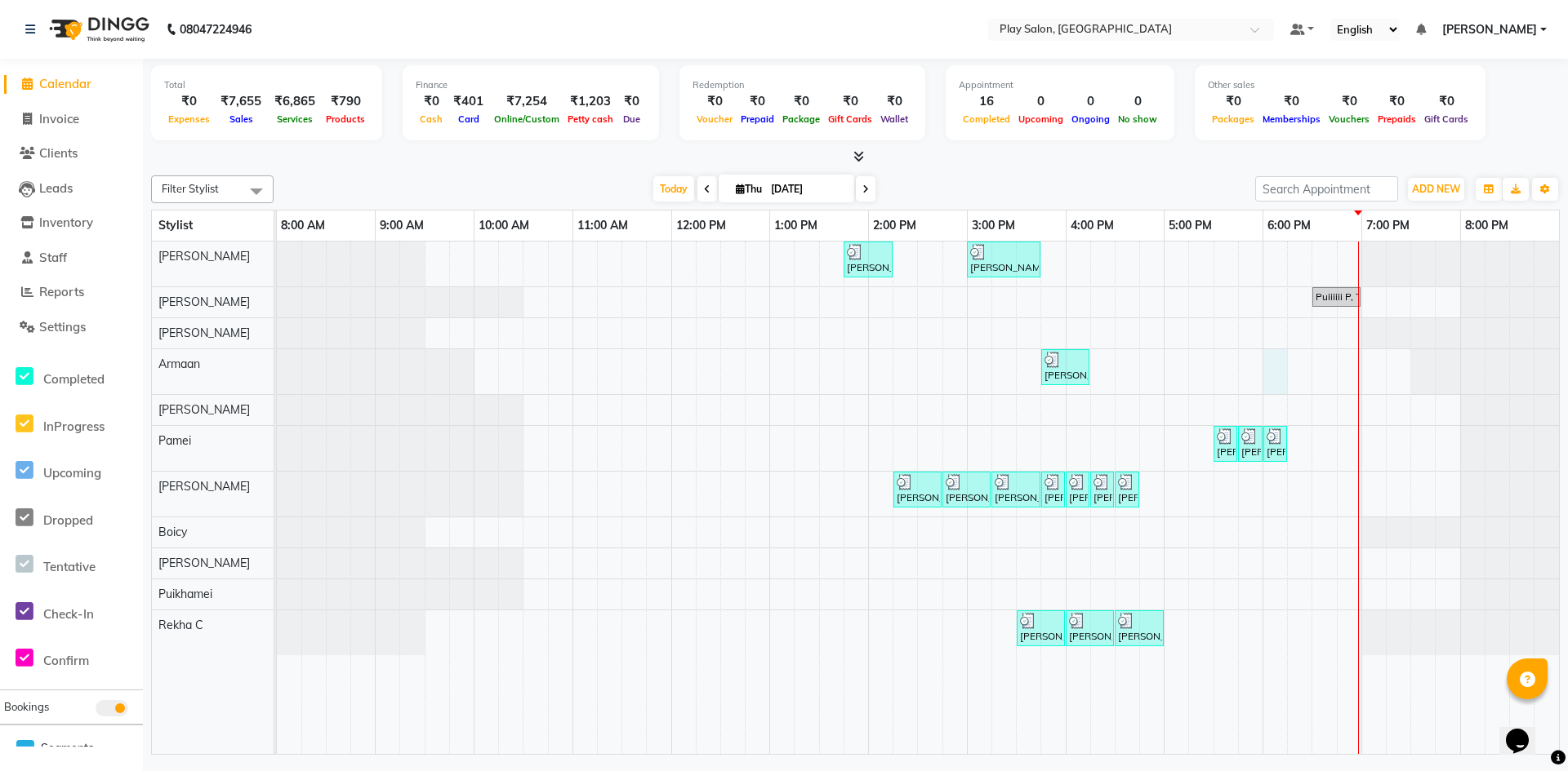
click at [1282, 363] on div "[PERSON_NAME] S, TK02, 01:45 PM-02:15 PM, Wash & Blow Dry - Wash & Blow Dry [PE…" at bounding box center [917, 498] width 1282 height 513
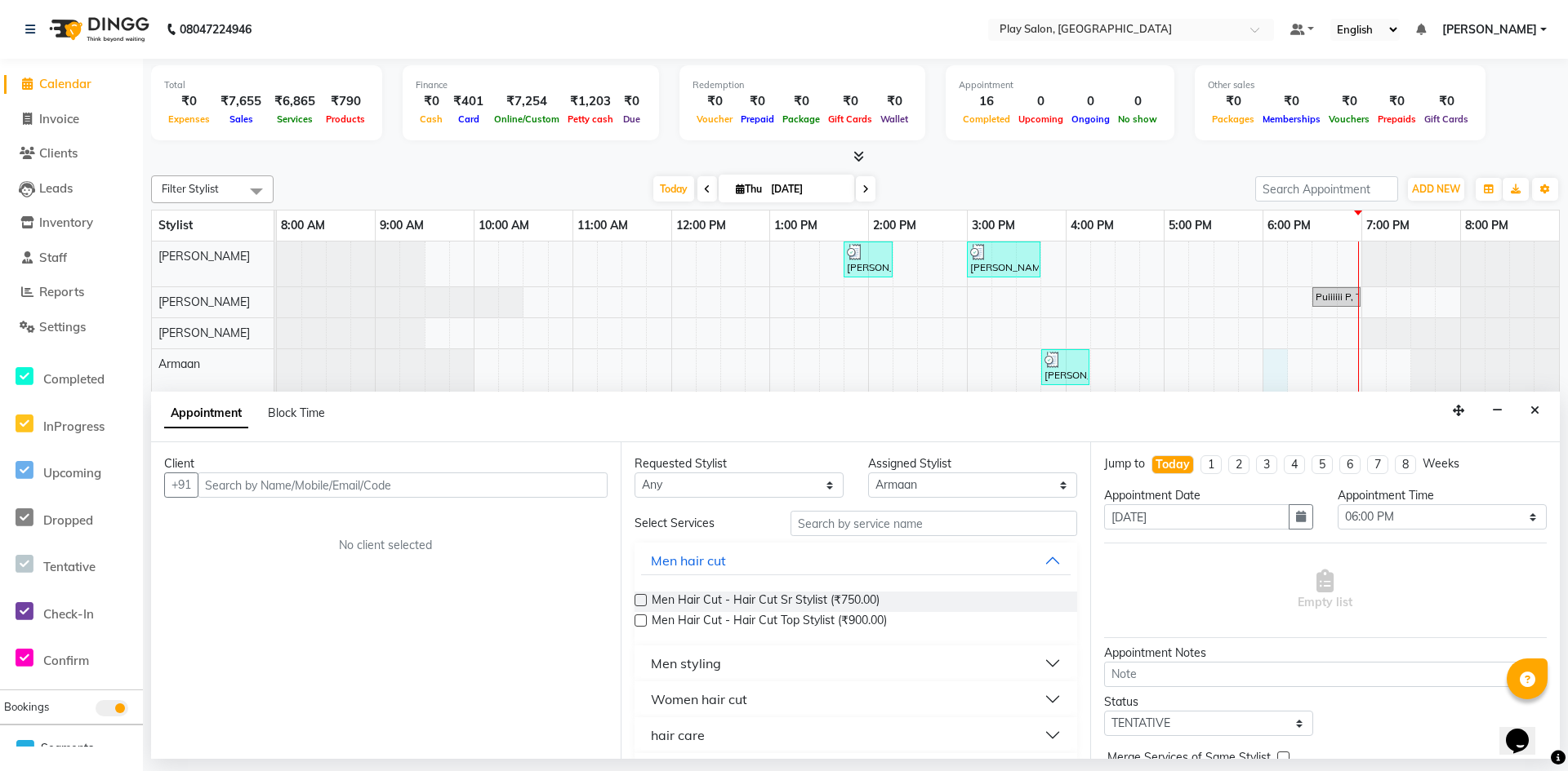
click at [507, 481] on input "text" at bounding box center [402, 485] width 410 height 25
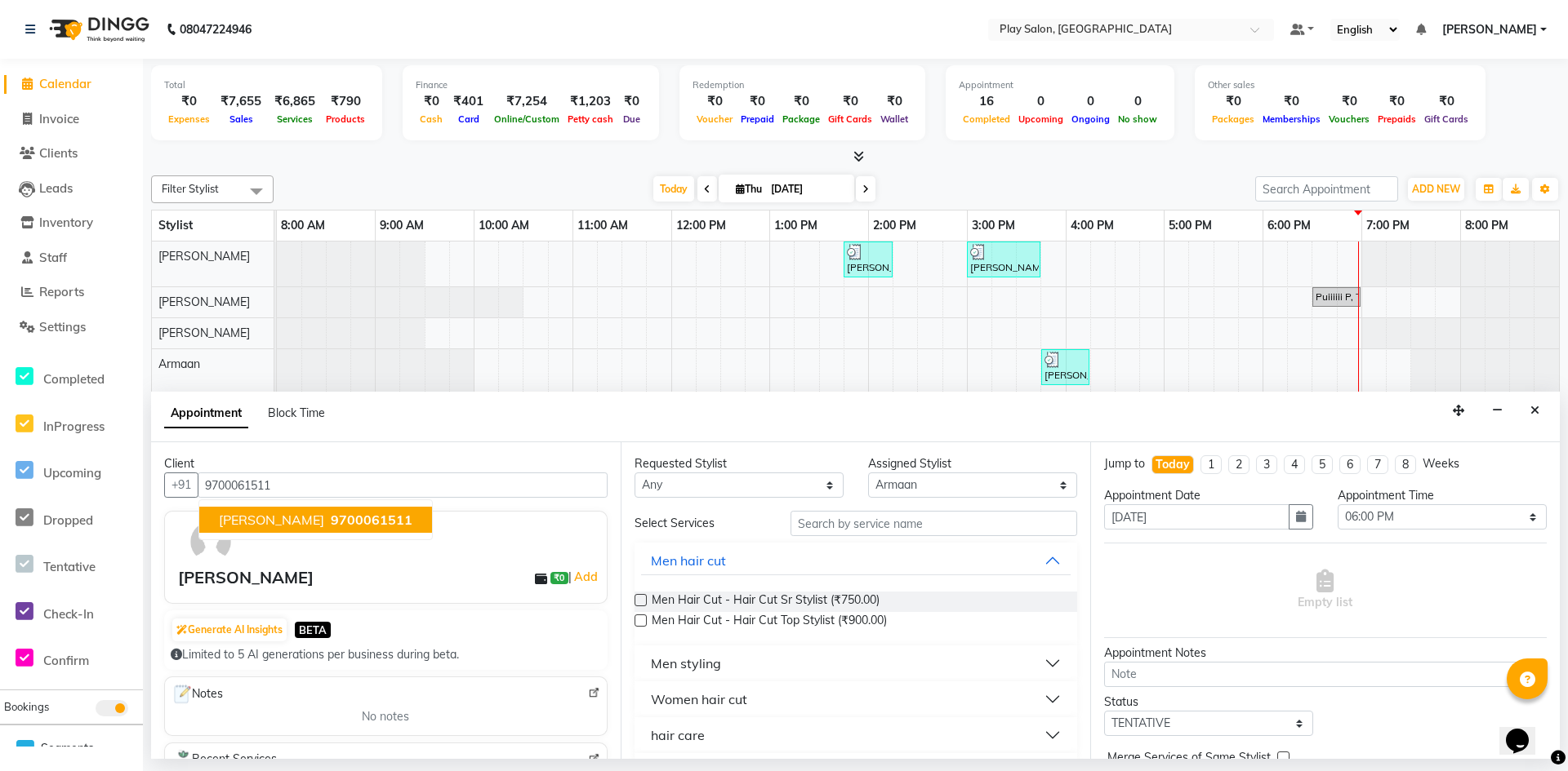
click at [341, 501] on ngb-typeahead-window "[PERSON_NAME] S 9700061511" at bounding box center [315, 521] width 235 height 41
click at [332, 521] on span "9700061511" at bounding box center [371, 520] width 81 height 16
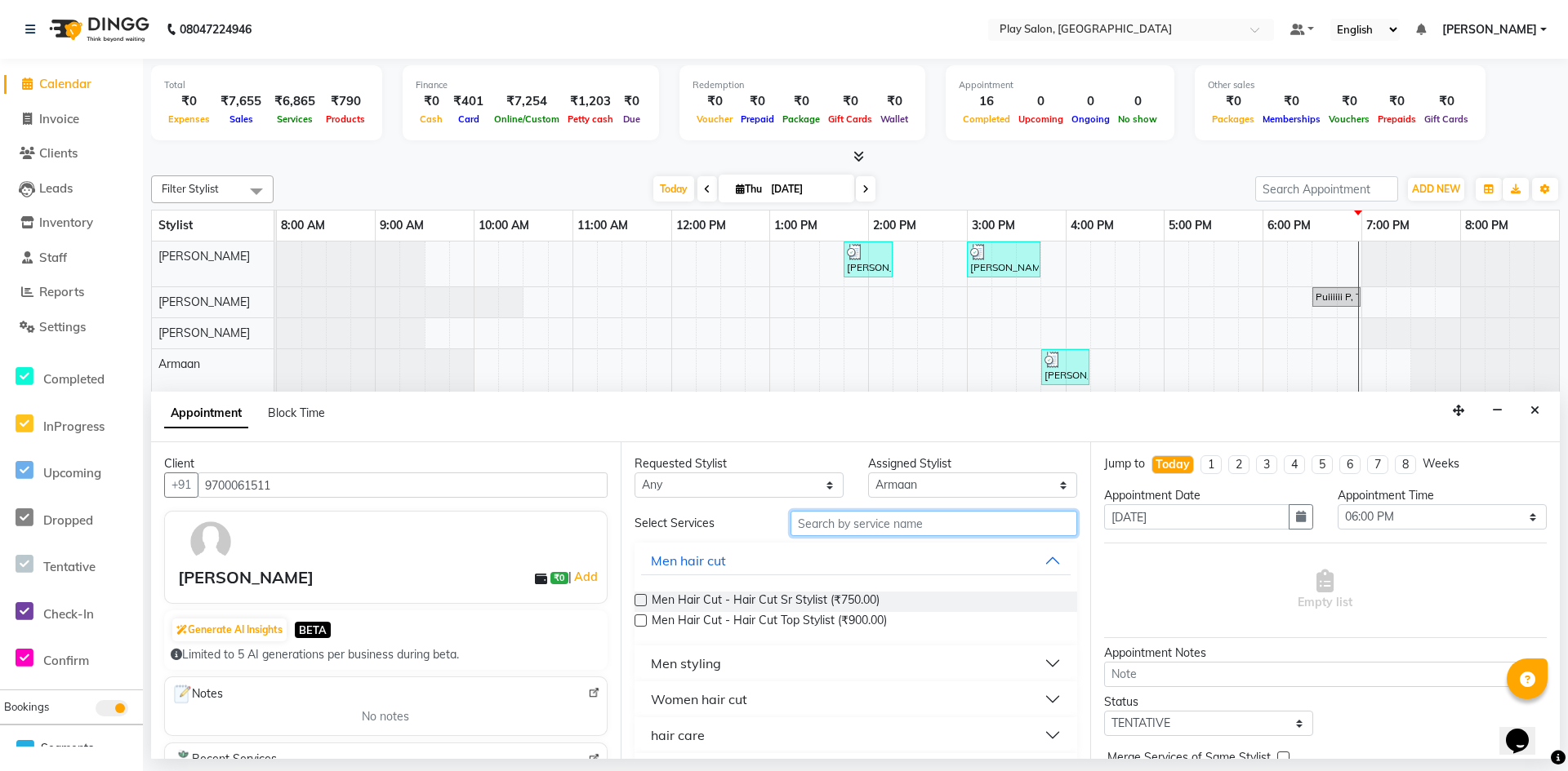
click at [835, 535] on input "text" at bounding box center [934, 523] width 287 height 25
click at [1348, 521] on select "Select 09:00 AM 09:15 AM 09:30 AM 09:45 AM 10:00 AM 10:15 AM 10:30 AM 10:45 AM …" at bounding box center [1443, 517] width 209 height 25
click at [806, 524] on input "text" at bounding box center [934, 523] width 287 height 25
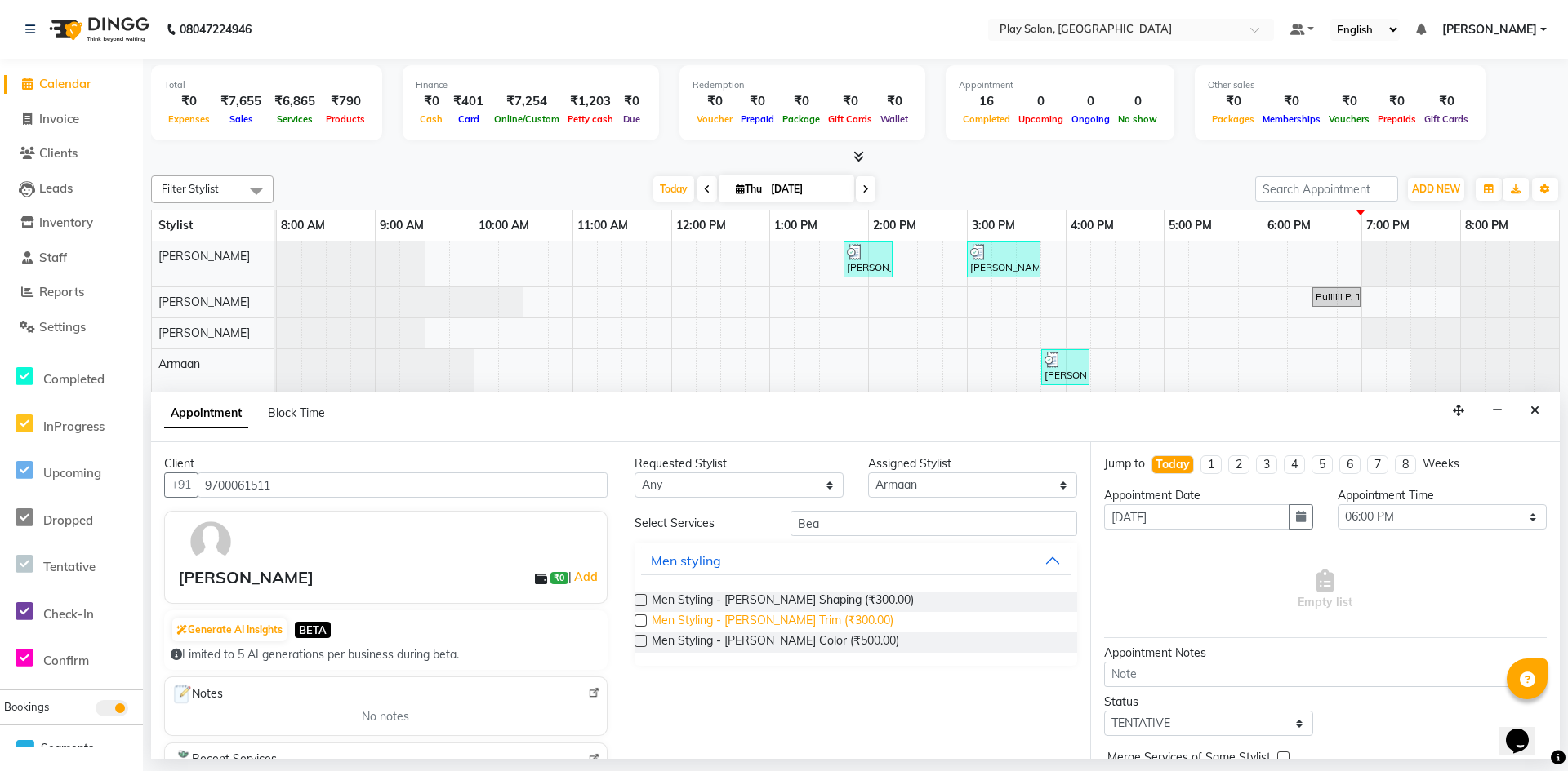
click at [820, 615] on span "Men Styling - [PERSON_NAME] Trim (₹300.00)" at bounding box center [772, 622] width 242 height 21
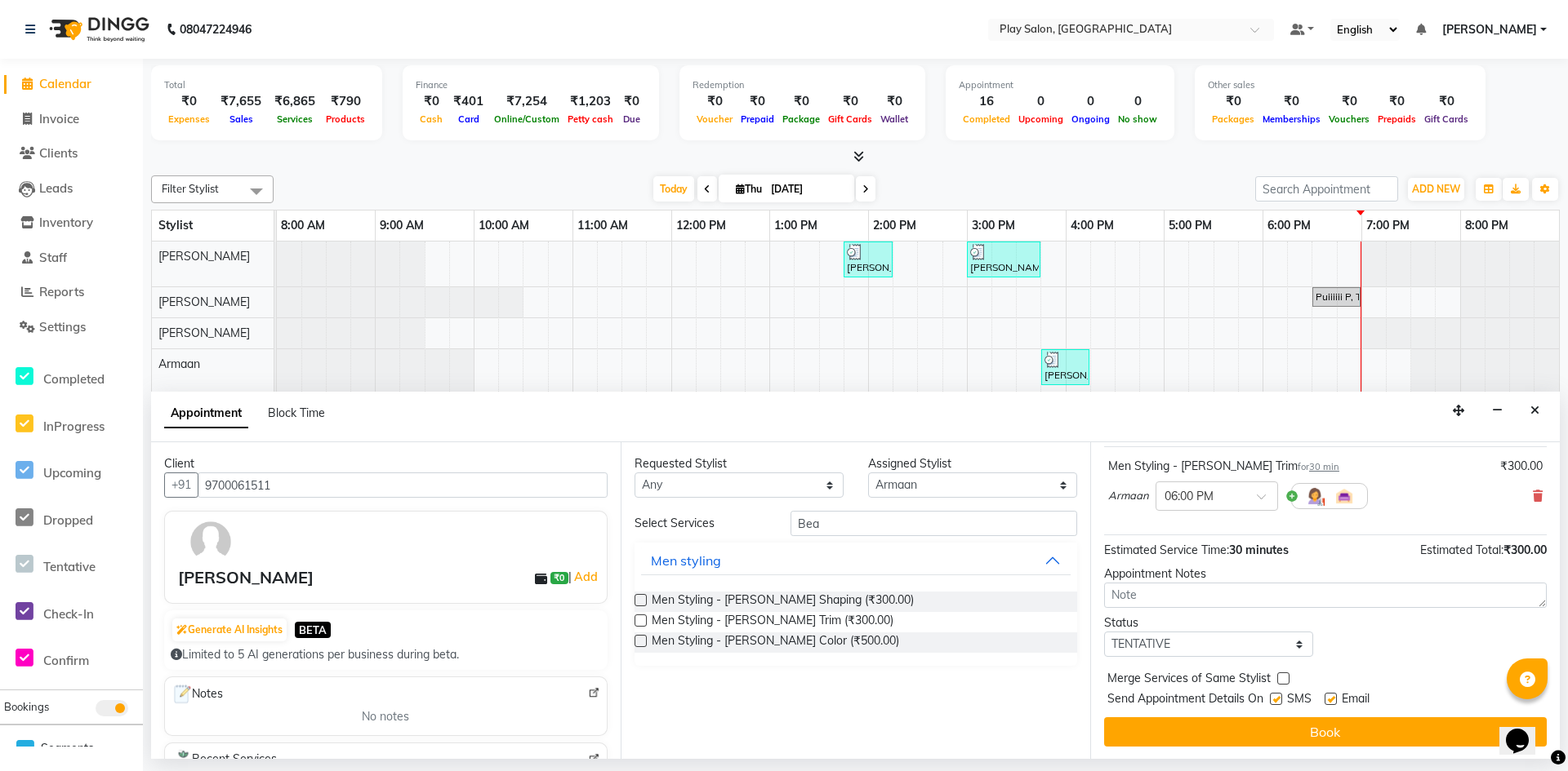
scroll to position [97, 0]
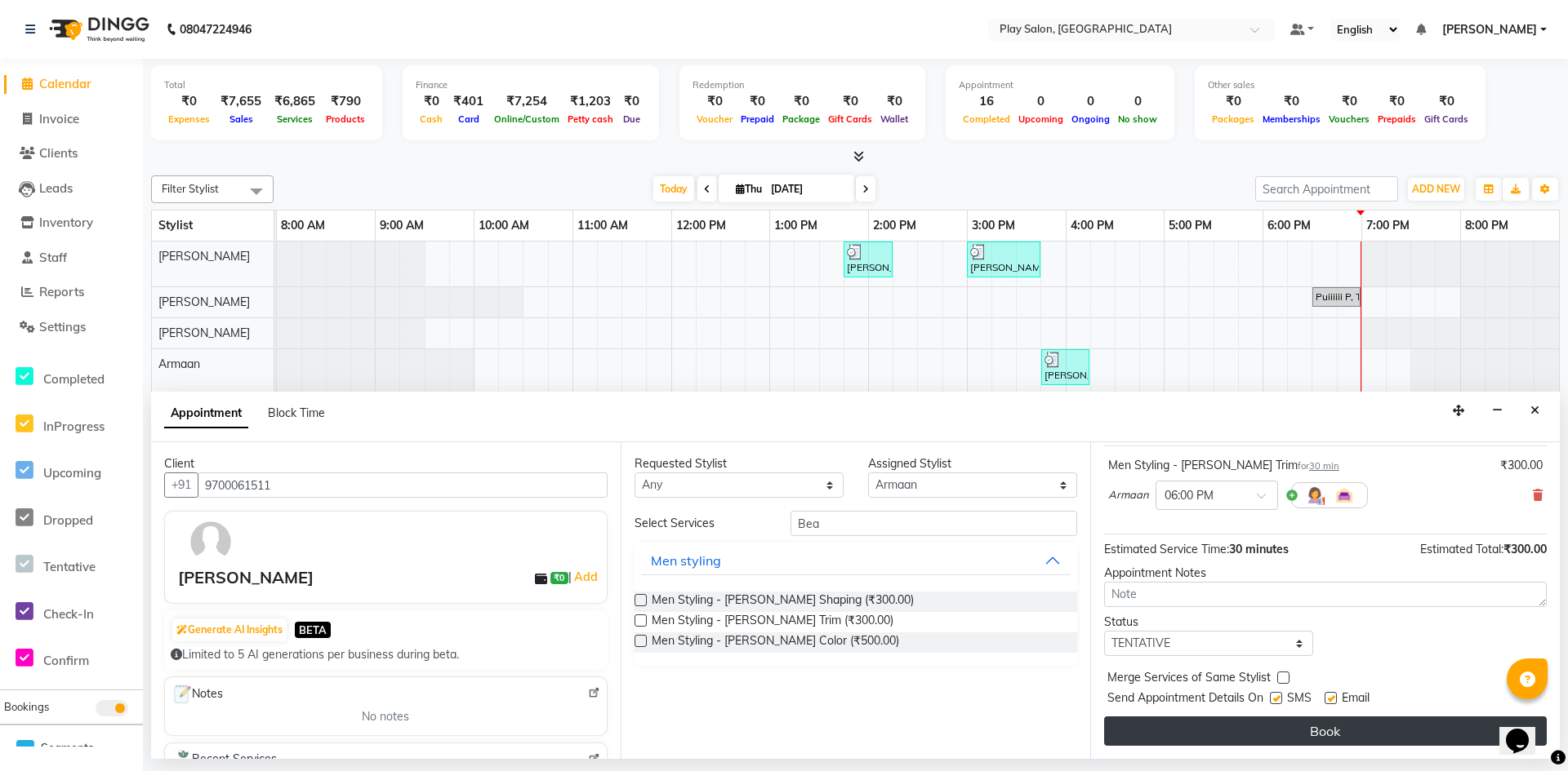
click at [1321, 736] on button "Book" at bounding box center [1325, 731] width 442 height 29
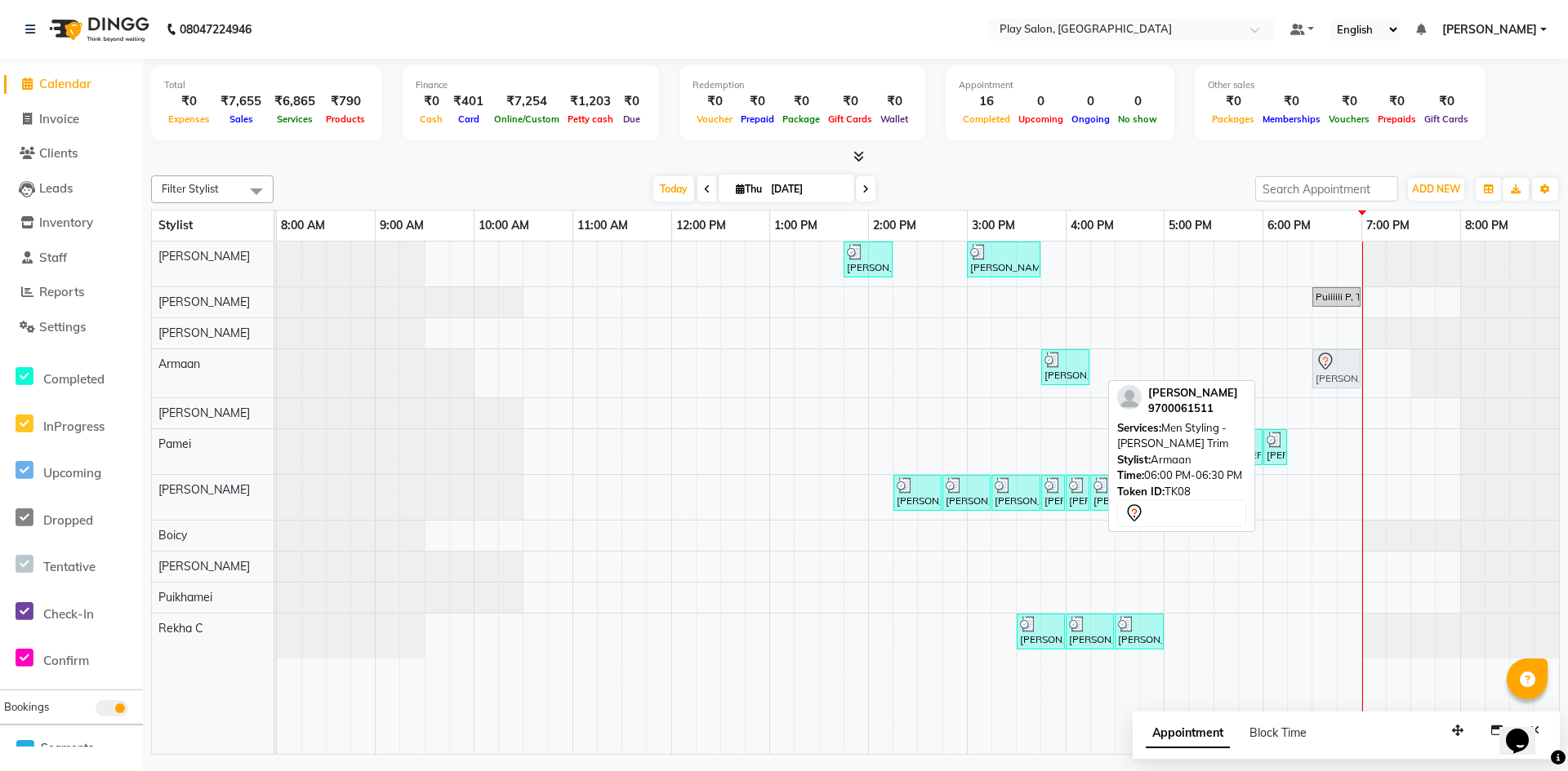
drag, startPoint x: 1290, startPoint y: 361, endPoint x: 1332, endPoint y: 368, distance: 42.6
click at [277, 368] on div "[PERSON_NAME], TK03, 03:45 PM-04:15 PM, Men Styling - Shave [PERSON_NAME] S, TK…" at bounding box center [277, 374] width 0 height 49
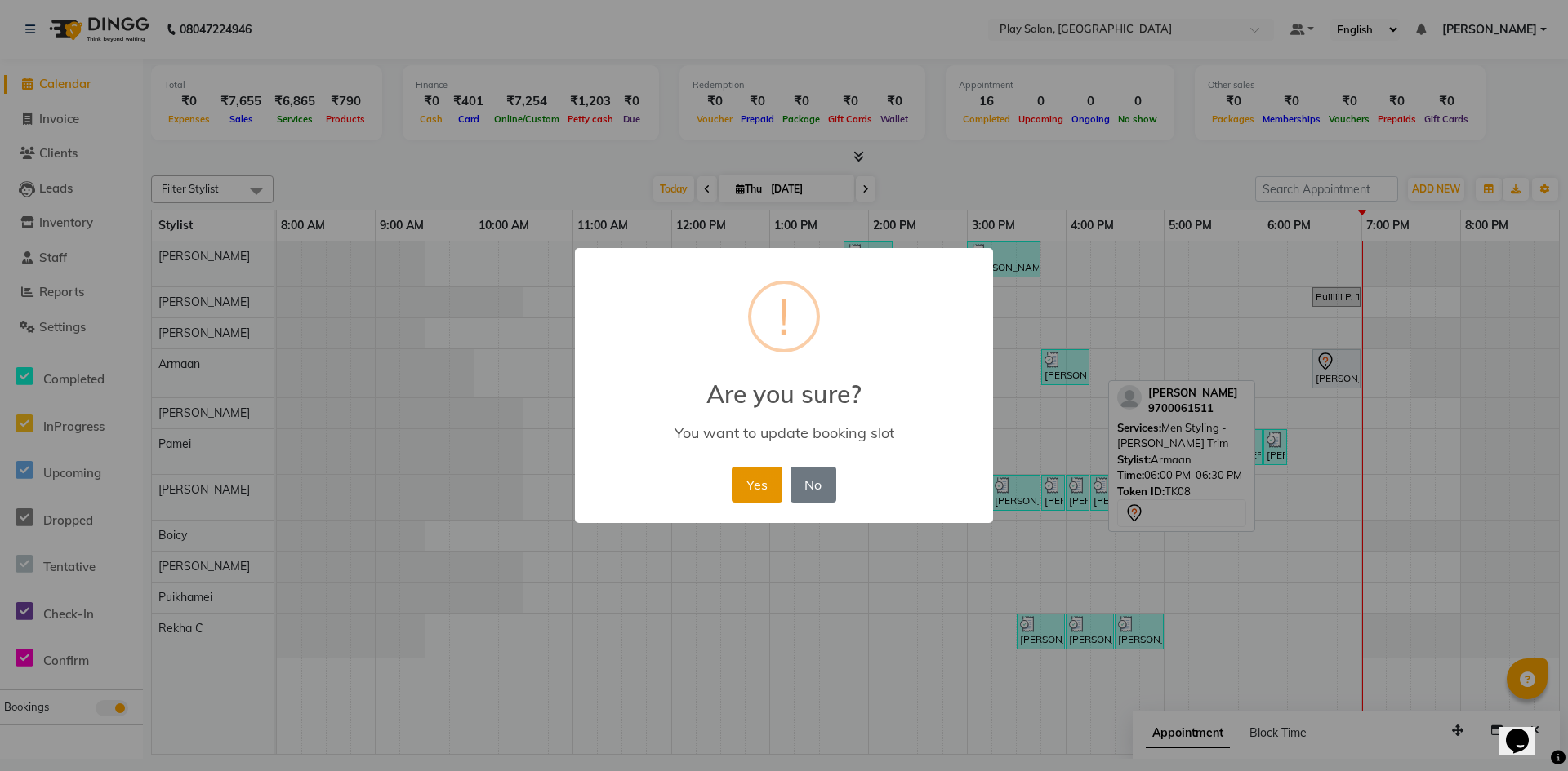
click at [761, 475] on button "Yes" at bounding box center [756, 485] width 50 height 36
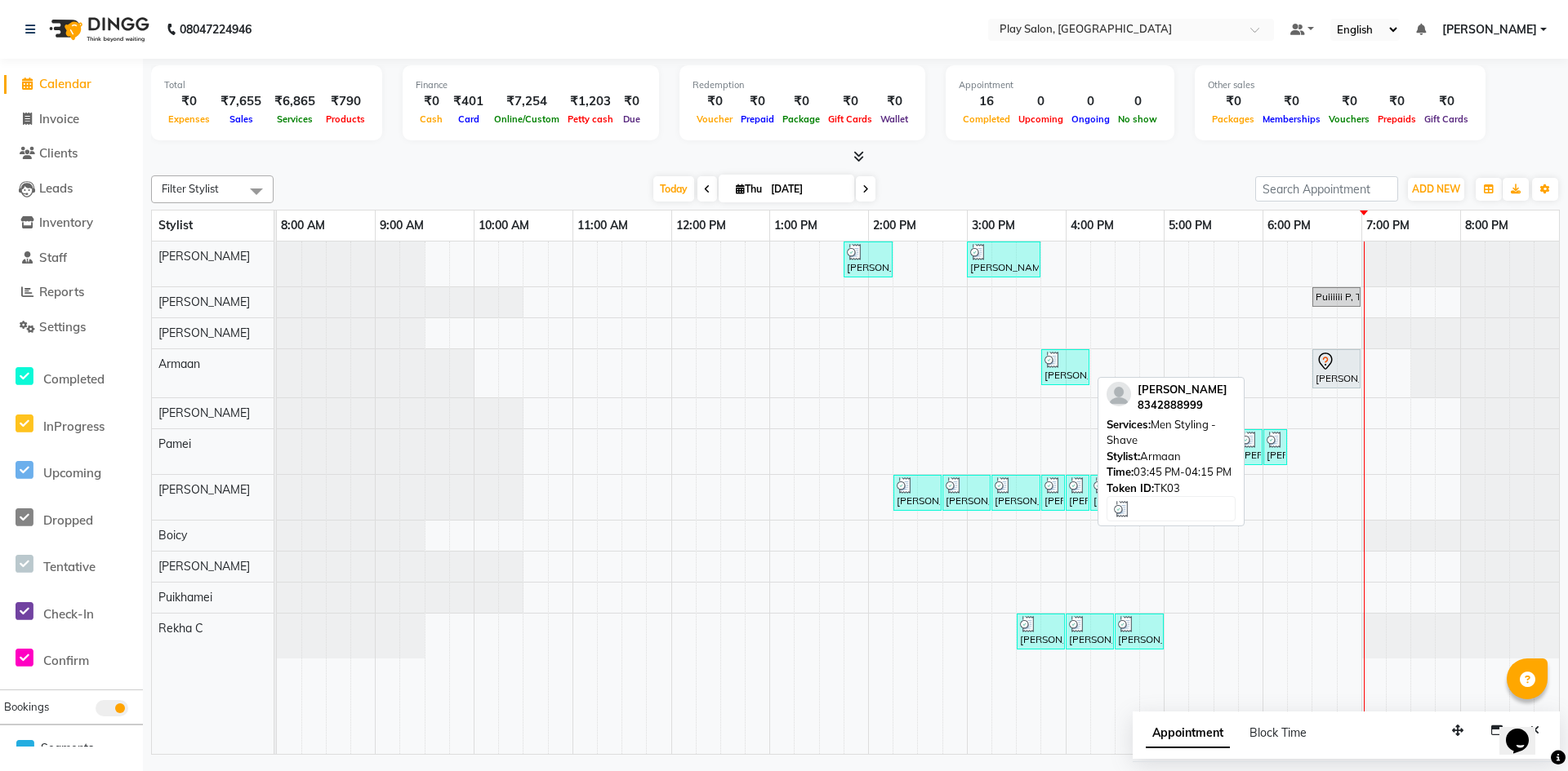
click at [1061, 373] on div "[PERSON_NAME], TK03, 03:45 PM-04:15 PM, Men Styling - Shave" at bounding box center [1065, 366] width 45 height 31
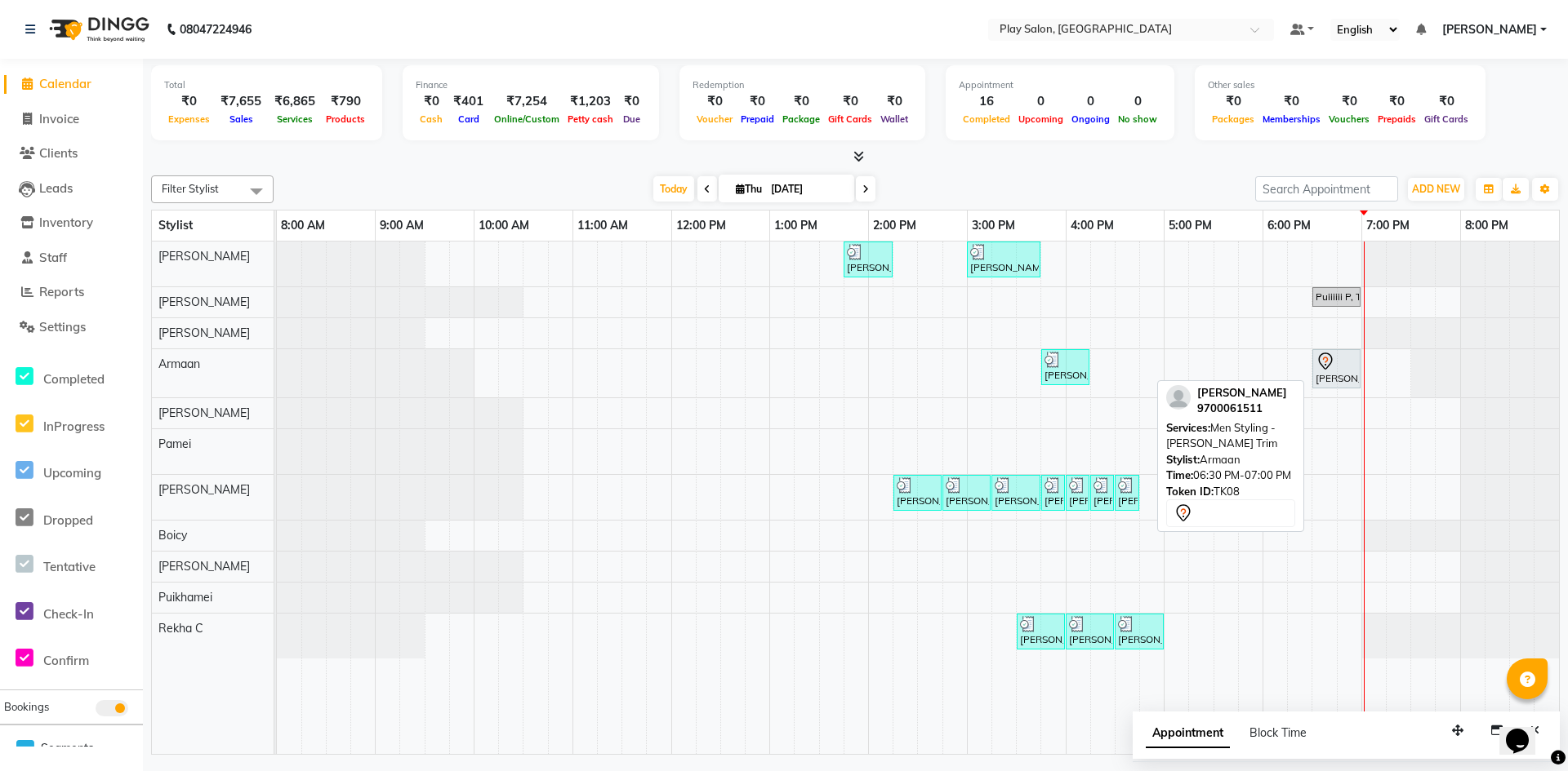
click at [1345, 371] on div "[PERSON_NAME] S, TK08, 06:30 PM-07:00 PM, Men Styling - [PERSON_NAME] Trim" at bounding box center [1336, 368] width 45 height 35
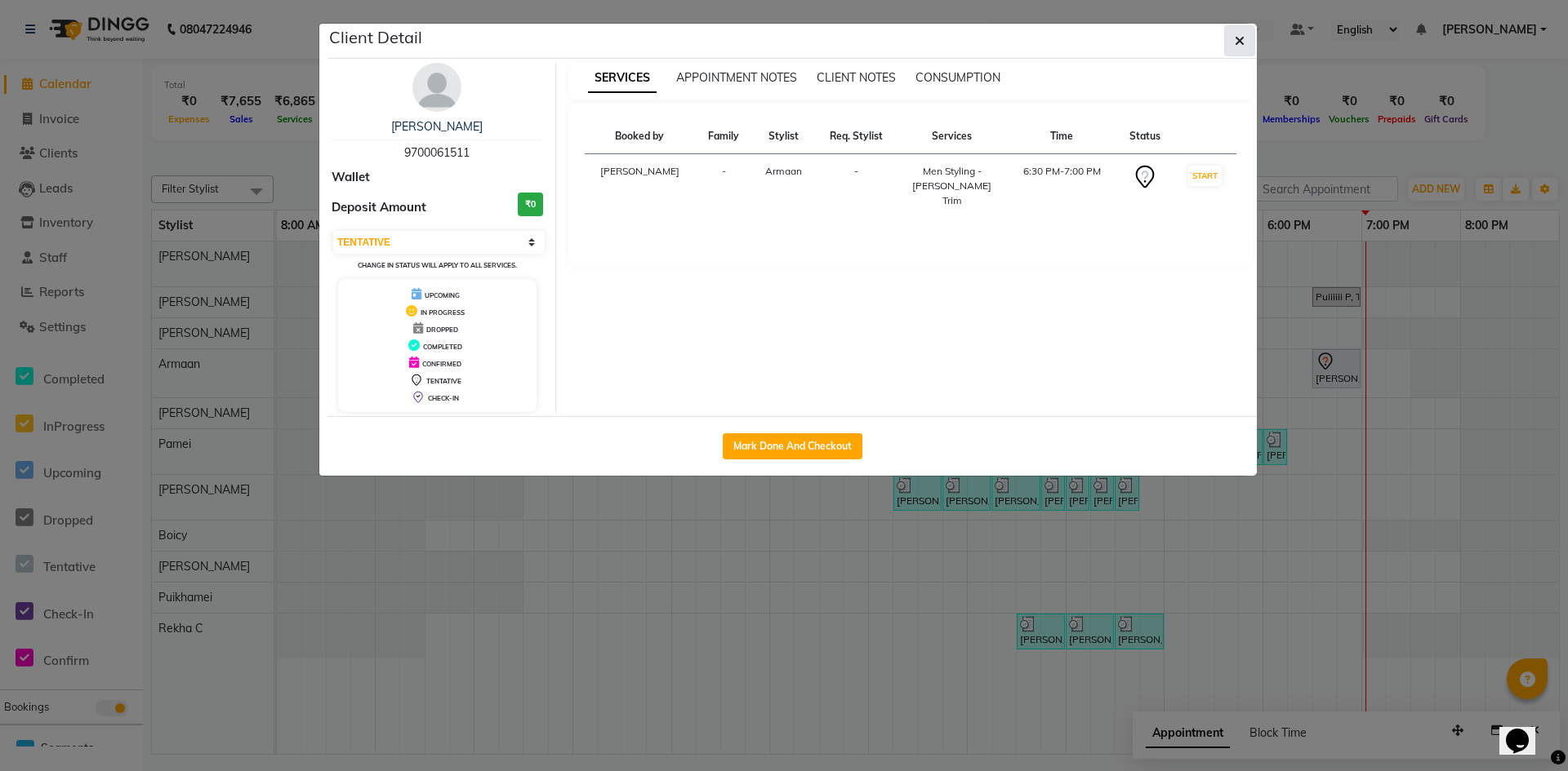
click at [1243, 39] on icon "button" at bounding box center [1240, 41] width 9 height 13
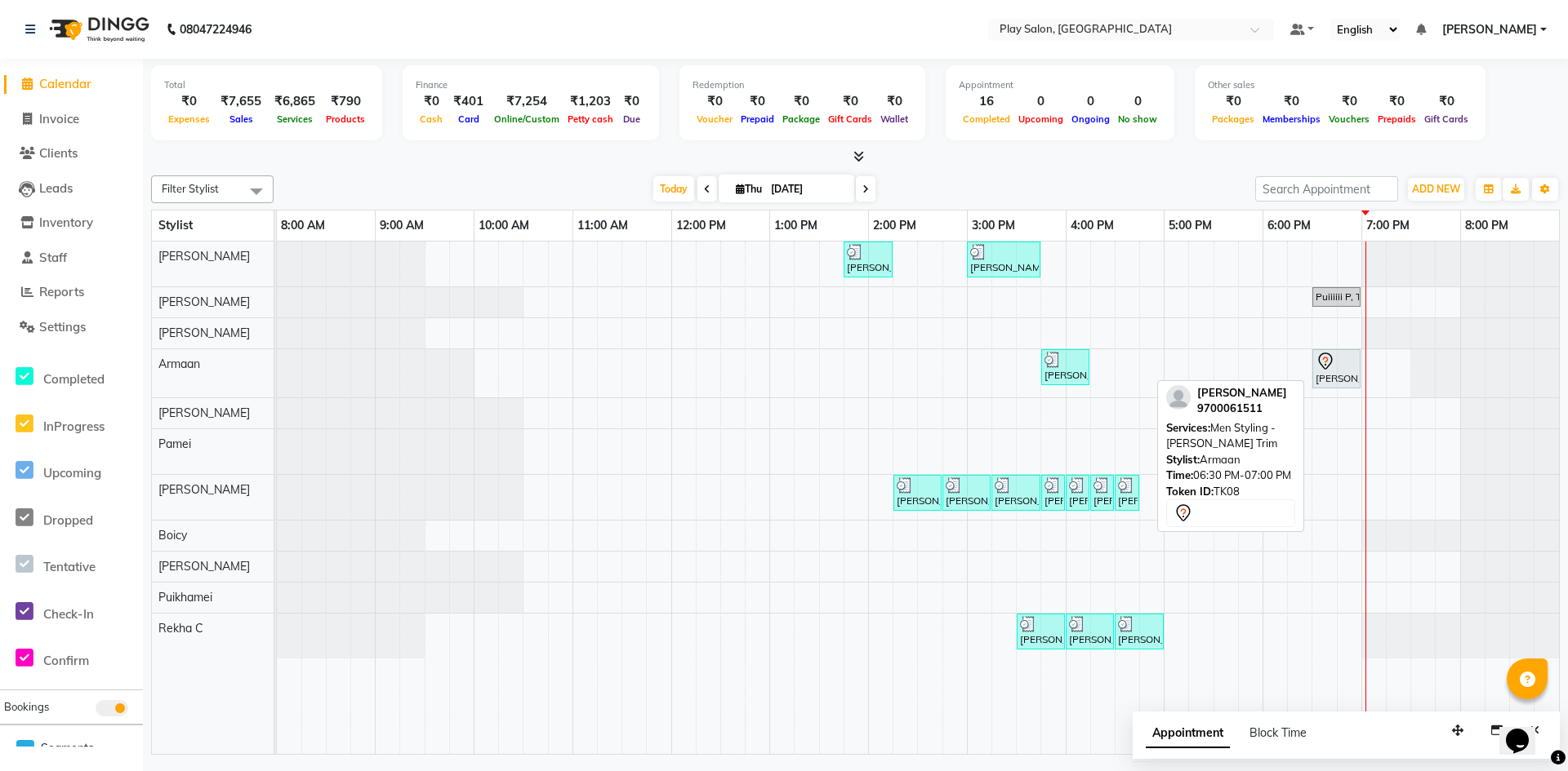
click at [1327, 368] on icon at bounding box center [1325, 361] width 14 height 17
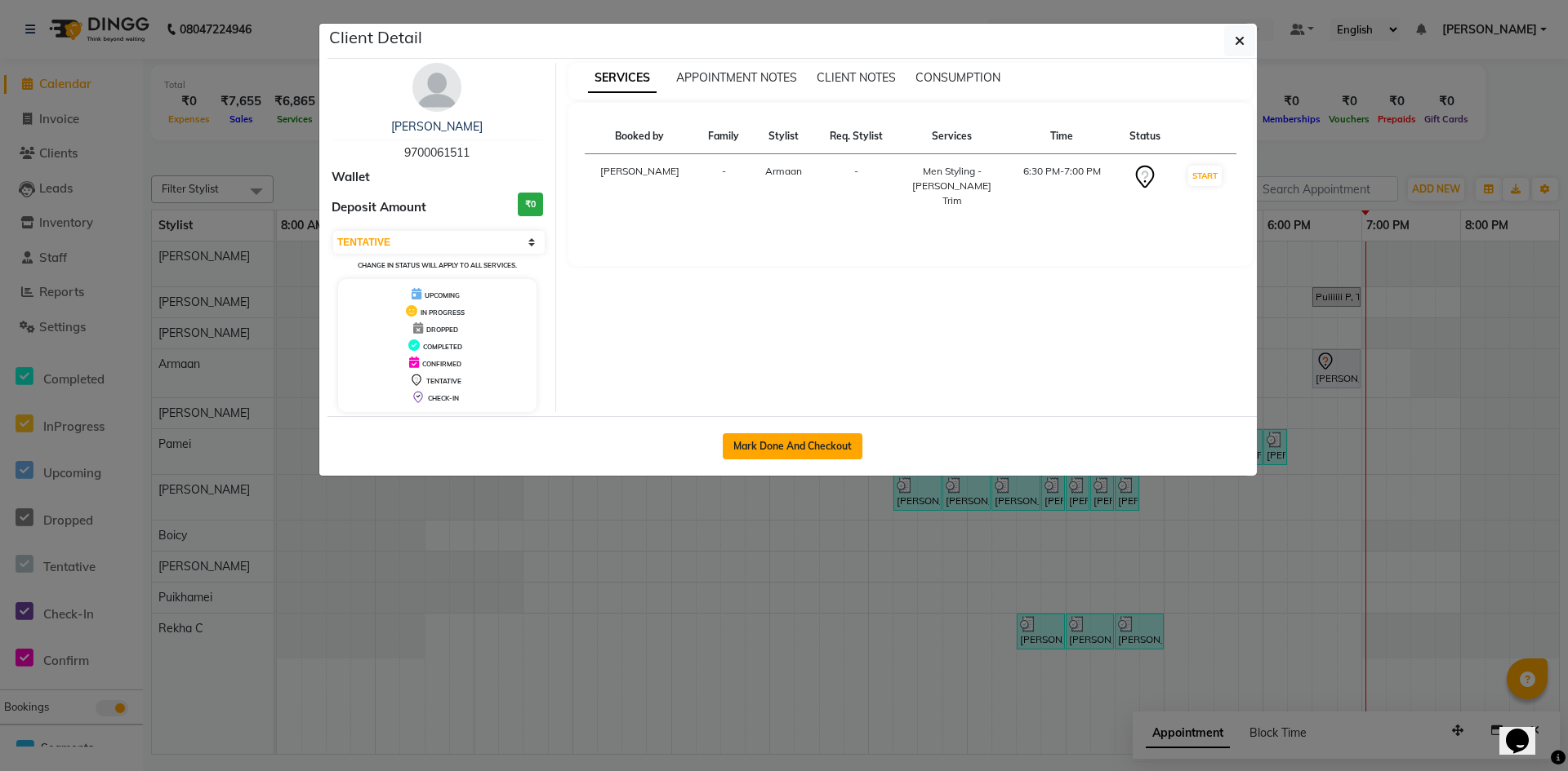
click at [814, 440] on button "Mark Done And Checkout" at bounding box center [792, 447] width 139 height 26
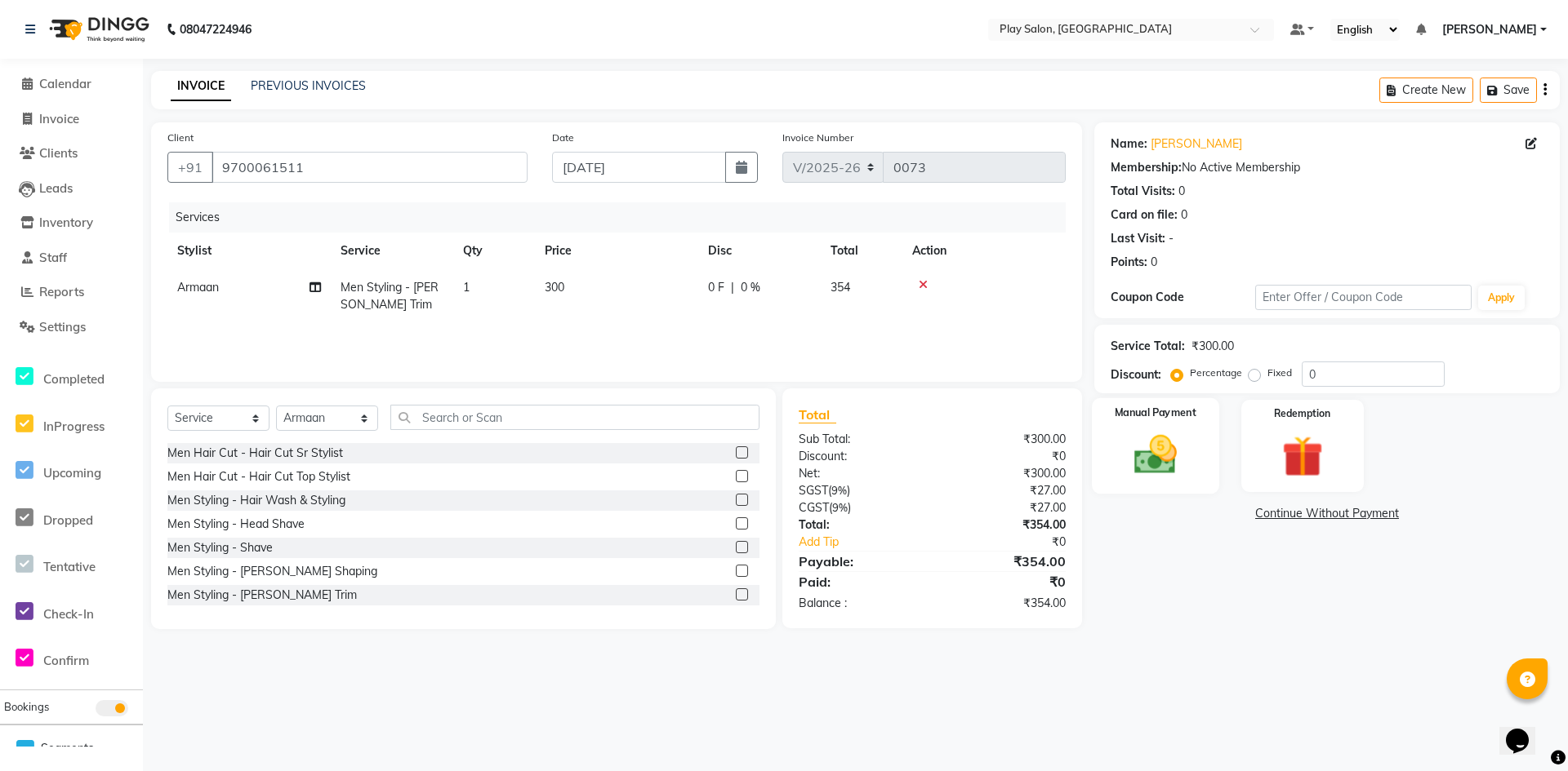
click at [1145, 455] on img at bounding box center [1155, 454] width 70 height 50
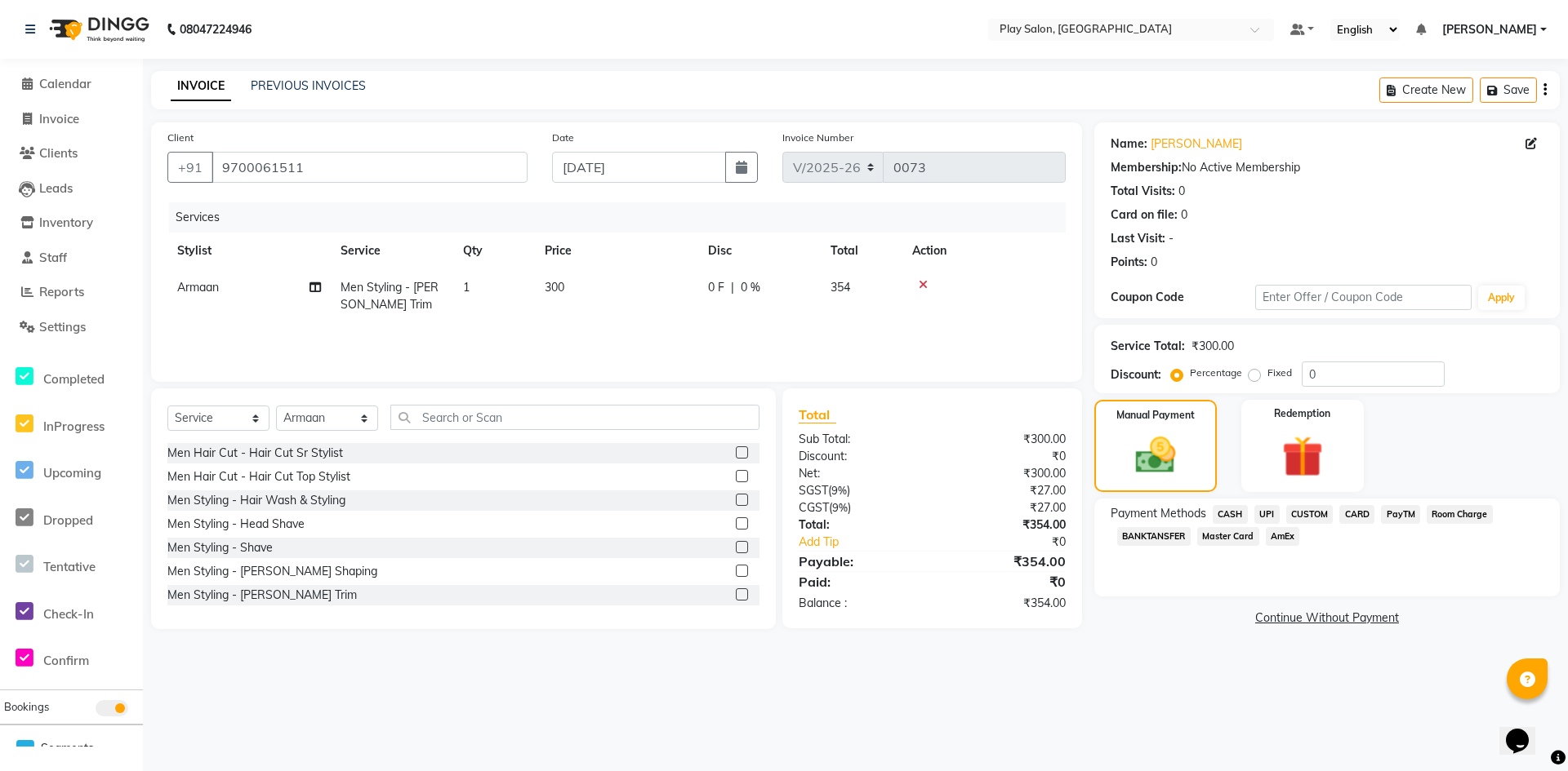
click at [1314, 517] on span "CUSTOM" at bounding box center [1310, 515] width 48 height 19
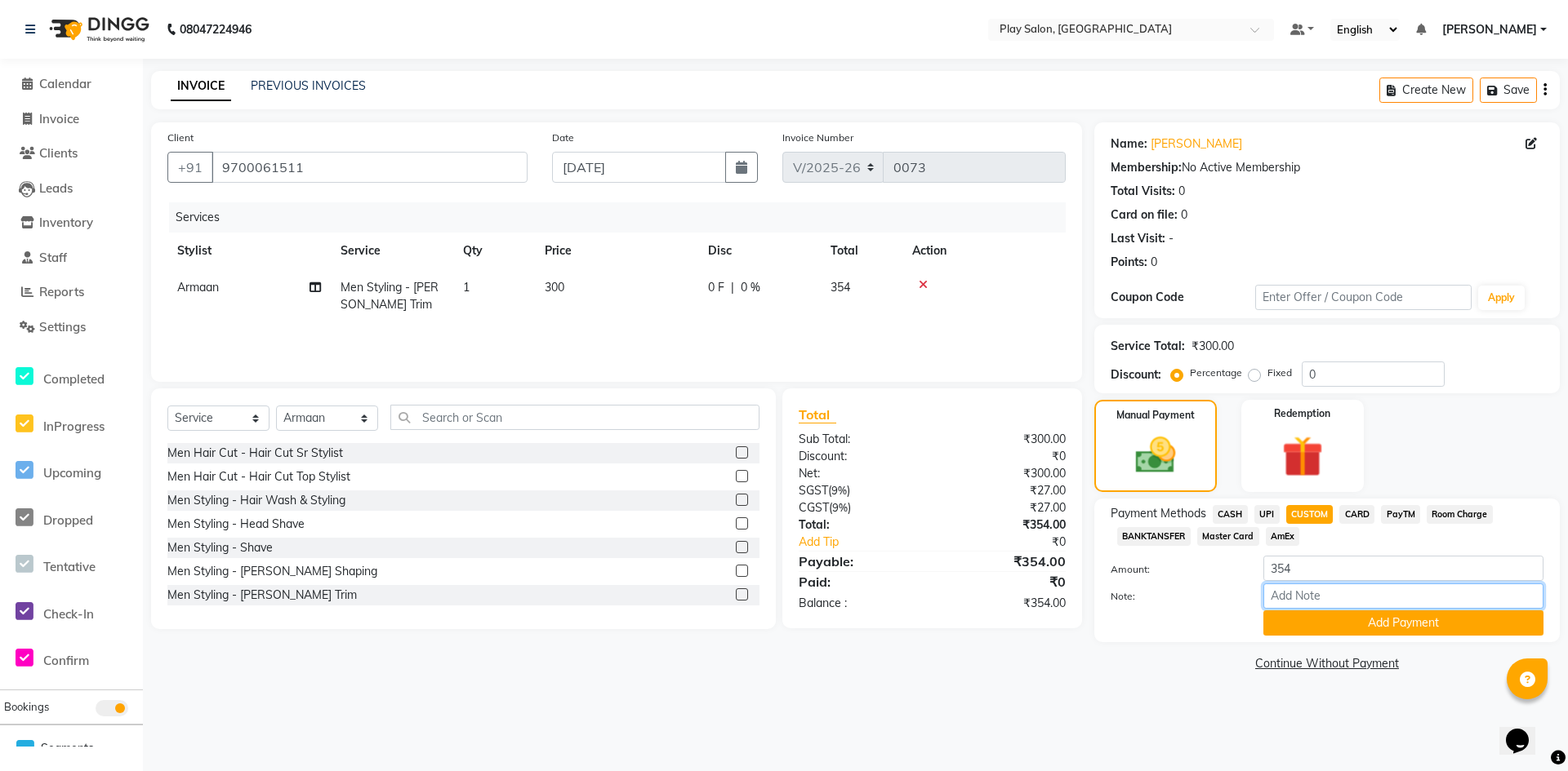
click at [1318, 600] on input "Note:" at bounding box center [1403, 596] width 281 height 25
click at [1391, 627] on button "Add Payment" at bounding box center [1403, 622] width 281 height 25
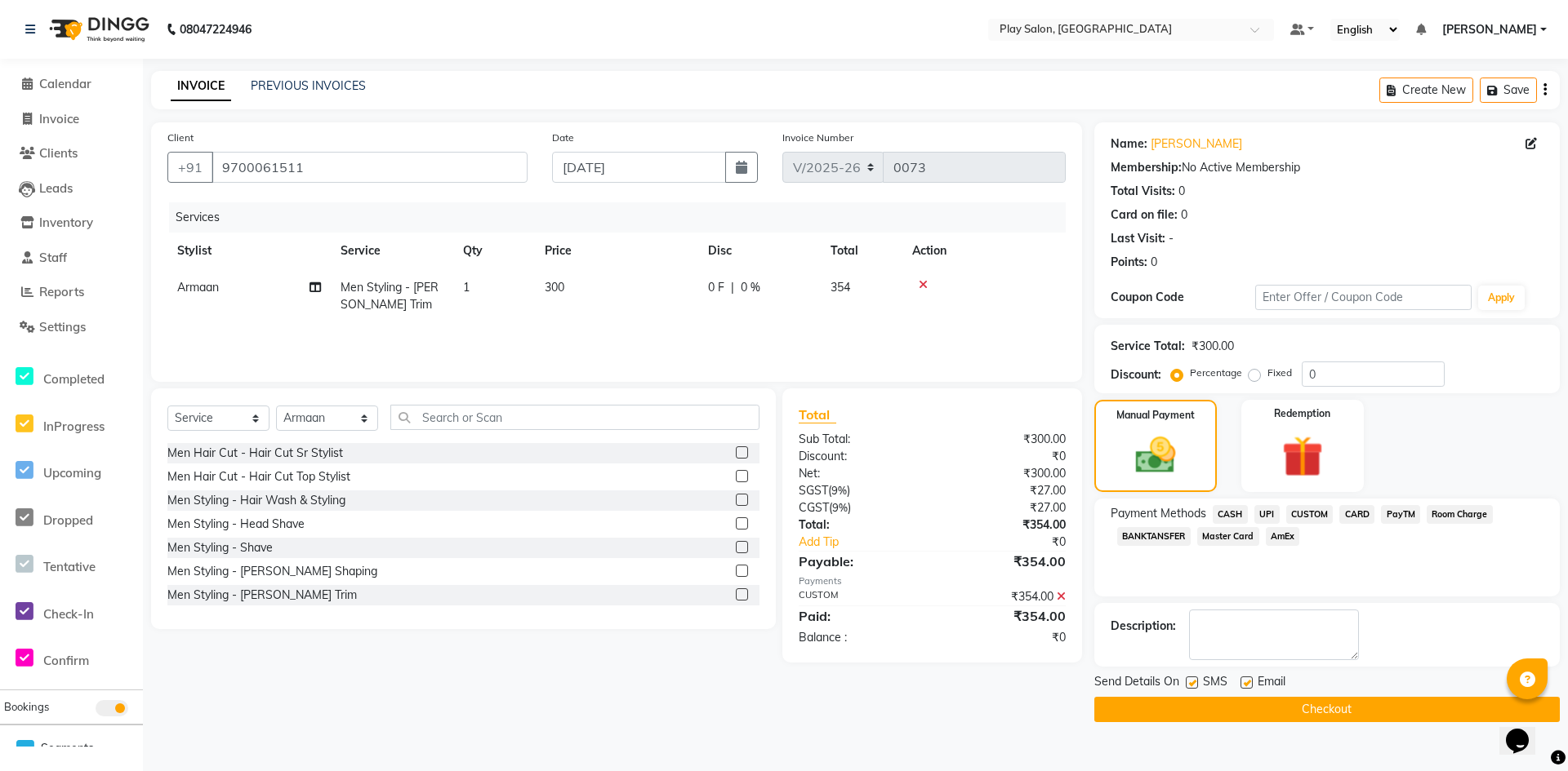
click at [1348, 711] on button "Checkout" at bounding box center [1327, 709] width 466 height 25
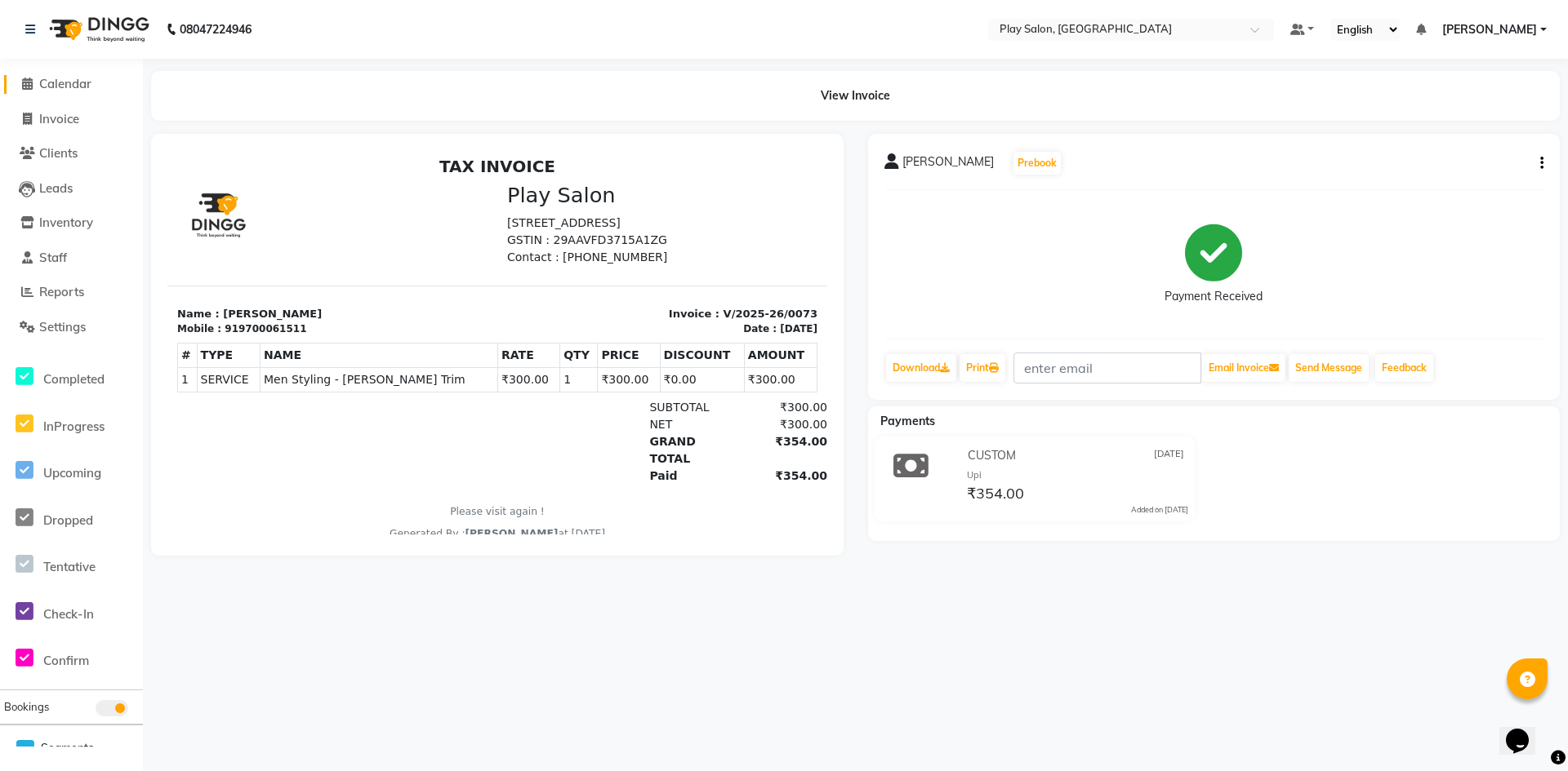
click at [41, 80] on span "Calendar" at bounding box center [65, 83] width 52 height 16
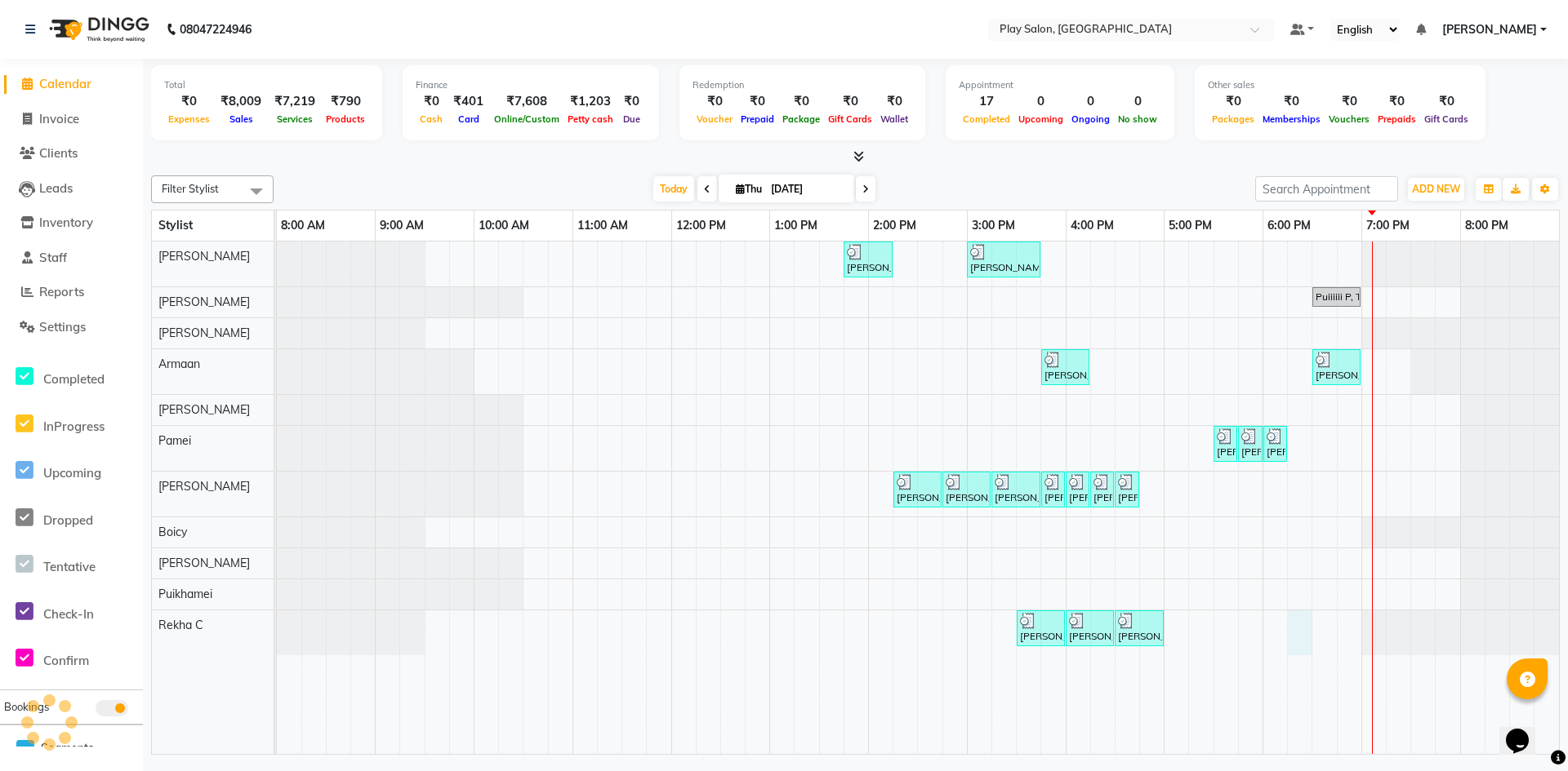
click at [1289, 634] on div "[PERSON_NAME] S, TK02, 01:45 PM-02:15 PM, Wash & Blow Dry - Wash & Blow Dry [PE…" at bounding box center [917, 498] width 1282 height 513
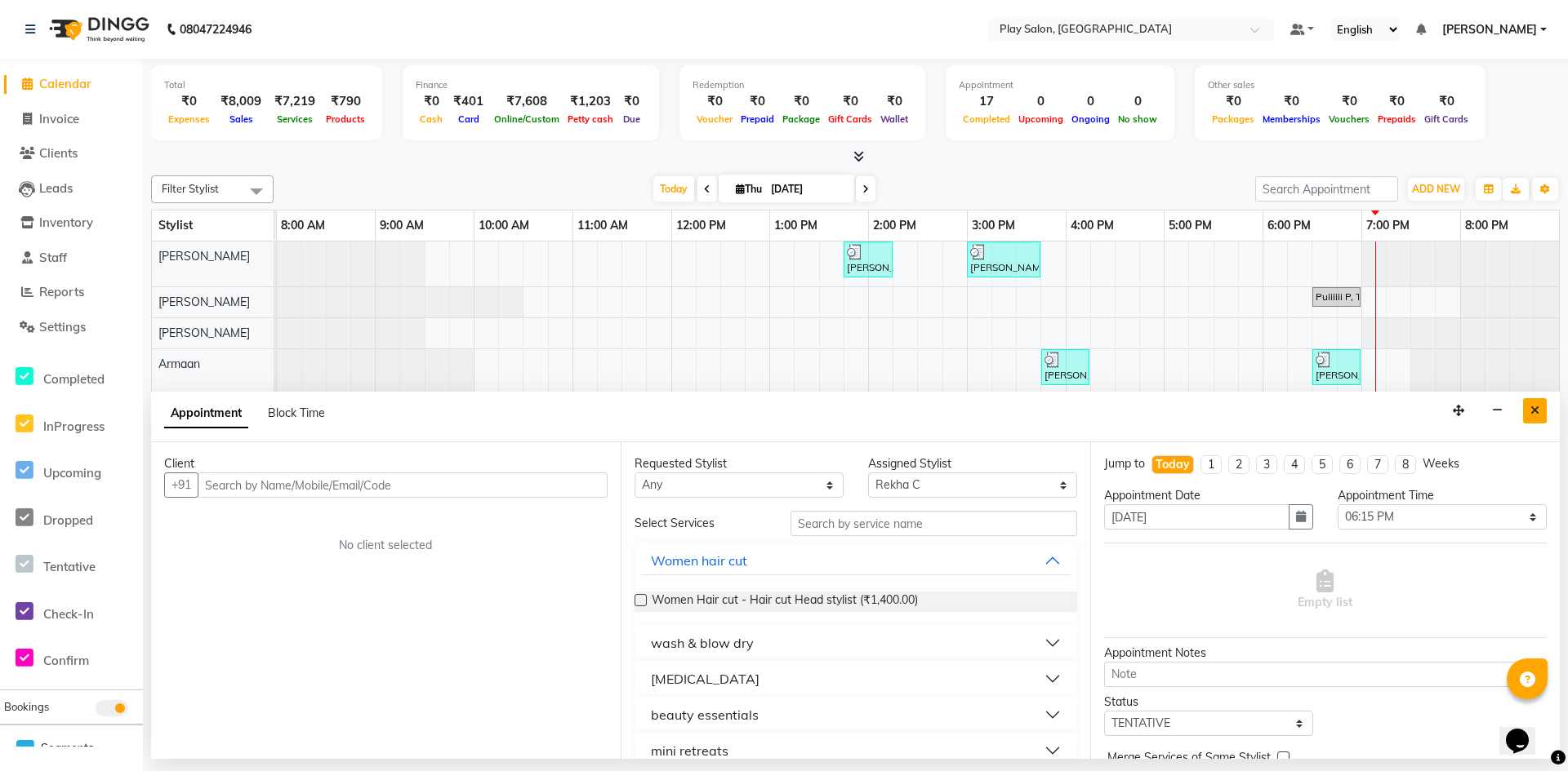
click at [1528, 412] on button "Close" at bounding box center [1534, 410] width 23 height 25
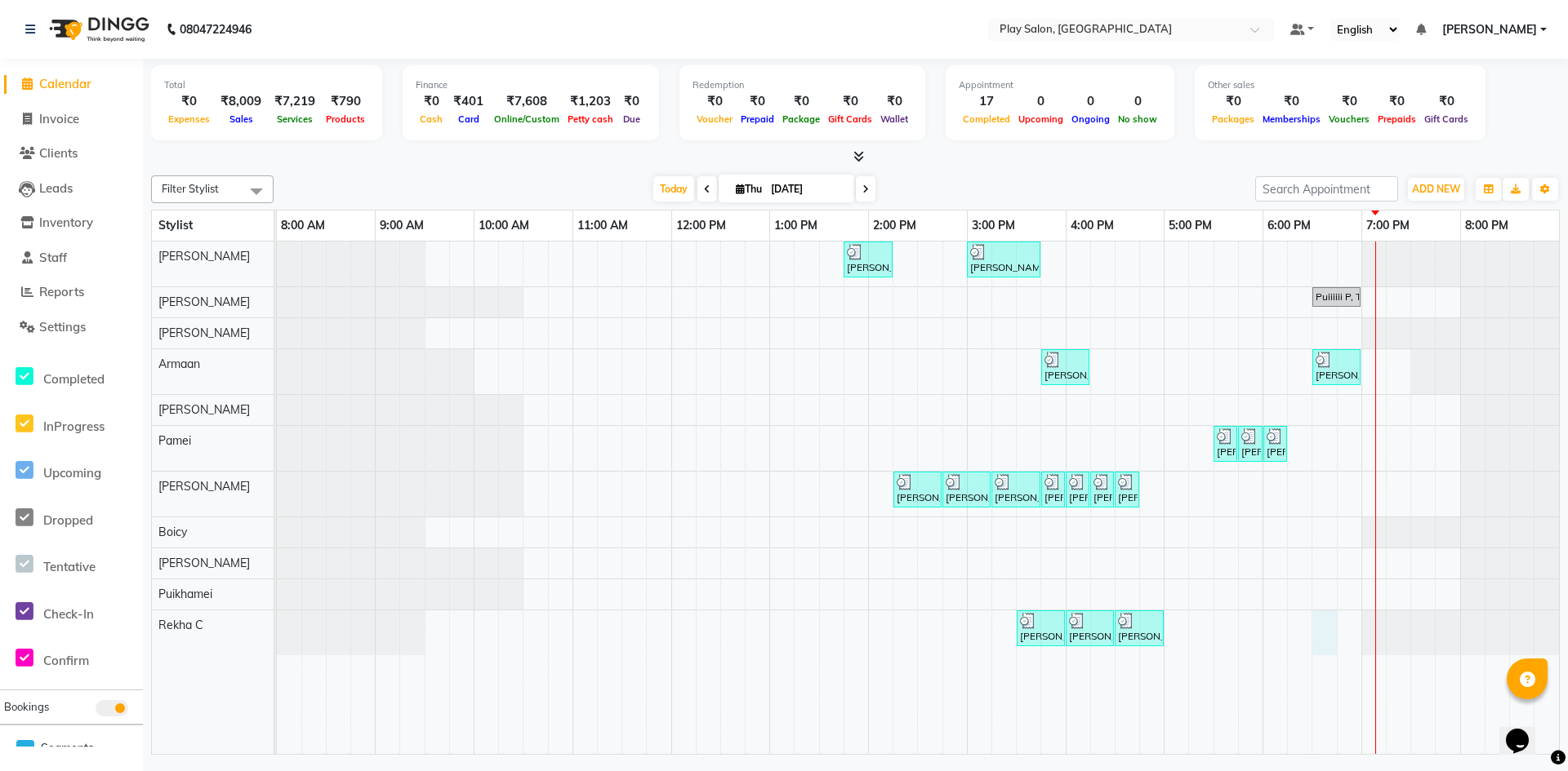
click at [1326, 626] on div "[PERSON_NAME] S, TK02, 01:45 PM-02:15 PM, Wash & Blow Dry - Wash & Blow Dry [PE…" at bounding box center [917, 498] width 1282 height 513
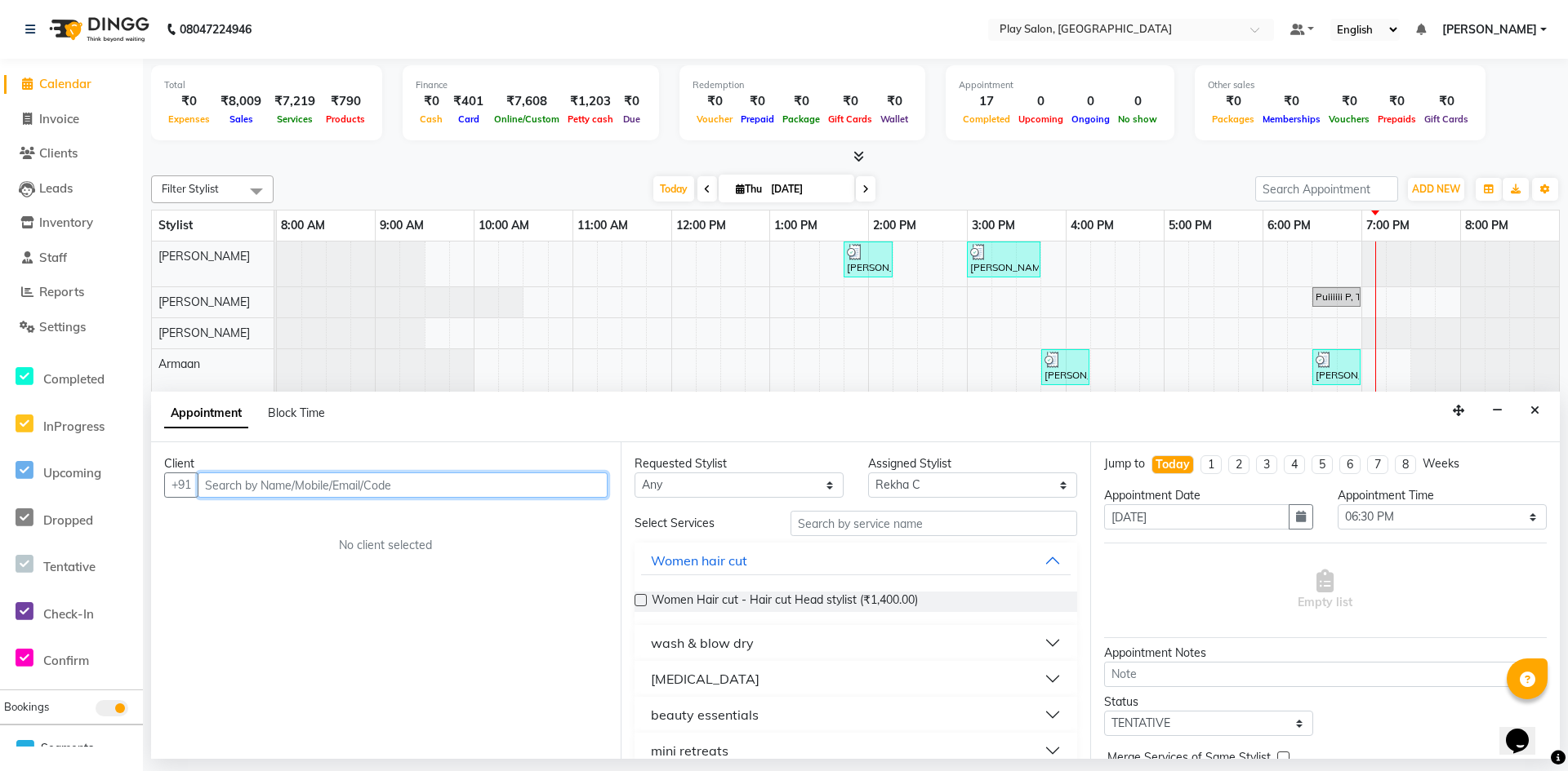
click at [378, 478] on input "text" at bounding box center [402, 485] width 410 height 25
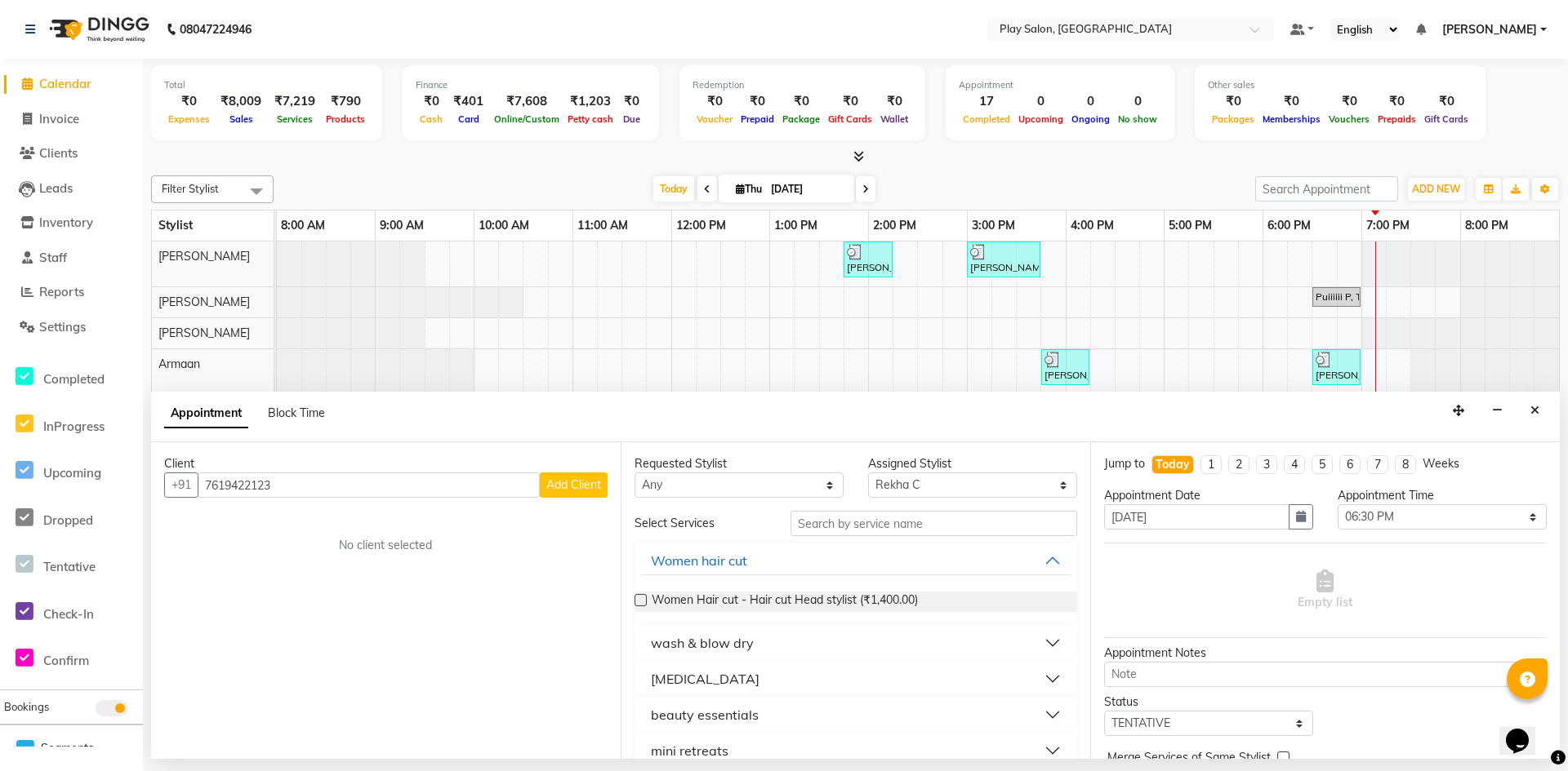
click at [602, 493] on button "Add Client" at bounding box center [573, 485] width 68 height 25
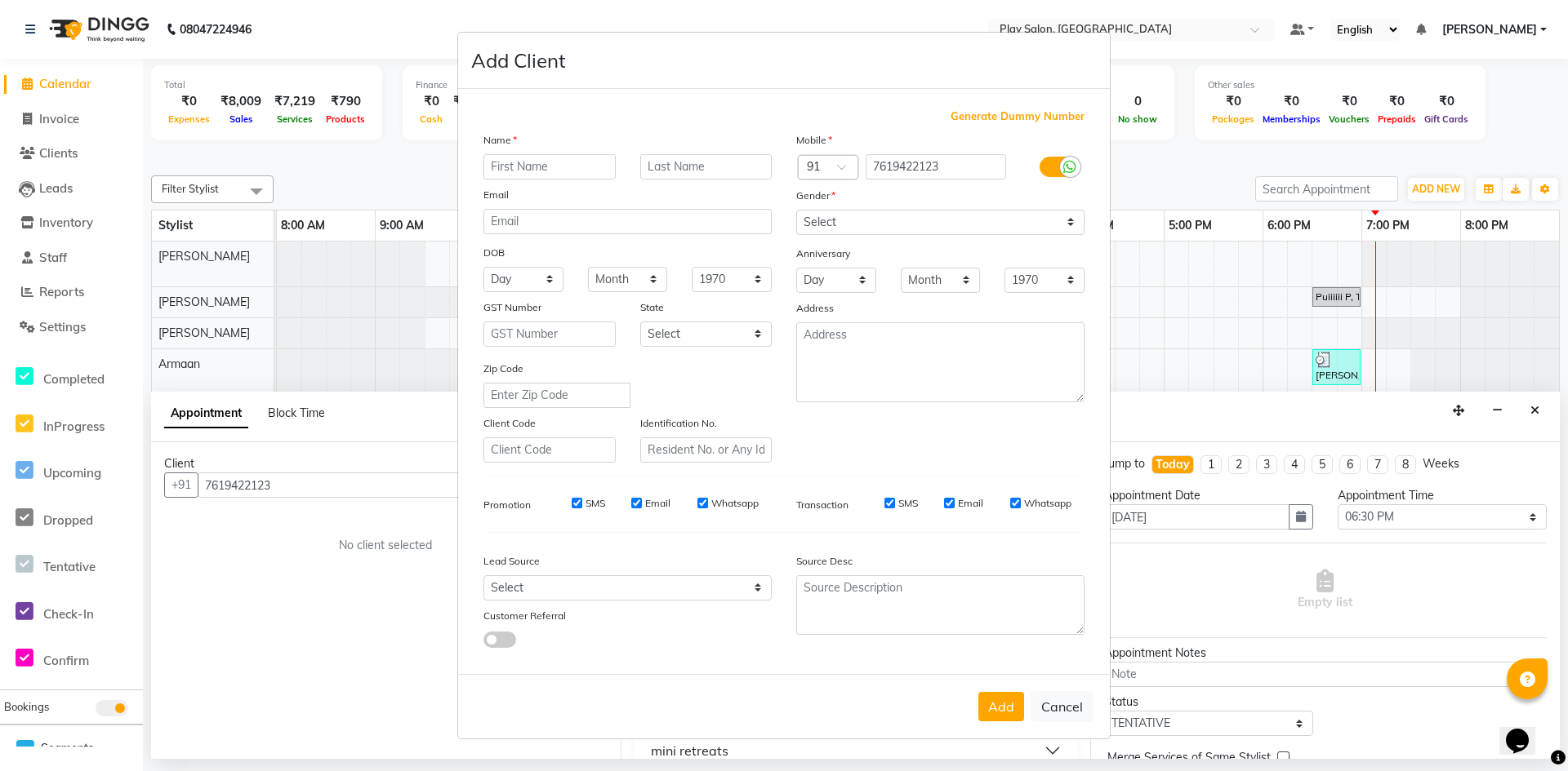
click at [537, 163] on input "text" at bounding box center [550, 166] width 133 height 25
click at [662, 158] on input "text" at bounding box center [707, 166] width 133 height 25
click at [826, 212] on select "Select [DEMOGRAPHIC_DATA] [DEMOGRAPHIC_DATA] Other Prefer Not To Say" at bounding box center [941, 221] width 288 height 25
click at [797, 209] on select "Select [DEMOGRAPHIC_DATA] [DEMOGRAPHIC_DATA] Other Prefer Not To Say" at bounding box center [941, 221] width 288 height 25
drag, startPoint x: 570, startPoint y: 591, endPoint x: 570, endPoint y: 577, distance: 14.0
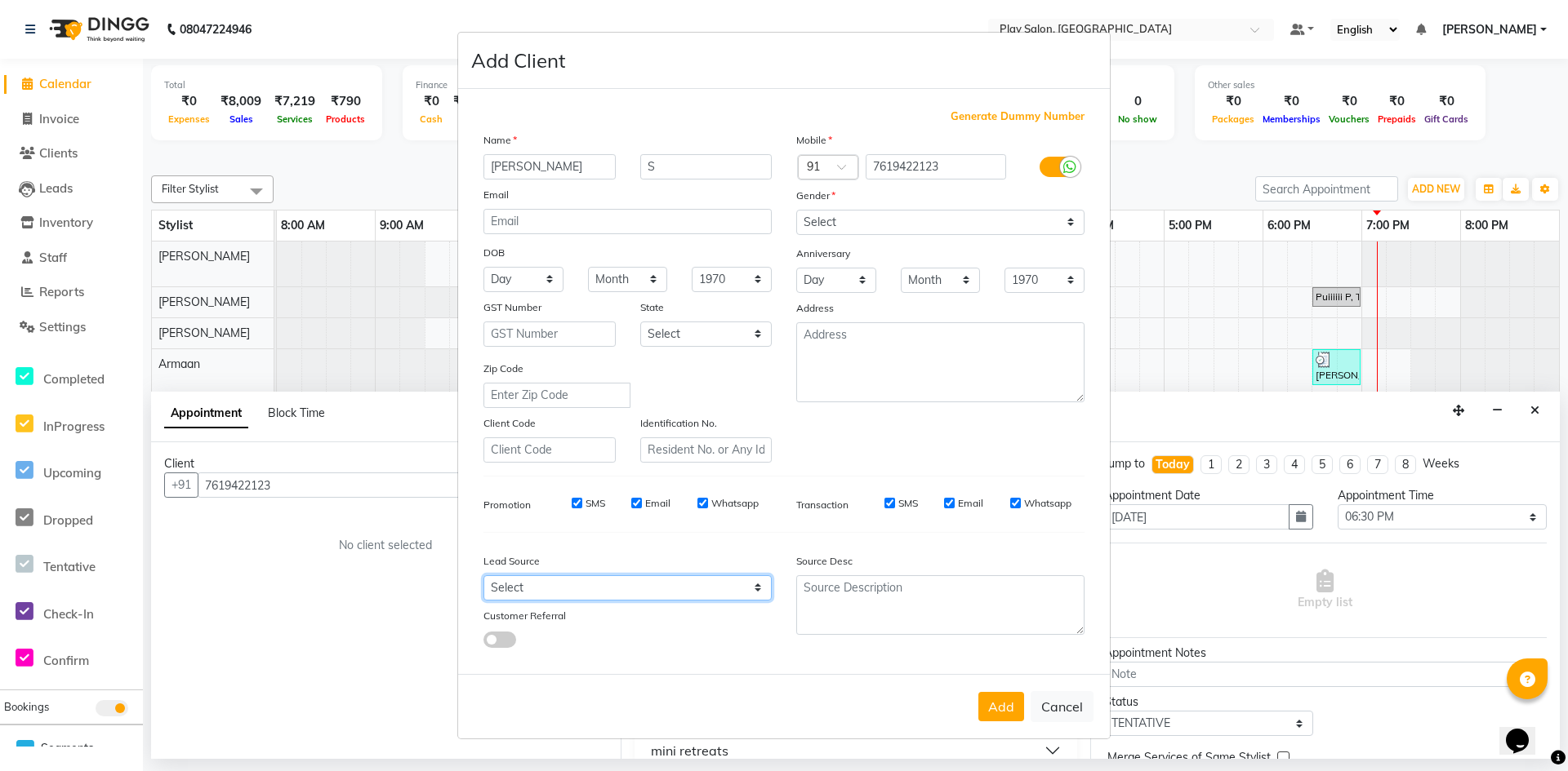
click at [570, 591] on select "Select Walk-in Internet Friend Word of Mouth Advertisement Facebook JustDial Go…" at bounding box center [627, 588] width 288 height 25
click at [483, 576] on select "Select Walk-in Internet Friend Word of Mouth Advertisement Facebook JustDial Go…" at bounding box center [627, 588] width 288 height 25
drag, startPoint x: 1002, startPoint y: 710, endPoint x: 1002, endPoint y: 699, distance: 11.0
click at [1002, 705] on button "Add" at bounding box center [1000, 707] width 46 height 29
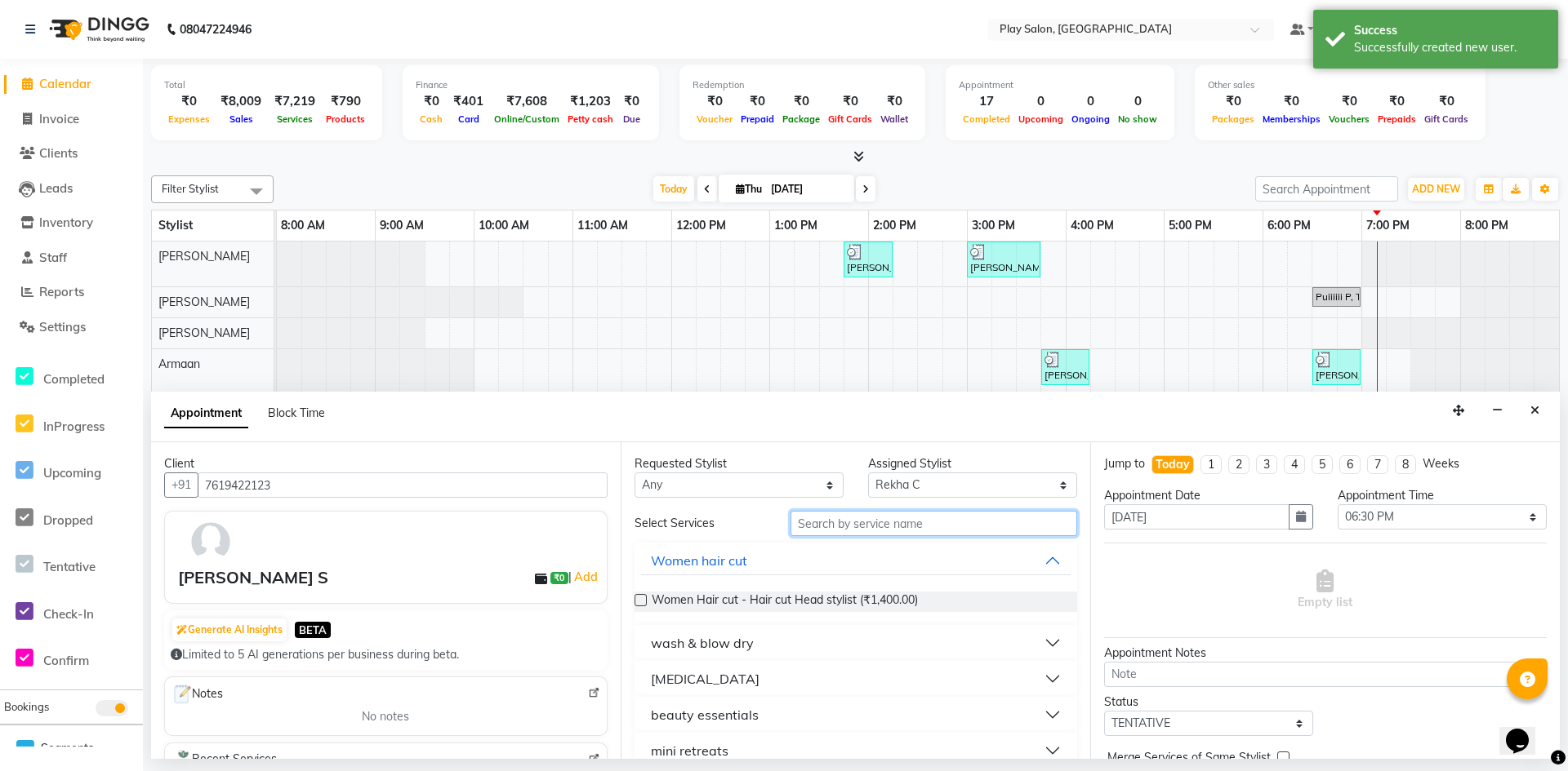
click at [849, 511] on input "text" at bounding box center [934, 523] width 287 height 25
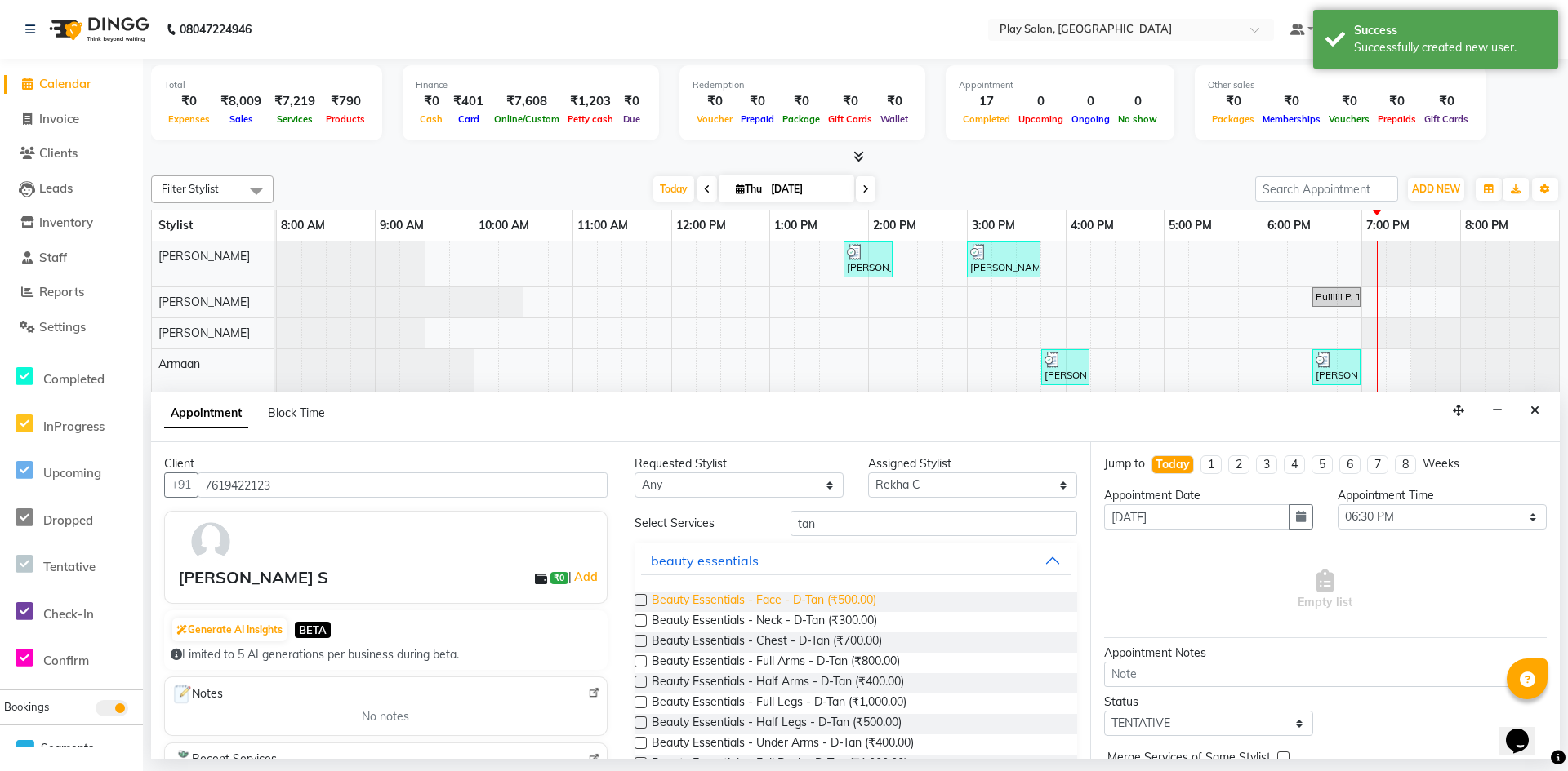
click at [778, 599] on span "Beauty Essentials - Face - D-Tan (₹500.00)" at bounding box center [764, 602] width 224 height 21
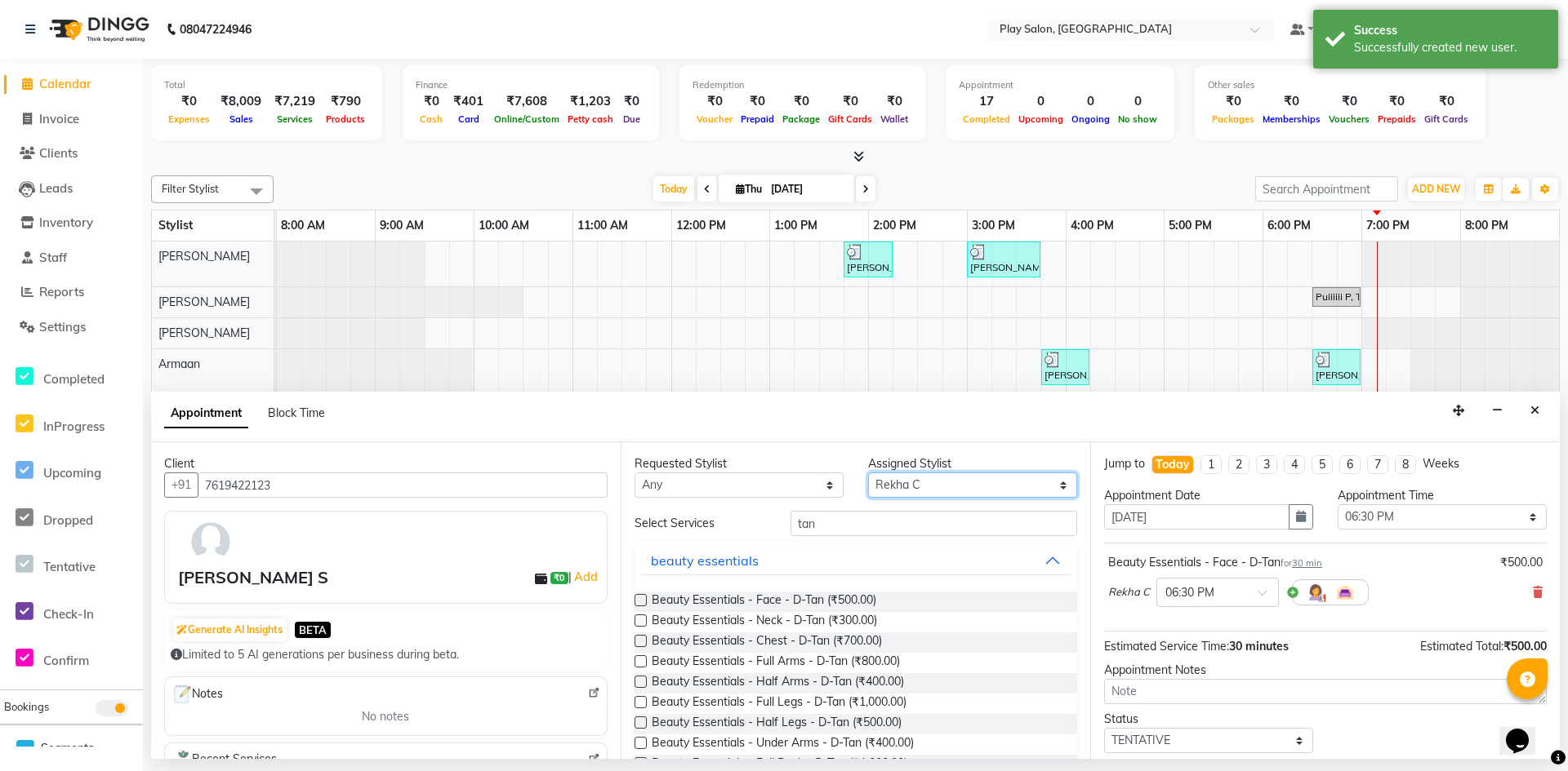
click at [911, 478] on select "Select Armaan [PERSON_NAME] Boicy Gaiphunliu Kamei Hauzel [PERSON_NAME] Puikham…" at bounding box center [973, 485] width 209 height 25
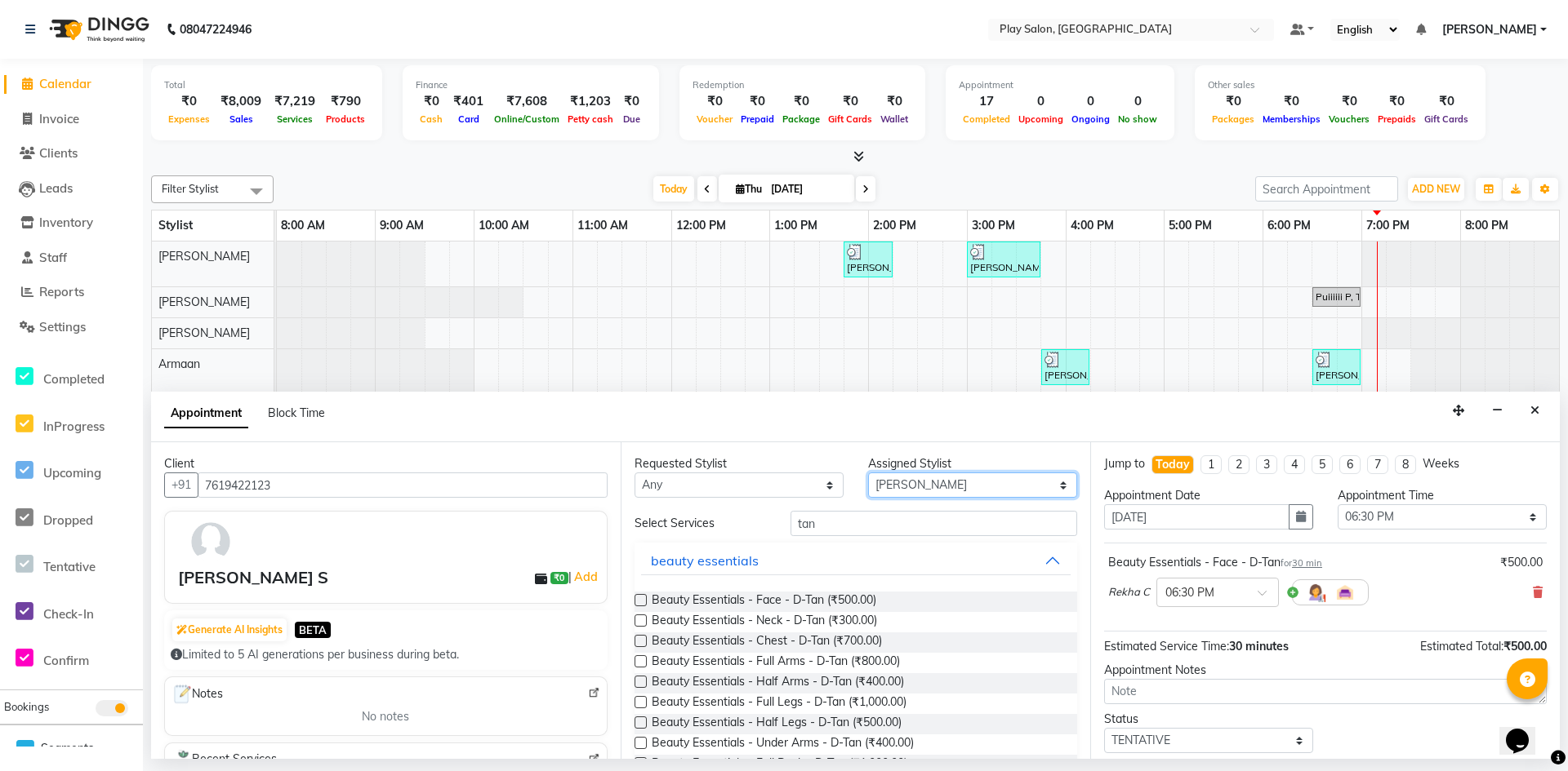
click at [869, 473] on select "Select Armaan [PERSON_NAME] Boicy Gaiphunliu Kamei Hauzel [PERSON_NAME] Puikham…" at bounding box center [973, 485] width 209 height 25
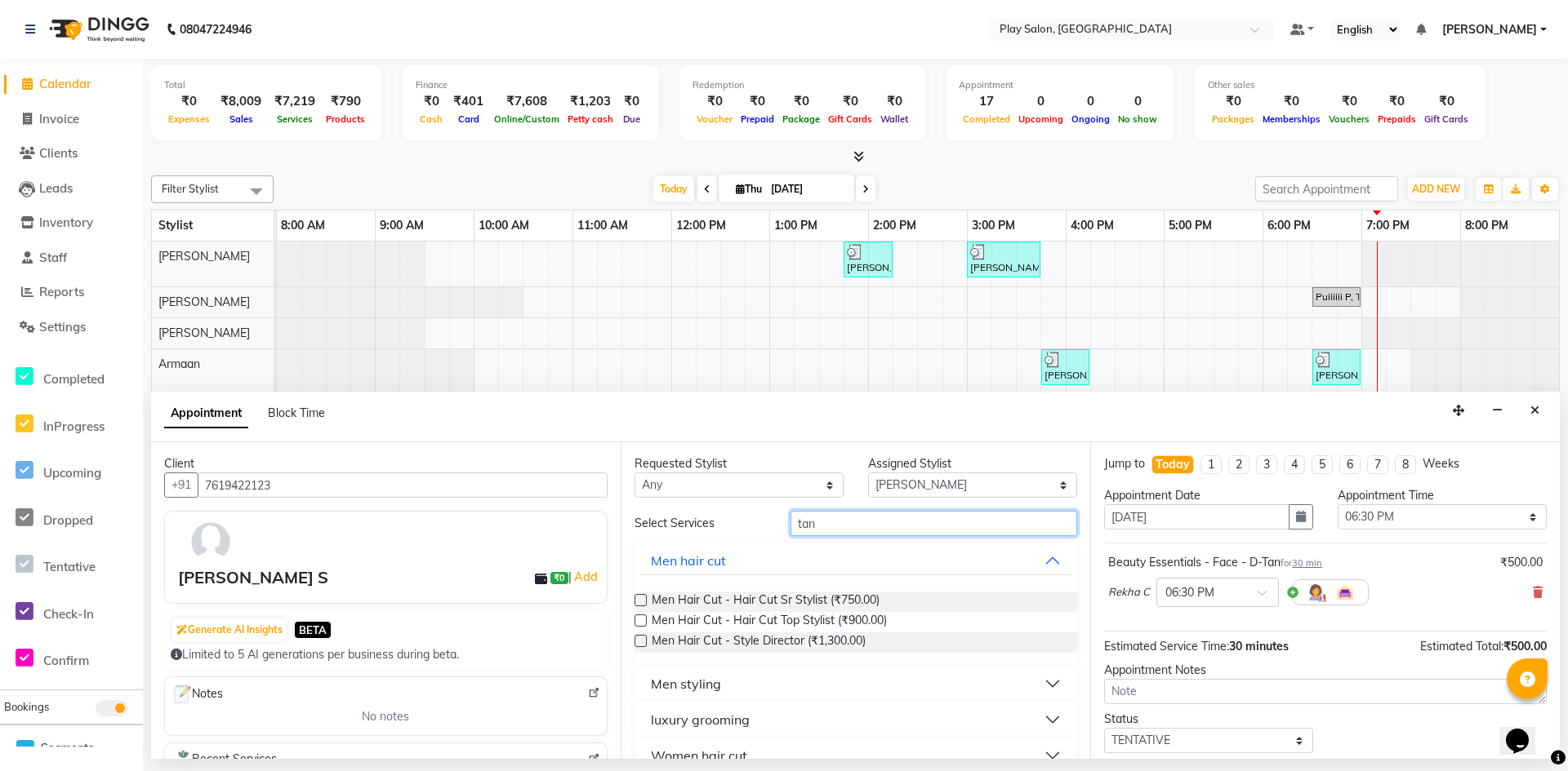
click at [838, 531] on input "tan" at bounding box center [934, 523] width 287 height 25
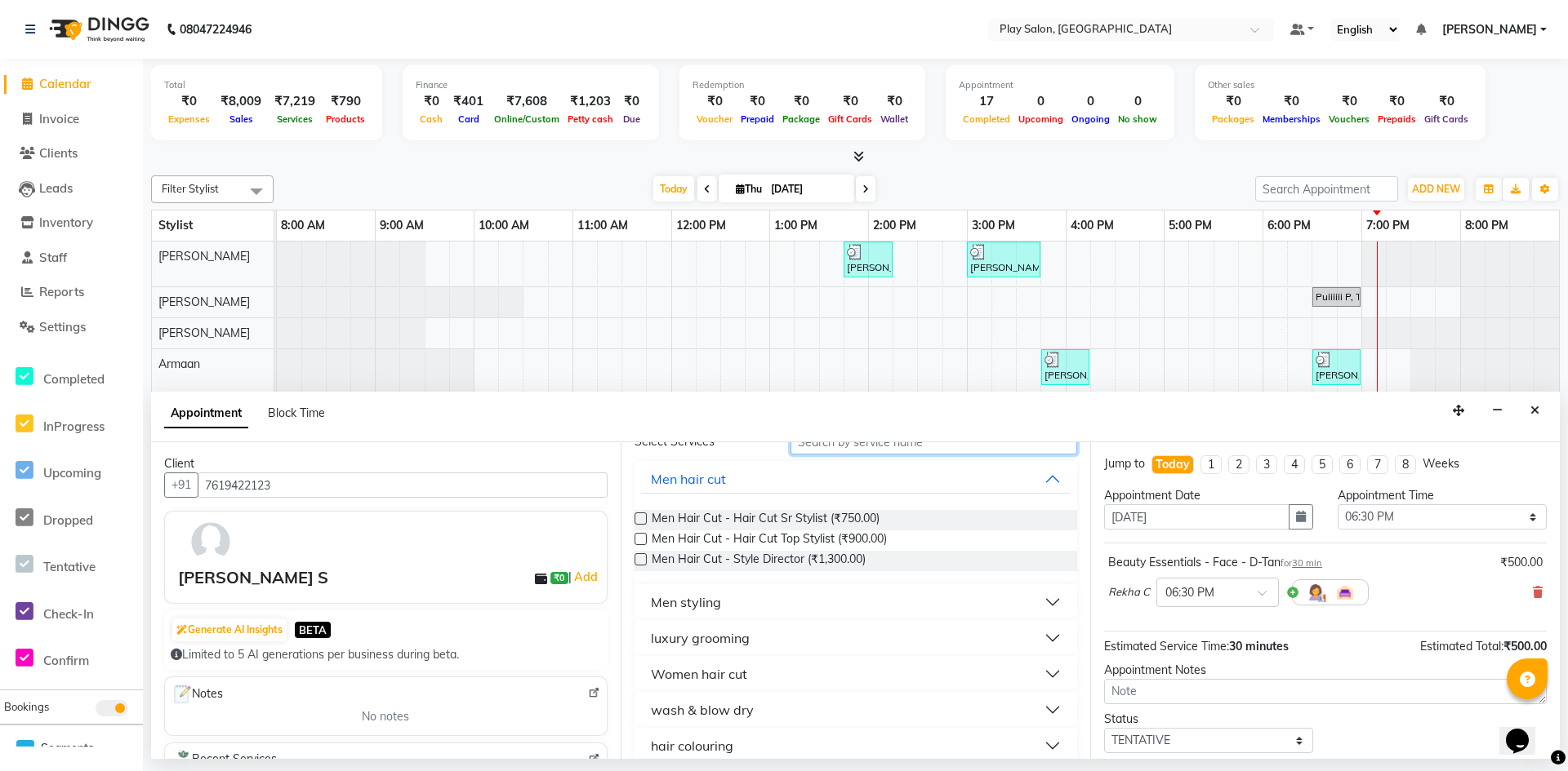
scroll to position [164, 0]
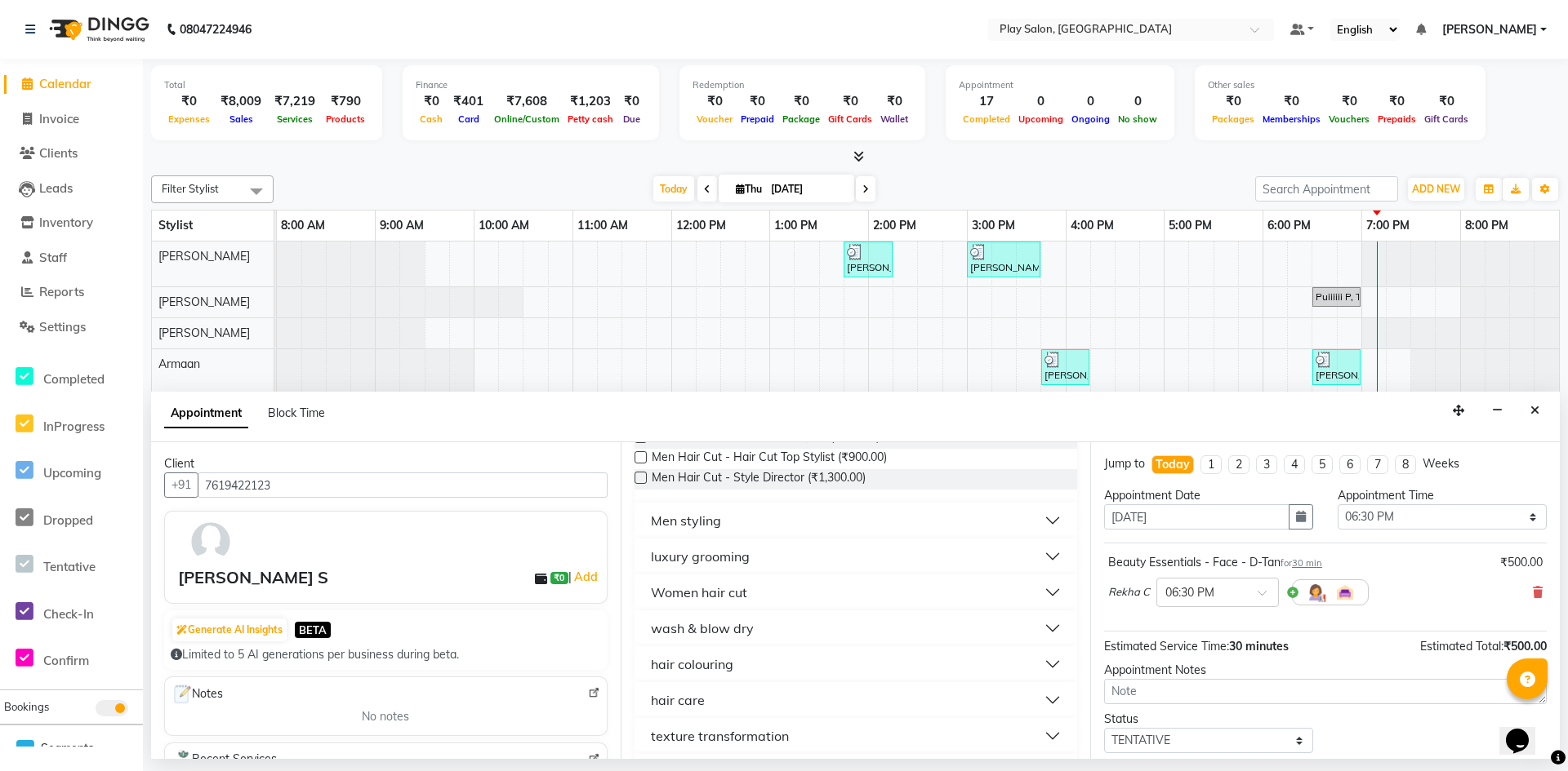
click at [747, 589] on button "Women hair cut" at bounding box center [856, 592] width 429 height 29
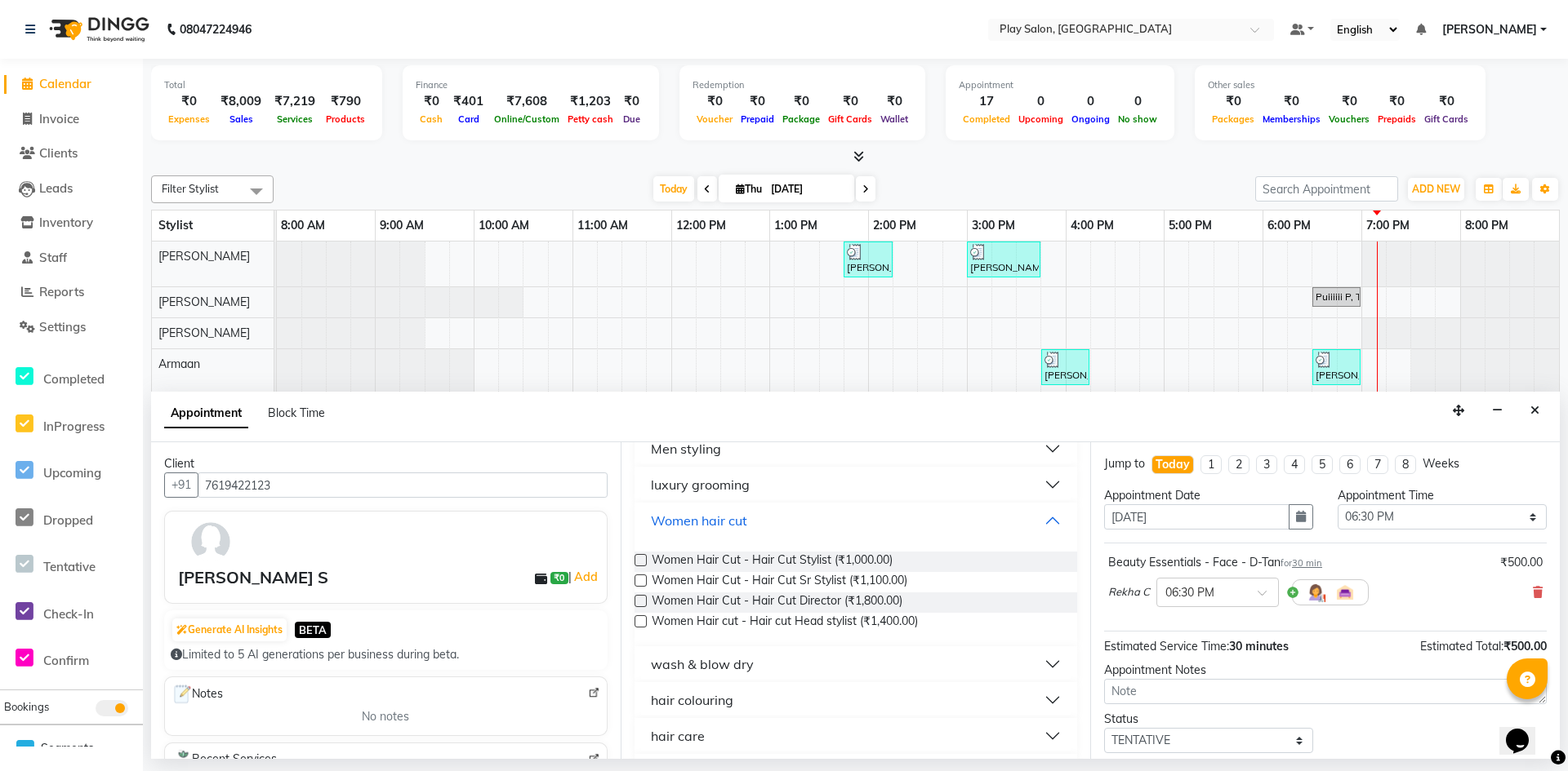
scroll to position [326, 0]
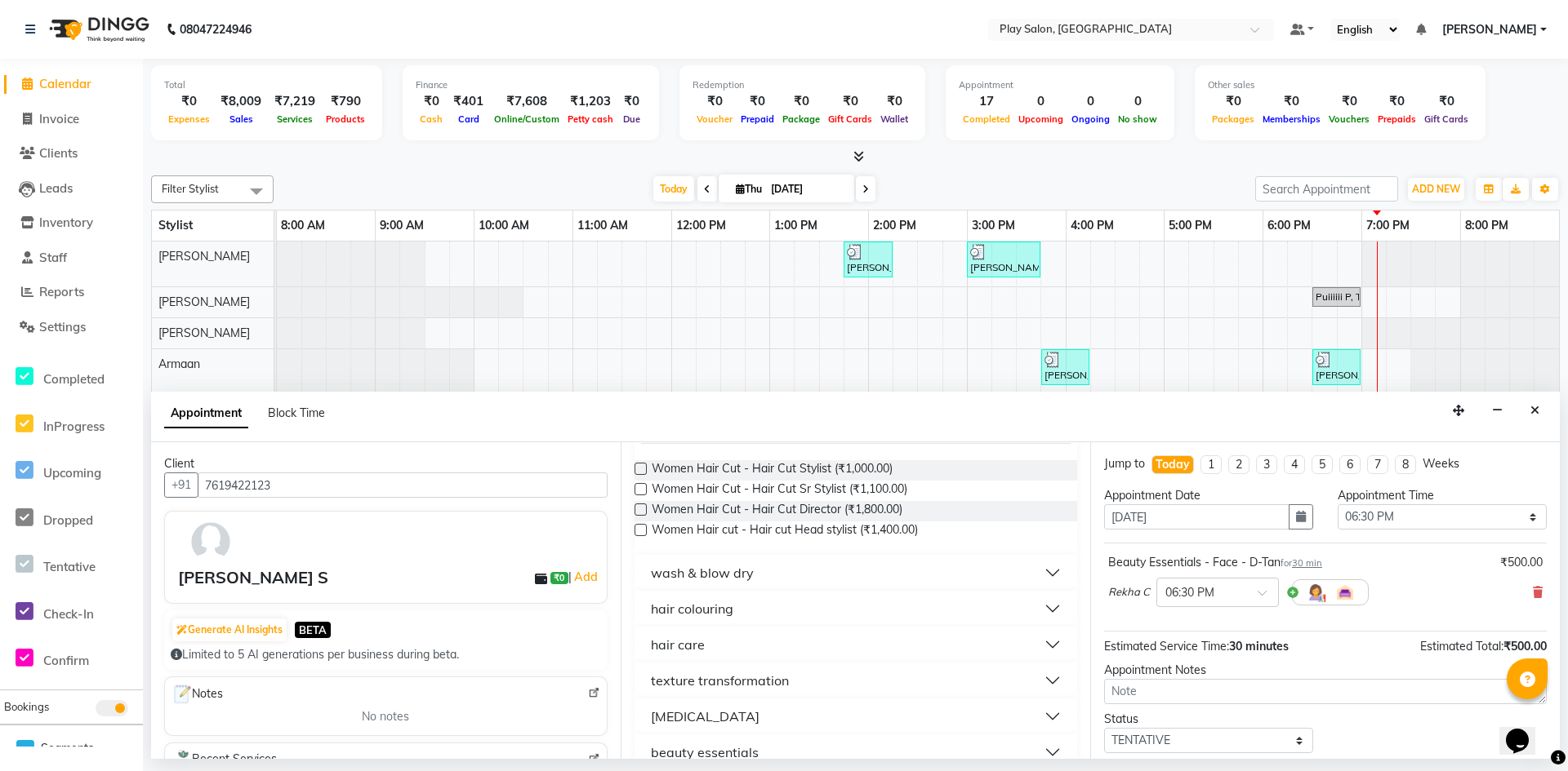
click at [748, 582] on div "wash & blow dry" at bounding box center [702, 573] width 103 height 20
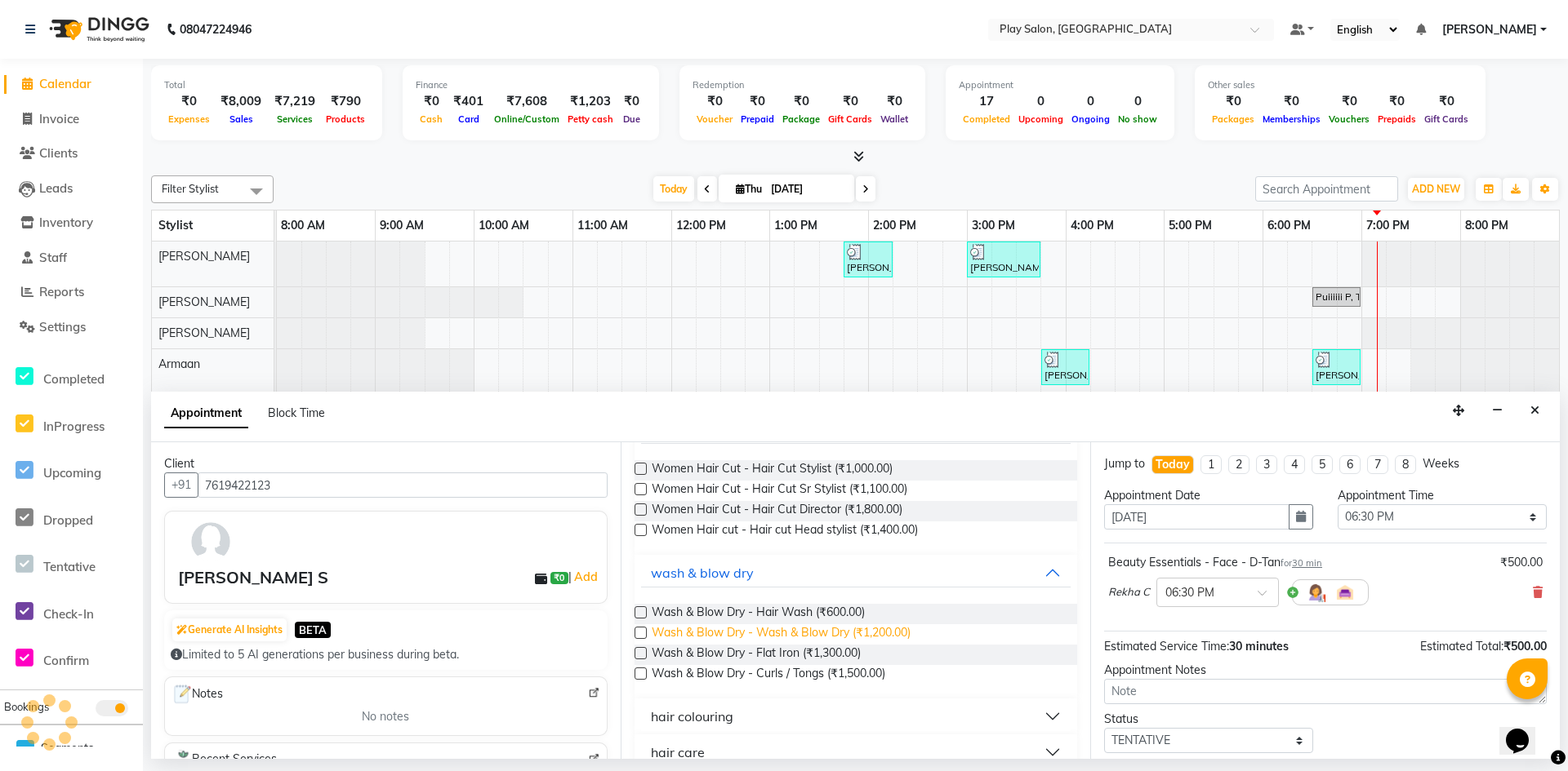
click at [847, 630] on span "Wash & Blow Dry - Wash & Blow Dry (₹1,200.00)" at bounding box center [781, 635] width 259 height 21
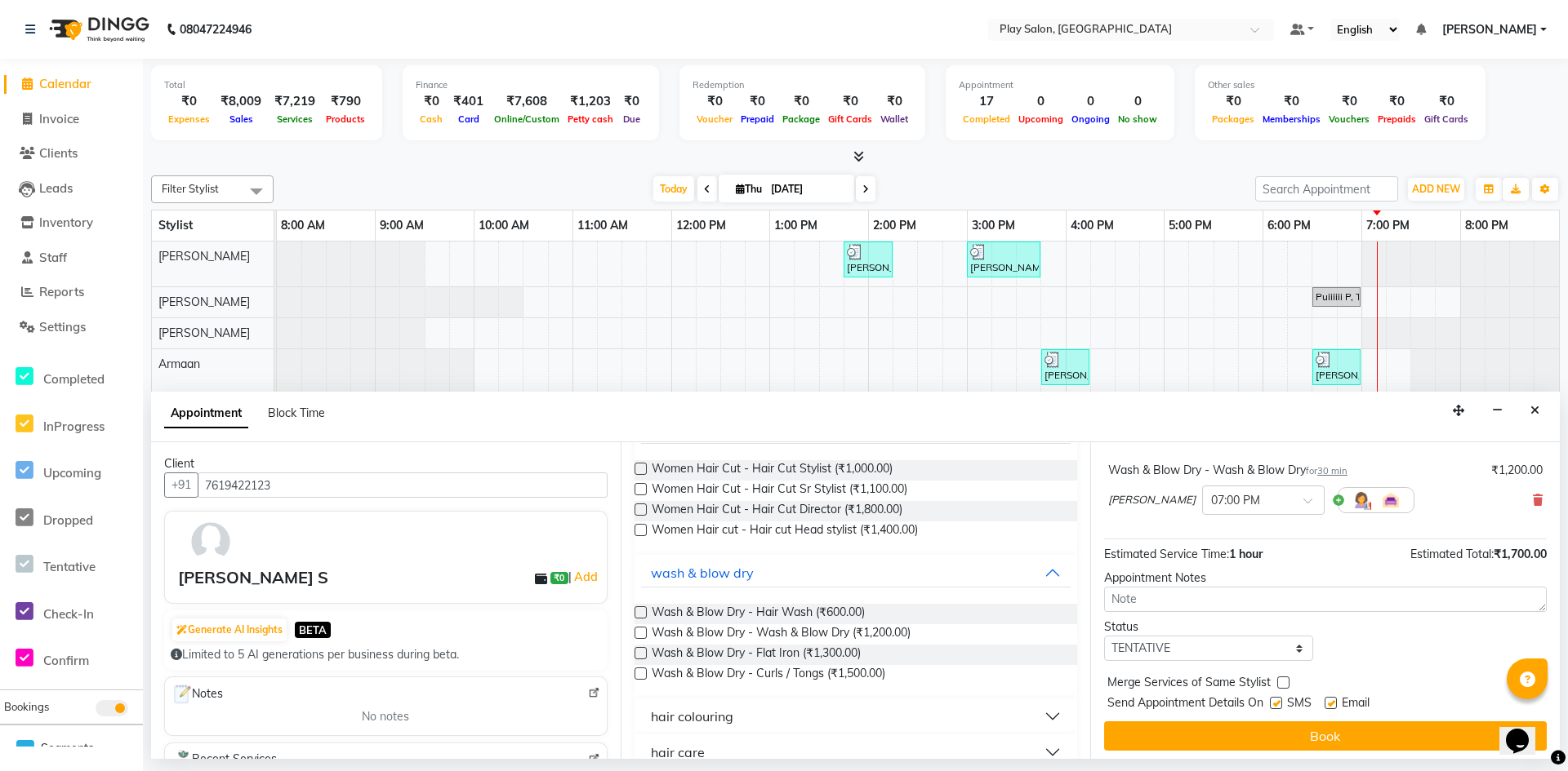
scroll to position [171, 0]
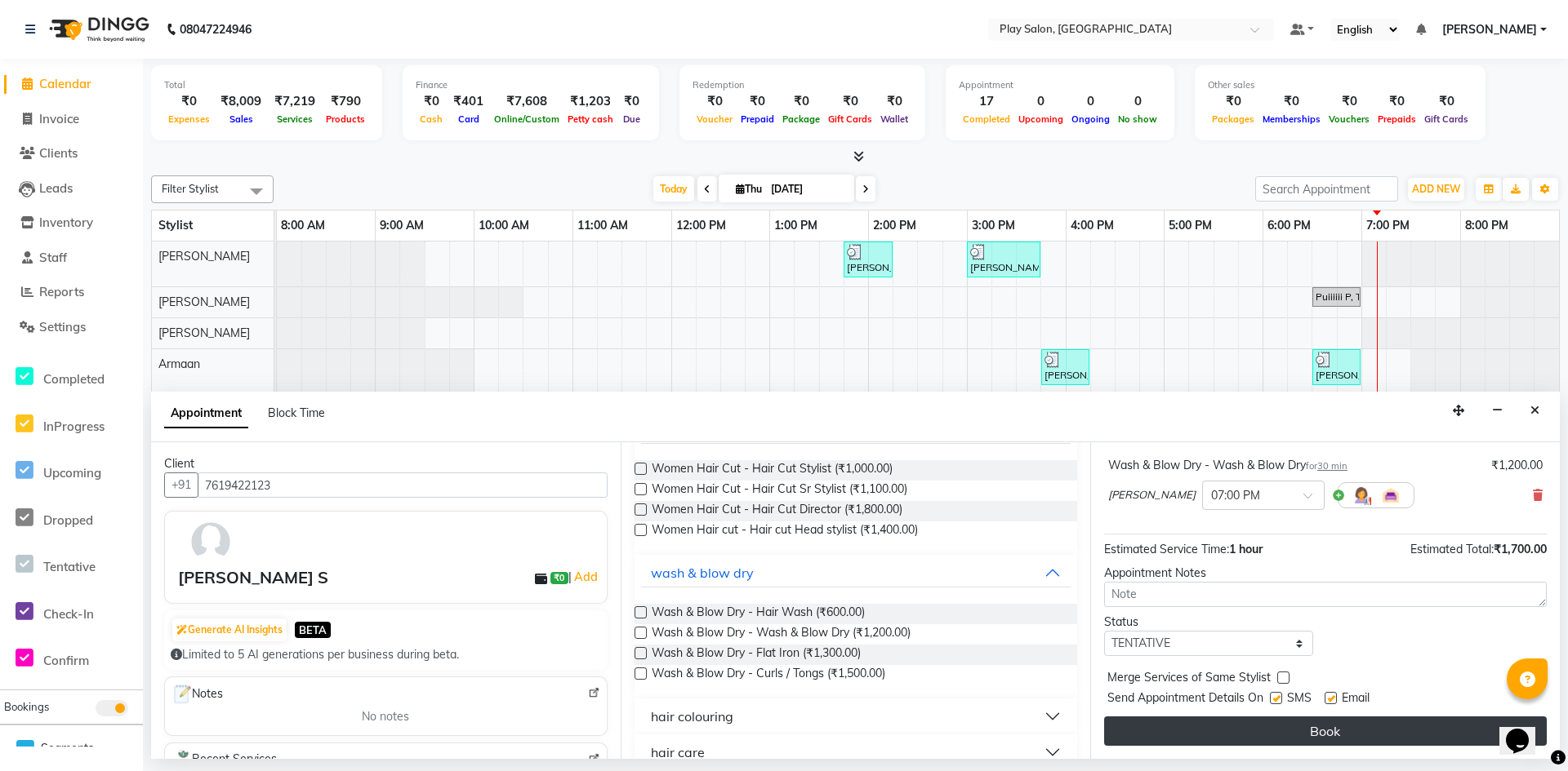
click at [1219, 740] on button "Book" at bounding box center [1325, 731] width 442 height 29
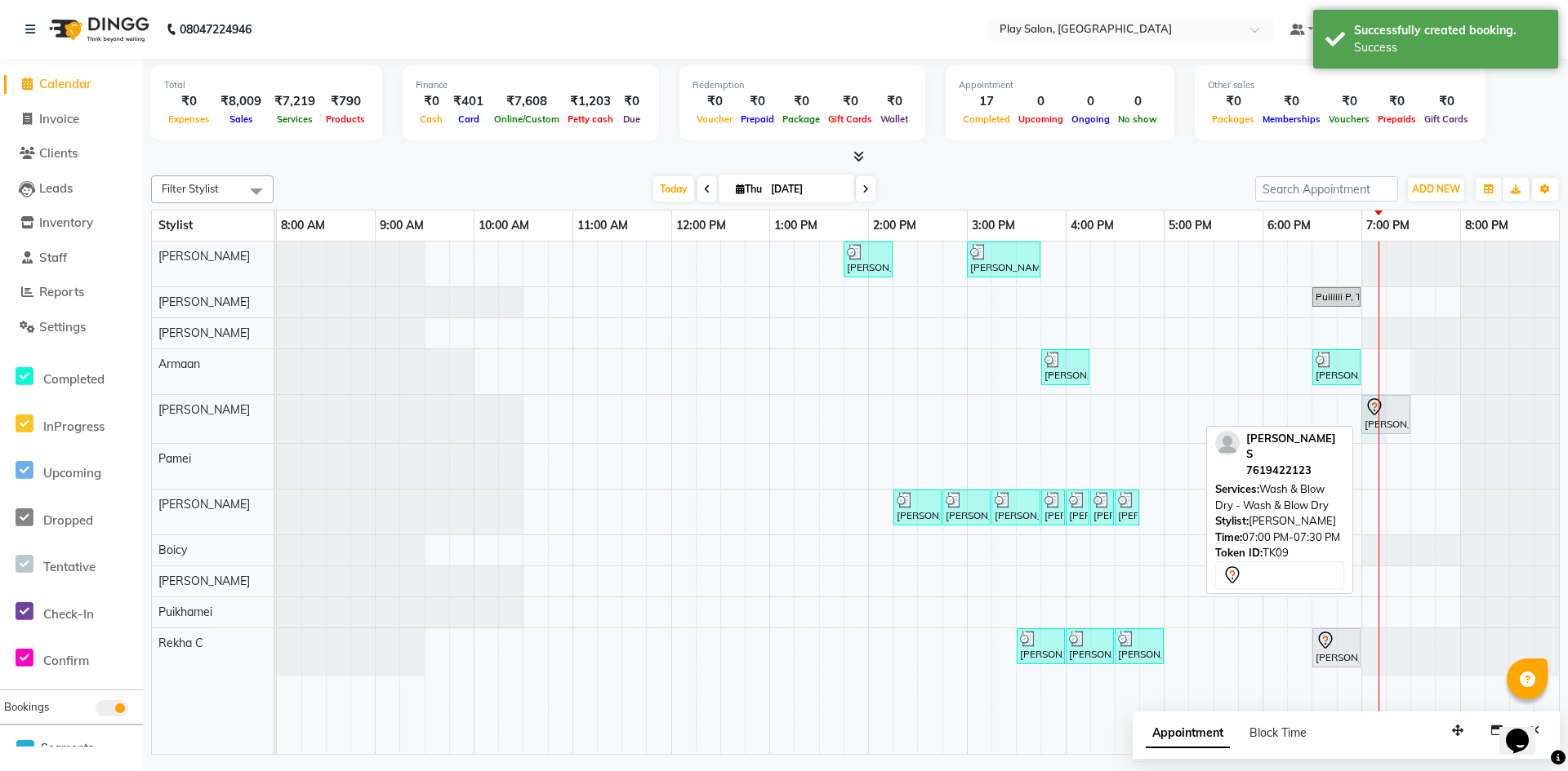
drag, startPoint x: 1378, startPoint y: 418, endPoint x: 1362, endPoint y: 421, distance: 16.3
click at [1362, 421] on div "[PERSON_NAME] S, TK02, 01:45 PM-02:15 PM, Wash & Blow Dry - Wash & Blow Dry [PE…" at bounding box center [917, 498] width 1282 height 513
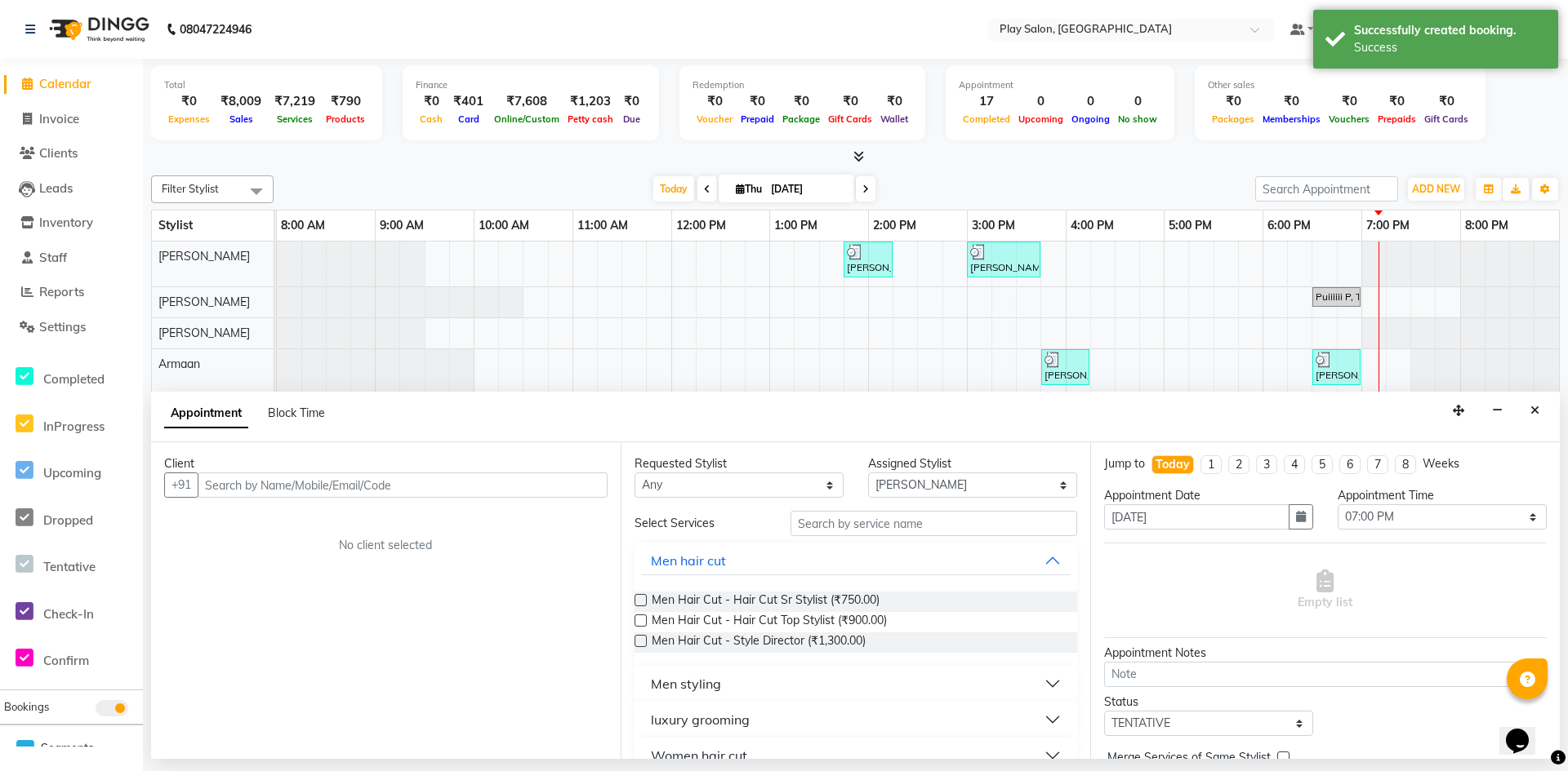
click at [1527, 410] on button "Close" at bounding box center [1534, 410] width 23 height 25
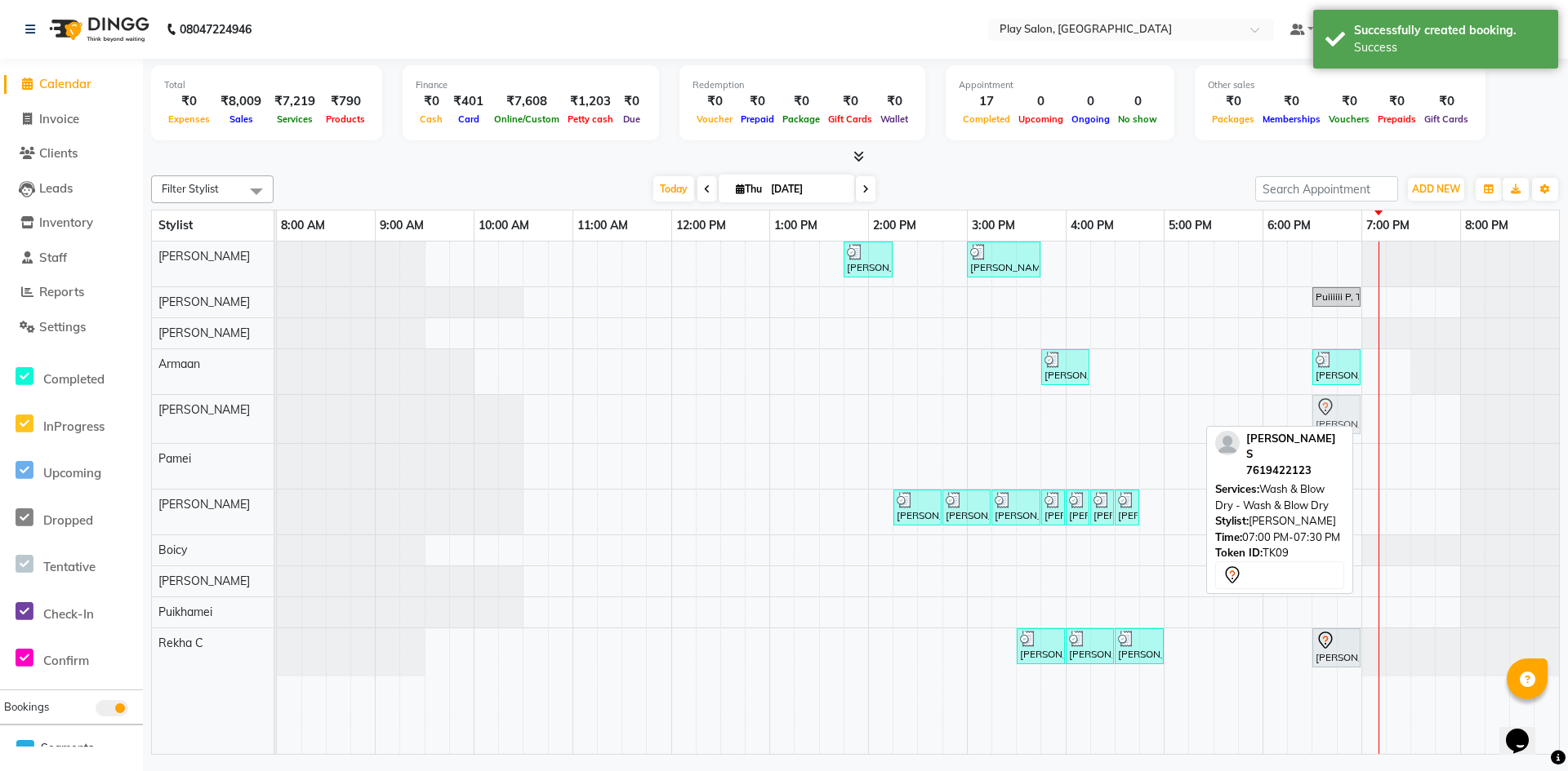
drag, startPoint x: 1381, startPoint y: 410, endPoint x: 1321, endPoint y: 410, distance: 60.0
click at [277, 410] on div "[PERSON_NAME] S, TK09, 07:00 PM-07:30 PM, Wash & Blow Dry - Wash & Blow Dry [PE…" at bounding box center [277, 420] width 0 height 49
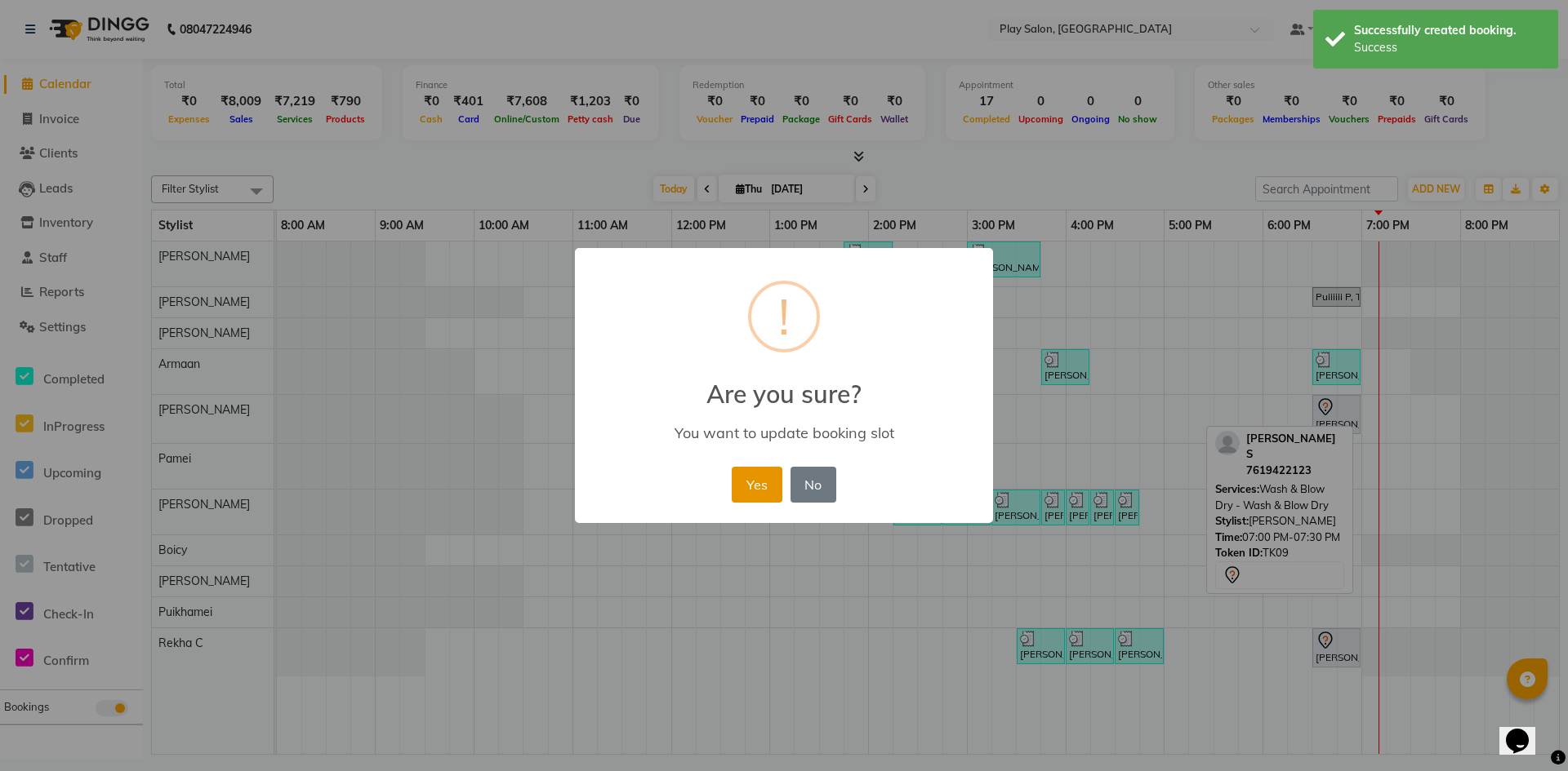
click at [758, 487] on button "Yes" at bounding box center [756, 485] width 50 height 36
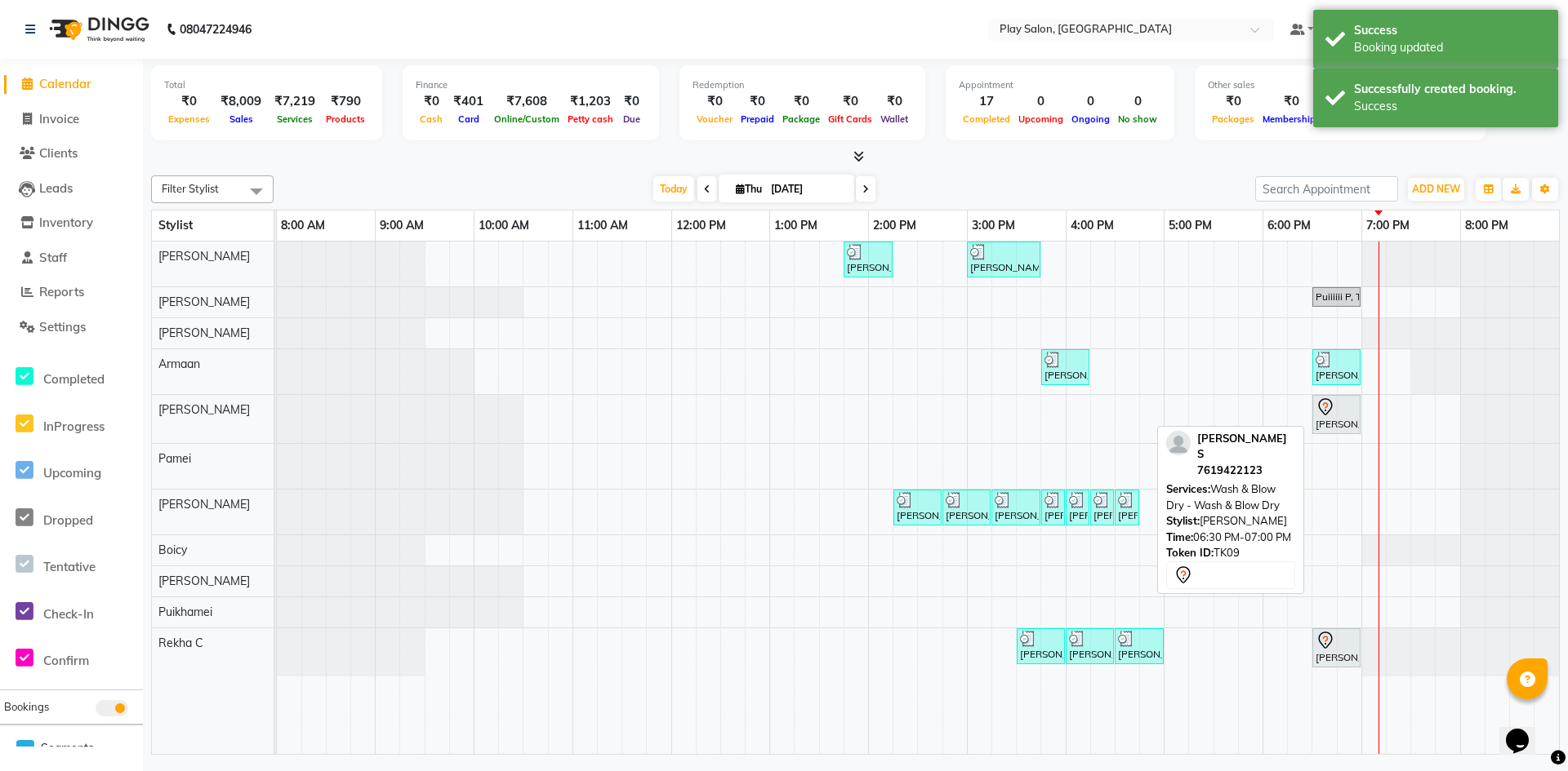
click at [1331, 432] on link "[PERSON_NAME] S, TK09, 06:30 PM-07:00 PM, Wash & Blow Dry - Wash & Blow Dry" at bounding box center [1337, 415] width 49 height 39
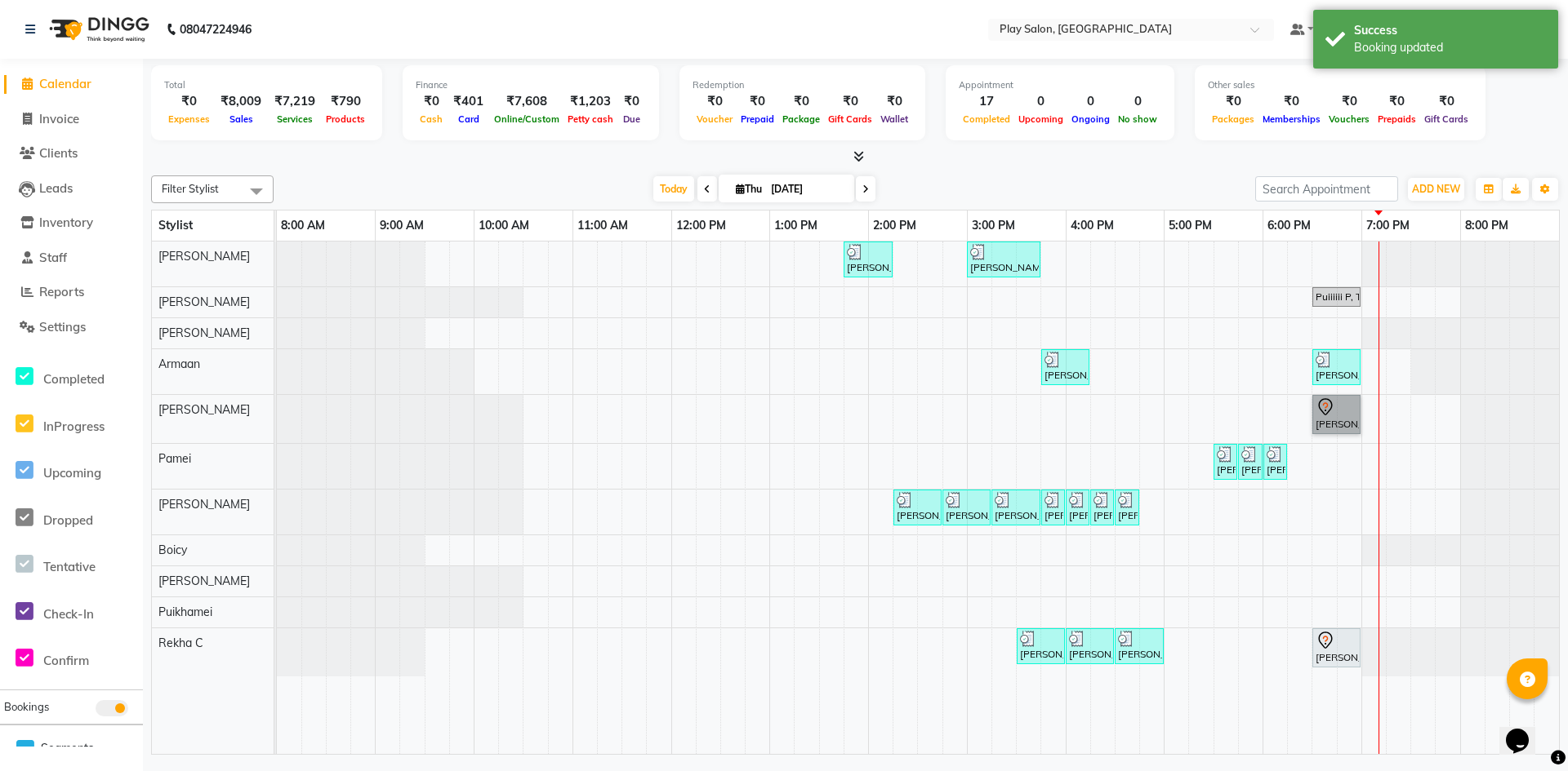
drag, startPoint x: 1320, startPoint y: 393, endPoint x: 1353, endPoint y: 407, distance: 35.8
click at [1353, 407] on link "[PERSON_NAME] S, TK09, 06:30 PM-07:00 PM, Wash & Blow Dry - Wash & Blow Dry" at bounding box center [1337, 415] width 49 height 39
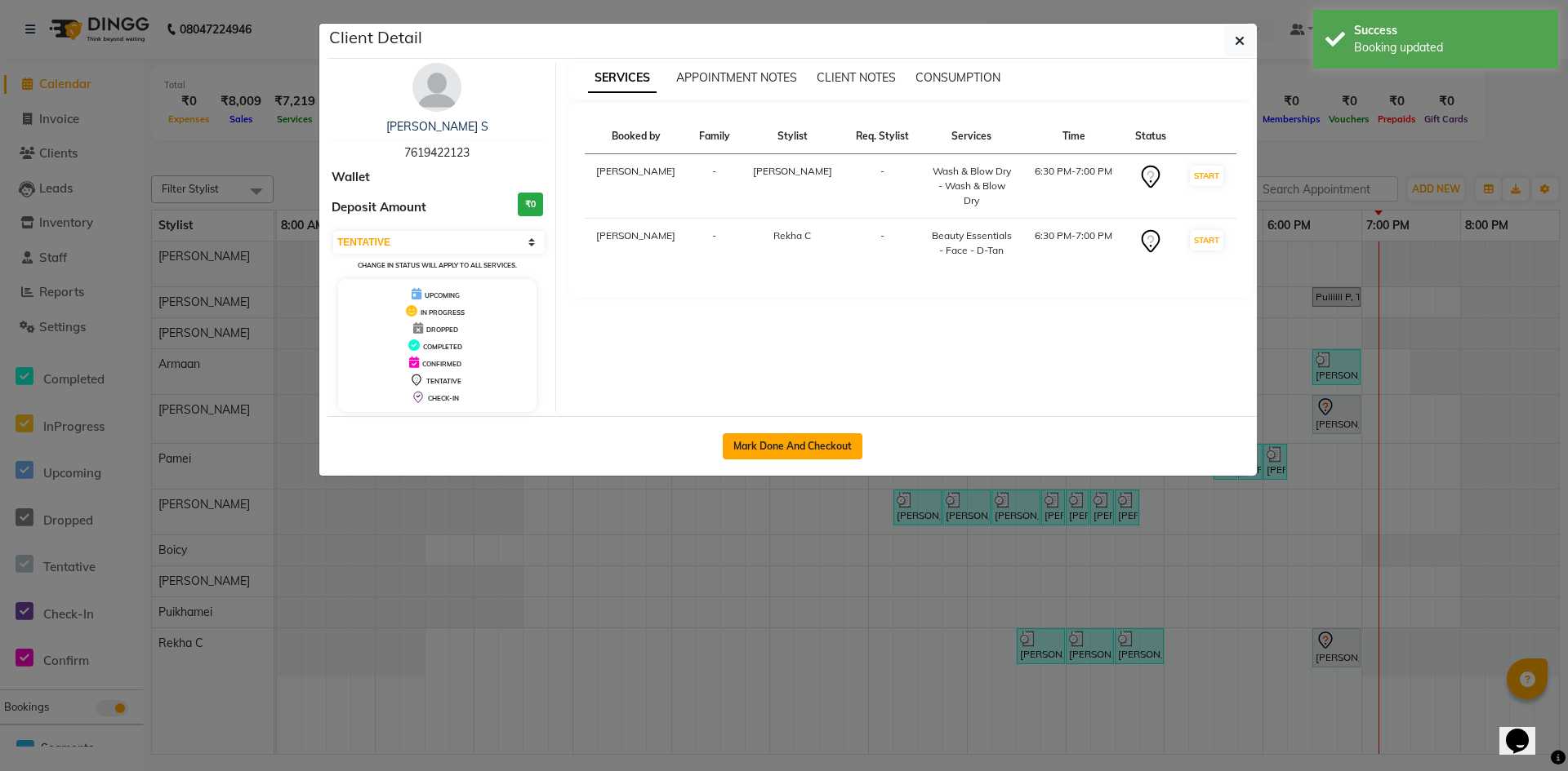
click at [819, 440] on button "Mark Done And Checkout" at bounding box center [792, 447] width 139 height 26
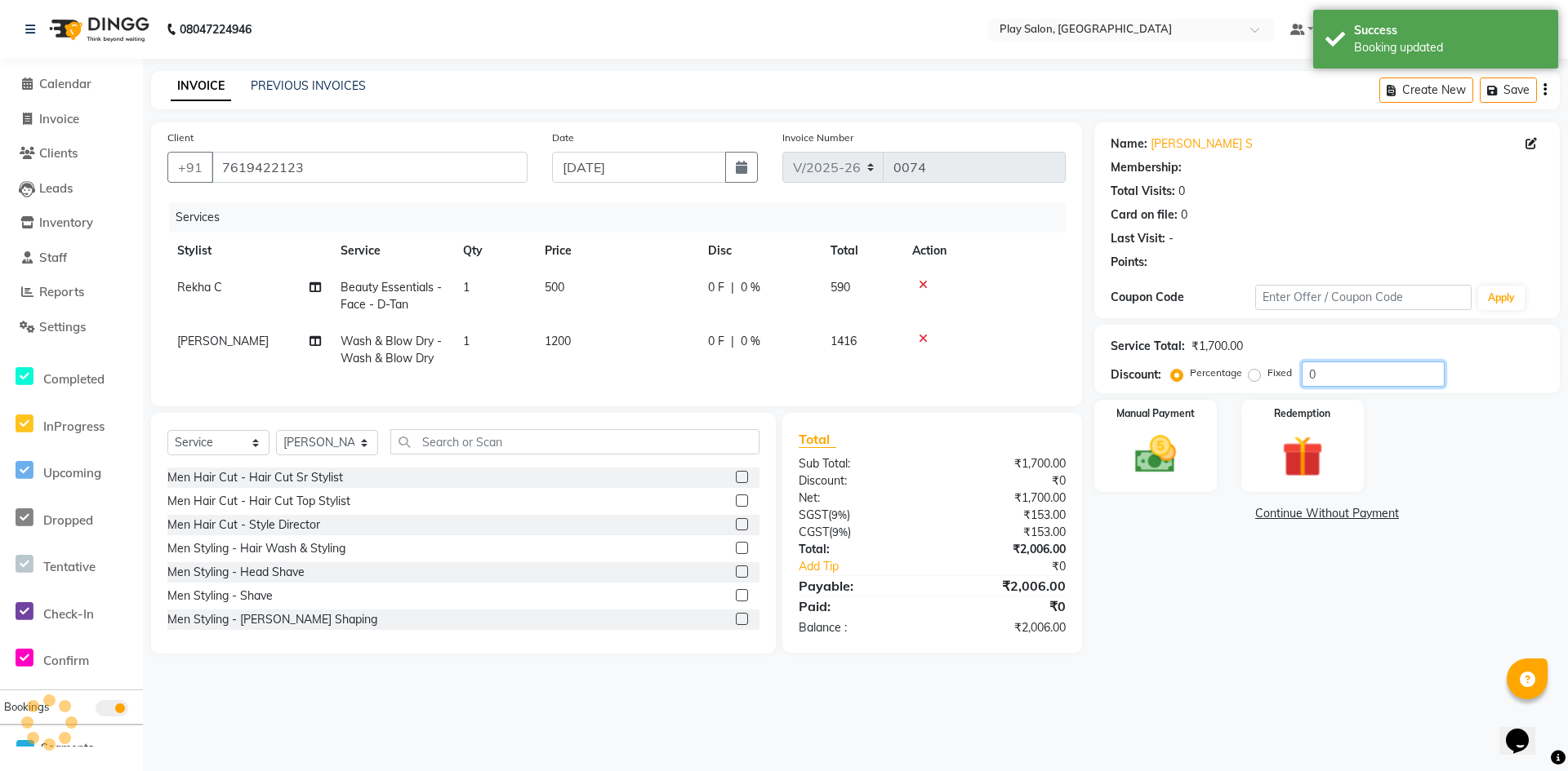
click at [1325, 386] on input "0" at bounding box center [1373, 374] width 143 height 25
click at [1245, 633] on div "Name: [PERSON_NAME] S Membership: No Active Membership Total Visits: 0 Card on …" at bounding box center [1332, 388] width 478 height 532
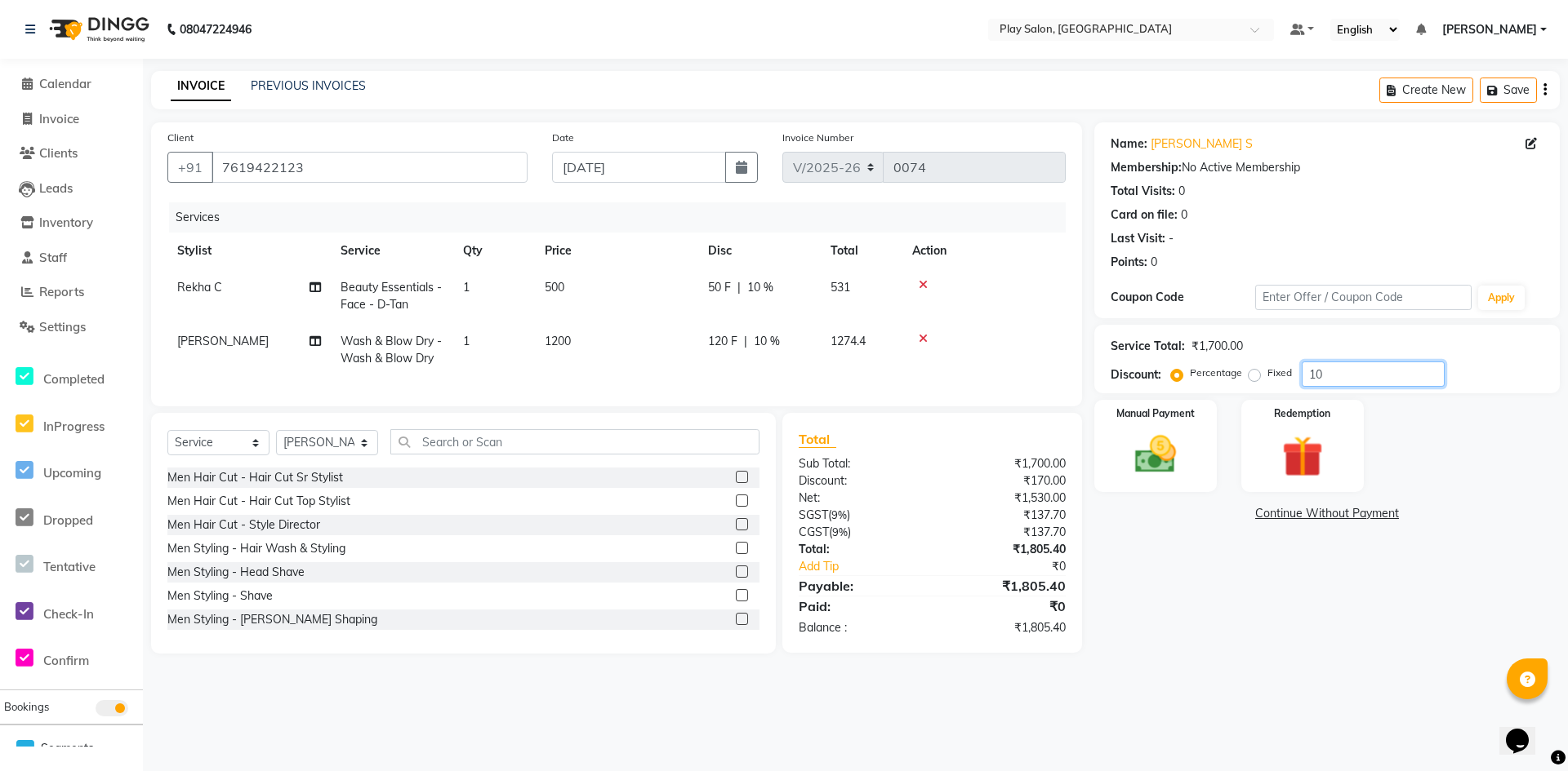
click at [1333, 384] on input "10" at bounding box center [1373, 374] width 143 height 25
click at [1178, 464] on img at bounding box center [1155, 454] width 70 height 50
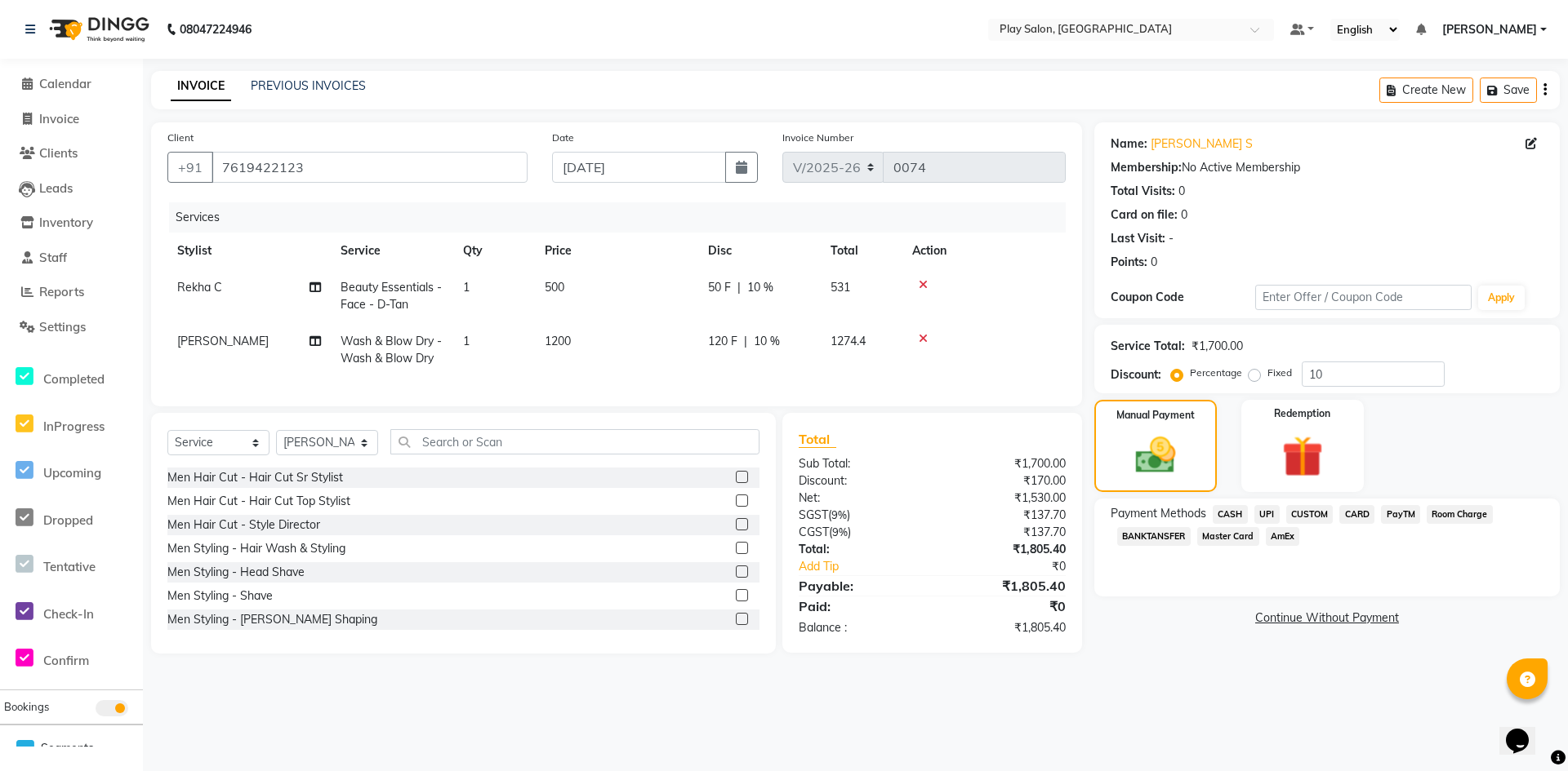
click at [1374, 519] on div "PayTM" at bounding box center [1397, 517] width 46 height 22
click at [1359, 519] on span "CARD" at bounding box center [1358, 515] width 36 height 19
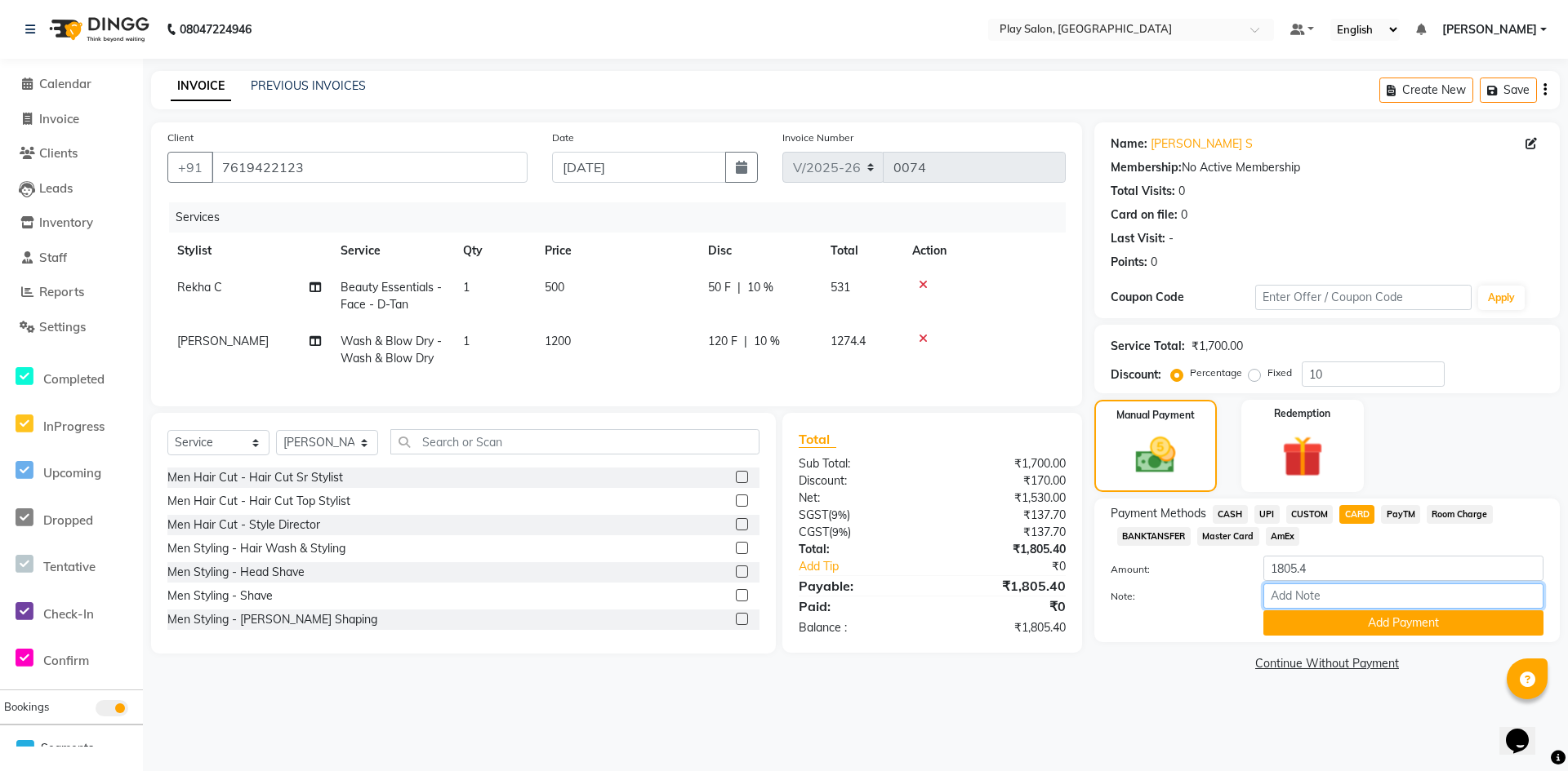
click at [1327, 589] on input "Note:" at bounding box center [1403, 596] width 281 height 25
click at [1288, 603] on input "Note:" at bounding box center [1403, 596] width 281 height 25
click at [1291, 599] on input "Note:" at bounding box center [1403, 596] width 281 height 25
click at [1296, 642] on div "Payment Methods CASH UPI CUSTOM CARD PayTM Room Charge BANKTANSFER Master Card …" at bounding box center [1327, 571] width 466 height 144
click at [1330, 636] on div "Payment Methods CASH UPI CUSTOM CARD PayTM Room Charge BANKTANSFER Master Card …" at bounding box center [1327, 571] width 466 height 144
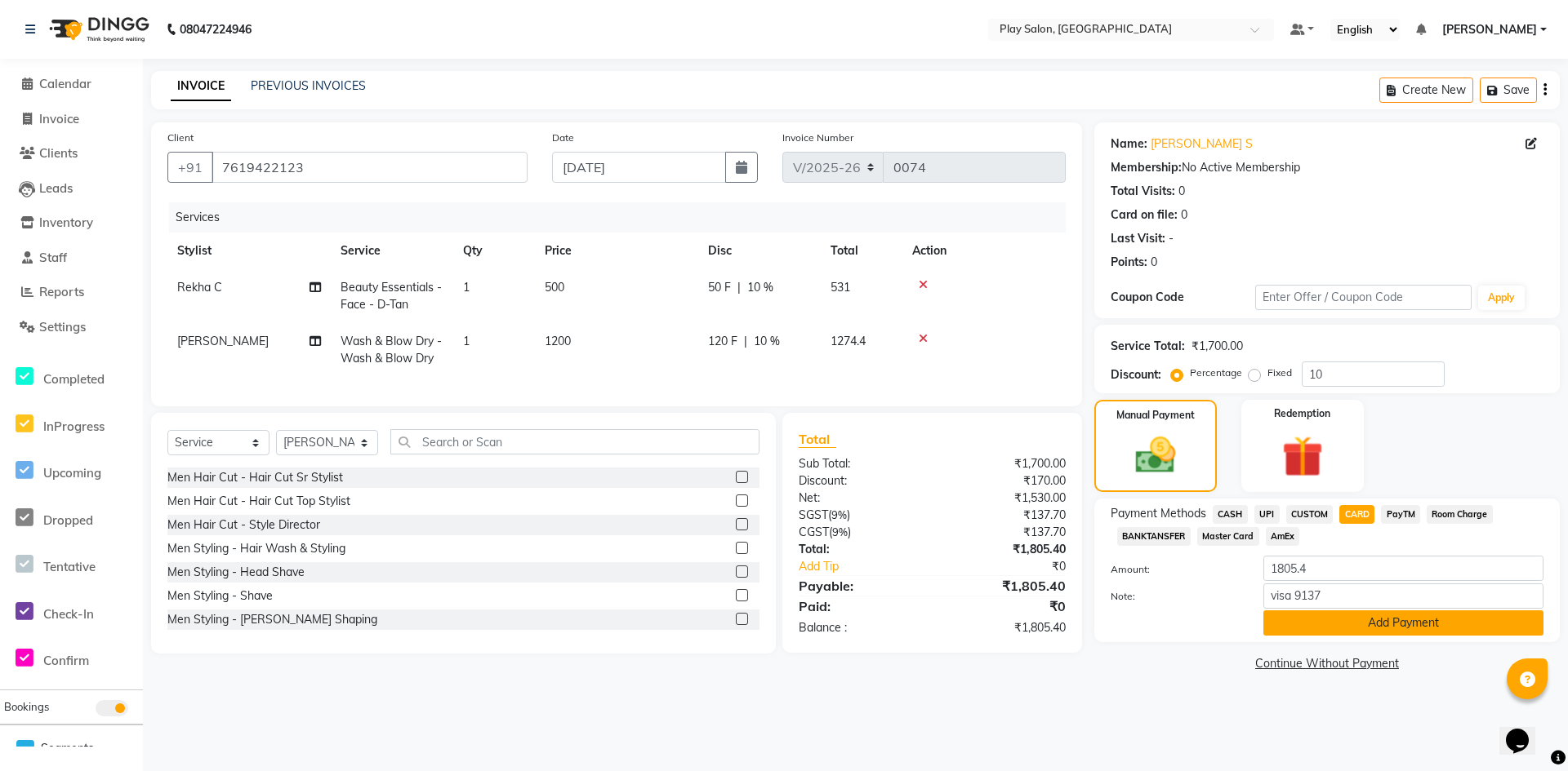
click at [1394, 635] on button "Add Payment" at bounding box center [1403, 622] width 281 height 25
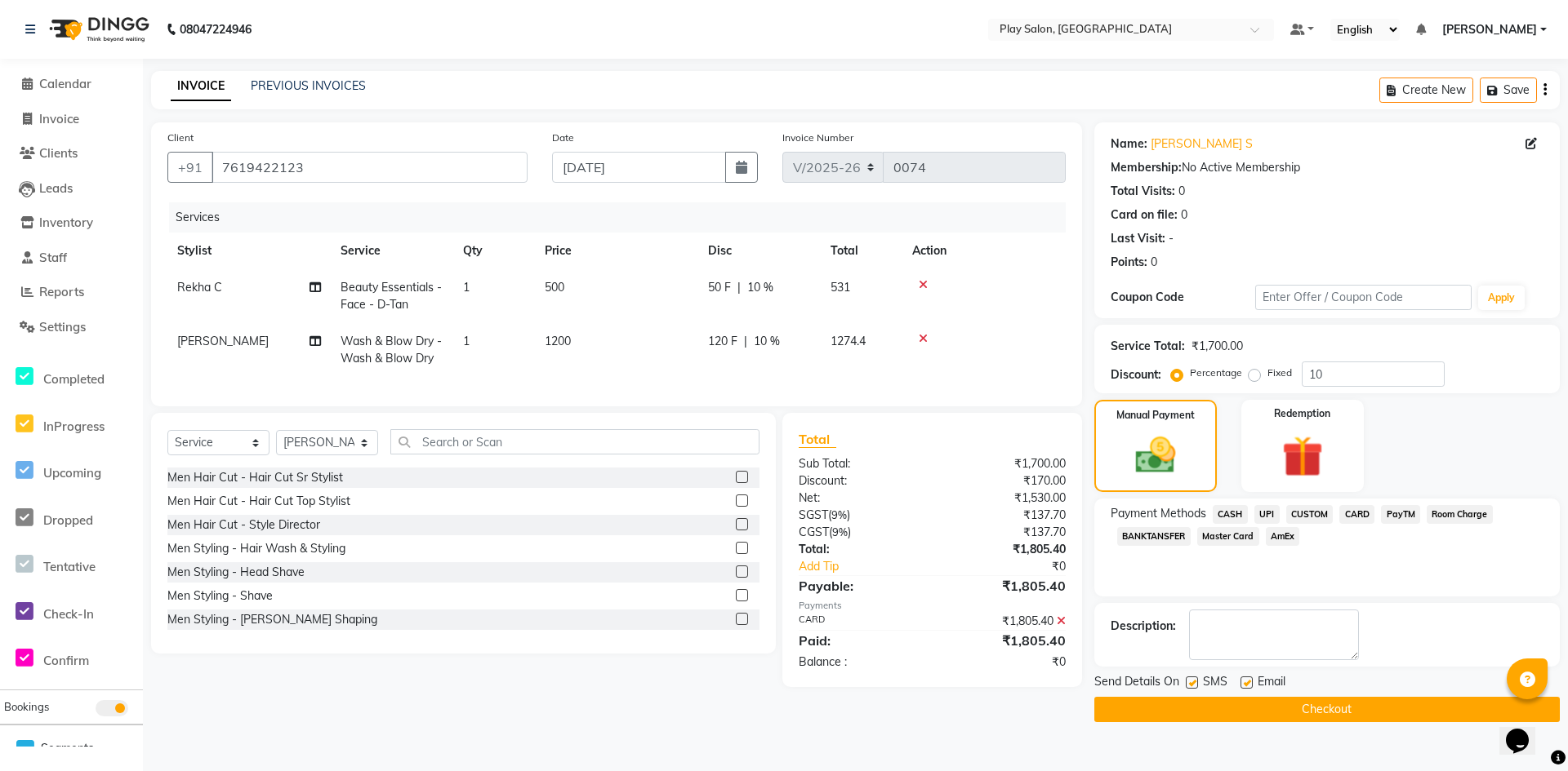
drag, startPoint x: 1365, startPoint y: 713, endPoint x: 1377, endPoint y: 709, distance: 12.6
click at [1376, 709] on button "Checkout" at bounding box center [1327, 709] width 466 height 25
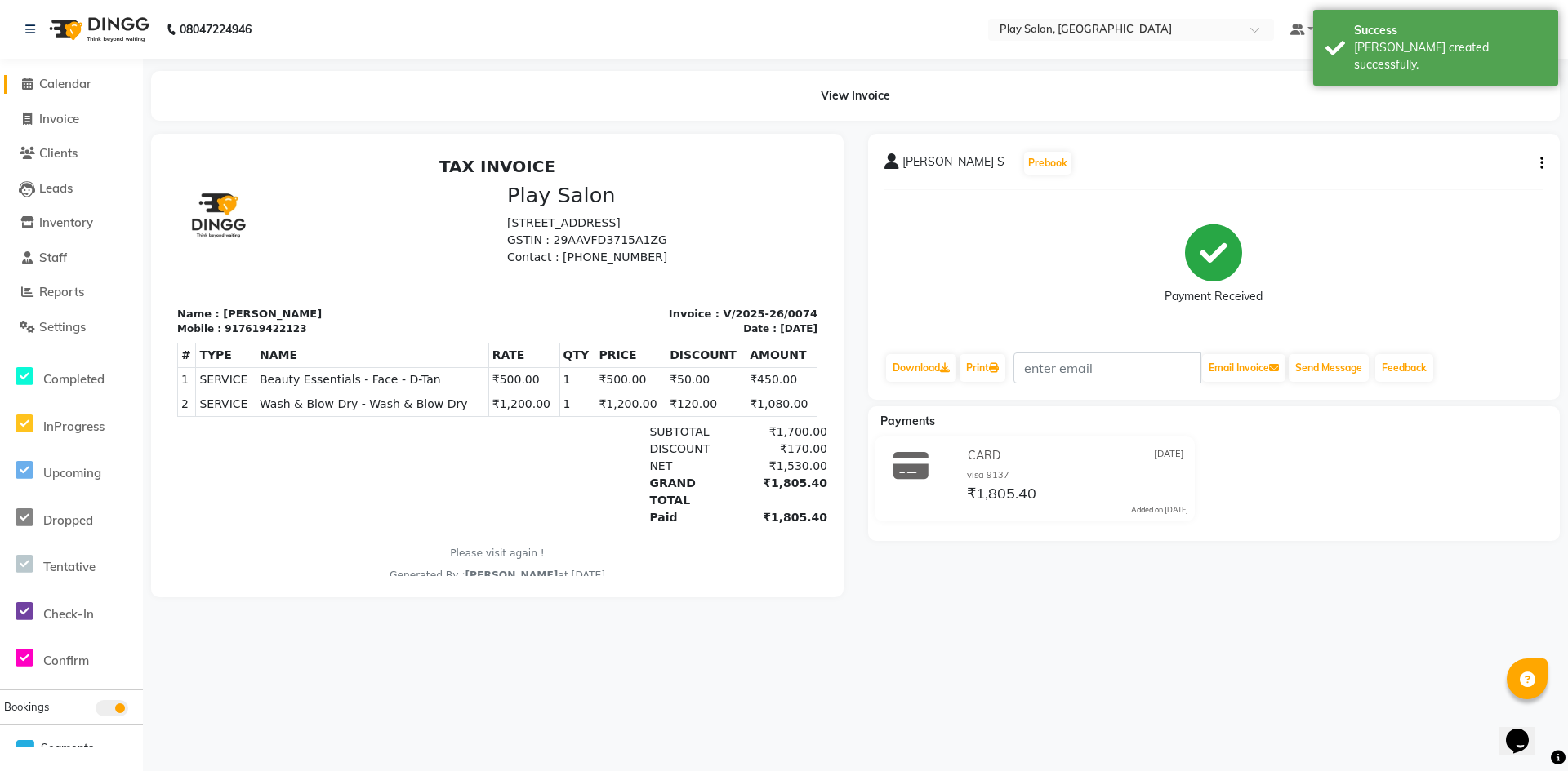
click at [41, 82] on span "Calendar" at bounding box center [65, 83] width 52 height 16
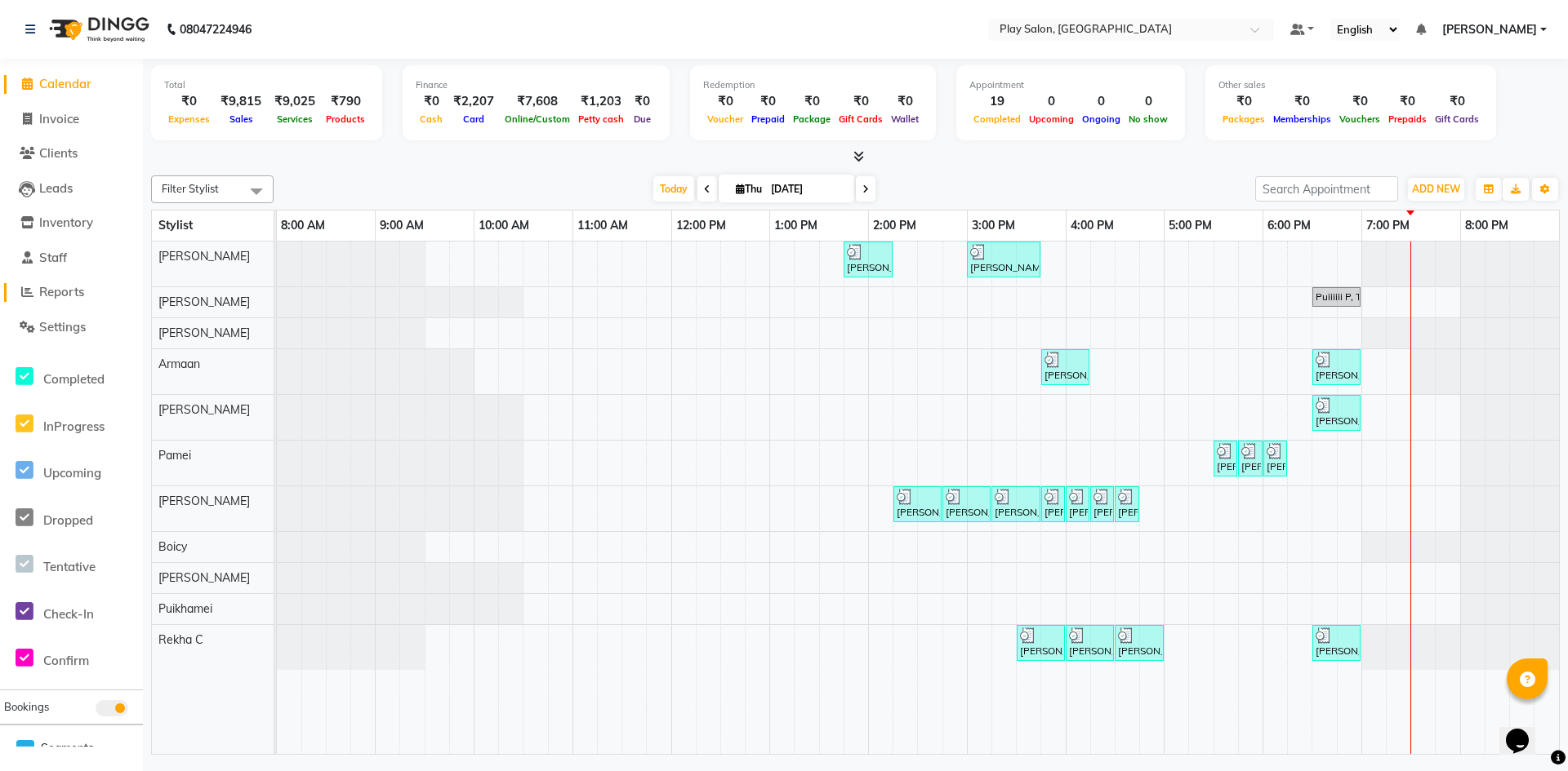
click at [45, 288] on span "Reports" at bounding box center [62, 292] width 45 height 16
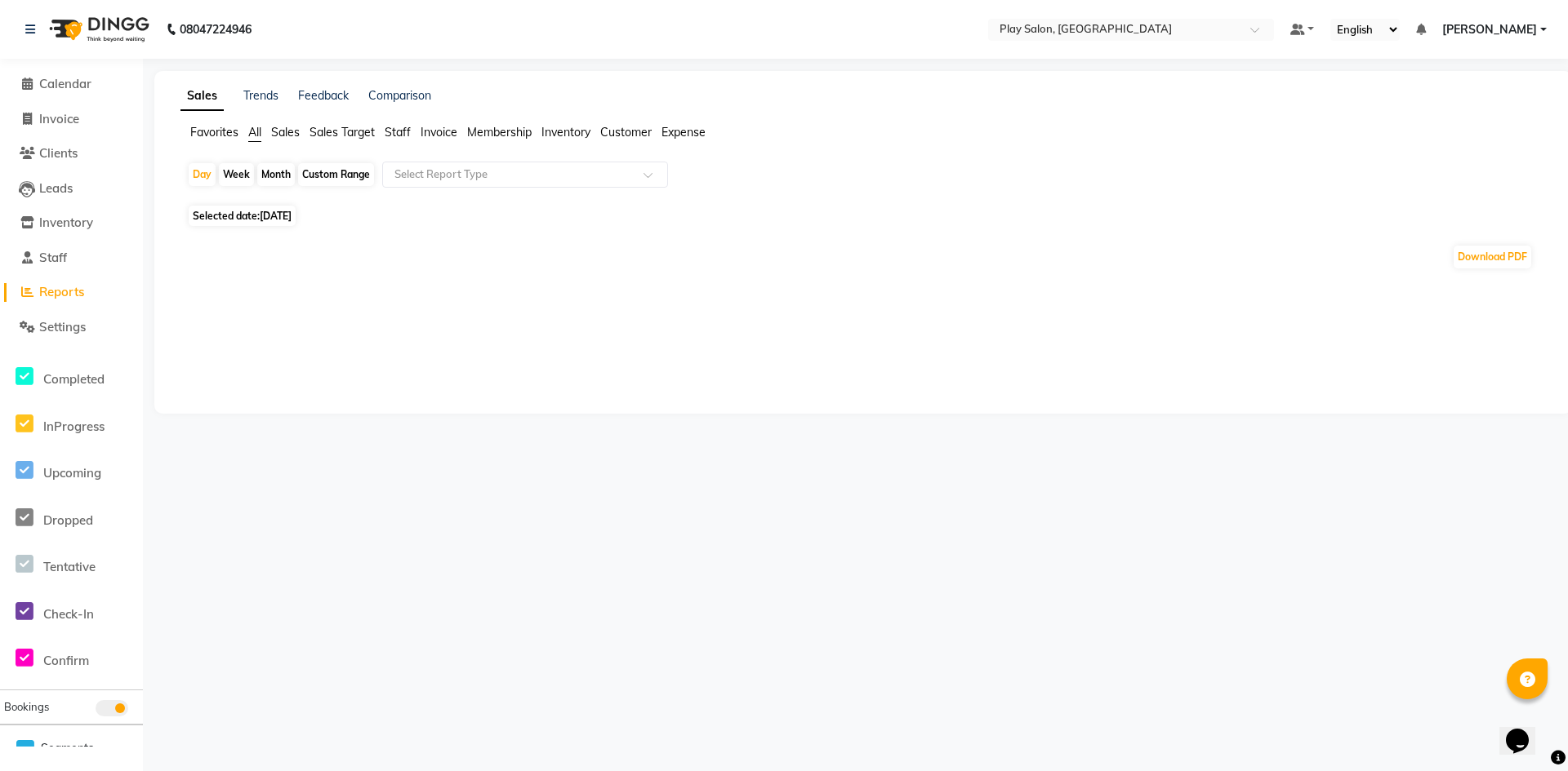
click at [295, 132] on span "Sales" at bounding box center [285, 133] width 29 height 15
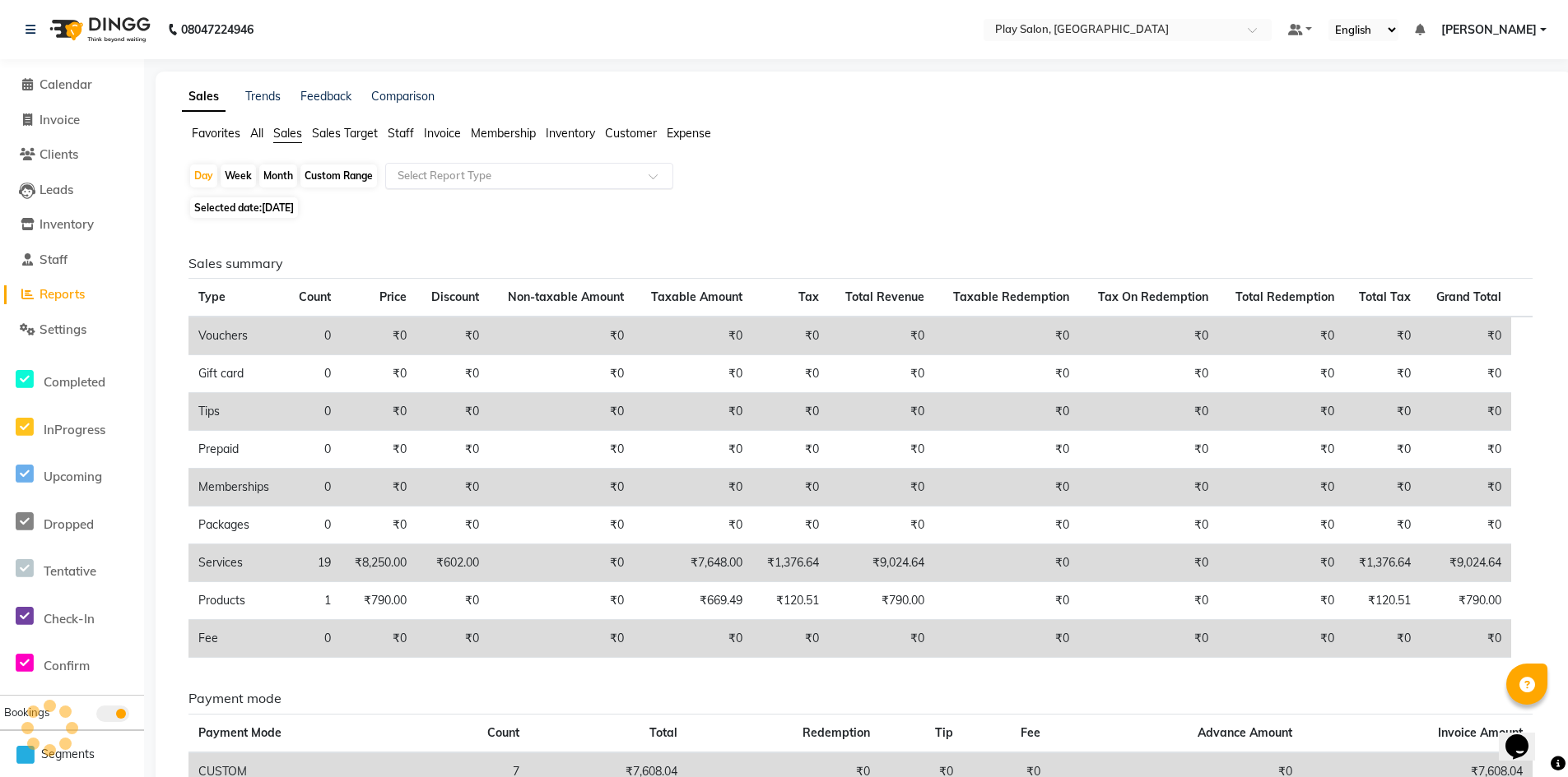
click at [506, 180] on input "text" at bounding box center [513, 175] width 237 height 16
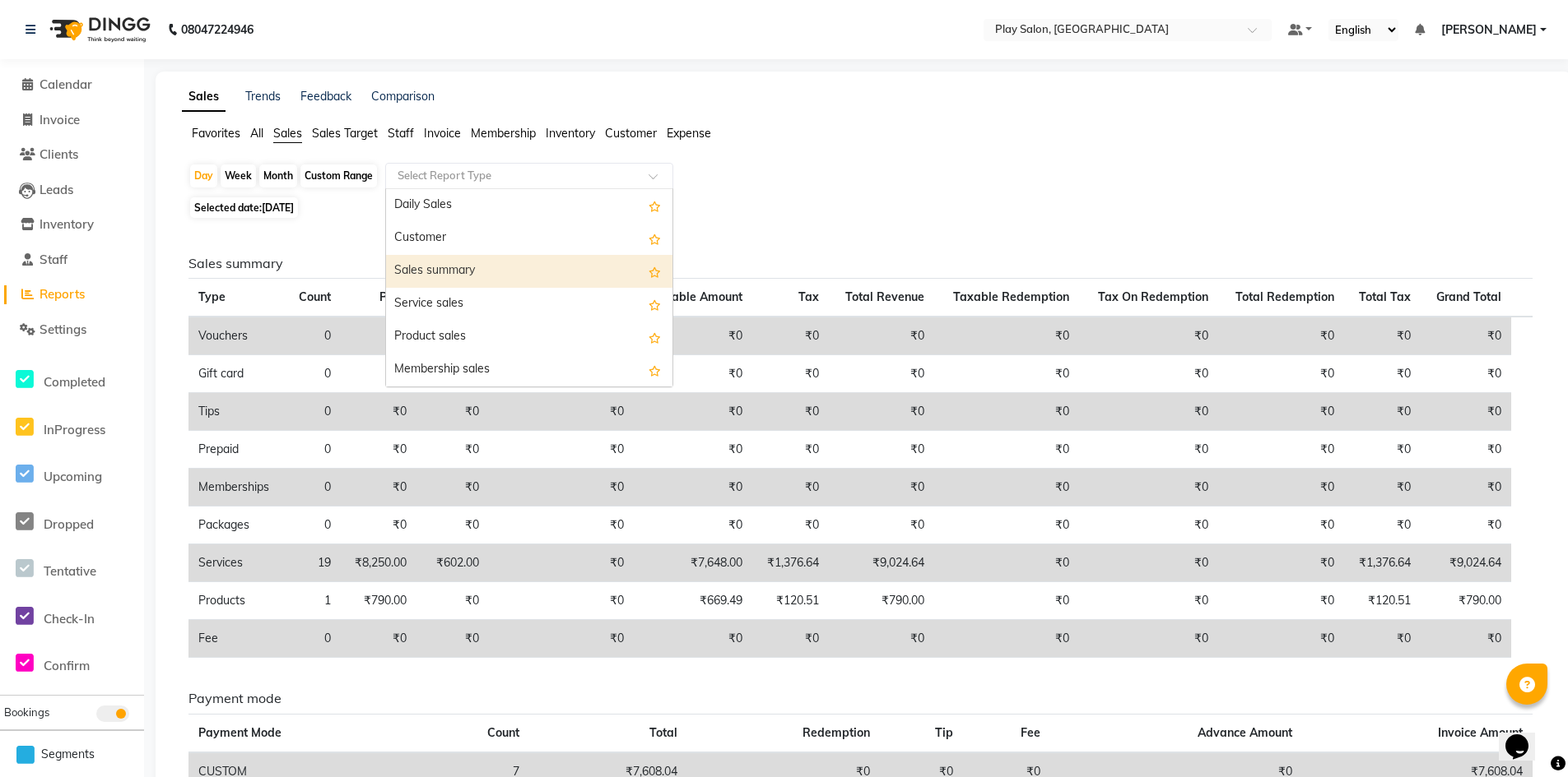
click at [480, 267] on div "Sales summary" at bounding box center [530, 271] width 286 height 33
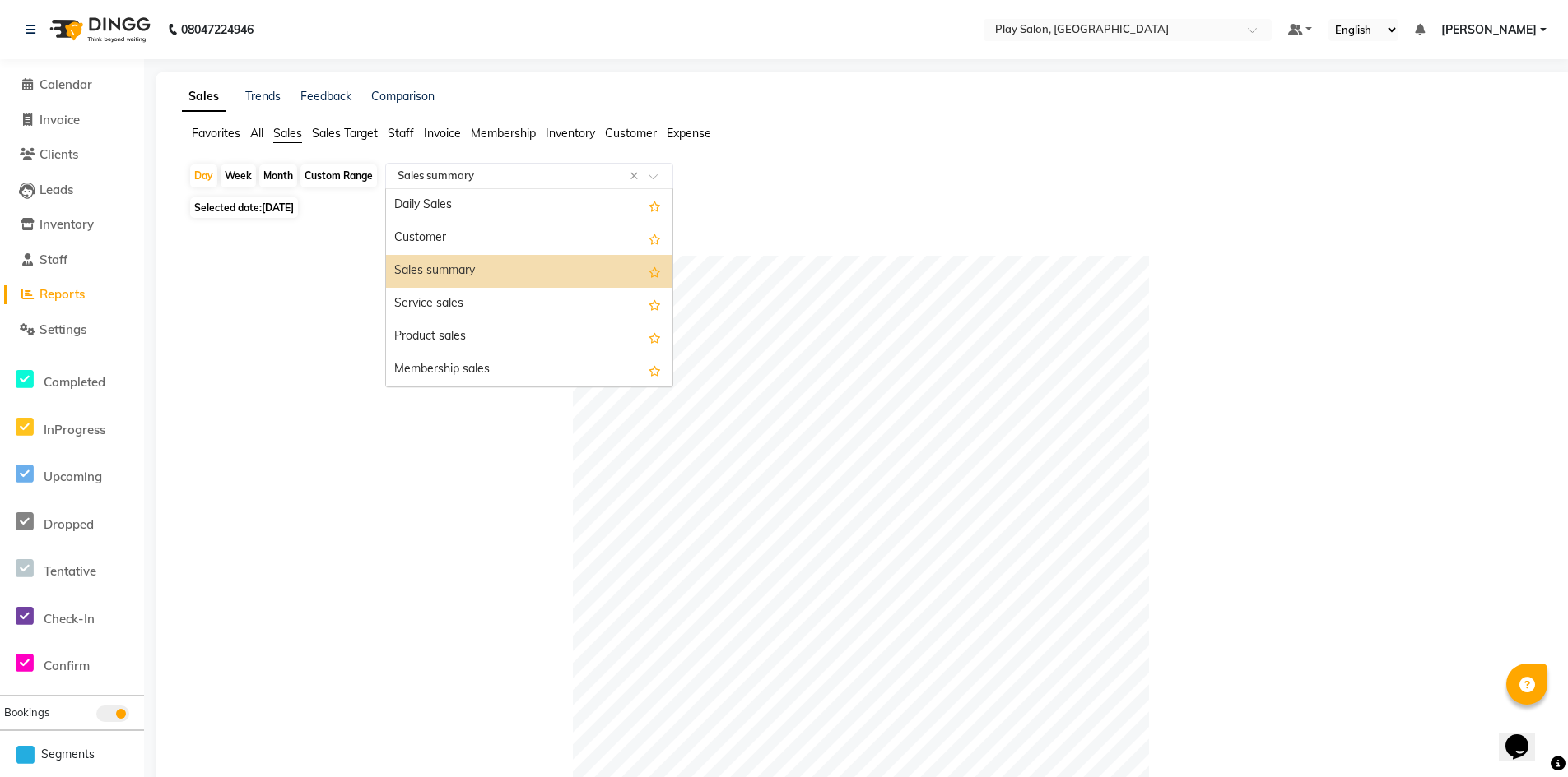
click at [647, 176] on div at bounding box center [530, 175] width 286 height 16
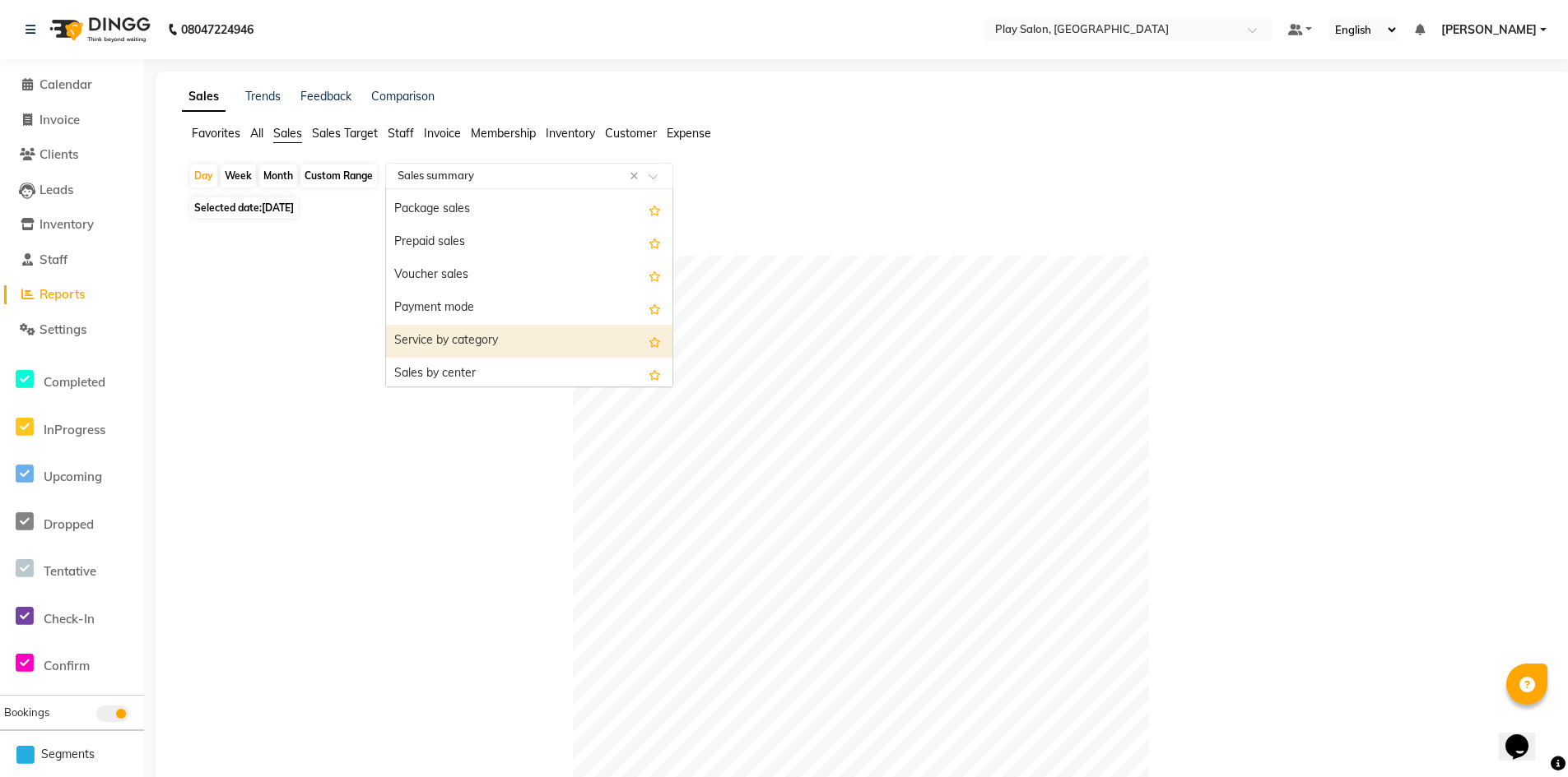
scroll to position [165, 0]
click at [489, 329] on div "Payment mode" at bounding box center [530, 337] width 286 height 33
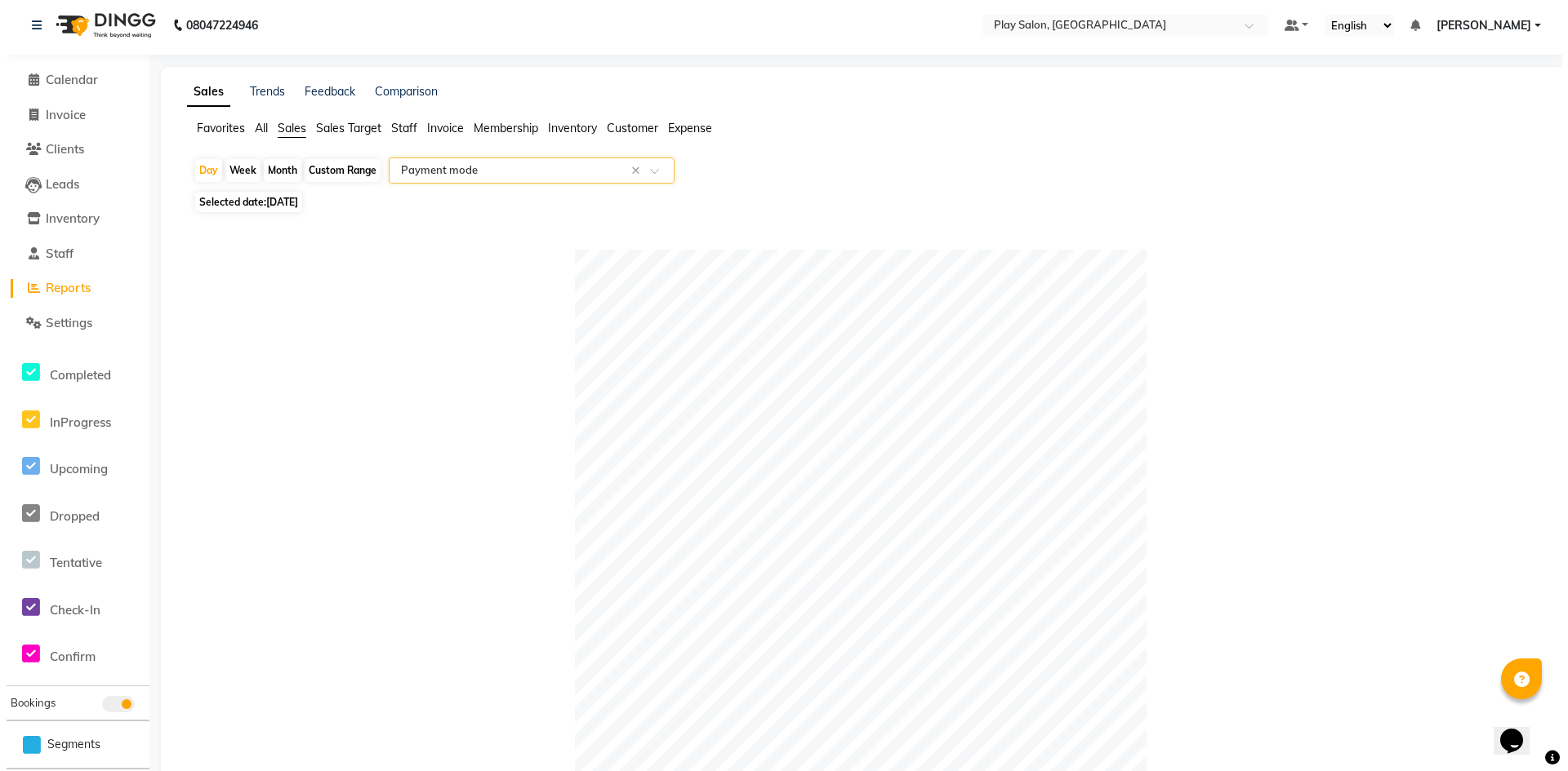
scroll to position [0, 0]
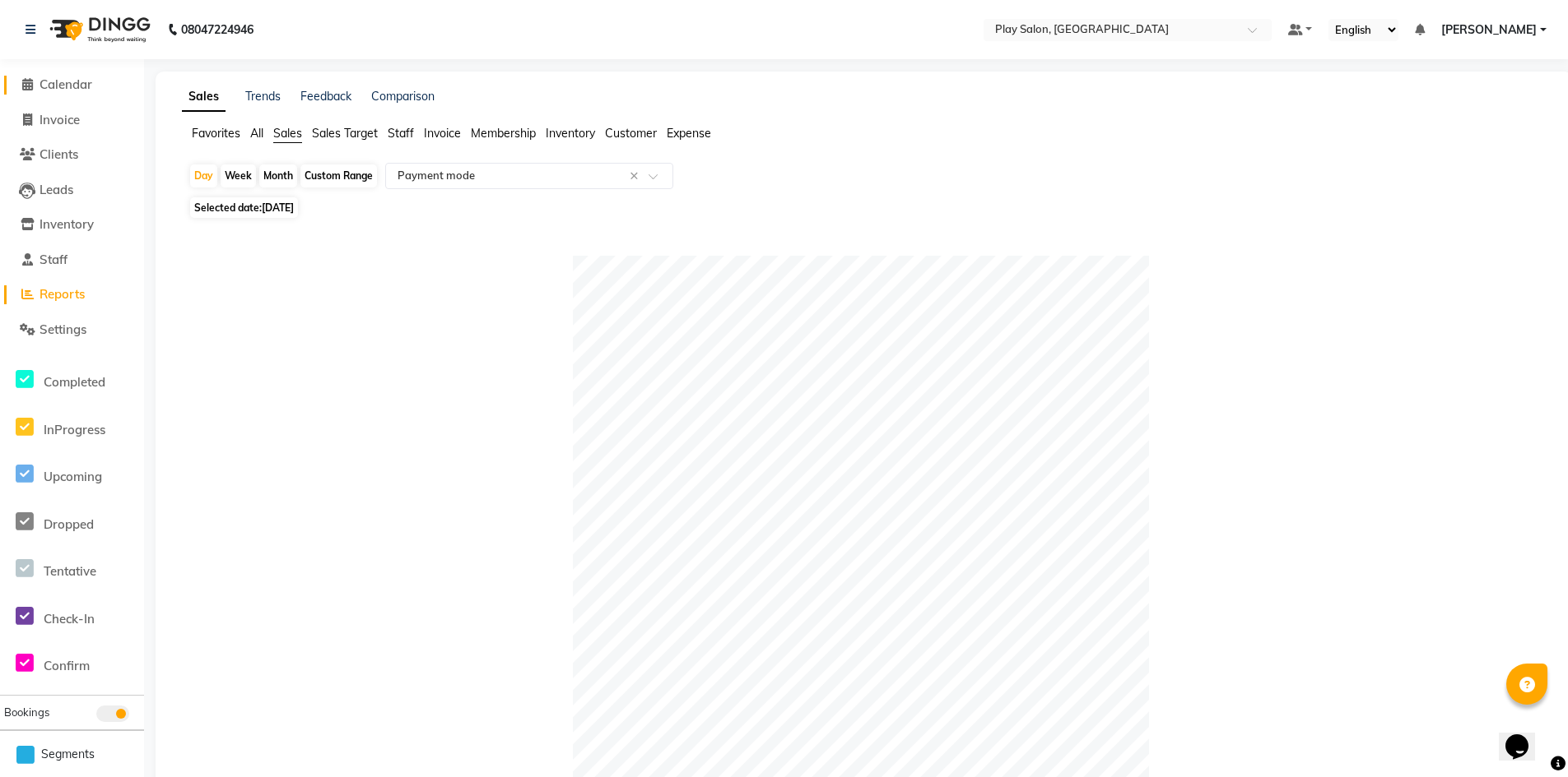
click at [62, 90] on span "Calendar" at bounding box center [66, 84] width 53 height 16
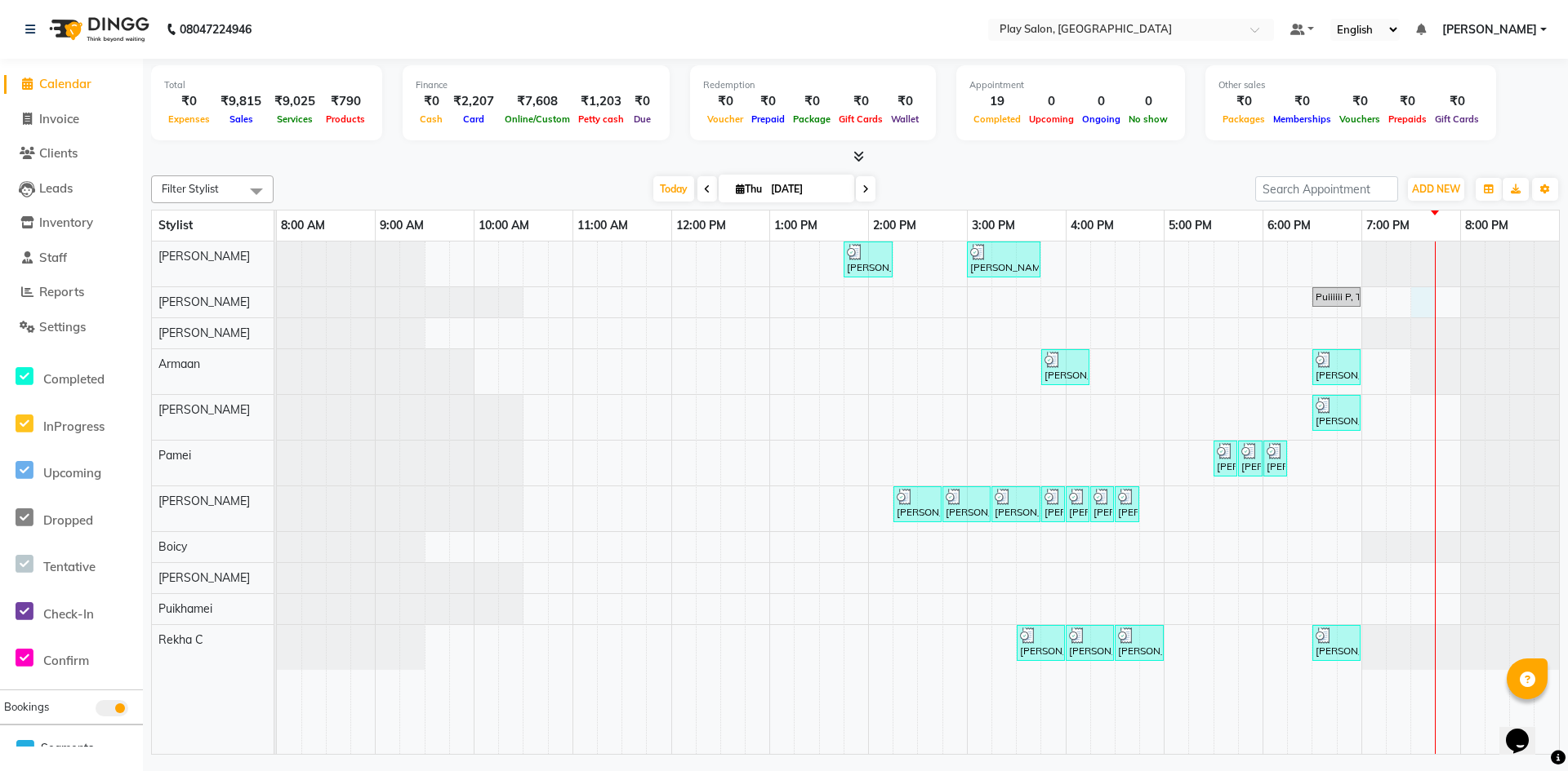
click at [1415, 301] on div "[PERSON_NAME] S, TK02, 01:45 PM-02:15 PM, Wash & Blow Dry - Wash & Blow Dry [PE…" at bounding box center [917, 498] width 1282 height 513
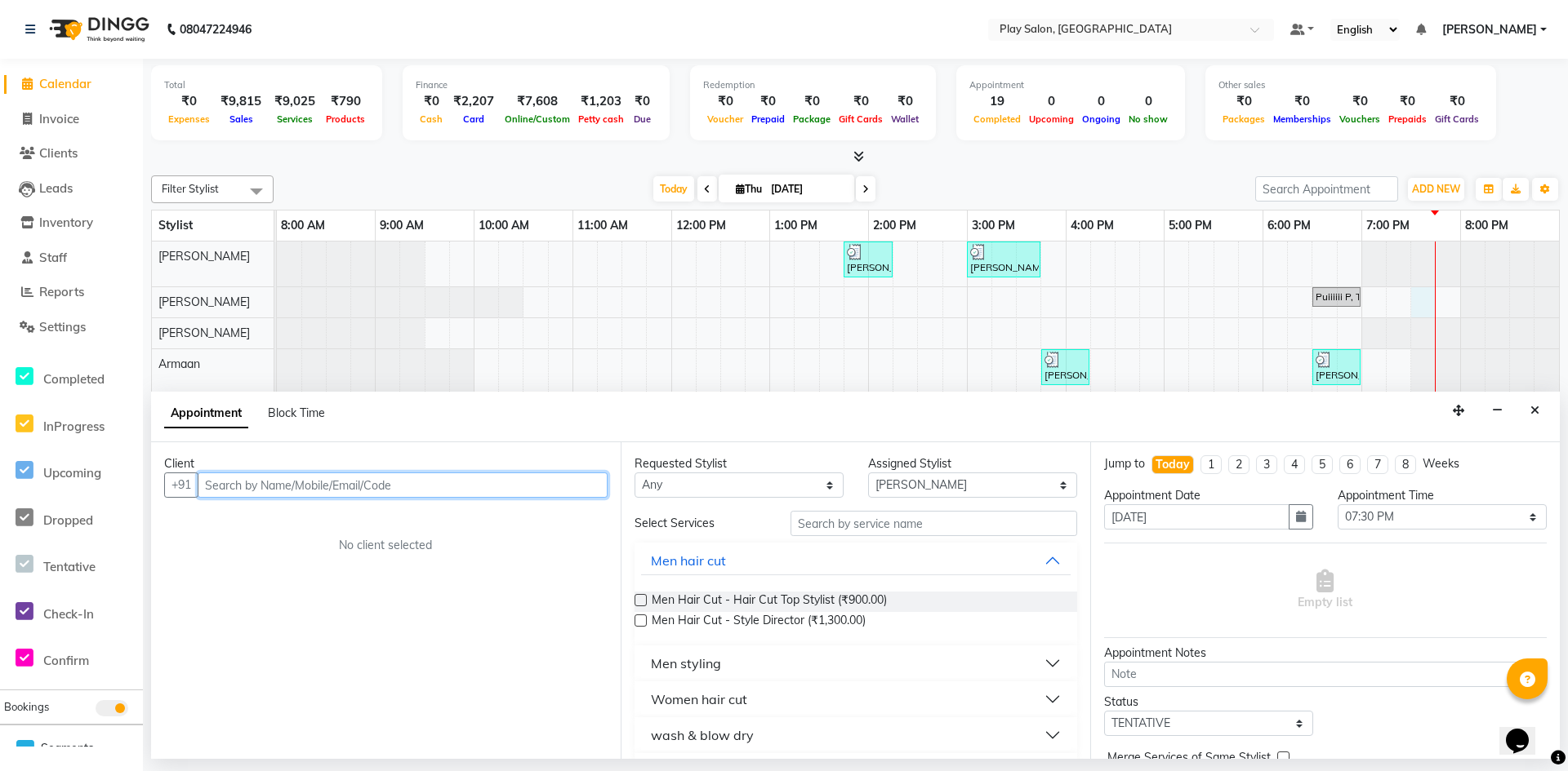
click at [268, 488] on input "text" at bounding box center [402, 485] width 410 height 25
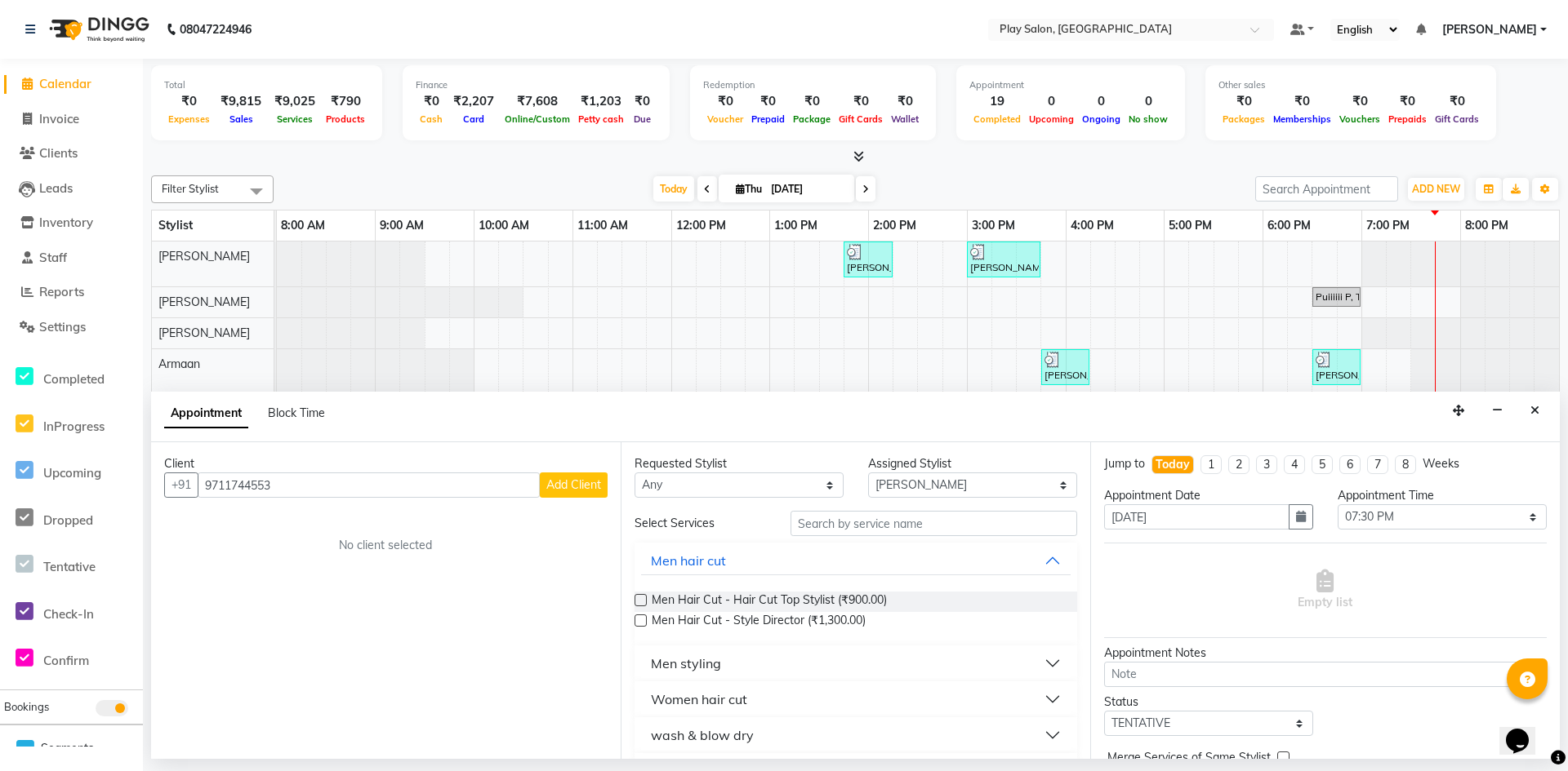
click at [579, 489] on span "Add Client" at bounding box center [573, 485] width 55 height 15
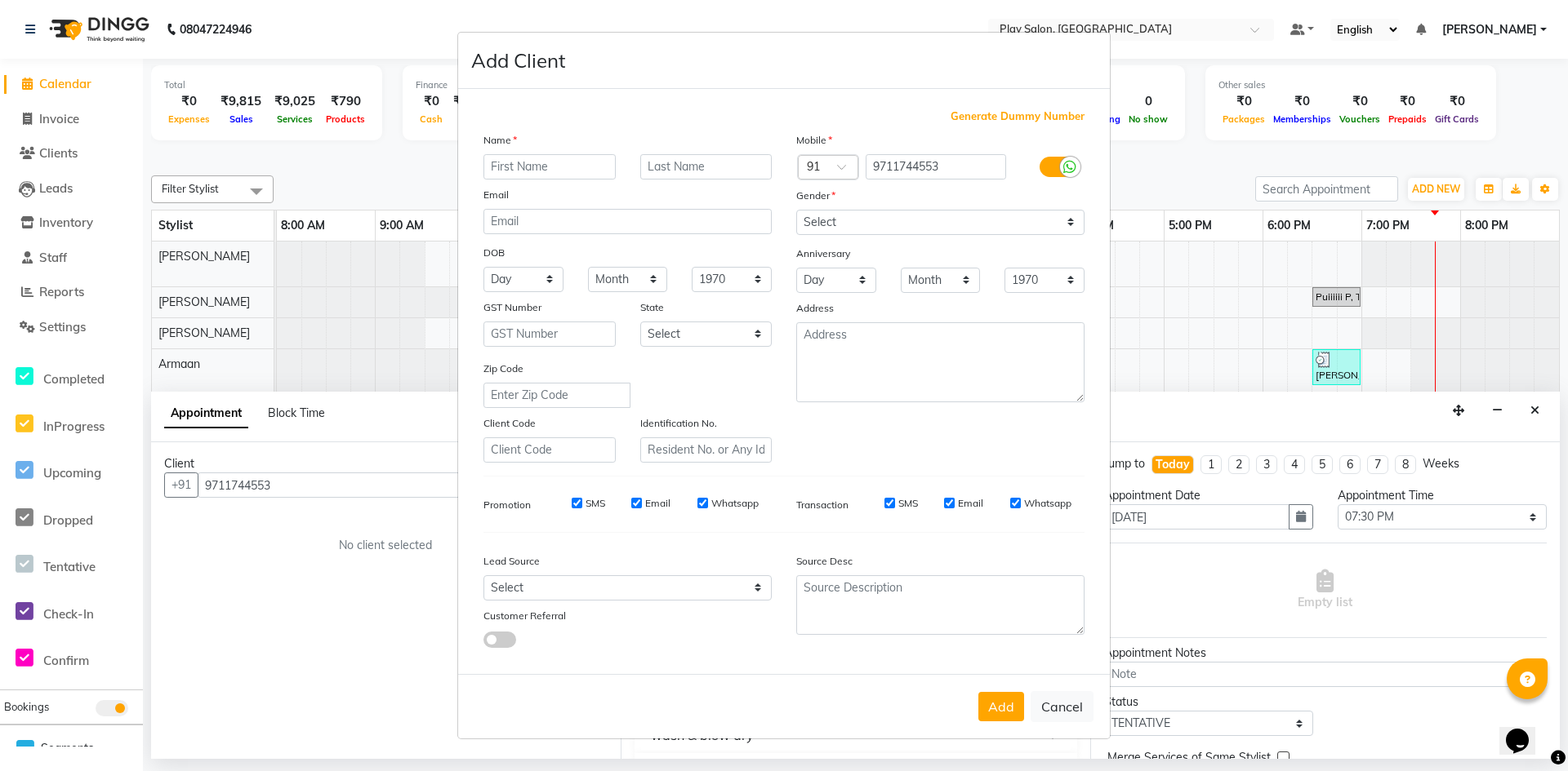
click at [544, 168] on input "text" at bounding box center [550, 166] width 133 height 25
click at [712, 175] on input "text" at bounding box center [707, 166] width 133 height 25
click at [810, 222] on select "Select [DEMOGRAPHIC_DATA] [DEMOGRAPHIC_DATA] Other Prefer Not To Say" at bounding box center [941, 221] width 288 height 25
click at [797, 209] on select "Select [DEMOGRAPHIC_DATA] [DEMOGRAPHIC_DATA] Other Prefer Not To Say" at bounding box center [941, 221] width 288 height 25
click at [576, 578] on div "Lead Source Select Walk-in Internet Friend Word of Mouth Advertisement Facebook…" at bounding box center [627, 596] width 313 height 102
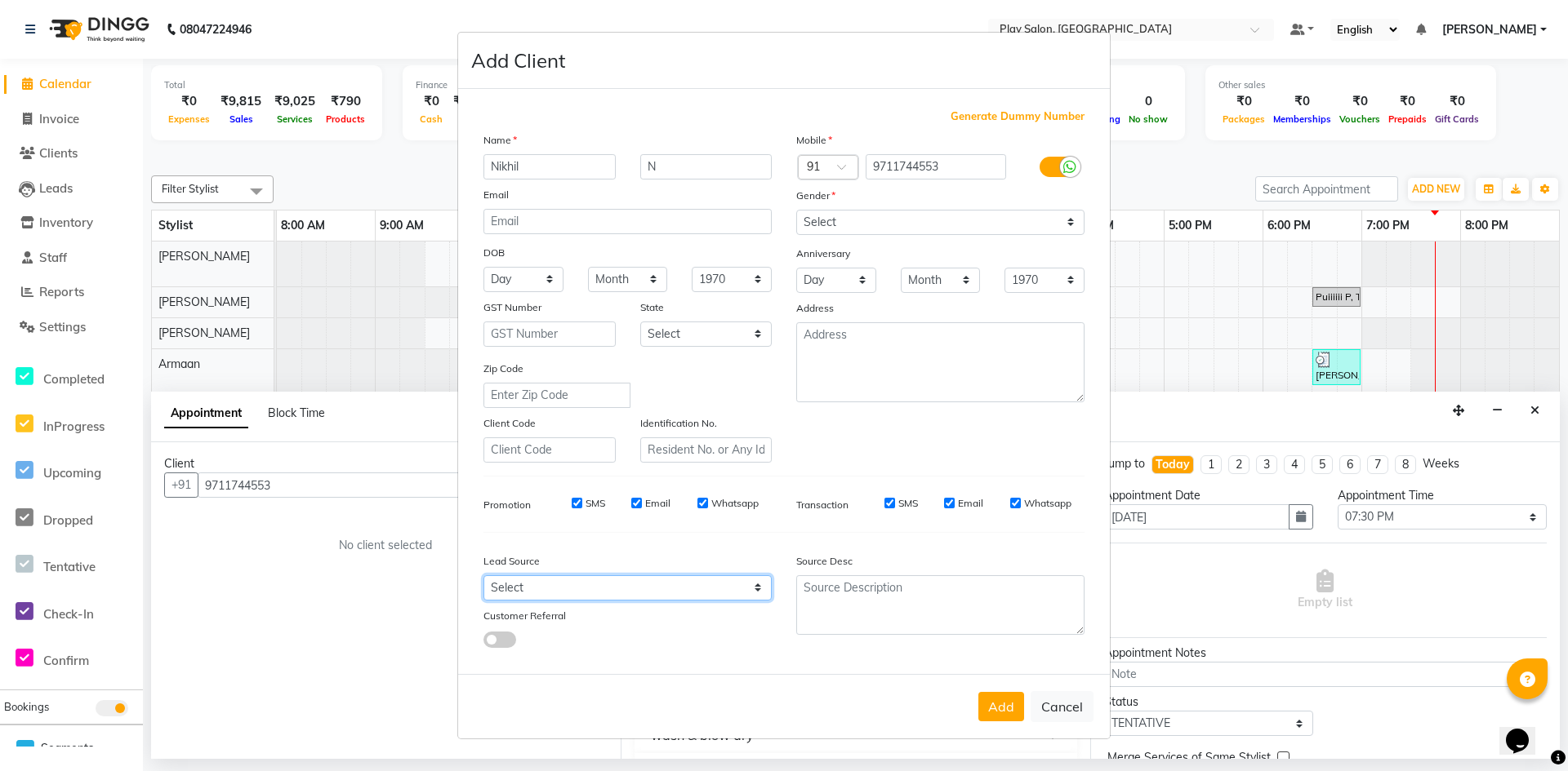
click at [577, 591] on select "Select Walk-in Internet Friend Word of Mouth Advertisement Facebook JustDial Go…" at bounding box center [627, 588] width 288 height 25
click at [483, 576] on select "Select Walk-in Internet Friend Word of Mouth Advertisement Facebook JustDial Go…" at bounding box center [627, 588] width 288 height 25
click at [1004, 721] on div "Add Cancel" at bounding box center [784, 707] width 652 height 64
click at [1002, 707] on button "Add" at bounding box center [1000, 707] width 46 height 29
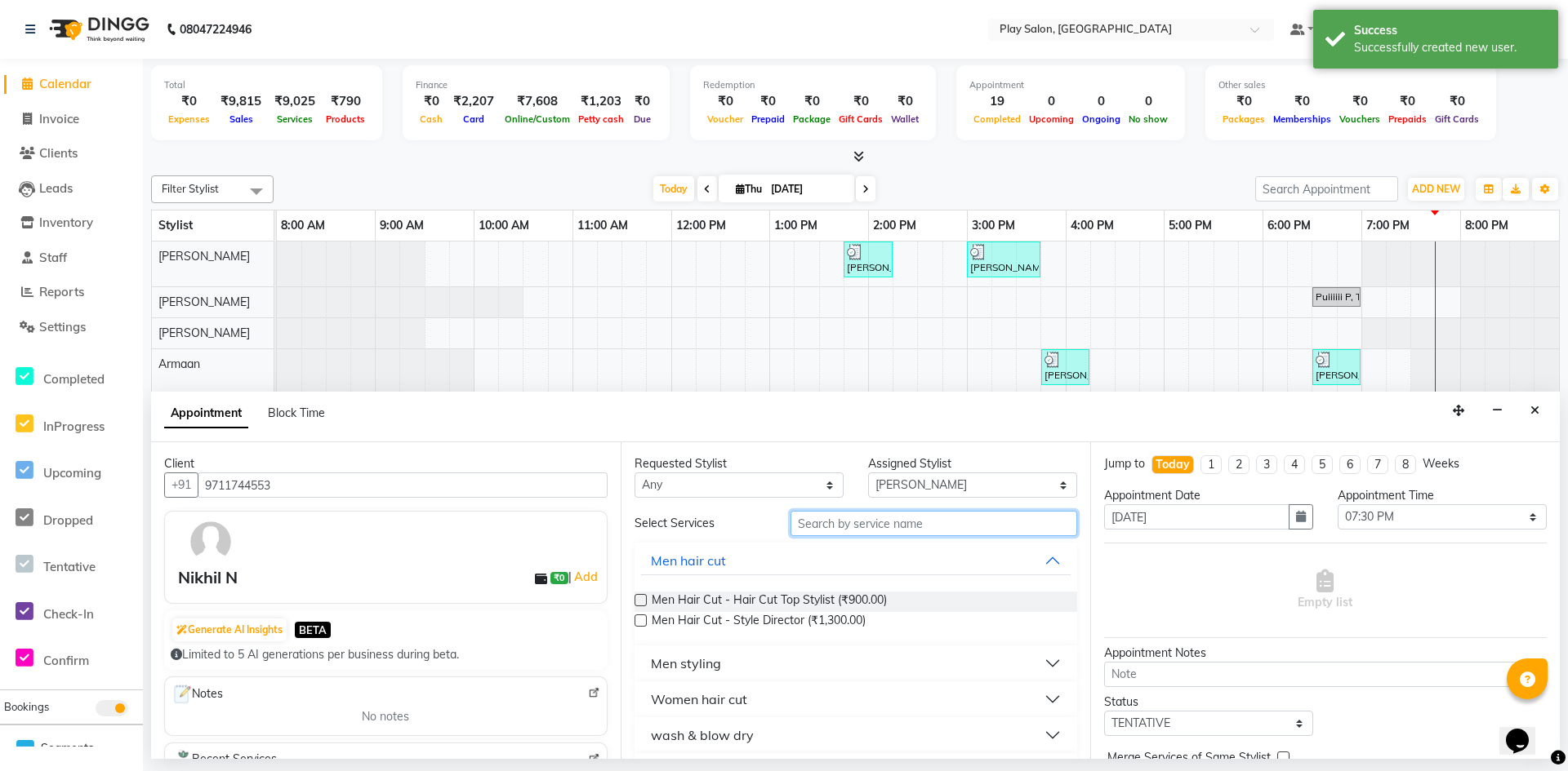
click at [861, 527] on input "text" at bounding box center [934, 523] width 287 height 25
click at [759, 658] on button "Men styling" at bounding box center [856, 663] width 429 height 29
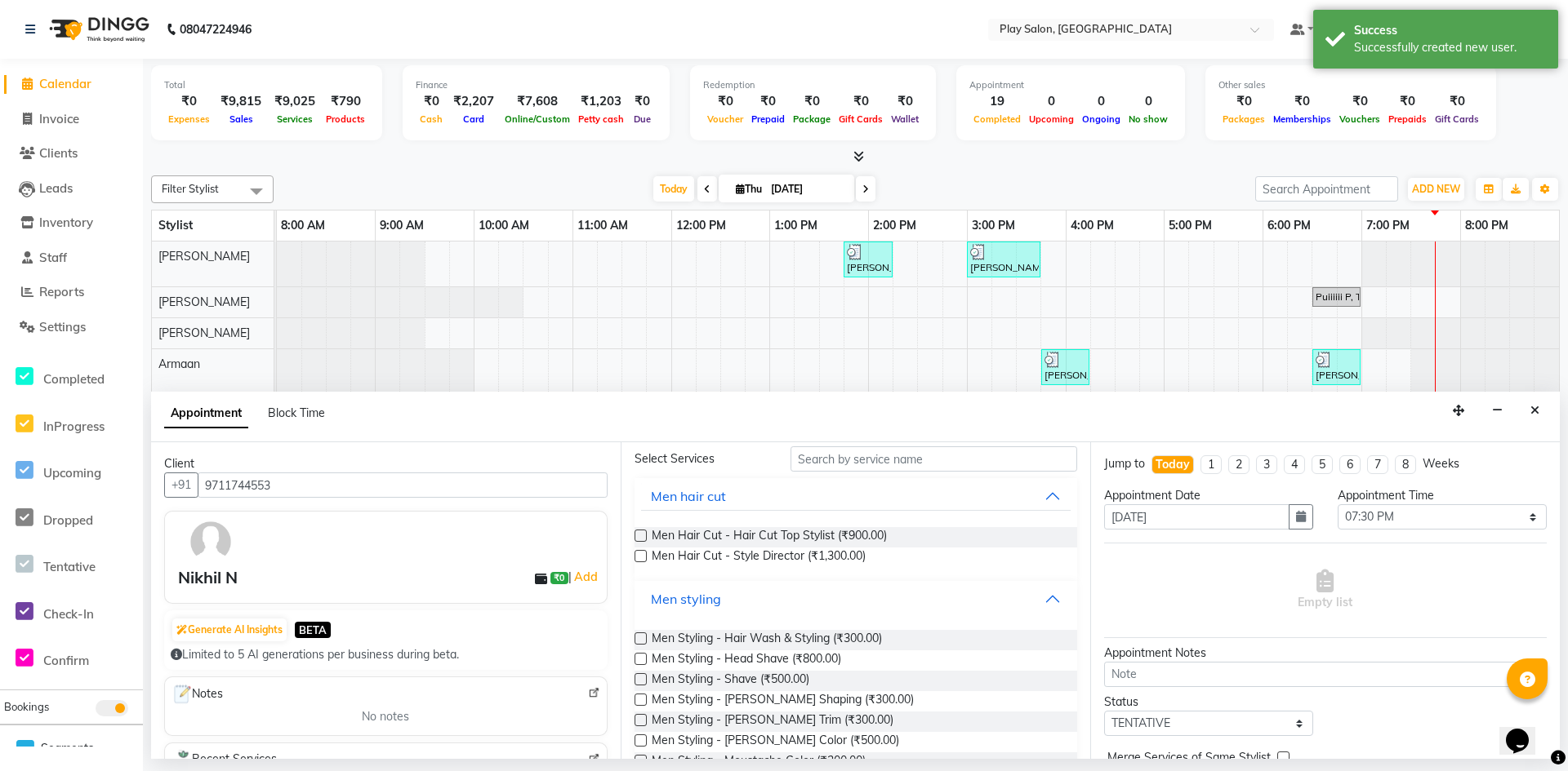
scroll to position [81, 0]
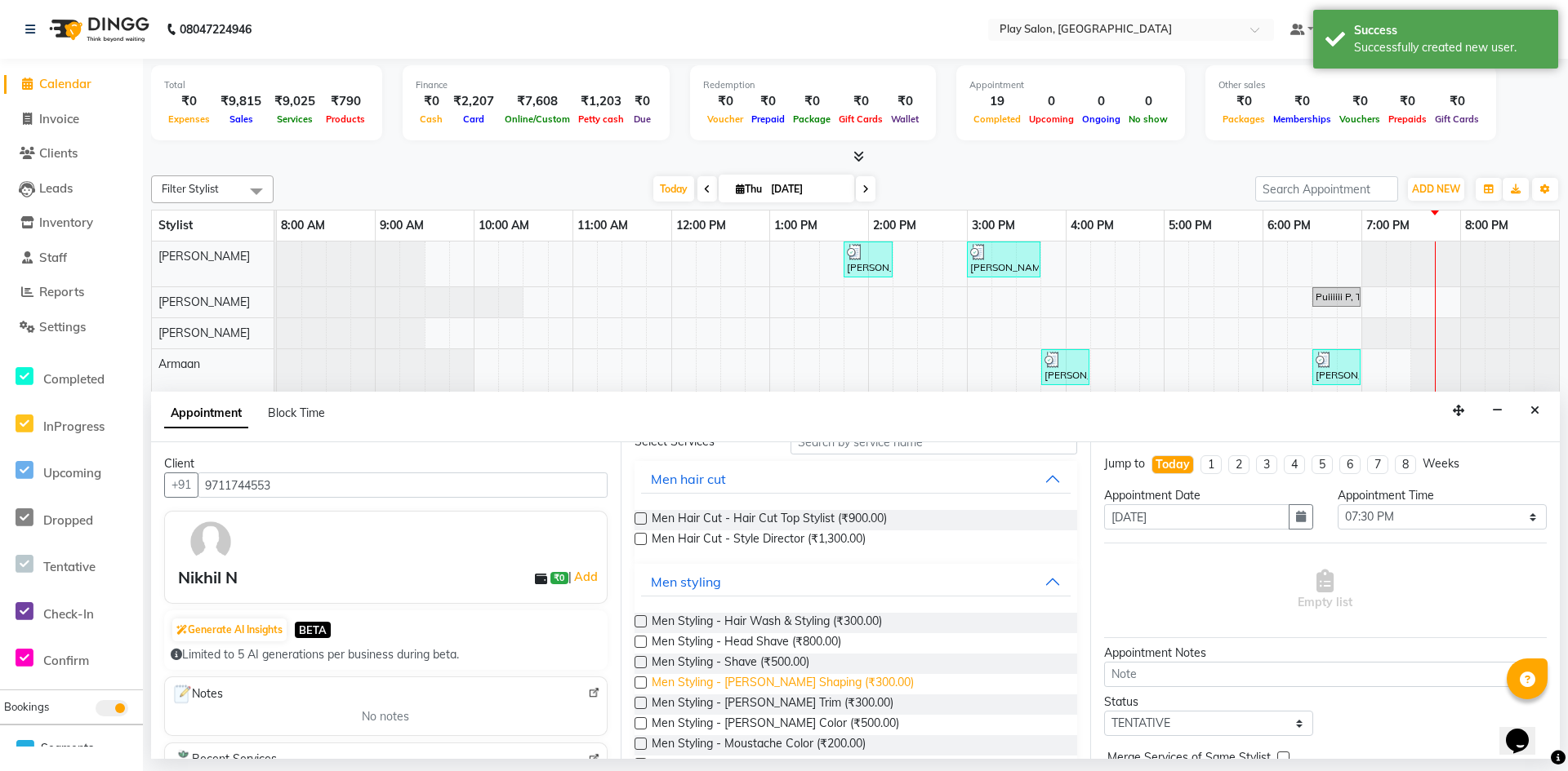
click at [769, 685] on span "Men Styling - [PERSON_NAME] Shaping (₹300.00)" at bounding box center [783, 685] width 262 height 21
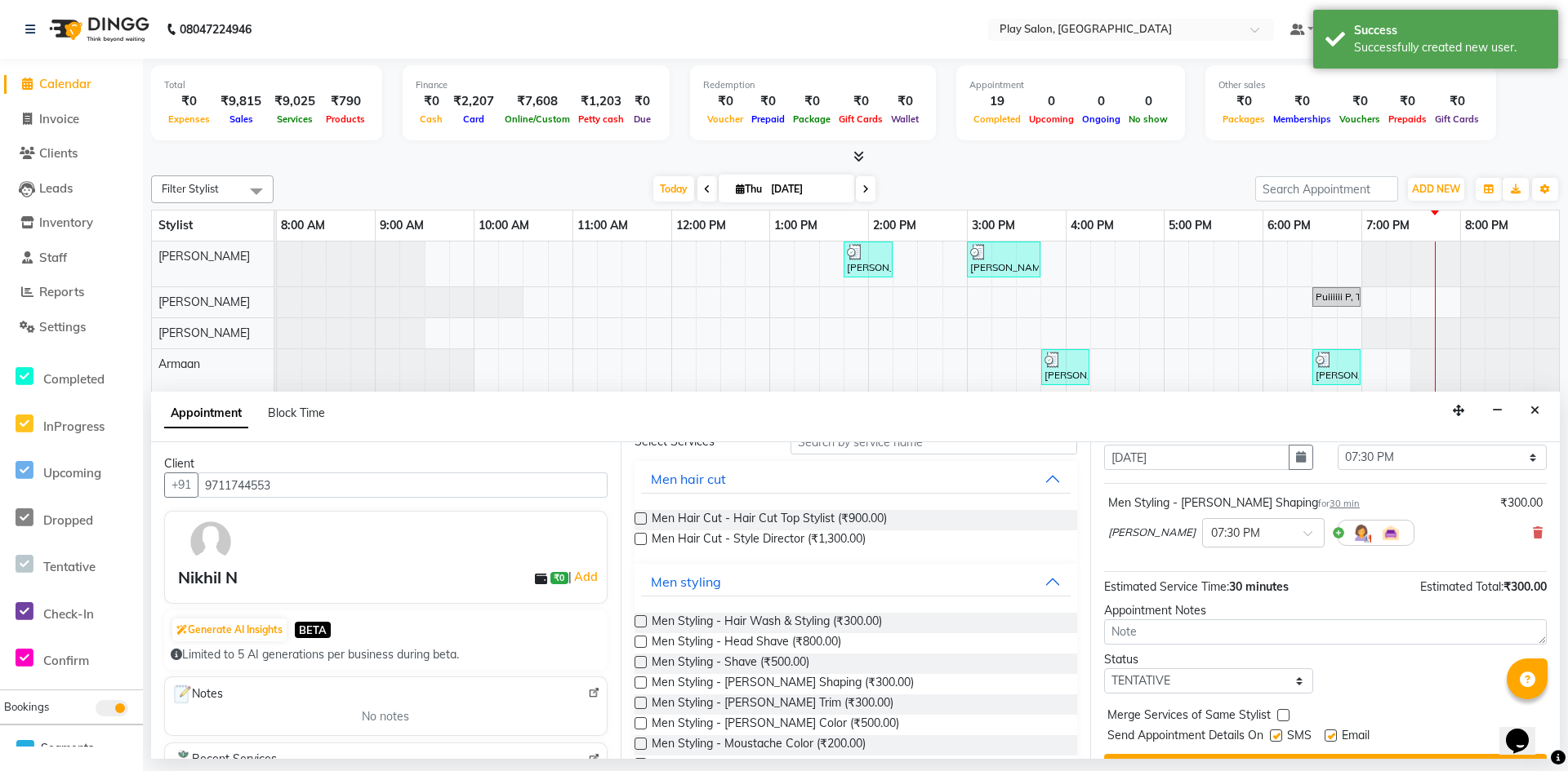
scroll to position [97, 0]
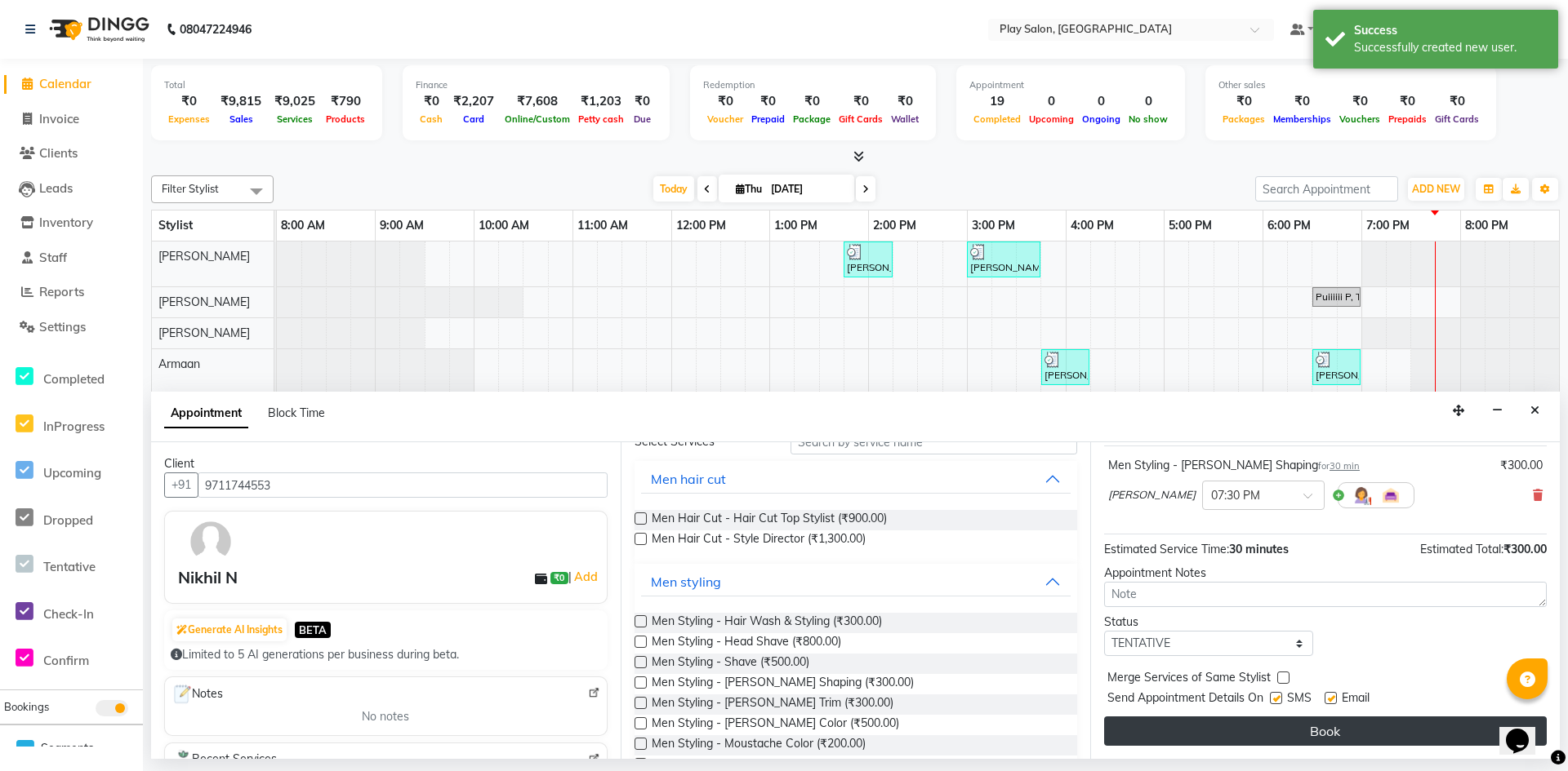
click at [1207, 734] on button "Book" at bounding box center [1325, 731] width 442 height 29
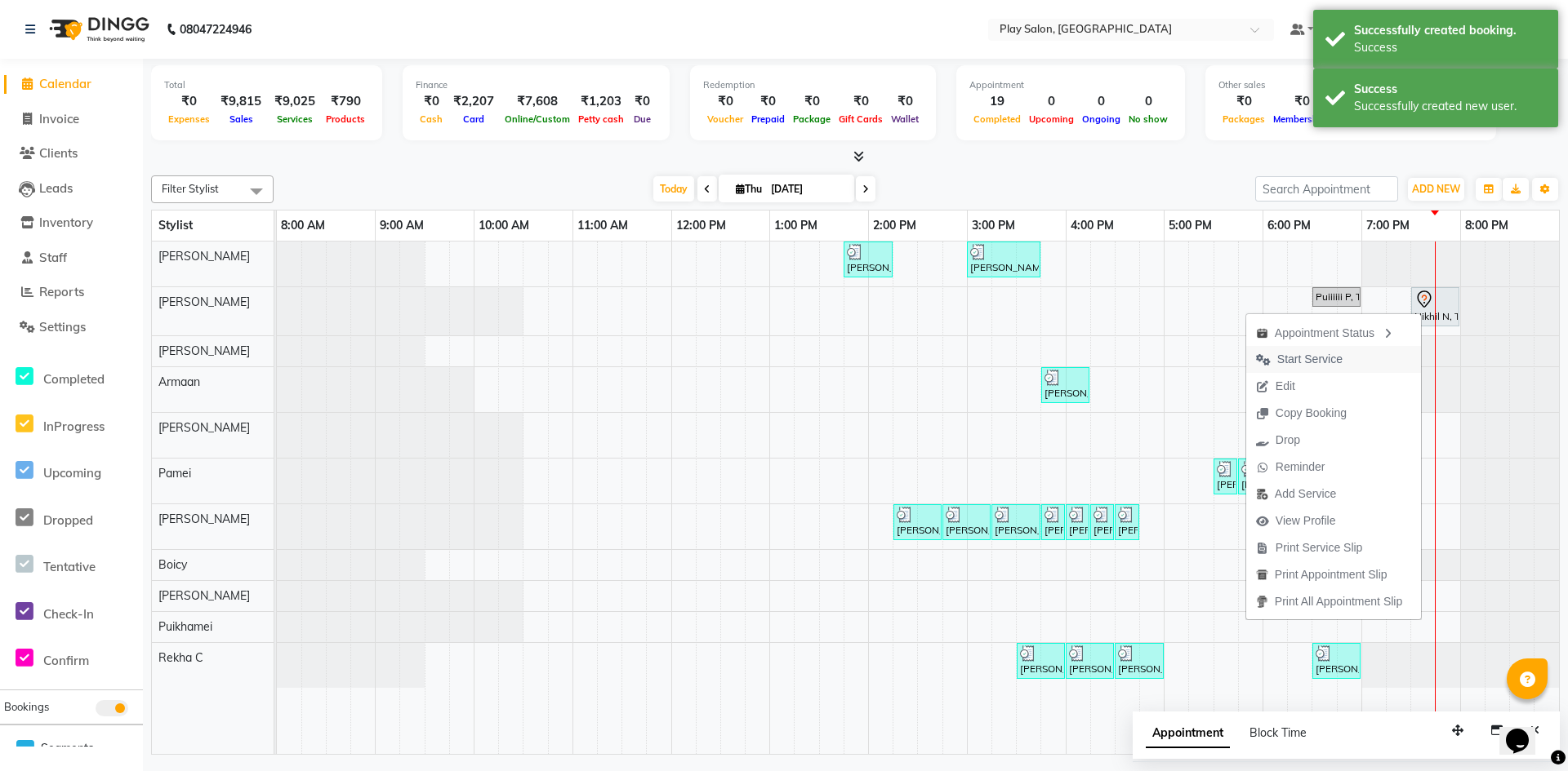
click at [1327, 358] on span "Start Service" at bounding box center [1310, 360] width 65 height 17
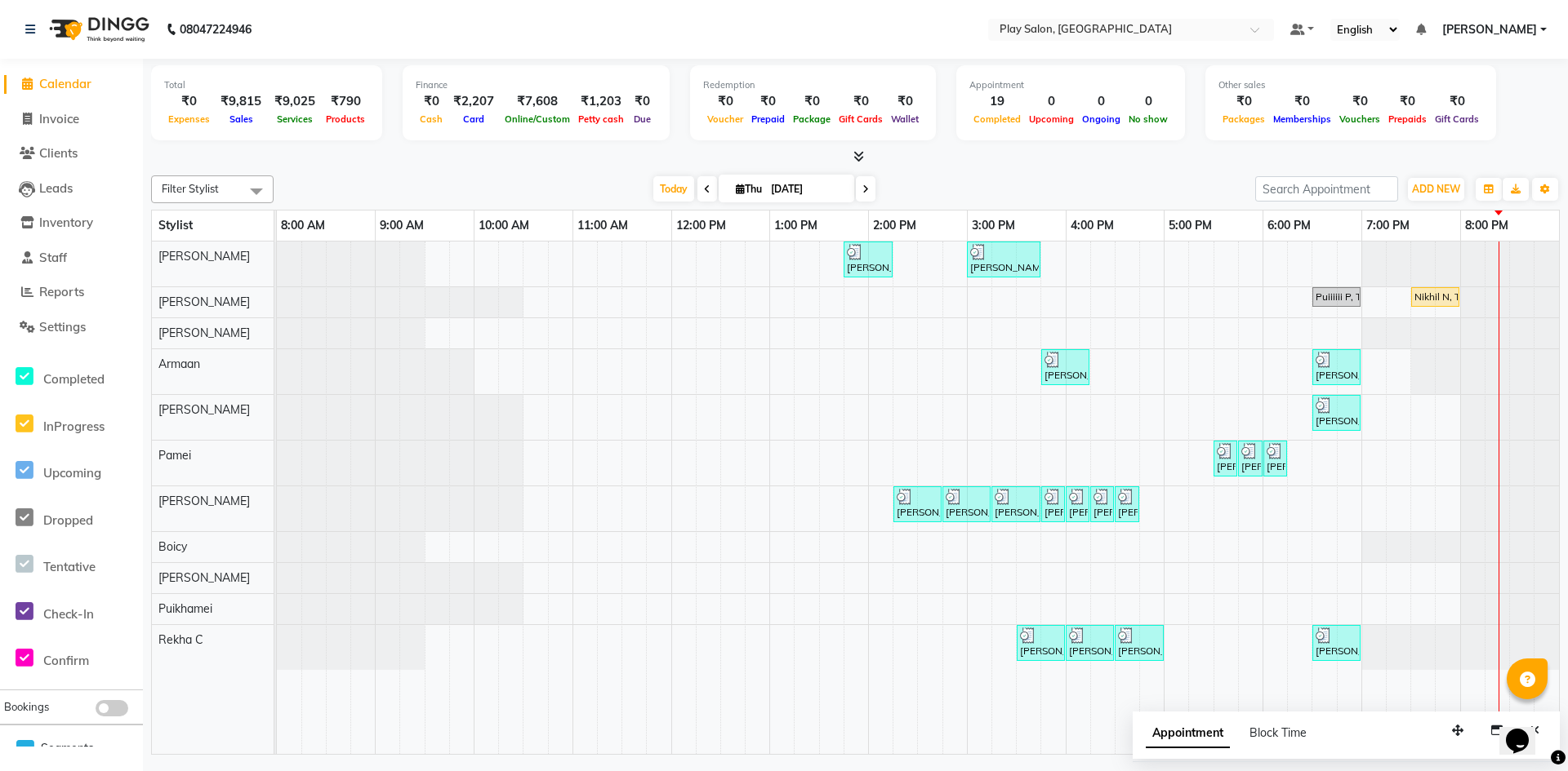
click at [277, 368] on div at bounding box center [277, 372] width 0 height 45
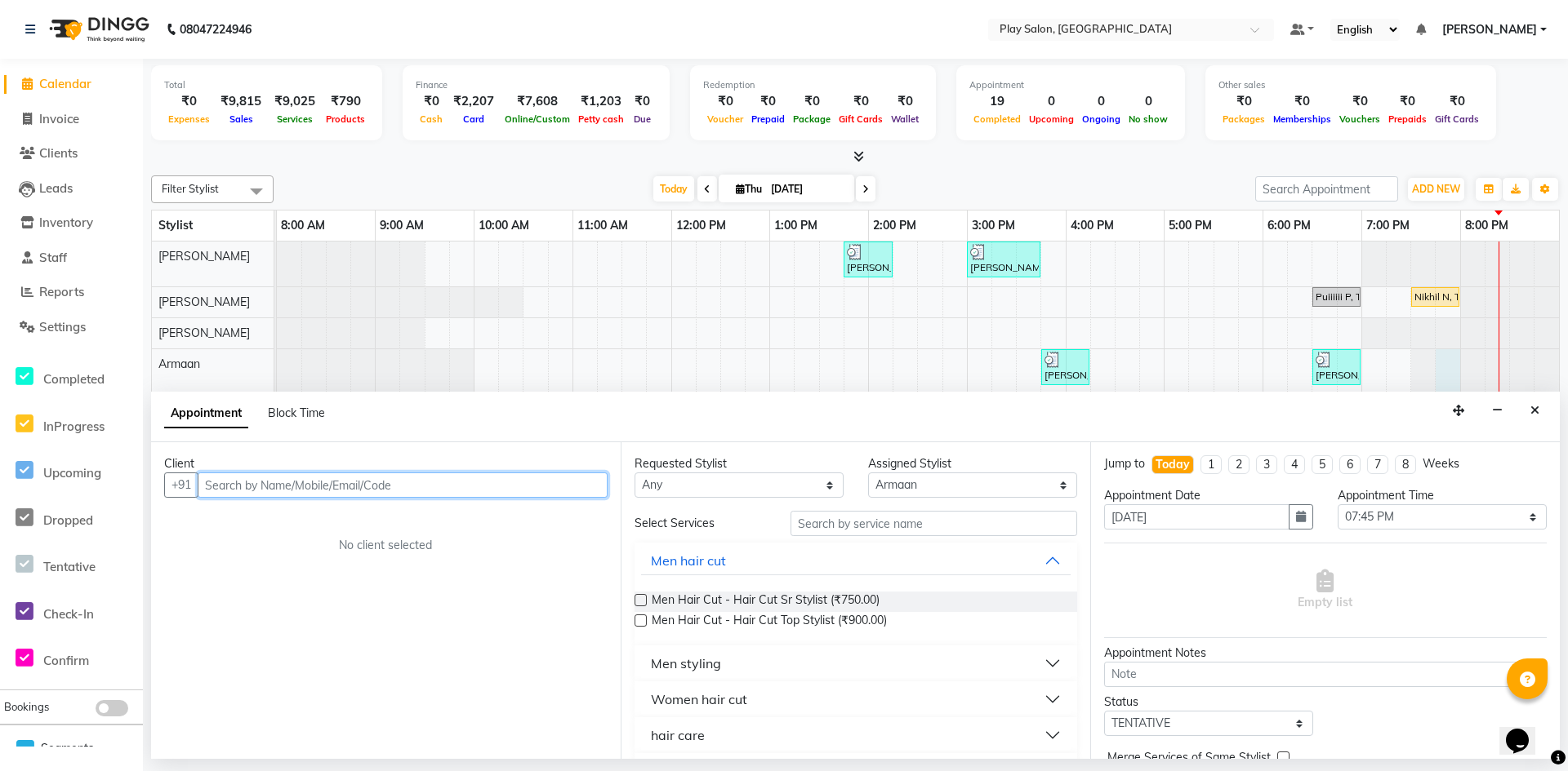
click at [371, 491] on input "text" at bounding box center [402, 485] width 410 height 25
click at [251, 482] on input "text" at bounding box center [402, 485] width 410 height 25
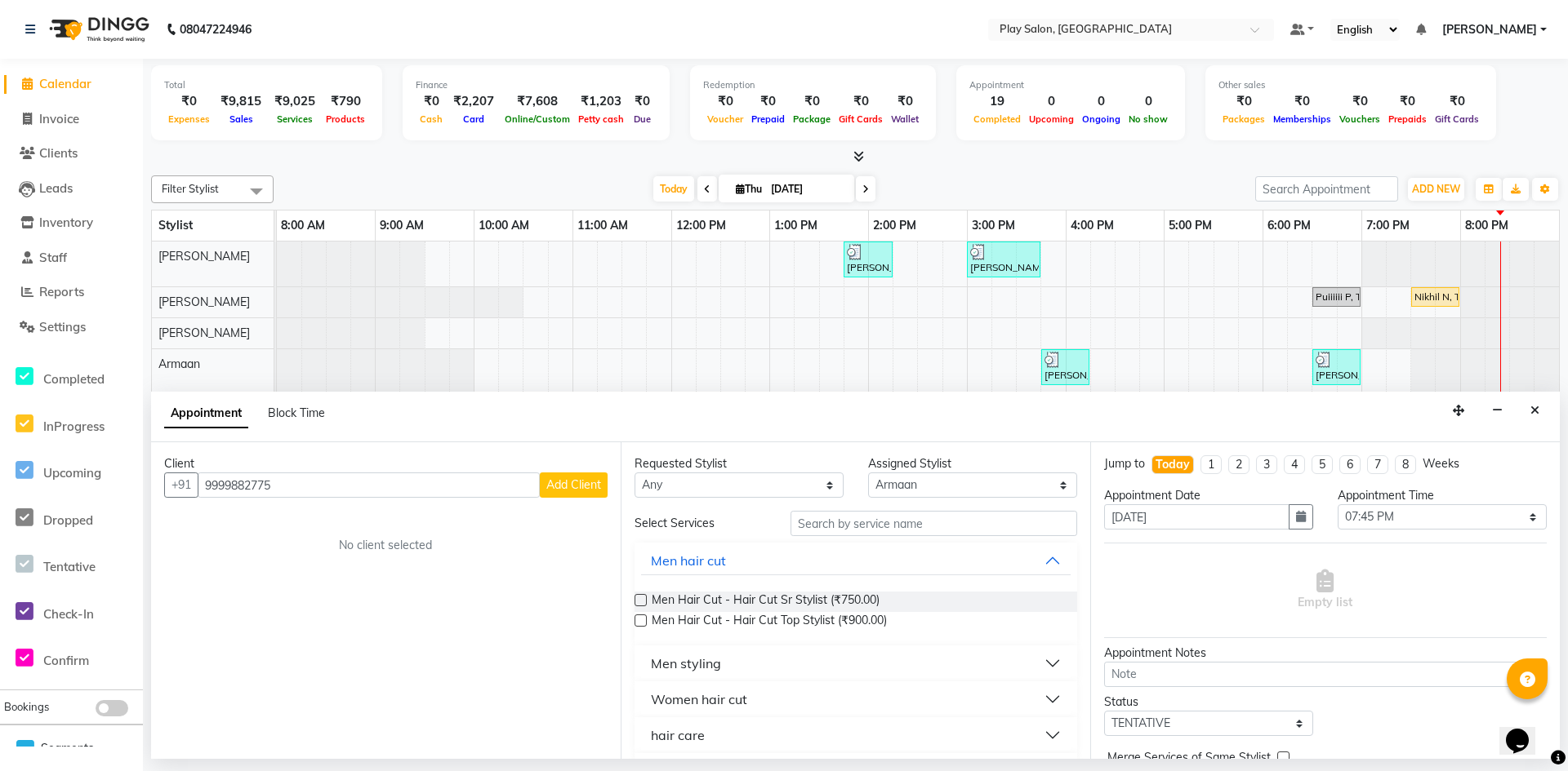
click at [578, 478] on span "Add Client" at bounding box center [573, 485] width 55 height 15
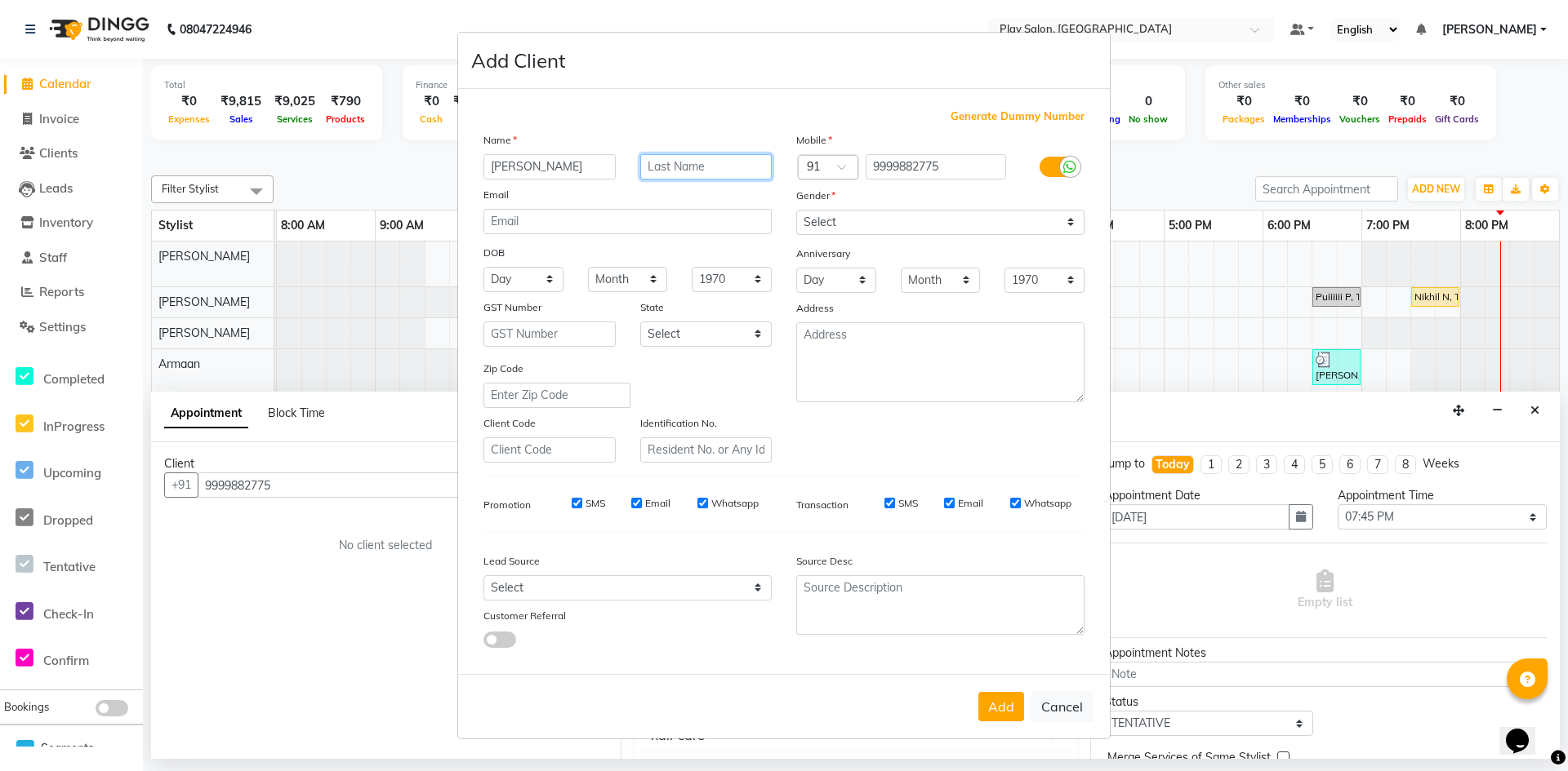
click at [699, 177] on input "text" at bounding box center [707, 166] width 133 height 25
click at [520, 170] on input "[PERSON_NAME]" at bounding box center [550, 166] width 133 height 25
click at [669, 152] on div "Name" at bounding box center [627, 143] width 313 height 22
click at [669, 162] on input "text" at bounding box center [707, 166] width 133 height 25
click at [579, 587] on select "Select Walk-in Internet Friend Word of Mouth Advertisement Facebook JustDial Go…" at bounding box center [627, 588] width 288 height 25
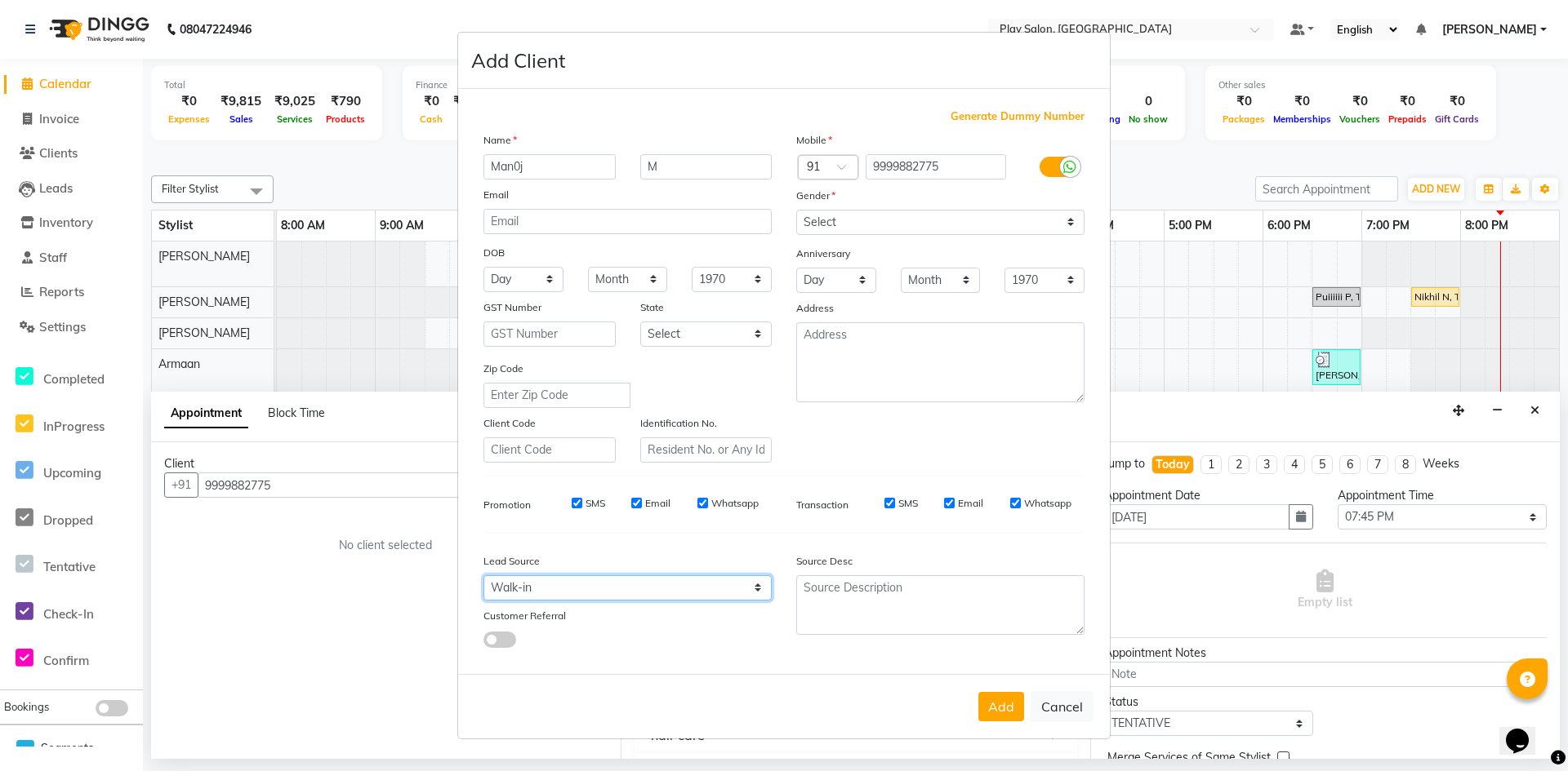
click at [483, 576] on select "Select Walk-in Internet Friend Word of Mouth Advertisement Facebook JustDial Go…" at bounding box center [627, 588] width 288 height 25
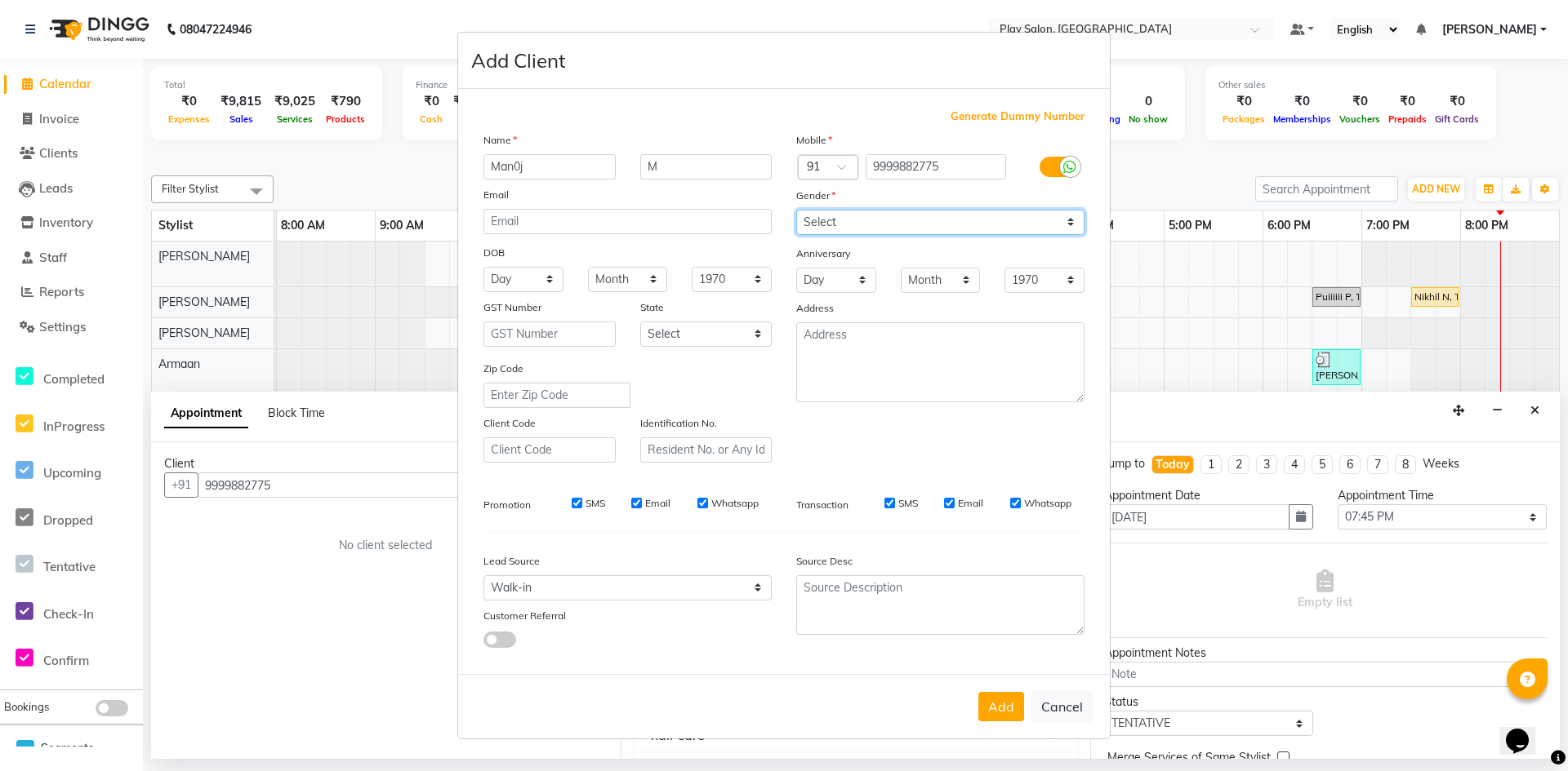
drag, startPoint x: 857, startPoint y: 234, endPoint x: 849, endPoint y: 210, distance: 25.3
click at [856, 225] on select "Select [DEMOGRAPHIC_DATA] [DEMOGRAPHIC_DATA] Other Prefer Not To Say" at bounding box center [941, 221] width 288 height 25
click at [849, 210] on select "Select [DEMOGRAPHIC_DATA] [DEMOGRAPHIC_DATA] Other Prefer Not To Say" at bounding box center [941, 221] width 288 height 25
click at [849, 212] on select "Select [DEMOGRAPHIC_DATA] [DEMOGRAPHIC_DATA] Other Prefer Not To Say" at bounding box center [941, 221] width 288 height 25
click at [797, 209] on select "Select [DEMOGRAPHIC_DATA] [DEMOGRAPHIC_DATA] Other Prefer Not To Say" at bounding box center [941, 221] width 288 height 25
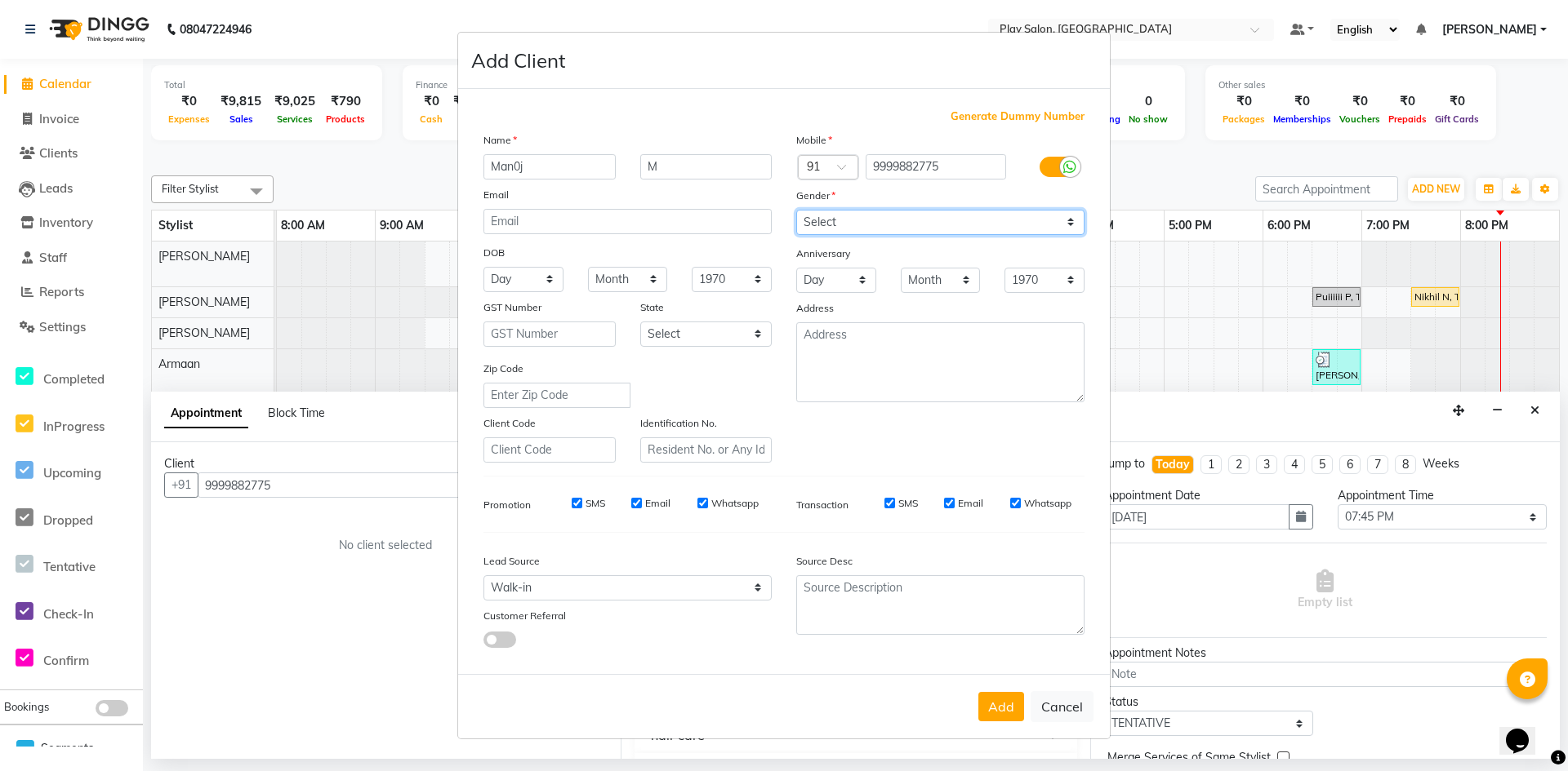
click at [832, 214] on select "Select [DEMOGRAPHIC_DATA] [DEMOGRAPHIC_DATA] Other Prefer Not To Say" at bounding box center [941, 221] width 288 height 25
click at [987, 714] on button "Add" at bounding box center [1000, 707] width 46 height 29
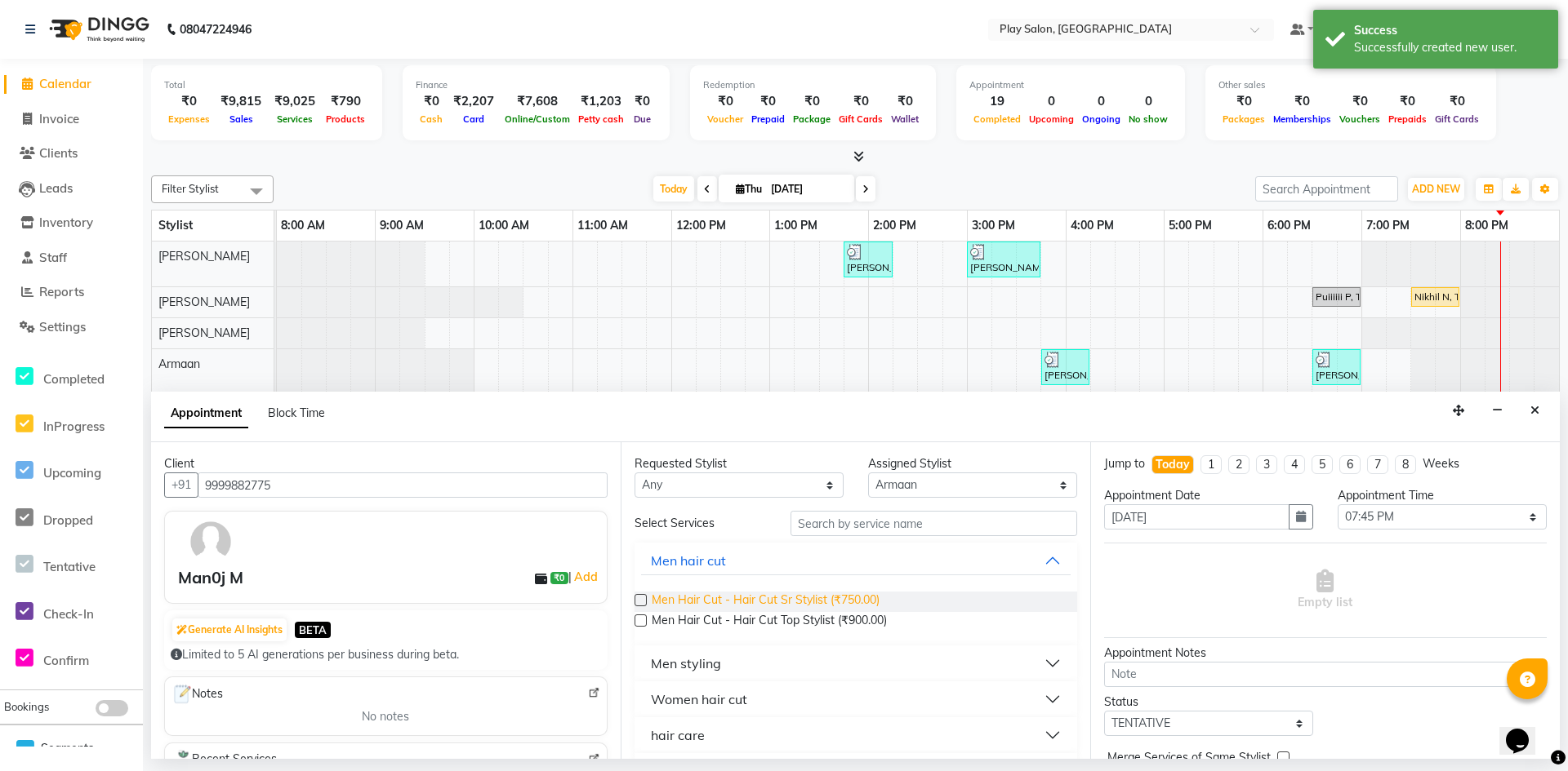
click at [761, 600] on span "Men Hair Cut - Hair Cut Sr Stylist (₹750.00)" at bounding box center [766, 602] width 228 height 21
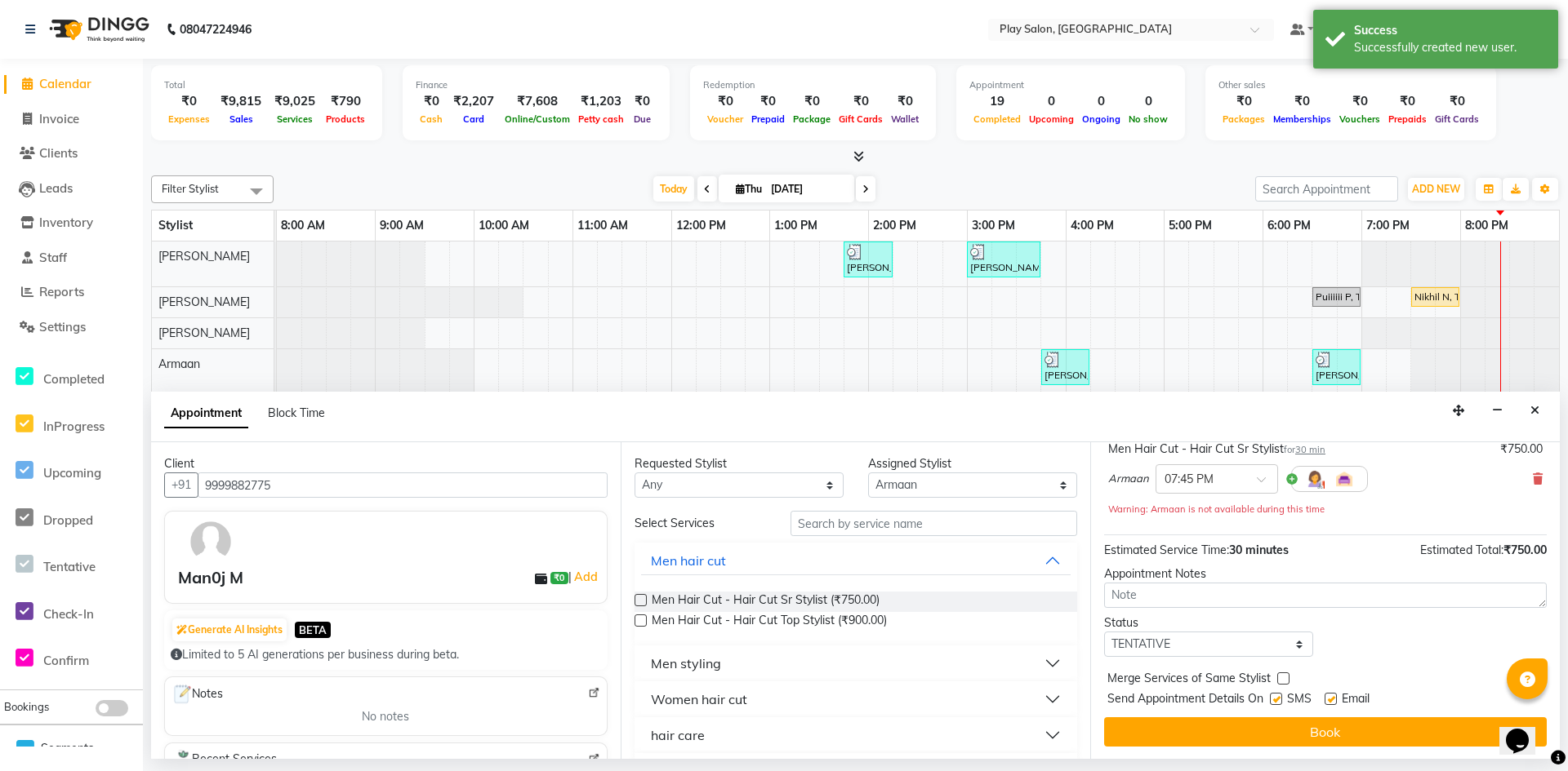
scroll to position [114, 0]
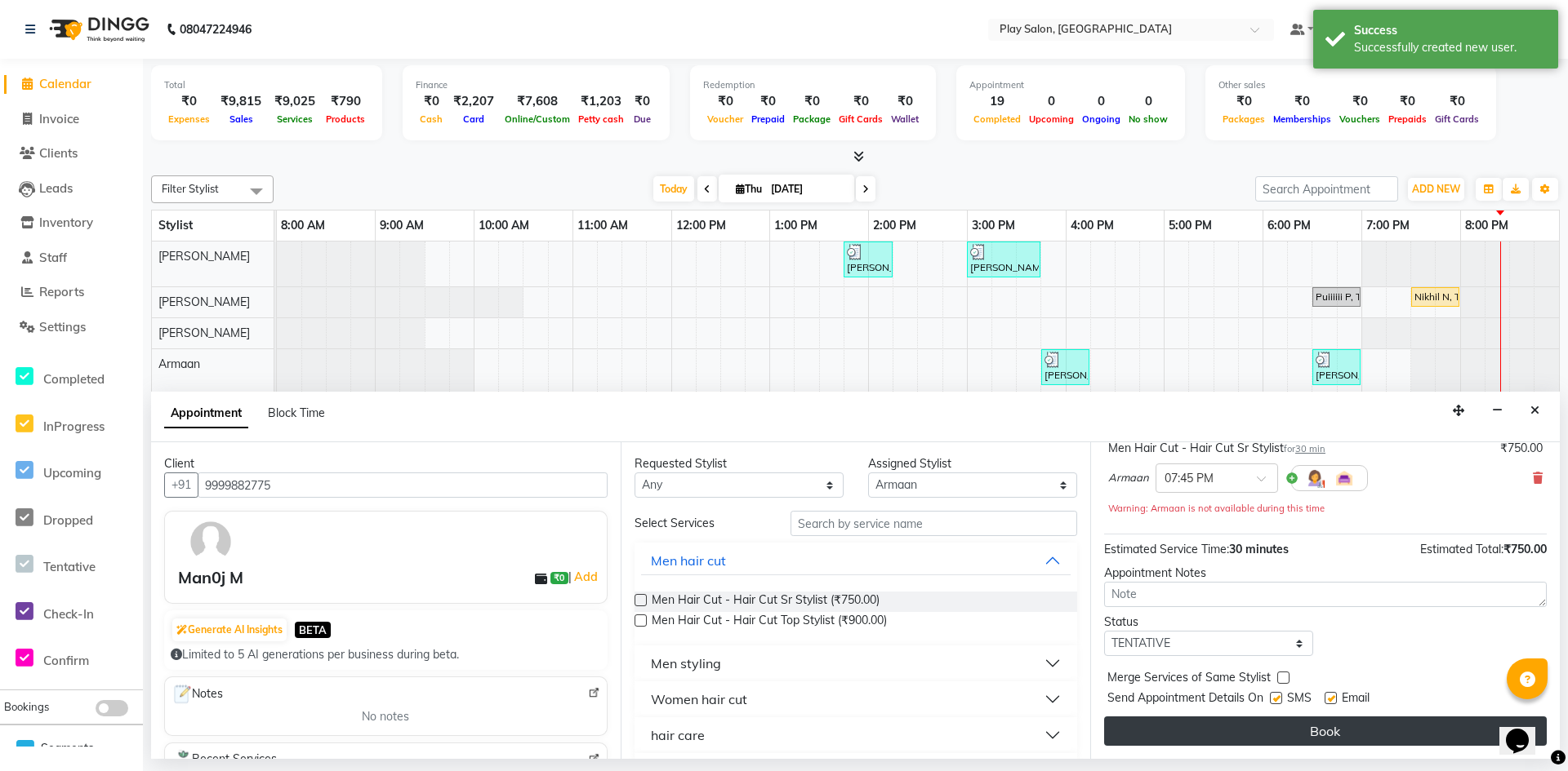
click at [1363, 730] on button "Book" at bounding box center [1325, 731] width 442 height 29
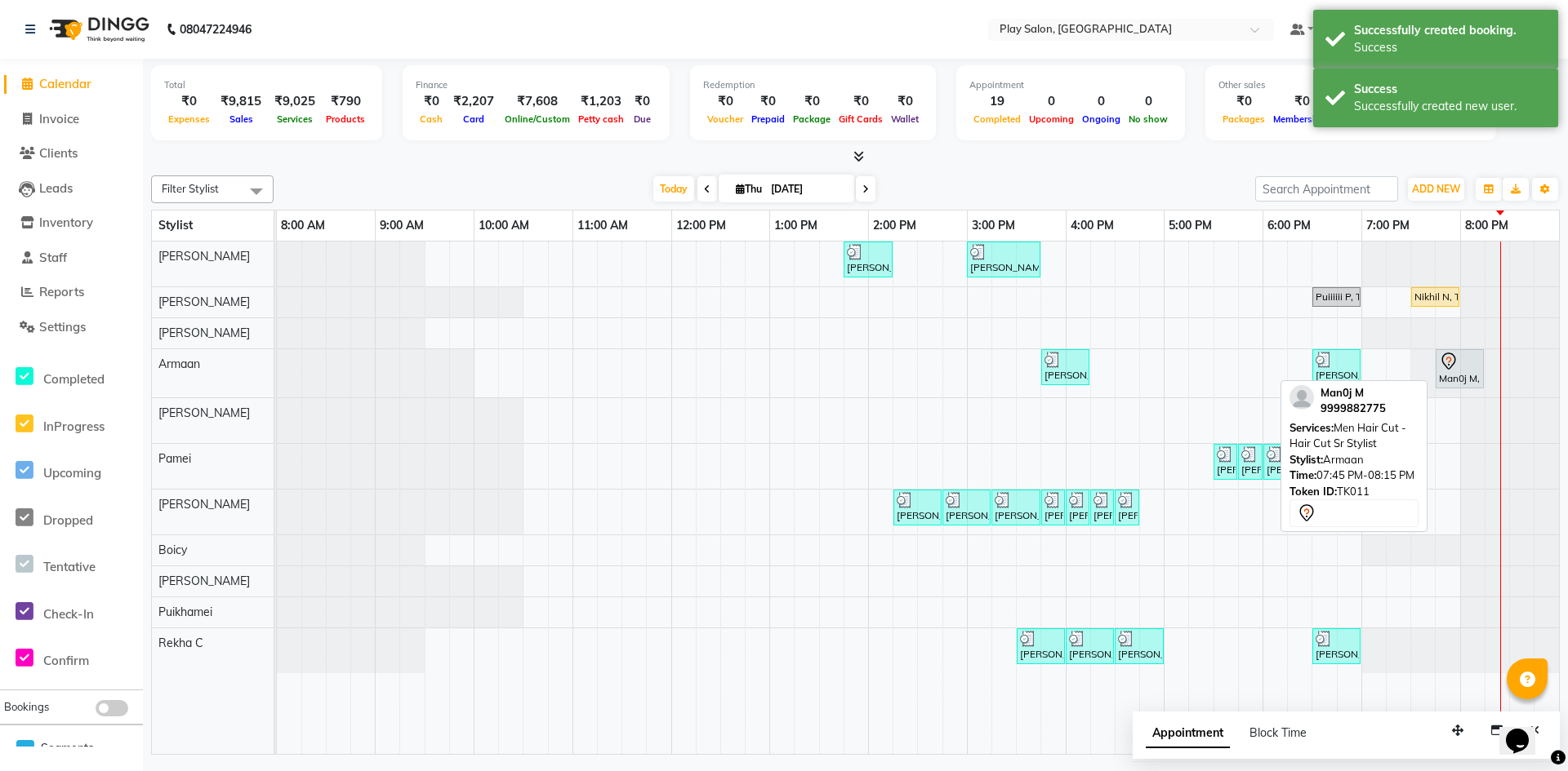
click at [1450, 373] on div "Man0j M, TK11, 07:45 PM-08:15 PM, Men Hair Cut - Hair Cut Sr Stylist" at bounding box center [1460, 368] width 45 height 35
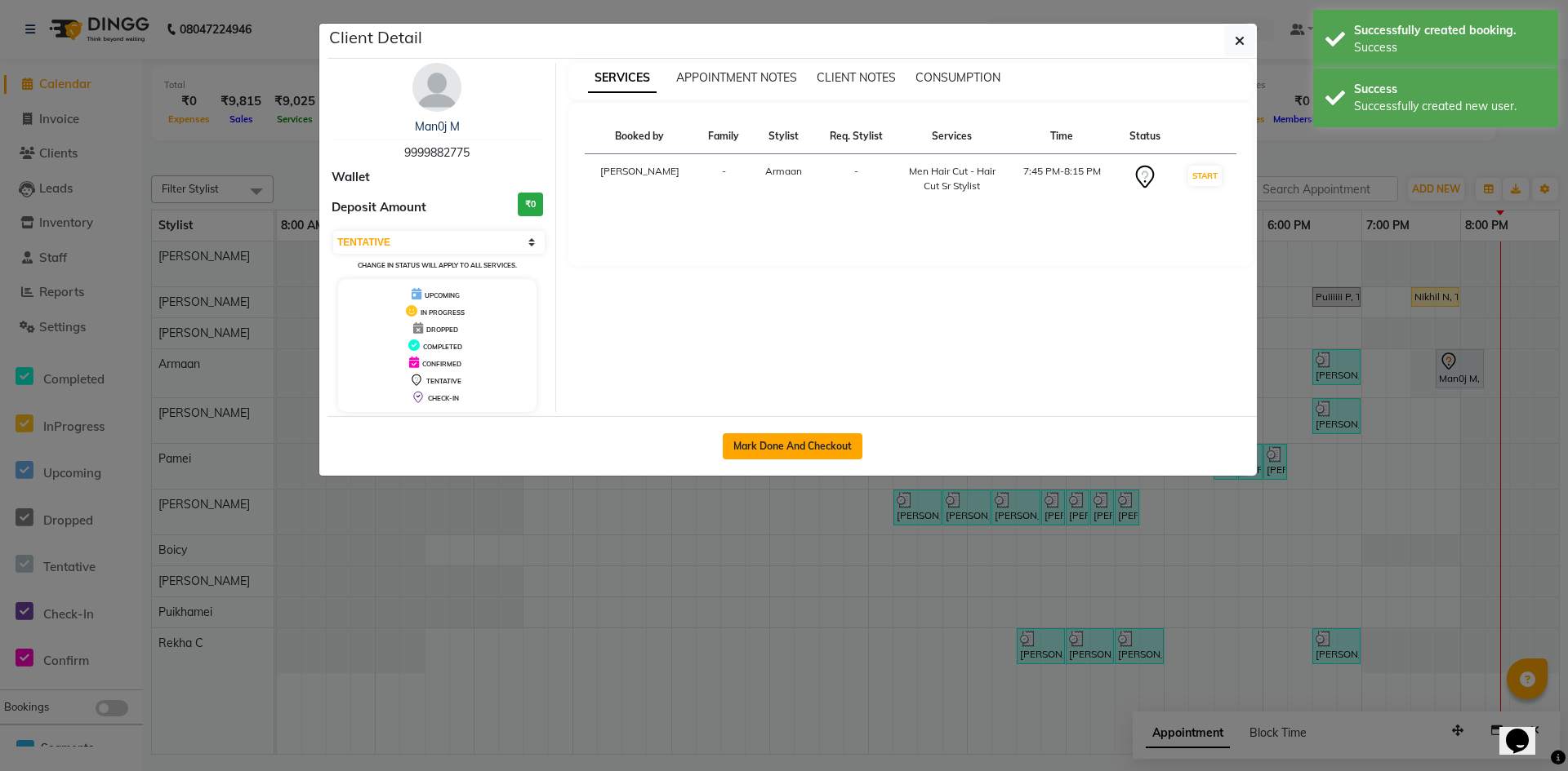
click at [727, 449] on button "Mark Done And Checkout" at bounding box center [792, 447] width 139 height 26
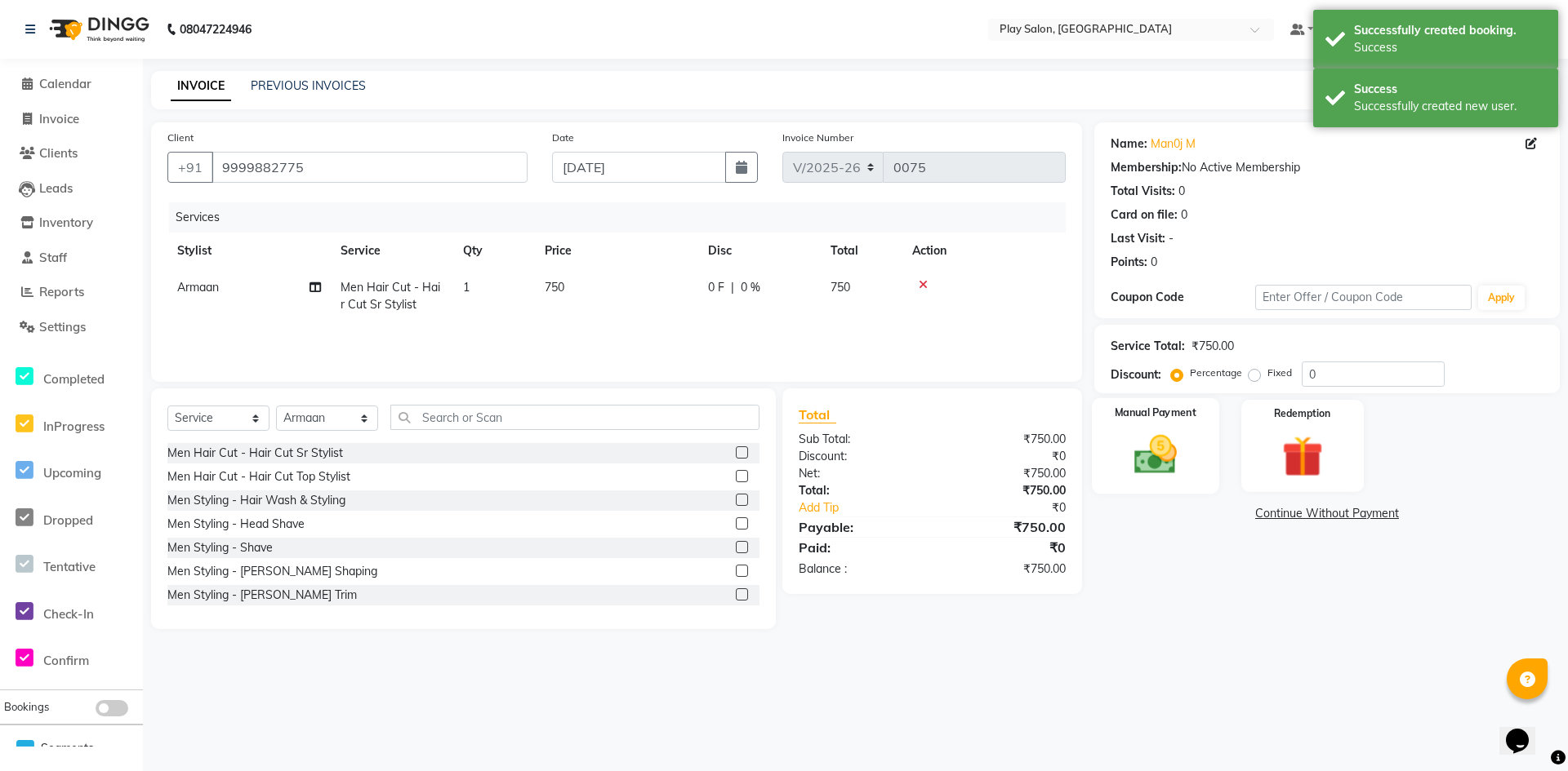
click at [1186, 451] on img at bounding box center [1155, 454] width 70 height 50
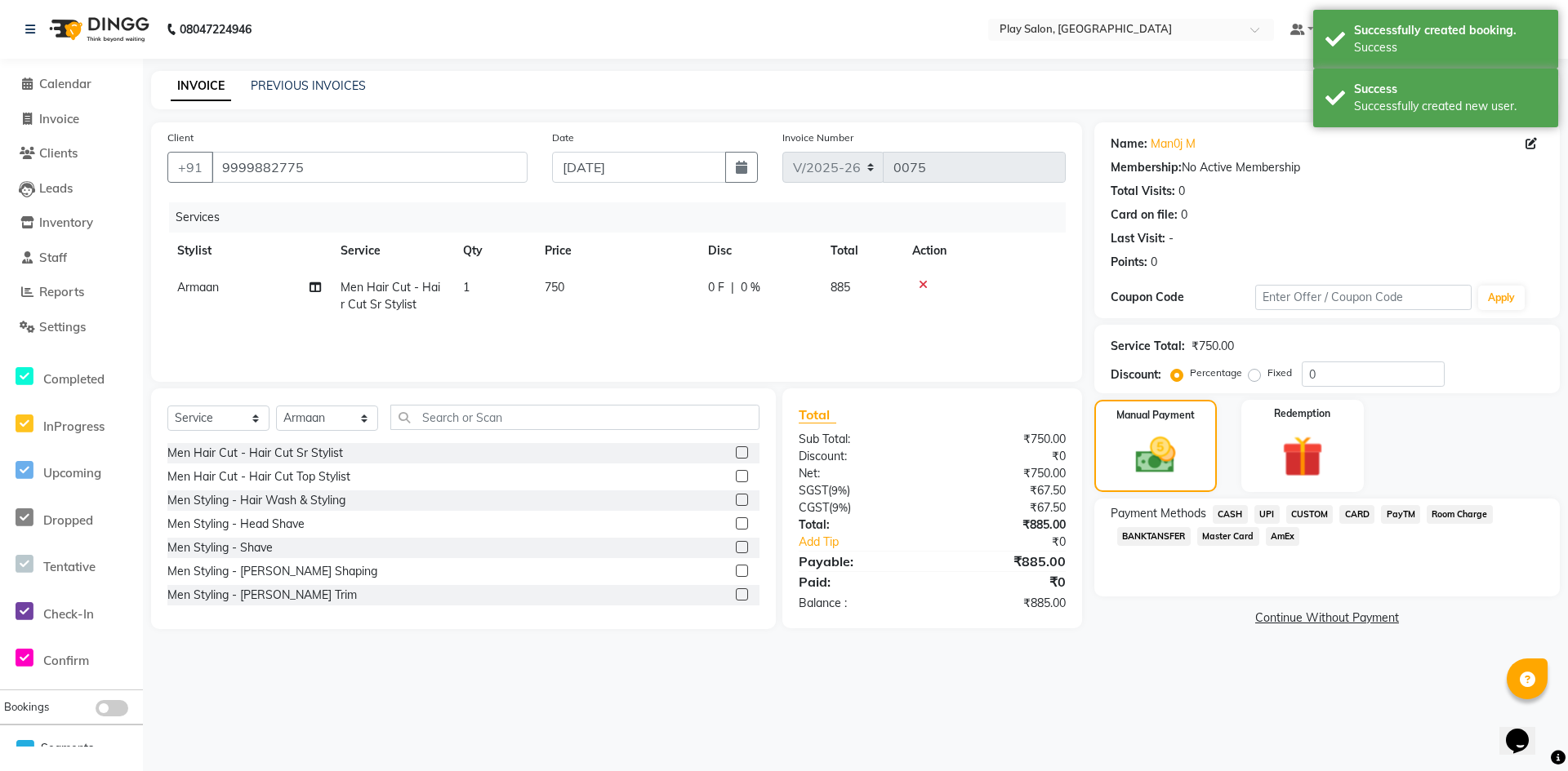
click at [1300, 513] on span "CUSTOM" at bounding box center [1310, 515] width 48 height 19
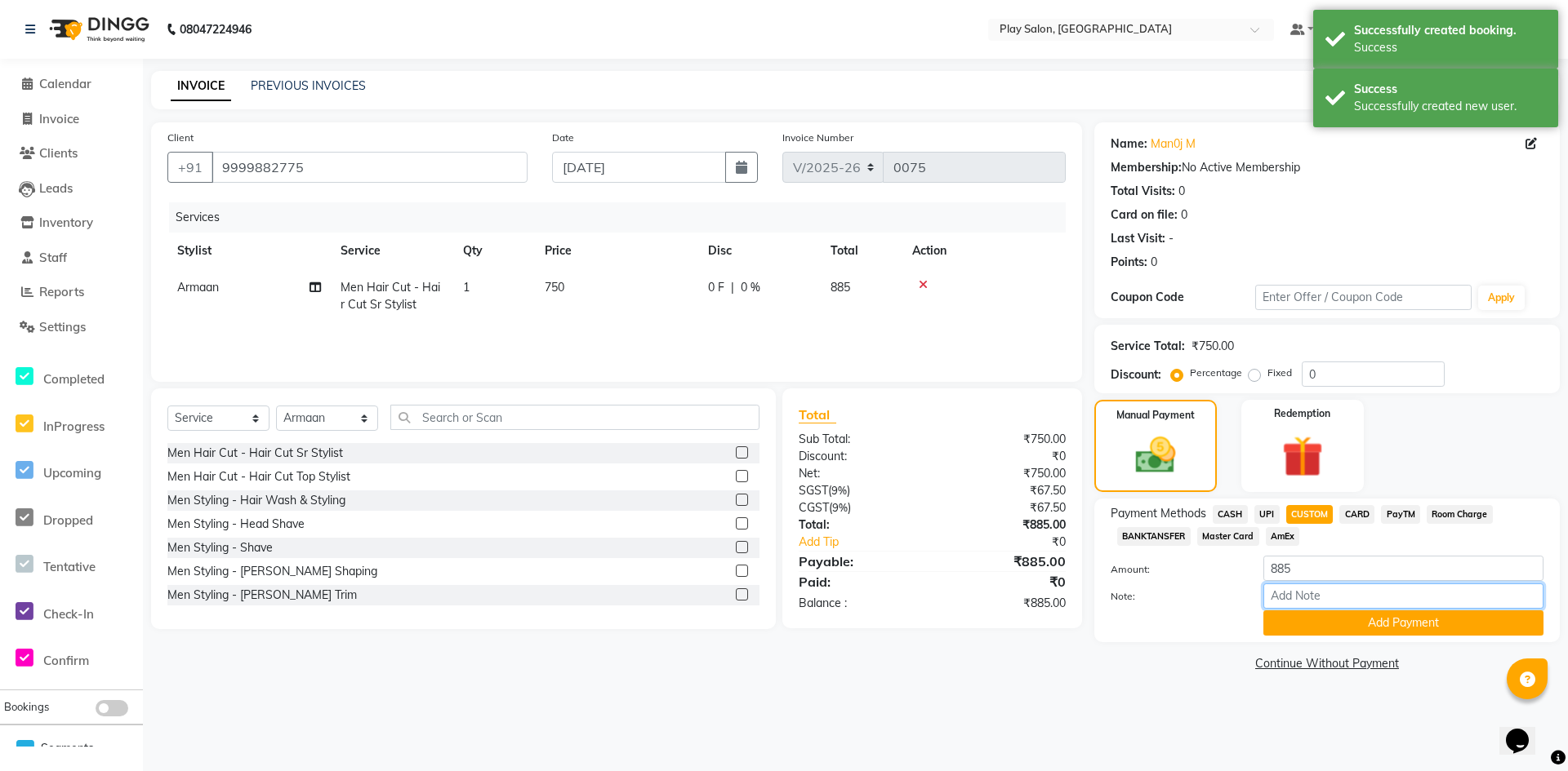
click at [1296, 595] on input "Note:" at bounding box center [1403, 596] width 281 height 25
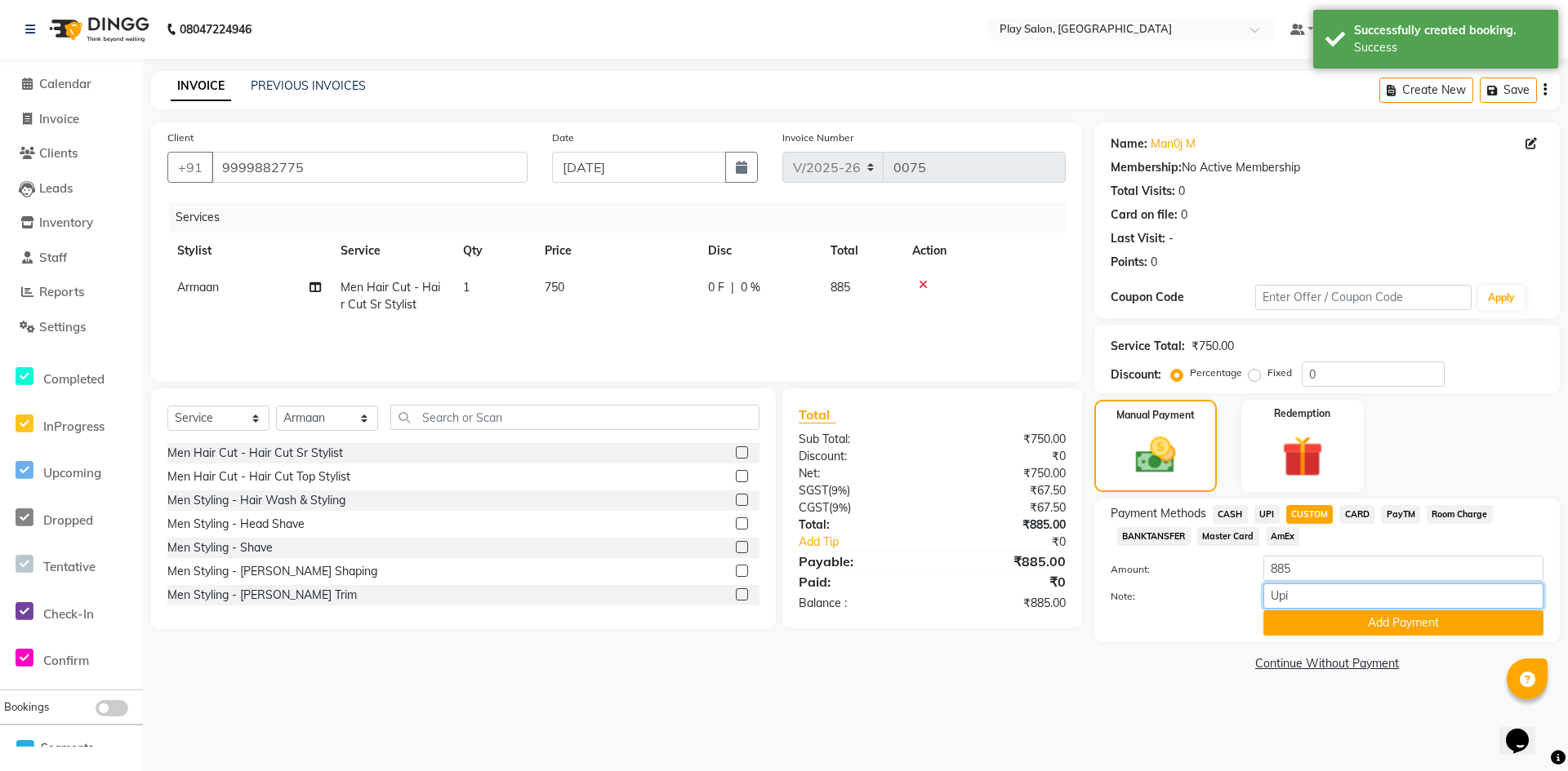
click at [1322, 607] on input "Upi" at bounding box center [1403, 596] width 281 height 25
click at [1322, 611] on button "Add Payment" at bounding box center [1403, 622] width 281 height 25
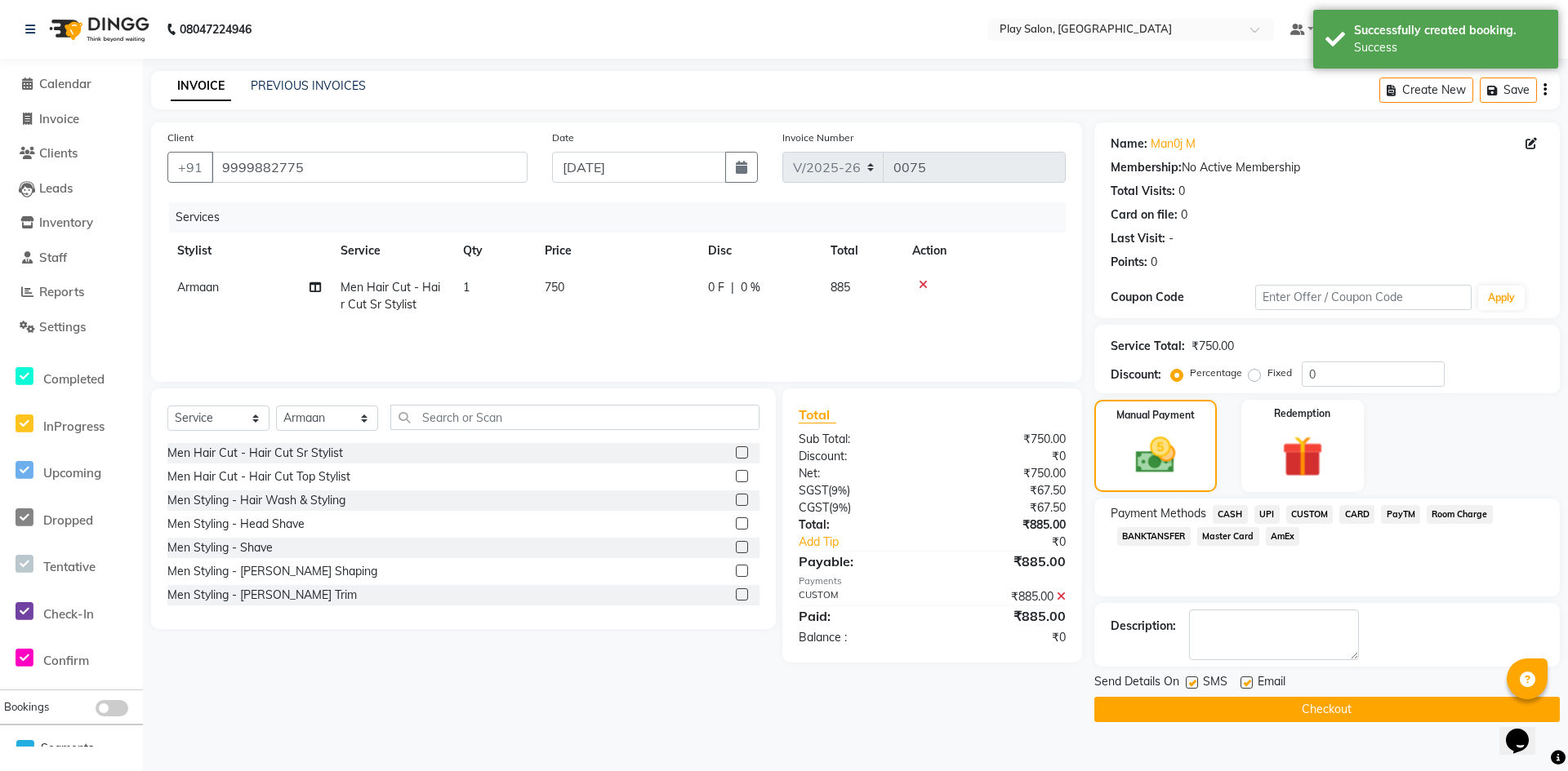
click at [1270, 691] on span "Email" at bounding box center [1272, 684] width 28 height 21
click at [1272, 701] on button "Checkout" at bounding box center [1327, 709] width 466 height 25
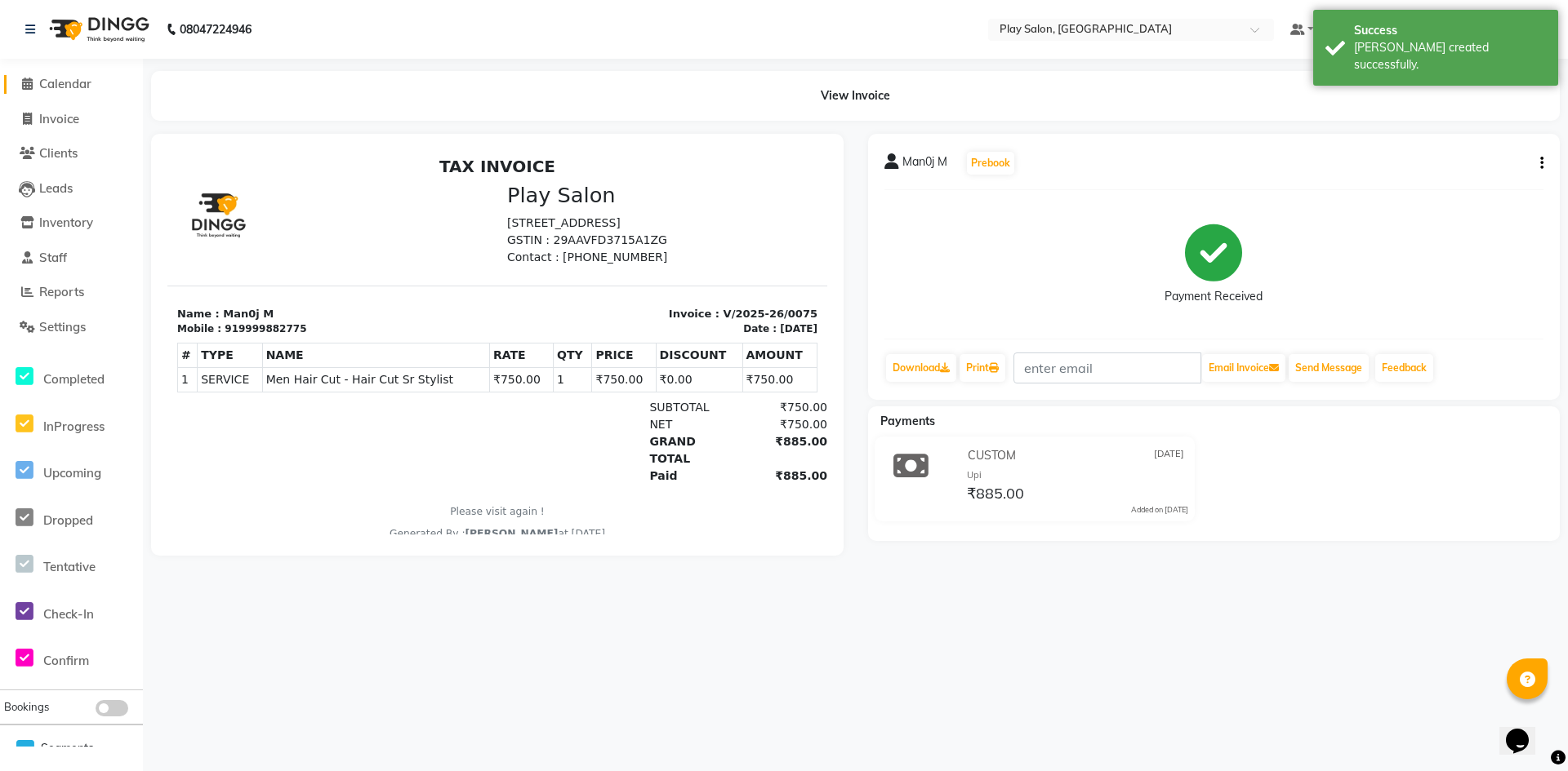
click at [54, 87] on span "Calendar" at bounding box center [65, 83] width 52 height 16
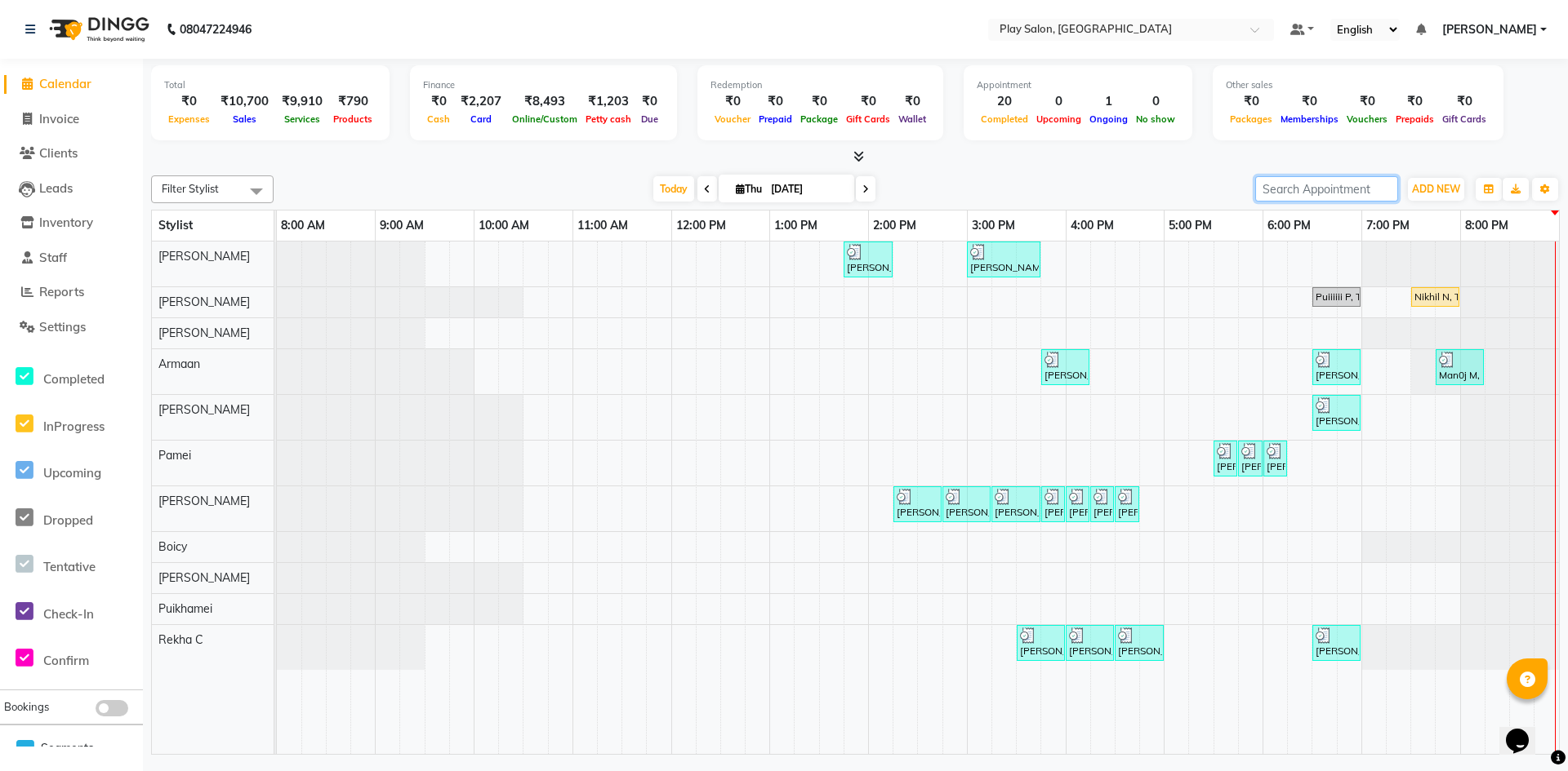
drag, startPoint x: 1310, startPoint y: 244, endPoint x: 1315, endPoint y: 221, distance: 23.5
click at [1311, 244] on div "Filter Stylist Select All [PERSON_NAME] [PERSON_NAME] [PERSON_NAME] [PERSON_NAM…" at bounding box center [856, 462] width 1409 height 586
click at [1444, 300] on div "Nikhil N, TK10, 07:30 PM-08:00 PM, Men Styling - [PERSON_NAME] Shaping" at bounding box center [1435, 297] width 45 height 15
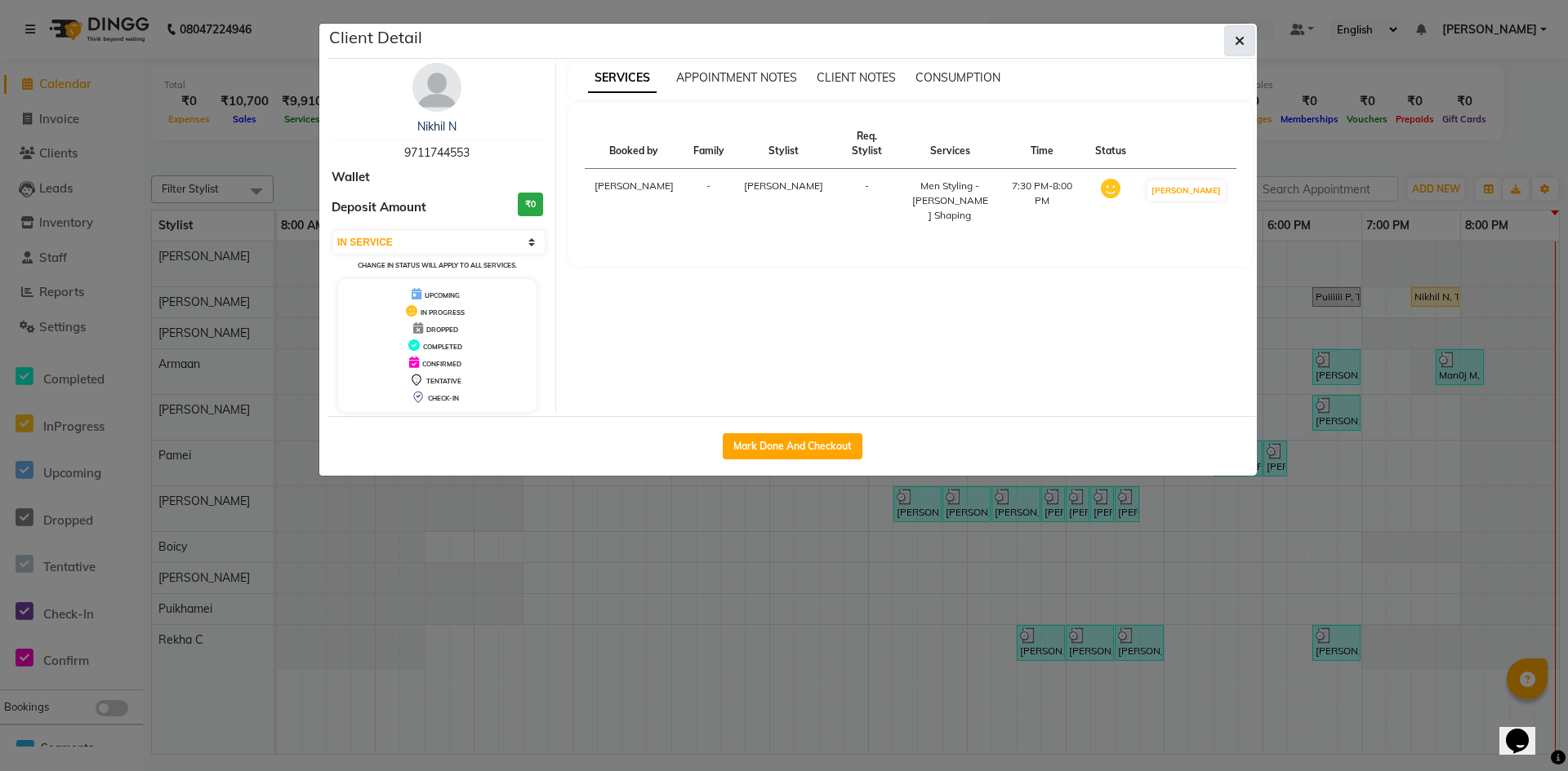
click at [1240, 40] on icon "button" at bounding box center [1240, 41] width 9 height 13
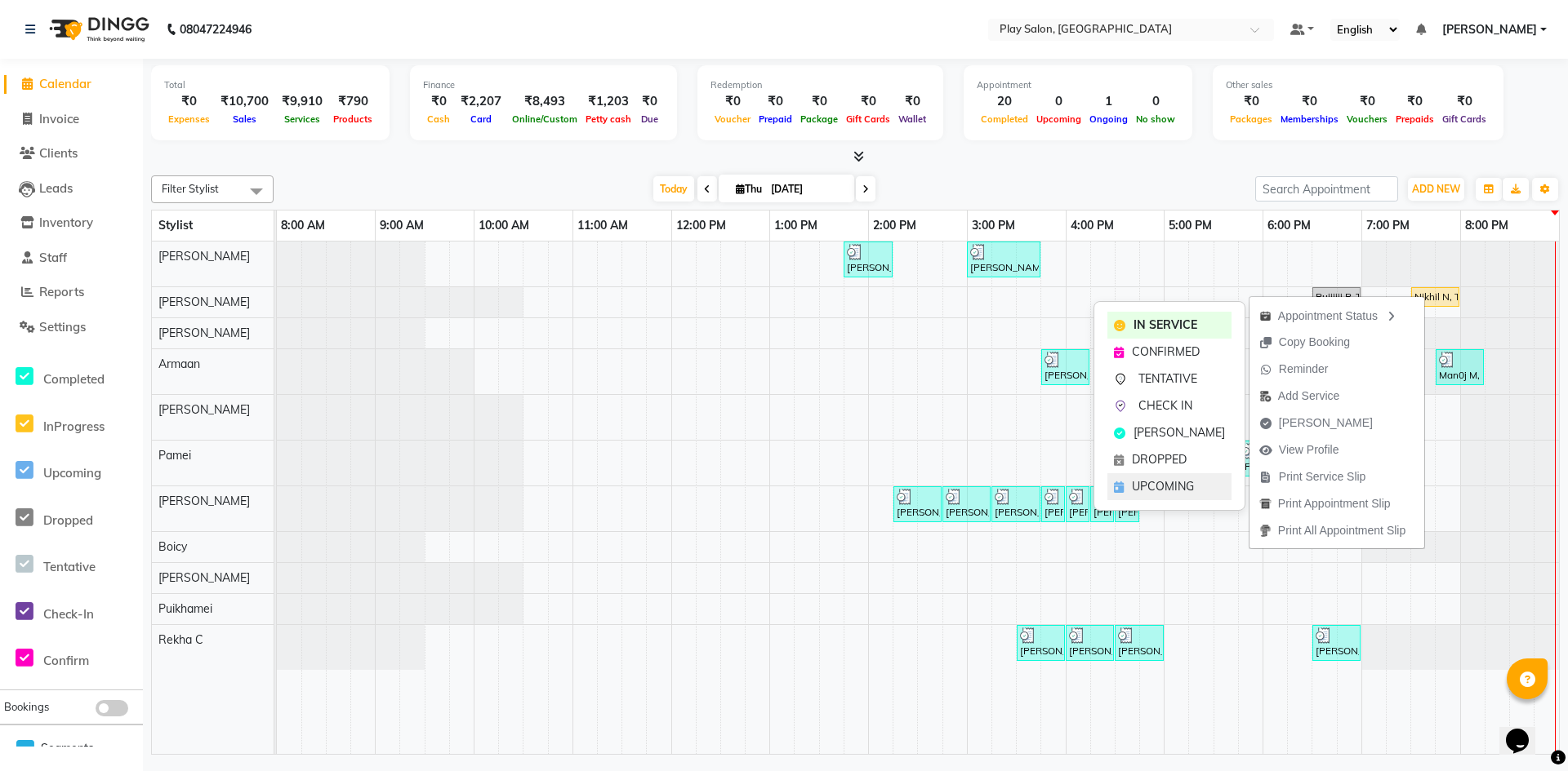
click at [1150, 490] on span "UPCOMING" at bounding box center [1163, 487] width 62 height 17
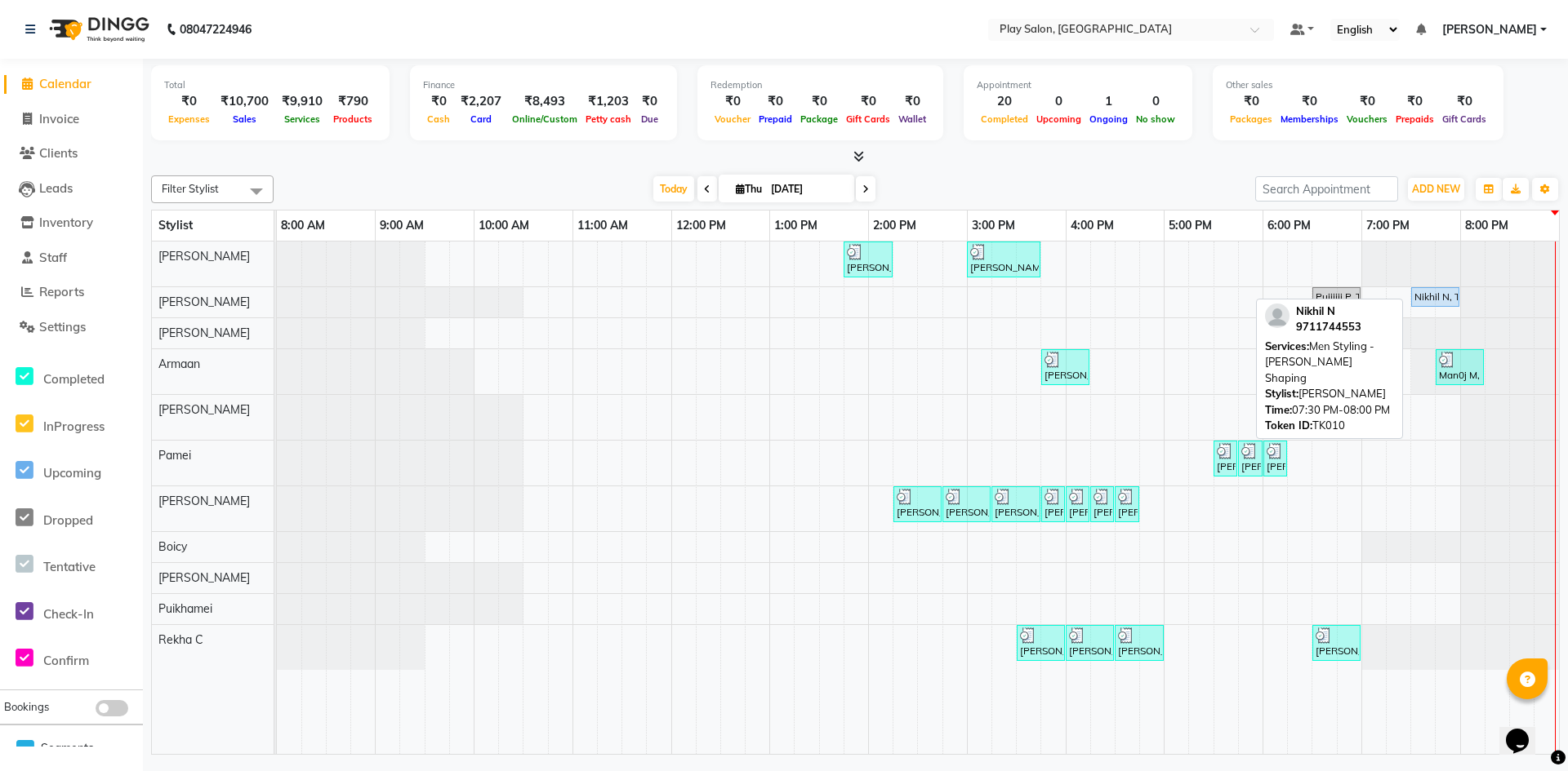
click at [1421, 293] on div "Nikhil N, TK10, 07:30 PM-08:00 PM, Men Styling - [PERSON_NAME] Shaping" at bounding box center [1435, 297] width 45 height 15
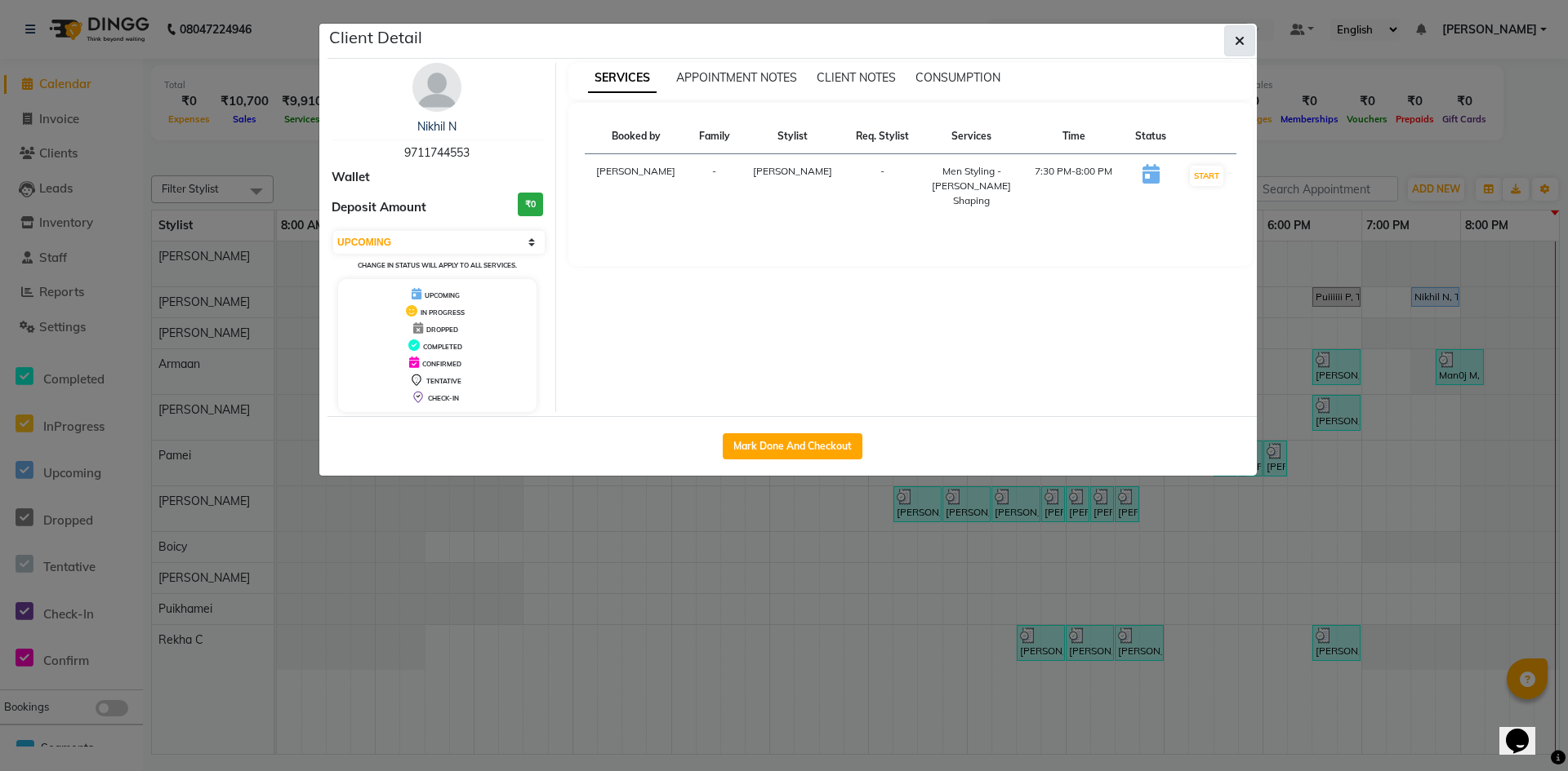
click at [1233, 46] on button "button" at bounding box center [1239, 40] width 31 height 31
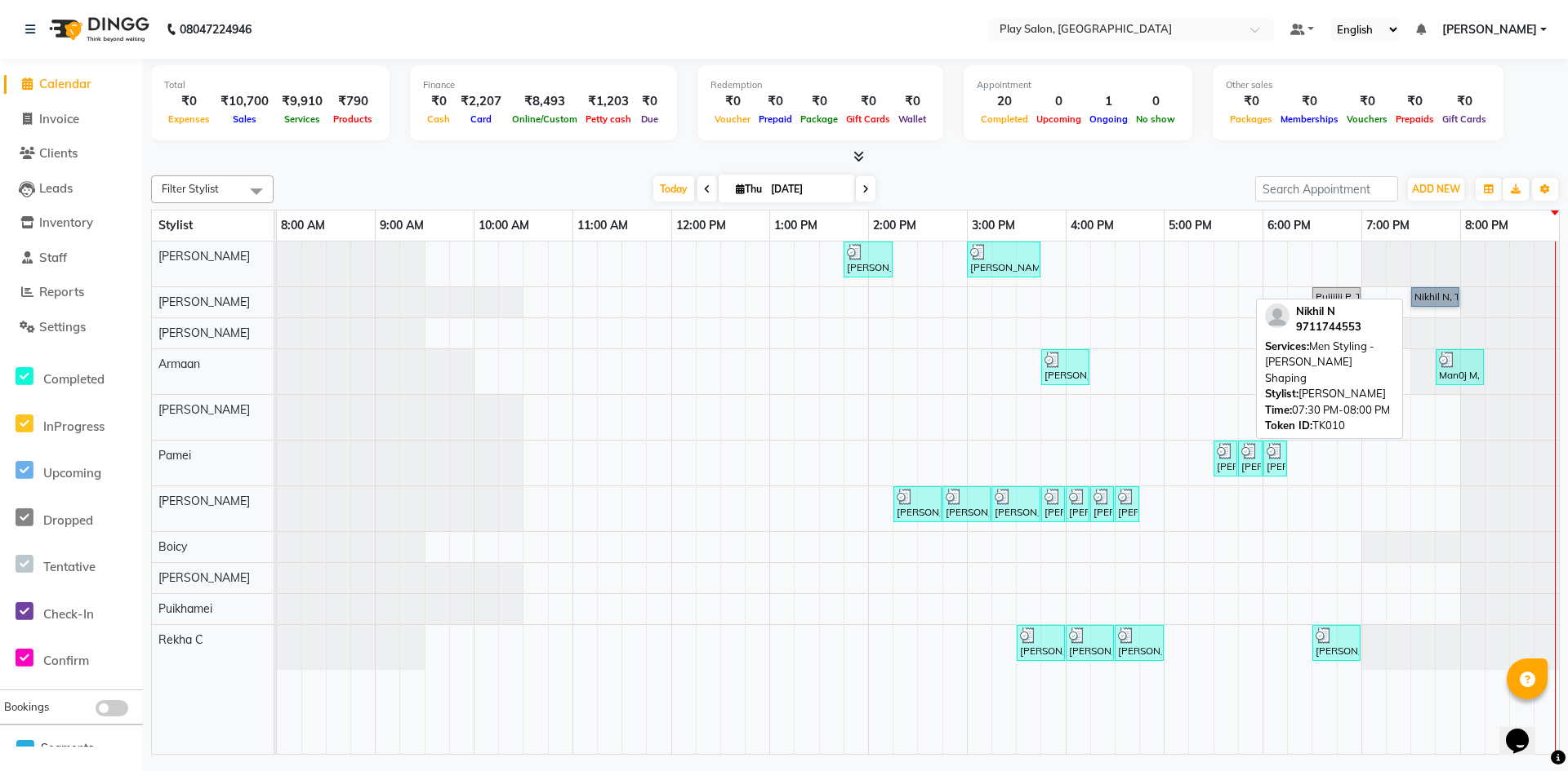
drag, startPoint x: 1436, startPoint y: 285, endPoint x: 1446, endPoint y: 288, distance: 10.4
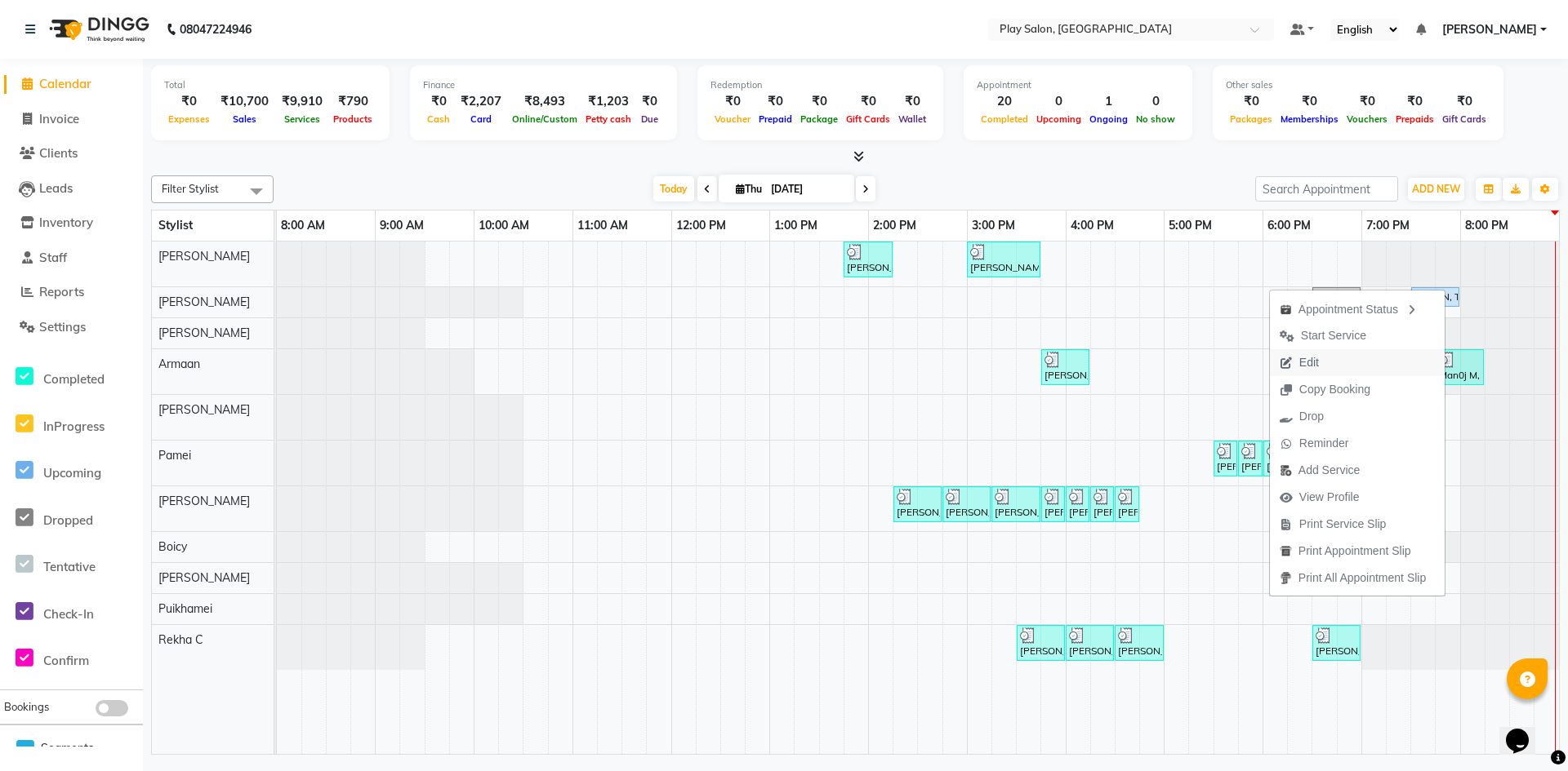
click at [1346, 360] on button "Edit" at bounding box center [1357, 363] width 175 height 27
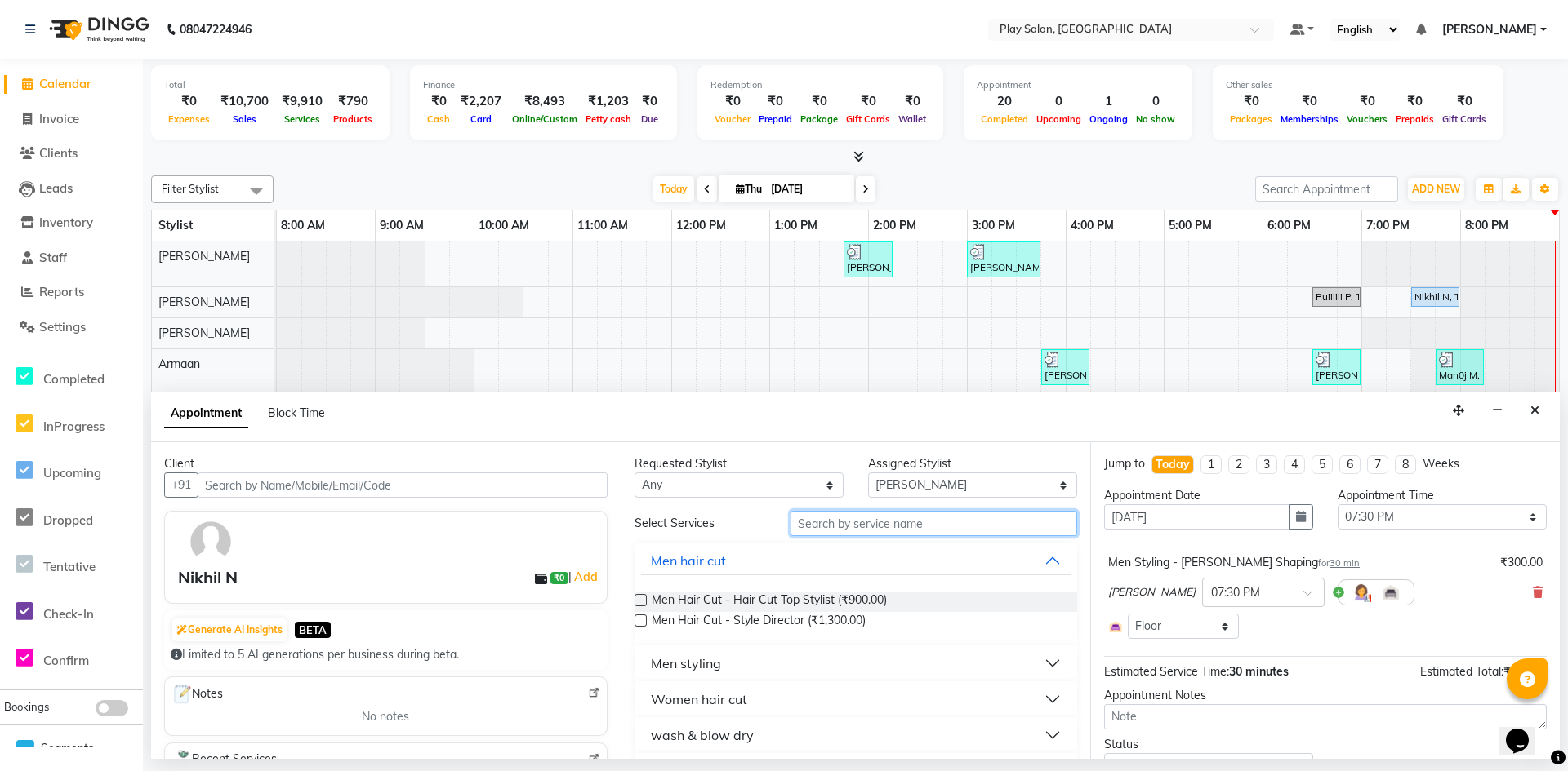
click at [881, 533] on input "text" at bounding box center [934, 523] width 287 height 25
click at [727, 608] on span "Men Hair Cut - Hair Cut Top Stylist (₹900.00)" at bounding box center [770, 602] width 236 height 21
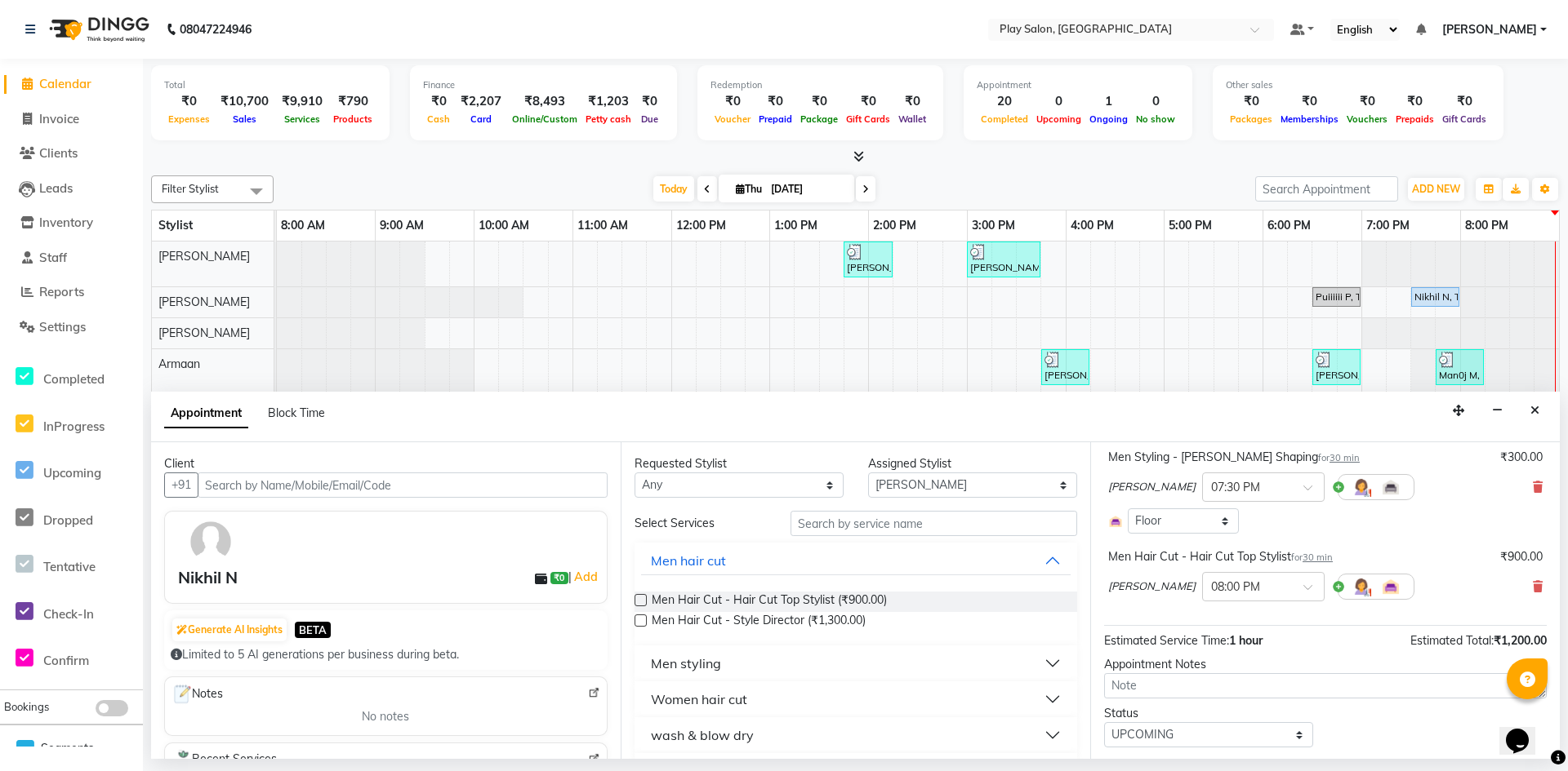
scroll to position [150, 0]
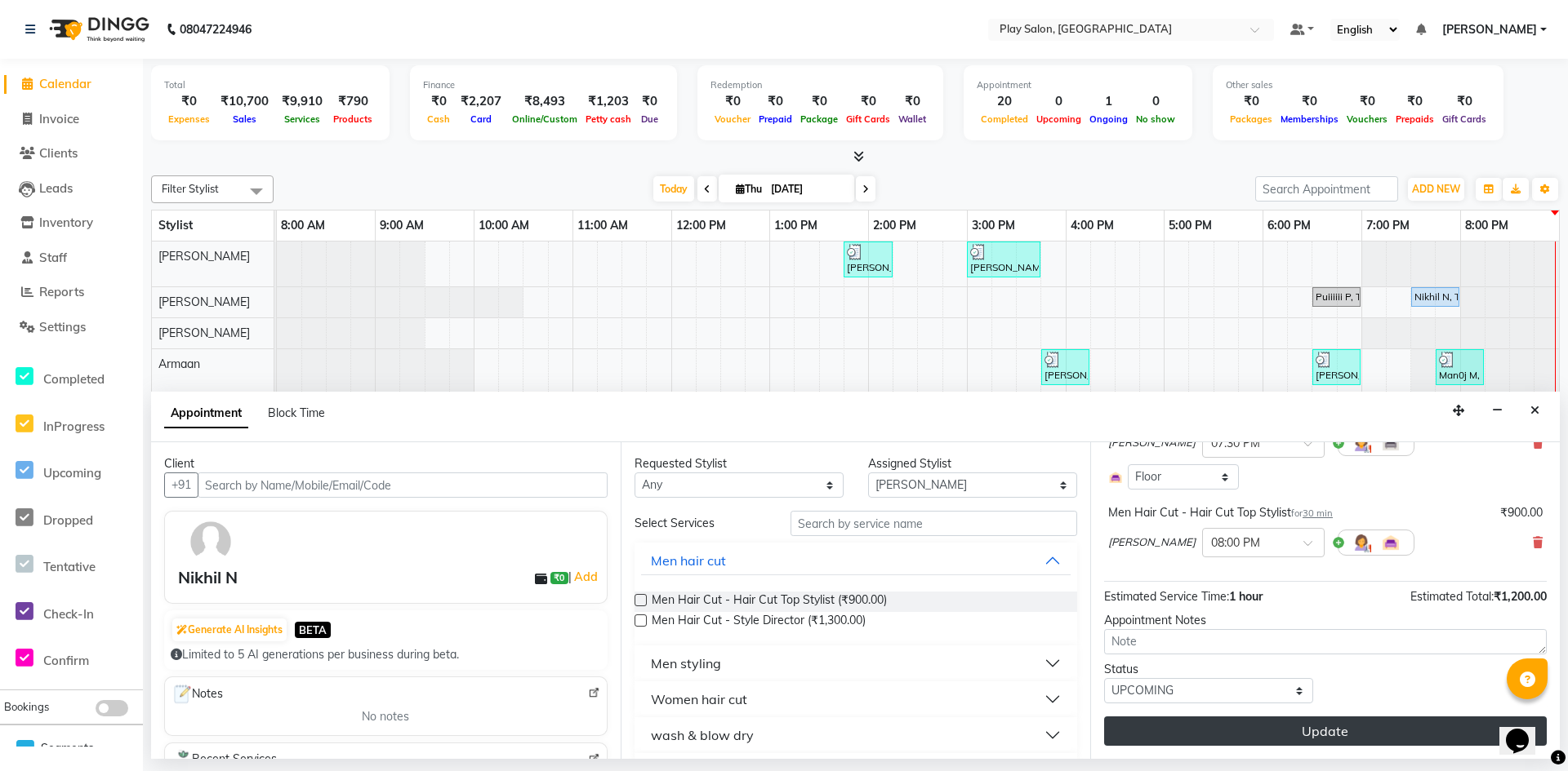
click at [1322, 727] on button "Update" at bounding box center [1325, 731] width 442 height 29
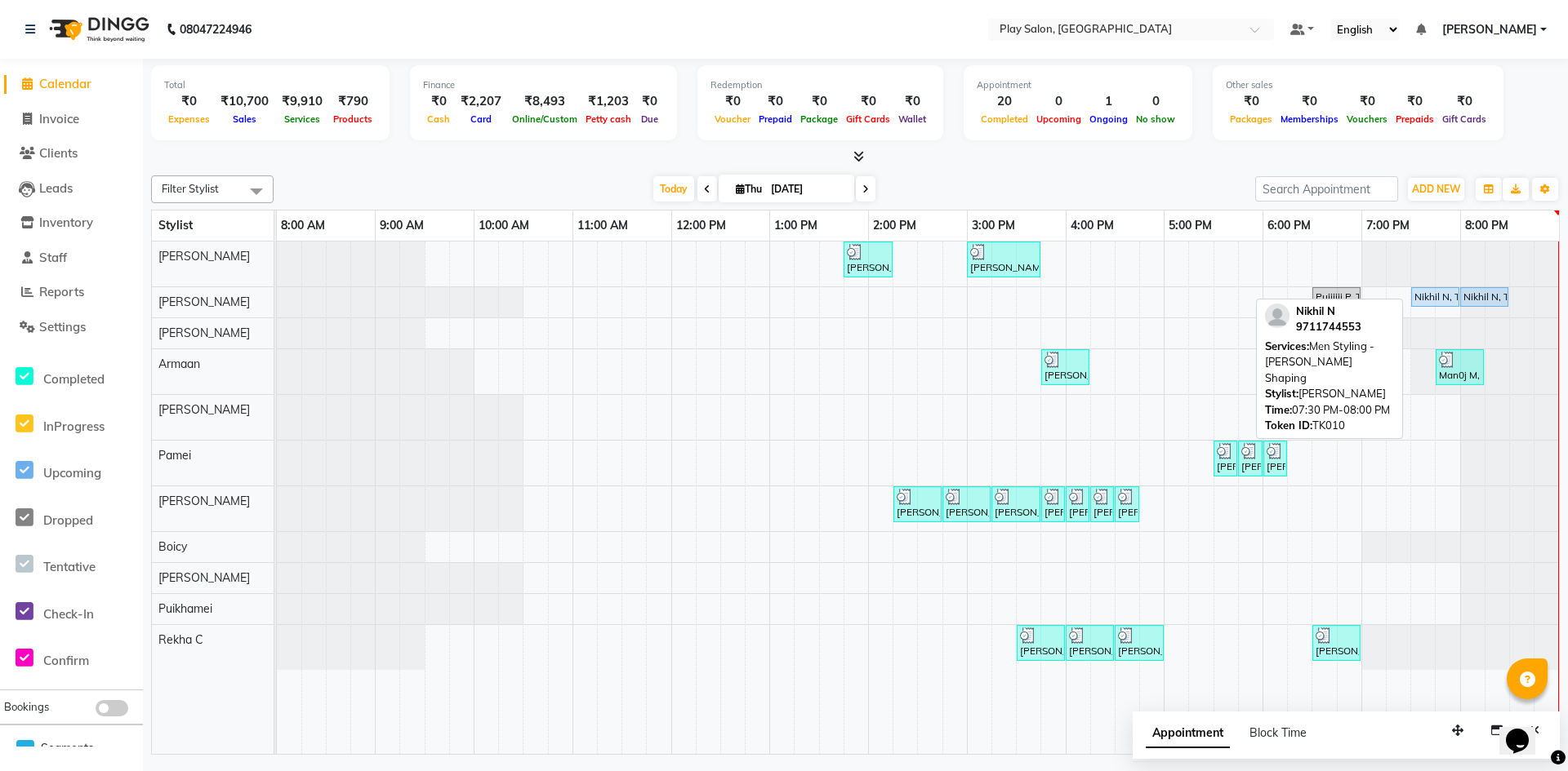
click at [1436, 295] on div "Nikhil N, TK10, 07:30 PM-08:00 PM, Men Styling - [PERSON_NAME] Shaping" at bounding box center [1435, 297] width 45 height 15
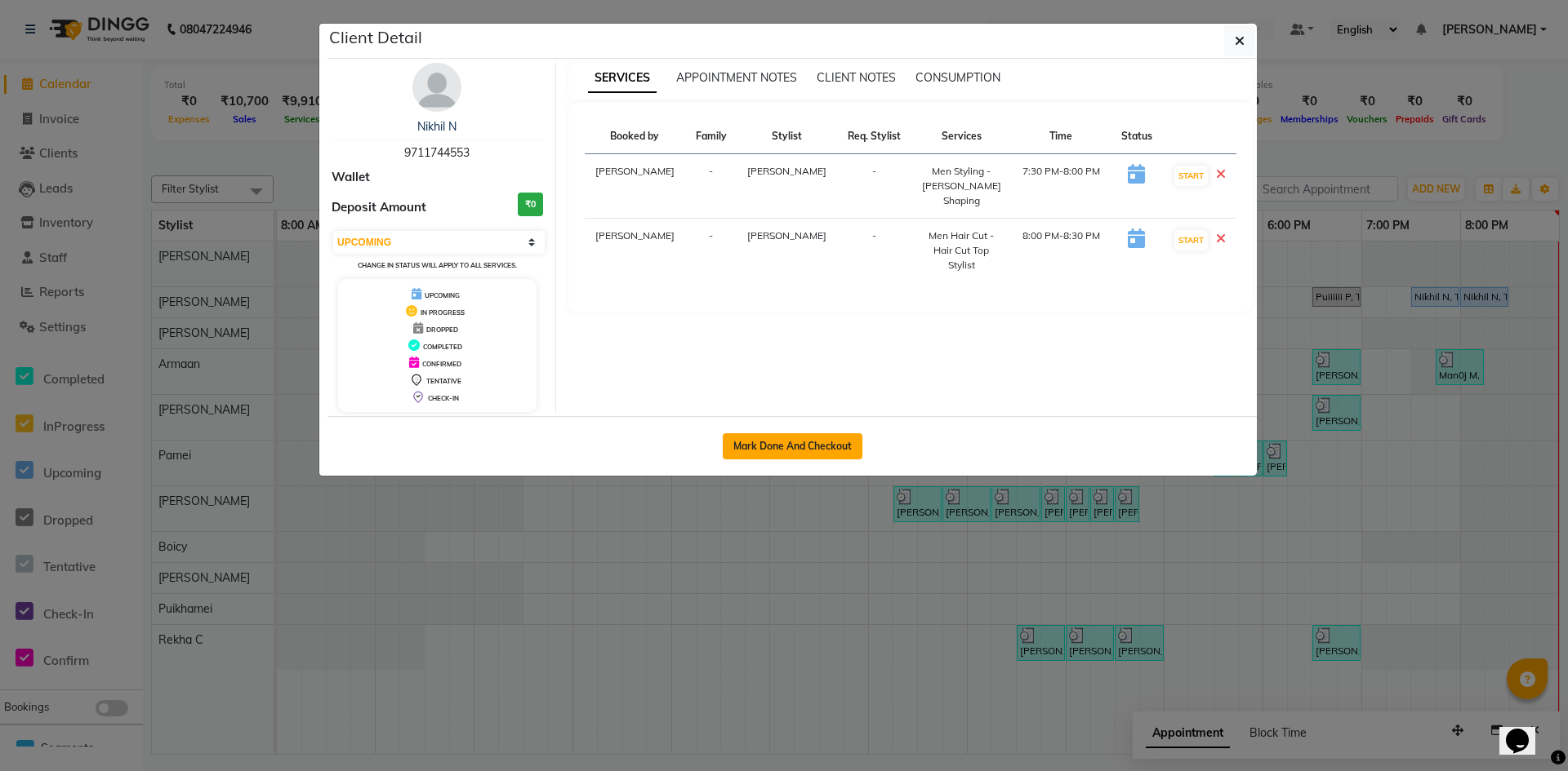
click at [799, 435] on button "Mark Done And Checkout" at bounding box center [792, 447] width 139 height 26
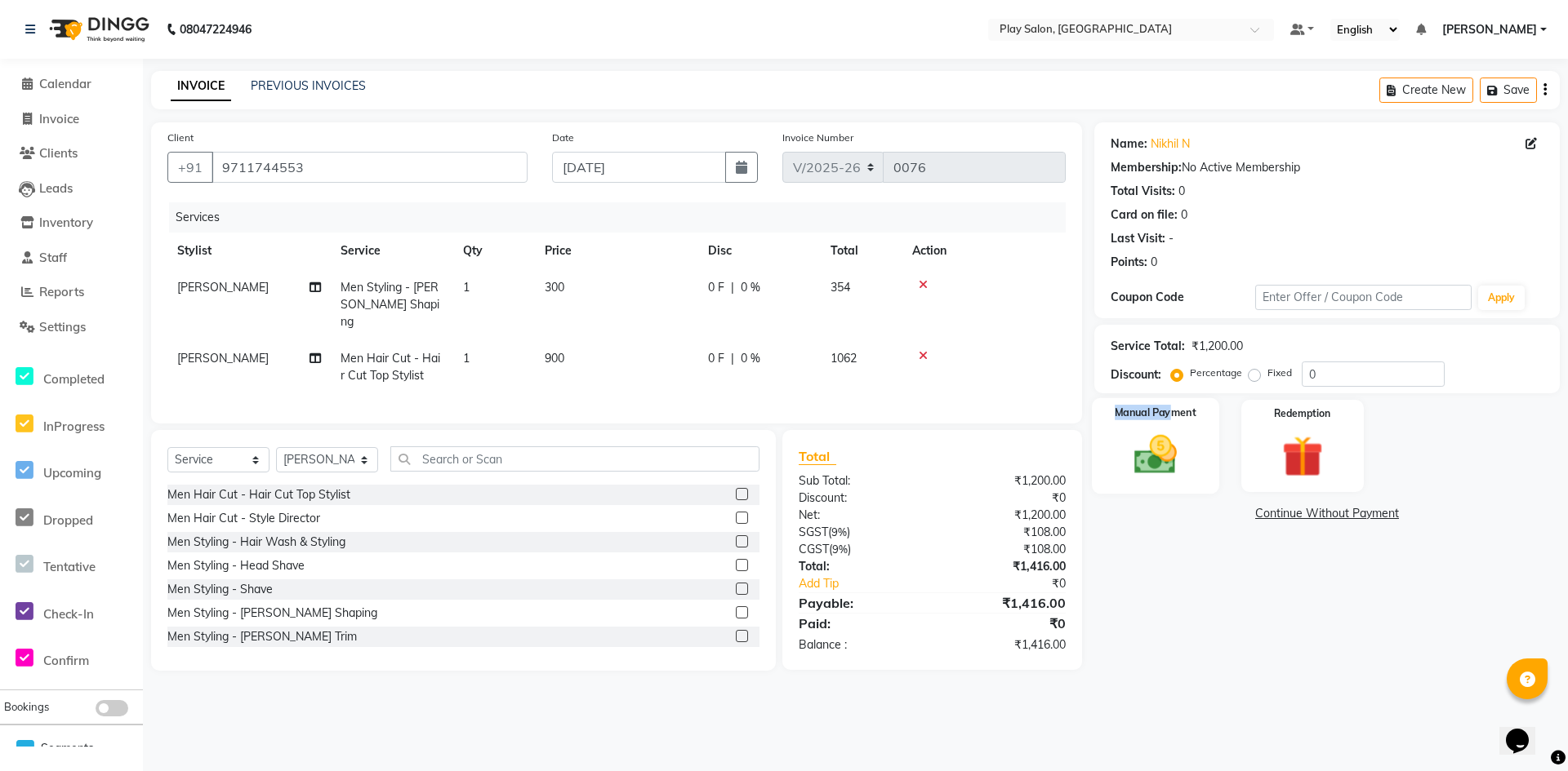
click at [1176, 427] on div "Manual Payment" at bounding box center [1156, 446] width 127 height 96
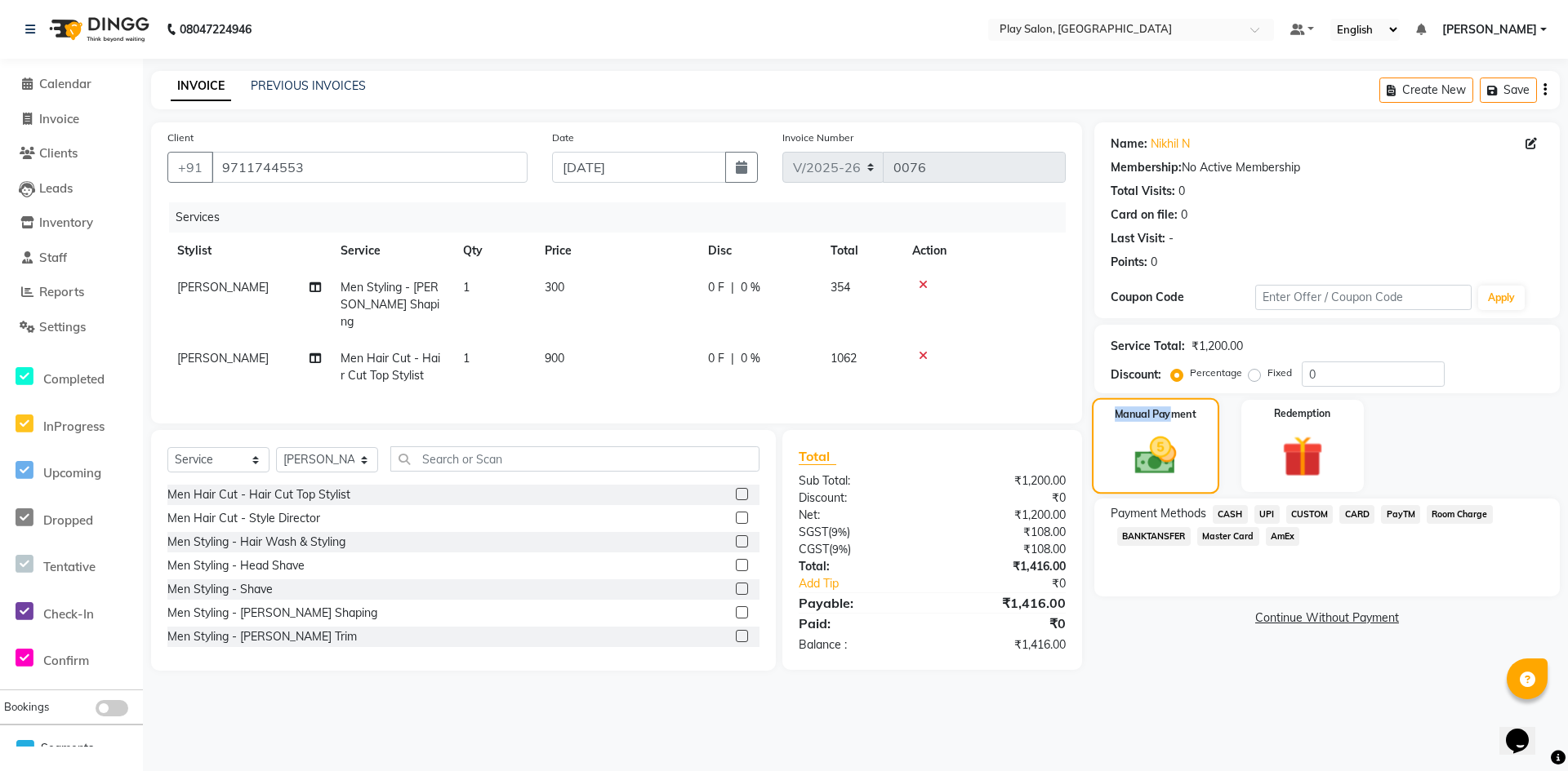
click at [1170, 449] on img at bounding box center [1156, 456] width 68 height 49
click at [1325, 379] on input "0" at bounding box center [1373, 374] width 143 height 25
click at [1118, 647] on div "Name: Nikhil N Membership: No Active Membership Total Visits: 0 Card on file: 0…" at bounding box center [1332, 396] width 478 height 549
click at [1310, 518] on span "CUSTOM" at bounding box center [1310, 515] width 48 height 19
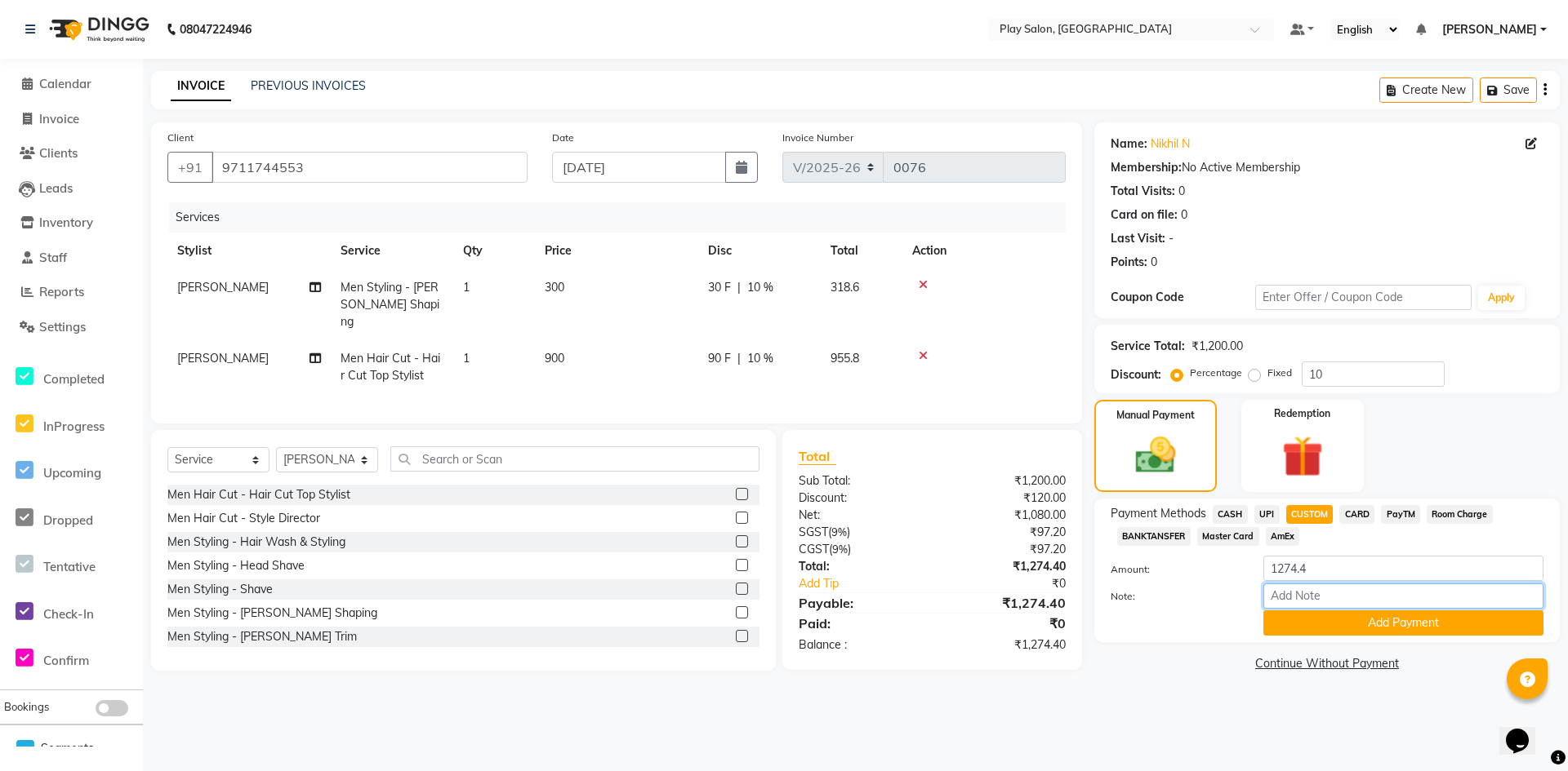
click at [1321, 600] on input "Note:" at bounding box center [1403, 596] width 281 height 25
click at [1376, 619] on button "Add Payment" at bounding box center [1403, 622] width 281 height 25
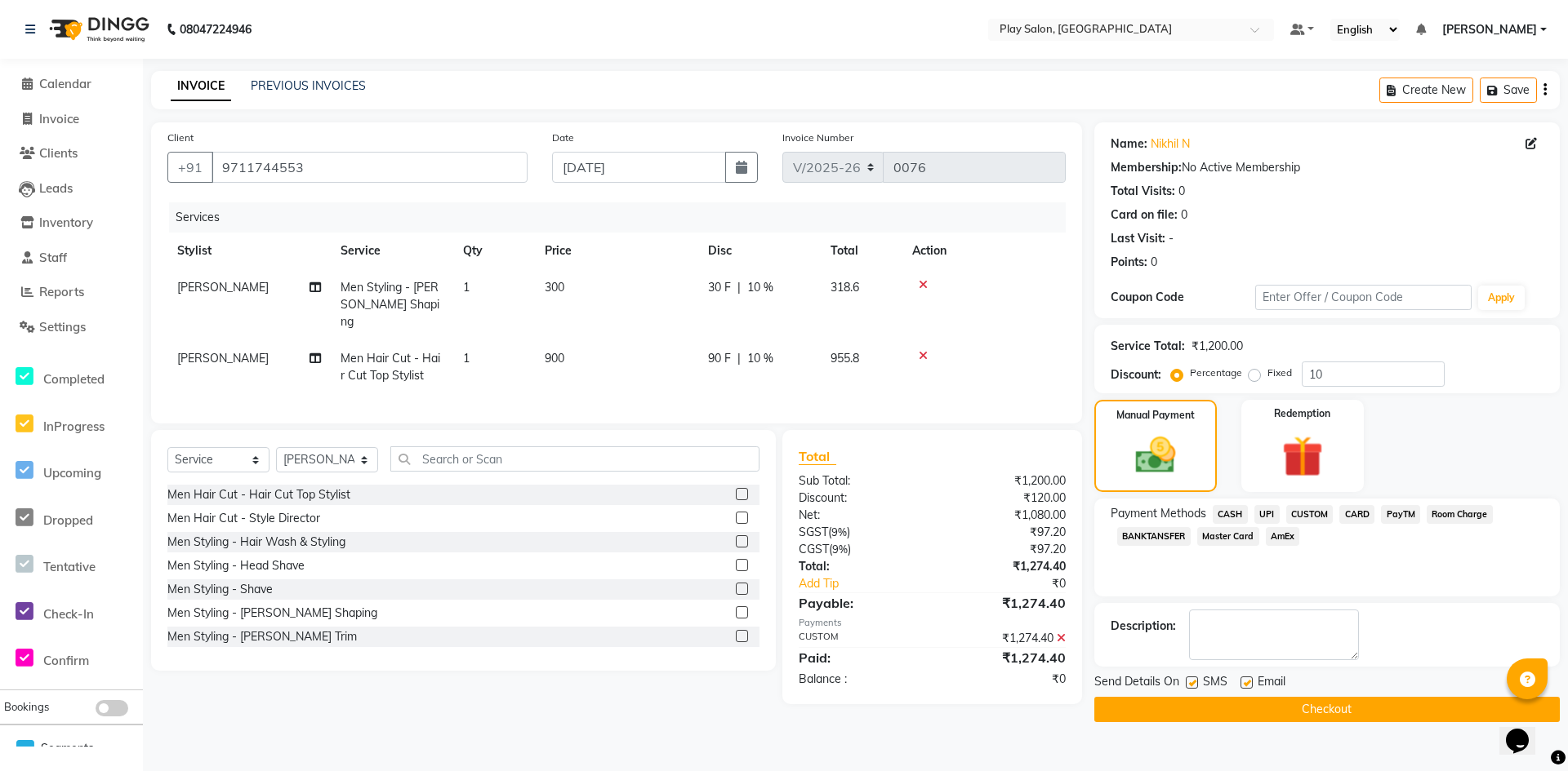
click at [1323, 713] on button "Checkout" at bounding box center [1327, 709] width 466 height 25
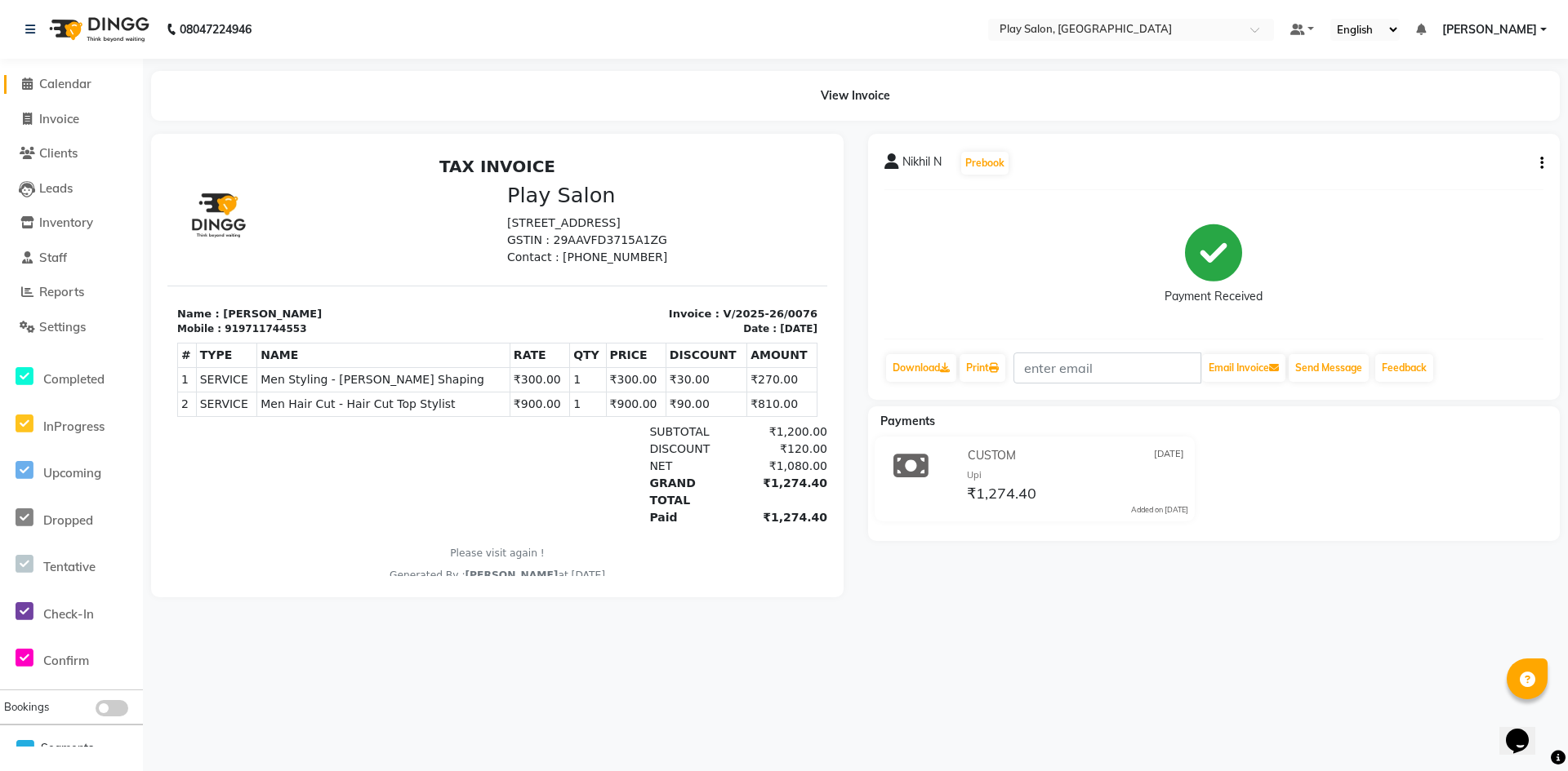
click at [73, 82] on span "Calendar" at bounding box center [65, 83] width 52 height 16
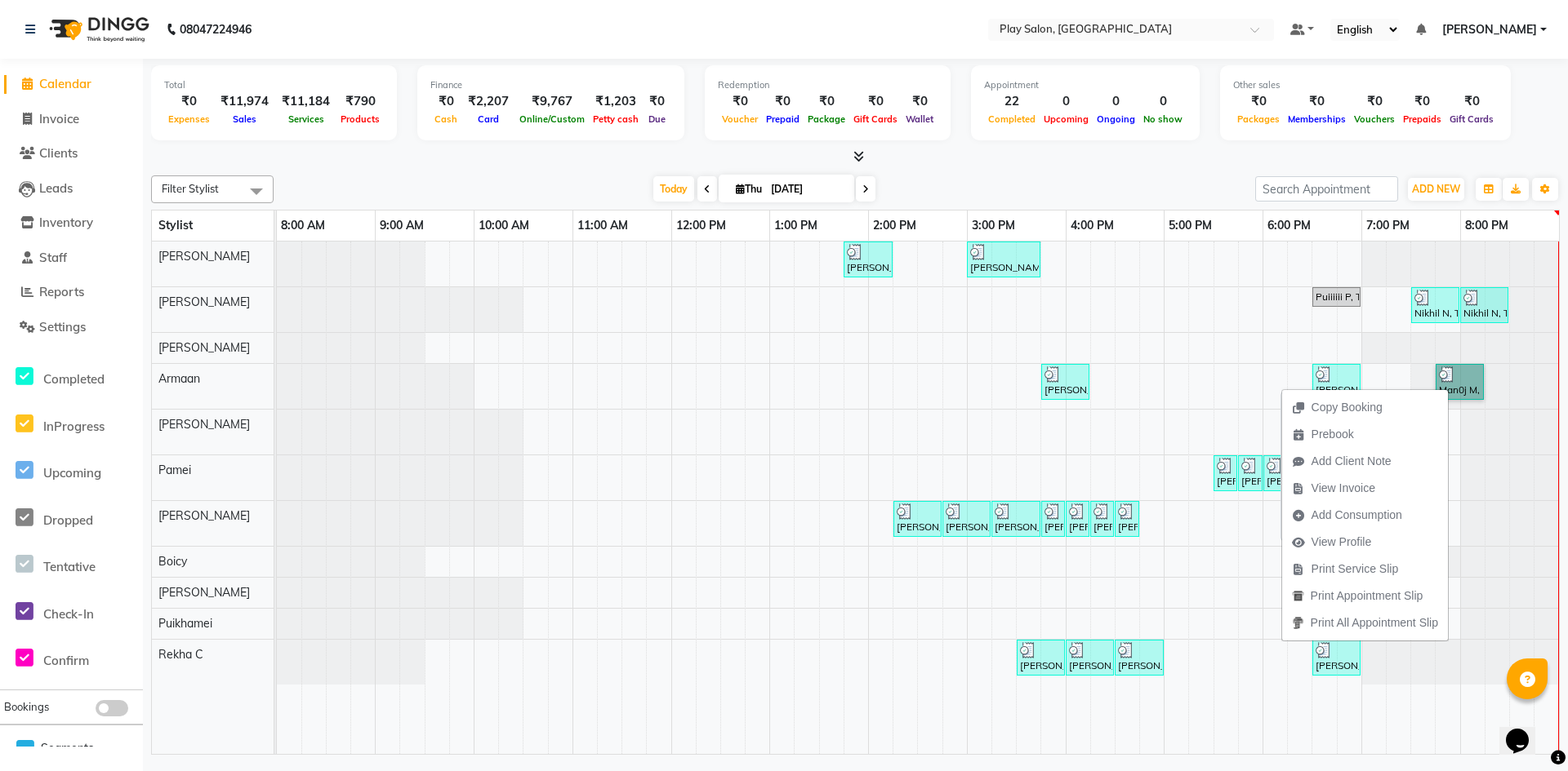
click at [1450, 385] on link "Man0j M, TK11, 07:45 PM-08:15 PM, Men Hair Cut - Hair Cut Sr Stylist" at bounding box center [1460, 382] width 49 height 36
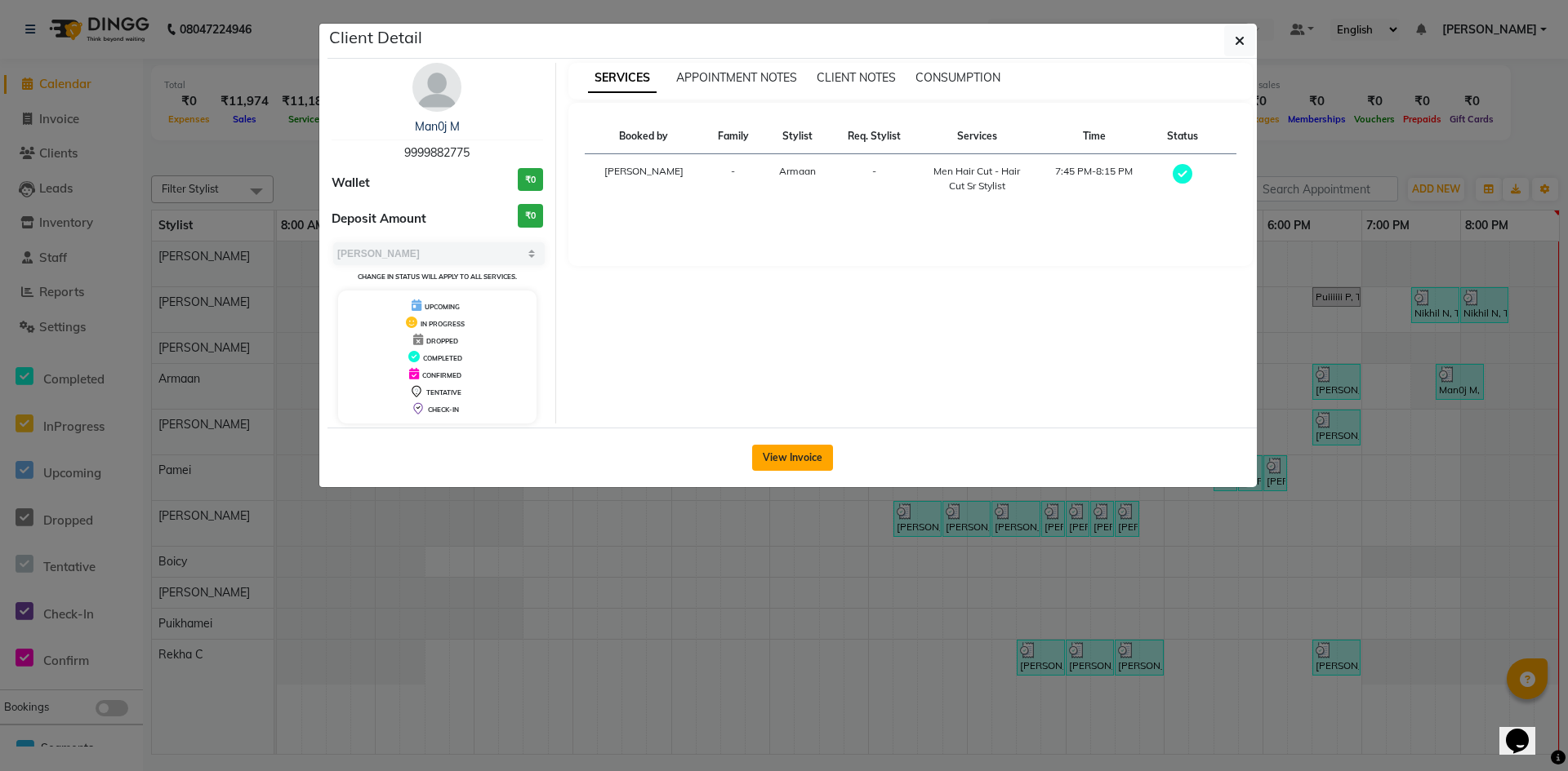
click at [792, 464] on button "View Invoice" at bounding box center [792, 458] width 80 height 26
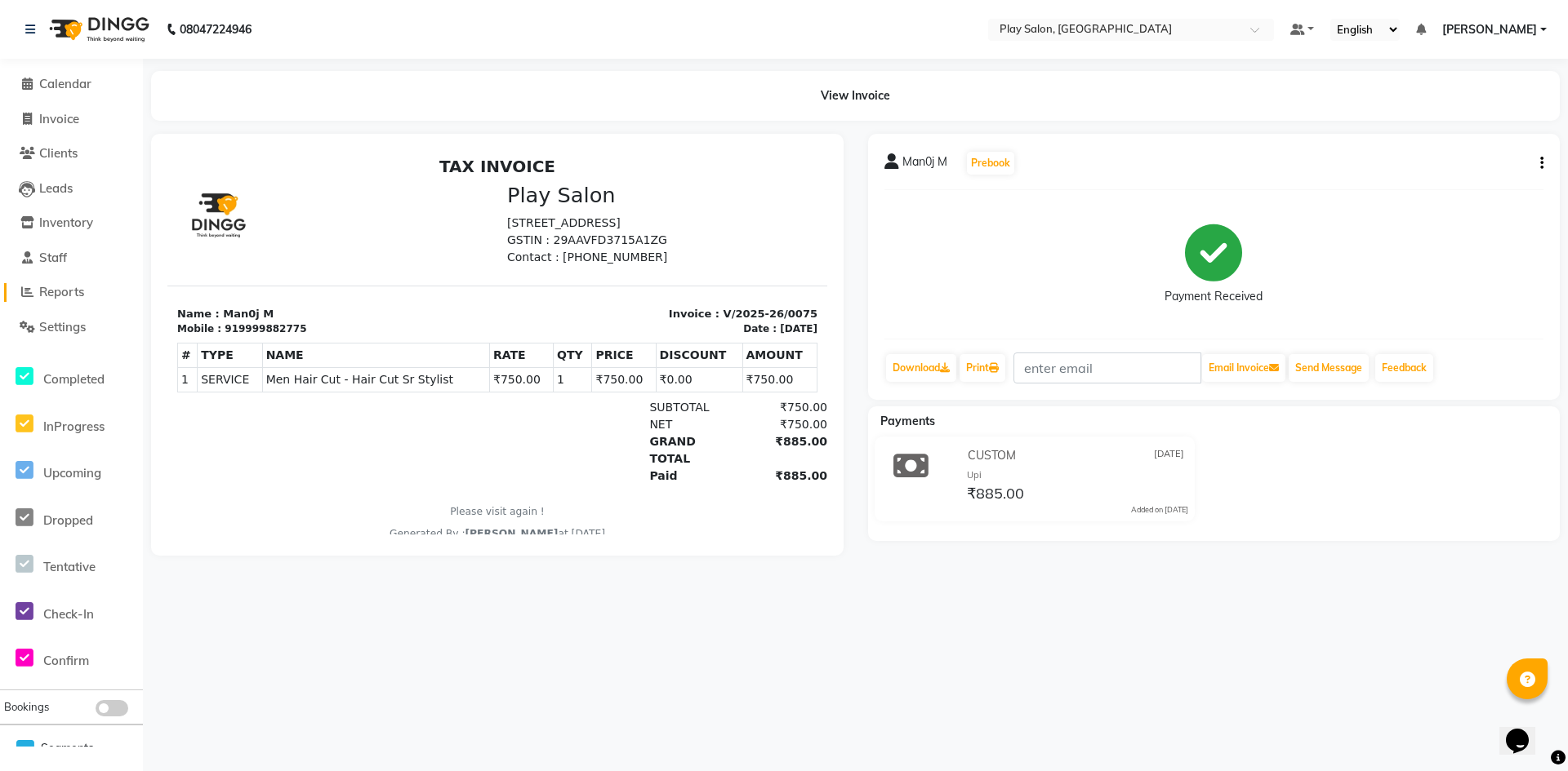
click at [79, 287] on span "Reports" at bounding box center [62, 292] width 45 height 16
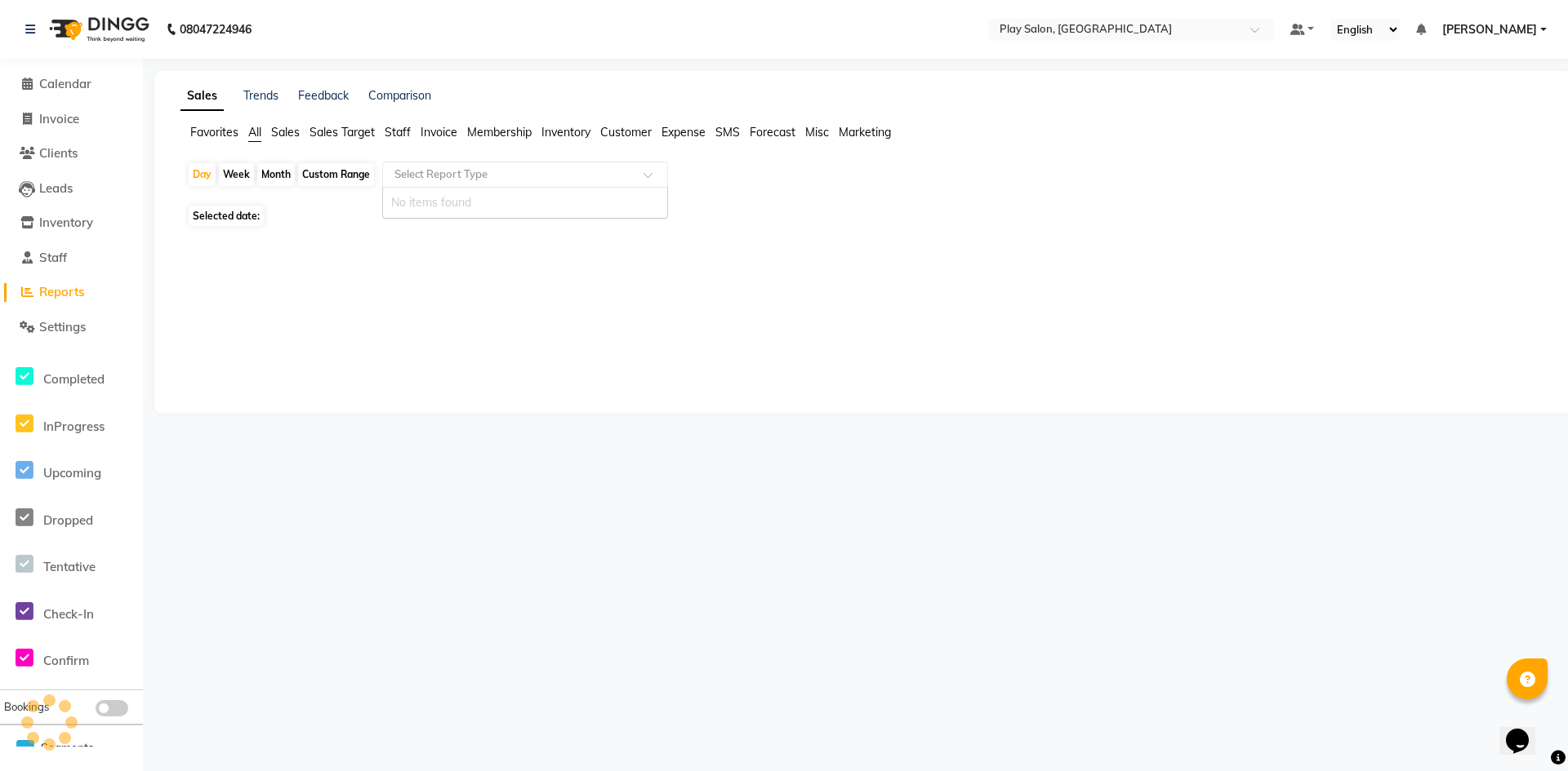
click at [417, 174] on input "text" at bounding box center [509, 174] width 236 height 16
drag, startPoint x: 276, startPoint y: 107, endPoint x: 280, endPoint y: 126, distance: 19.4
click at [276, 107] on div "Sales Trends Feedback Comparison Favorites All Sales Sales Target Staff Invoice…" at bounding box center [863, 242] width 1417 height 343
click at [280, 126] on span "Sales" at bounding box center [285, 133] width 29 height 15
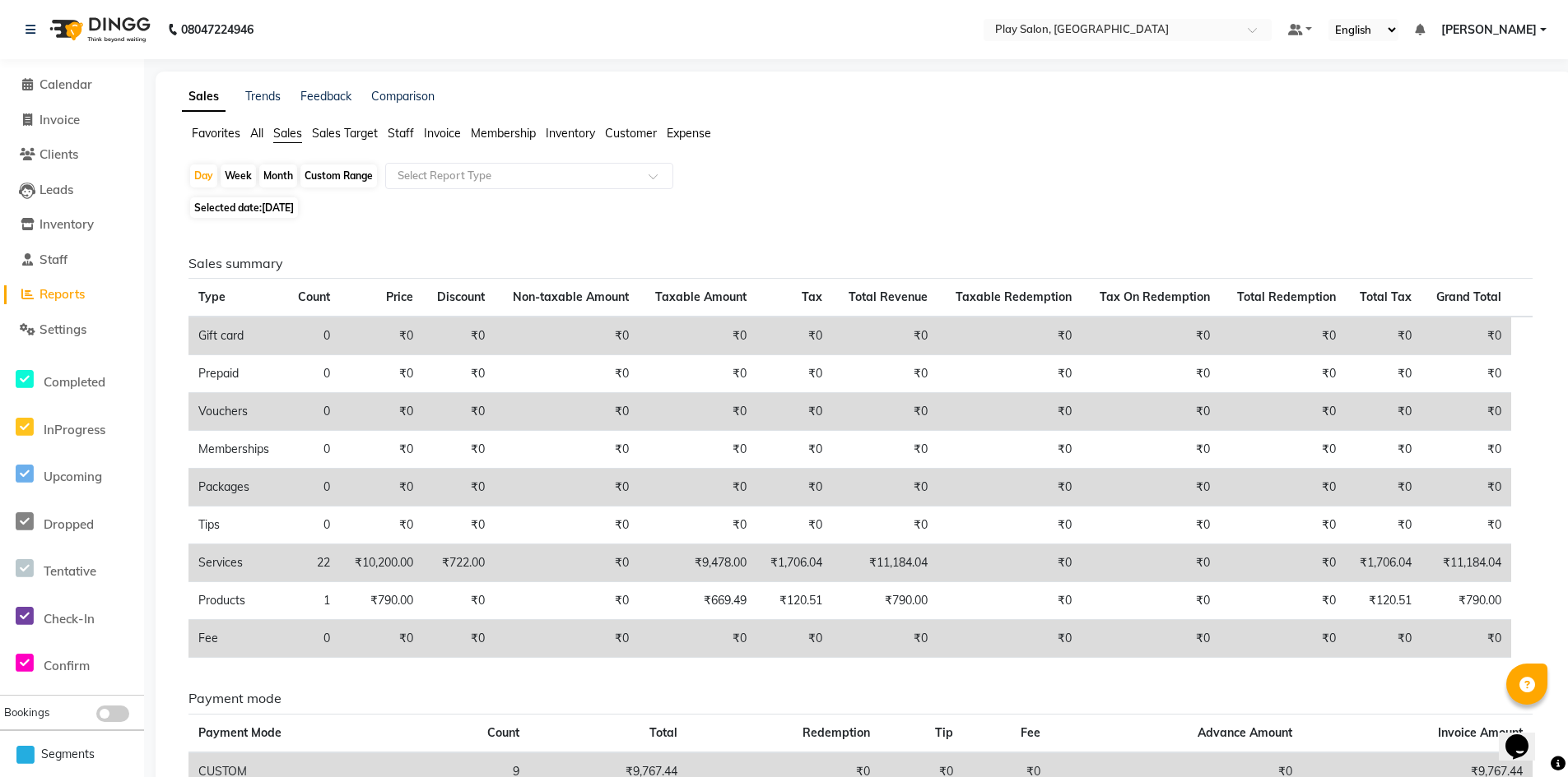
click at [405, 161] on app-reports "Favorites All Sales Sales Target Staff Invoice Membership Inventory Customer Ex…" at bounding box center [864, 500] width 1383 height 751
click at [418, 181] on input "text" at bounding box center [513, 175] width 237 height 16
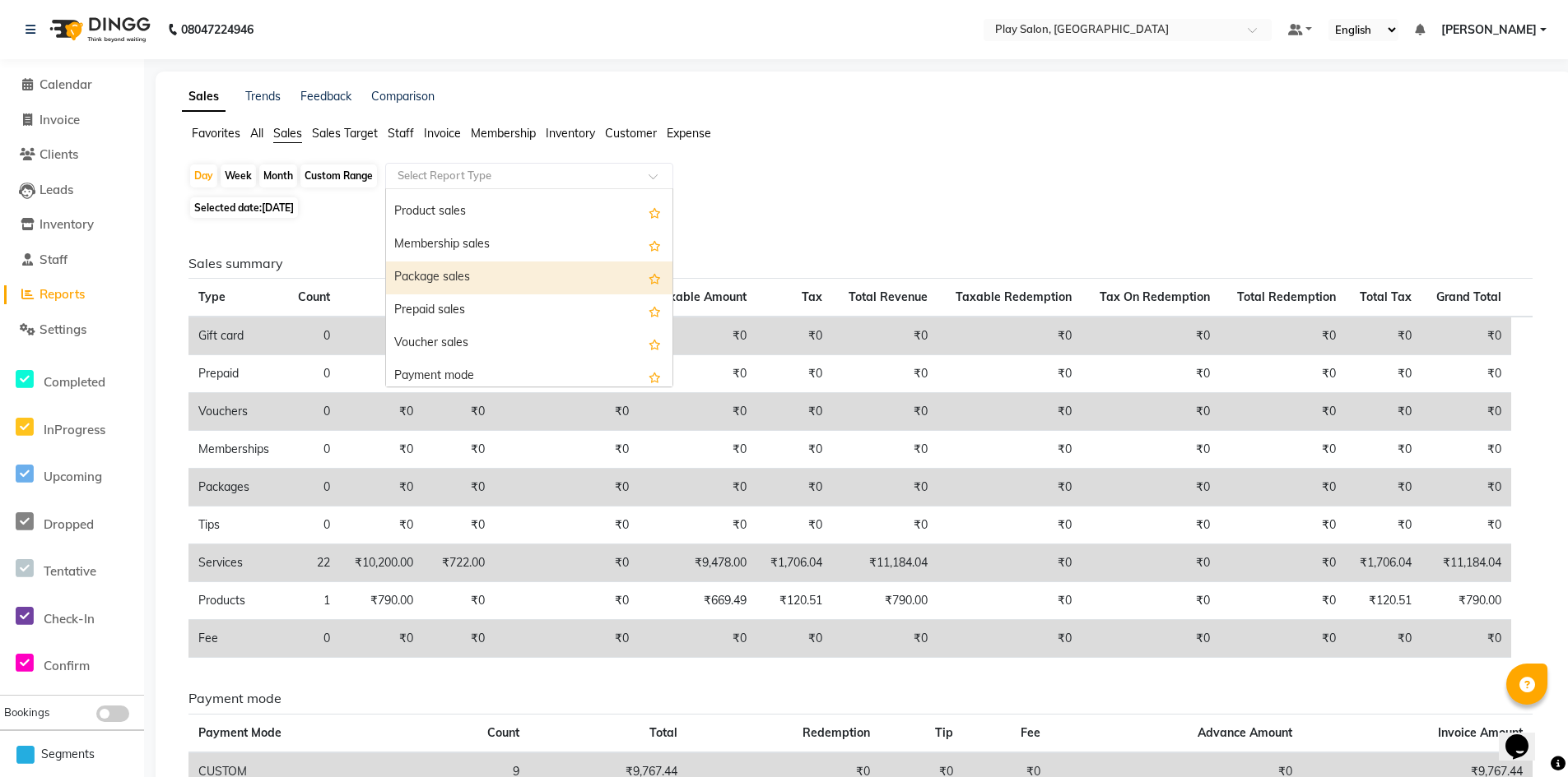
scroll to position [165, 0]
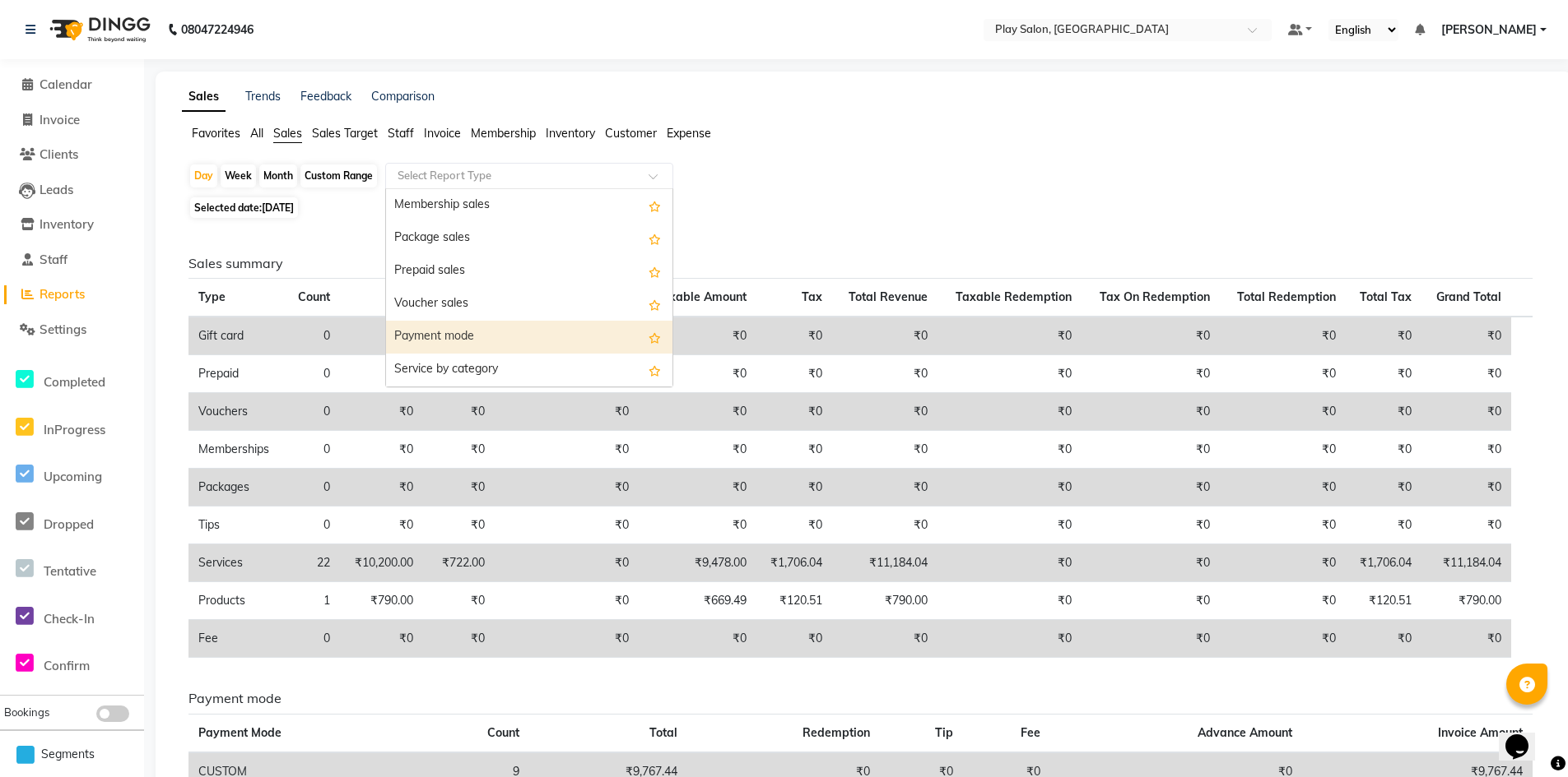
click at [452, 332] on div "Payment mode" at bounding box center [530, 337] width 286 height 33
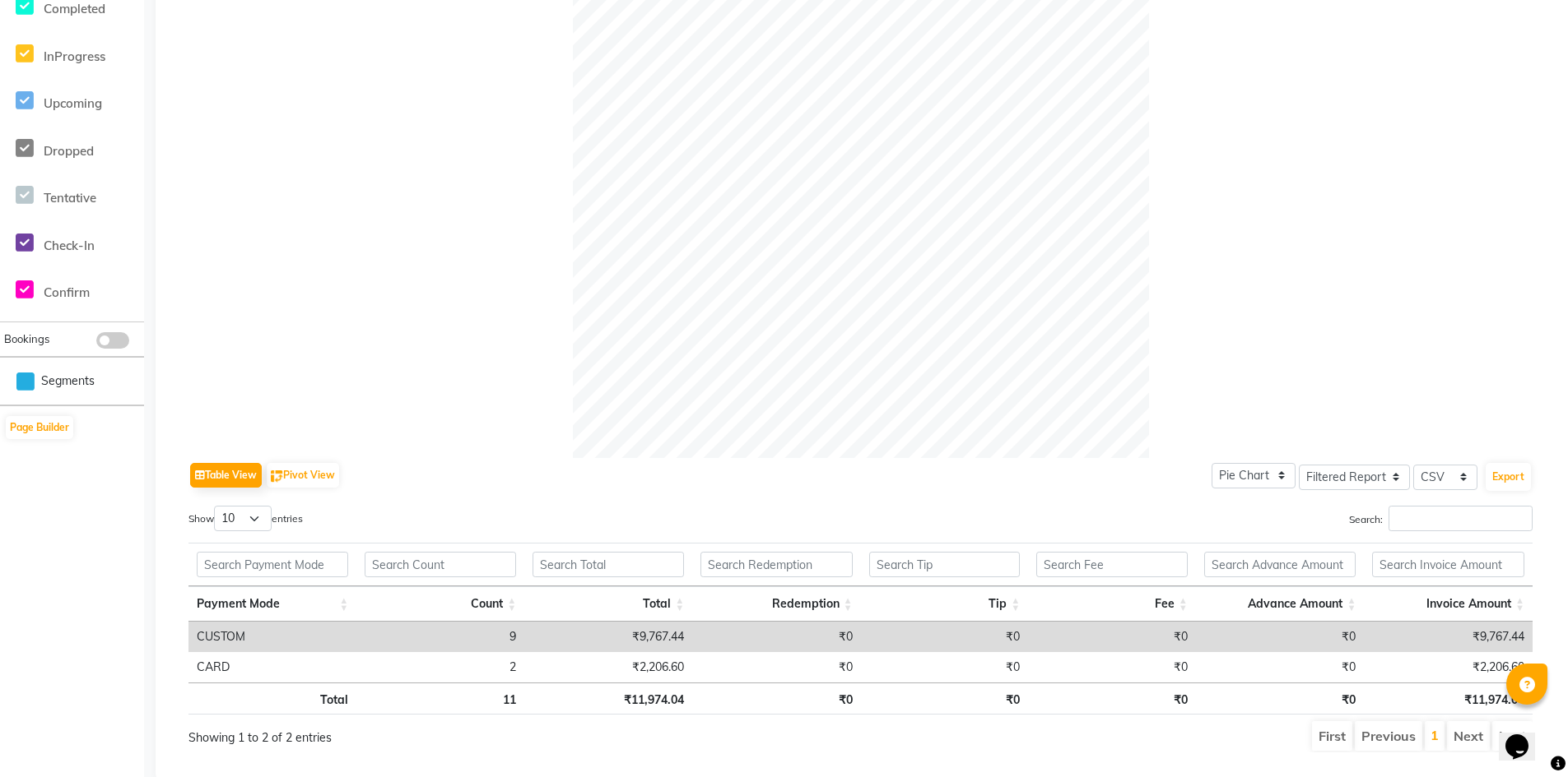
scroll to position [415, 0]
